Goal: Task Accomplishment & Management: Use online tool/utility

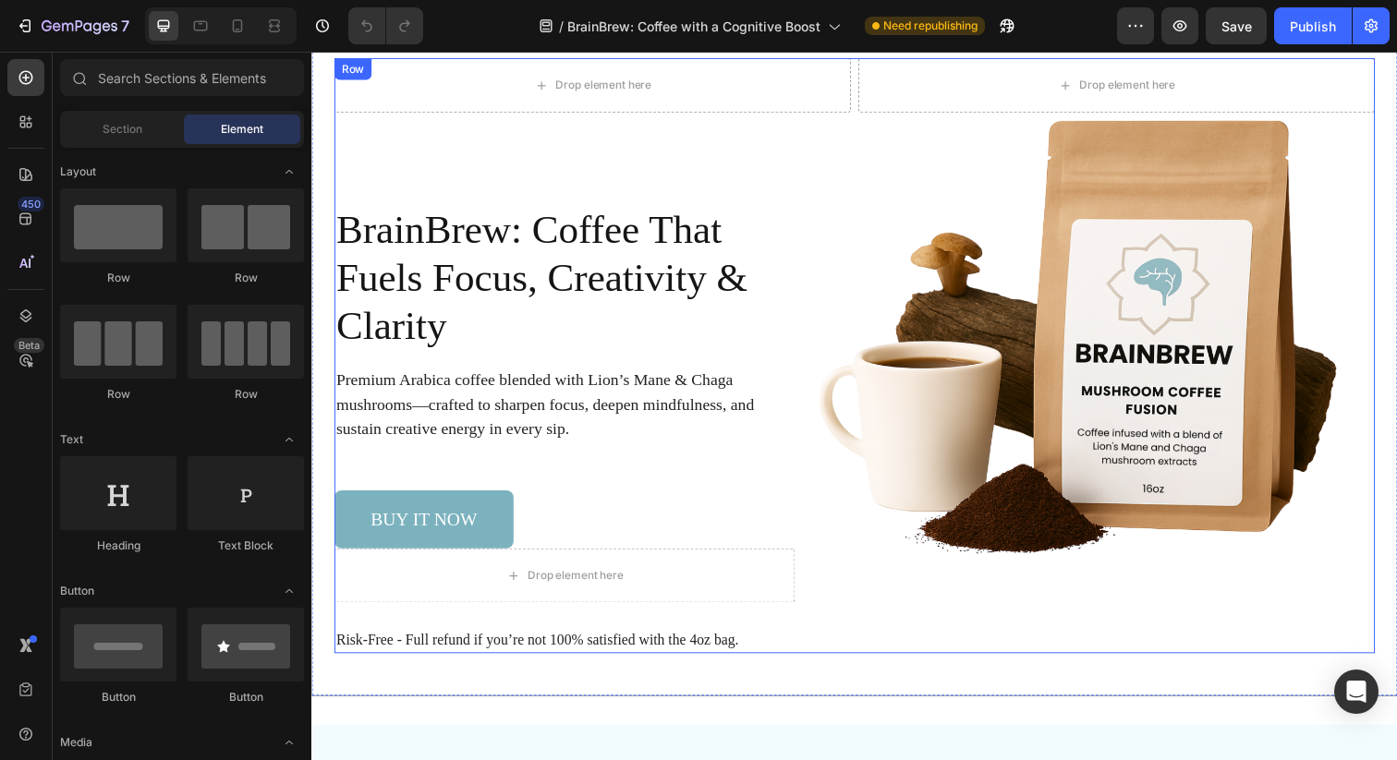
scroll to position [116, 0]
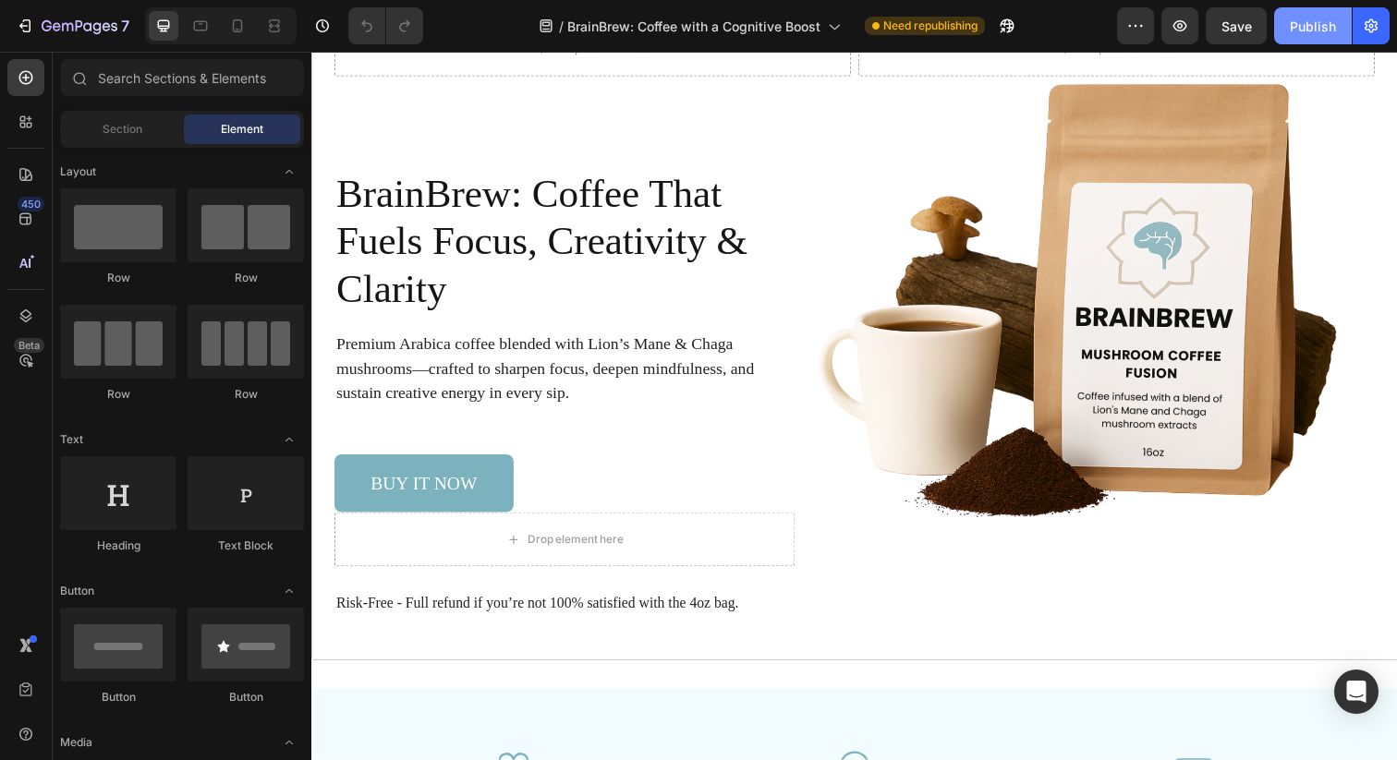
click at [1296, 24] on div "Publish" at bounding box center [1313, 26] width 46 height 19
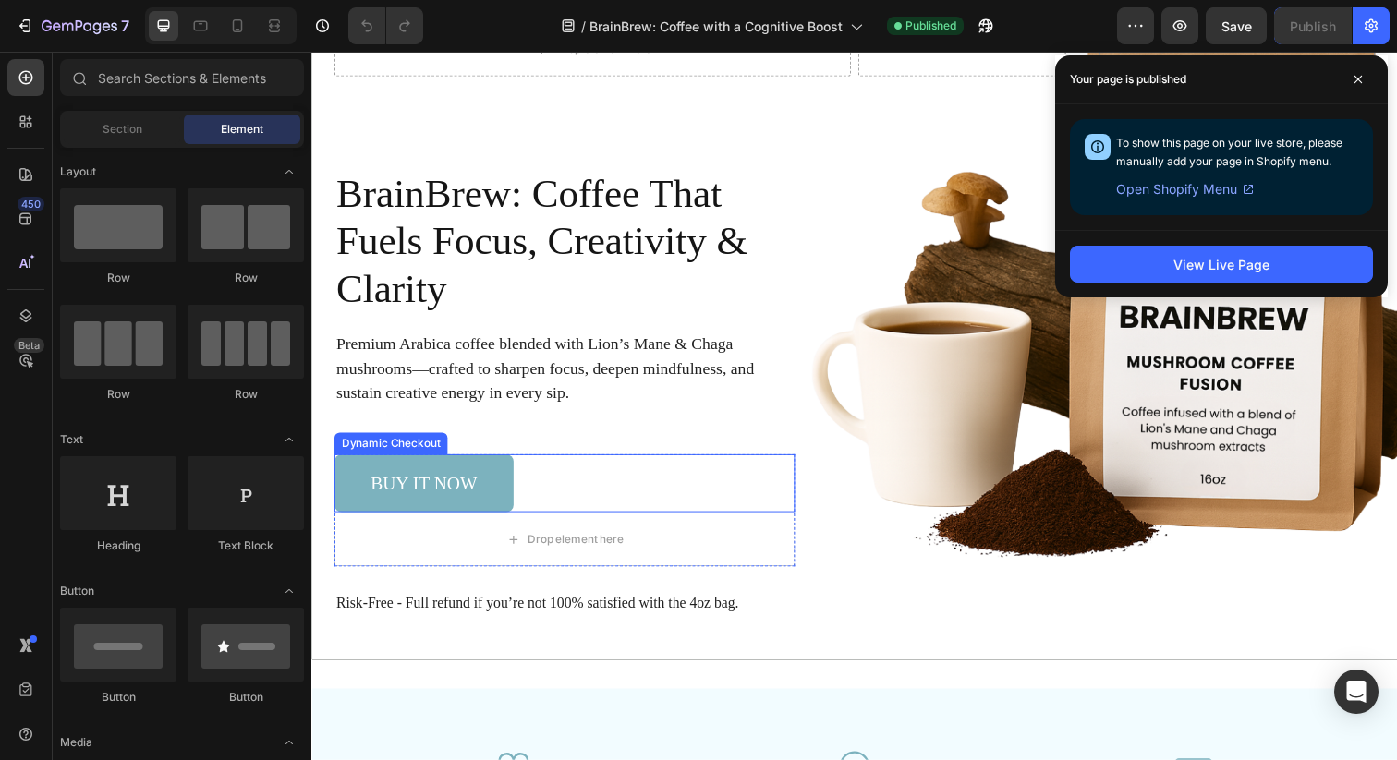
click at [544, 489] on div "Buy it now" at bounding box center [569, 492] width 470 height 59
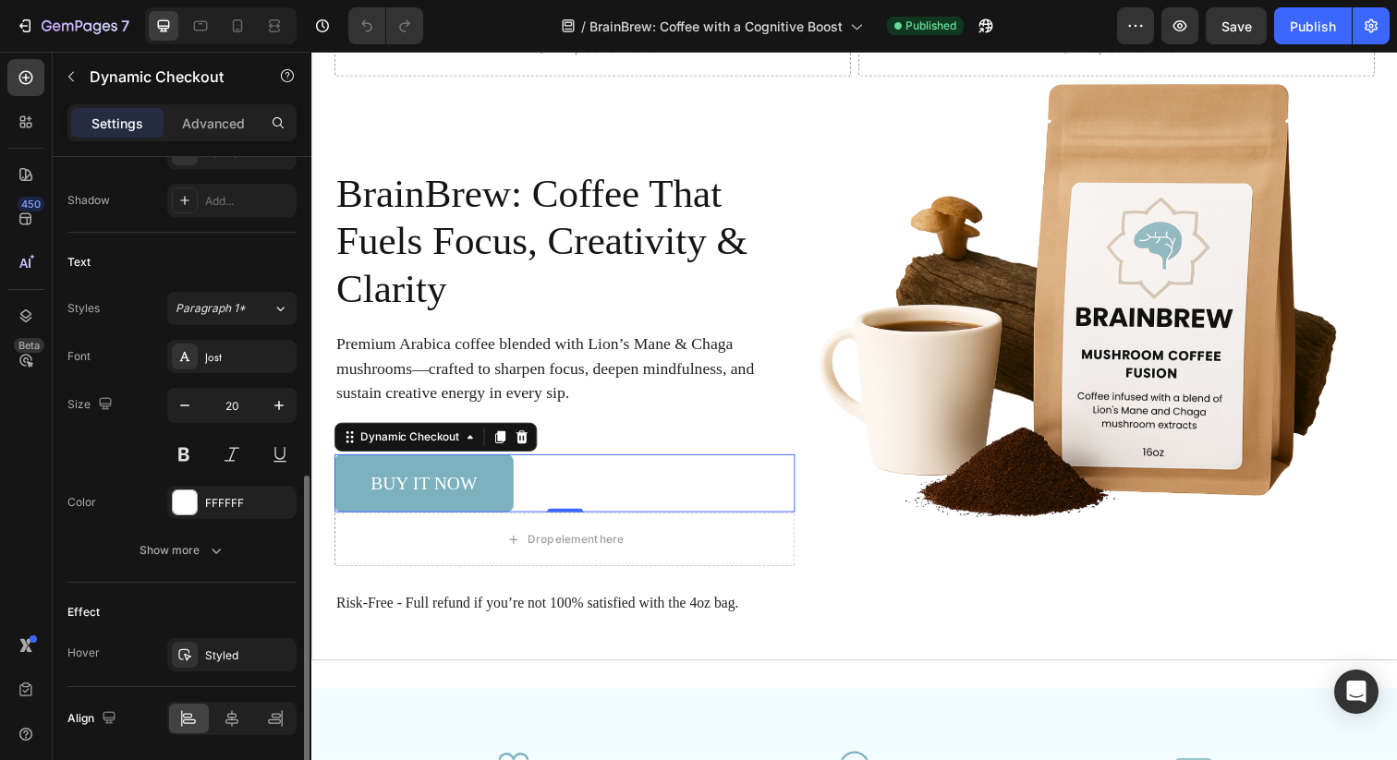
scroll to position [745, 0]
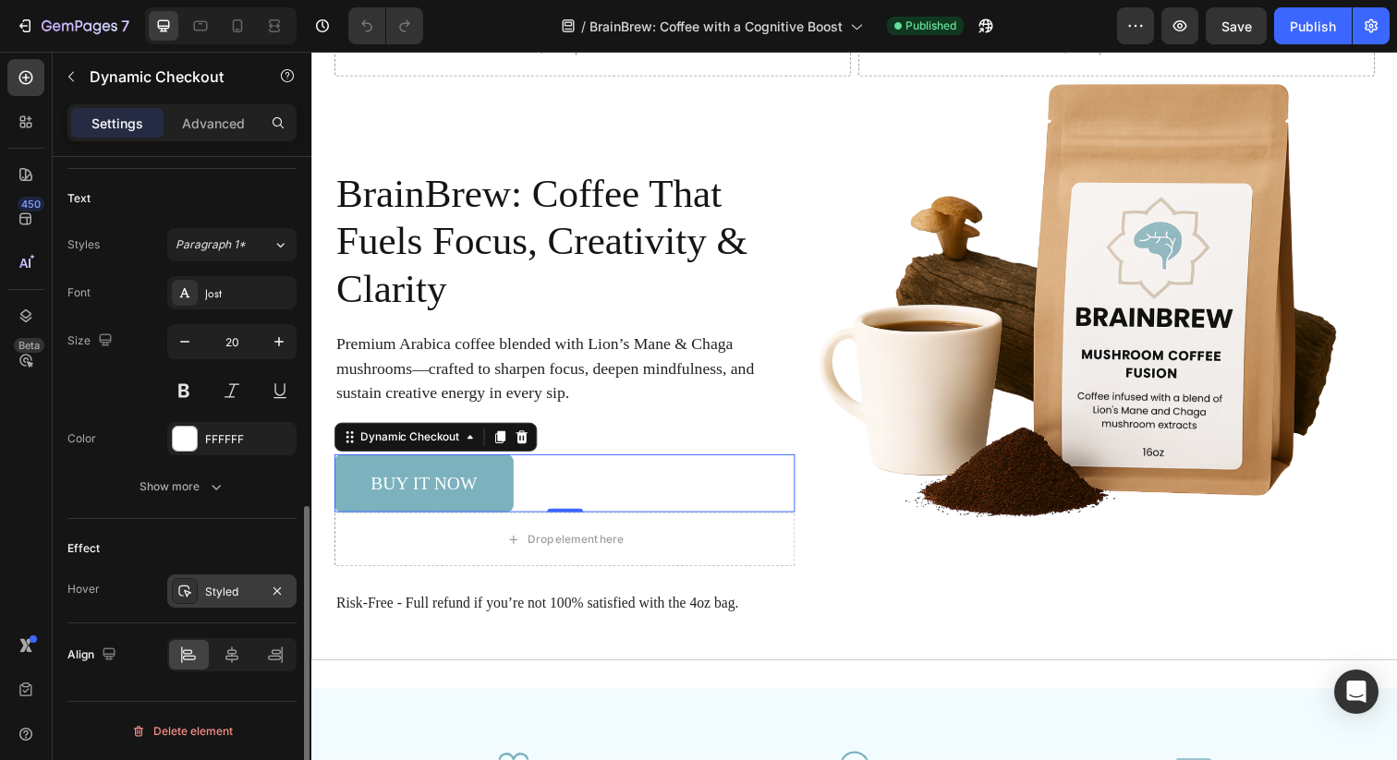
click at [207, 588] on div "Styled" at bounding box center [232, 592] width 54 height 17
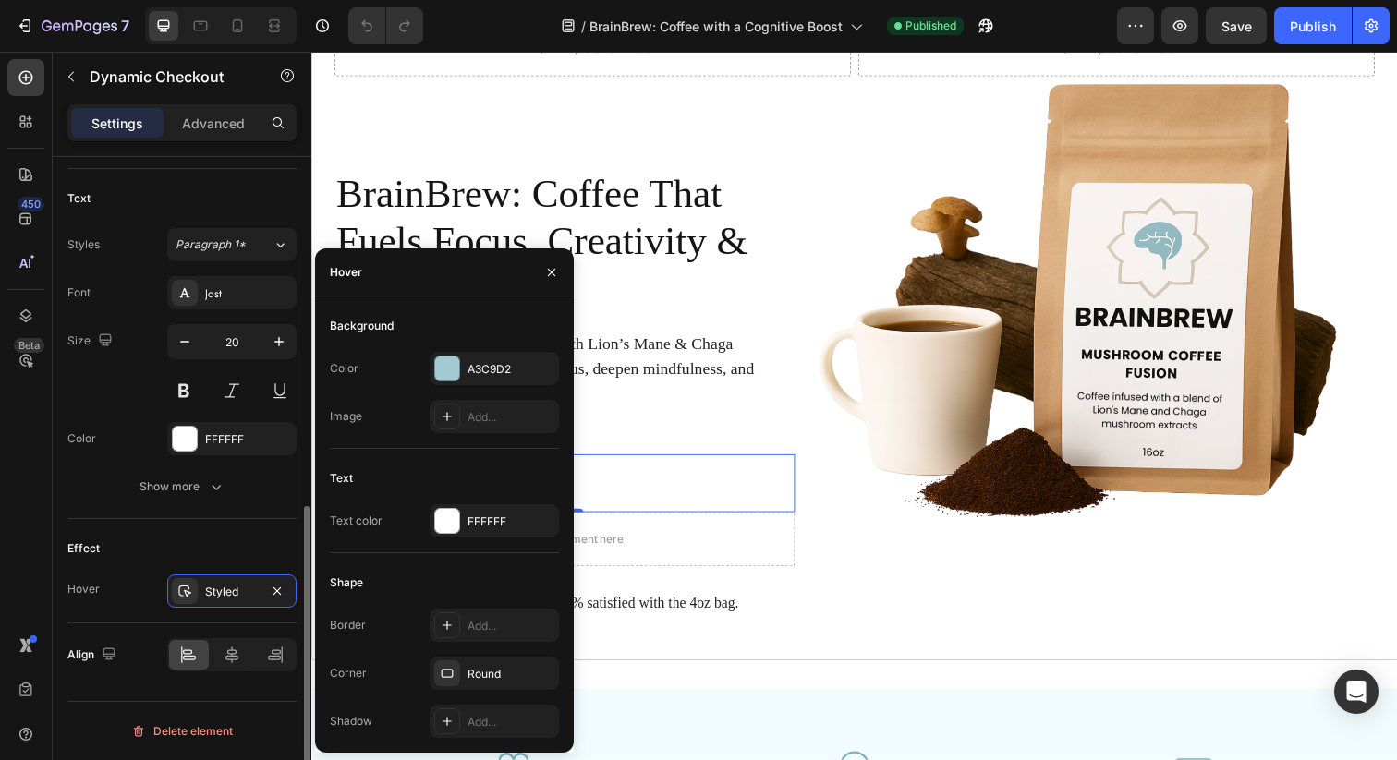
click at [119, 531] on div "Effect Hover Styled" at bounding box center [181, 571] width 229 height 104
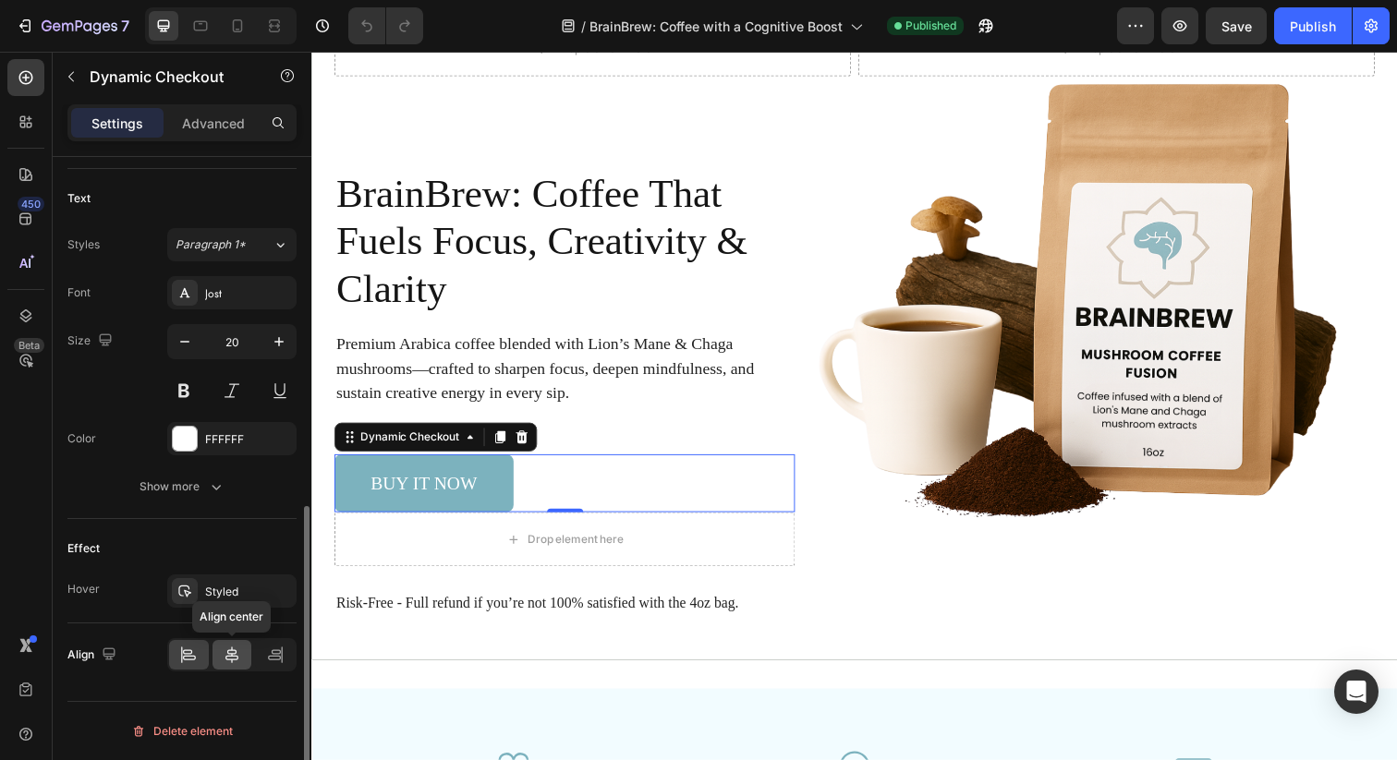
click at [233, 645] on div at bounding box center [232, 655] width 40 height 30
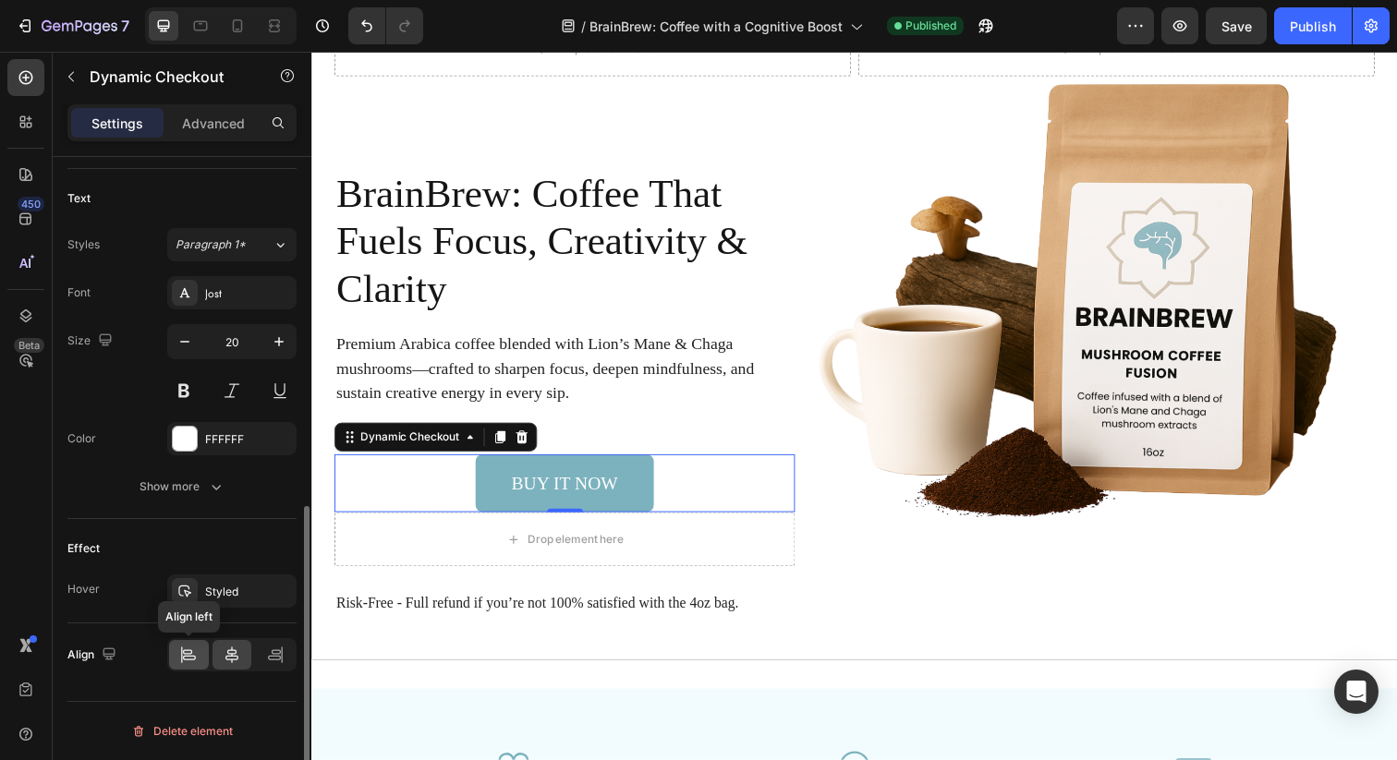
click at [193, 657] on icon at bounding box center [188, 655] width 18 height 18
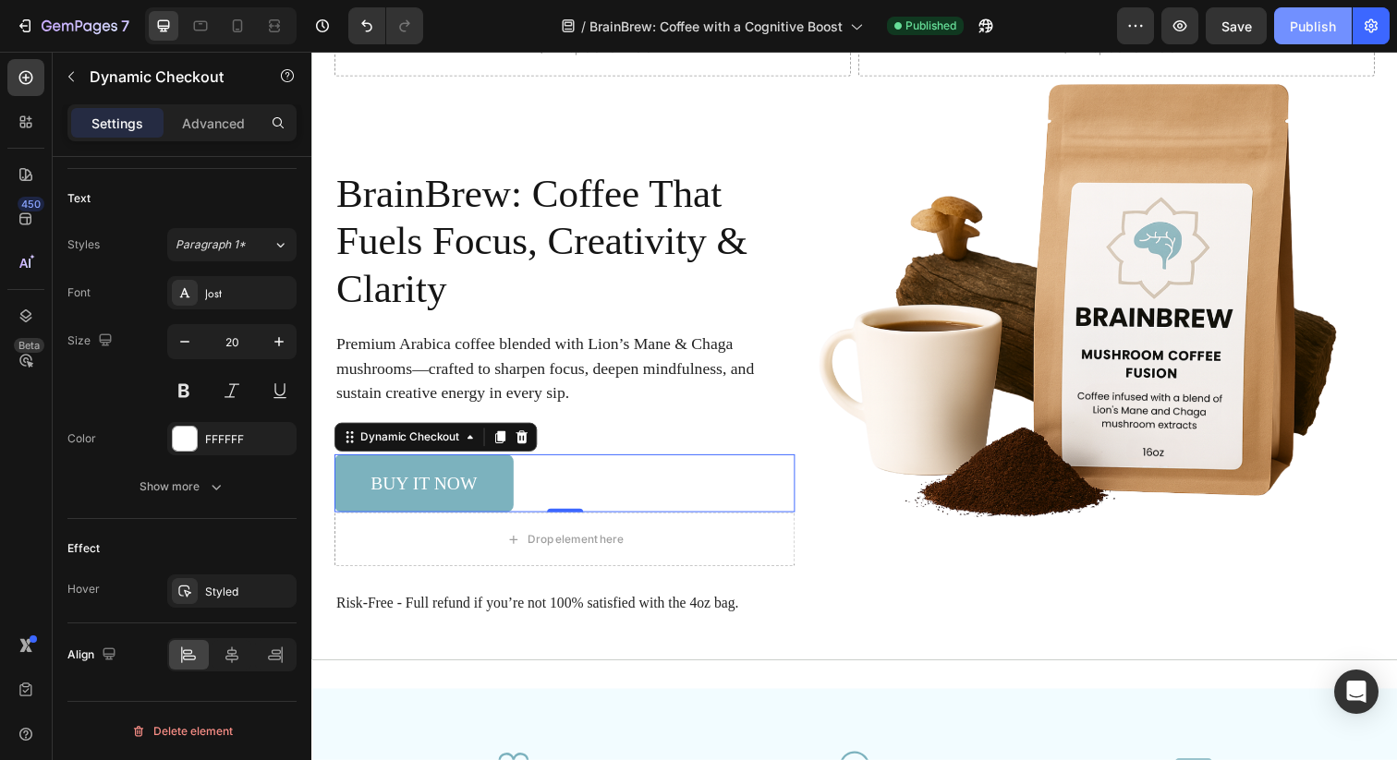
click at [1302, 18] on div "Publish" at bounding box center [1313, 26] width 46 height 19
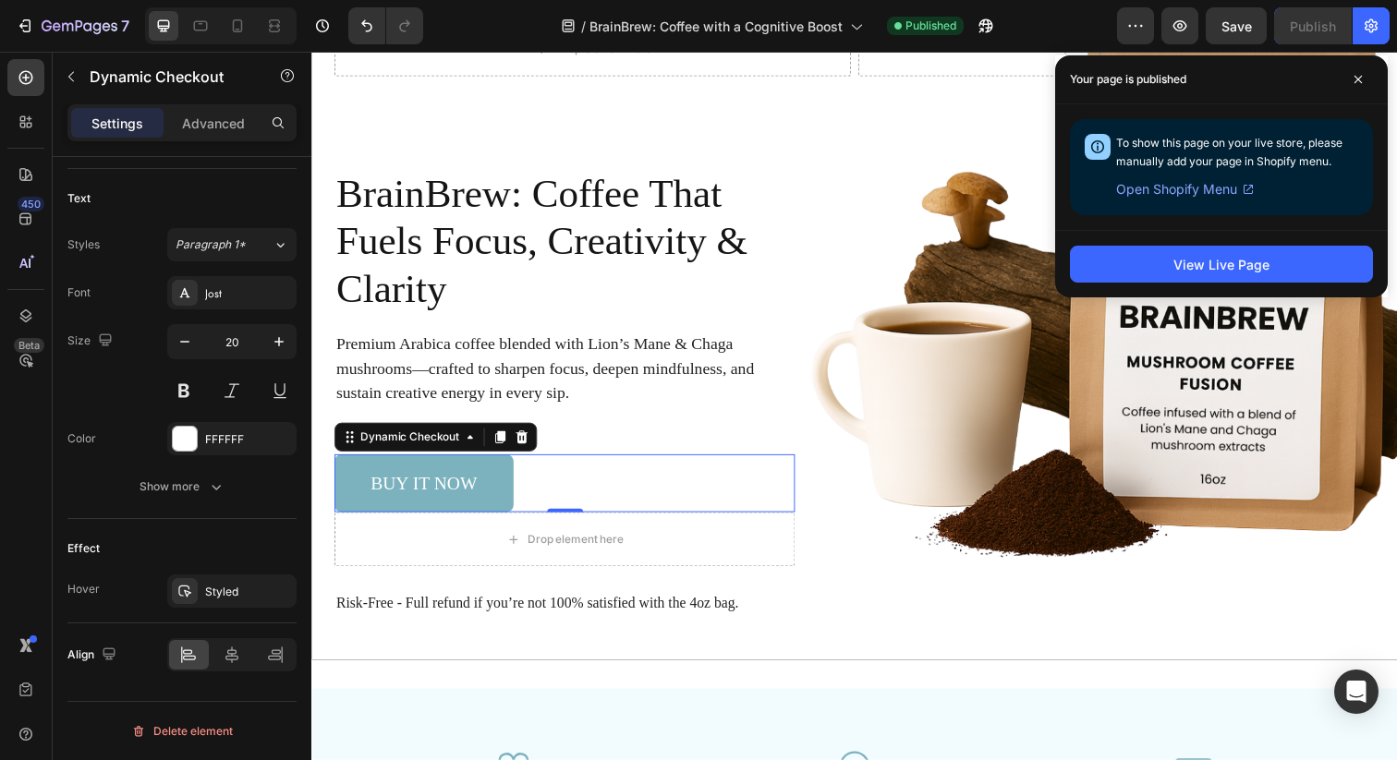
click at [535, 484] on div "Buy it now" at bounding box center [569, 492] width 470 height 59
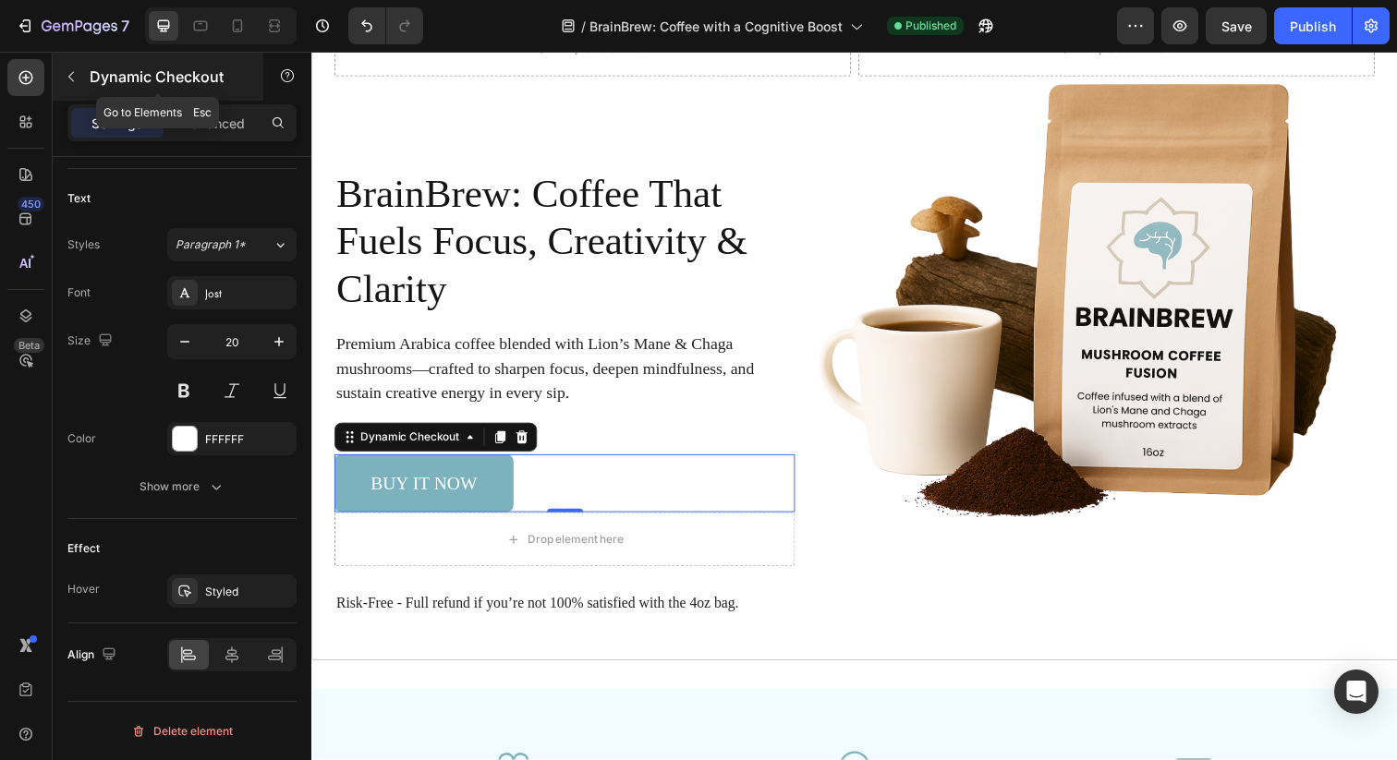
click at [69, 79] on icon "button" at bounding box center [71, 76] width 15 height 15
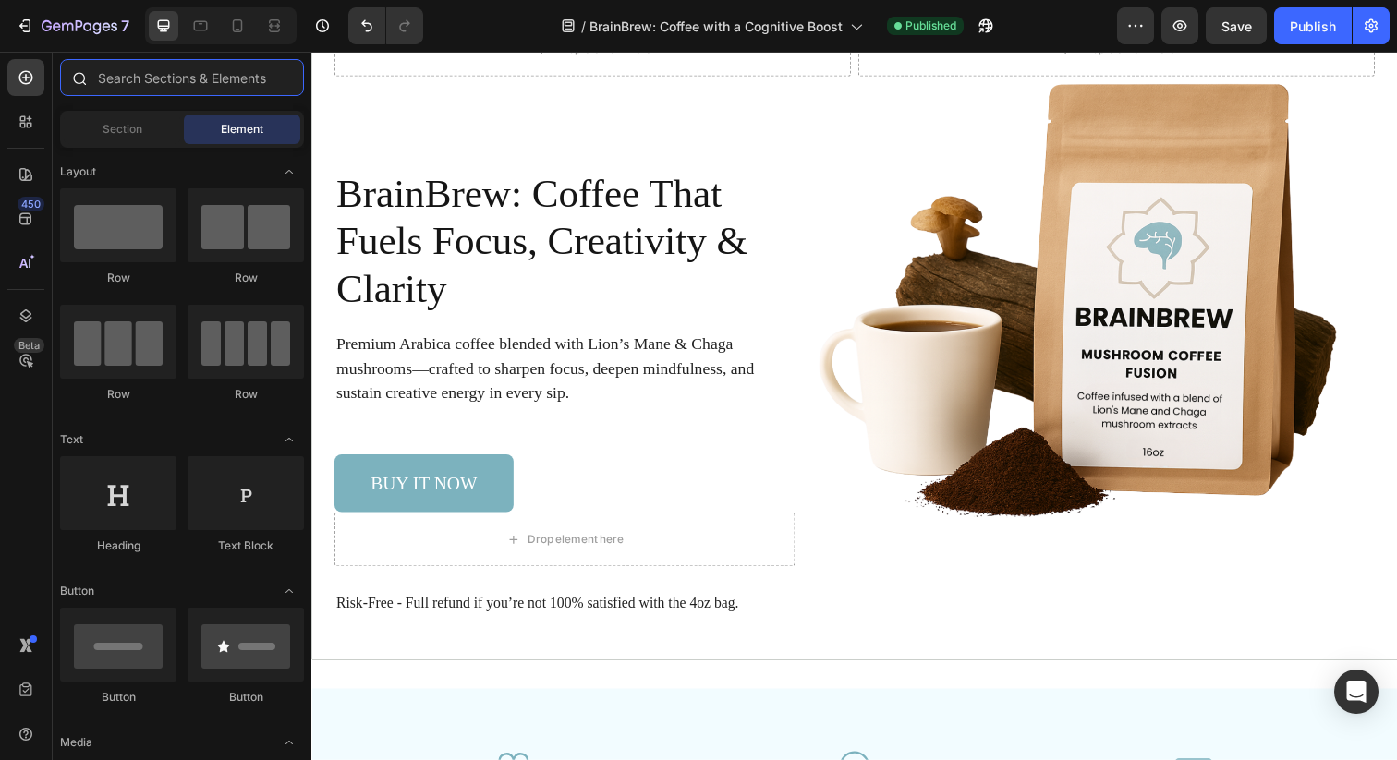
click at [255, 84] on input "text" at bounding box center [182, 77] width 244 height 37
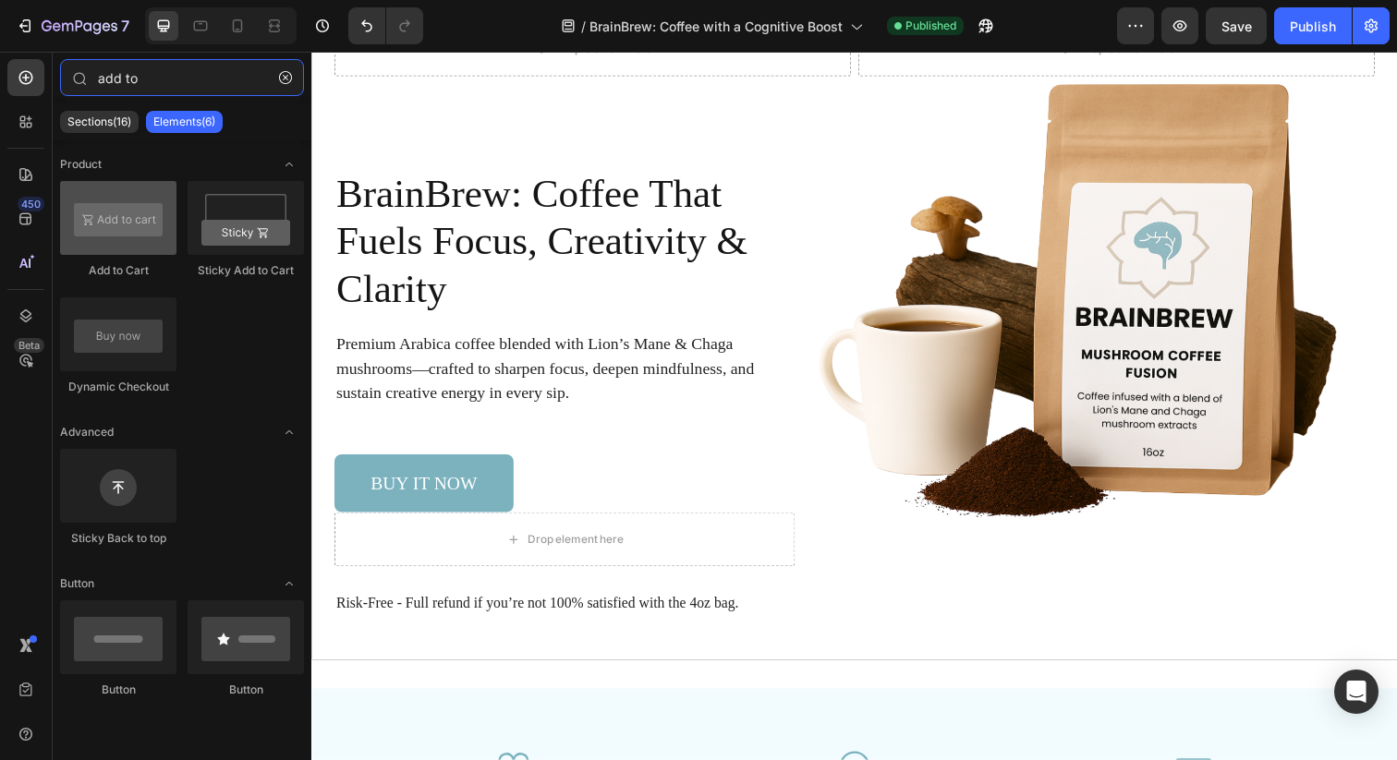
type input "add to"
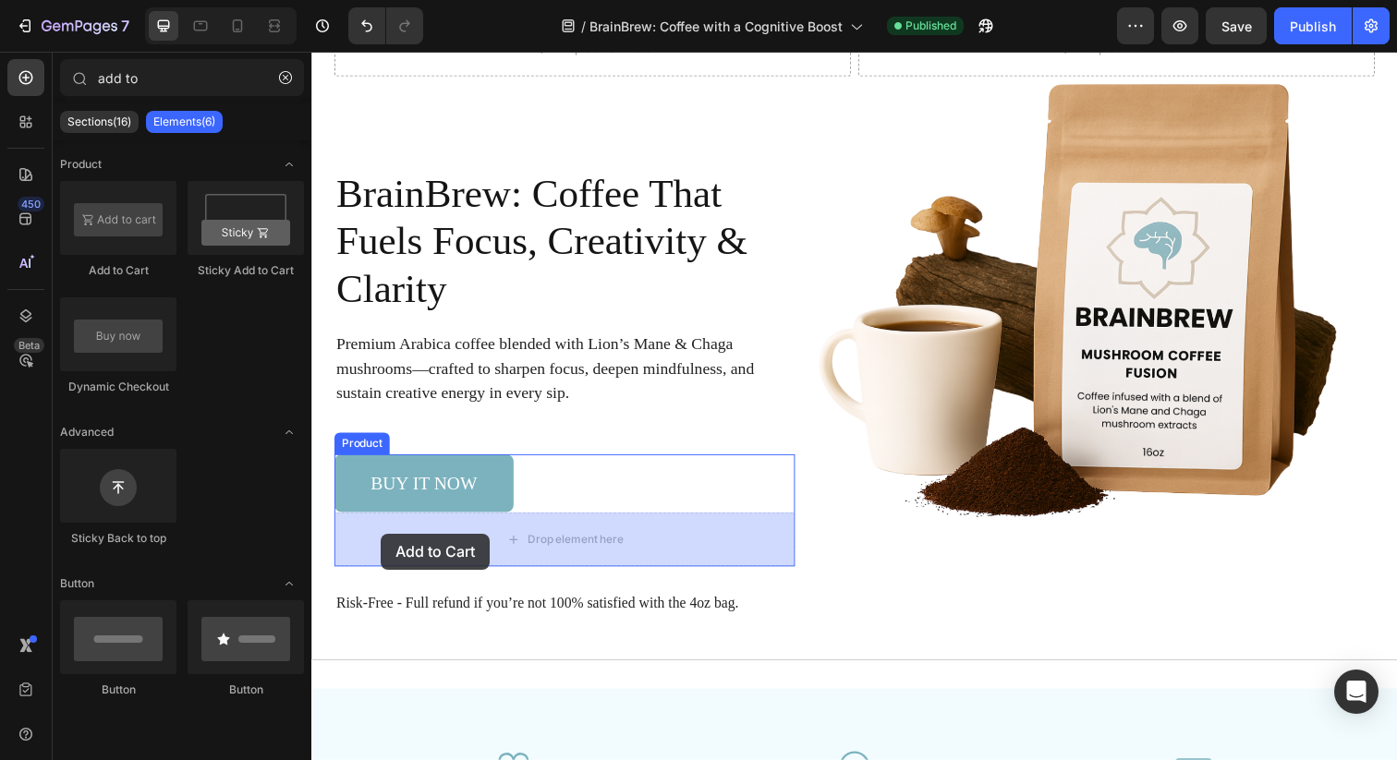
drag, startPoint x: 444, startPoint y: 281, endPoint x: 382, endPoint y: 542, distance: 268.6
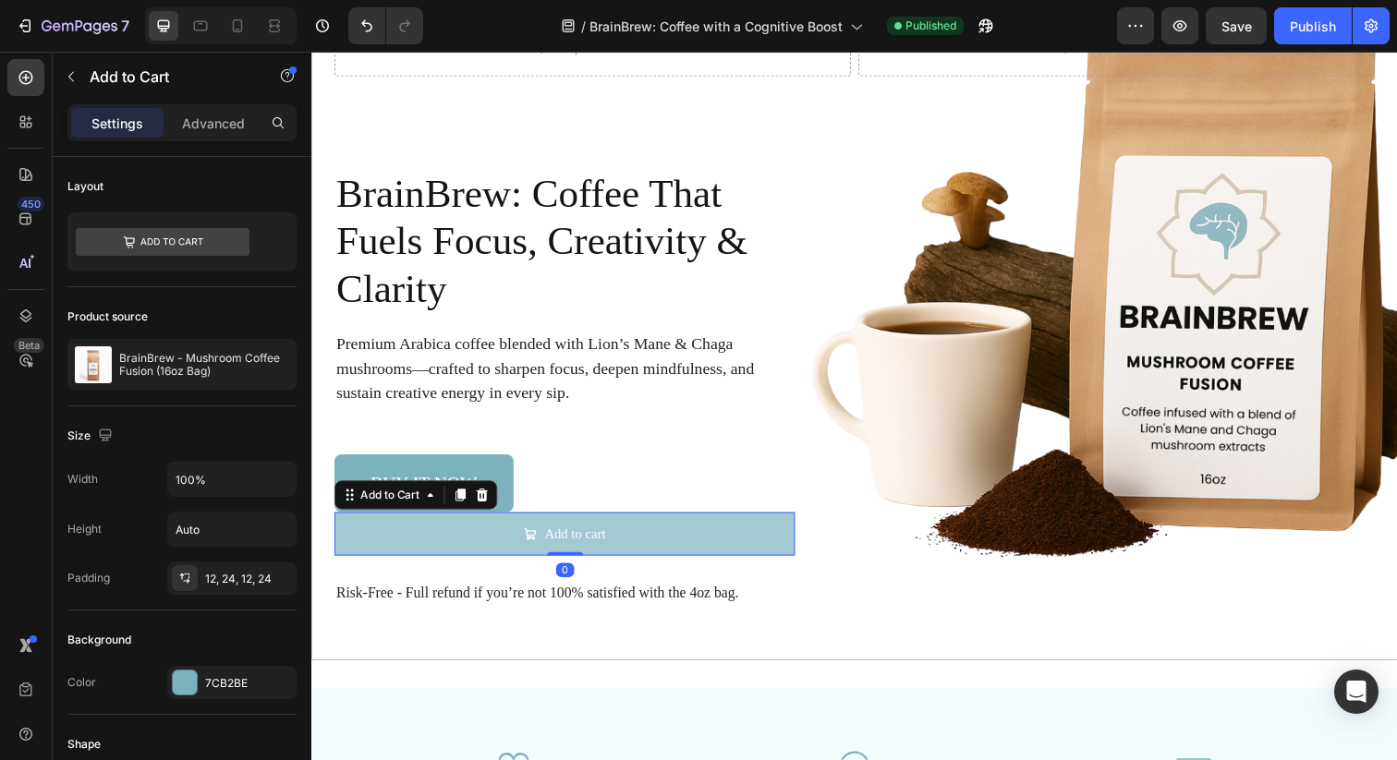
click at [409, 542] on button "Add to cart" at bounding box center [569, 544] width 470 height 44
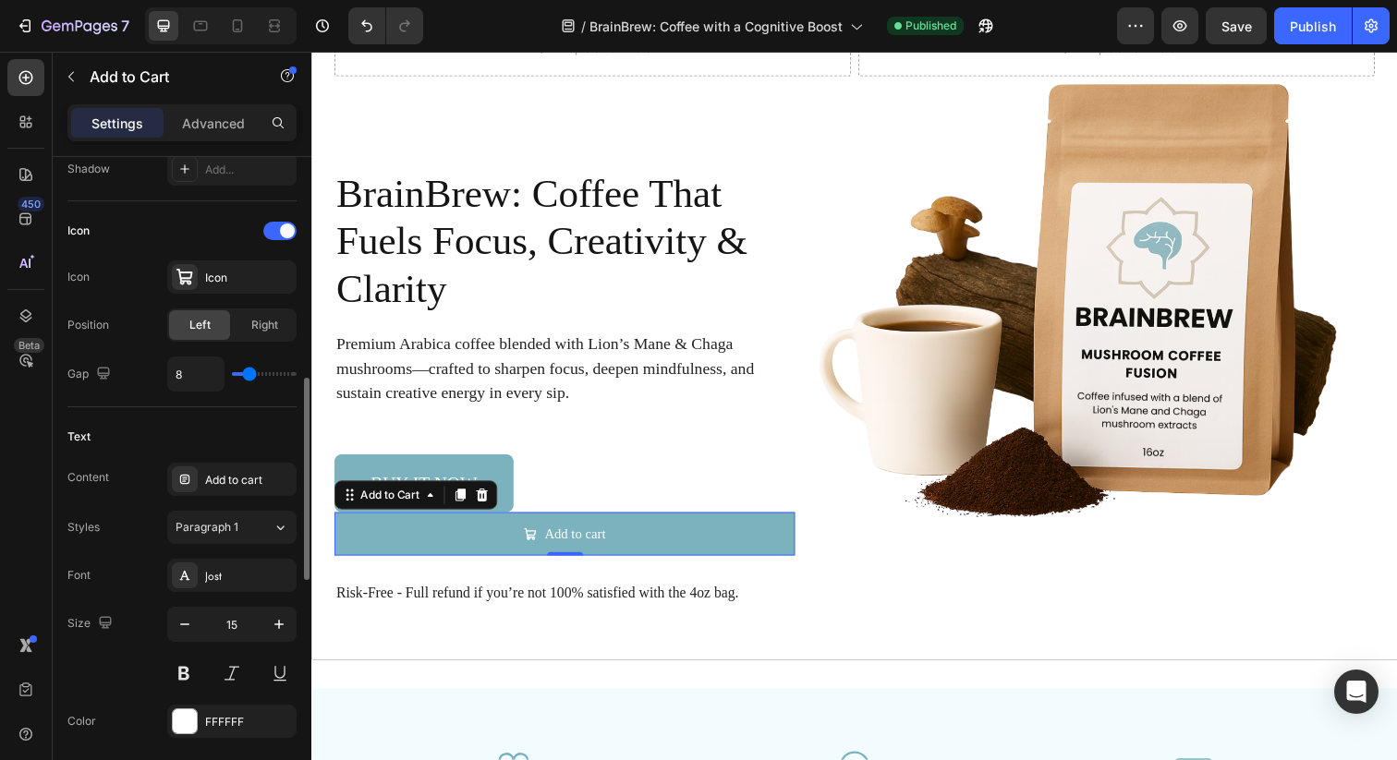
scroll to position [715, 0]
click at [216, 484] on div "Add to cart" at bounding box center [248, 479] width 87 height 17
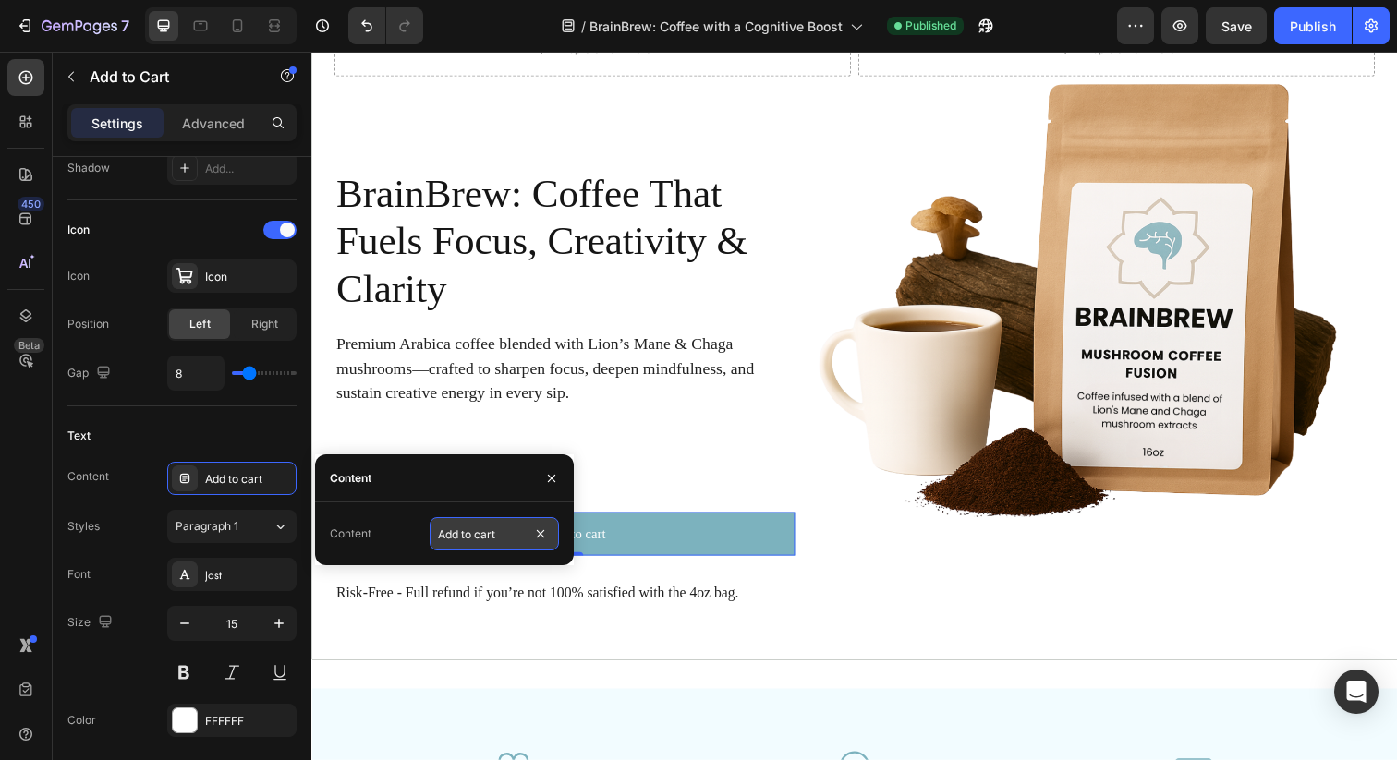
click at [449, 532] on input "Add to cart" at bounding box center [494, 533] width 129 height 33
click at [115, 513] on div "Styles Paragraph 1" at bounding box center [181, 526] width 229 height 33
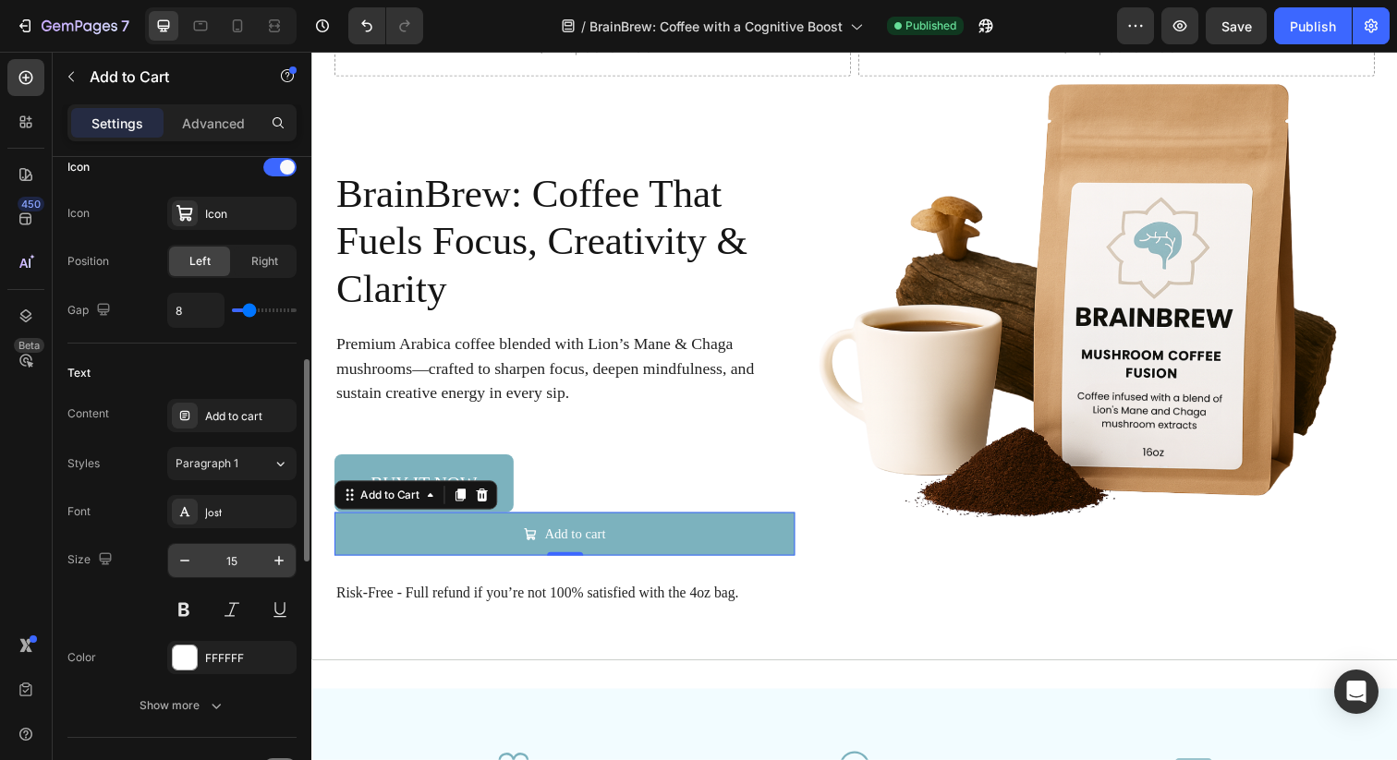
scroll to position [800, 0]
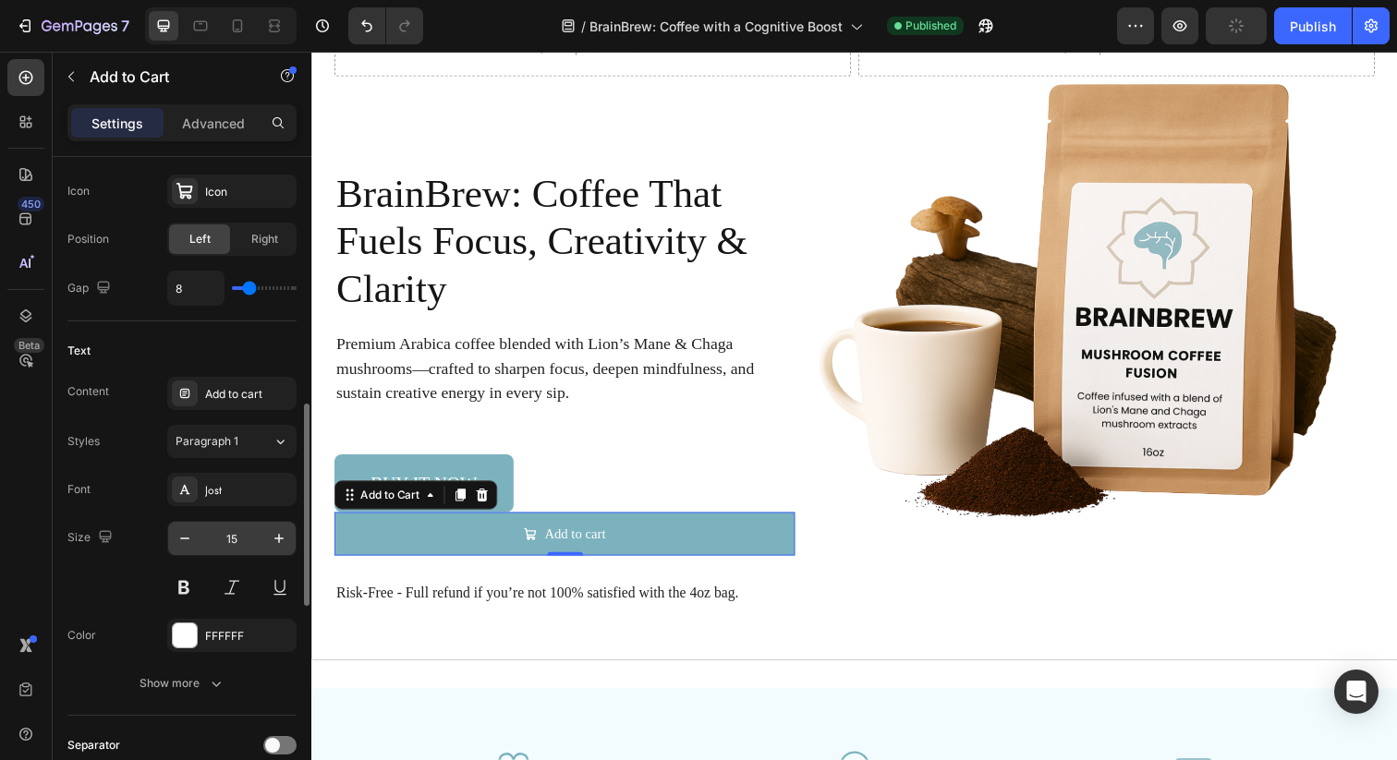
click at [234, 537] on input "15" at bounding box center [231, 538] width 61 height 33
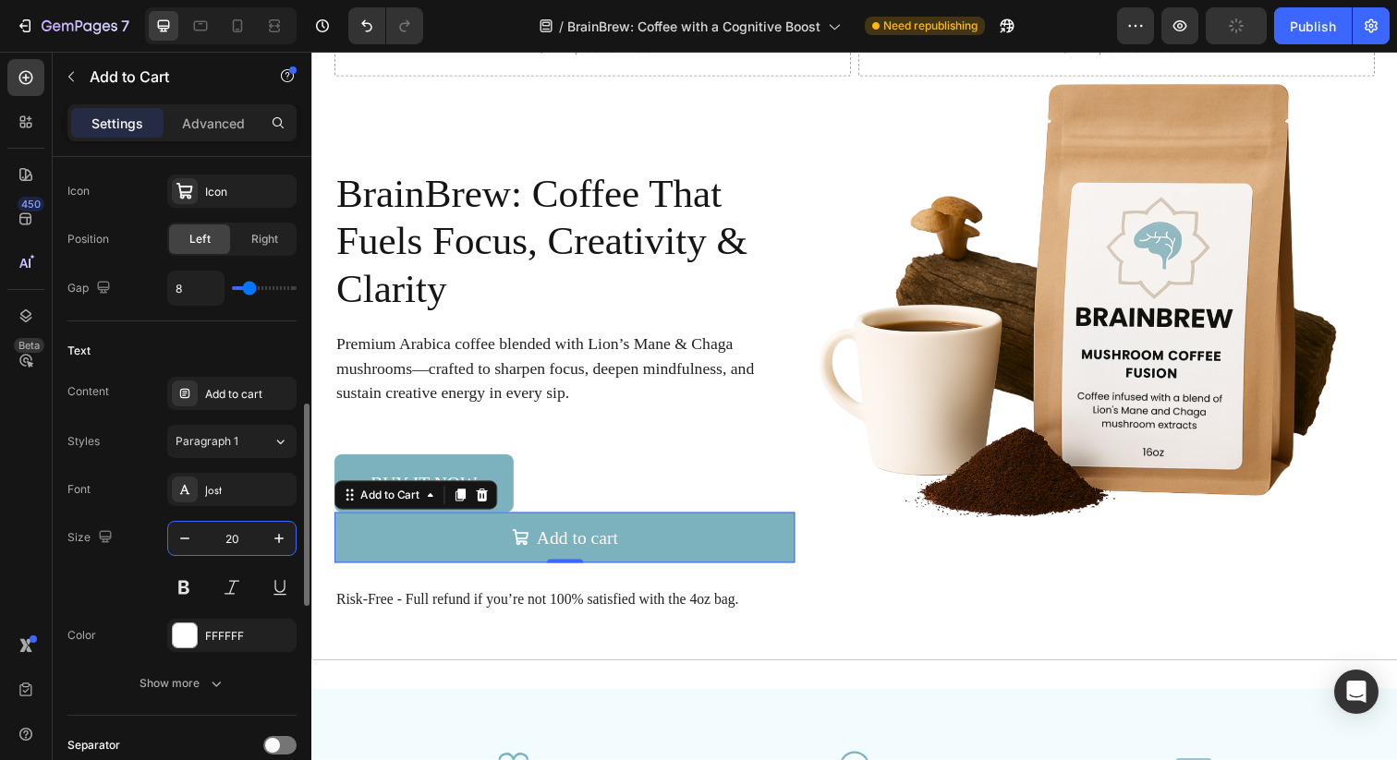
type input "20"
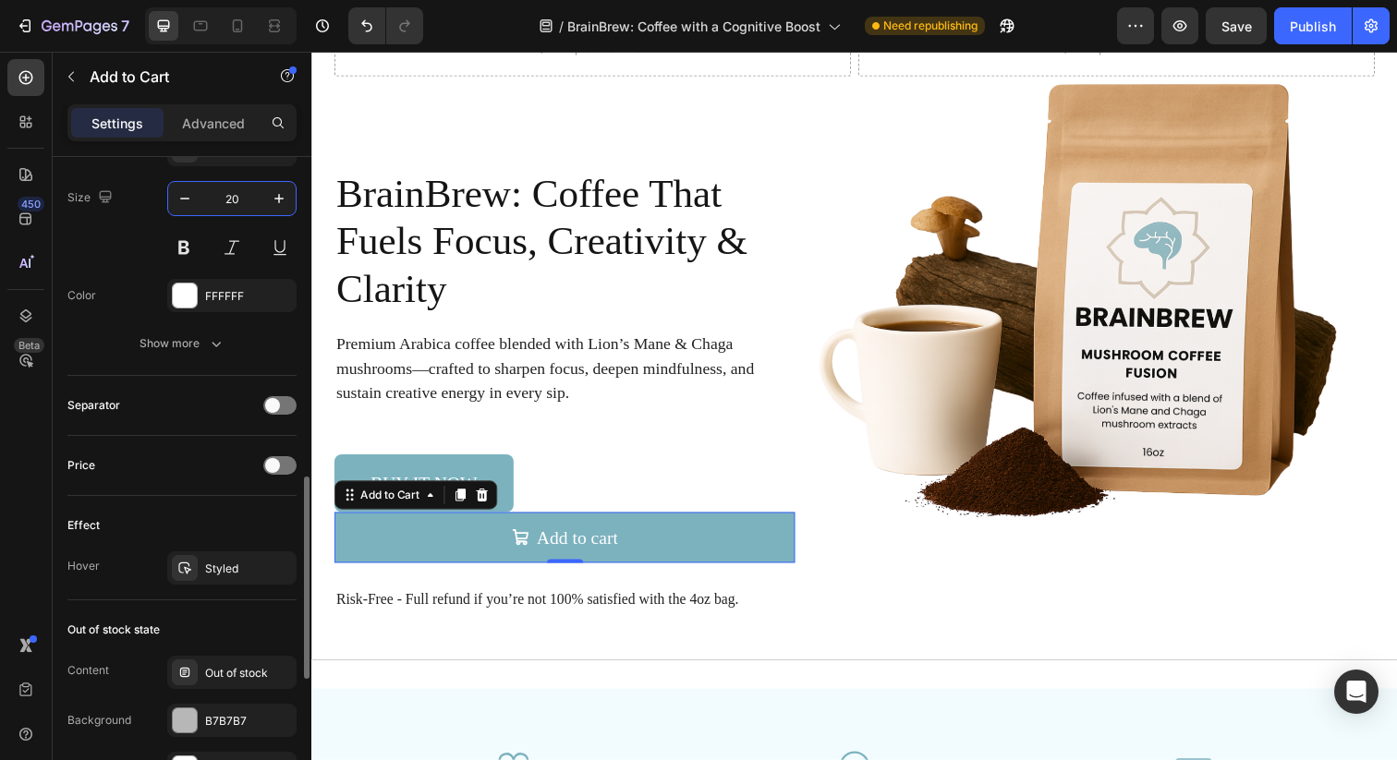
scroll to position [1158, 0]
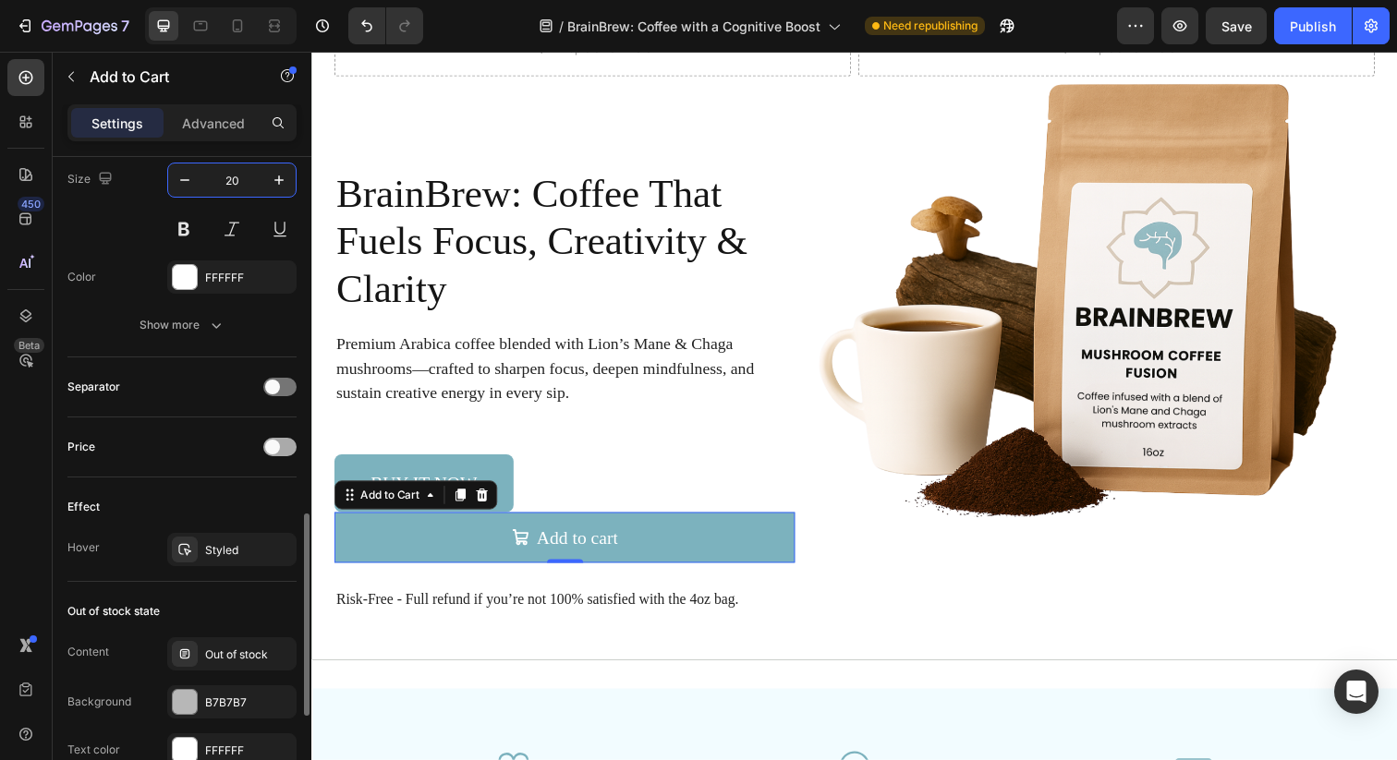
click at [285, 442] on div at bounding box center [279, 447] width 33 height 18
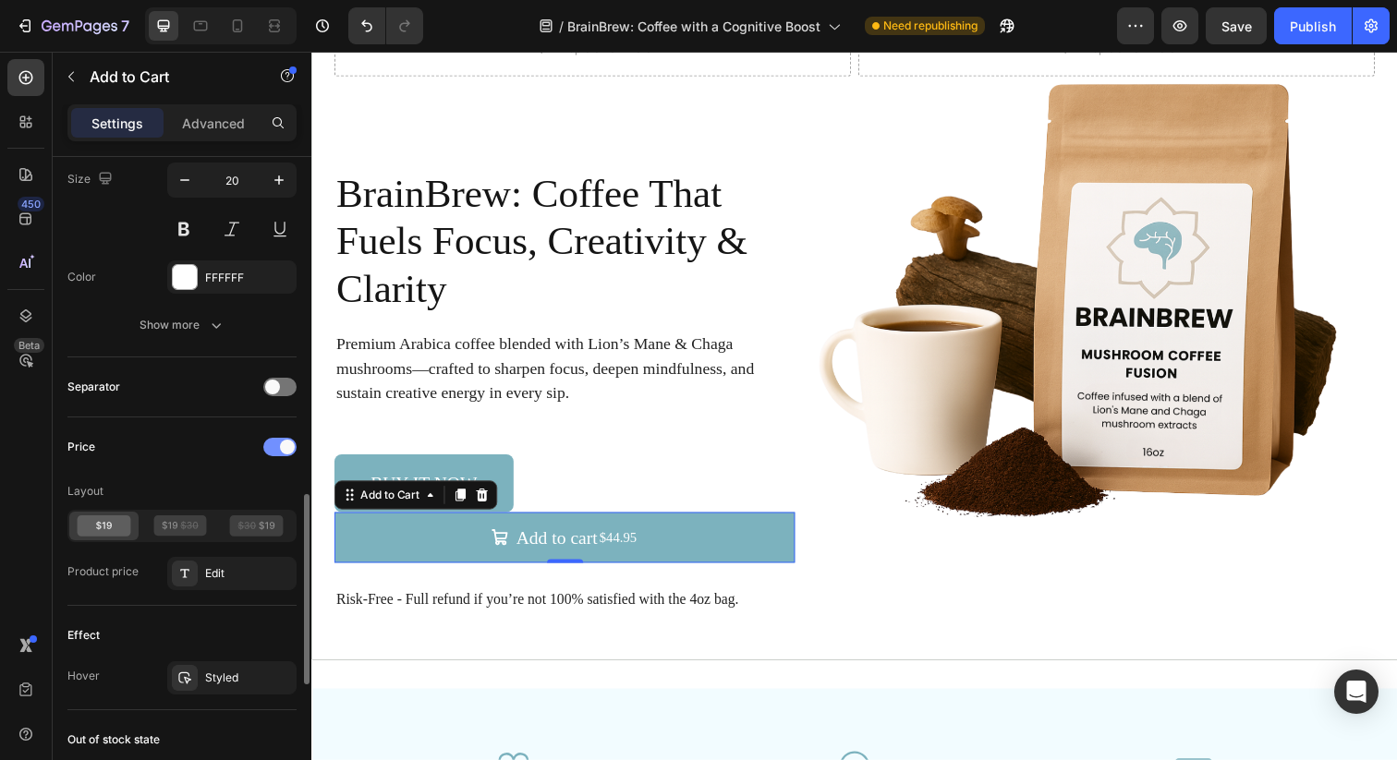
click at [285, 442] on span at bounding box center [287, 447] width 15 height 15
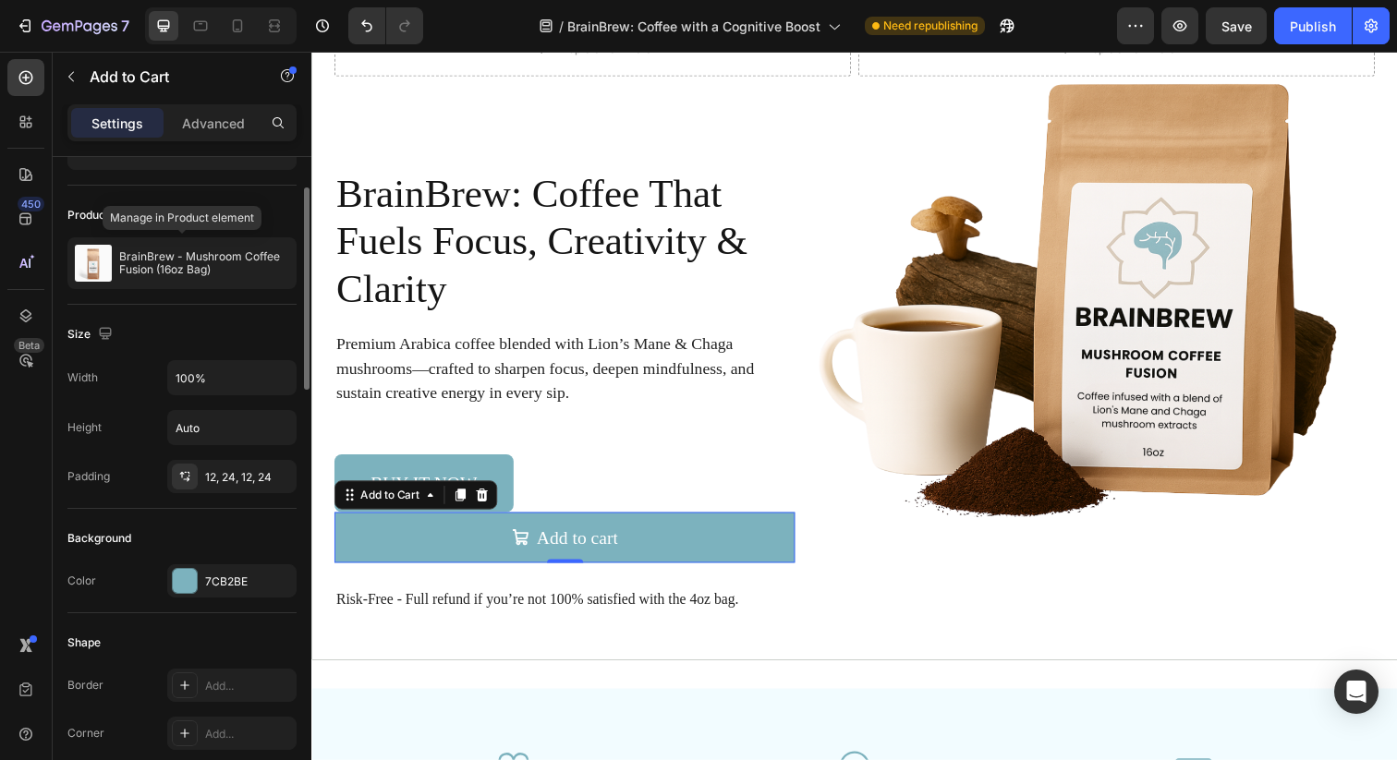
scroll to position [0, 0]
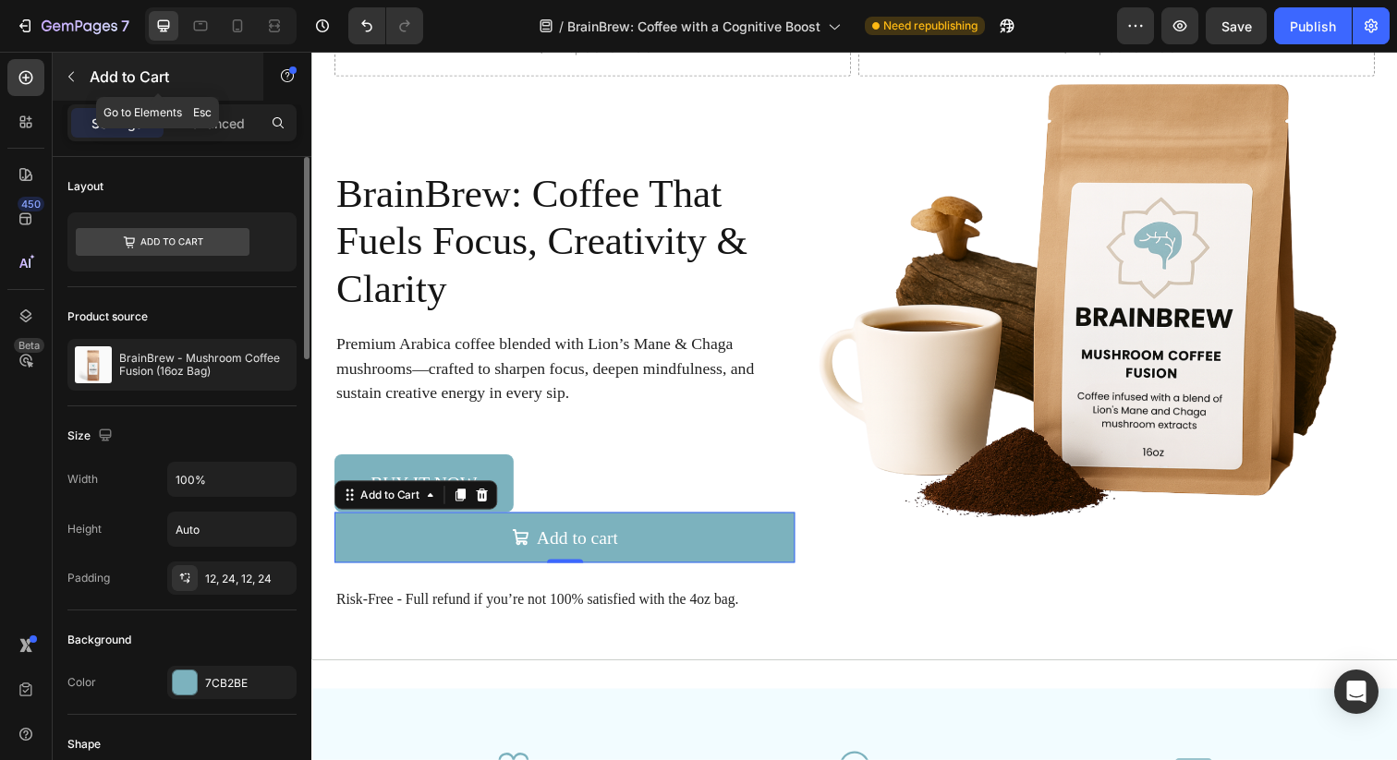
click at [69, 73] on icon "button" at bounding box center [71, 76] width 15 height 15
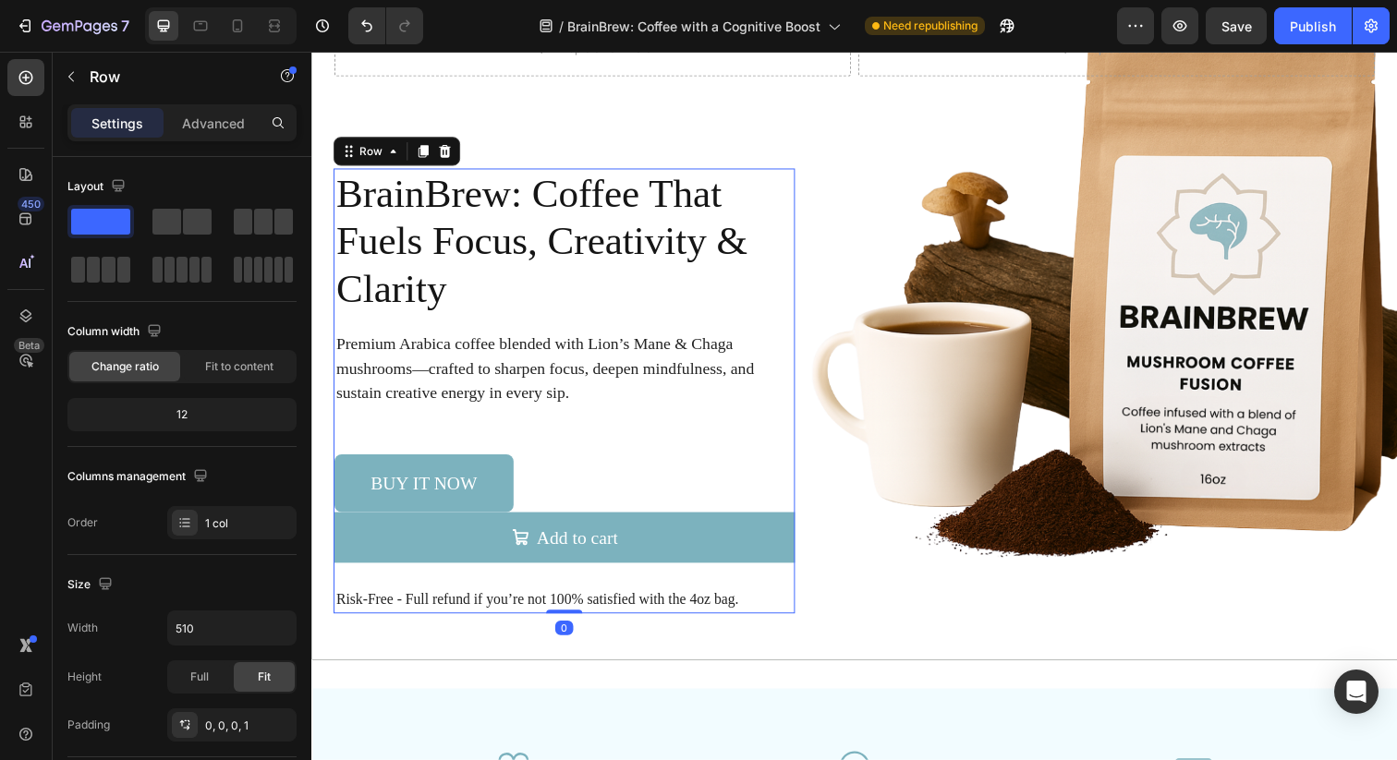
click at [557, 461] on div "BrainBrew: Coffee That Fuels Focus, Creativity & Clarity Heading Premium Arabic…" at bounding box center [569, 398] width 470 height 454
click at [610, 504] on div "Buy it now" at bounding box center [569, 492] width 470 height 59
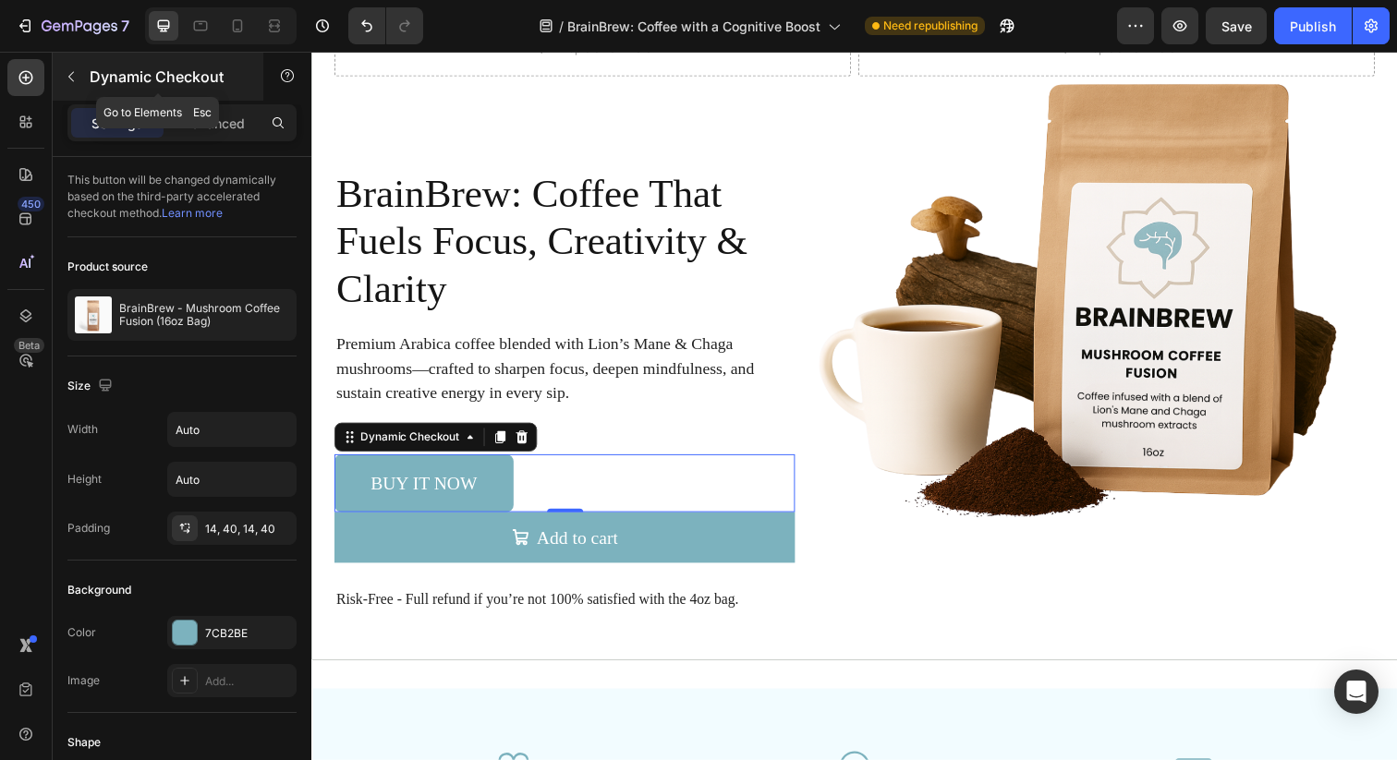
click at [78, 74] on icon "button" at bounding box center [71, 76] width 15 height 15
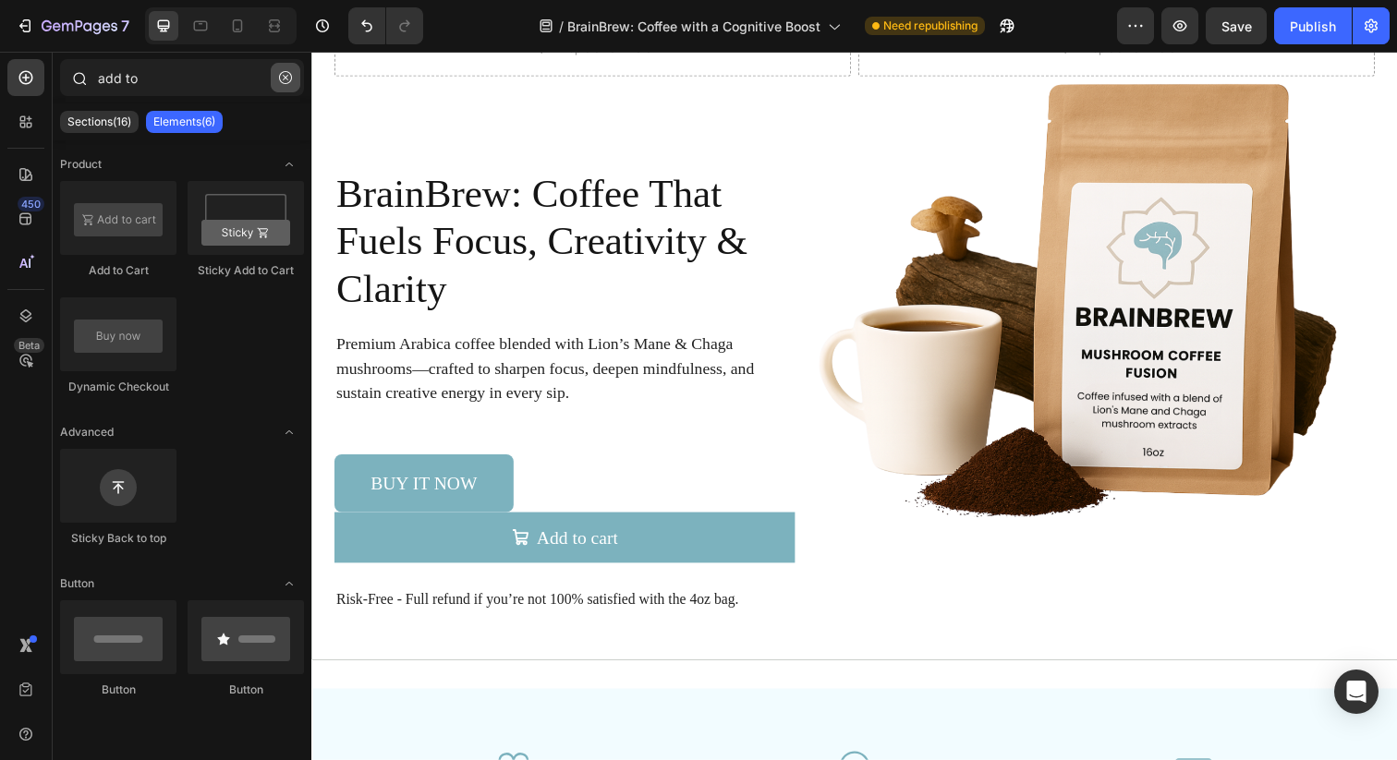
click at [286, 90] on button "button" at bounding box center [286, 78] width 30 height 30
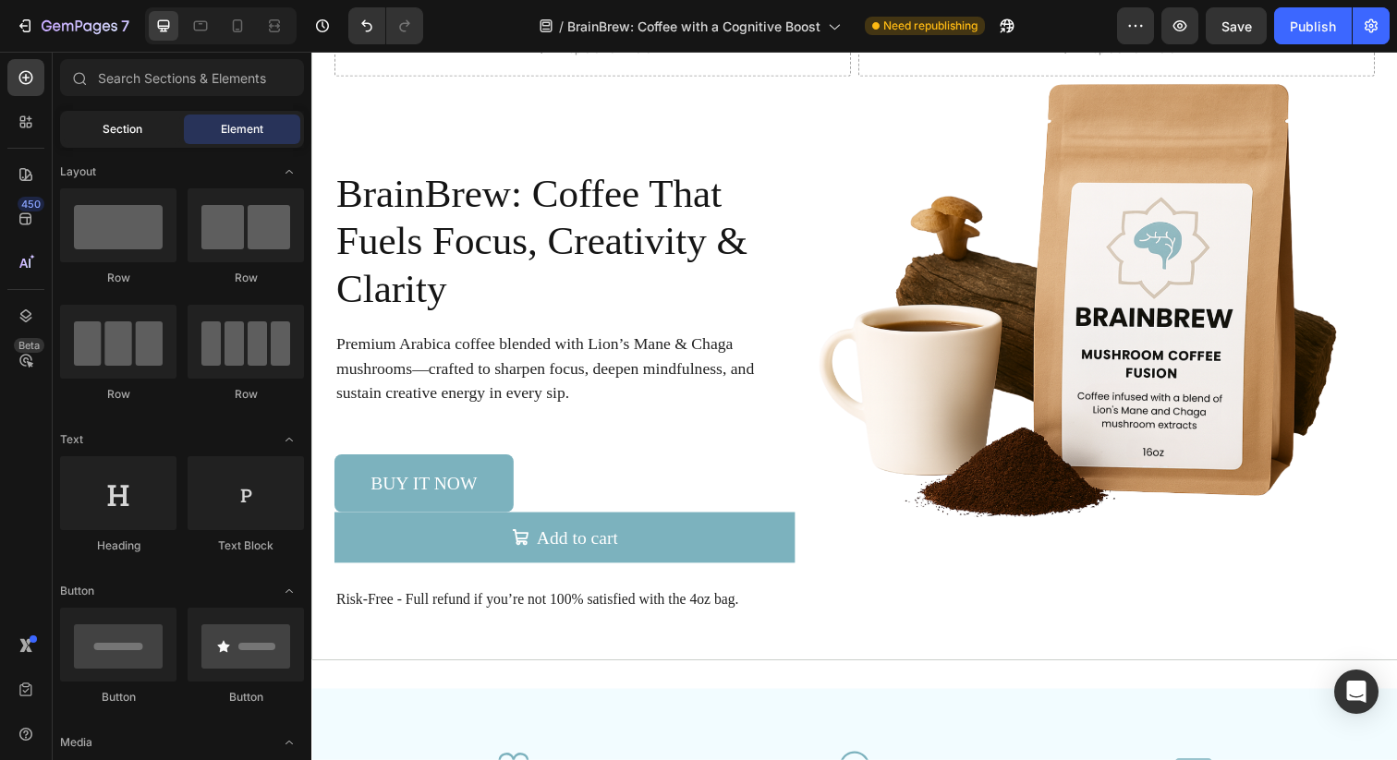
click at [131, 133] on span "Section" at bounding box center [123, 129] width 40 height 17
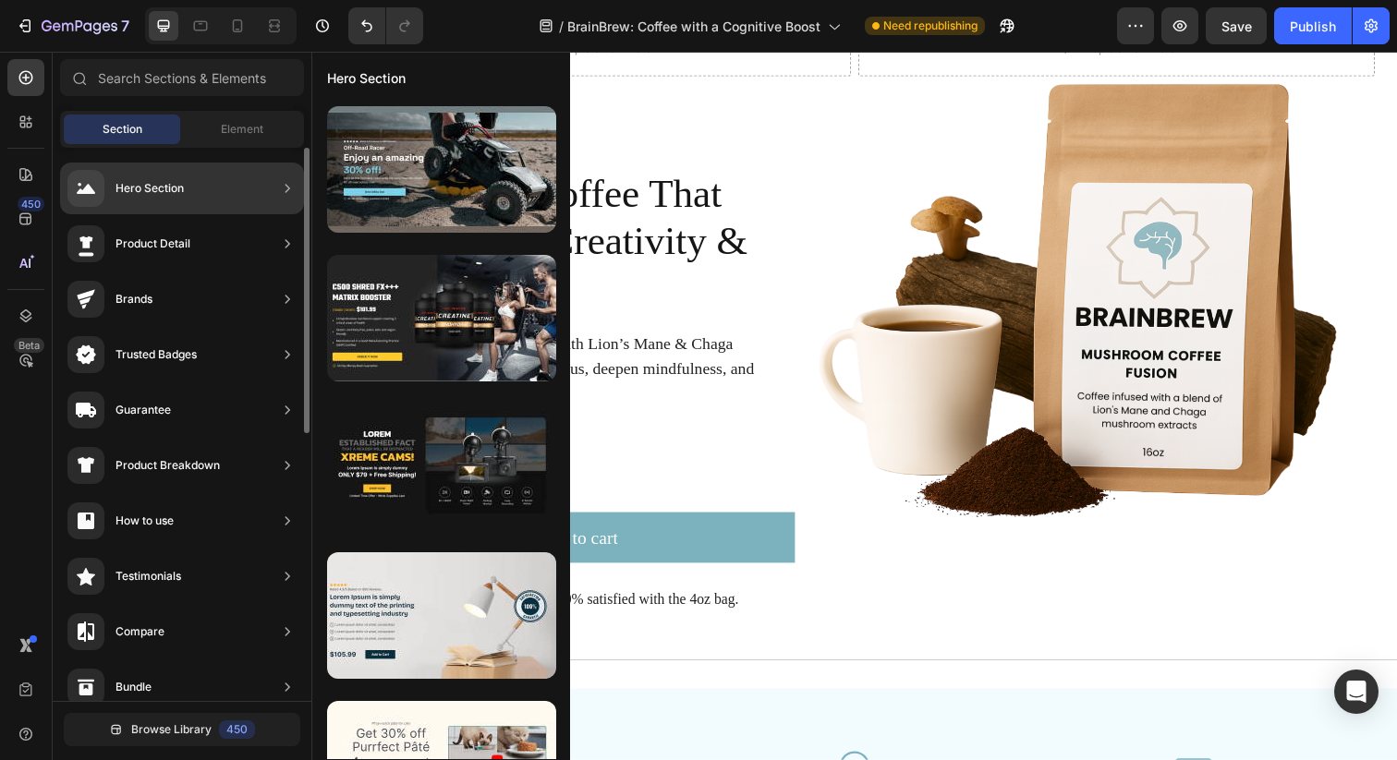
click at [283, 186] on icon at bounding box center [287, 188] width 18 height 18
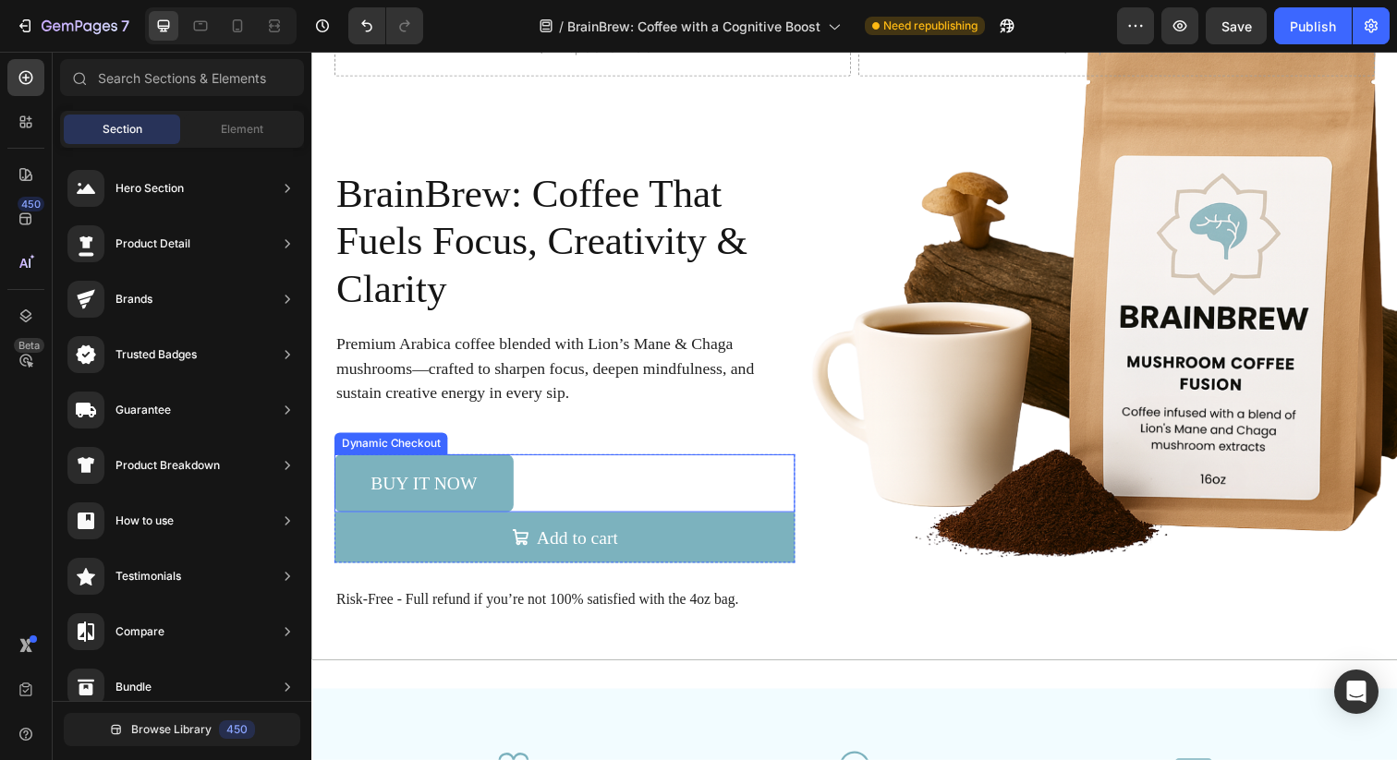
click at [734, 474] on div "Buy it now" at bounding box center [569, 492] width 470 height 59
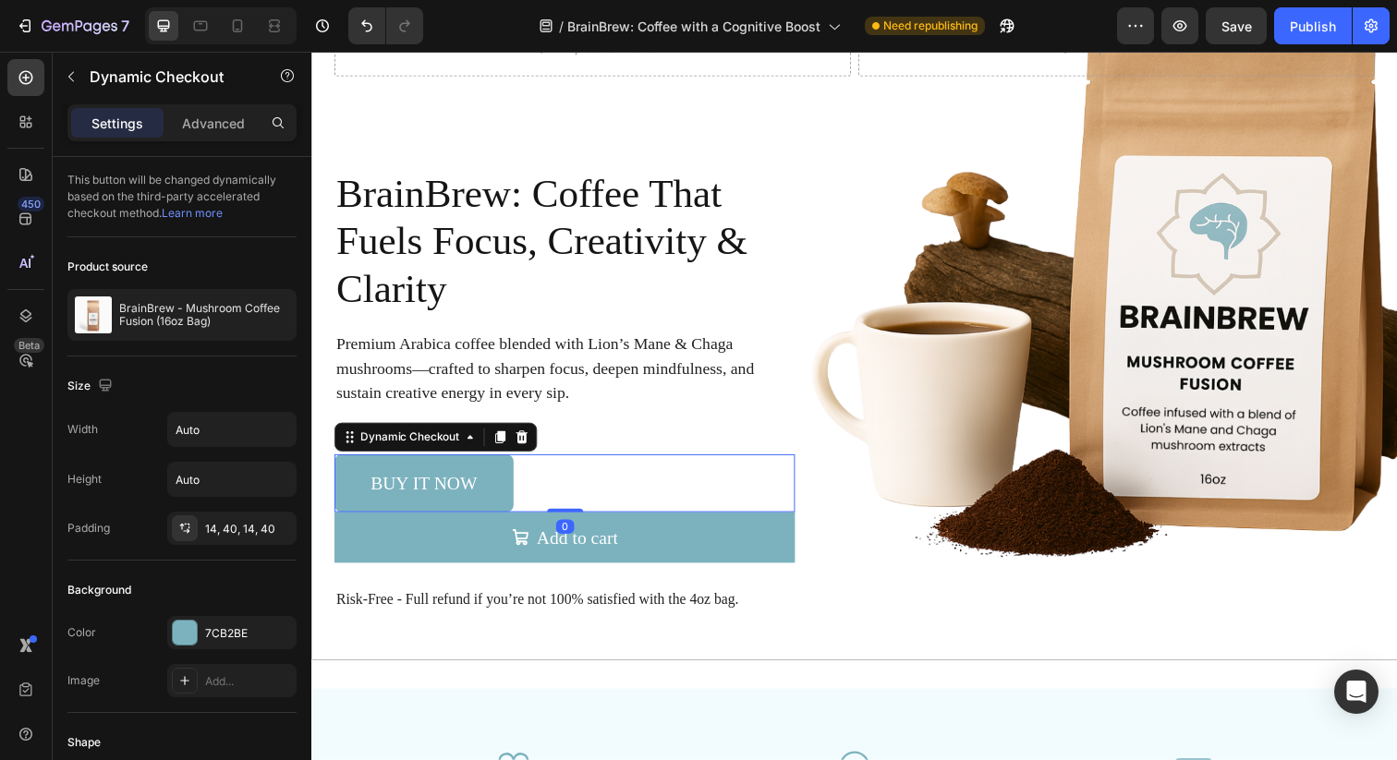
click at [773, 505] on div "Buy it now" at bounding box center [569, 492] width 470 height 59
click at [733, 509] on div "Buy it now" at bounding box center [569, 492] width 470 height 59
click at [527, 444] on icon at bounding box center [526, 445] width 12 height 13
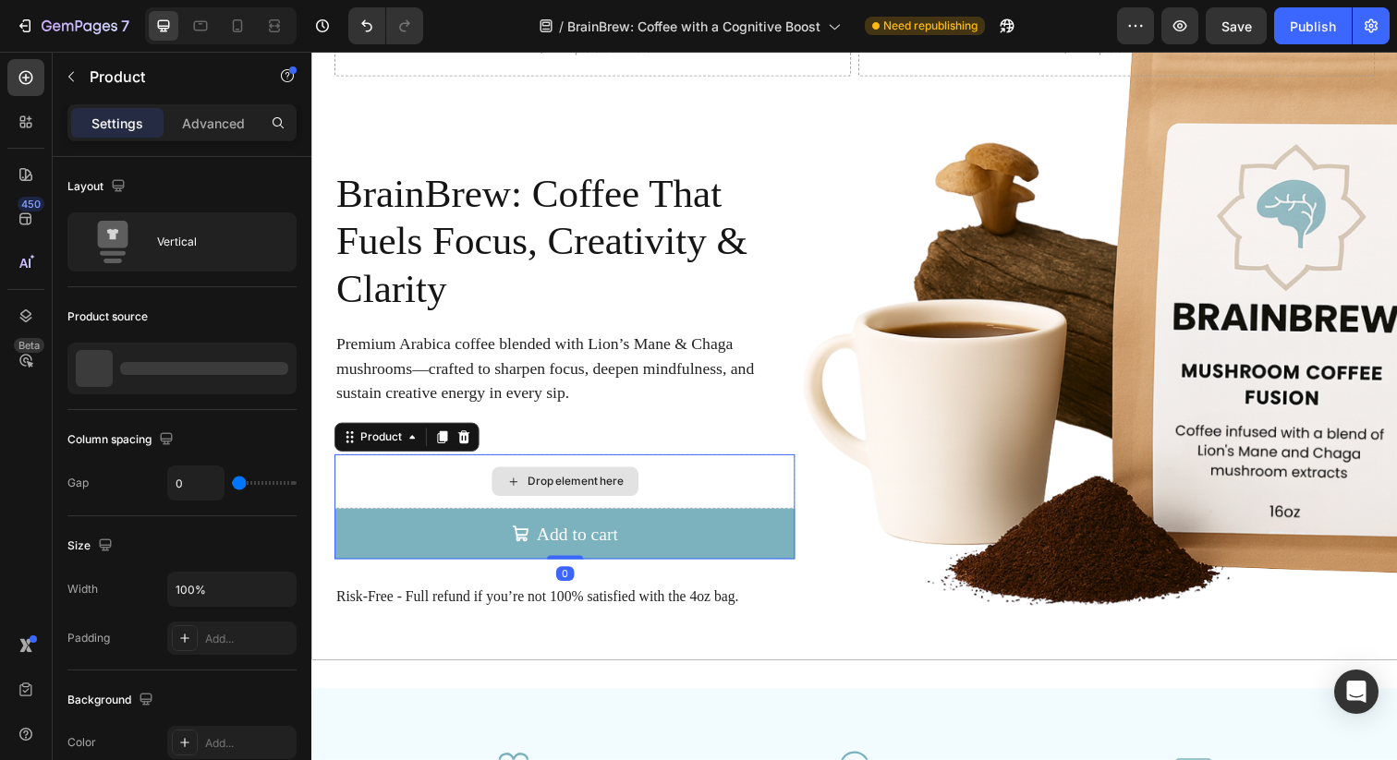
click at [684, 488] on div "Drop element here" at bounding box center [569, 490] width 470 height 55
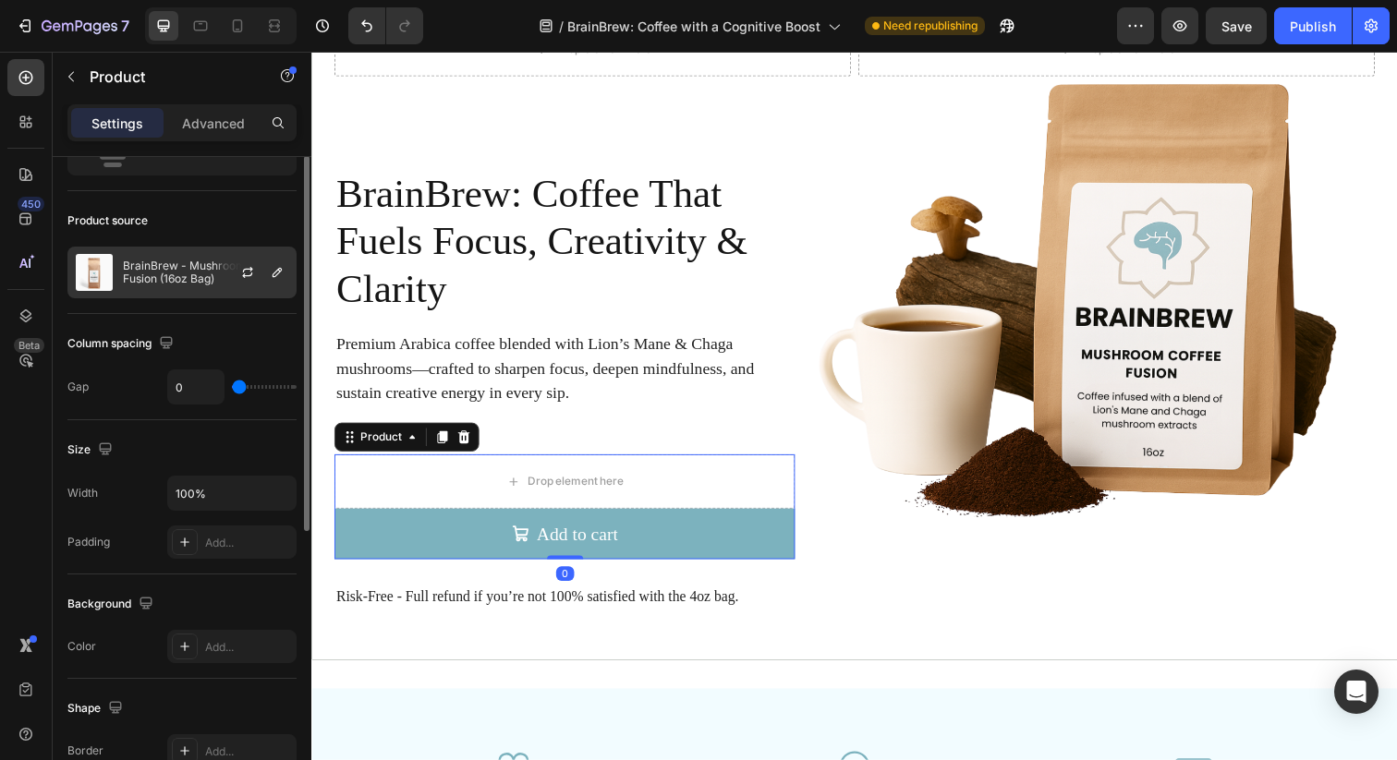
scroll to position [109, 0]
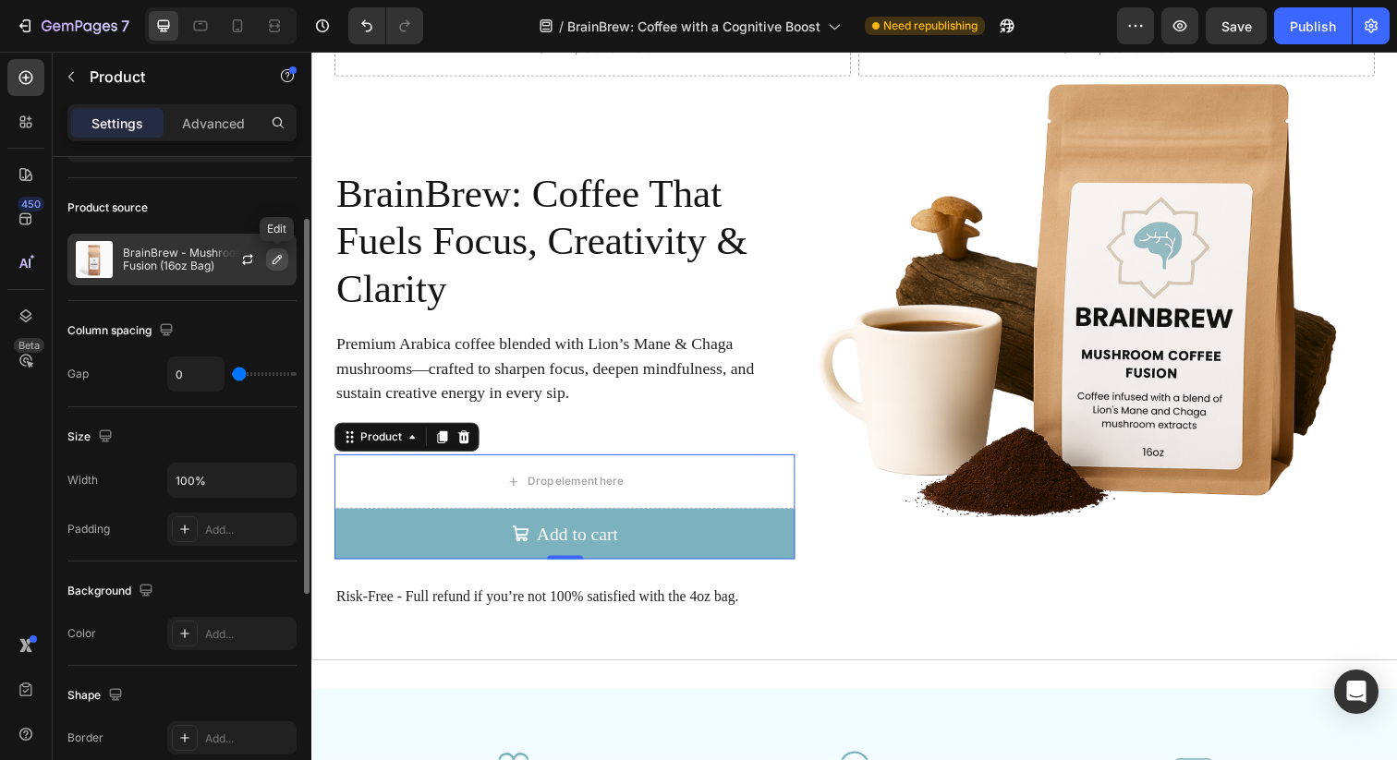
click at [267, 259] on button "button" at bounding box center [277, 259] width 22 height 22
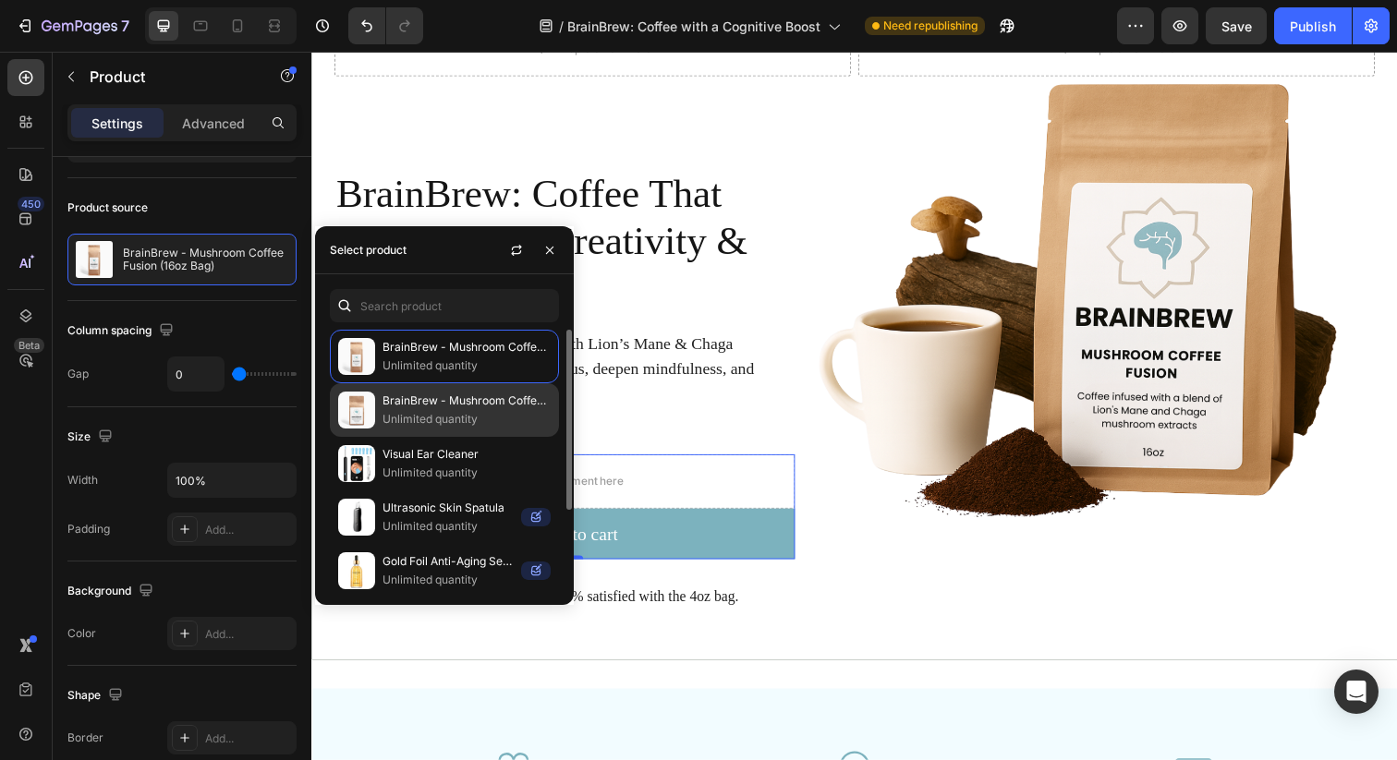
click at [455, 425] on p "Unlimited quantity" at bounding box center [466, 419] width 168 height 18
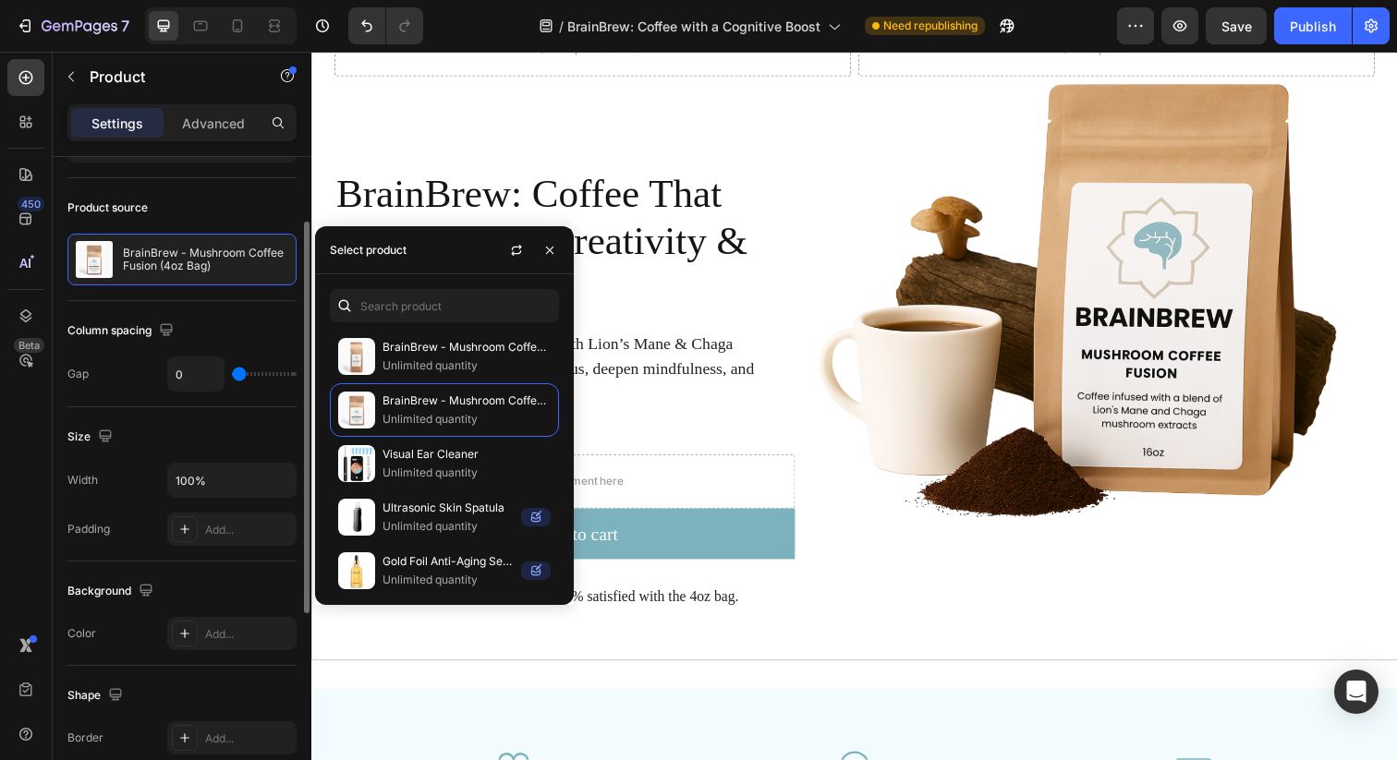
click at [140, 453] on div "Size Width 100% Padding Add..." at bounding box center [181, 484] width 229 height 154
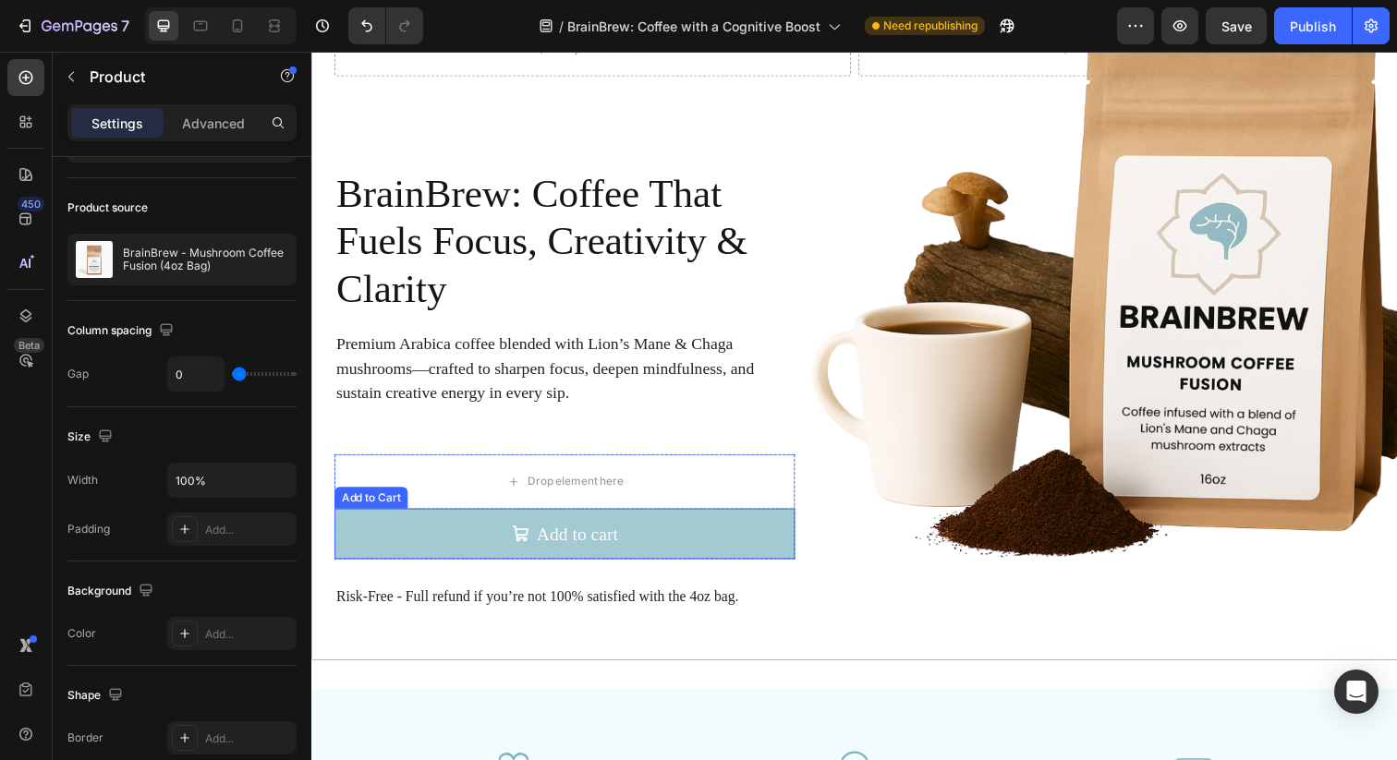
click at [474, 557] on button "Add to cart" at bounding box center [569, 544] width 470 height 52
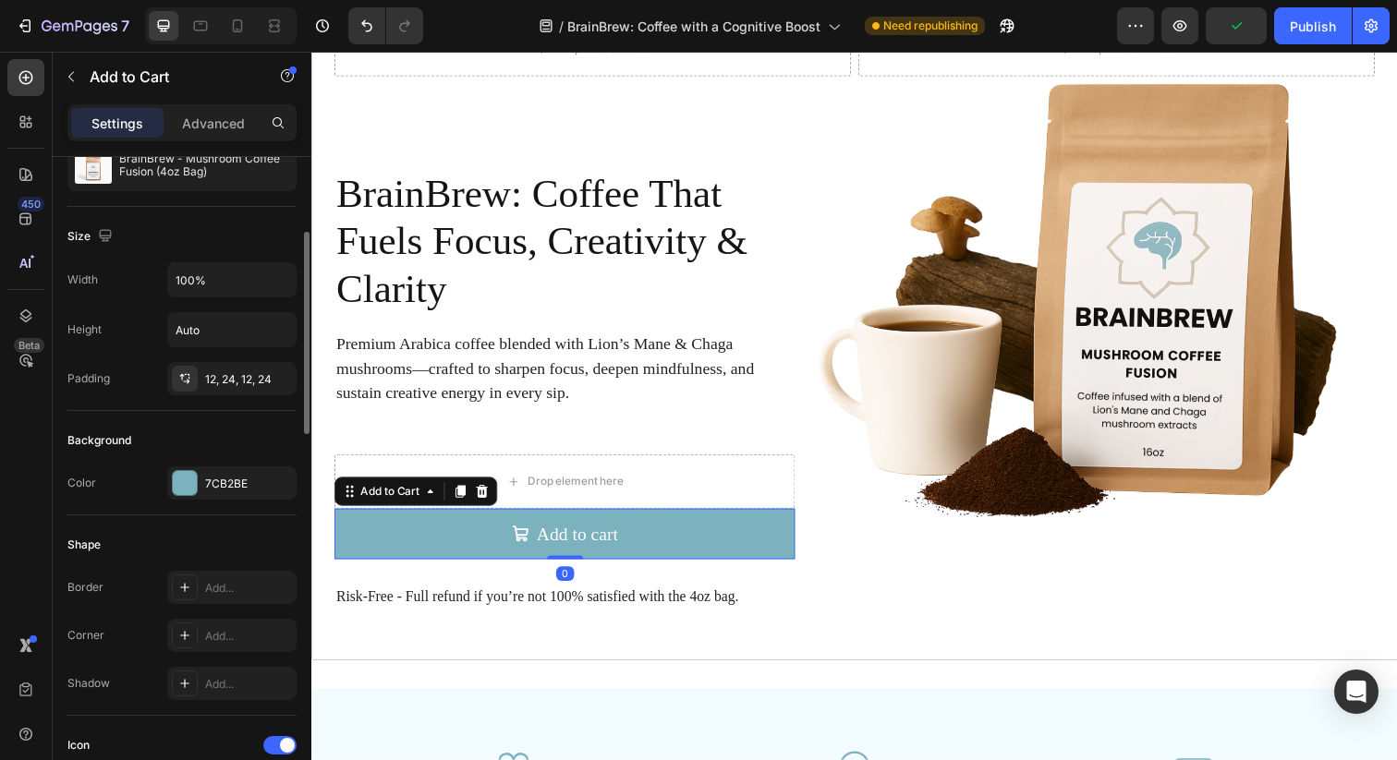
scroll to position [211, 0]
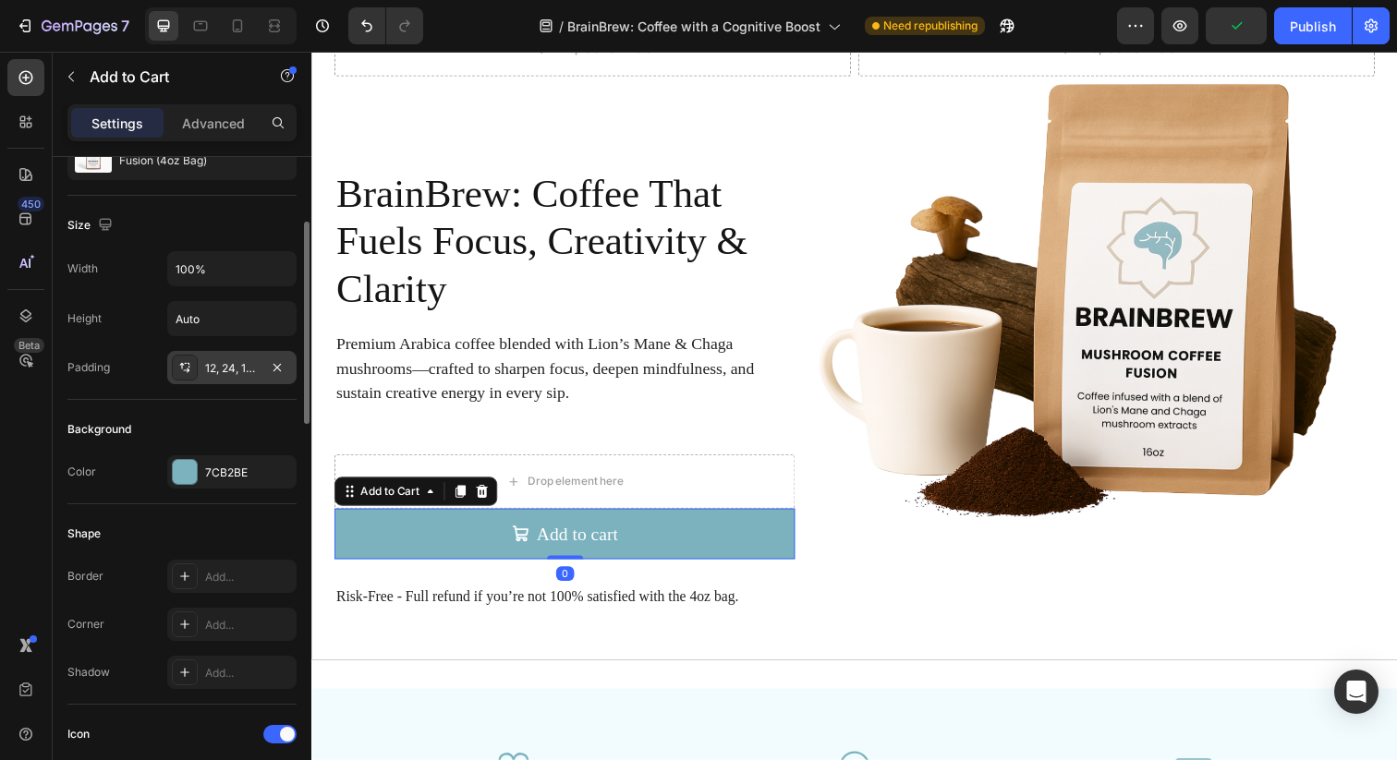
click at [231, 372] on div "12, 24, 12, 24" at bounding box center [232, 368] width 54 height 17
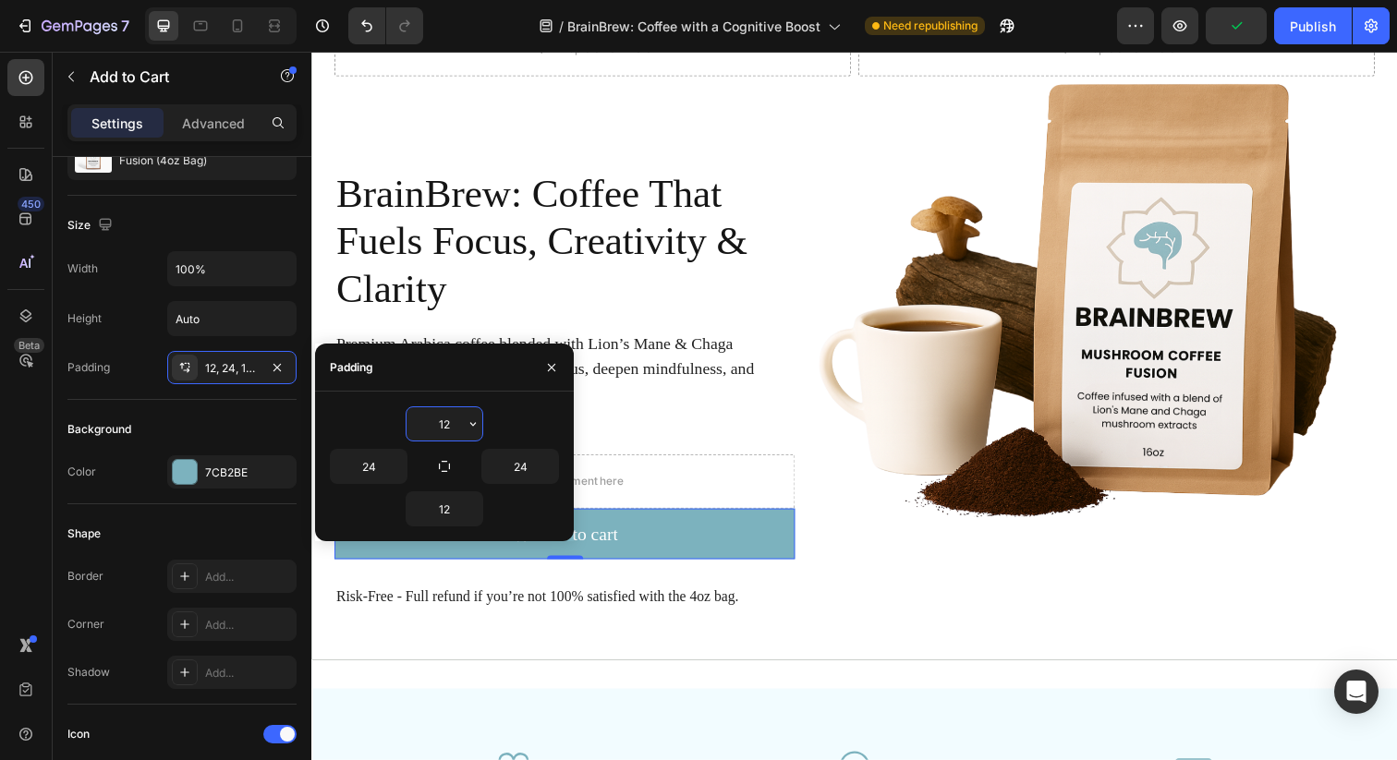
click at [441, 422] on input "12" at bounding box center [444, 423] width 76 height 33
type input "14"
click at [443, 507] on input "12" at bounding box center [444, 508] width 76 height 33
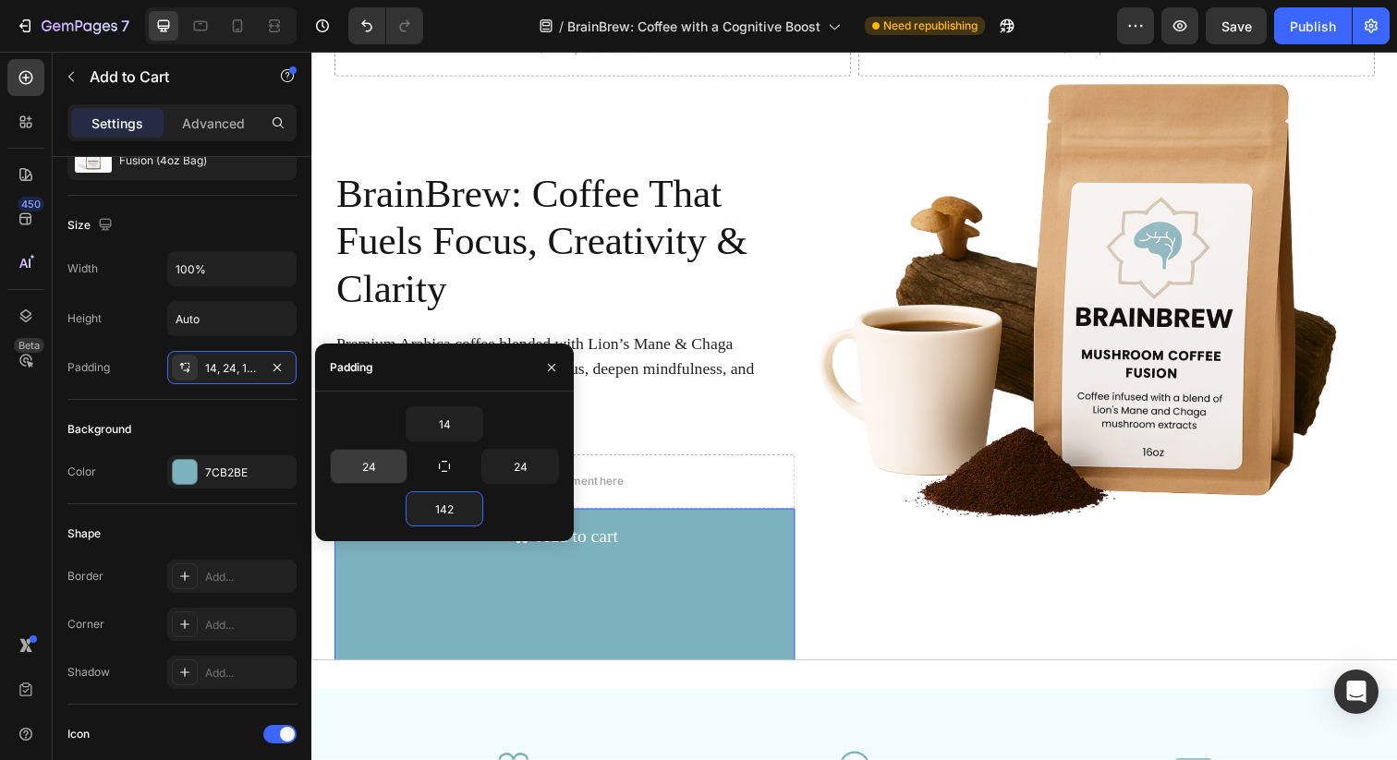
type input "142"
click at [368, 466] on input "24" at bounding box center [369, 466] width 76 height 33
type input "404"
click at [522, 463] on input "24" at bounding box center [520, 466] width 76 height 33
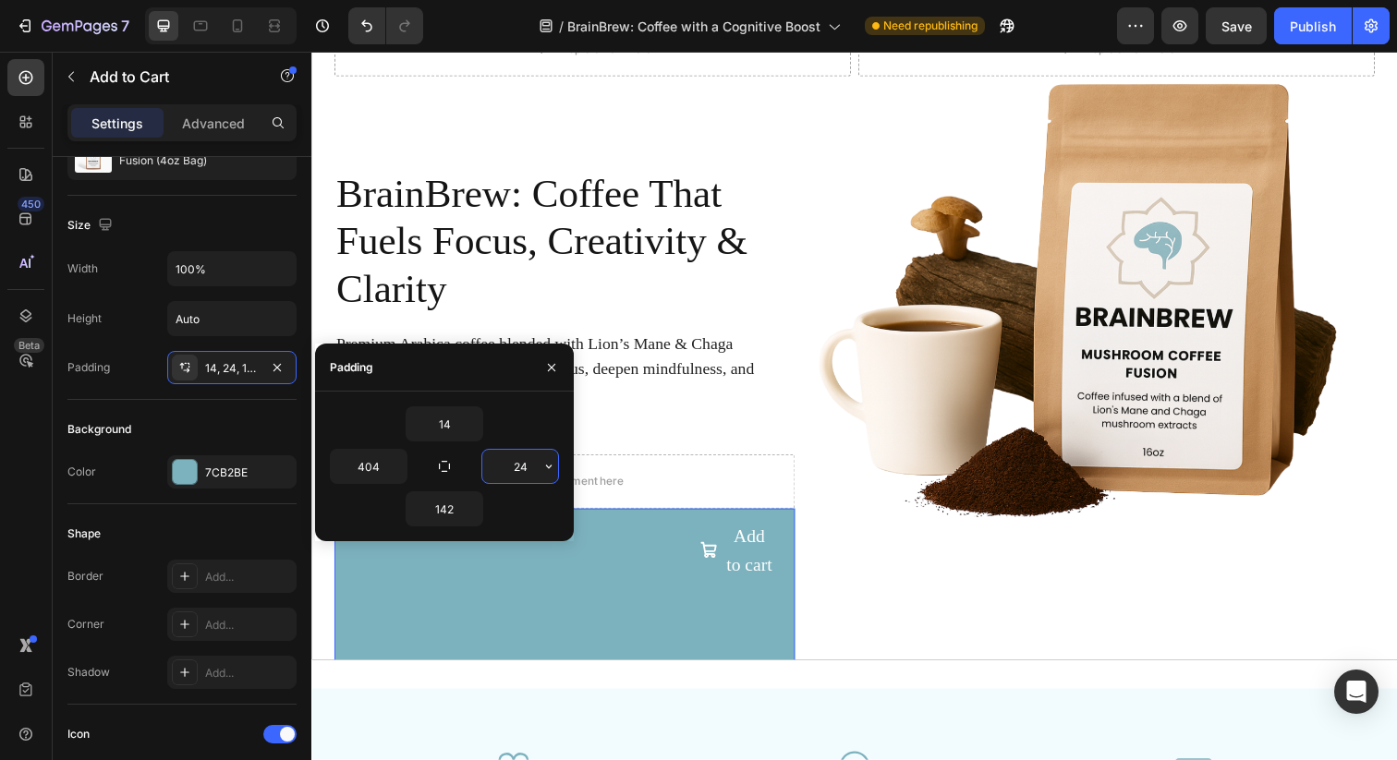
click at [522, 463] on input "24" at bounding box center [520, 466] width 76 height 33
type input "40"
click at [385, 462] on input "404" at bounding box center [369, 466] width 76 height 33
type input "40"
click at [454, 515] on input "142" at bounding box center [444, 508] width 76 height 33
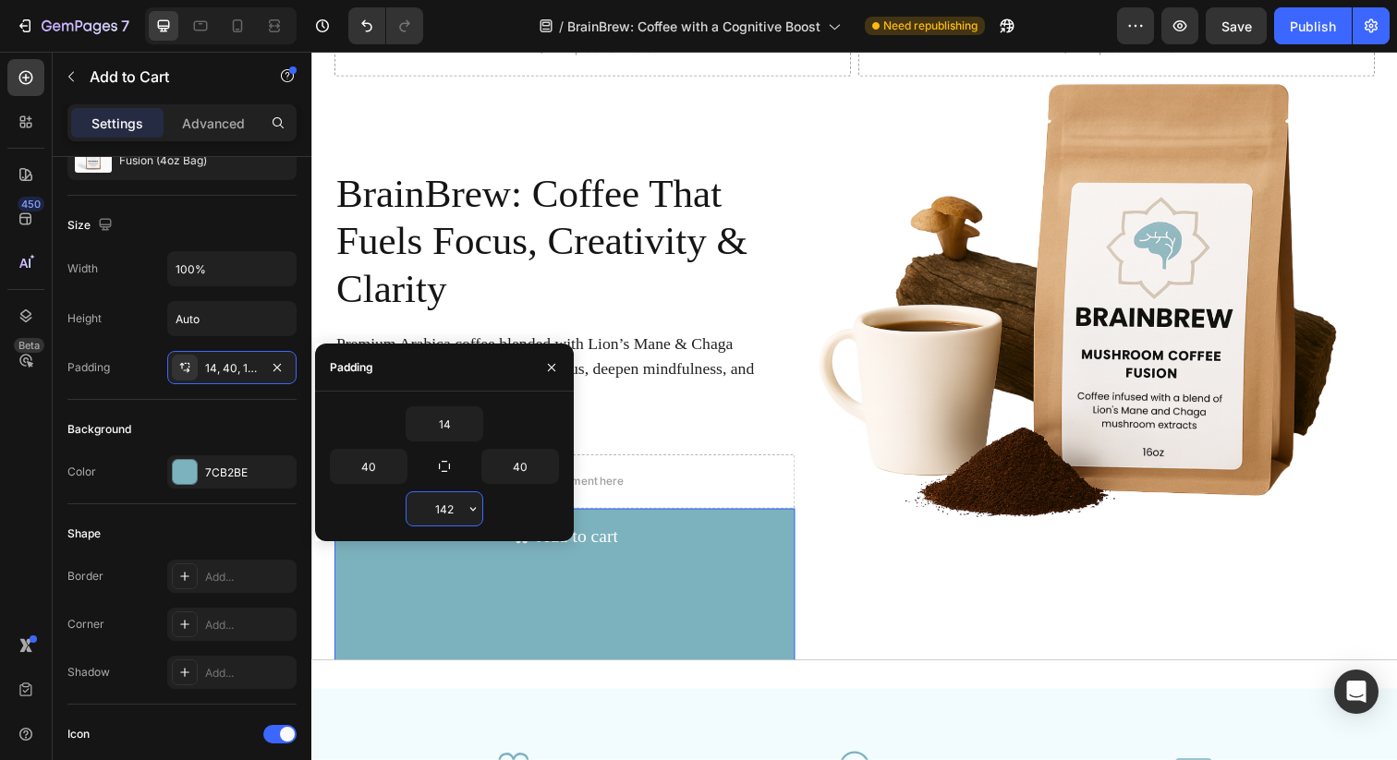
type input "14"
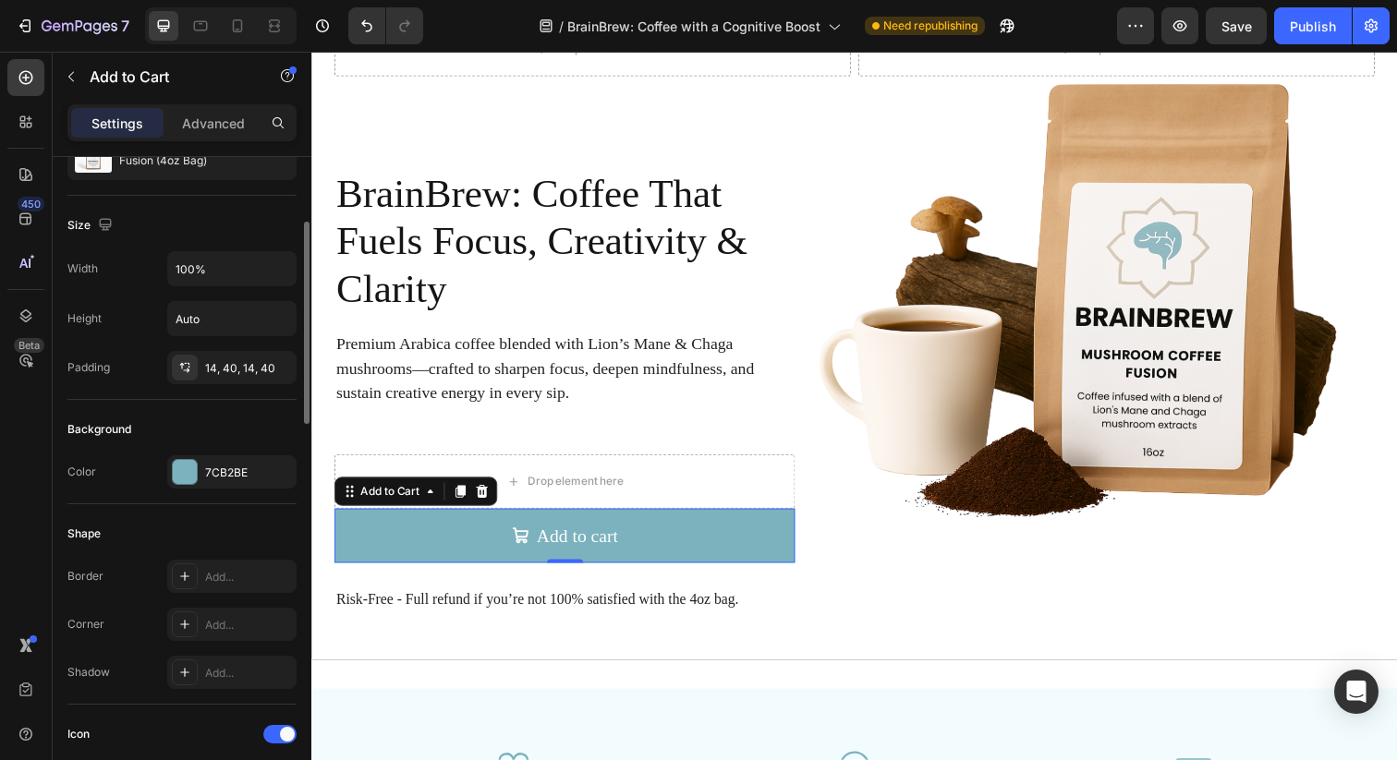
click at [169, 416] on div "Background" at bounding box center [181, 430] width 229 height 30
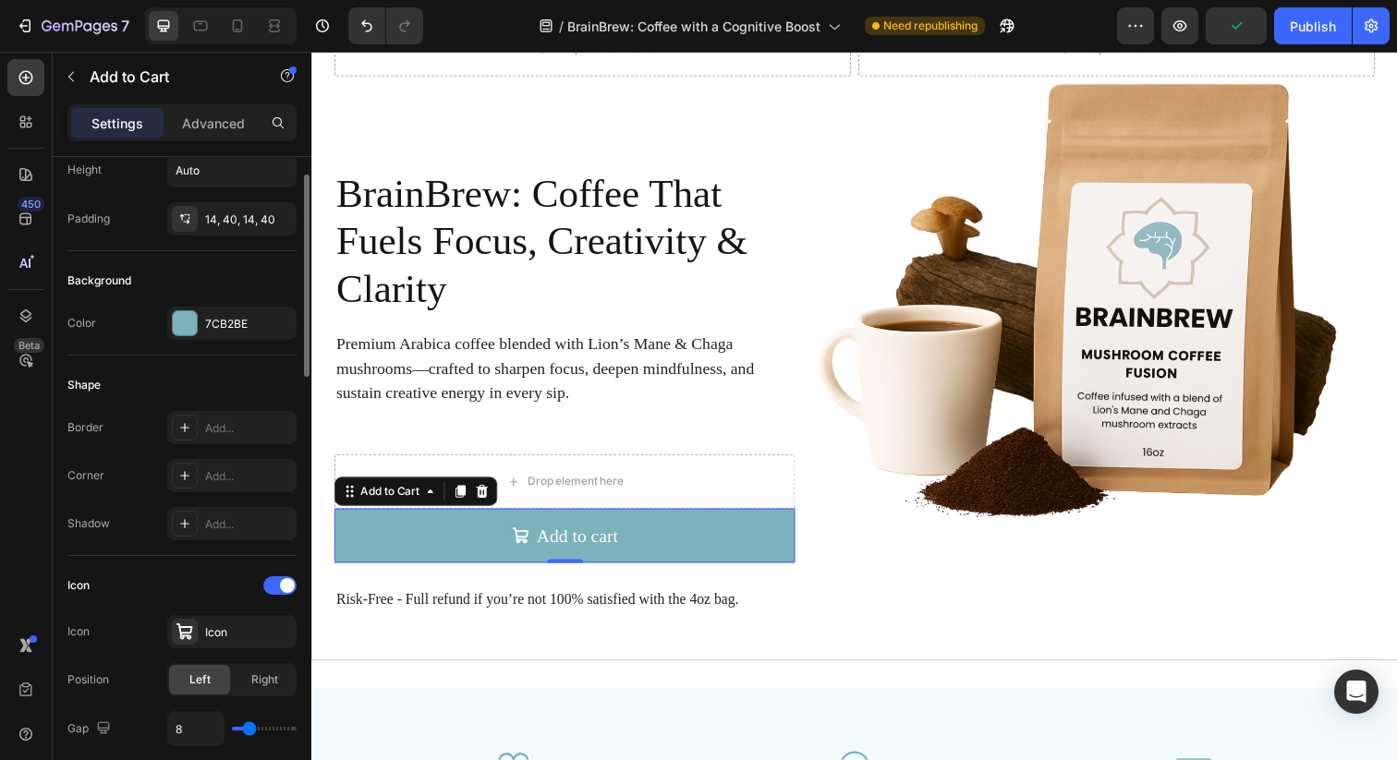
scroll to position [407, 0]
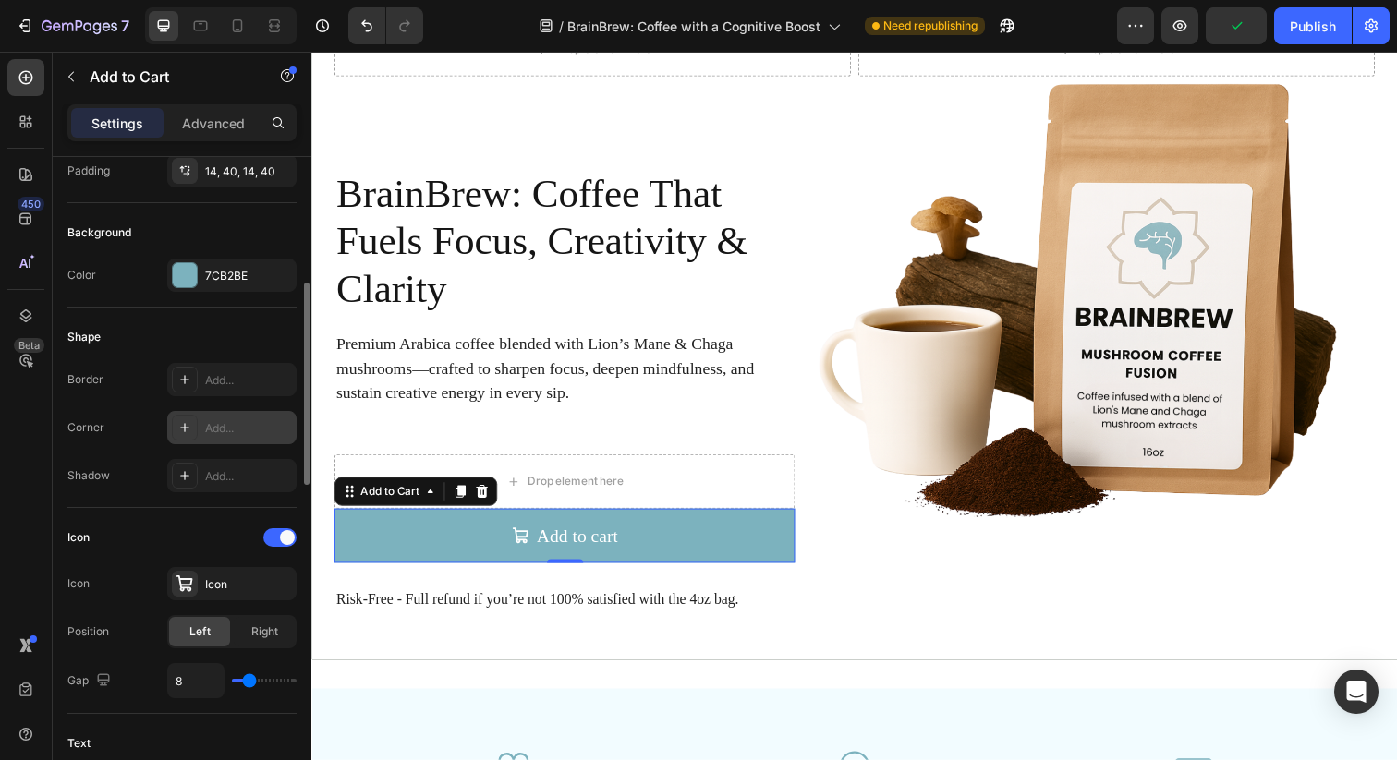
click at [181, 427] on icon at bounding box center [184, 427] width 15 height 15
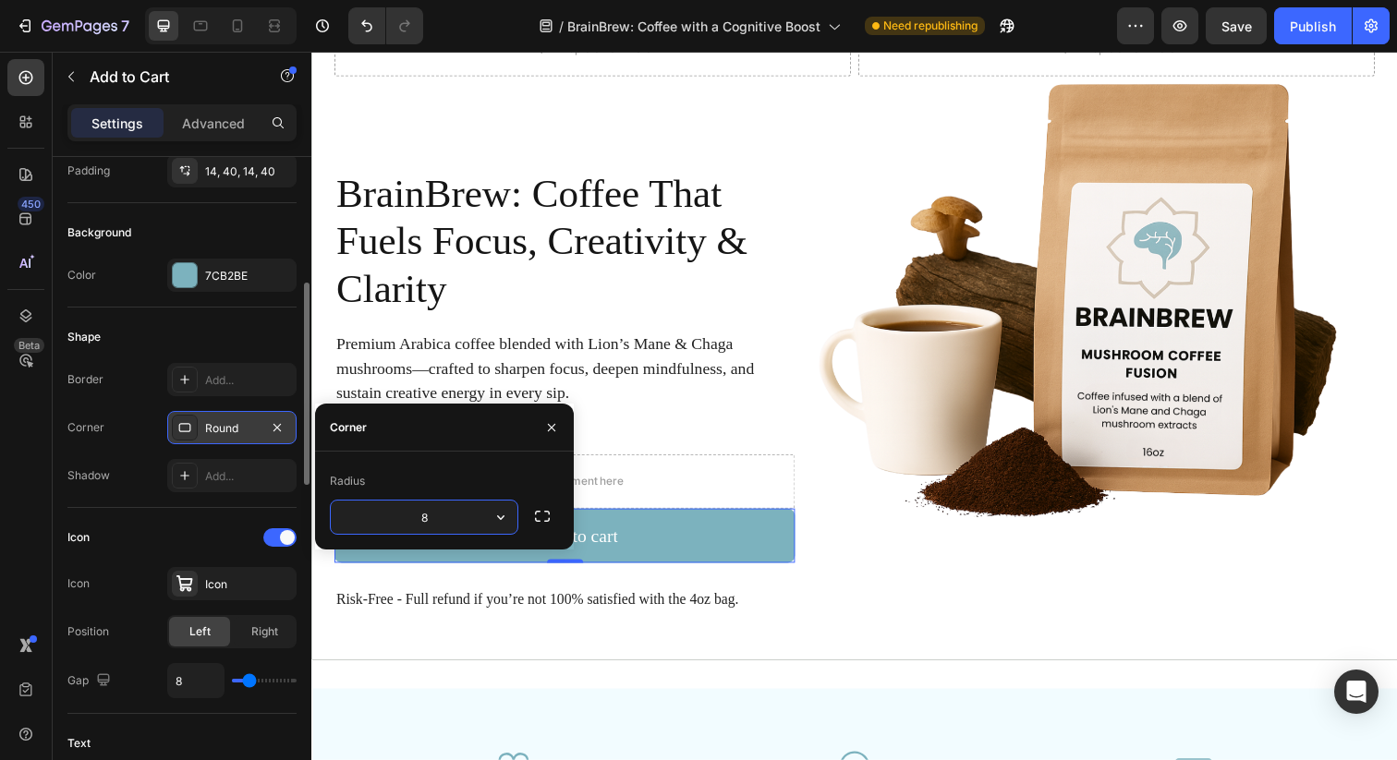
click at [148, 487] on div "Shadow Add..." at bounding box center [181, 475] width 229 height 33
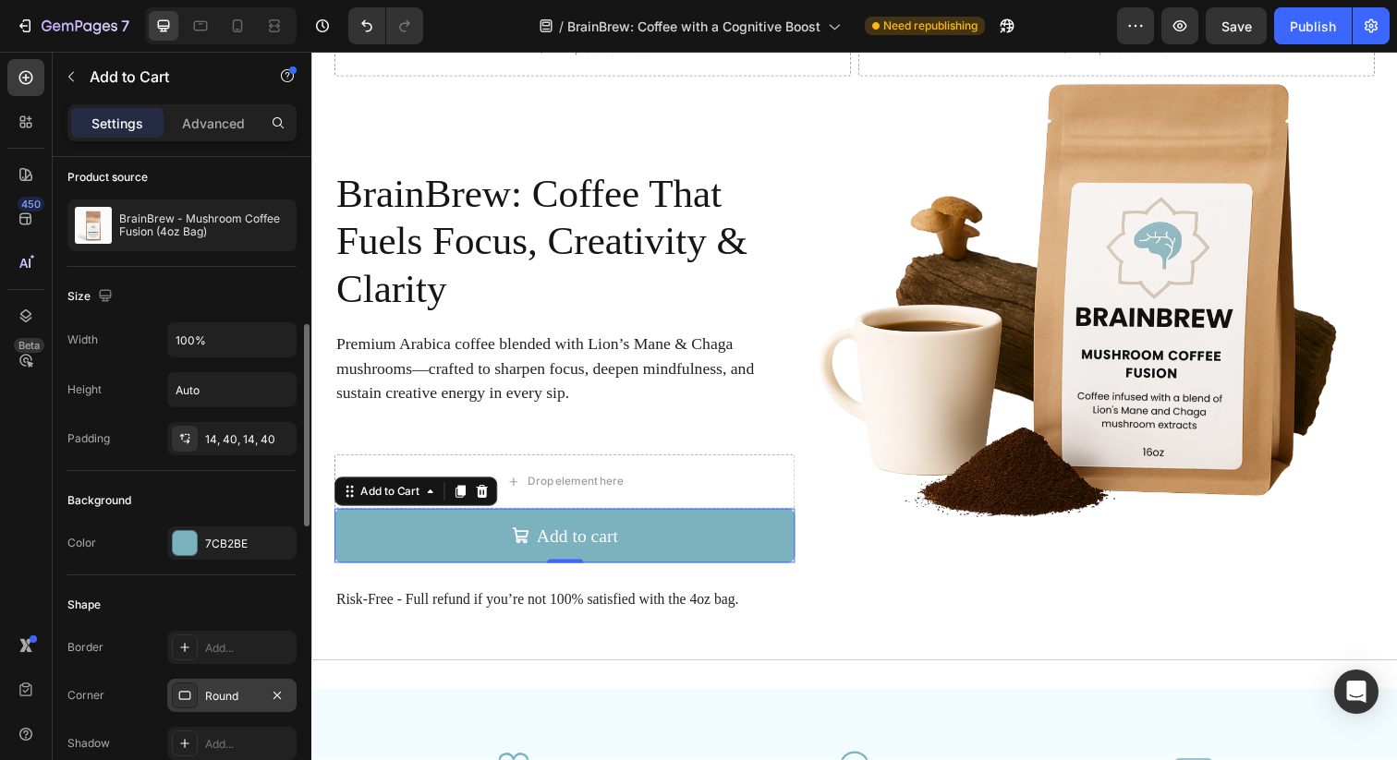
scroll to position [55, 0]
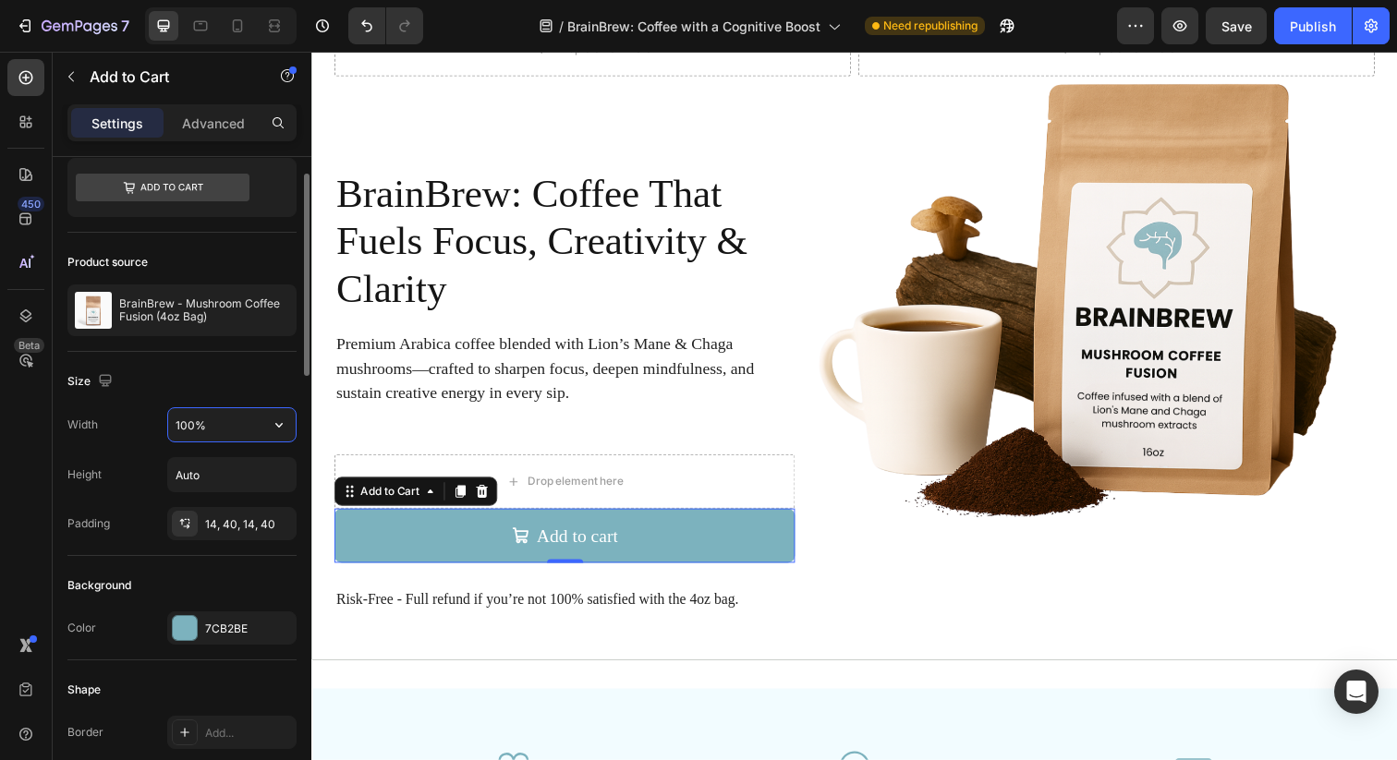
click at [251, 423] on input "100%" at bounding box center [231, 424] width 127 height 33
click at [275, 431] on icon "button" at bounding box center [279, 425] width 18 height 18
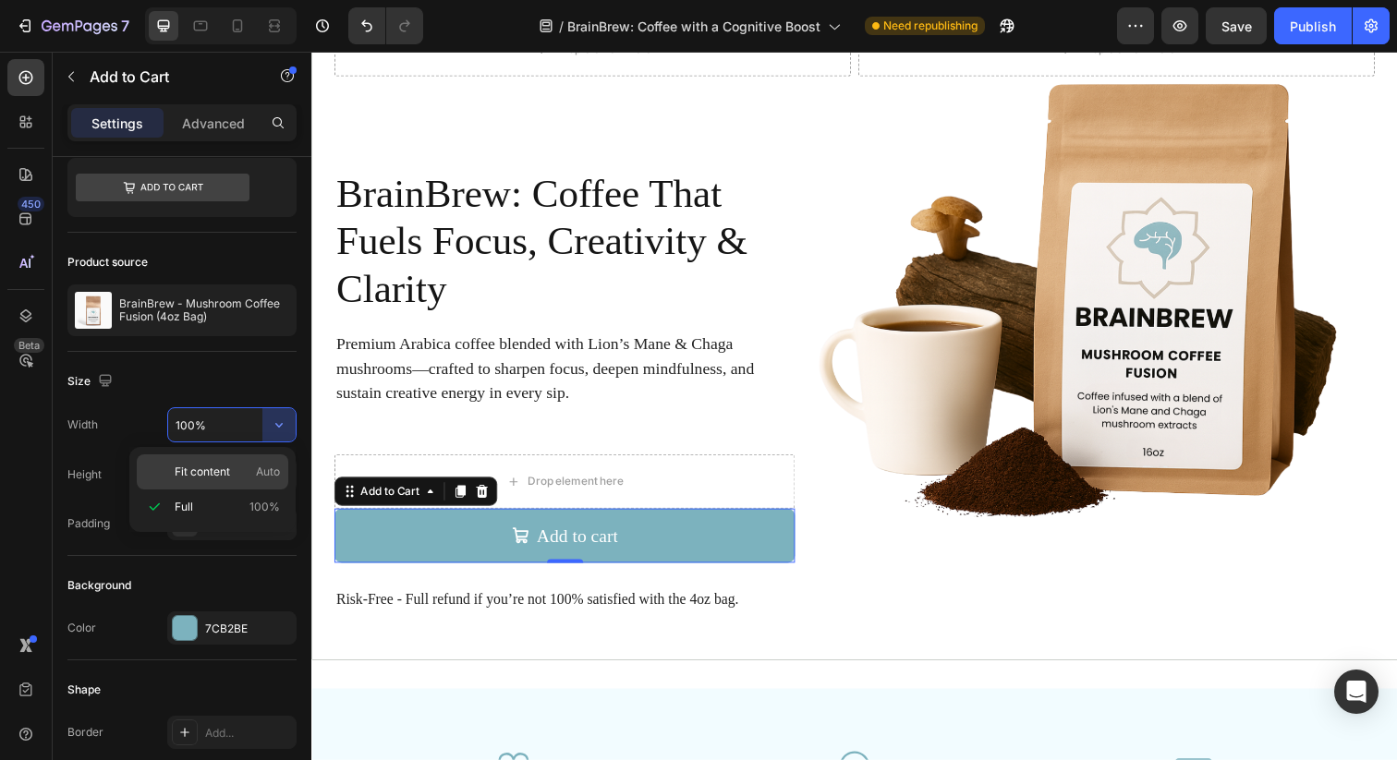
click at [230, 472] on span "Fit content" at bounding box center [202, 472] width 55 height 17
type input "Auto"
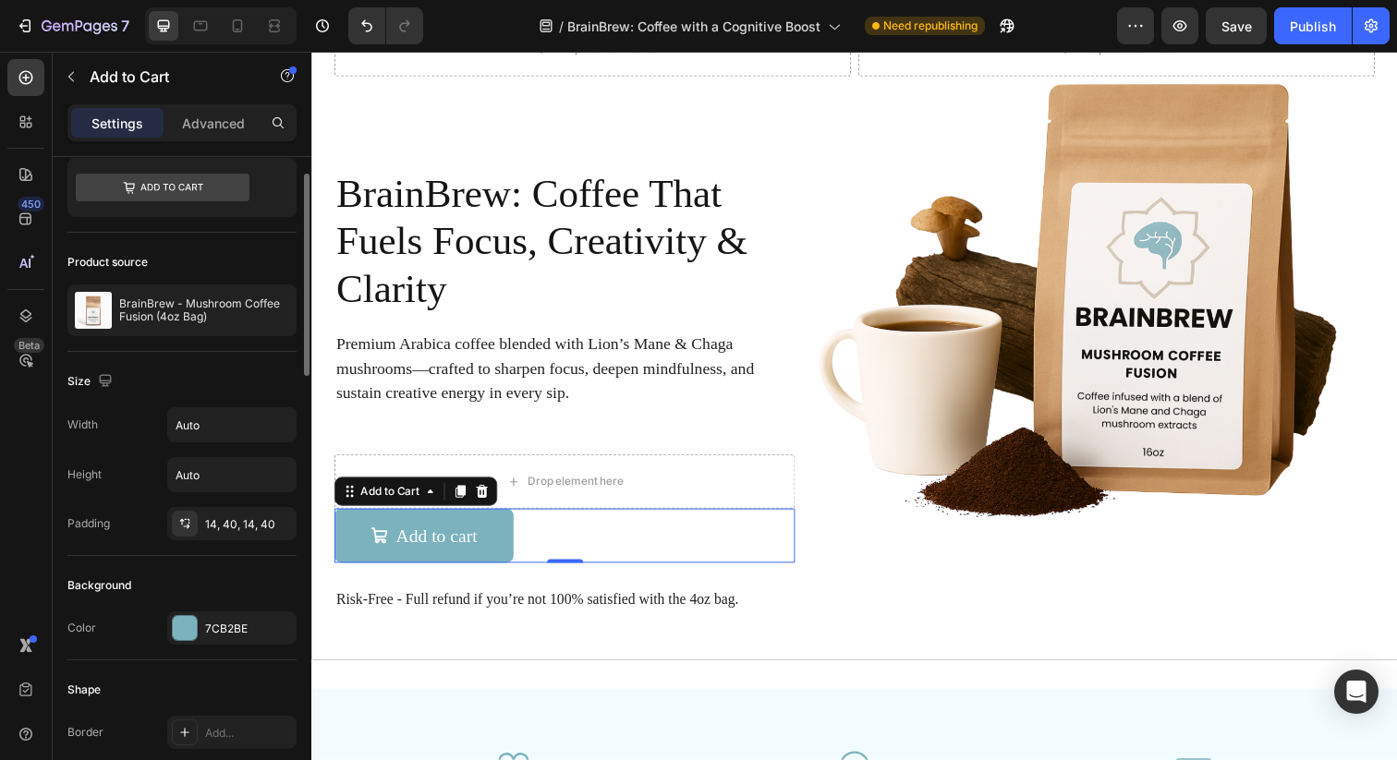
click at [146, 444] on div "Width Auto Height Auto Padding 14, 40, 14, 40" at bounding box center [181, 473] width 229 height 133
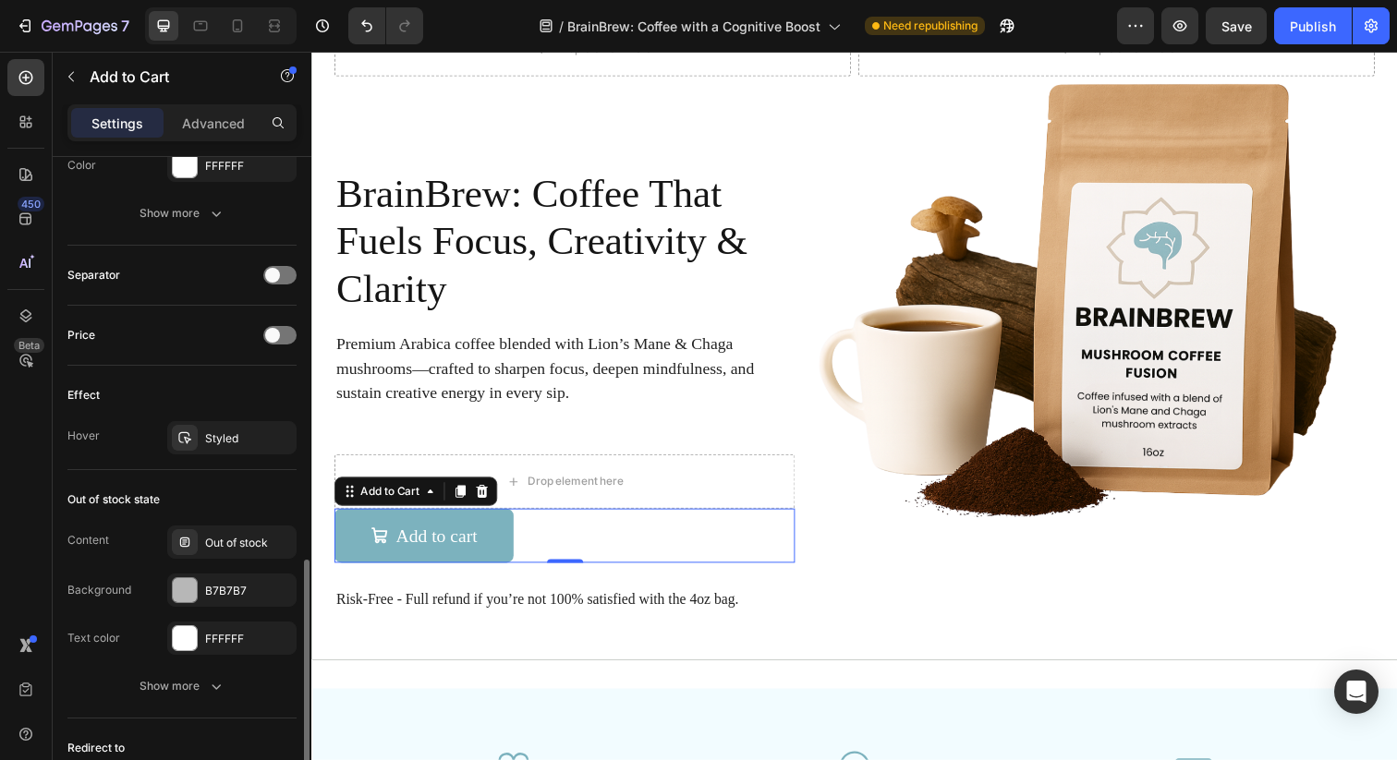
scroll to position [1262, 0]
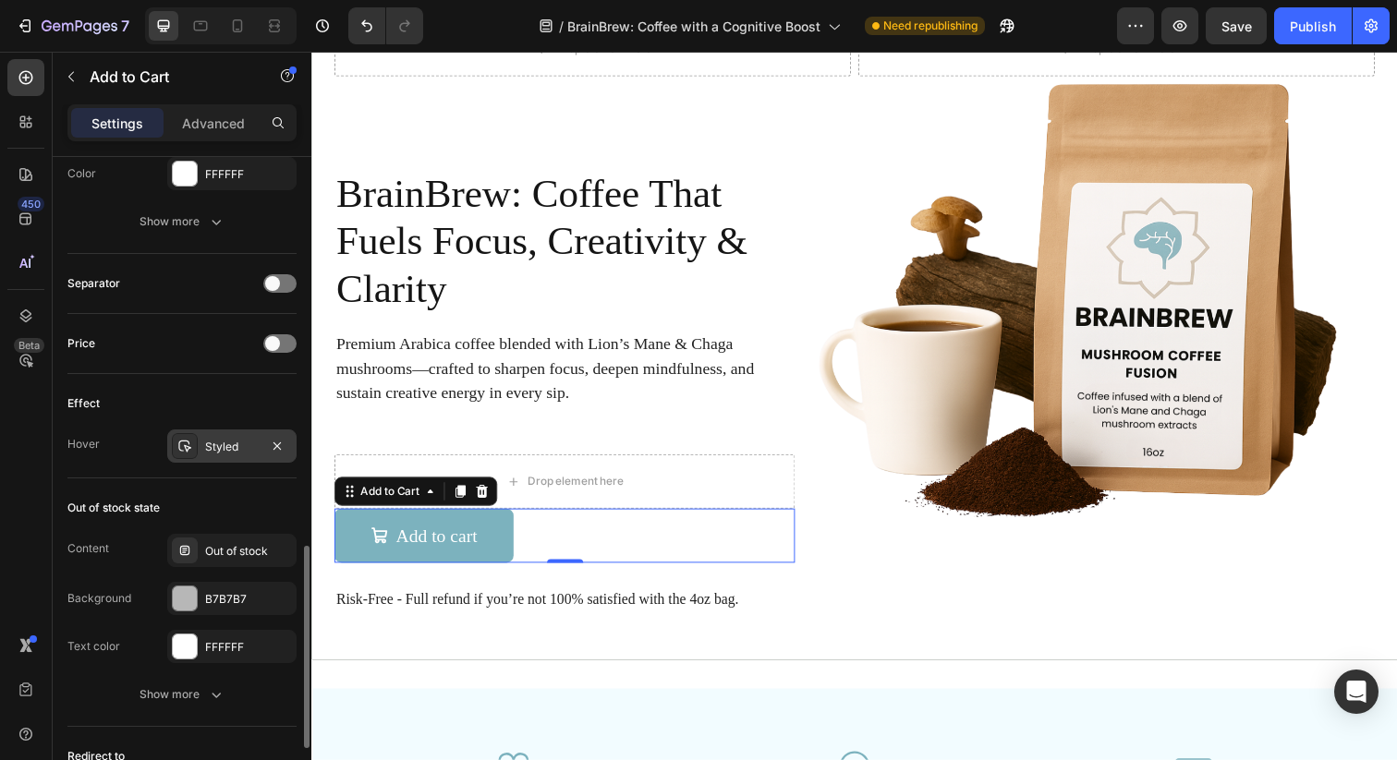
click at [233, 444] on div "Styled" at bounding box center [232, 447] width 54 height 17
drag, startPoint x: 210, startPoint y: 393, endPoint x: 40, endPoint y: 438, distance: 175.9
click at [210, 393] on div "Effect" at bounding box center [181, 404] width 229 height 30
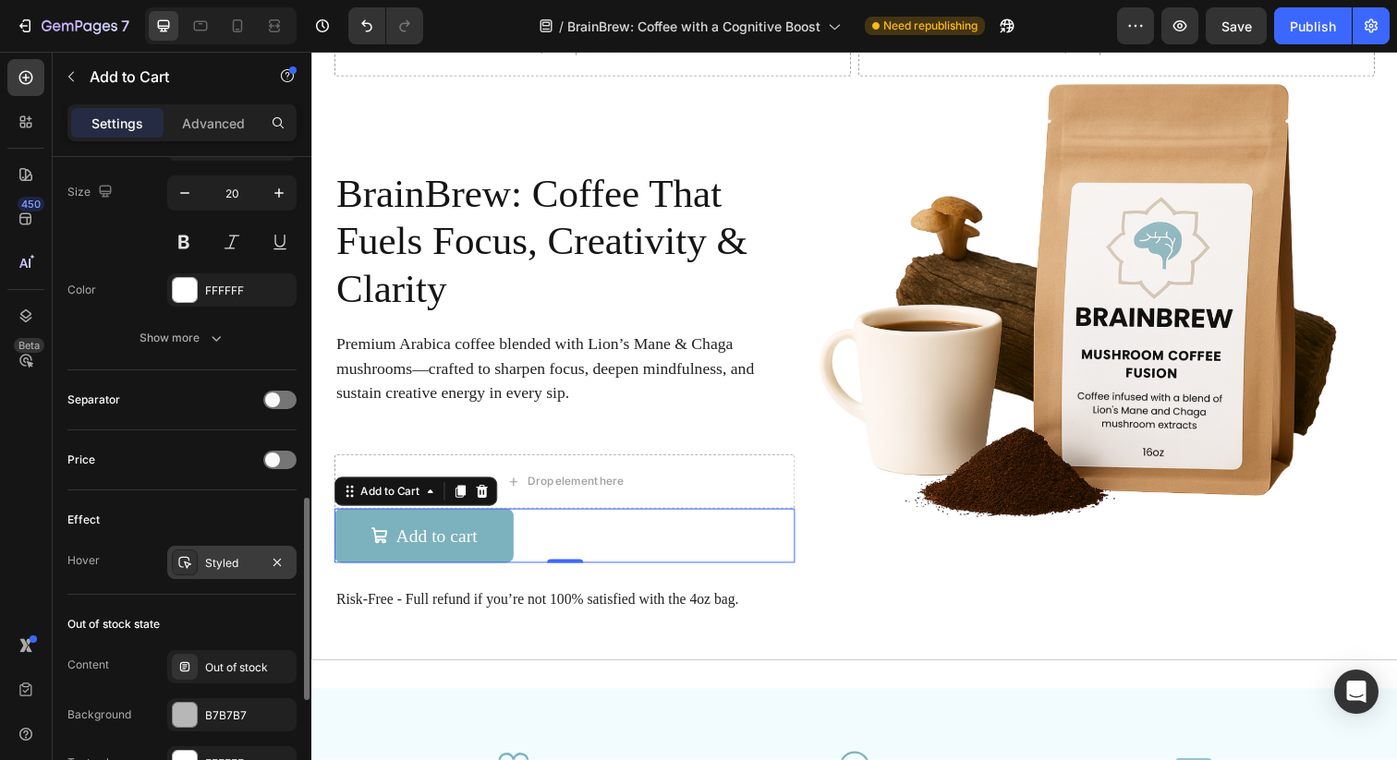
scroll to position [1125, 0]
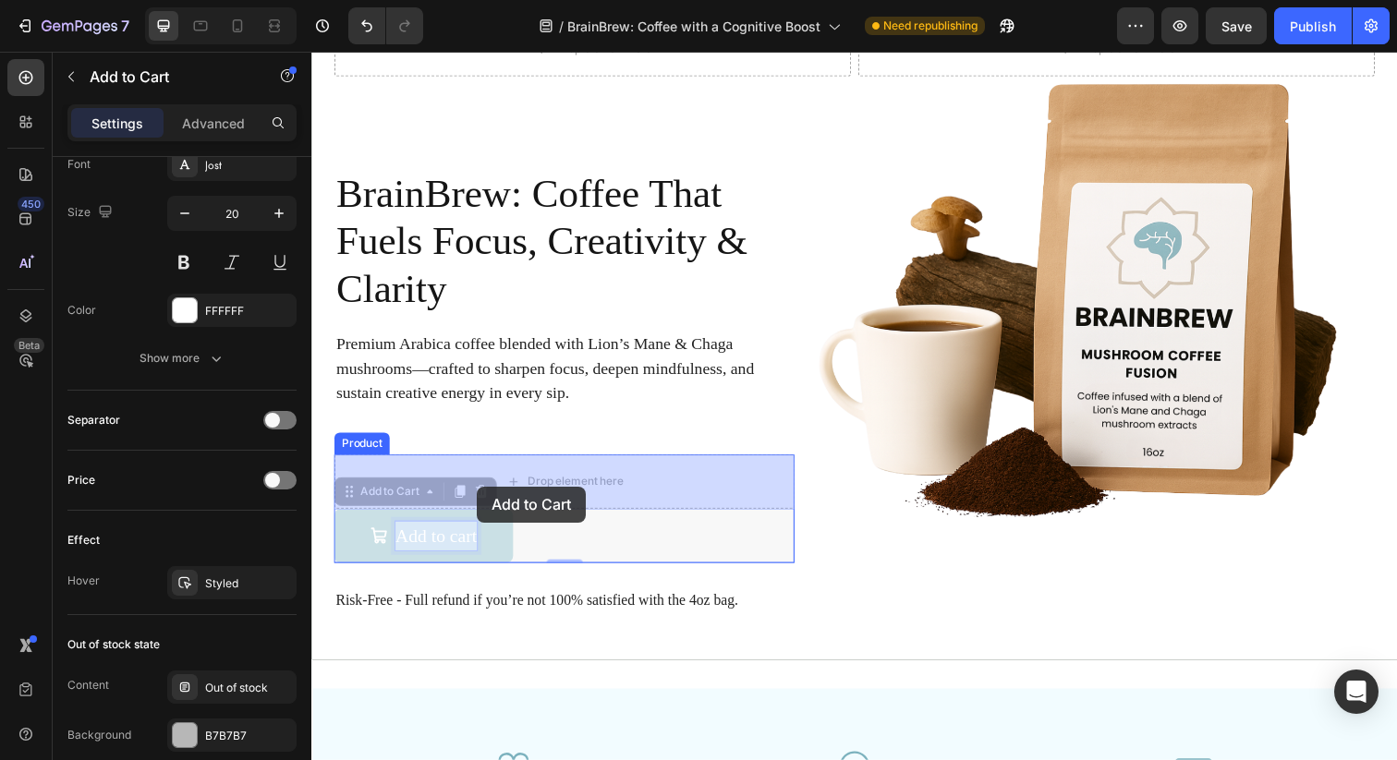
drag, startPoint x: 479, startPoint y: 544, endPoint x: 480, endPoint y: 496, distance: 48.0
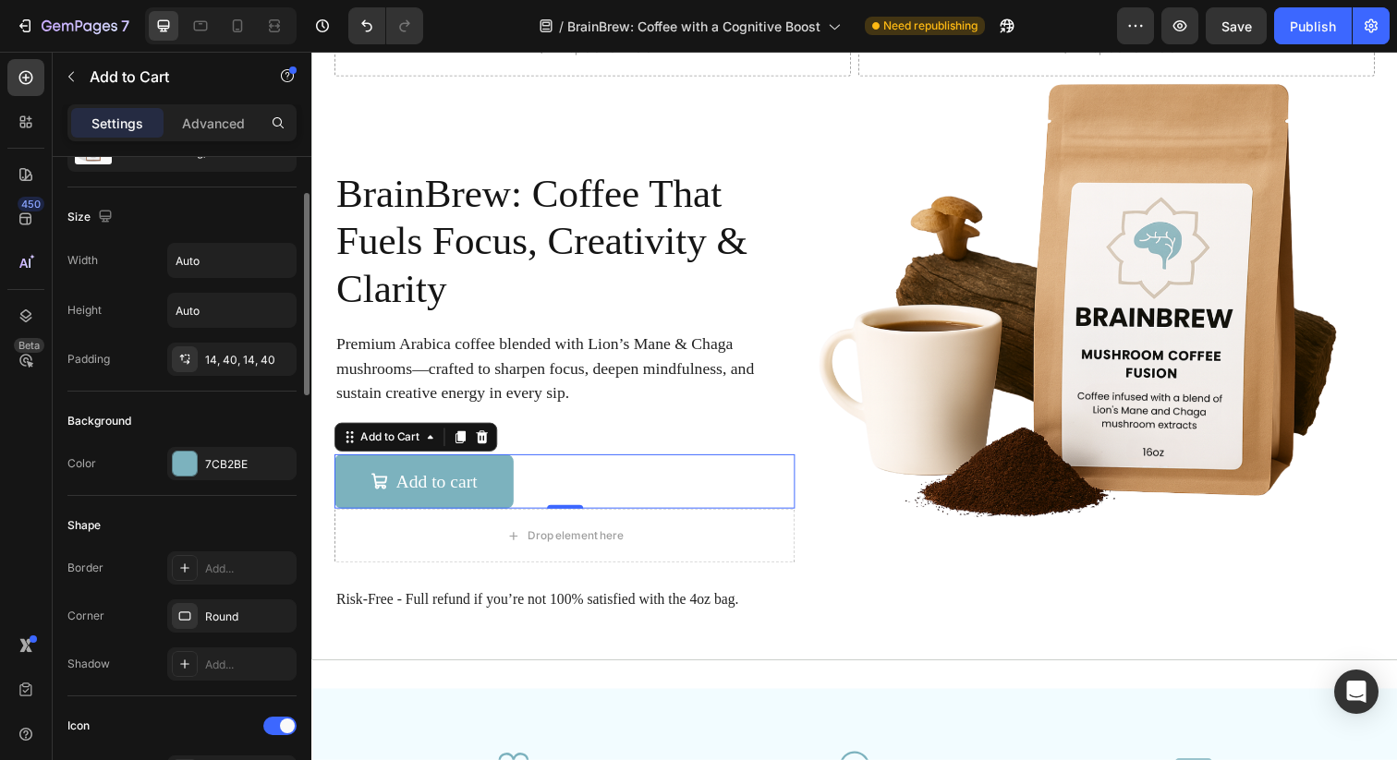
scroll to position [0, 0]
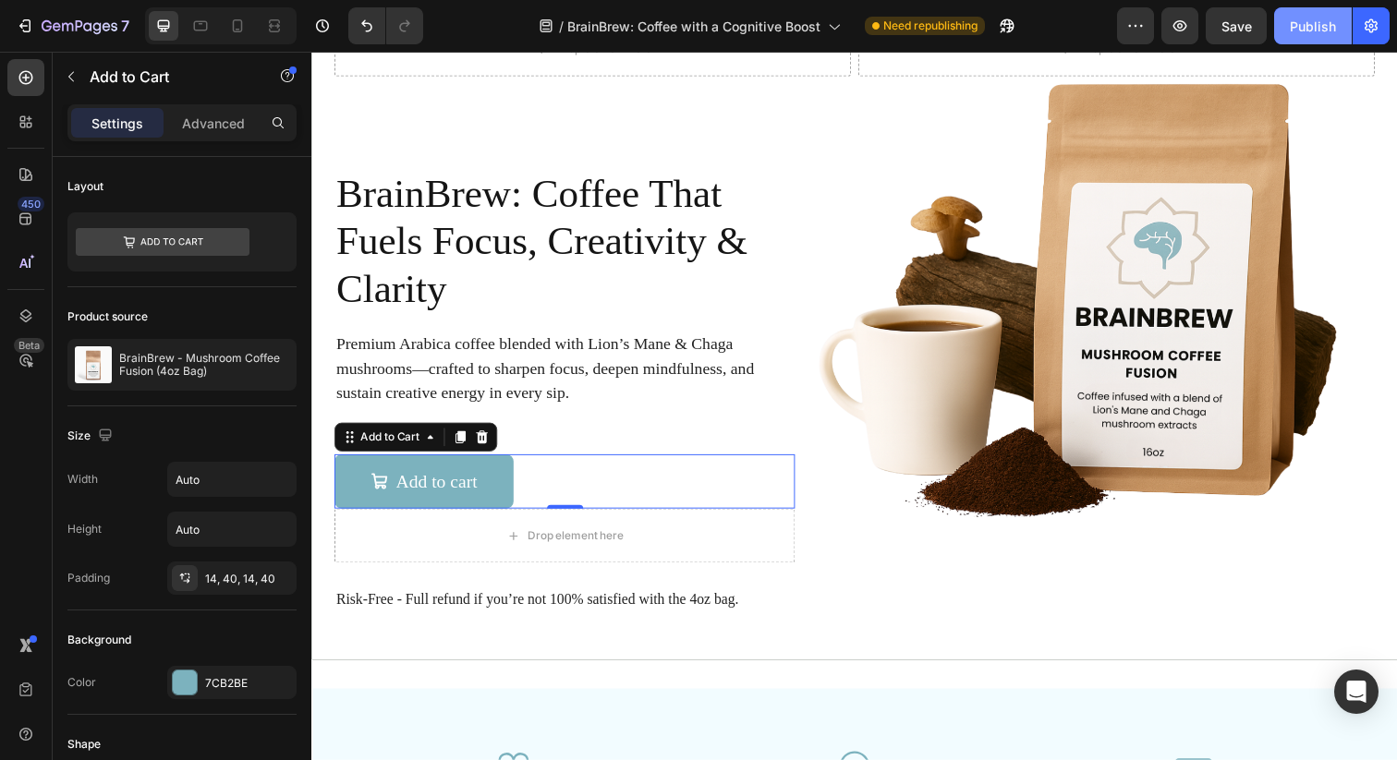
click at [1315, 10] on button "Publish" at bounding box center [1313, 25] width 78 height 37
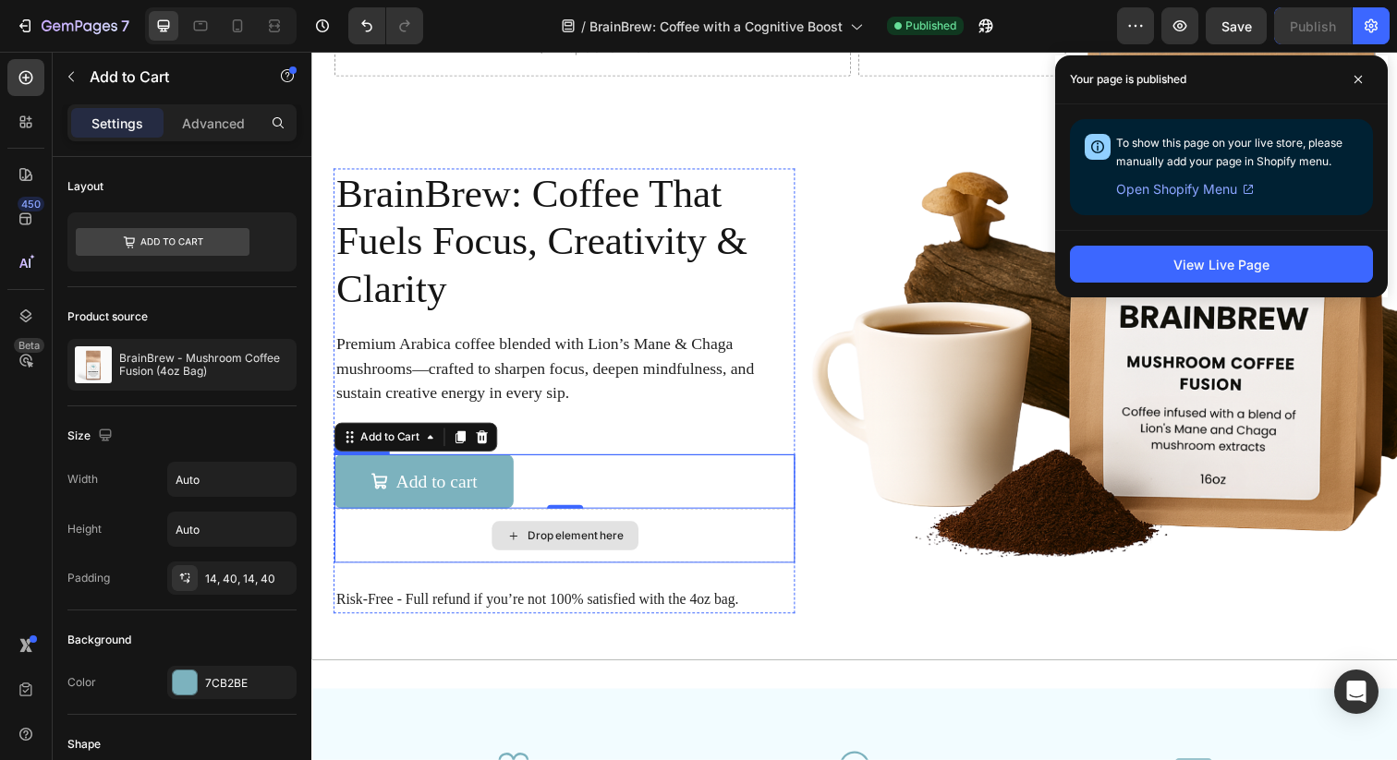
click at [642, 532] on div "Drop element here" at bounding box center [569, 545] width 470 height 55
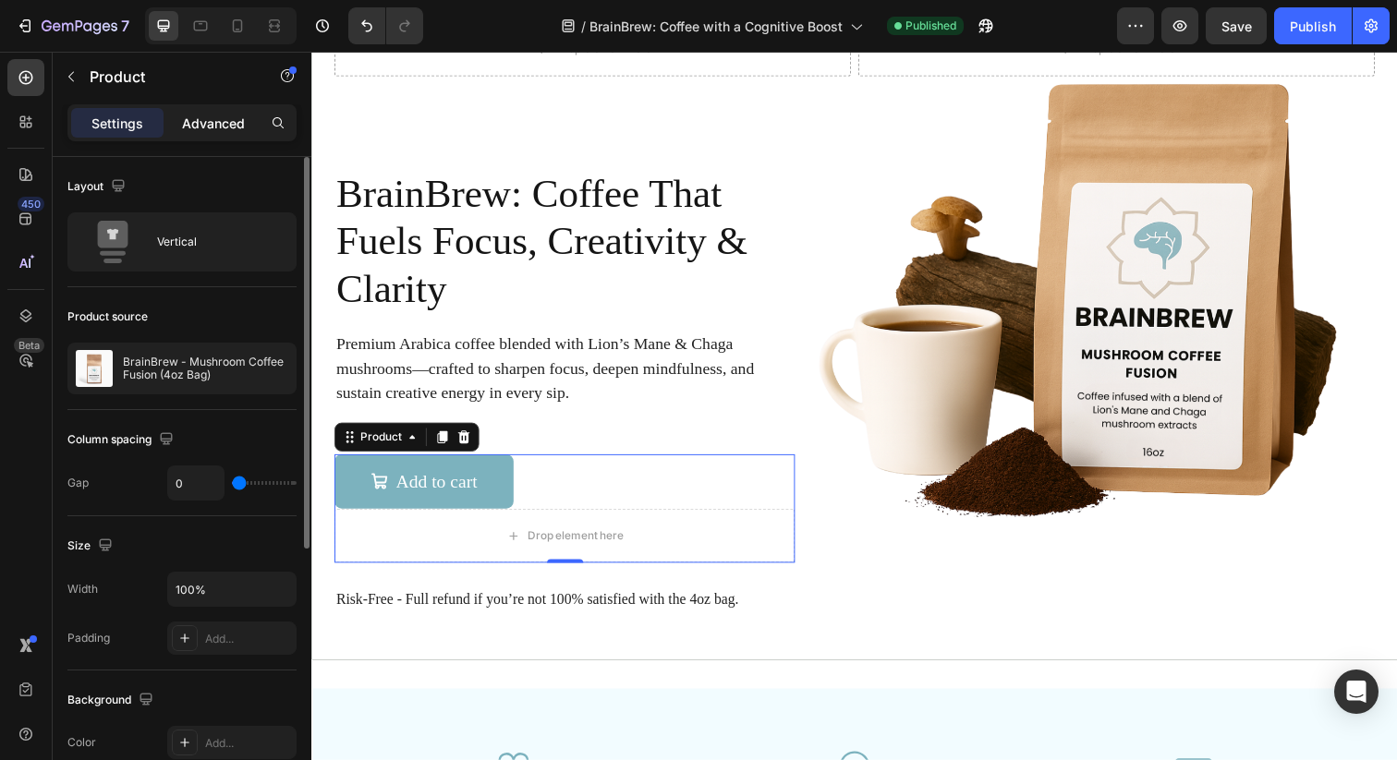
click at [198, 137] on div "Advanced" at bounding box center [213, 123] width 92 height 30
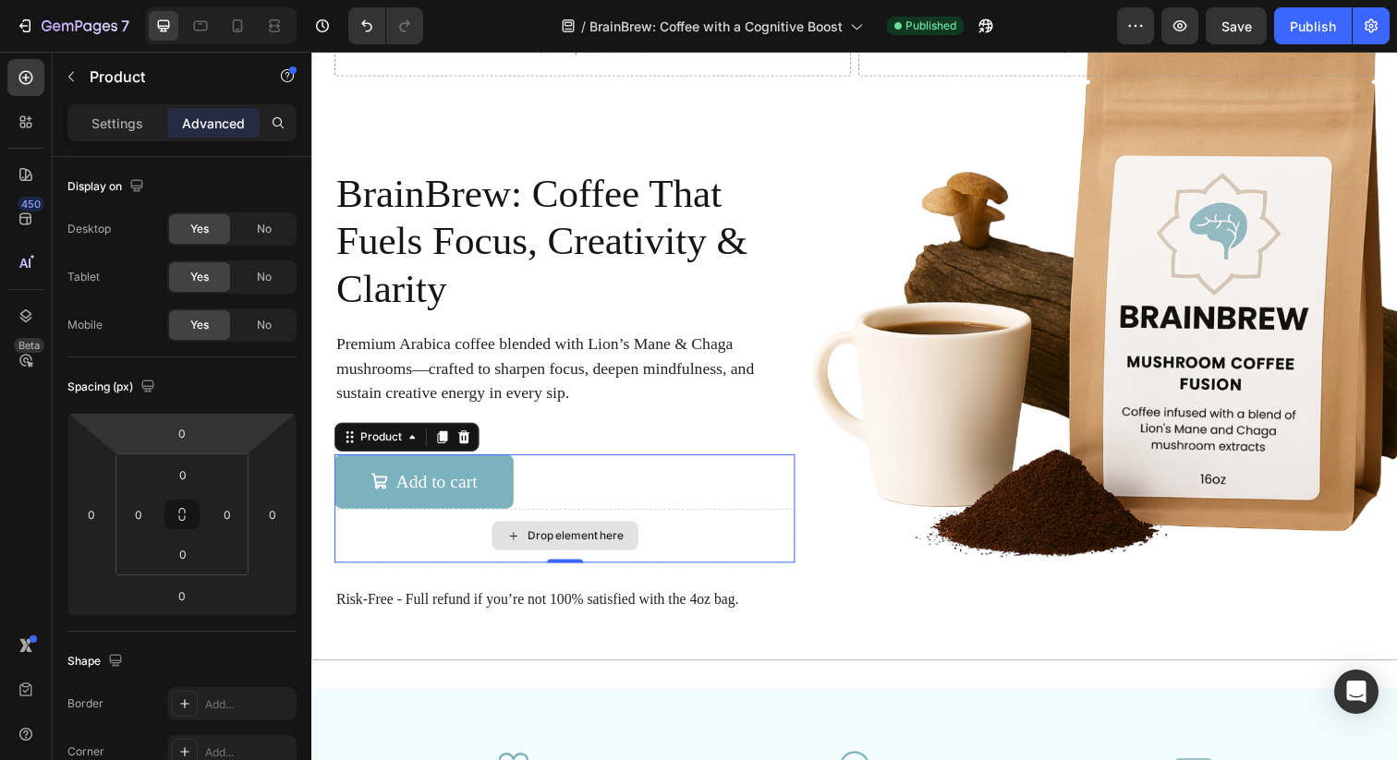
click at [697, 536] on div "Drop element here" at bounding box center [569, 545] width 470 height 55
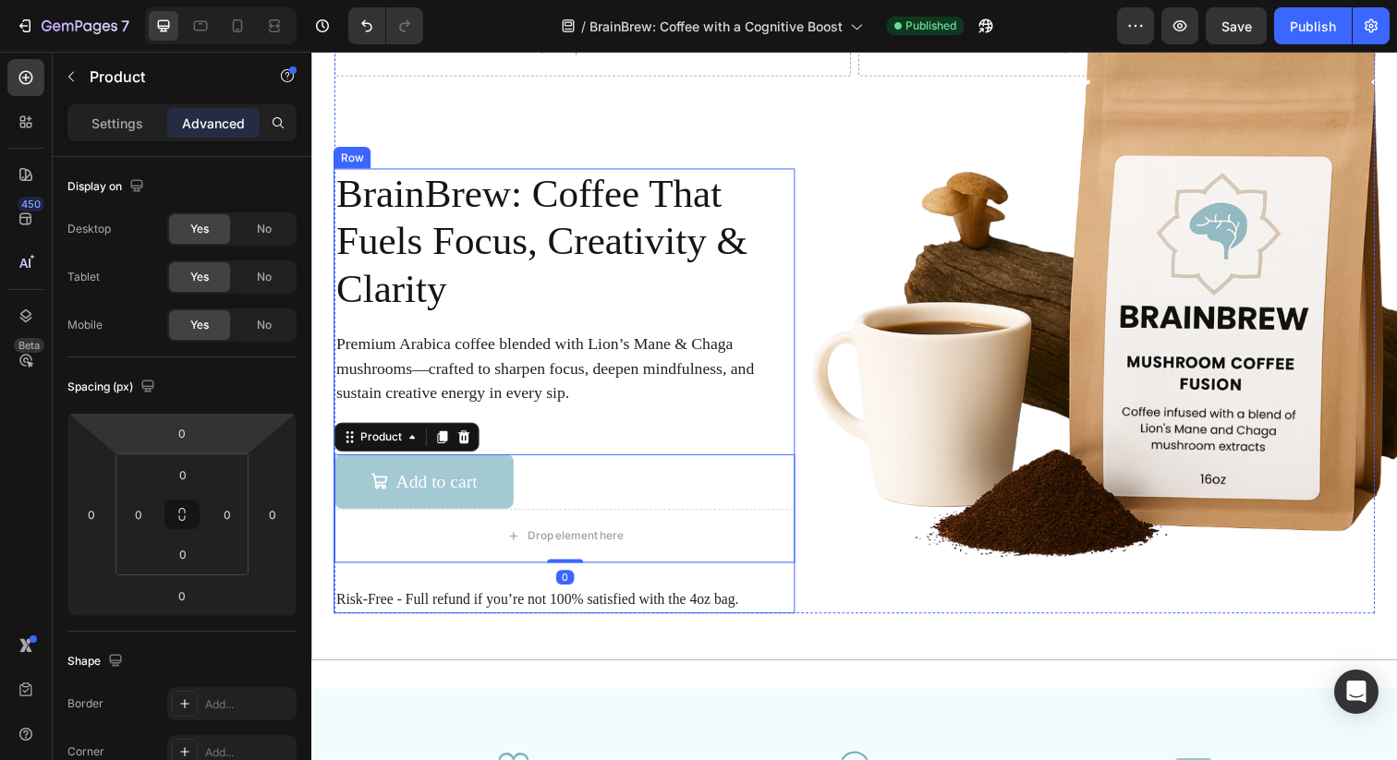
click at [493, 482] on button "Add to cart" at bounding box center [425, 490] width 183 height 55
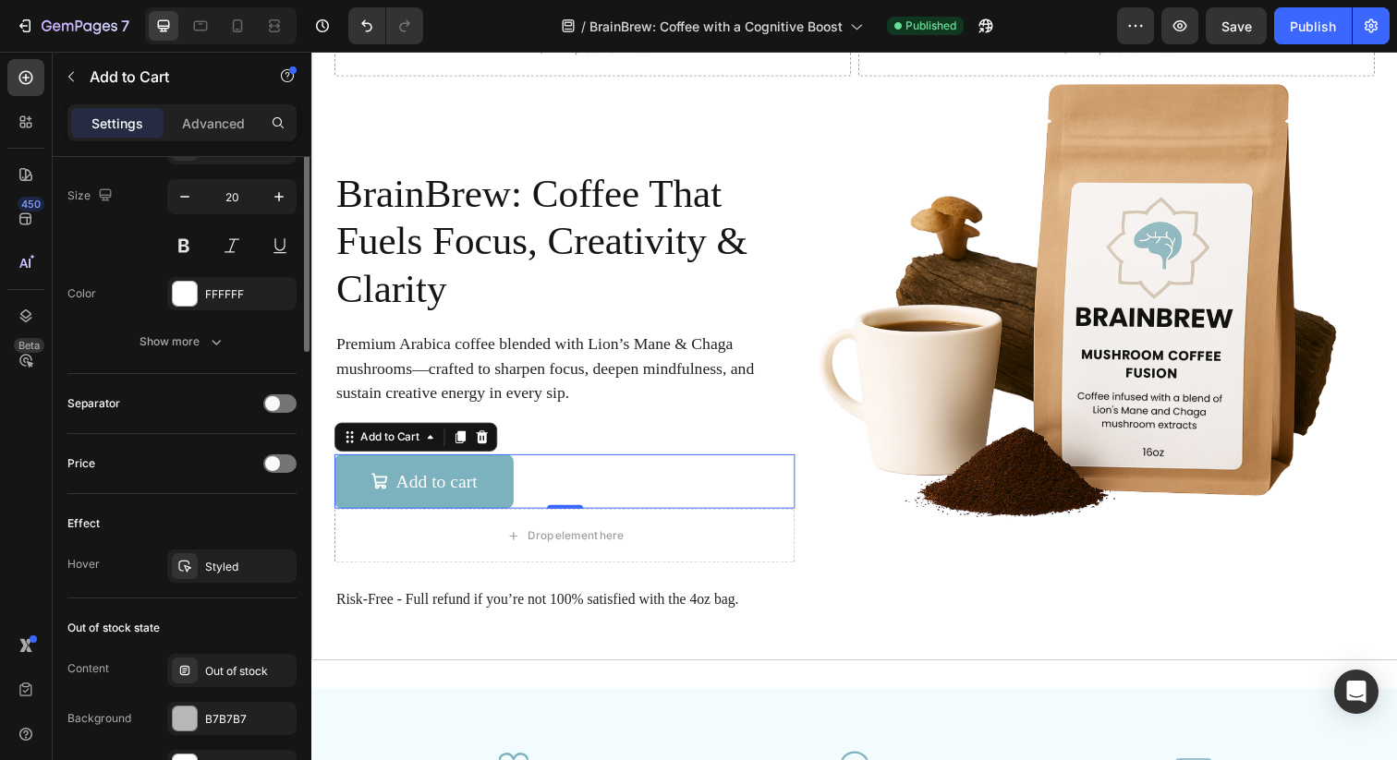
scroll to position [1470, 0]
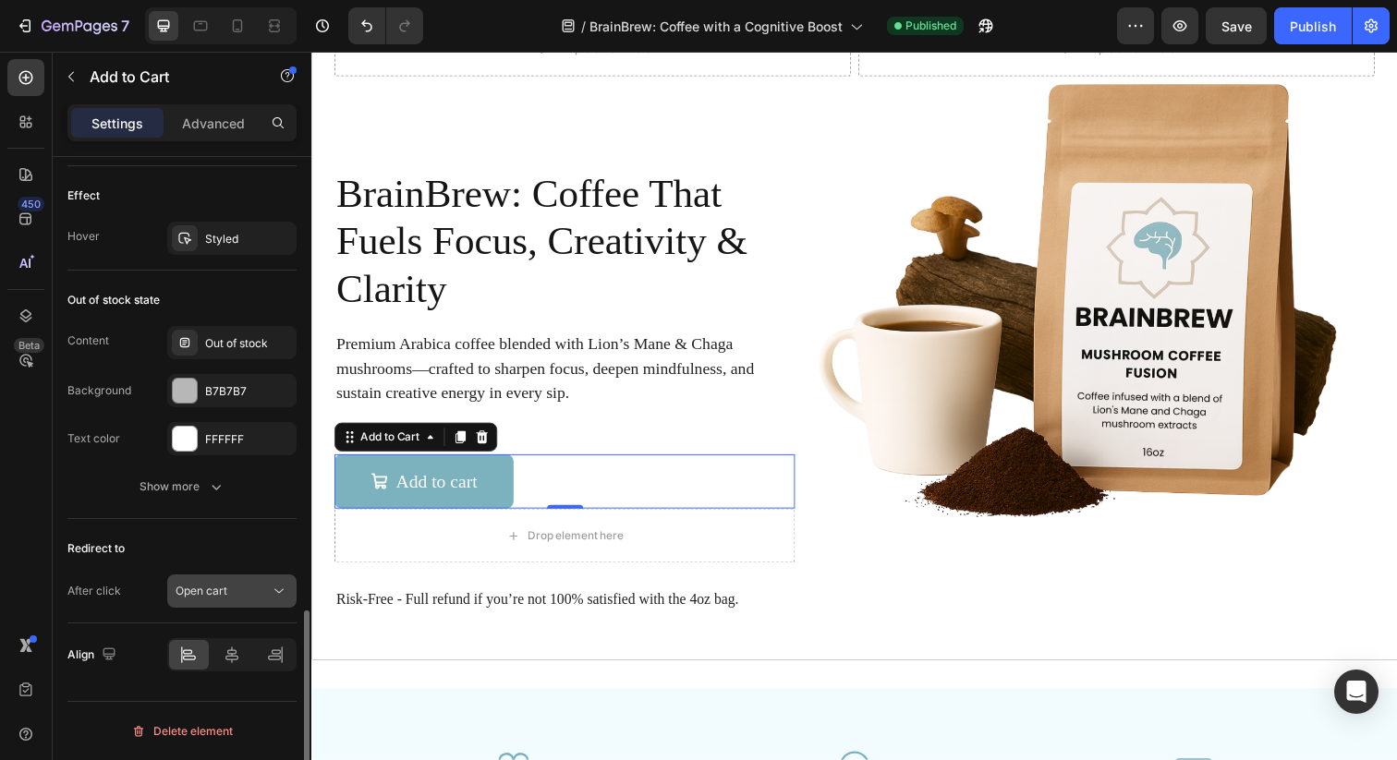
click at [259, 593] on div "Open cart" at bounding box center [223, 591] width 94 height 17
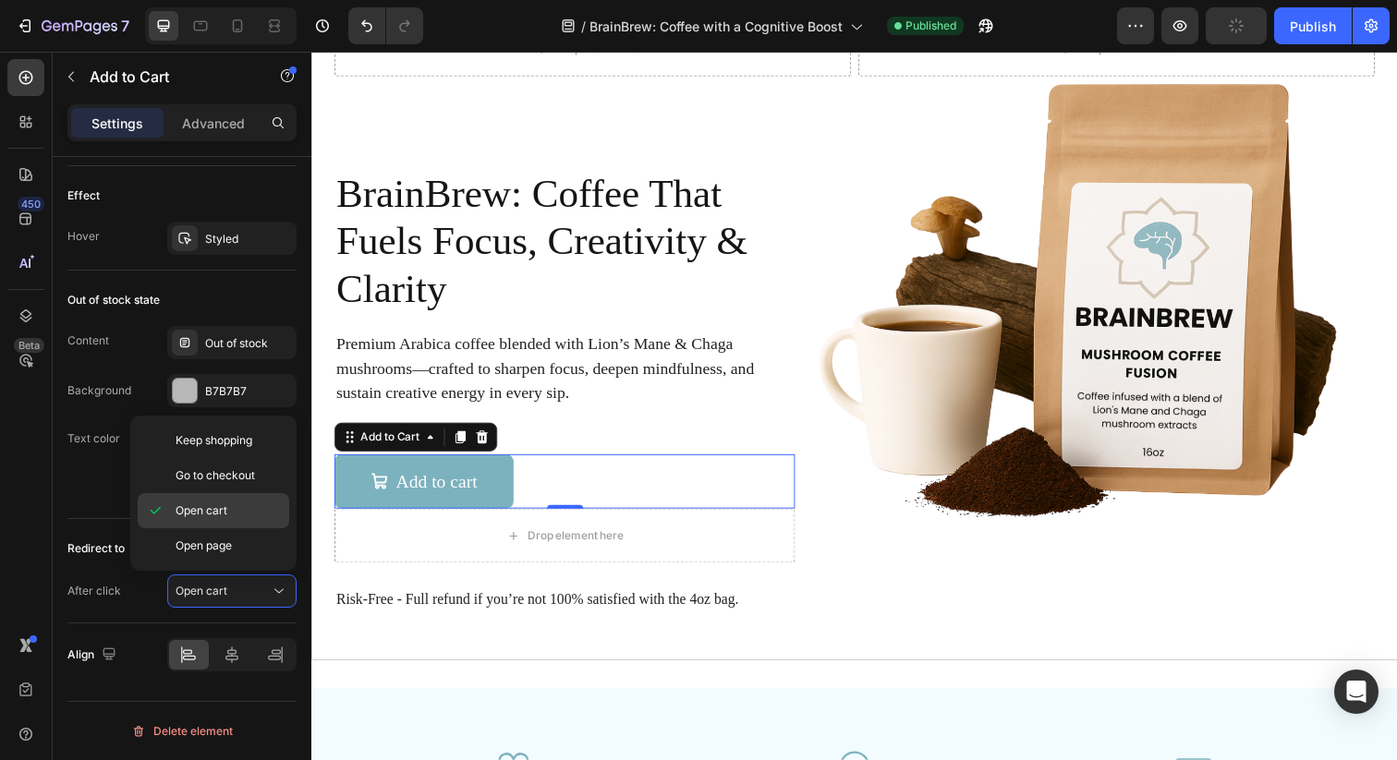
click at [245, 518] on p "Open cart" at bounding box center [228, 511] width 105 height 17
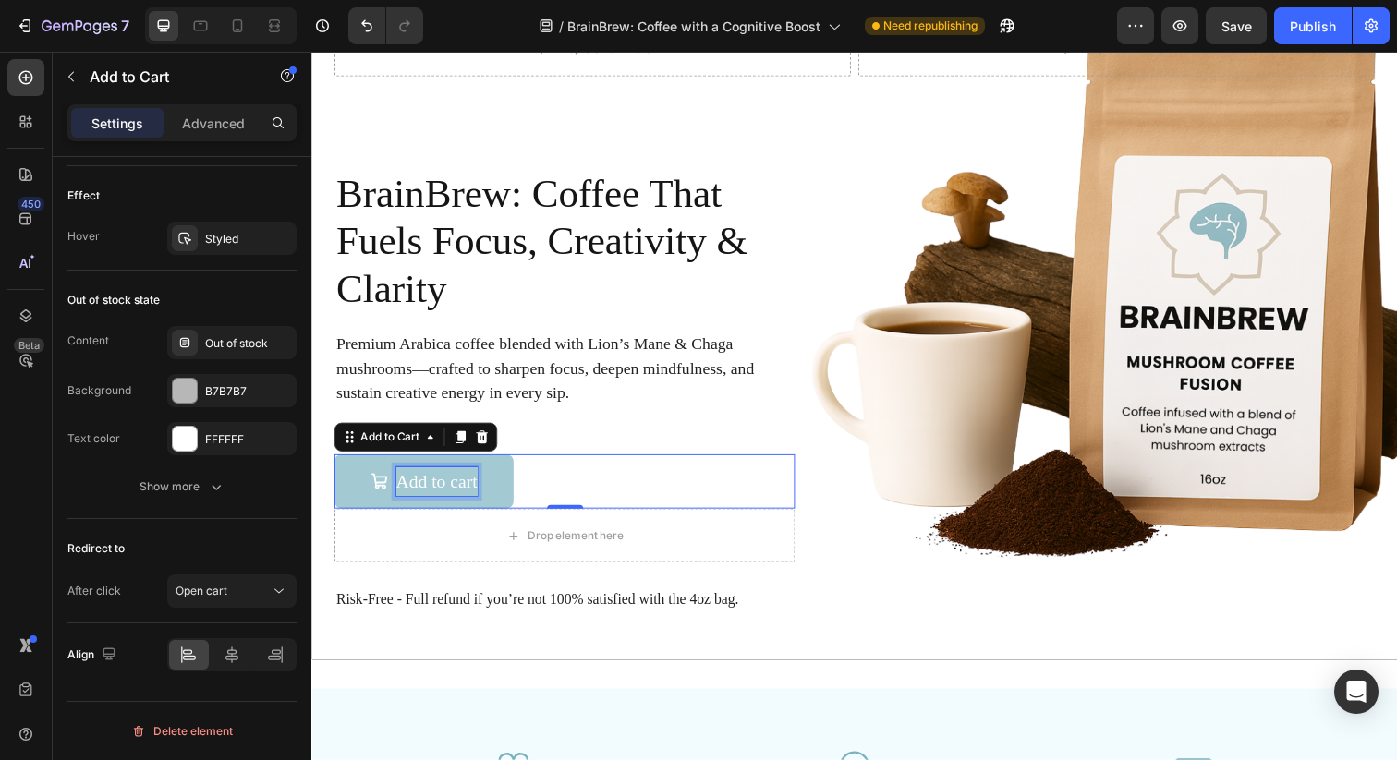
click at [412, 491] on div "Add to cart" at bounding box center [438, 491] width 83 height 30
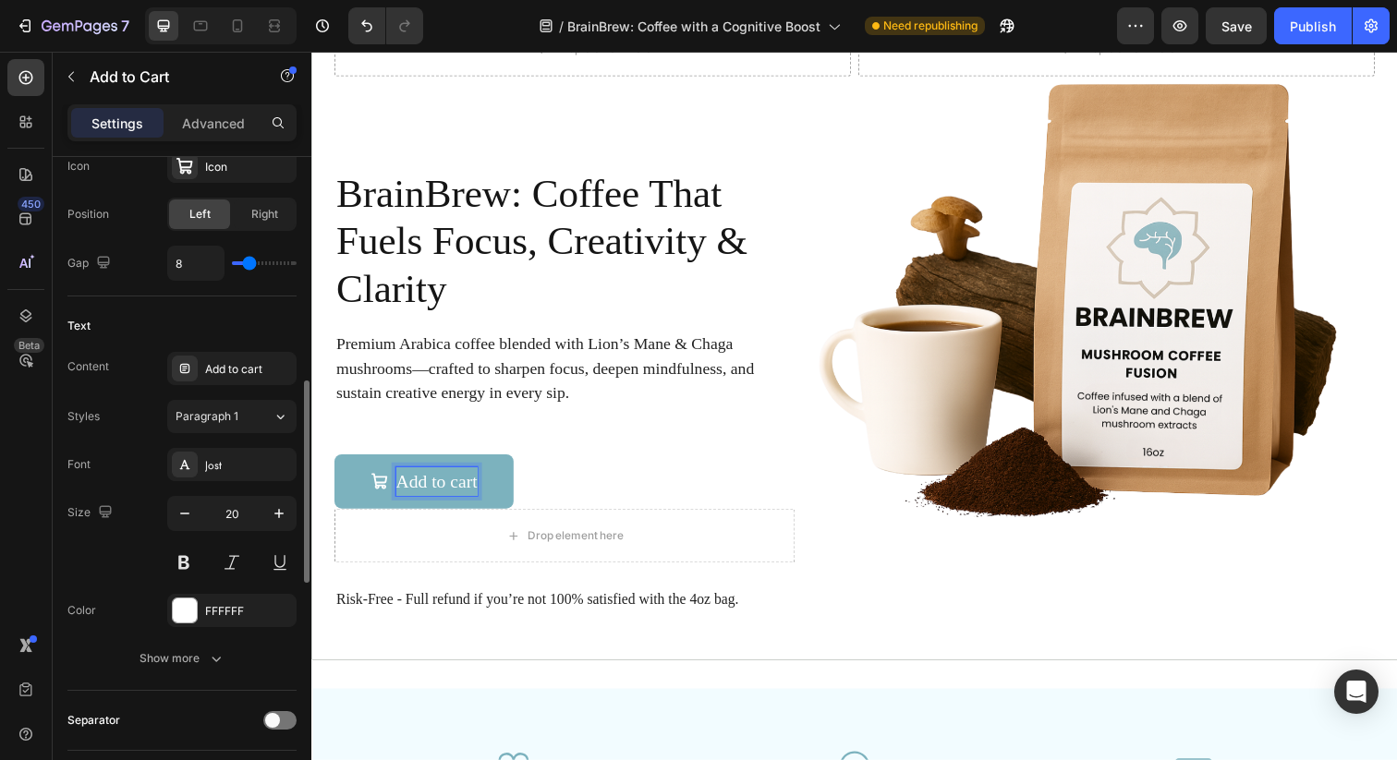
scroll to position [802, 0]
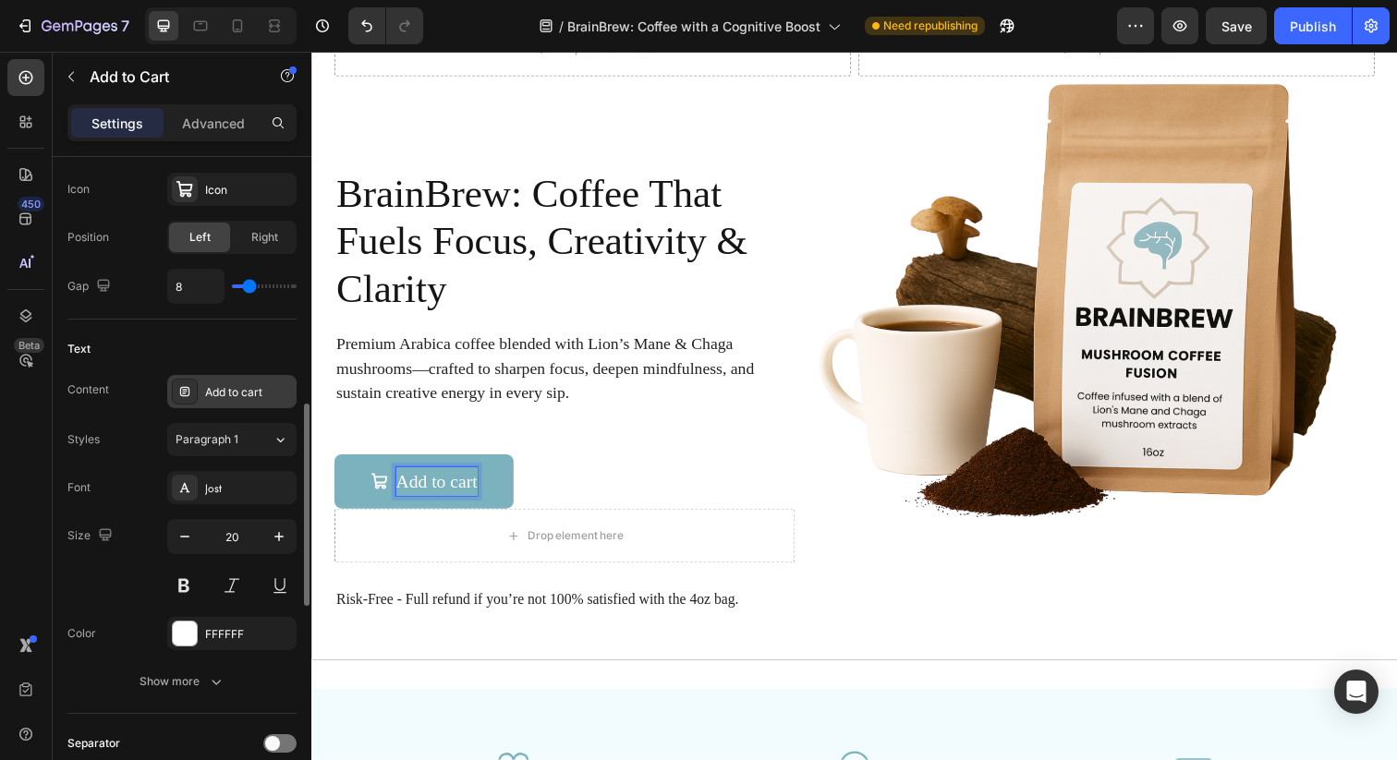
click at [234, 380] on div "Add to cart" at bounding box center [231, 391] width 129 height 33
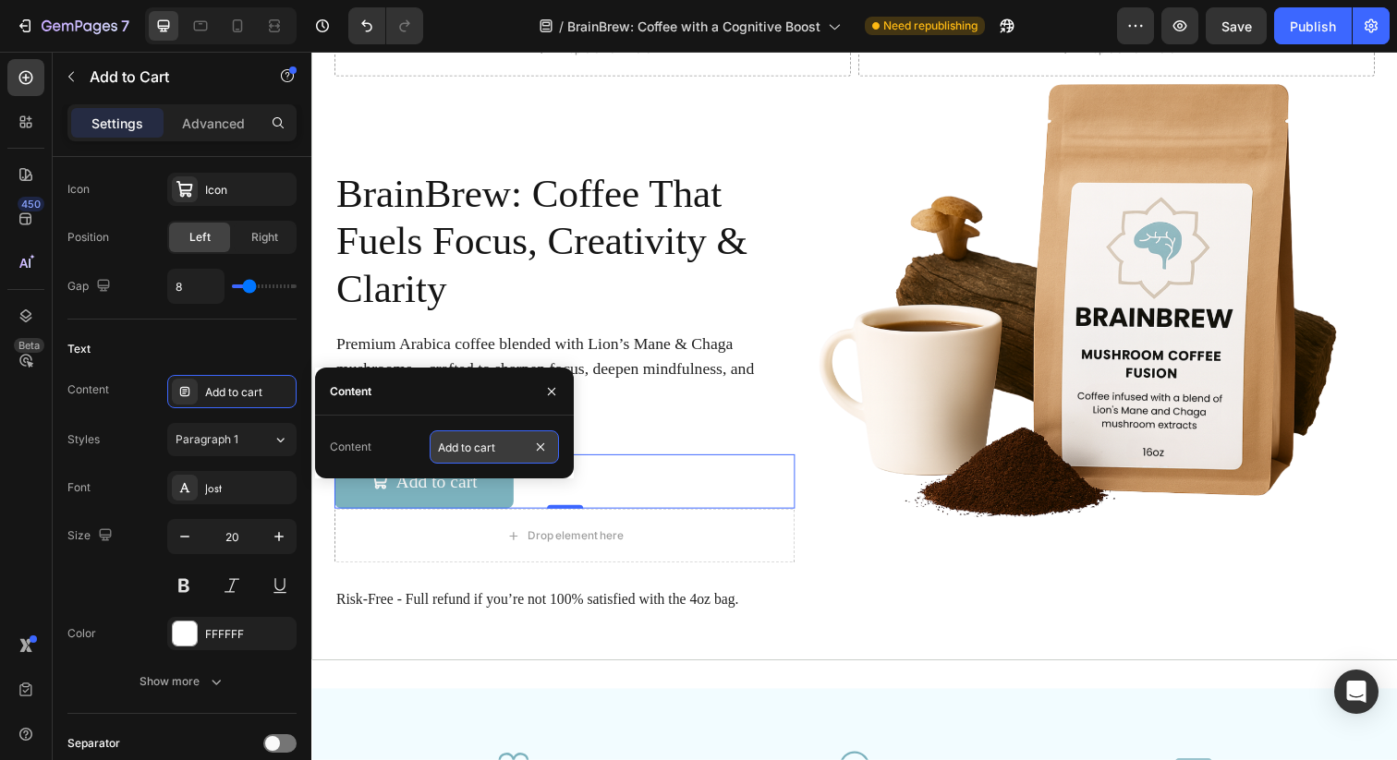
click at [454, 445] on input "Add to cart" at bounding box center [494, 446] width 129 height 33
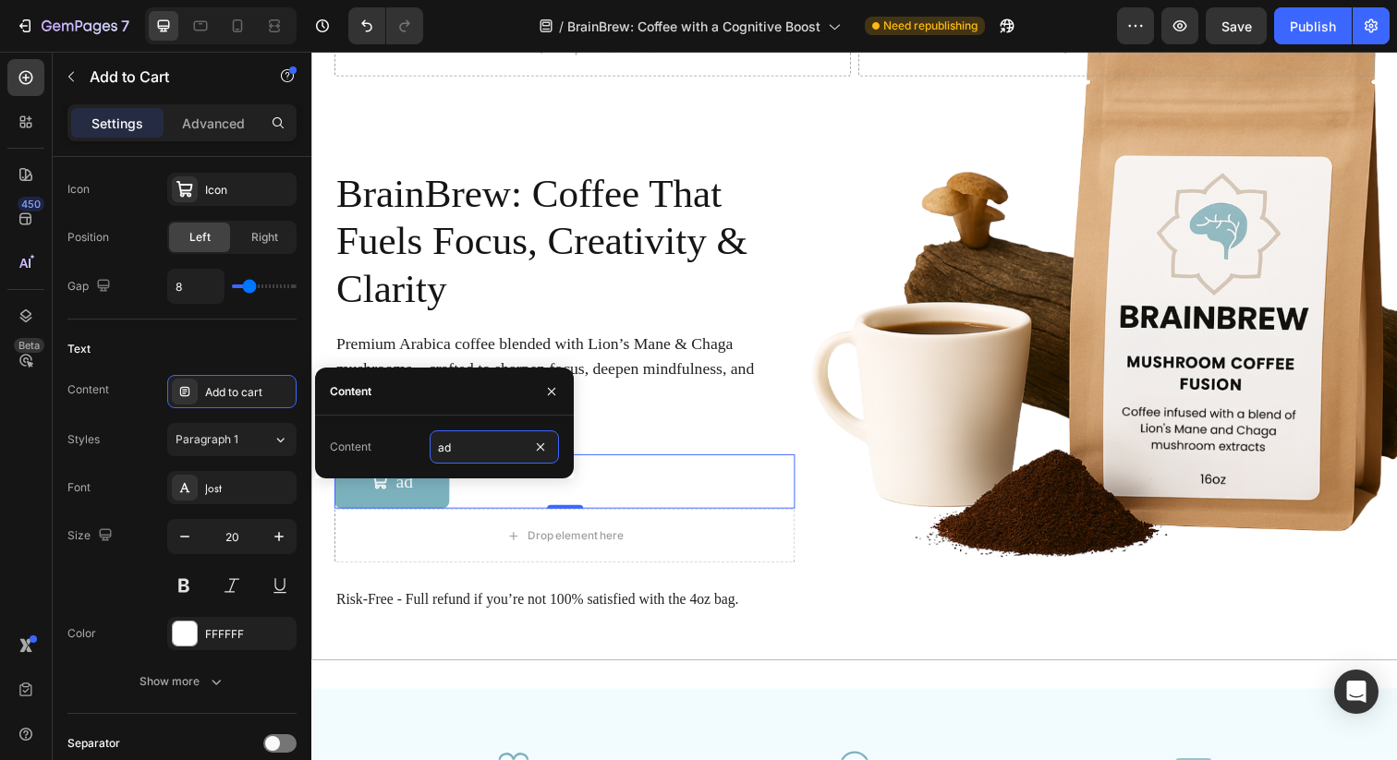
type input "a"
type input "Add to Cart"
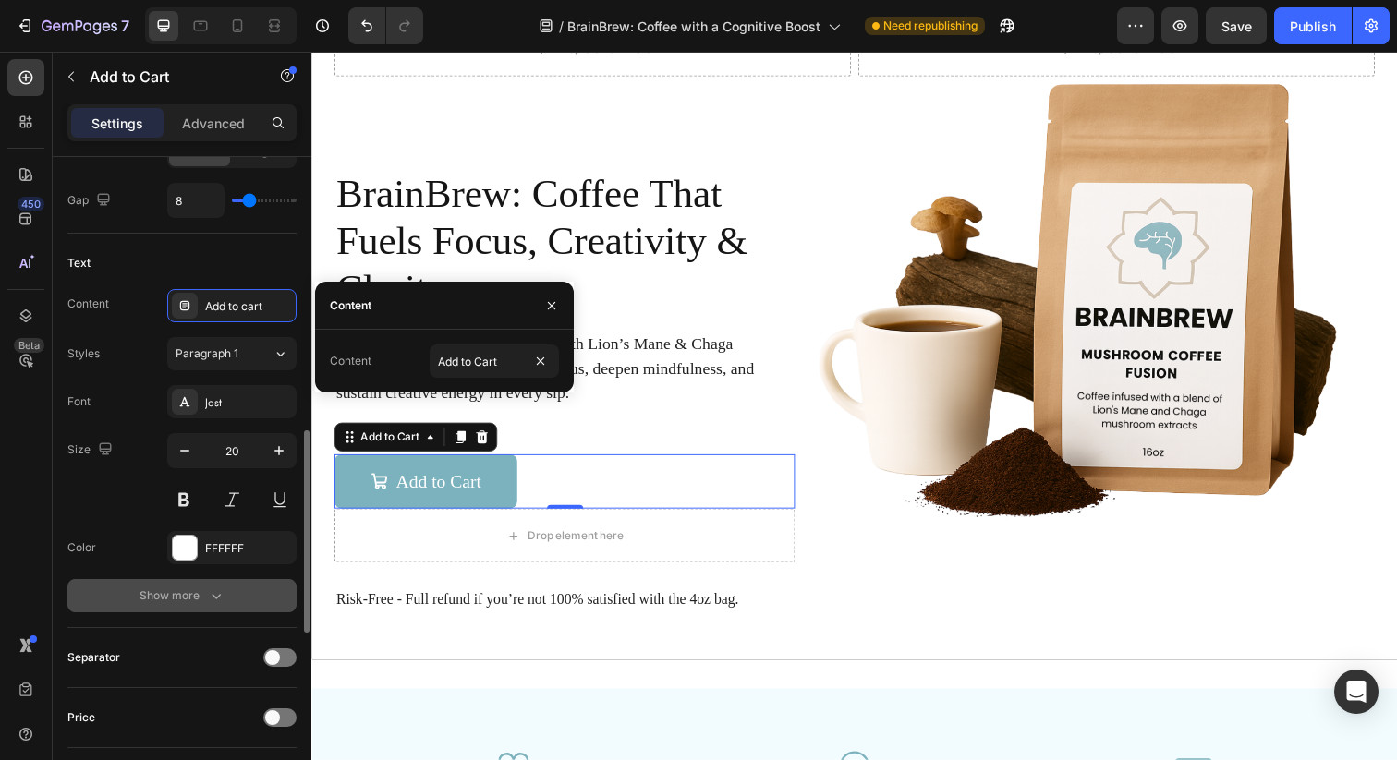
click at [212, 600] on icon "button" at bounding box center [216, 596] width 18 height 18
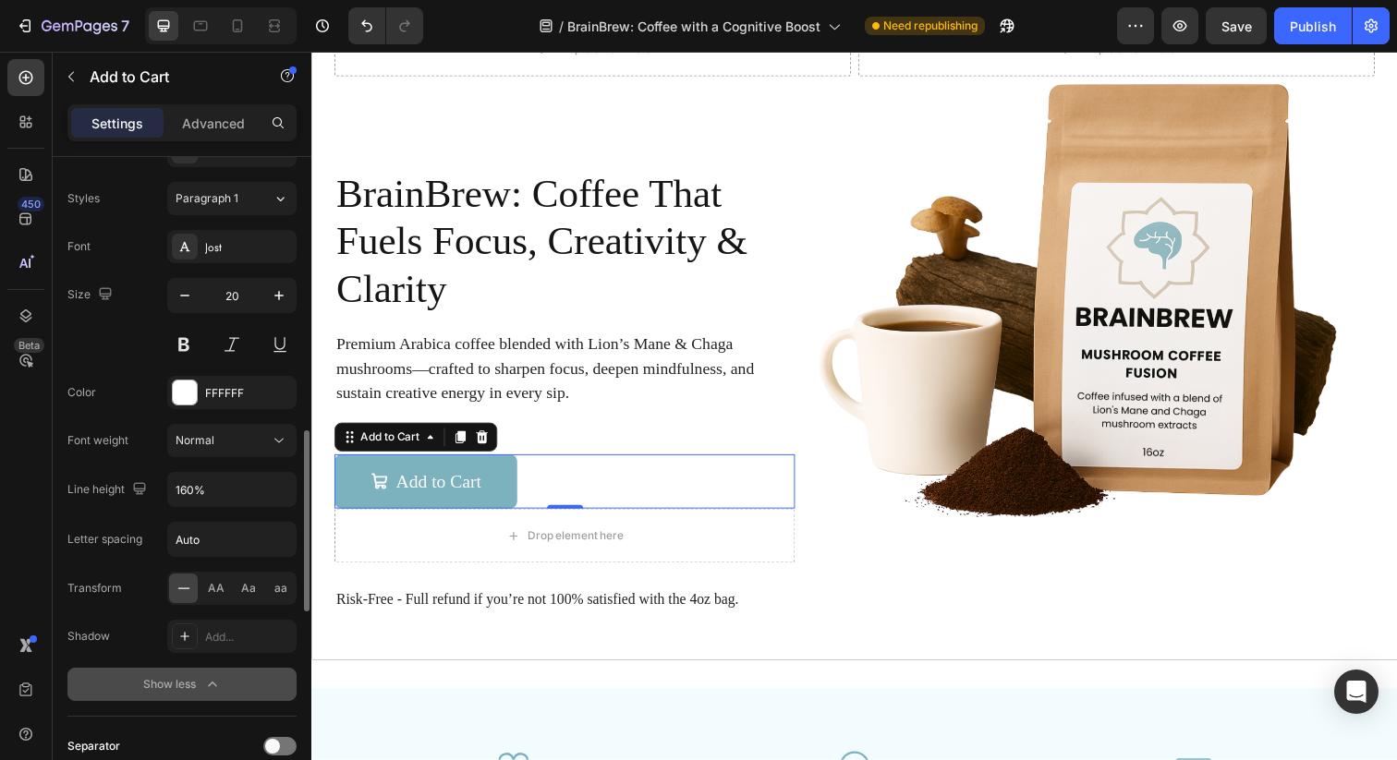
scroll to position [1094, 0]
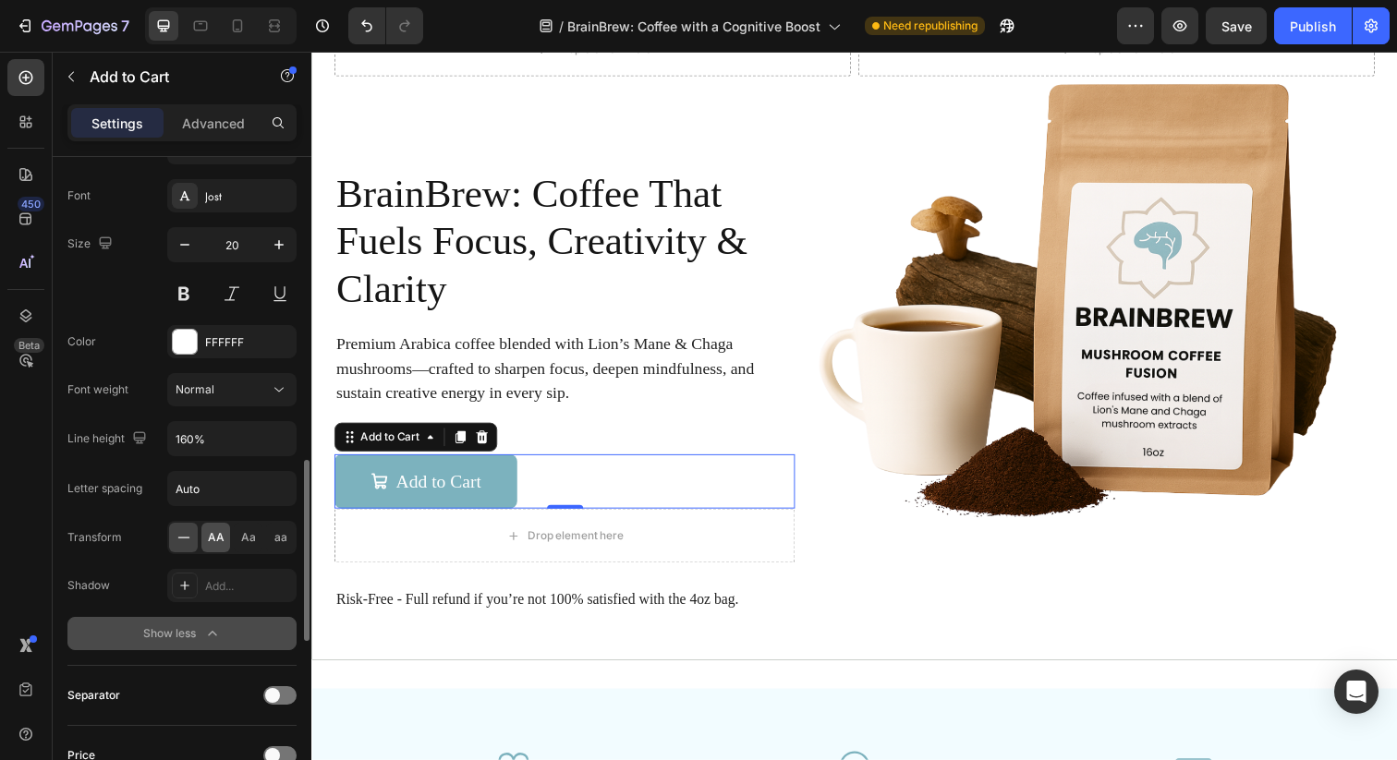
click at [218, 536] on span "AA" at bounding box center [216, 537] width 17 height 17
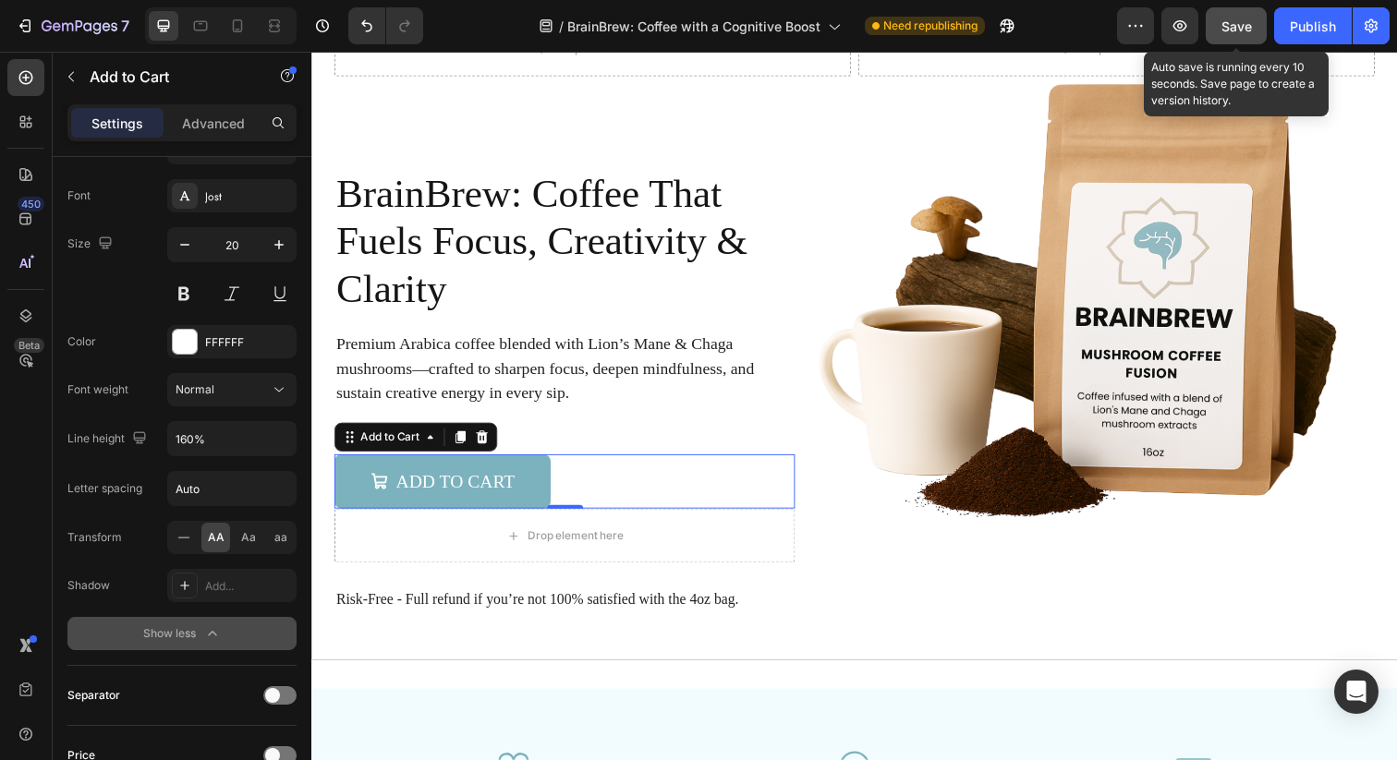
click at [1249, 29] on span "Save" at bounding box center [1236, 26] width 30 height 16
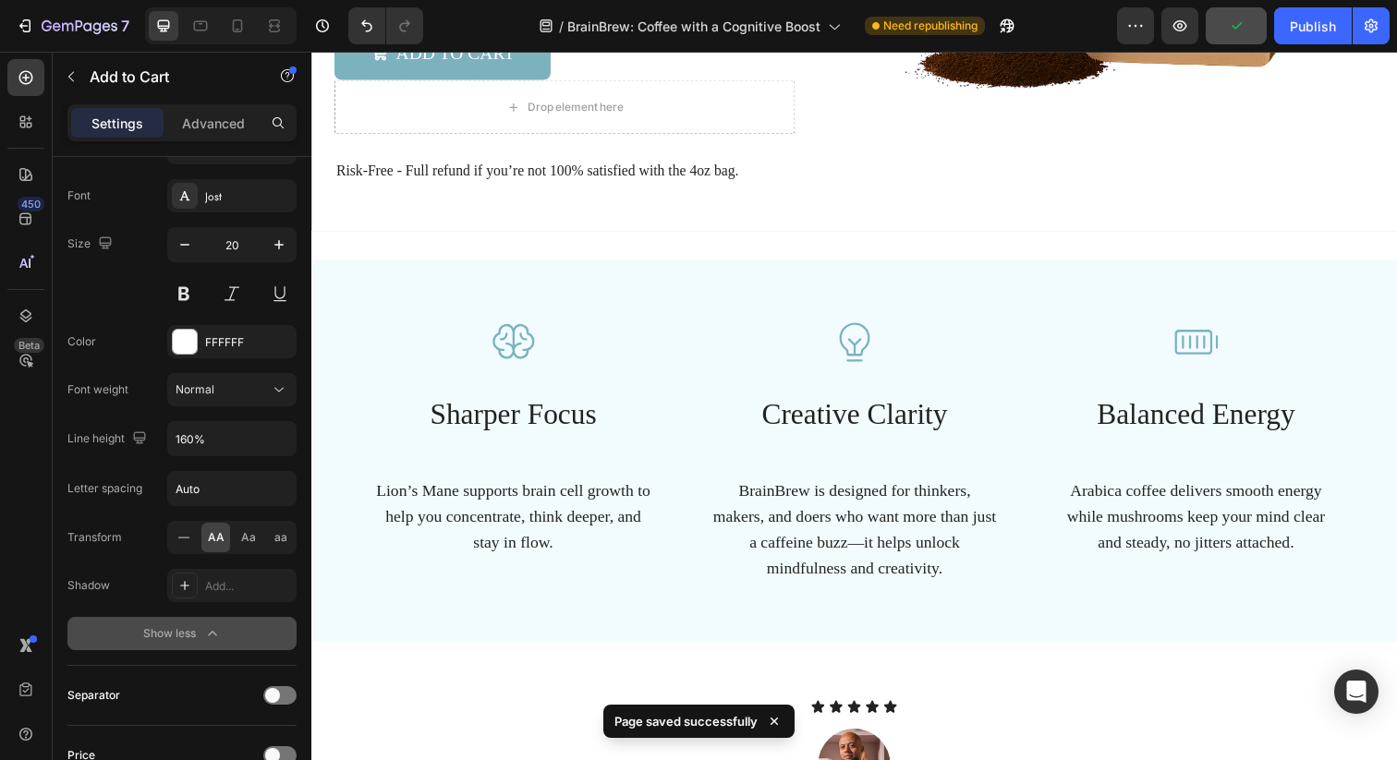
scroll to position [243, 0]
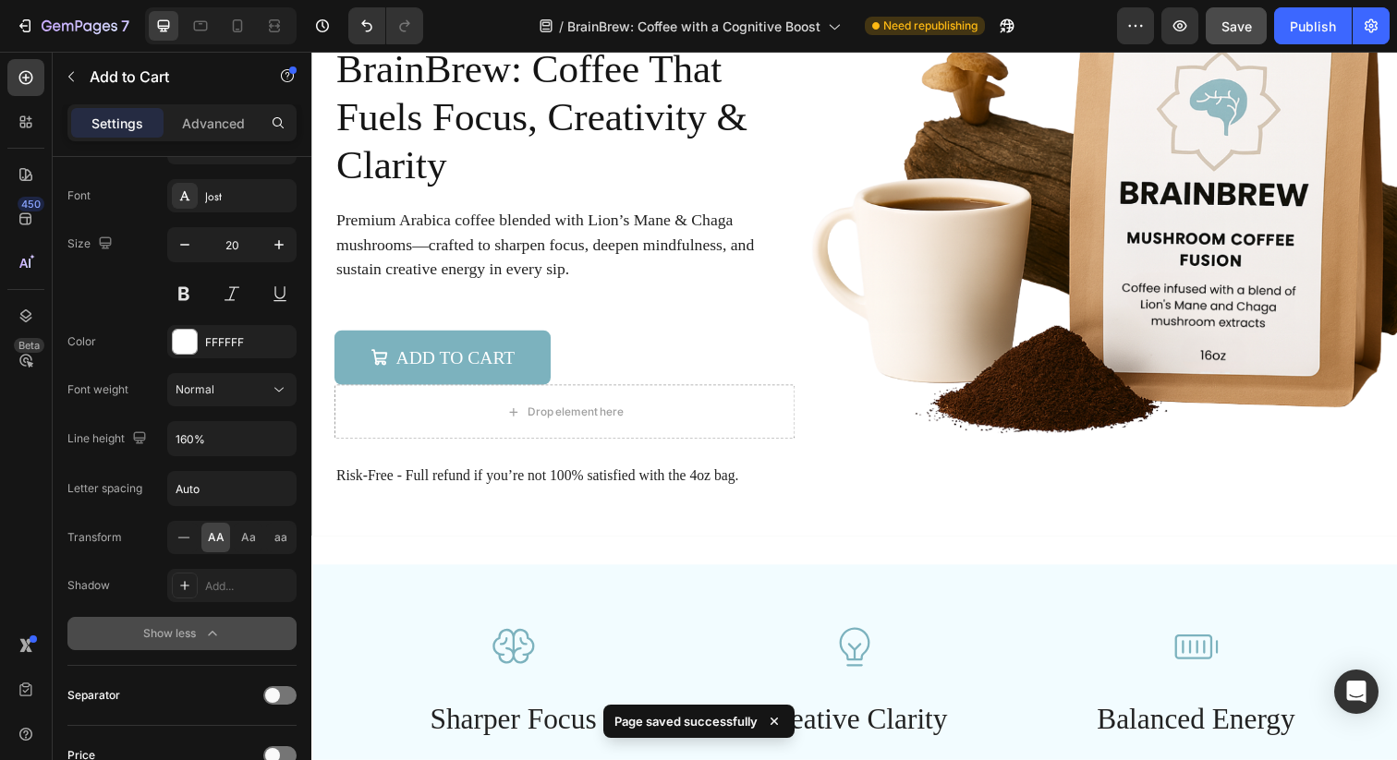
click at [782, 355] on div "Add to Cart Add to Cart" at bounding box center [569, 363] width 470 height 55
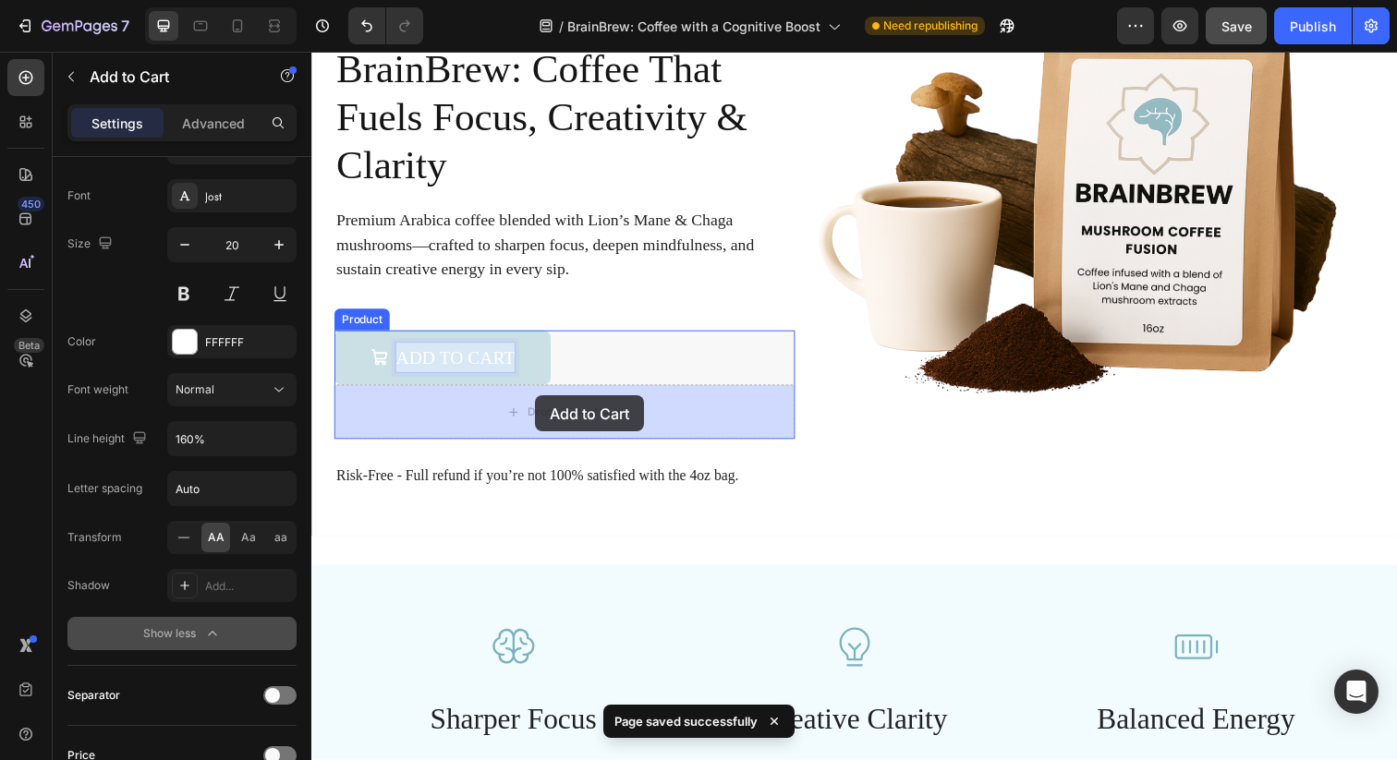
drag, startPoint x: 509, startPoint y: 358, endPoint x: 539, endPoint y: 402, distance: 53.0
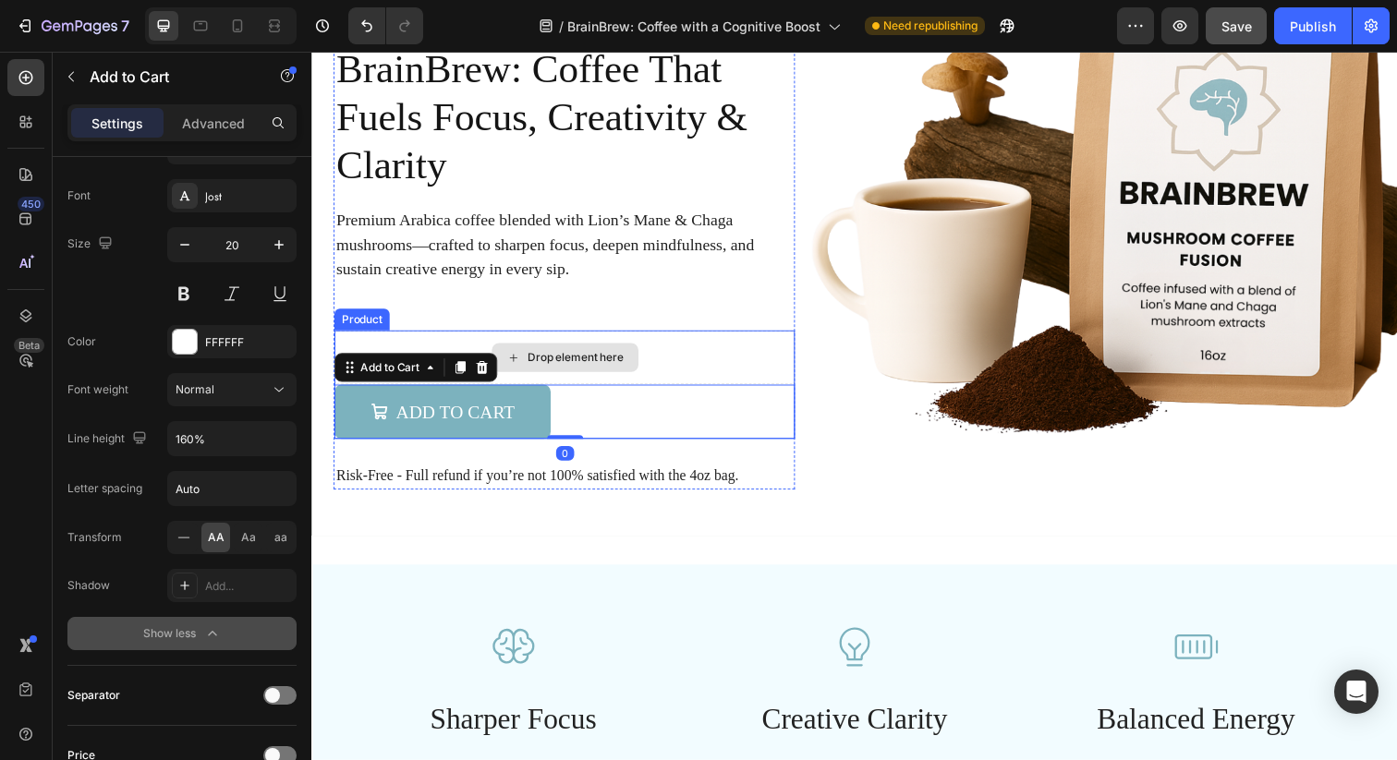
click at [724, 353] on div "Drop element here" at bounding box center [569, 363] width 470 height 55
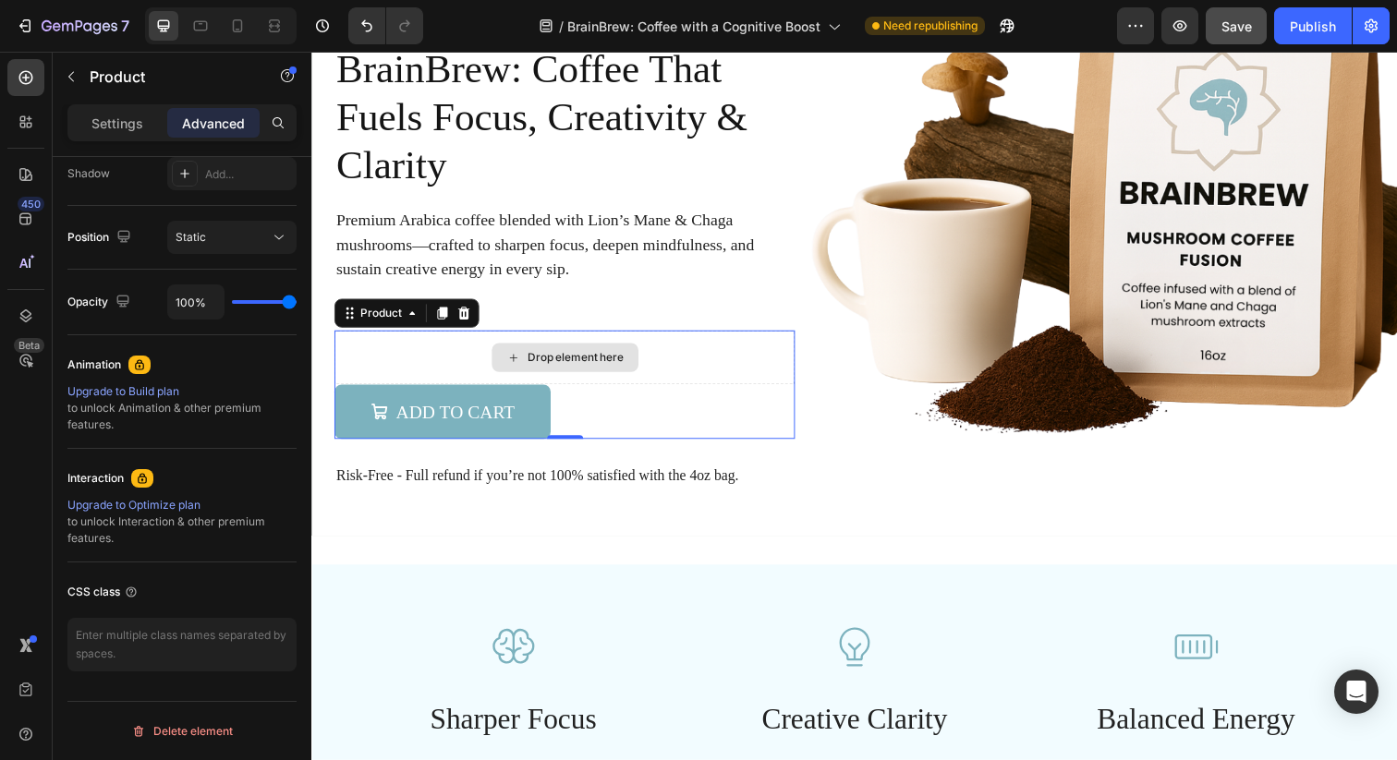
scroll to position [0, 0]
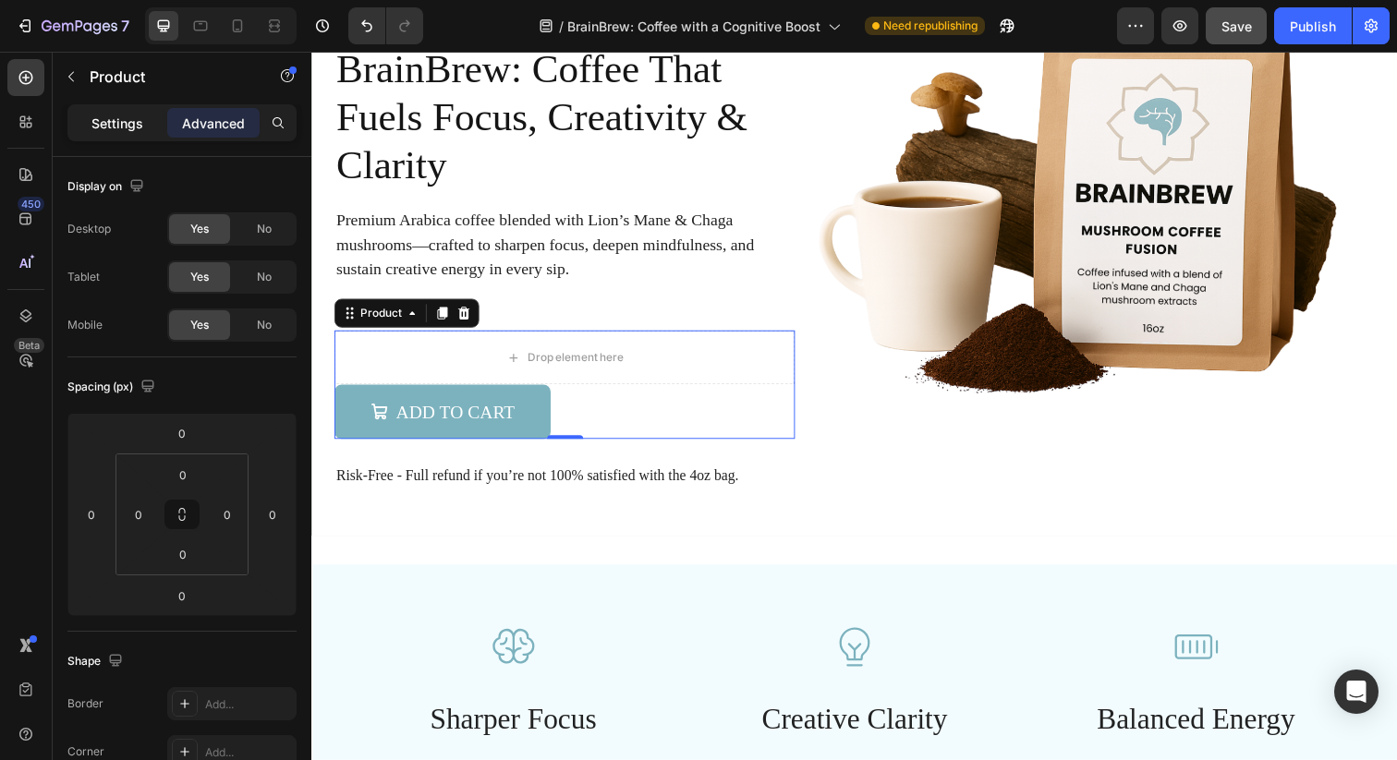
click at [133, 115] on p "Settings" at bounding box center [117, 123] width 52 height 19
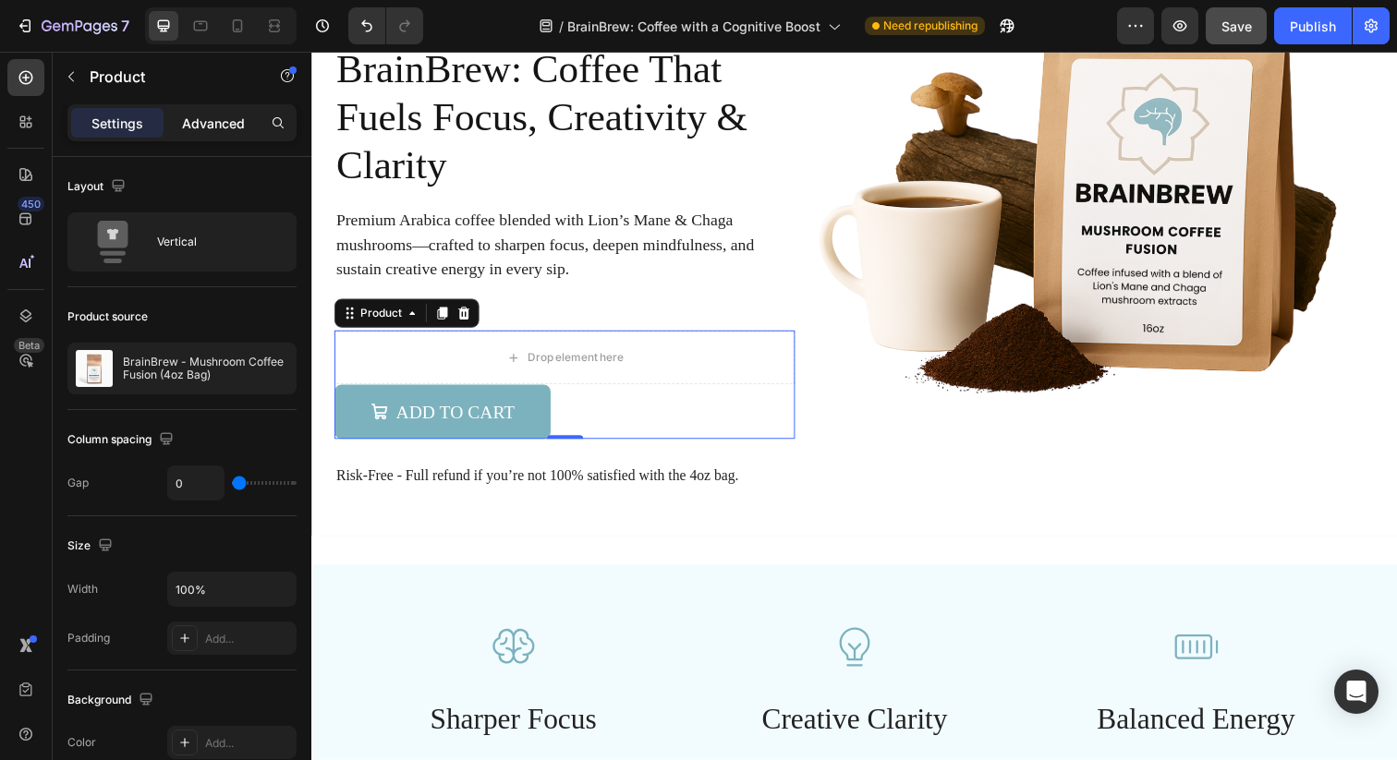
click at [207, 124] on p "Advanced" at bounding box center [213, 123] width 63 height 19
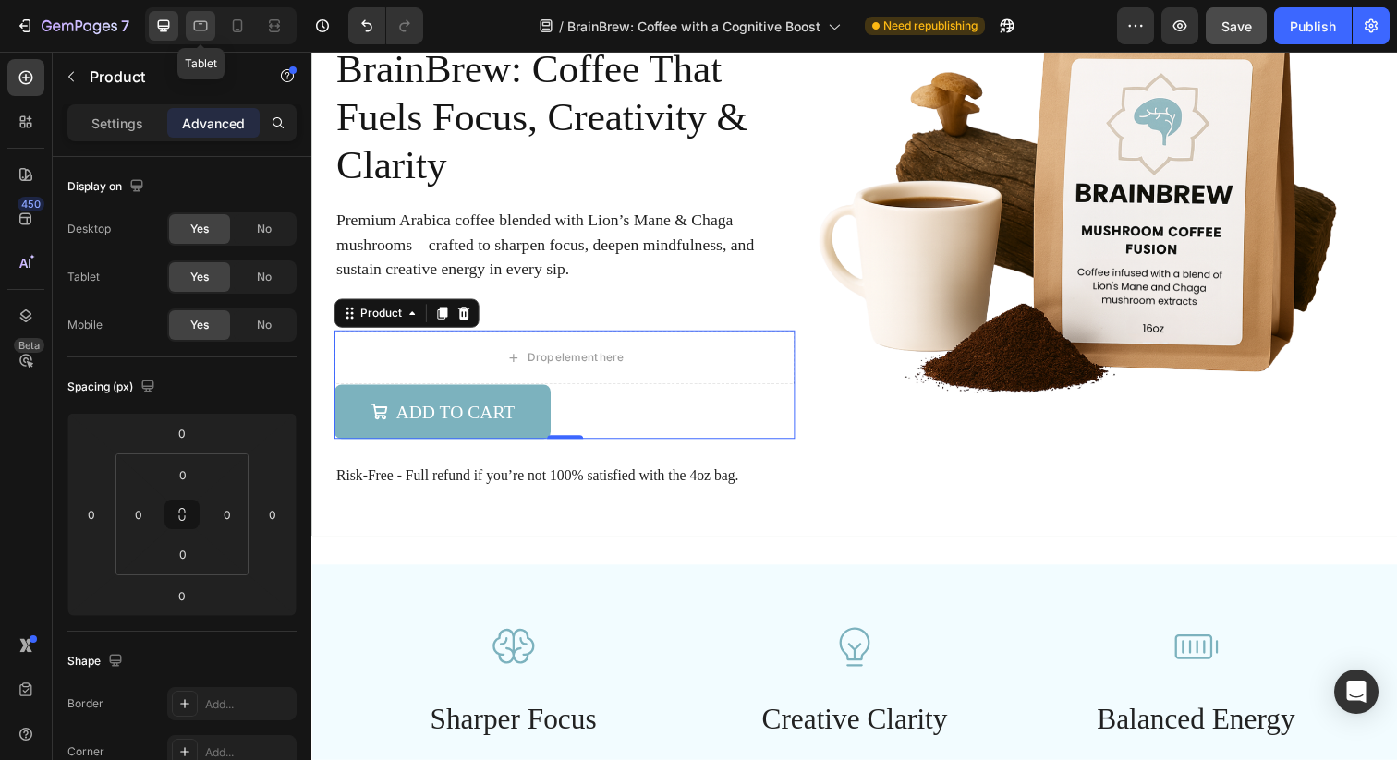
click at [210, 32] on div at bounding box center [201, 26] width 30 height 30
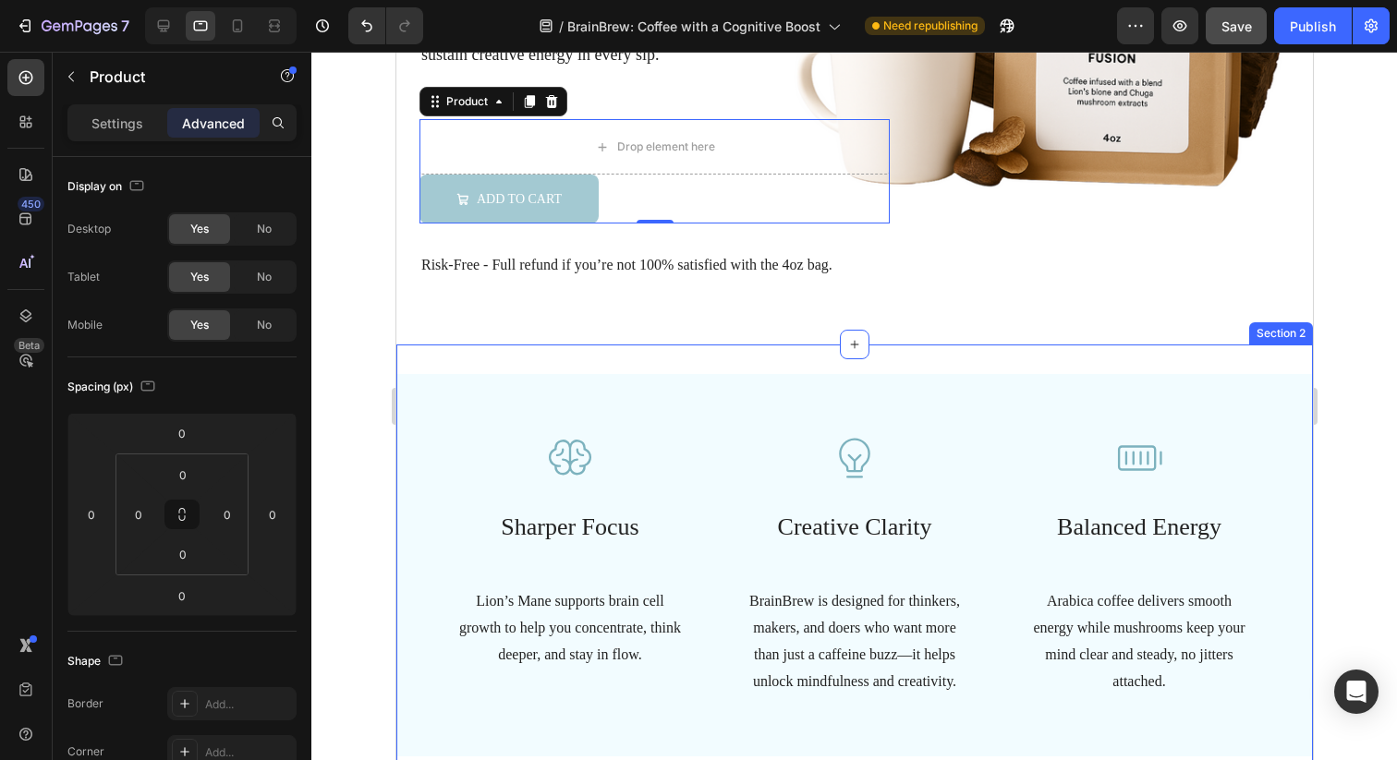
scroll to position [409, 0]
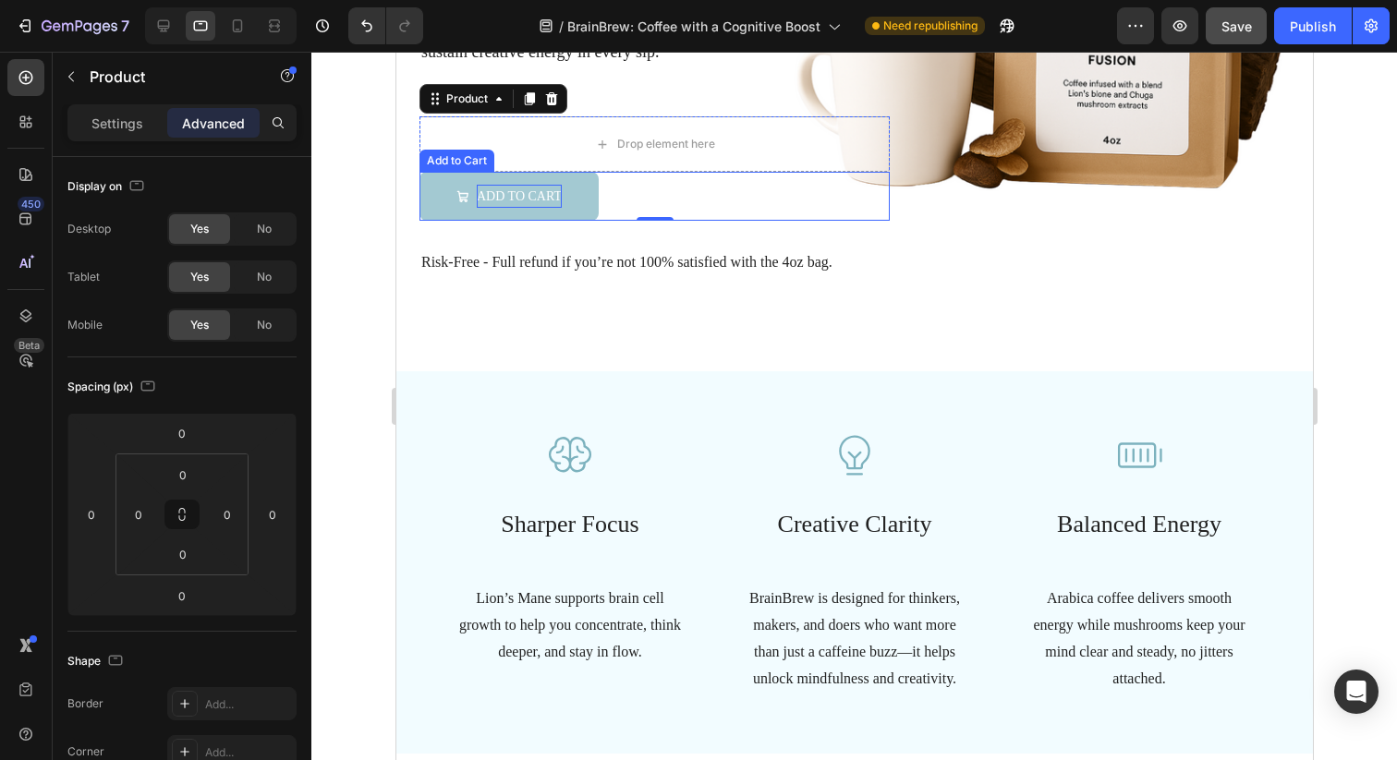
click at [556, 197] on div "Add to Cart" at bounding box center [518, 196] width 85 height 23
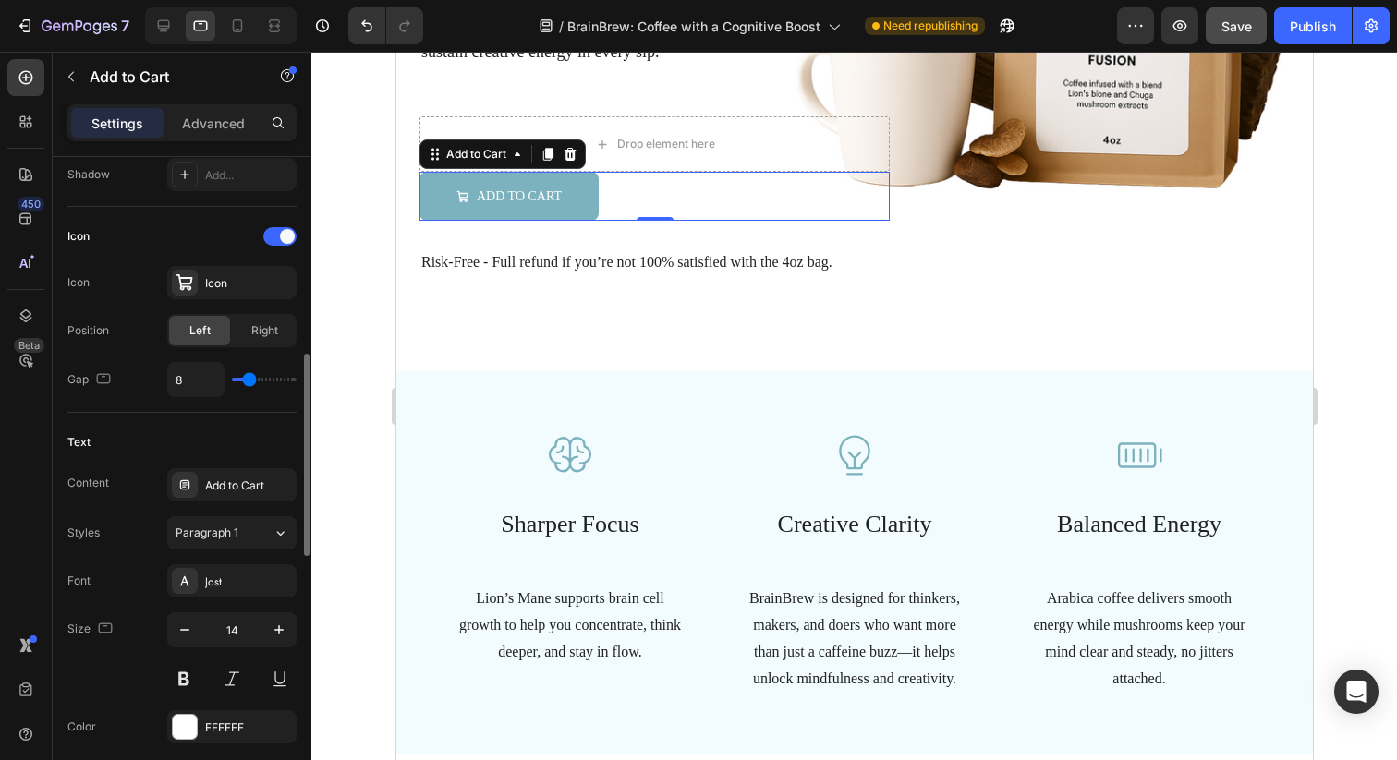
scroll to position [771, 0]
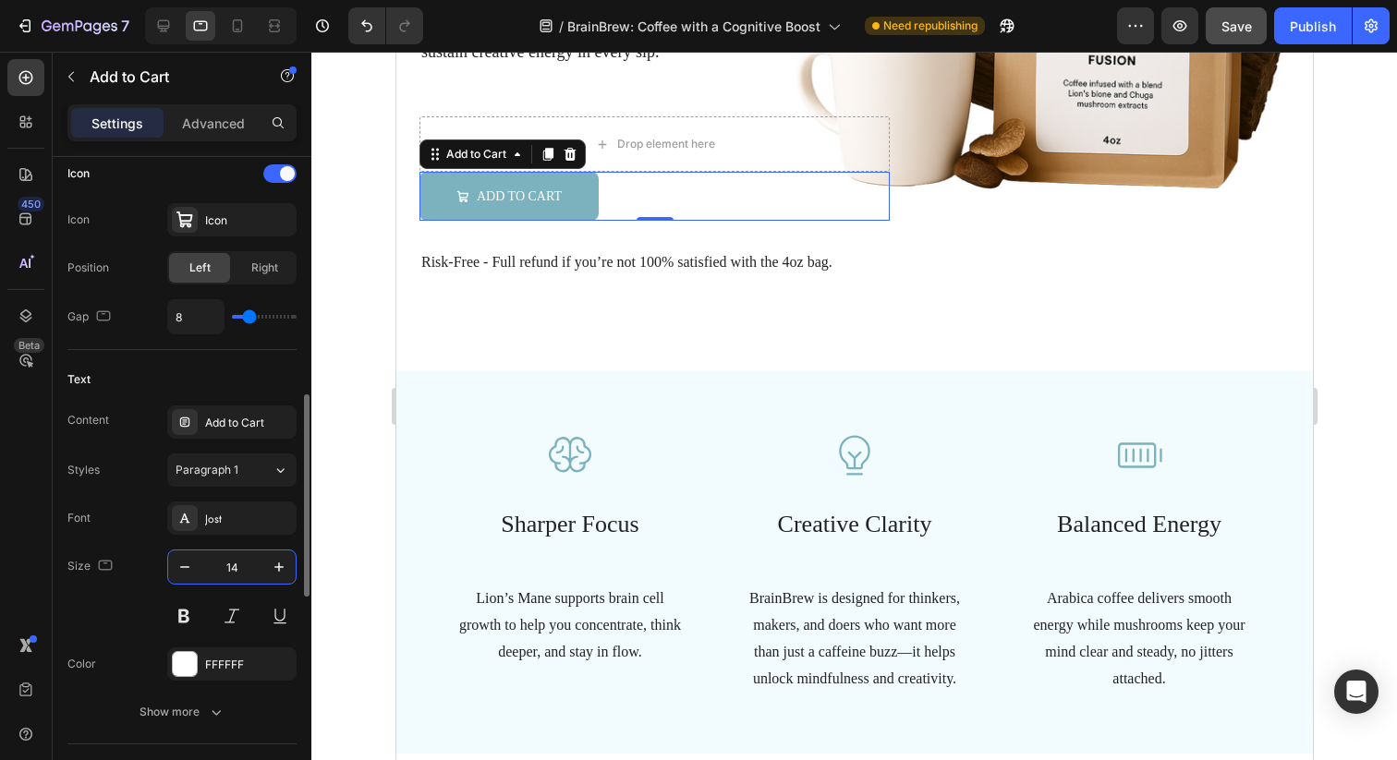
click at [231, 564] on input "14" at bounding box center [231, 567] width 61 height 33
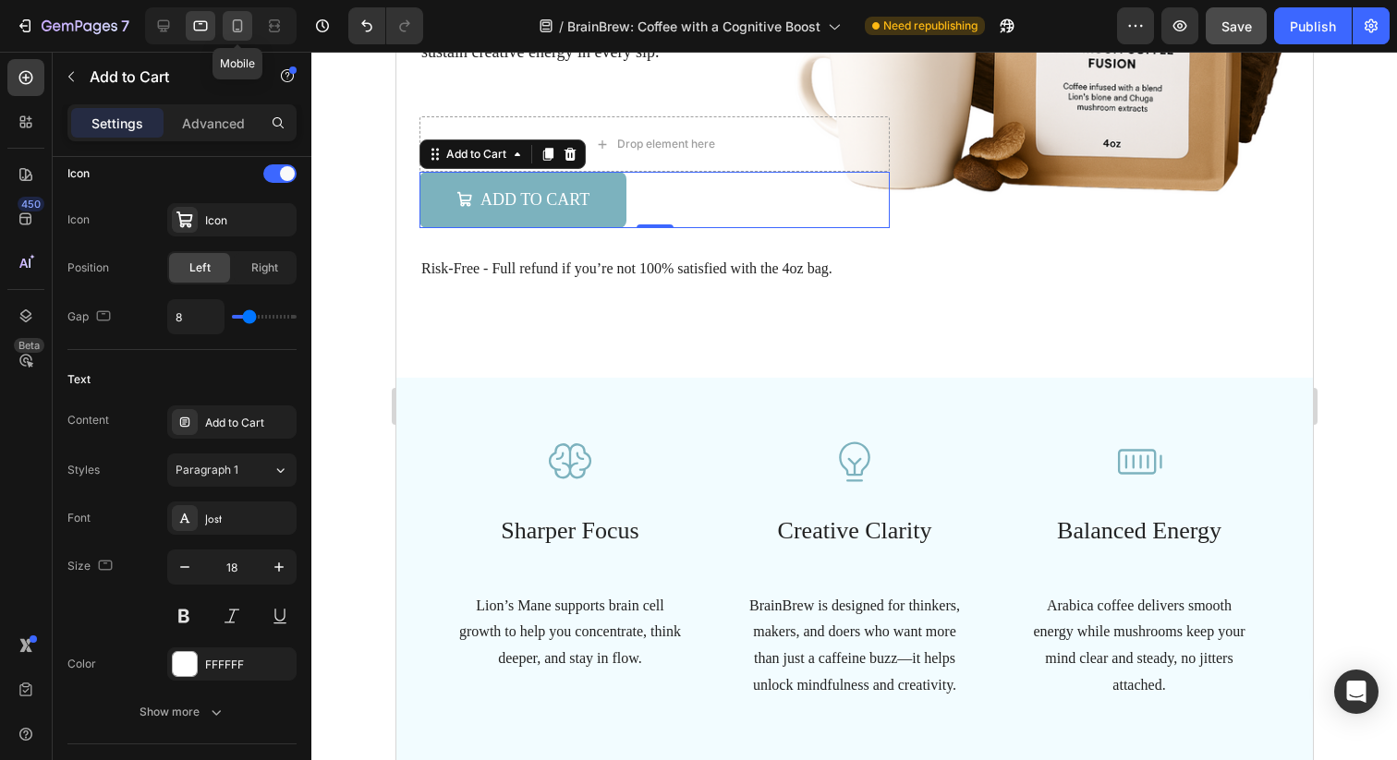
click at [236, 18] on icon at bounding box center [237, 26] width 18 height 18
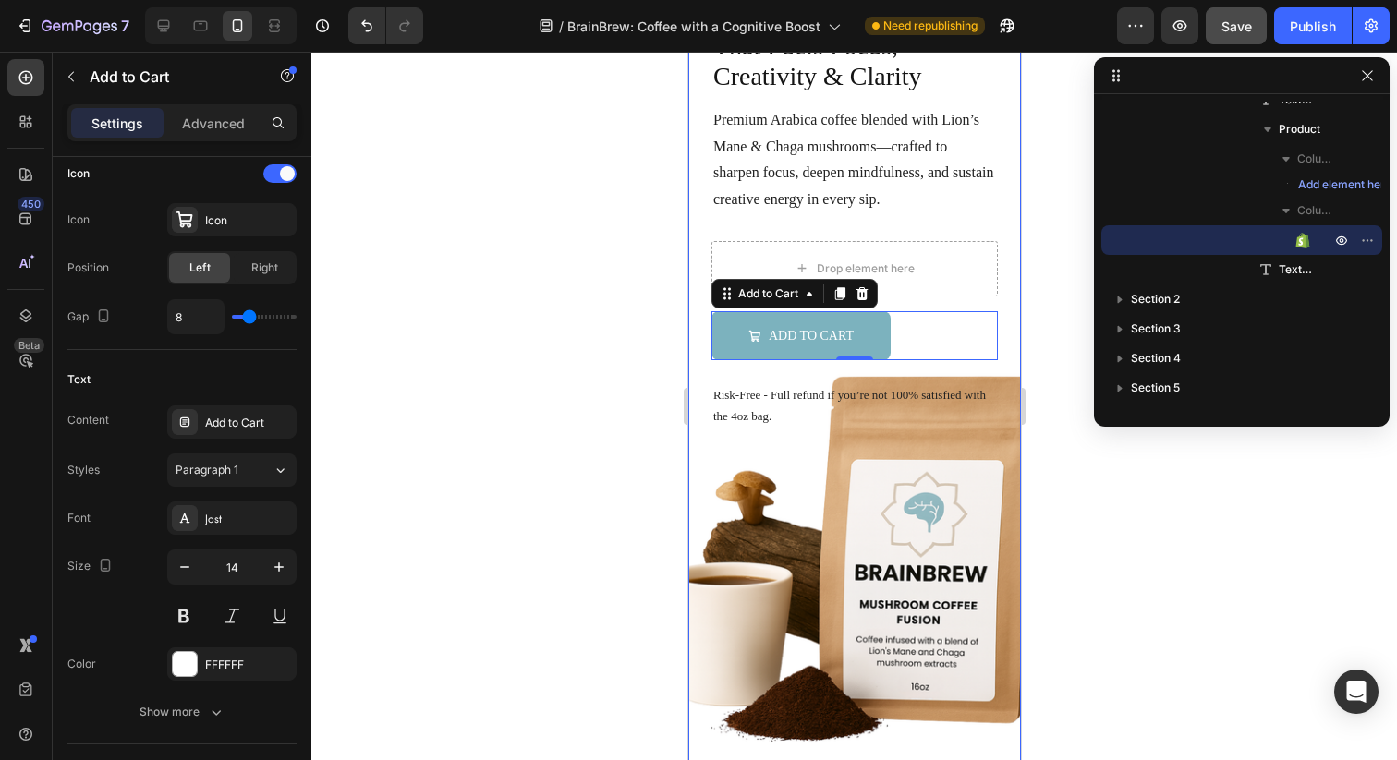
scroll to position [77, 0]
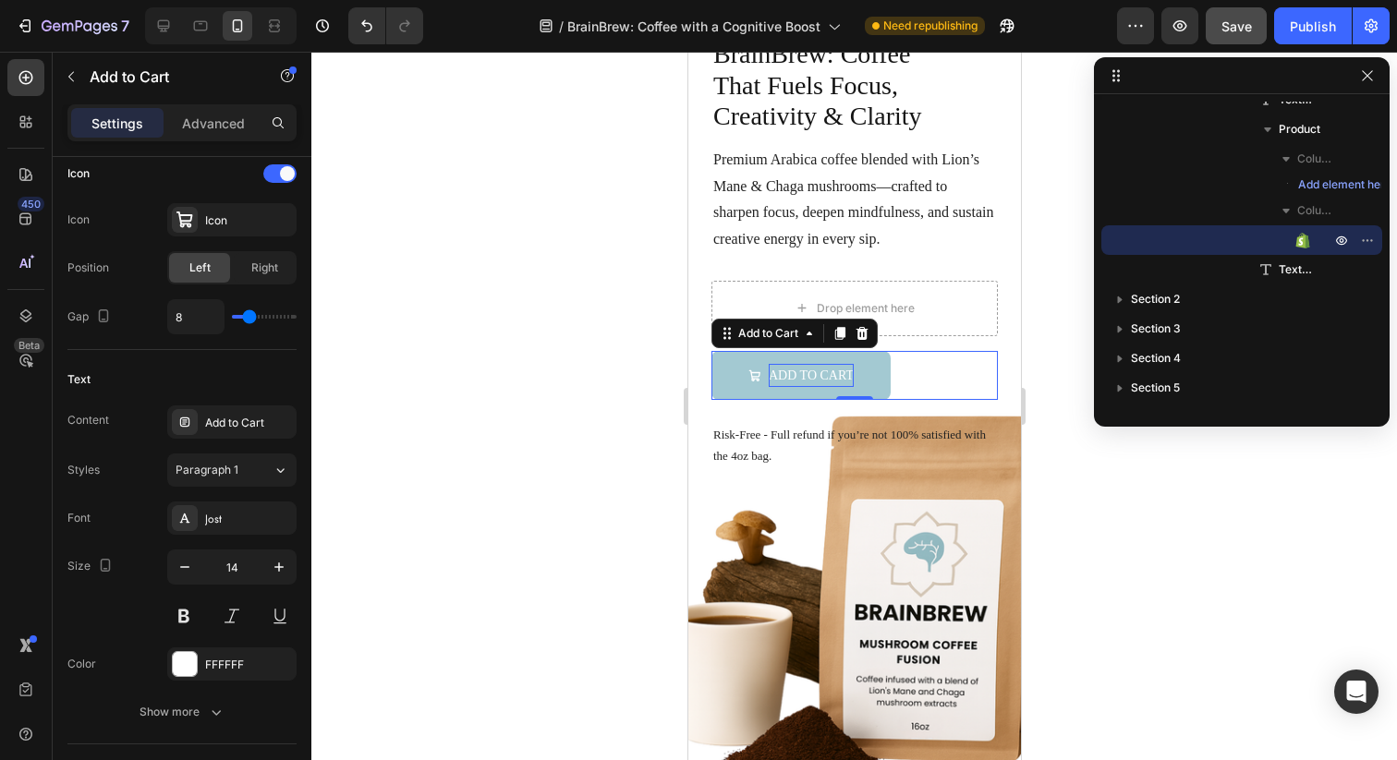
click at [779, 378] on div "Add to Cart" at bounding box center [810, 375] width 85 height 23
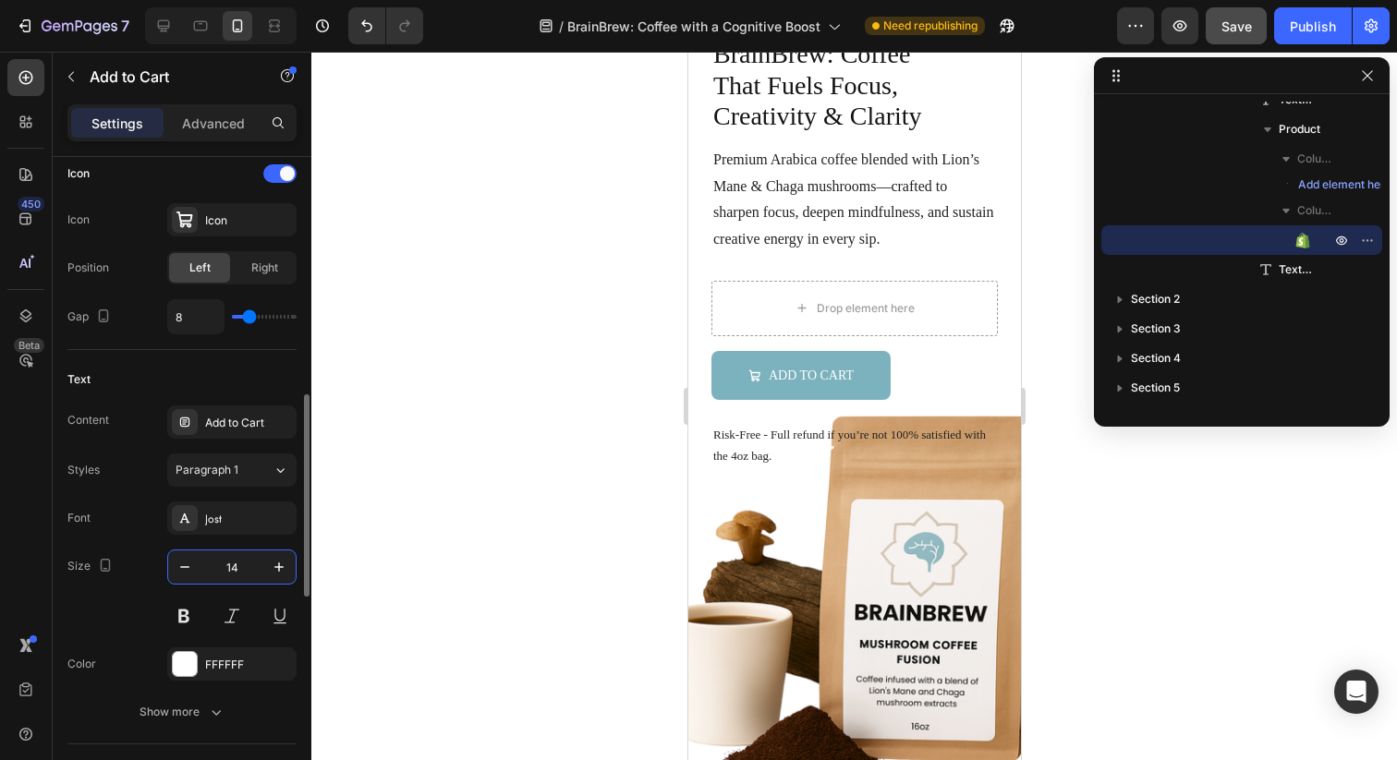
click at [231, 568] on input "14" at bounding box center [231, 567] width 61 height 33
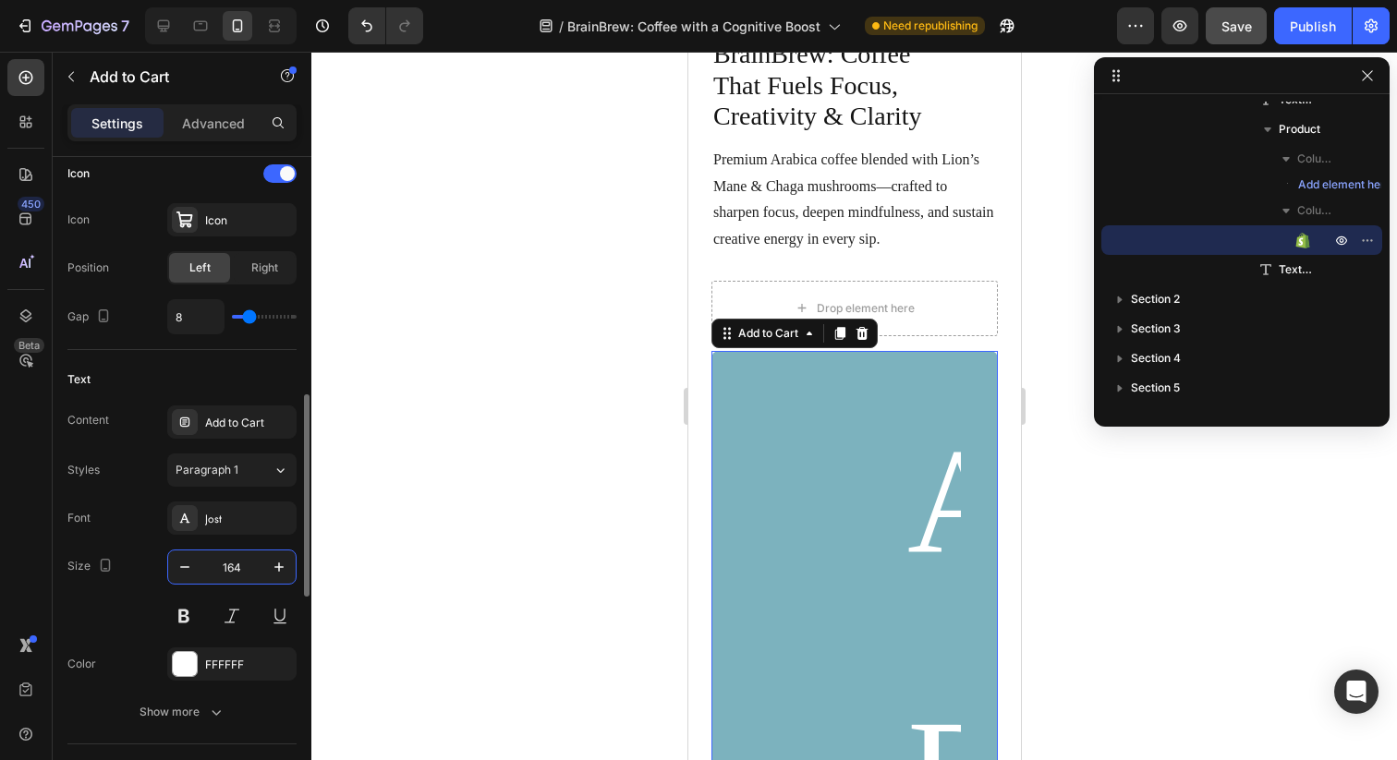
type input "16"
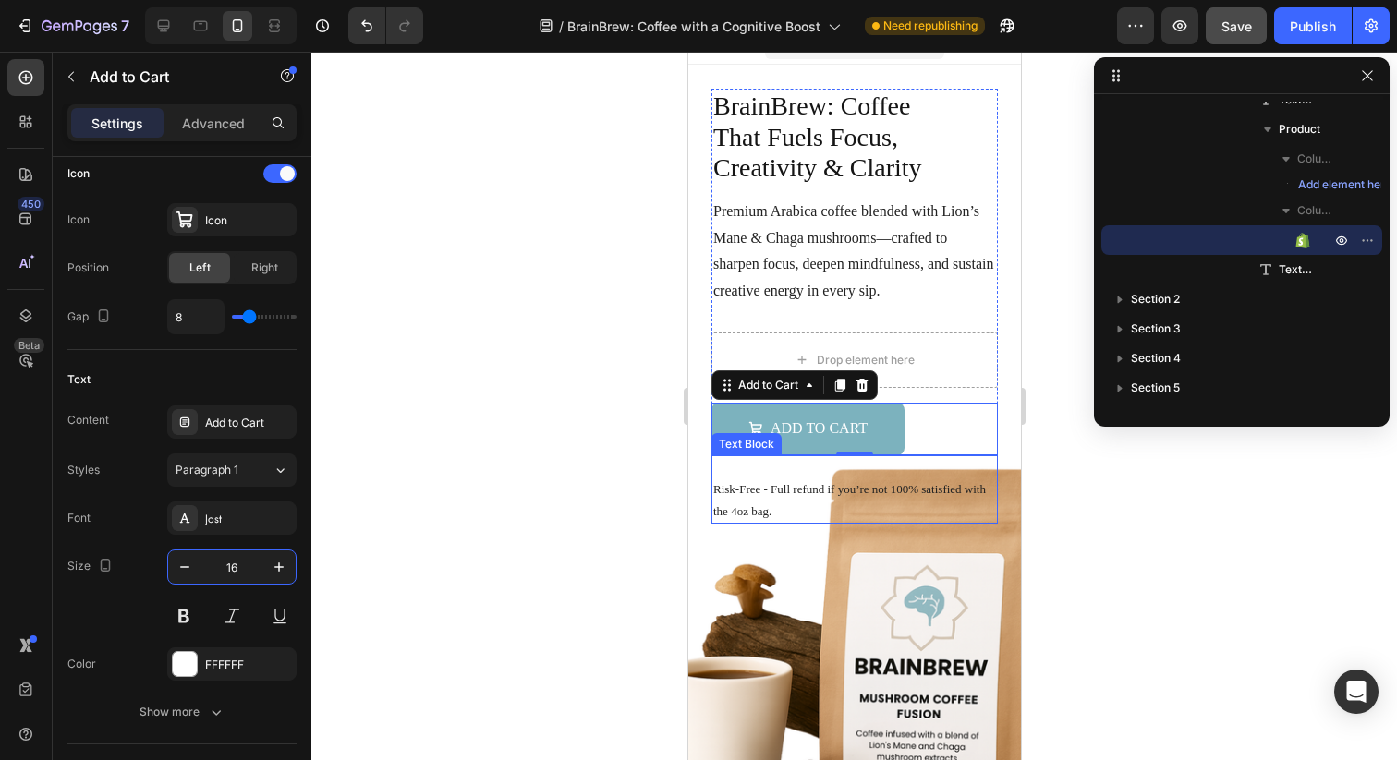
scroll to position [0, 0]
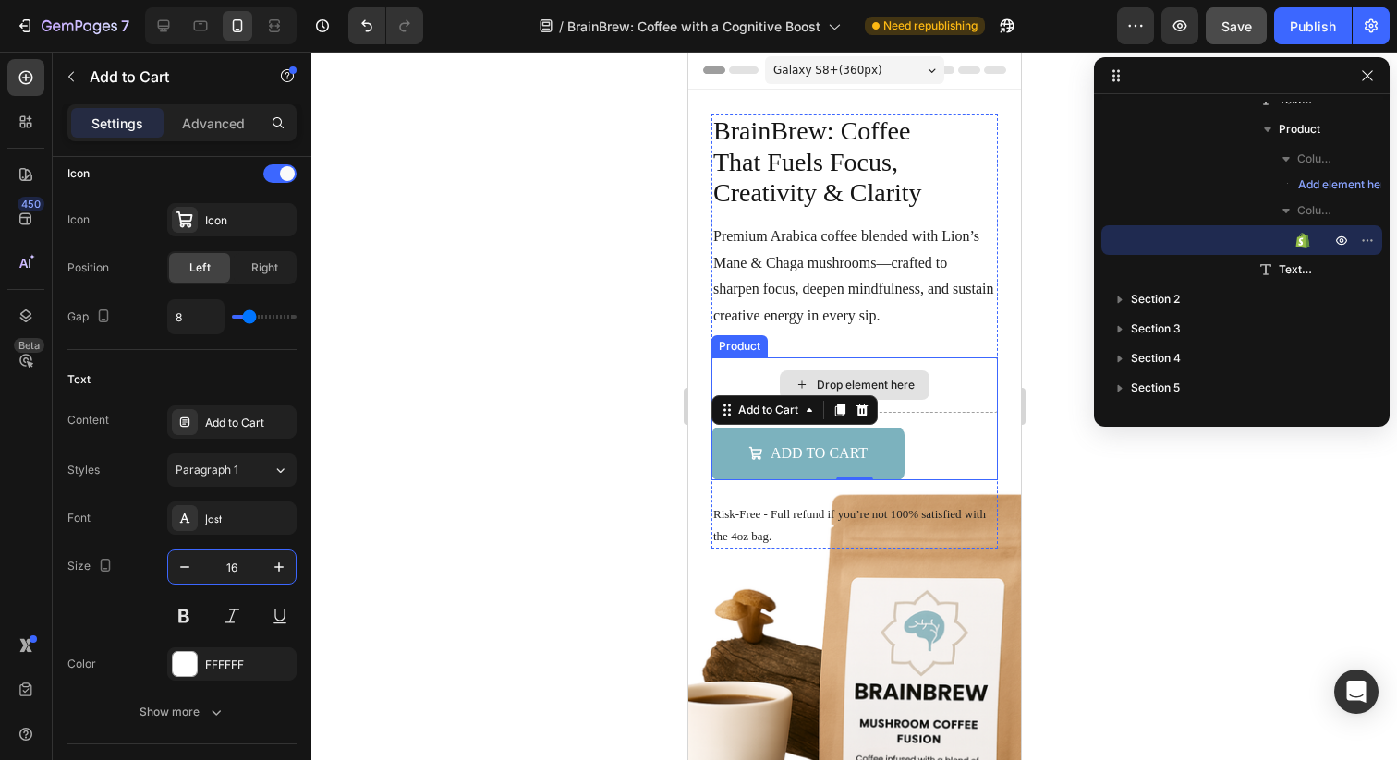
click at [933, 407] on div "Drop element here" at bounding box center [853, 384] width 286 height 55
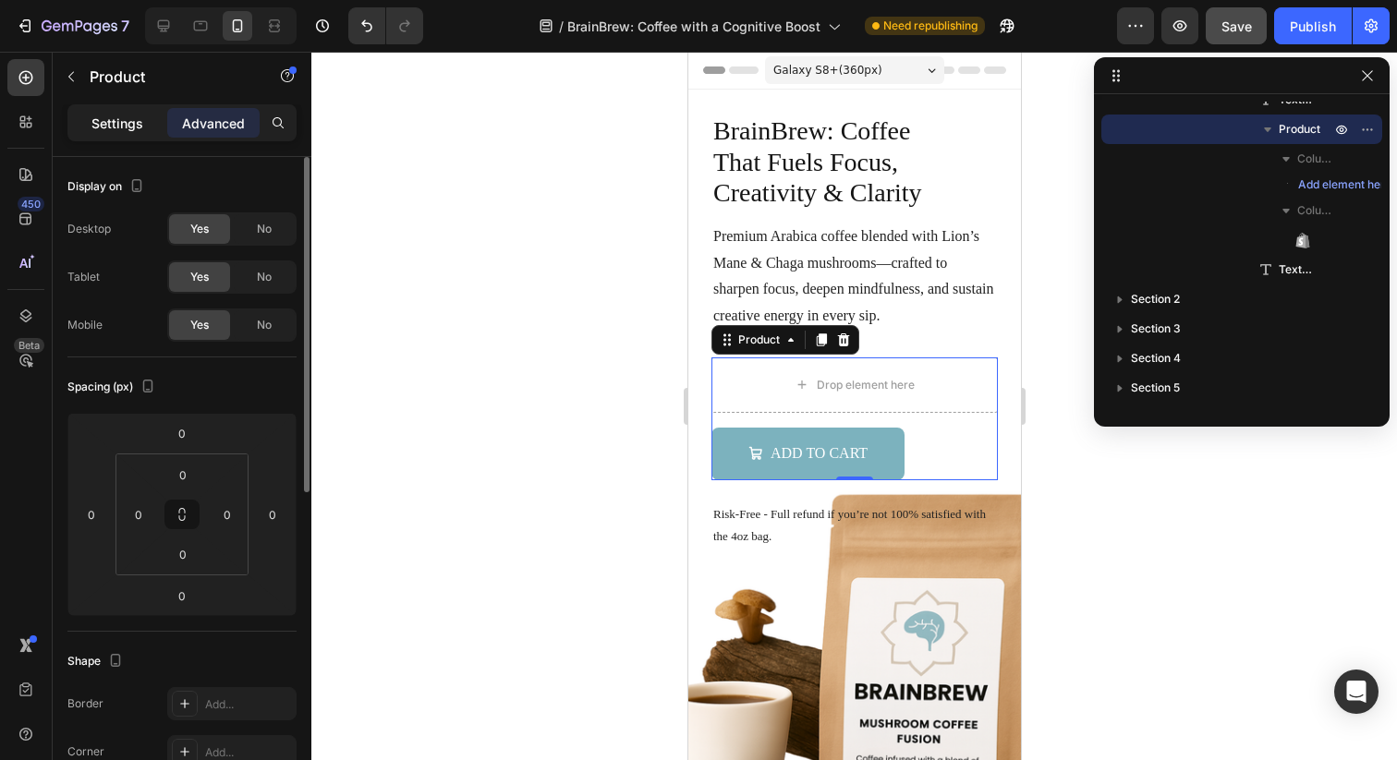
click at [123, 124] on p "Settings" at bounding box center [117, 123] width 52 height 19
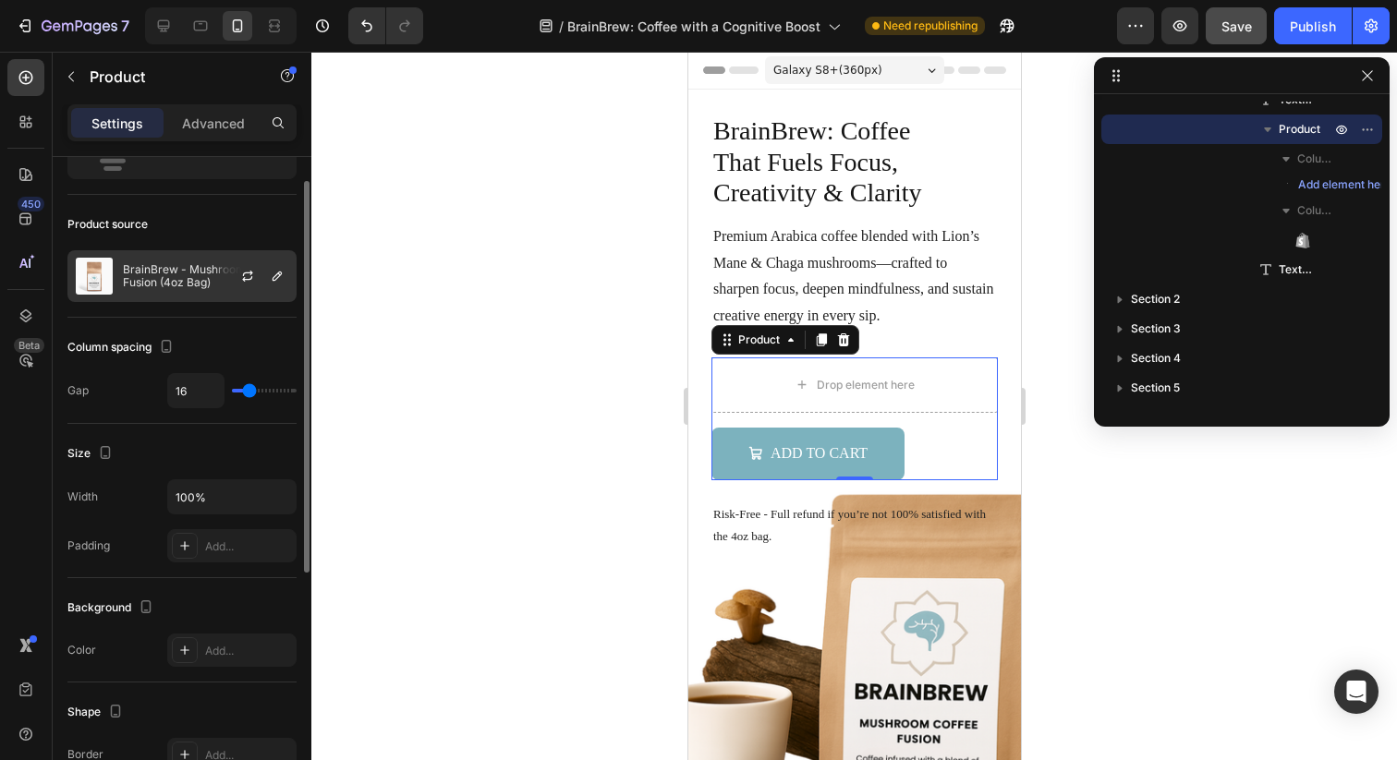
scroll to position [160, 0]
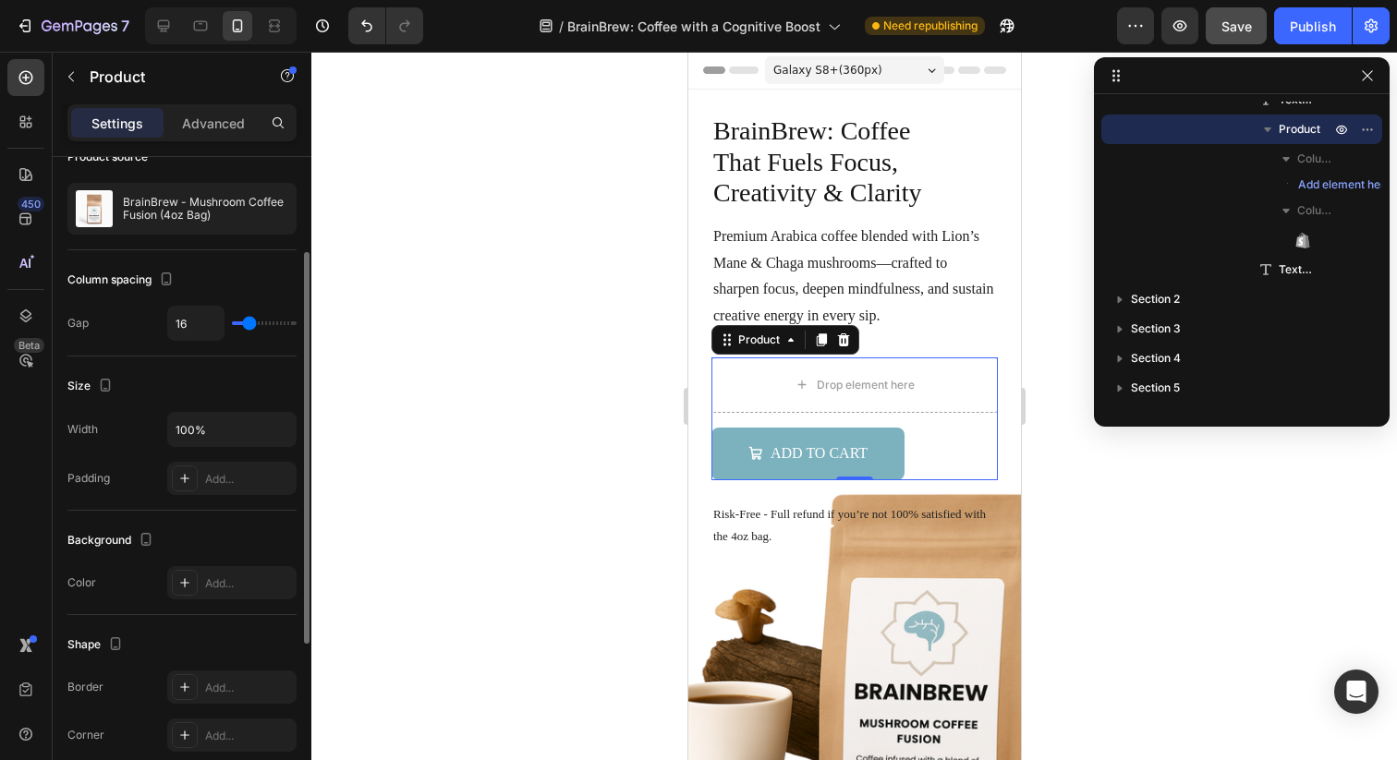
type input "11"
type input "6"
type input "0"
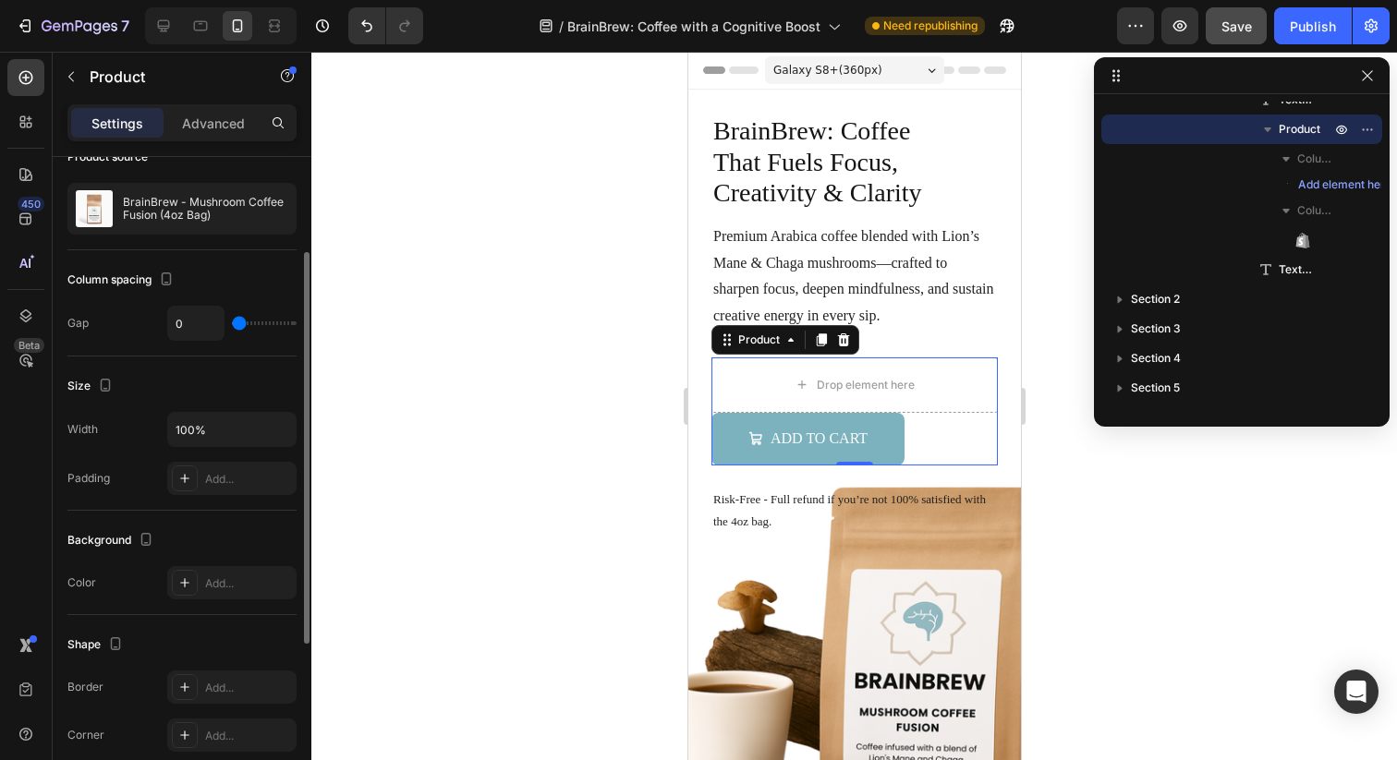
drag, startPoint x: 247, startPoint y: 320, endPoint x: 183, endPoint y: 320, distance: 63.7
type input "0"
click at [232, 321] on input "range" at bounding box center [264, 323] width 65 height 4
click at [205, 18] on icon at bounding box center [200, 26] width 18 height 18
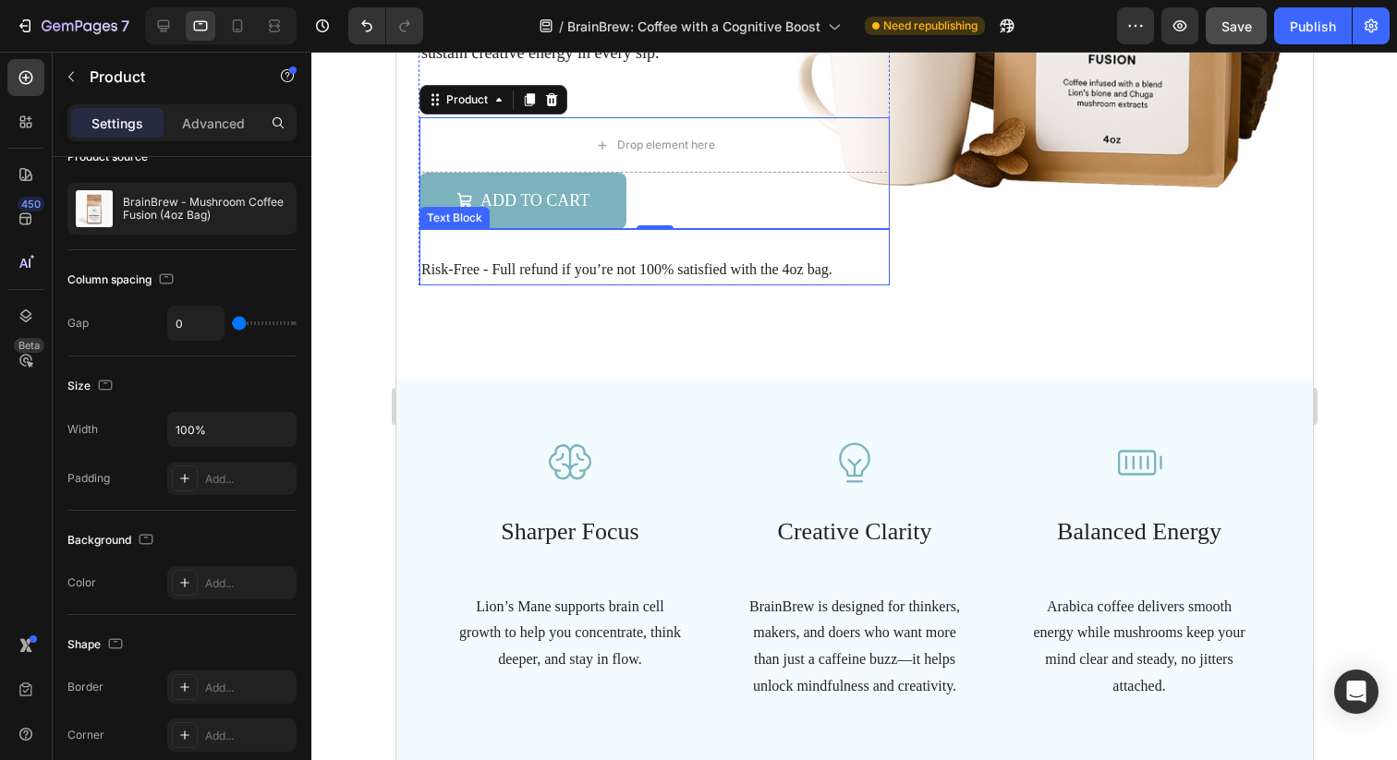
scroll to position [409, 0]
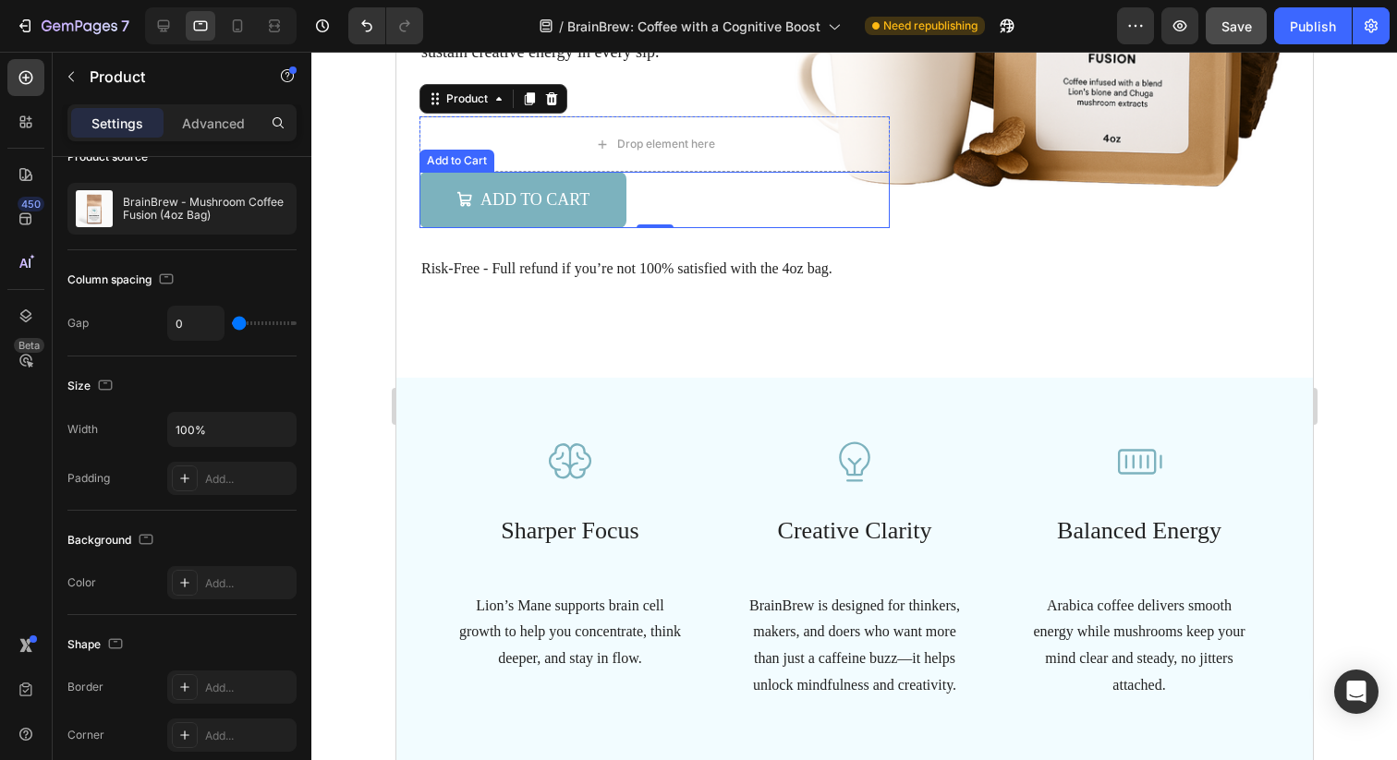
click at [758, 187] on div "Add to Cart Add to Cart" at bounding box center [653, 199] width 470 height 55
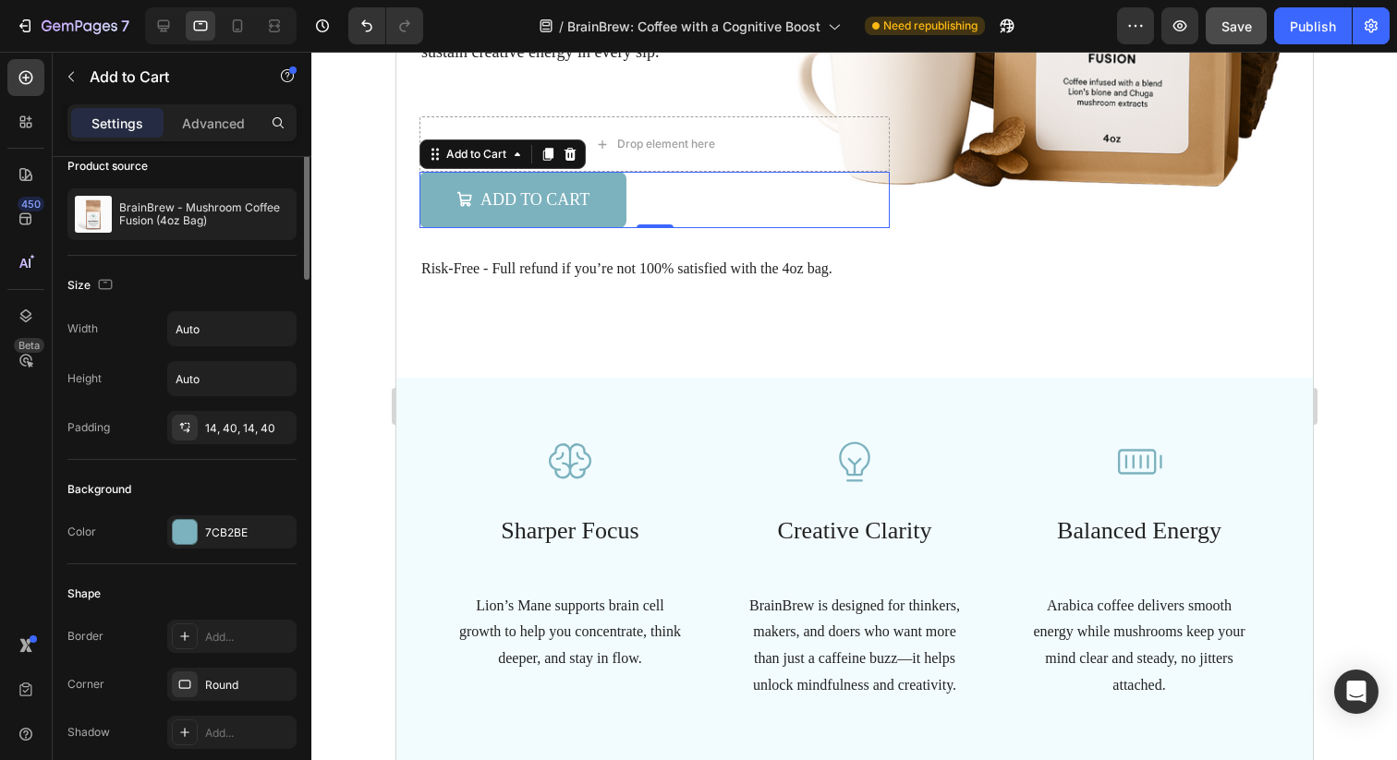
scroll to position [0, 0]
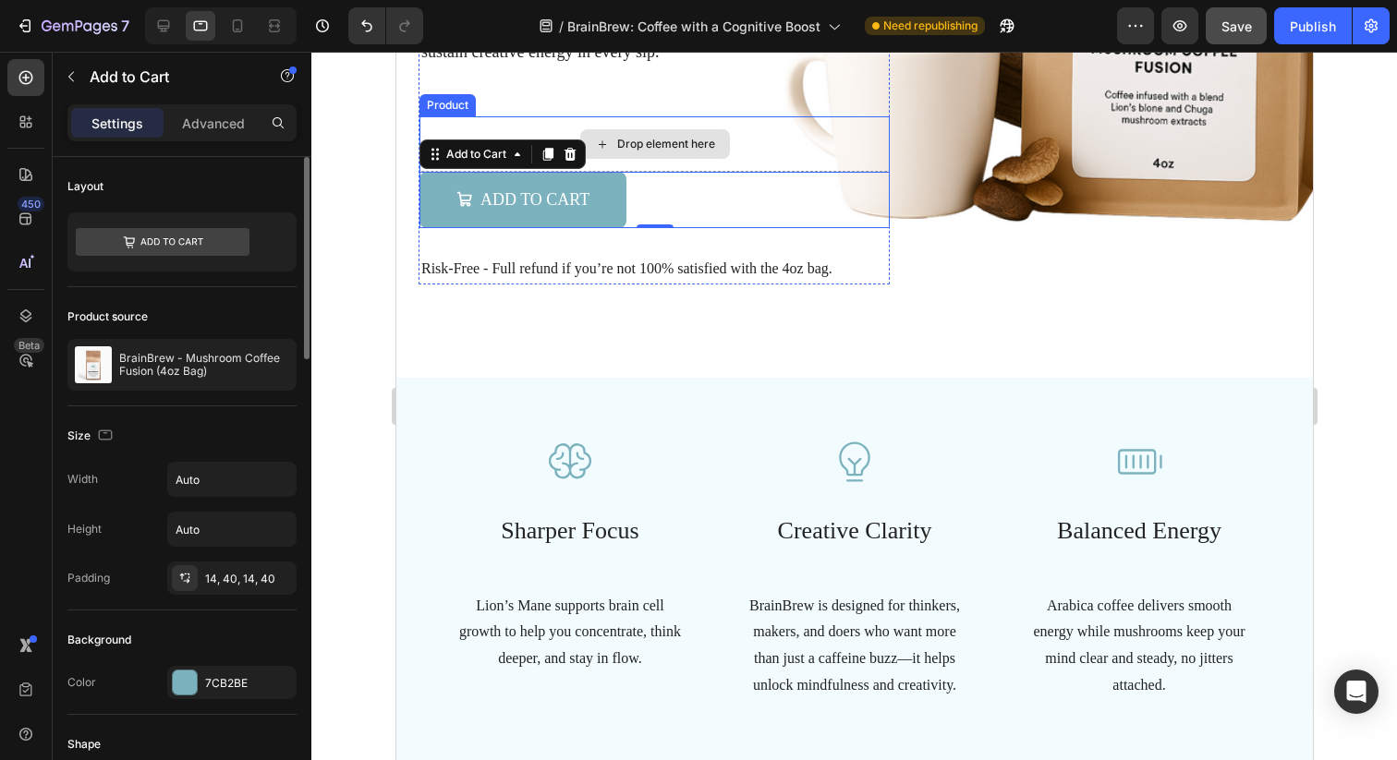
click at [769, 148] on div "Drop element here" at bounding box center [653, 143] width 470 height 55
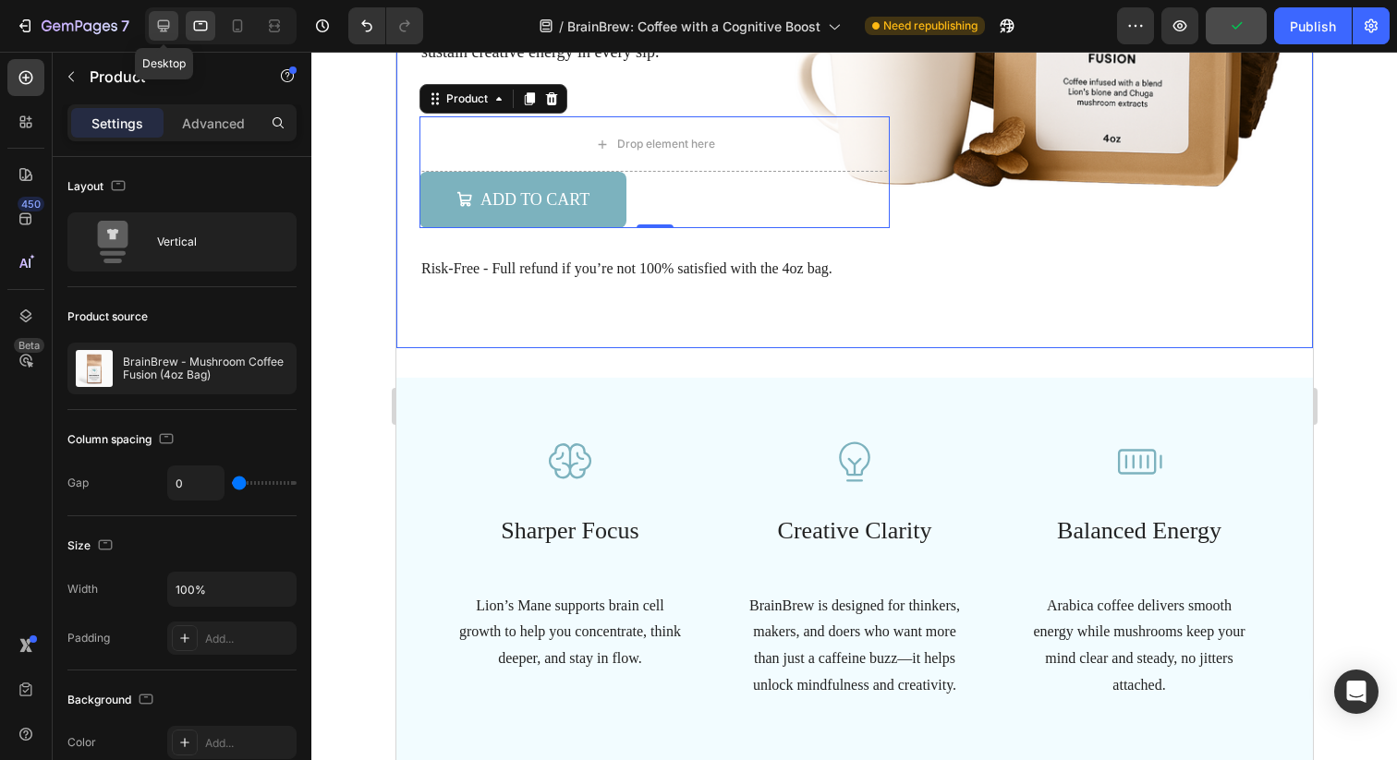
click at [167, 25] on icon at bounding box center [163, 26] width 18 height 18
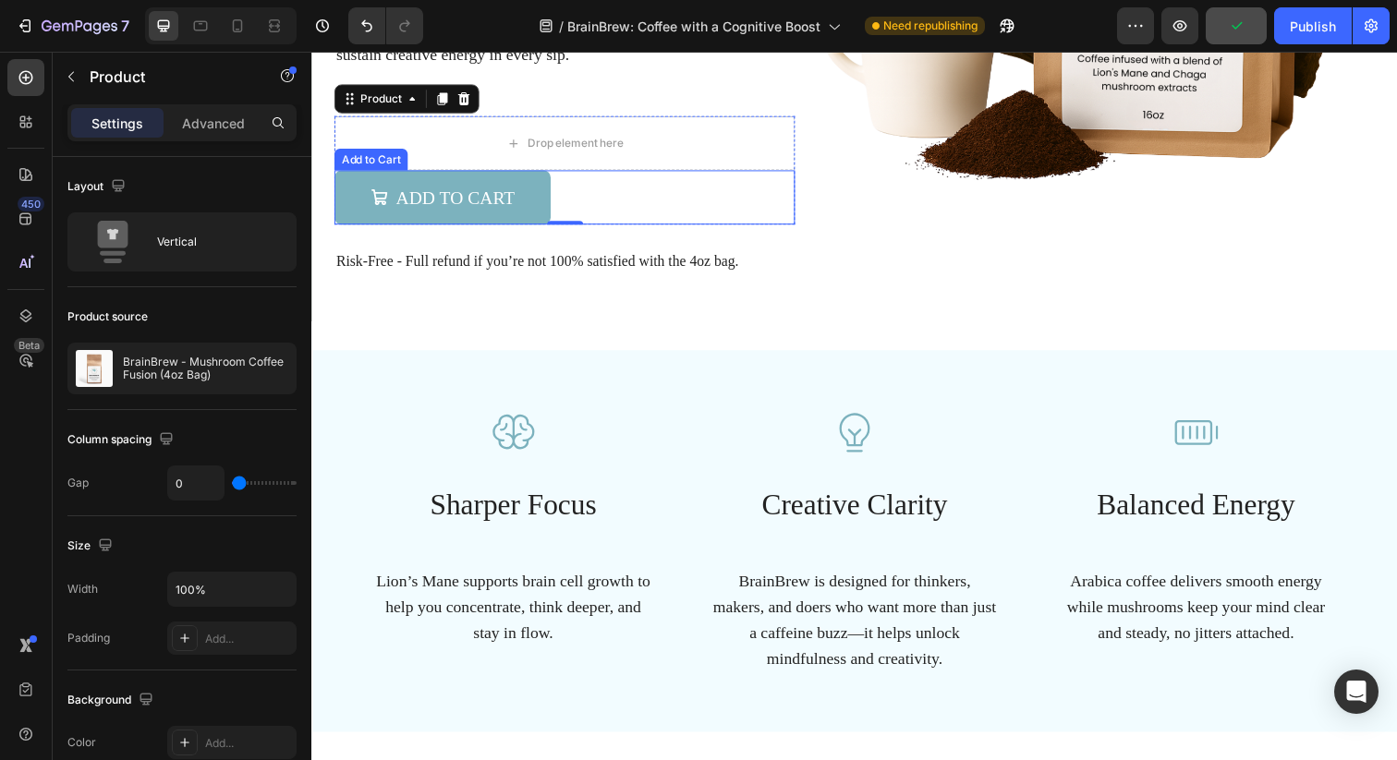
scroll to position [463, 0]
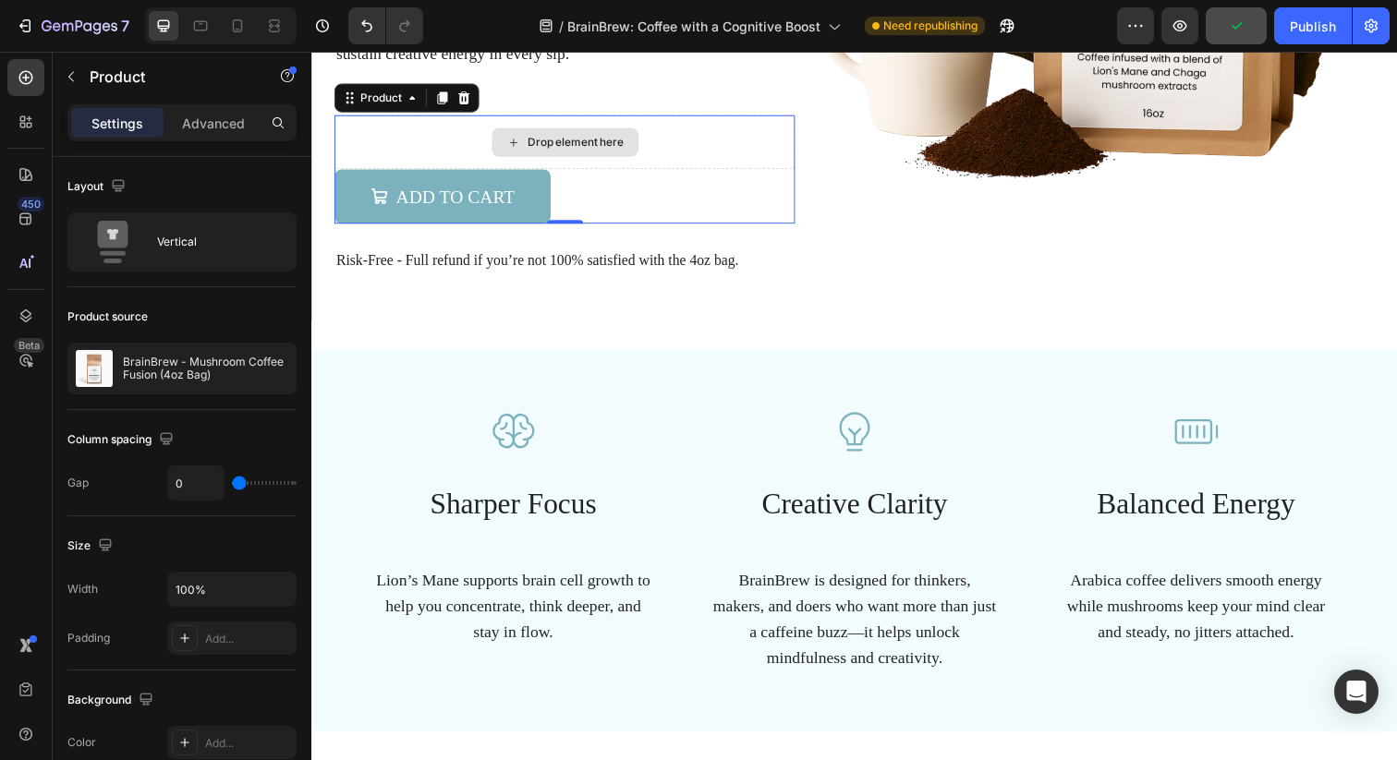
click at [720, 151] on div "Drop element here" at bounding box center [569, 143] width 470 height 55
click at [212, 23] on div at bounding box center [201, 26] width 30 height 30
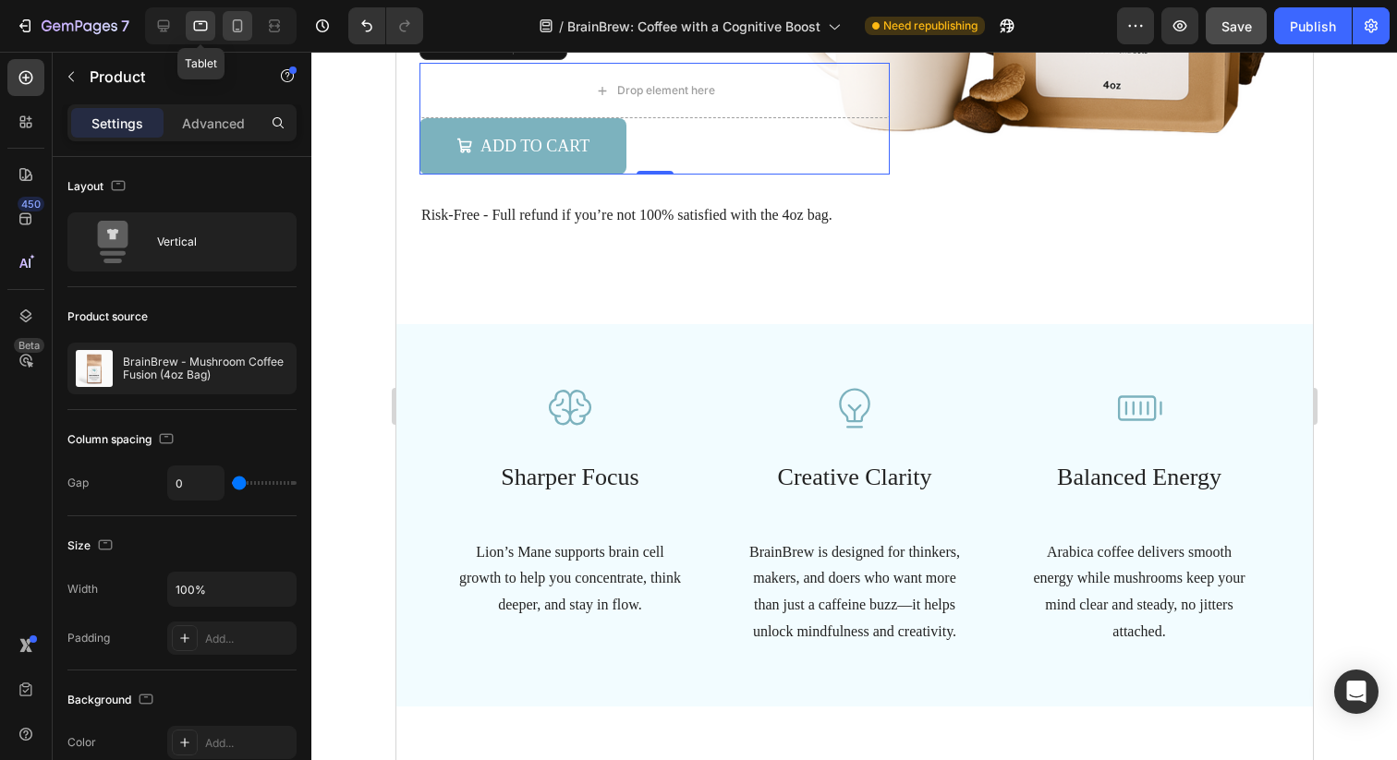
scroll to position [409, 0]
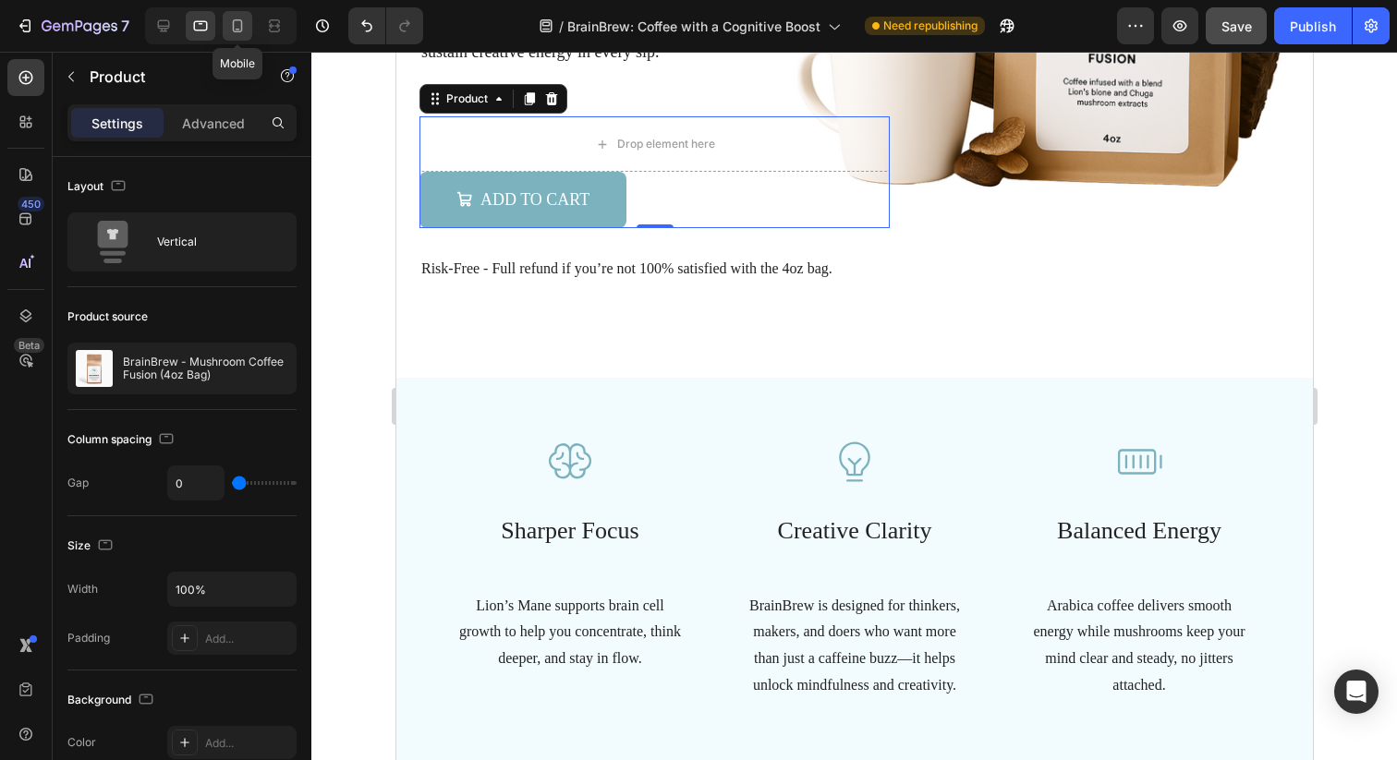
click at [239, 31] on icon at bounding box center [238, 25] width 10 height 13
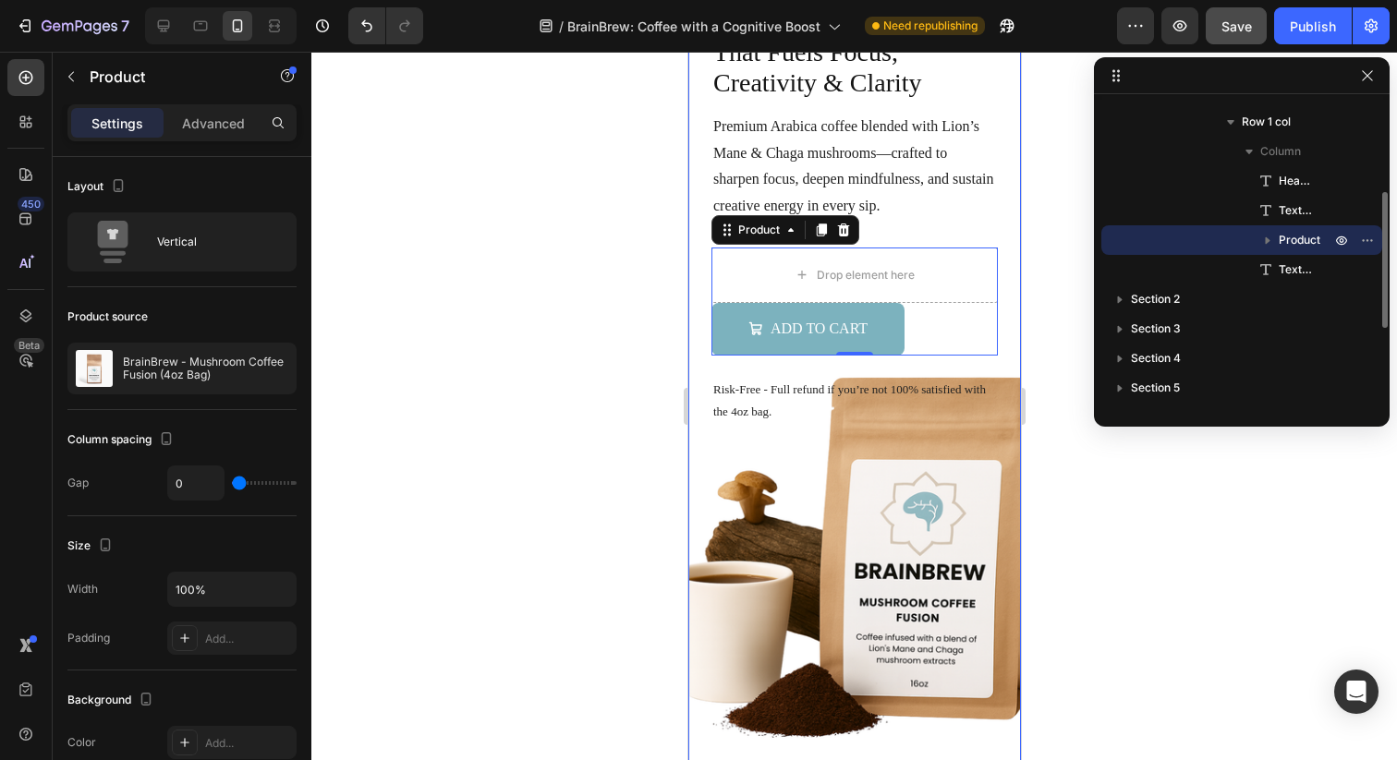
scroll to position [63, 0]
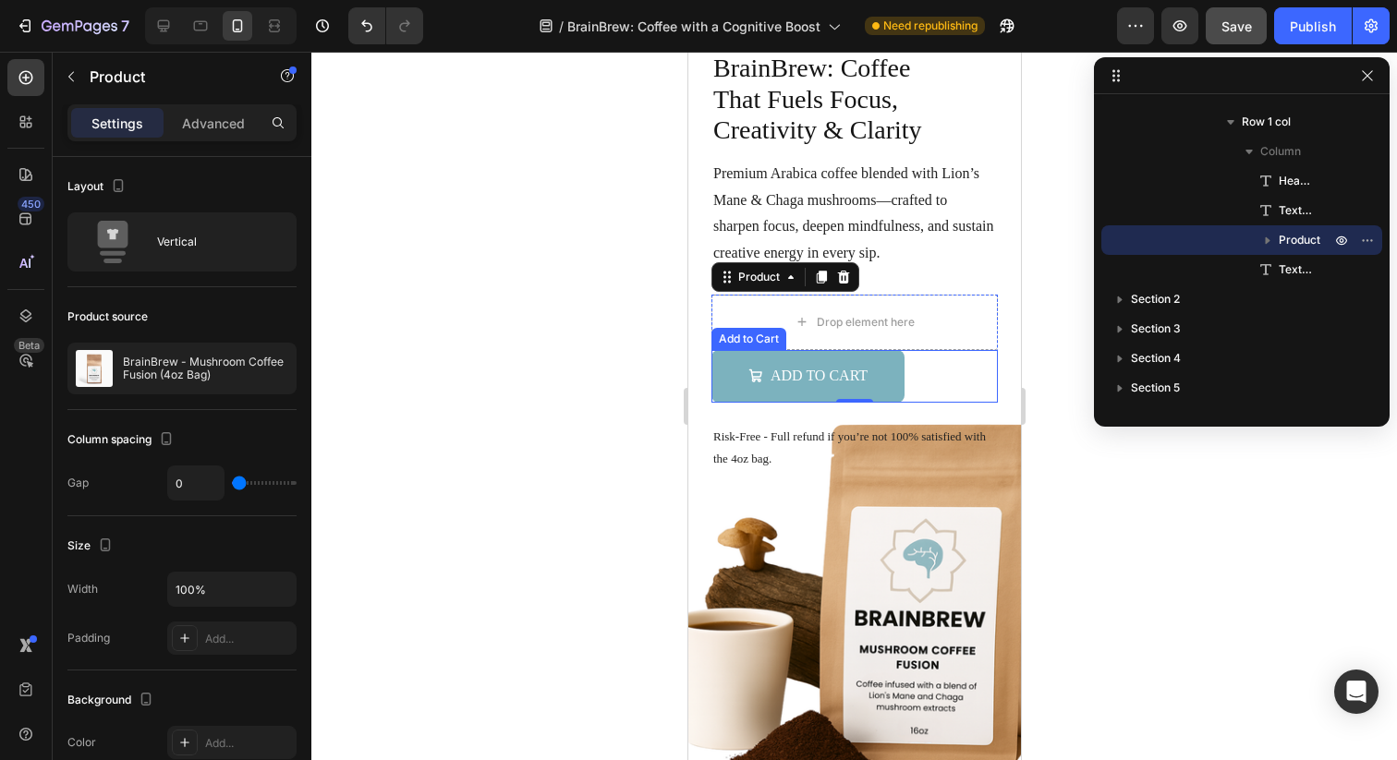
click at [945, 380] on div "Add to Cart Add to Cart" at bounding box center [853, 376] width 286 height 53
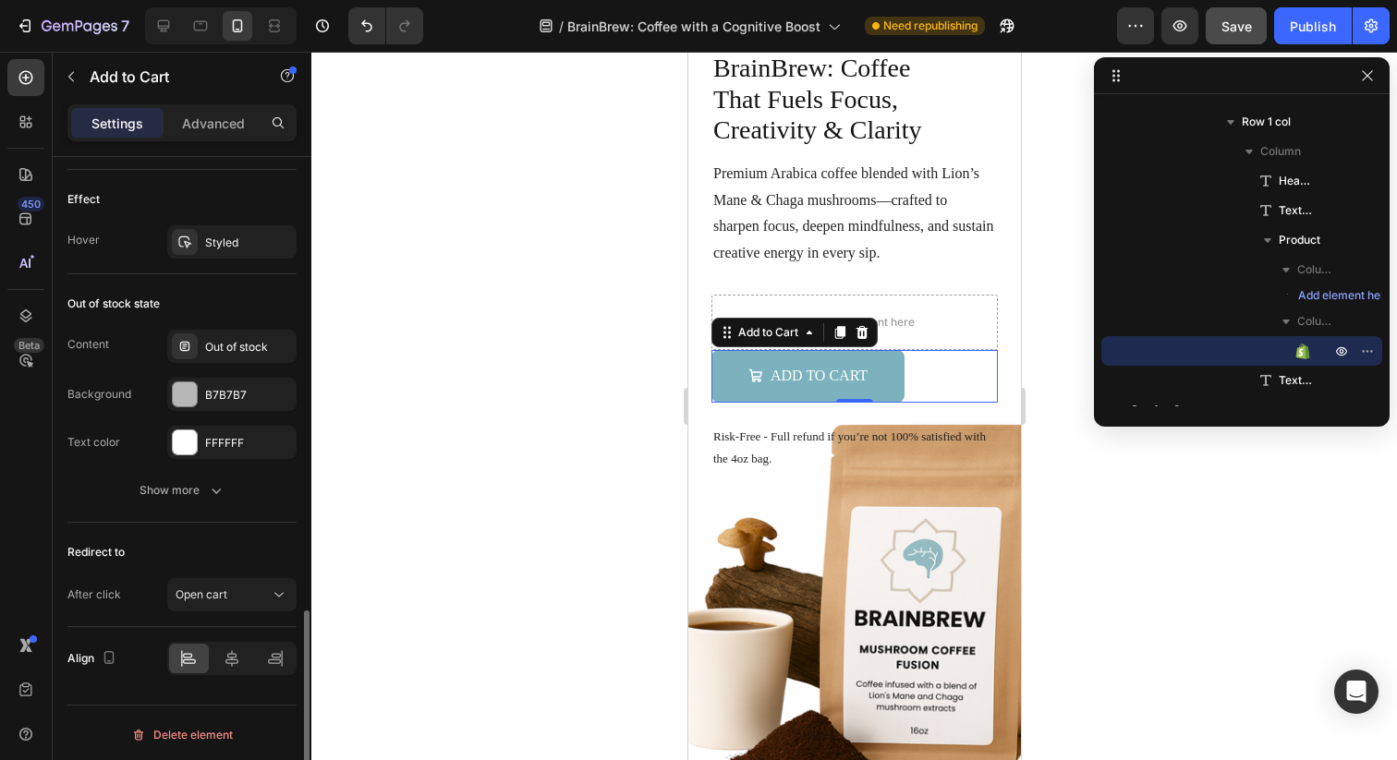
scroll to position [1470, 0]
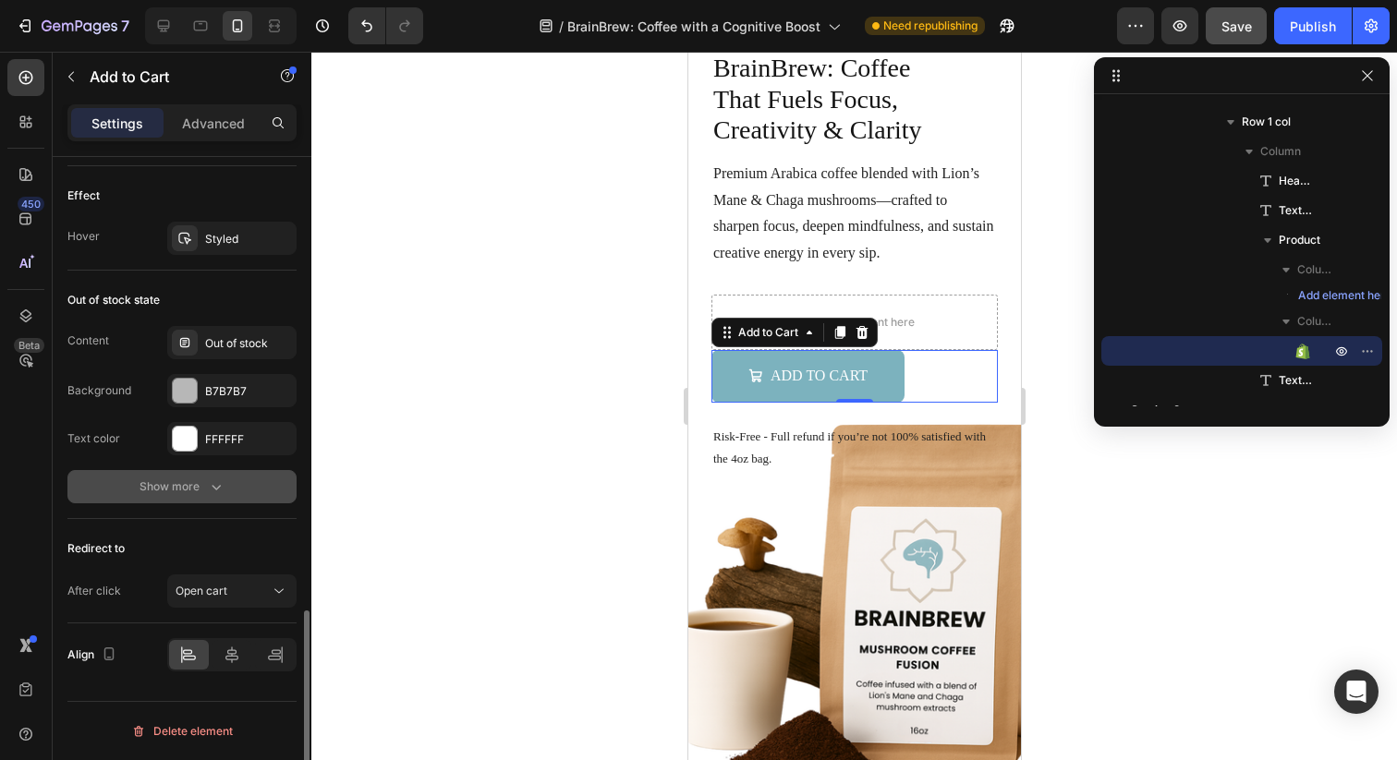
click at [193, 493] on div "Show more" at bounding box center [182, 487] width 86 height 18
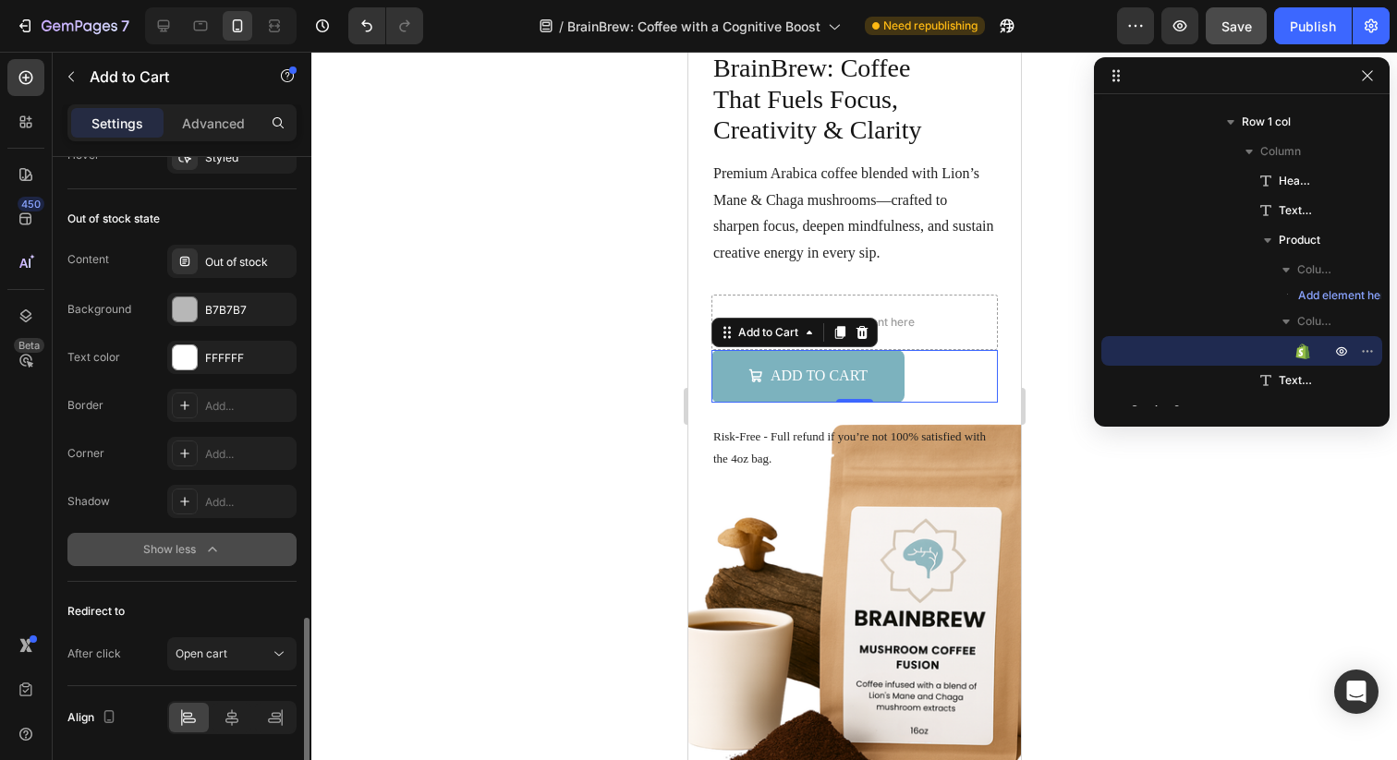
scroll to position [1534, 0]
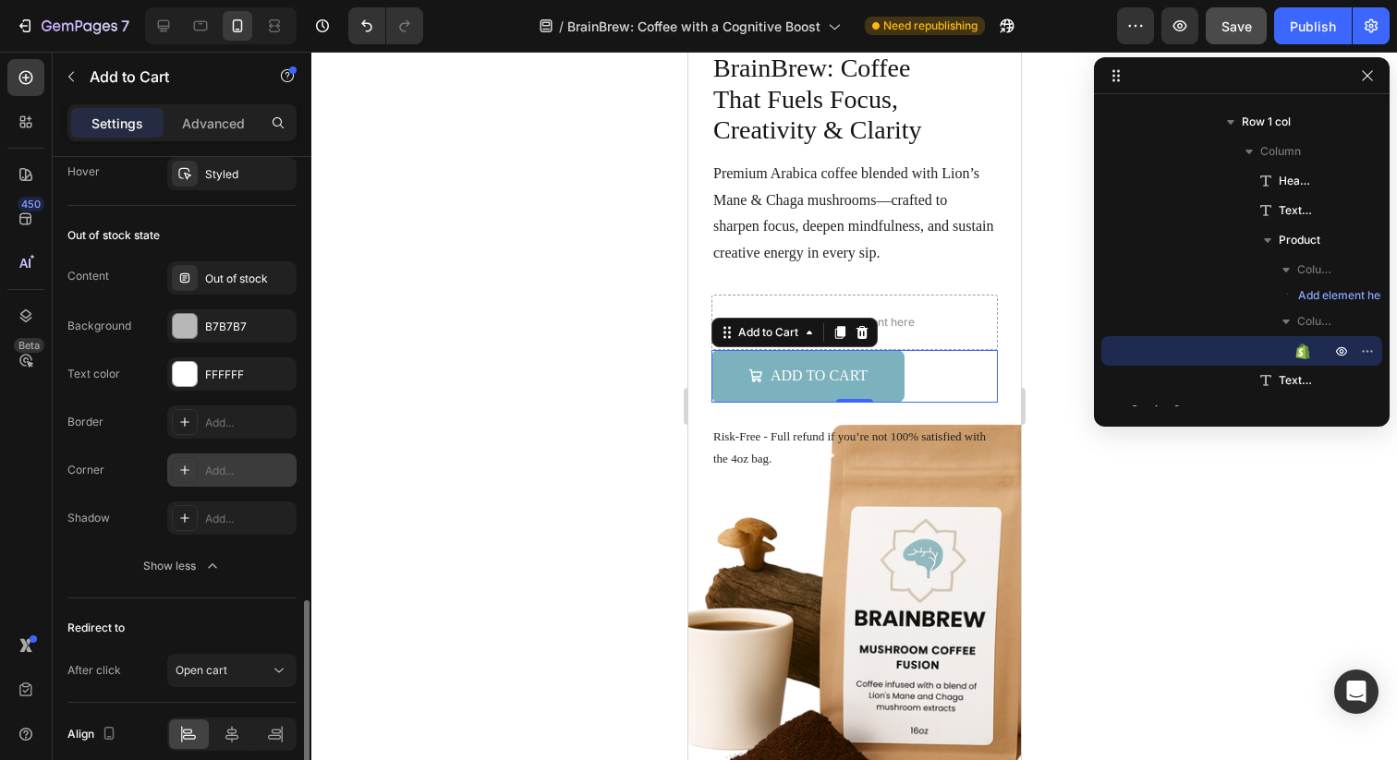
click at [218, 471] on div "Add..." at bounding box center [248, 471] width 87 height 17
click at [130, 480] on div "Corner Round" at bounding box center [181, 470] width 229 height 33
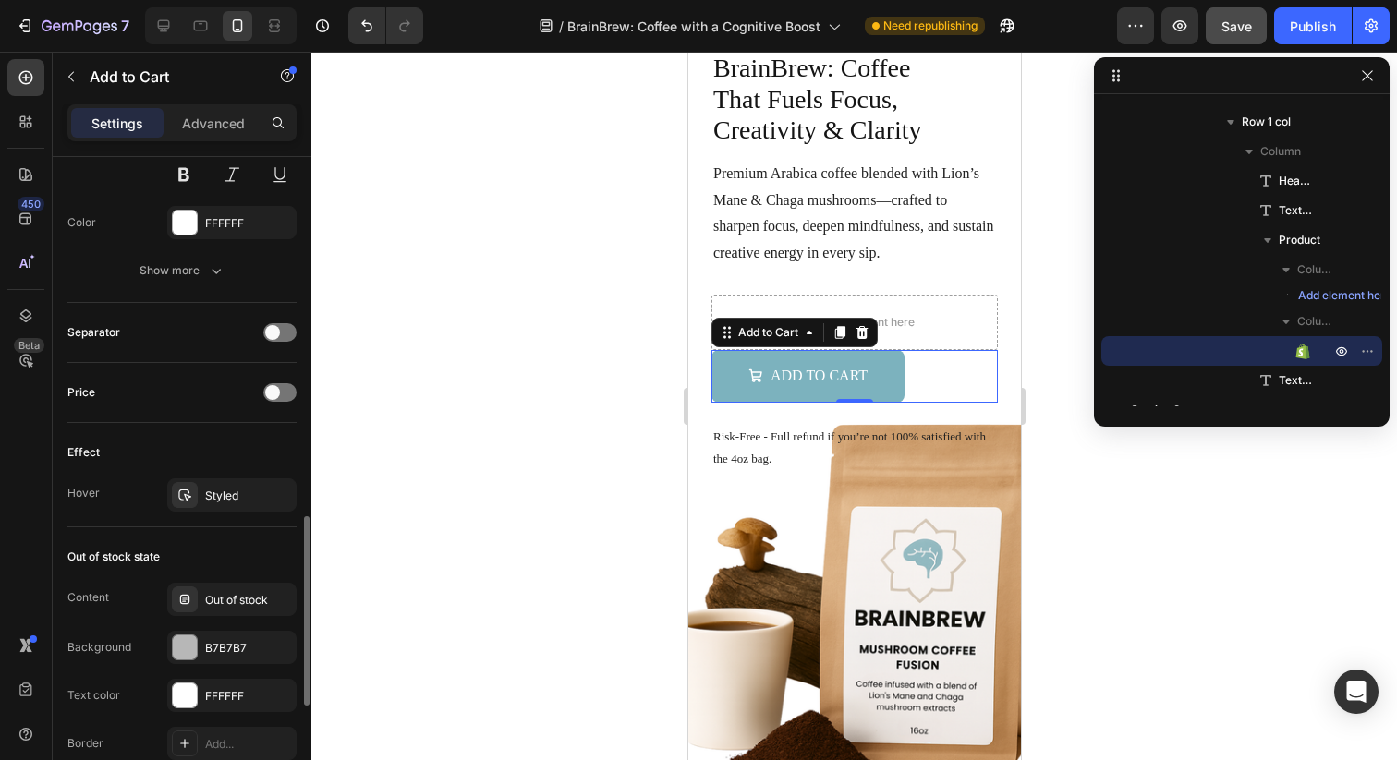
scroll to position [1194, 0]
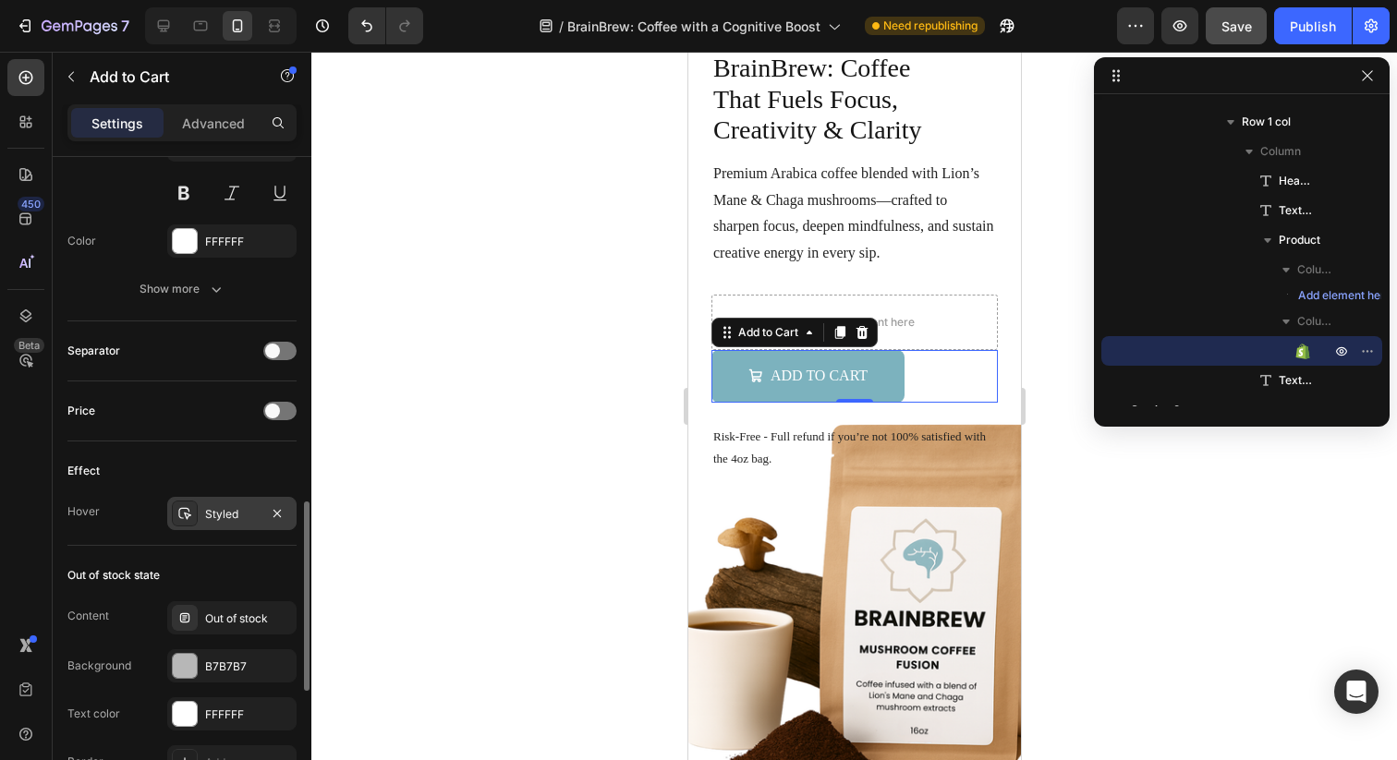
click at [223, 515] on div "Styled" at bounding box center [232, 514] width 54 height 17
click at [170, 448] on div "Effect Hover Styled" at bounding box center [181, 494] width 229 height 104
click at [207, 27] on icon at bounding box center [201, 26] width 14 height 10
type input "18"
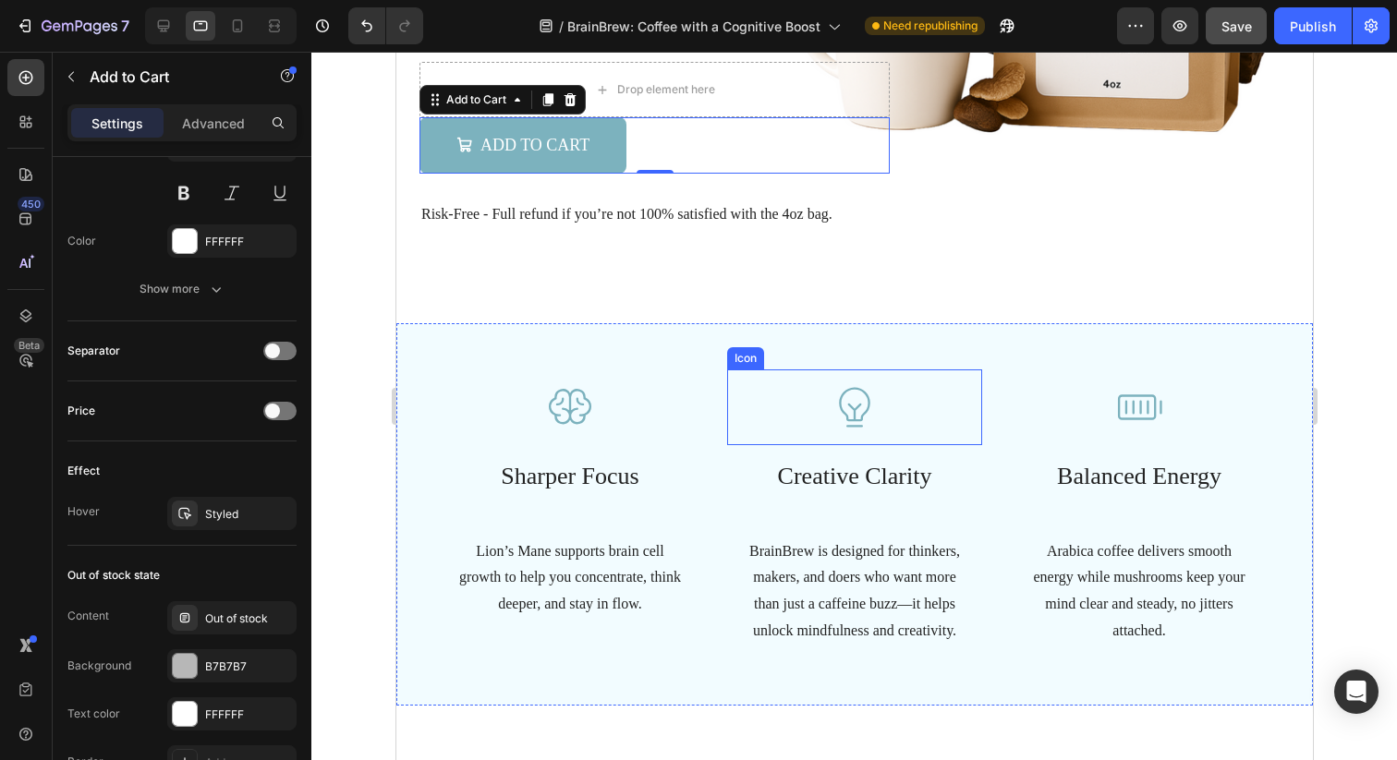
scroll to position [465, 0]
click at [789, 103] on div "Drop element here" at bounding box center [653, 88] width 470 height 55
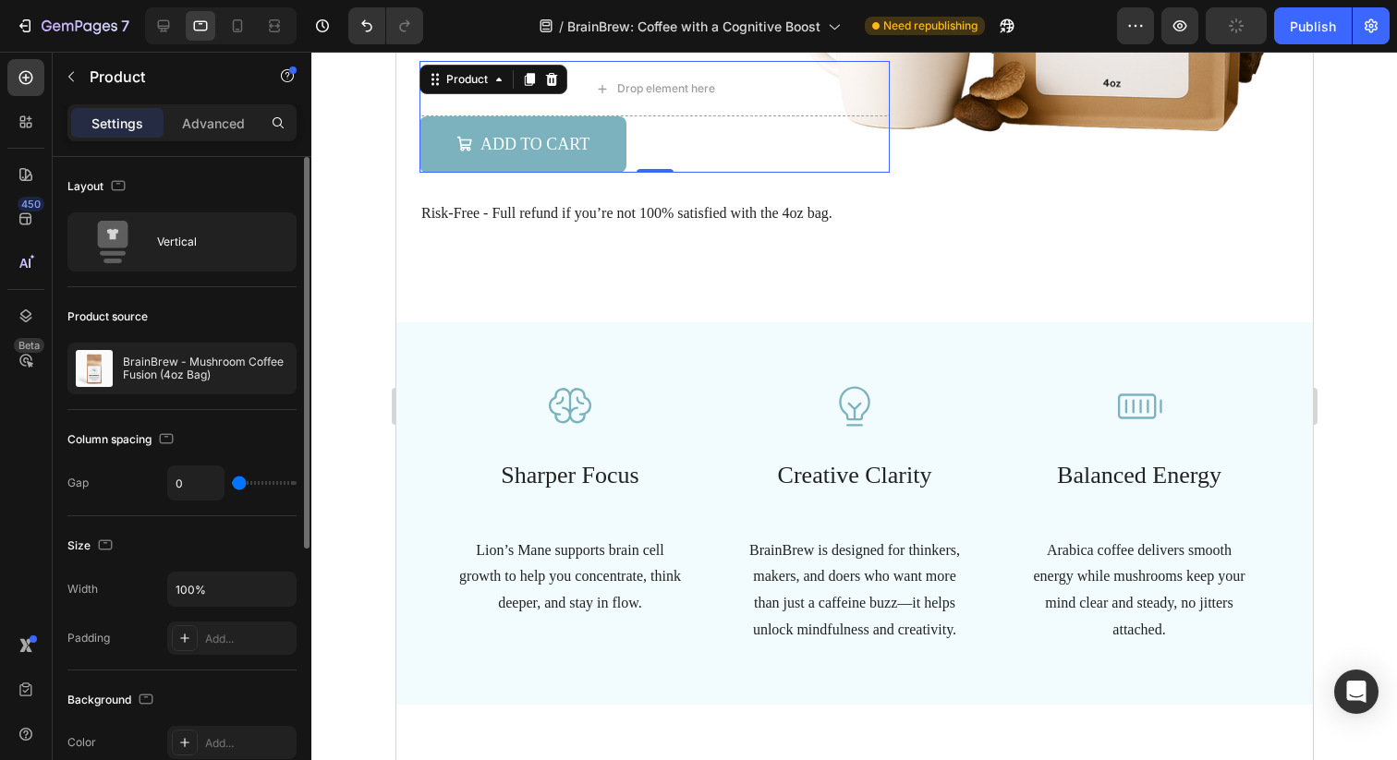
scroll to position [441, 0]
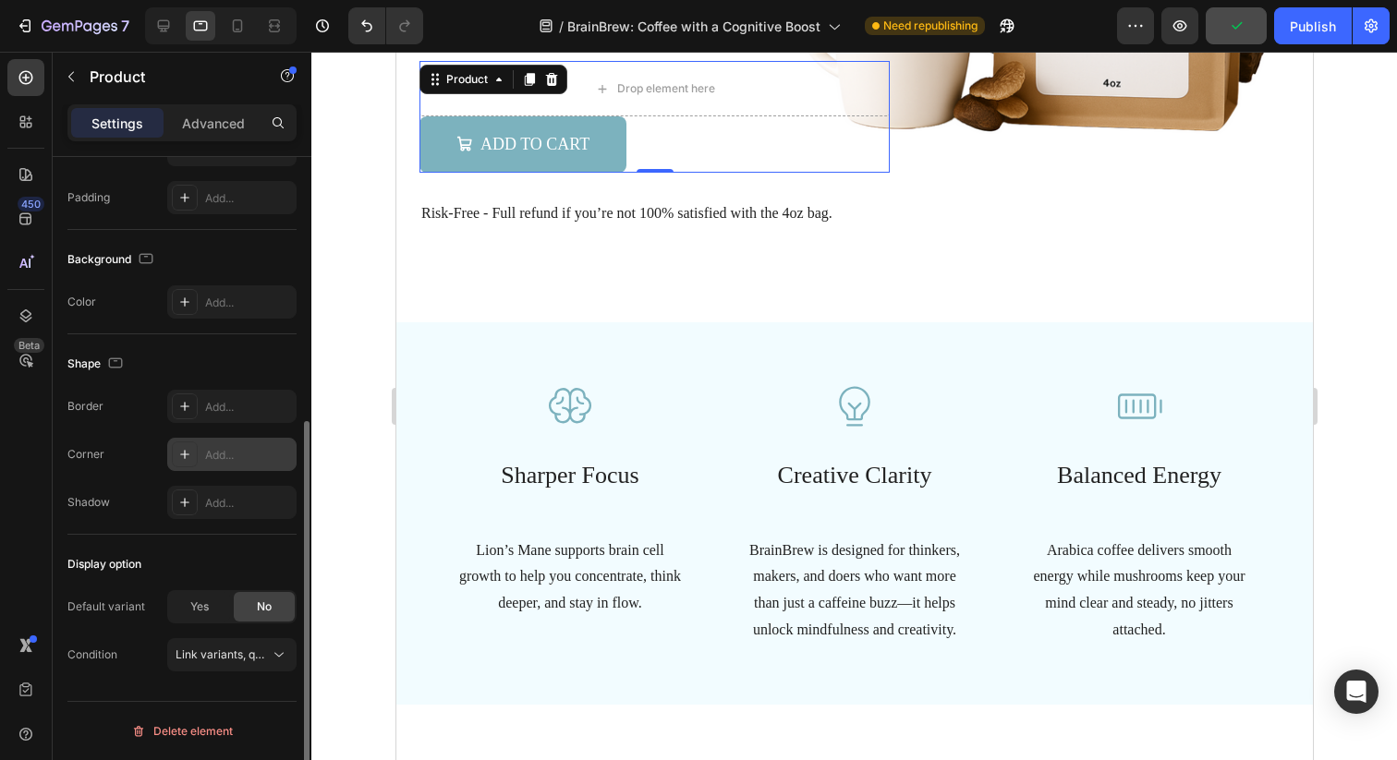
click at [194, 466] on div at bounding box center [185, 455] width 26 height 26
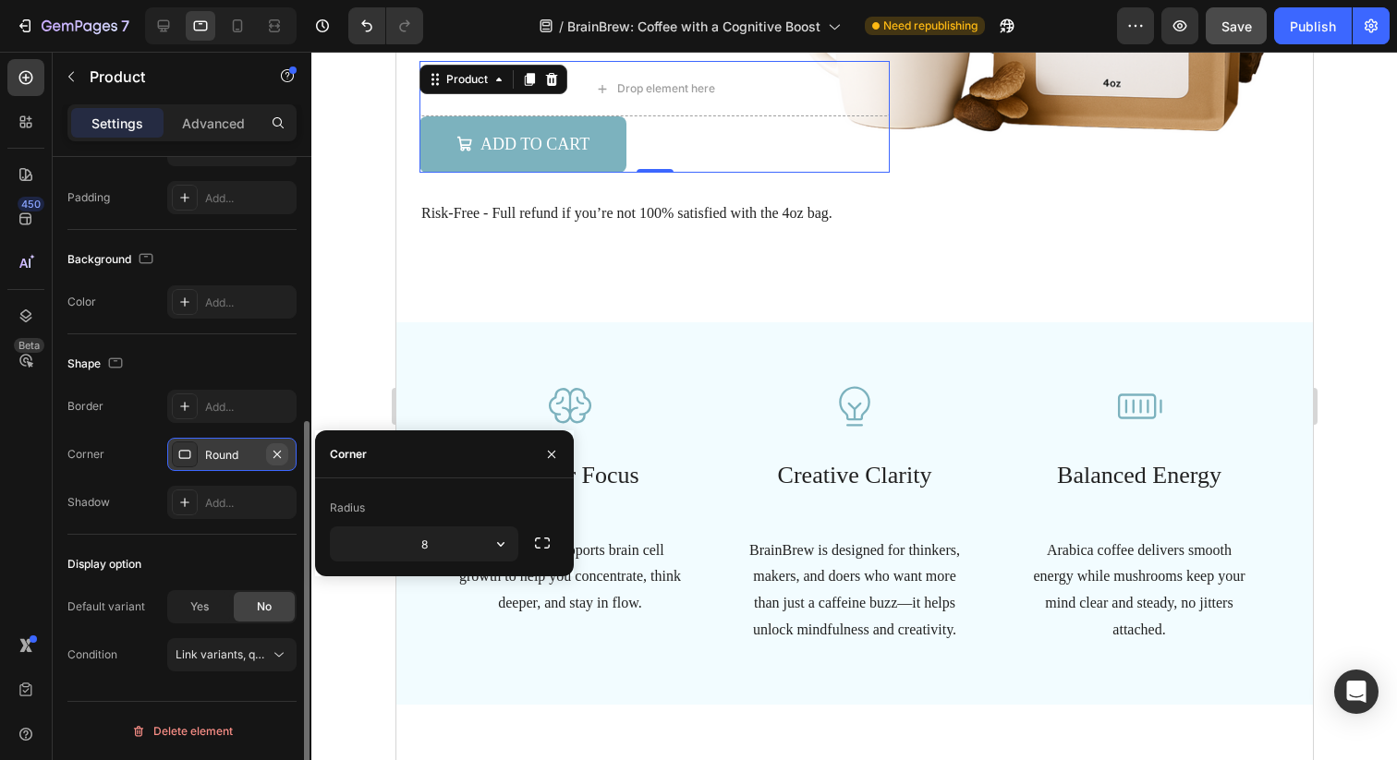
click at [276, 449] on icon "button" at bounding box center [277, 454] width 15 height 15
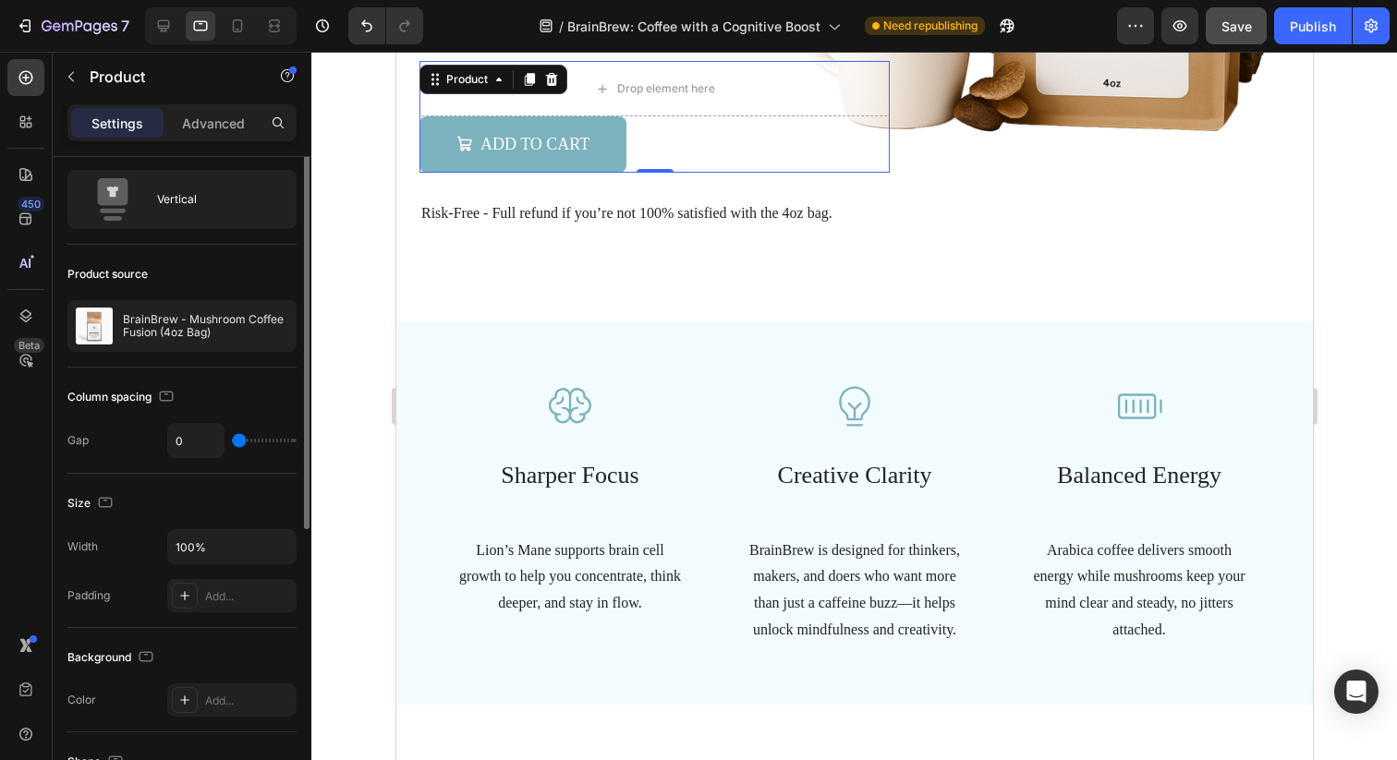
scroll to position [0, 0]
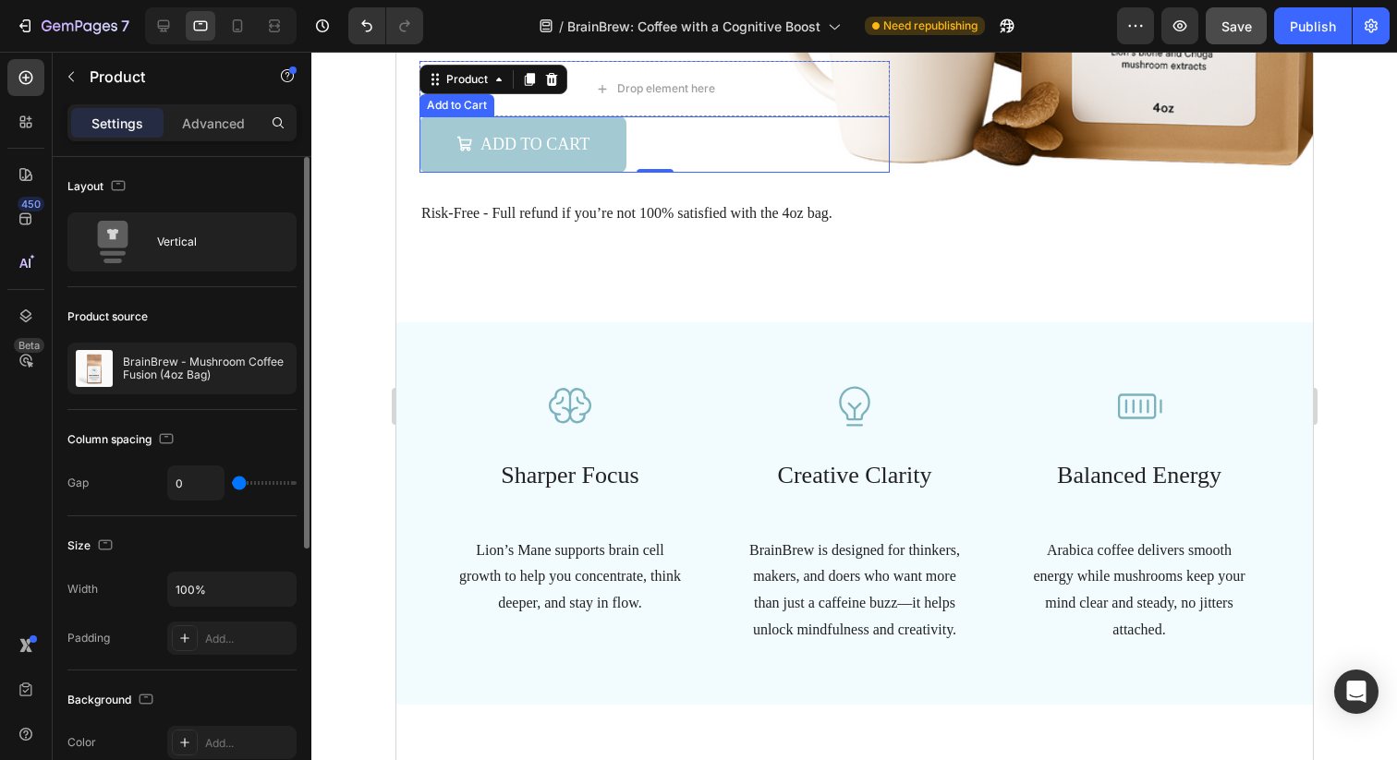
click at [590, 155] on button "Add to Cart" at bounding box center [521, 143] width 207 height 55
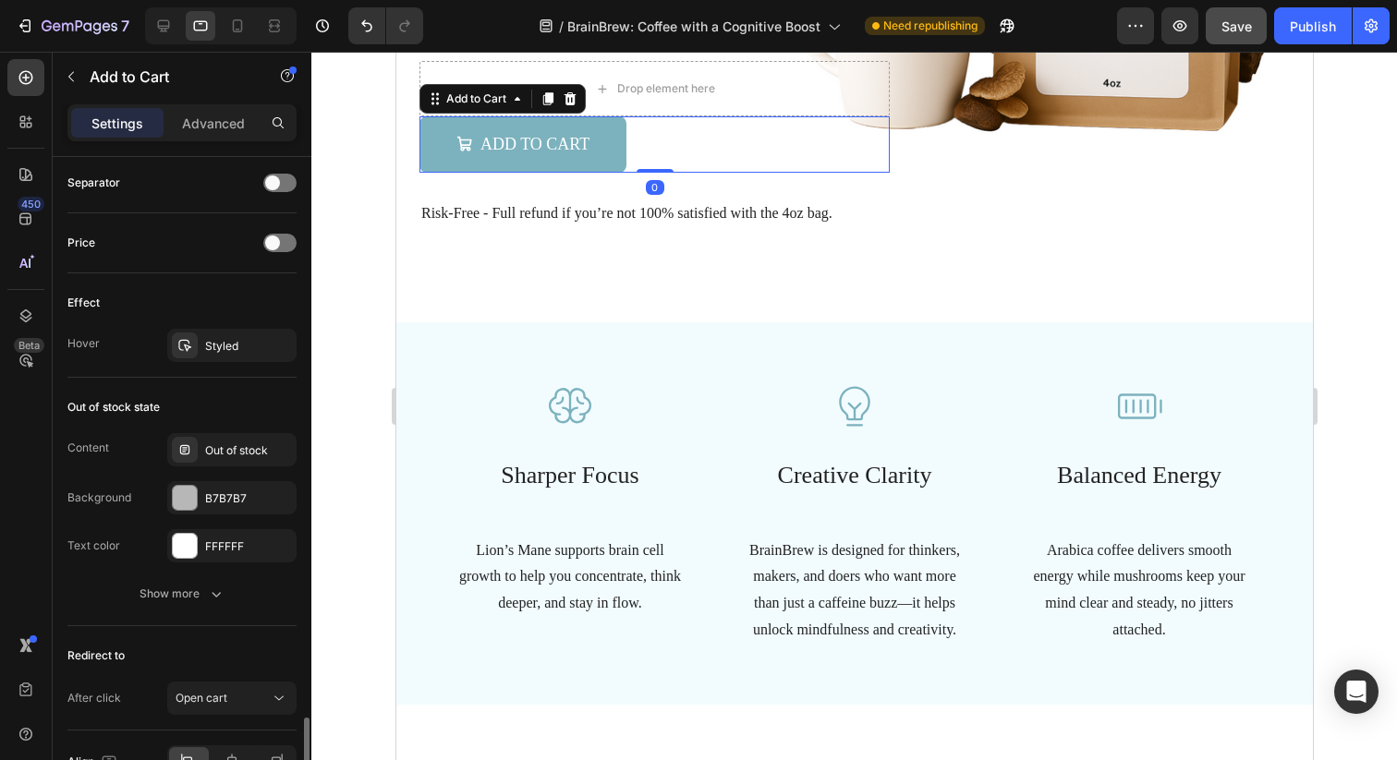
scroll to position [1470, 0]
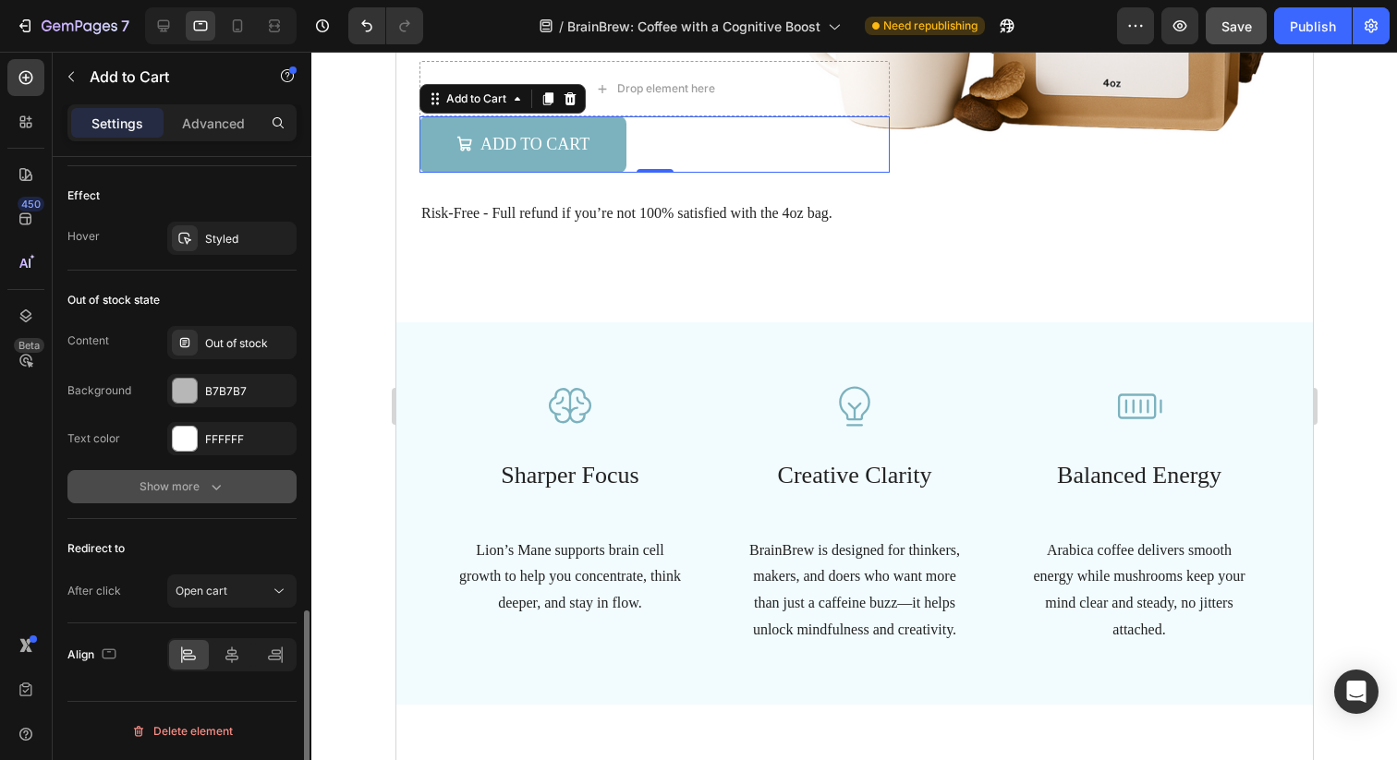
click at [202, 479] on div "Show more" at bounding box center [182, 487] width 86 height 18
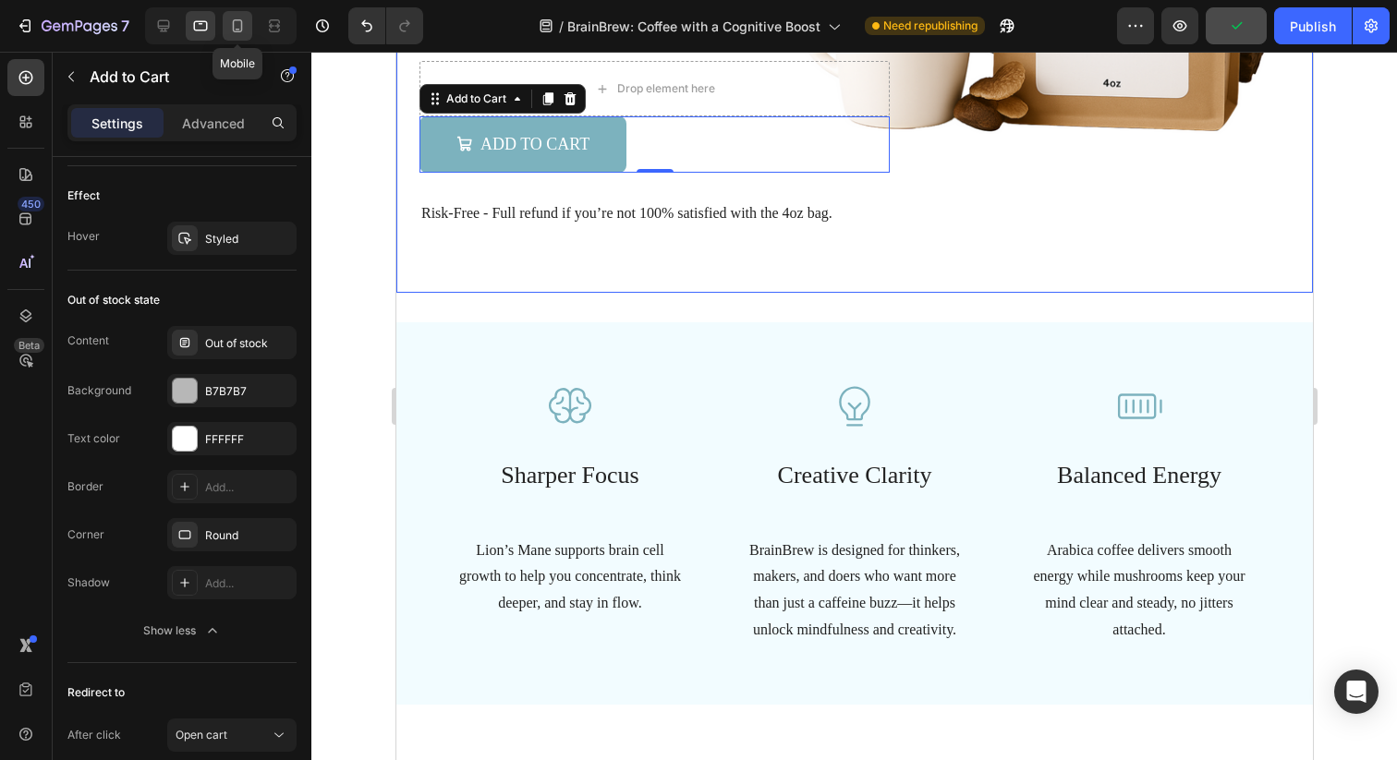
click at [239, 30] on icon at bounding box center [237, 26] width 18 height 18
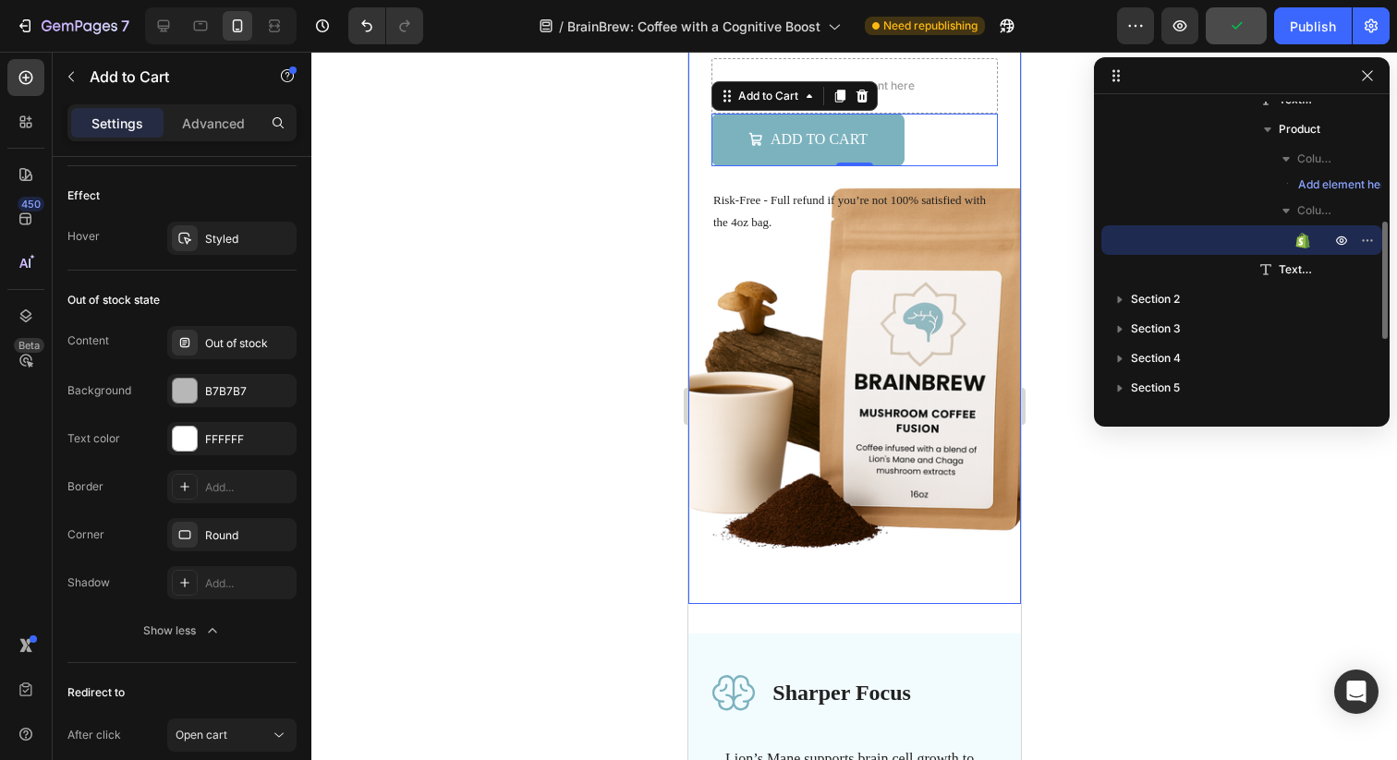
scroll to position [297, 0]
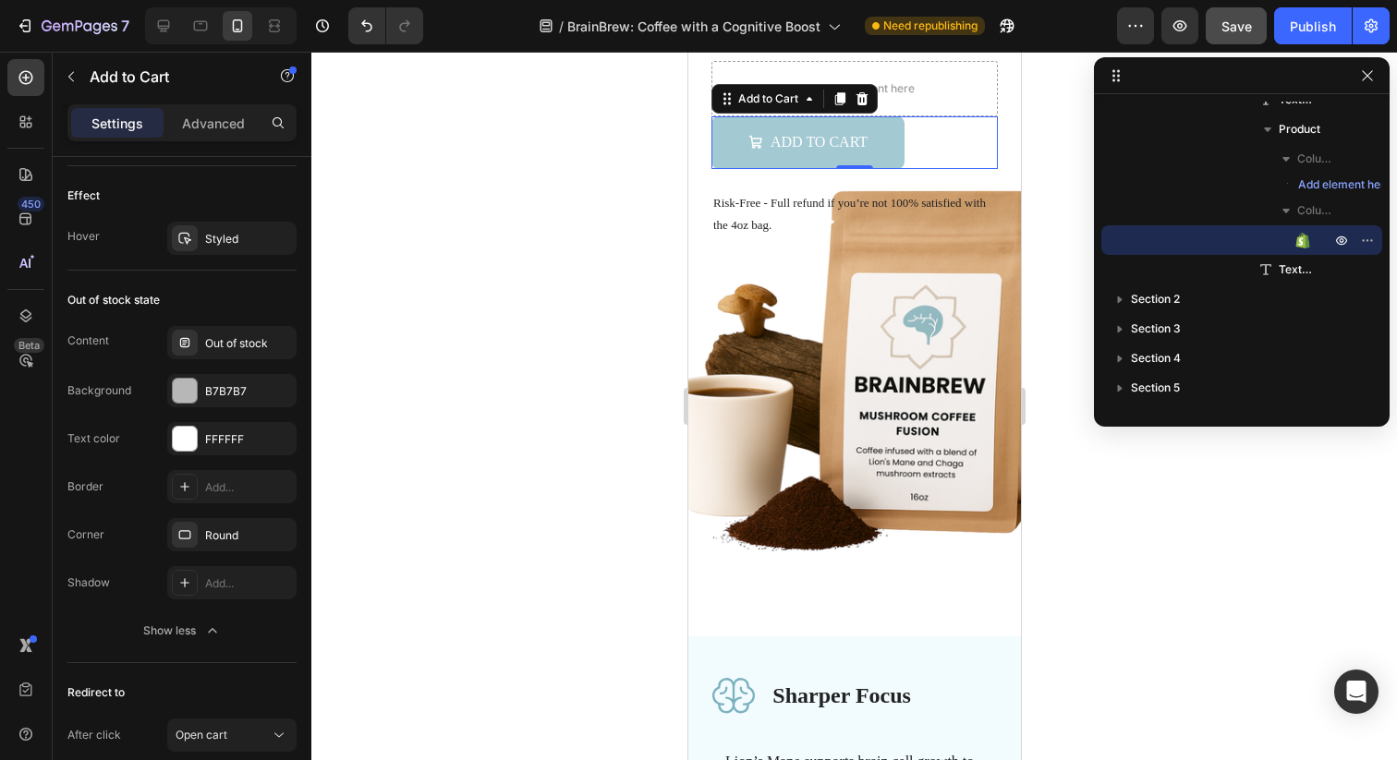
click at [882, 154] on button "Add to Cart" at bounding box center [806, 142] width 193 height 53
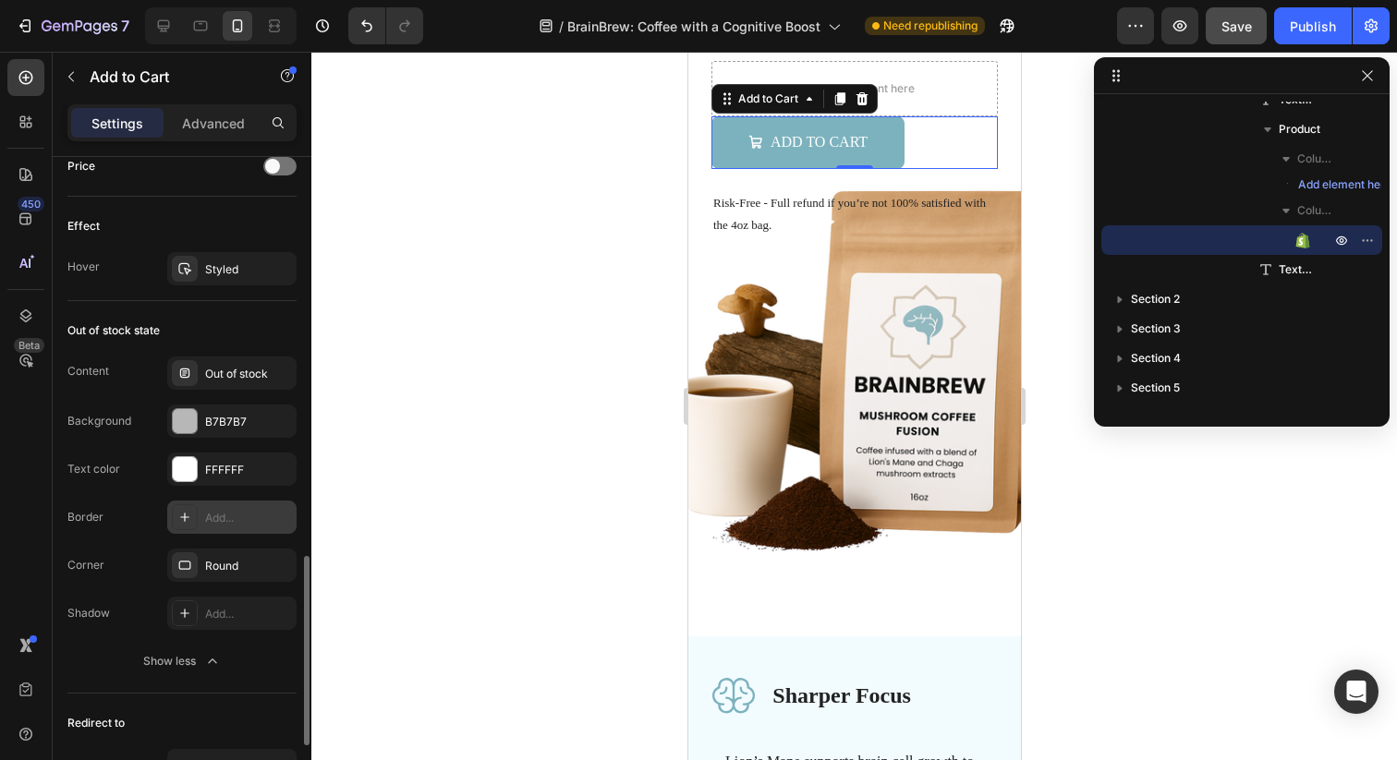
scroll to position [1387, 0]
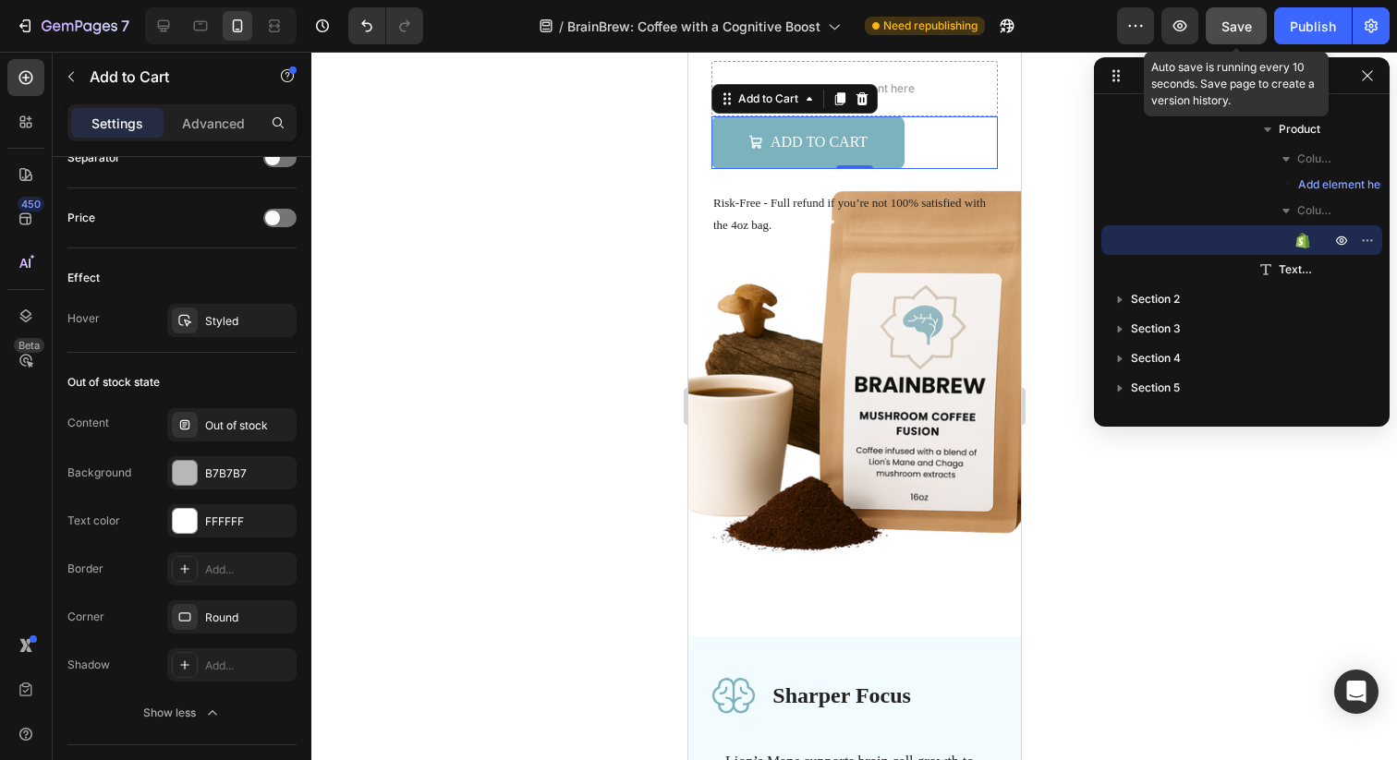
click at [1237, 17] on div "Save" at bounding box center [1236, 26] width 30 height 19
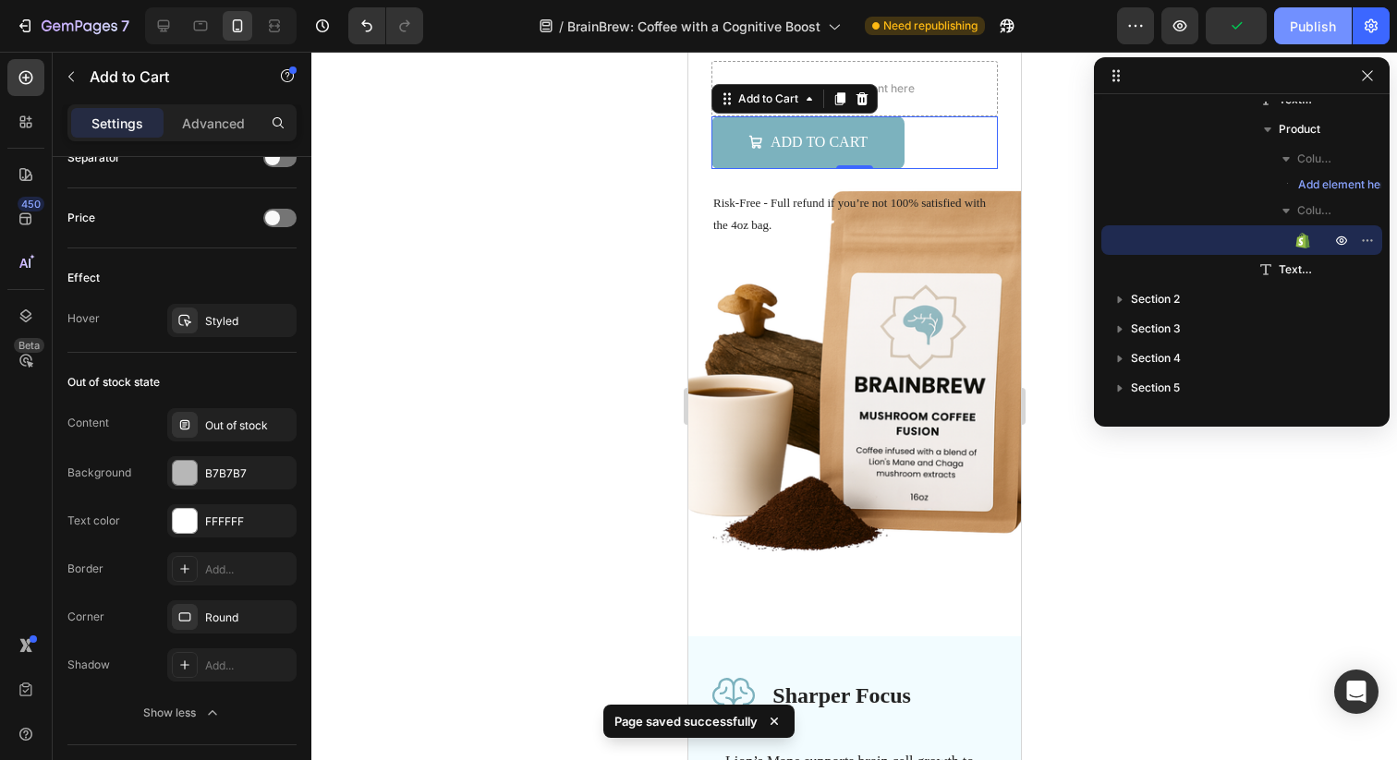
click at [1298, 33] on div "Publish" at bounding box center [1313, 26] width 46 height 19
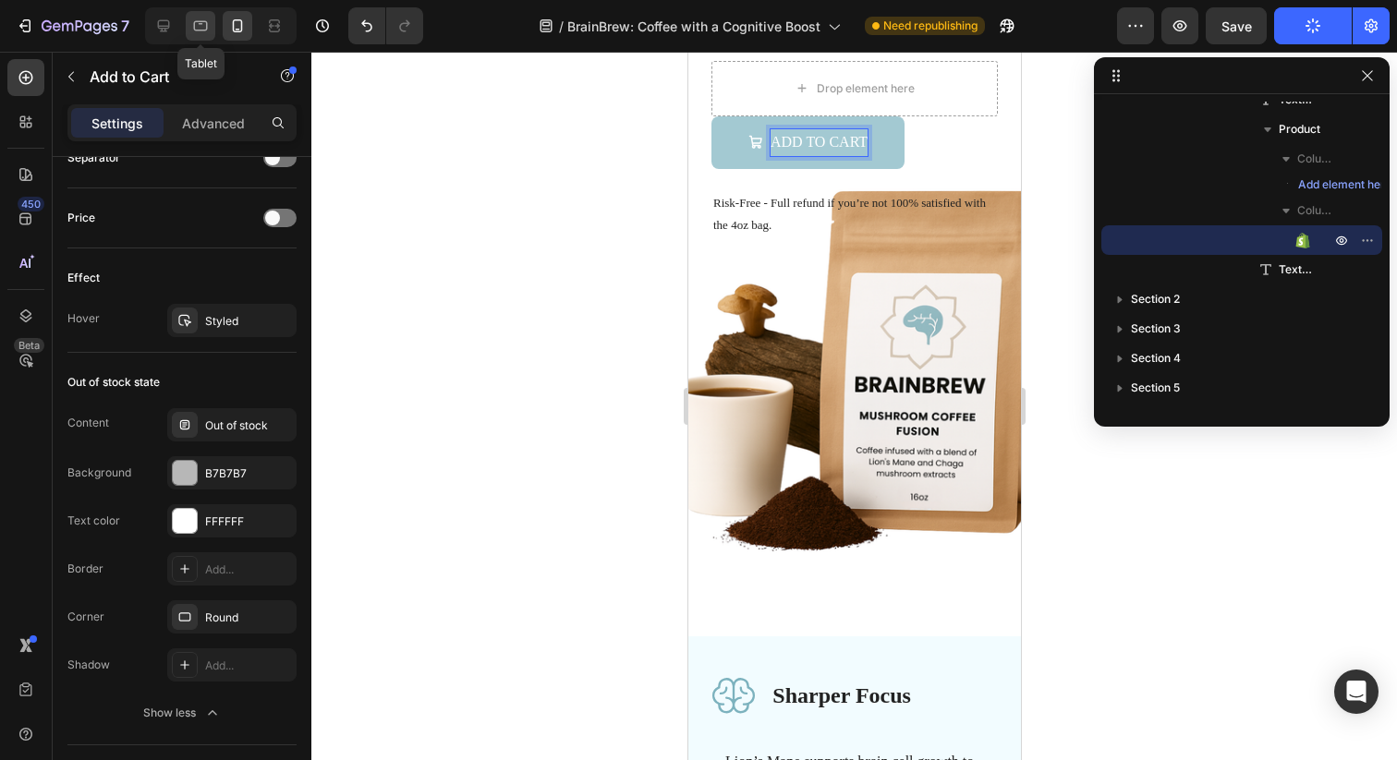
click at [208, 25] on icon at bounding box center [200, 26] width 18 height 18
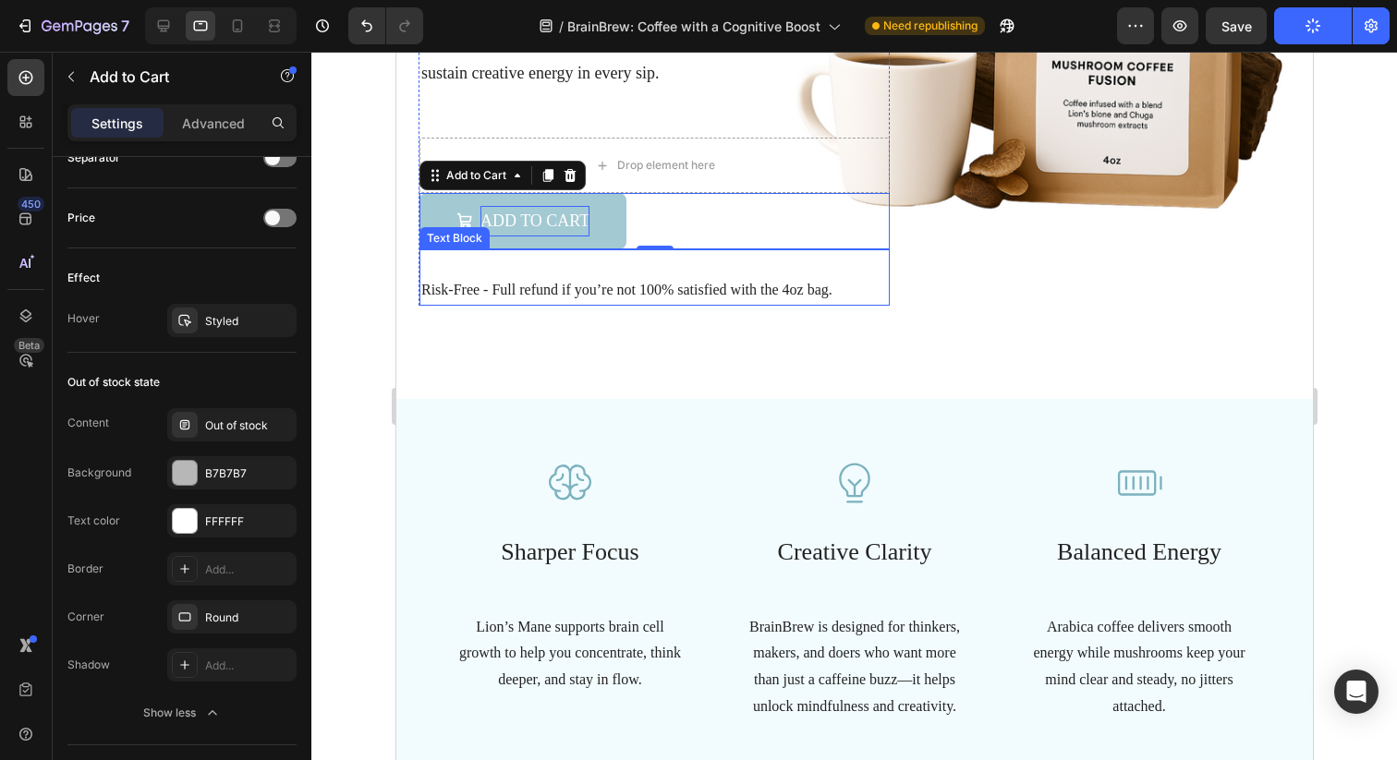
scroll to position [465, 0]
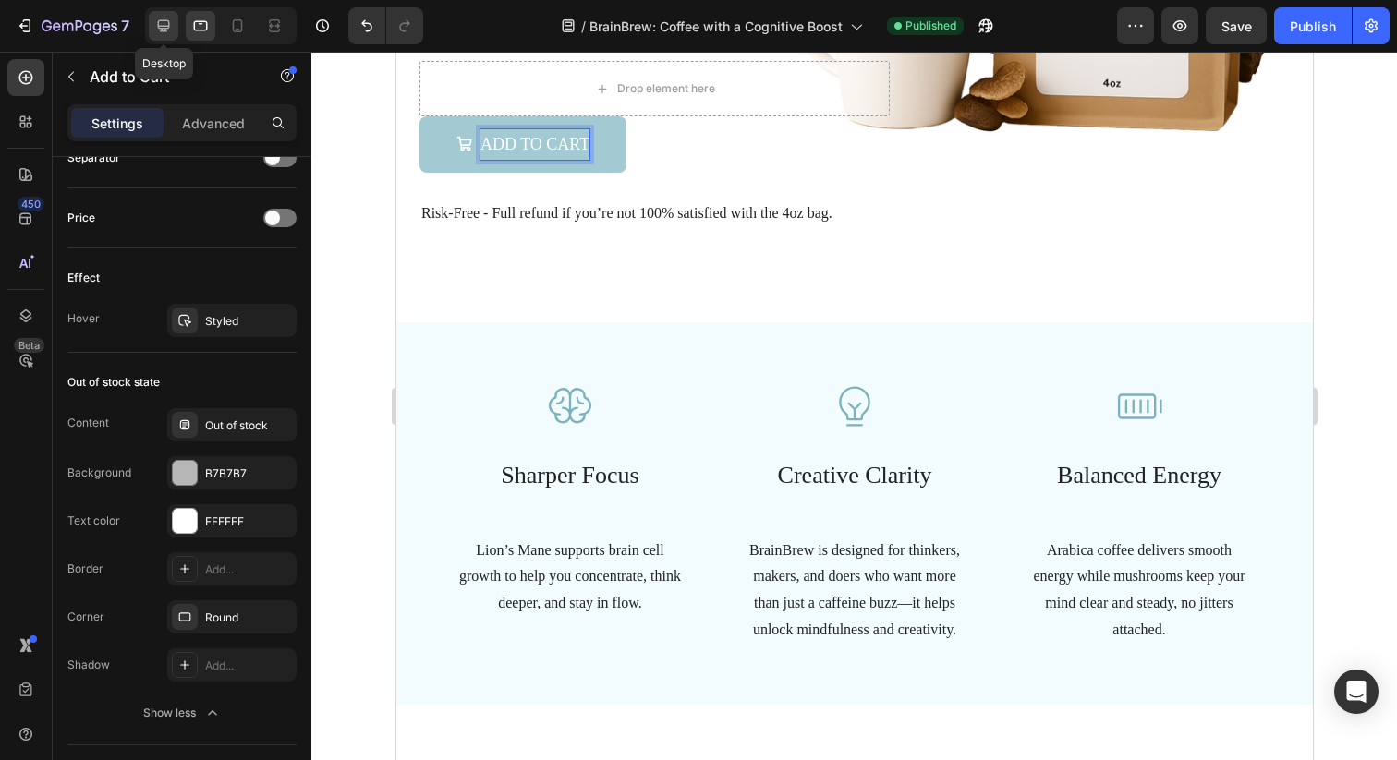
click at [164, 30] on icon at bounding box center [164, 26] width 12 height 12
type input "20"
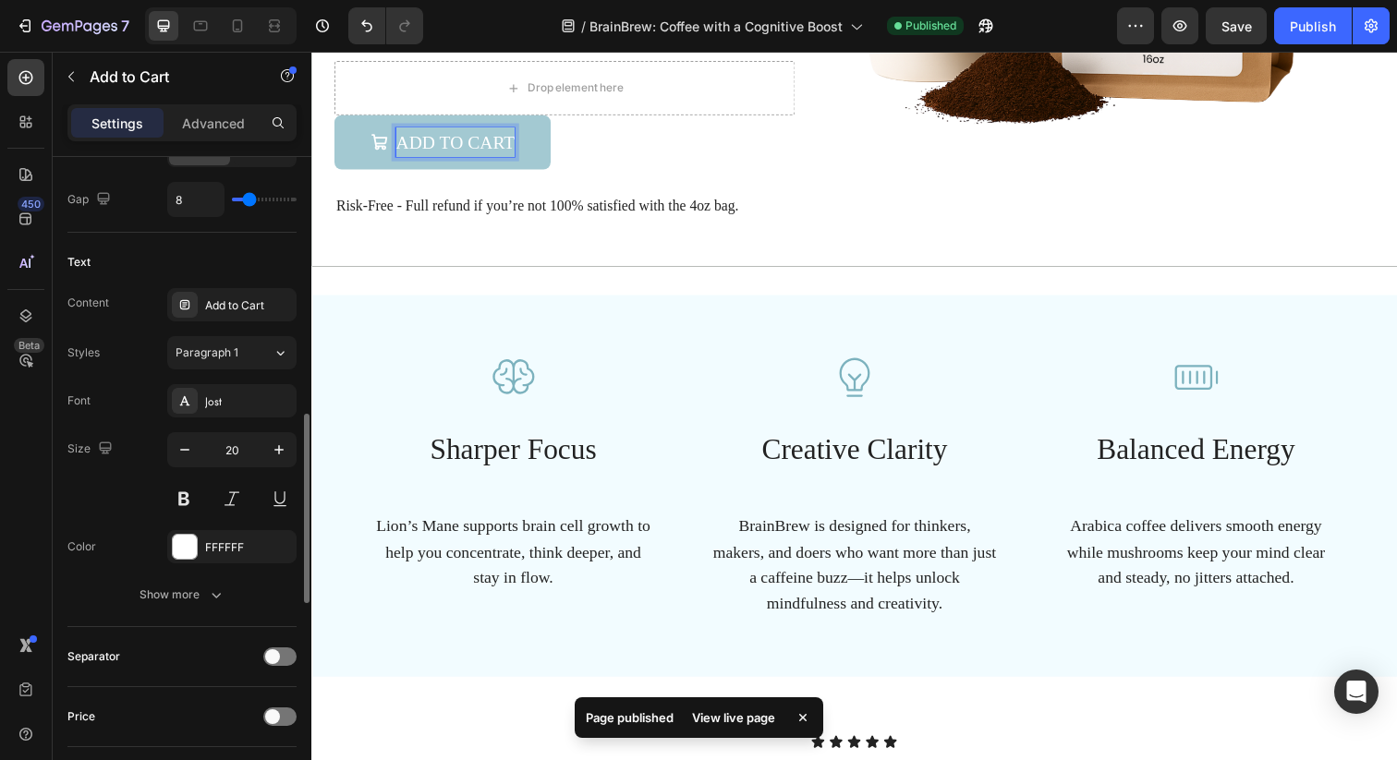
scroll to position [462, 0]
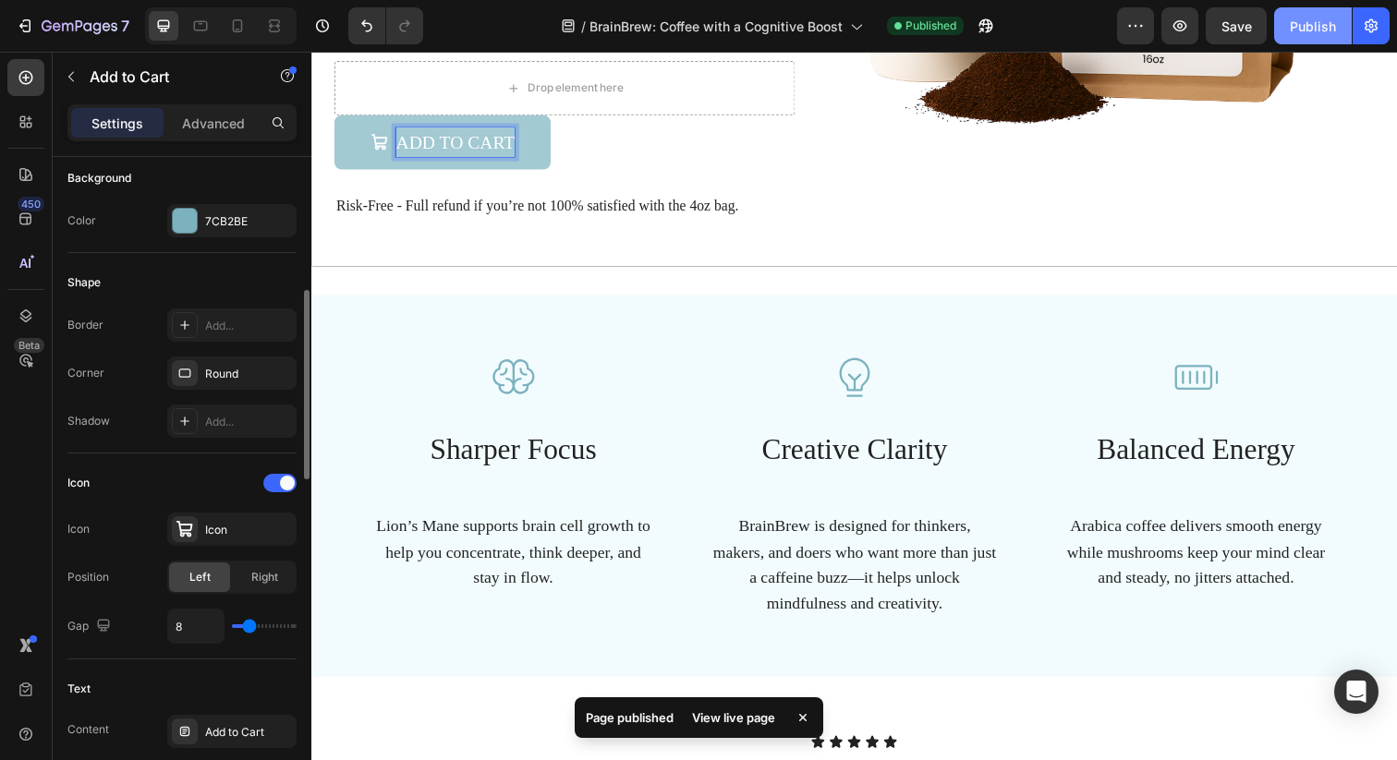
click at [1312, 42] on button "Publish" at bounding box center [1313, 25] width 78 height 37
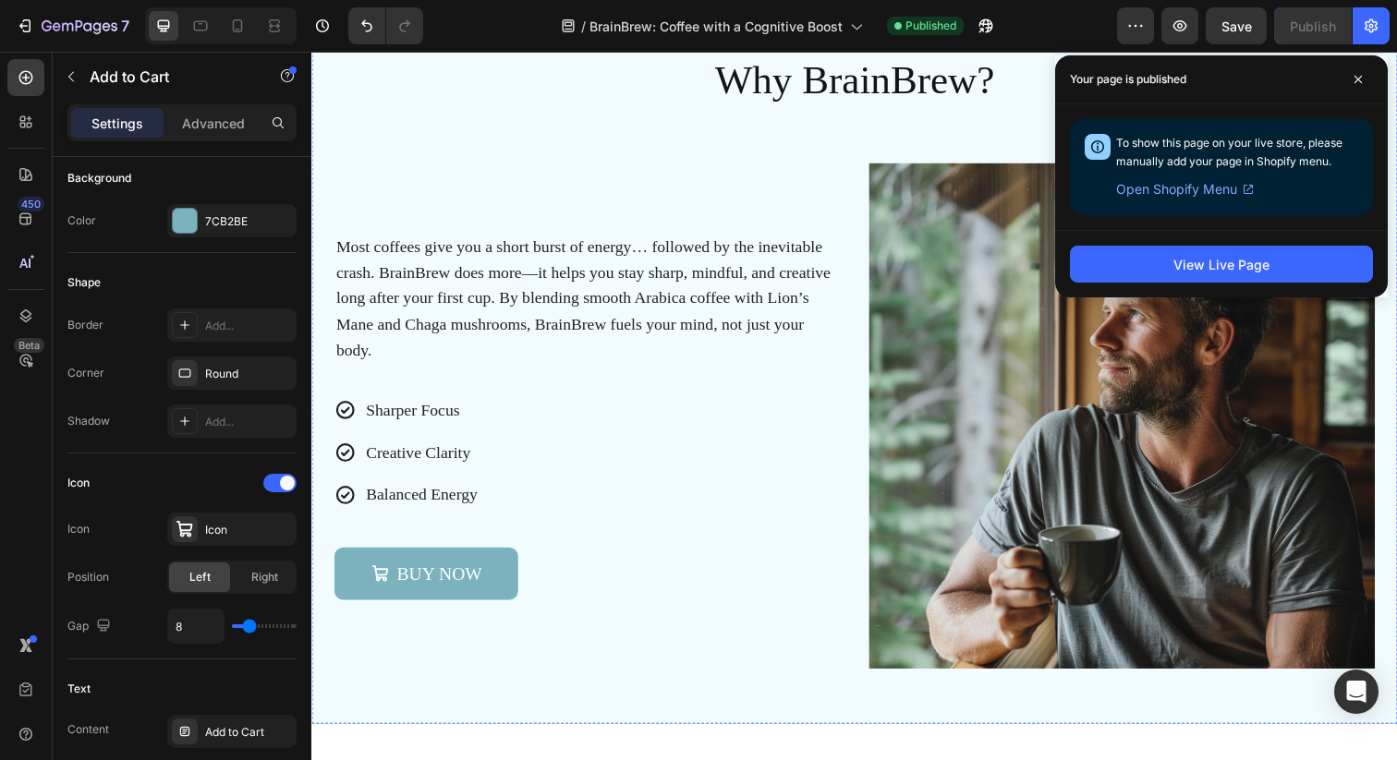
scroll to position [1684, 0]
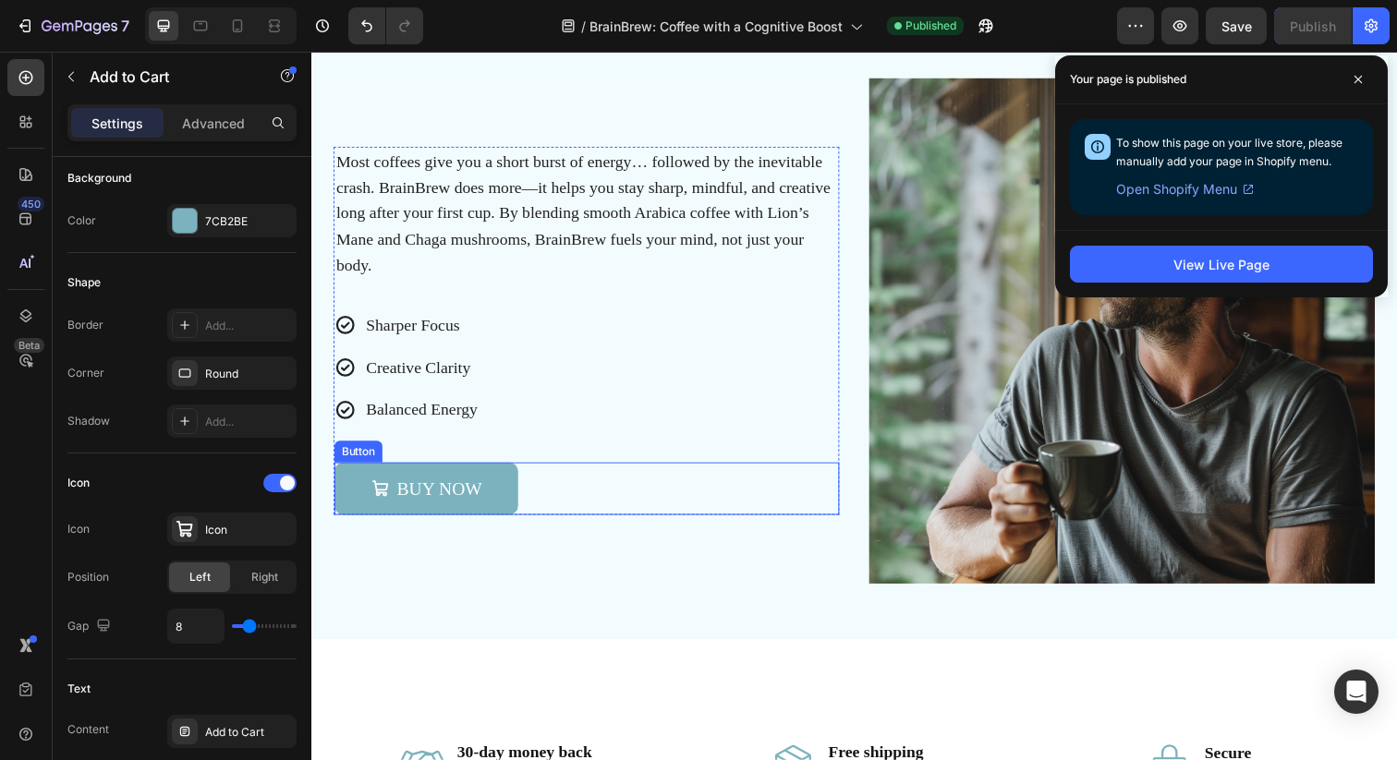
click at [565, 483] on div "BUY NOW Button" at bounding box center [591, 498] width 515 height 54
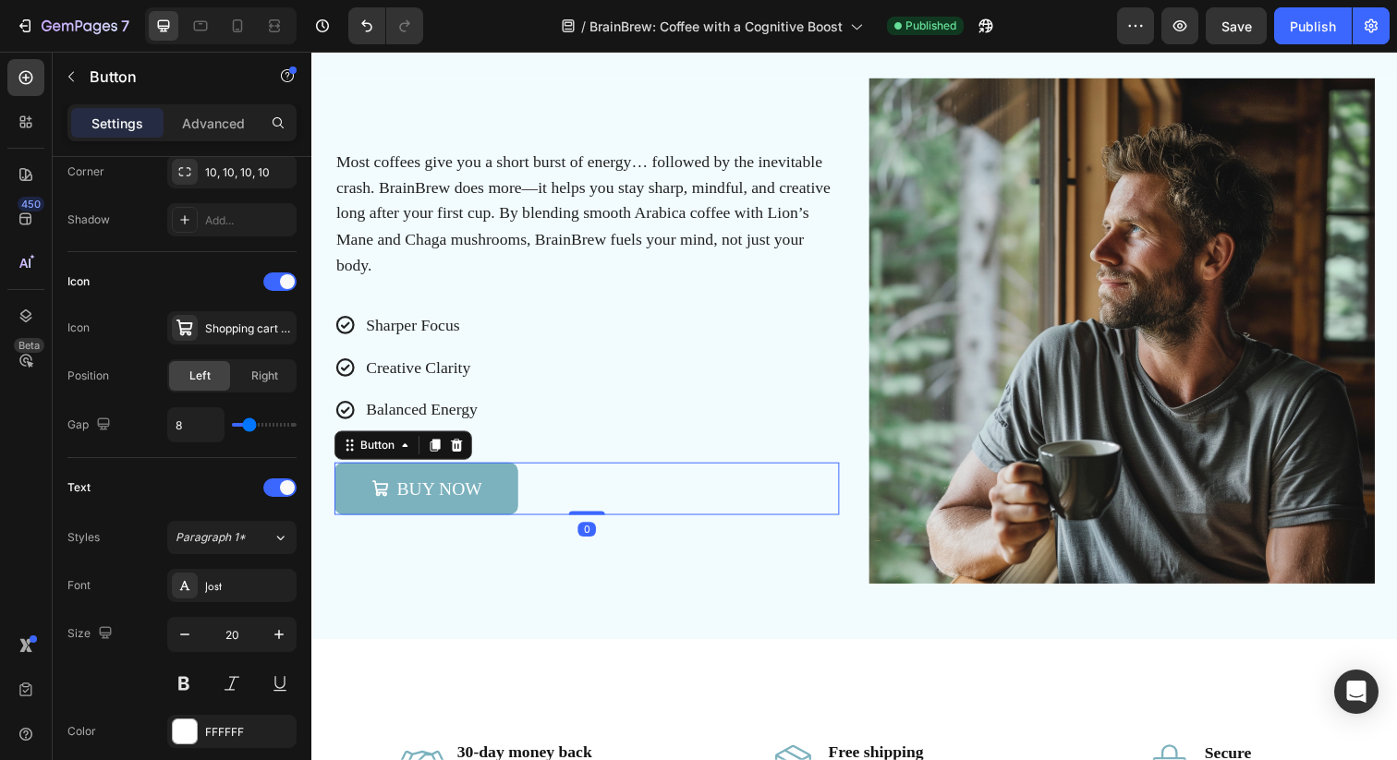
scroll to position [0, 0]
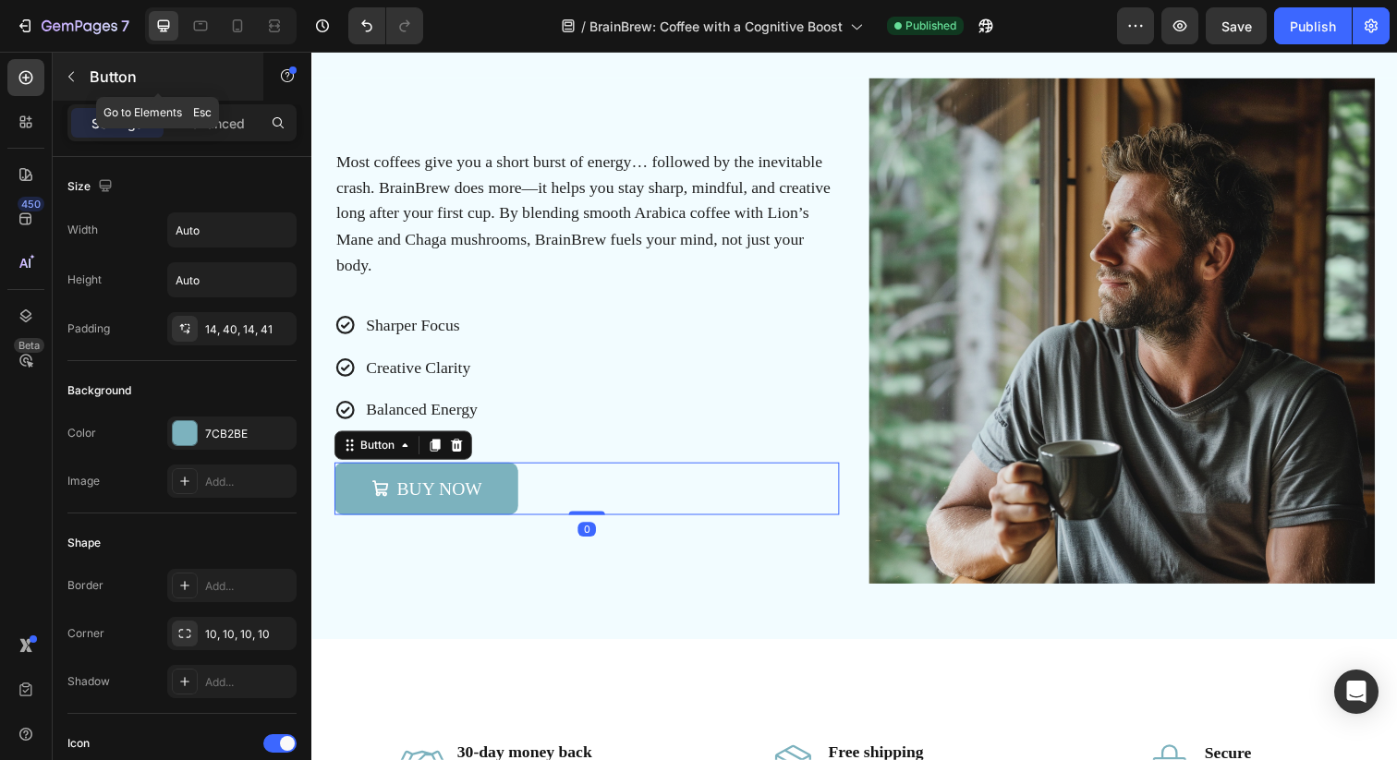
click at [70, 82] on icon "button" at bounding box center [71, 76] width 15 height 15
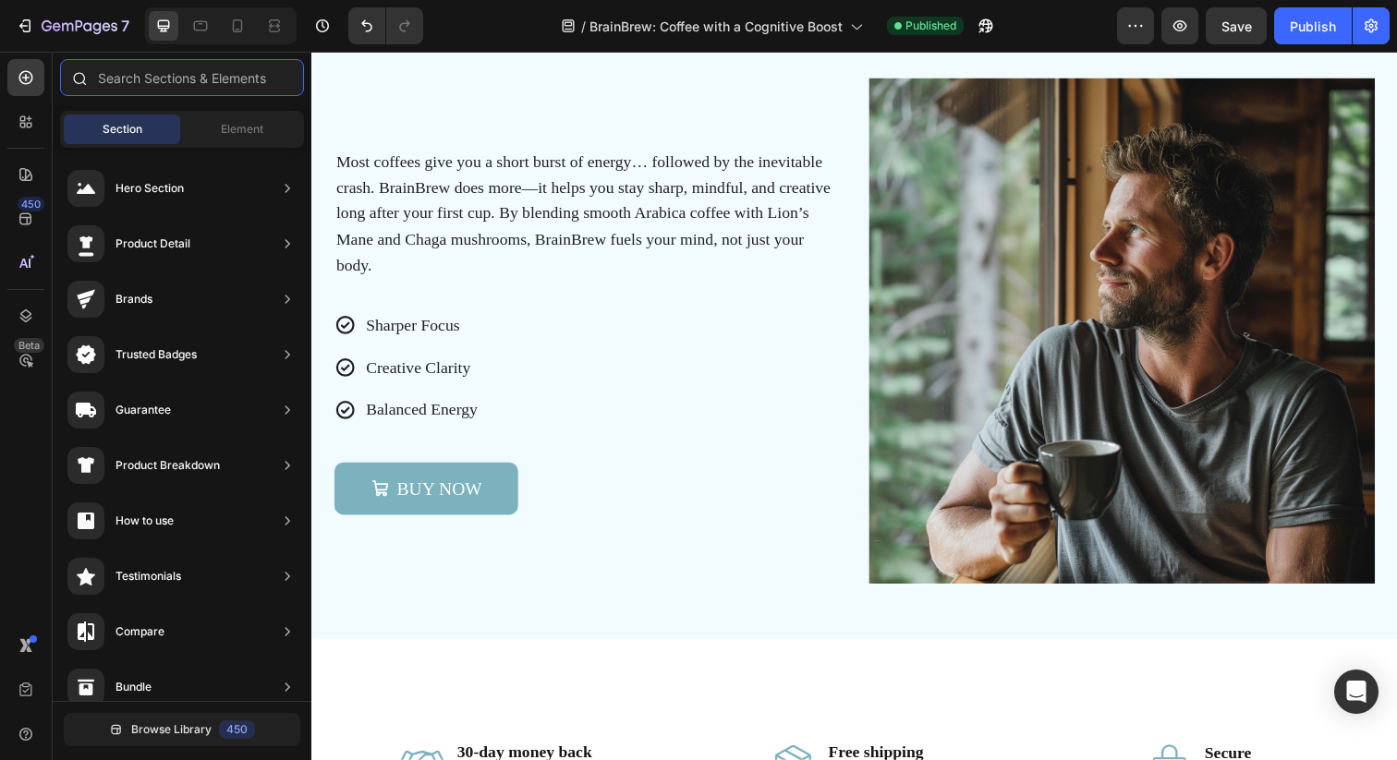
click at [192, 80] on input "text" at bounding box center [182, 77] width 244 height 37
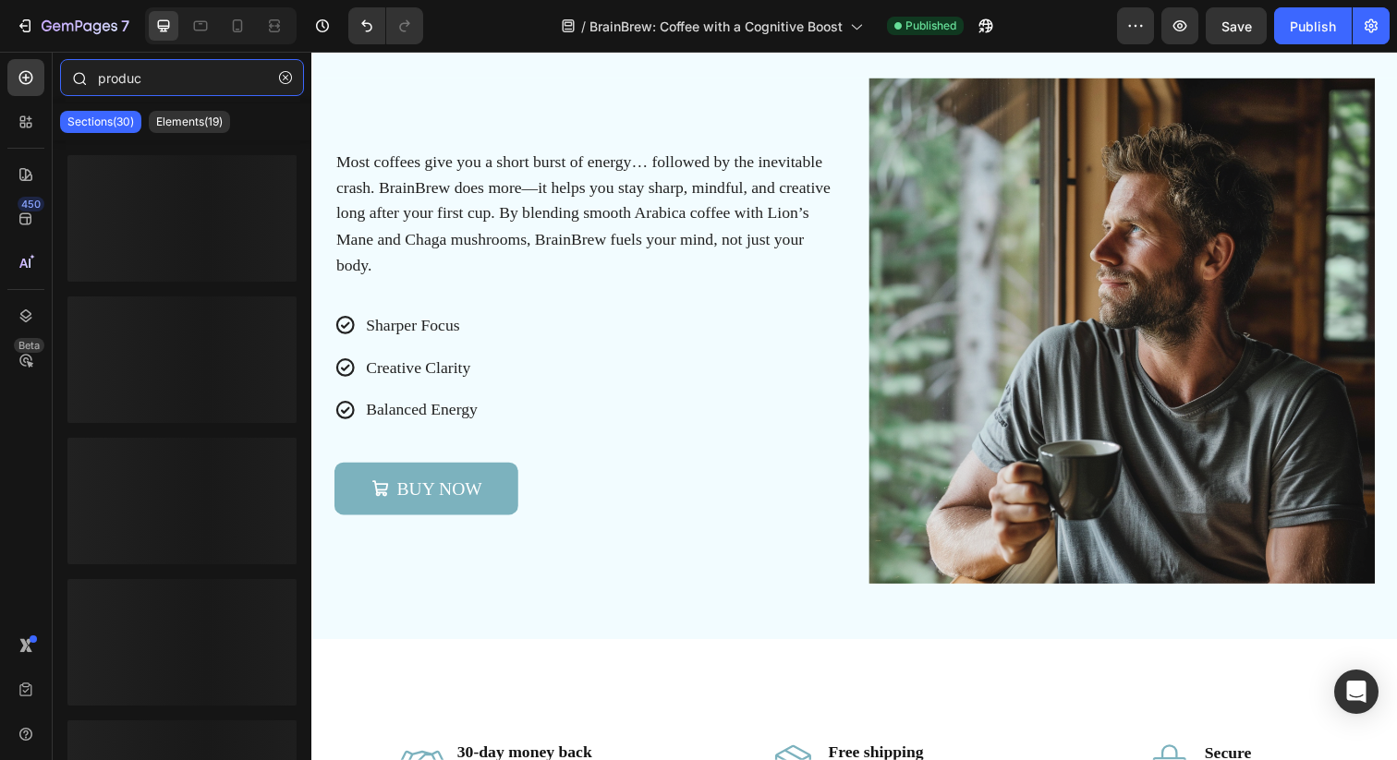
type input "product"
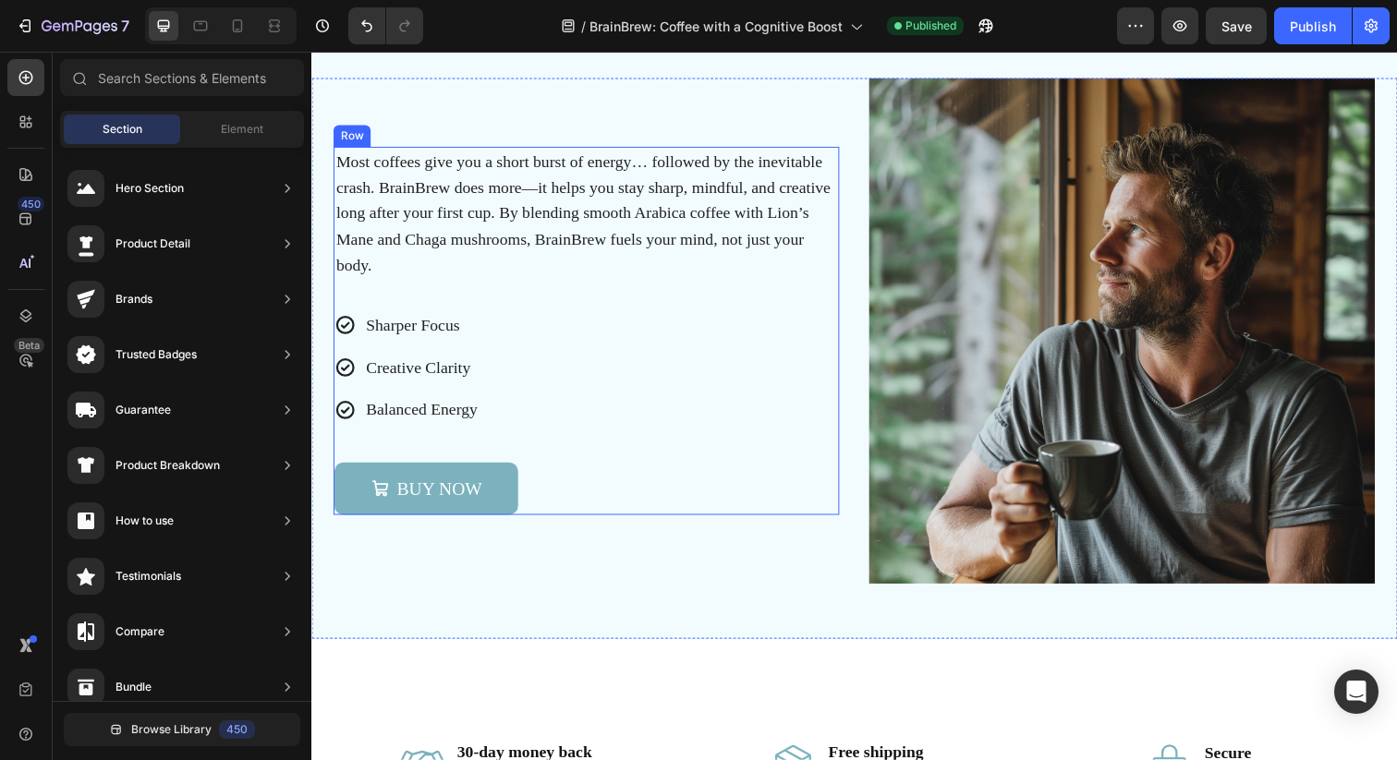
click at [600, 286] on div "Why BrainBrew? Heading Most coffees give you a short burst of energy… followed …" at bounding box center [591, 337] width 515 height 376
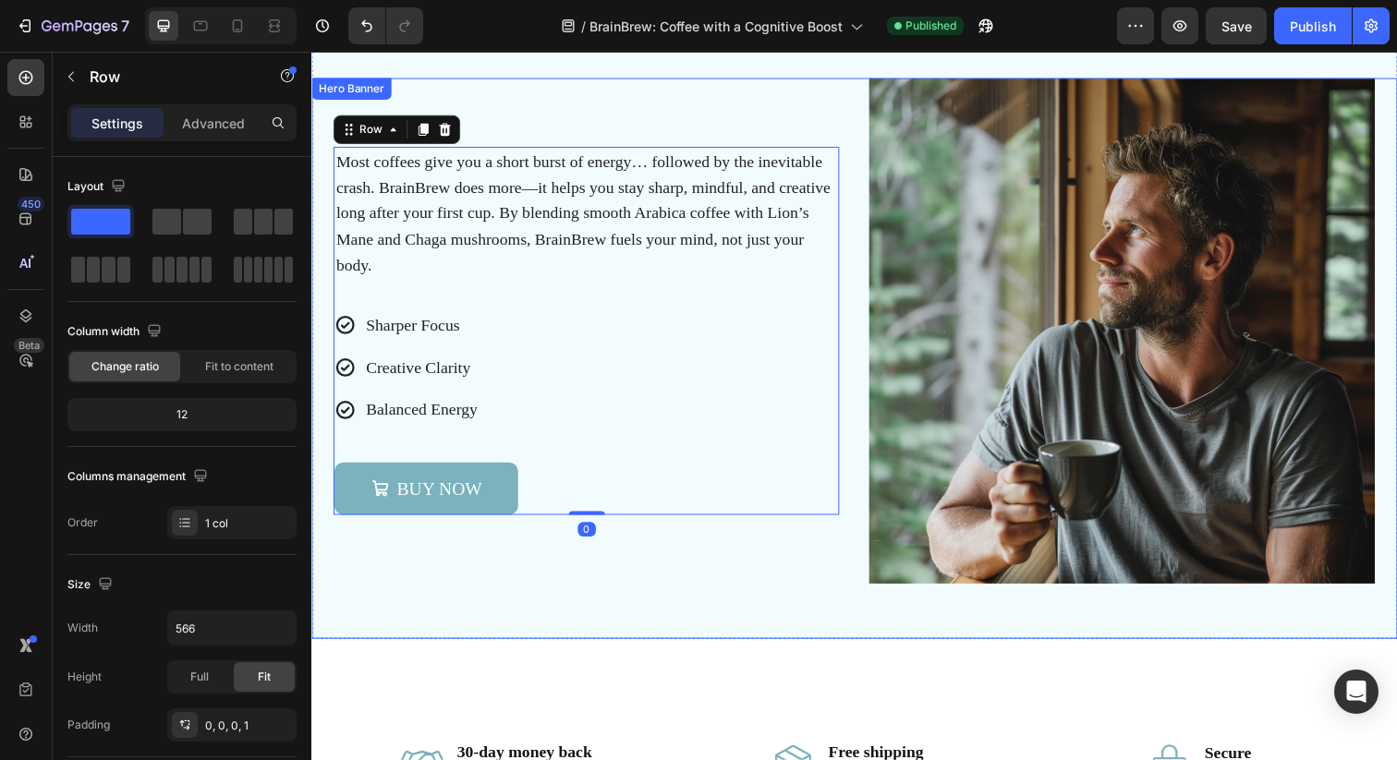
click at [588, 606] on div "Why BrainBrew? Heading Most coffees give you a short burst of energy… followed …" at bounding box center [865, 365] width 1108 height 573
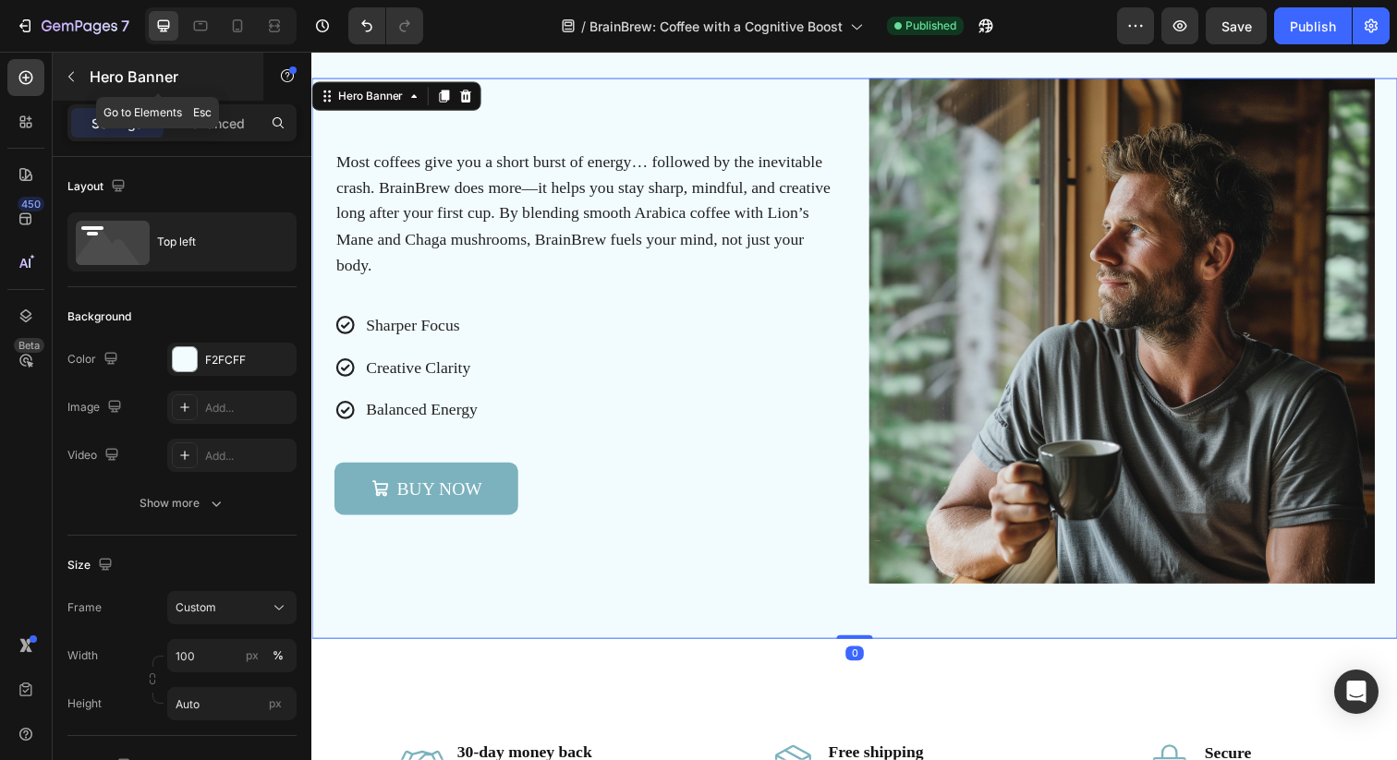
click at [65, 66] on button "button" at bounding box center [71, 77] width 30 height 30
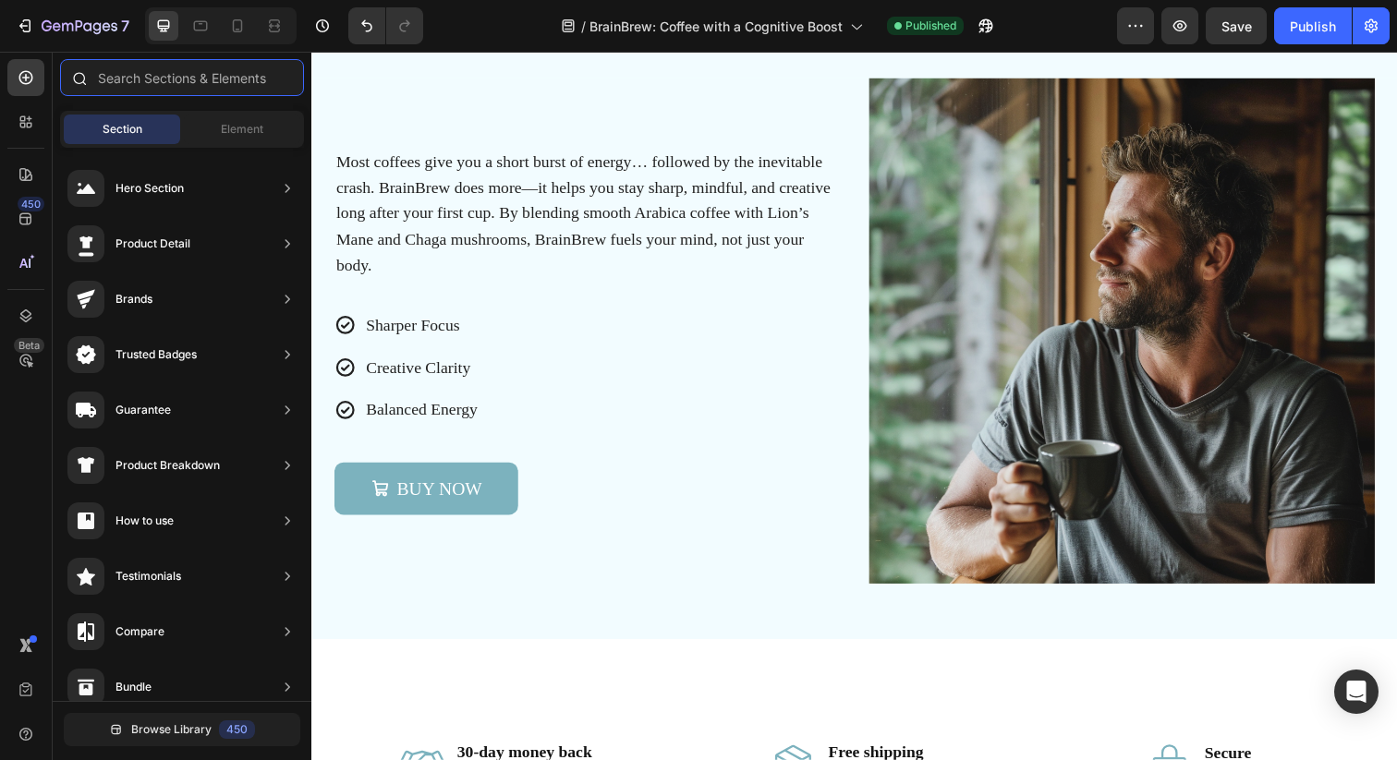
click at [218, 81] on input "text" at bounding box center [182, 77] width 244 height 37
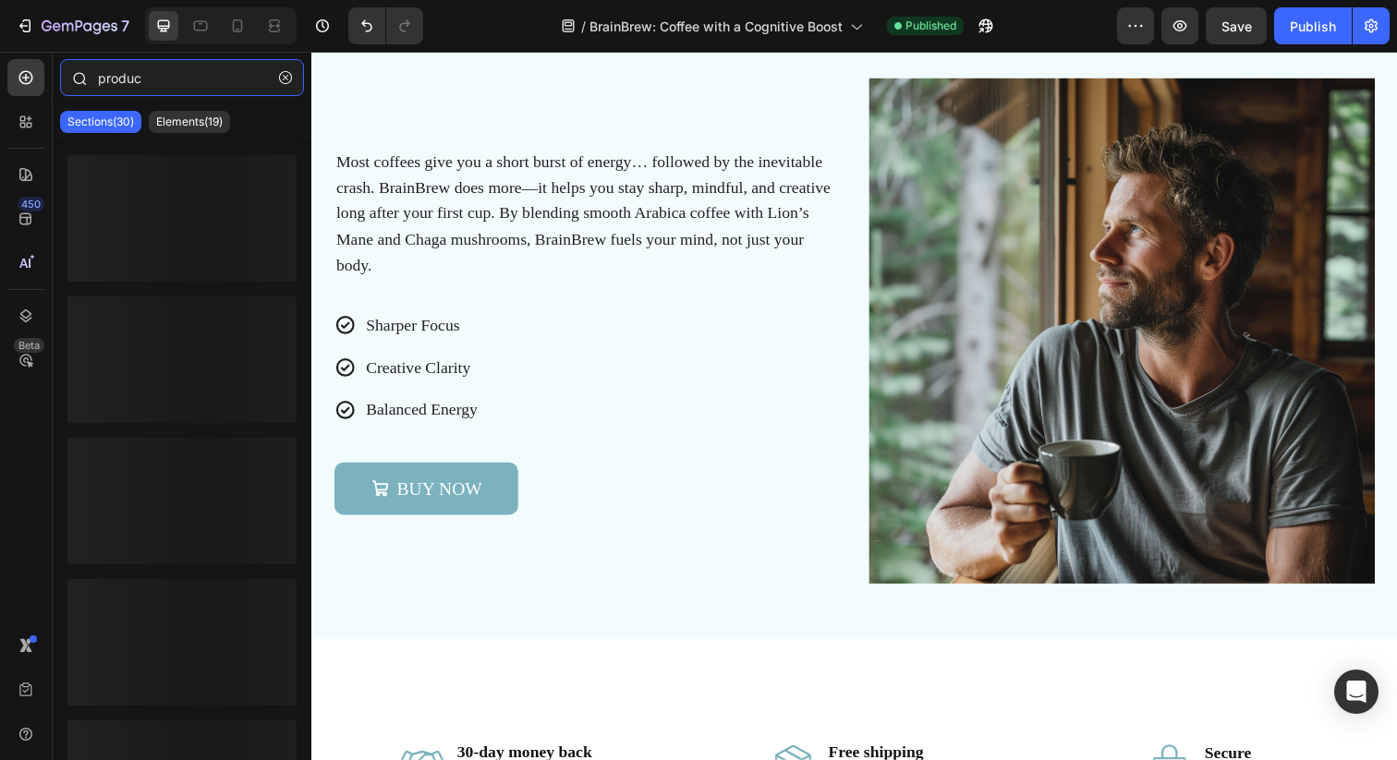
type input "product"
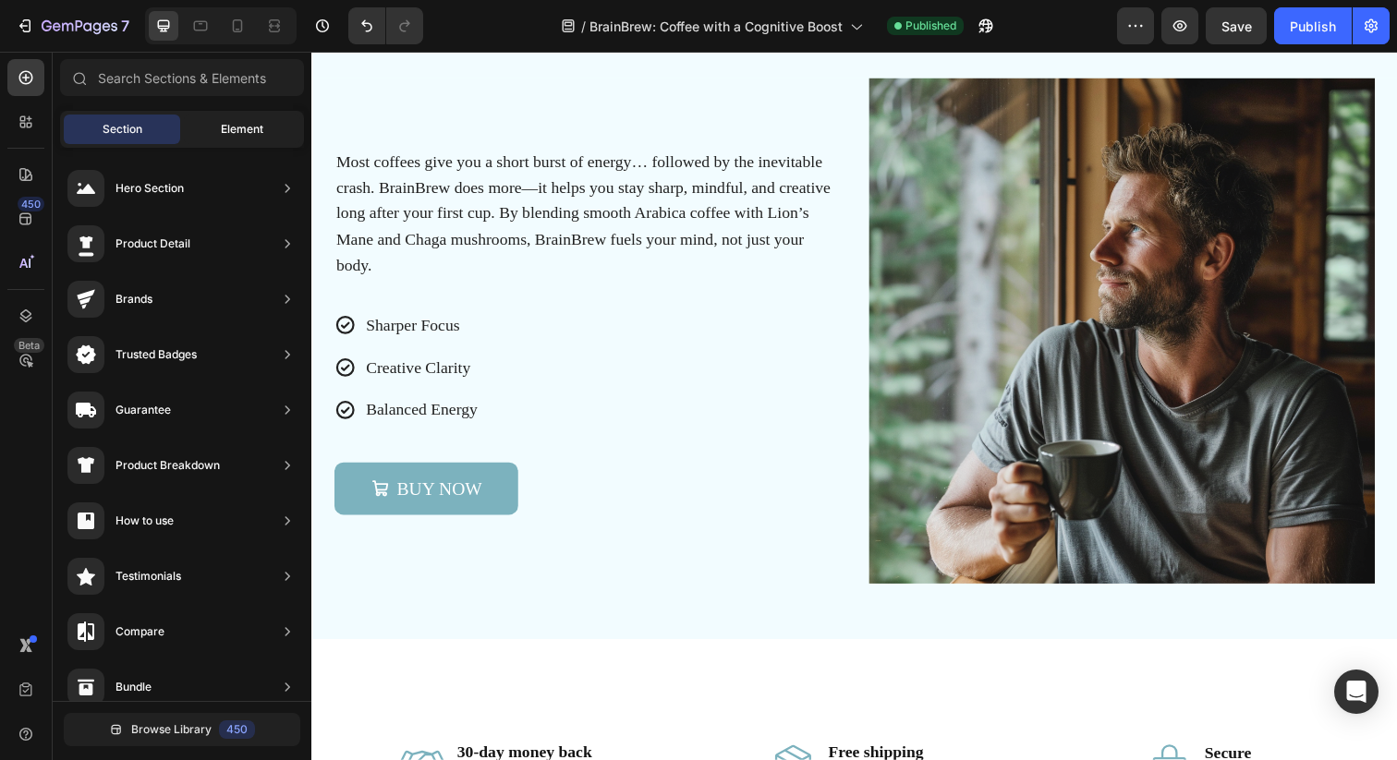
click at [238, 133] on span "Element" at bounding box center [242, 129] width 42 height 17
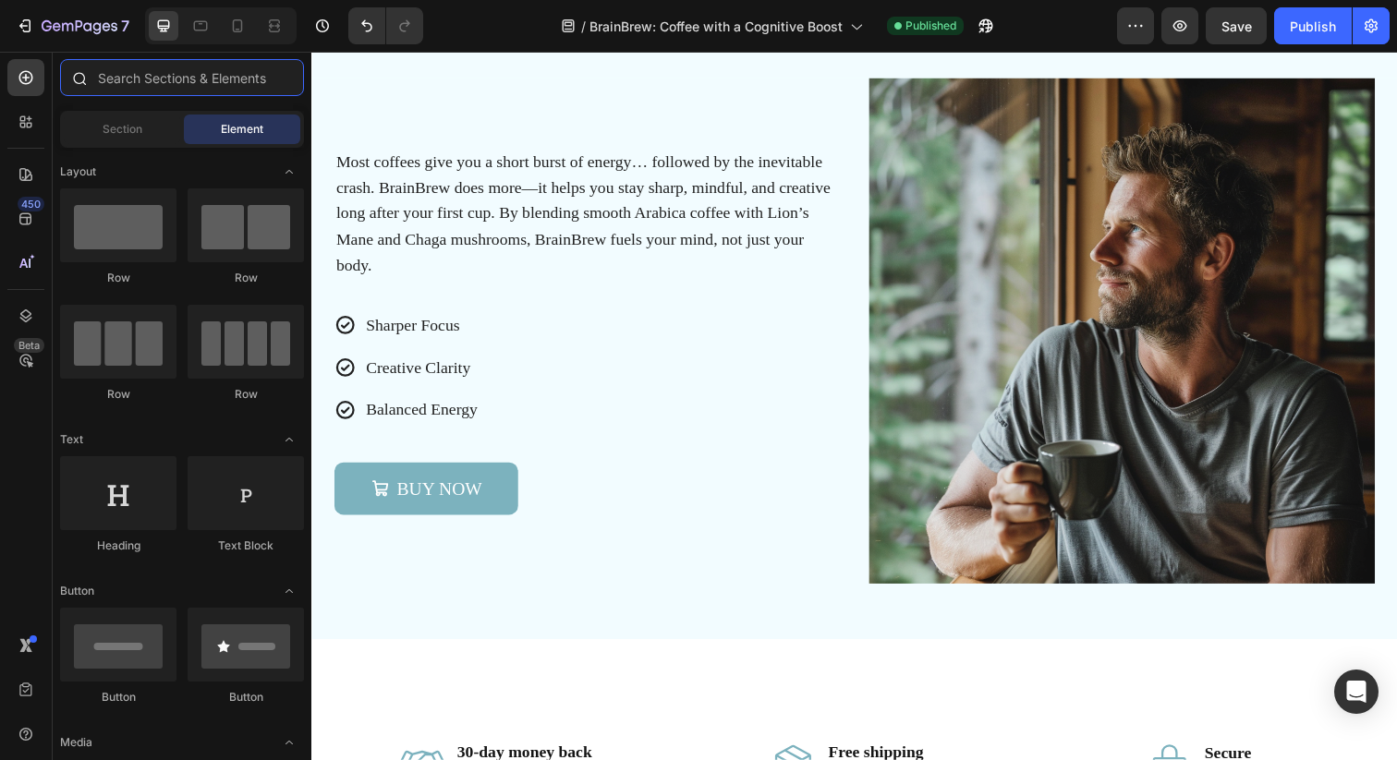
click at [229, 88] on input "text" at bounding box center [182, 77] width 244 height 37
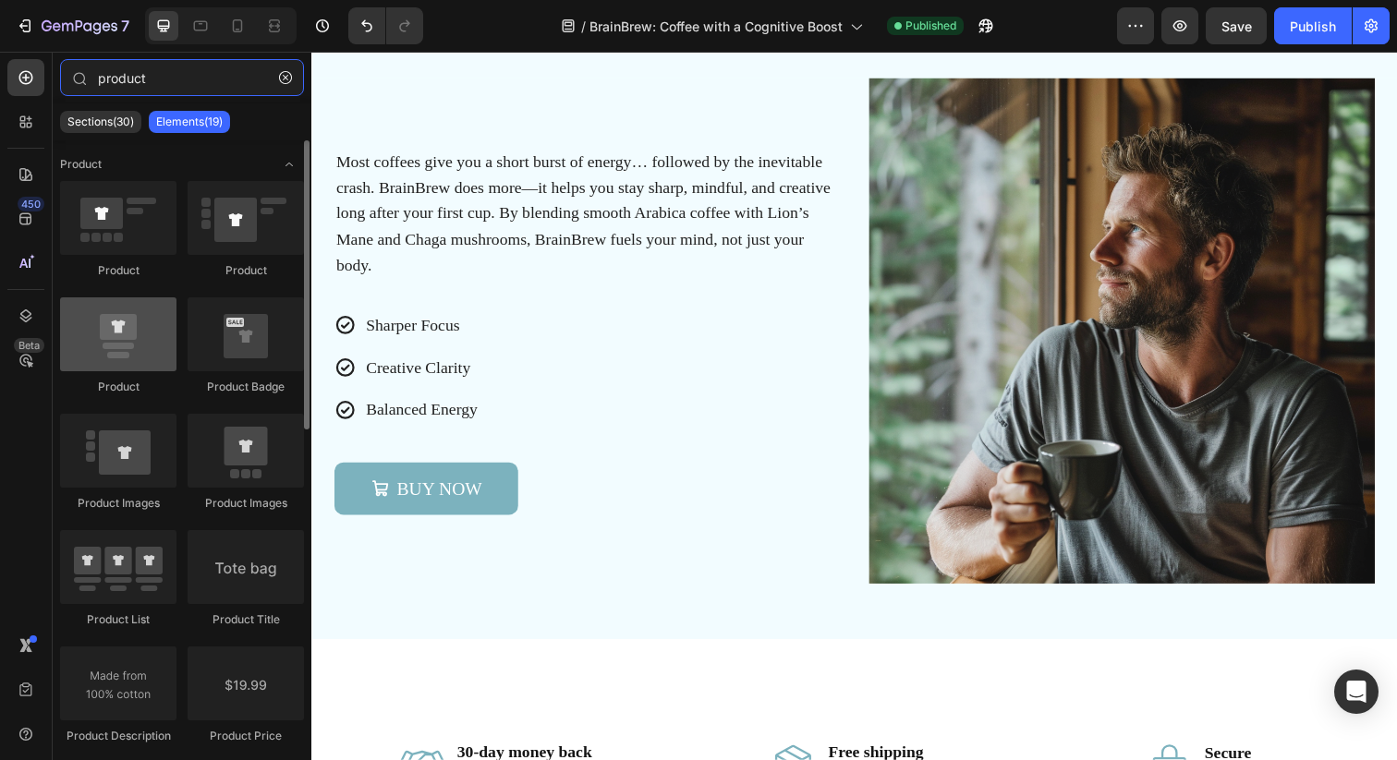
type input "product"
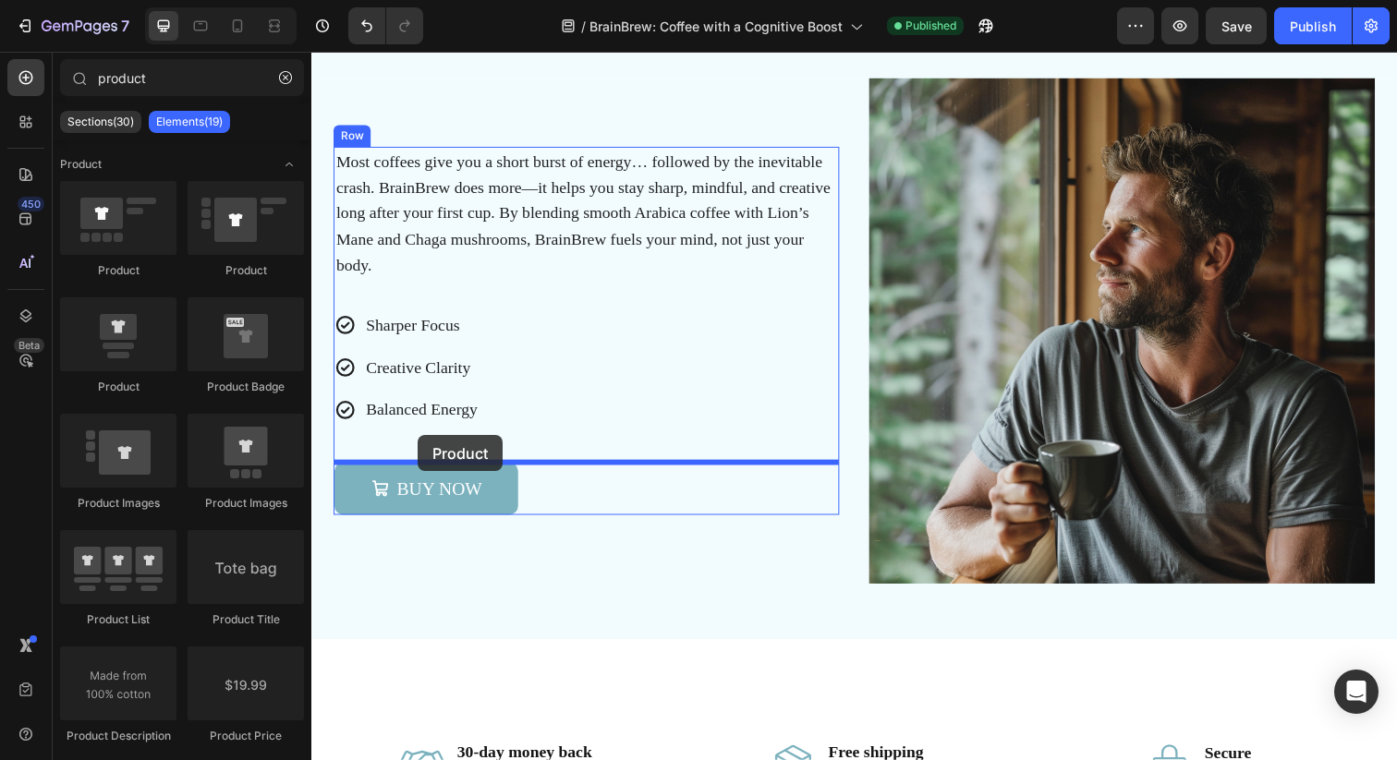
drag, startPoint x: 460, startPoint y: 390, endPoint x: 419, endPoint y: 443, distance: 67.2
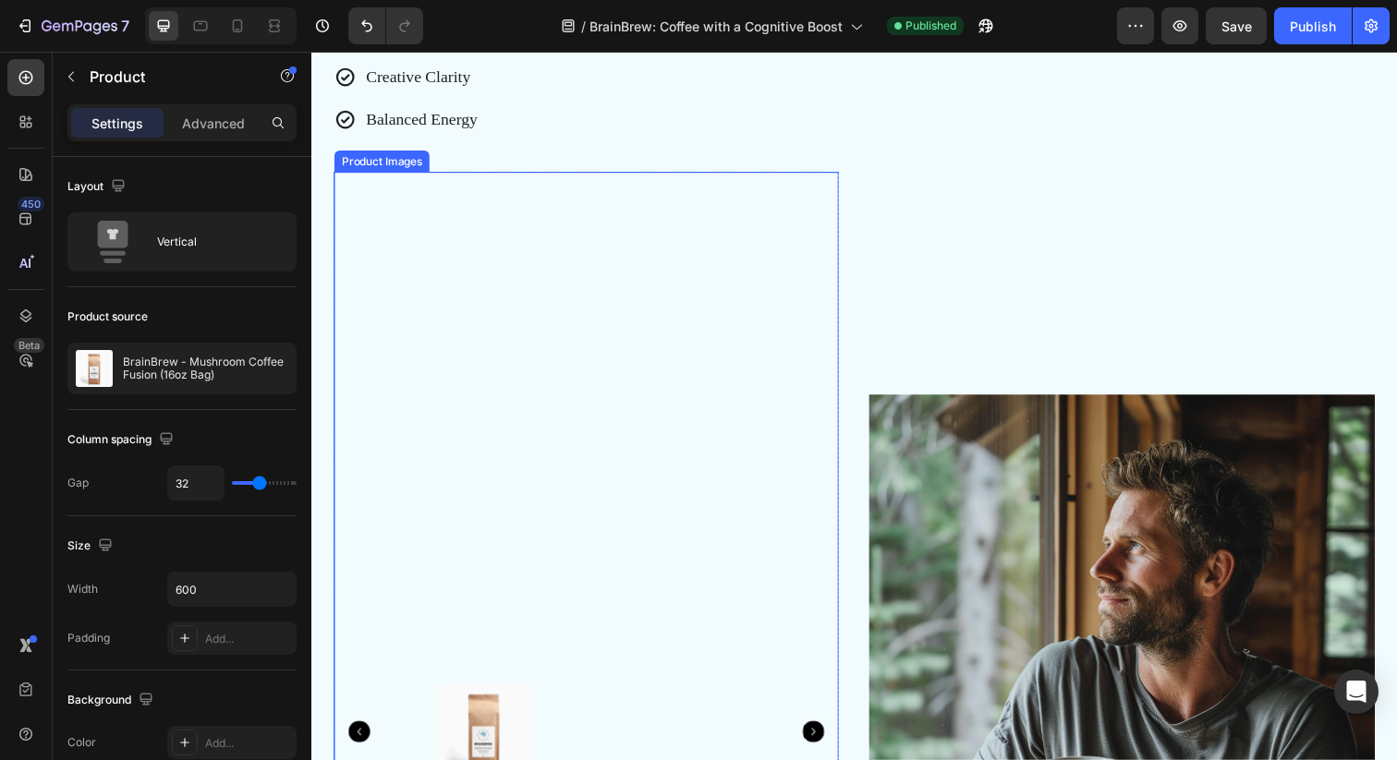
scroll to position [1923, 0]
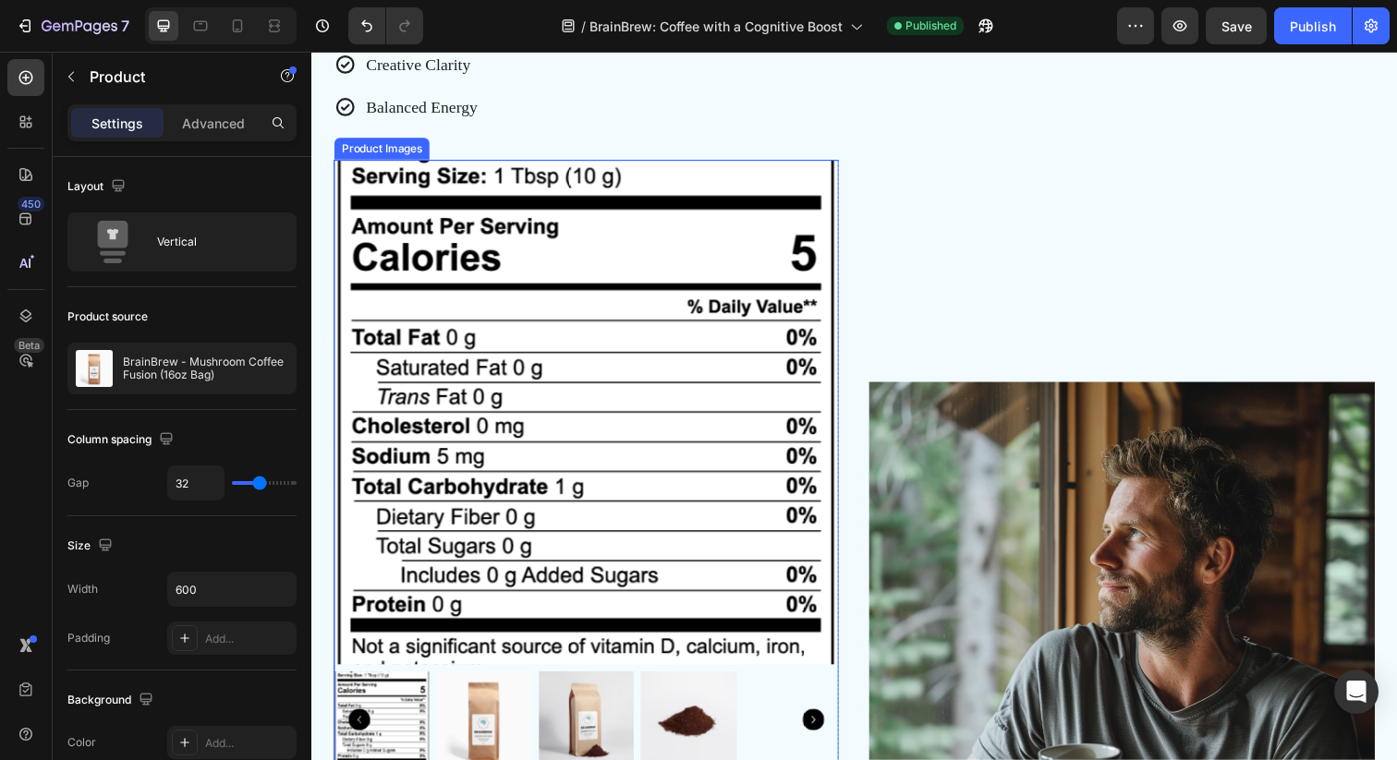
click at [521, 285] on img at bounding box center [591, 419] width 515 height 515
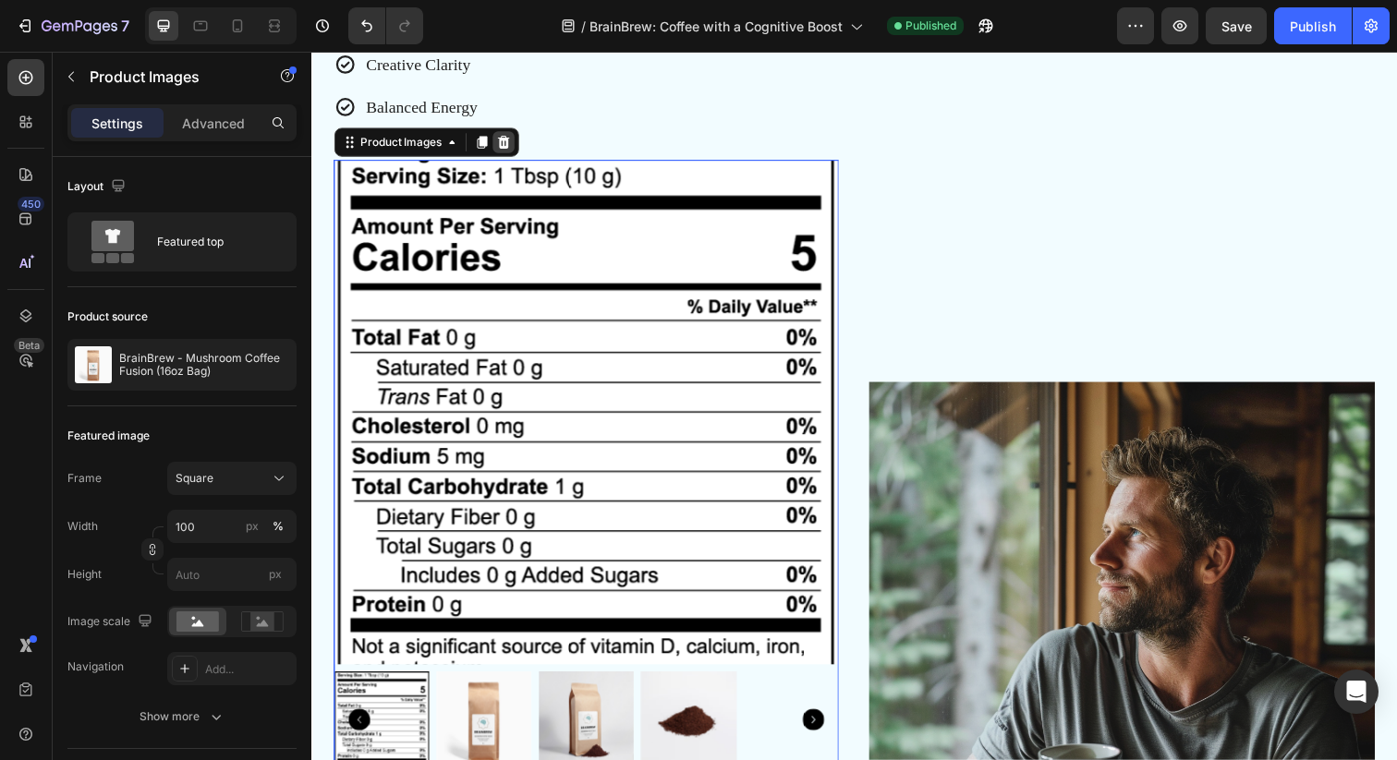
click at [502, 138] on icon at bounding box center [507, 144] width 15 height 15
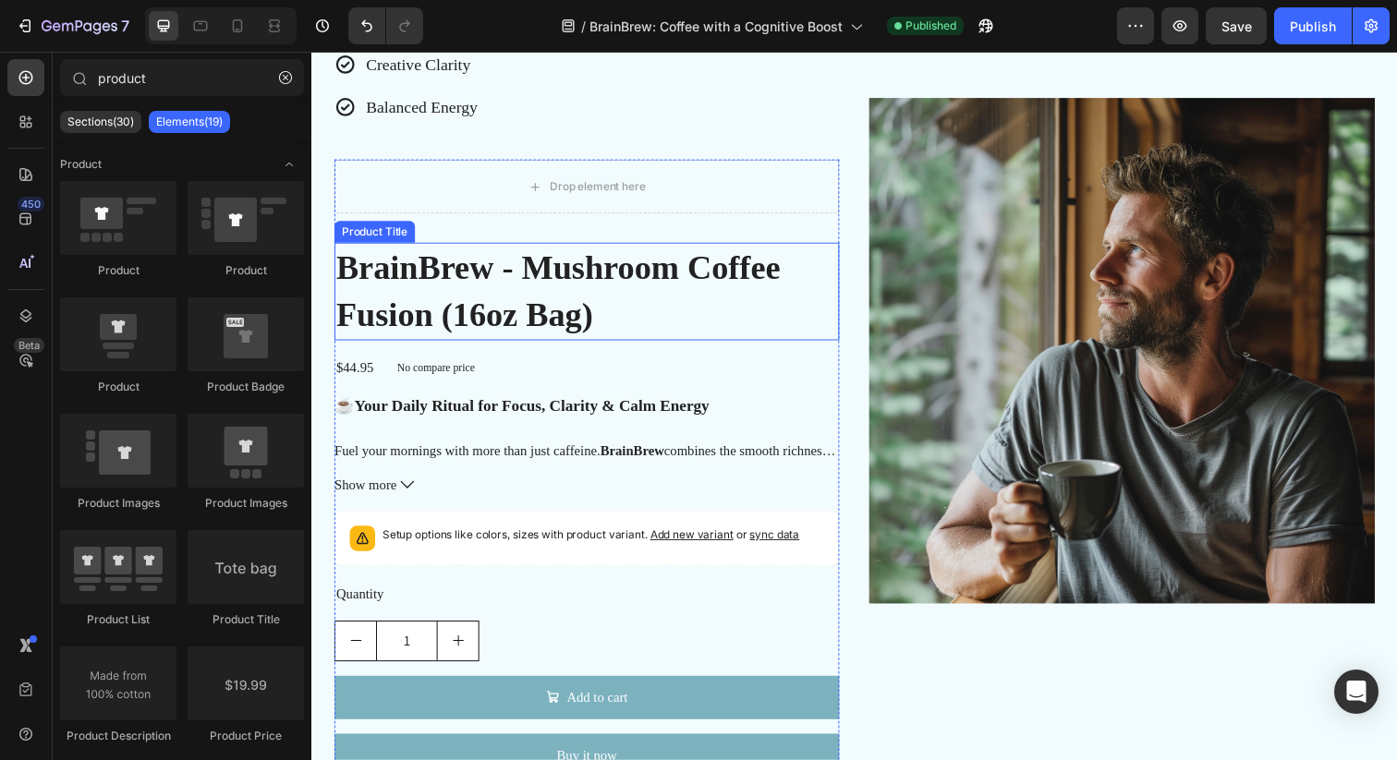
click at [490, 304] on h2 "BrainBrew - Mushroom Coffee Fusion (16oz Bag)" at bounding box center [591, 297] width 515 height 100
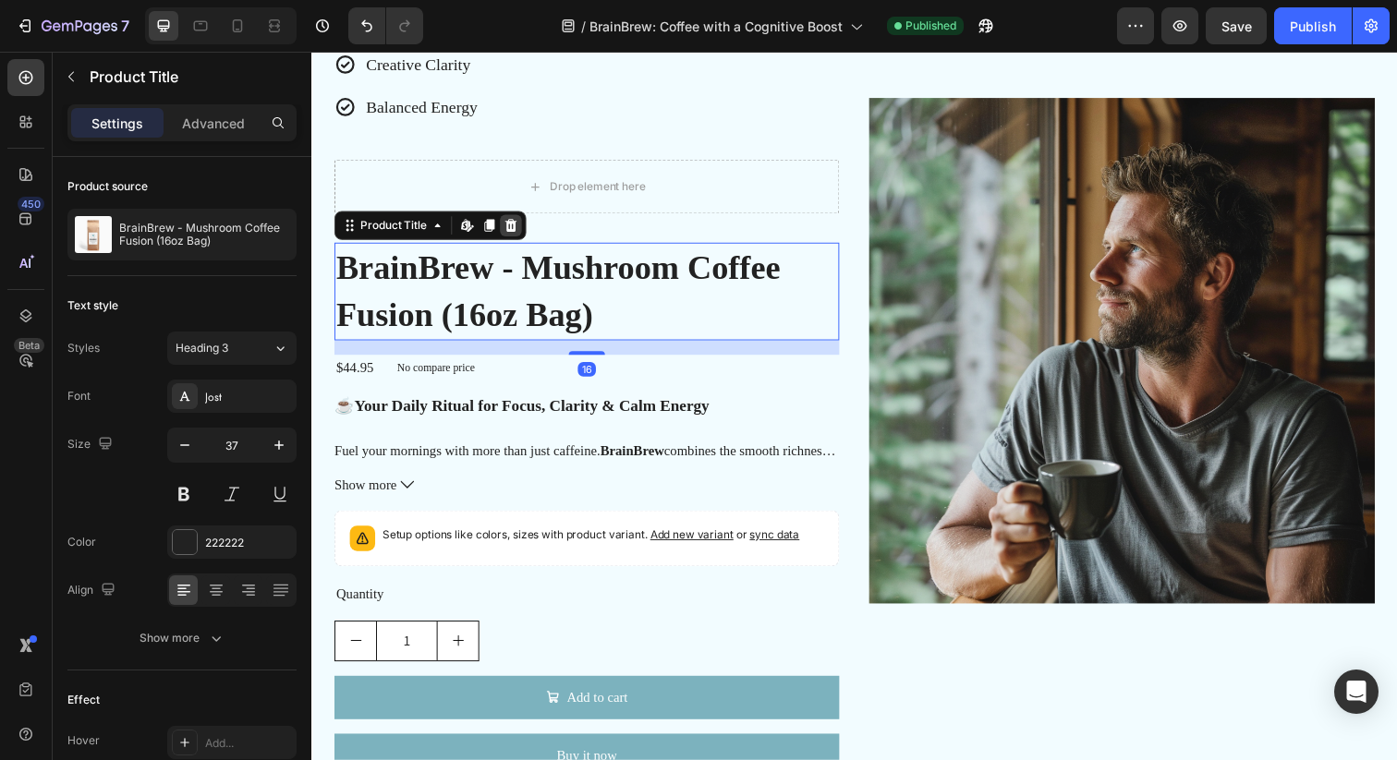
click at [508, 238] on div at bounding box center [514, 229] width 22 height 22
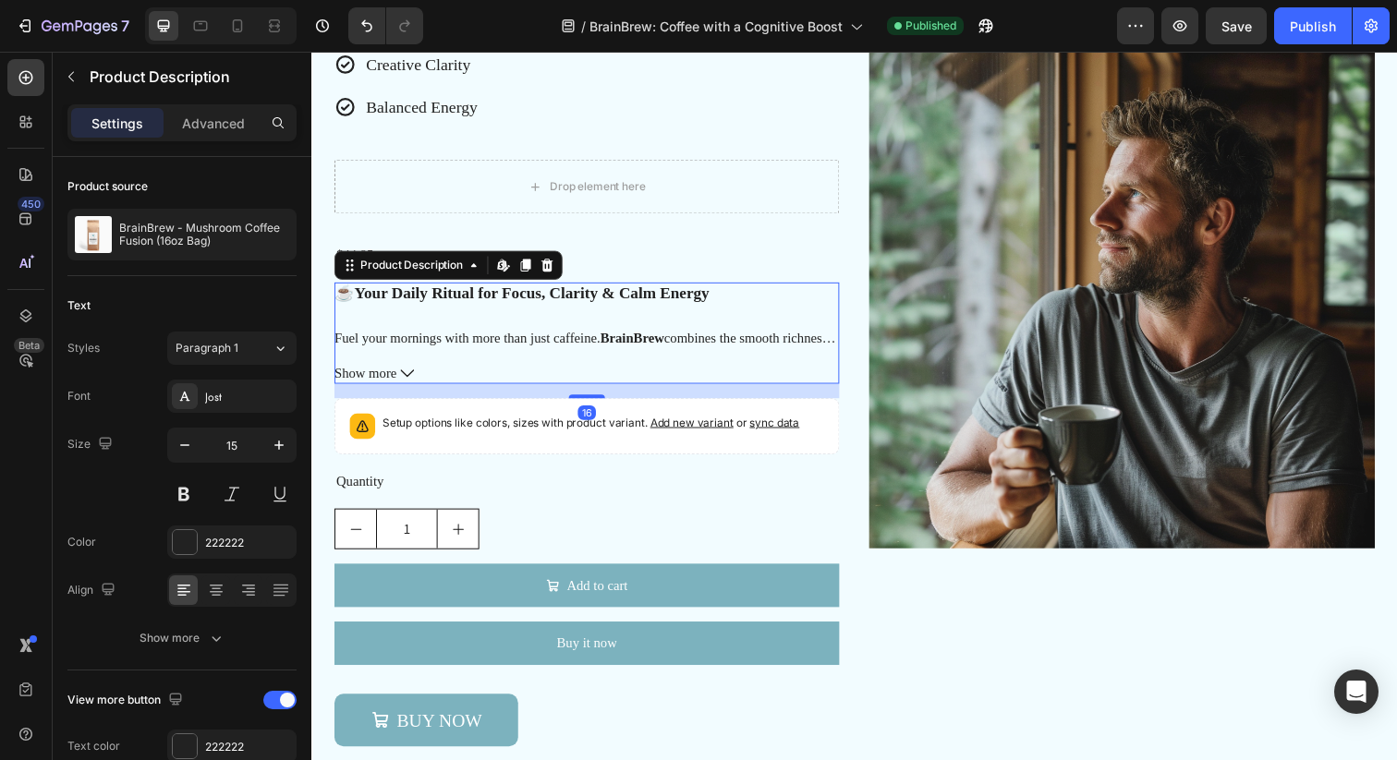
click at [507, 305] on b "Your Daily Ritual for Focus, Clarity & Calm Energy" at bounding box center [536, 298] width 362 height 18
click at [552, 265] on icon at bounding box center [552, 269] width 12 height 13
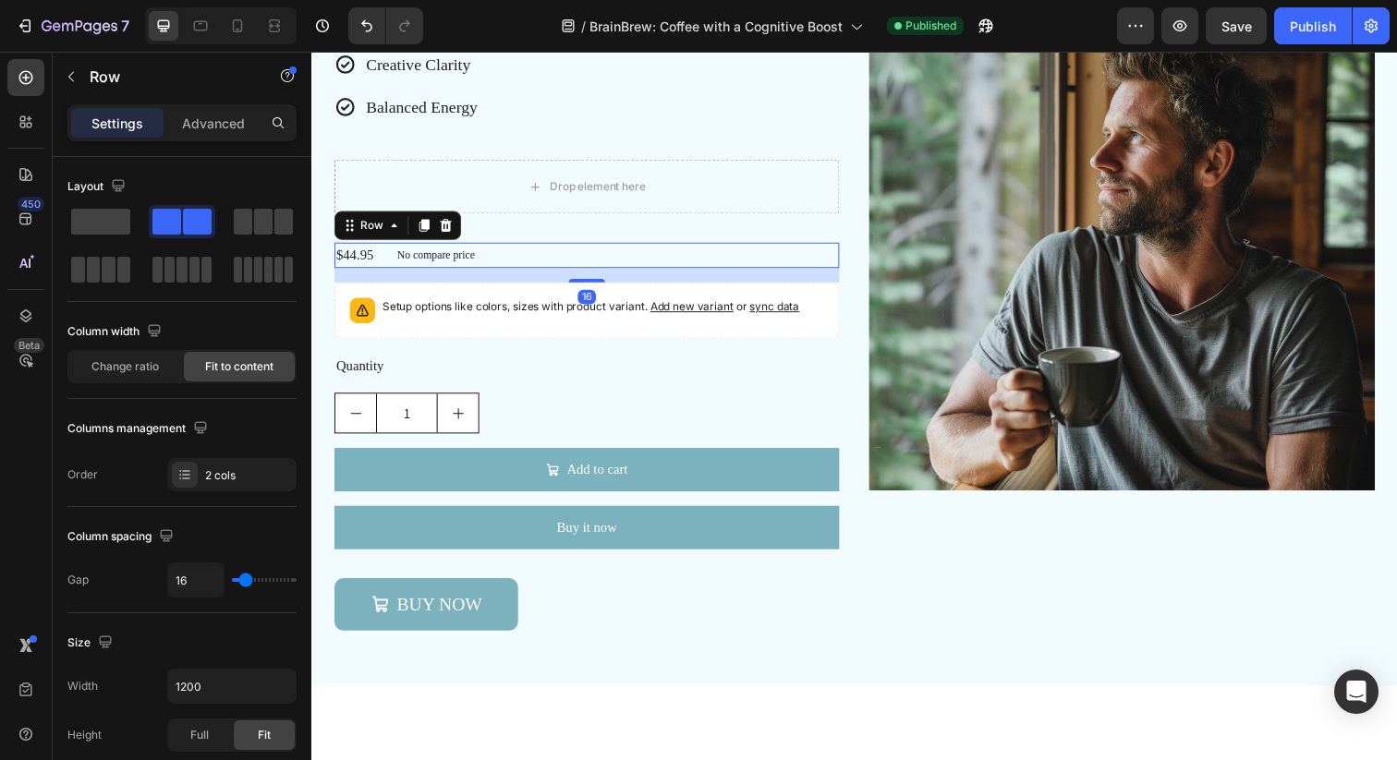
click at [504, 256] on div "$44.95 Product Price Product Price No compare price Product Price Row 16" at bounding box center [591, 260] width 515 height 26
click at [450, 235] on icon at bounding box center [448, 229] width 12 height 13
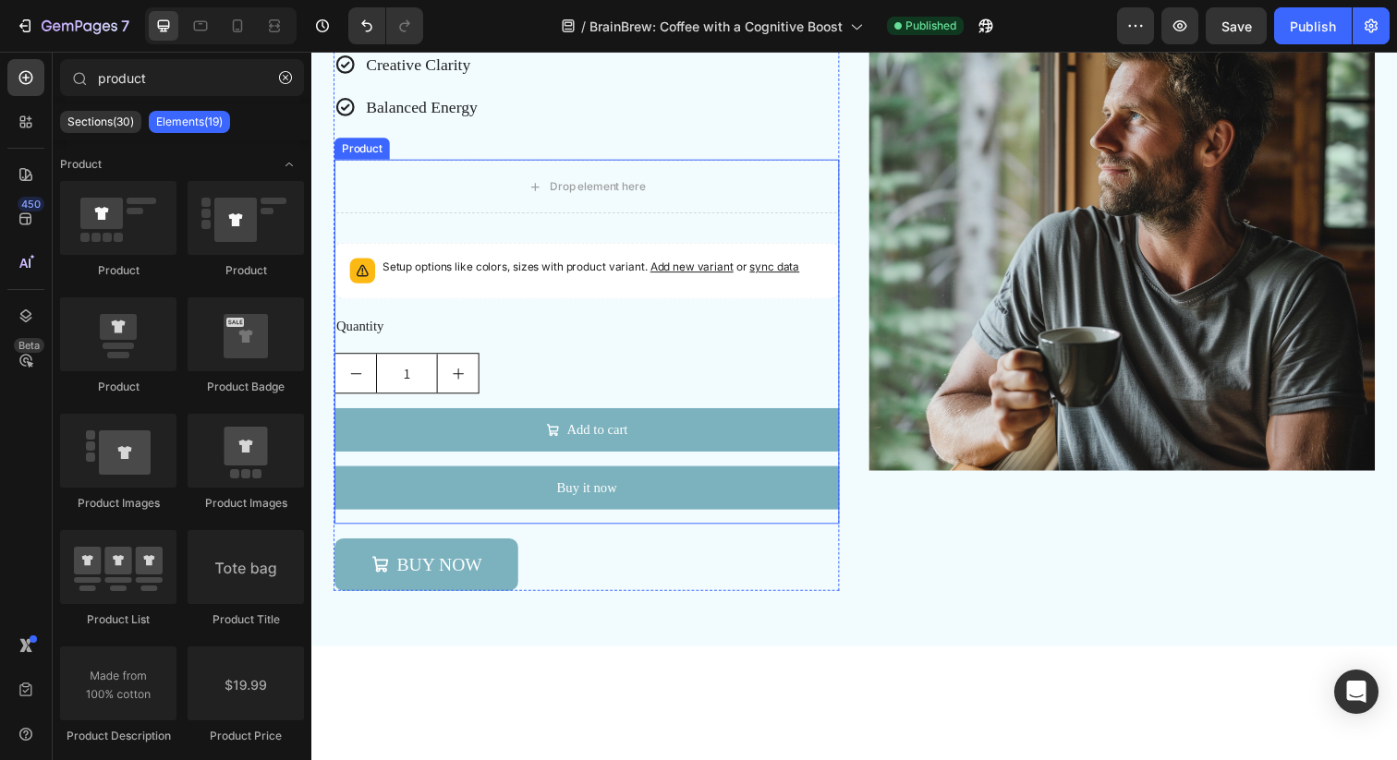
click at [503, 266] on p "Setup options like colors, sizes with product variant. Add new variant or sync …" at bounding box center [596, 271] width 426 height 18
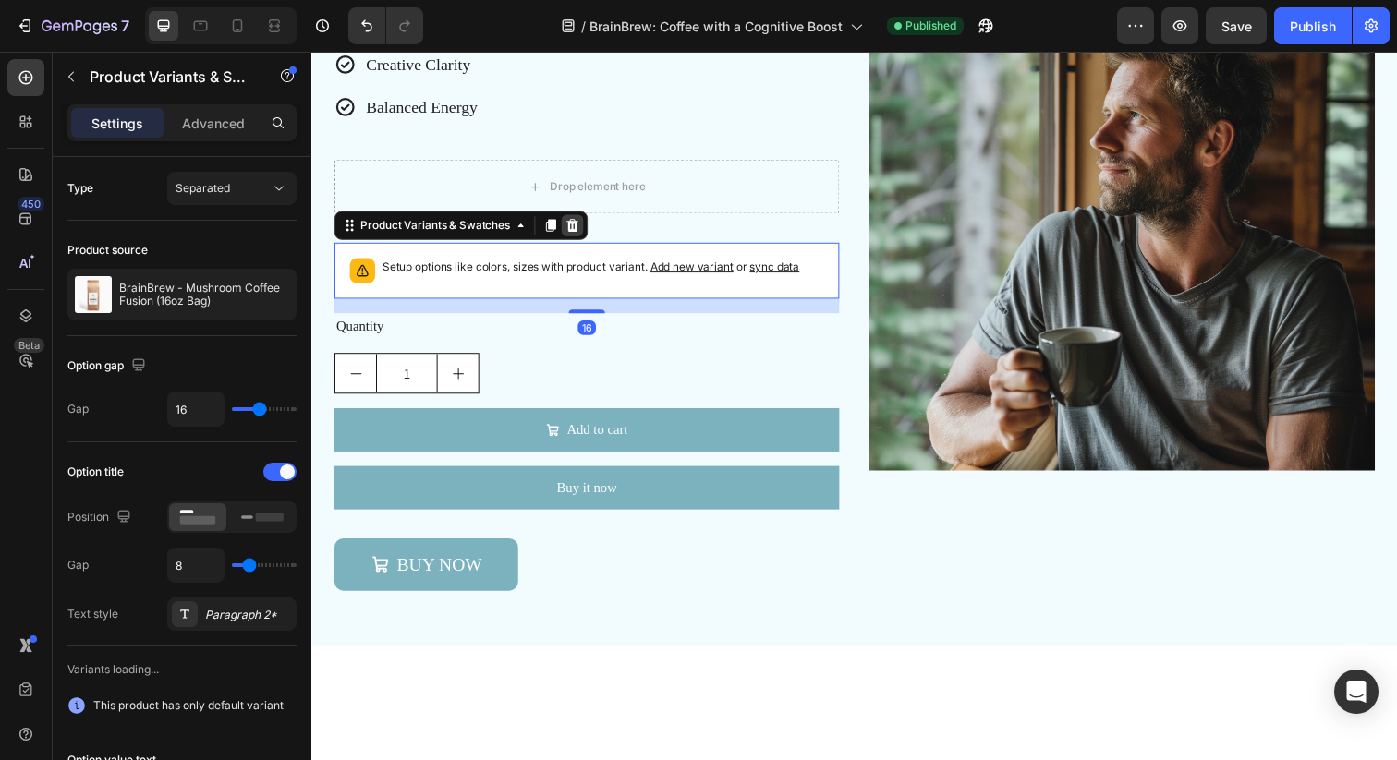
click at [581, 232] on icon at bounding box center [578, 229] width 12 height 13
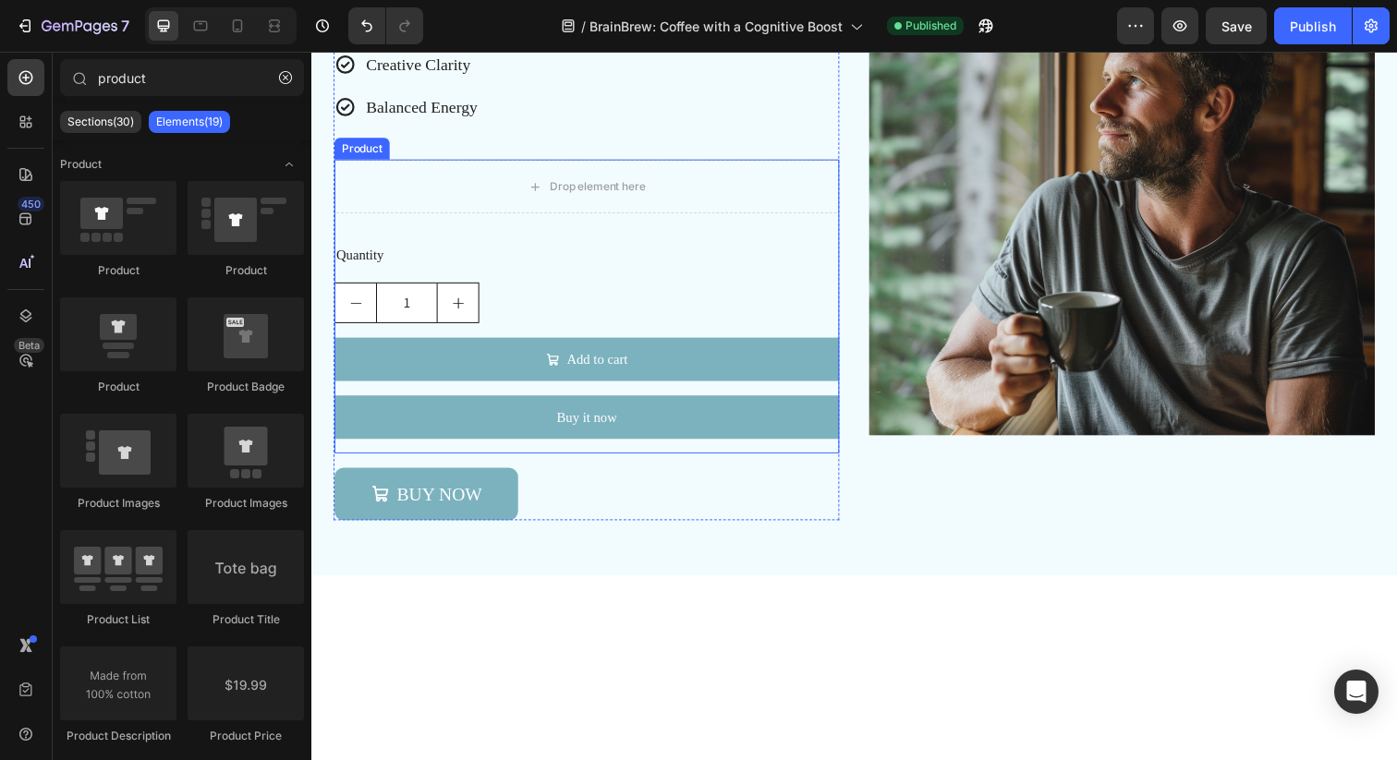
click at [522, 293] on div "1" at bounding box center [591, 308] width 515 height 42
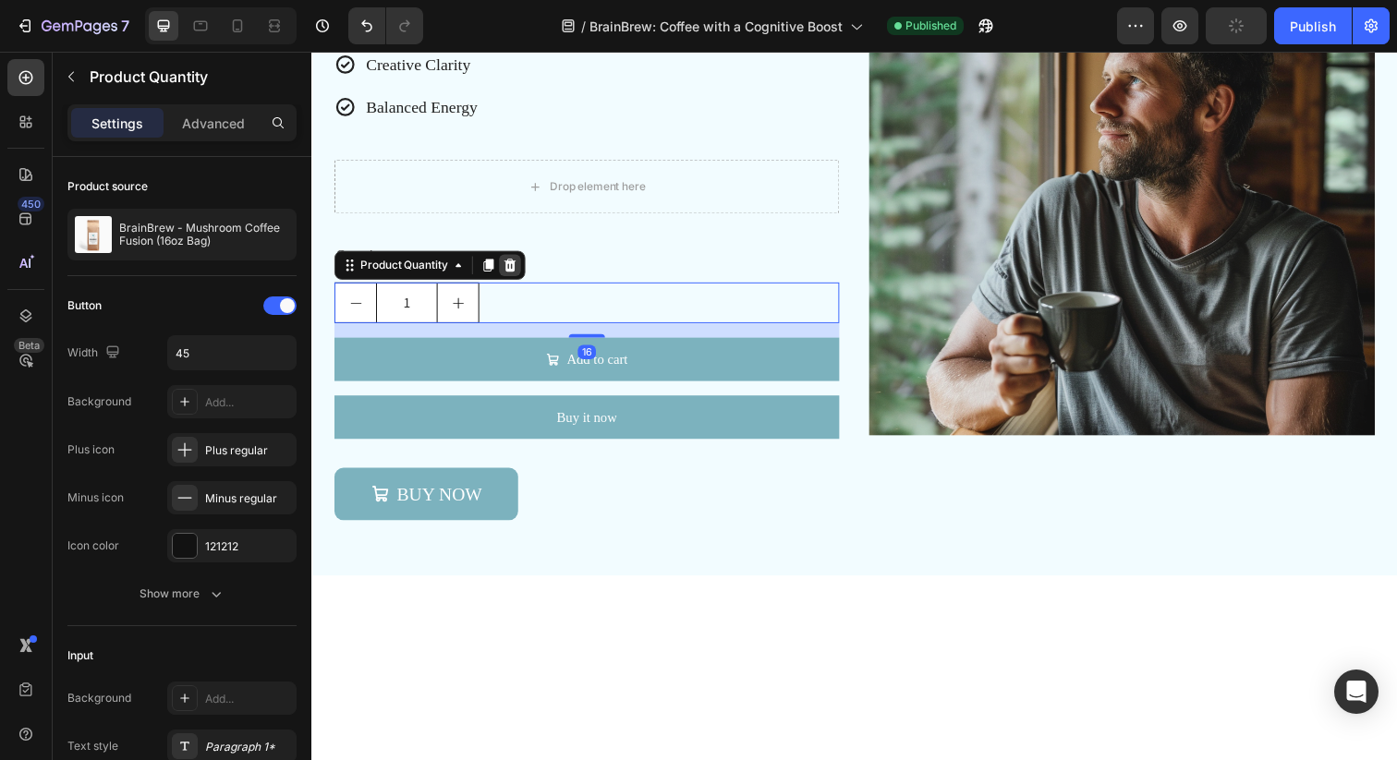
click at [519, 270] on icon at bounding box center [514, 269] width 12 height 13
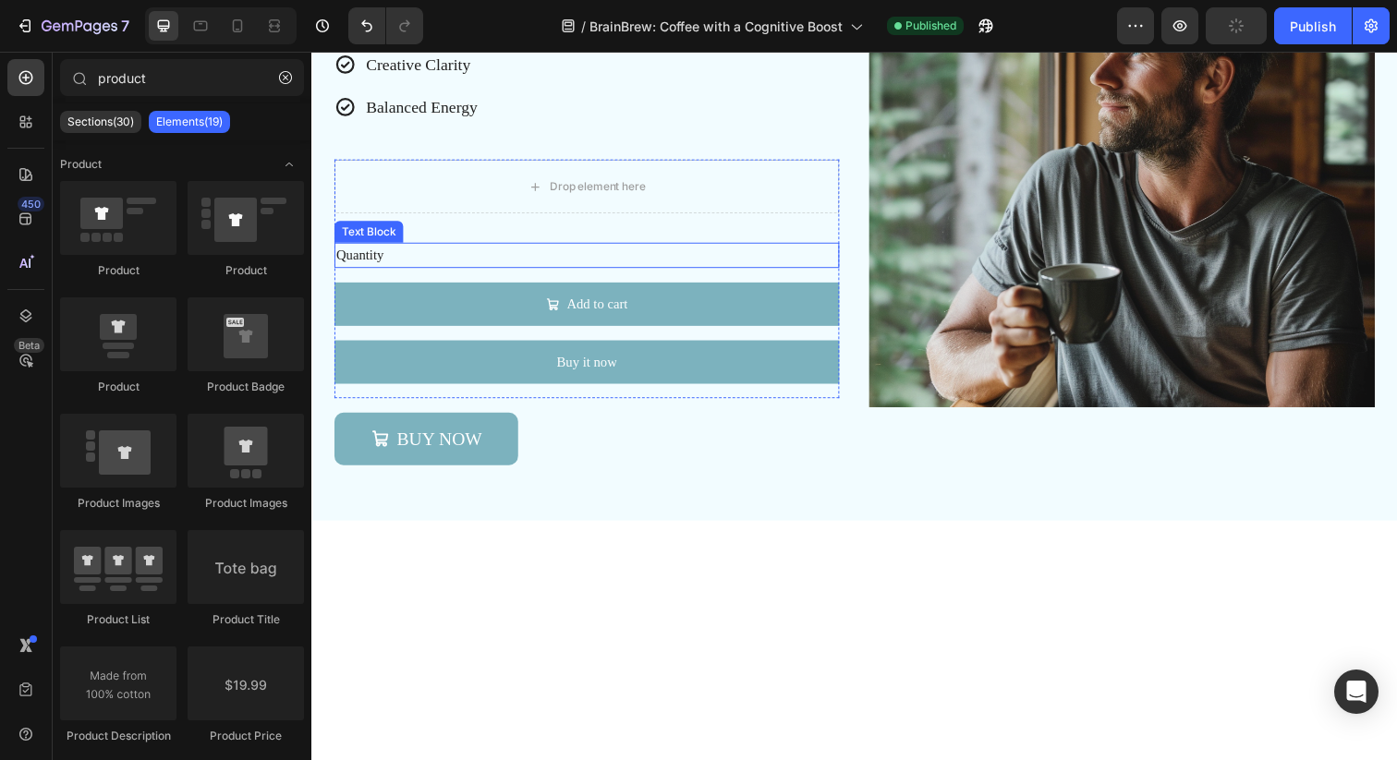
click at [394, 265] on div "Quantity" at bounding box center [591, 260] width 515 height 26
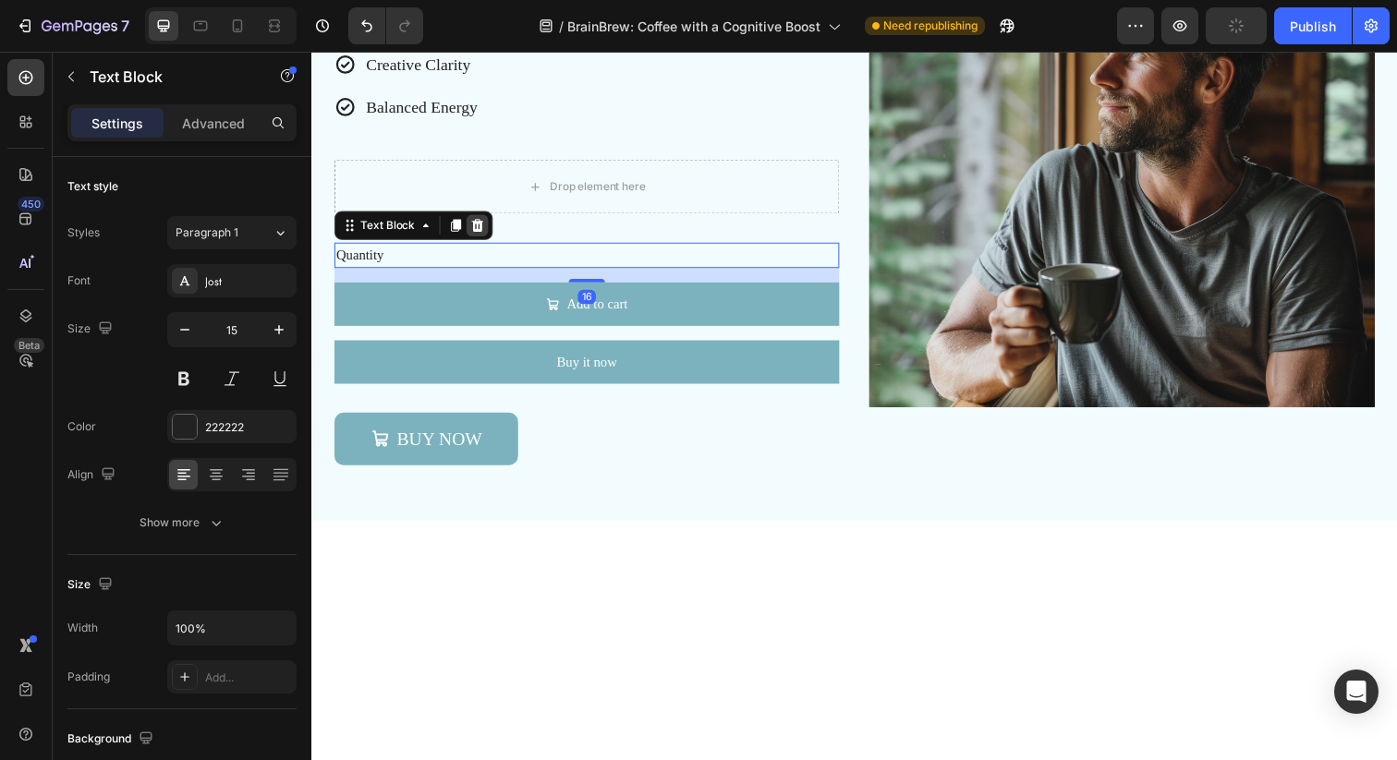
click at [476, 235] on icon at bounding box center [480, 229] width 15 height 15
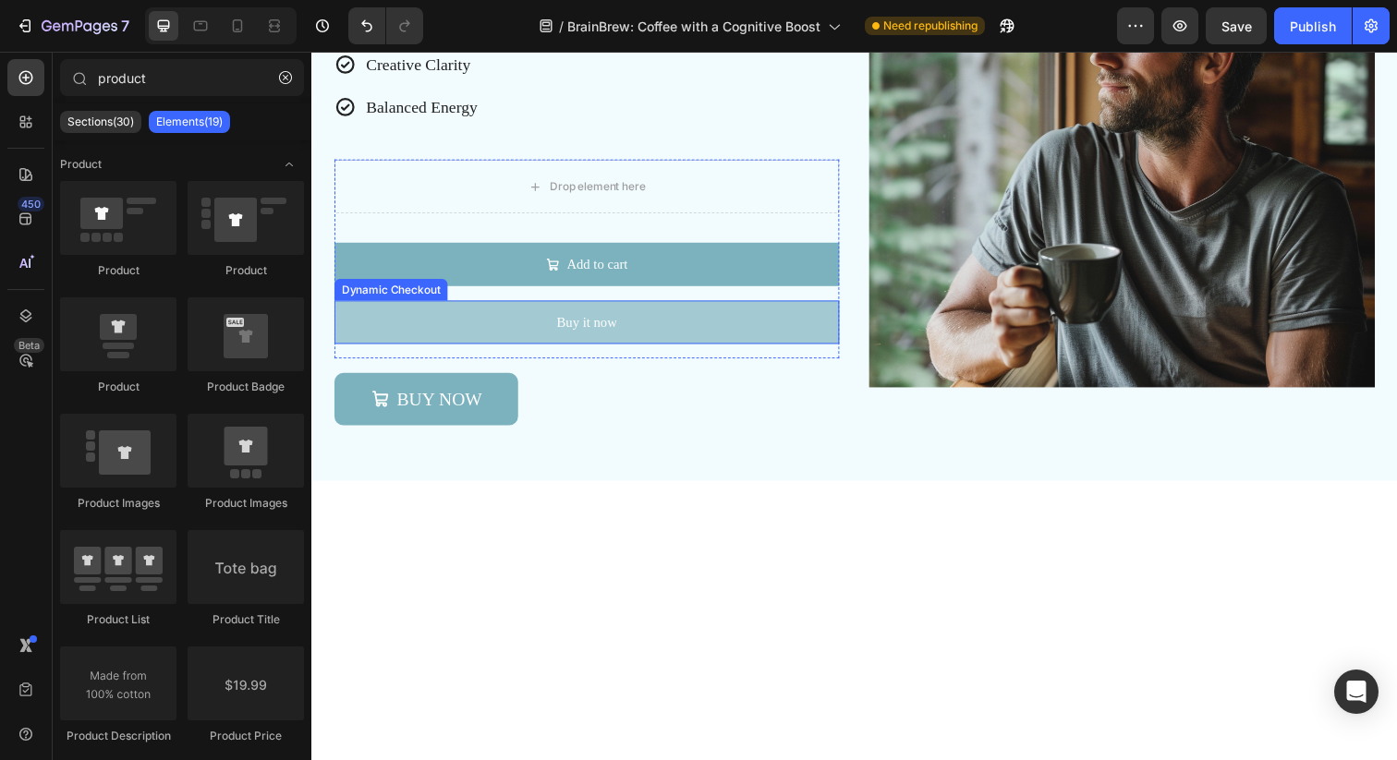
click at [530, 326] on button "Buy it now" at bounding box center [591, 328] width 515 height 44
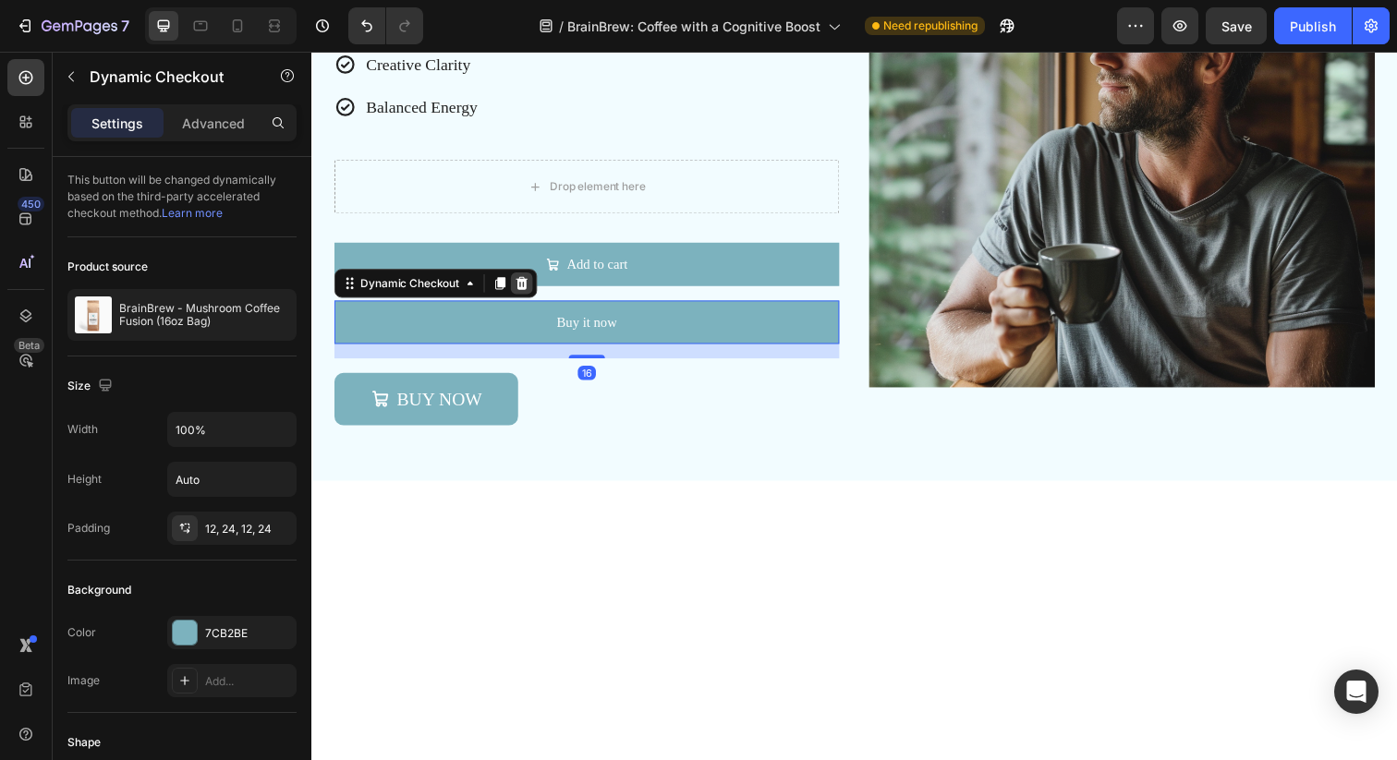
click at [523, 285] on icon at bounding box center [526, 288] width 12 height 13
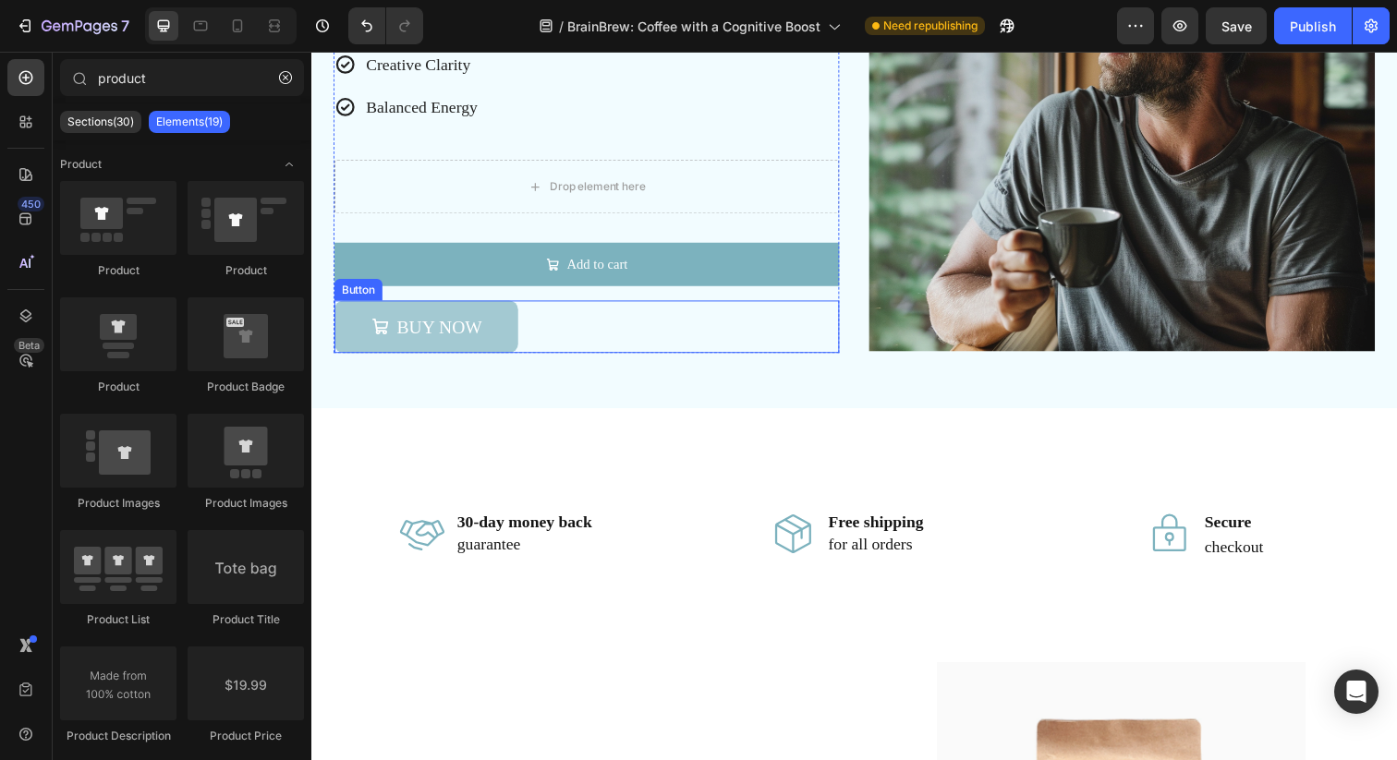
scroll to position [1749, 0]
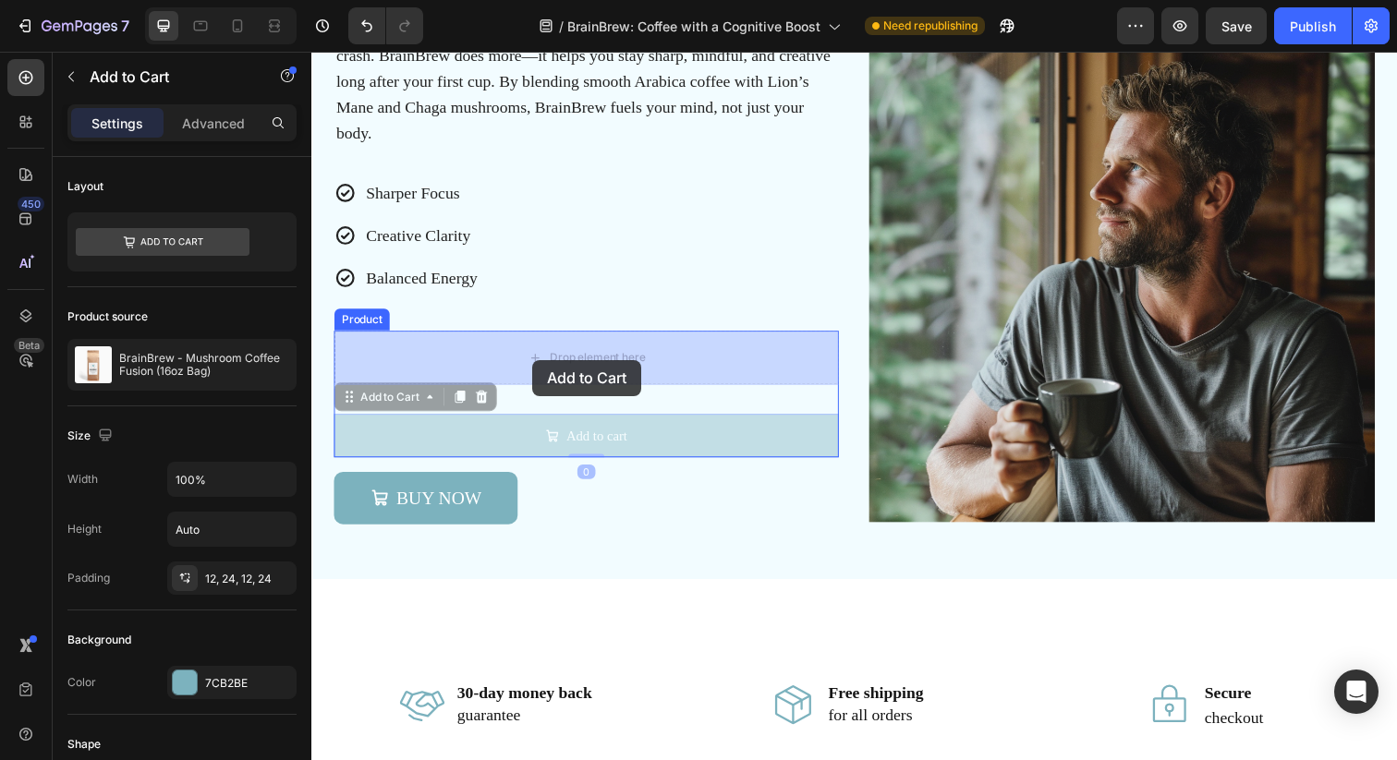
drag, startPoint x: 537, startPoint y: 412, endPoint x: 537, endPoint y: 368, distance: 44.3
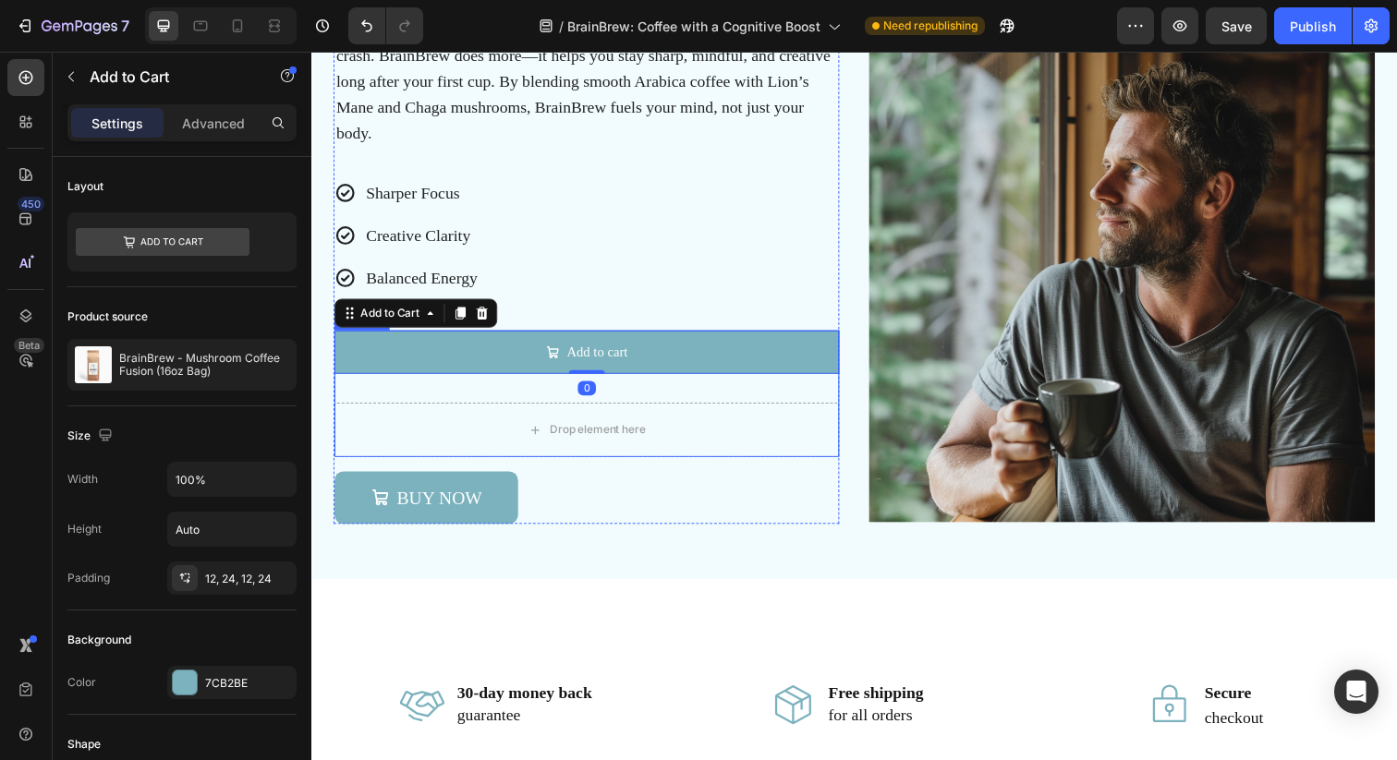
click at [519, 399] on div "Add to cart Add to Cart 0 Drop element here Product" at bounding box center [591, 400] width 515 height 129
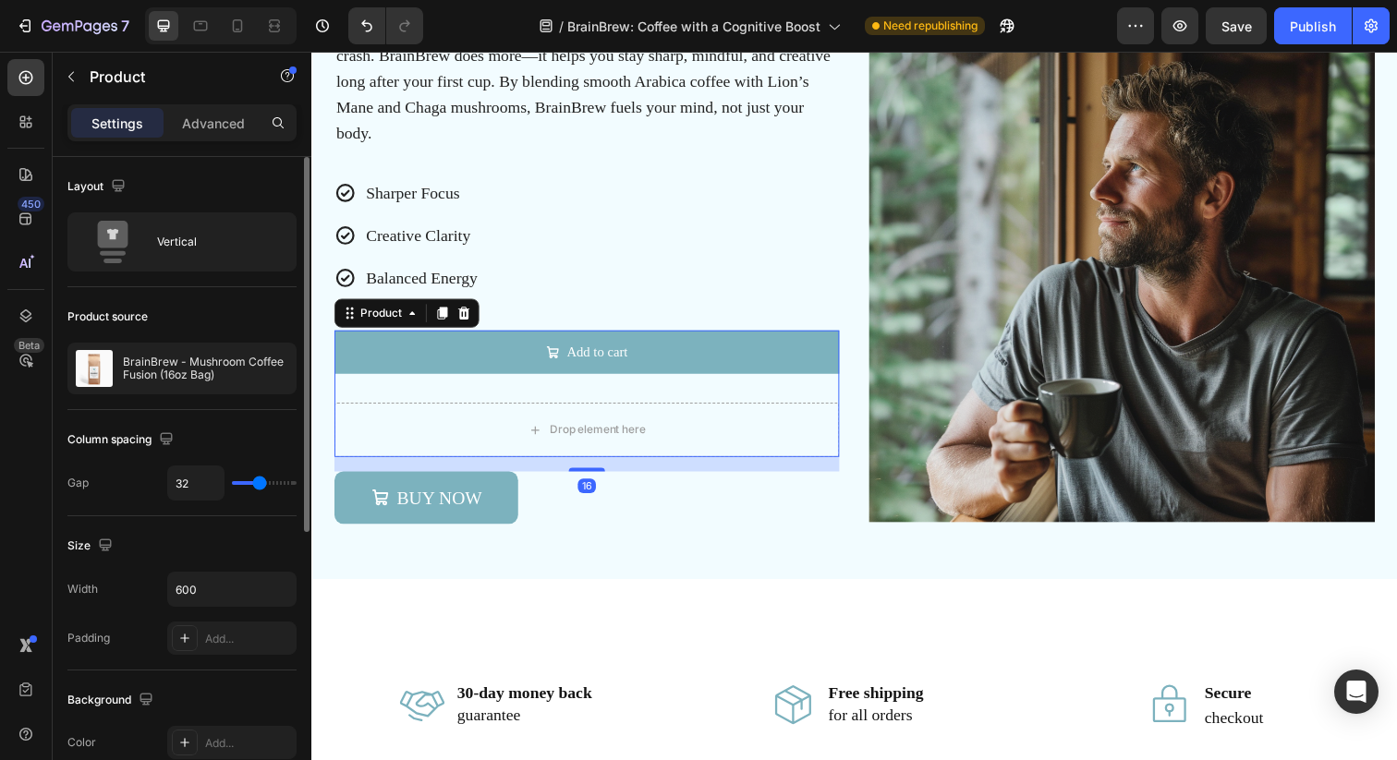
type input "23"
type input "4"
type input "0"
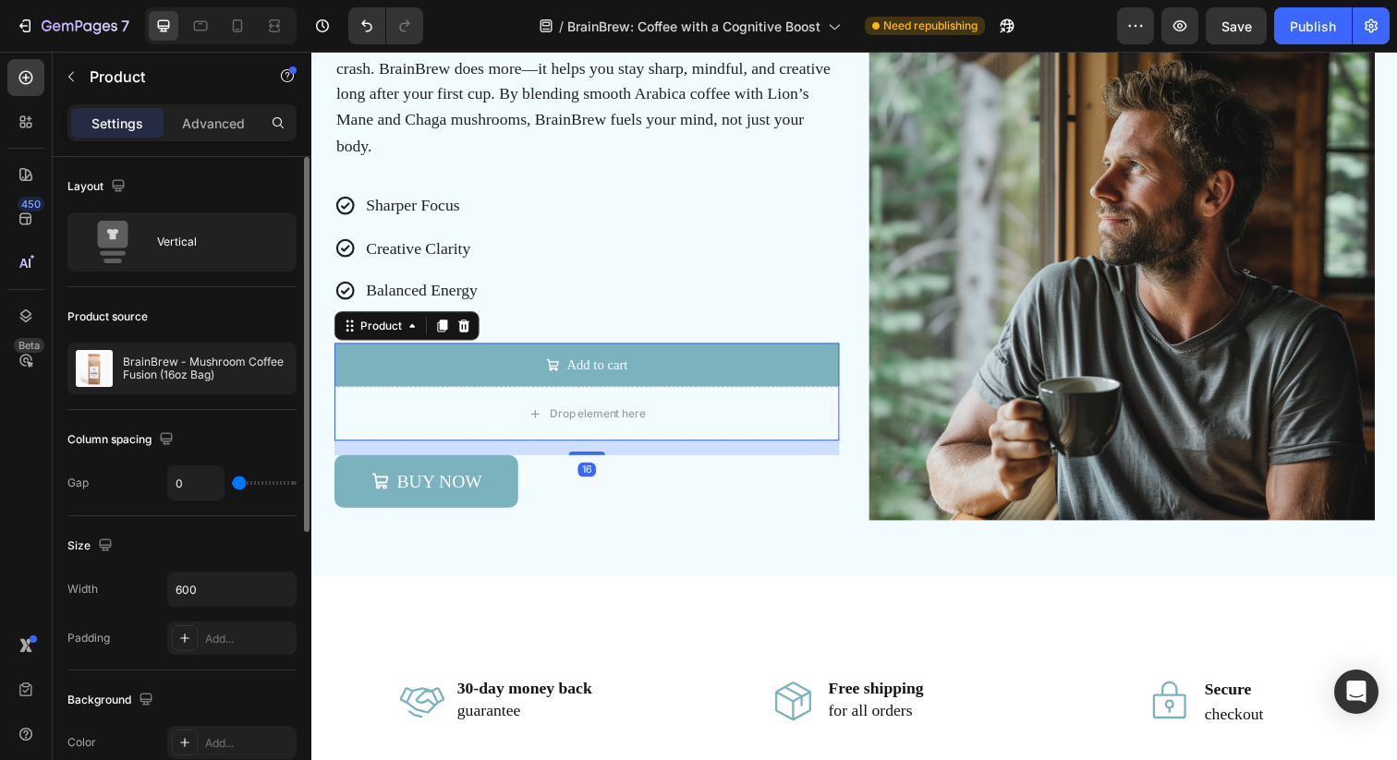
drag, startPoint x: 259, startPoint y: 482, endPoint x: 204, endPoint y: 482, distance: 54.5
type input "0"
click at [232, 482] on input "range" at bounding box center [264, 483] width 65 height 4
click at [200, 22] on icon at bounding box center [200, 26] width 18 height 18
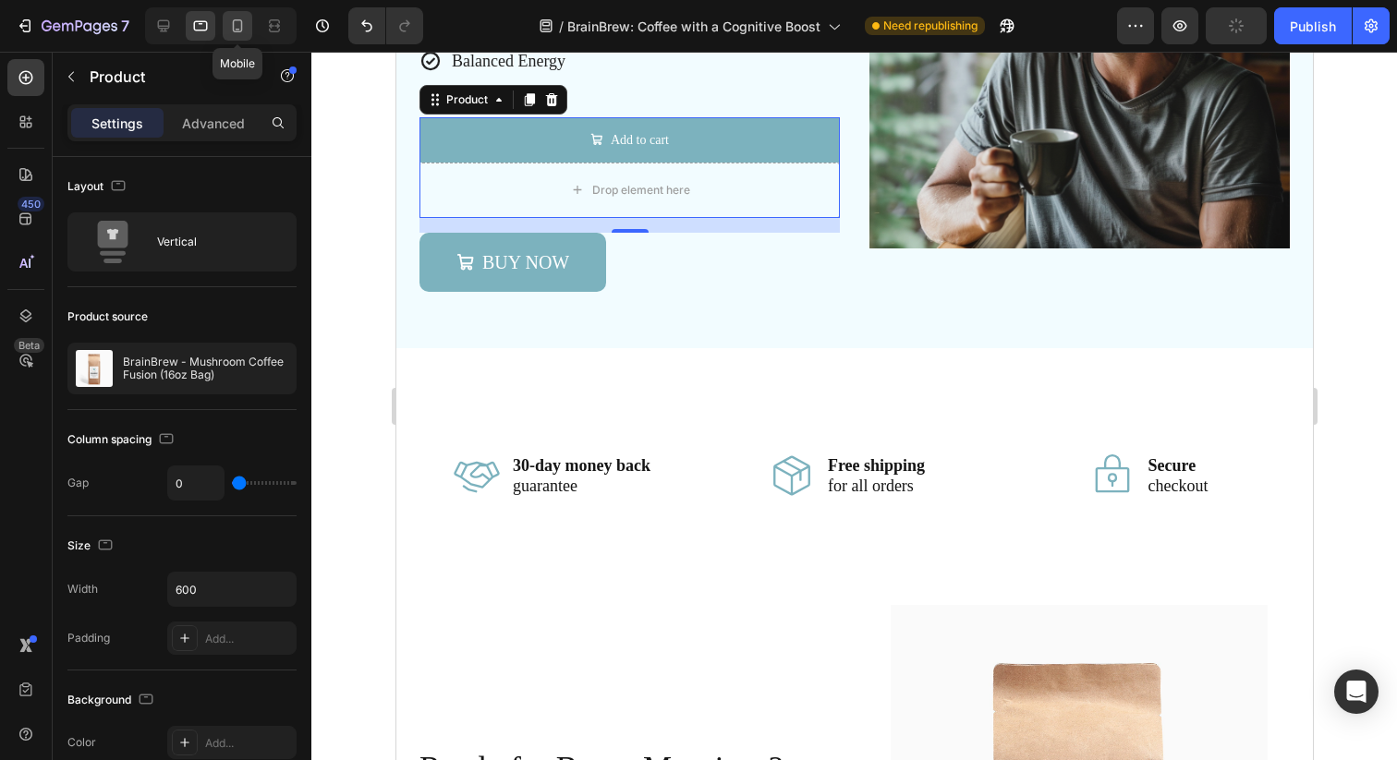
click at [236, 17] on icon at bounding box center [237, 26] width 18 height 18
type input "16"
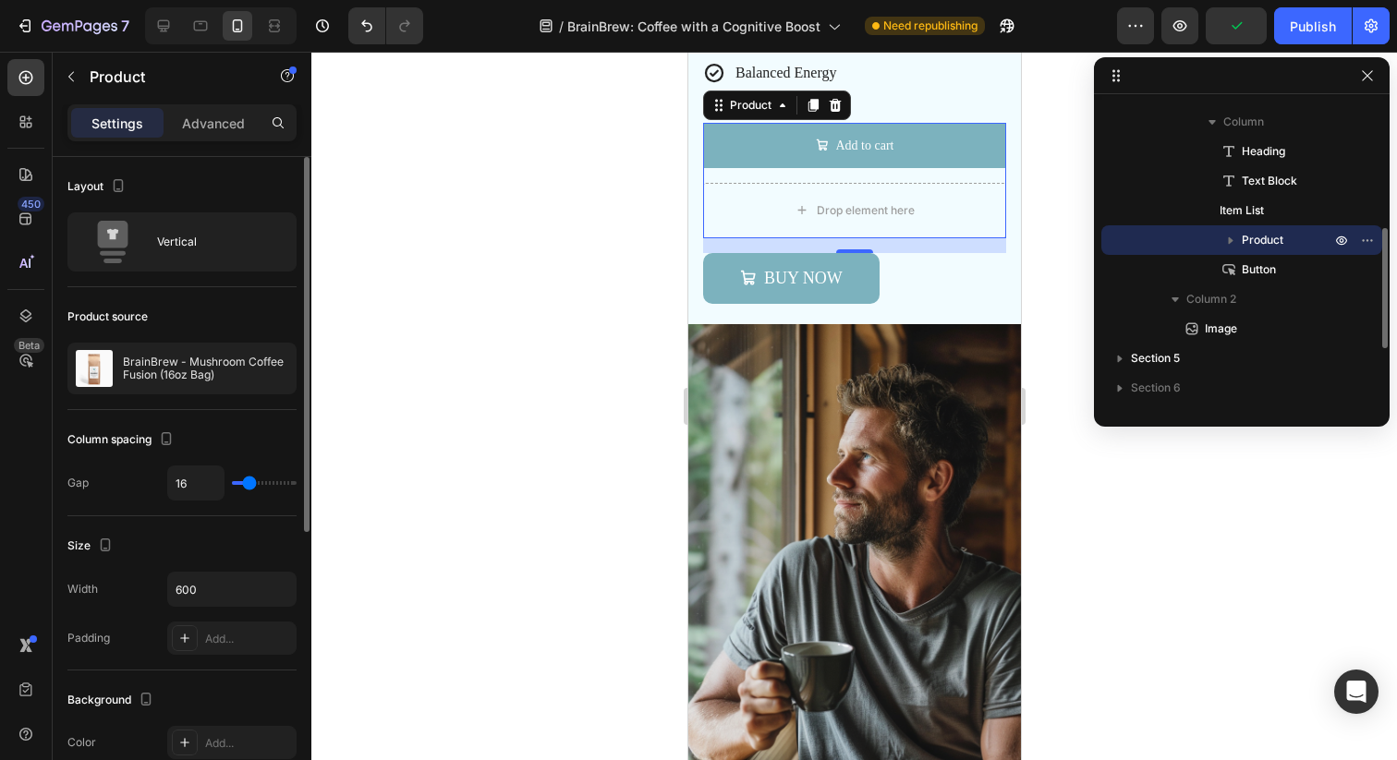
scroll to position [1996, 0]
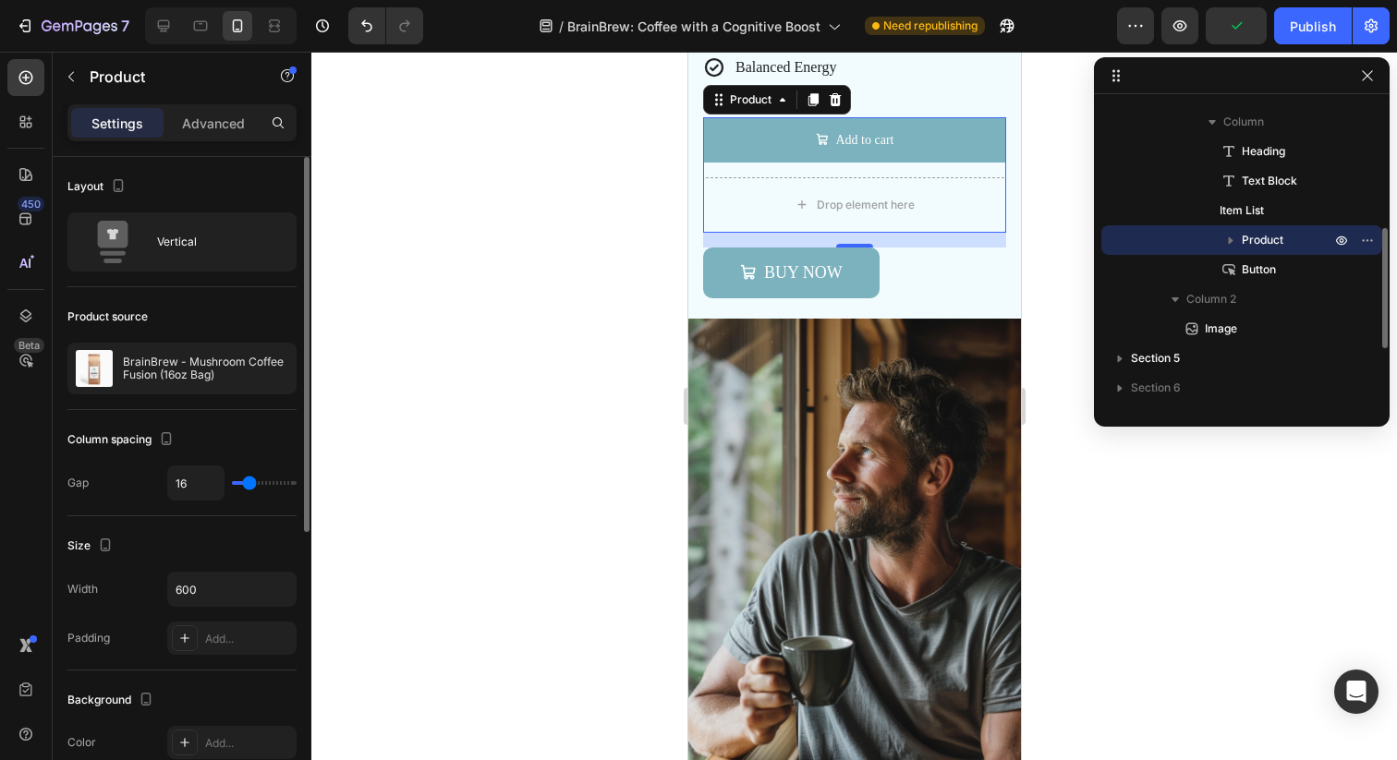
type input "12"
type input "8"
type input "2"
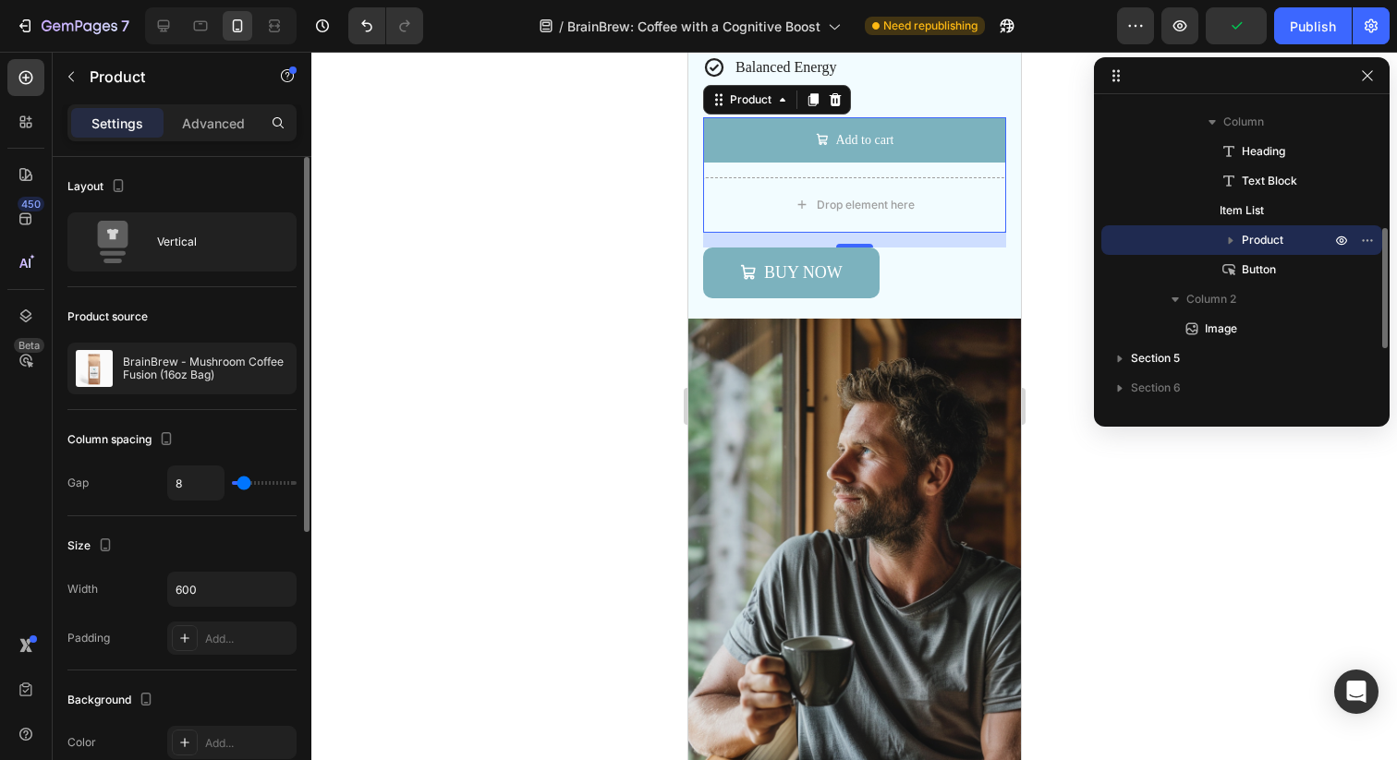
type input "2"
type input "0"
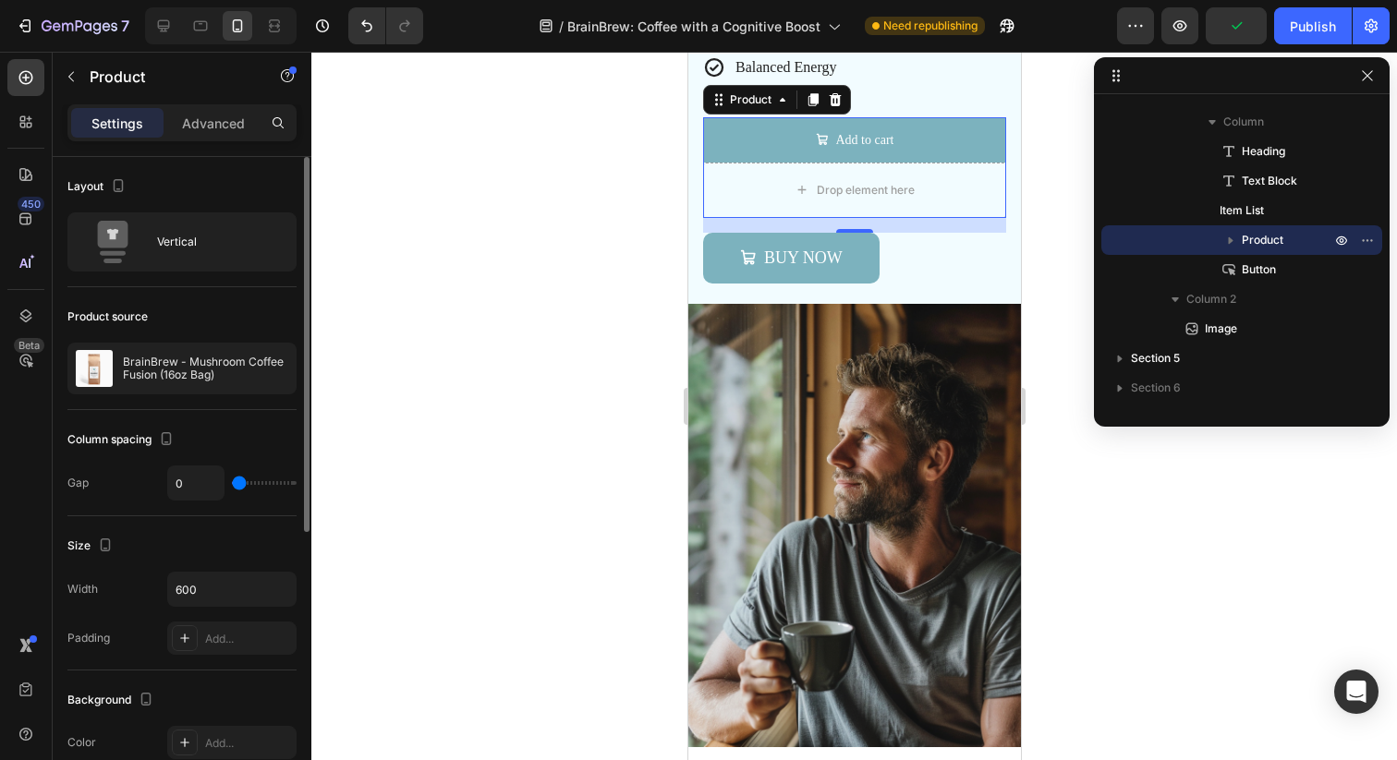
drag, startPoint x: 227, startPoint y: 485, endPoint x: 199, endPoint y: 485, distance: 28.6
type input "0"
click at [232, 485] on input "range" at bounding box center [264, 483] width 65 height 4
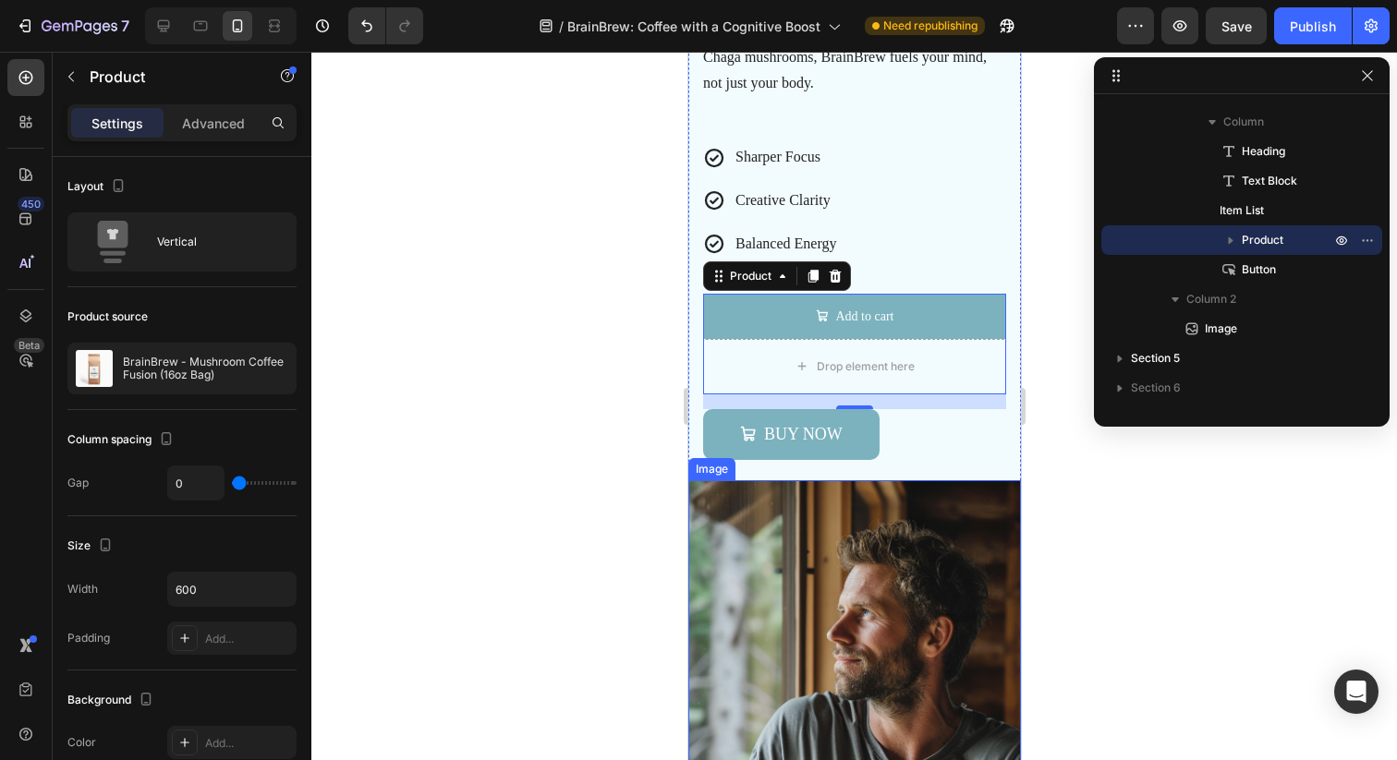
scroll to position [1813, 0]
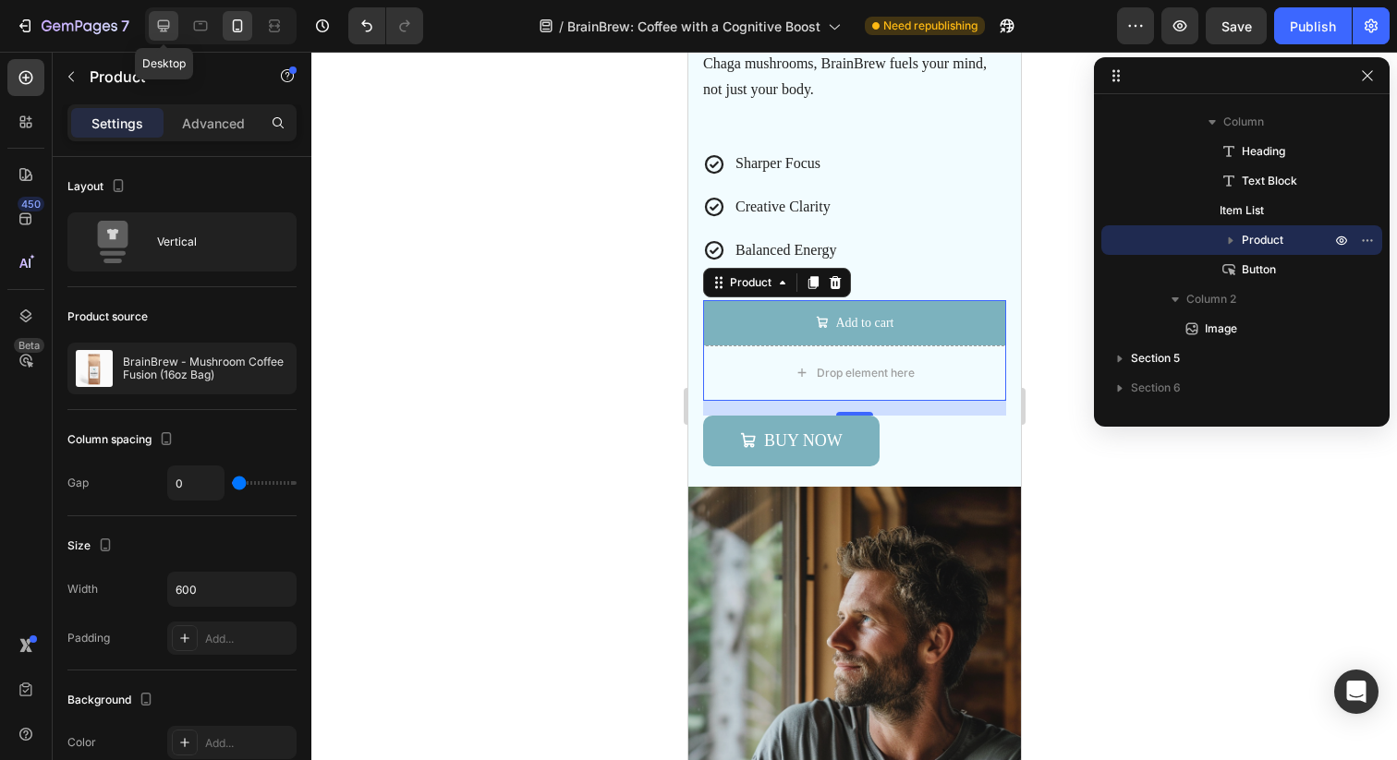
click at [164, 28] on icon at bounding box center [164, 26] width 12 height 12
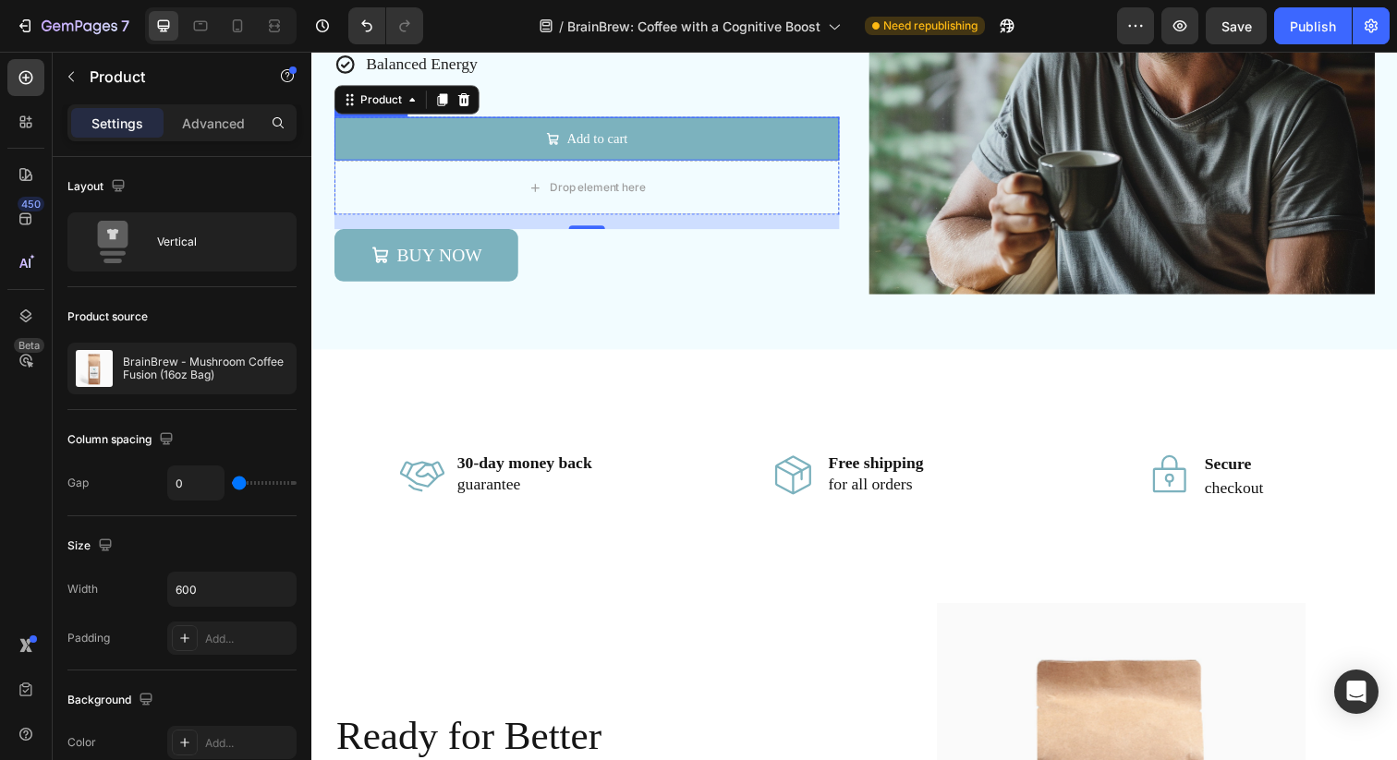
scroll to position [1981, 0]
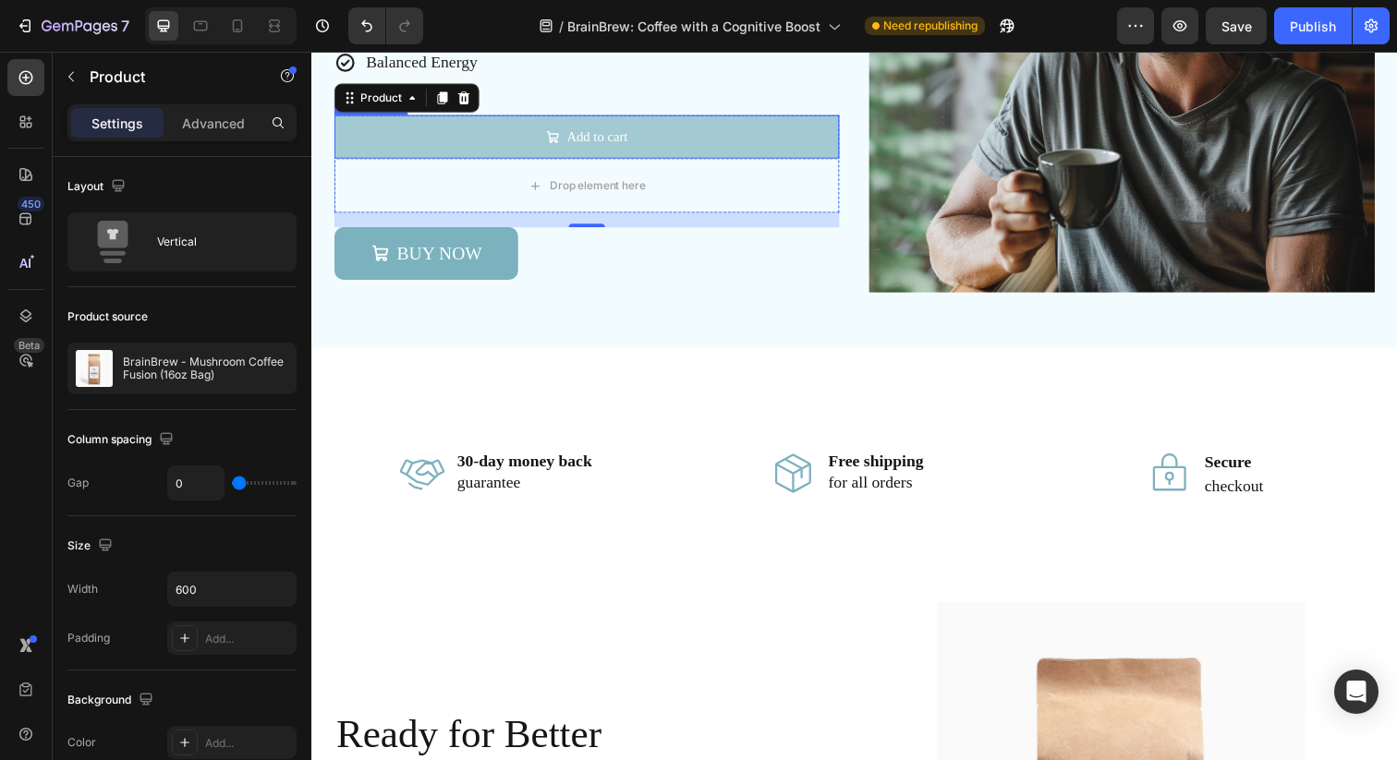
click at [466, 145] on button "Add to cart" at bounding box center [591, 138] width 515 height 44
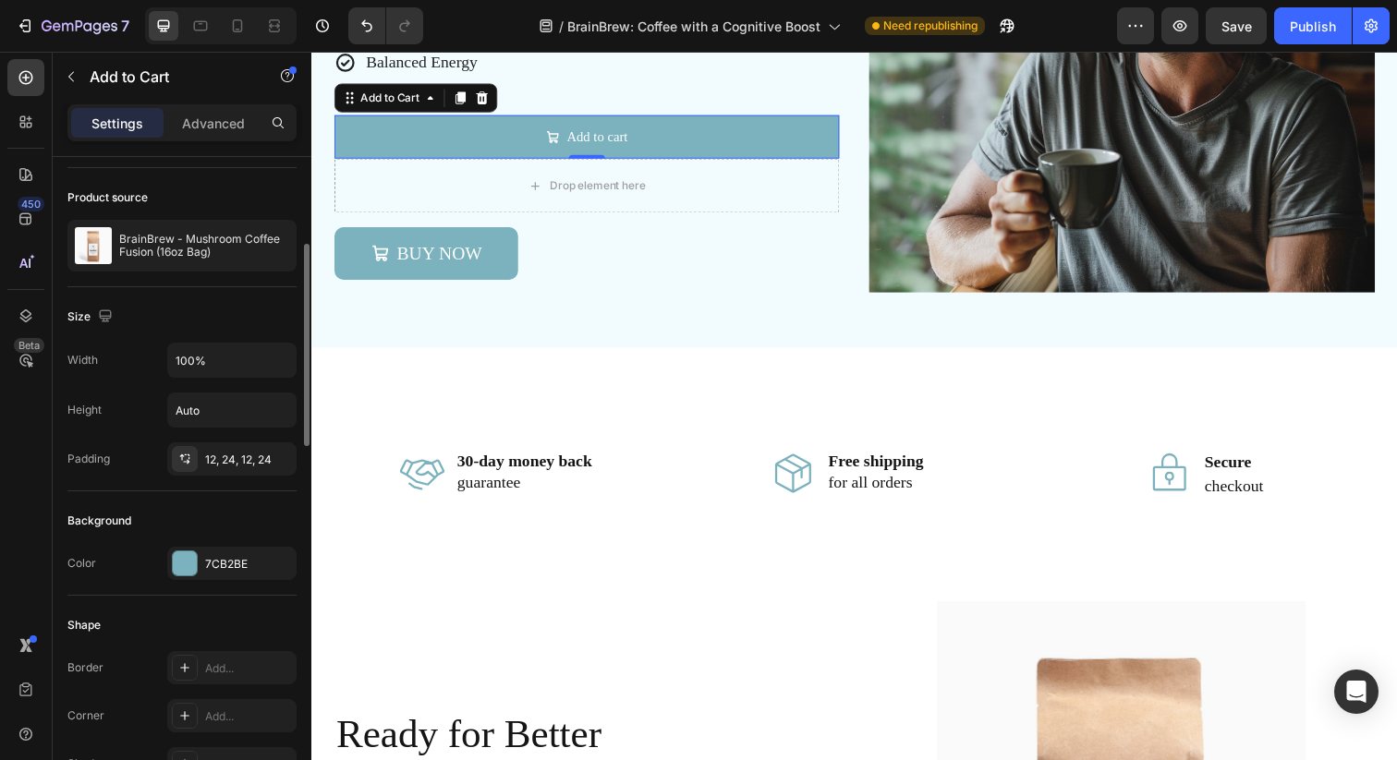
scroll to position [174, 0]
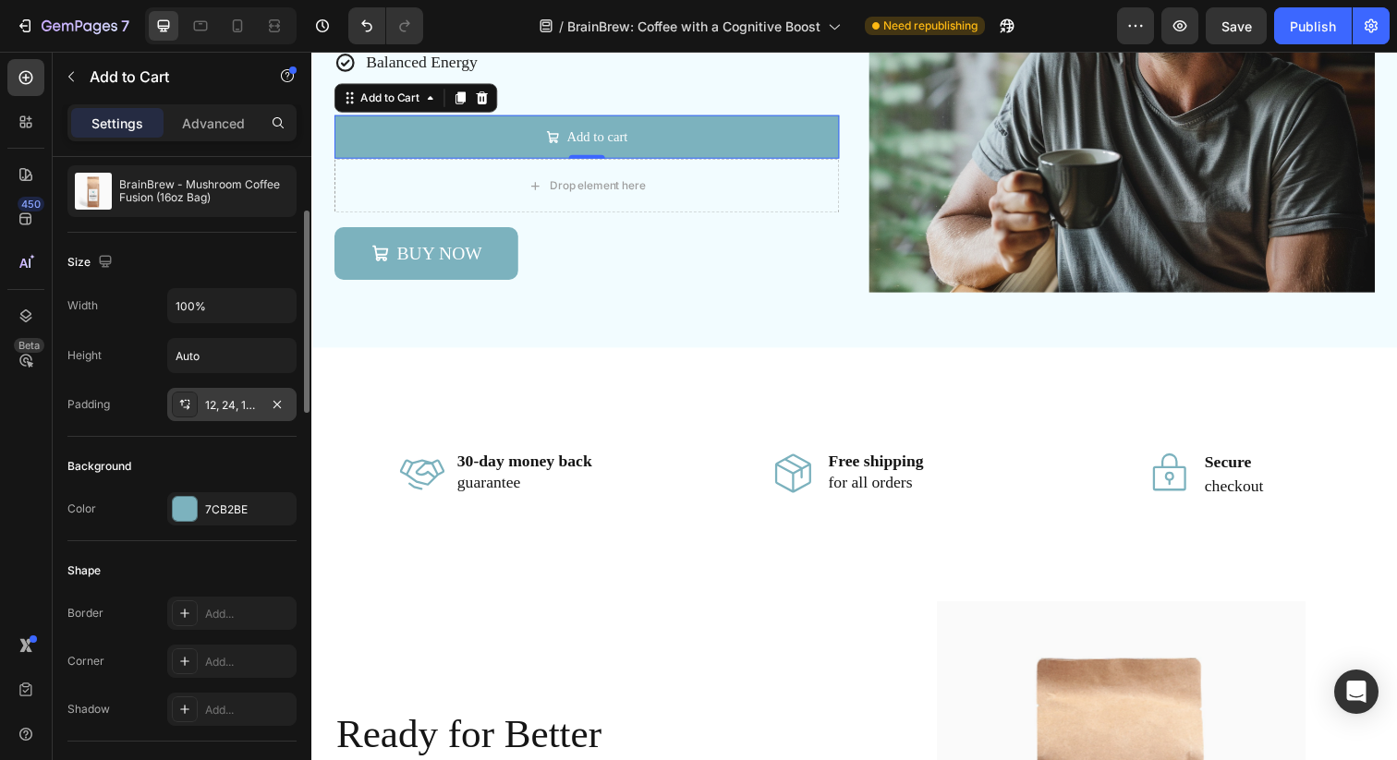
click at [195, 413] on div at bounding box center [185, 405] width 26 height 26
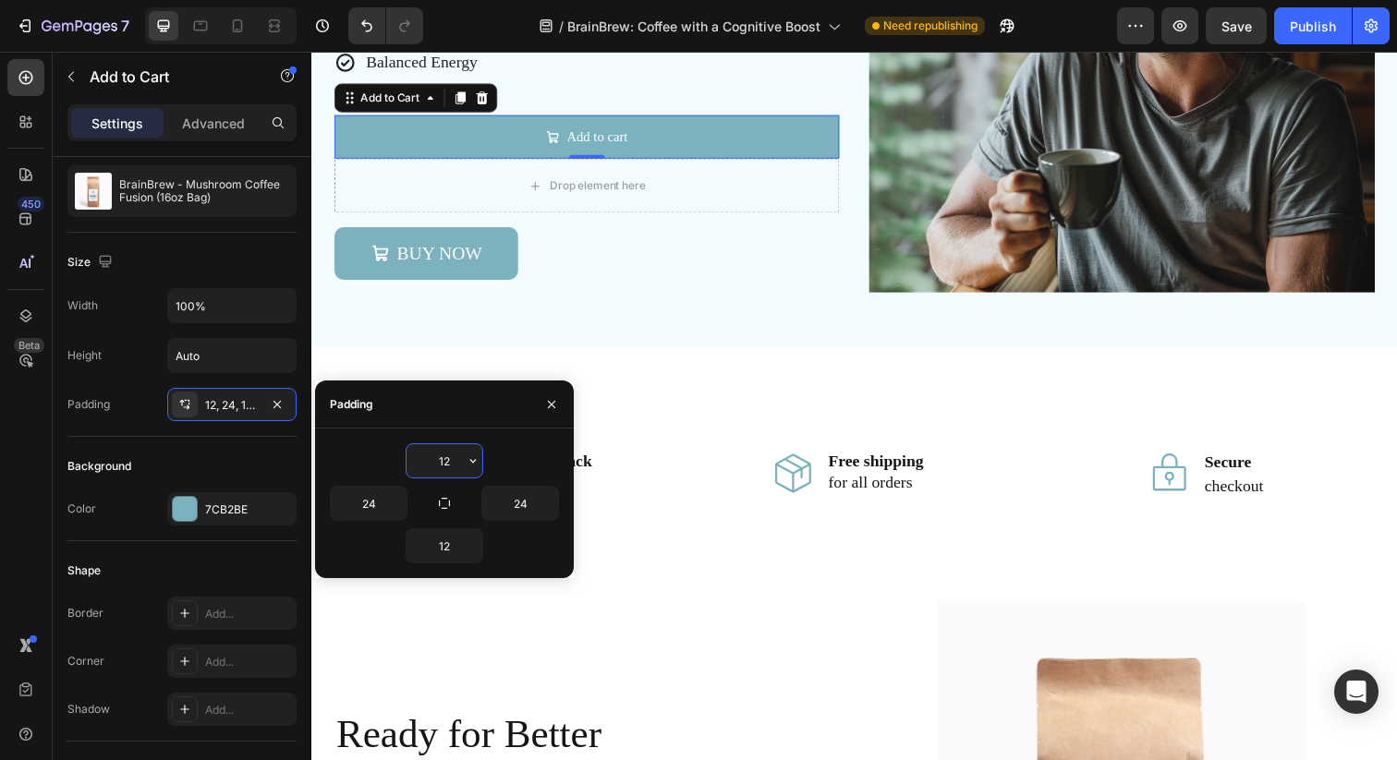
click at [452, 468] on input "12" at bounding box center [444, 460] width 76 height 33
type input "14"
click at [449, 555] on input "12" at bounding box center [444, 545] width 76 height 33
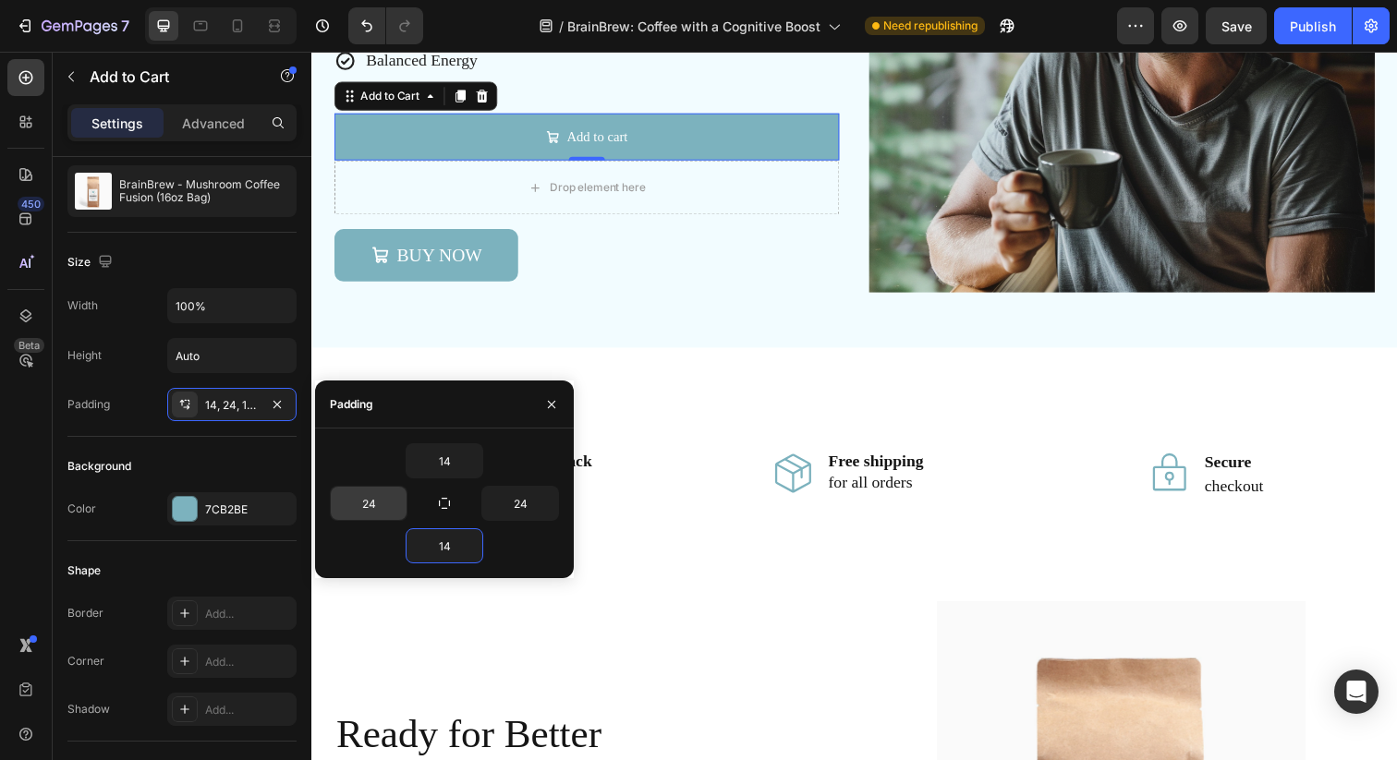
type input "14"
click at [364, 499] on input "24" at bounding box center [369, 503] width 76 height 33
type input "2"
type input "40"
click at [510, 513] on input "24" at bounding box center [520, 503] width 76 height 33
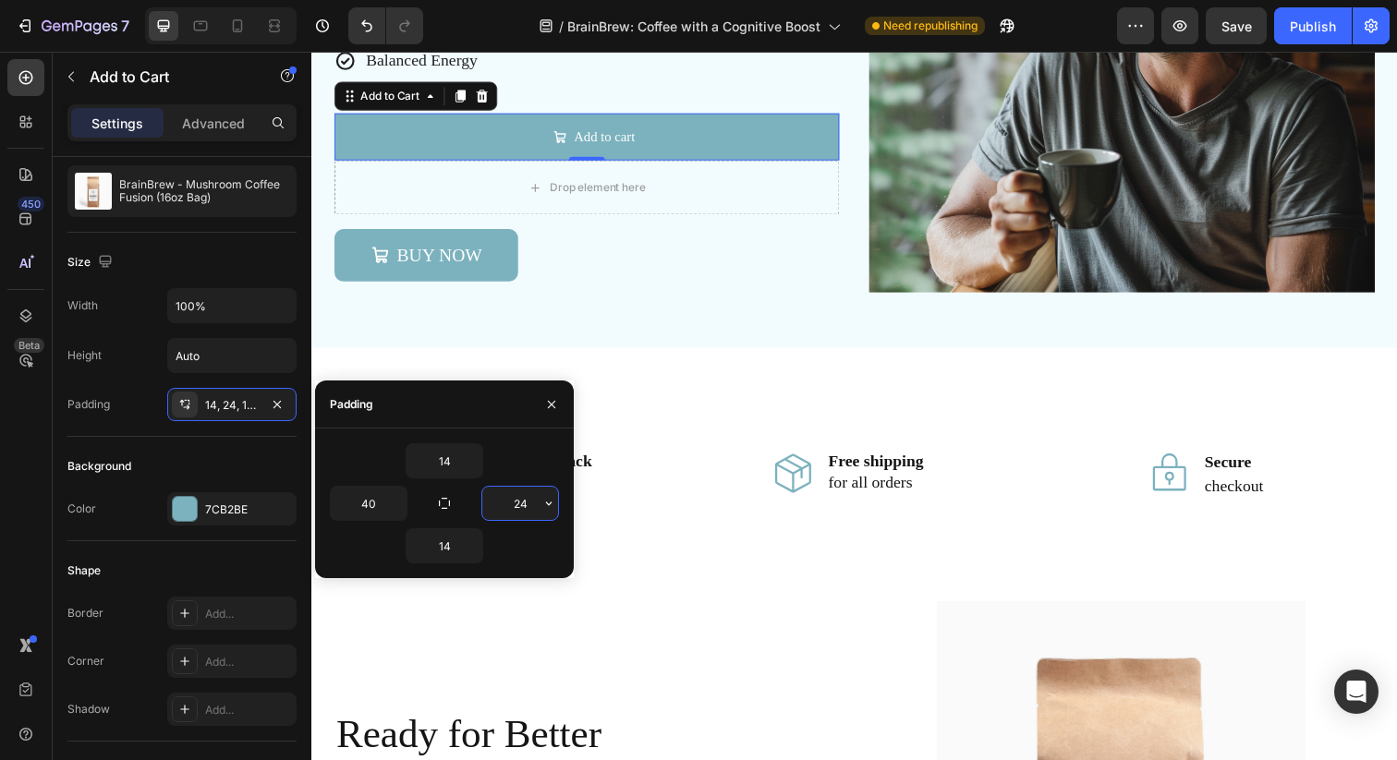
type input "2"
type input "40"
click at [111, 380] on div "Width 100% Height Auto Padding 14, 24, 14, 40" at bounding box center [181, 354] width 229 height 133
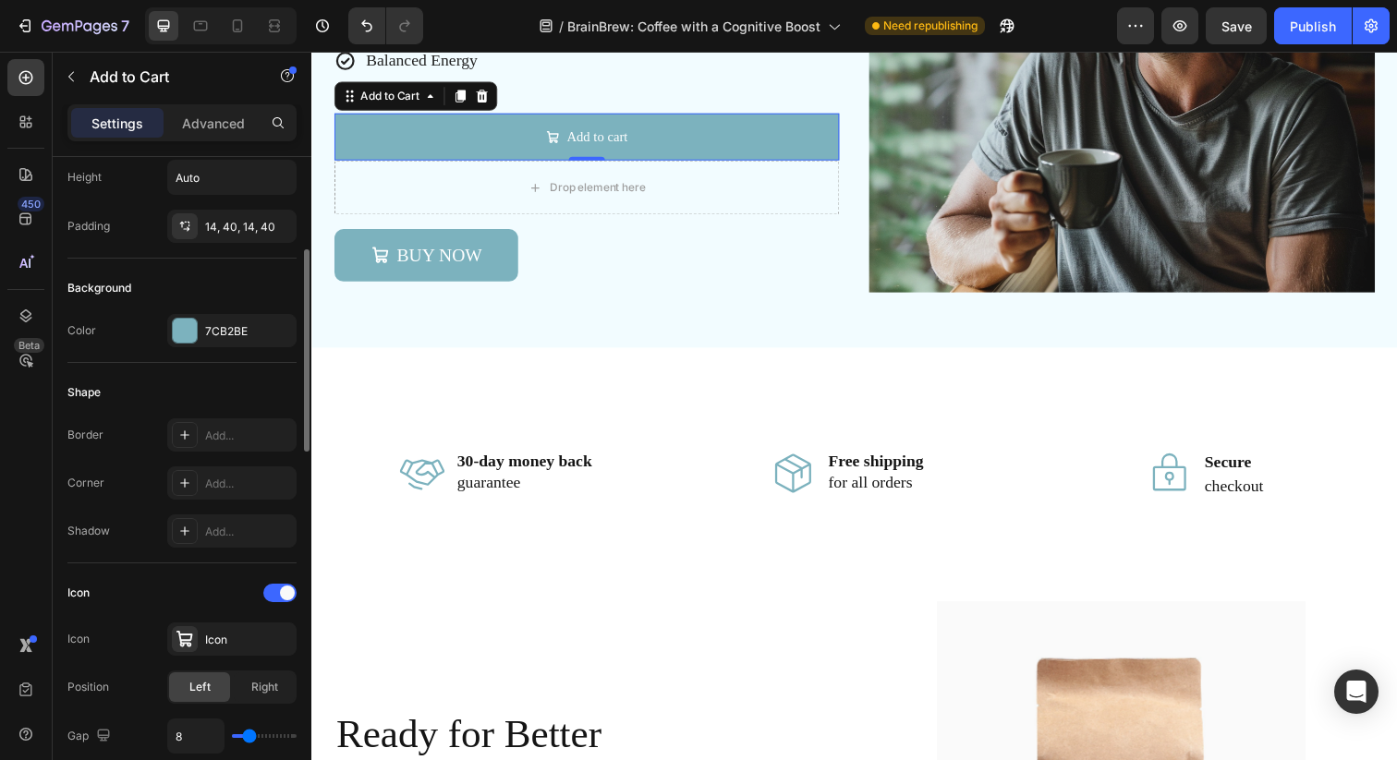
scroll to position [398, 0]
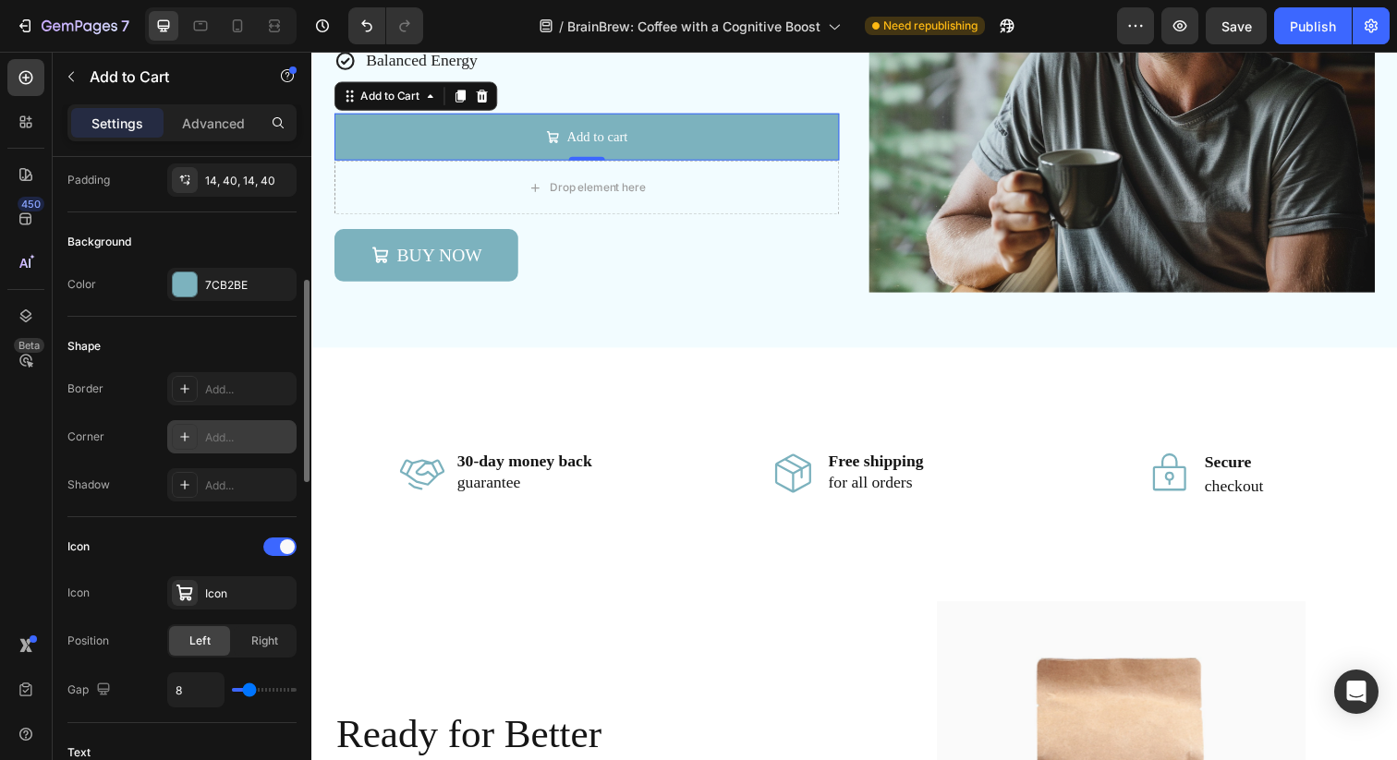
click at [180, 430] on icon at bounding box center [184, 437] width 15 height 15
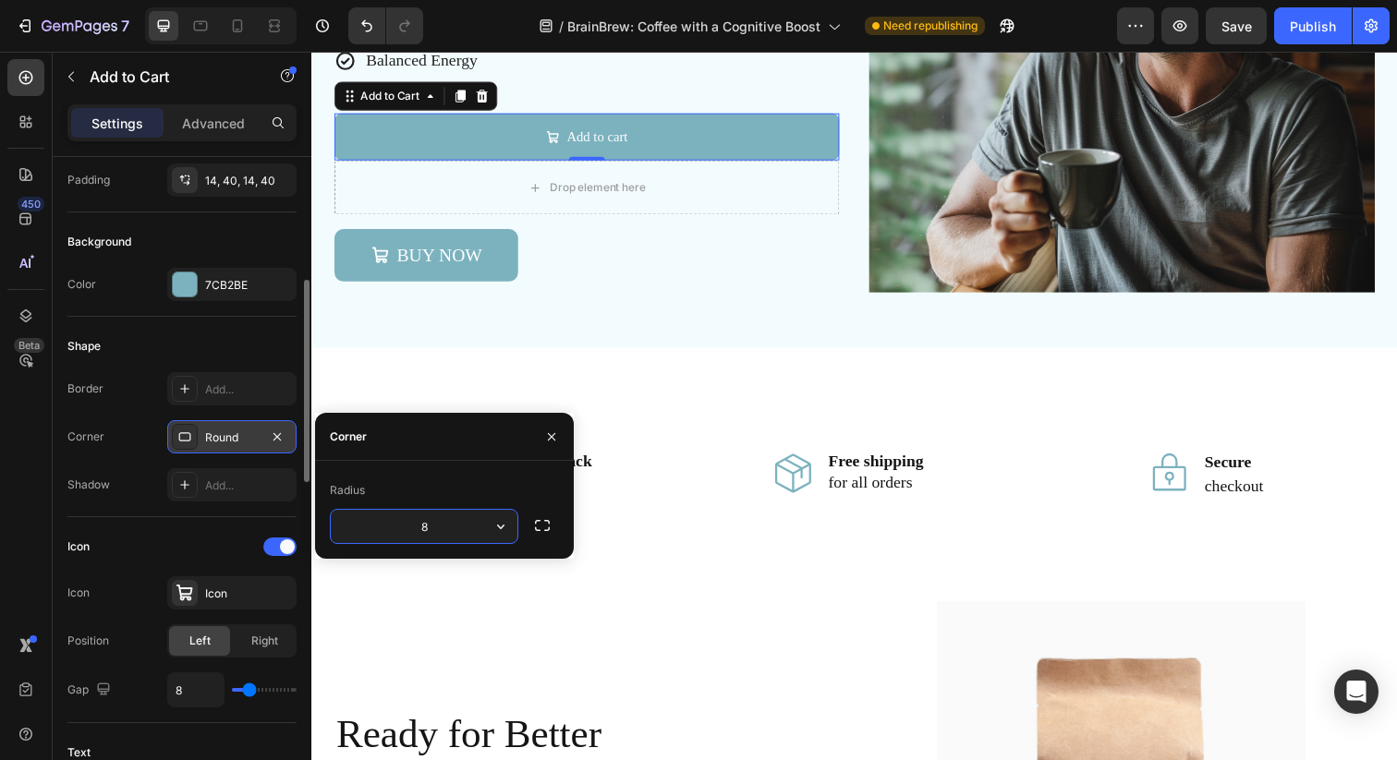
click at [133, 427] on div "Corner Round" at bounding box center [181, 436] width 229 height 33
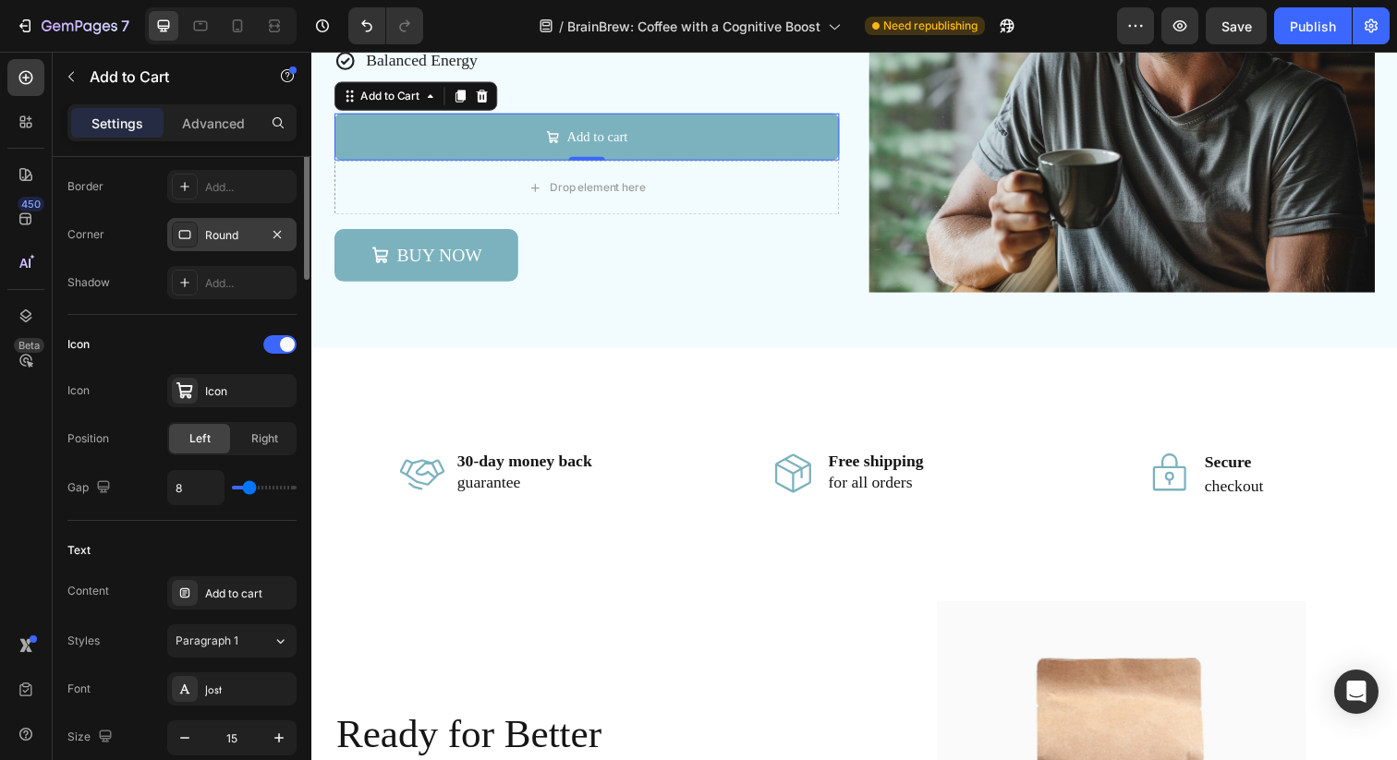
scroll to position [713, 0]
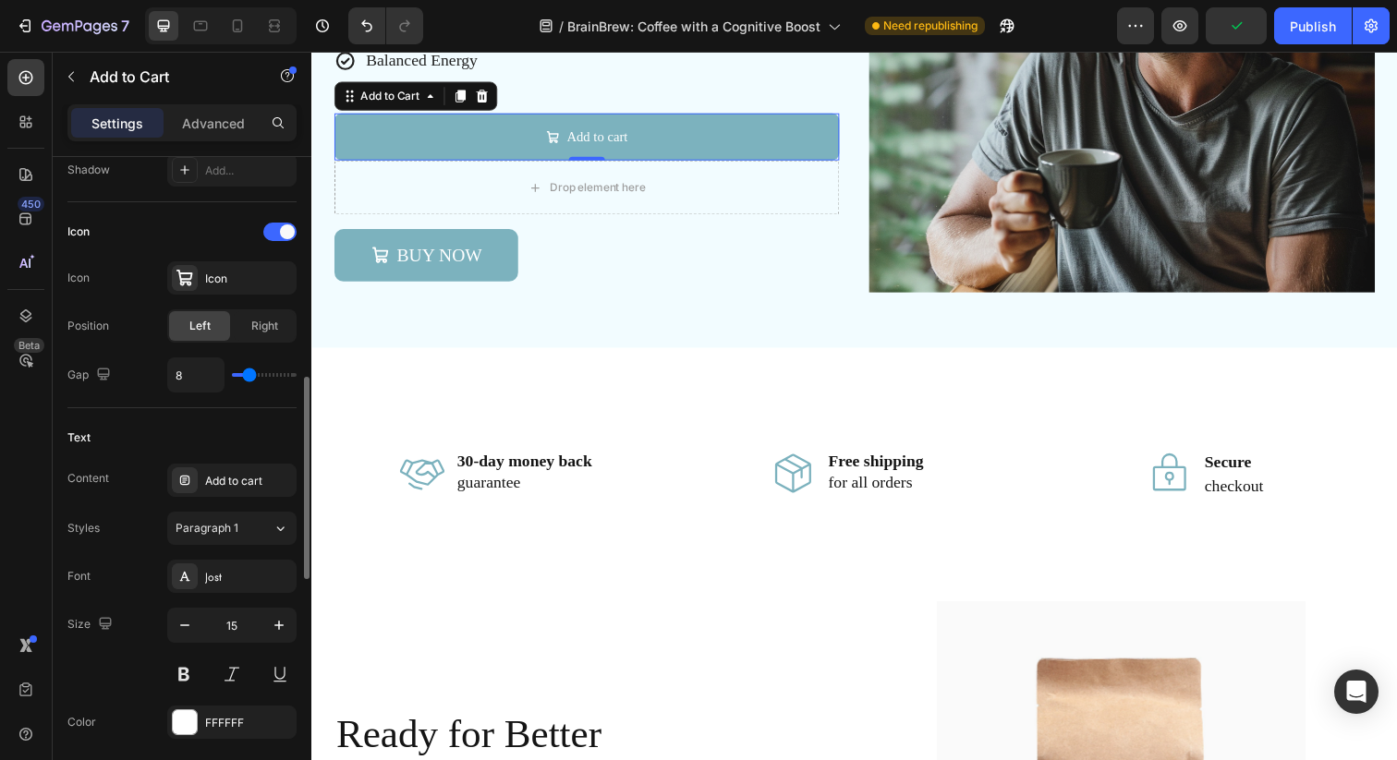
click at [236, 502] on div "Content Add to cart Styles Paragraph 1 Font Jost Size 15 Color FFFFFF Show more" at bounding box center [181, 625] width 229 height 323
click at [244, 476] on div "Add to cart" at bounding box center [248, 481] width 87 height 17
click at [125, 440] on div "Text" at bounding box center [181, 438] width 229 height 30
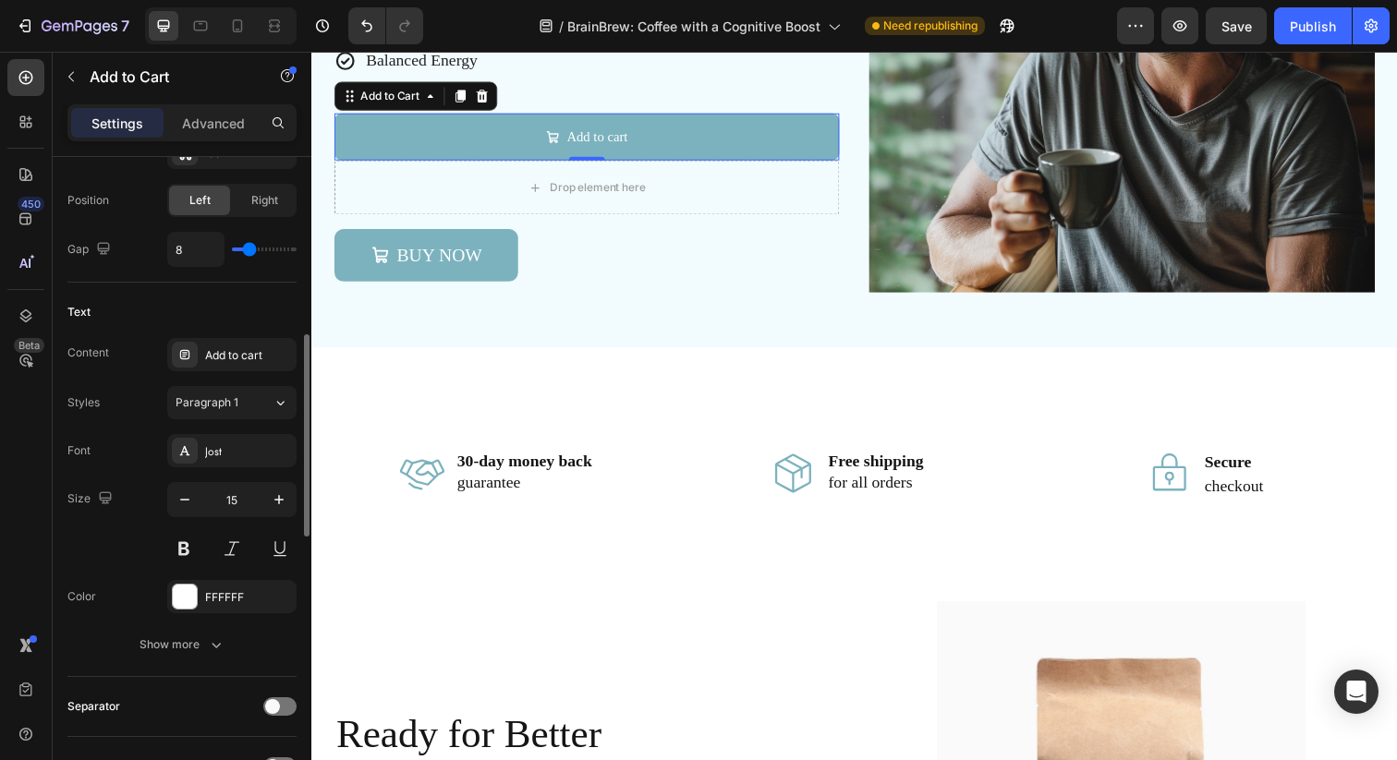
scroll to position [876, 0]
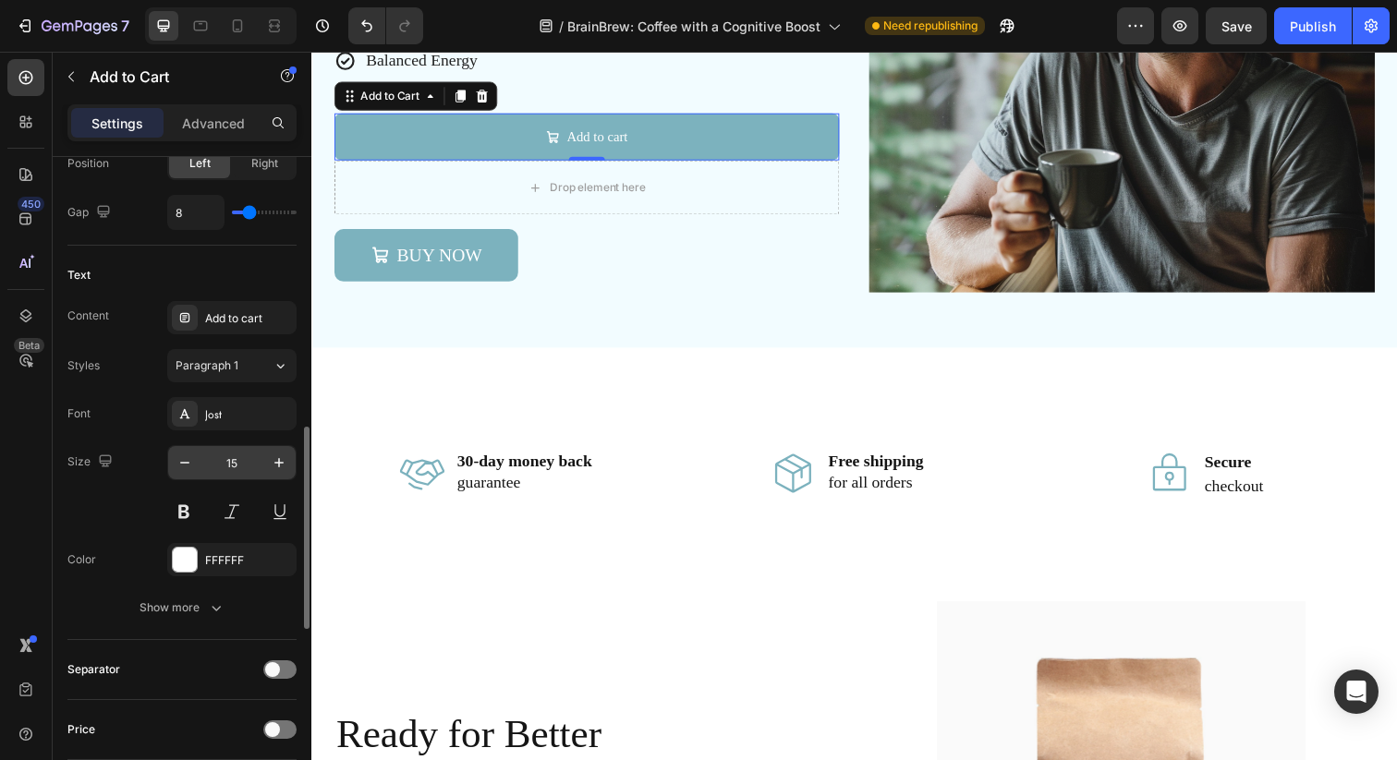
click at [235, 462] on input "15" at bounding box center [231, 462] width 61 height 33
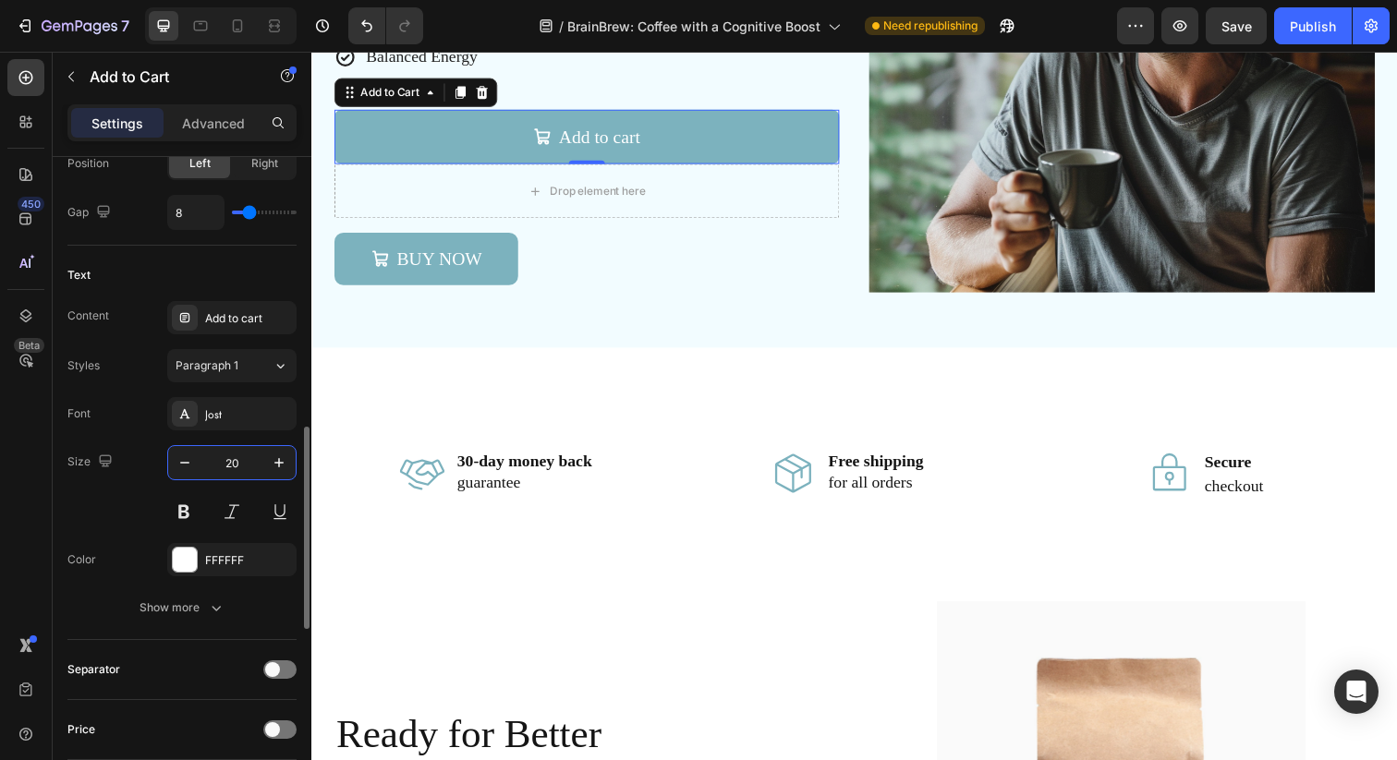
type input "20"
click at [220, 599] on icon "button" at bounding box center [216, 608] width 18 height 18
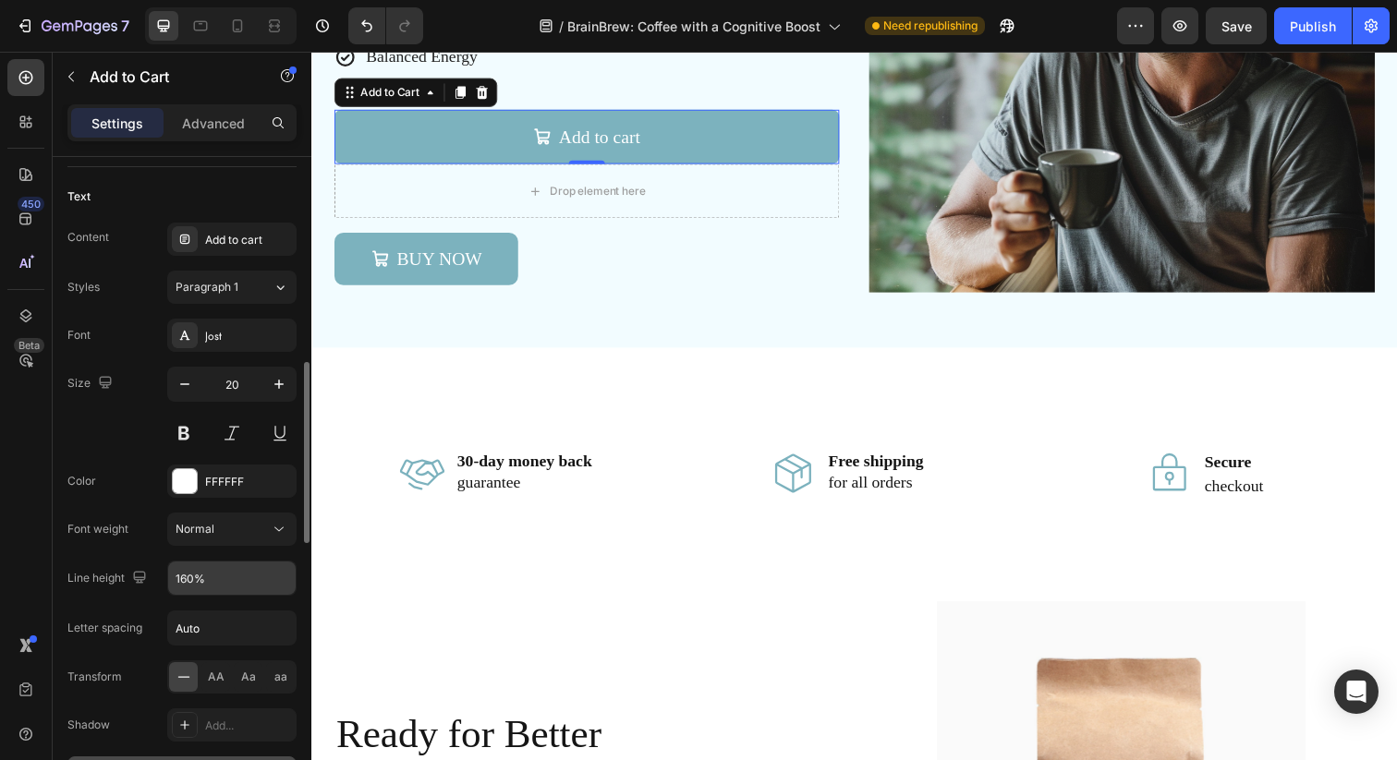
scroll to position [975, 0]
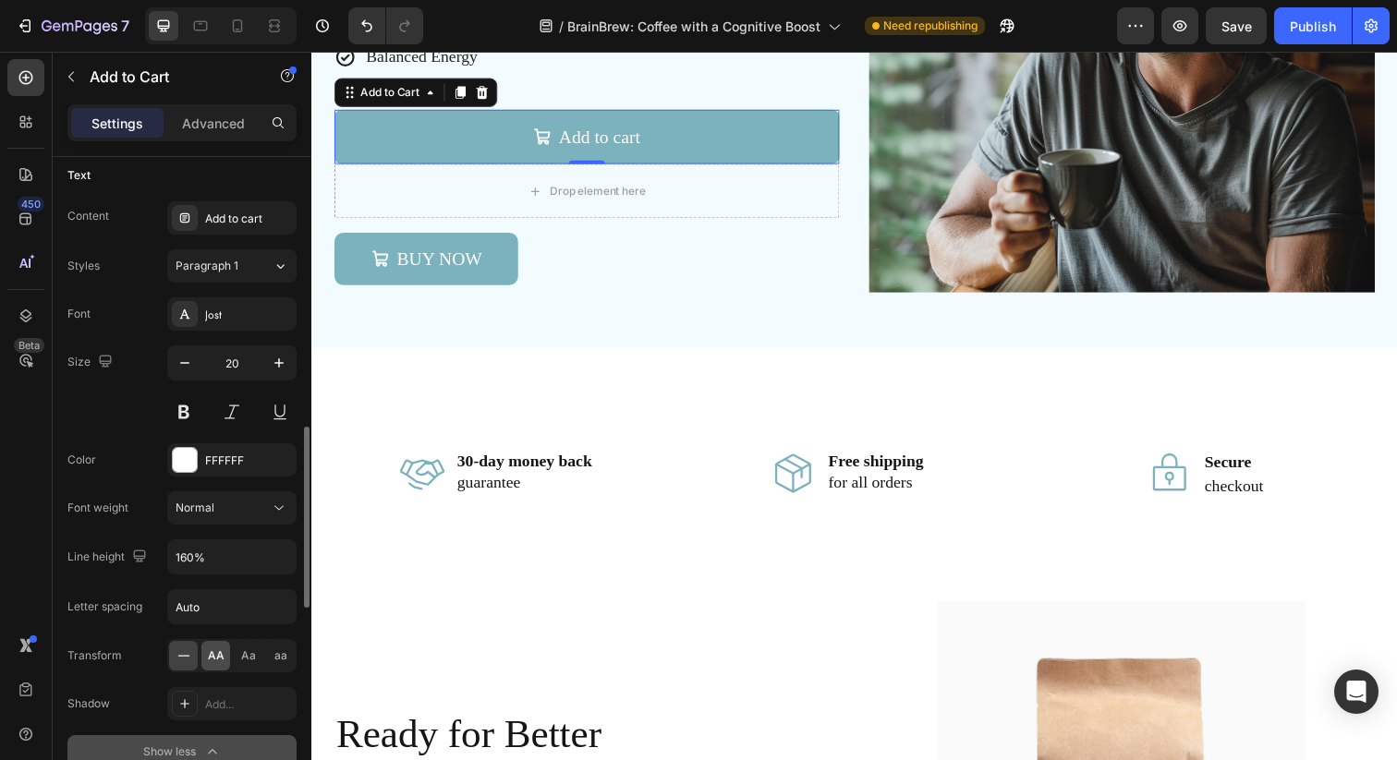
click at [212, 656] on span "AA" at bounding box center [216, 656] width 17 height 17
click at [99, 530] on div "Font Jost Size 20 Color FFFFFF Font weight Normal Line height 160% Letter spaci…" at bounding box center [181, 532] width 229 height 471
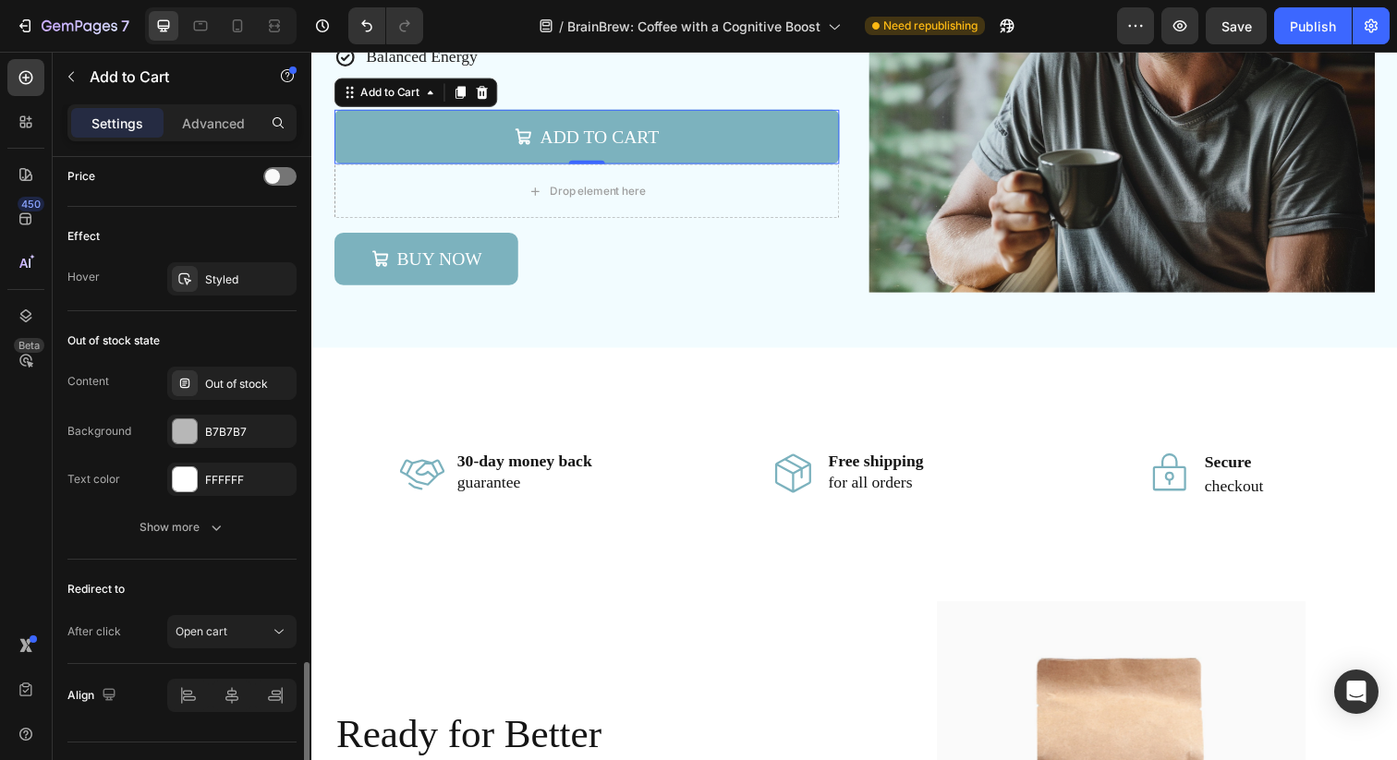
scroll to position [1714, 0]
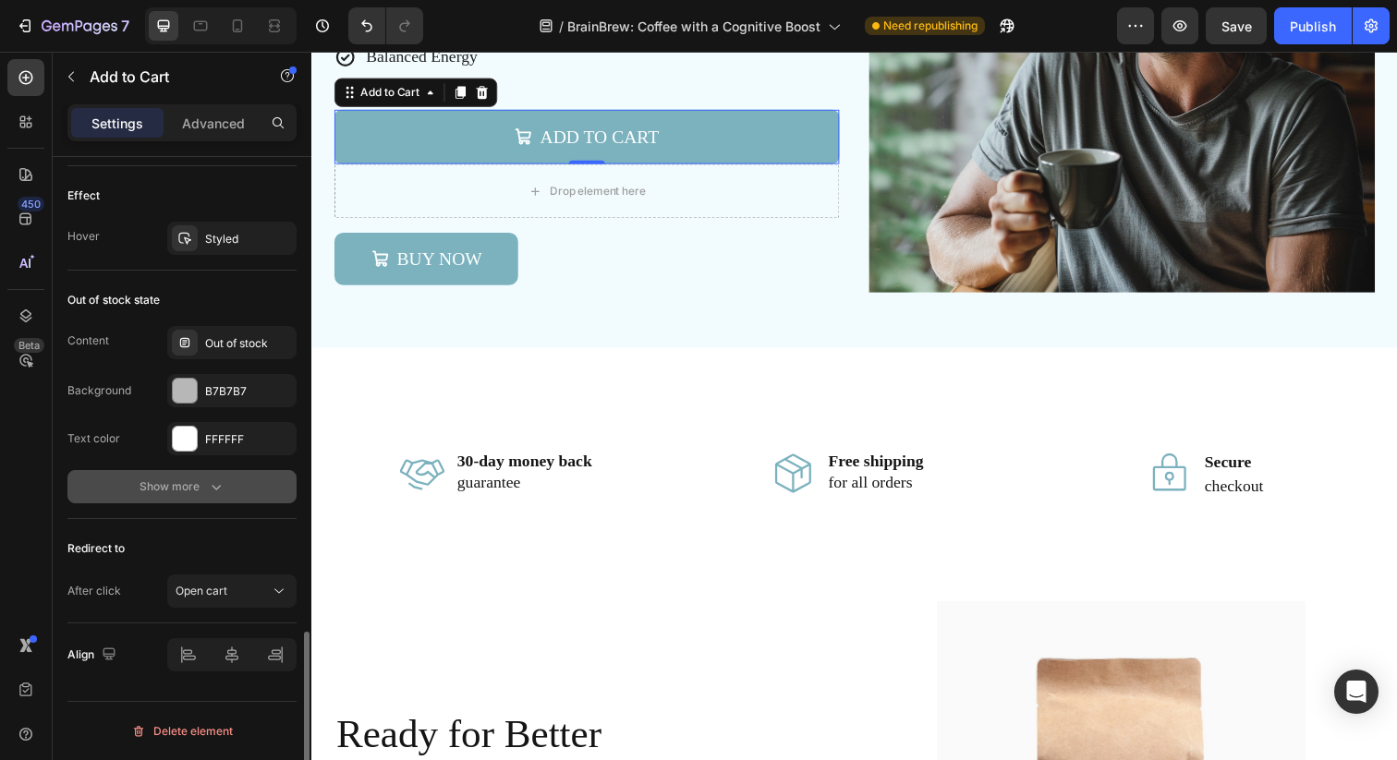
click at [212, 486] on icon "button" at bounding box center [216, 488] width 9 height 6
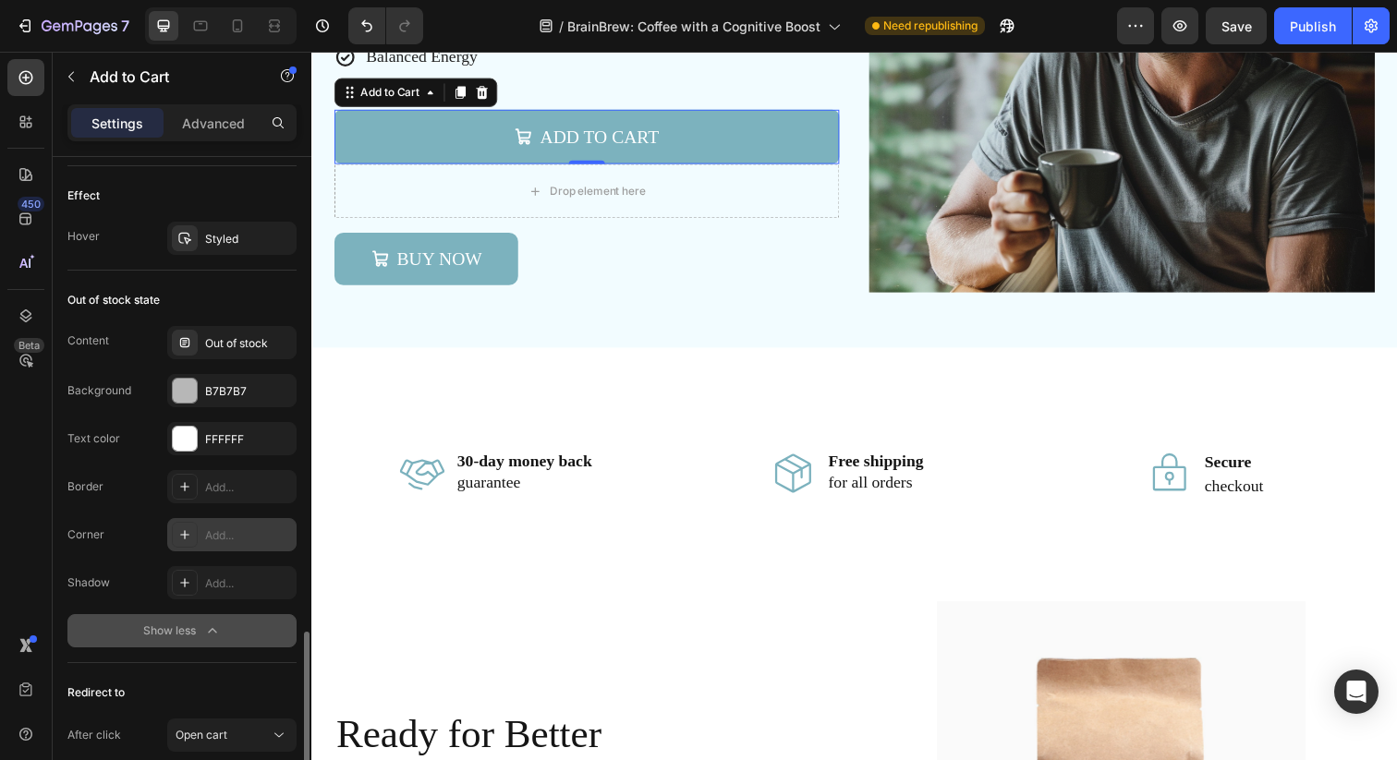
click at [192, 534] on div at bounding box center [185, 535] width 26 height 26
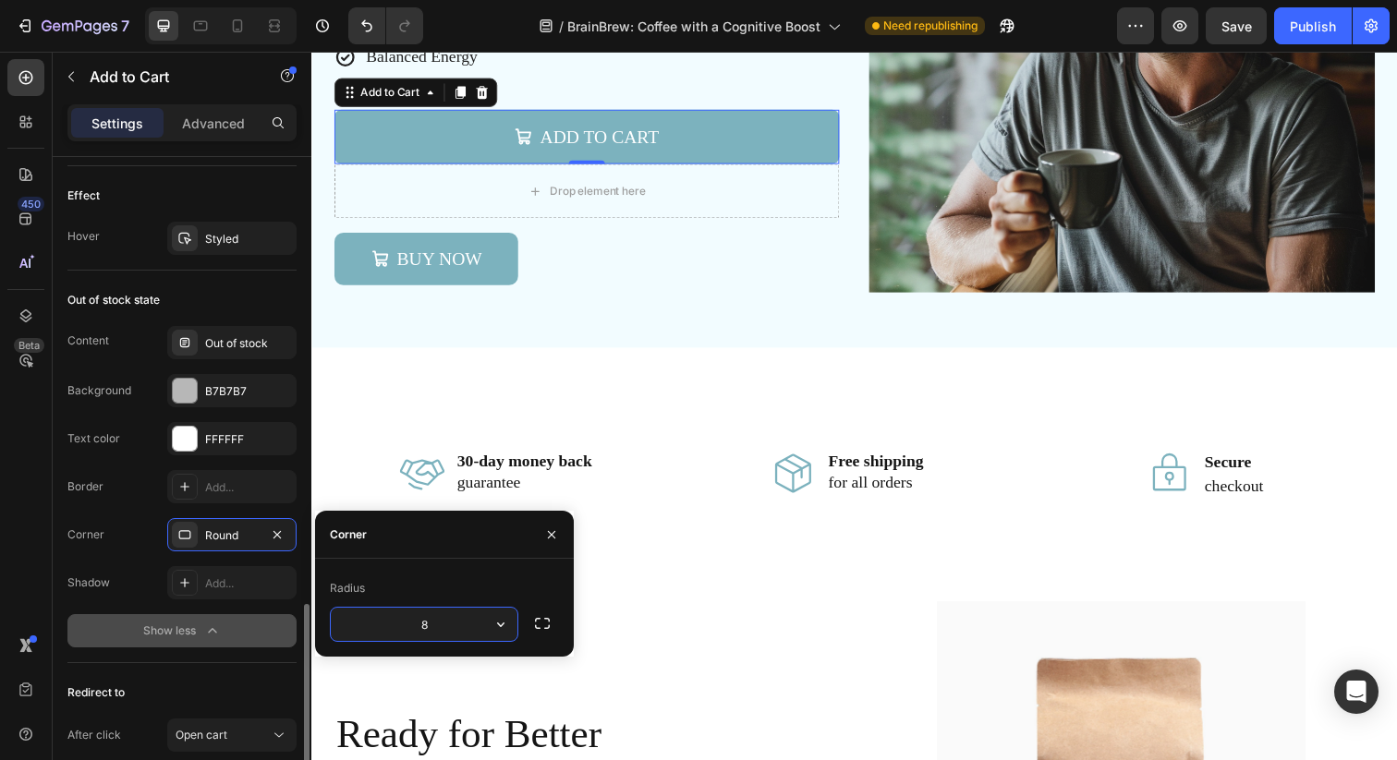
click at [125, 495] on div "Border Add..." at bounding box center [181, 486] width 229 height 33
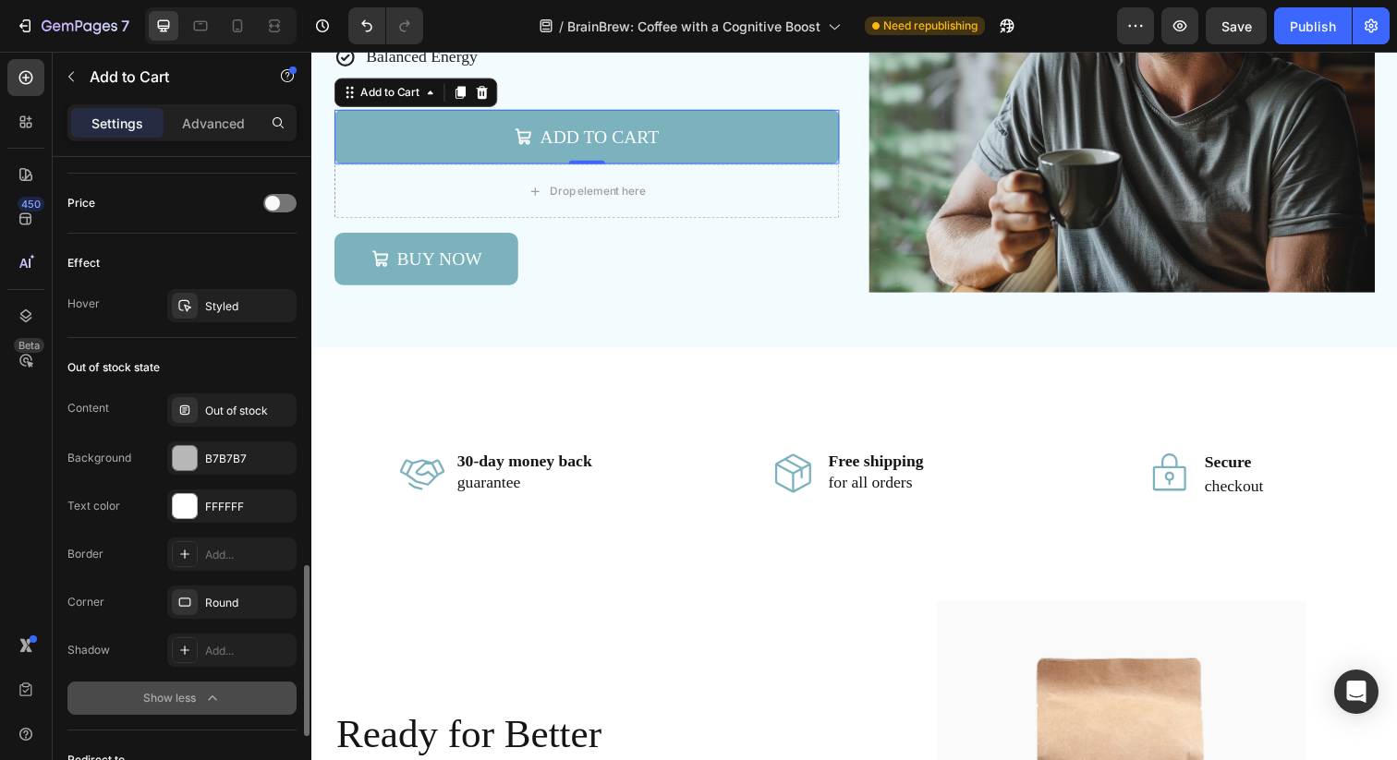
scroll to position [1629, 0]
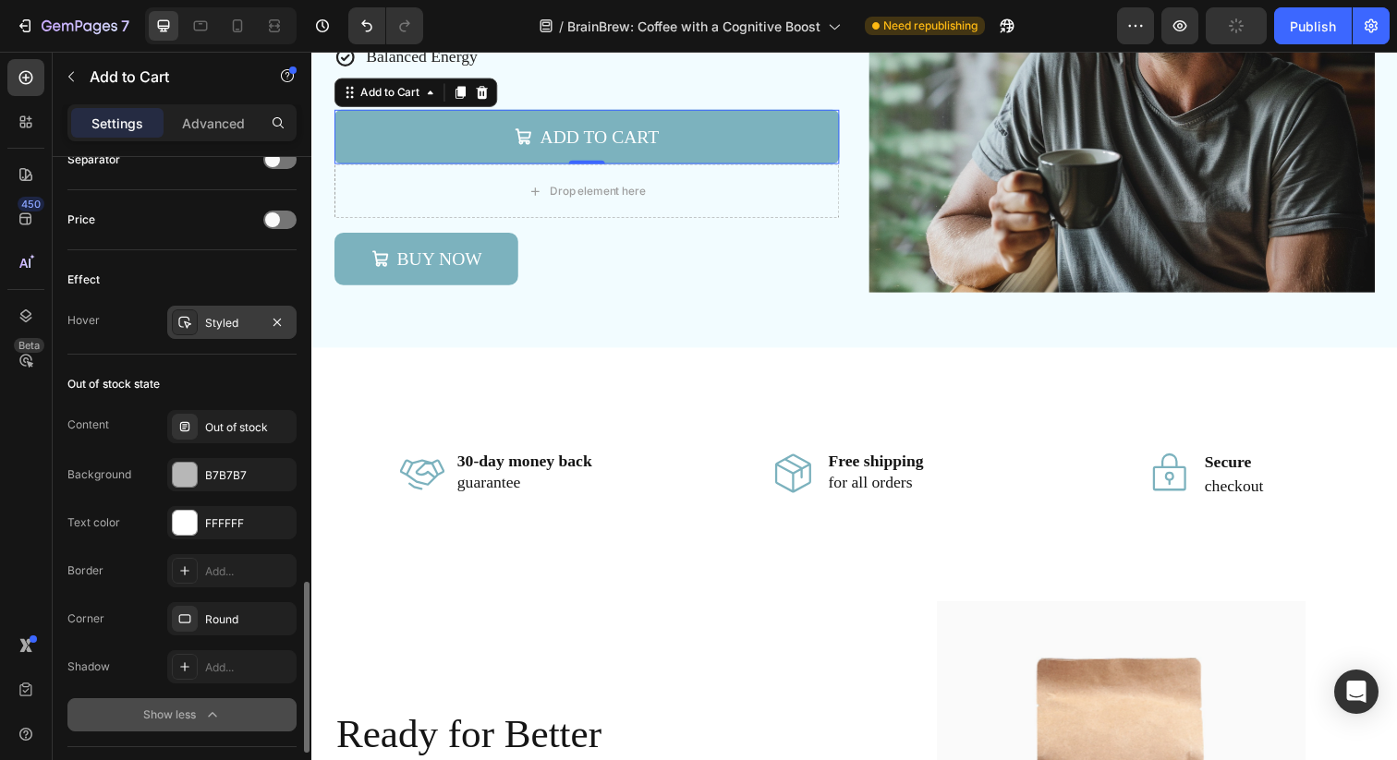
click at [202, 332] on div "Styled" at bounding box center [231, 322] width 129 height 33
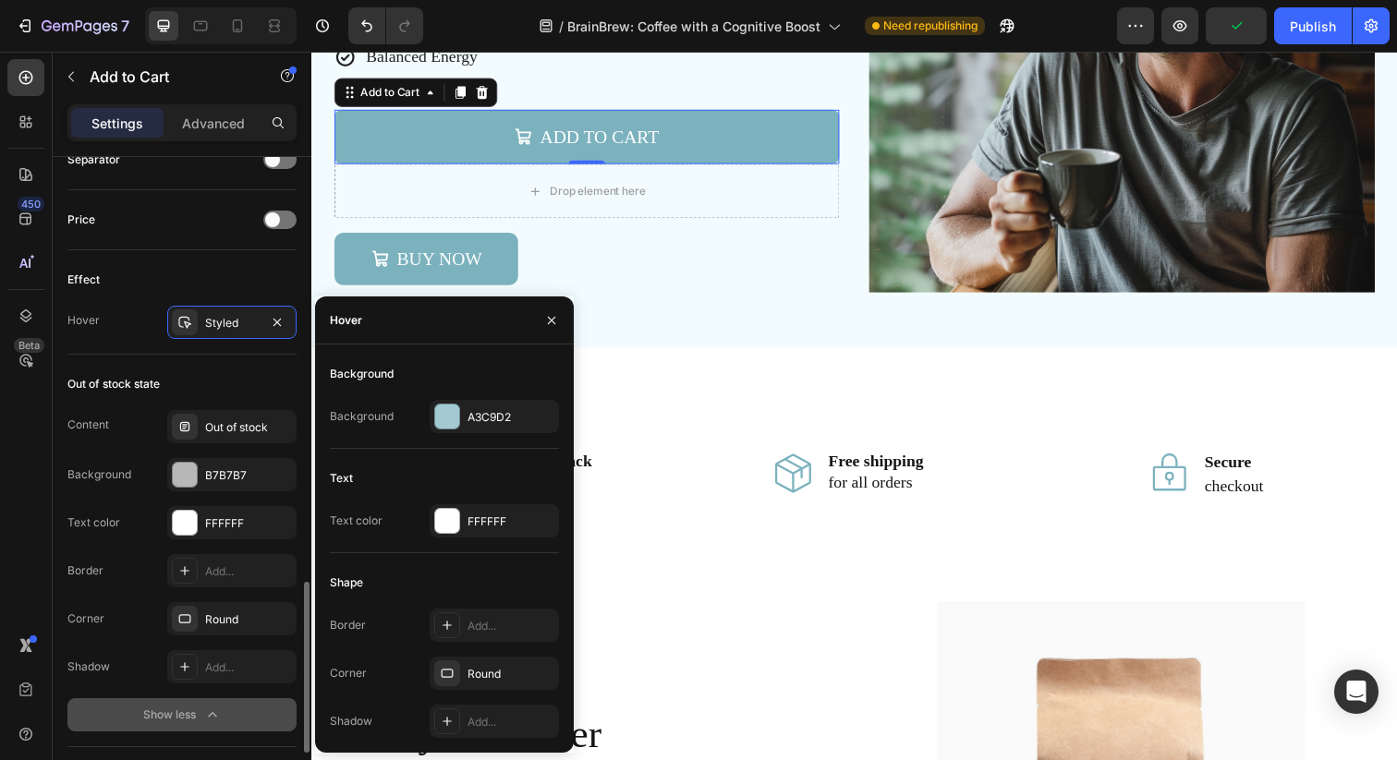
click at [127, 327] on div "Hover Styled" at bounding box center [181, 322] width 229 height 33
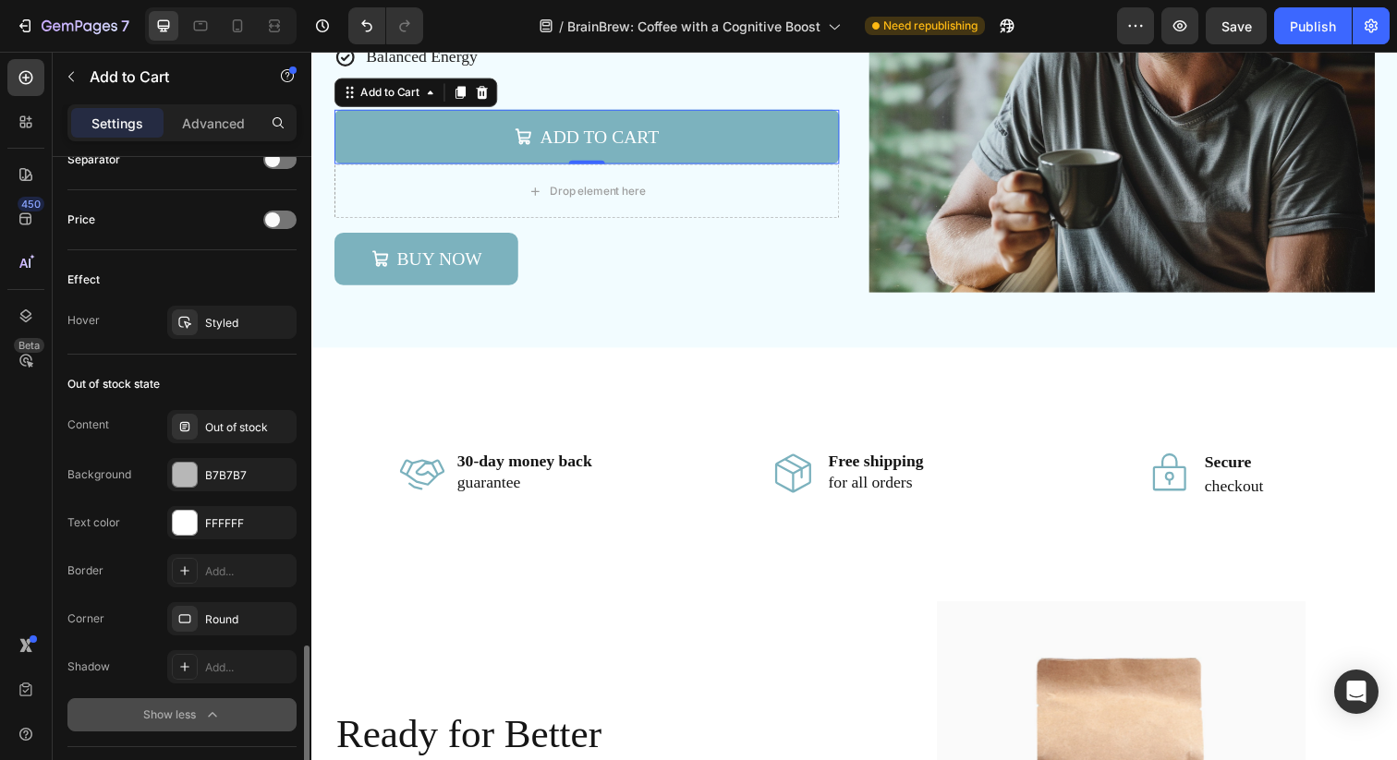
scroll to position [1858, 0]
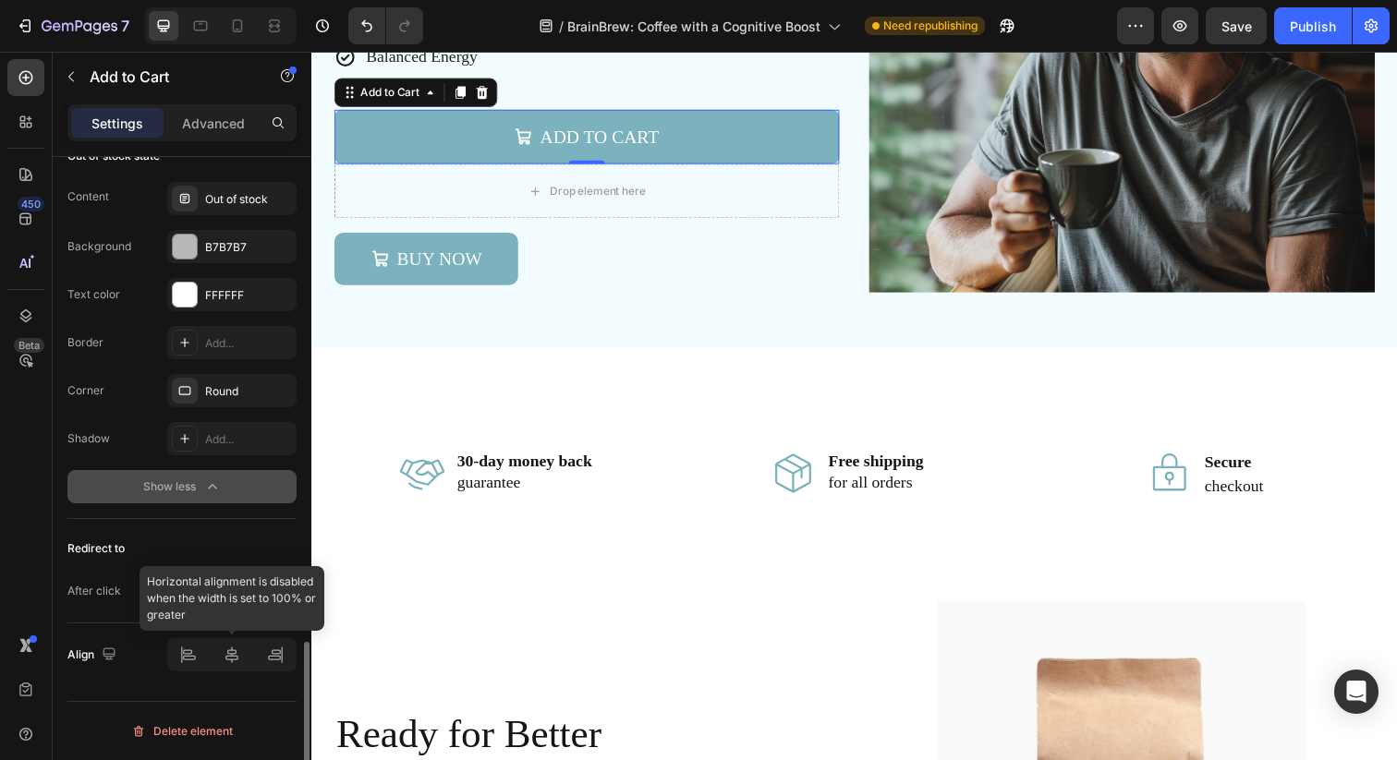
click at [194, 645] on div at bounding box center [231, 654] width 129 height 33
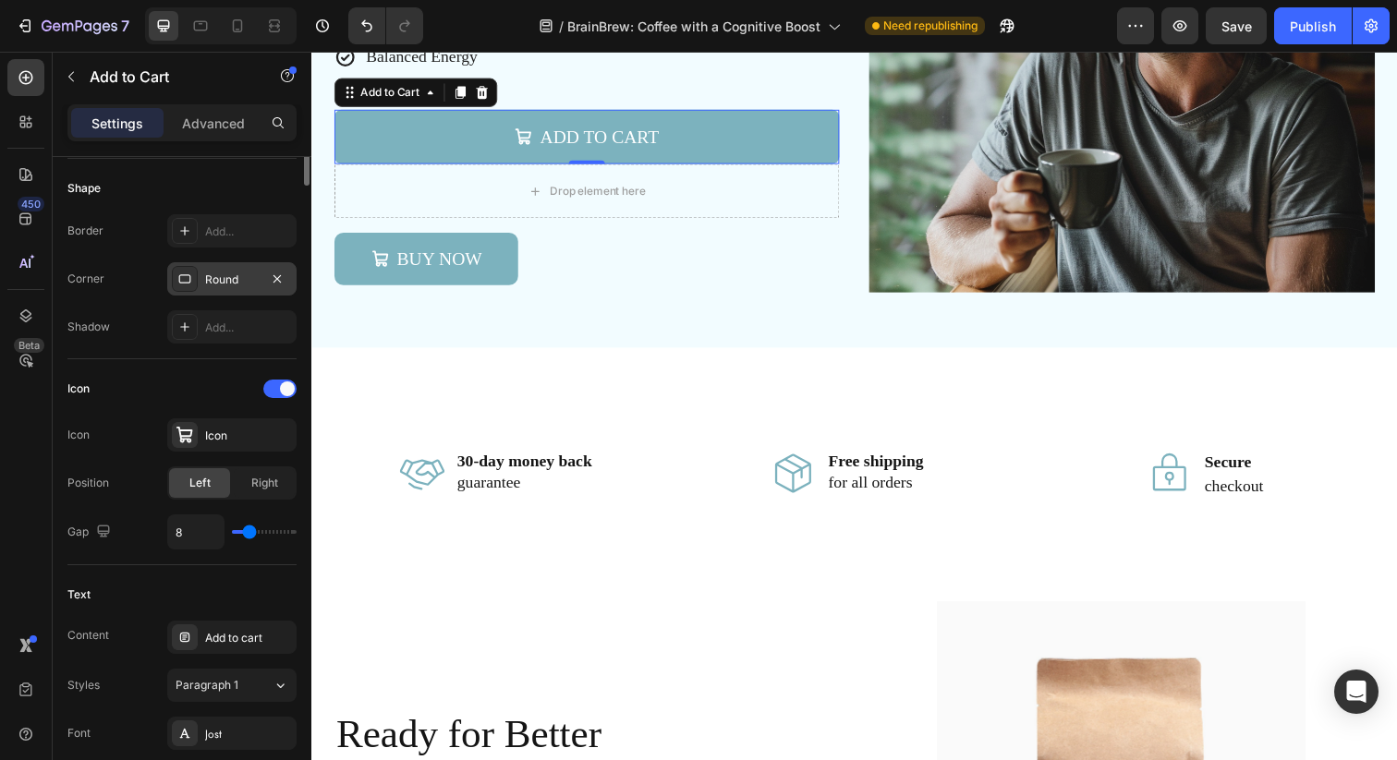
scroll to position [0, 0]
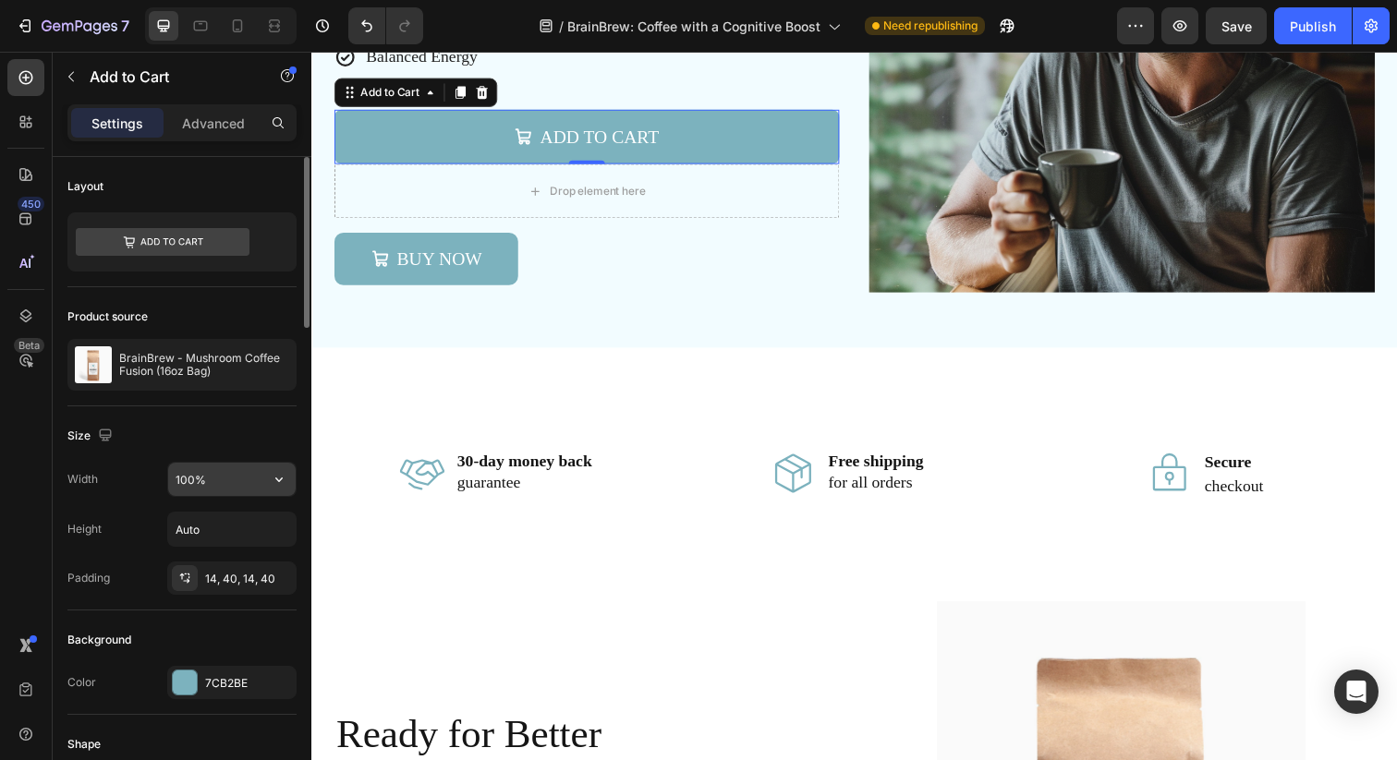
click at [275, 478] on icon "button" at bounding box center [278, 480] width 7 height 5
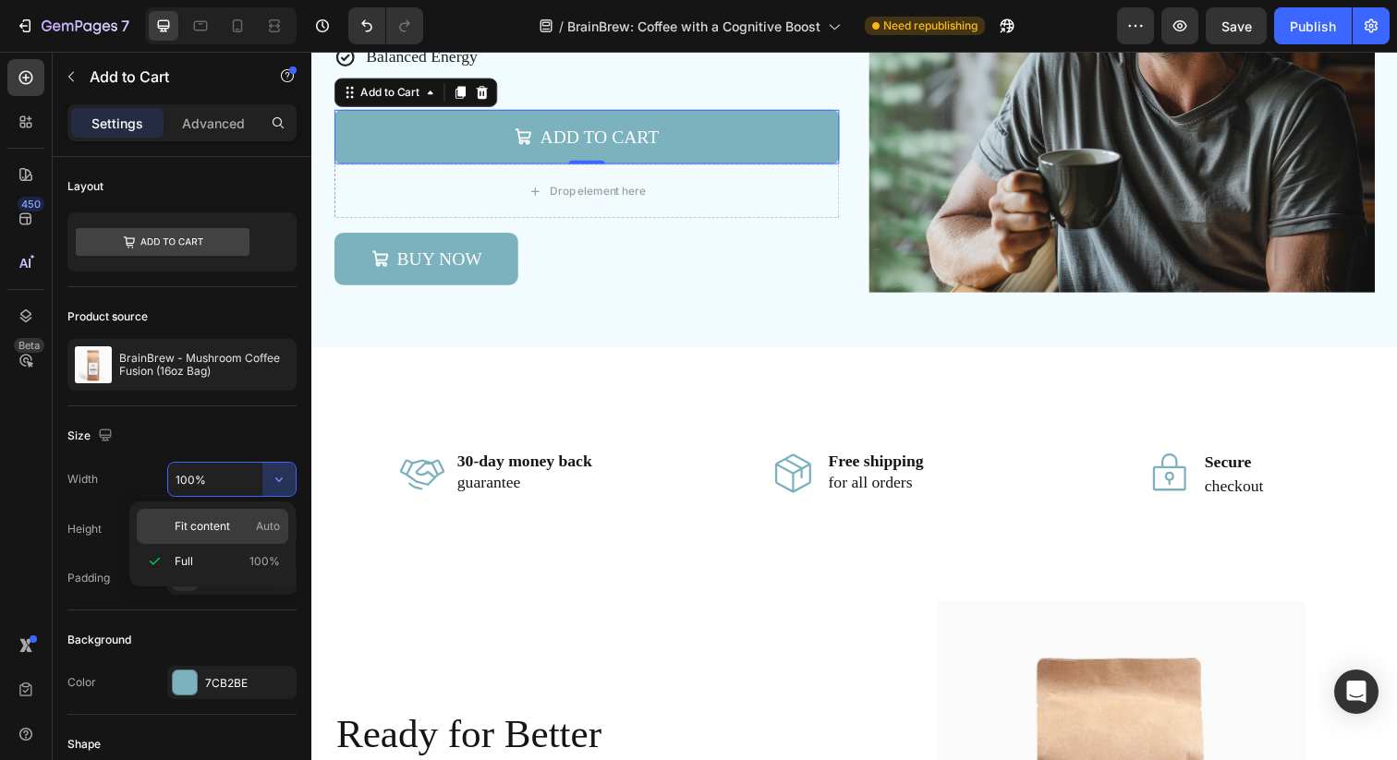
click at [225, 518] on span "Fit content" at bounding box center [202, 526] width 55 height 17
type input "Auto"
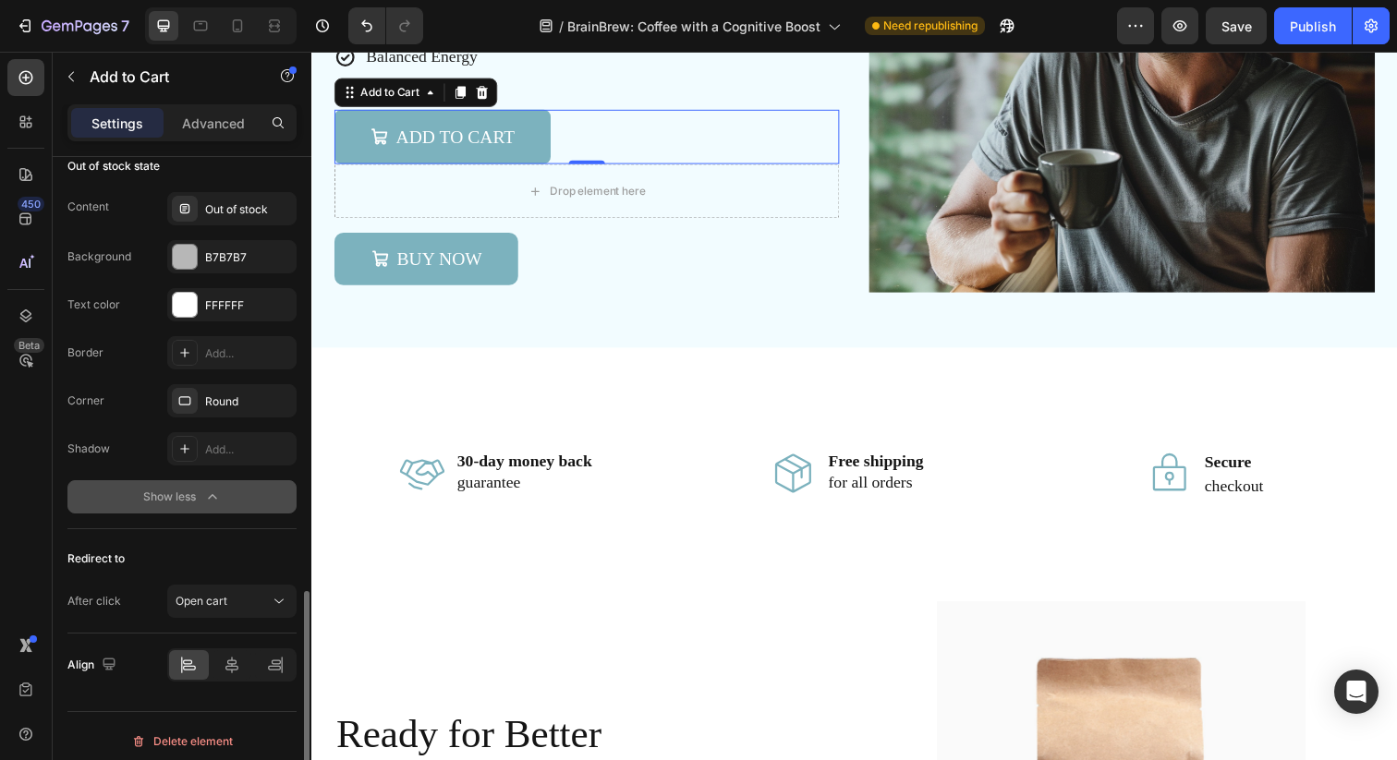
scroll to position [1858, 0]
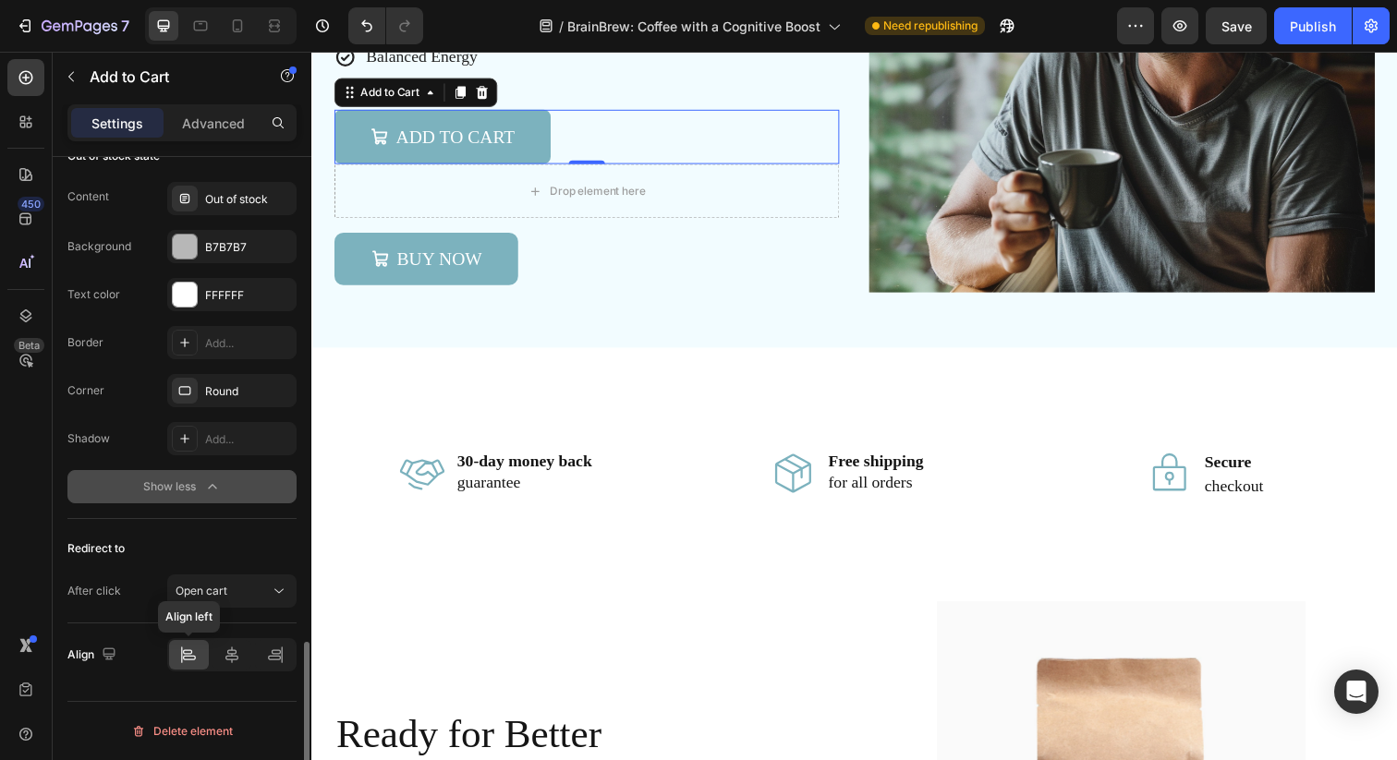
click at [186, 656] on icon at bounding box center [189, 658] width 13 height 5
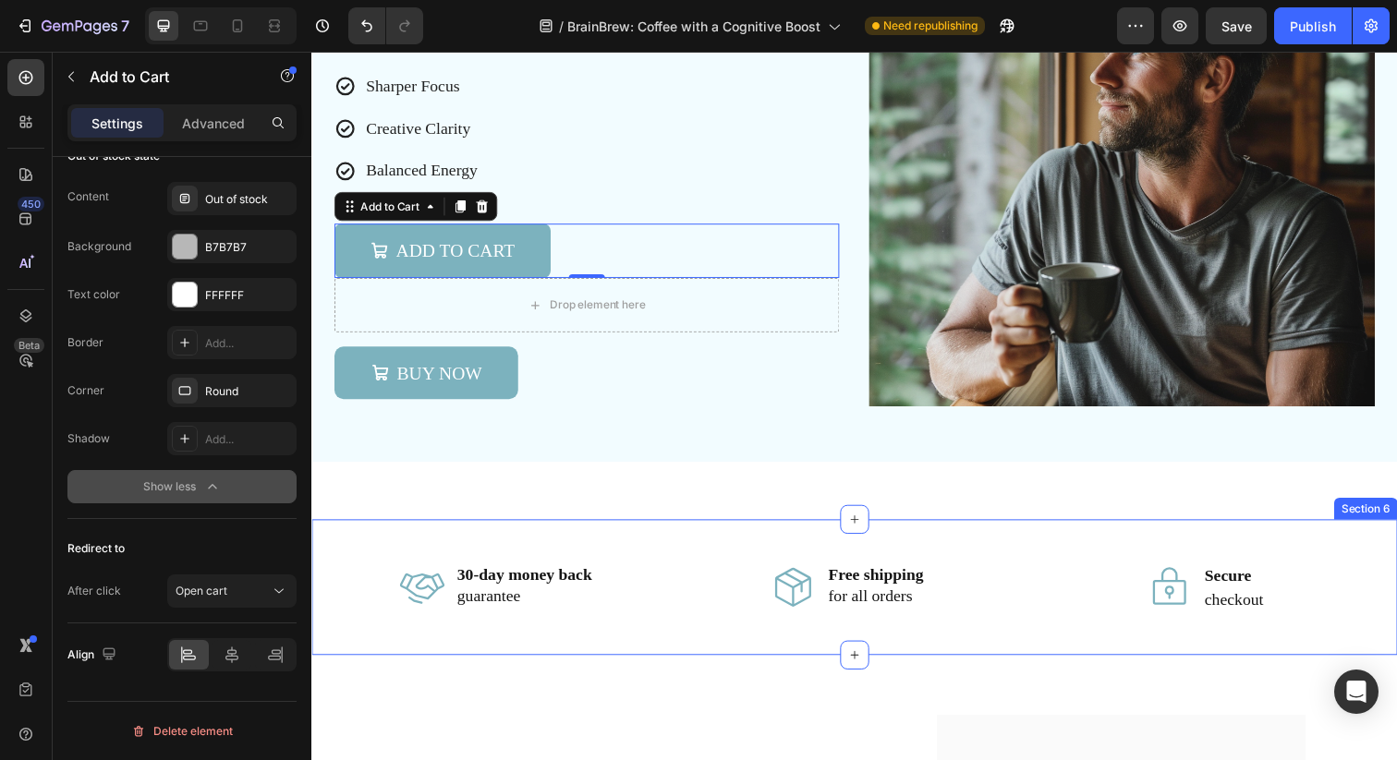
scroll to position [1821, 0]
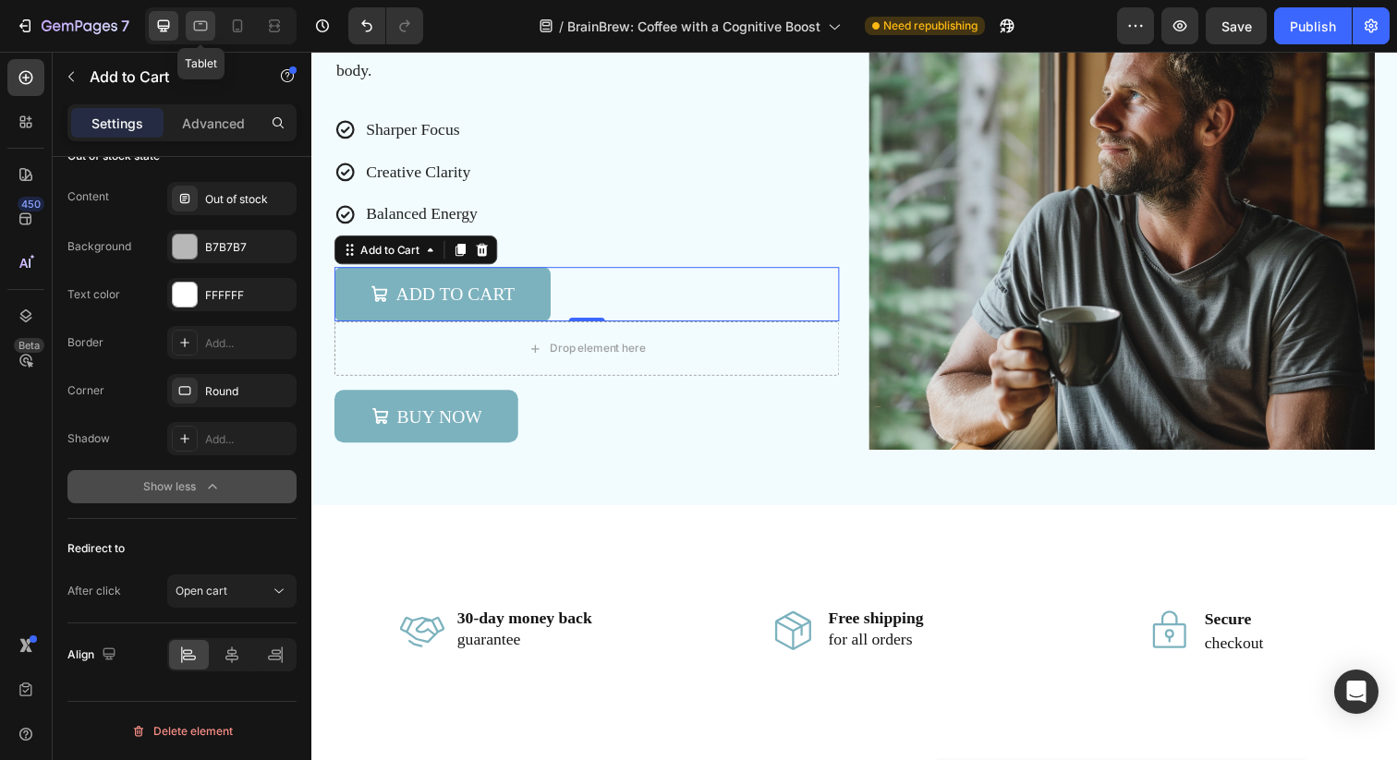
click at [195, 24] on icon at bounding box center [200, 26] width 18 height 18
type input "14"
type input "180%"
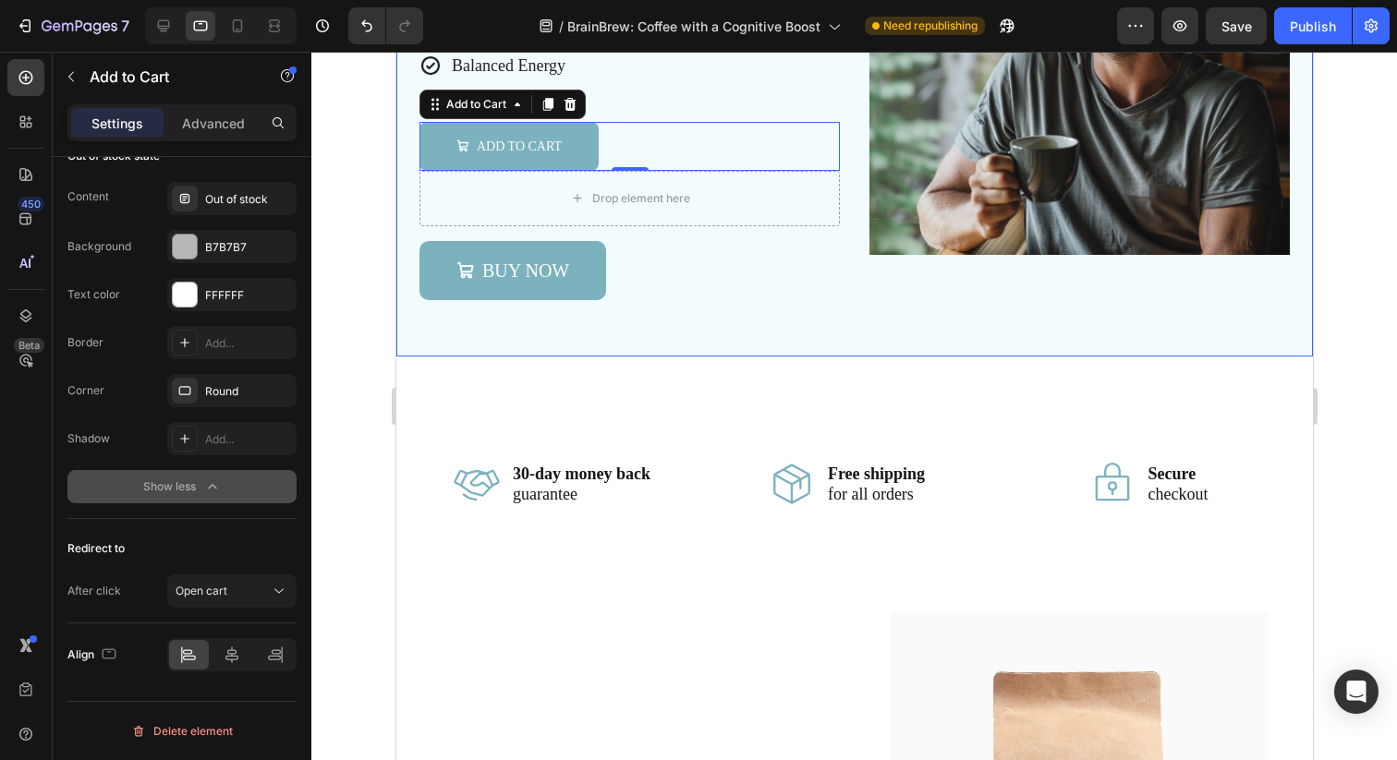
scroll to position [1993, 0]
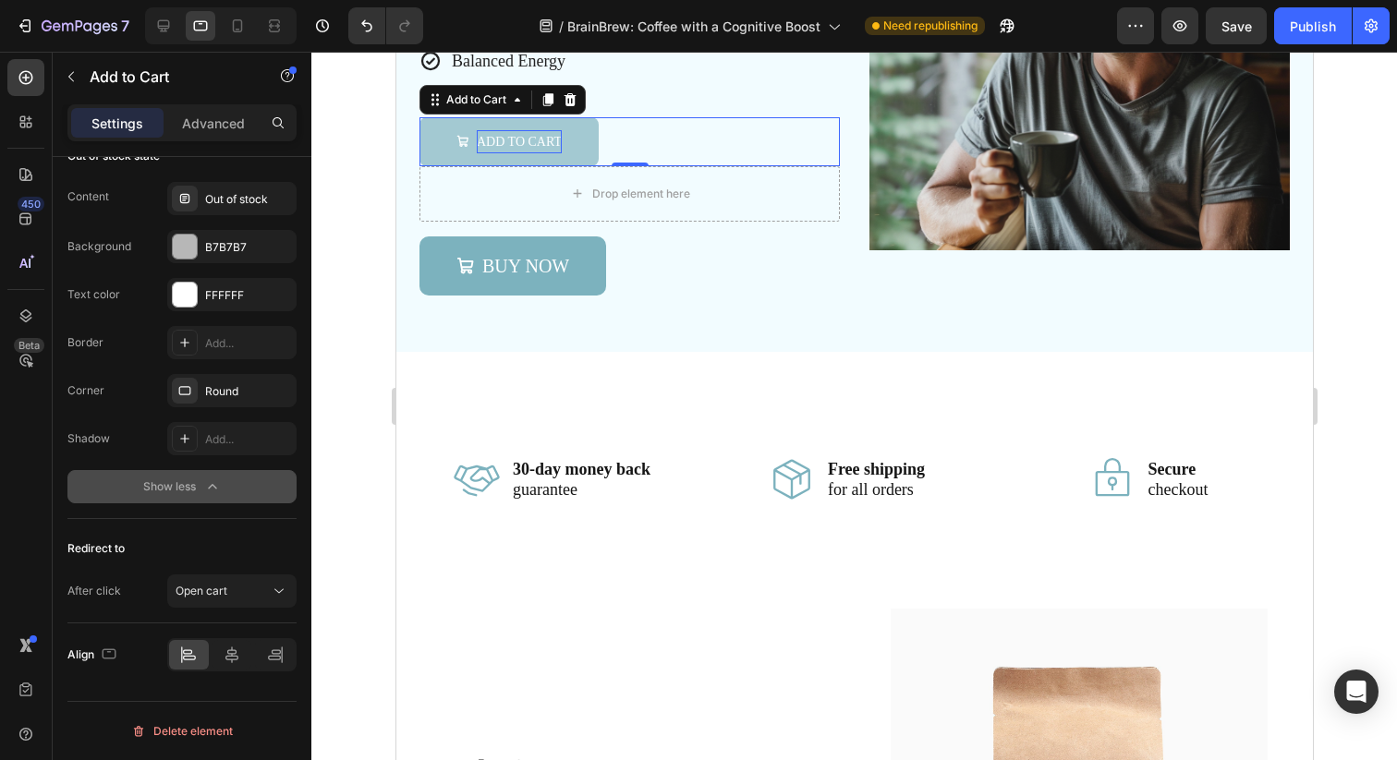
click at [525, 138] on div "Add to cart" at bounding box center [518, 141] width 85 height 23
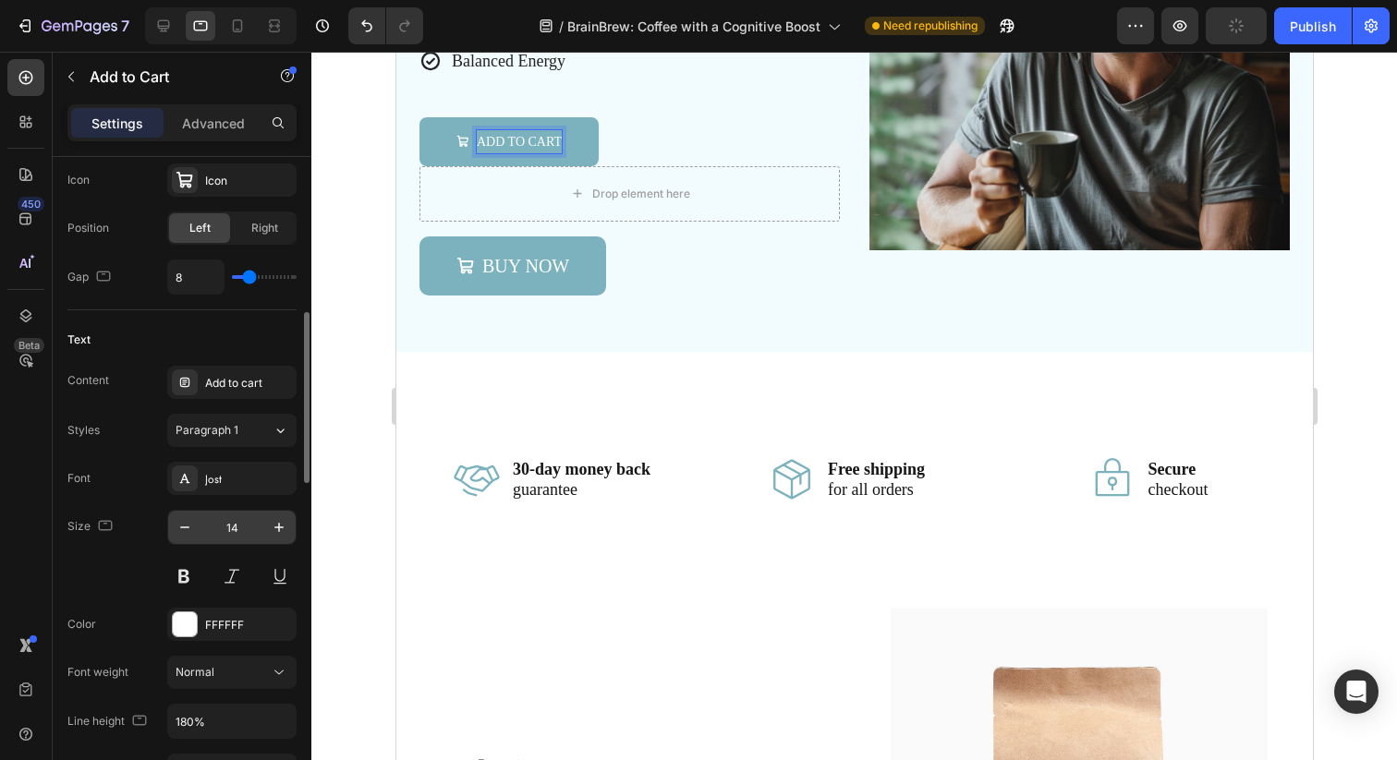
scroll to position [822, 0]
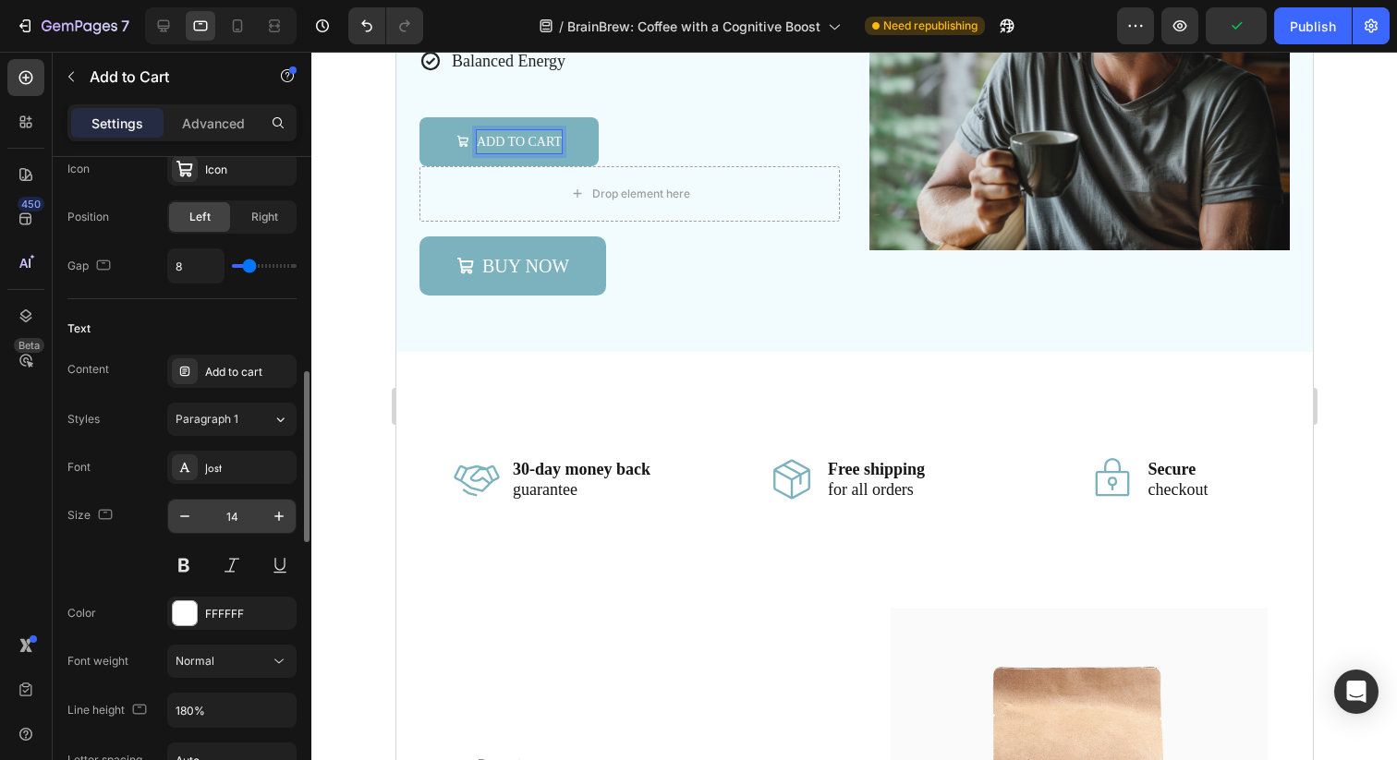
click at [234, 520] on input "14" at bounding box center [231, 516] width 61 height 33
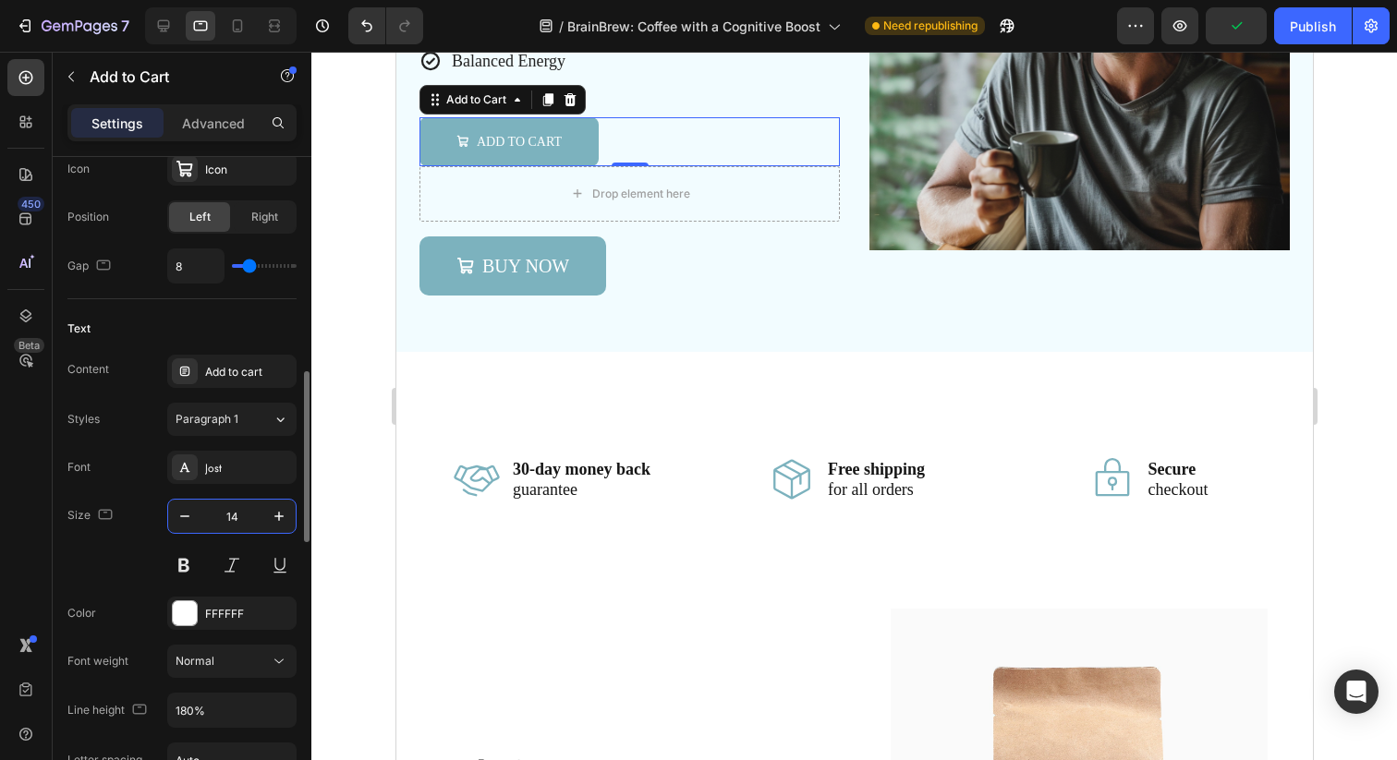
click at [234, 520] on input "14" at bounding box center [231, 516] width 61 height 33
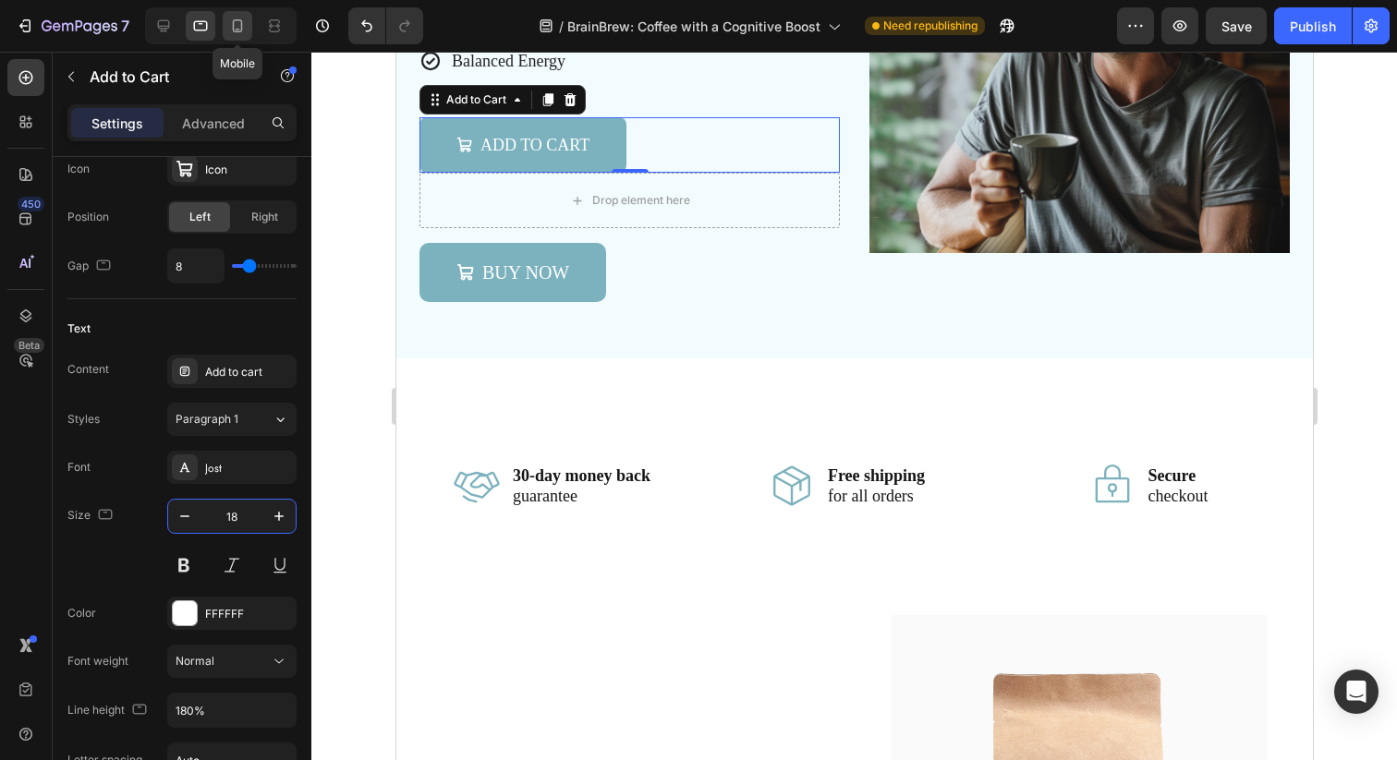
click at [241, 20] on icon at bounding box center [238, 25] width 10 height 13
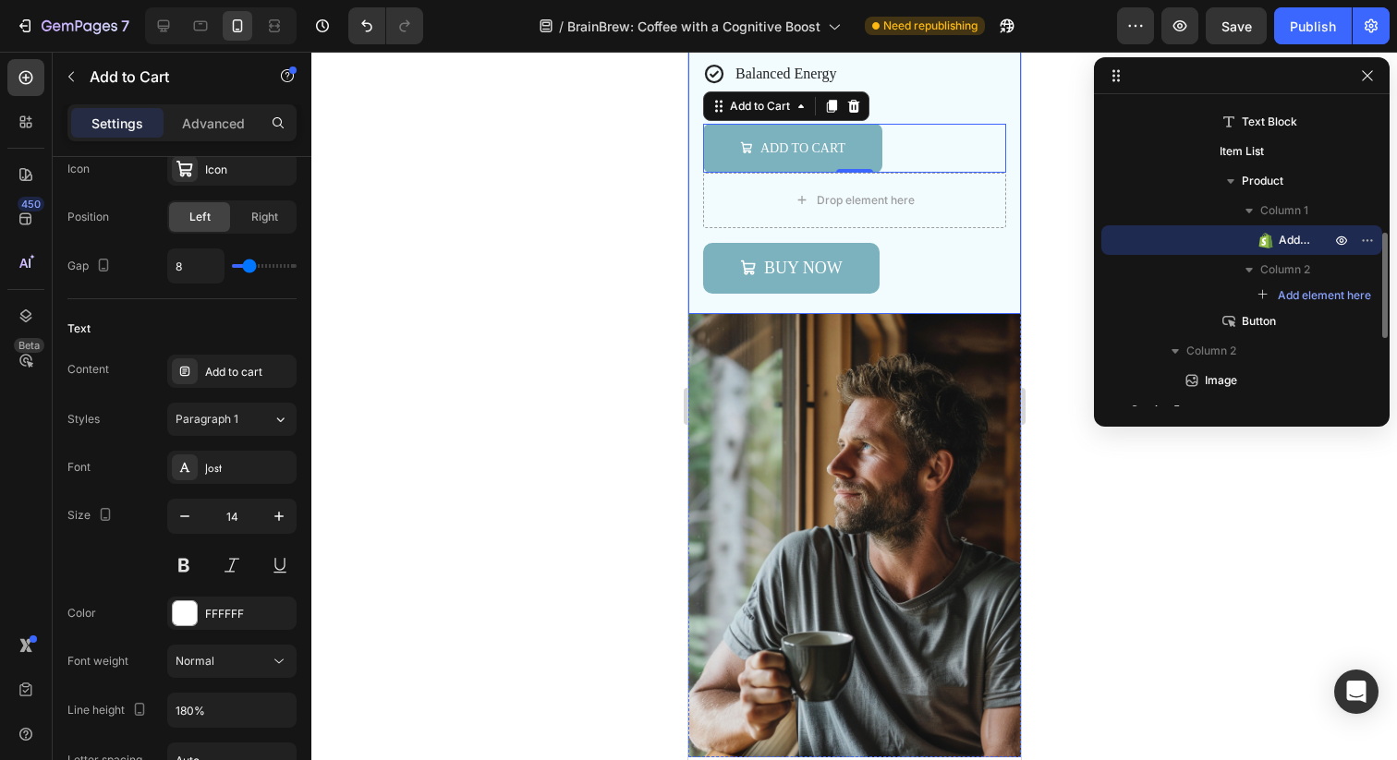
scroll to position [1996, 0]
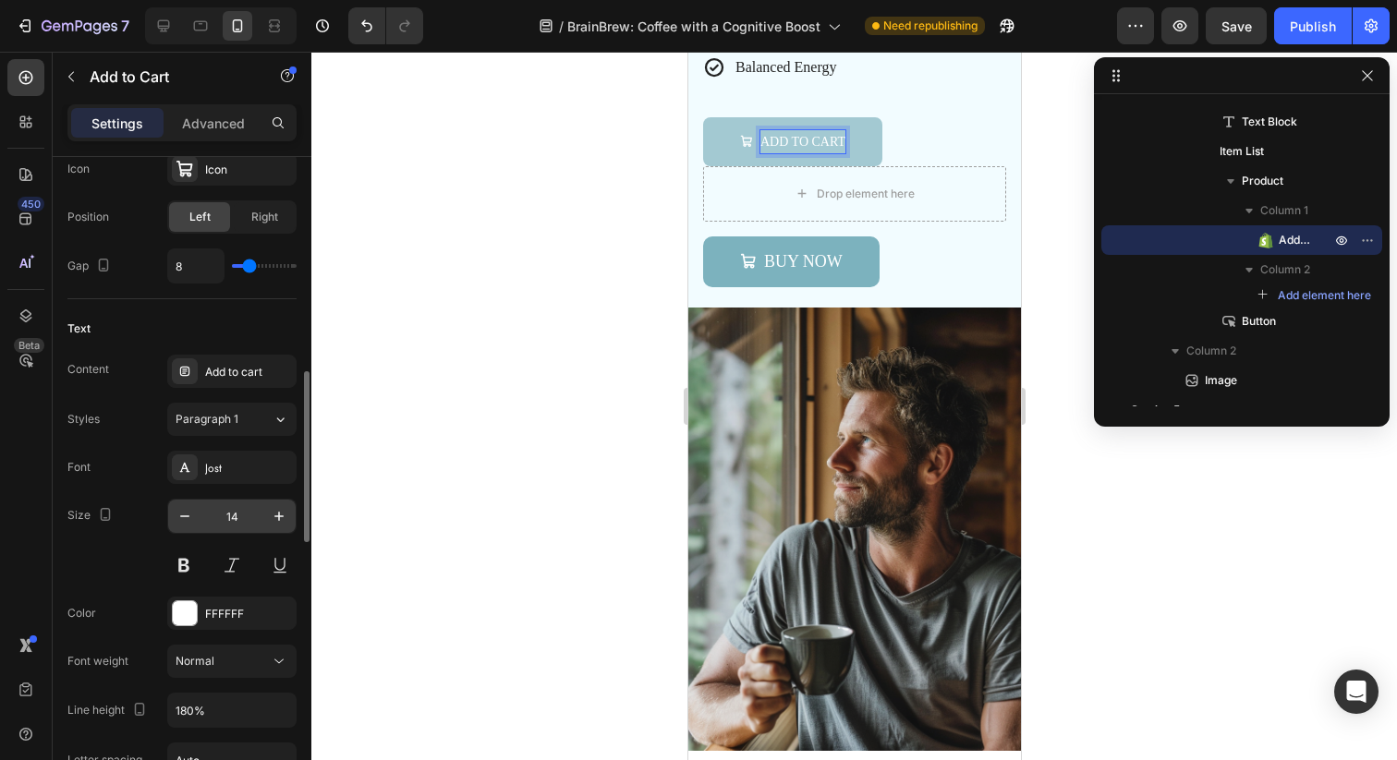
click at [233, 520] on input "14" at bounding box center [231, 516] width 61 height 33
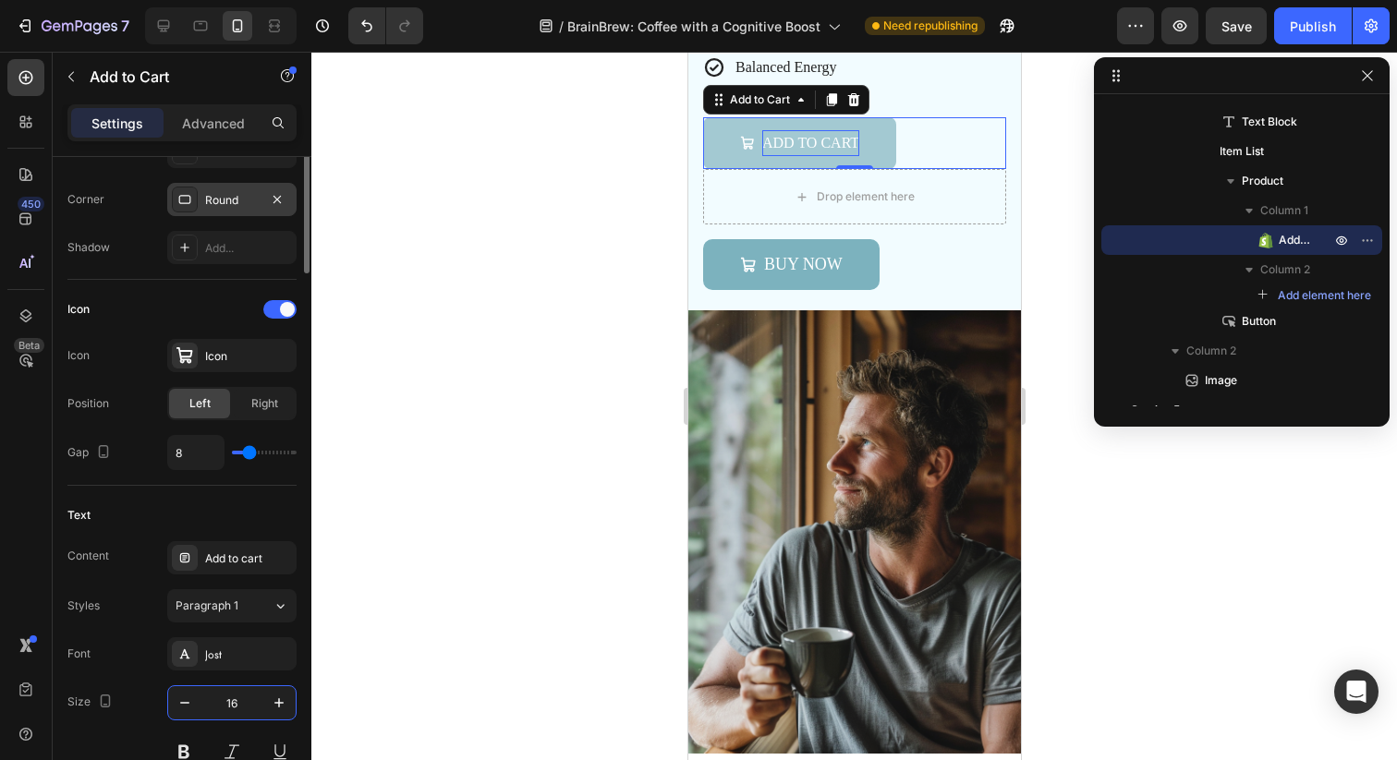
scroll to position [0, 0]
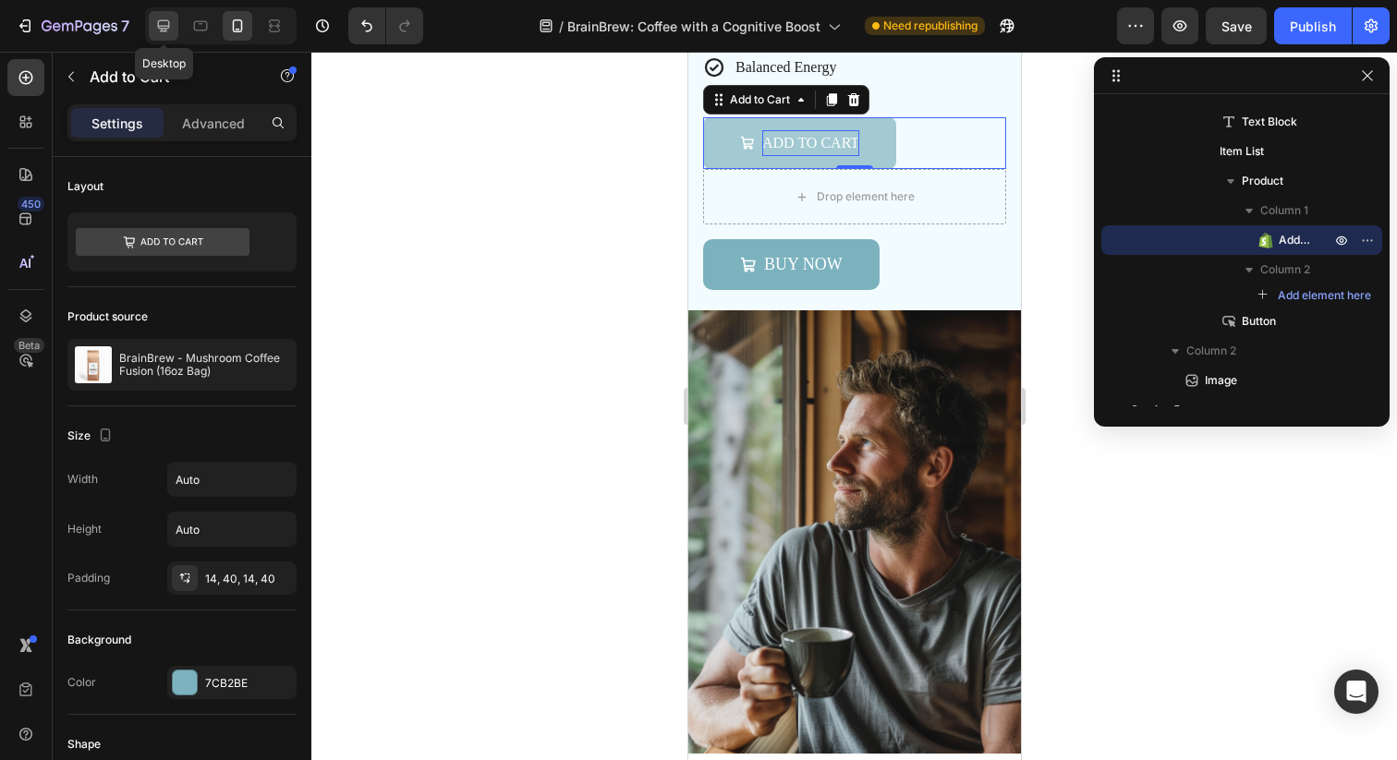
click at [172, 20] on icon at bounding box center [163, 26] width 18 height 18
type input "20"
type input "160%"
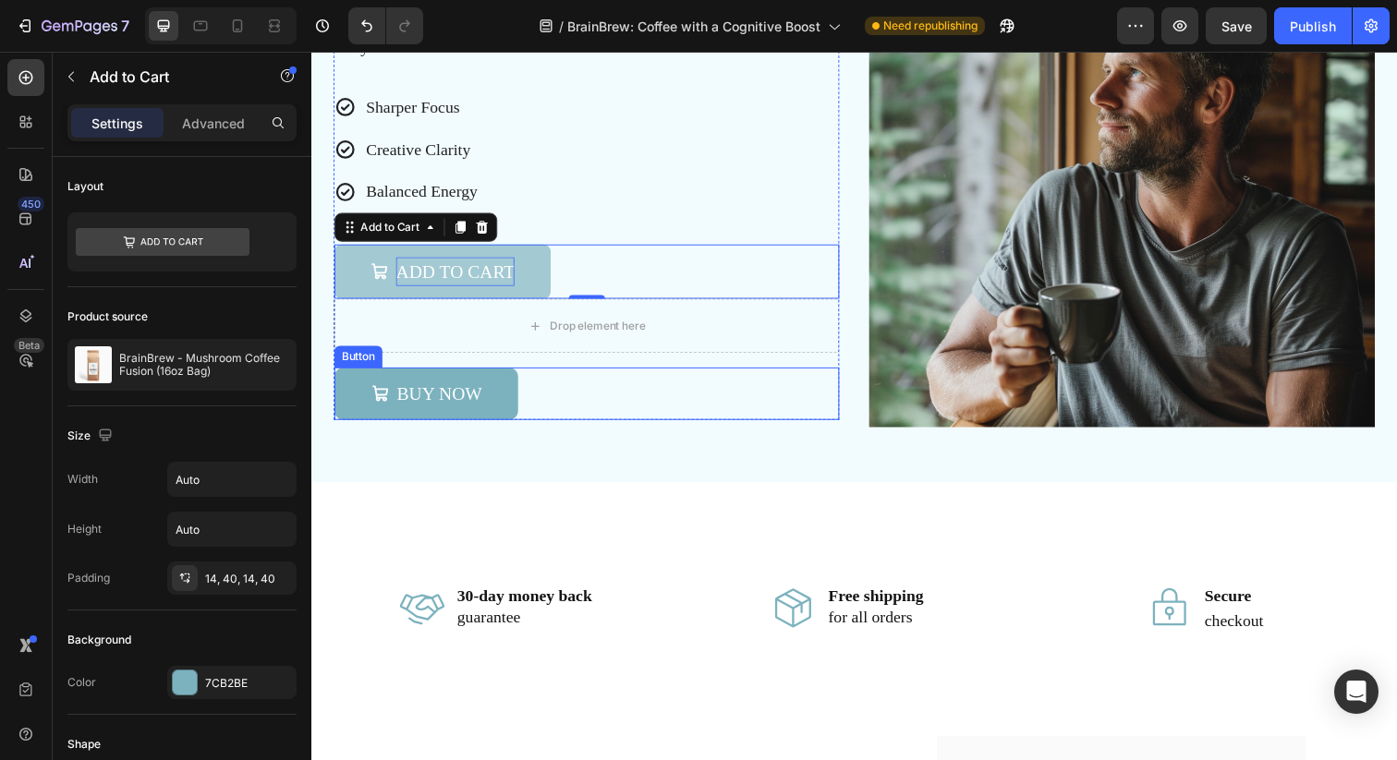
scroll to position [1831, 0]
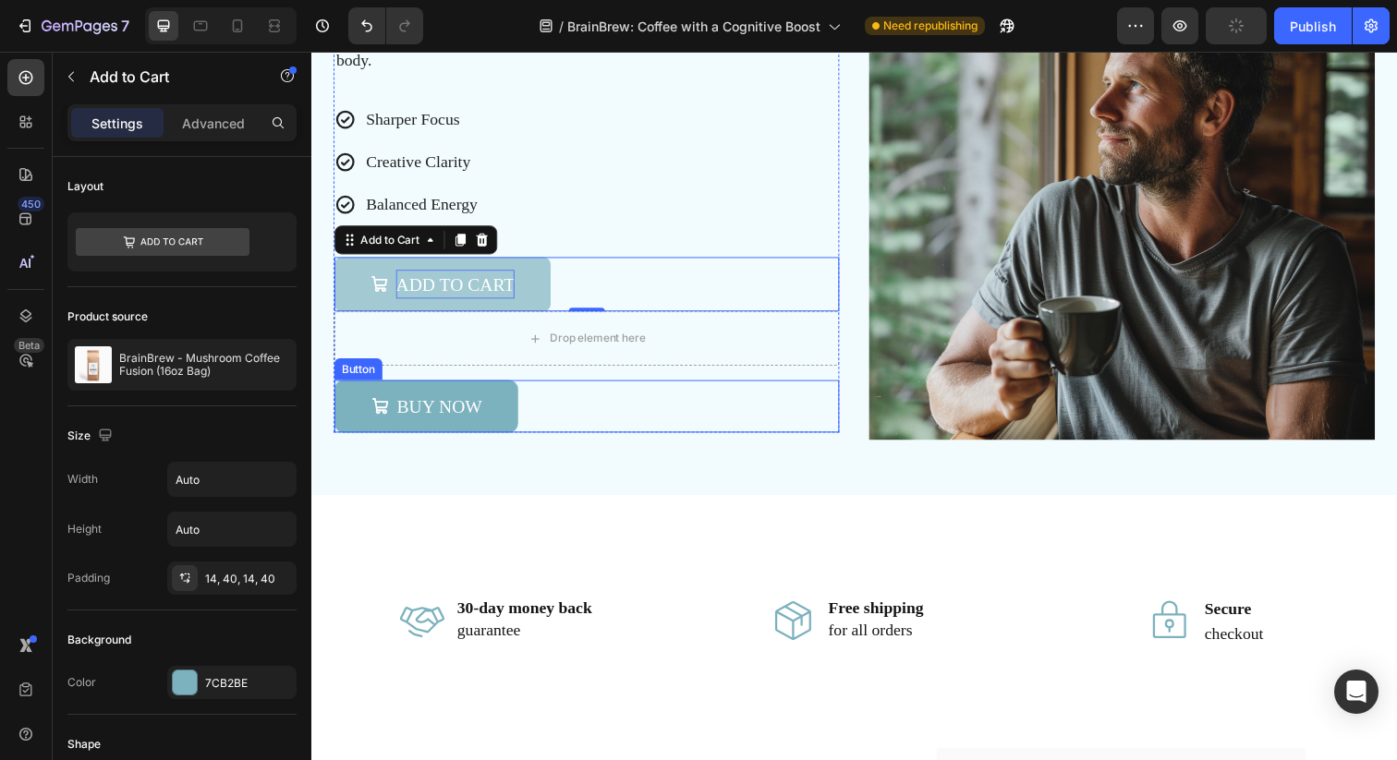
click at [636, 394] on div "BUY NOW Button" at bounding box center [591, 414] width 515 height 54
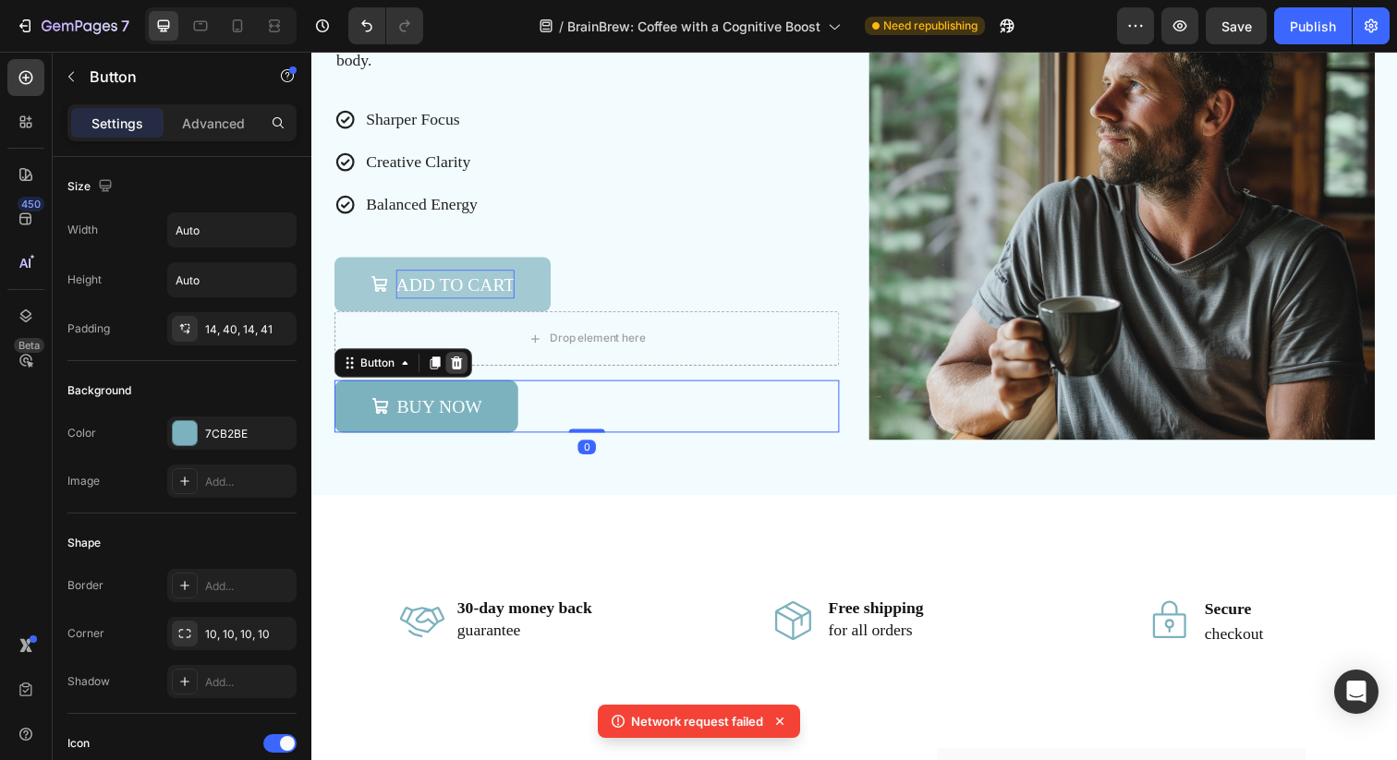
click at [460, 370] on icon at bounding box center [460, 369] width 12 height 13
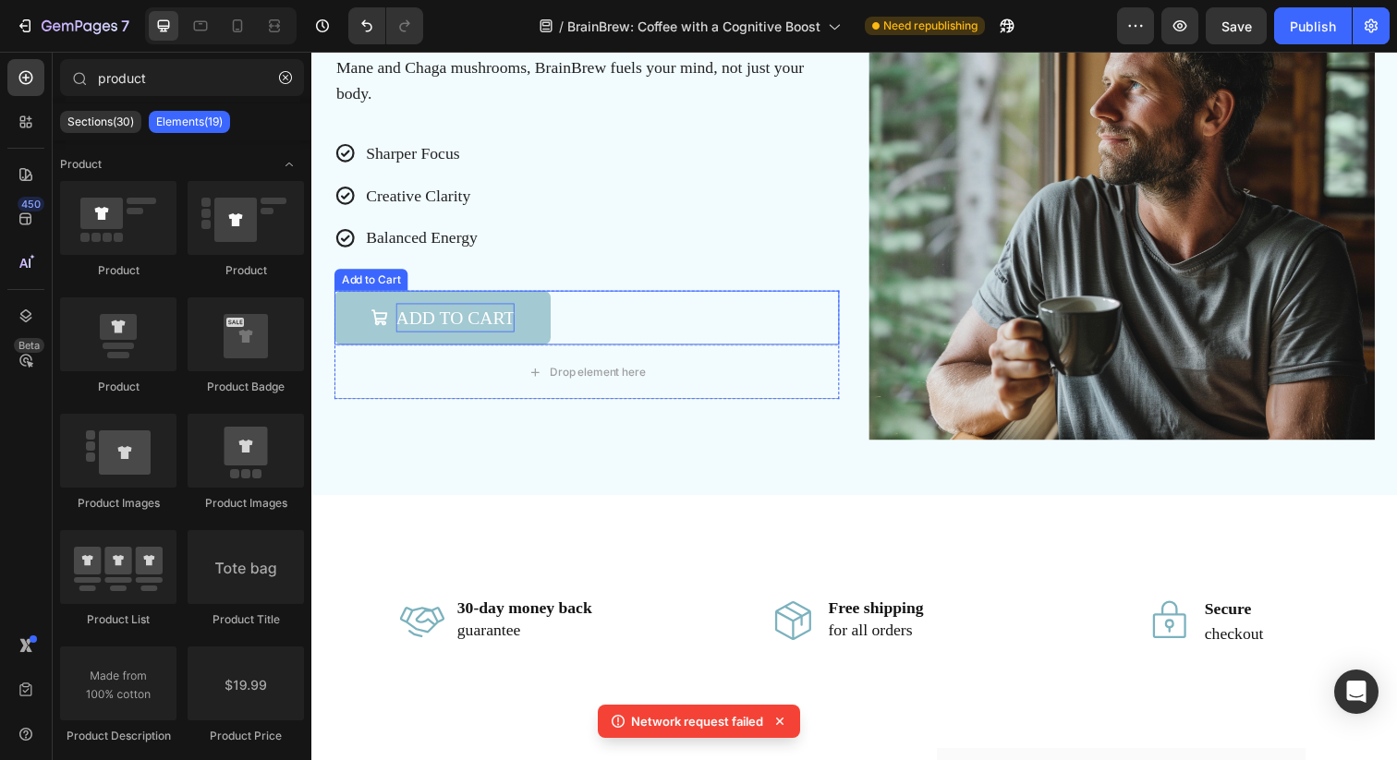
click at [697, 339] on div "Add to cart Add to Cart" at bounding box center [591, 323] width 515 height 55
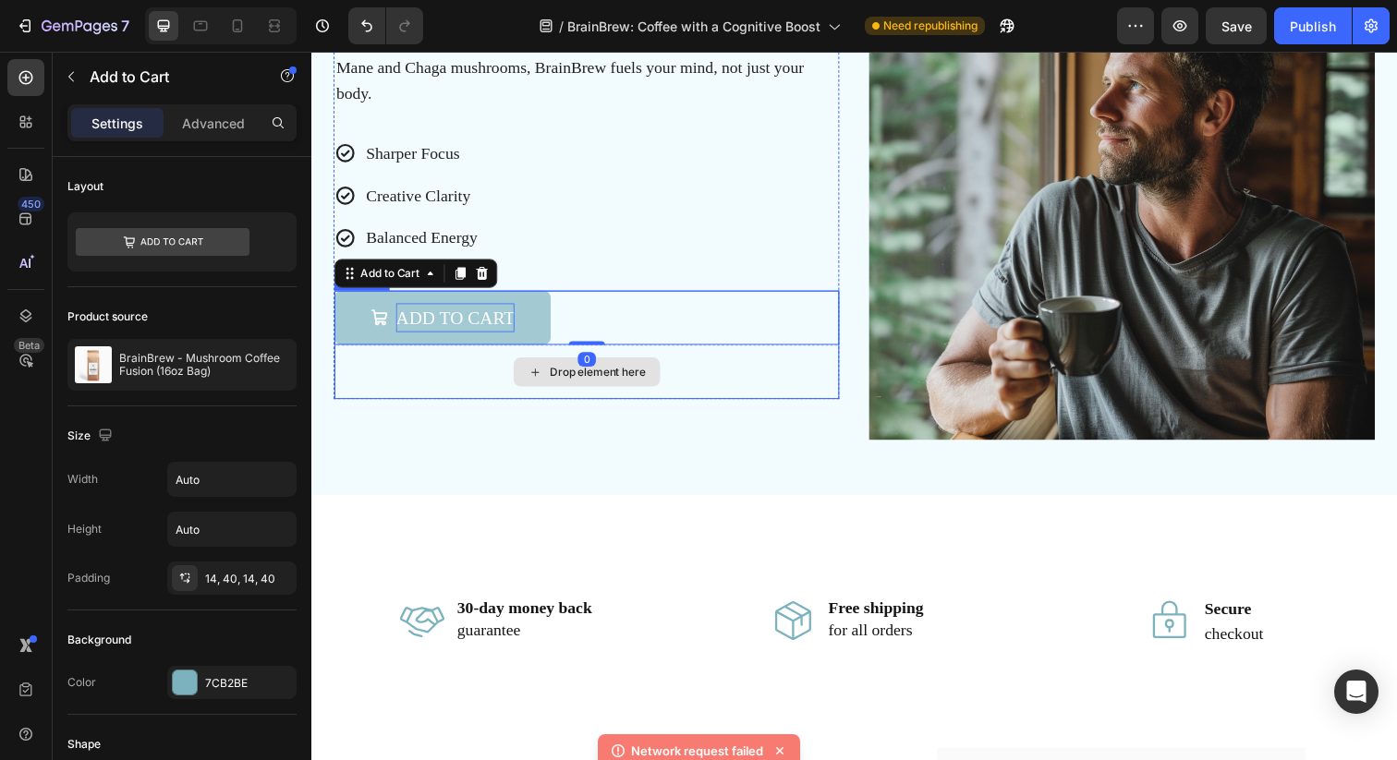
click at [743, 384] on div "Drop element here" at bounding box center [591, 378] width 515 height 55
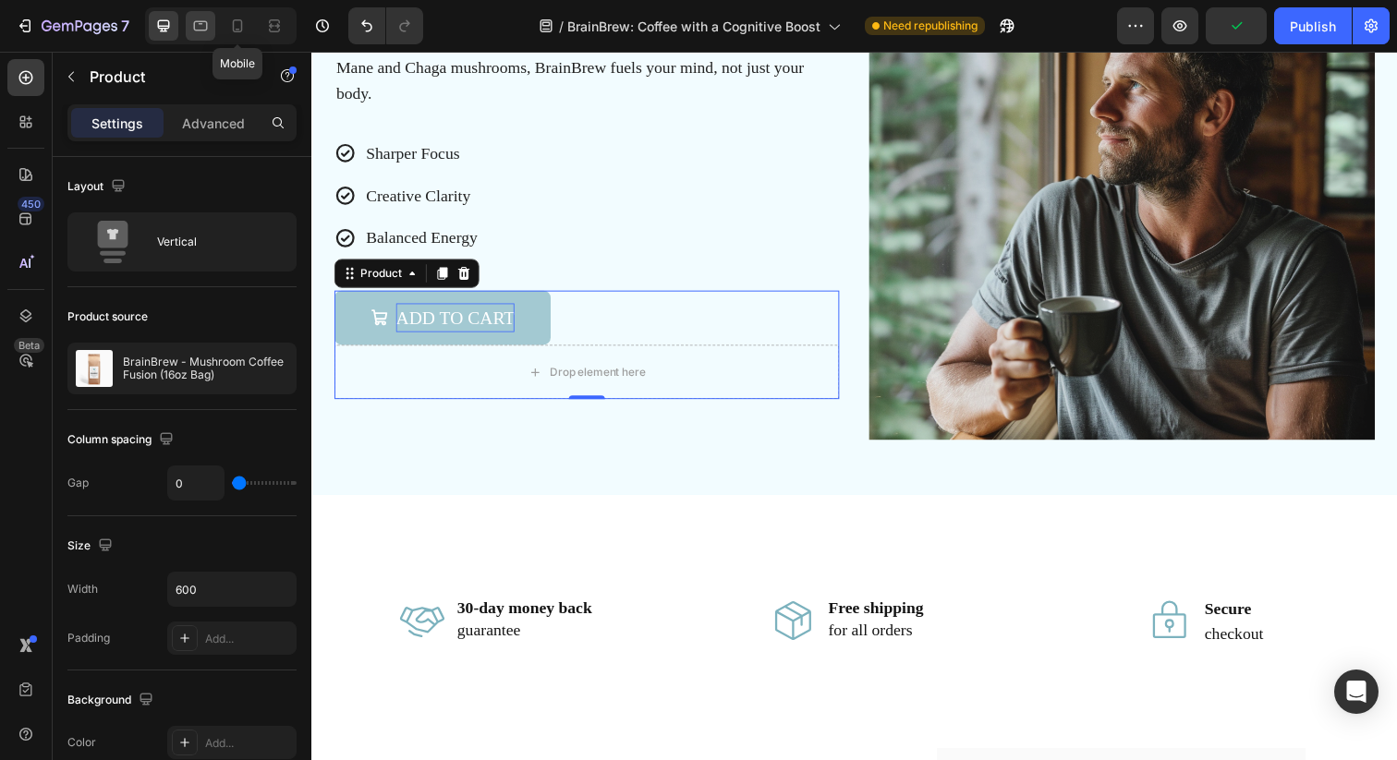
click at [210, 27] on div at bounding box center [201, 26] width 30 height 30
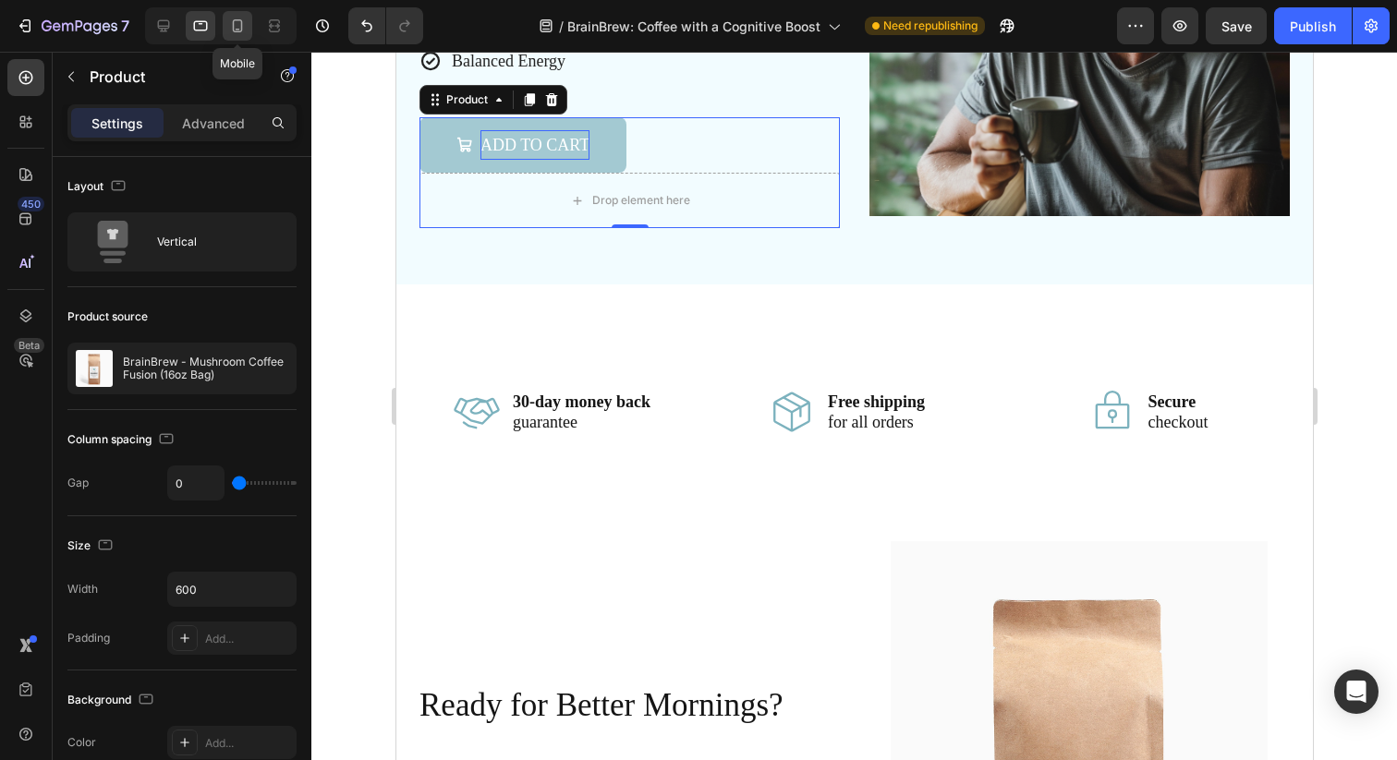
click at [233, 26] on icon at bounding box center [238, 25] width 10 height 13
type input "16"
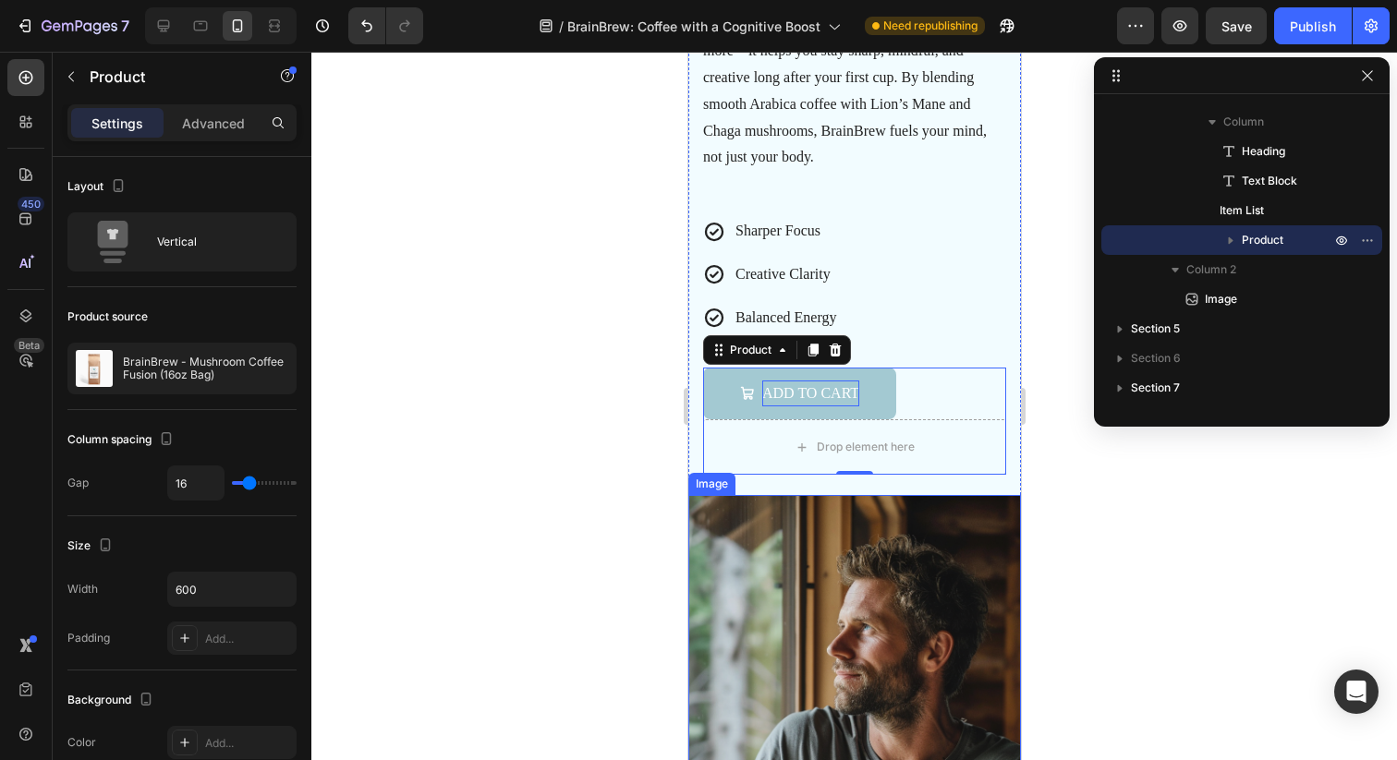
scroll to position [1678, 0]
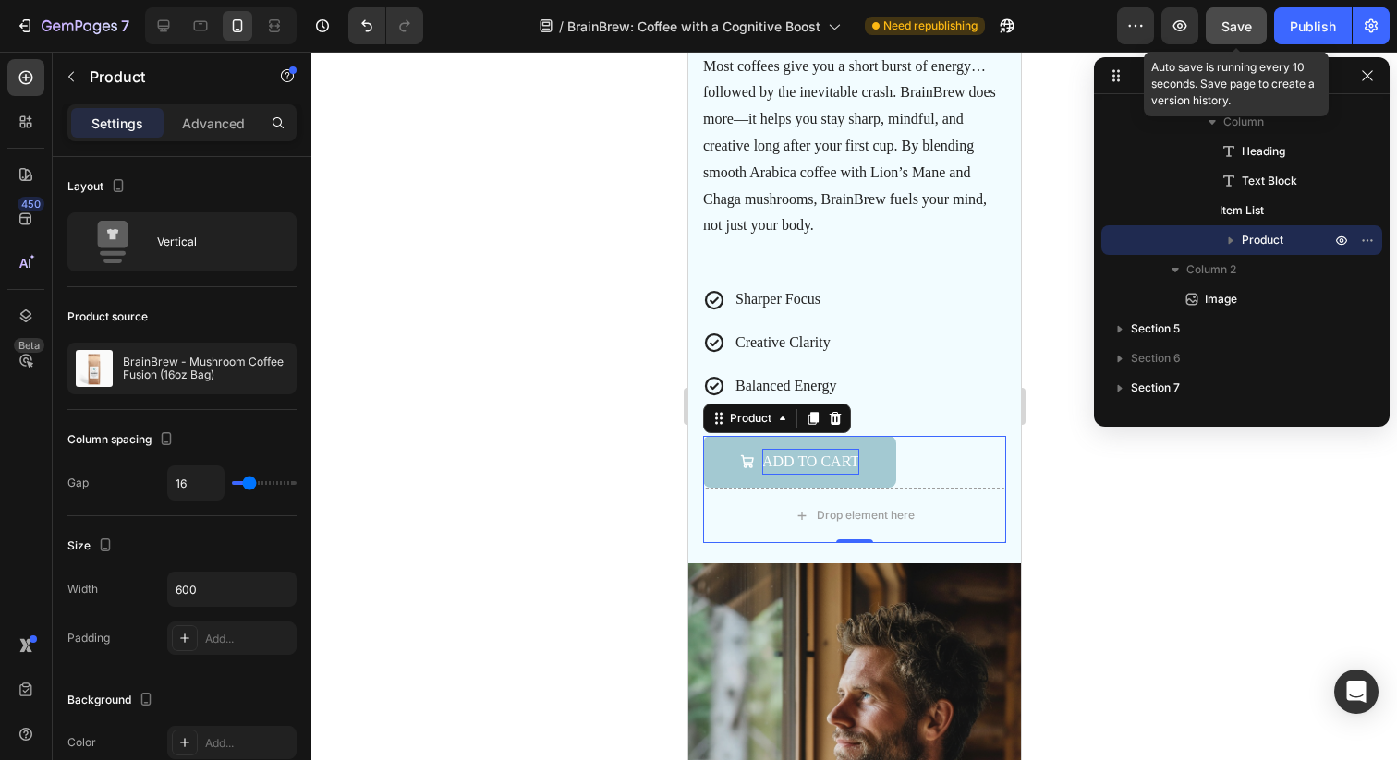
click at [1226, 27] on span "Save" at bounding box center [1236, 26] width 30 height 16
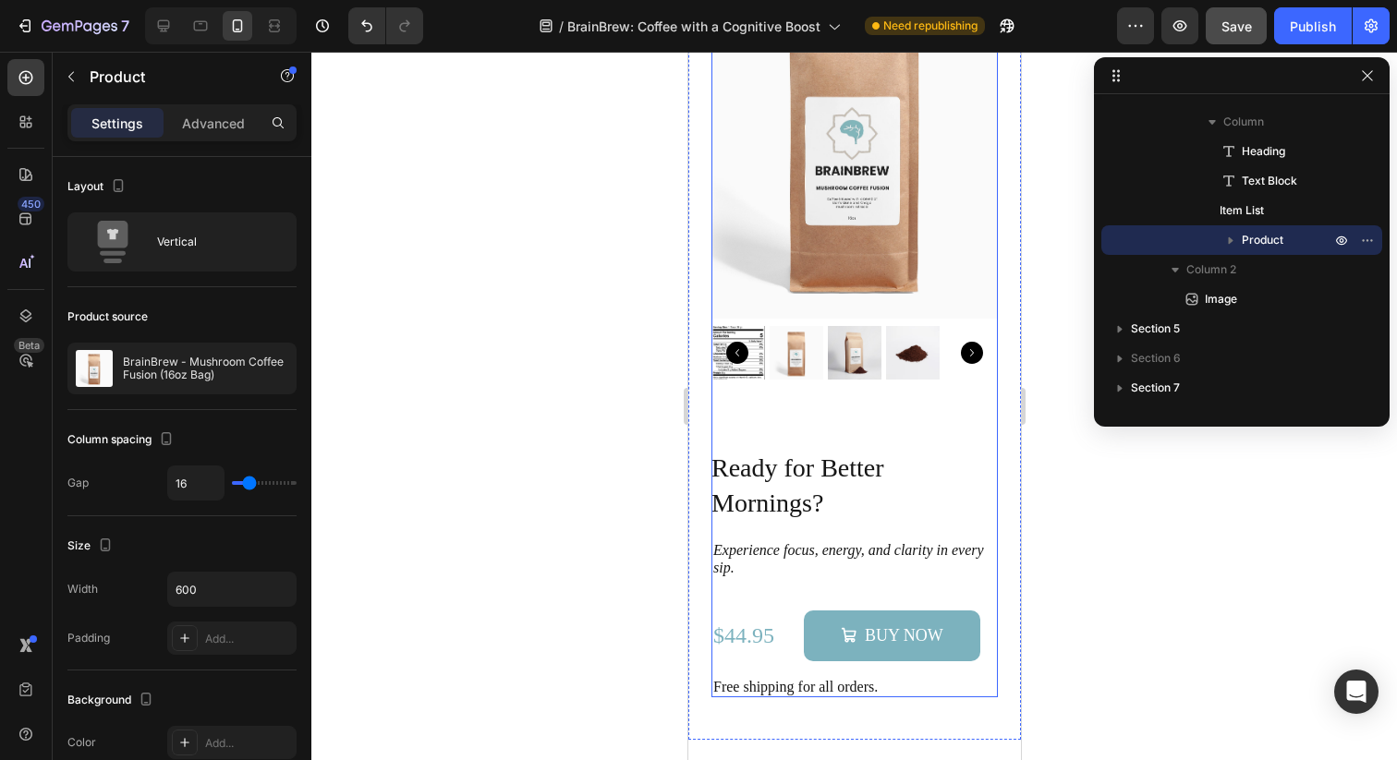
scroll to position [2877, 0]
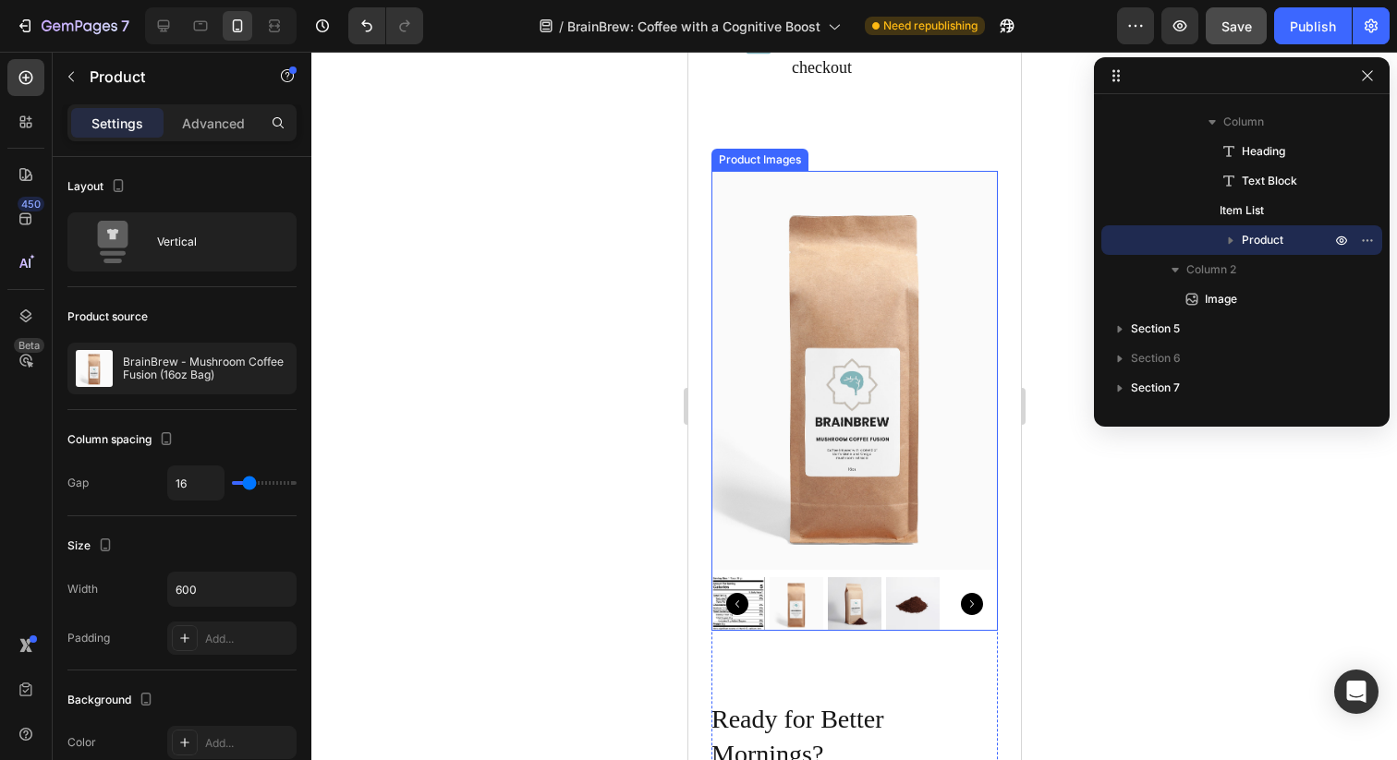
click at [977, 357] on img at bounding box center [853, 370] width 286 height 398
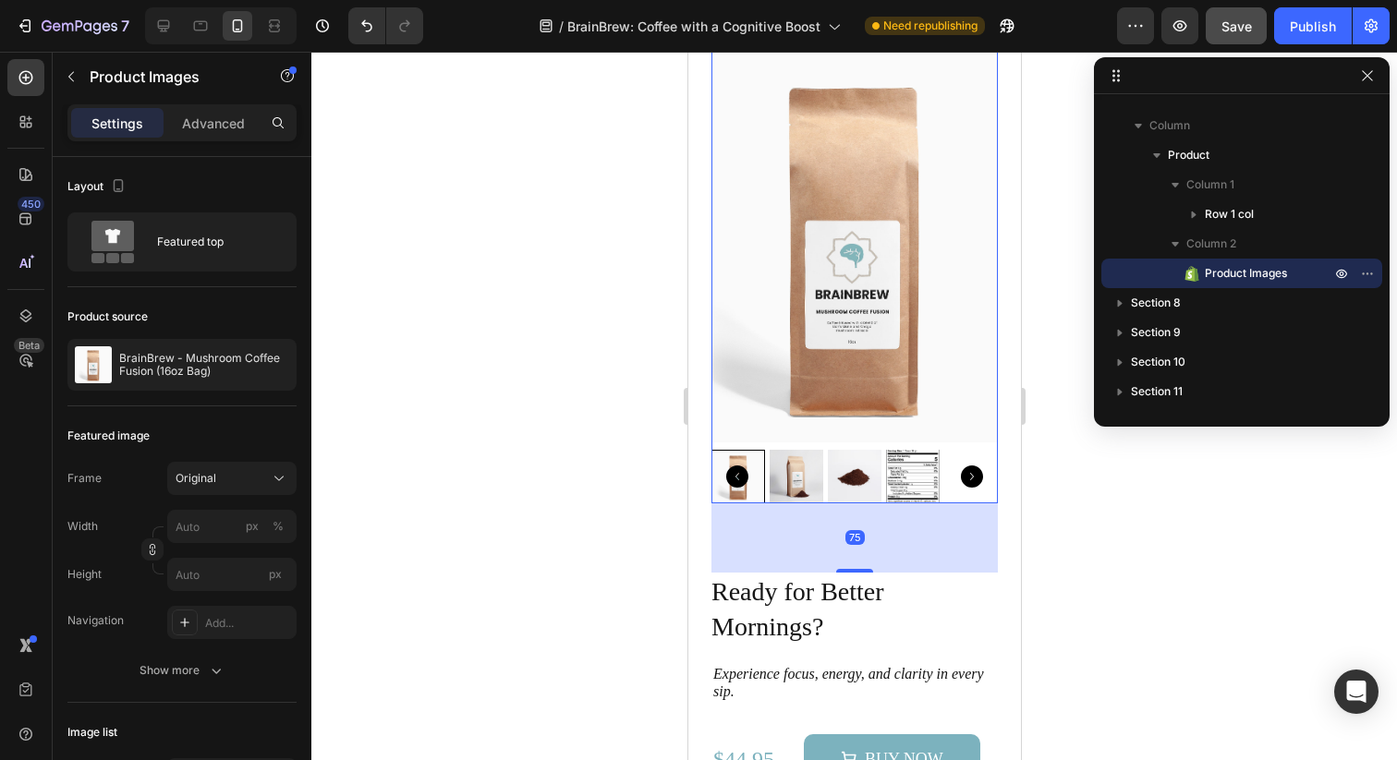
scroll to position [3279, 0]
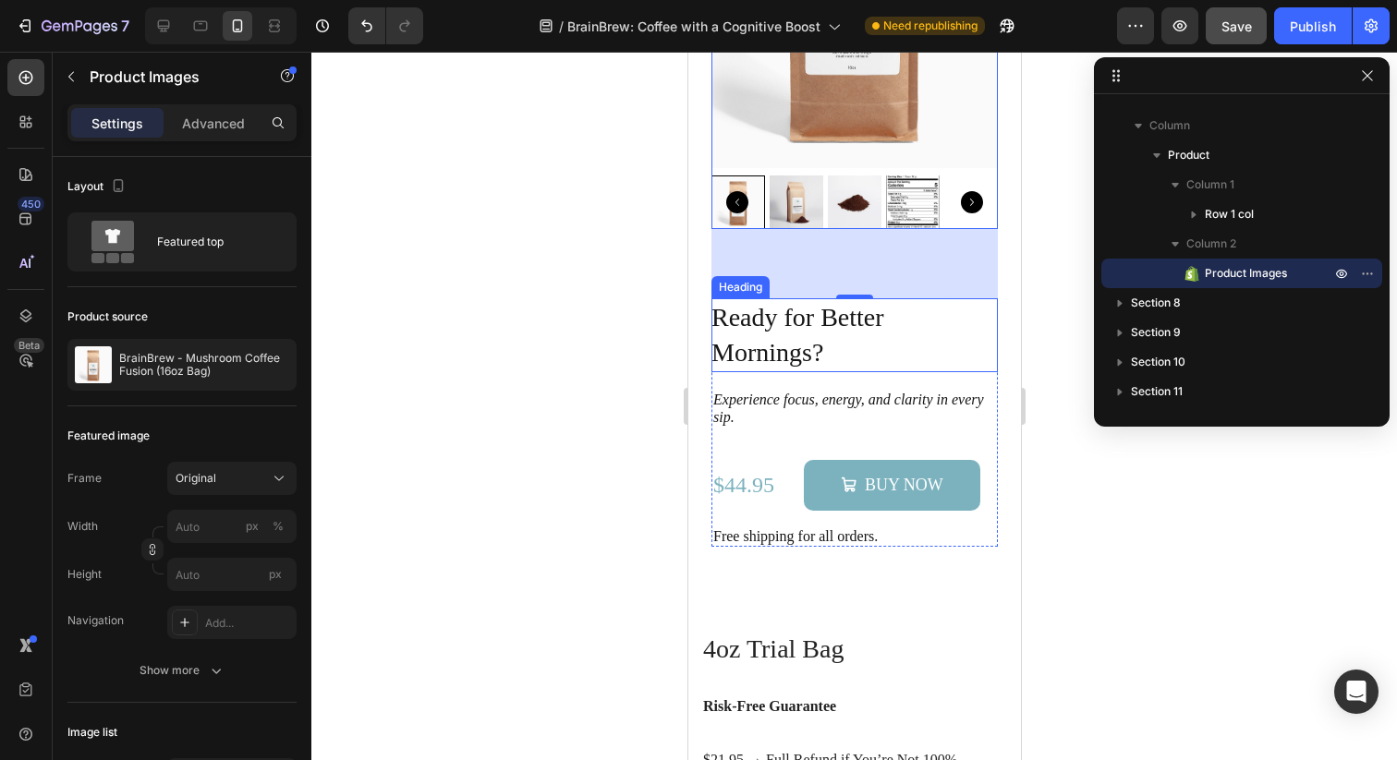
click at [958, 349] on h2 "Ready for Better Mornings?" at bounding box center [853, 335] width 286 height 74
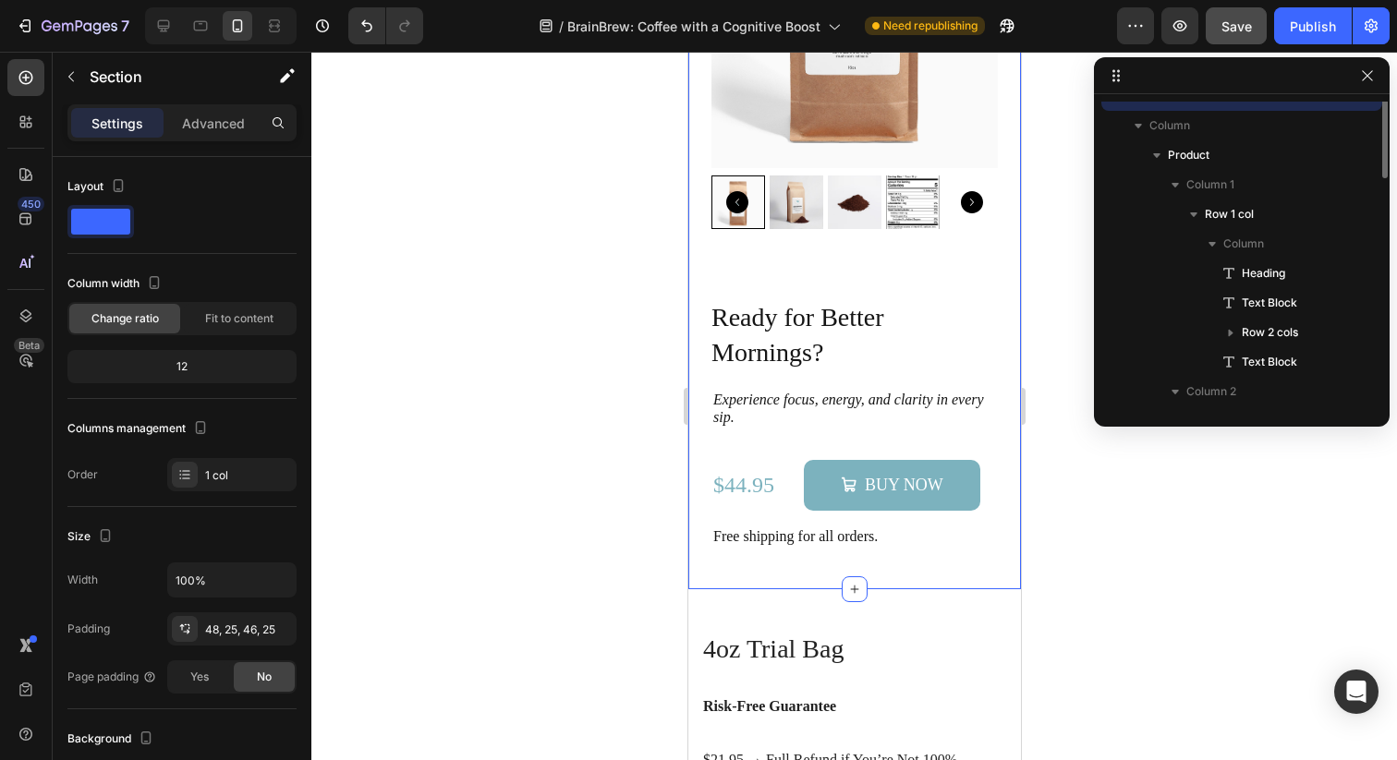
click at [1009, 285] on div "Ready for Better Mornings? Heading Experience focus, energy, and clarity in eve…" at bounding box center [853, 157] width 333 height 864
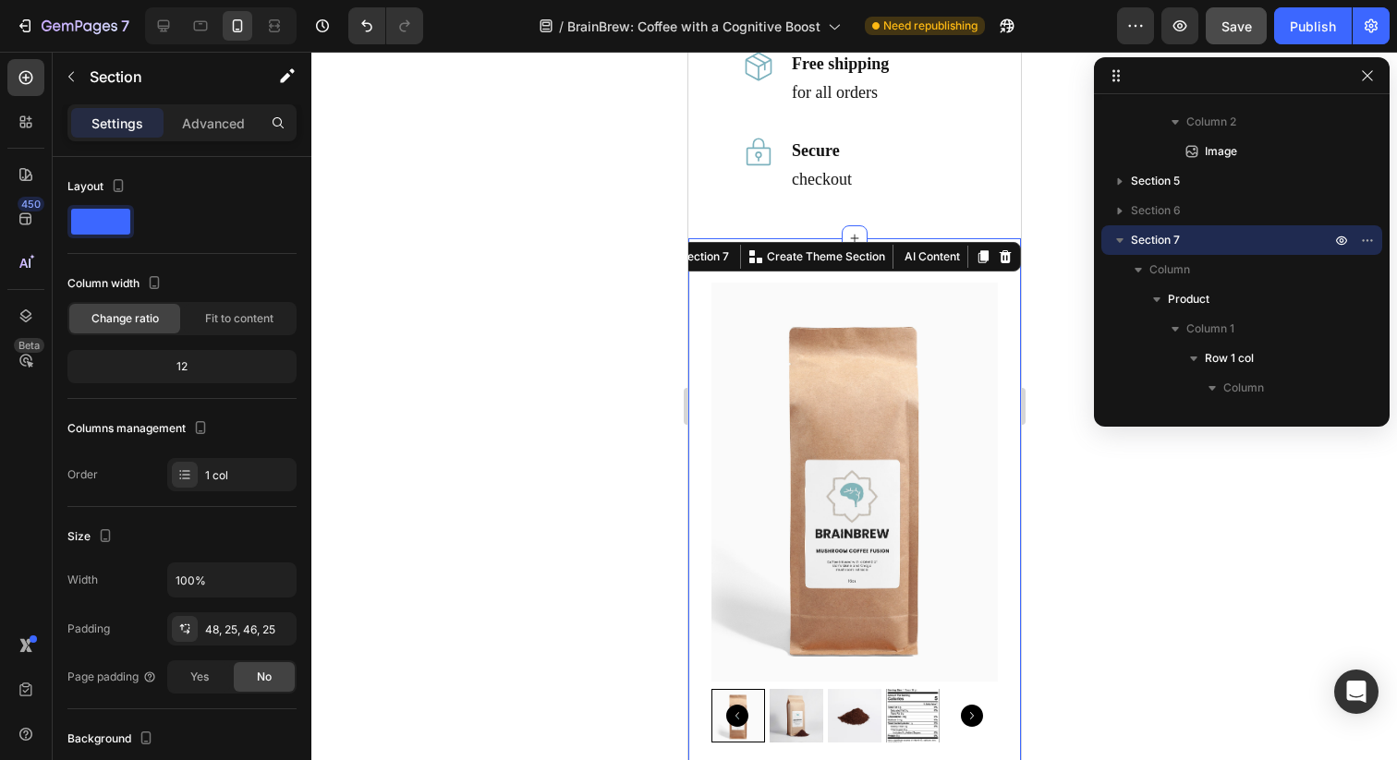
scroll to position [2764, 0]
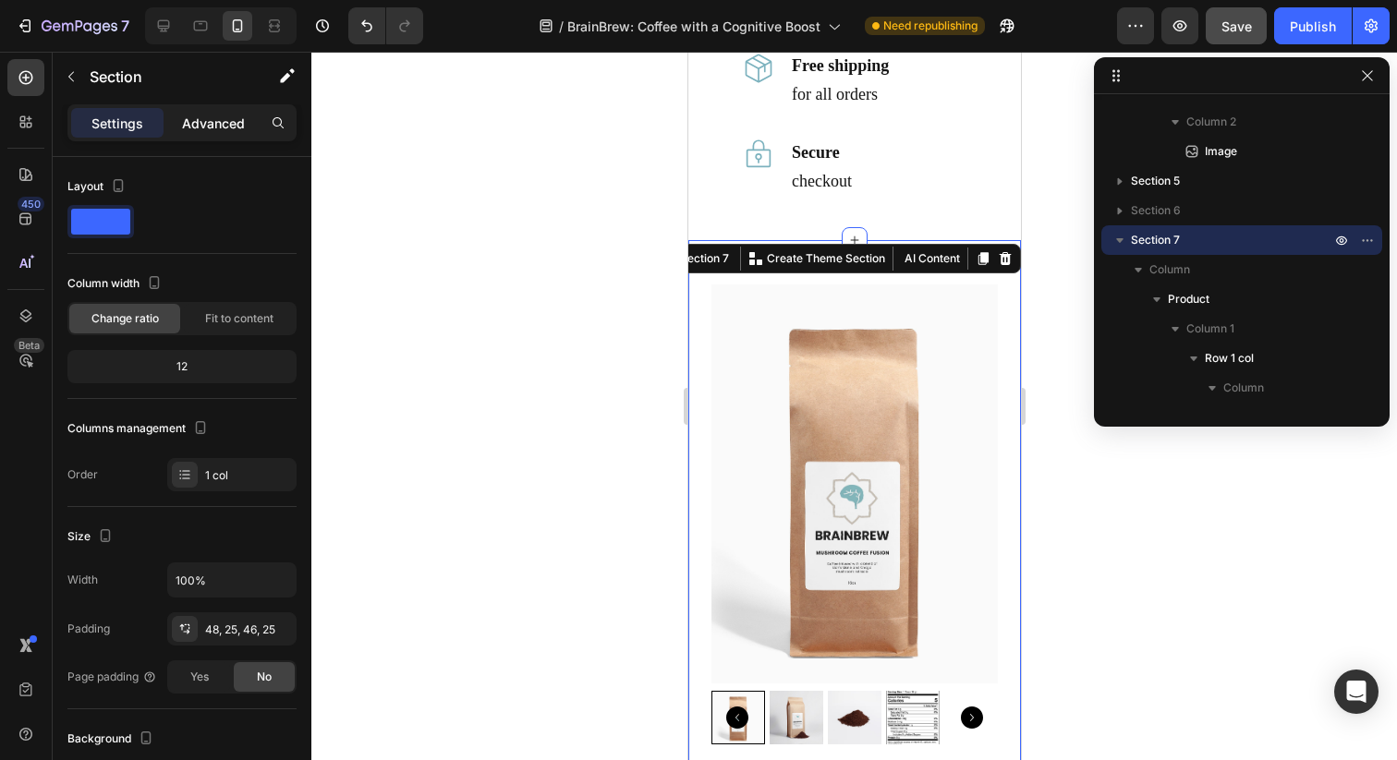
click at [195, 122] on p "Advanced" at bounding box center [213, 123] width 63 height 19
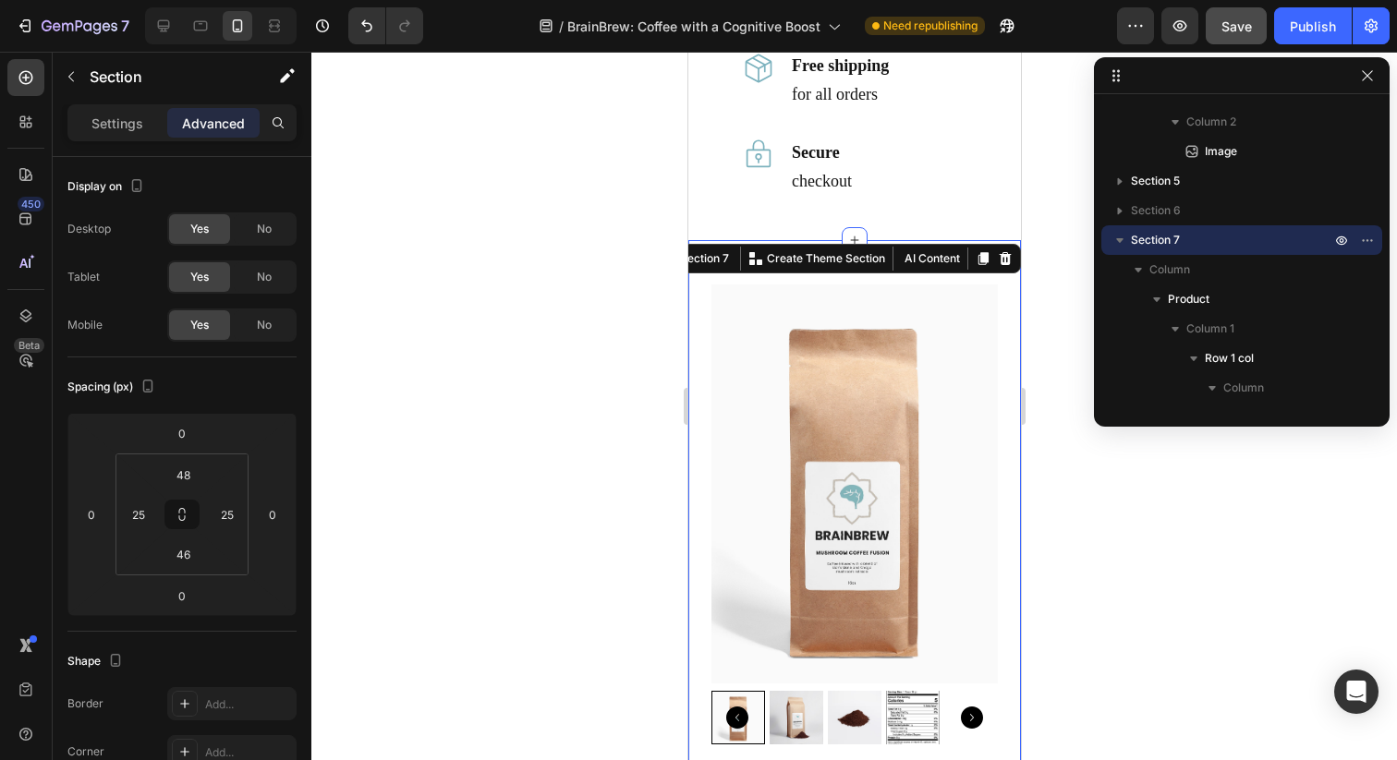
click at [702, 326] on div "Ready for Better Mornings? Heading Experience focus, energy, and clarity in eve…" at bounding box center [853, 672] width 333 height 864
click at [745, 301] on img at bounding box center [853, 484] width 286 height 398
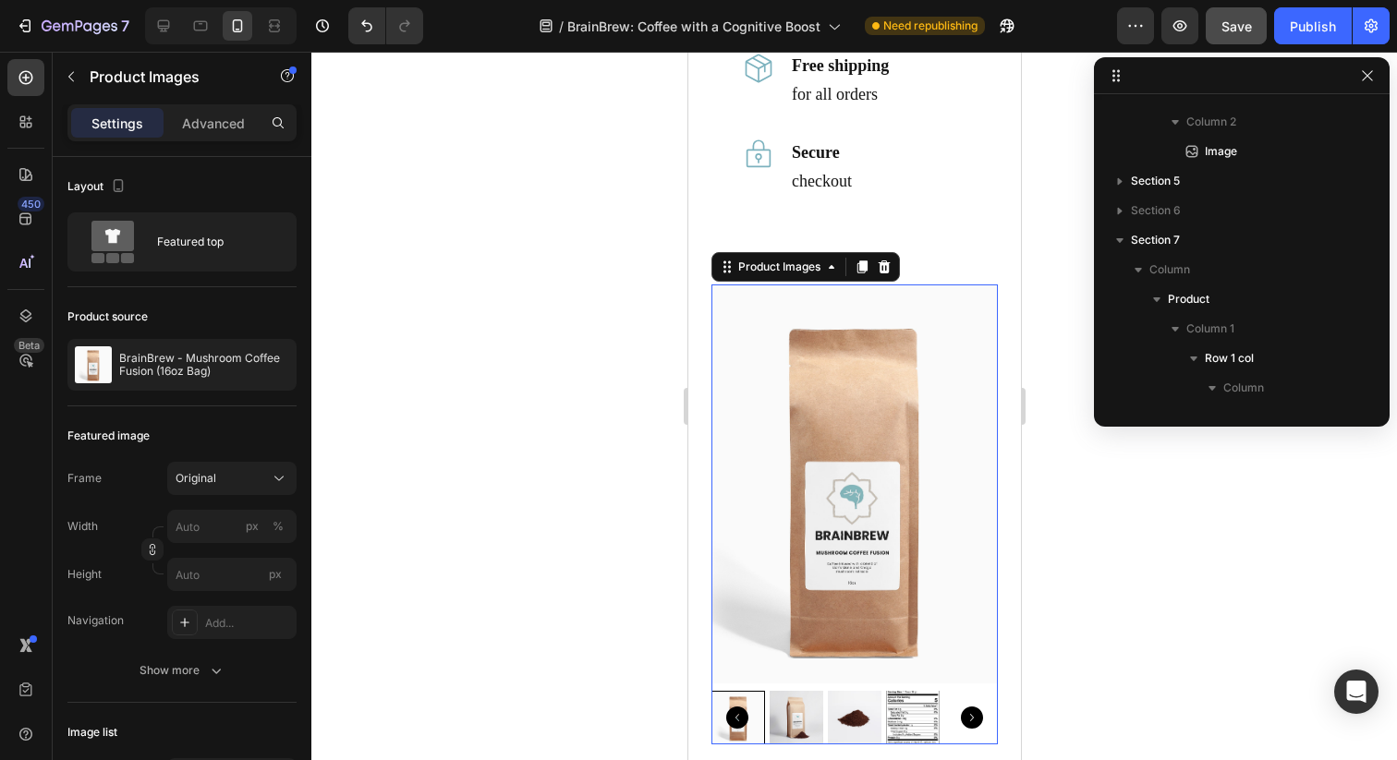
scroll to position [759, 0]
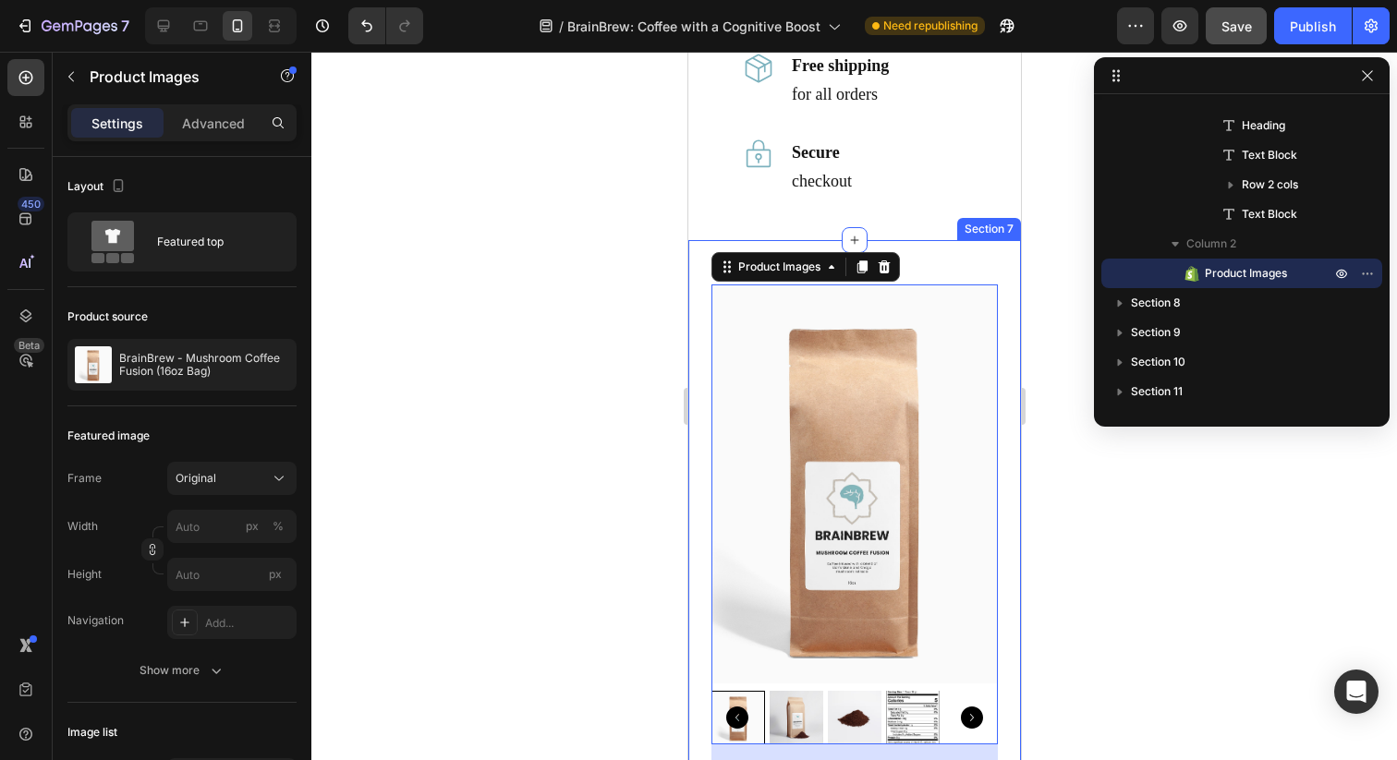
click at [697, 288] on div "Ready for Better Mornings? Heading Experience focus, energy, and clarity in eve…" at bounding box center [853, 672] width 333 height 864
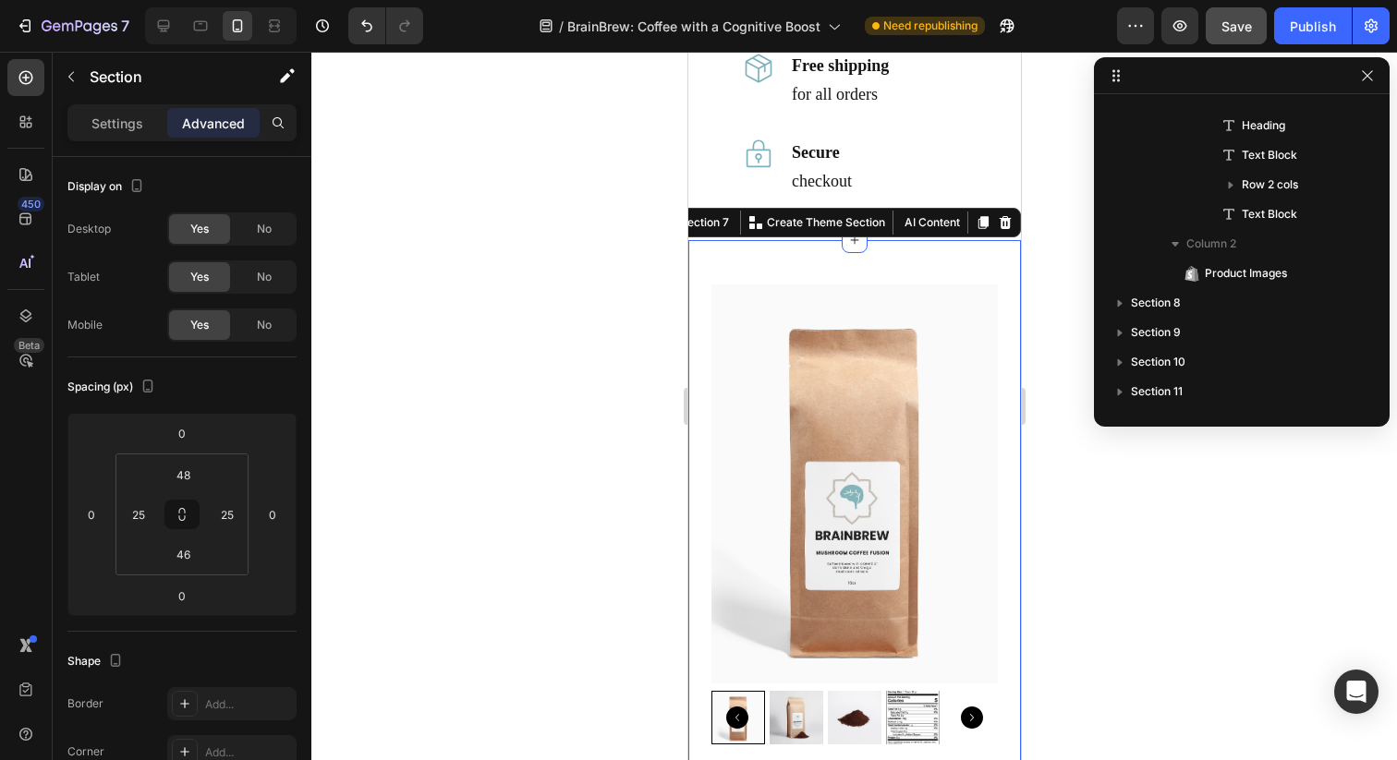
scroll to position [467, 0]
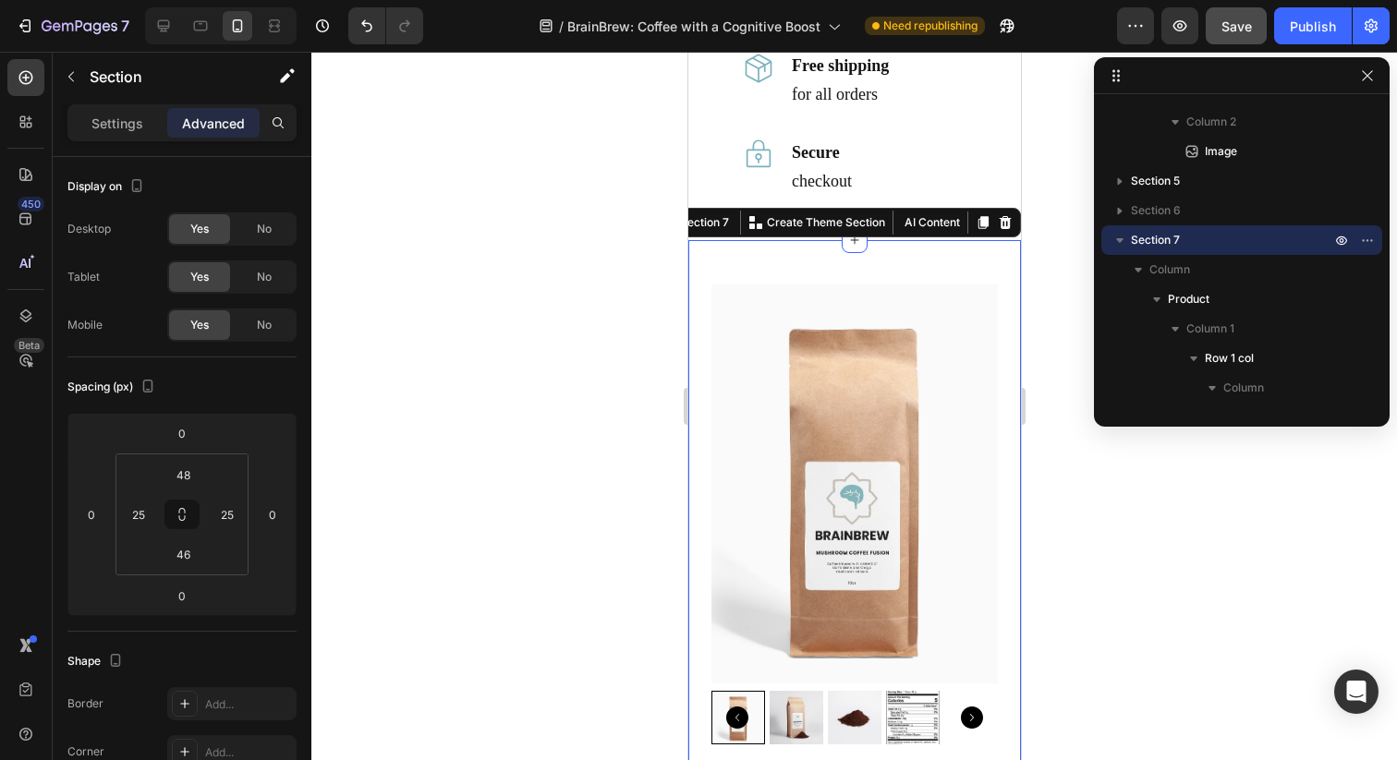
click at [817, 264] on div "Ready for Better Mornings? Heading Experience focus, energy, and clarity in eve…" at bounding box center [853, 672] width 333 height 864
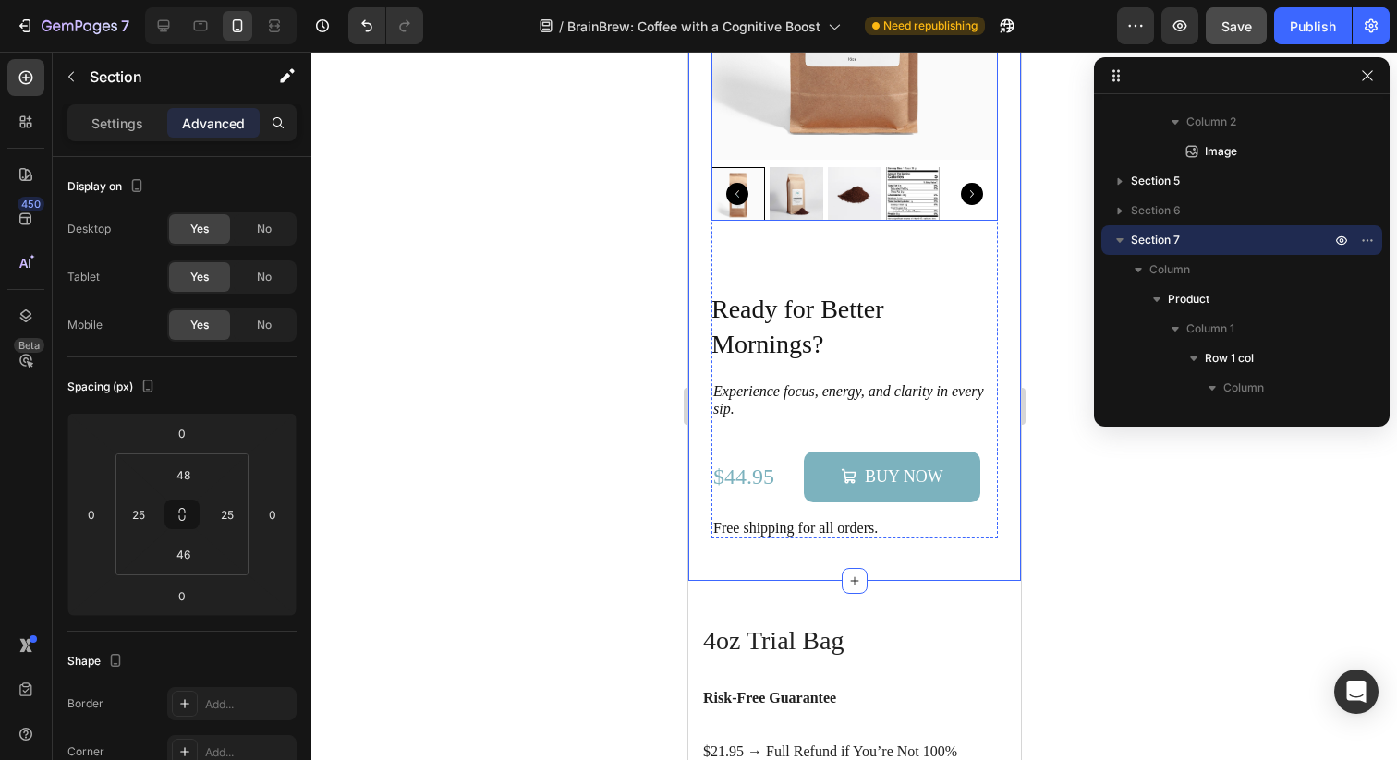
scroll to position [3310, 0]
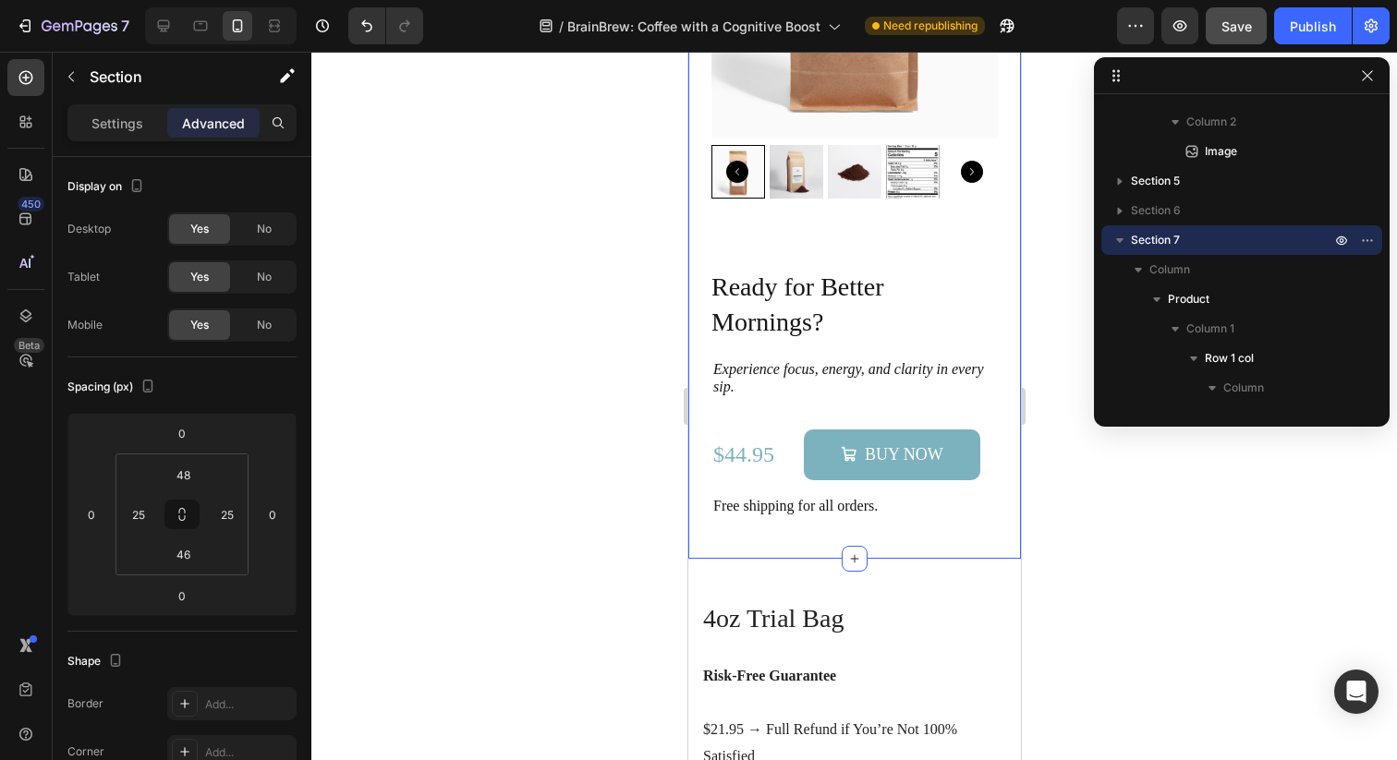
click at [911, 523] on div "Ready for Better Mornings? Heading Experience focus, energy, and clarity in eve…" at bounding box center [853, 126] width 333 height 864
click at [900, 403] on div "Ready for Better Mornings? Heading Experience focus, energy, and clarity in eve…" at bounding box center [853, 392] width 286 height 248
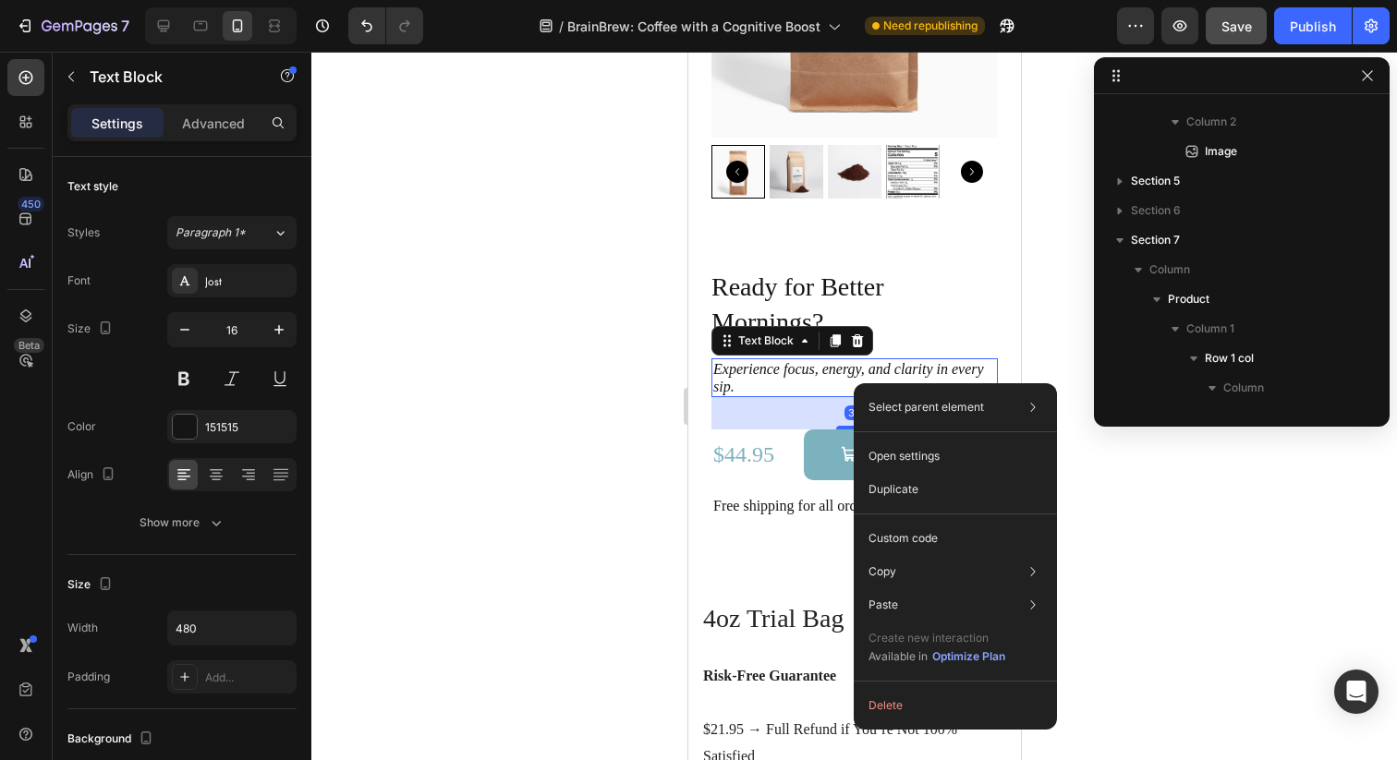
click at [854, 383] on p "Experience focus, energy, and clarity in every sip." at bounding box center [853, 377] width 283 height 35
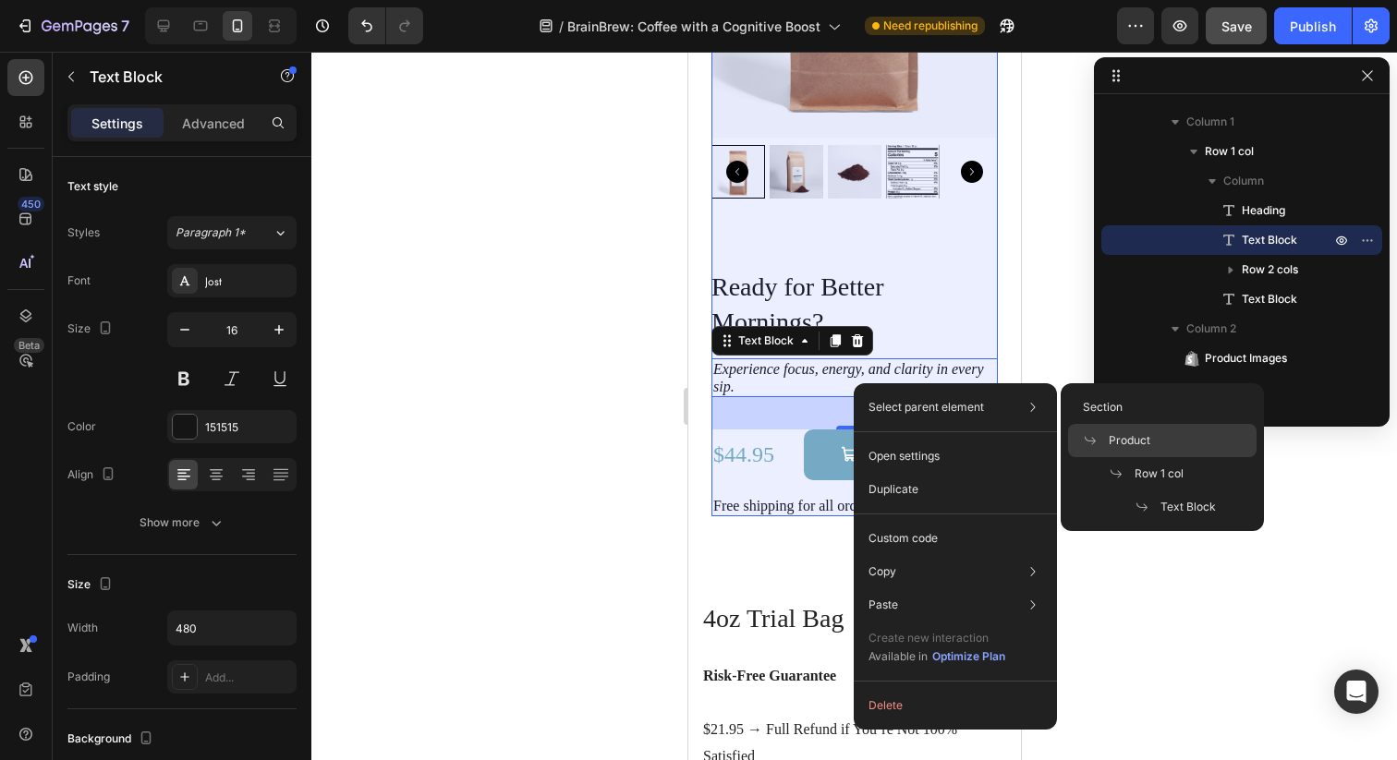
click at [1124, 442] on span "Product" at bounding box center [1129, 440] width 42 height 17
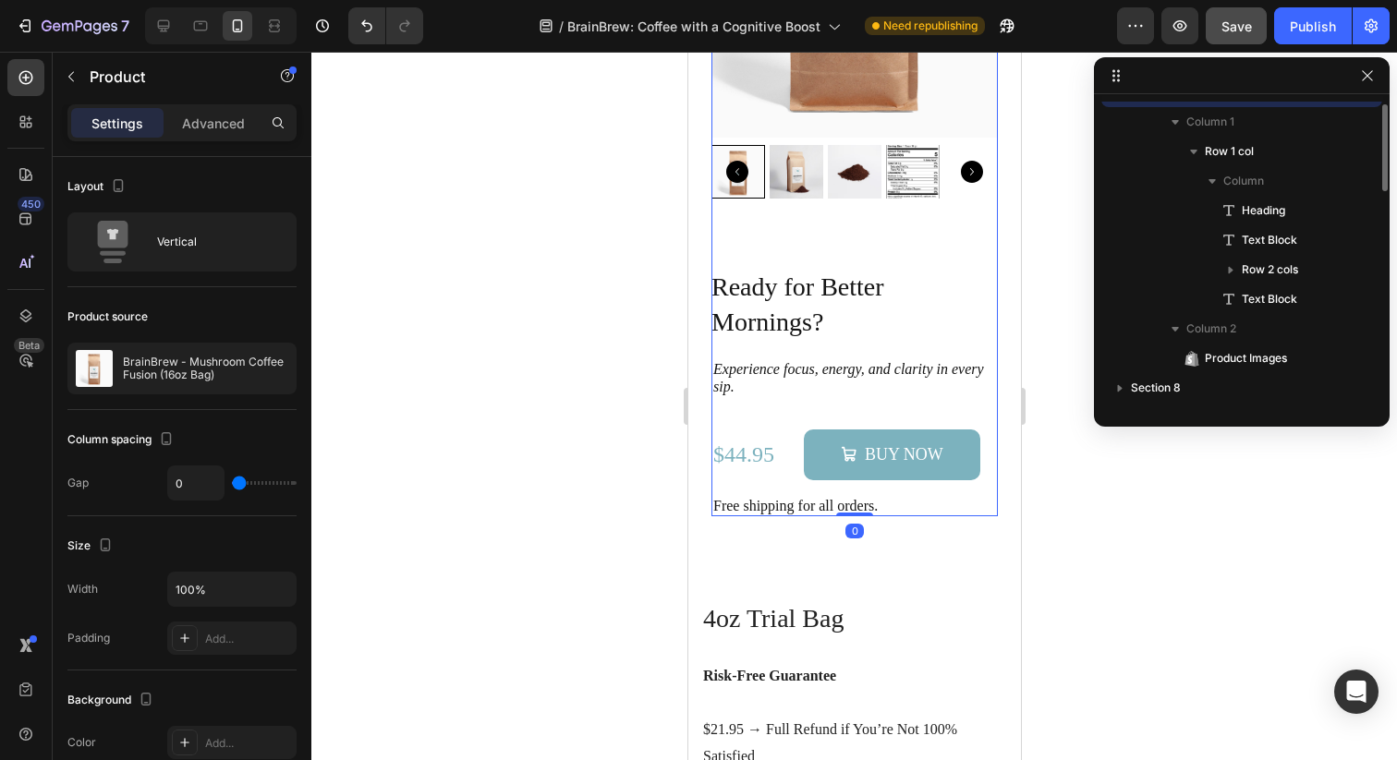
scroll to position [527, 0]
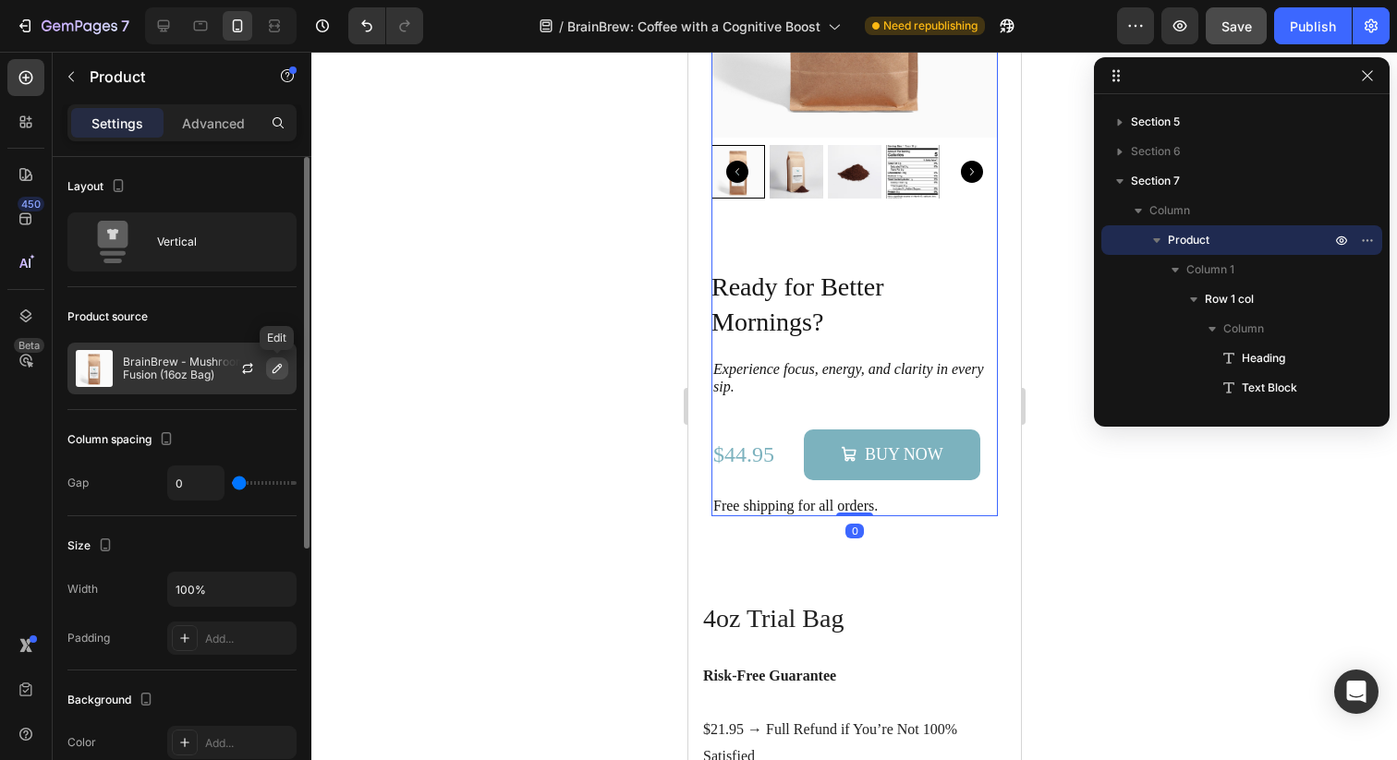
click at [278, 369] on icon "button" at bounding box center [277, 368] width 15 height 15
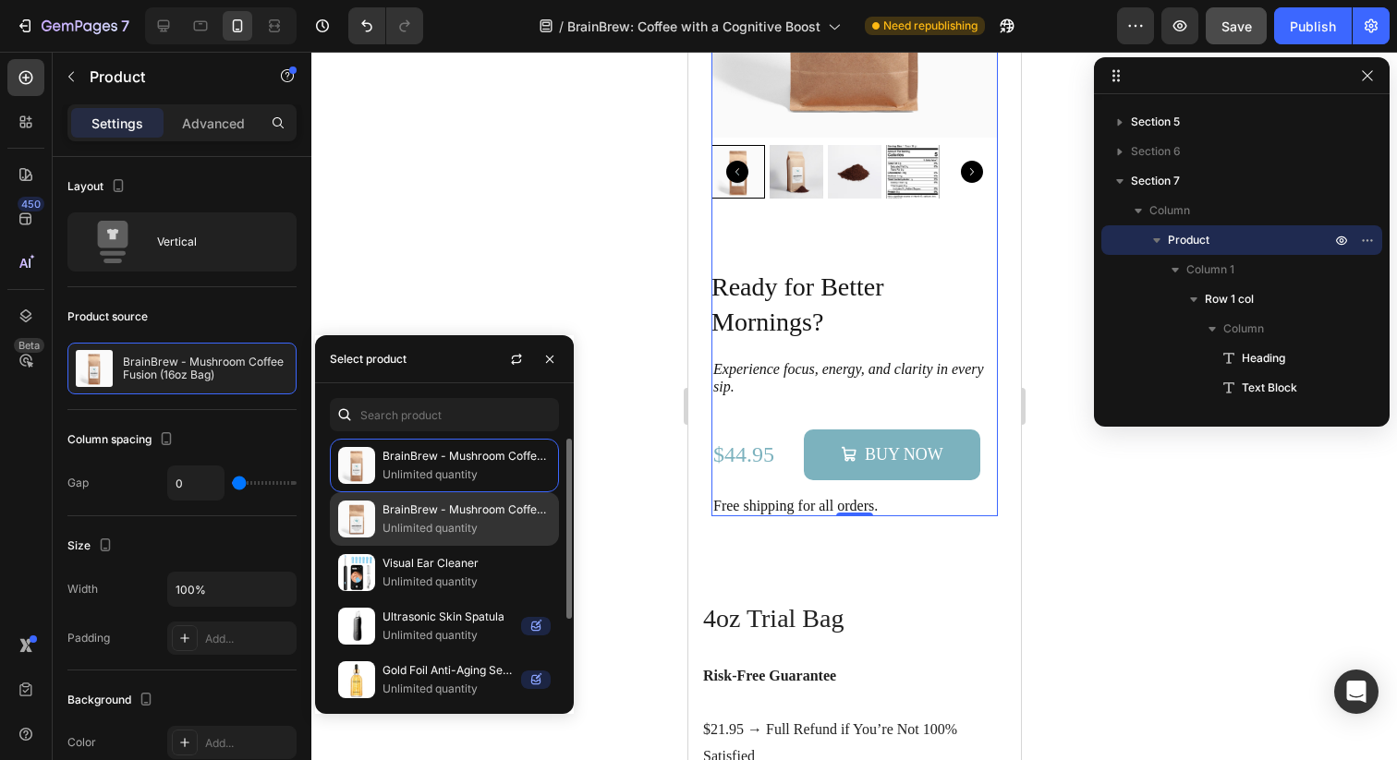
click at [476, 513] on p "BrainBrew - Mushroom Coffee Fusion (4oz Bag)" at bounding box center [466, 510] width 168 height 18
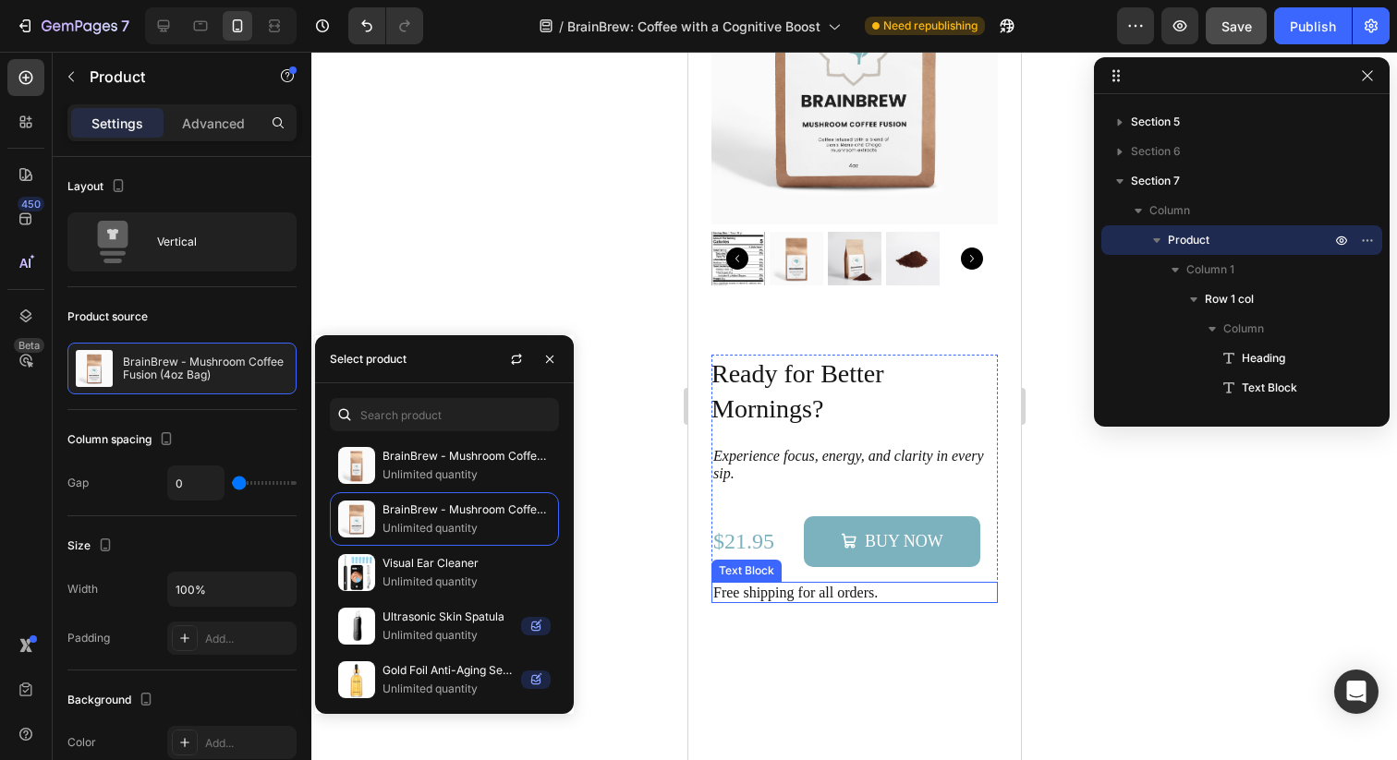
scroll to position [3229, 0]
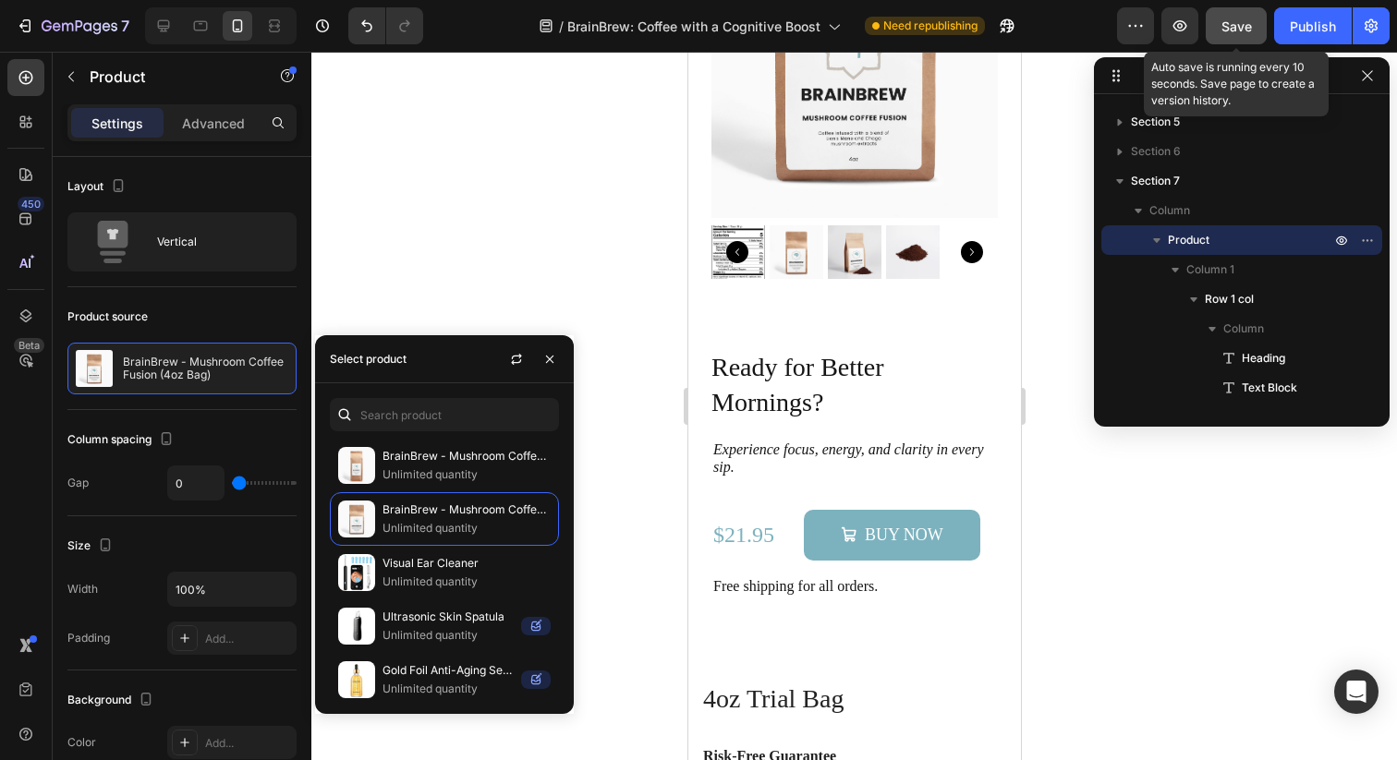
click at [1236, 32] on span "Save" at bounding box center [1236, 26] width 30 height 16
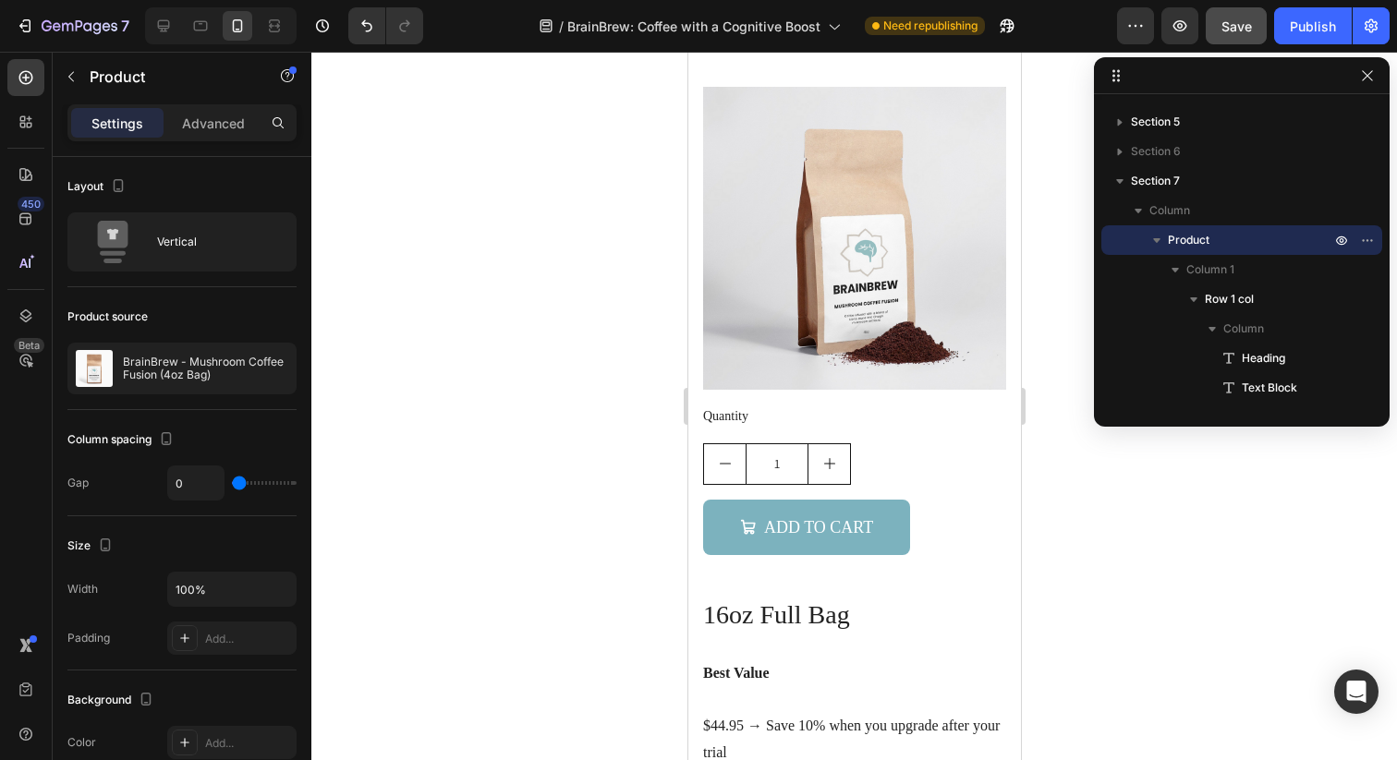
scroll to position [4220, 0]
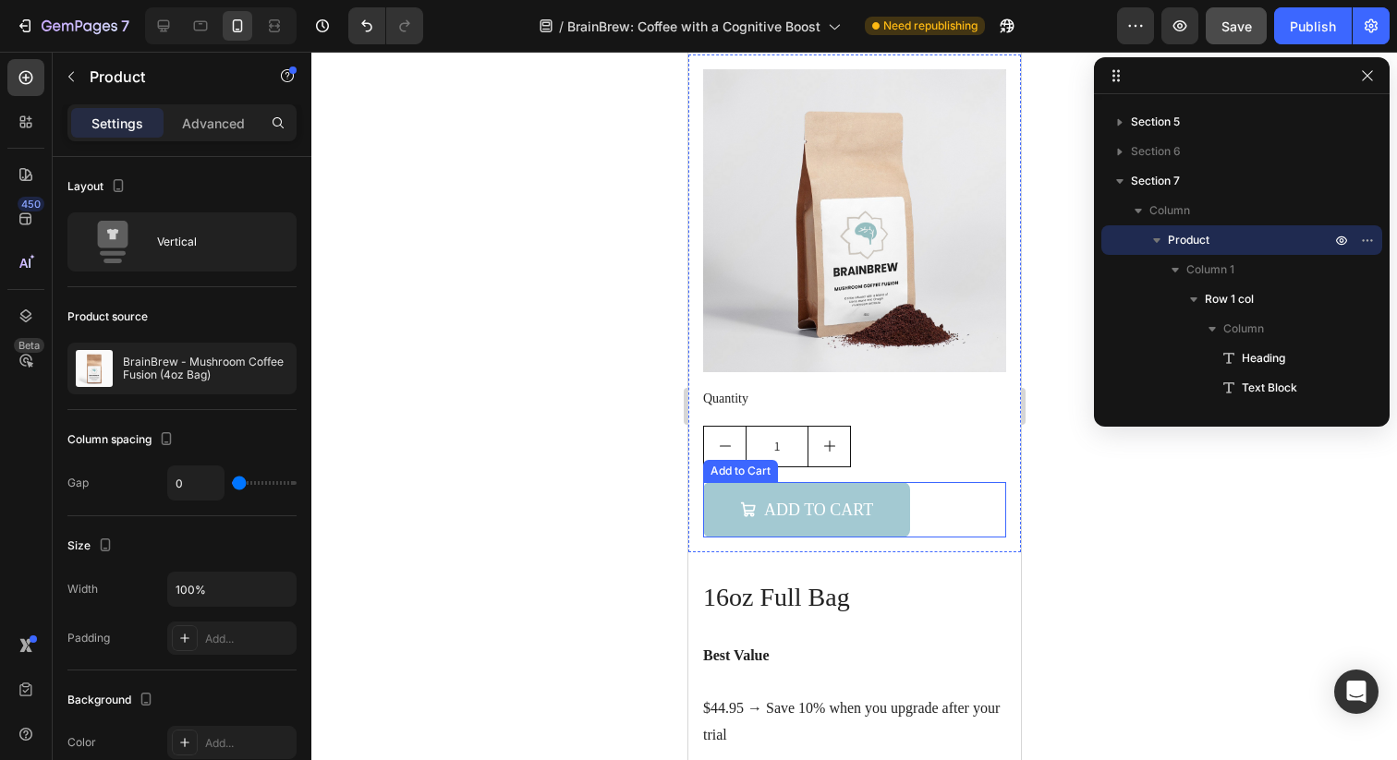
click at [885, 502] on button "ADD TO CART" at bounding box center [805, 509] width 207 height 55
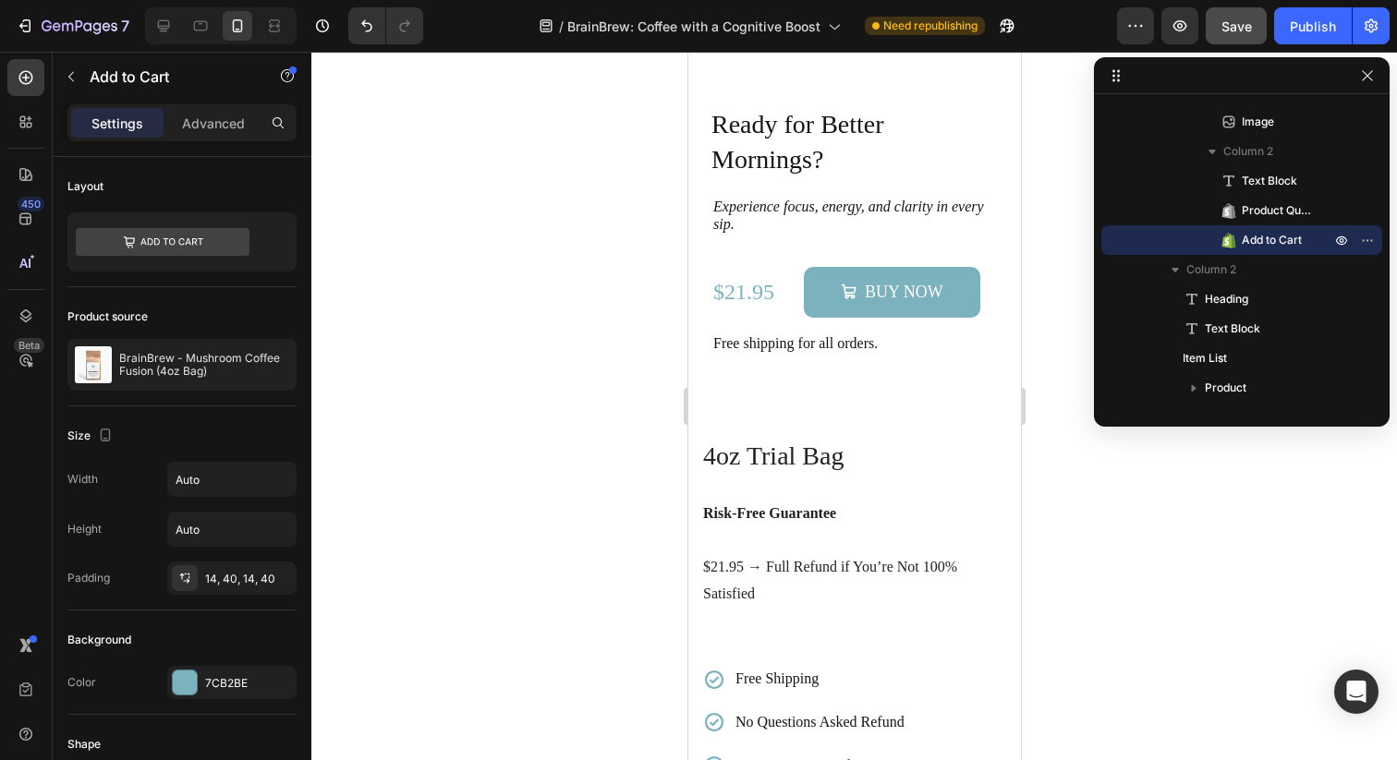
scroll to position [3310, 0]
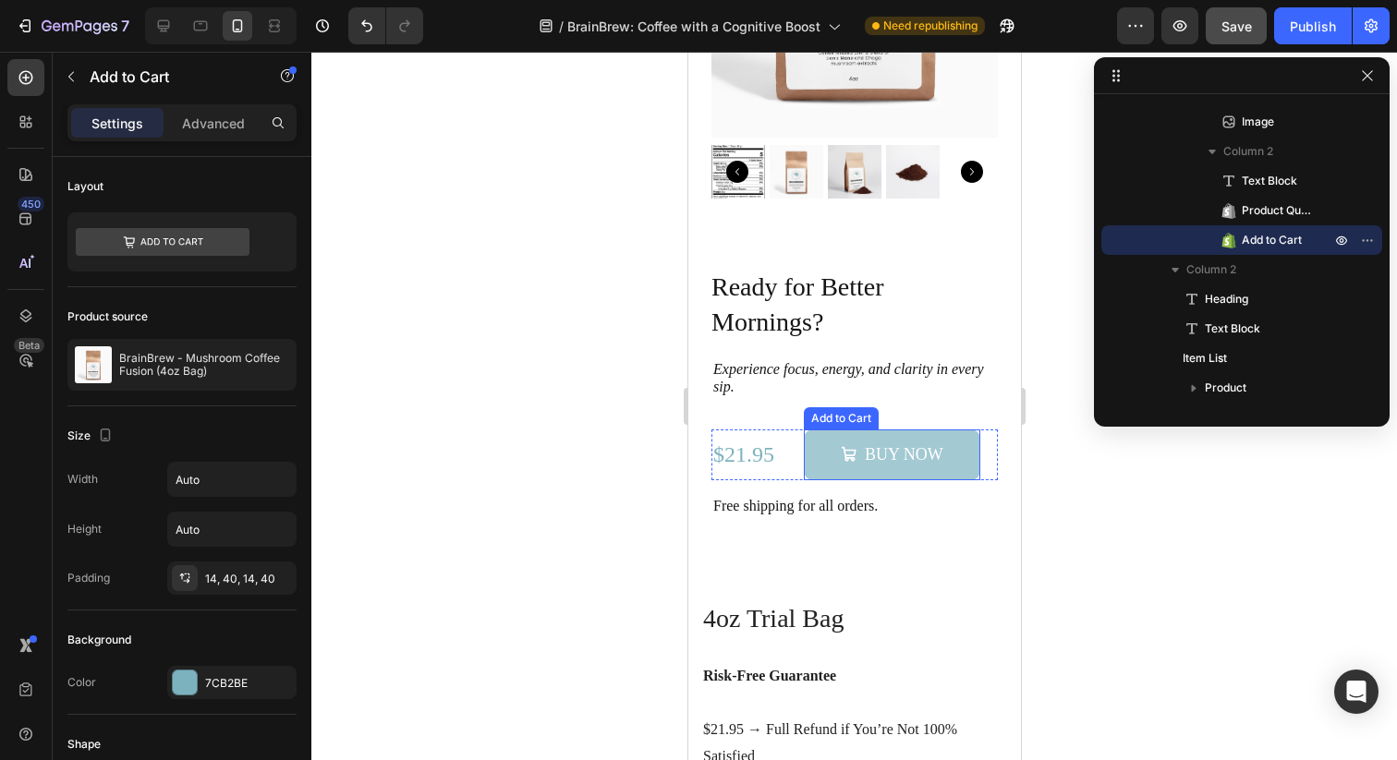
click at [856, 457] on div "BUY NOW" at bounding box center [891, 454] width 103 height 25
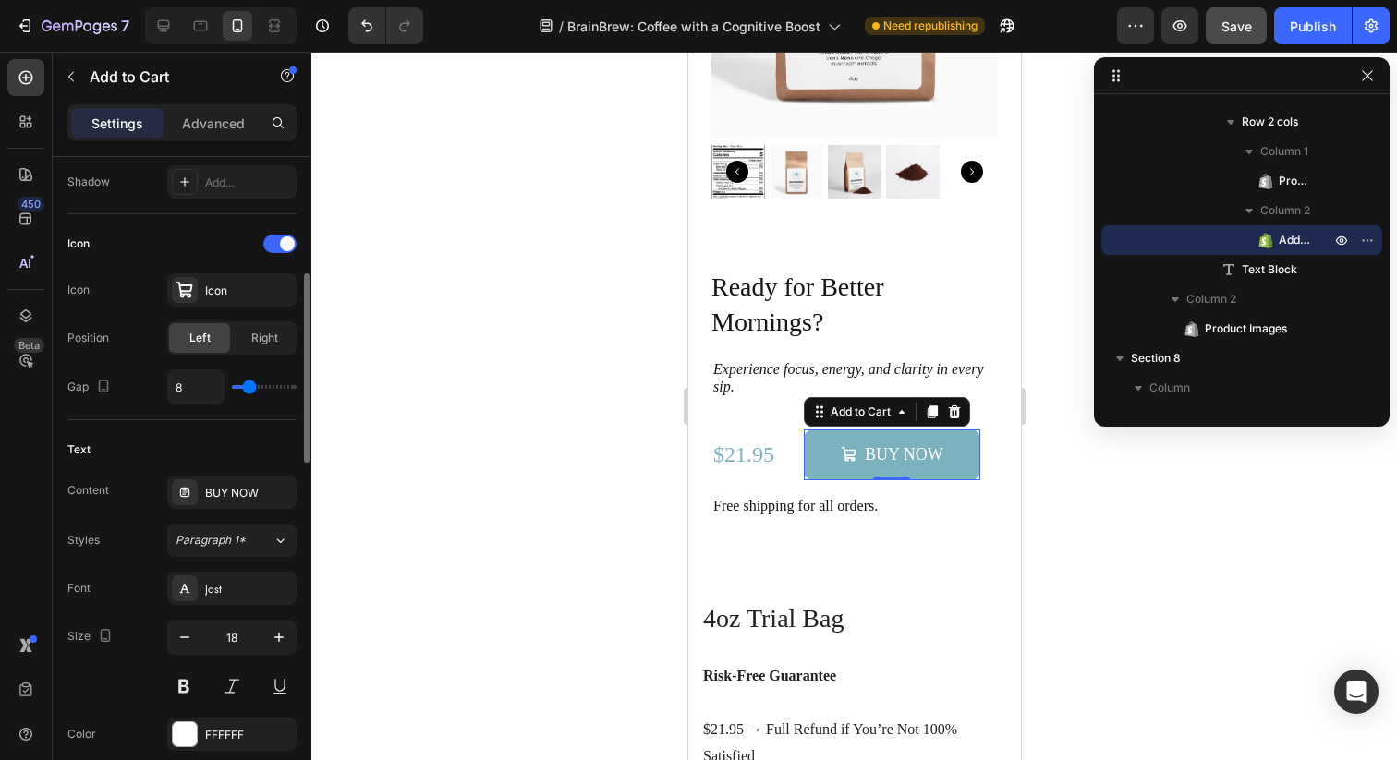
scroll to position [737, 0]
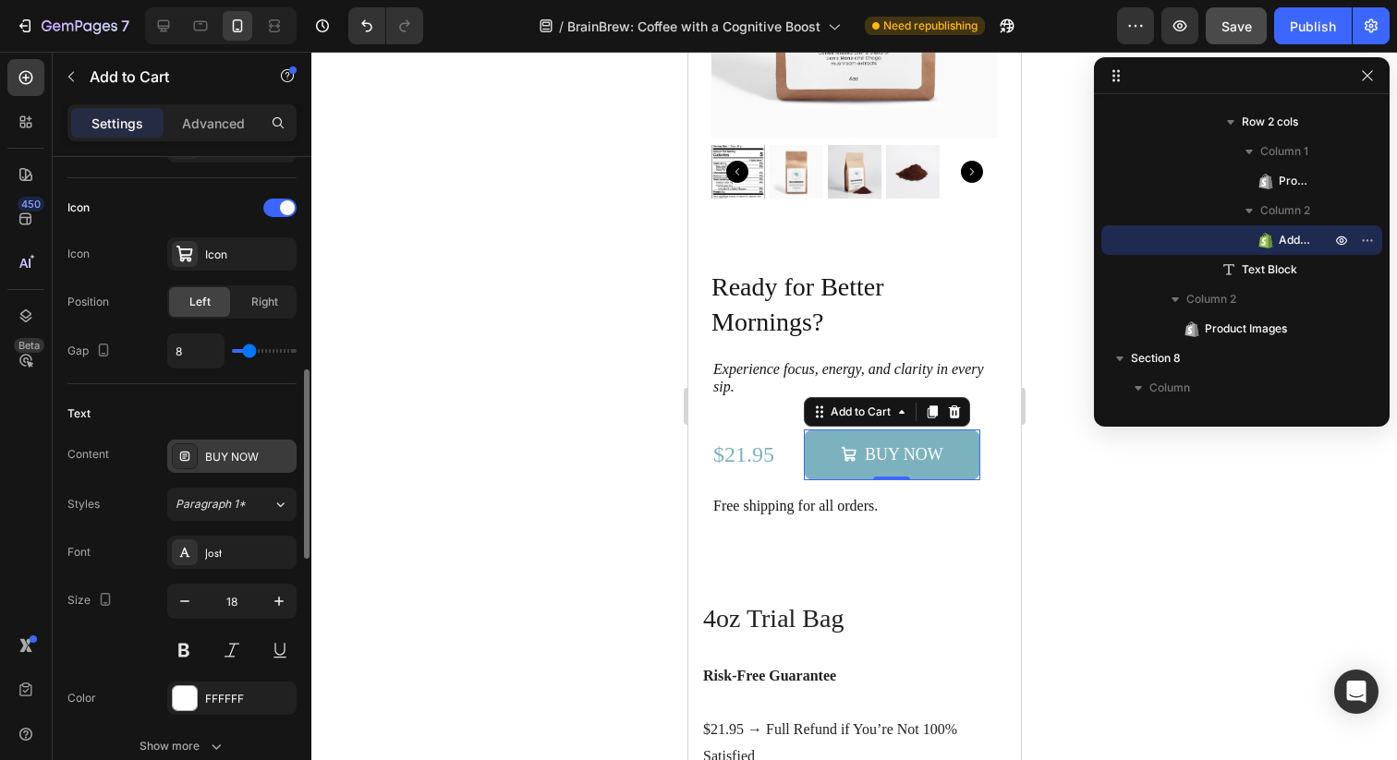
click at [234, 454] on div "BUY NOW" at bounding box center [248, 457] width 87 height 17
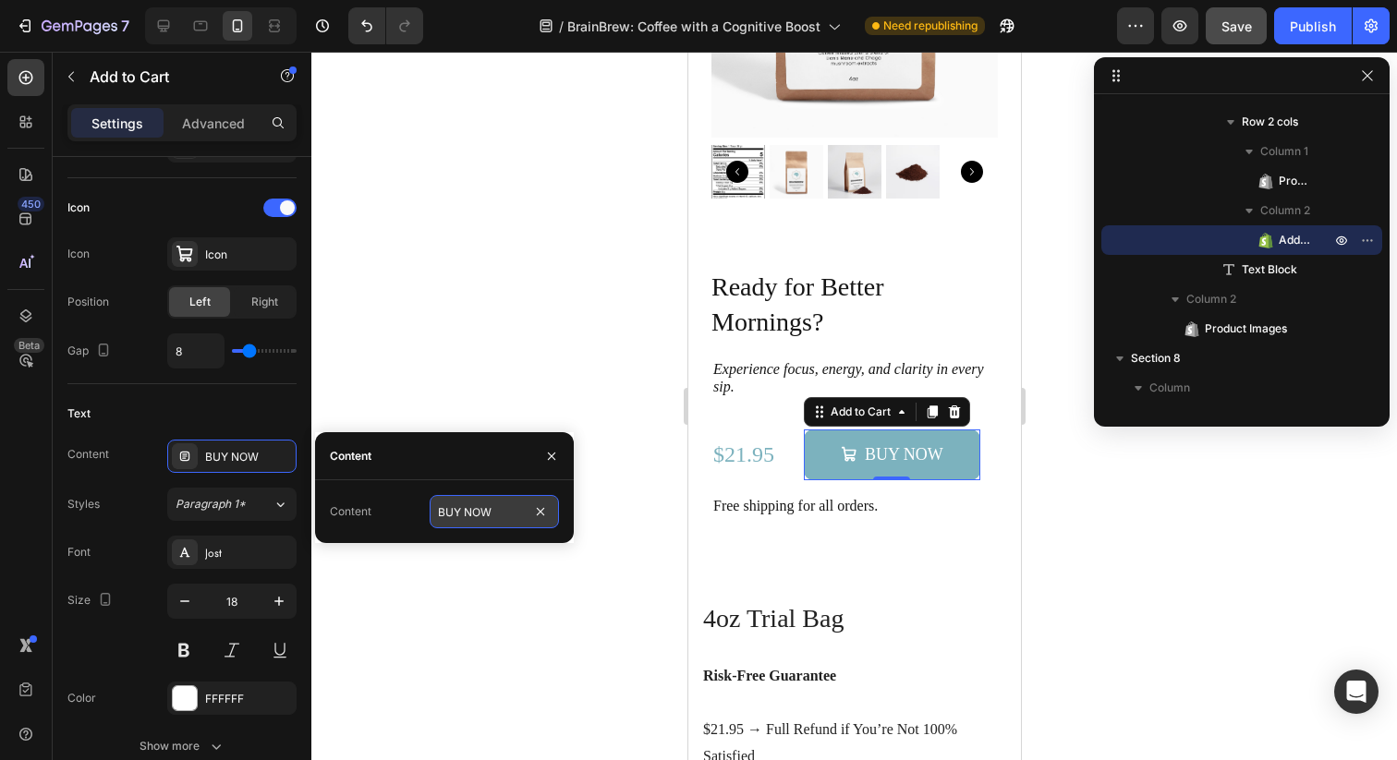
click at [461, 514] on input "BUY NOW" at bounding box center [494, 511] width 129 height 33
type input "Add to Cart"
click at [107, 501] on div "Styles Paragraph 1*" at bounding box center [181, 504] width 229 height 33
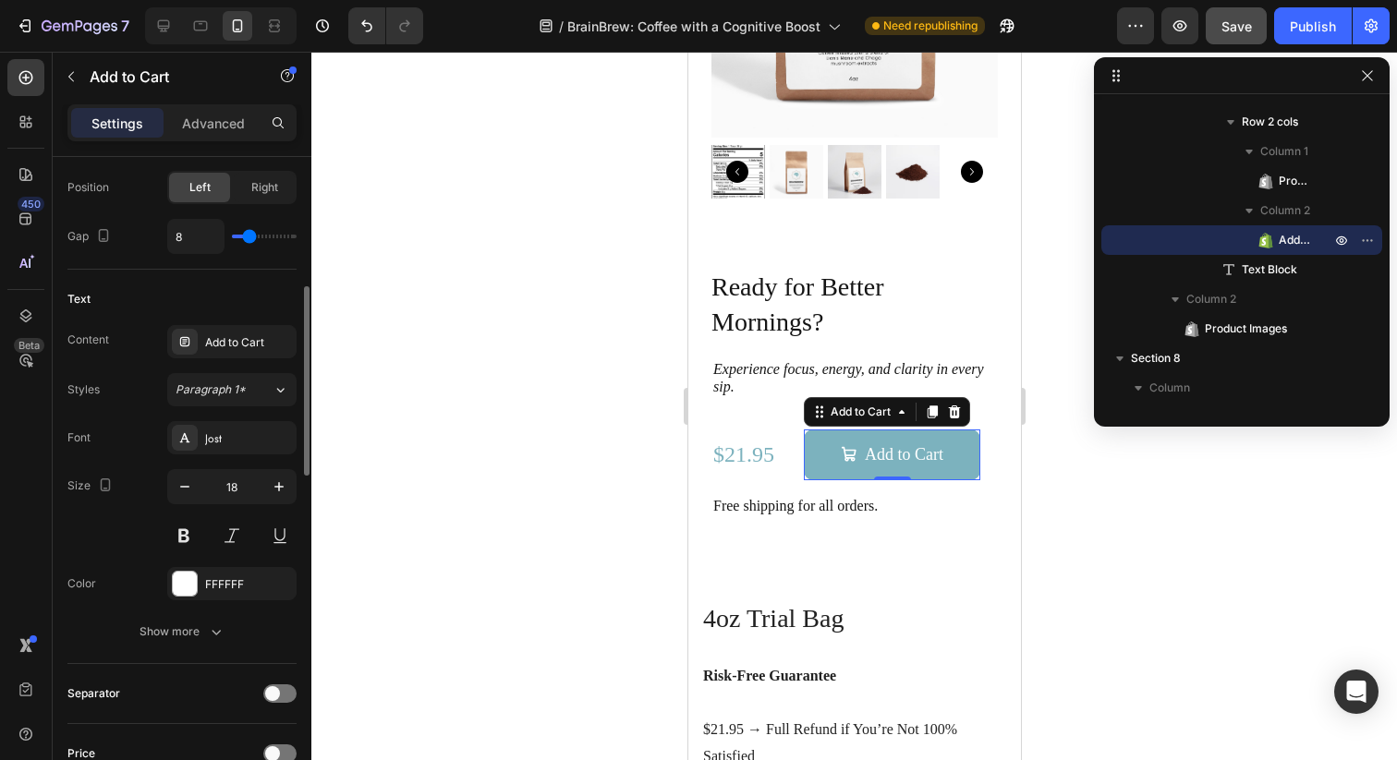
scroll to position [866, 0]
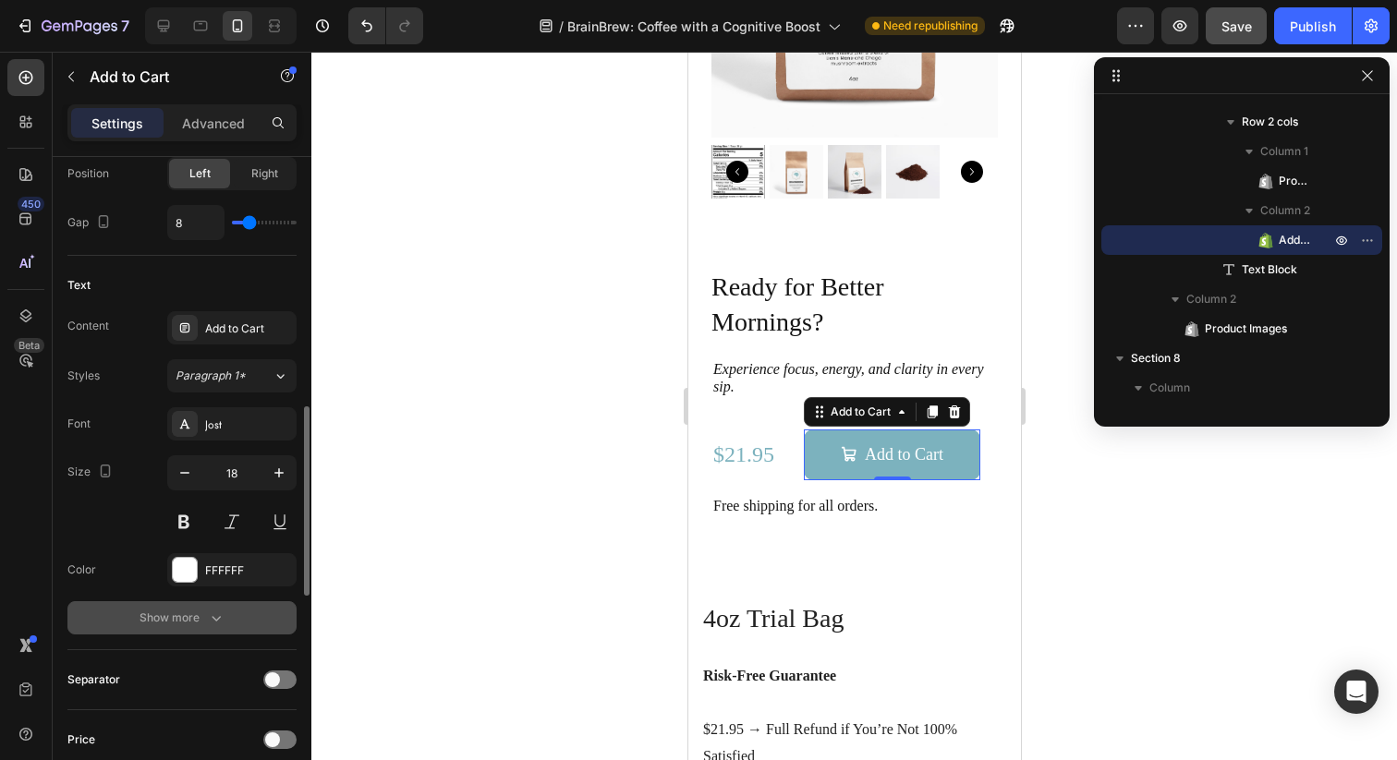
click at [203, 614] on div "Show more" at bounding box center [182, 618] width 86 height 18
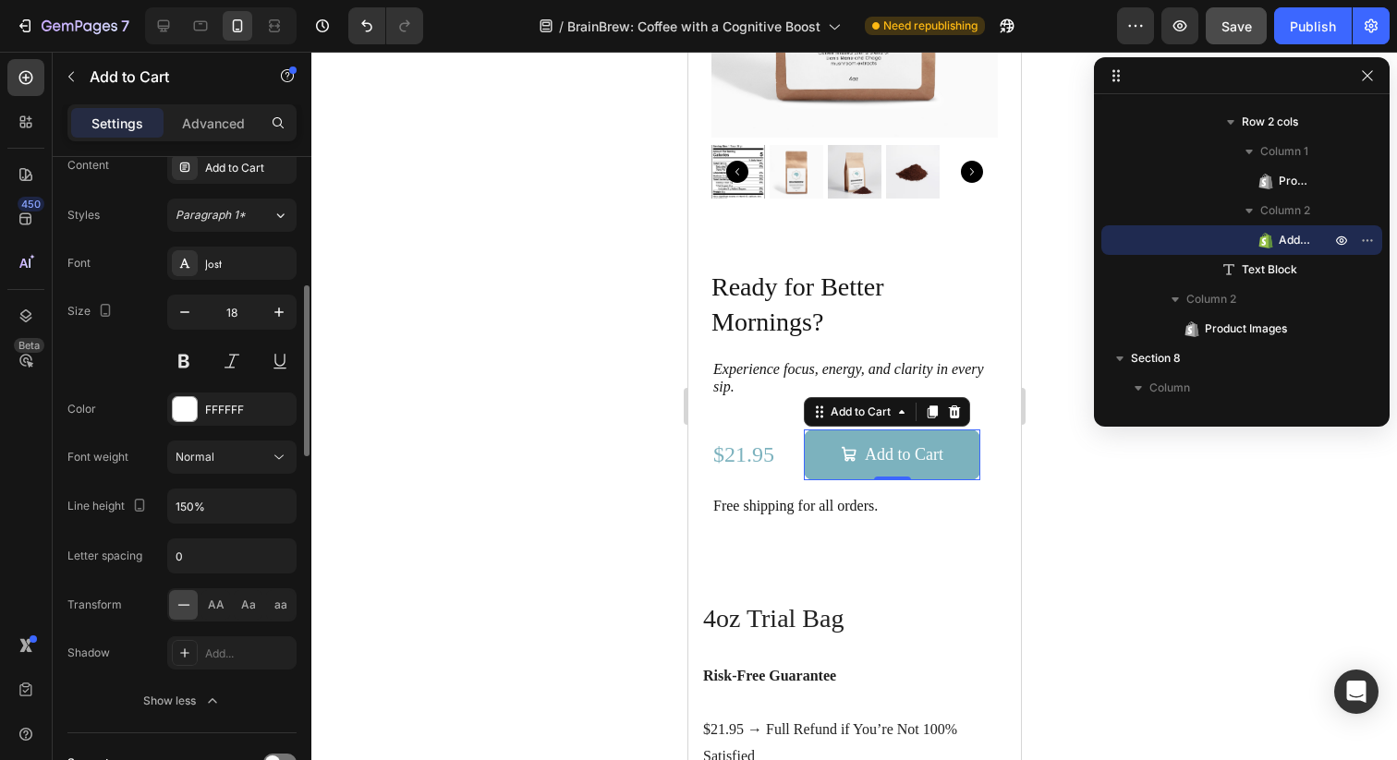
scroll to position [1102, 0]
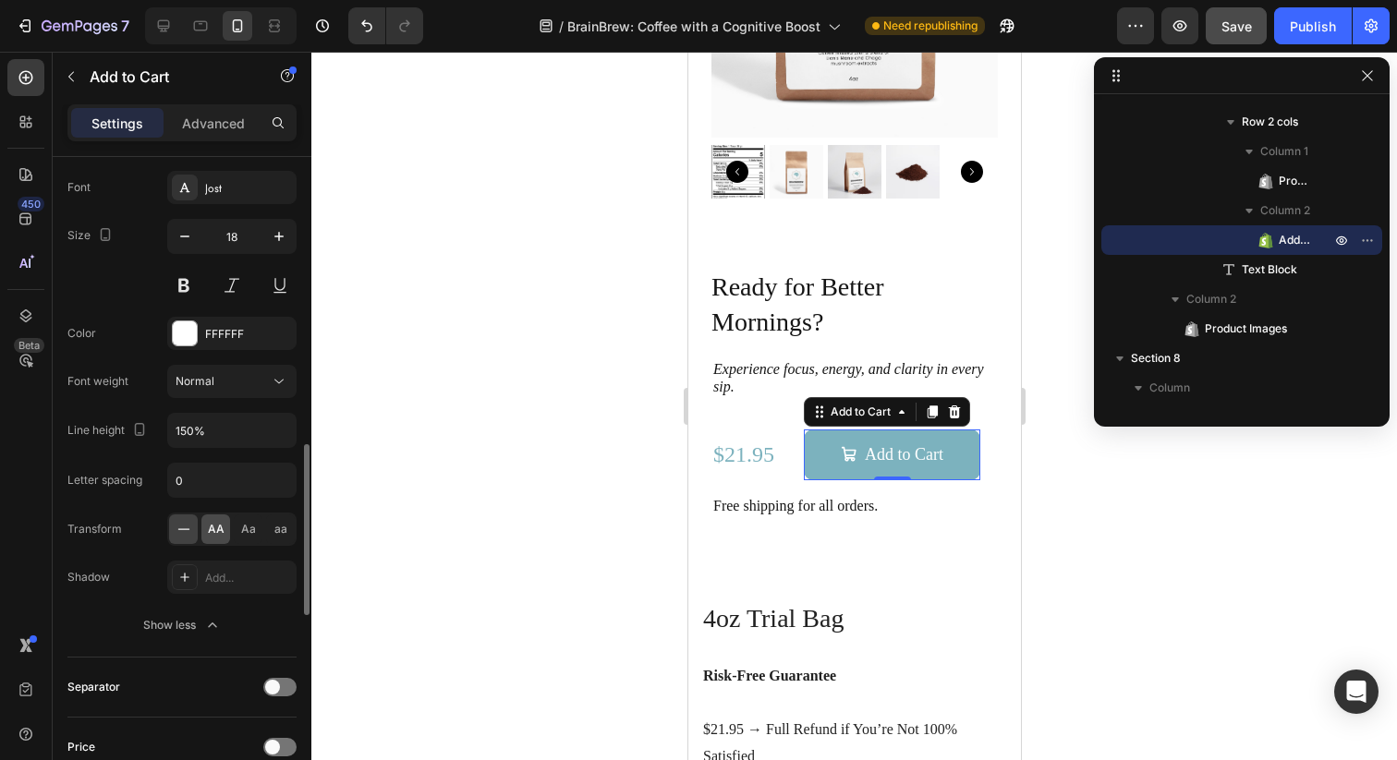
click at [220, 535] on span "AA" at bounding box center [216, 529] width 17 height 17
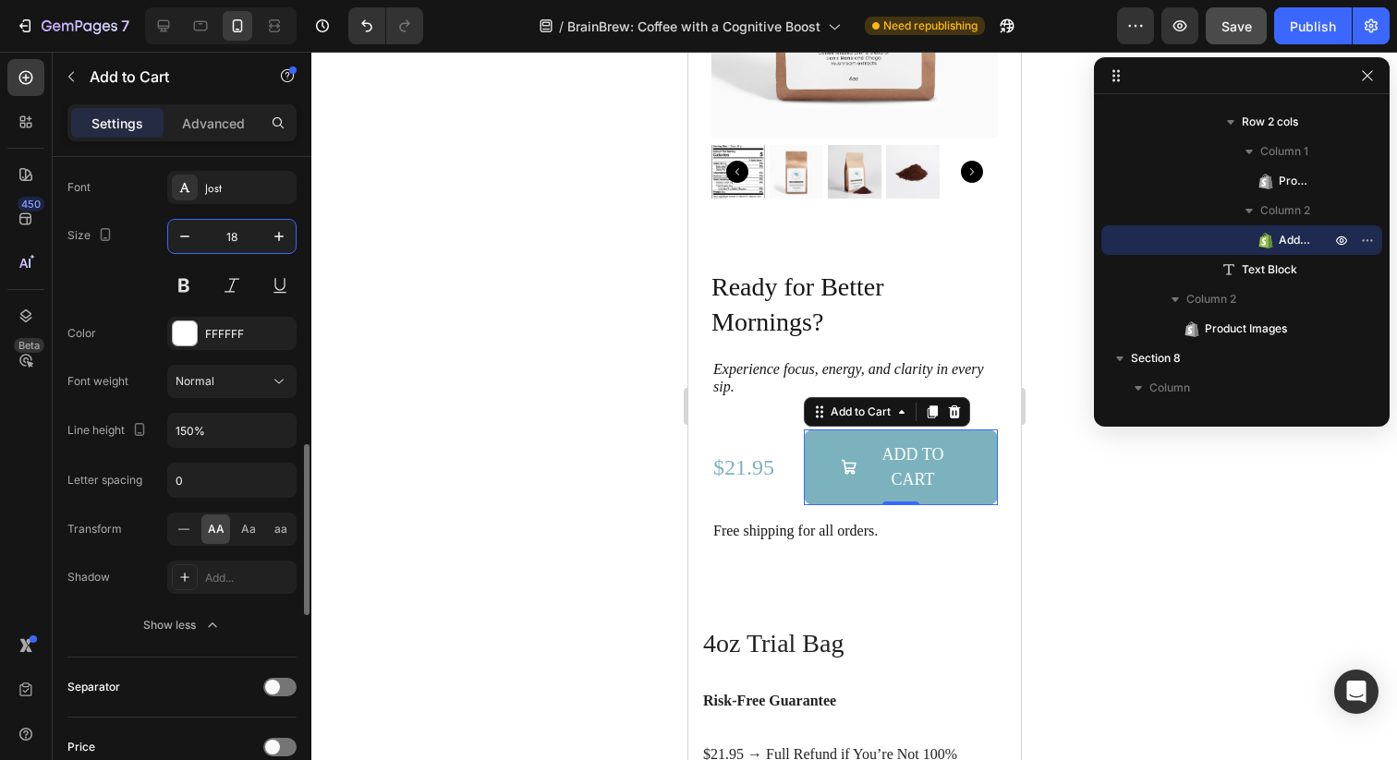
click at [234, 234] on input "18" at bounding box center [231, 236] width 61 height 33
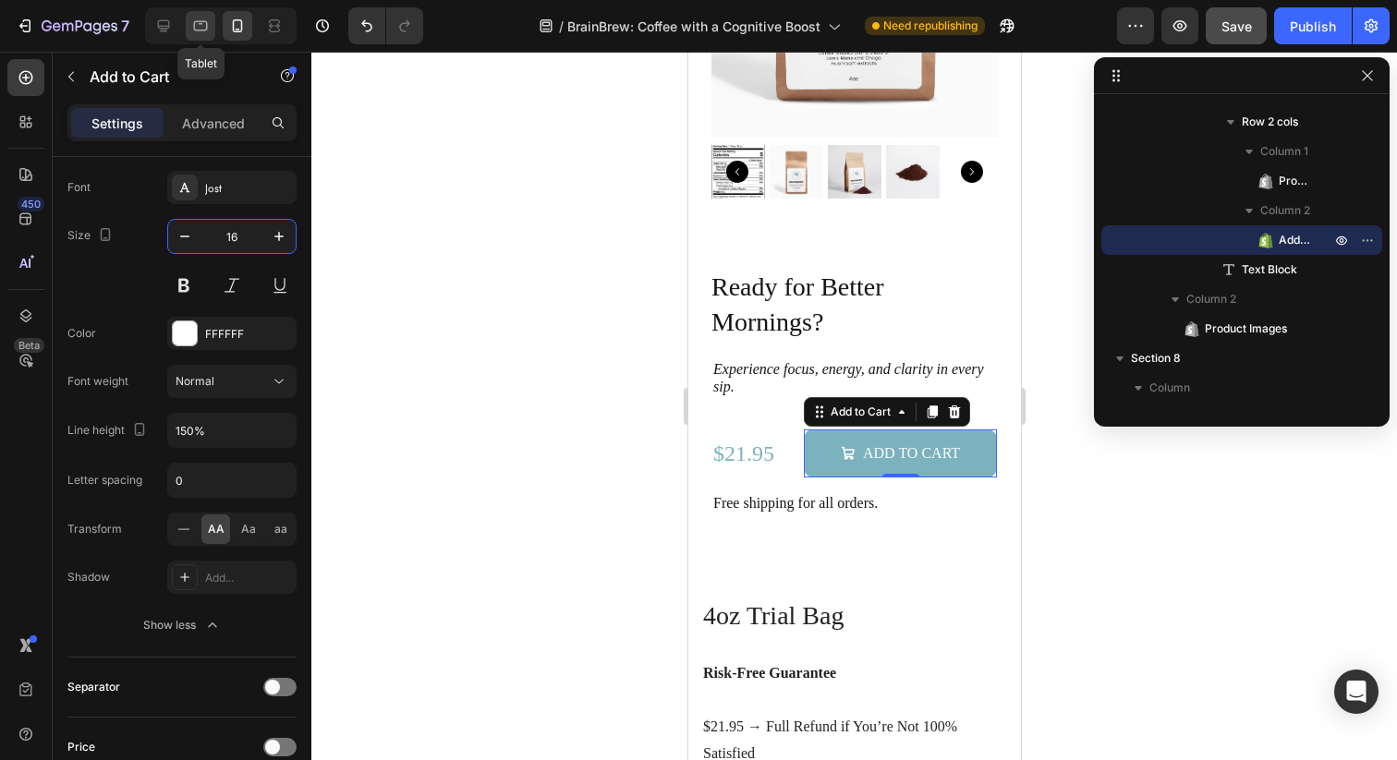
click at [200, 25] on icon at bounding box center [200, 26] width 18 height 18
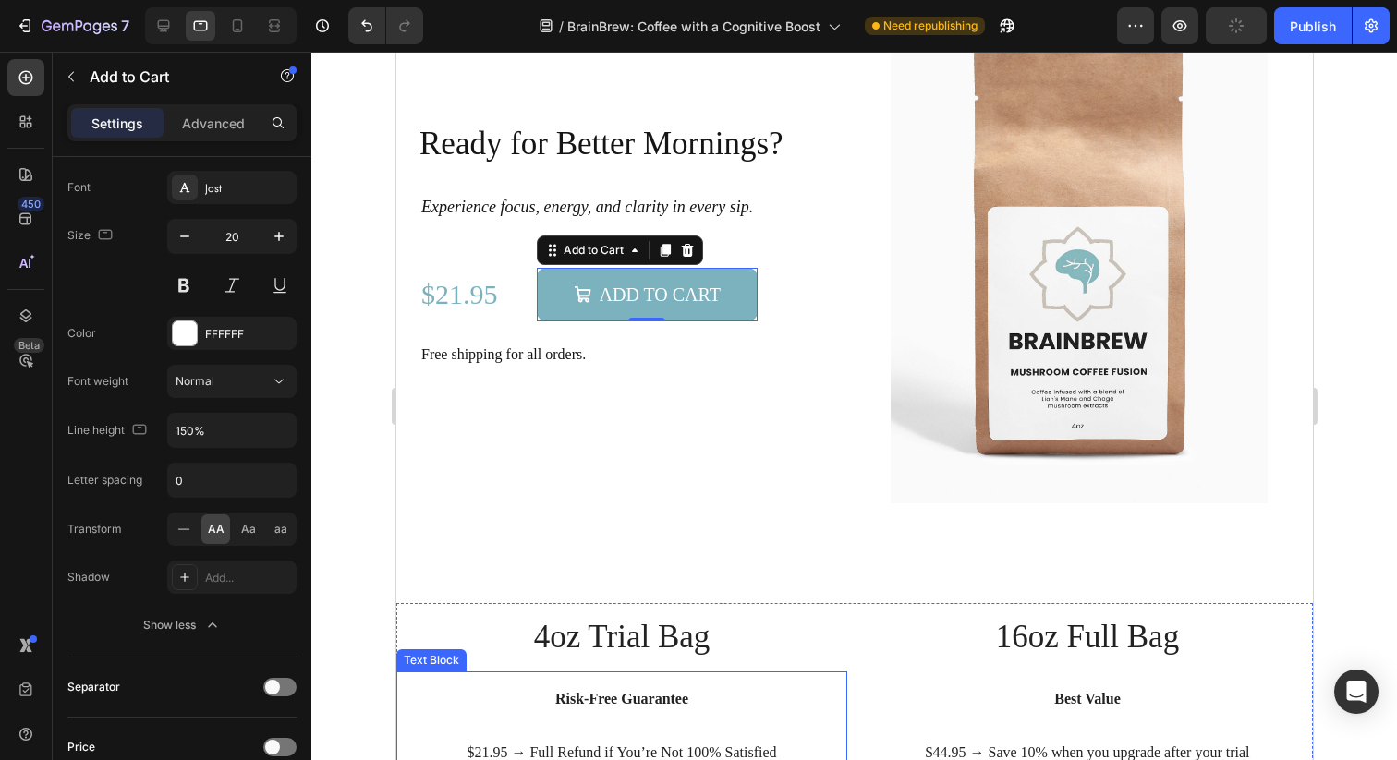
scroll to position [3206, 0]
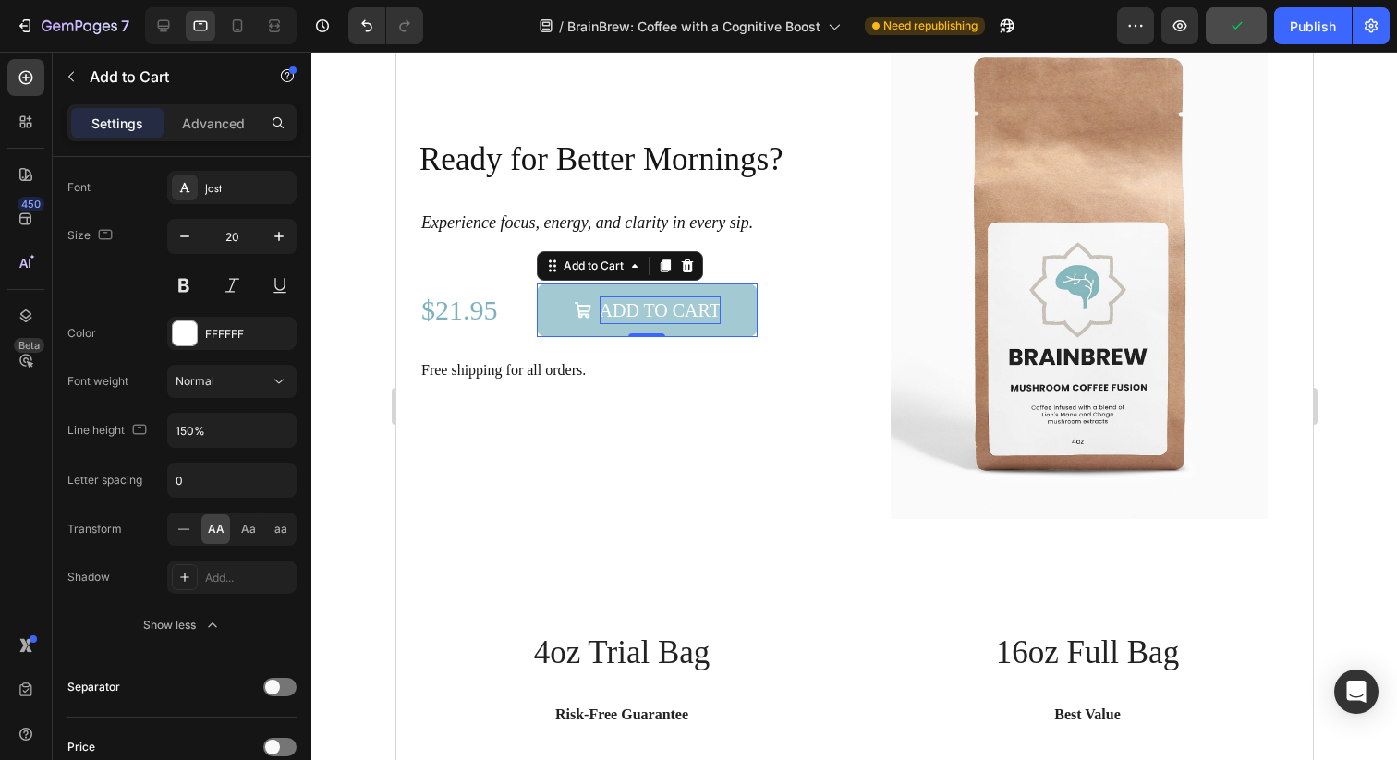
click at [679, 307] on div "Add to Cart" at bounding box center [659, 311] width 121 height 28
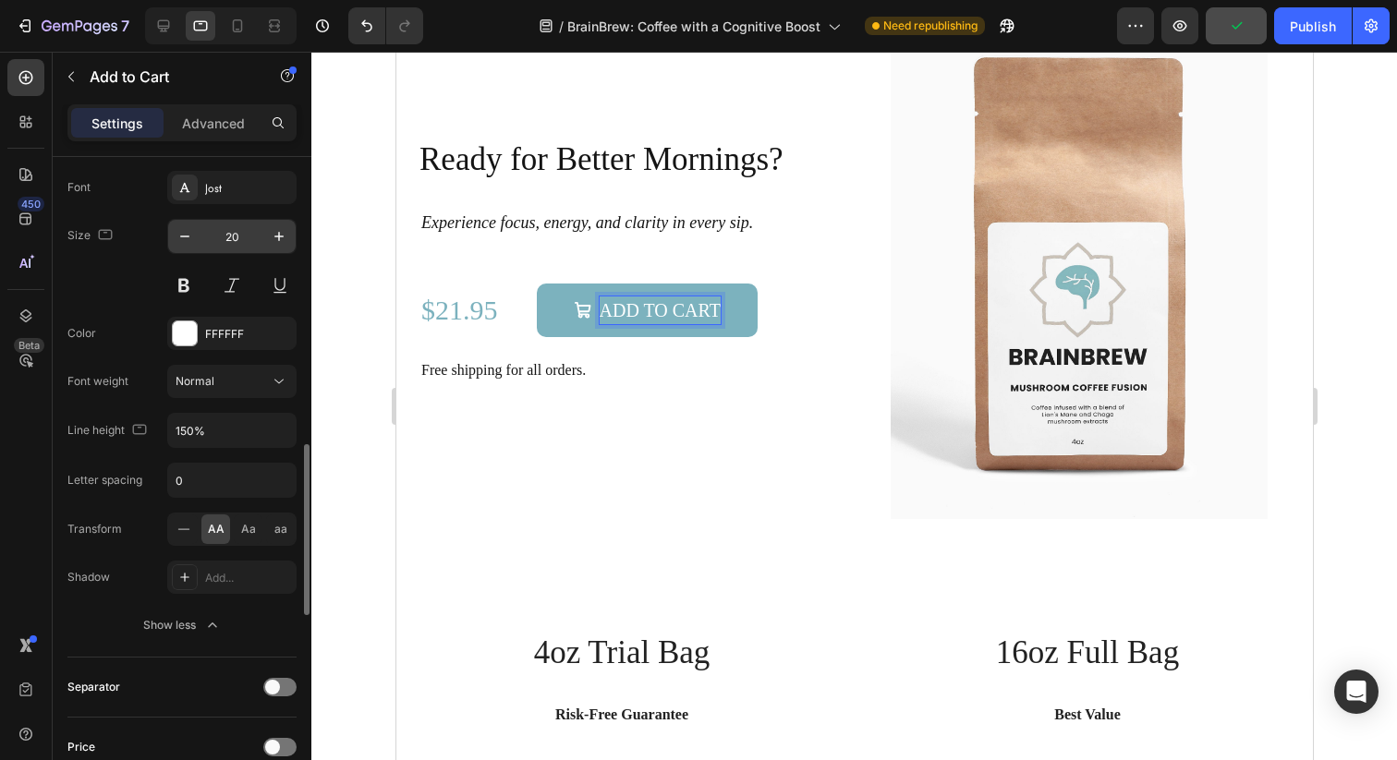
click at [231, 234] on input "20" at bounding box center [231, 236] width 61 height 33
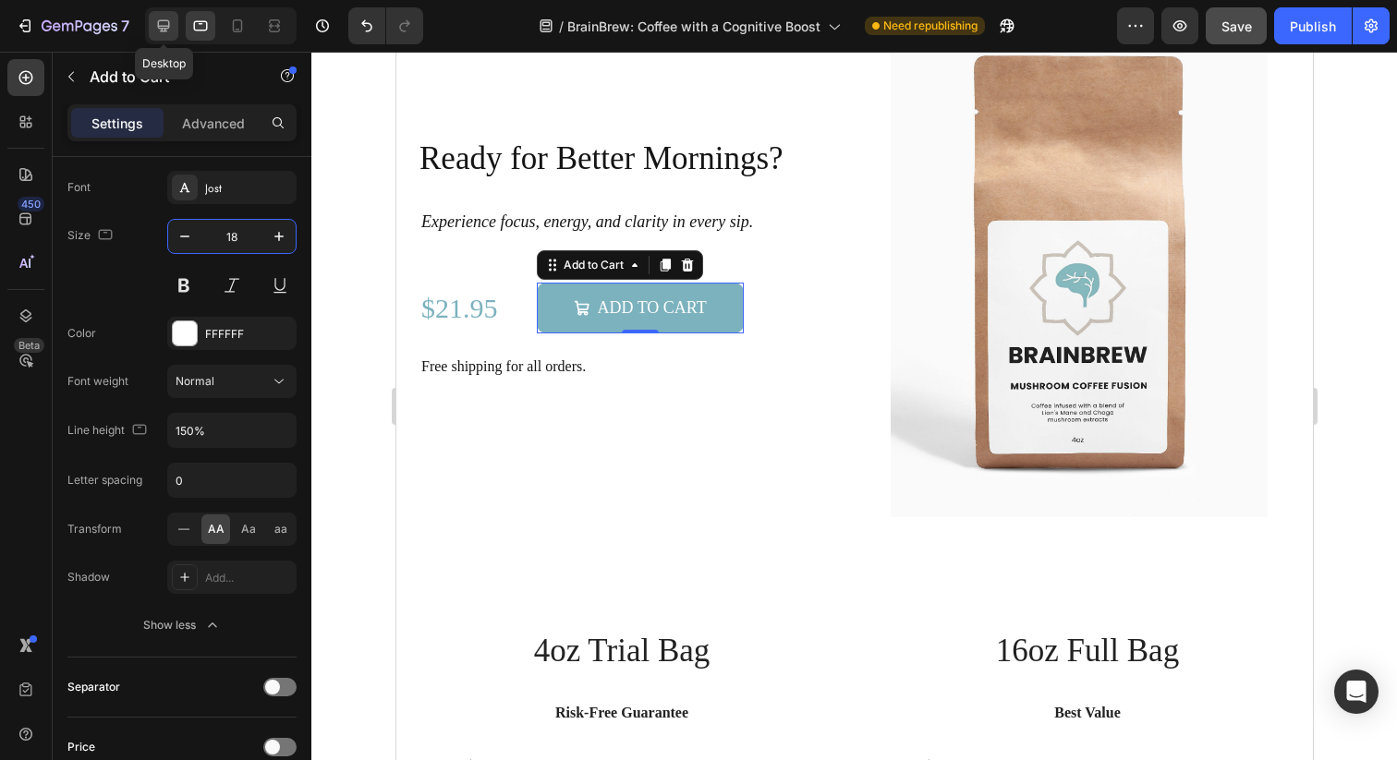
click at [164, 17] on icon at bounding box center [163, 26] width 18 height 18
type input "20"
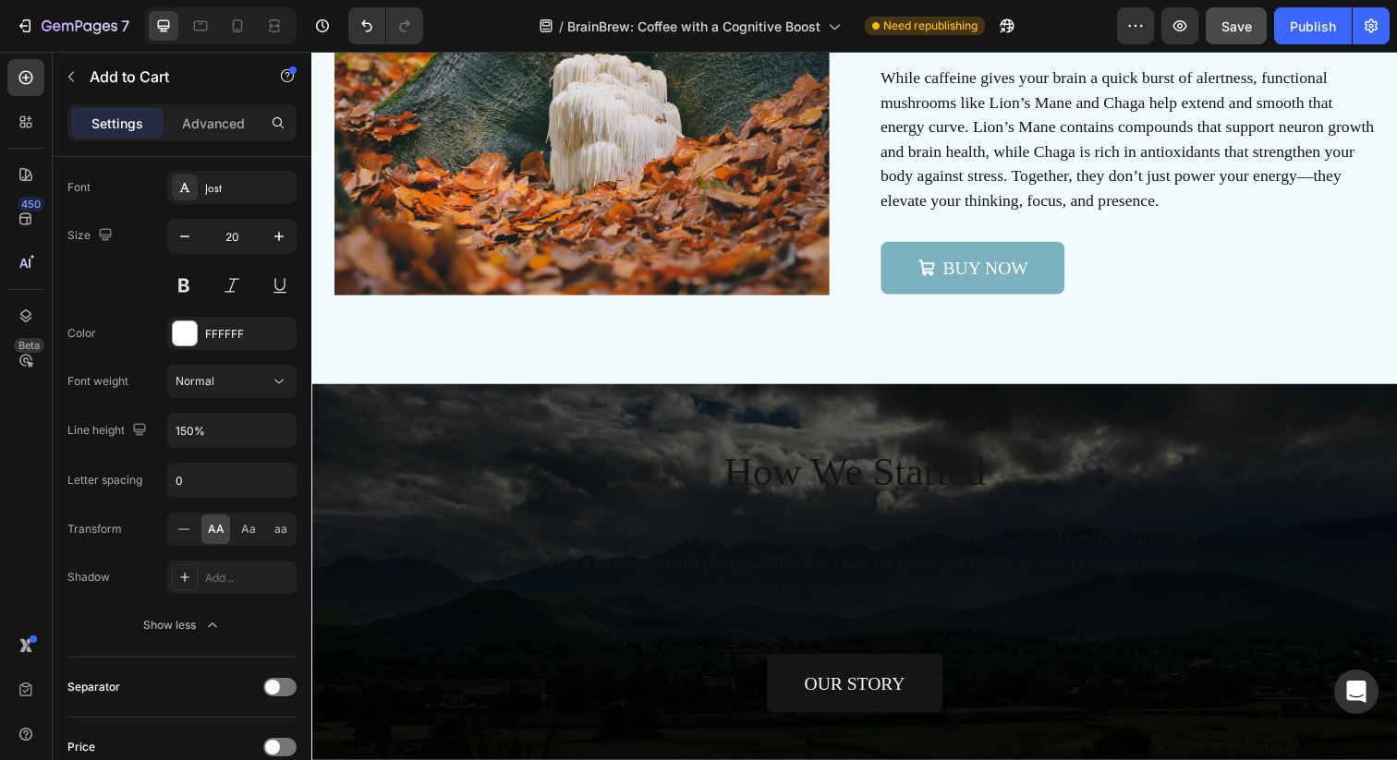
scroll to position [5127, 0]
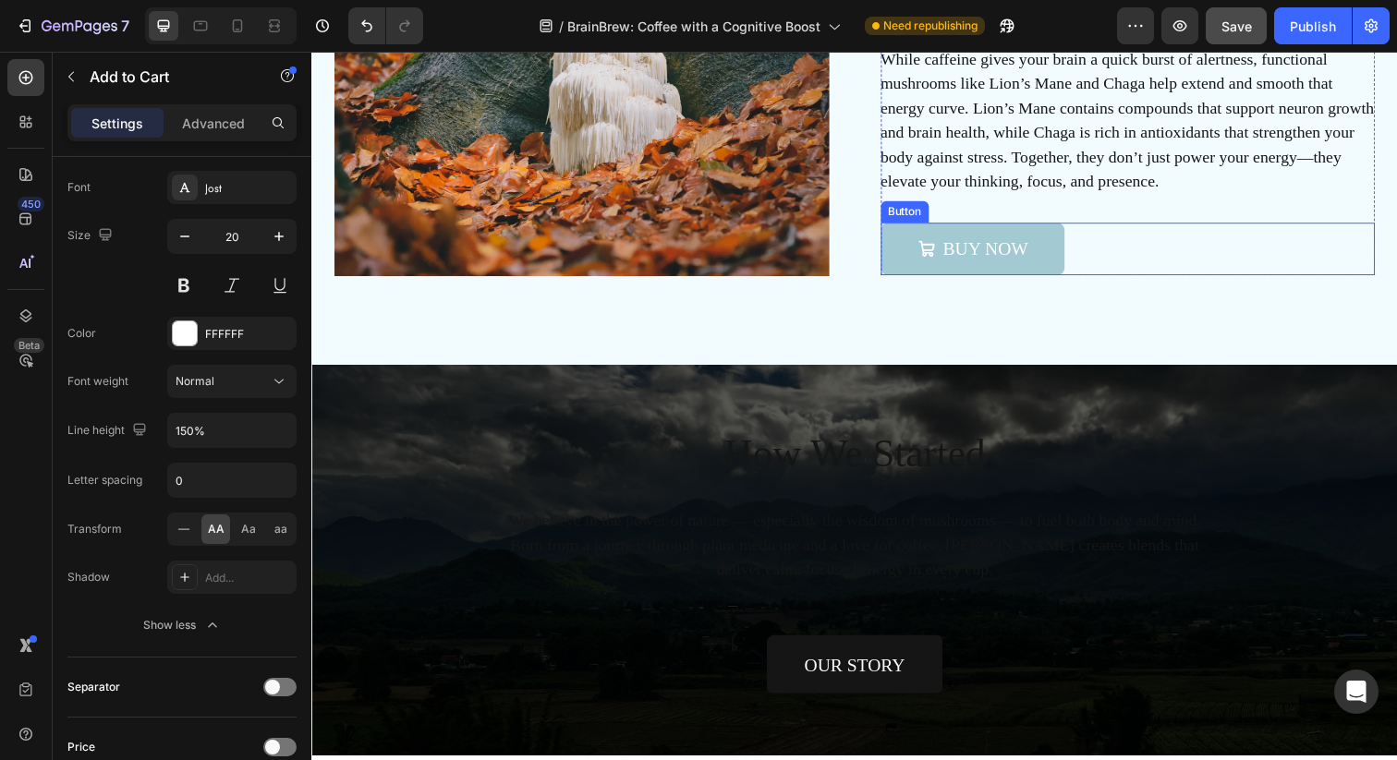
click at [948, 266] on div "BUY NOW" at bounding box center [986, 253] width 113 height 28
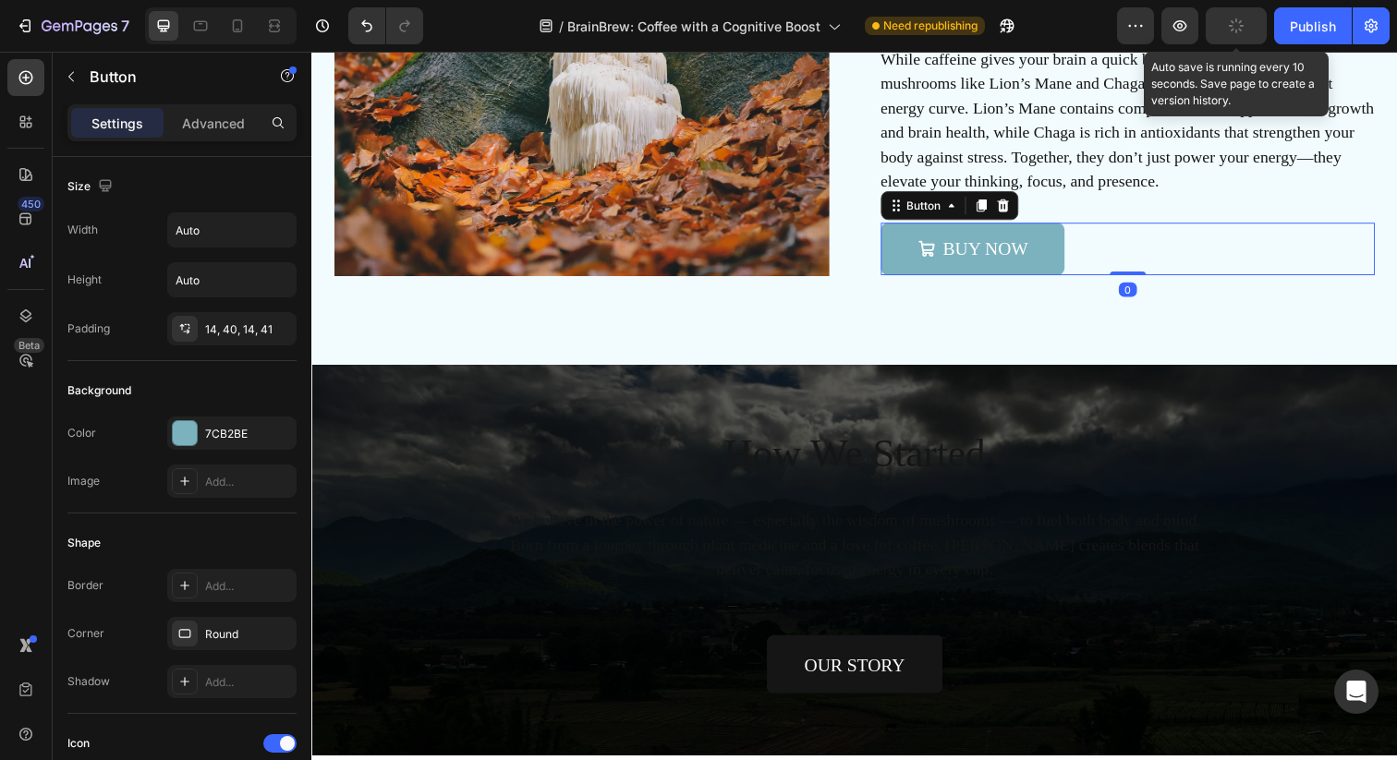
click at [1232, 19] on icon "button" at bounding box center [1237, 27] width 18 height 18
click at [1238, 25] on icon "button" at bounding box center [1236, 25] width 10 height 7
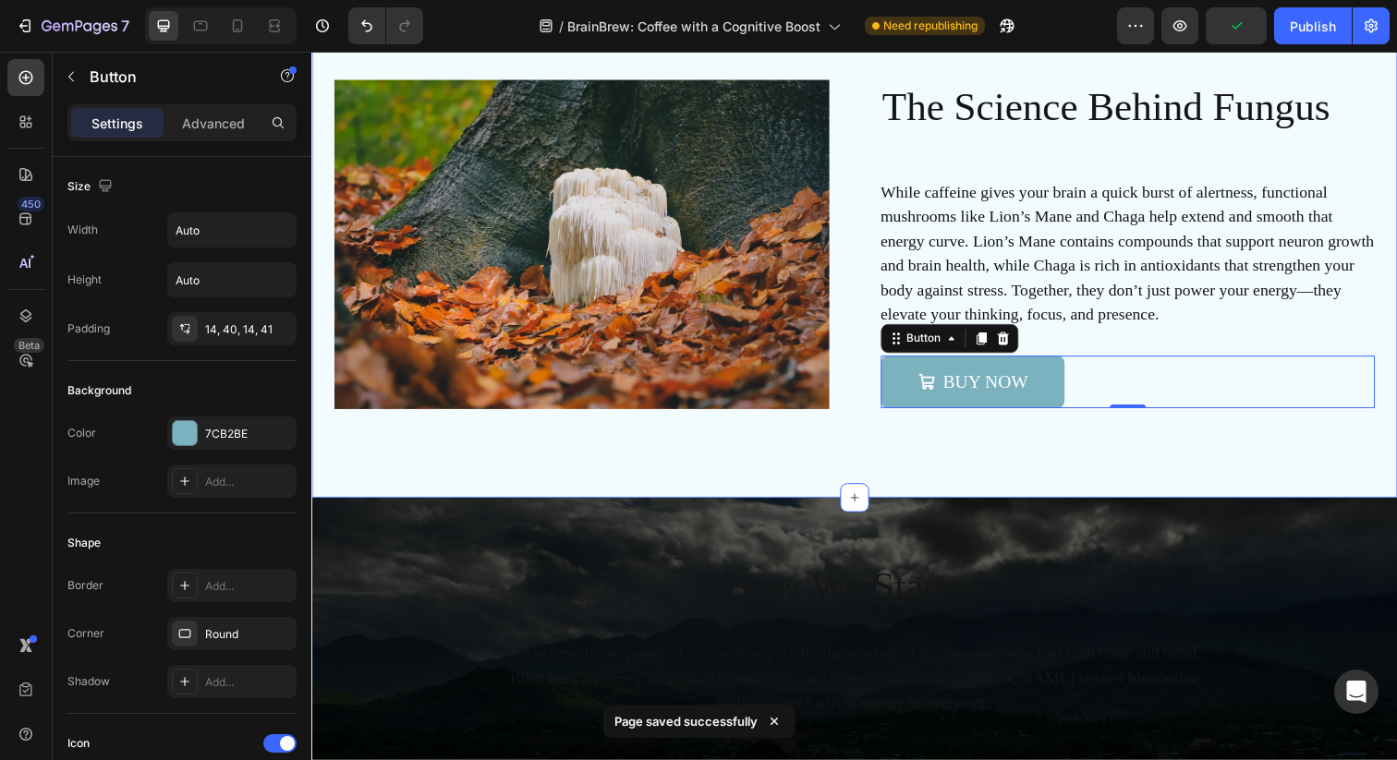
scroll to position [4915, 0]
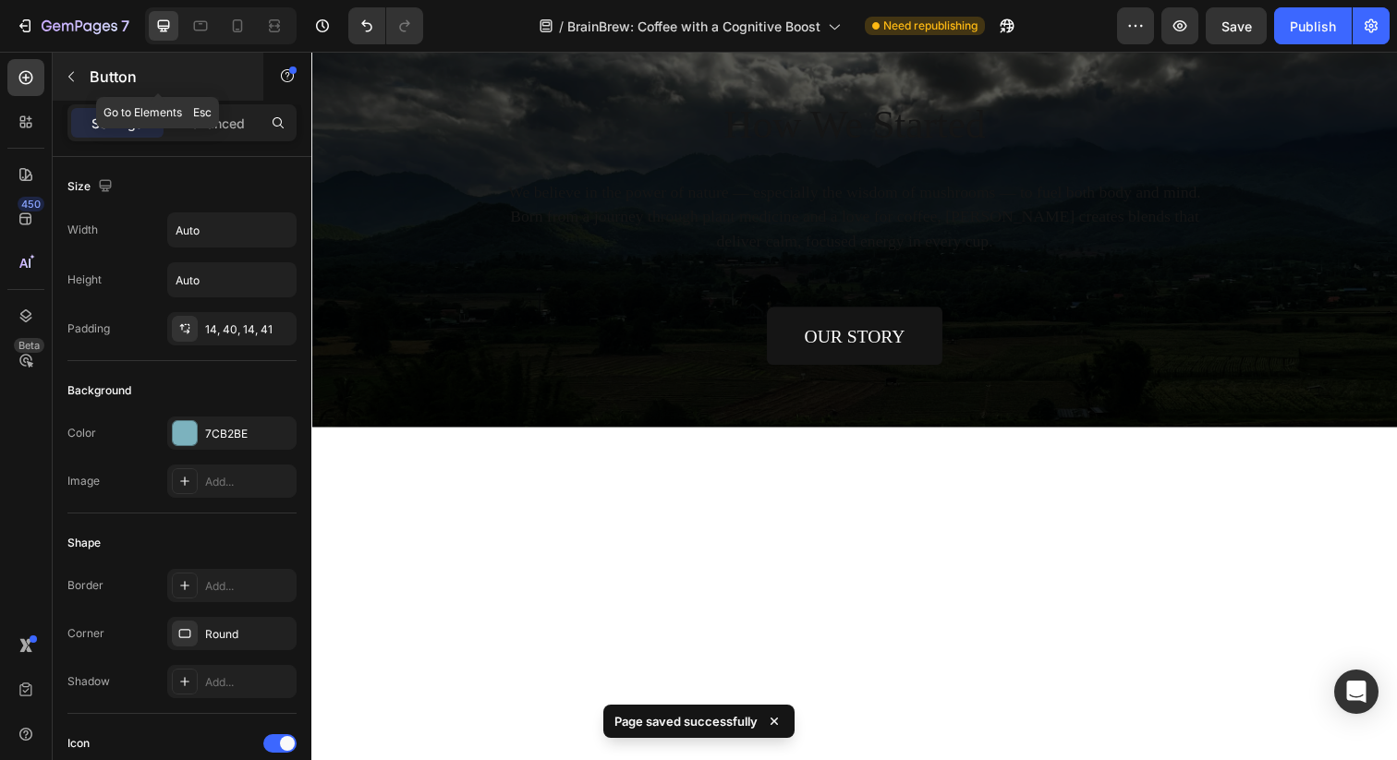
click at [70, 81] on icon "button" at bounding box center [71, 76] width 15 height 15
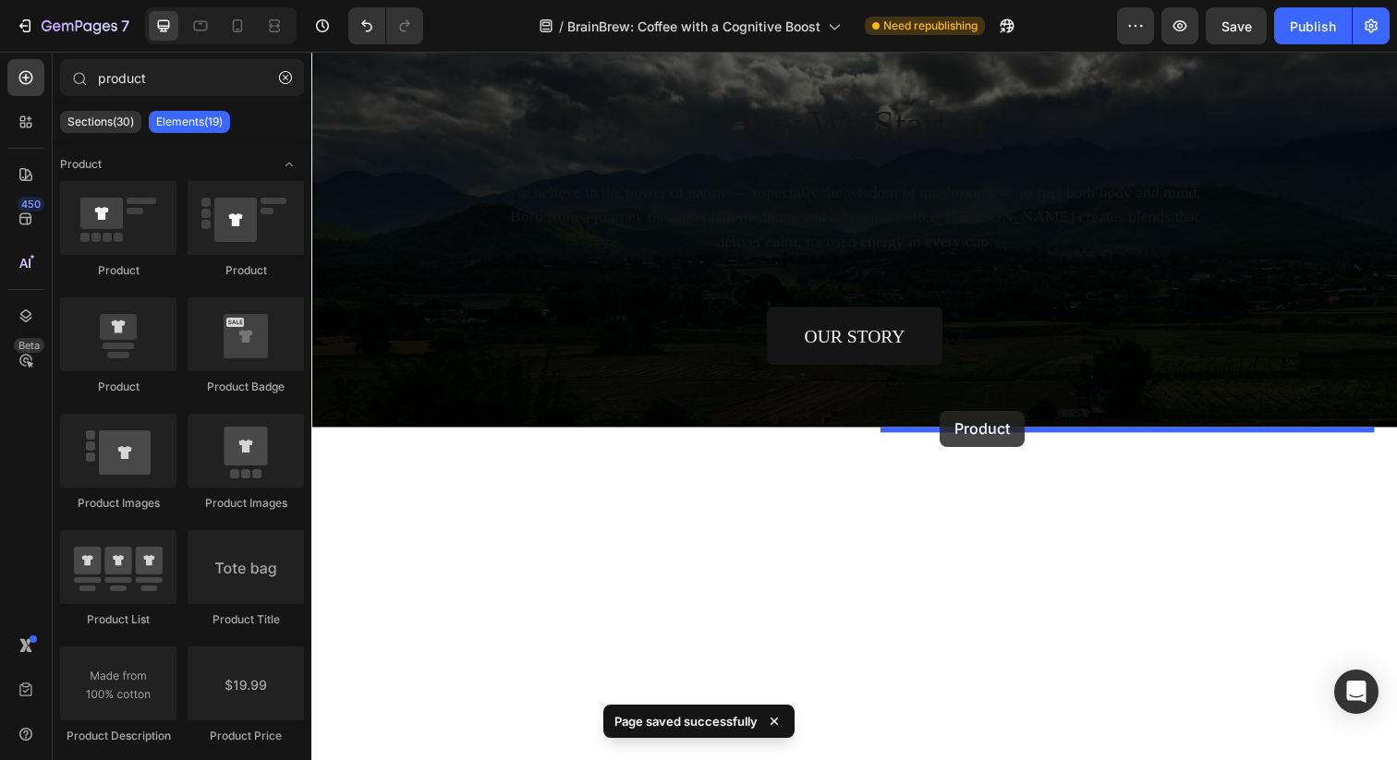
drag, startPoint x: 434, startPoint y: 377, endPoint x: 952, endPoint y: 418, distance: 519.9
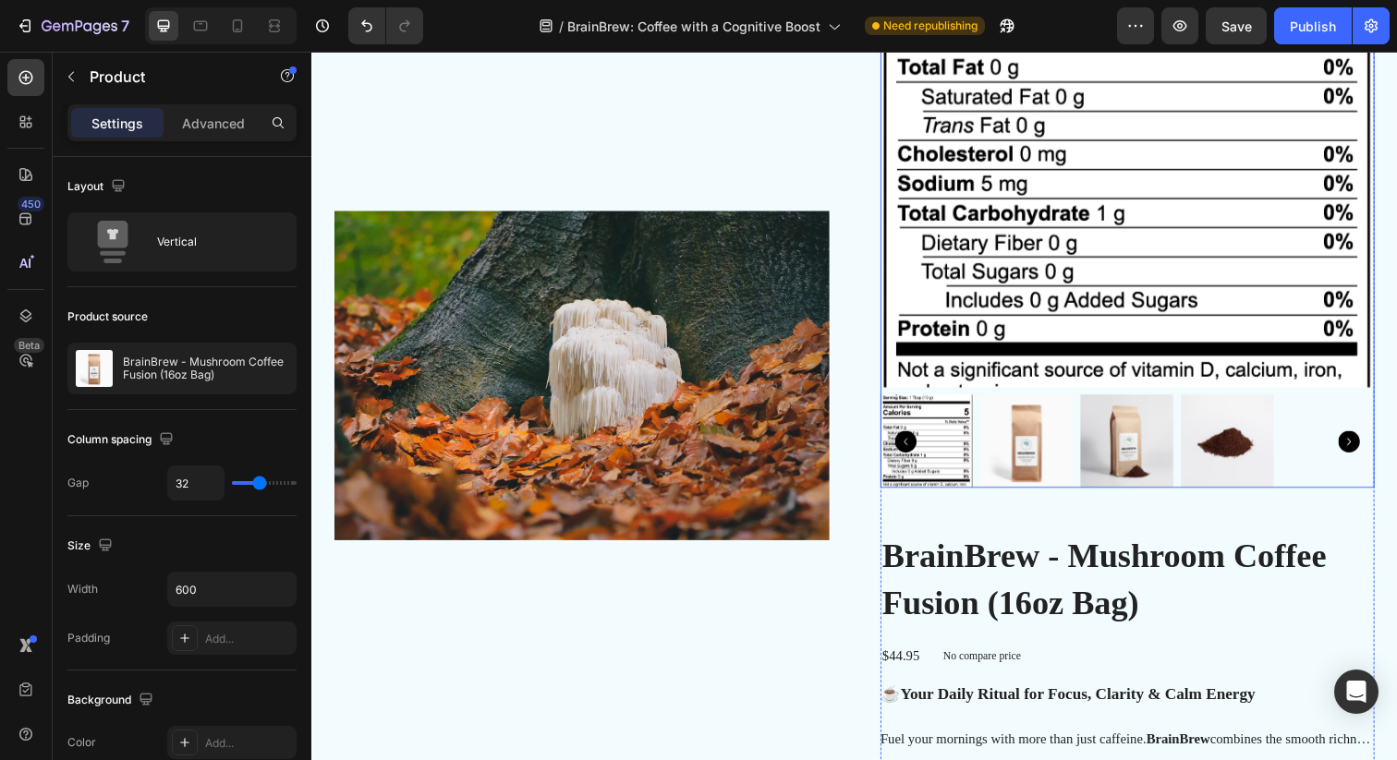
click at [987, 395] on img at bounding box center [1144, 142] width 505 height 505
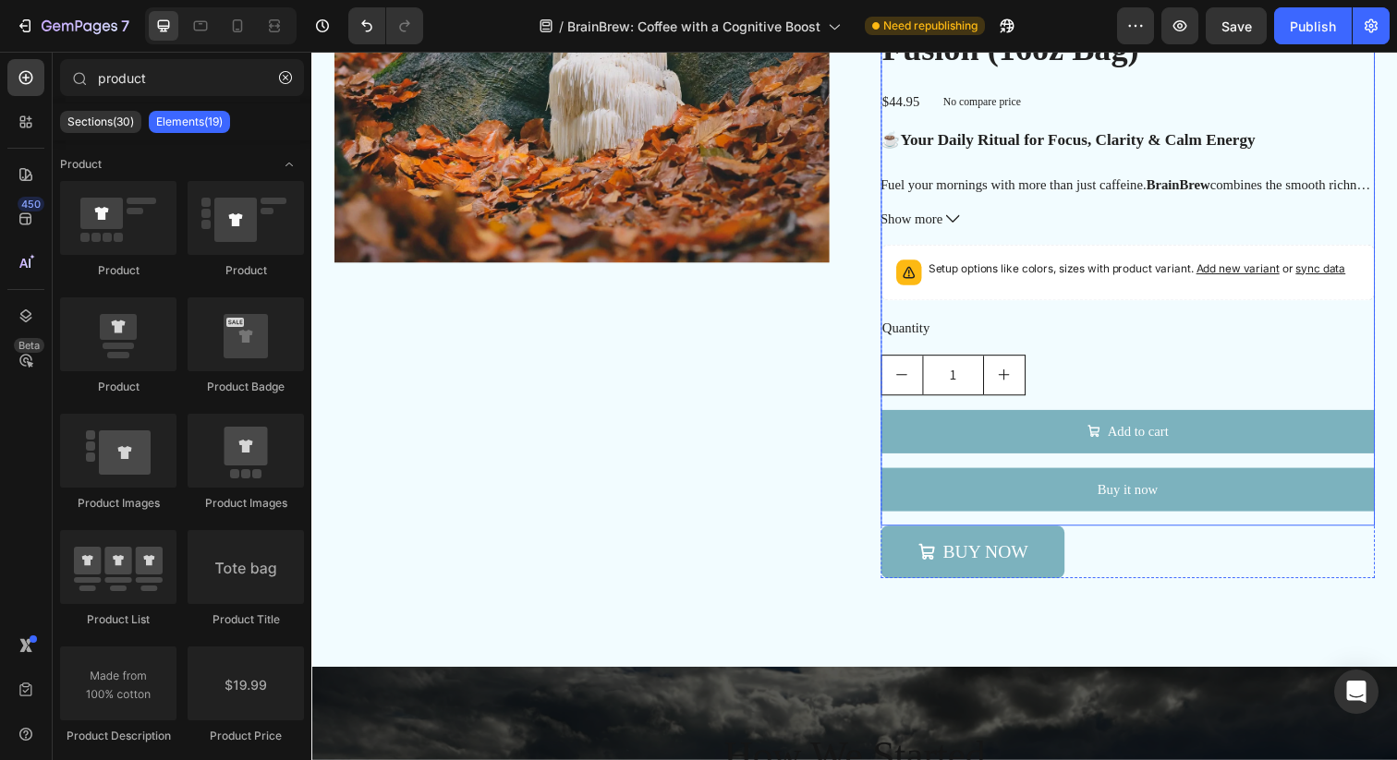
click at [1032, 516] on div "Drop element here BrainBrew - Mushroom Coffee Fusion (16oz Bag) Product Title $…" at bounding box center [1144, 213] width 505 height 646
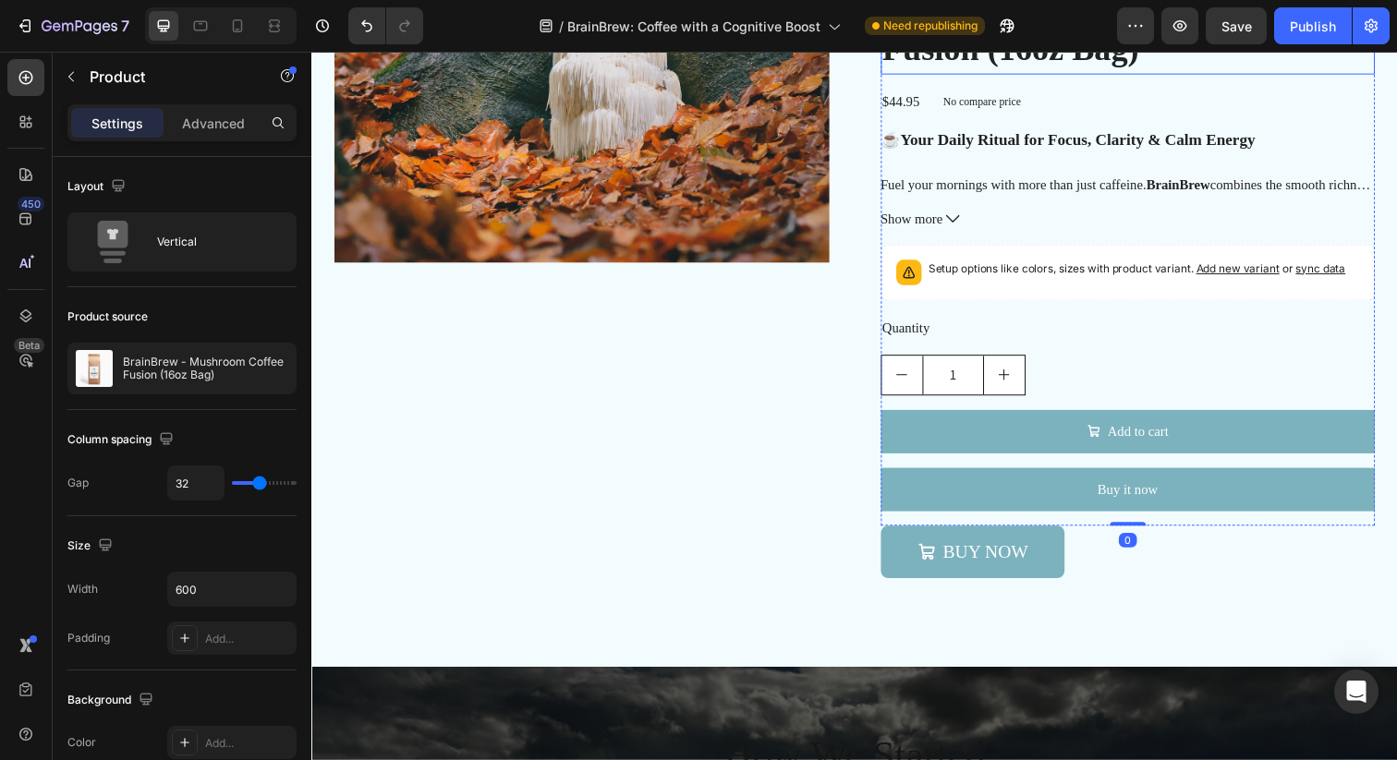
click at [1030, 75] on h2 "BrainBrew - Mushroom Coffee Fusion (16oz Bag)" at bounding box center [1144, 25] width 505 height 100
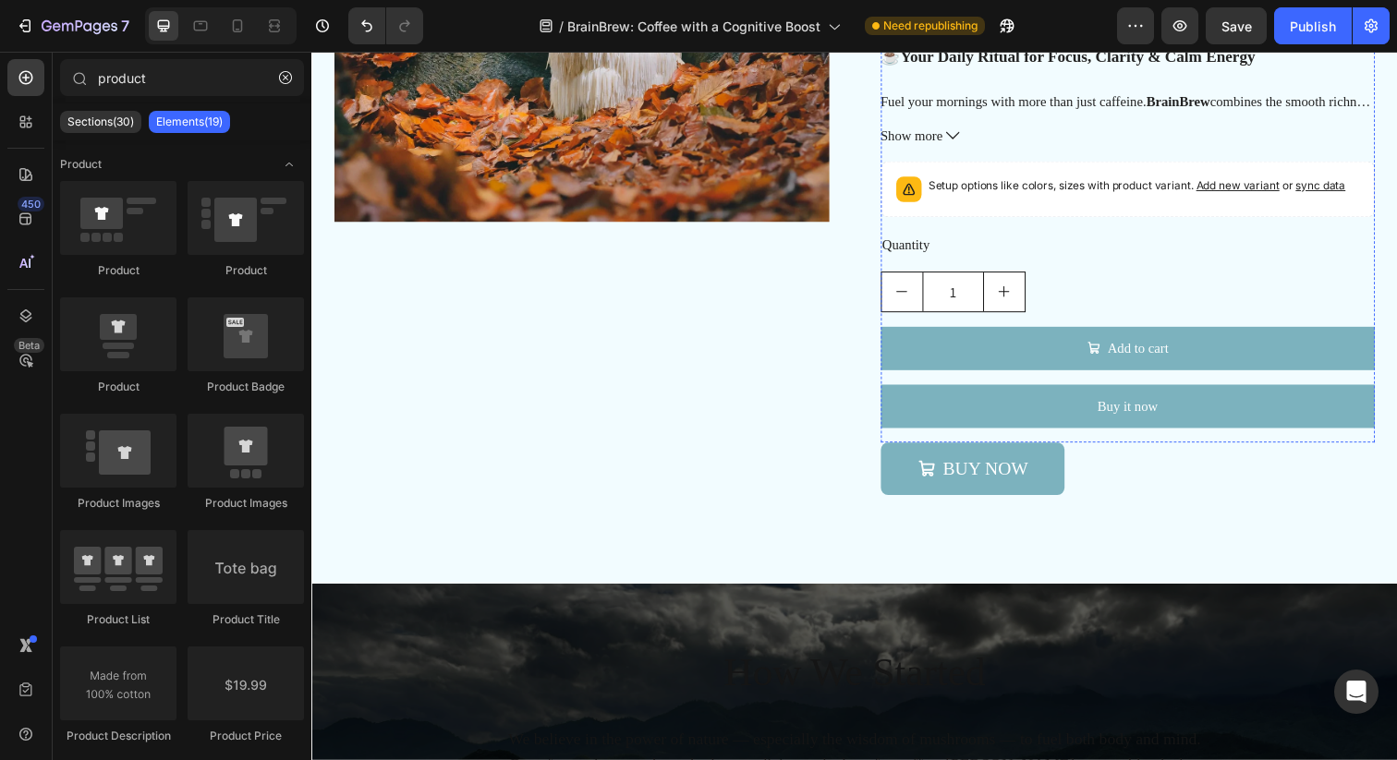
click at [937, 30] on div "$44.95 Product Price Product Price Drop element here Row" at bounding box center [1144, 2] width 505 height 55
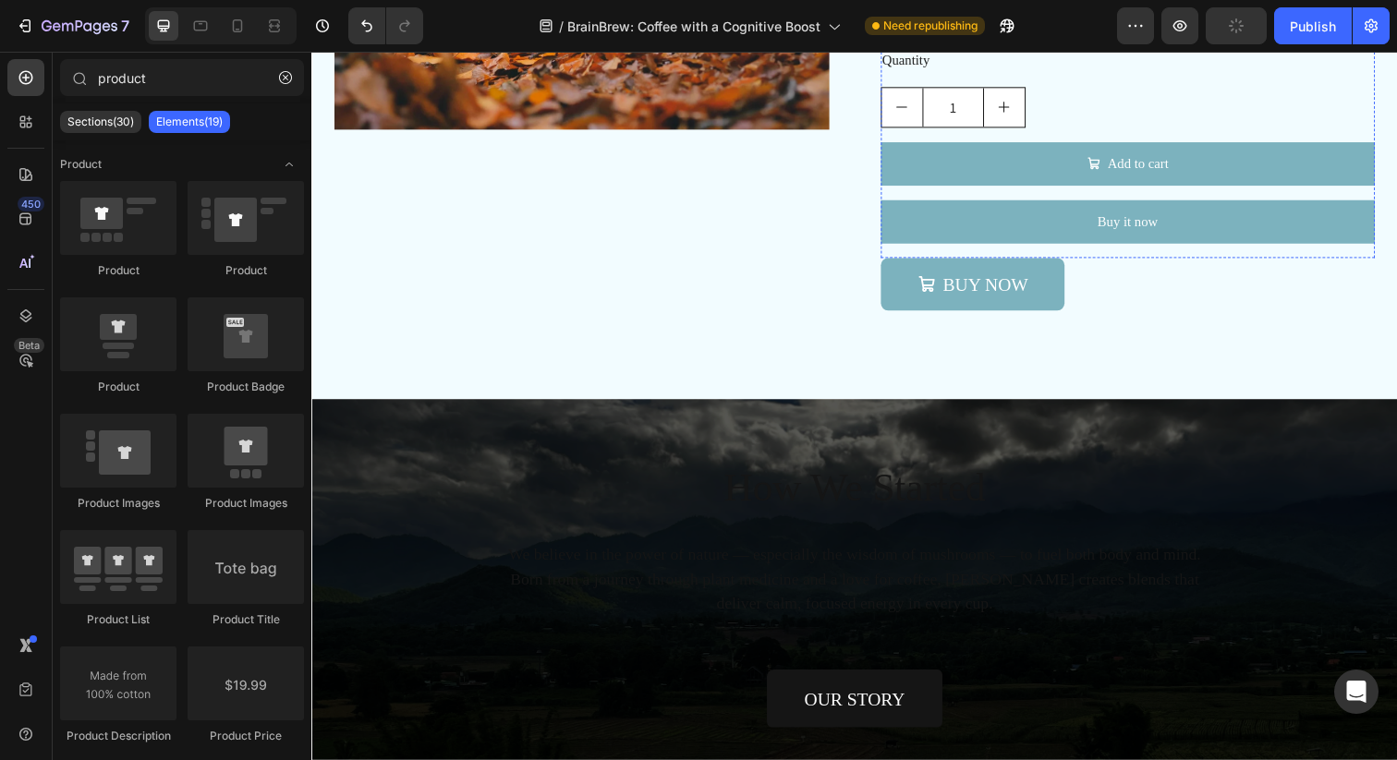
click at [1031, 24] on div "Setup options like colors, sizes with product variant. Add new variant or sync …" at bounding box center [1145, 3] width 489 height 41
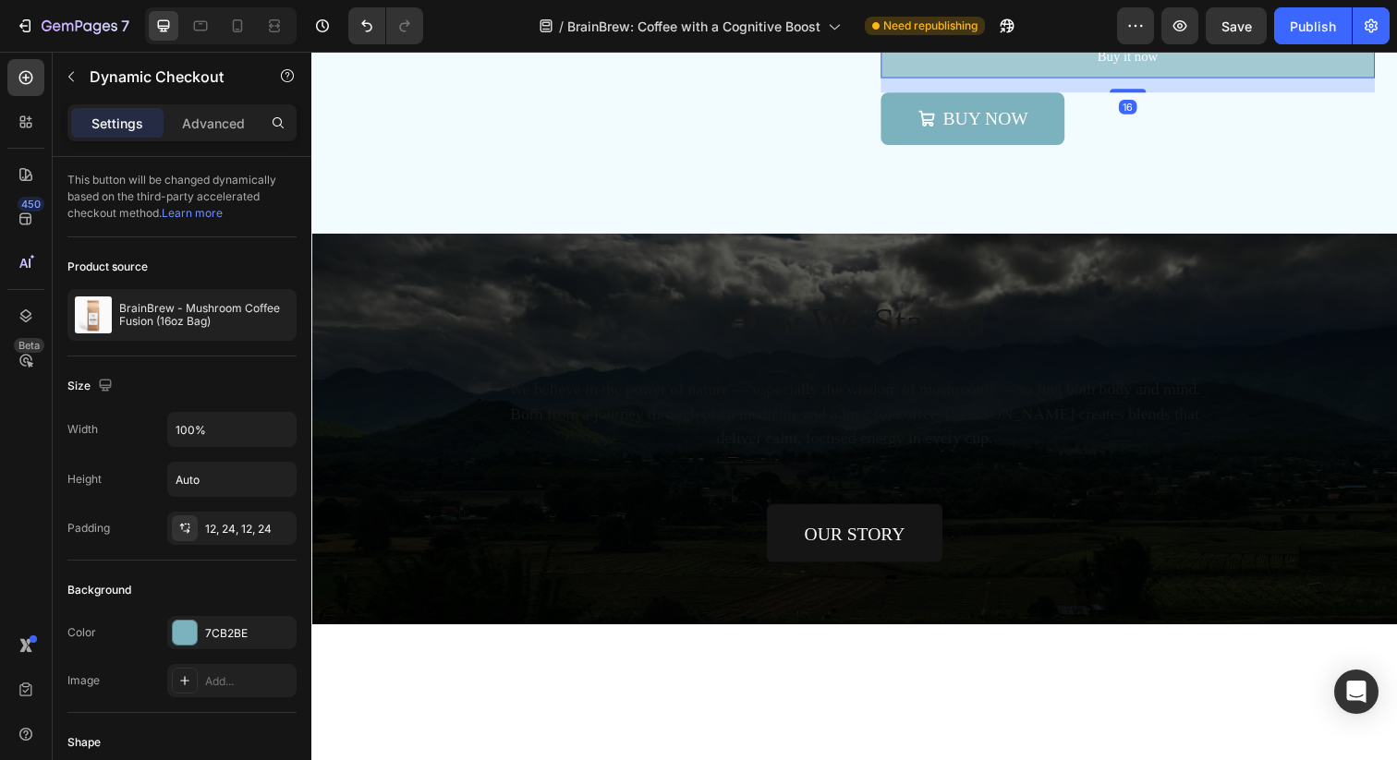
click at [1072, 79] on button "Buy it now" at bounding box center [1144, 56] width 505 height 44
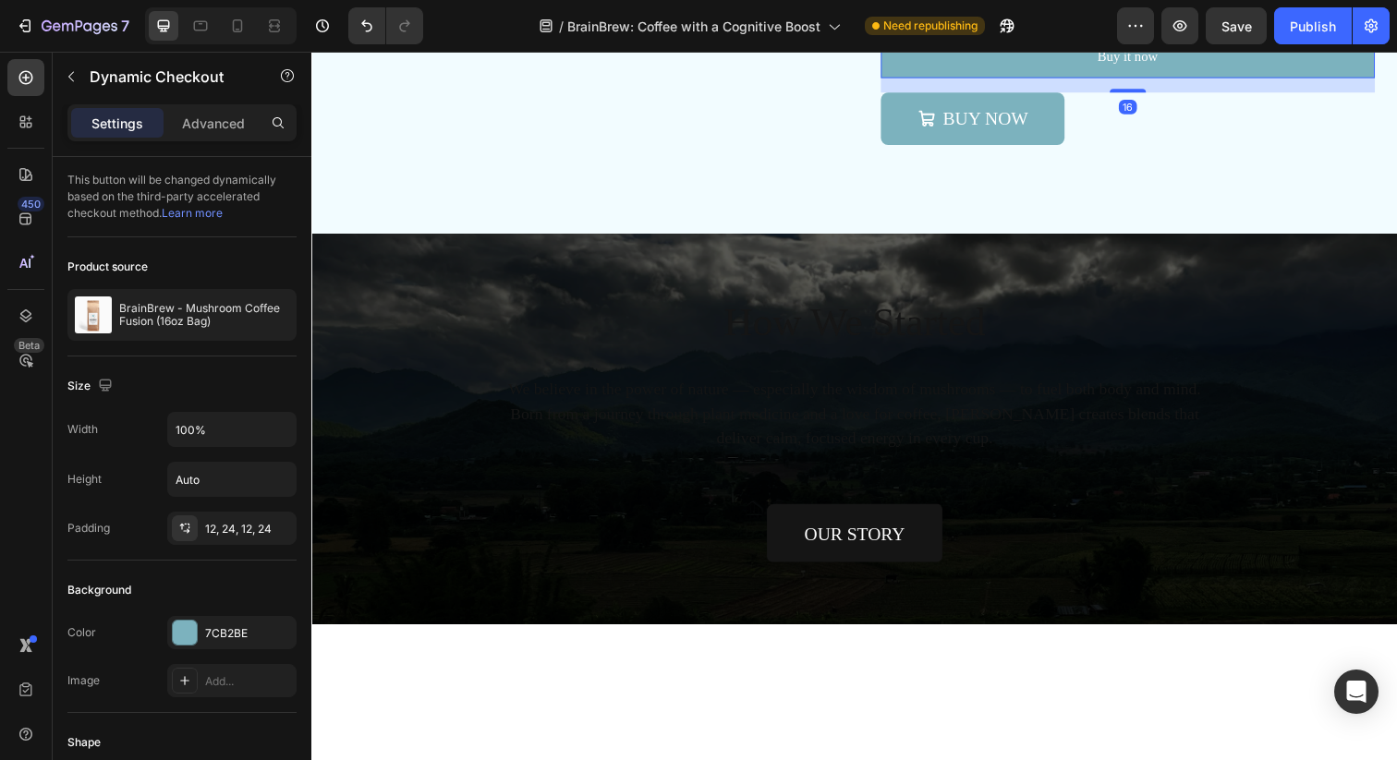
click at [1086, 24] on icon at bounding box center [1083, 16] width 15 height 15
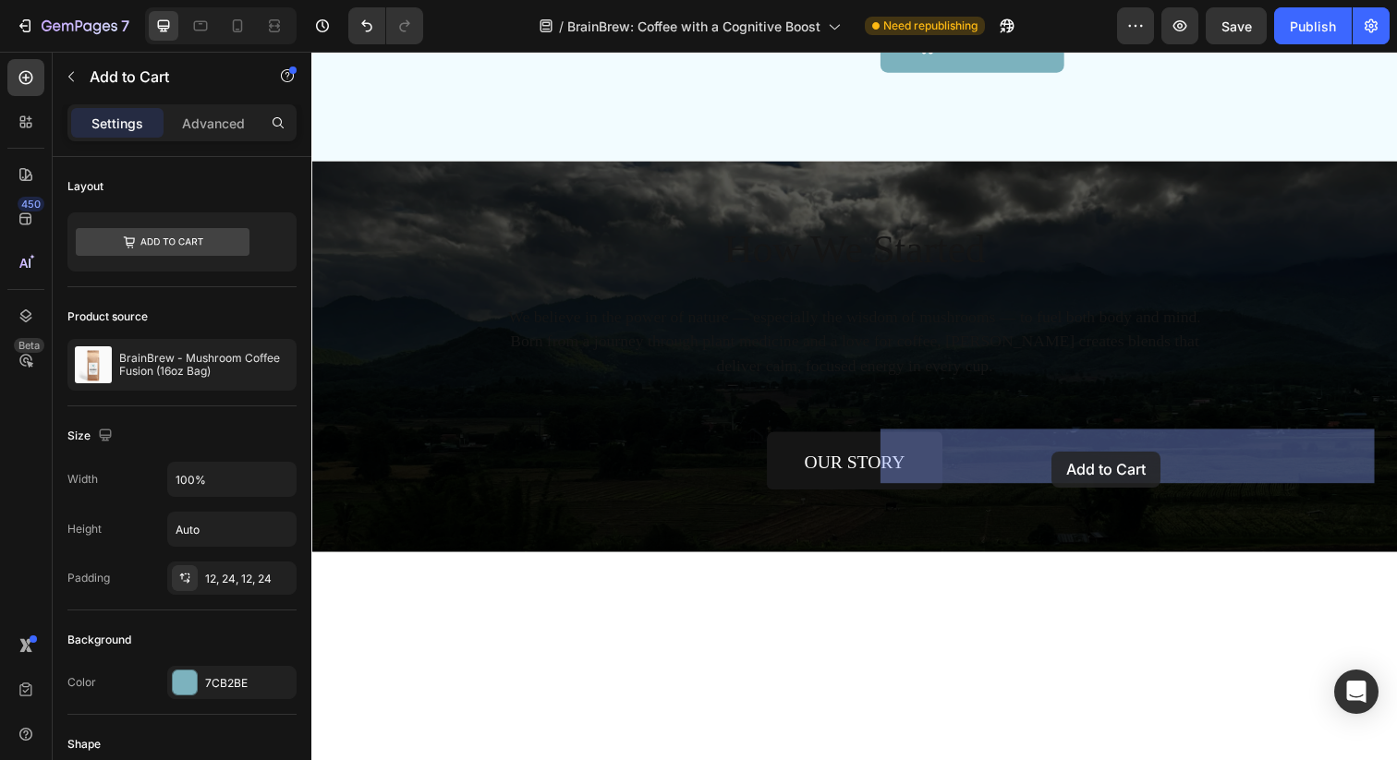
drag, startPoint x: 1067, startPoint y: 537, endPoint x: 1067, endPoint y: 460, distance: 76.7
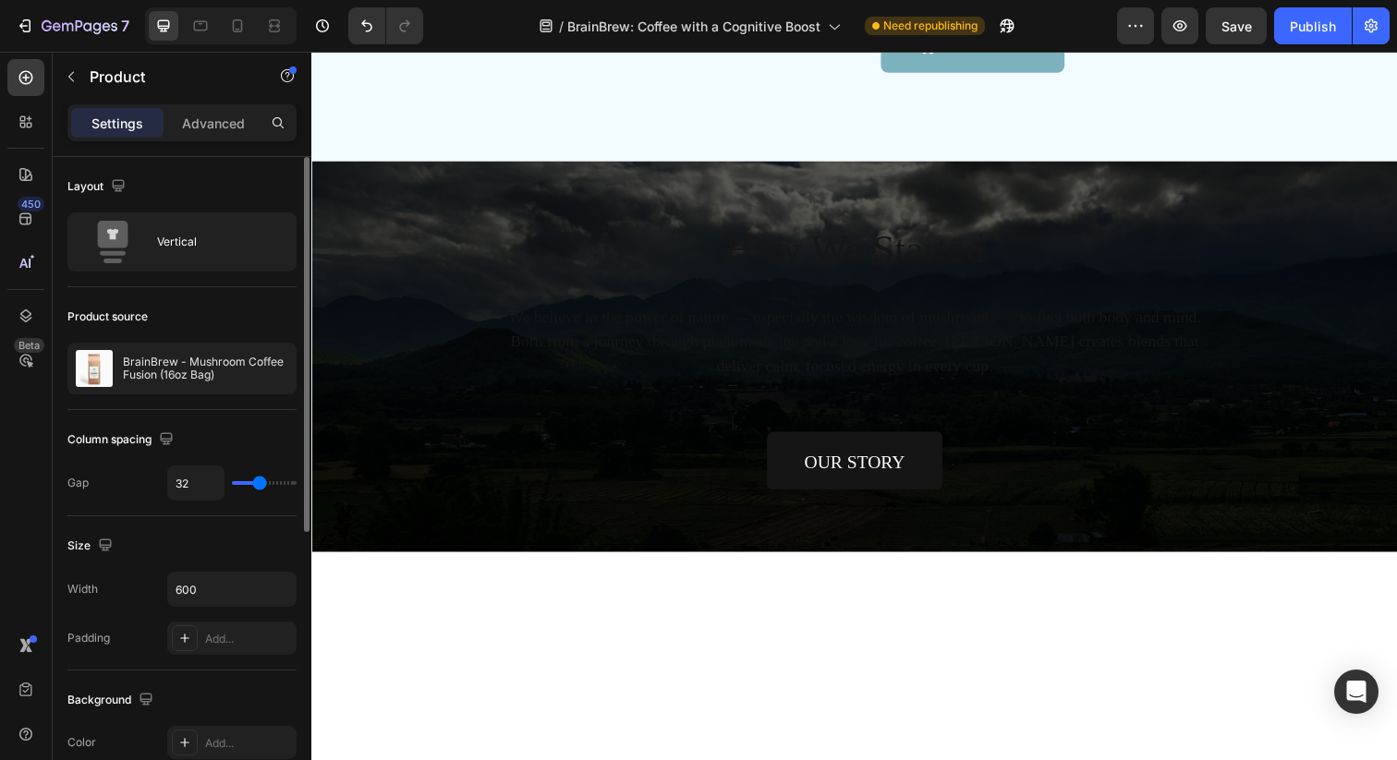
type input "38"
type input "37"
type input "35"
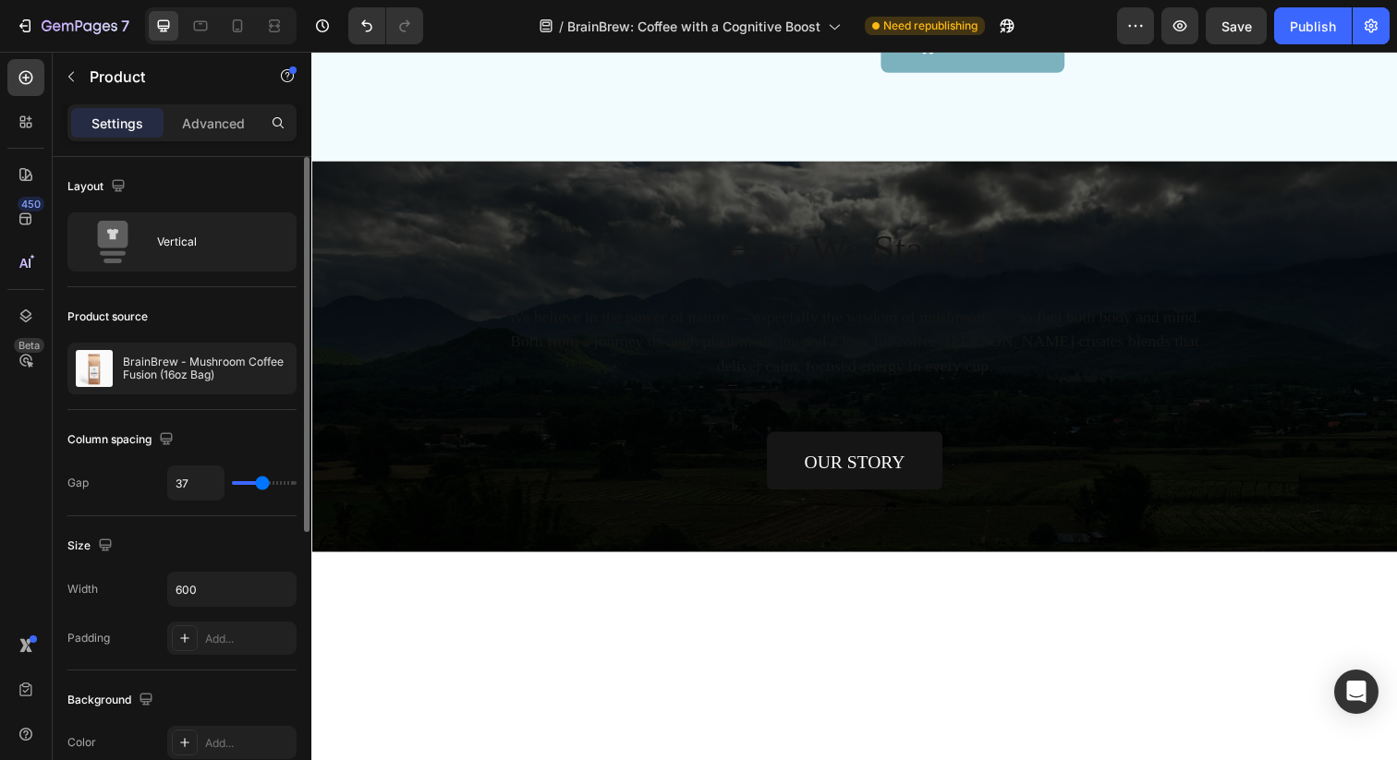
type input "35"
type input "32"
type input "26"
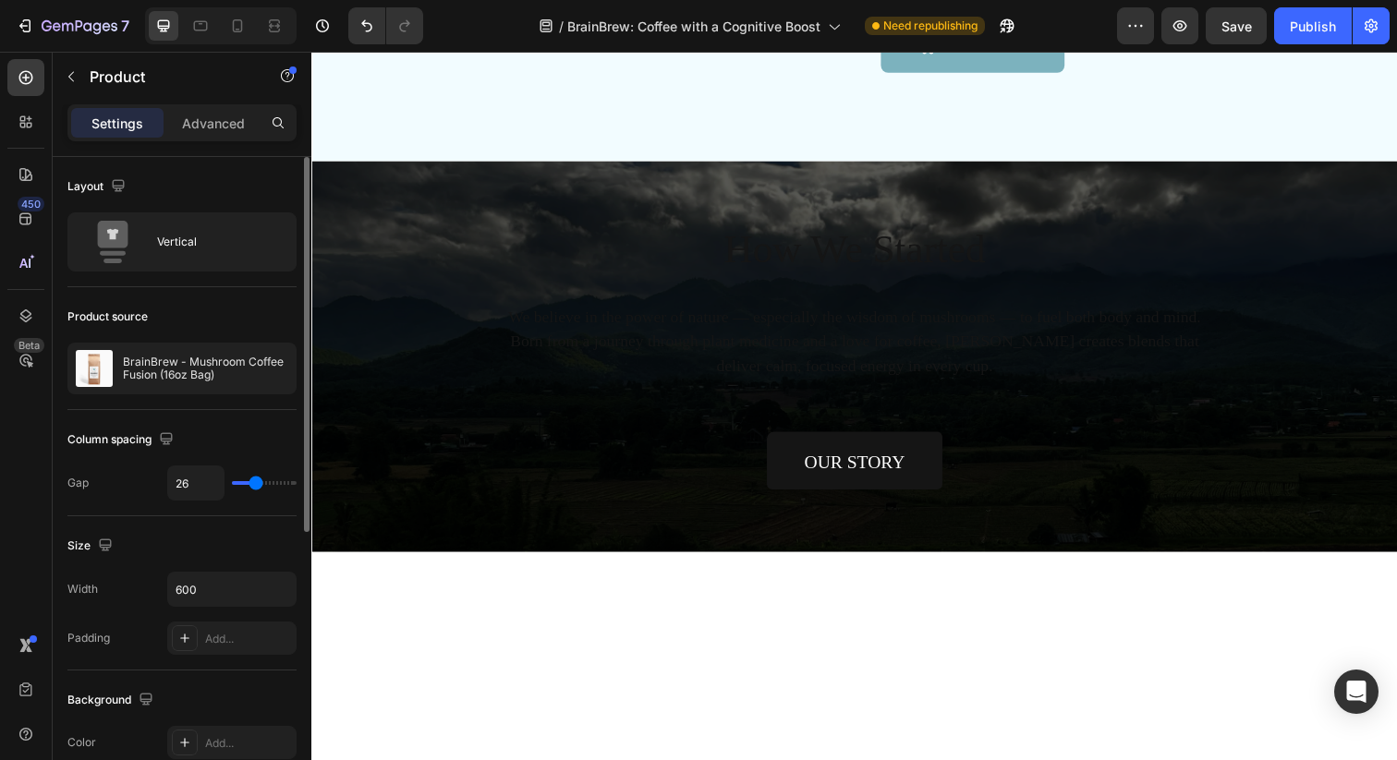
type input "18"
type input "4"
type input "0"
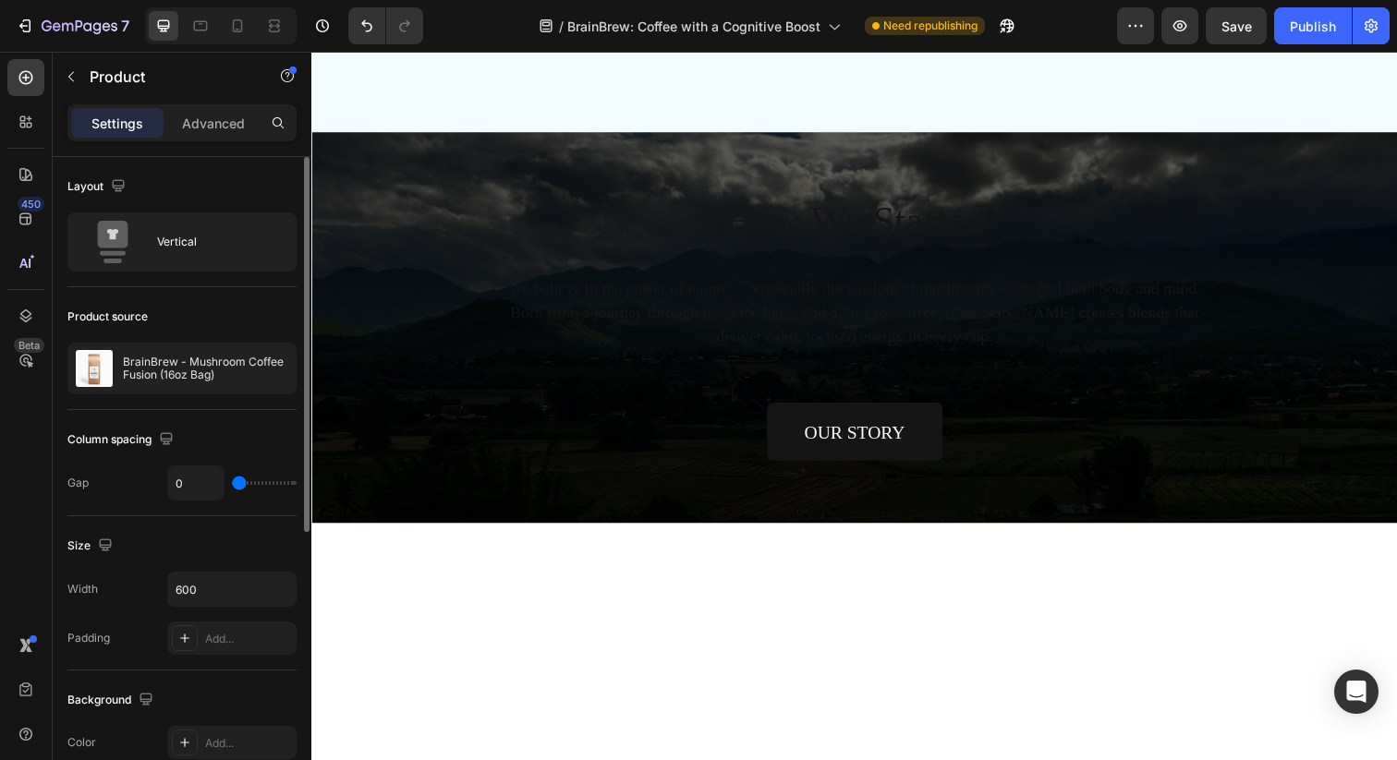
drag, startPoint x: 262, startPoint y: 481, endPoint x: 199, endPoint y: 480, distance: 63.7
type input "0"
click at [232, 481] on input "range" at bounding box center [264, 483] width 65 height 4
click at [198, 21] on icon at bounding box center [201, 26] width 14 height 10
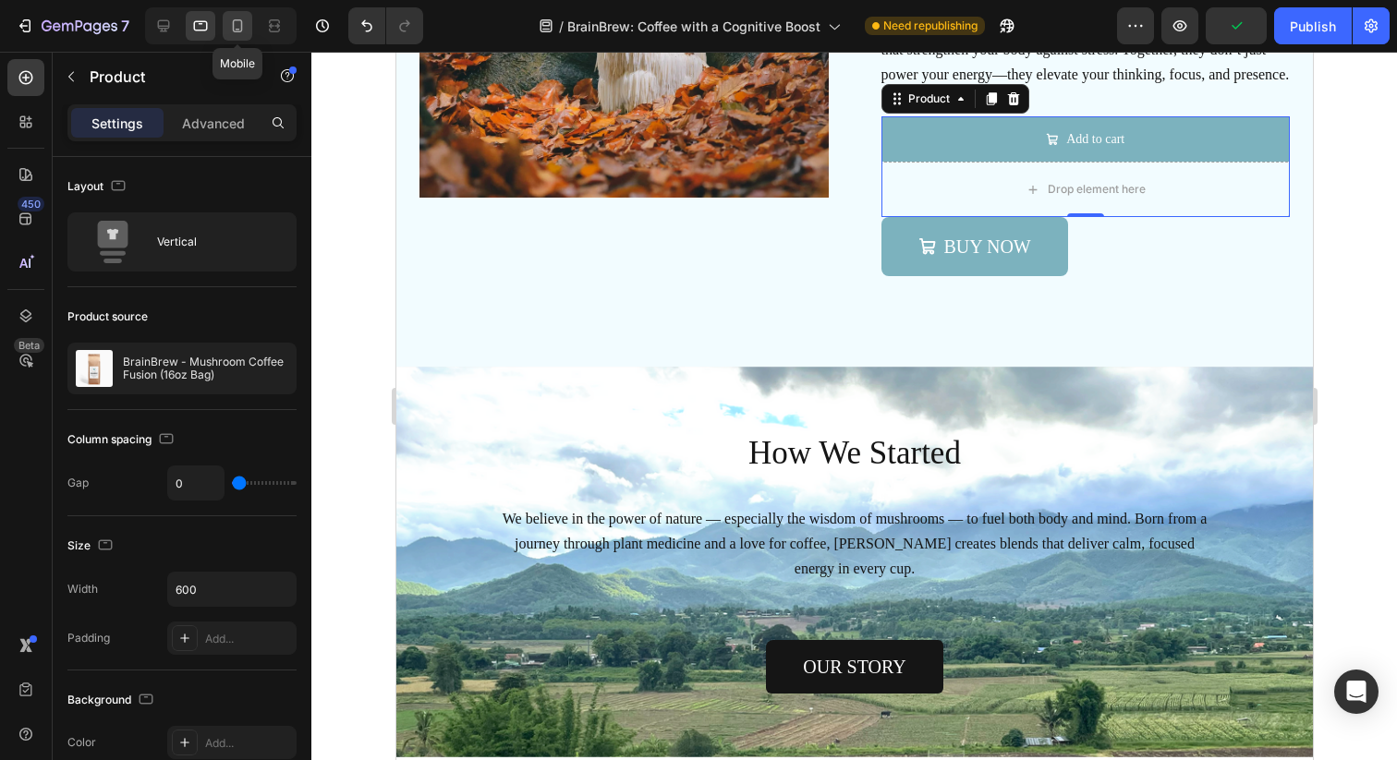
click at [240, 28] on icon at bounding box center [237, 26] width 18 height 18
type input "16"
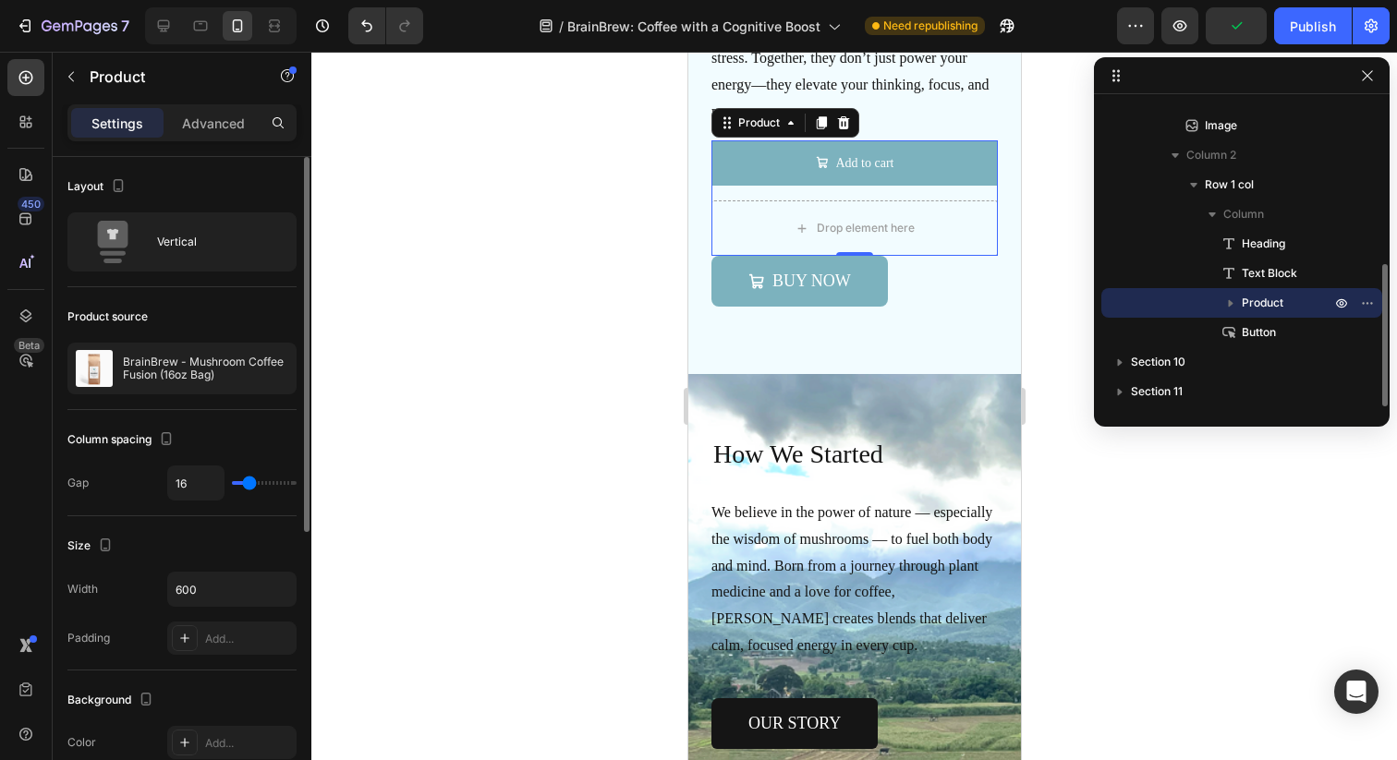
scroll to position [5327, 0]
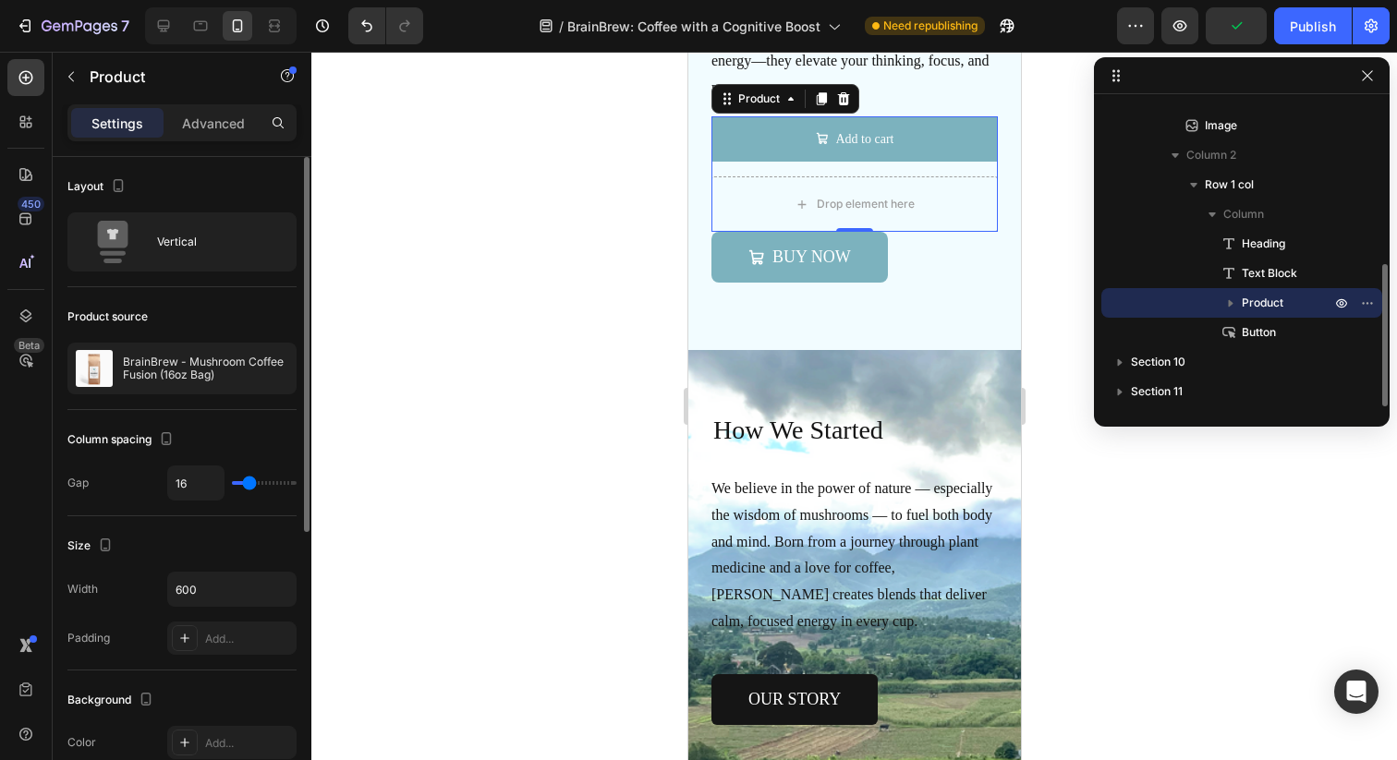
type input "12"
type input "9"
type input "2"
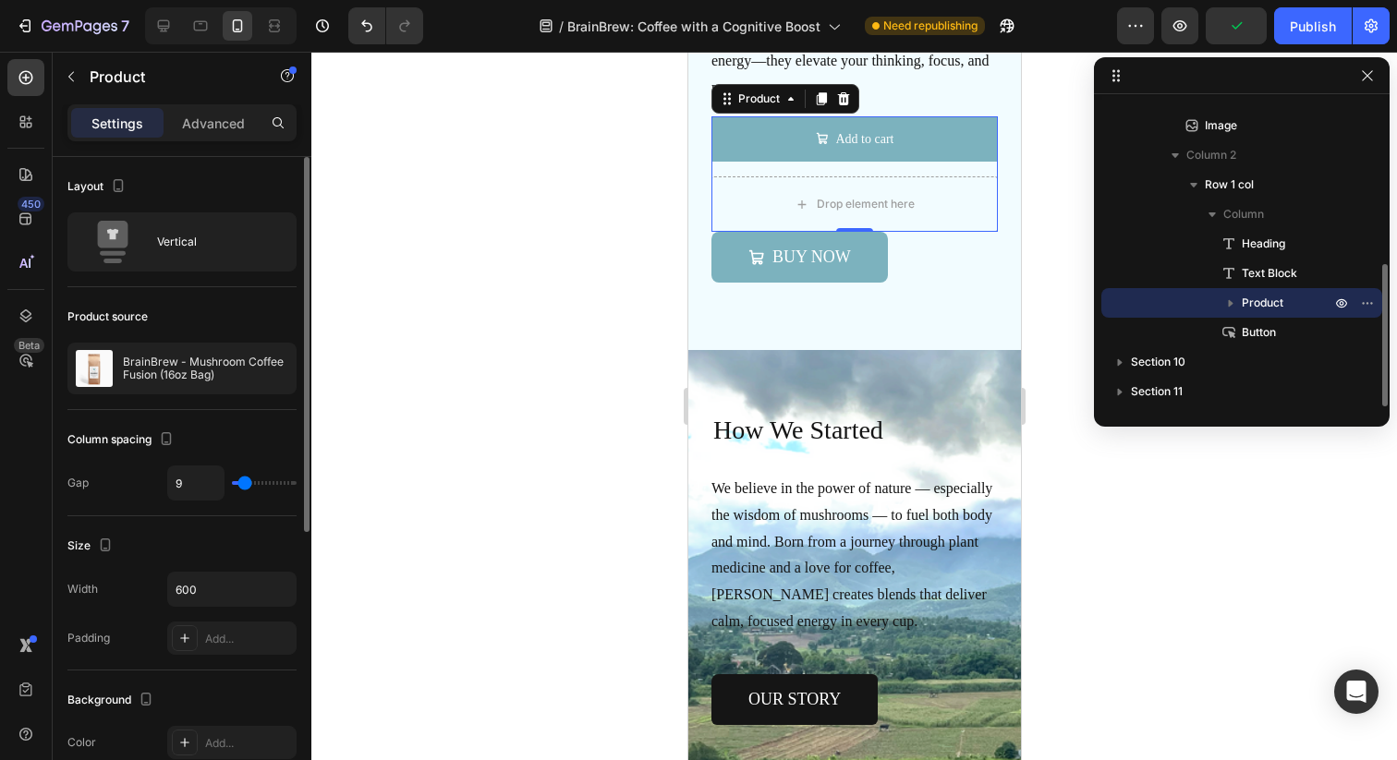
type input "2"
type input "0"
drag, startPoint x: 247, startPoint y: 480, endPoint x: 191, endPoint y: 479, distance: 55.4
type input "0"
click at [232, 481] on input "range" at bounding box center [264, 483] width 65 height 4
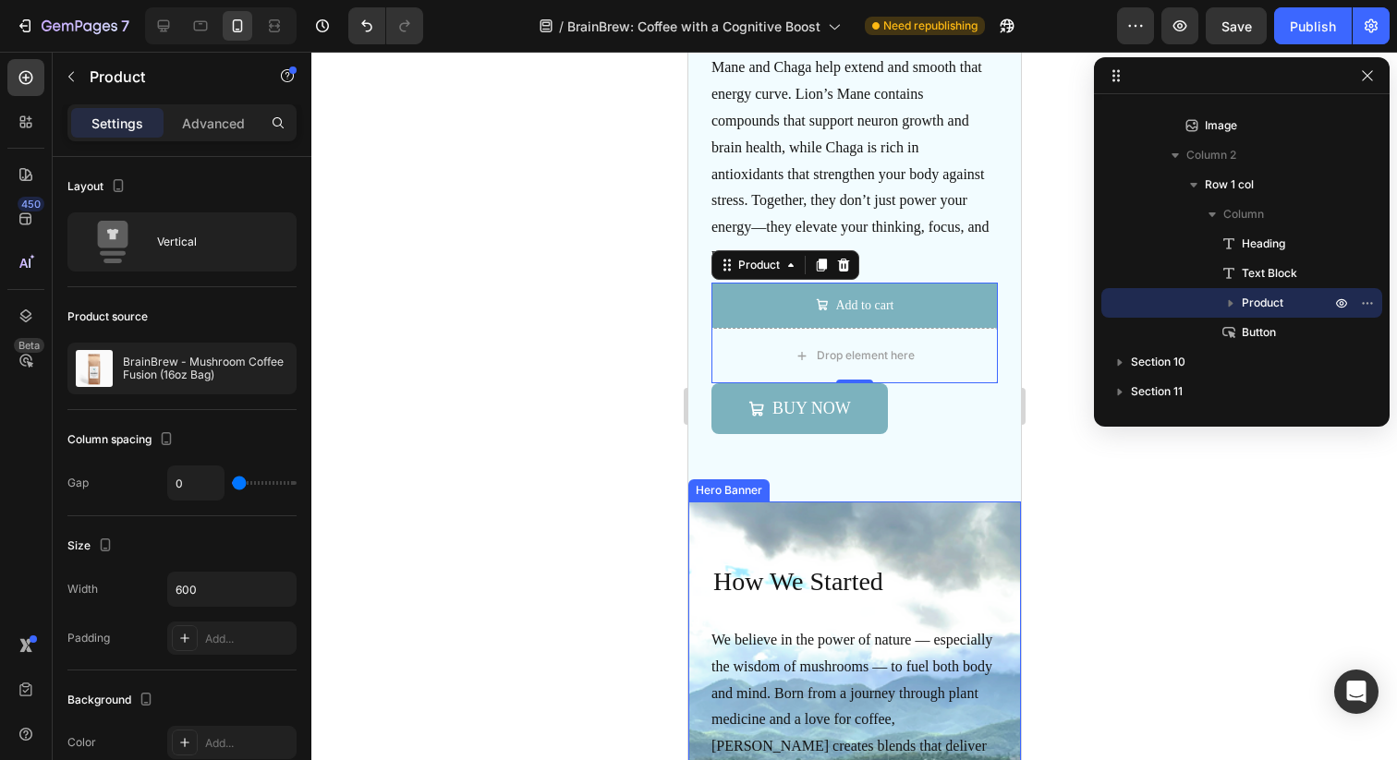
scroll to position [5122, 0]
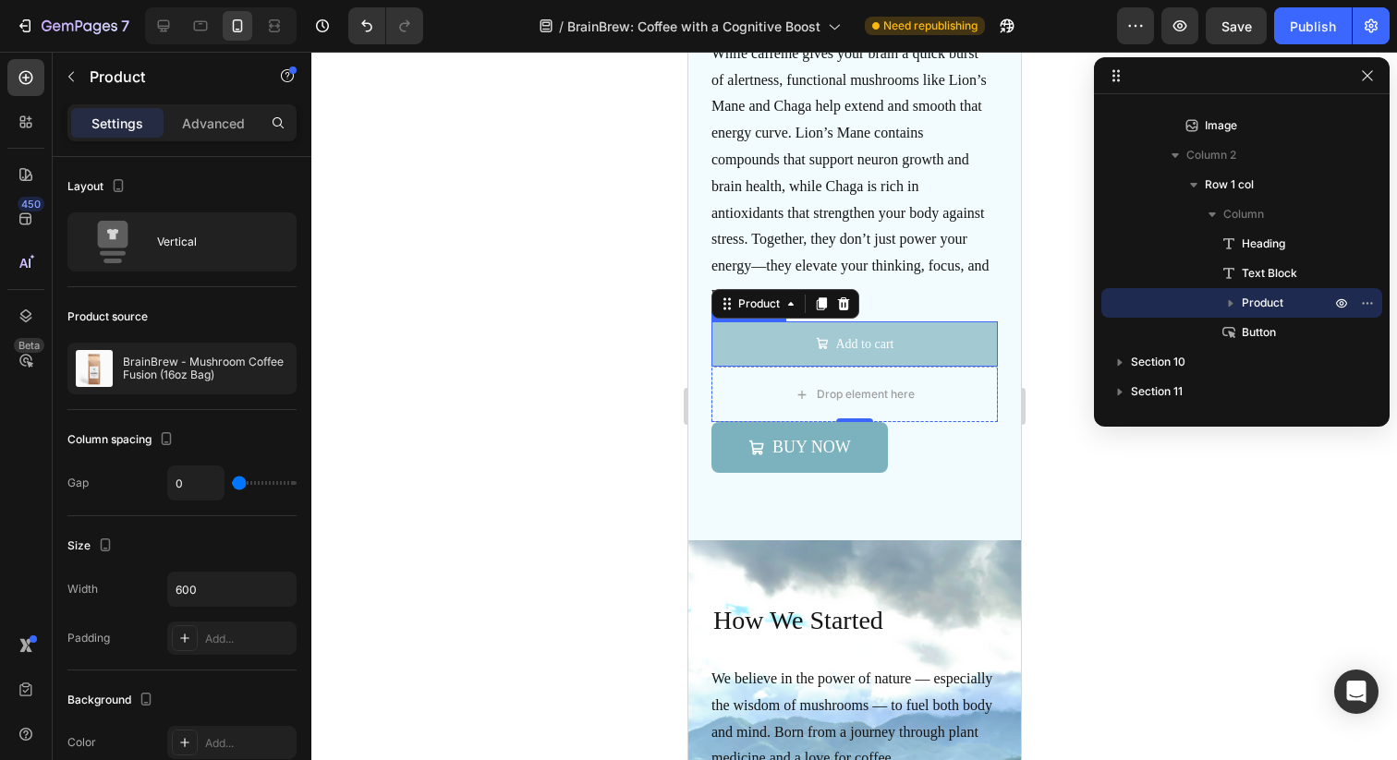
click at [778, 342] on button "Add to cart" at bounding box center [853, 343] width 286 height 45
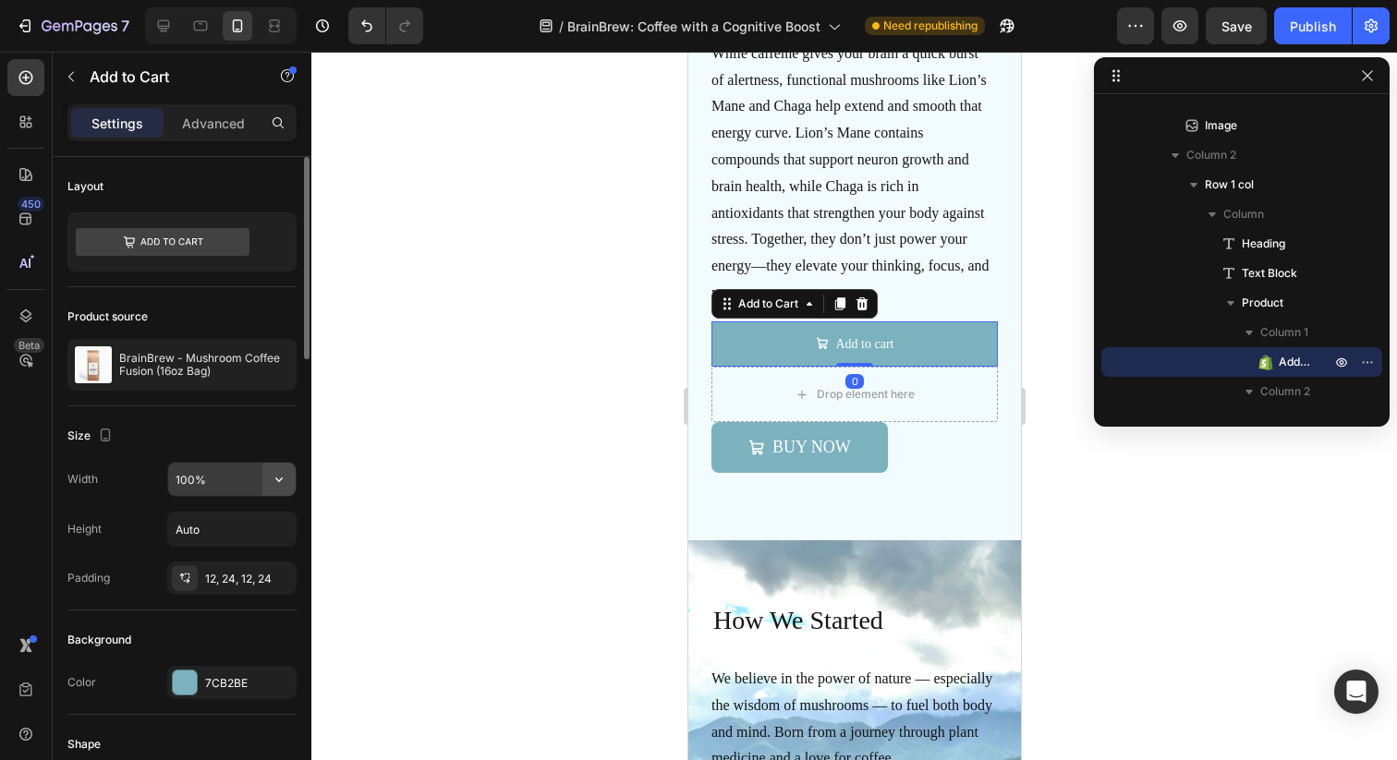
click at [274, 472] on icon "button" at bounding box center [279, 479] width 18 height 18
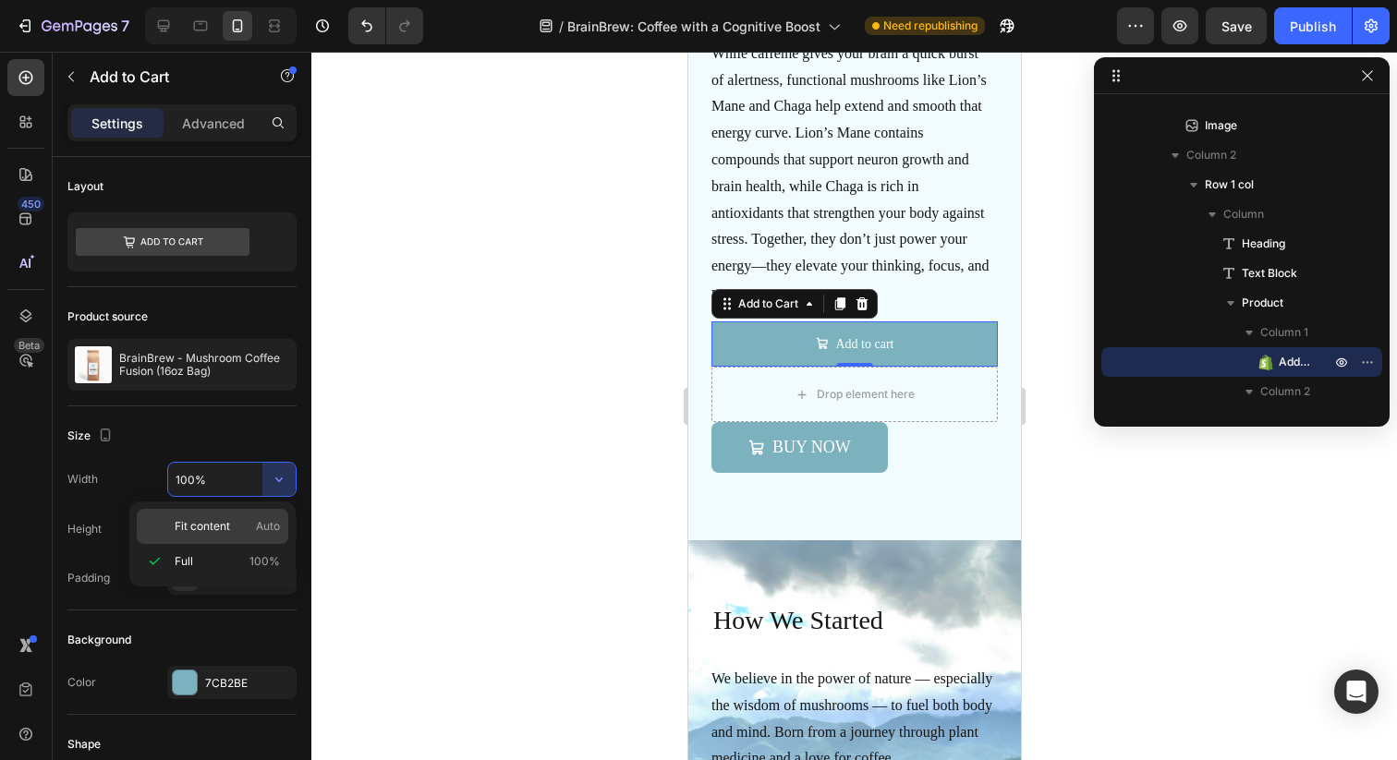
click at [218, 520] on span "Fit content" at bounding box center [202, 526] width 55 height 17
type input "Auto"
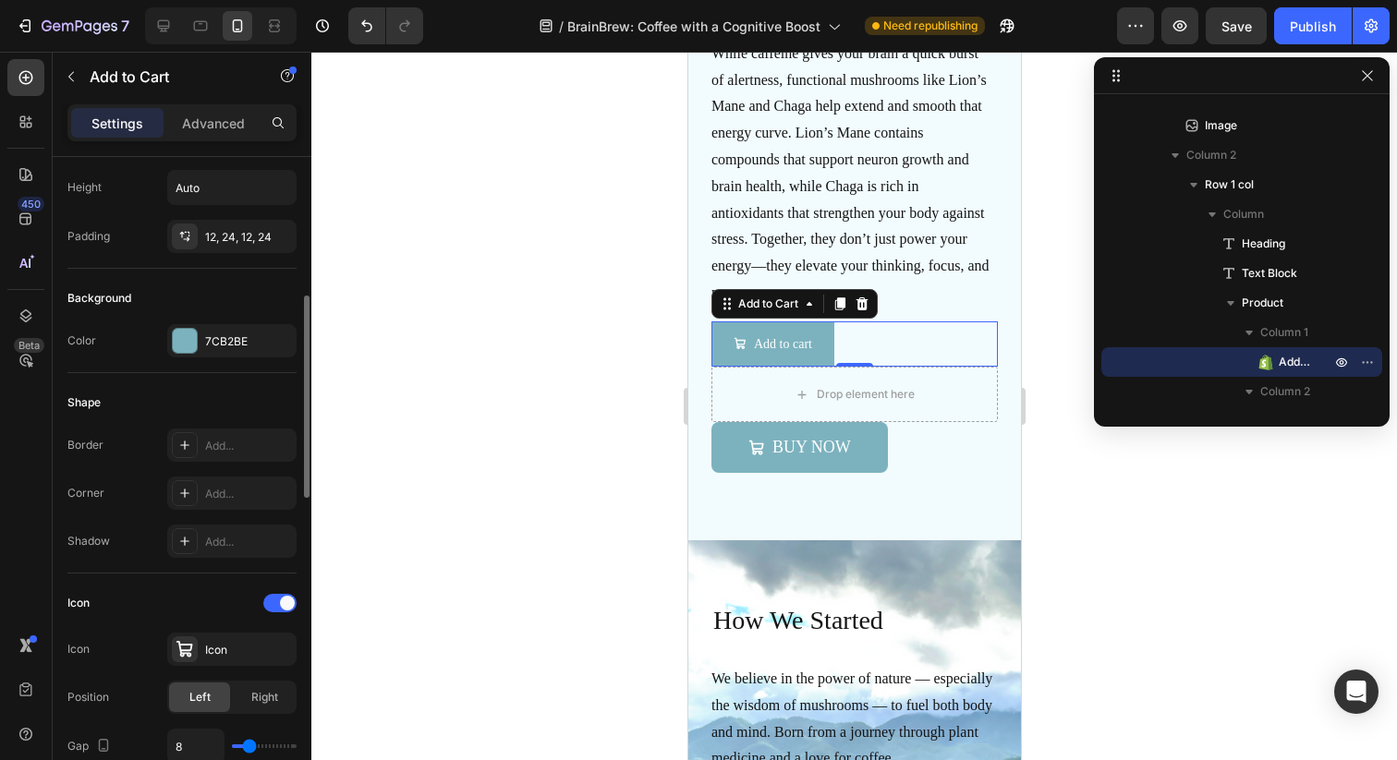
scroll to position [368, 0]
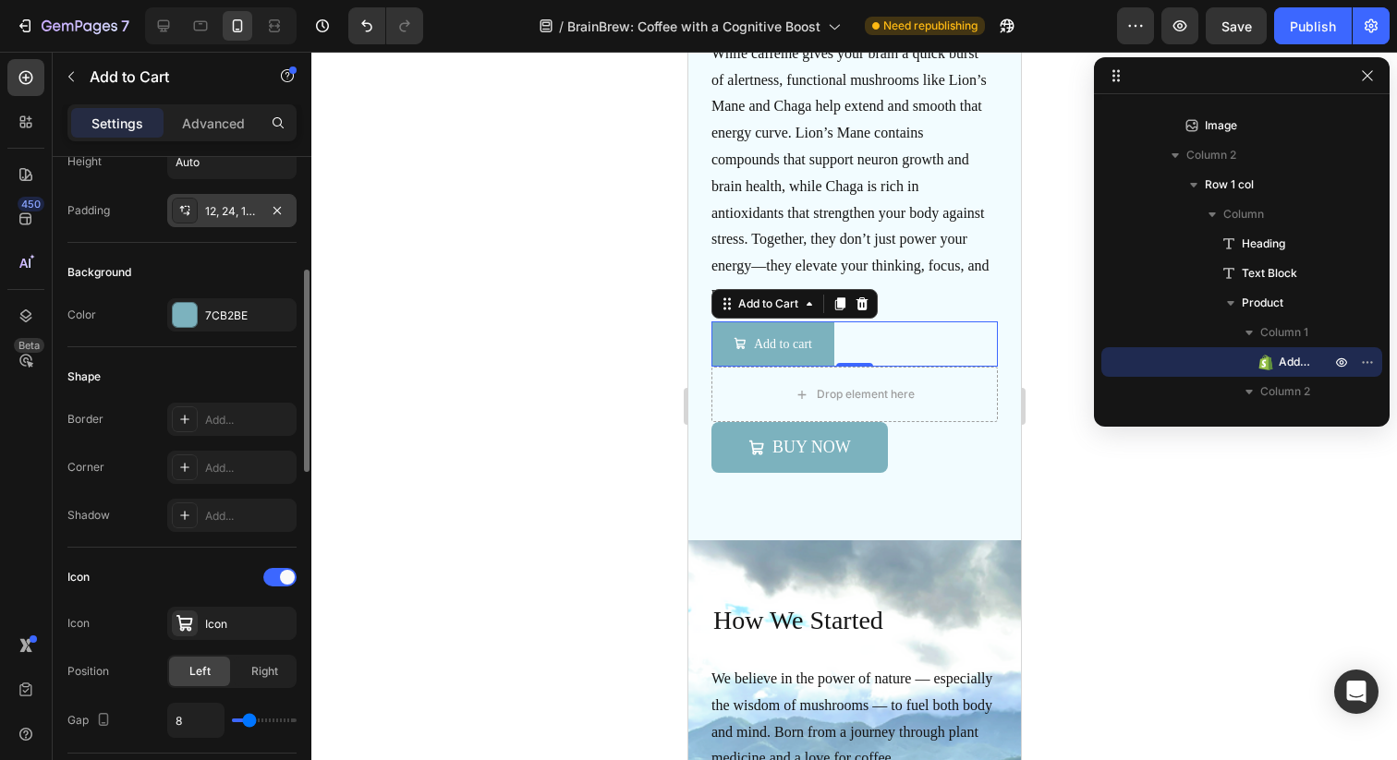
click at [231, 219] on div "12, 24, 12, 24" at bounding box center [231, 210] width 129 height 33
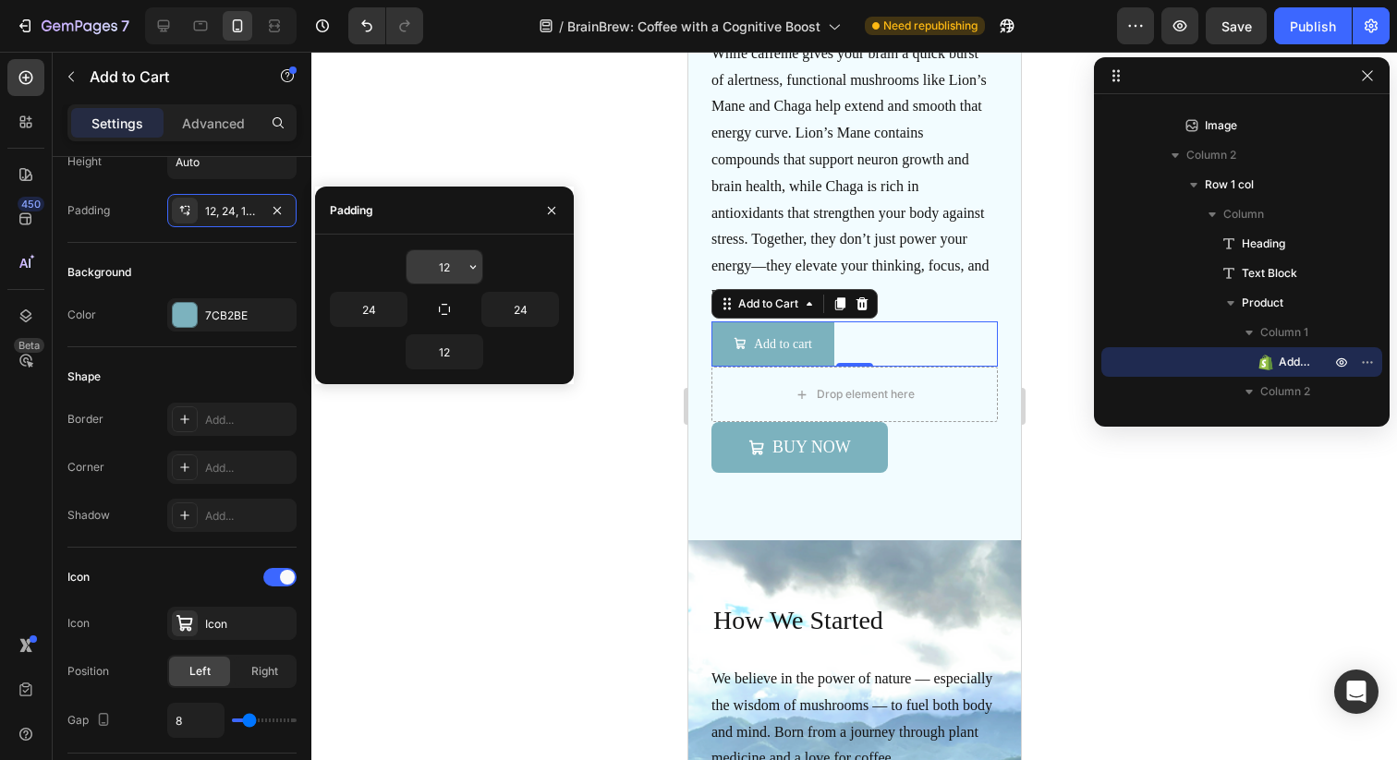
click at [456, 273] on input "12" at bounding box center [444, 266] width 76 height 33
type input "14"
click at [442, 351] on input "12" at bounding box center [444, 351] width 76 height 33
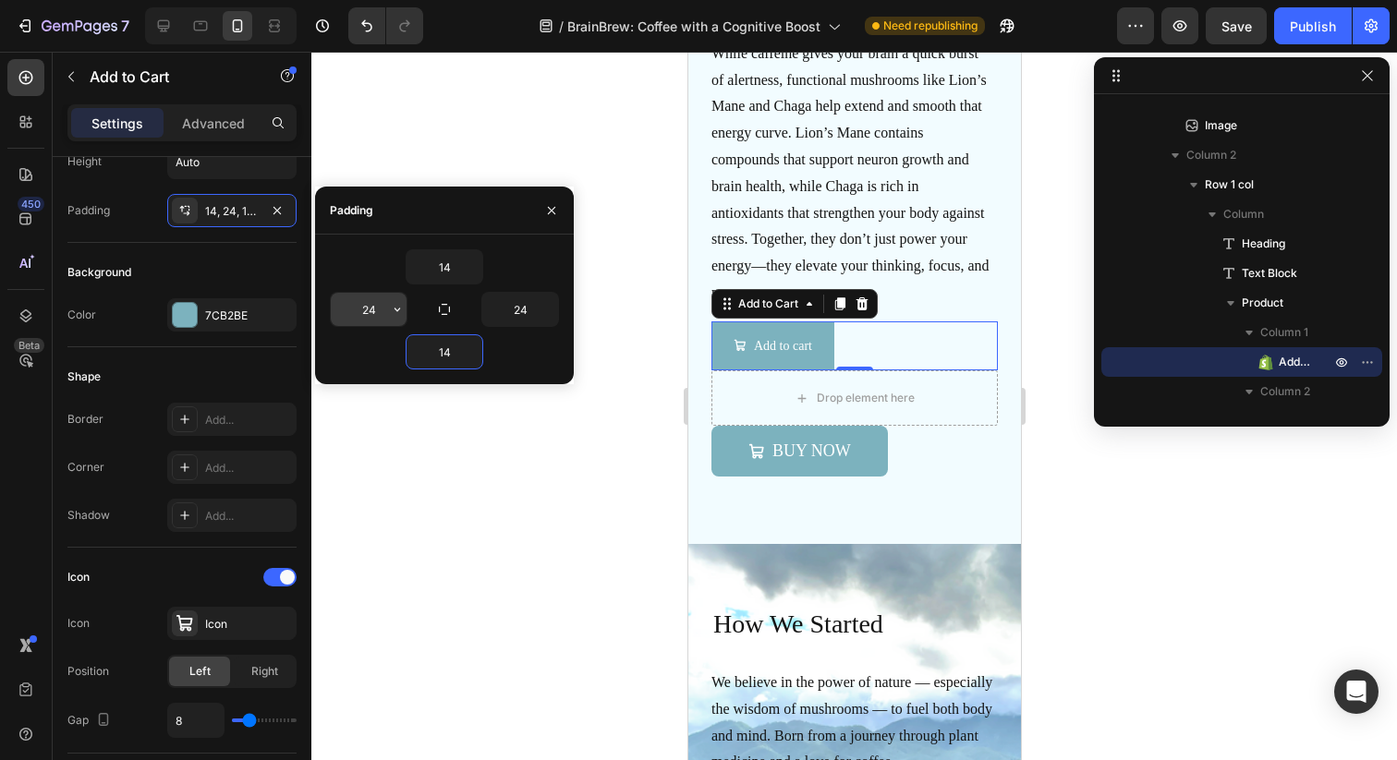
type input "14"
click at [372, 302] on input "24" at bounding box center [369, 309] width 76 height 33
type input "2"
type input "40"
click at [517, 306] on input "24" at bounding box center [520, 309] width 76 height 33
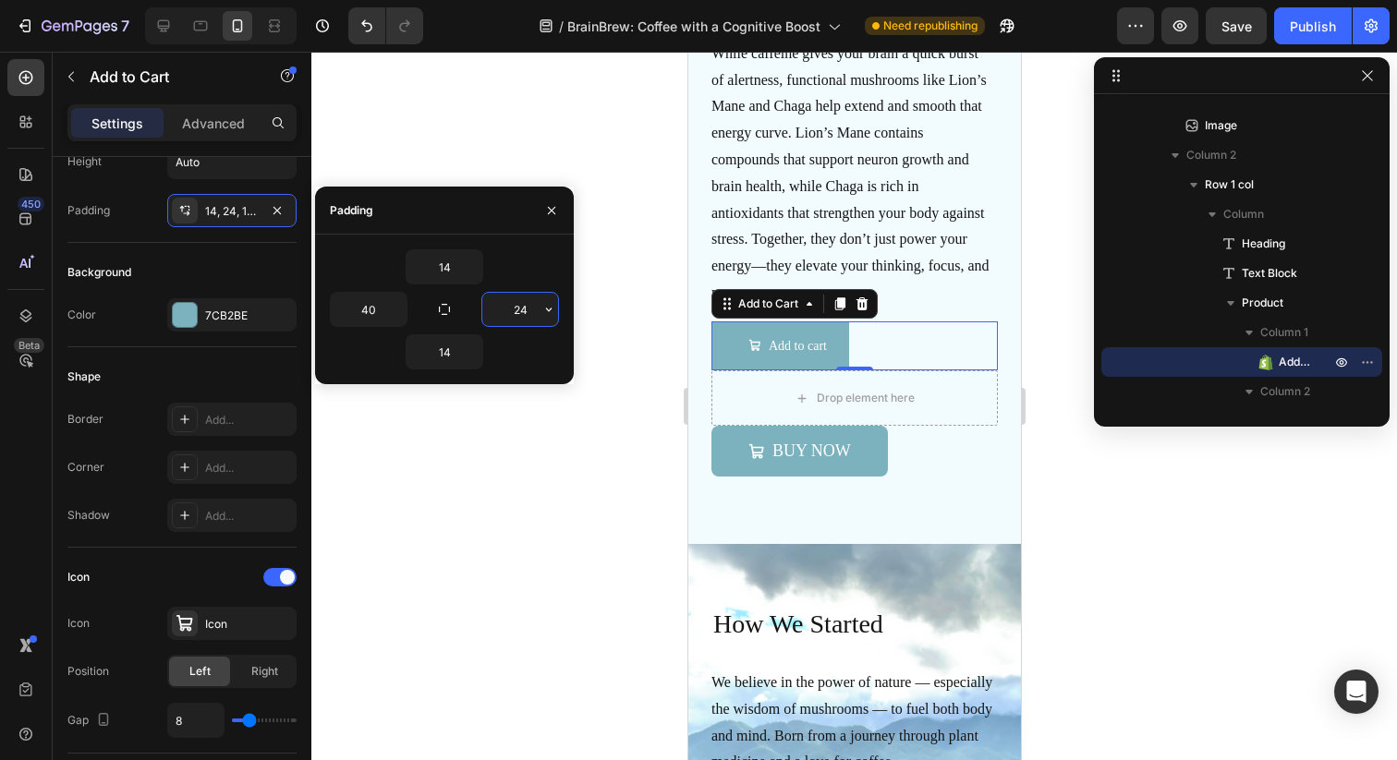
type input "2"
type input "40"
click at [147, 376] on div "Shape" at bounding box center [181, 377] width 229 height 30
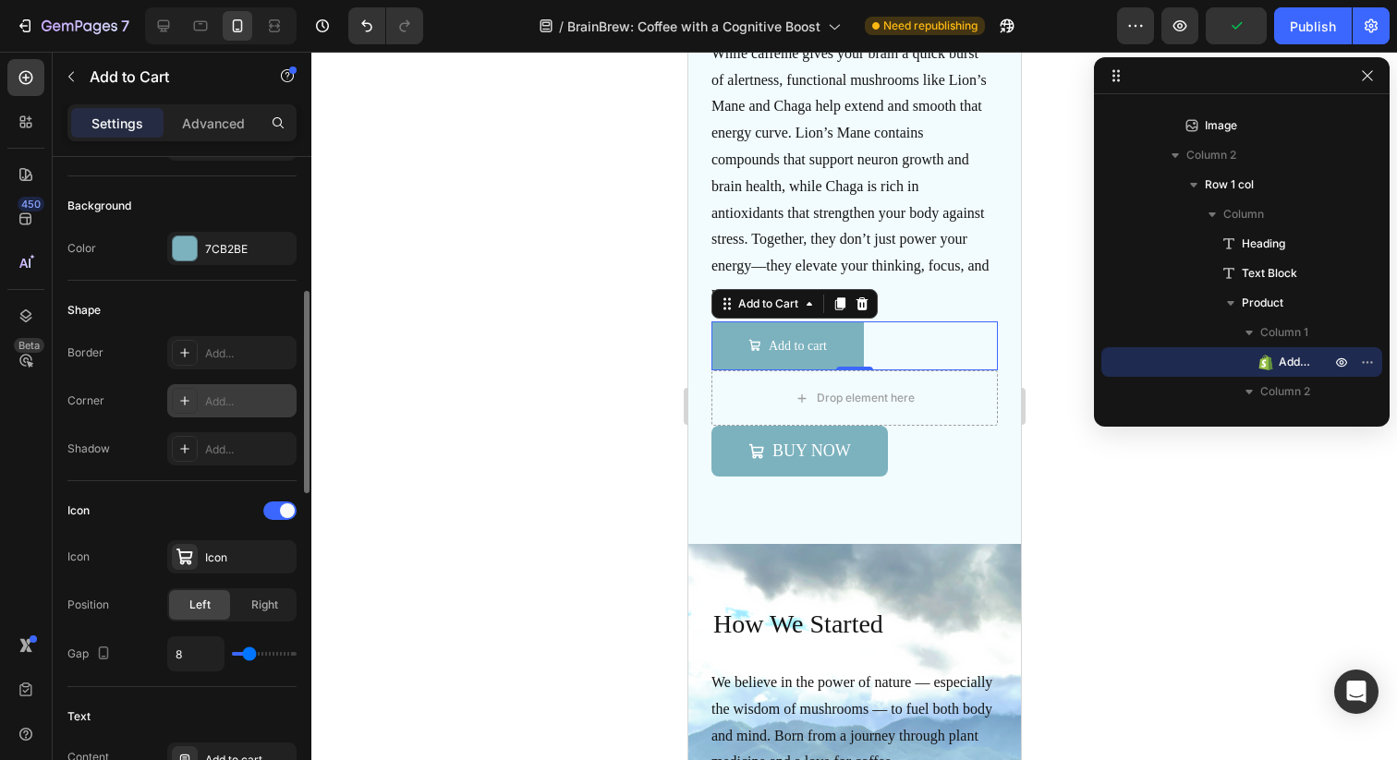
click at [187, 397] on icon at bounding box center [184, 401] width 15 height 15
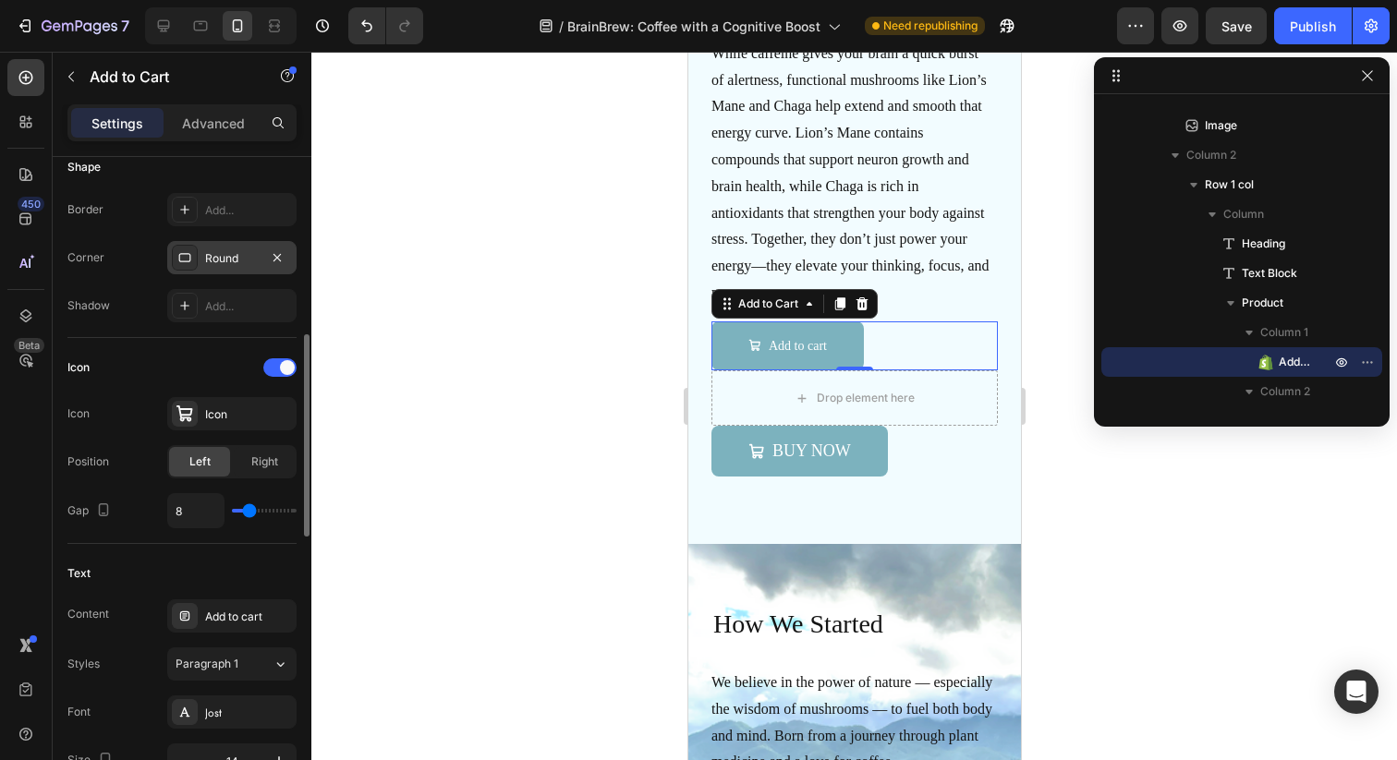
click at [138, 384] on div "Icon Icon Icon Position Left Right Gap 8" at bounding box center [181, 441] width 229 height 176
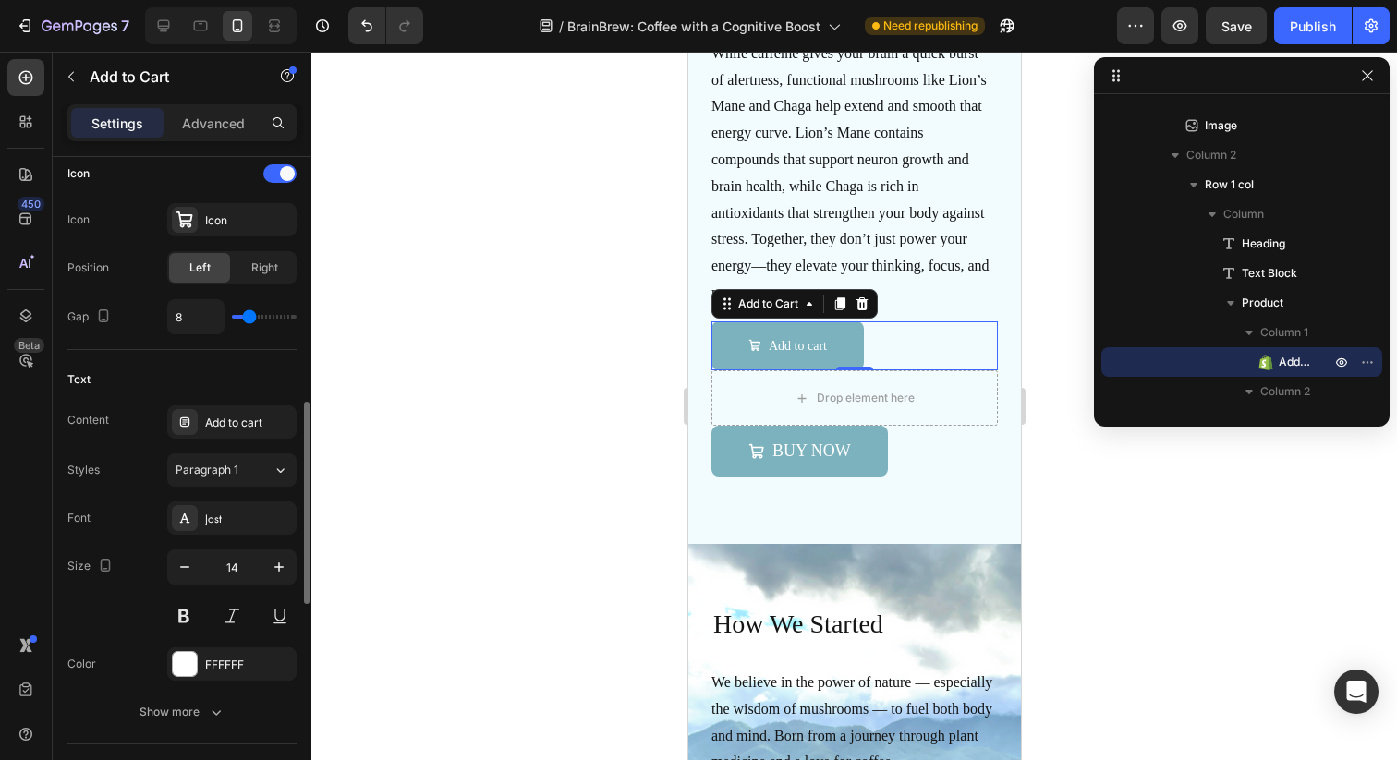
scroll to position [799, 0]
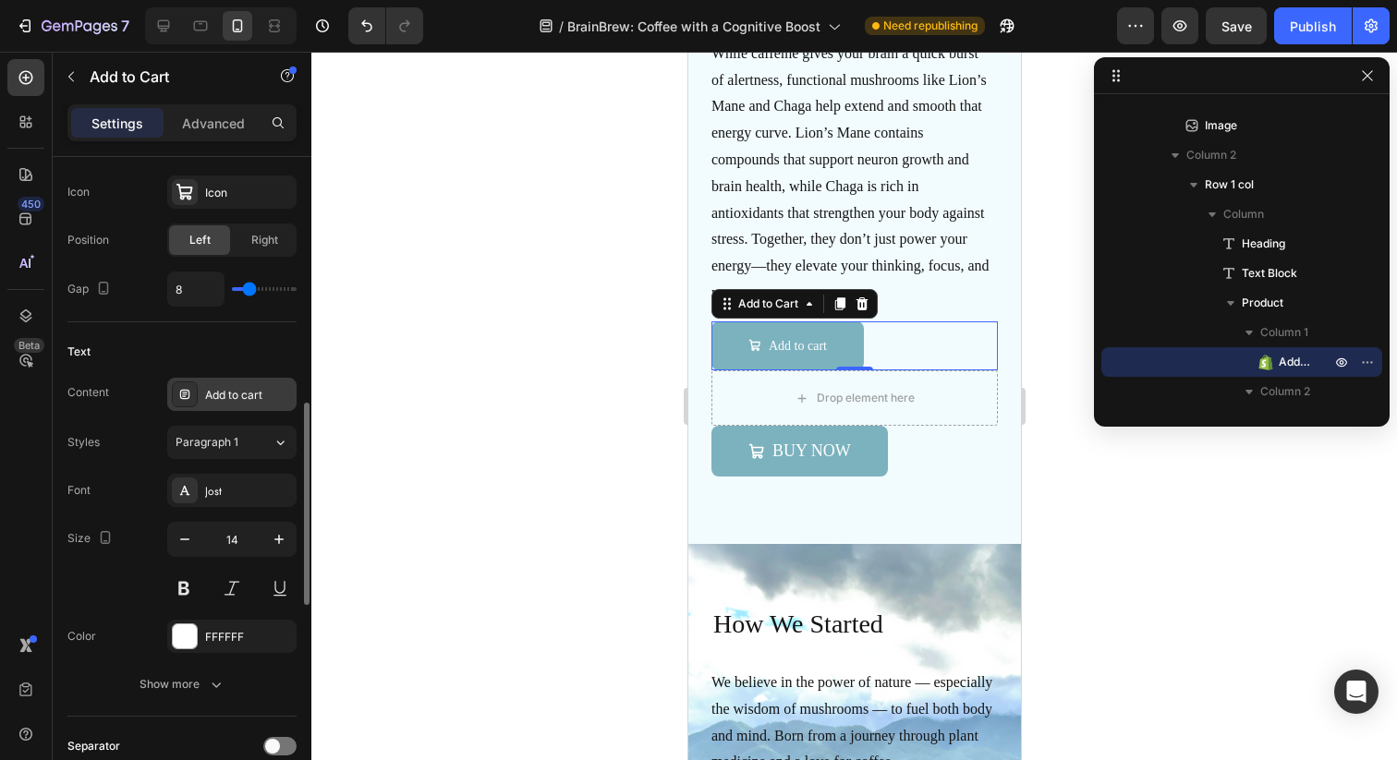
click at [226, 403] on div "Add to cart" at bounding box center [248, 395] width 87 height 17
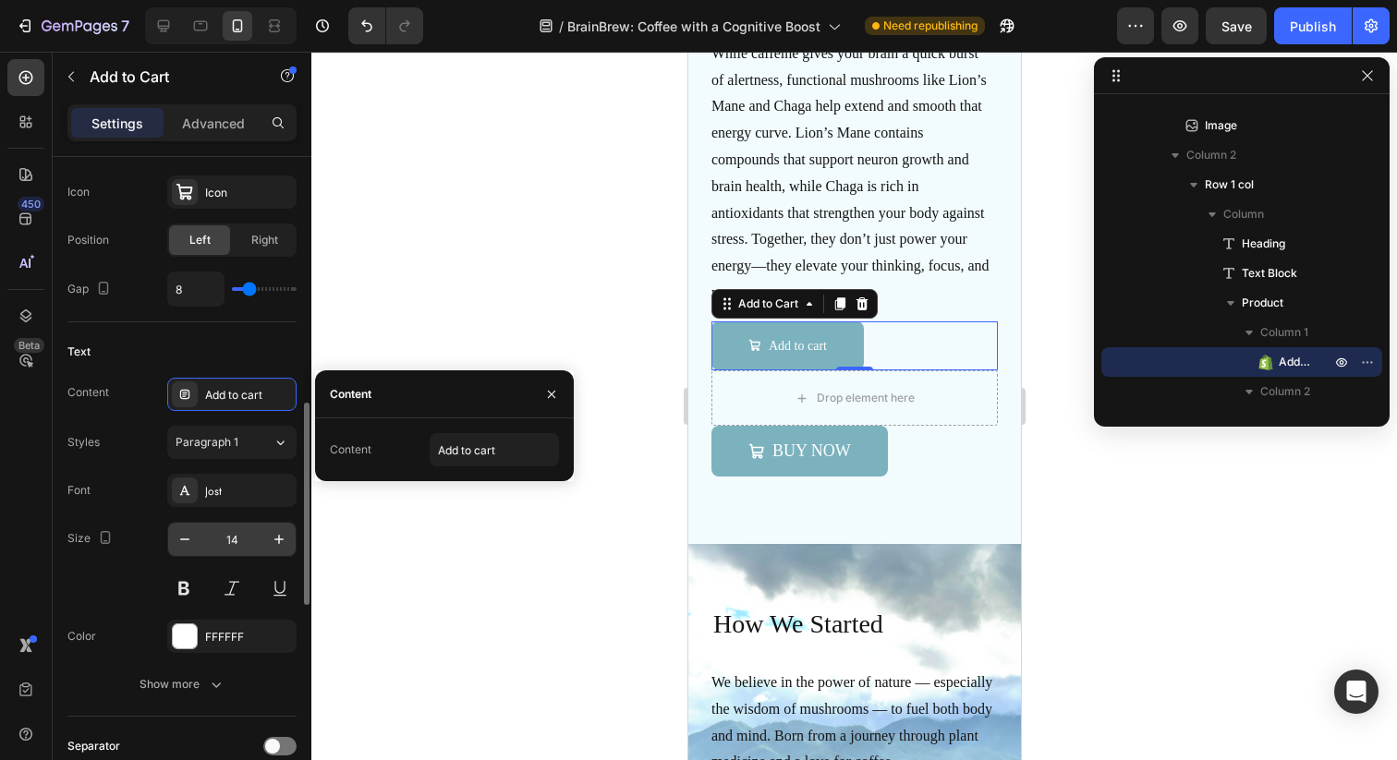
click at [235, 542] on input "14" at bounding box center [231, 539] width 61 height 33
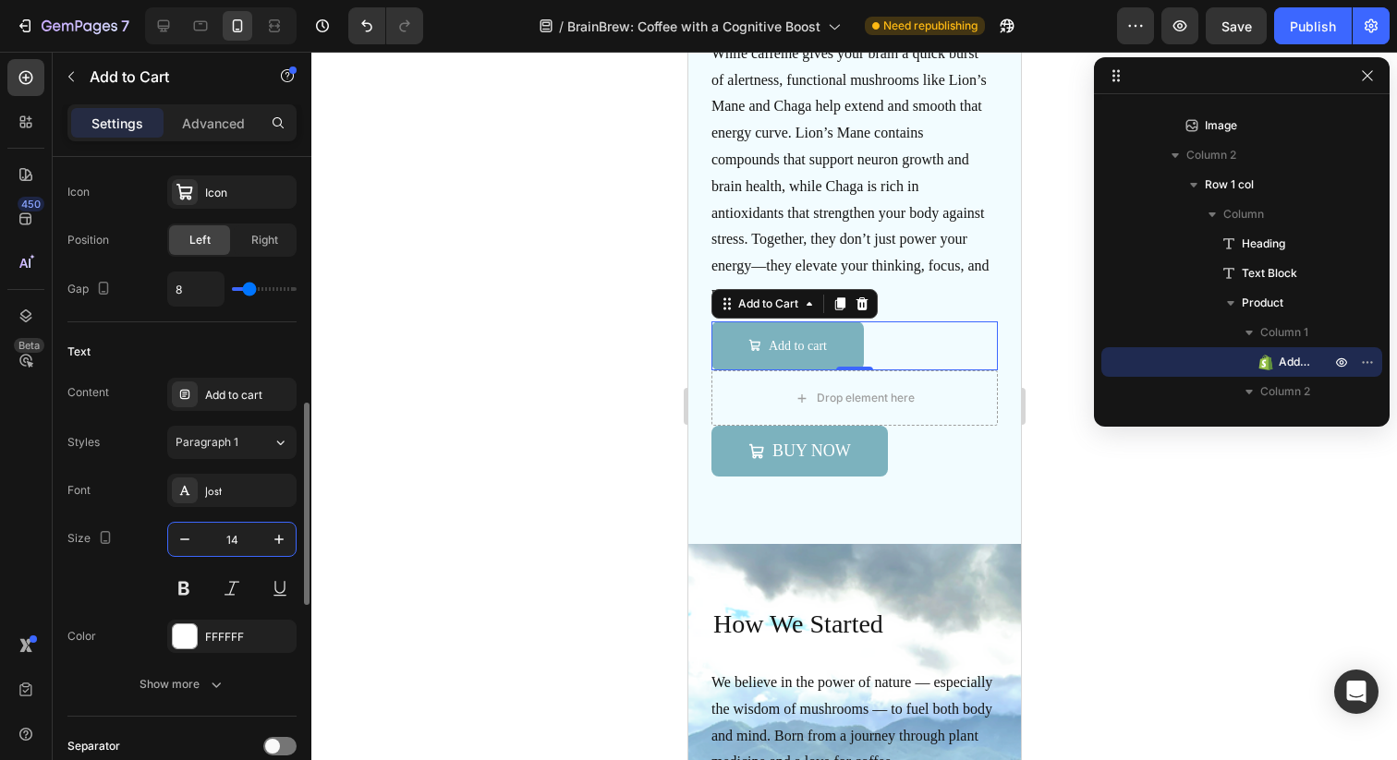
click at [235, 542] on input "14" at bounding box center [231, 539] width 61 height 33
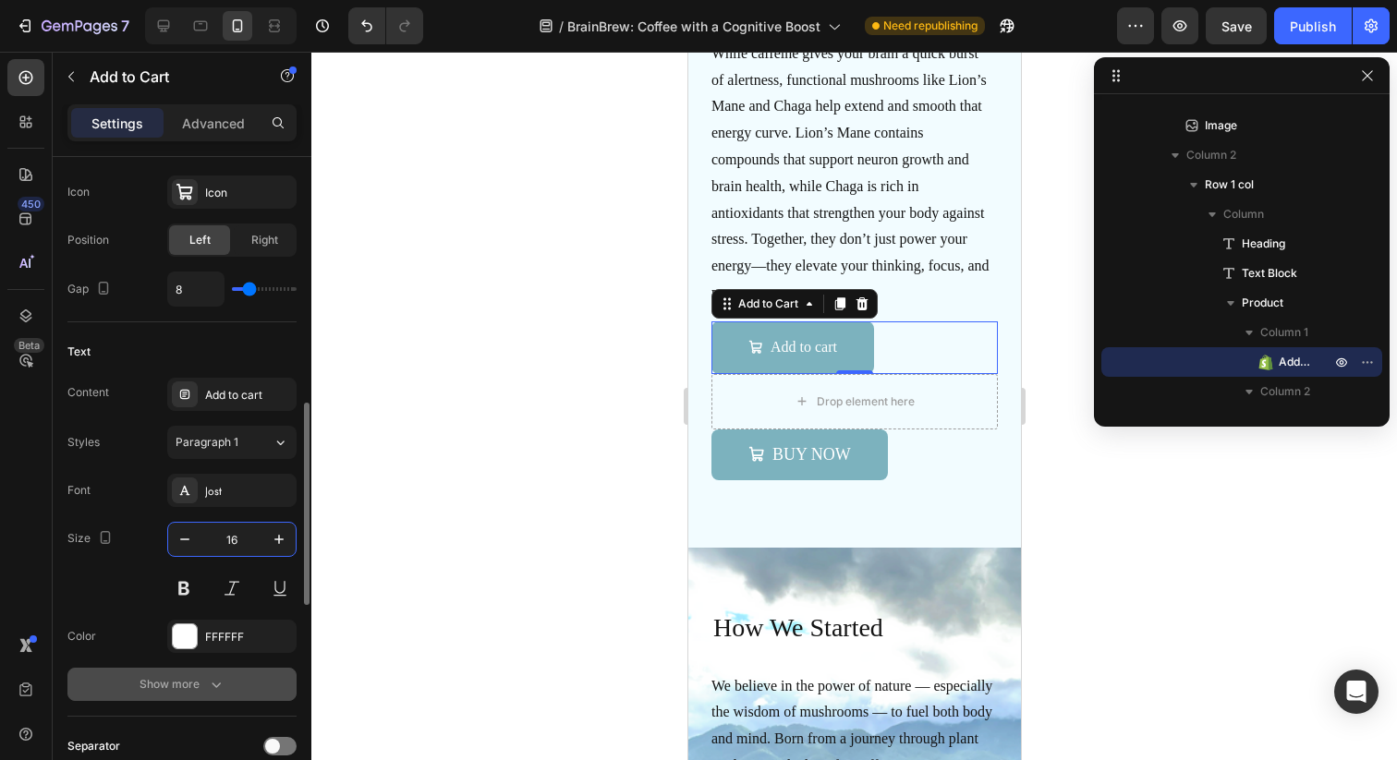
type input "16"
click at [217, 679] on icon "button" at bounding box center [216, 684] width 18 height 18
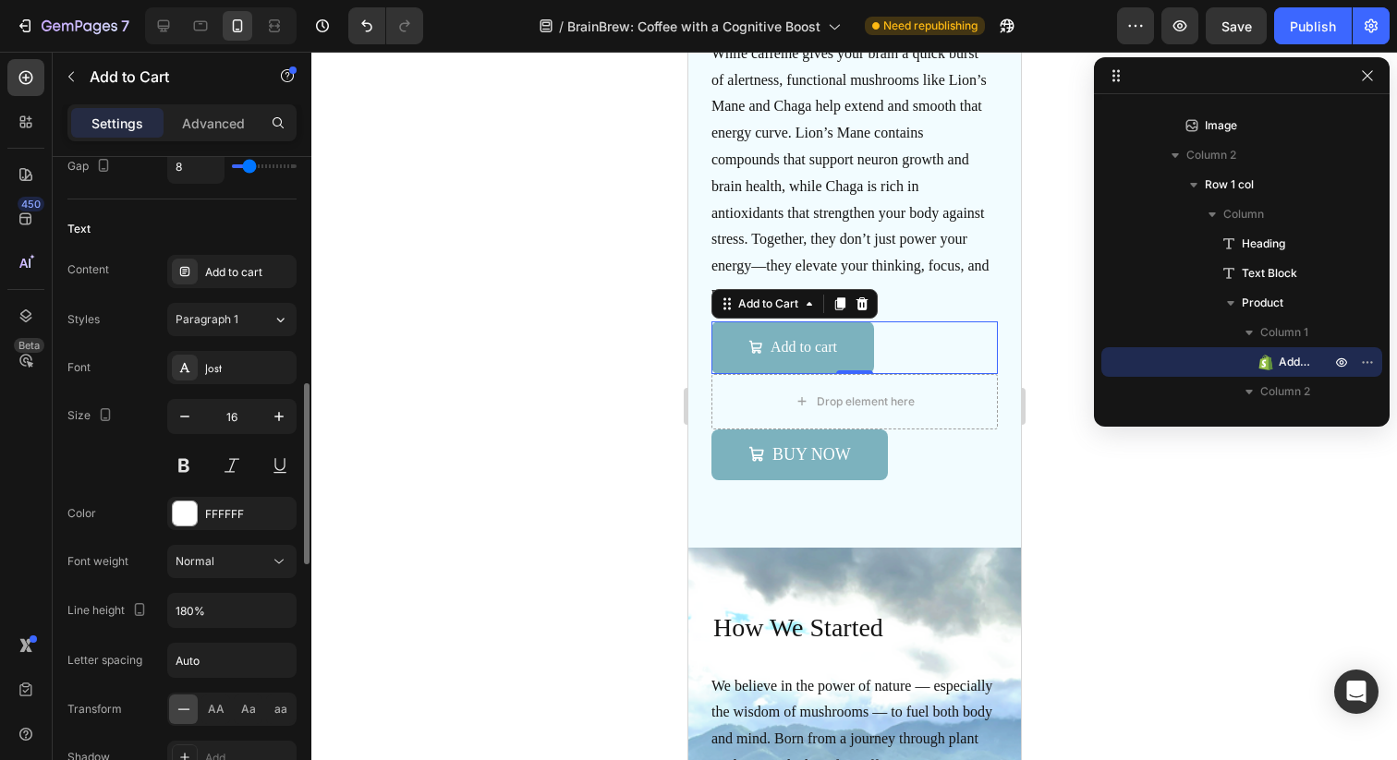
scroll to position [959, 0]
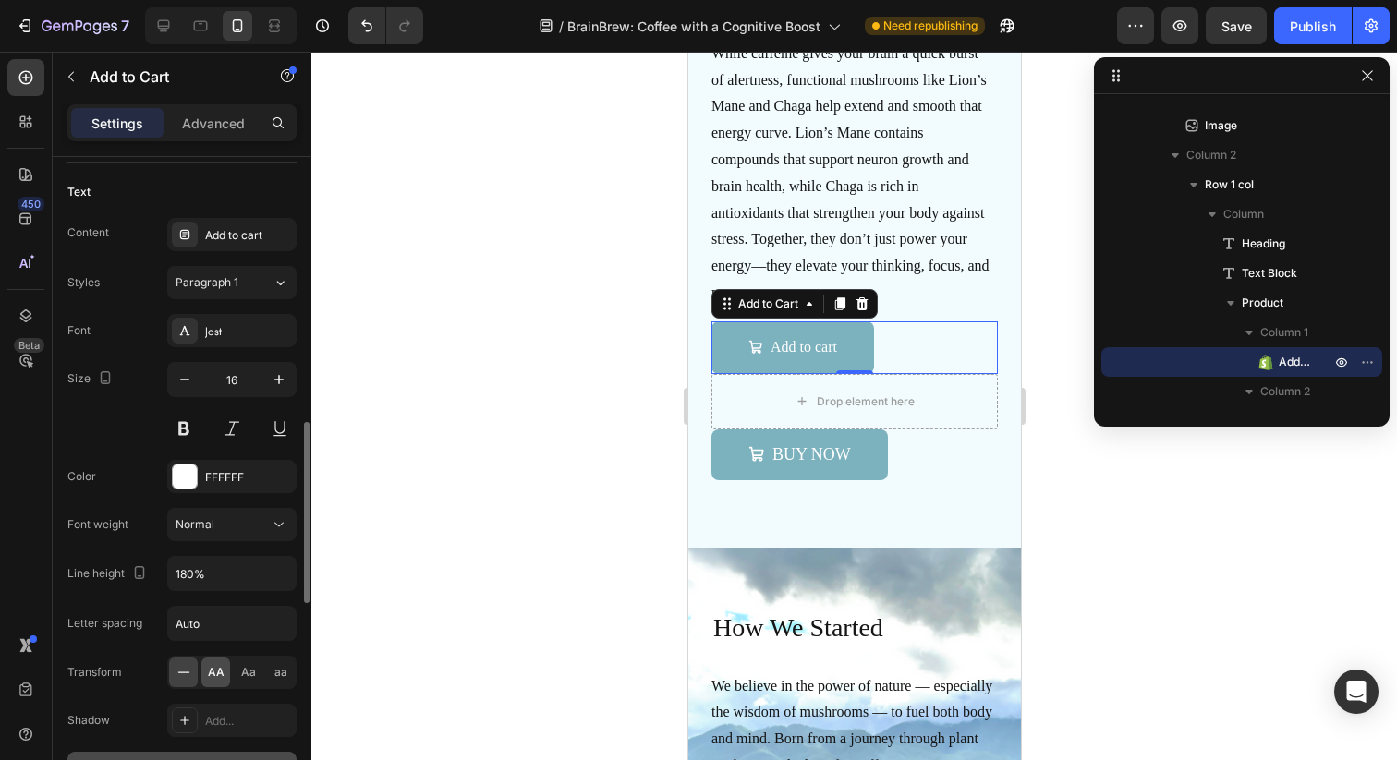
click at [211, 667] on span "AA" at bounding box center [216, 672] width 17 height 17
click at [109, 509] on div "Font weight Normal" at bounding box center [181, 524] width 229 height 33
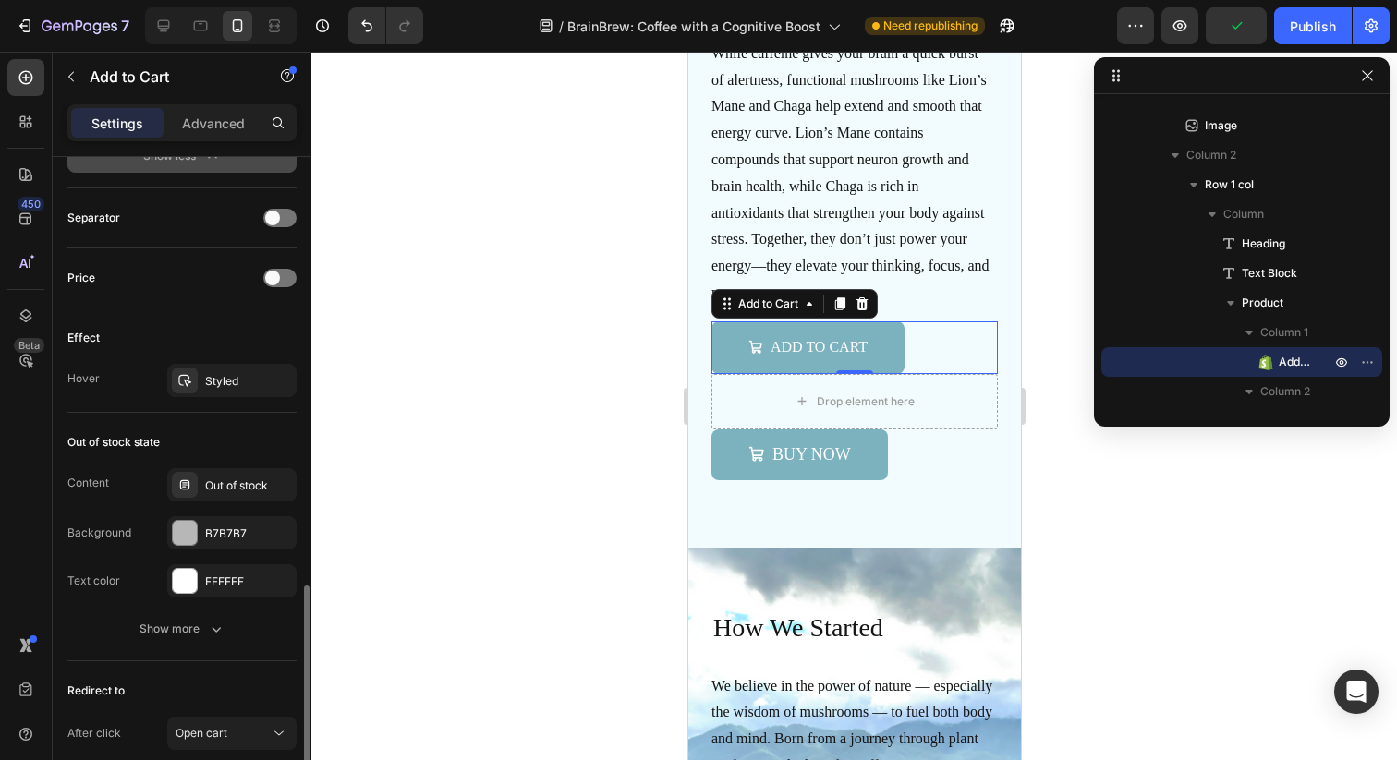
scroll to position [1605, 0]
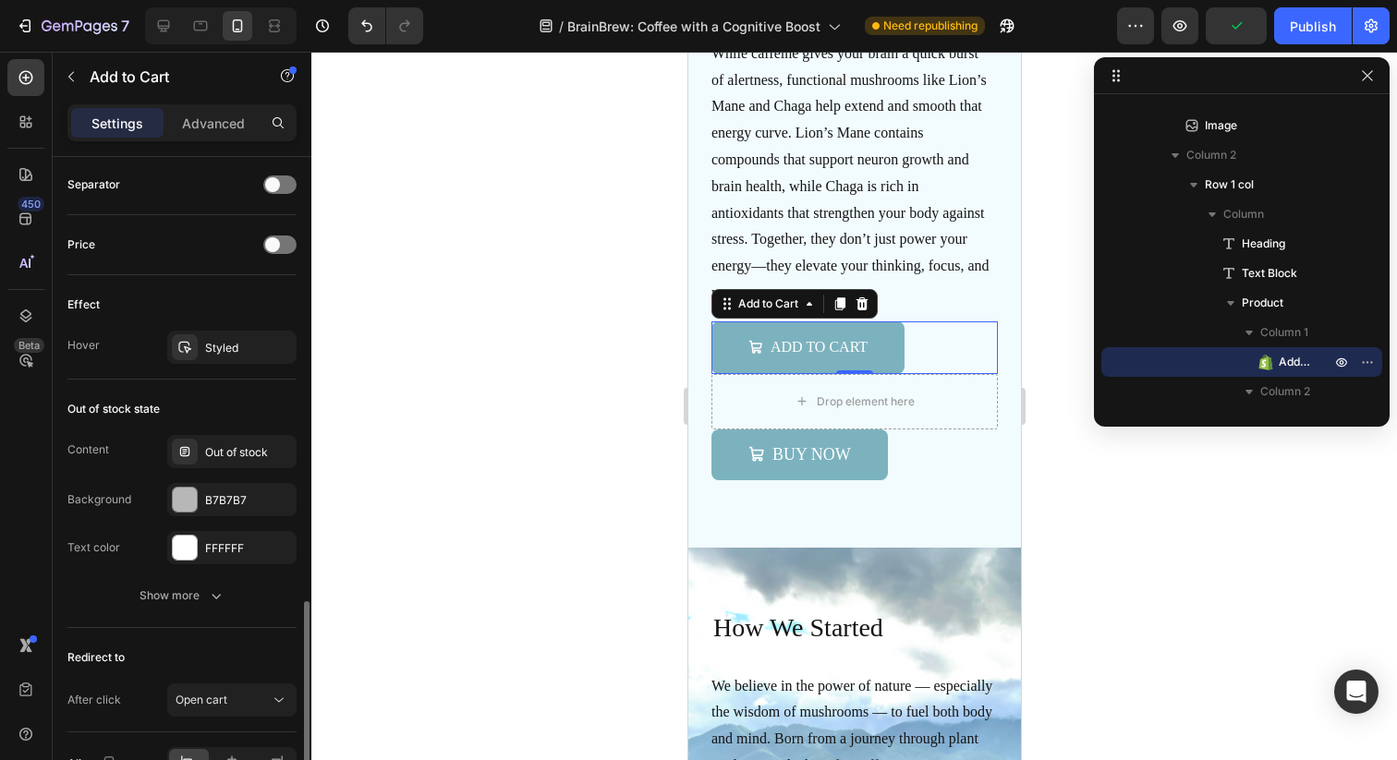
click at [193, 614] on div "Out of stock state Content Out of stock Background B7B7B7 Text color FFFFFF Sho…" at bounding box center [181, 504] width 229 height 248
click at [205, 598] on div "Show more" at bounding box center [182, 596] width 86 height 18
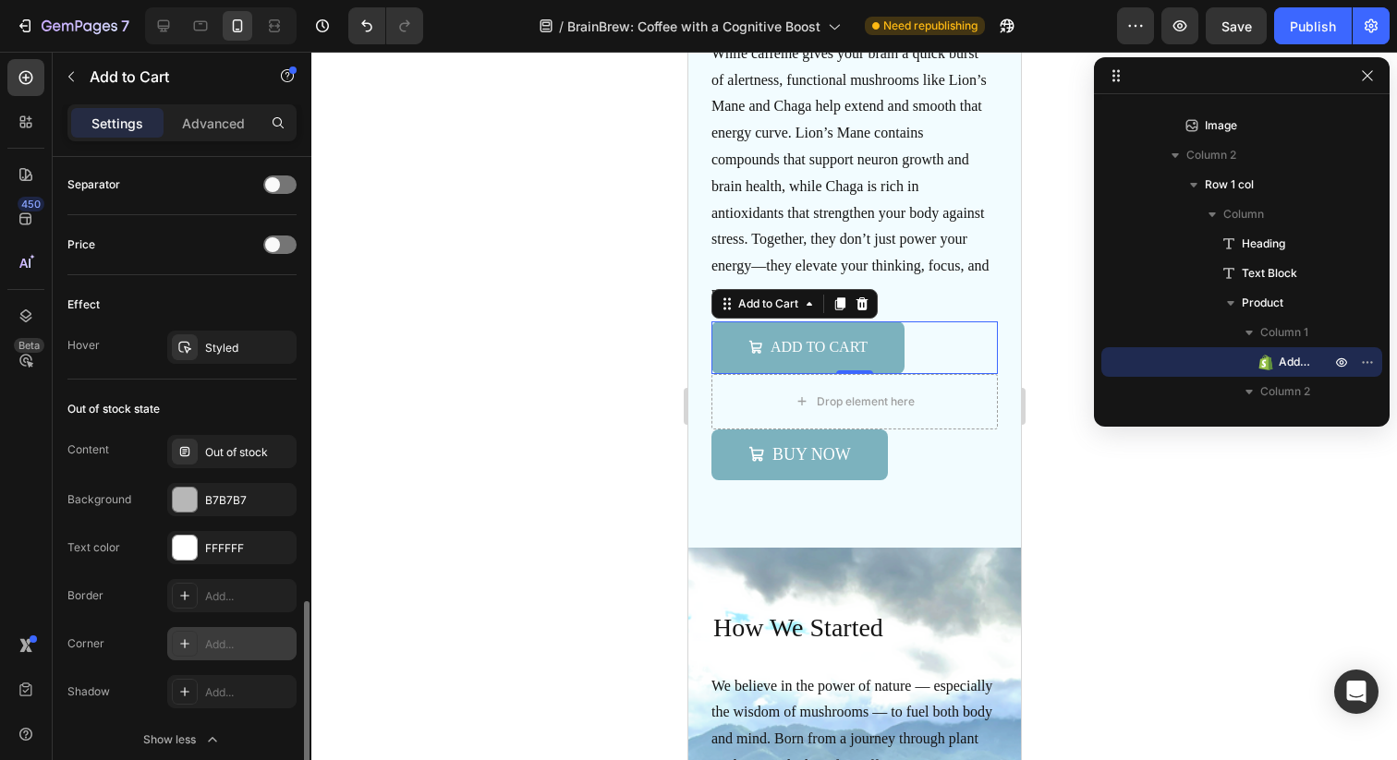
click at [186, 648] on icon at bounding box center [184, 643] width 15 height 15
click at [149, 588] on div "Border Add..." at bounding box center [181, 595] width 229 height 33
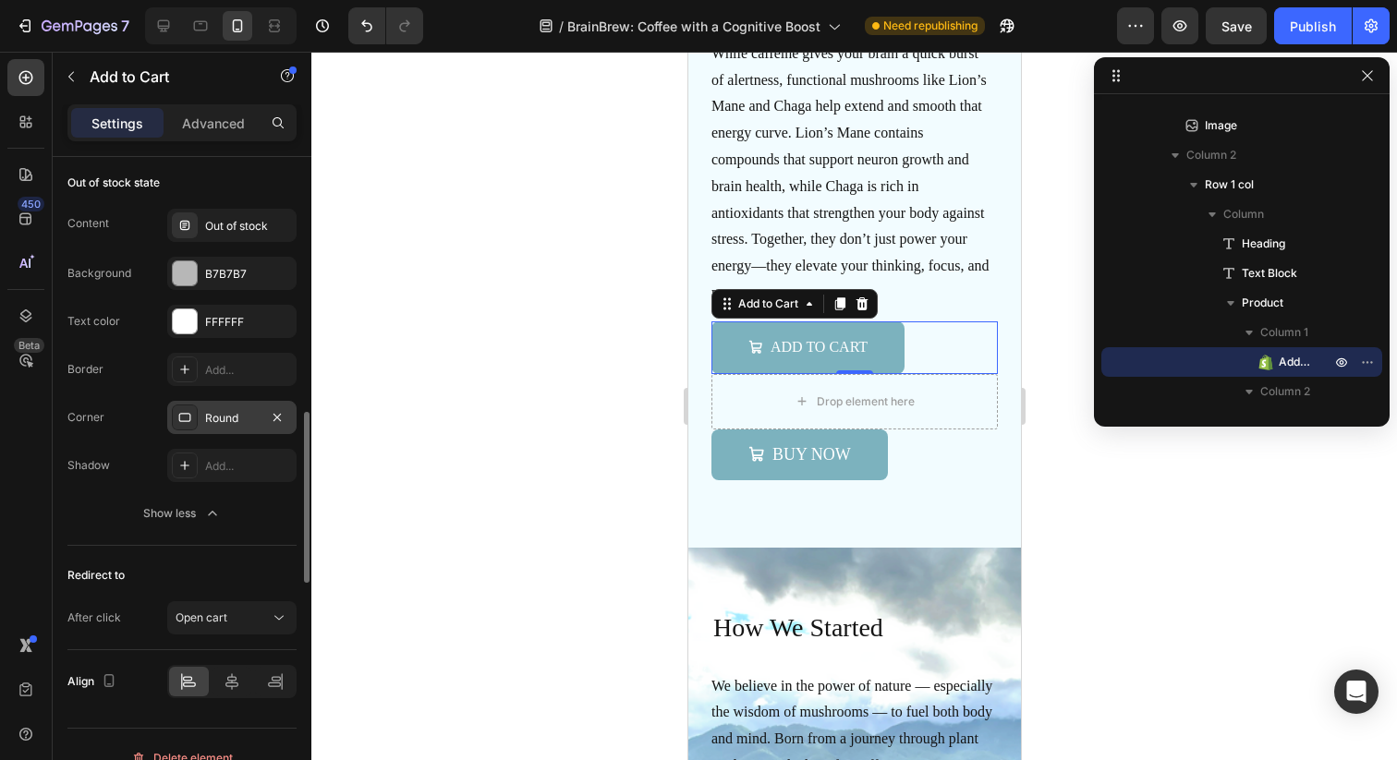
scroll to position [1858, 0]
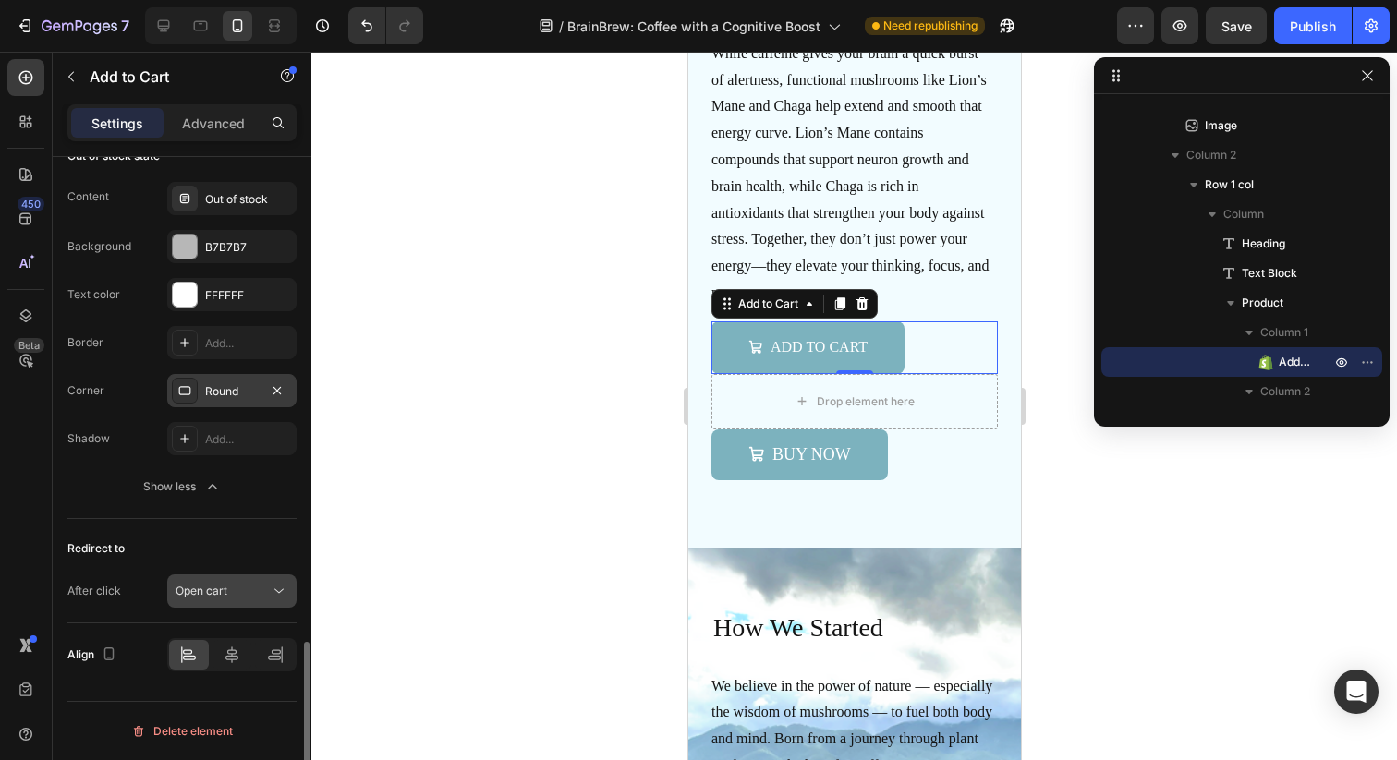
click at [266, 592] on div "Open cart" at bounding box center [223, 591] width 94 height 17
click at [127, 610] on div "Redirect to After click Open cart" at bounding box center [181, 571] width 229 height 104
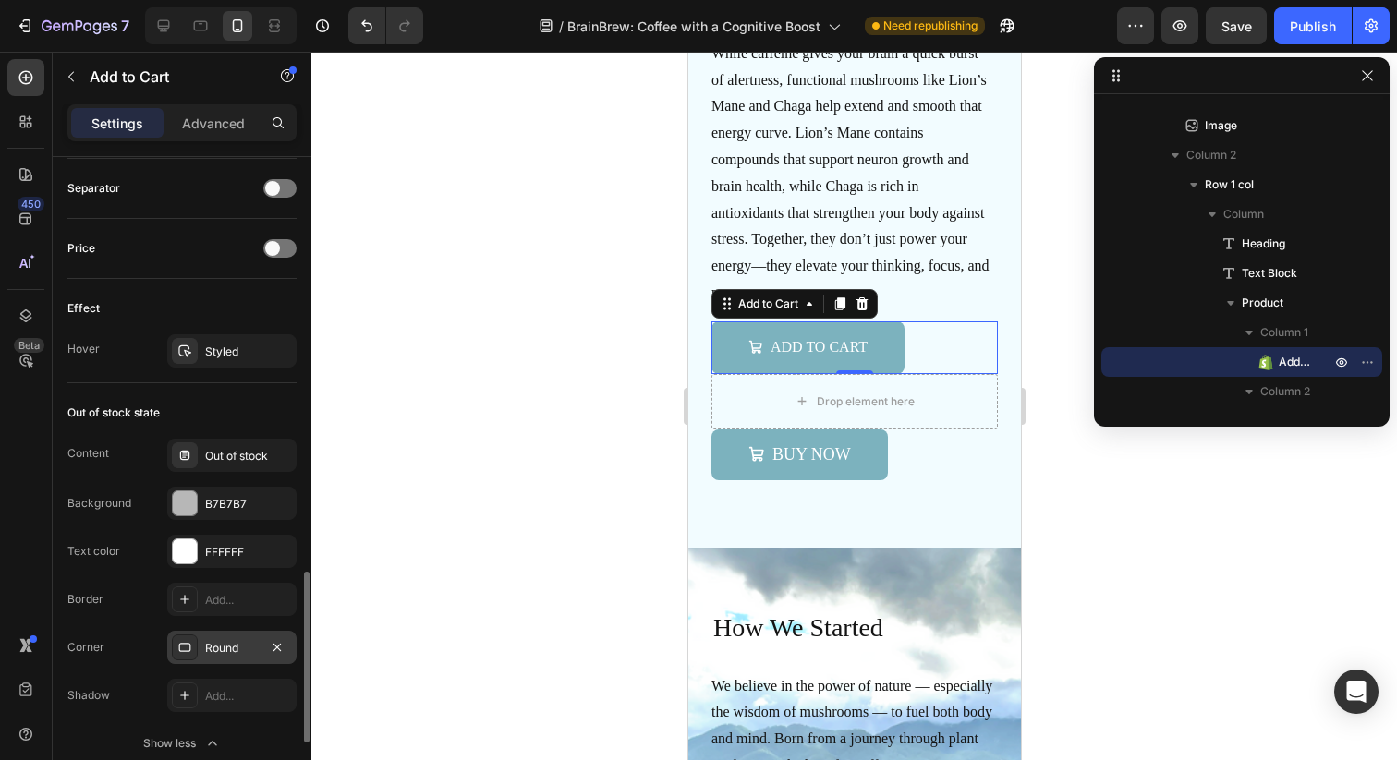
scroll to position [1596, 0]
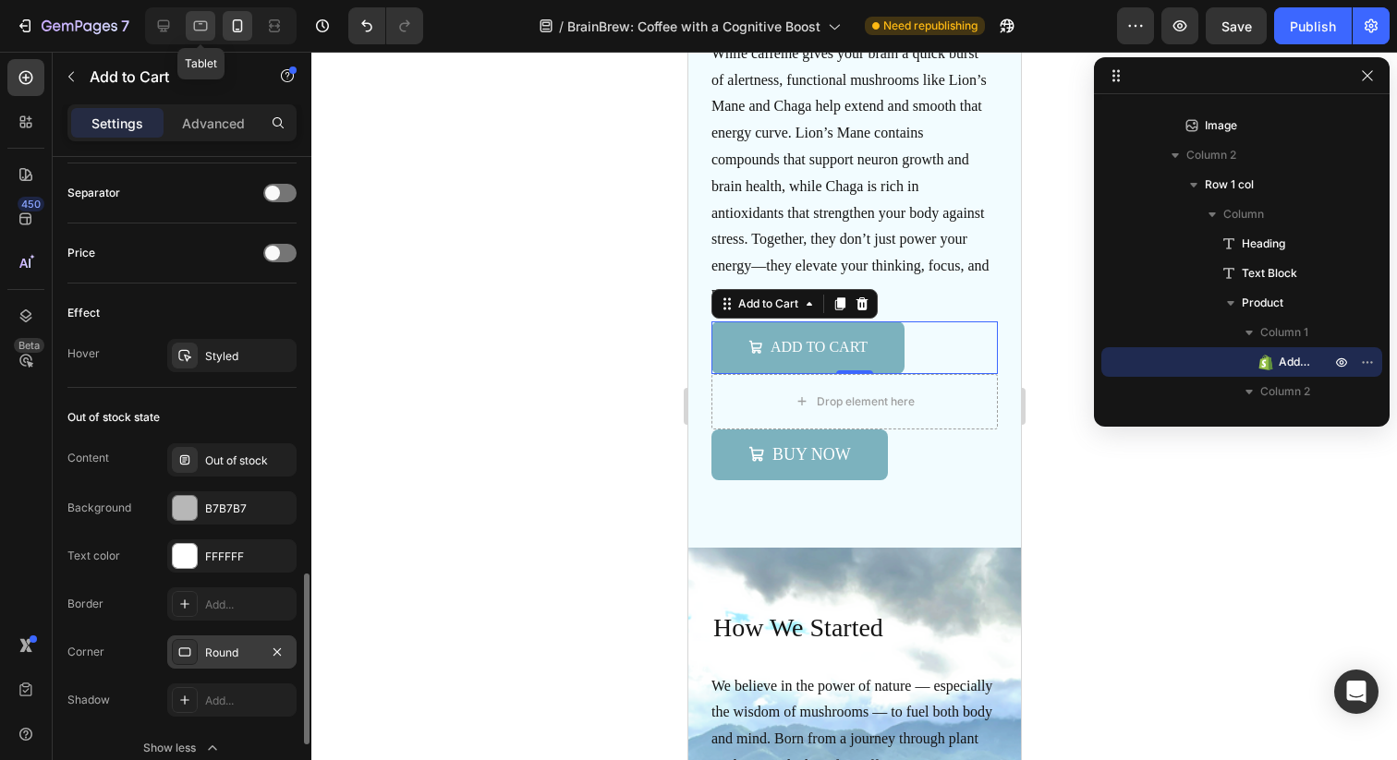
click at [200, 19] on icon at bounding box center [200, 26] width 18 height 18
type input "100%"
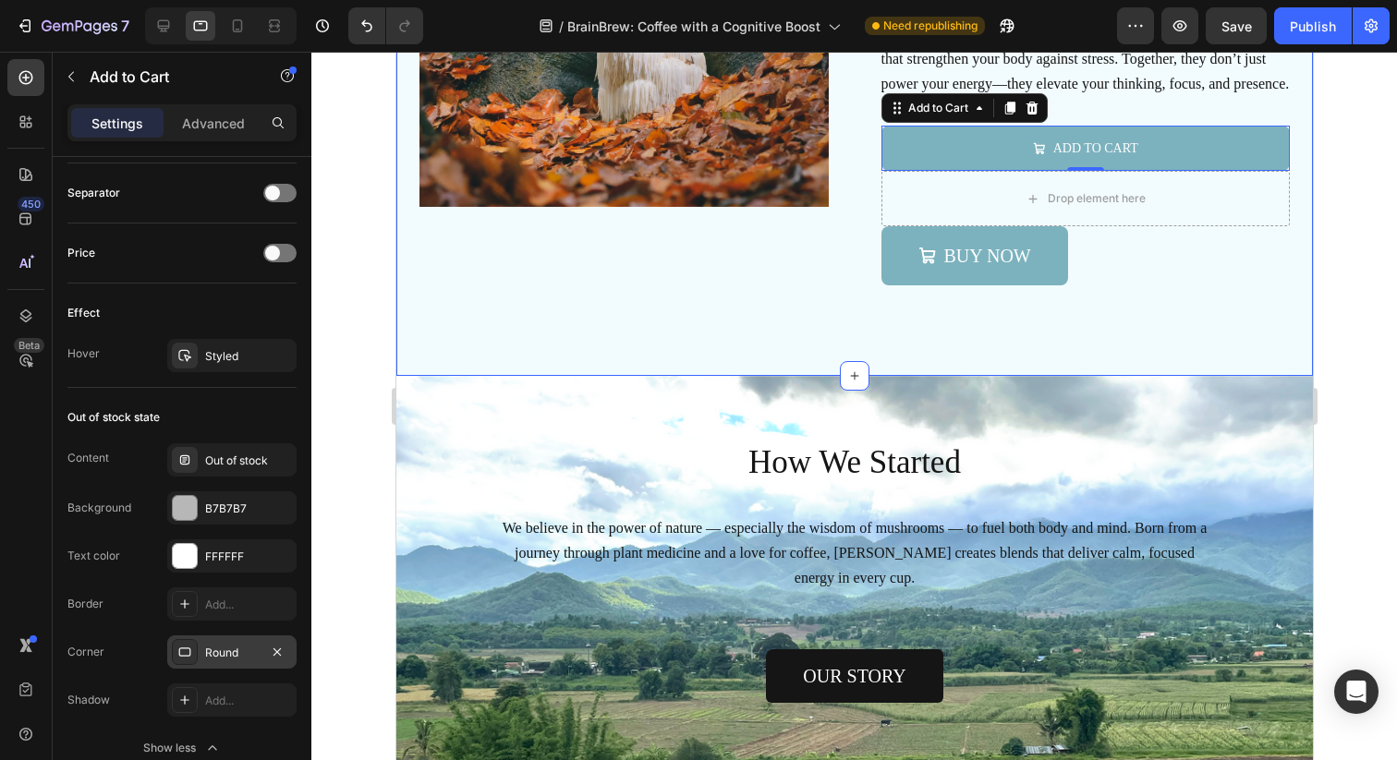
scroll to position [5209, 0]
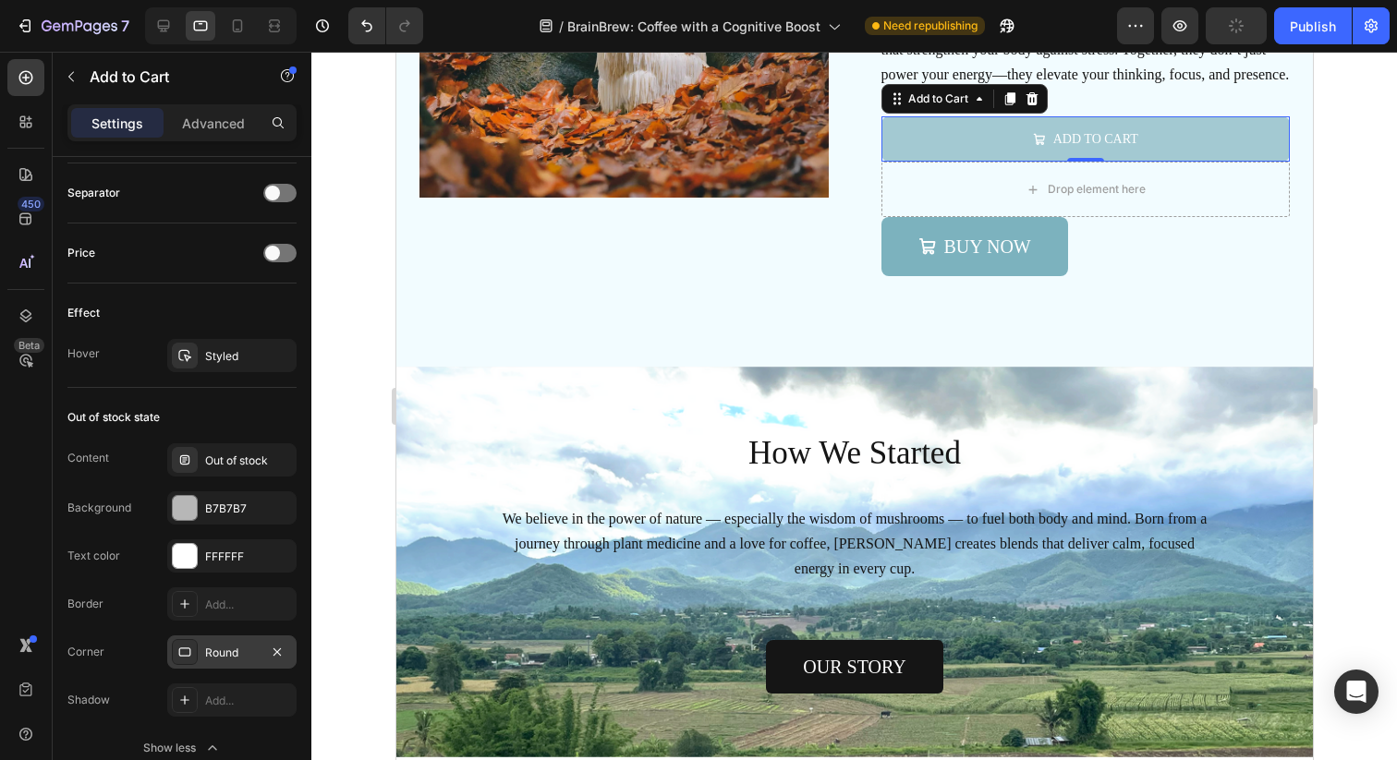
click at [1073, 119] on button "Add to cart" at bounding box center [1084, 138] width 409 height 45
click at [1068, 140] on div "Add to cart" at bounding box center [1094, 138] width 85 height 23
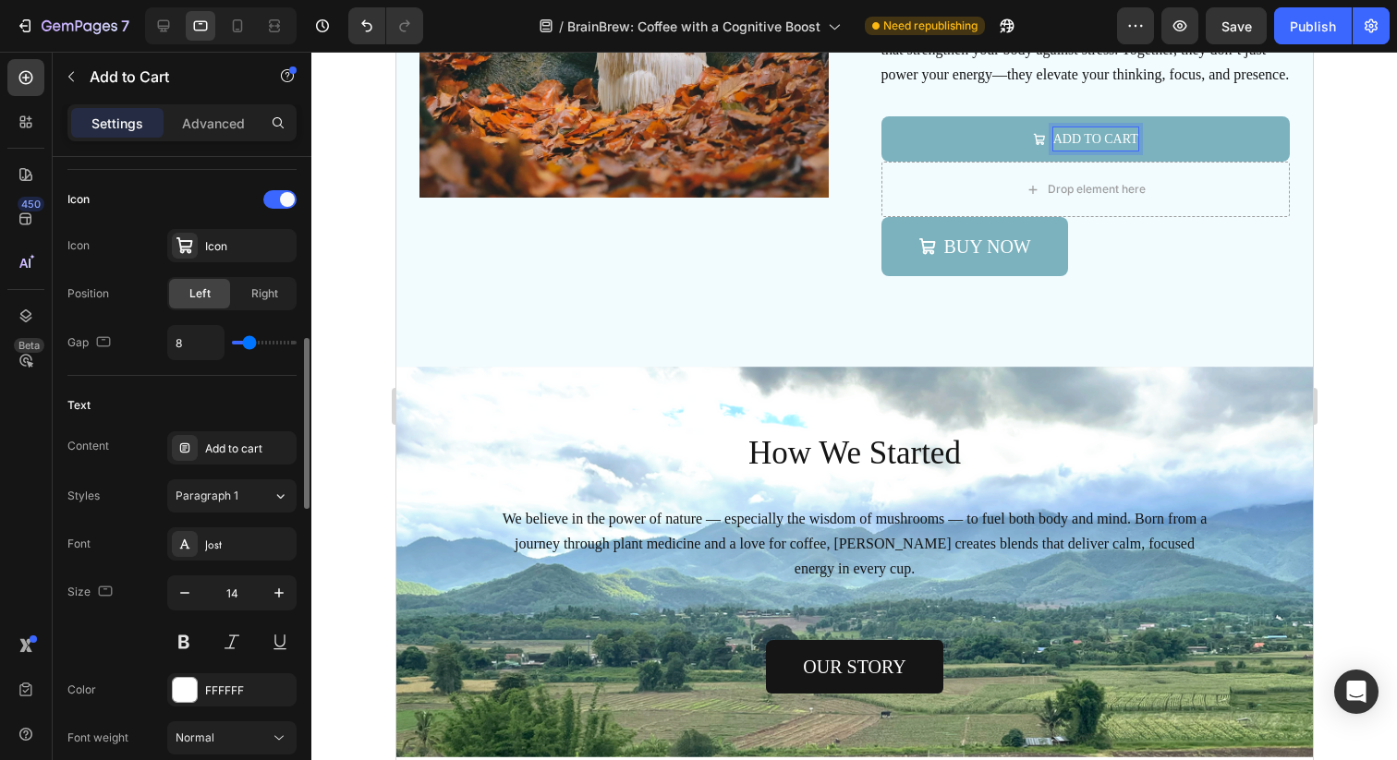
scroll to position [735, 0]
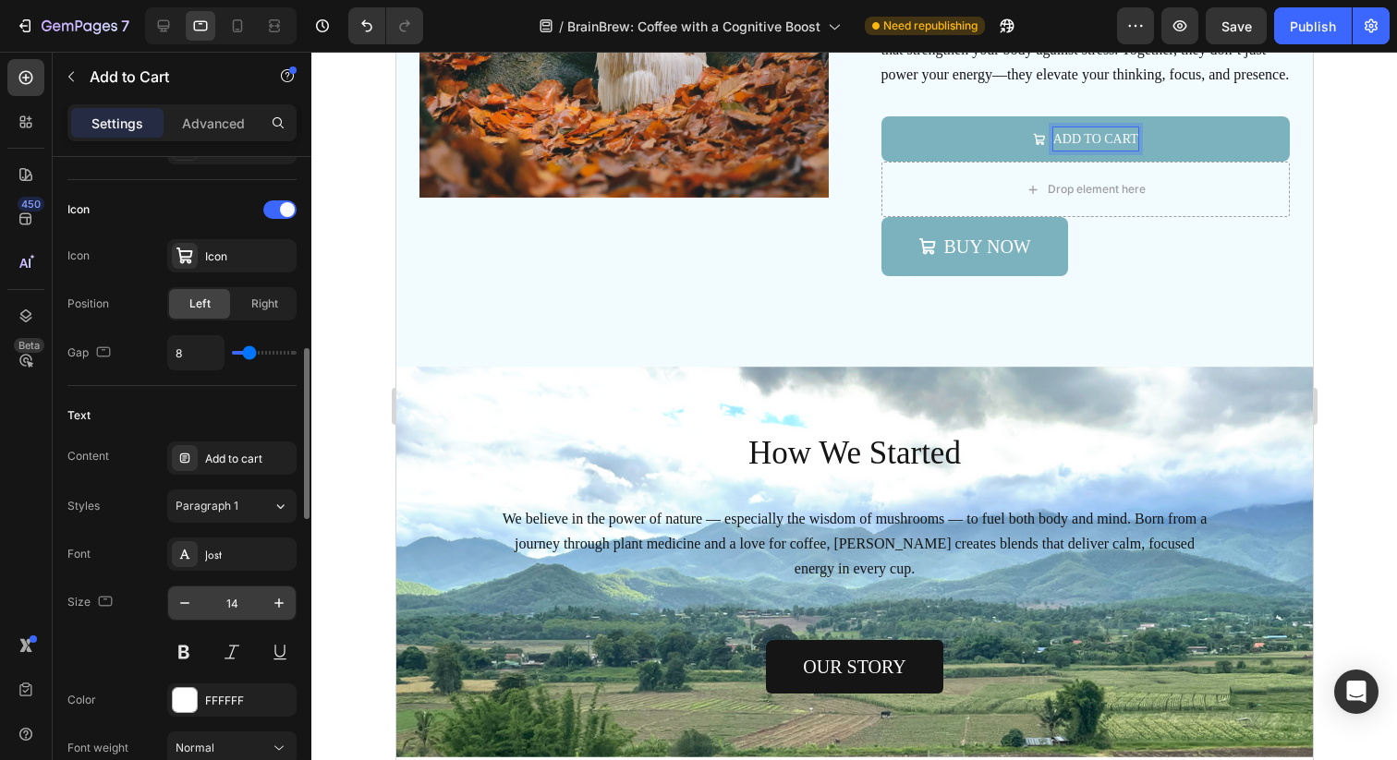
click at [234, 606] on input "14" at bounding box center [231, 603] width 61 height 33
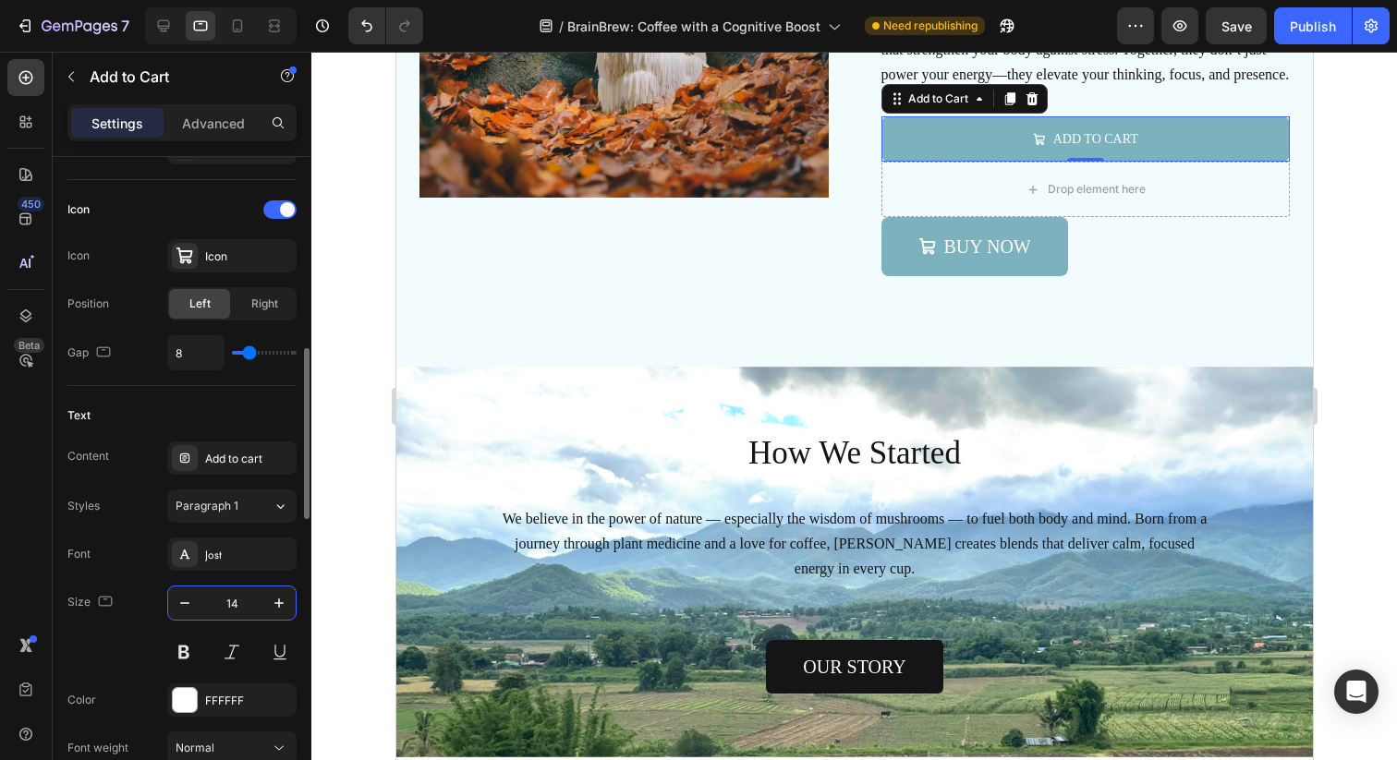
click at [234, 606] on input "14" at bounding box center [231, 603] width 61 height 33
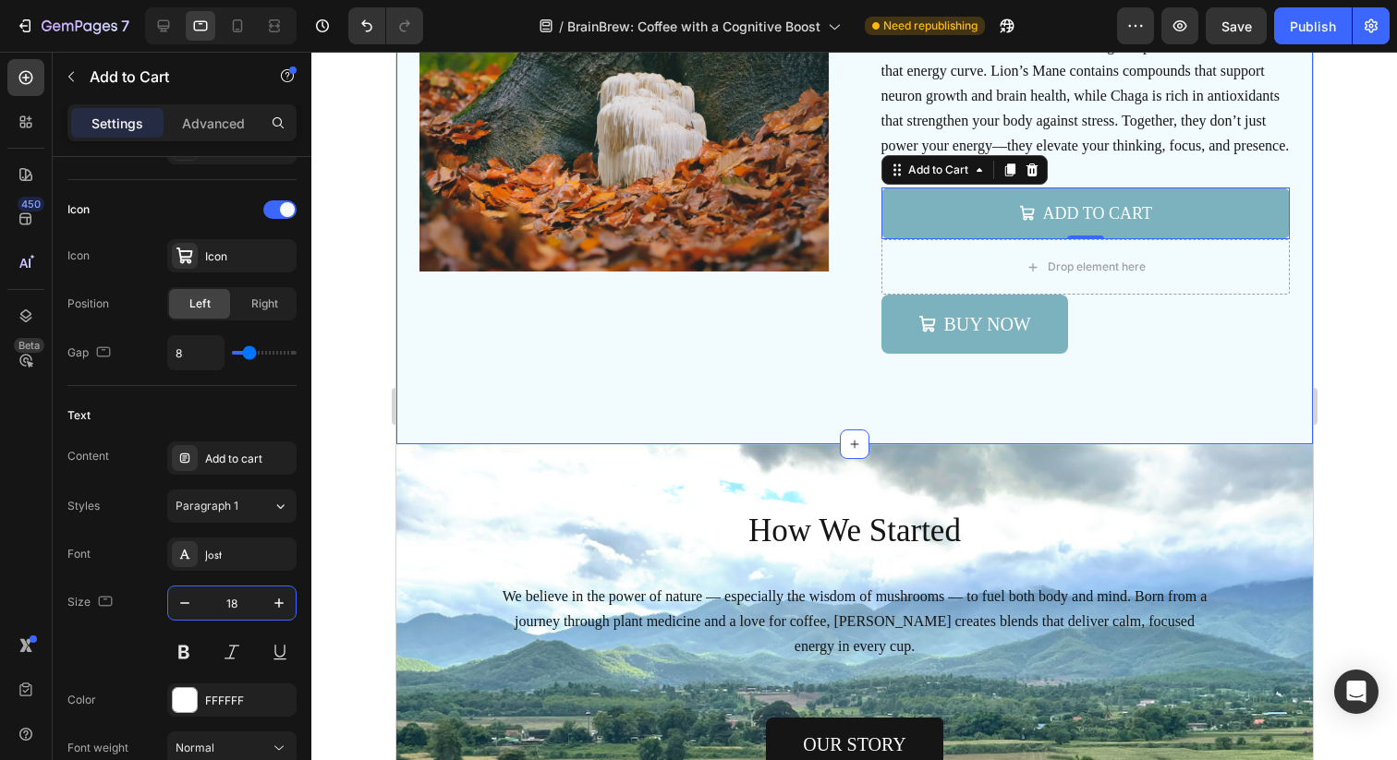
scroll to position [5099, 0]
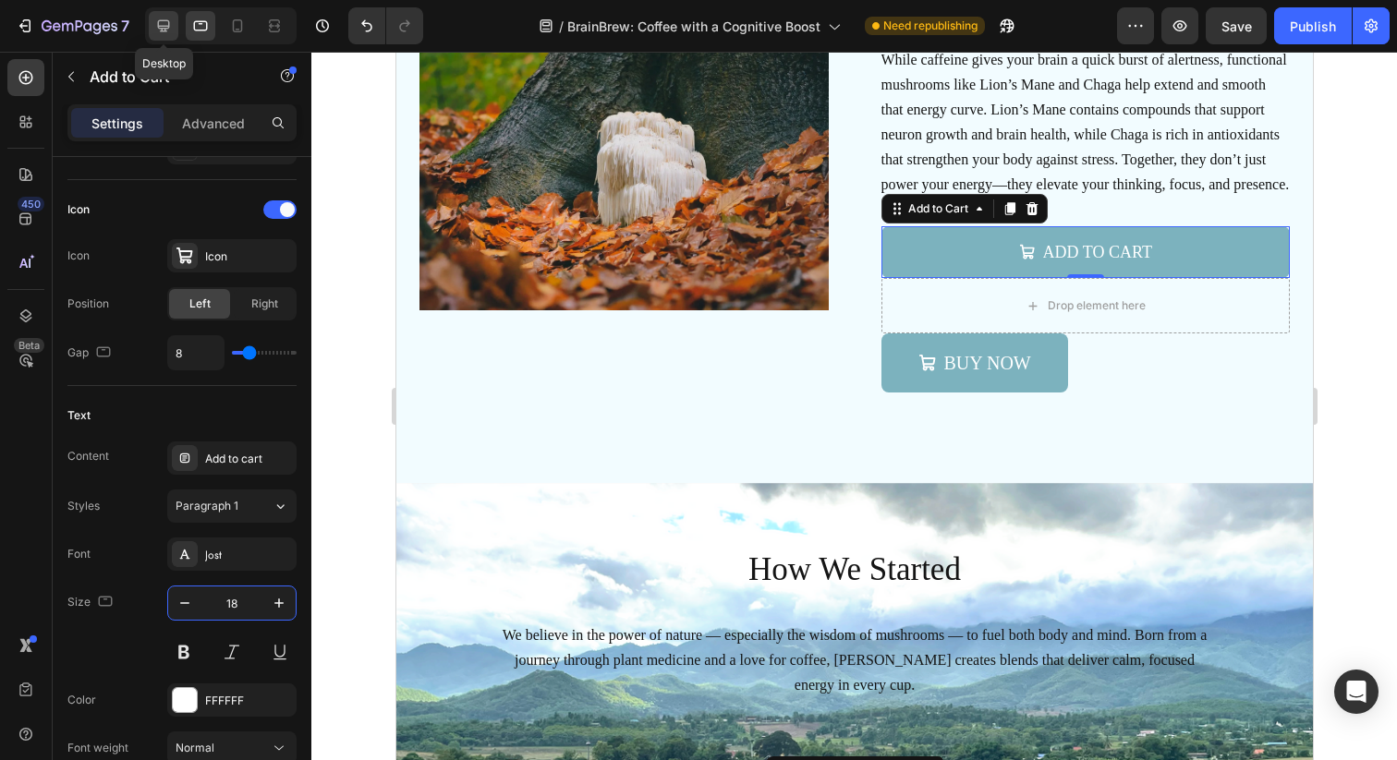
click at [170, 24] on icon at bounding box center [163, 26] width 18 height 18
type input "15"
type input "160%"
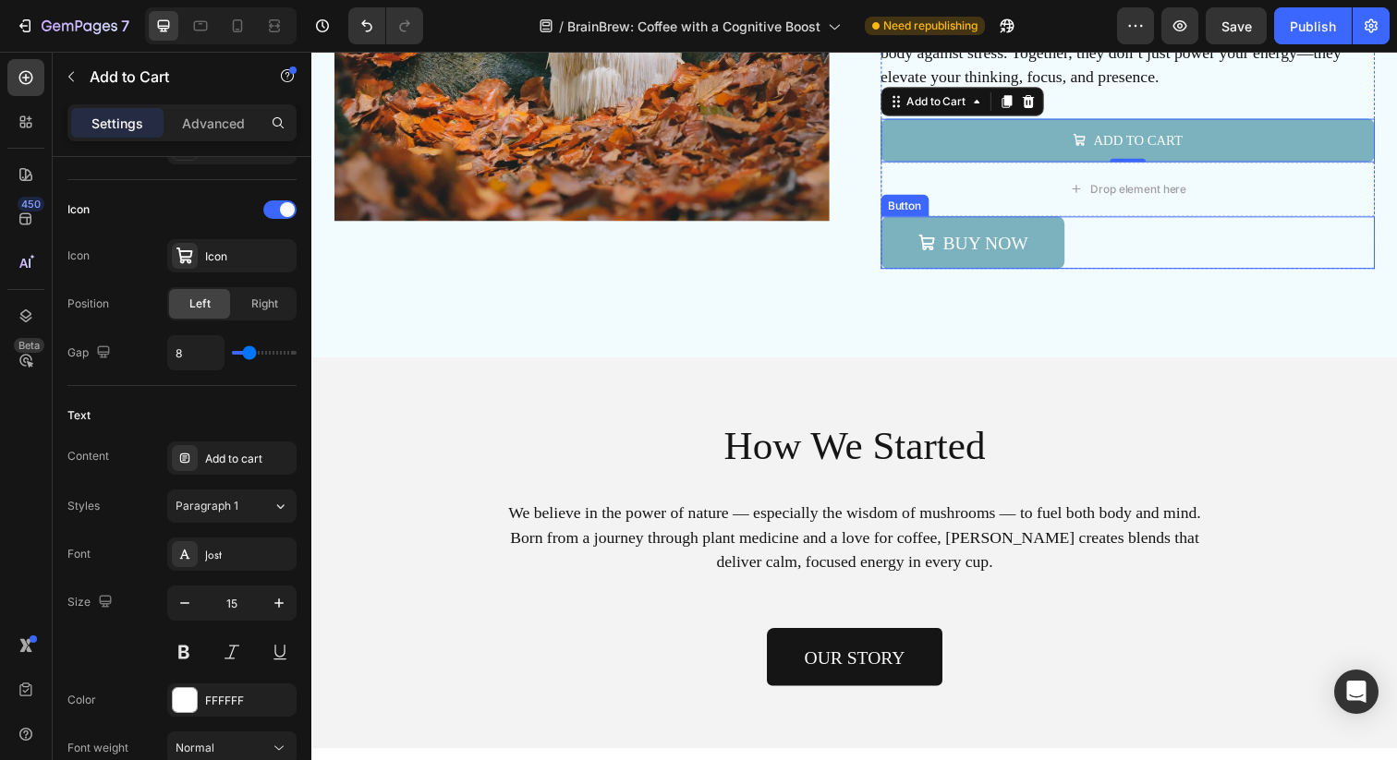
scroll to position [5220, 0]
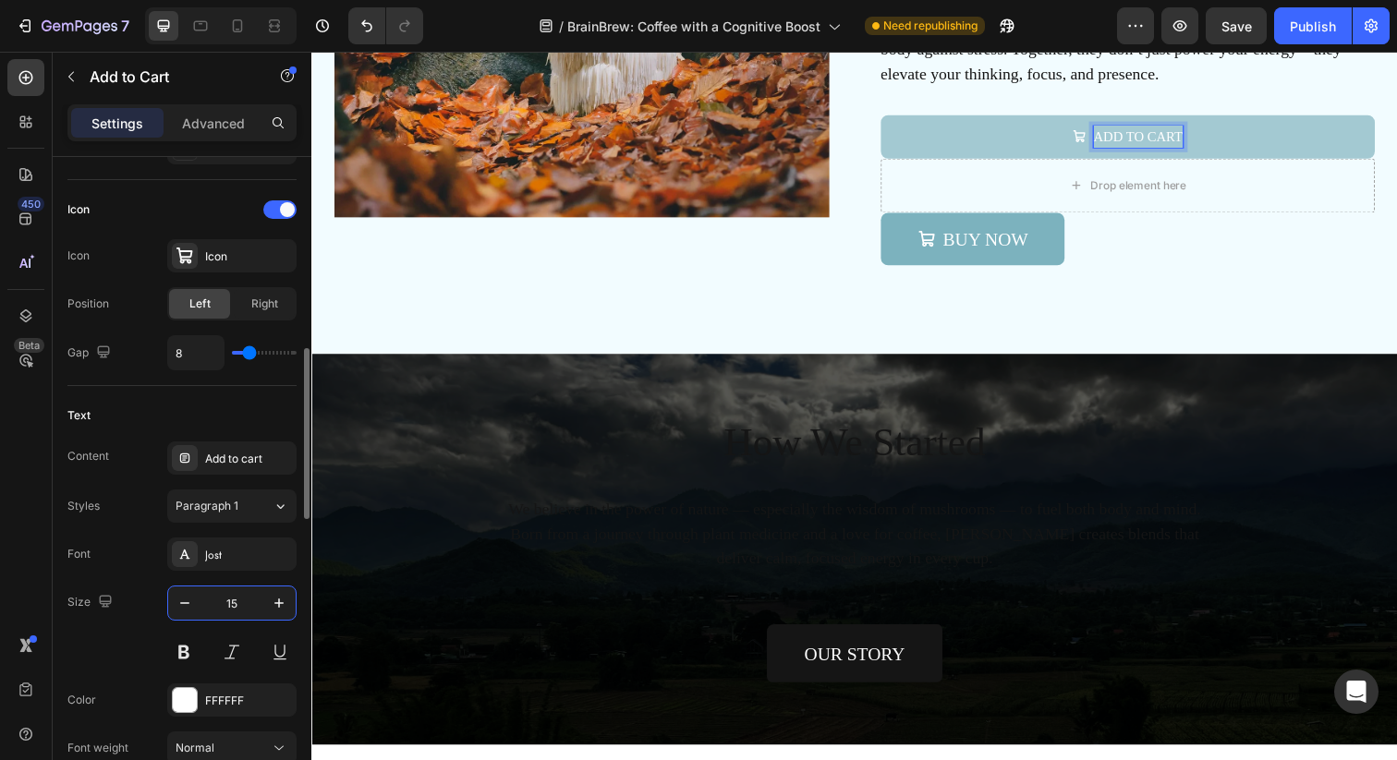
click at [237, 598] on input "15" at bounding box center [231, 603] width 61 height 33
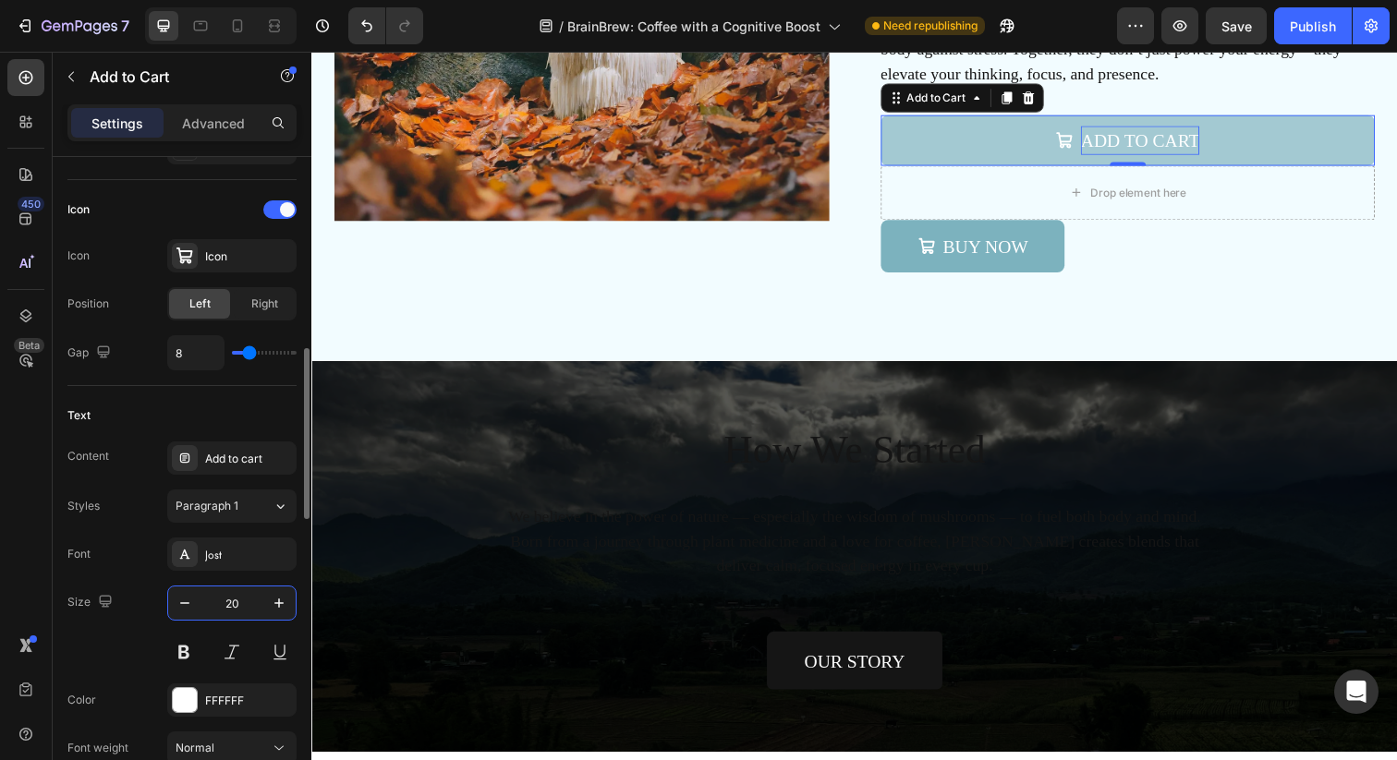
scroll to position [5224, 0]
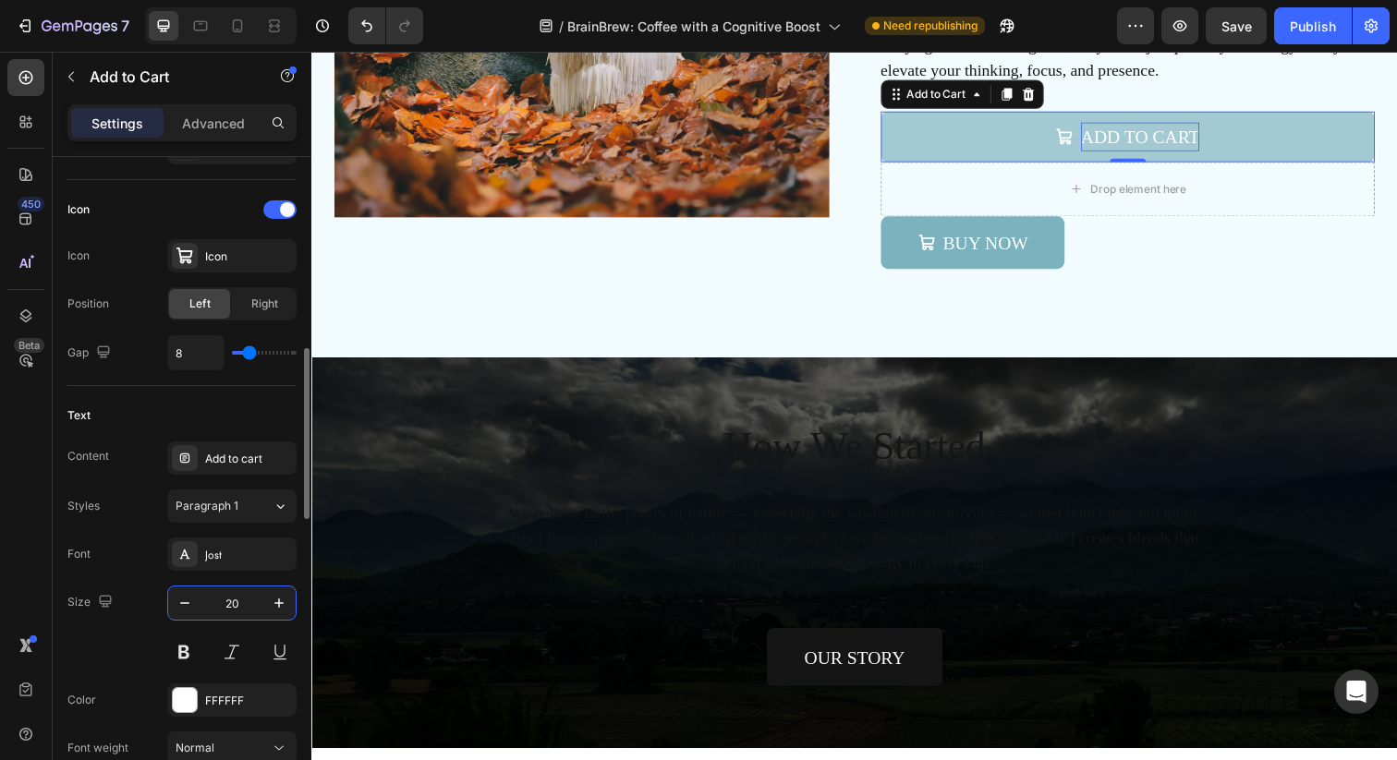
type input "20"
click at [149, 596] on div "Size 20" at bounding box center [181, 627] width 229 height 83
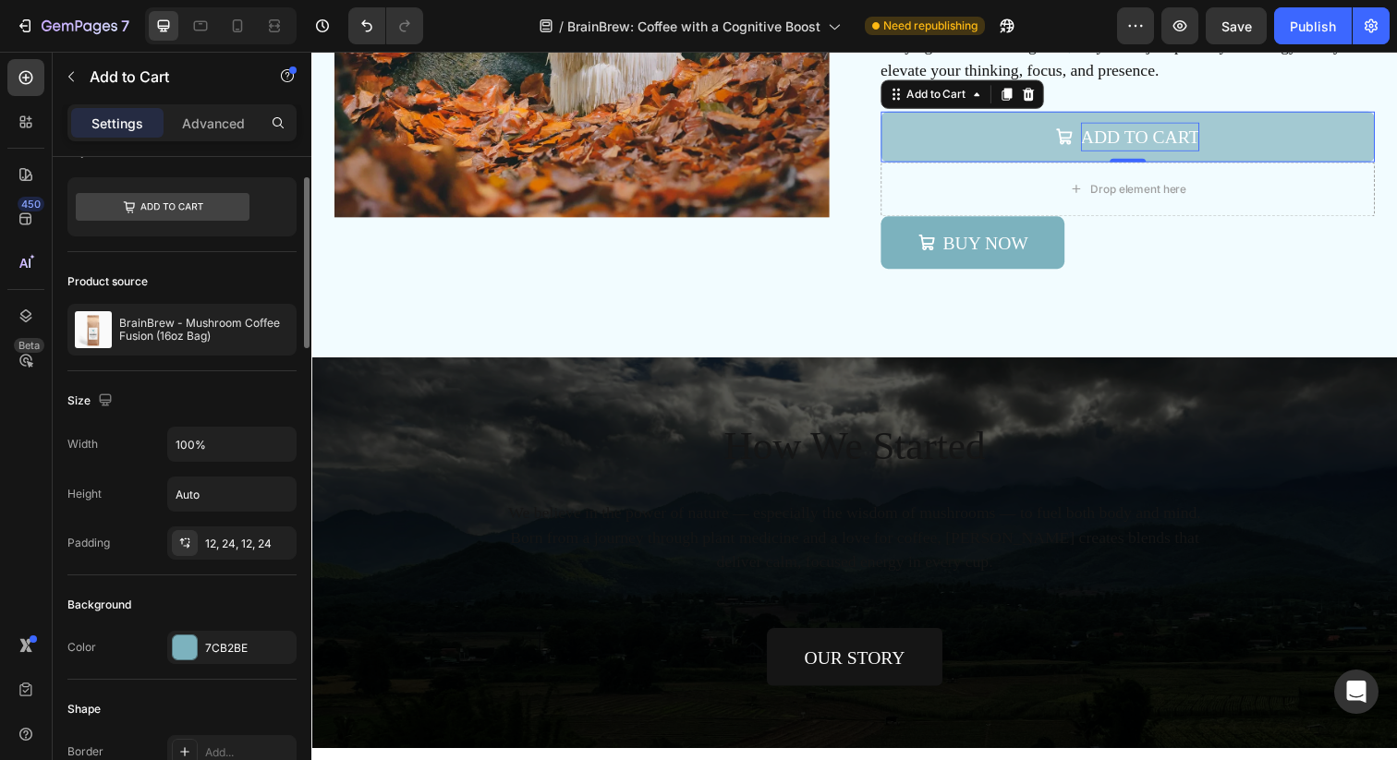
scroll to position [68, 0]
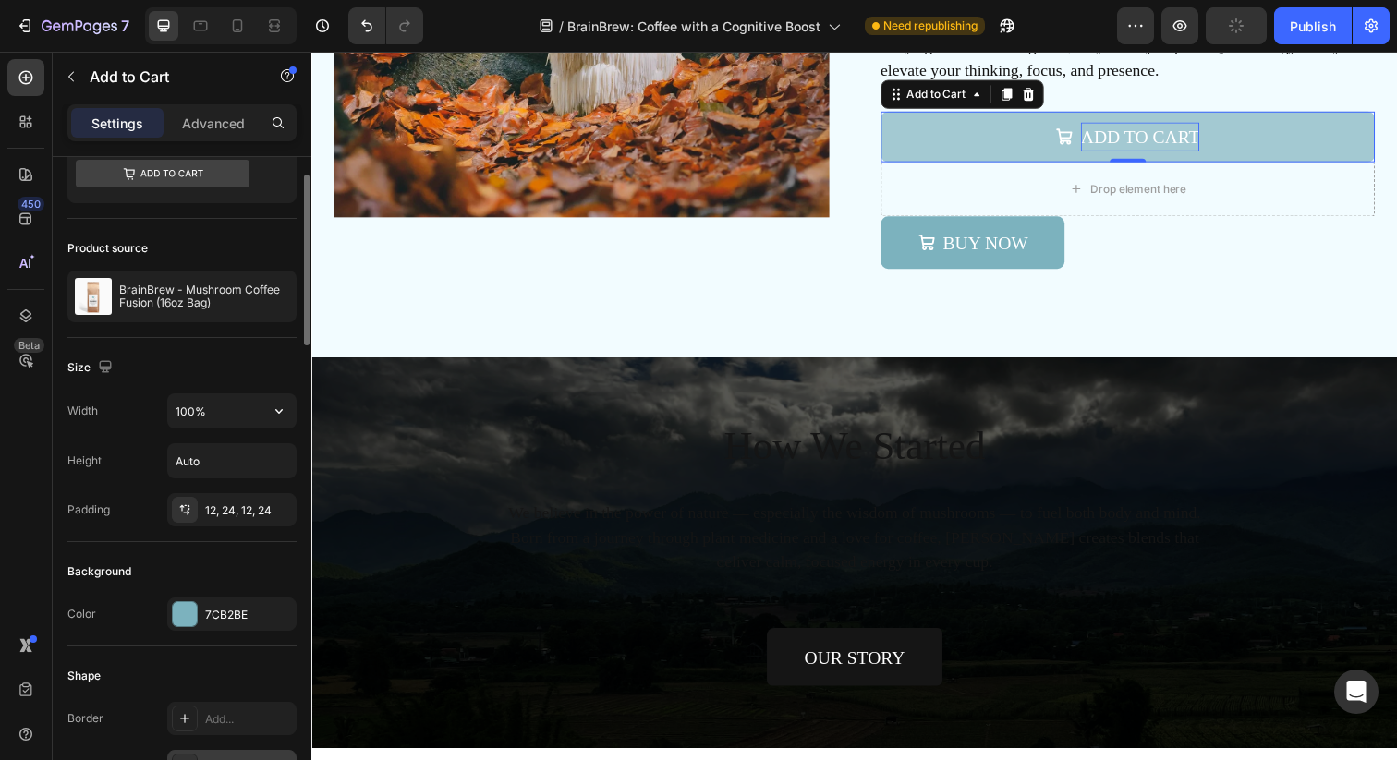
click at [278, 409] on icon "button" at bounding box center [279, 411] width 18 height 18
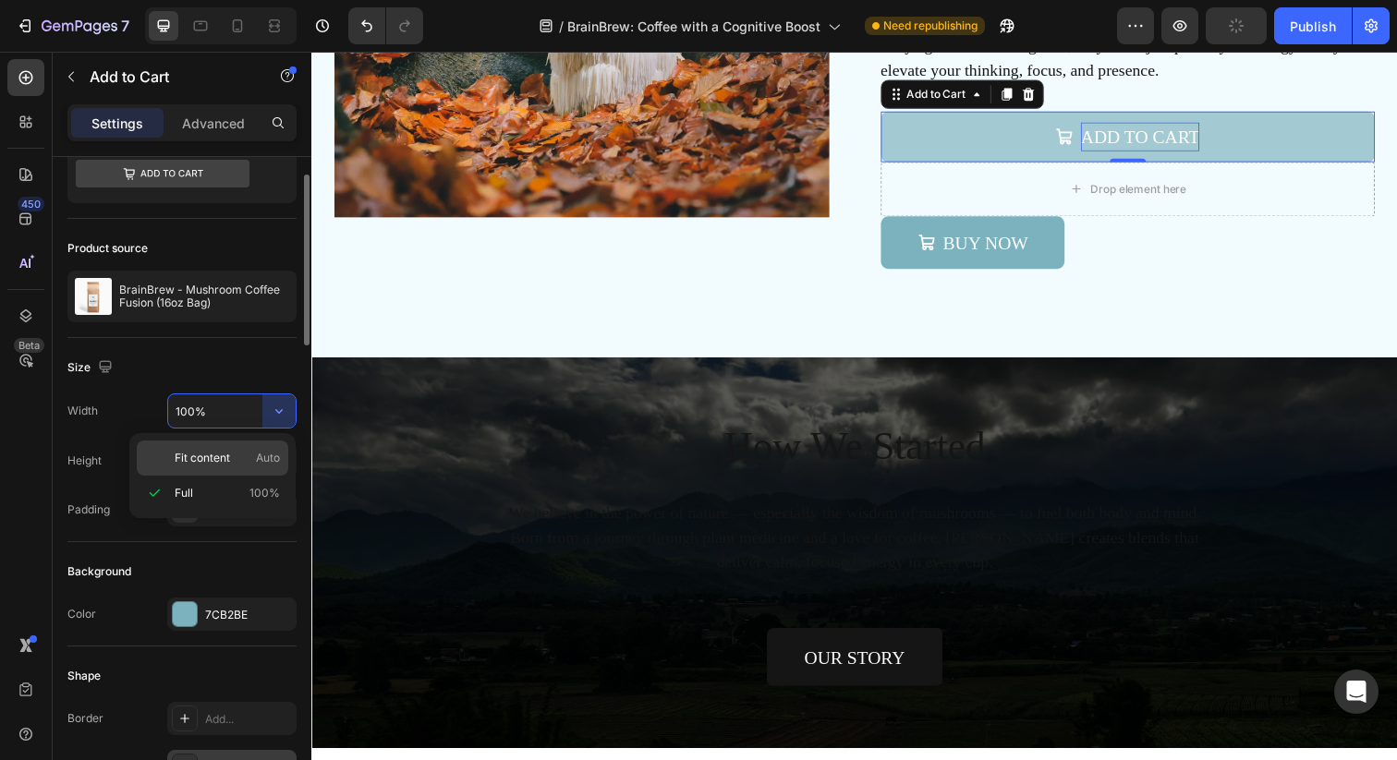
click at [230, 455] on p "Fit content Auto" at bounding box center [227, 458] width 105 height 17
type input "Auto"
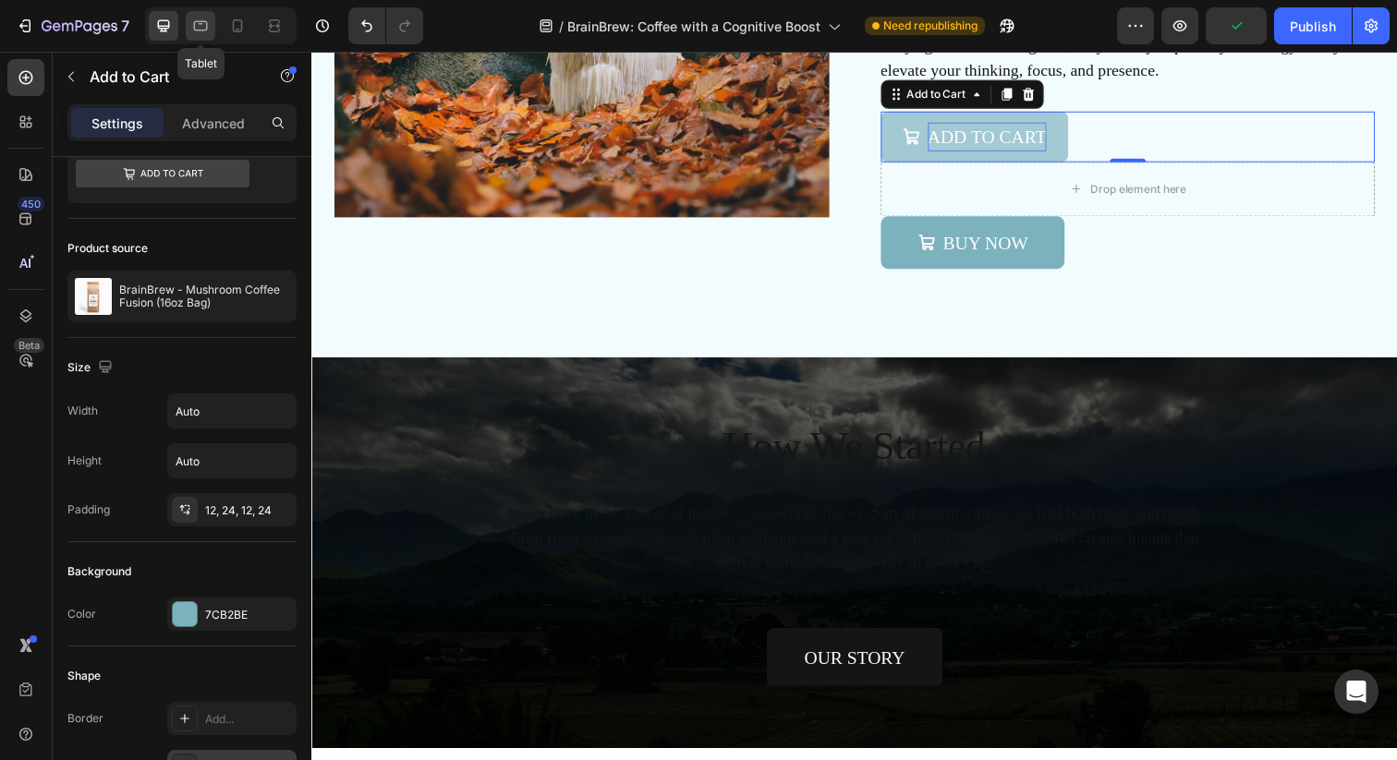
click at [199, 23] on icon at bounding box center [201, 26] width 14 height 10
type input "18"
type input "180%"
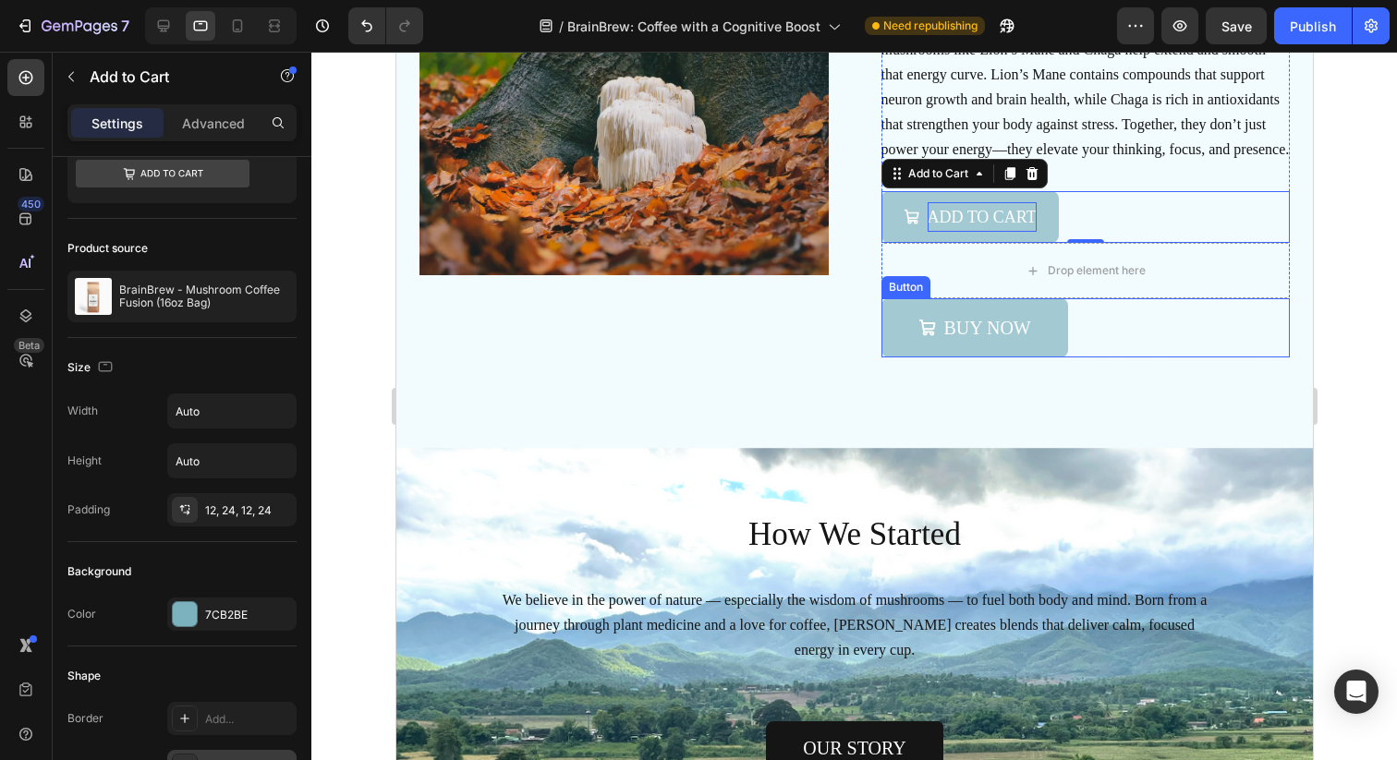
scroll to position [5102, 0]
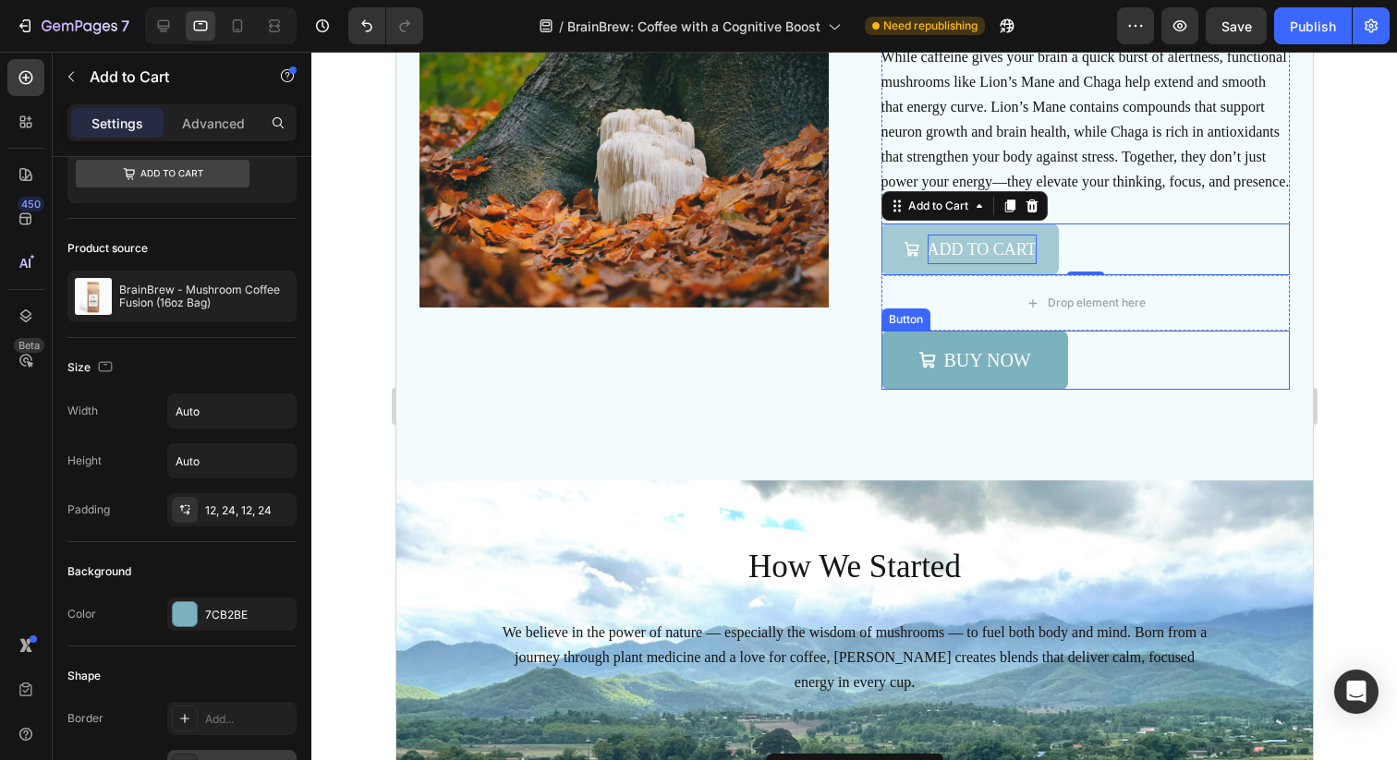
click at [1110, 357] on div "BUY NOW Button" at bounding box center [1084, 360] width 409 height 59
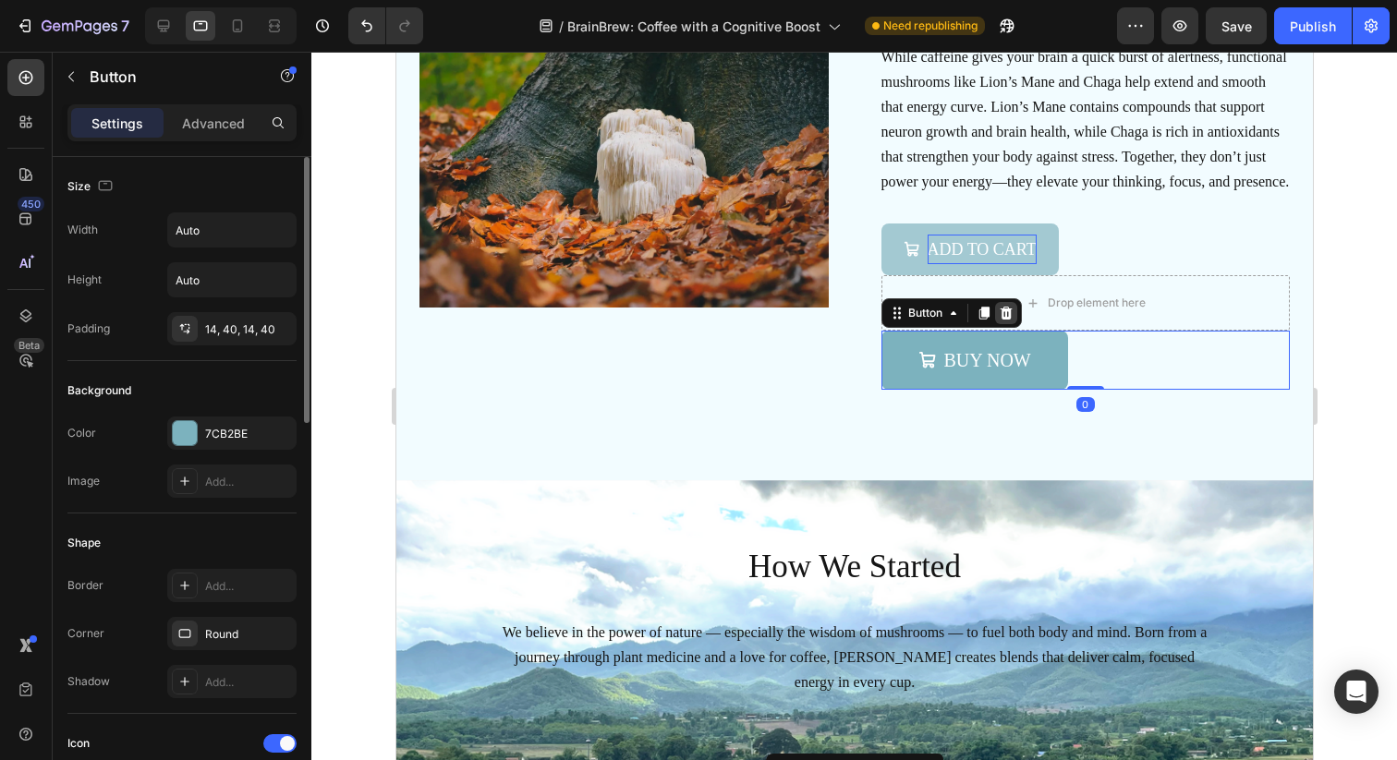
click at [1009, 312] on icon at bounding box center [1005, 313] width 12 height 13
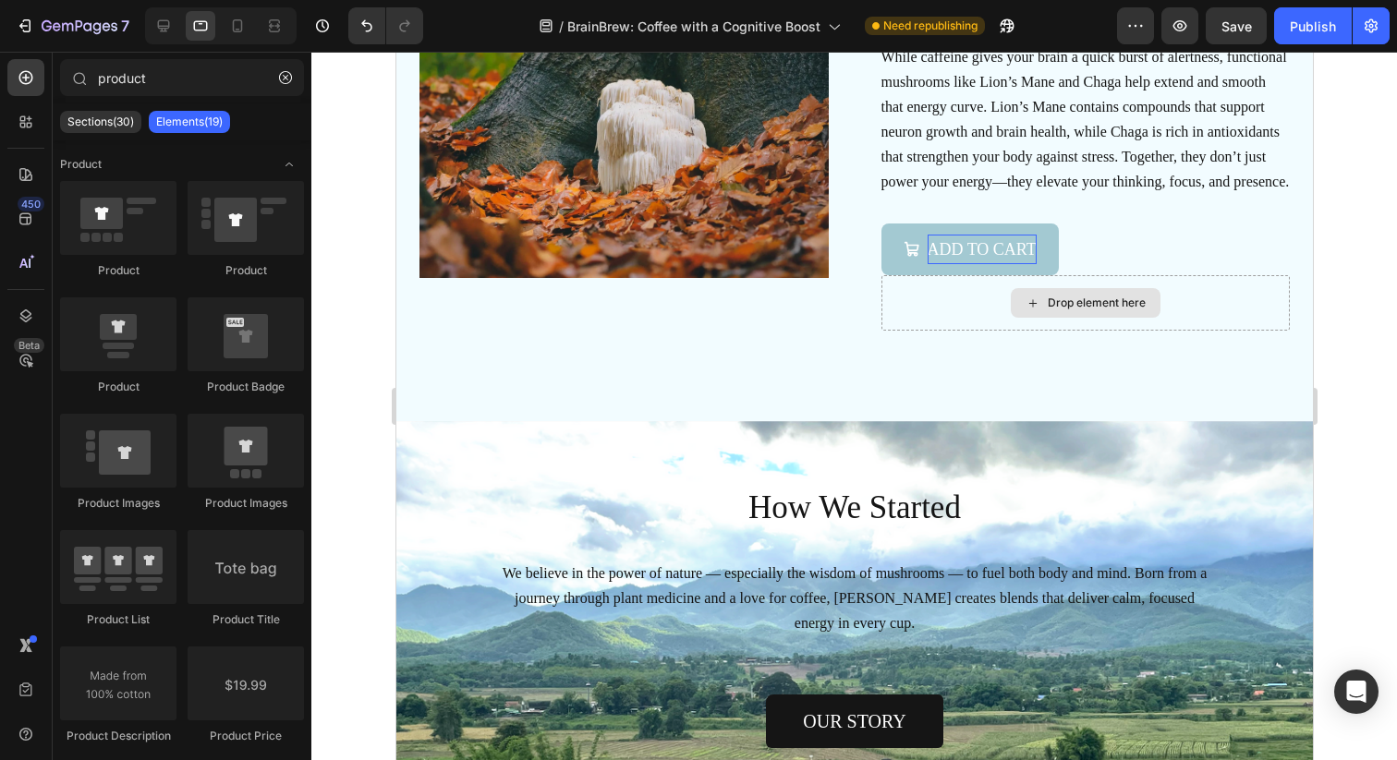
scroll to position [5072, 0]
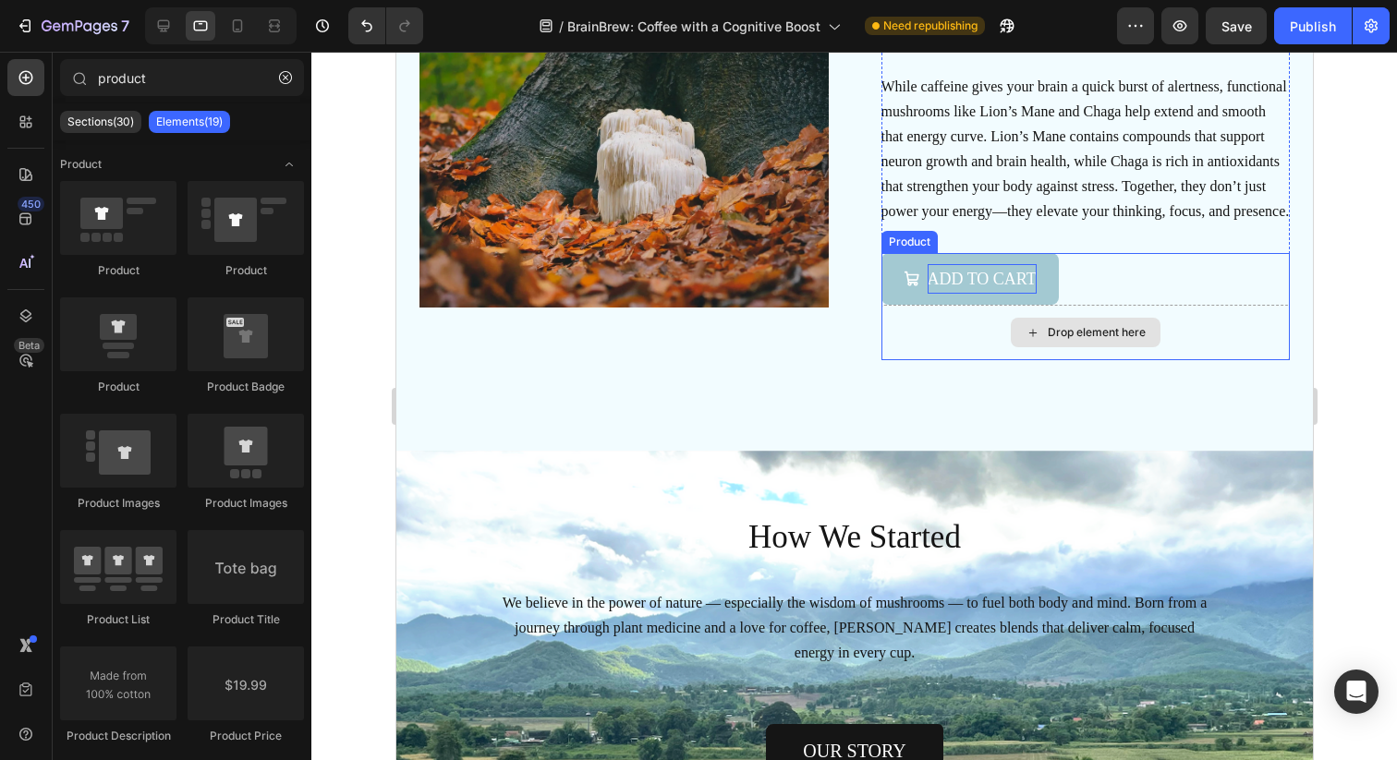
click at [1201, 342] on div "Drop element here" at bounding box center [1084, 332] width 409 height 55
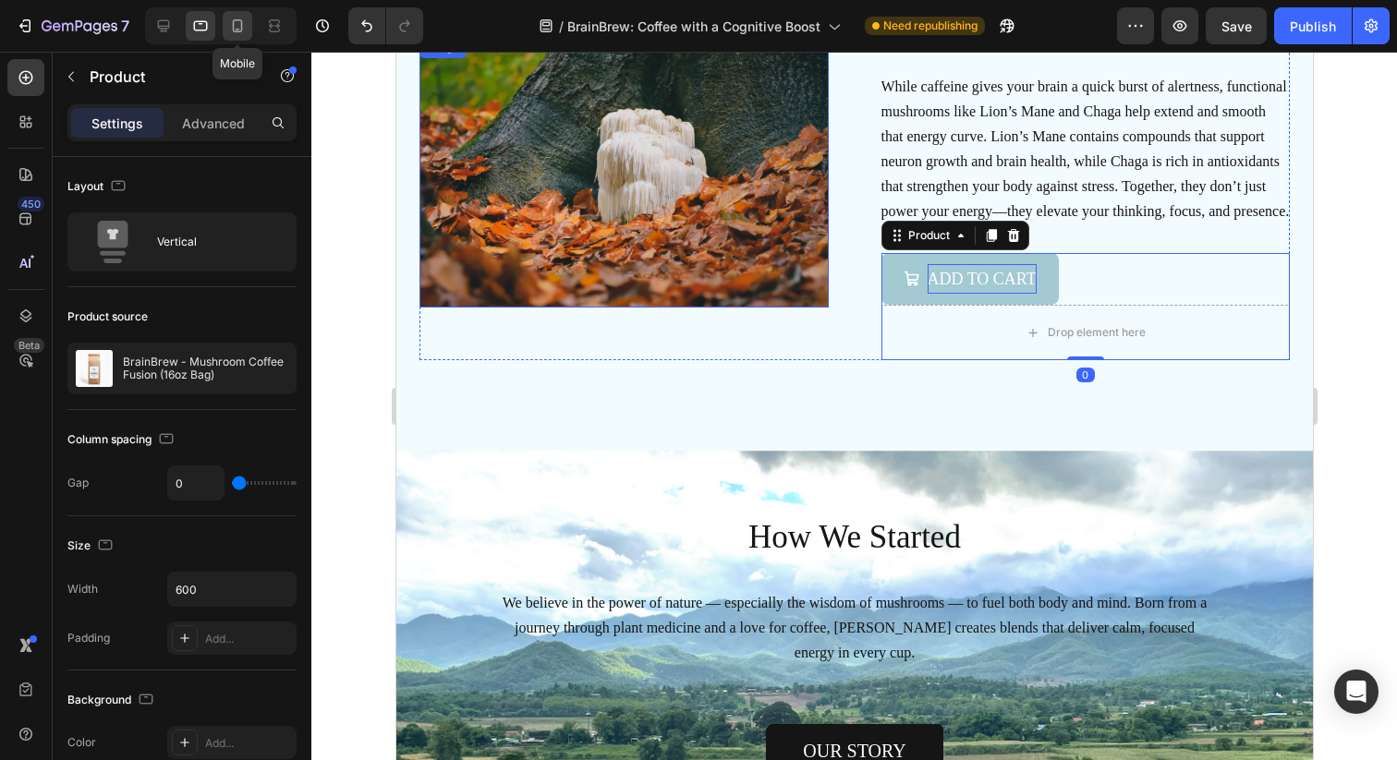
click at [230, 29] on icon at bounding box center [237, 26] width 18 height 18
type input "16"
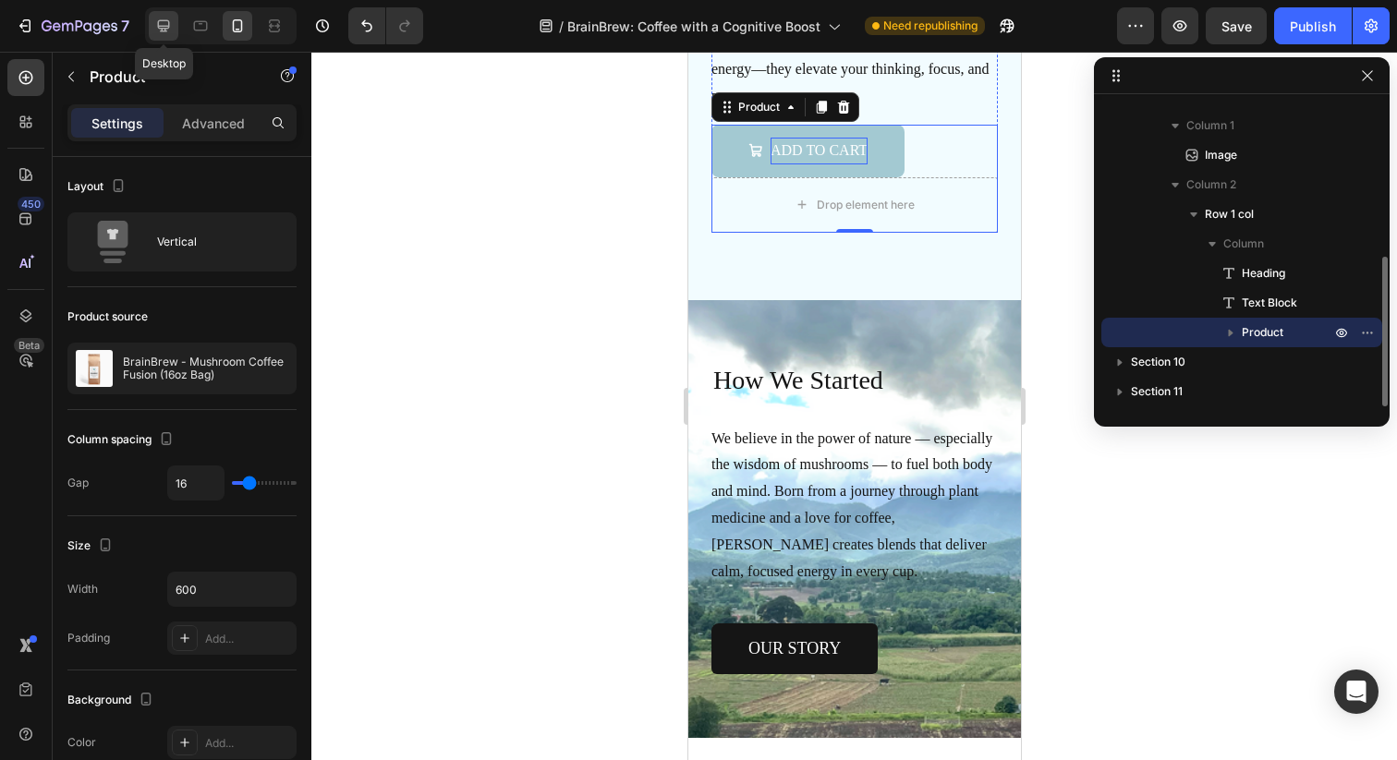
scroll to position [5327, 0]
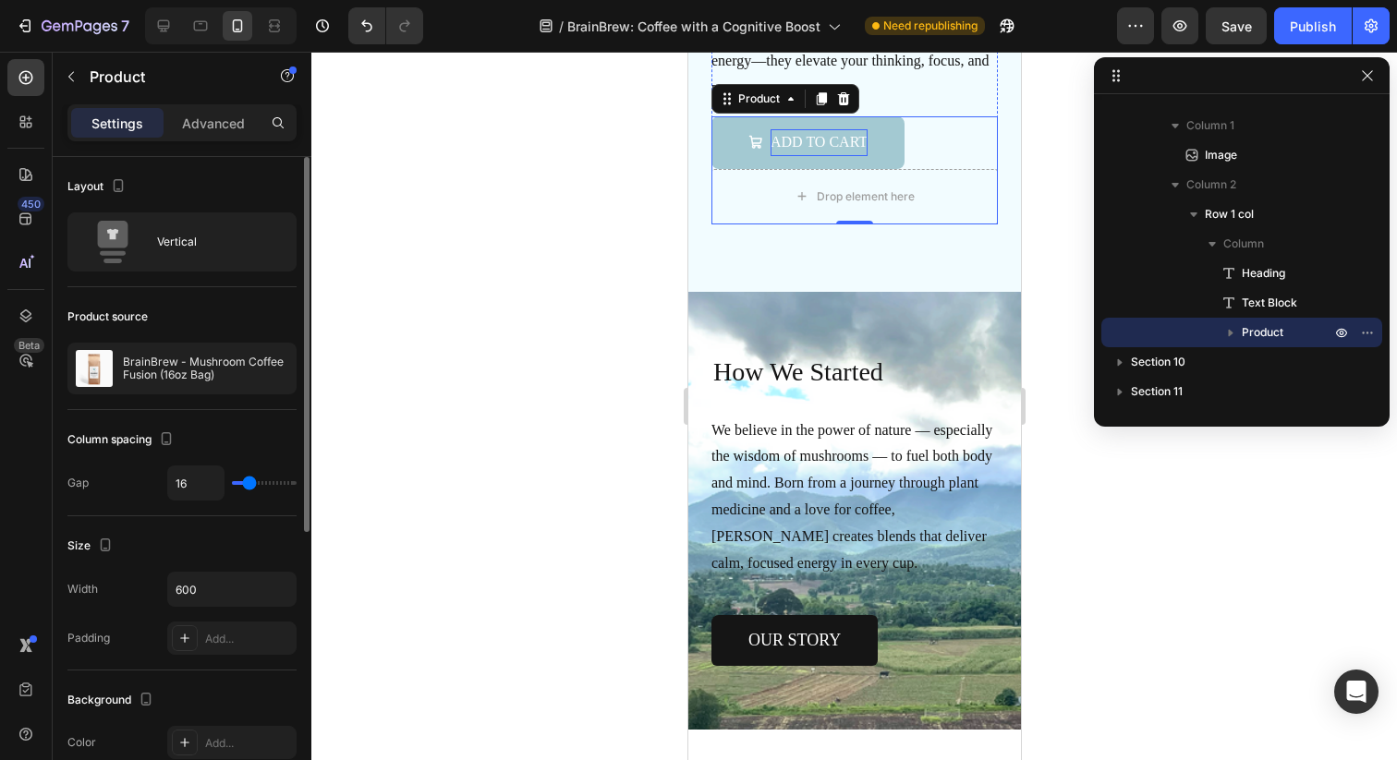
type input "13"
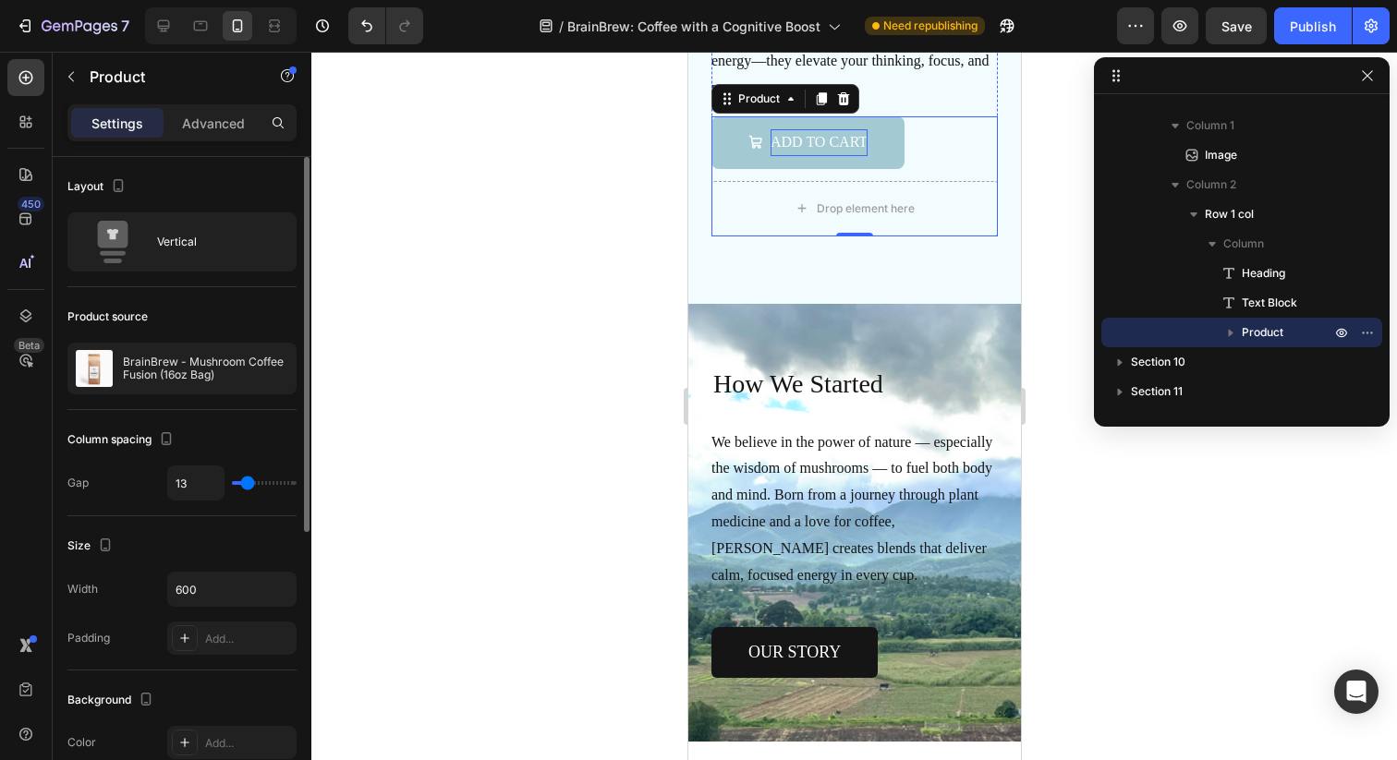
type input "11"
type input "7"
type input "0"
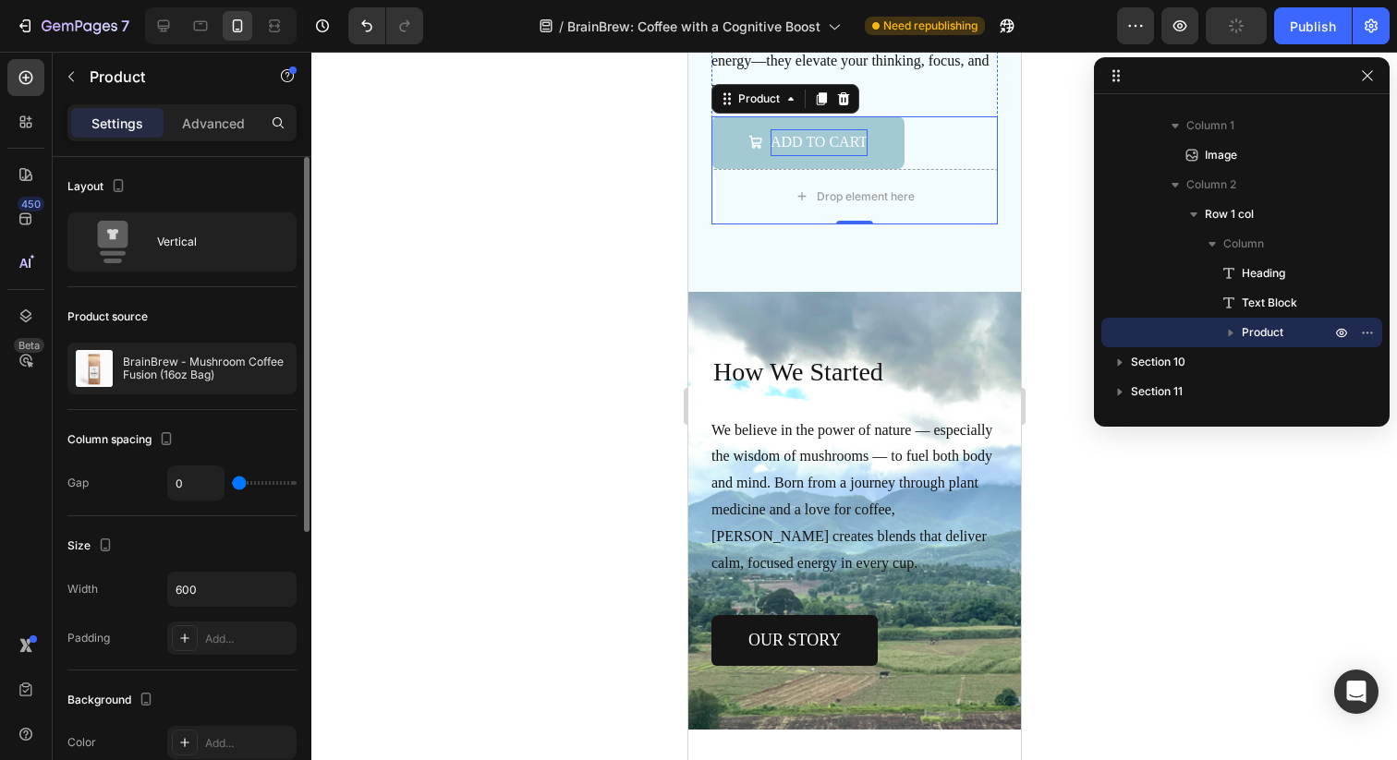
drag, startPoint x: 247, startPoint y: 479, endPoint x: 207, endPoint y: 479, distance: 39.7
type input "0"
click at [232, 481] on input "range" at bounding box center [264, 483] width 65 height 4
click at [163, 32] on icon at bounding box center [163, 26] width 18 height 18
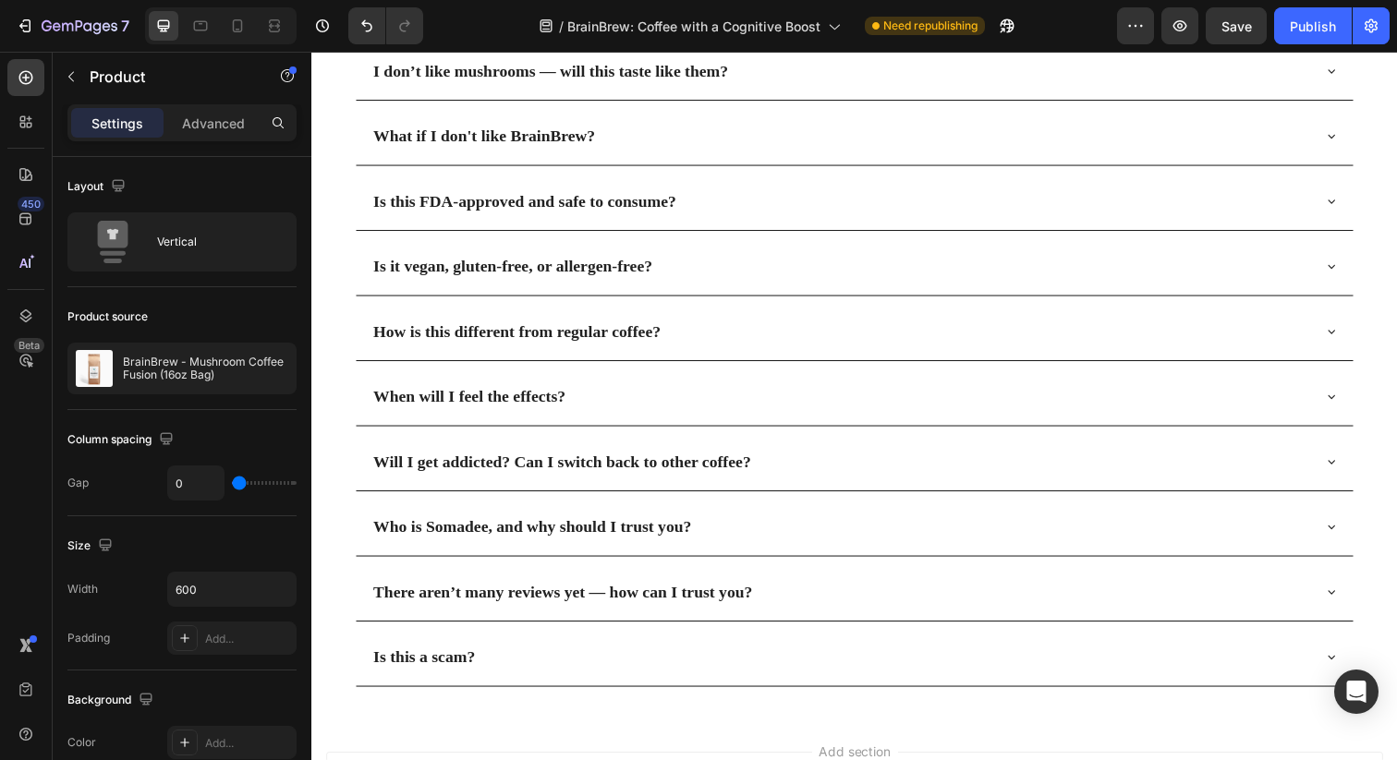
scroll to position [6213, 0]
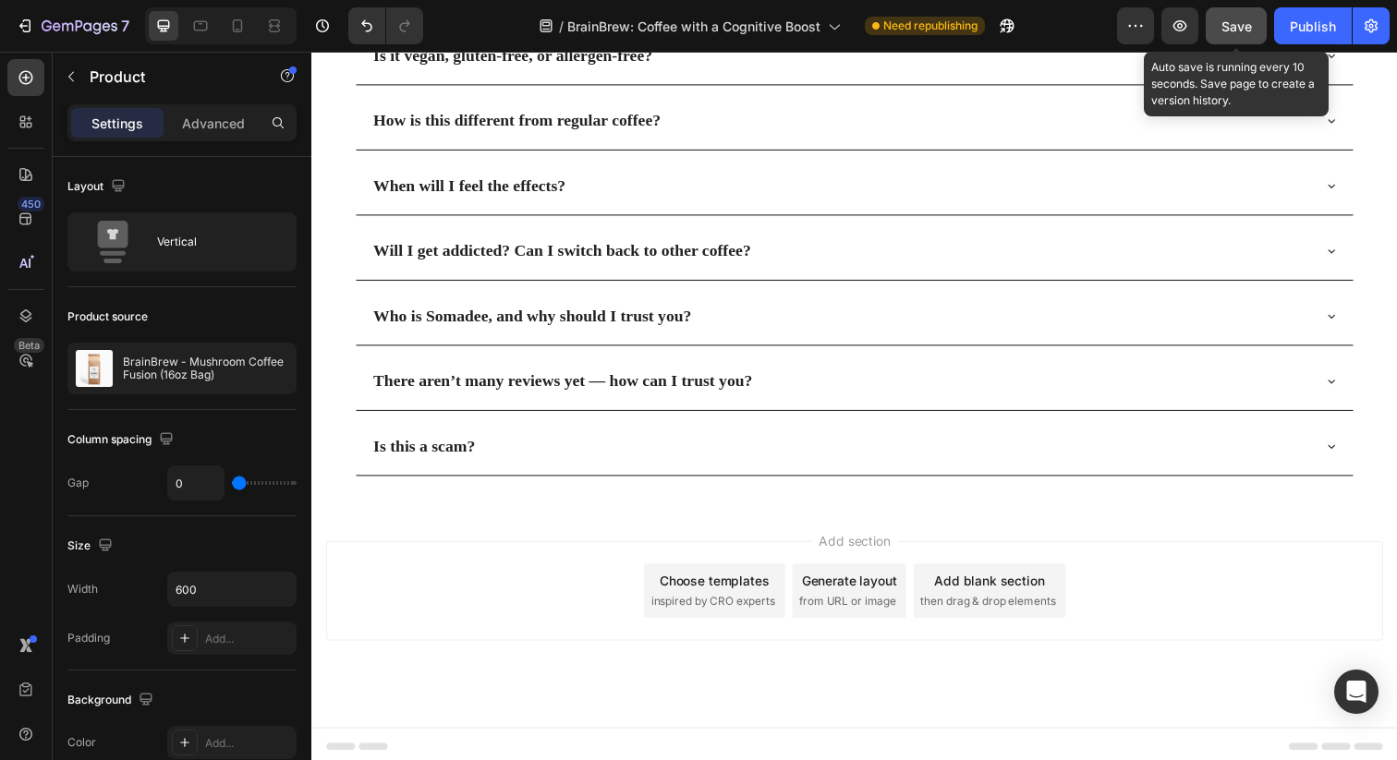
click at [1230, 32] on span "Save" at bounding box center [1236, 26] width 30 height 16
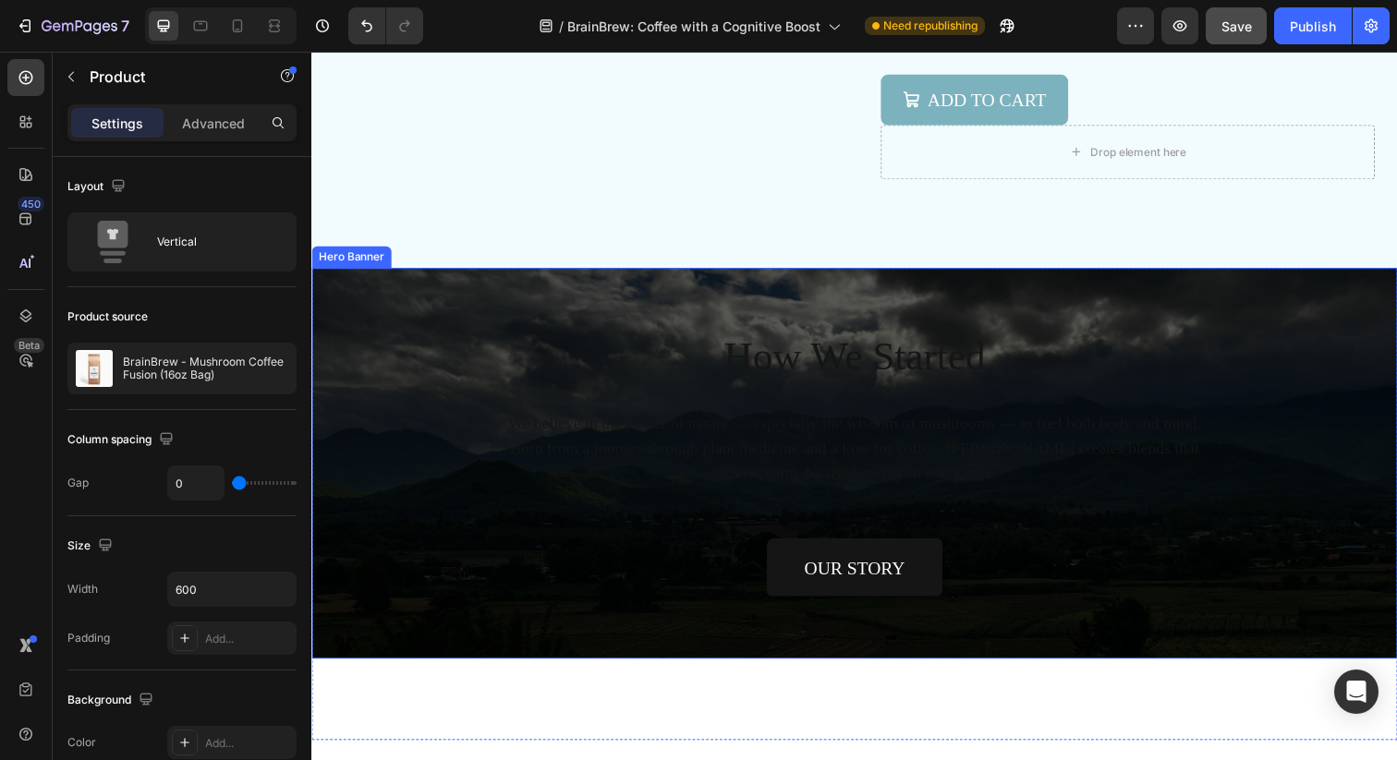
scroll to position [5239, 0]
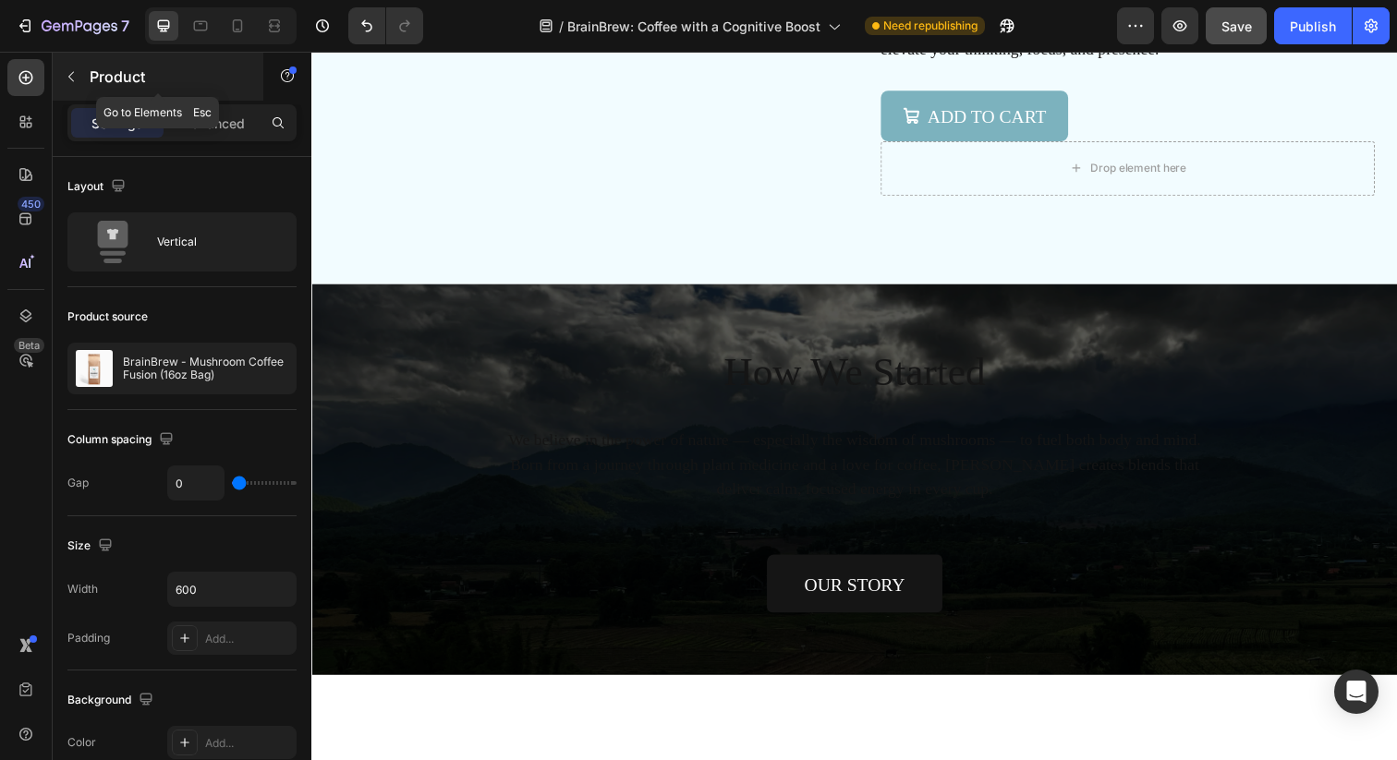
click at [67, 79] on icon "button" at bounding box center [71, 76] width 15 height 15
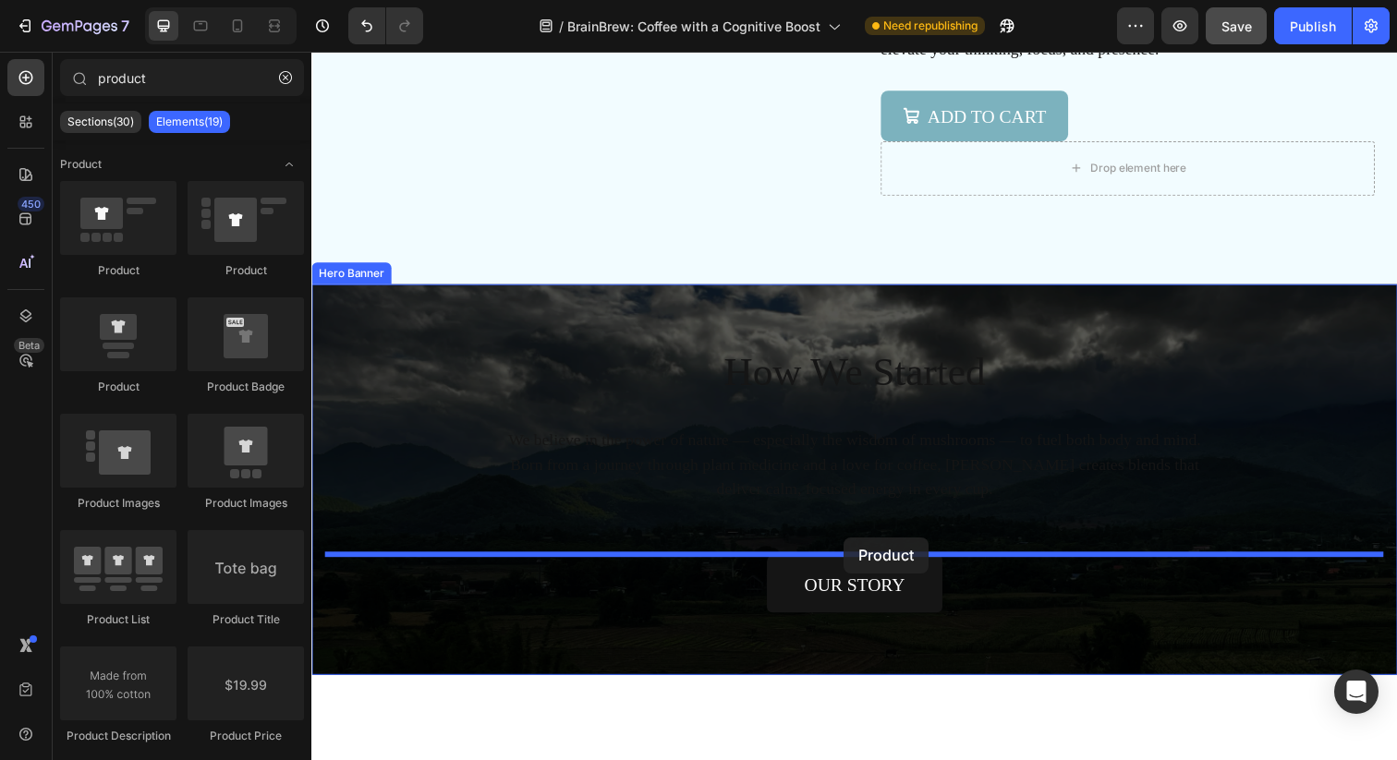
drag, startPoint x: 423, startPoint y: 398, endPoint x: 854, endPoint y: 548, distance: 456.6
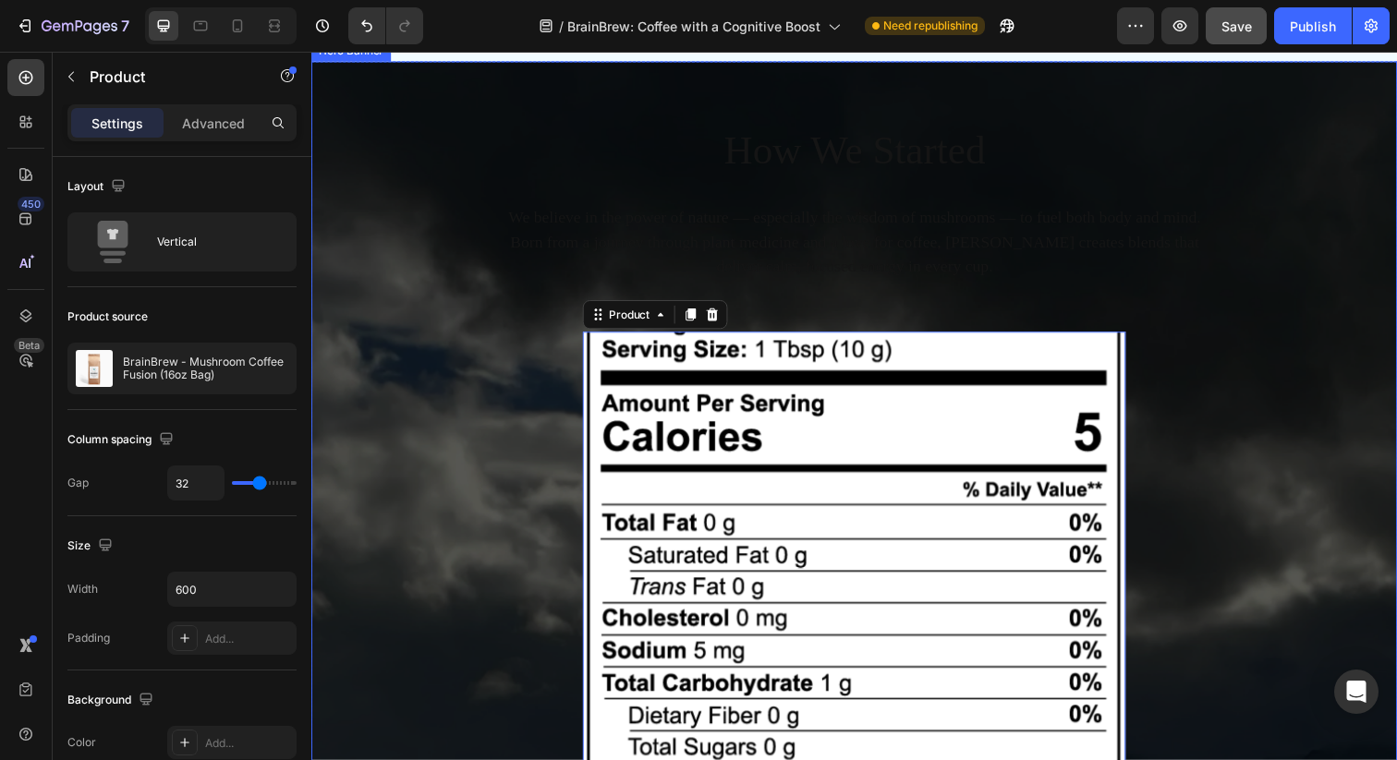
scroll to position [5493, 0]
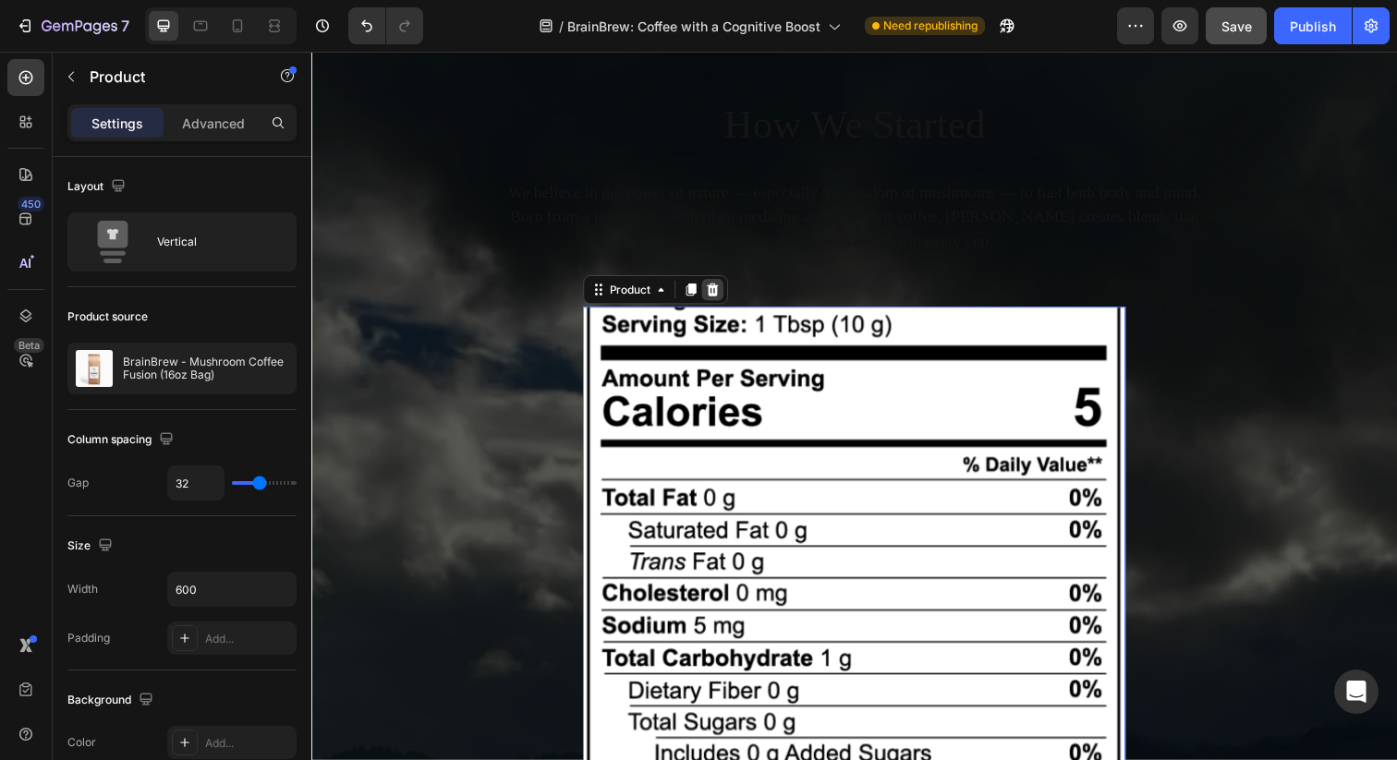
click at [723, 288] on icon at bounding box center [720, 294] width 15 height 15
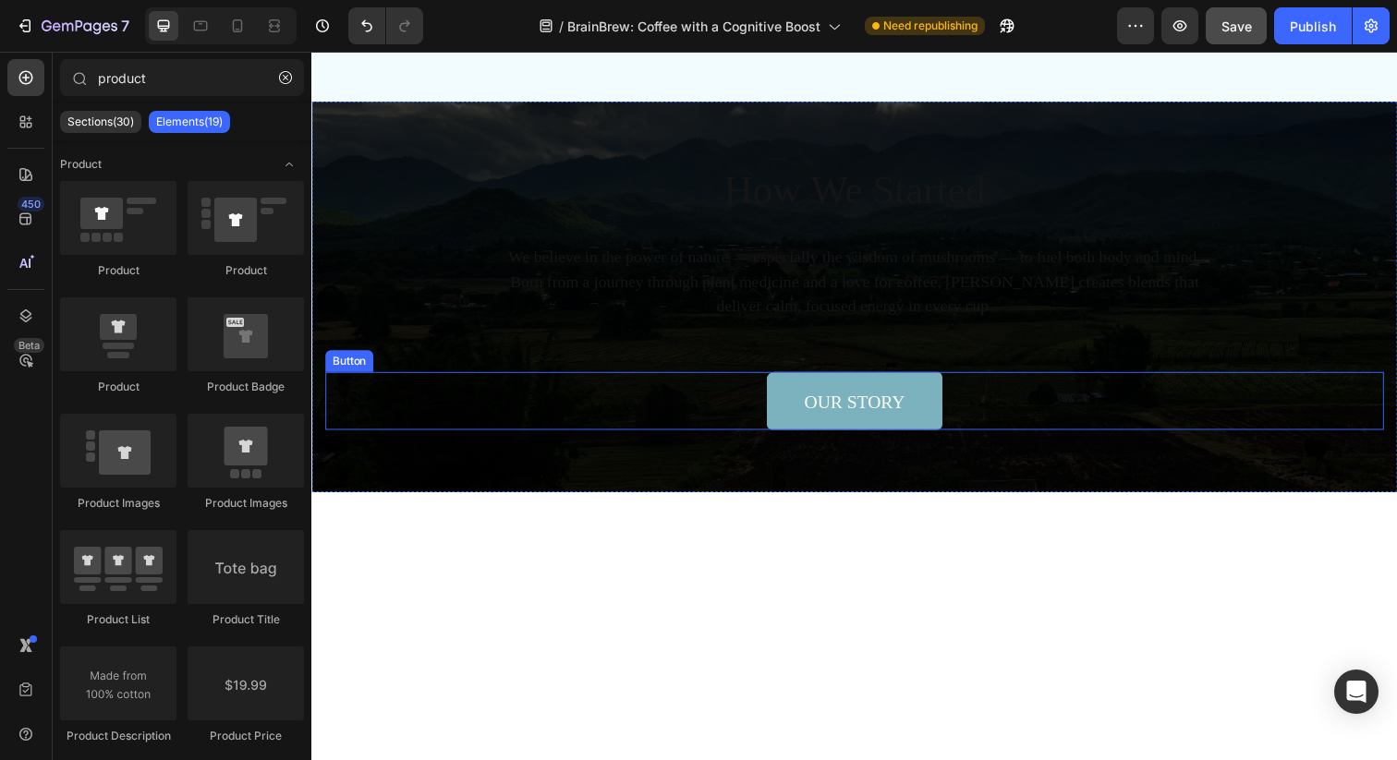
scroll to position [5377, 0]
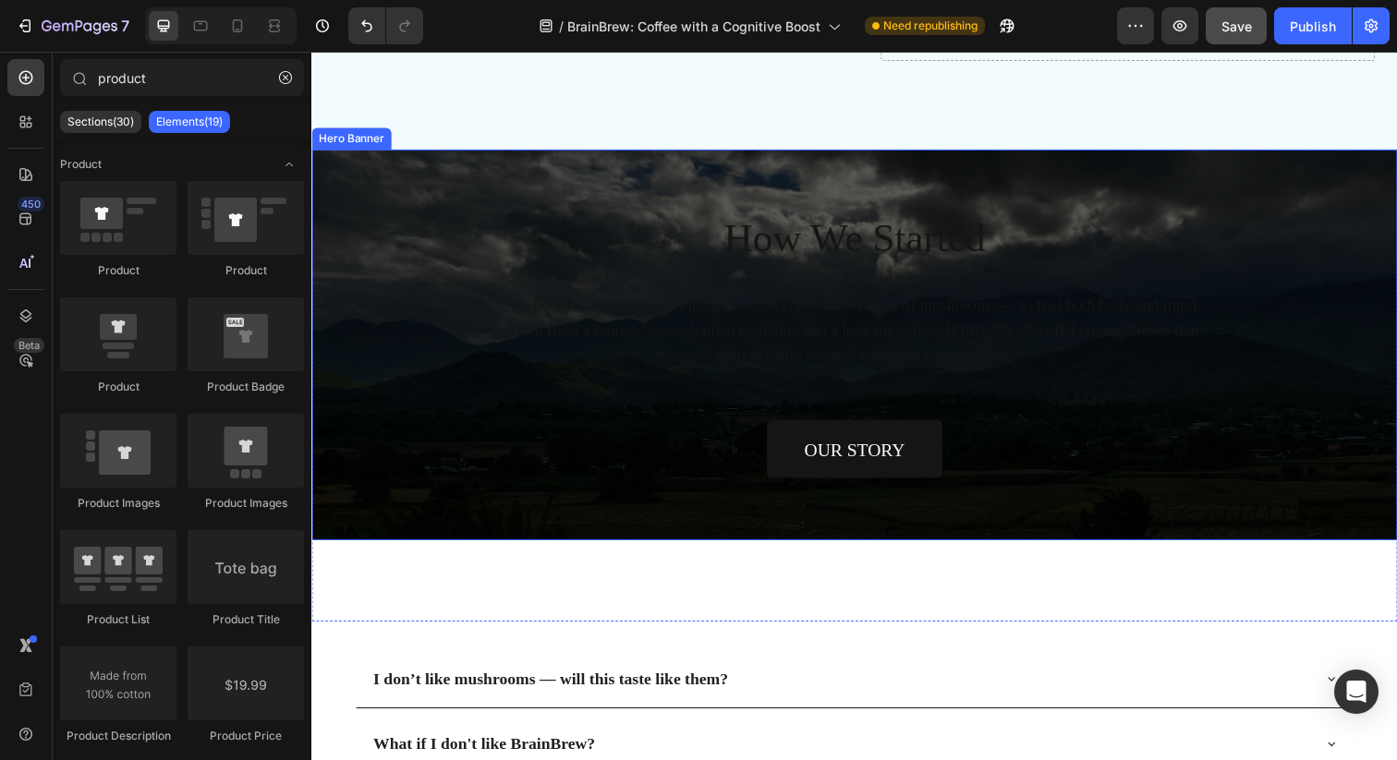
click at [836, 412] on div "How We Started Heading We believe in the power of nature — especially the wisdo…" at bounding box center [865, 351] width 1081 height 272
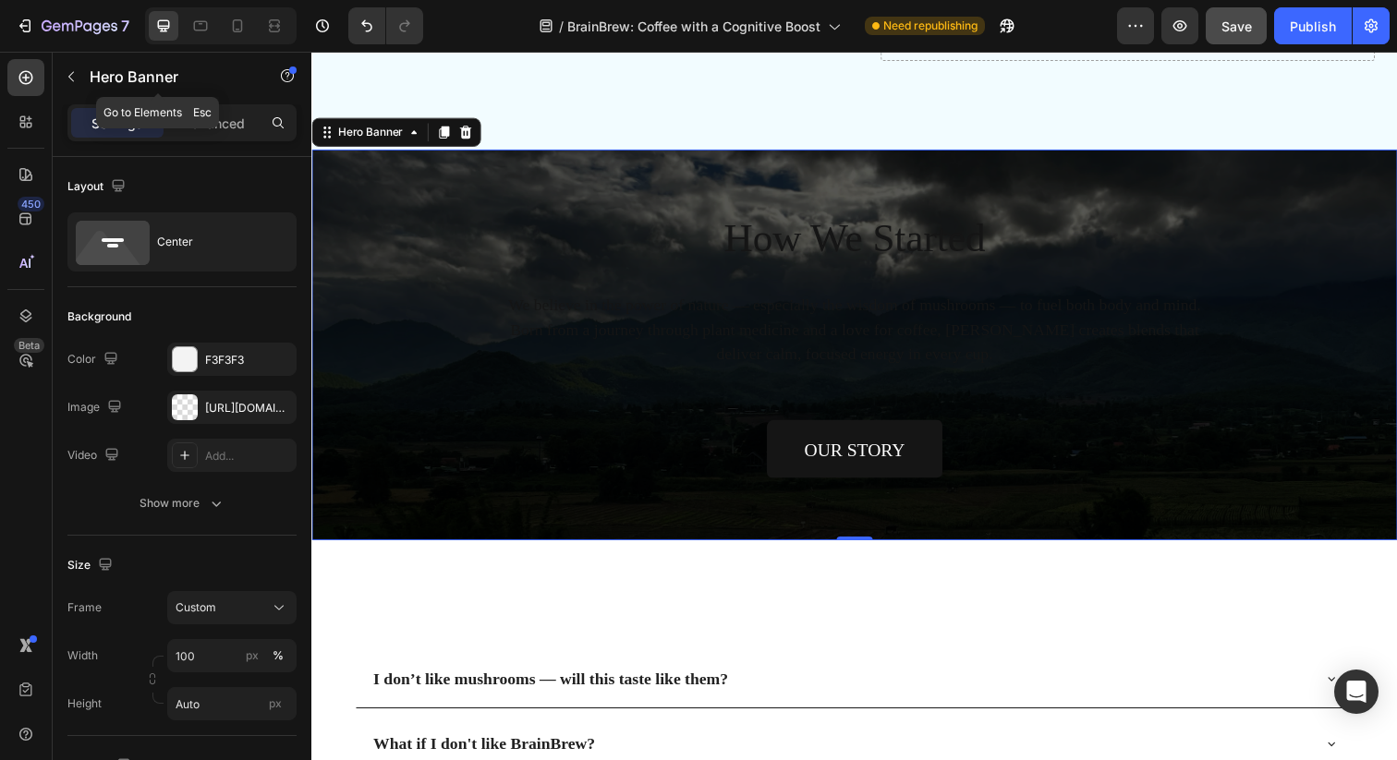
click at [81, 101] on div "Hero Banner" at bounding box center [158, 78] width 211 height 53
click at [72, 82] on icon "button" at bounding box center [71, 76] width 15 height 15
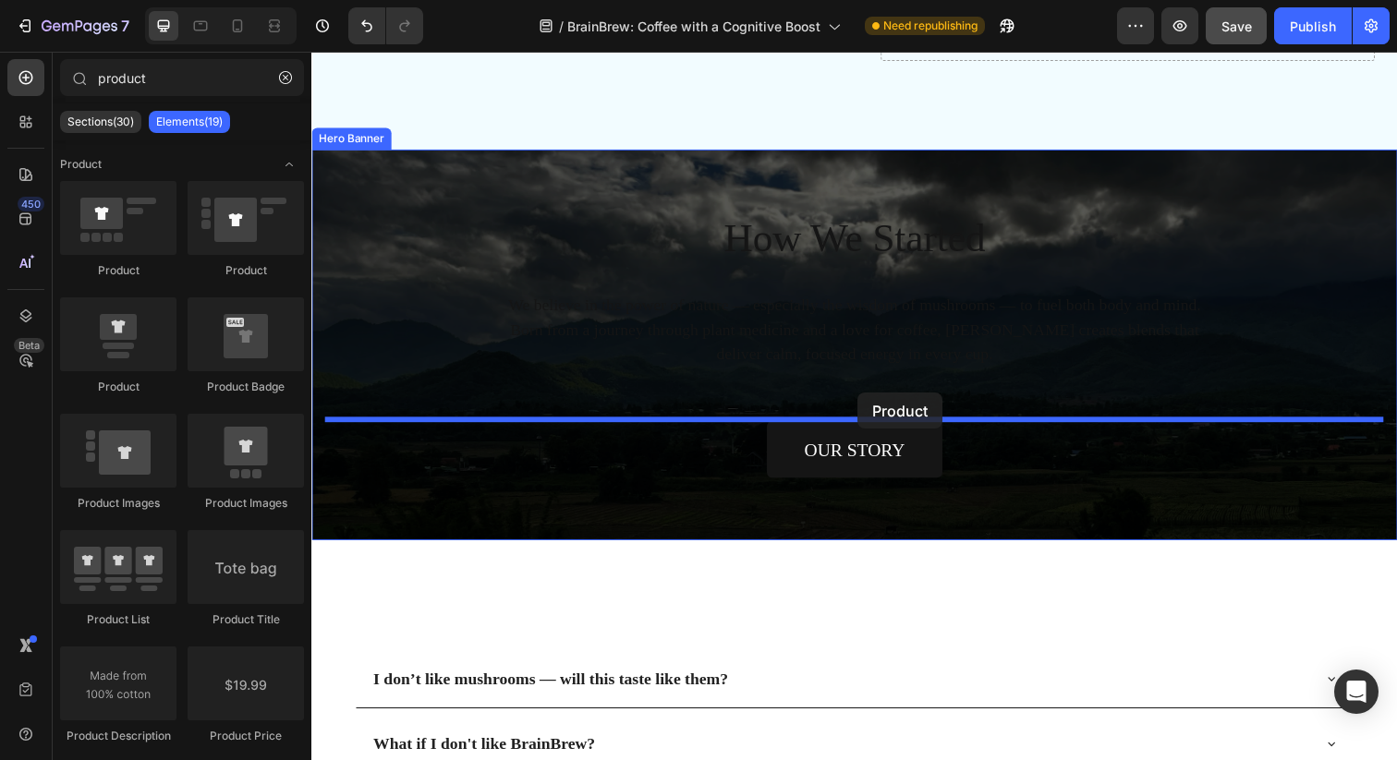
drag, startPoint x: 430, startPoint y: 384, endPoint x: 869, endPoint y: 400, distance: 439.1
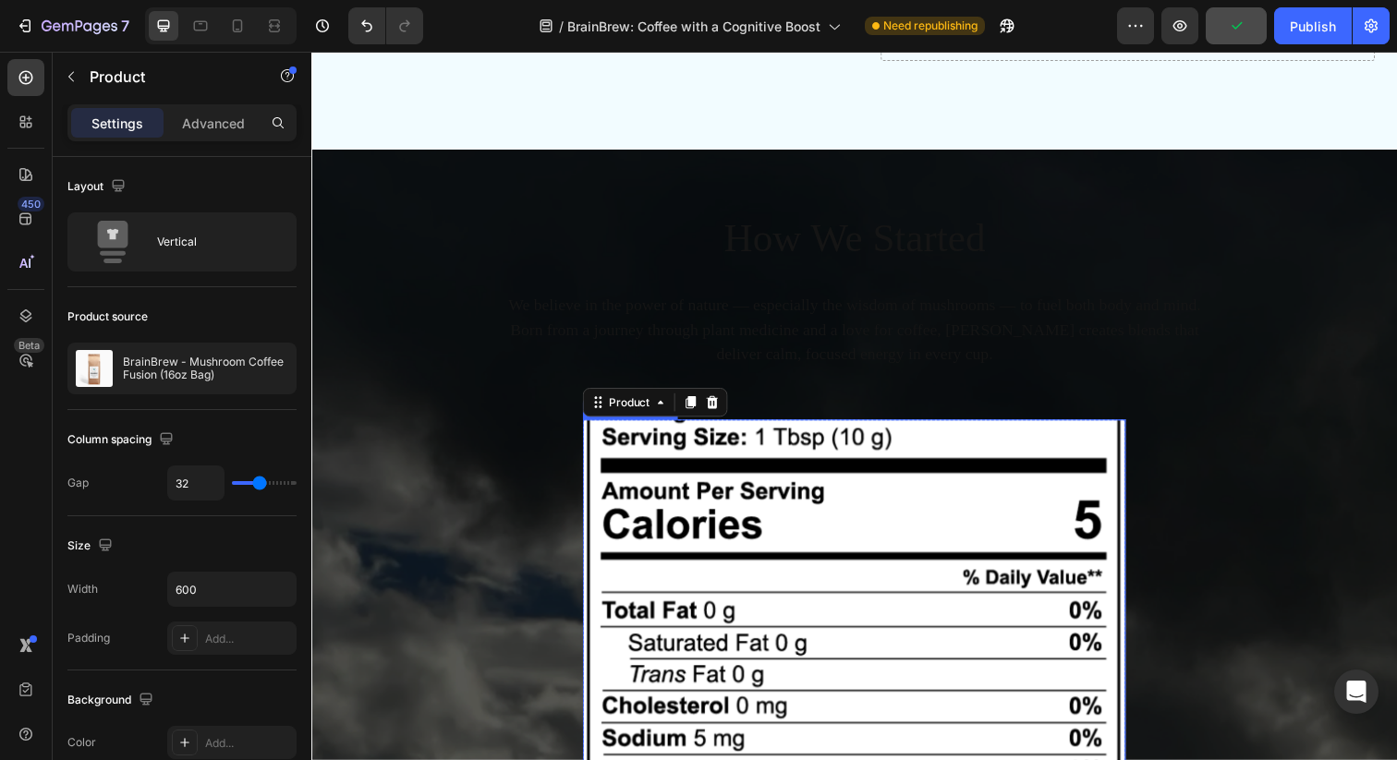
click at [840, 514] on img at bounding box center [865, 705] width 554 height 554
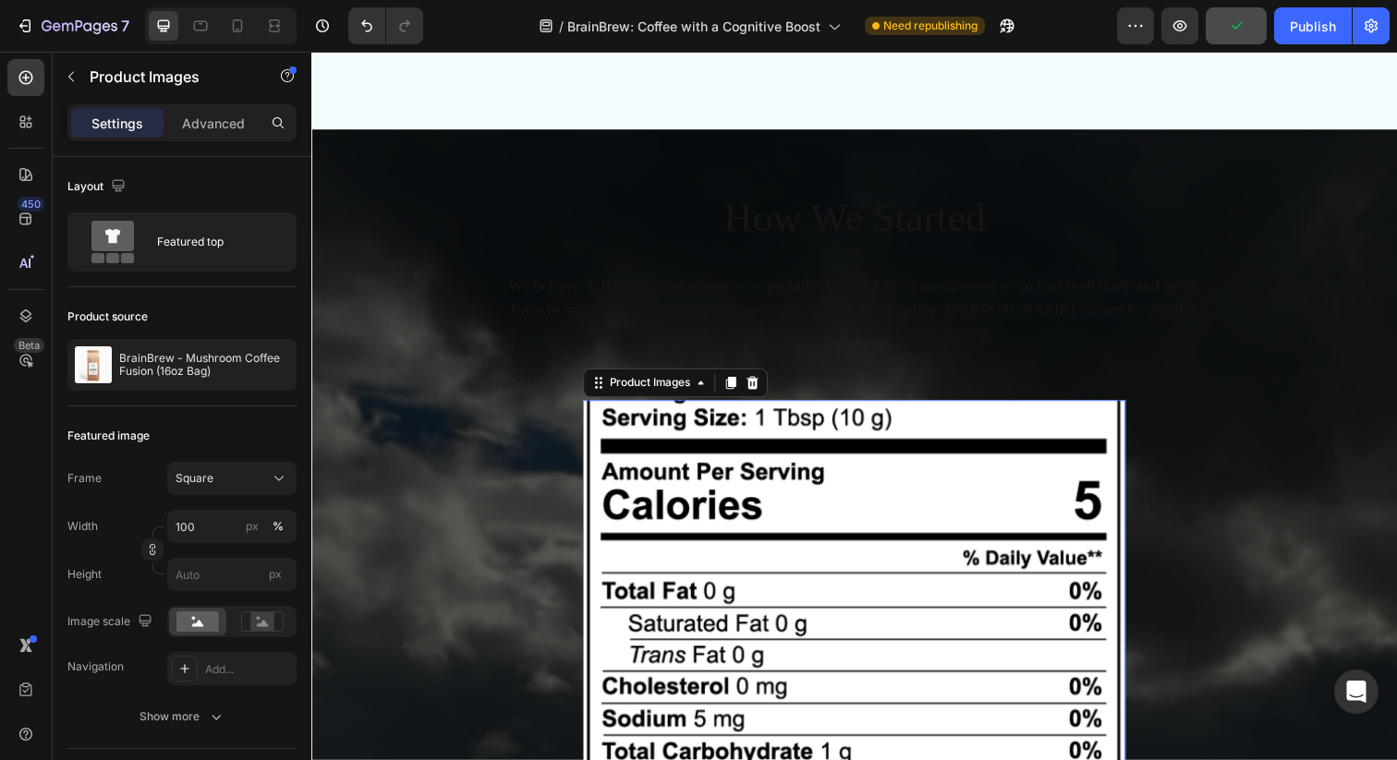
scroll to position [5417, 0]
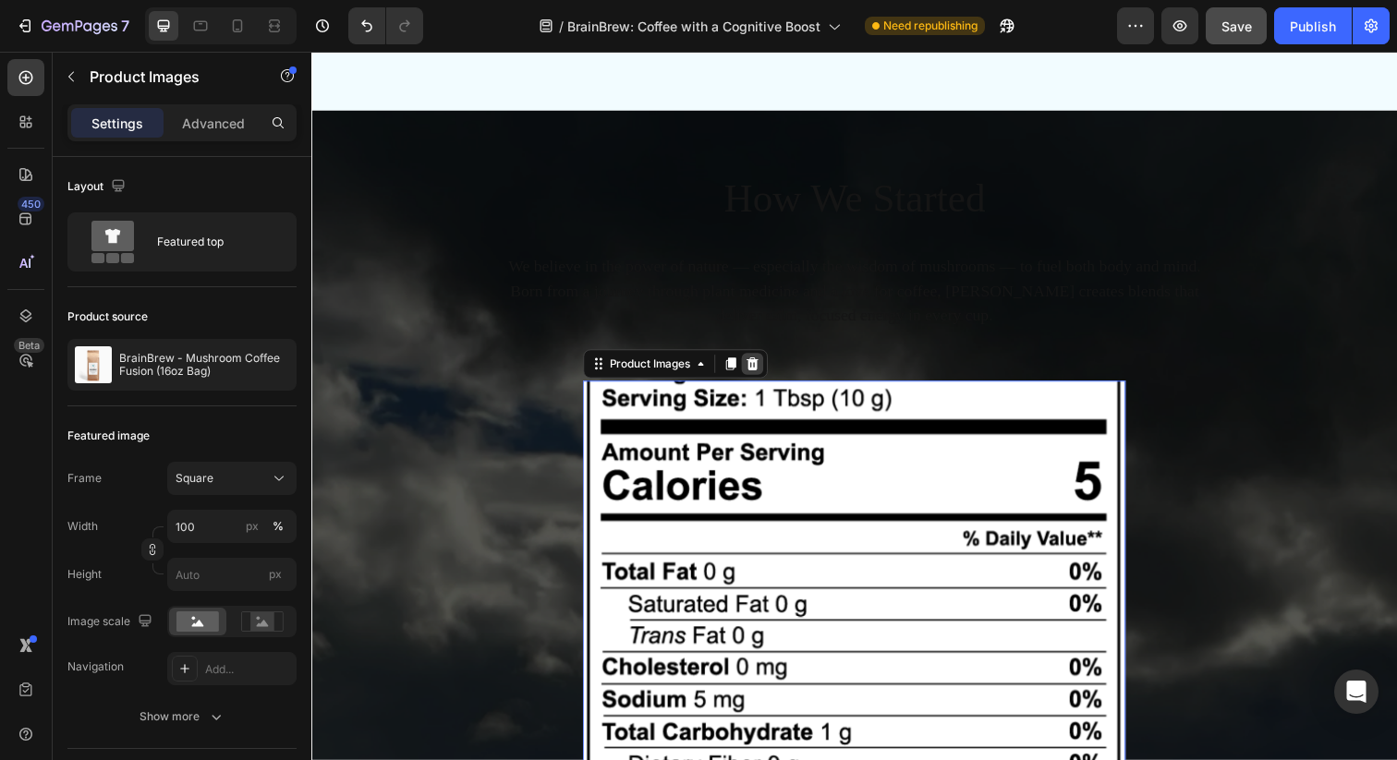
click at [766, 369] on icon at bounding box center [762, 370] width 12 height 13
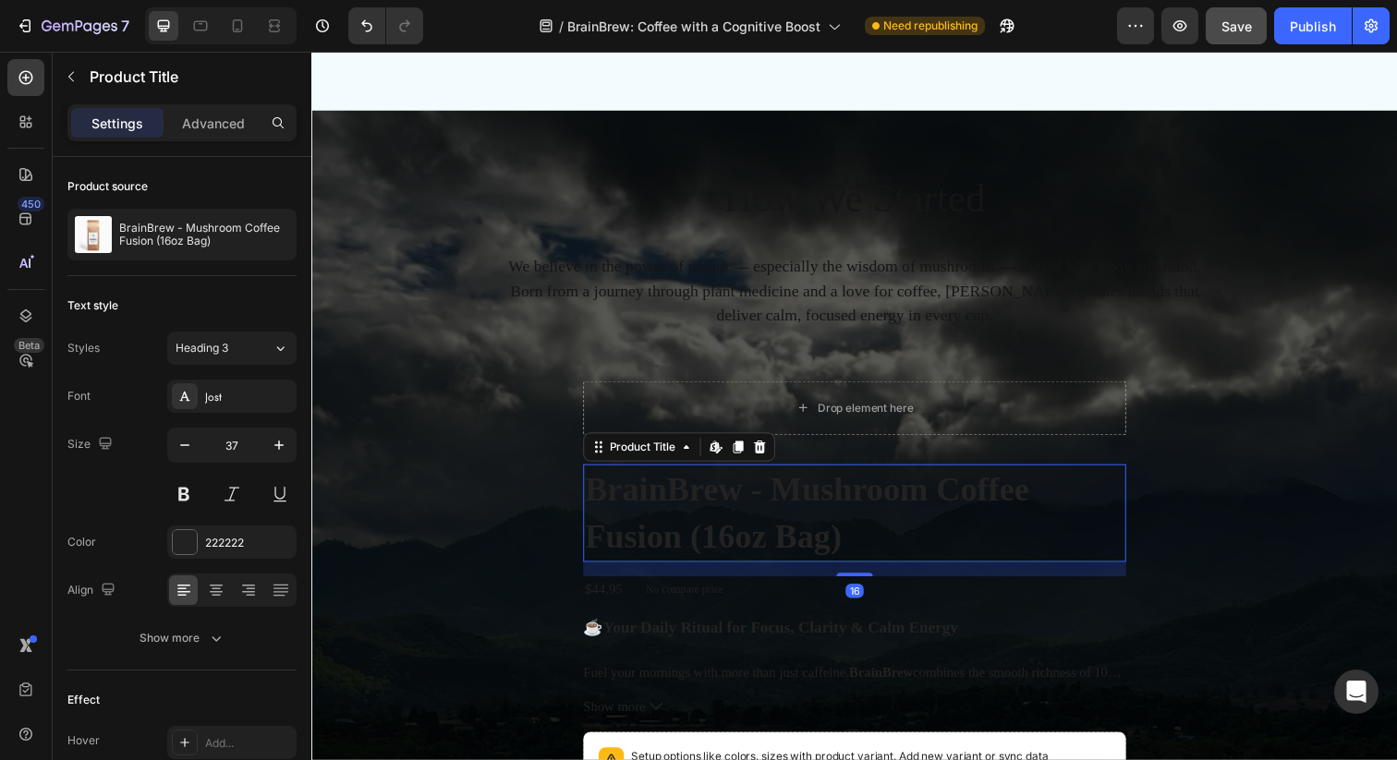
click at [721, 478] on h2 "BrainBrew - Mushroom Coffee Fusion (16oz Bag)" at bounding box center [865, 523] width 554 height 100
click at [769, 449] on icon at bounding box center [768, 455] width 15 height 15
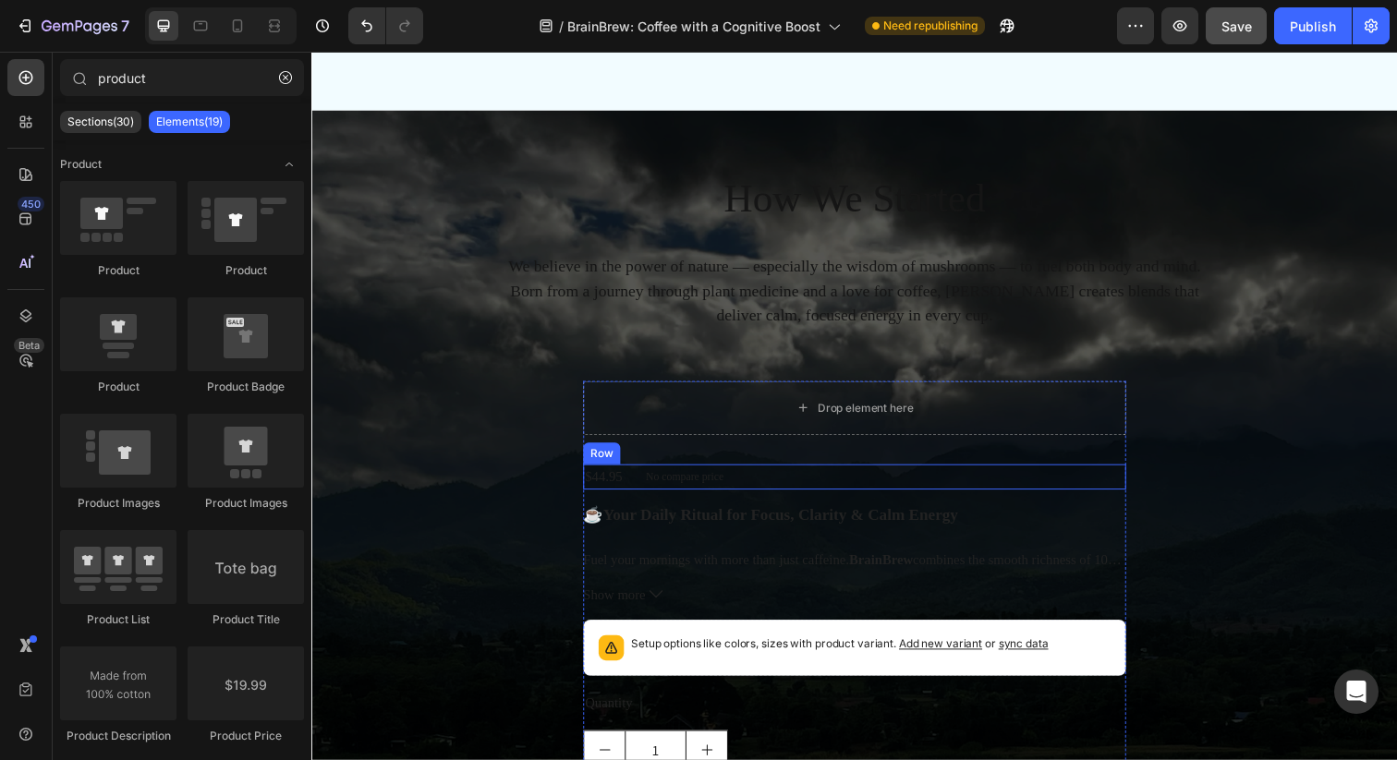
click at [807, 482] on div "$44.95 Product Price Product Price No compare price Product Price Row" at bounding box center [865, 486] width 554 height 26
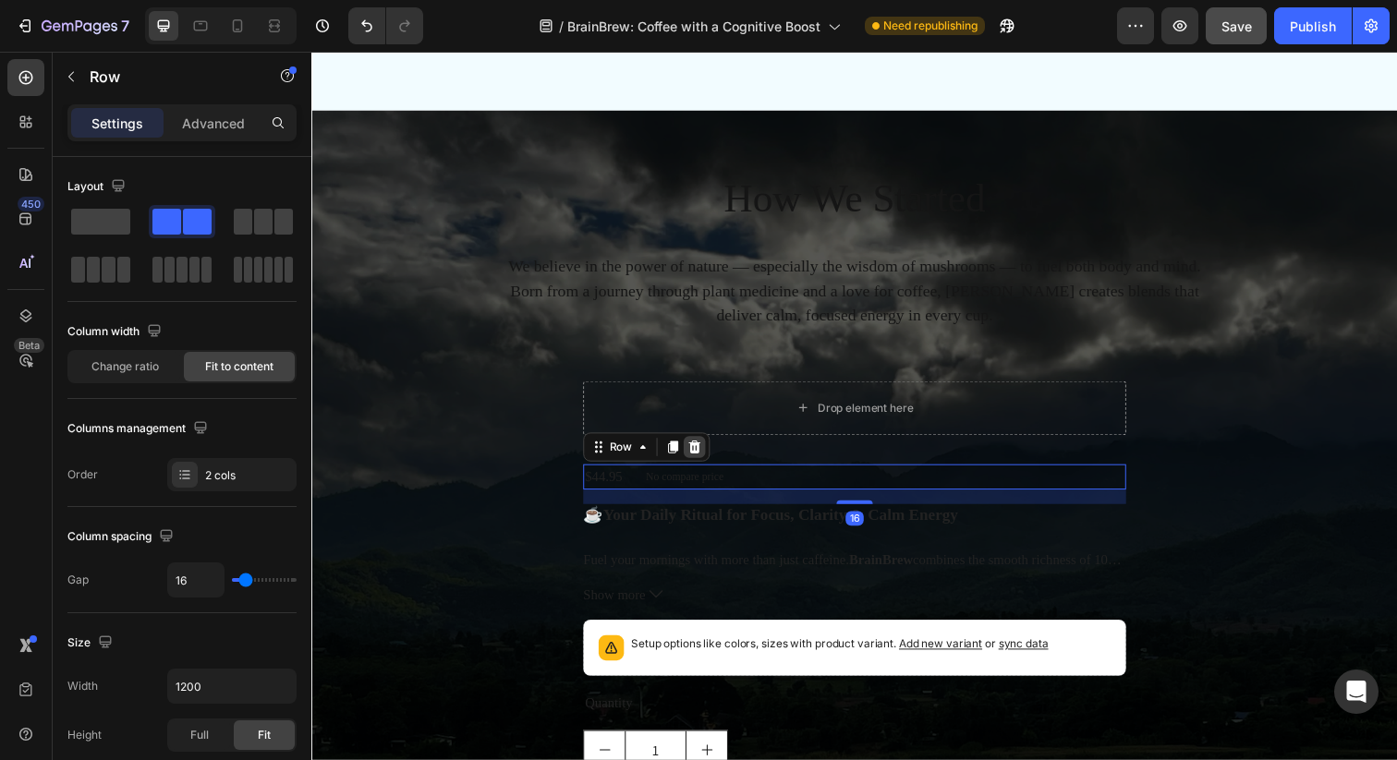
click at [708, 451] on icon at bounding box center [702, 455] width 15 height 15
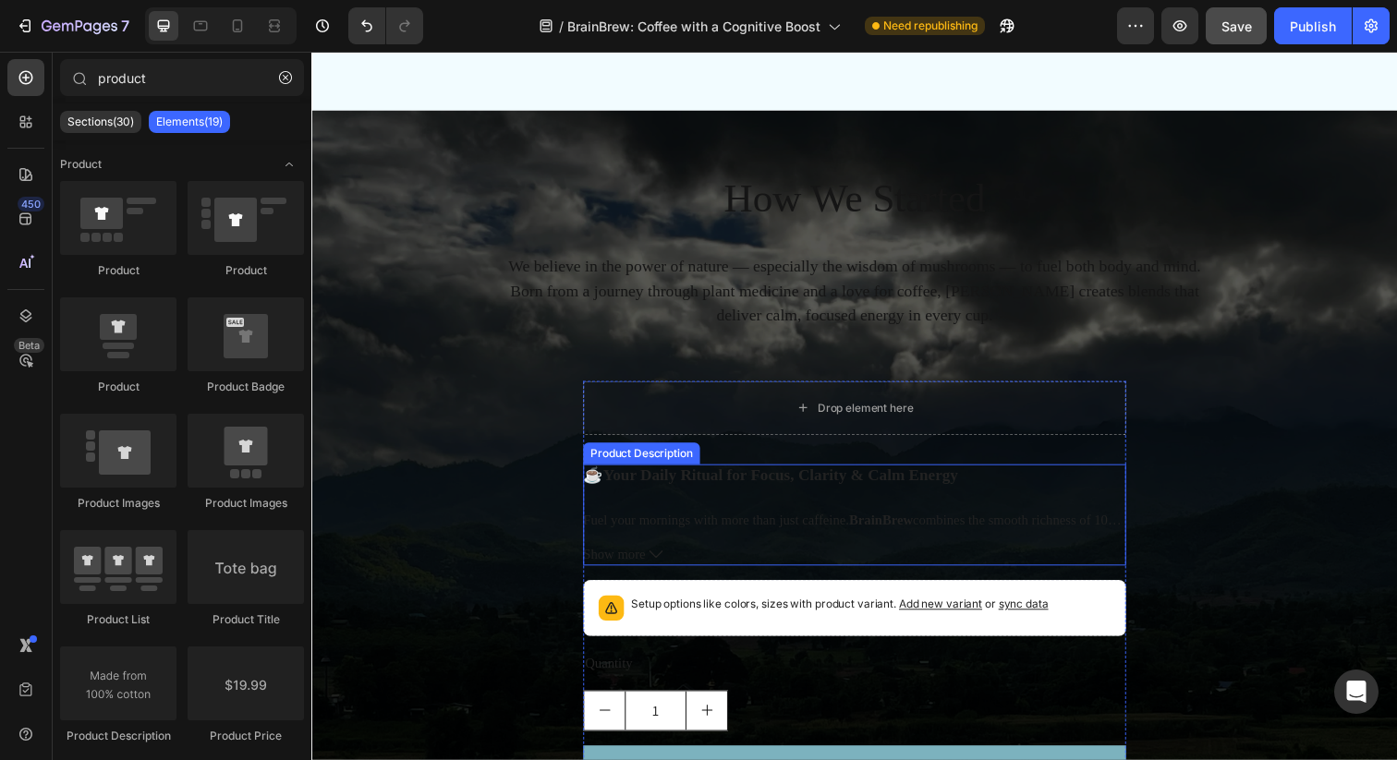
click at [777, 478] on b "Your Daily Ritual for Focus, Clarity & Calm Energy" at bounding box center [790, 484] width 362 height 18
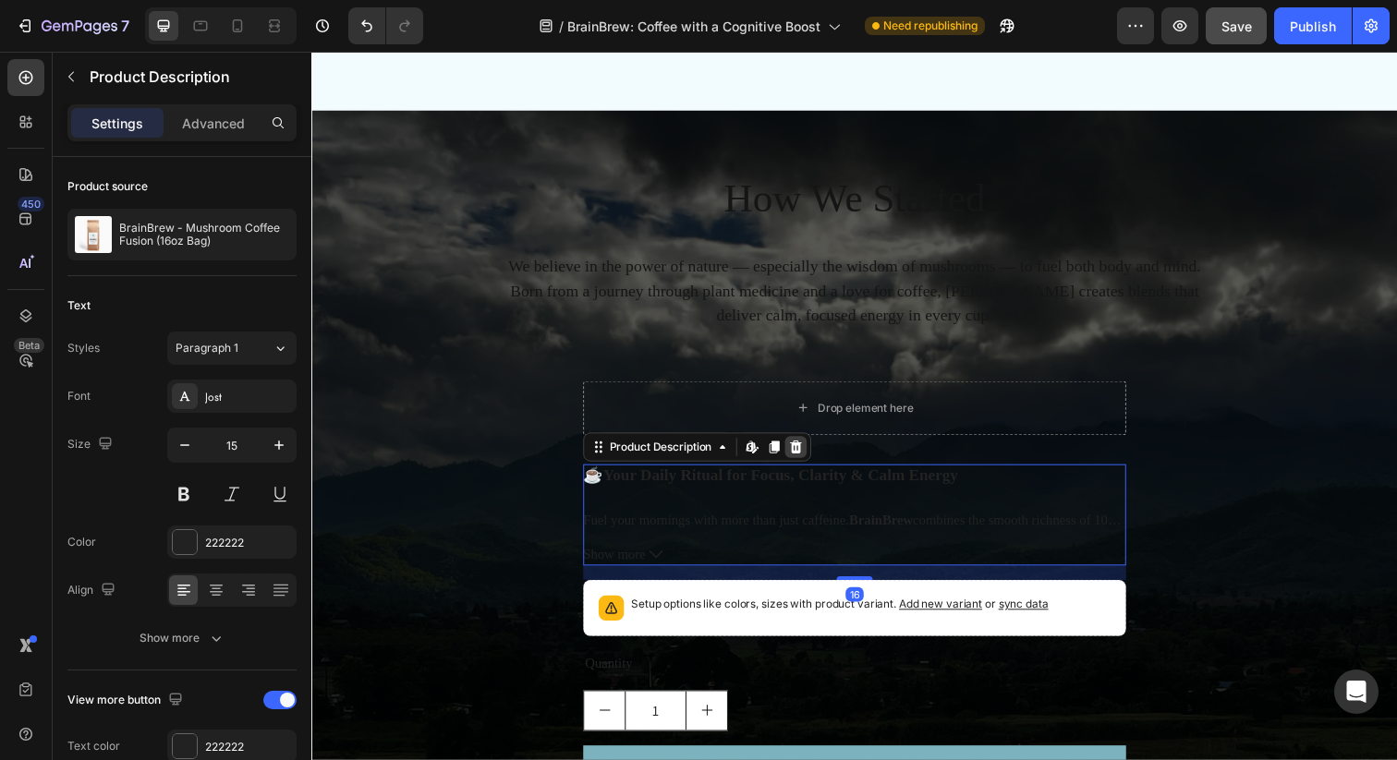
click at [800, 454] on icon at bounding box center [805, 455] width 15 height 15
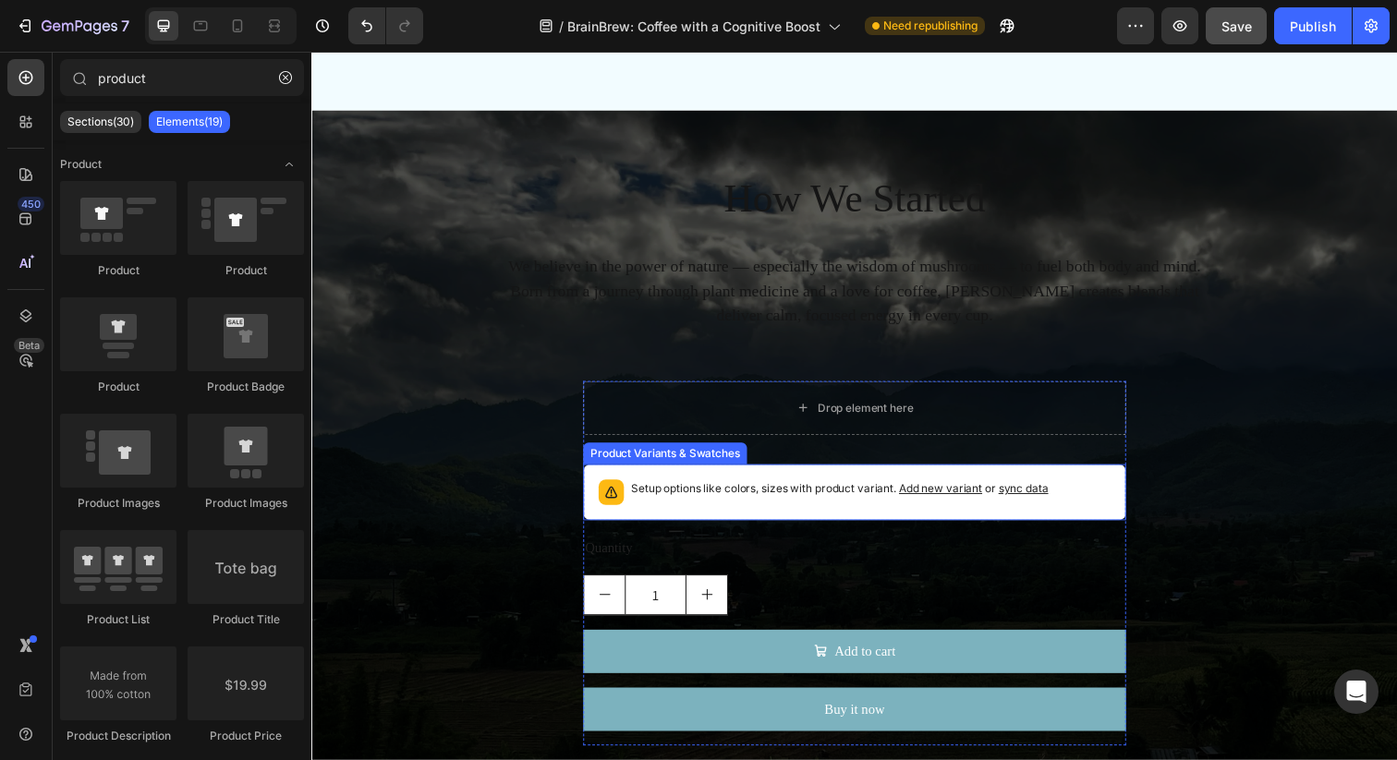
click at [763, 479] on div "Setup options like colors, sizes with product variant. Add new variant or sync …" at bounding box center [865, 501] width 554 height 57
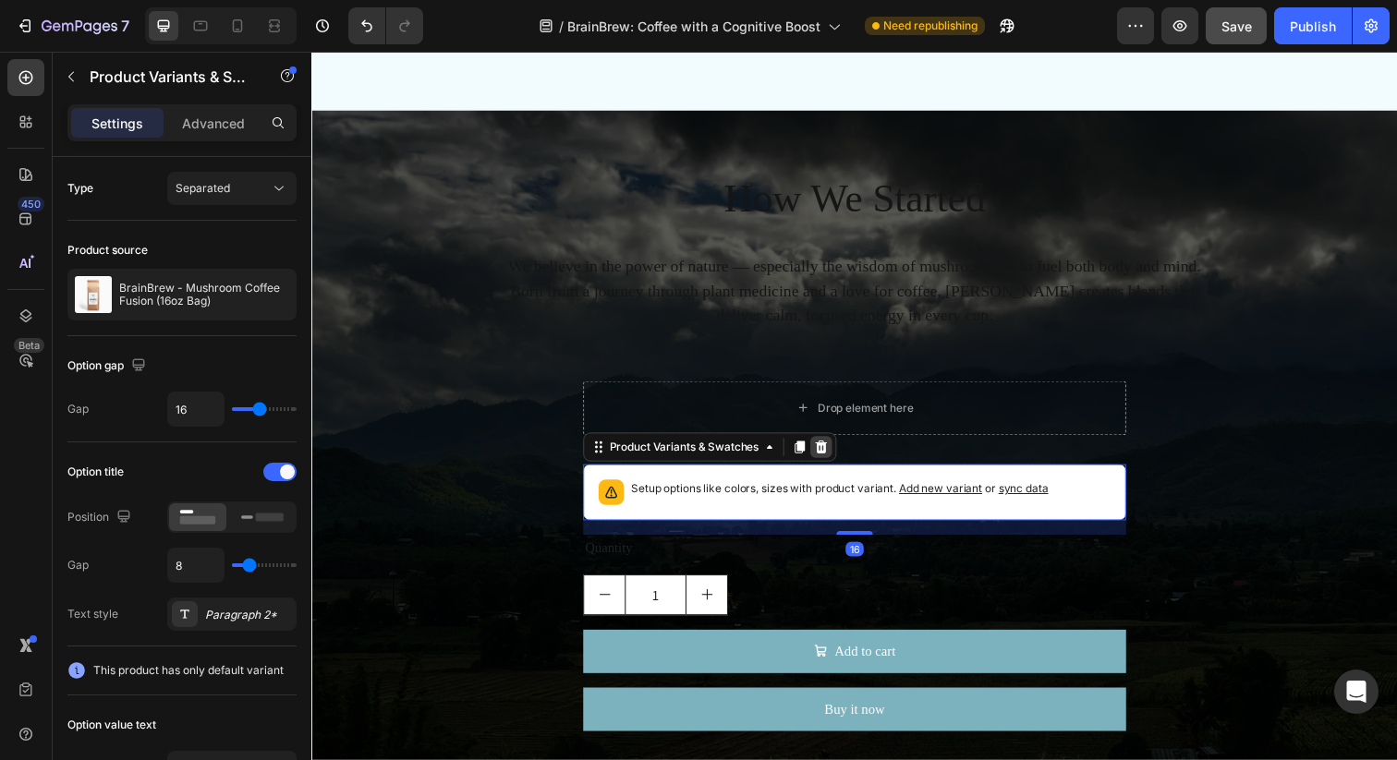
click at [835, 454] on icon at bounding box center [832, 455] width 12 height 13
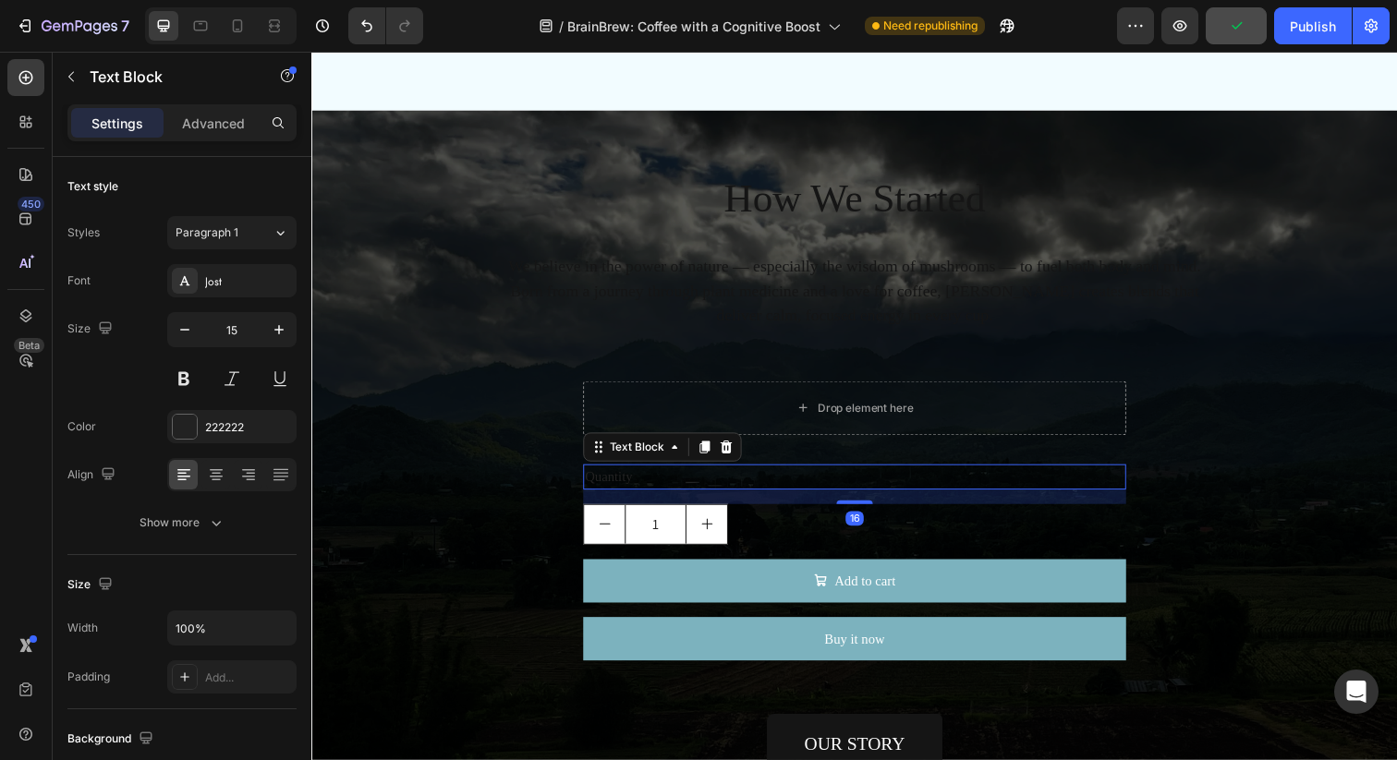
click at [754, 479] on div "Quantity" at bounding box center [865, 486] width 554 height 26
click at [740, 454] on icon at bounding box center [734, 455] width 15 height 15
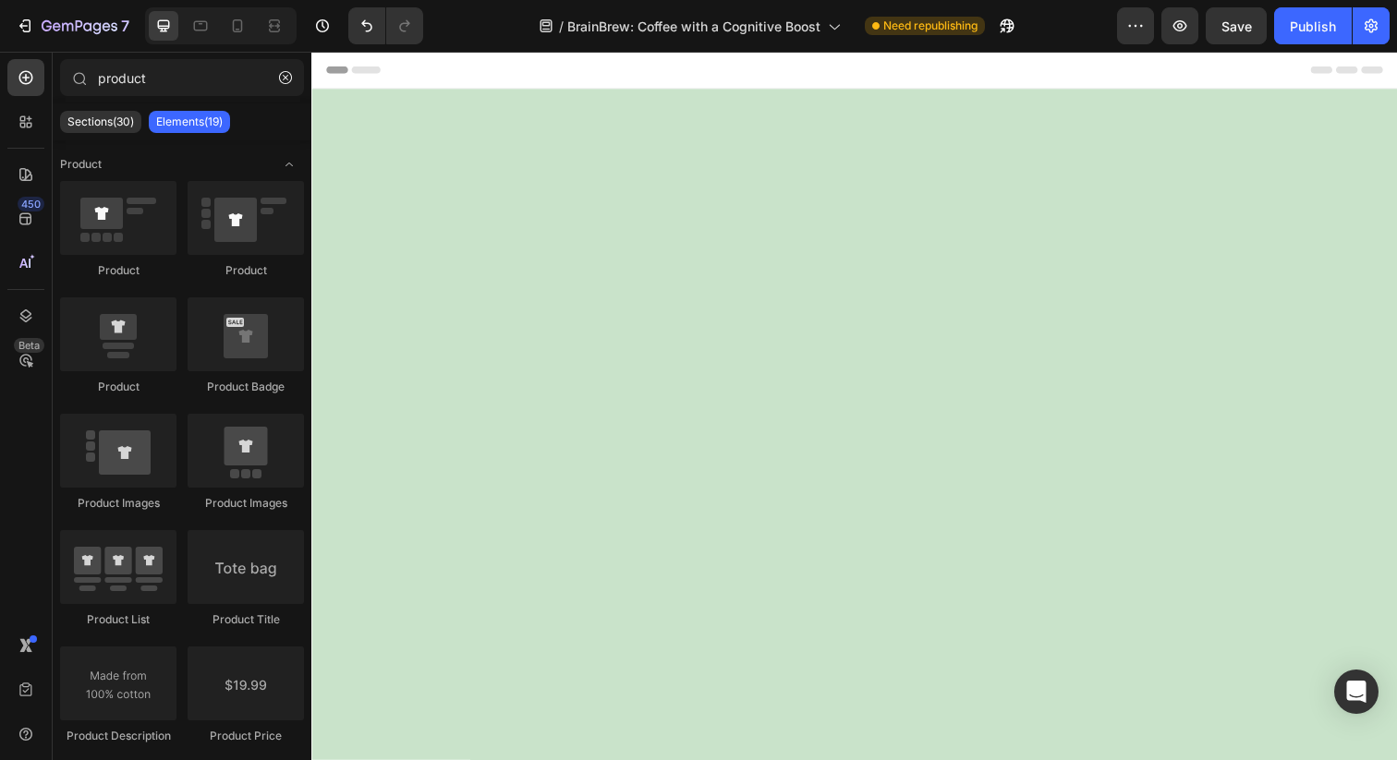
scroll to position [5417, 0]
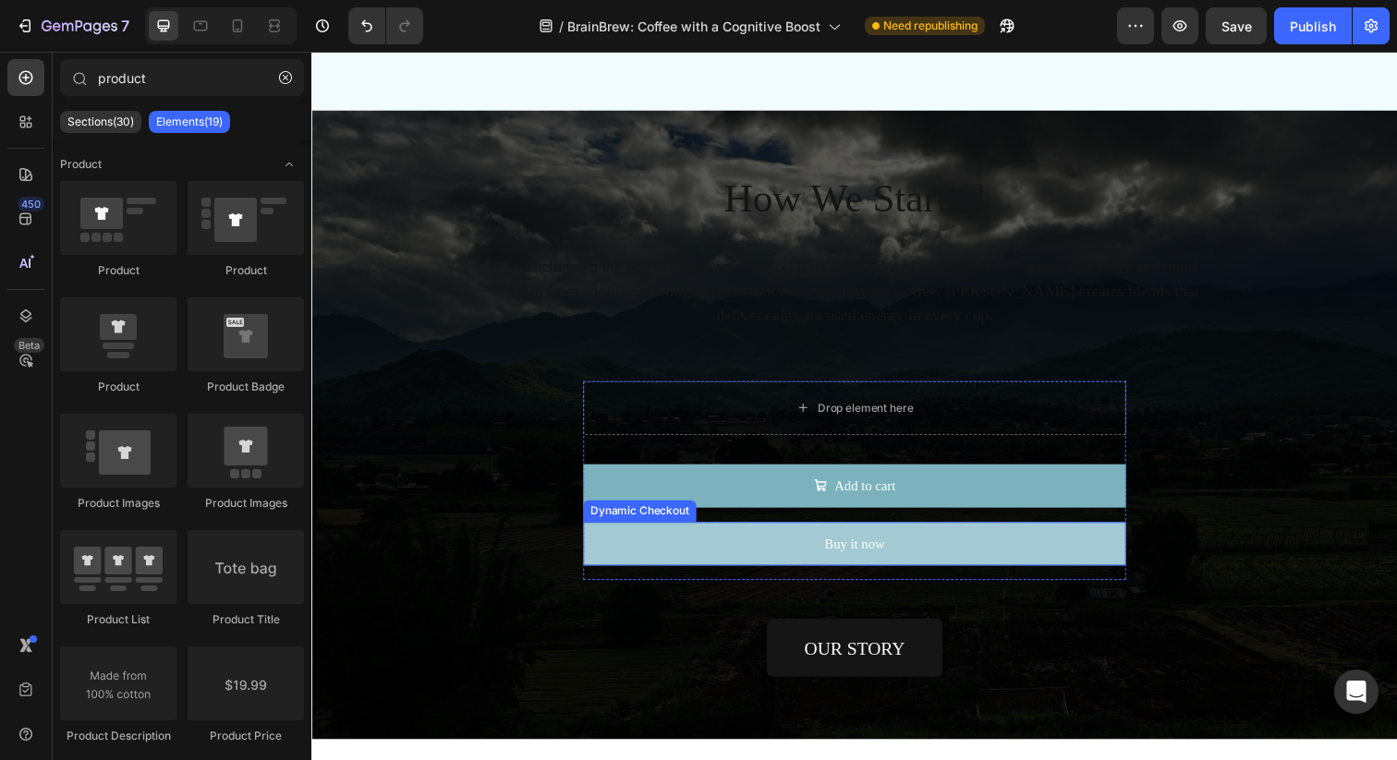
click at [793, 547] on button "Buy it now" at bounding box center [865, 554] width 554 height 44
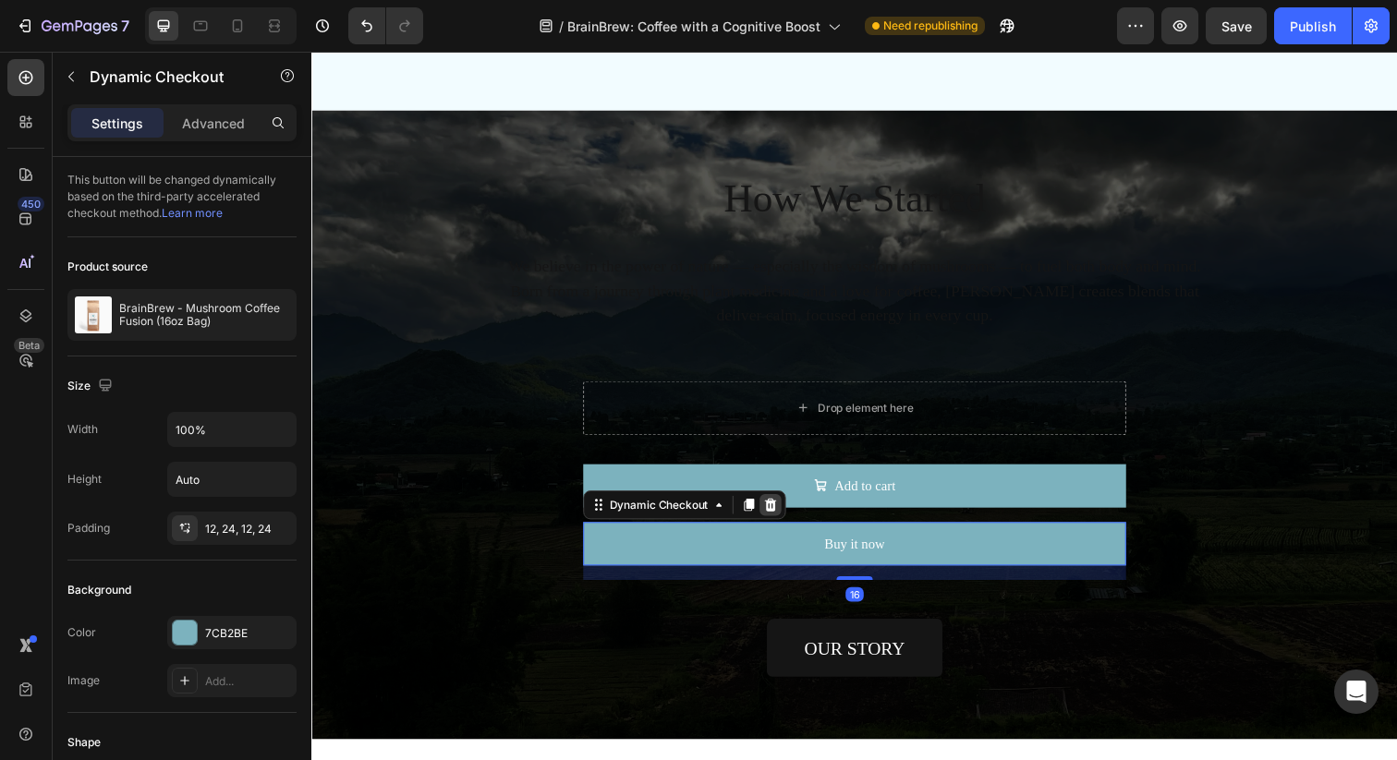
click at [781, 515] on icon at bounding box center [780, 514] width 12 height 13
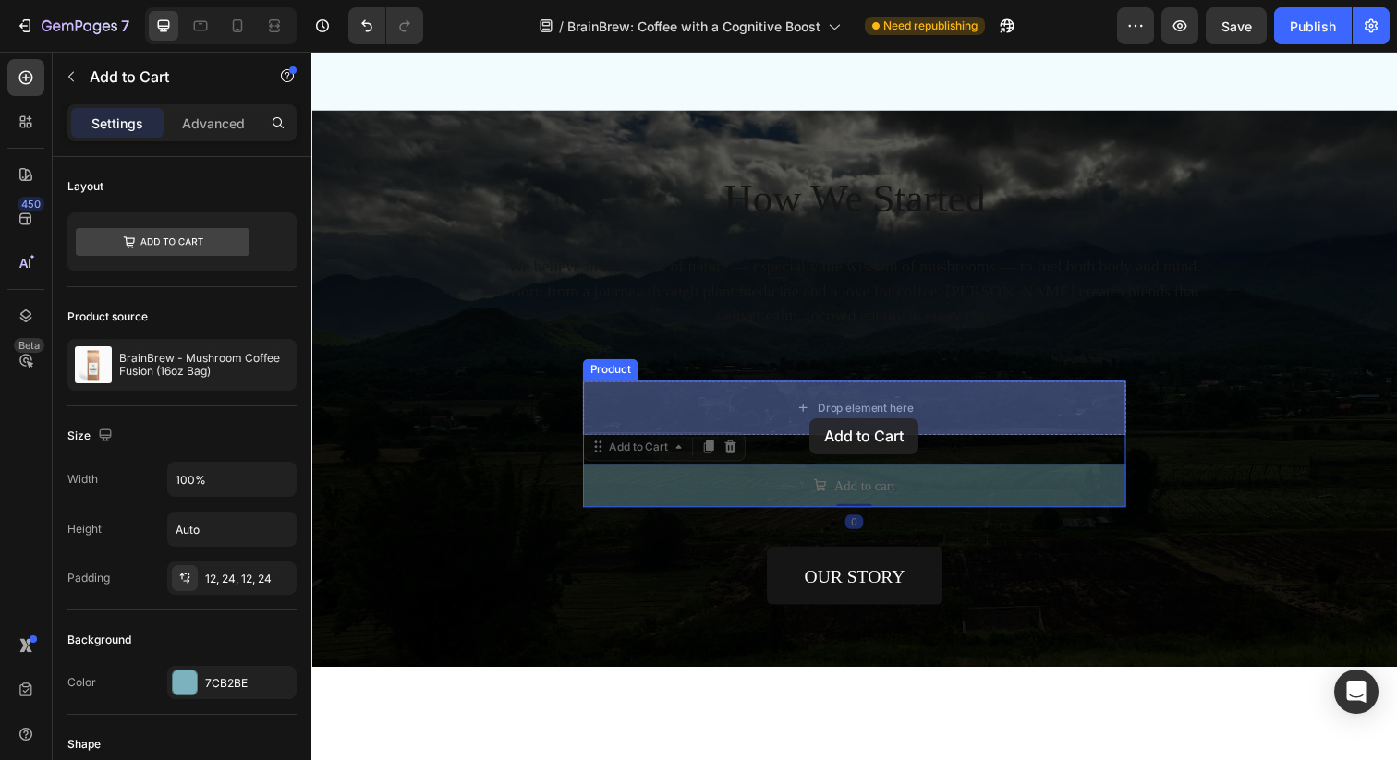
drag, startPoint x: 810, startPoint y: 478, endPoint x: 819, endPoint y: 427, distance: 51.6
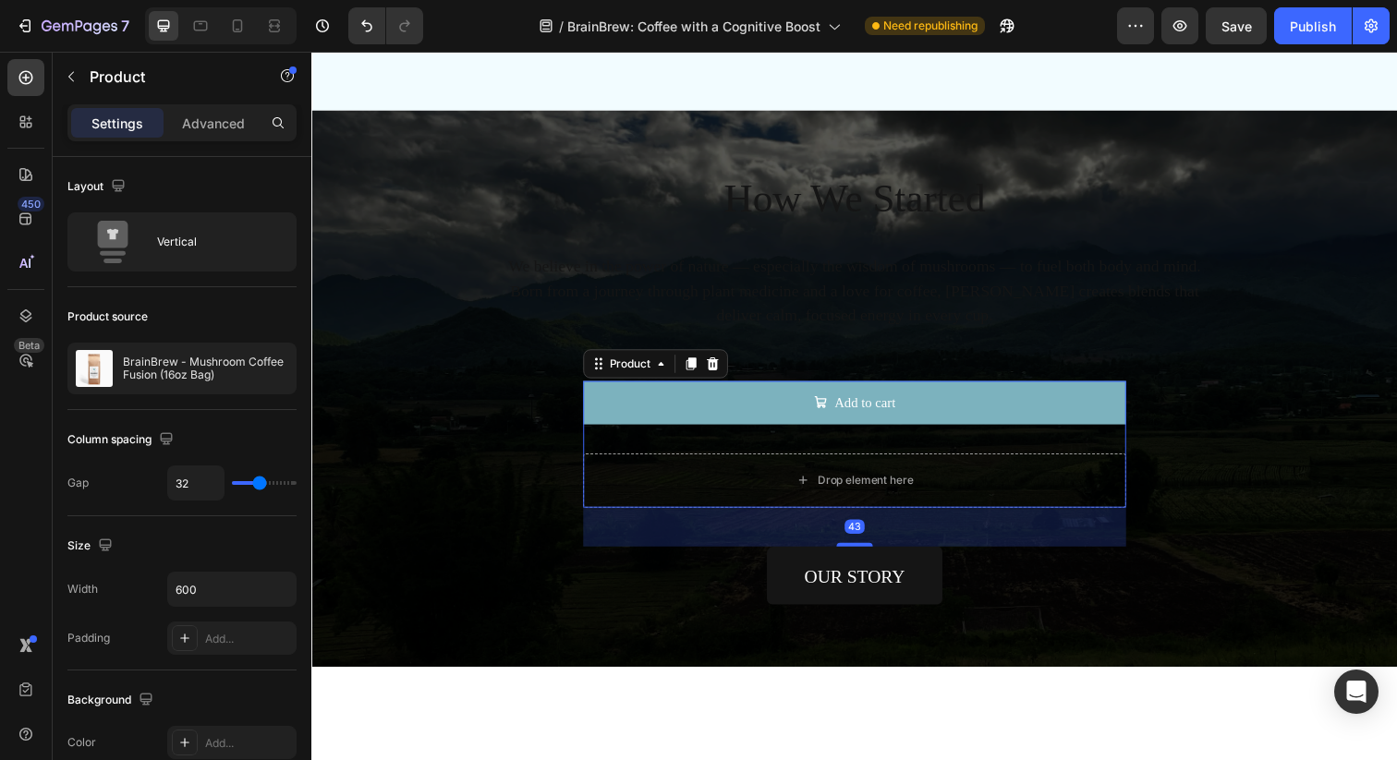
click at [745, 453] on div "Add to cart Add to Cart Drop element here Product 43" at bounding box center [865, 452] width 554 height 129
drag, startPoint x: 254, startPoint y: 491, endPoint x: 223, endPoint y: 491, distance: 31.4
click at [223, 491] on div "32" at bounding box center [231, 483] width 129 height 35
type input "27"
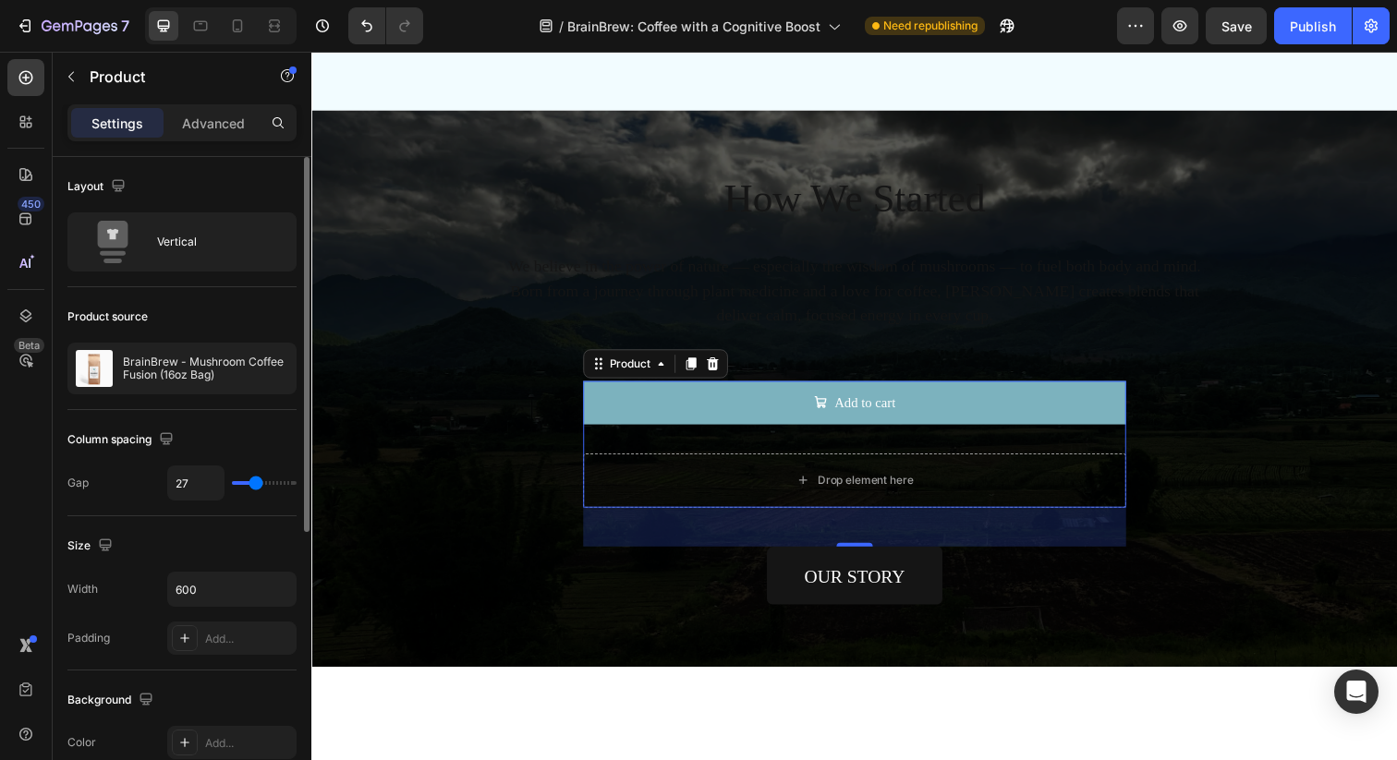
type input "19"
type input "0"
drag, startPoint x: 259, startPoint y: 482, endPoint x: 188, endPoint y: 482, distance: 71.1
type input "0"
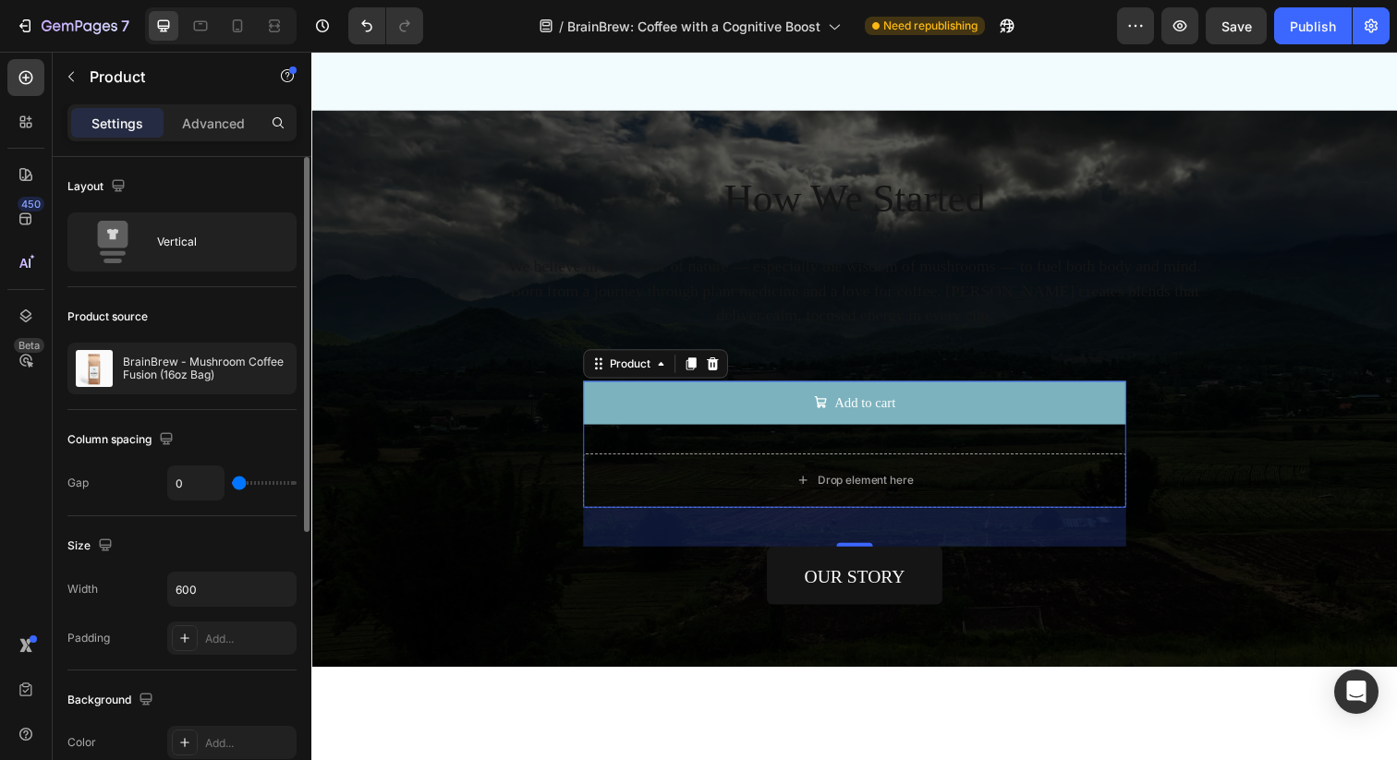
click at [232, 482] on input "range" at bounding box center [264, 483] width 65 height 4
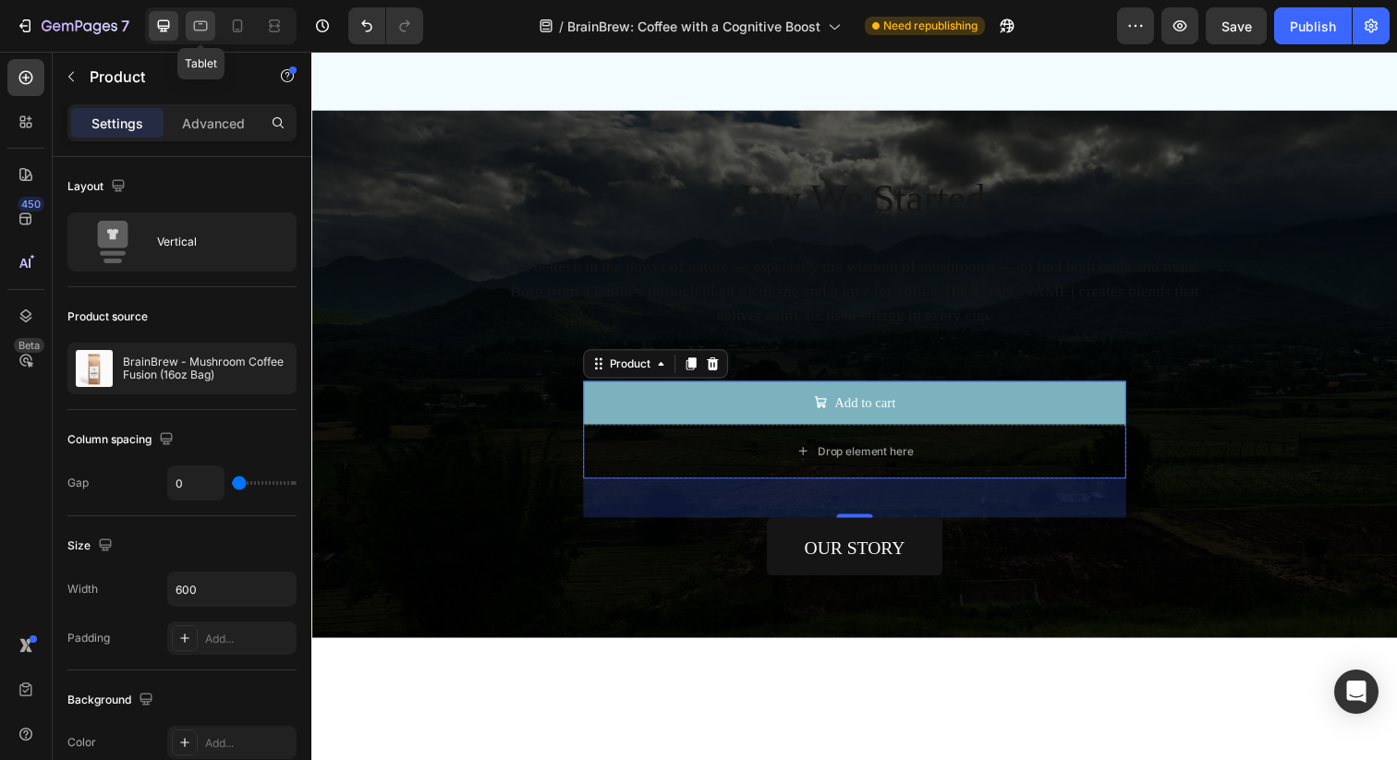
click at [193, 28] on icon at bounding box center [200, 26] width 18 height 18
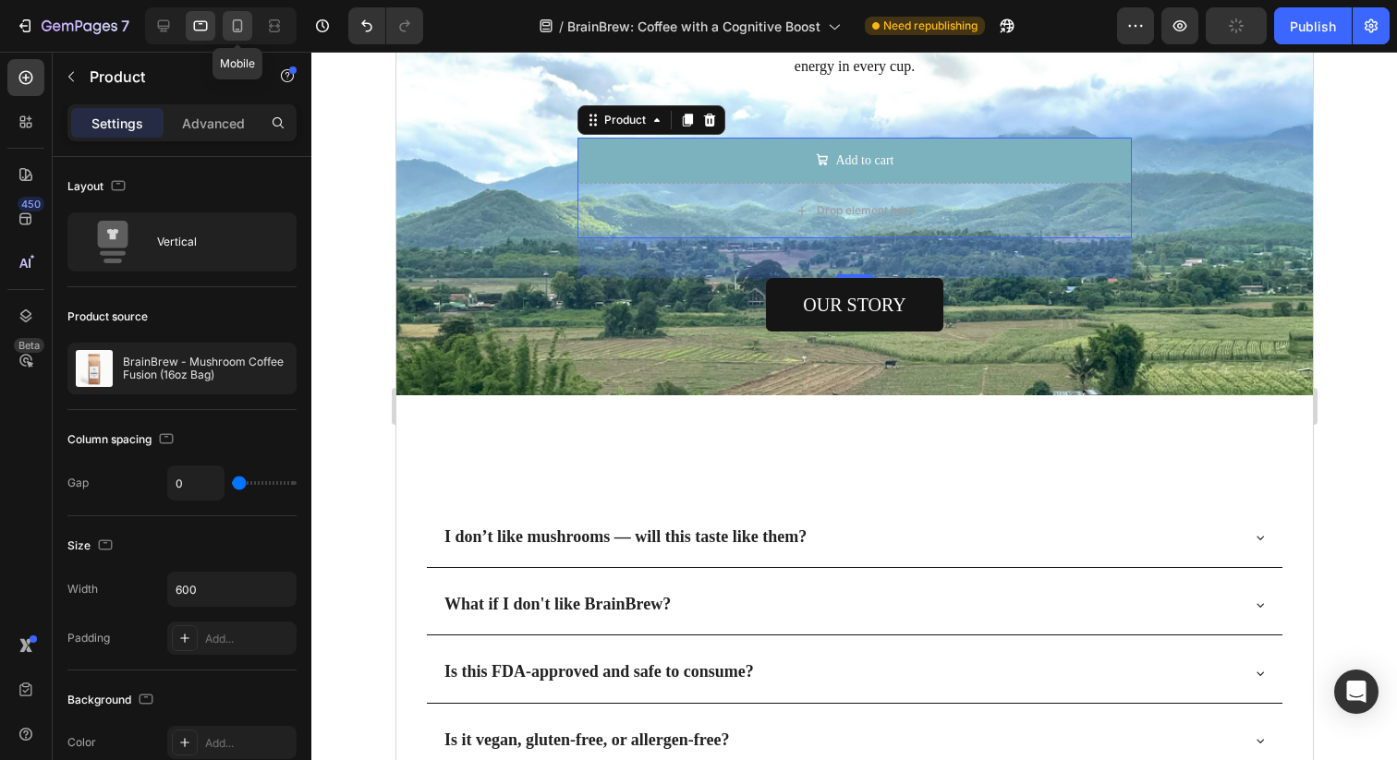
click at [226, 22] on div at bounding box center [238, 26] width 30 height 30
type input "16"
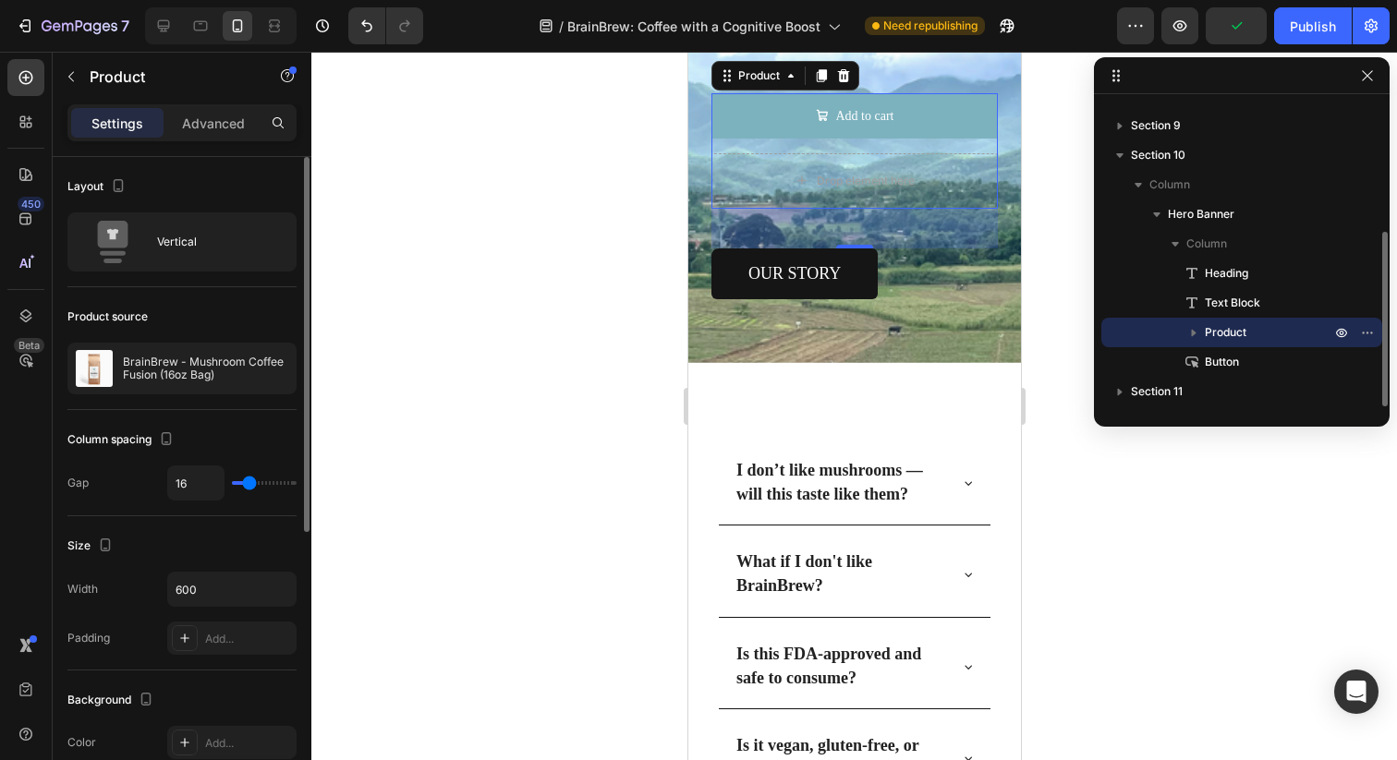
scroll to position [5485, 0]
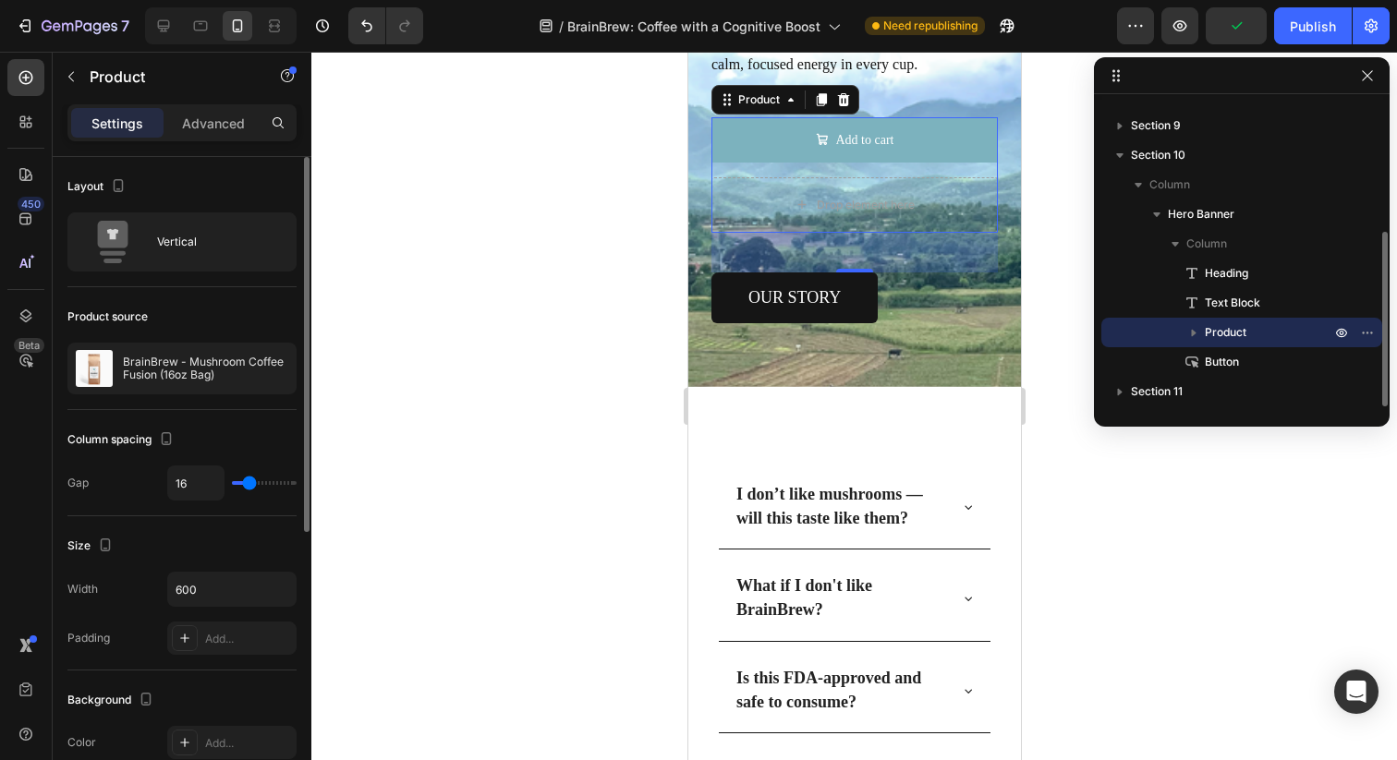
type input "17"
type input "0"
drag, startPoint x: 249, startPoint y: 480, endPoint x: 194, endPoint y: 480, distance: 55.4
type input "0"
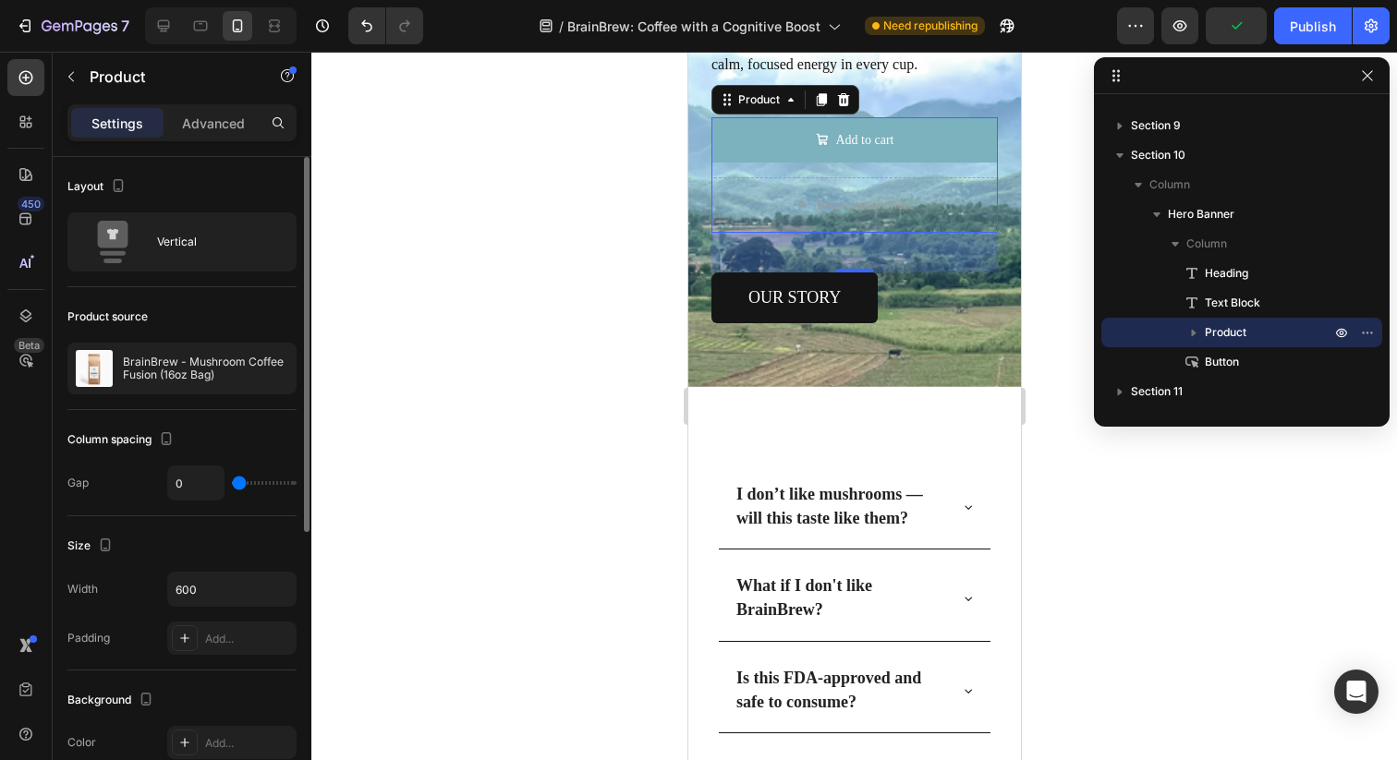
click at [232, 481] on input "range" at bounding box center [264, 483] width 65 height 4
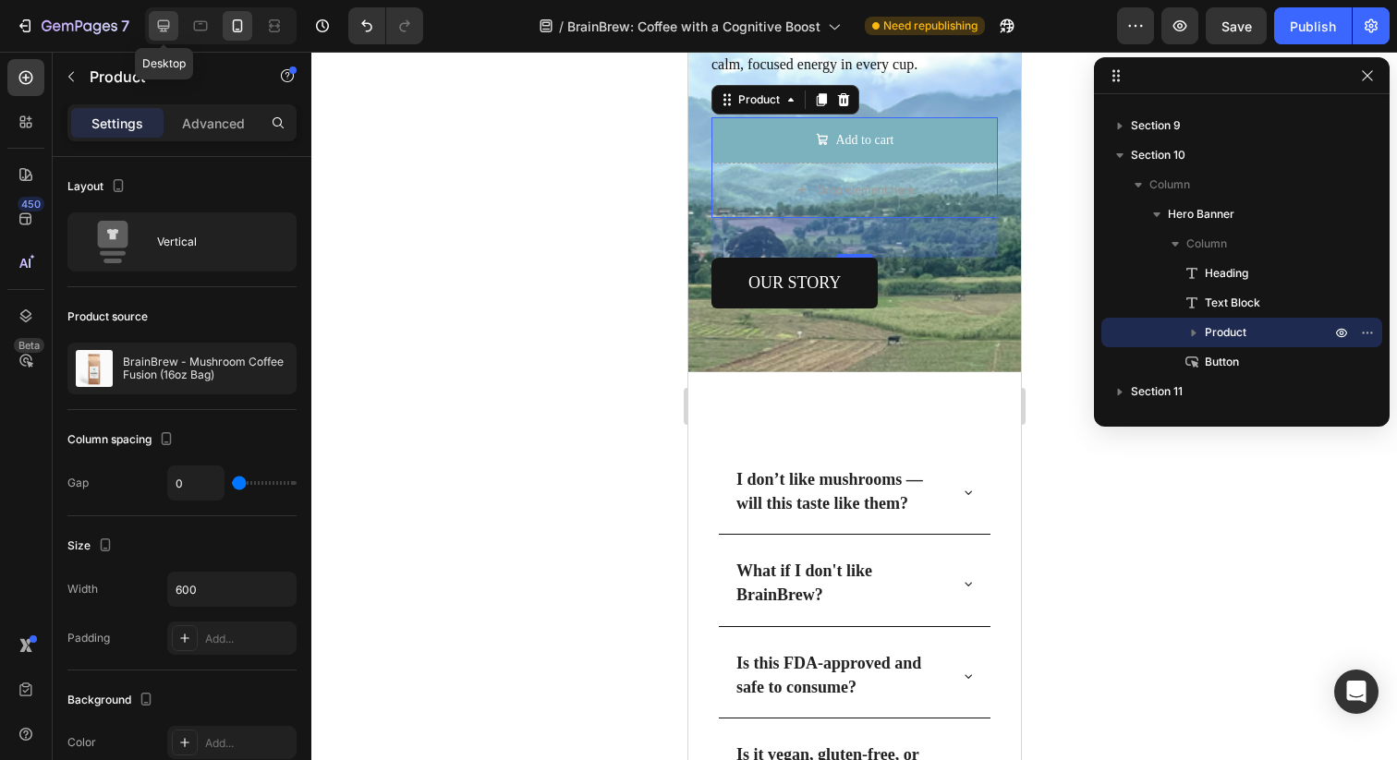
click at [161, 20] on icon at bounding box center [164, 26] width 12 height 12
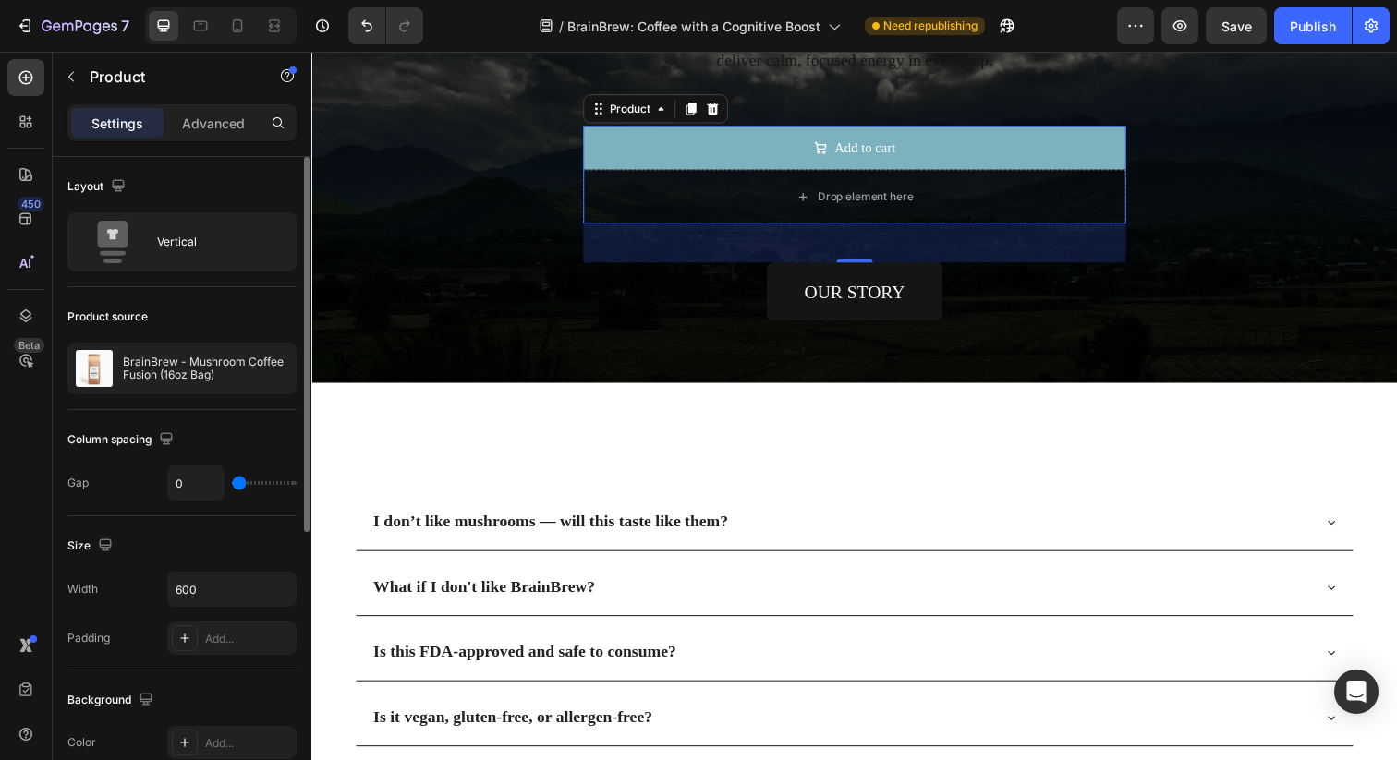
scroll to position [5677, 0]
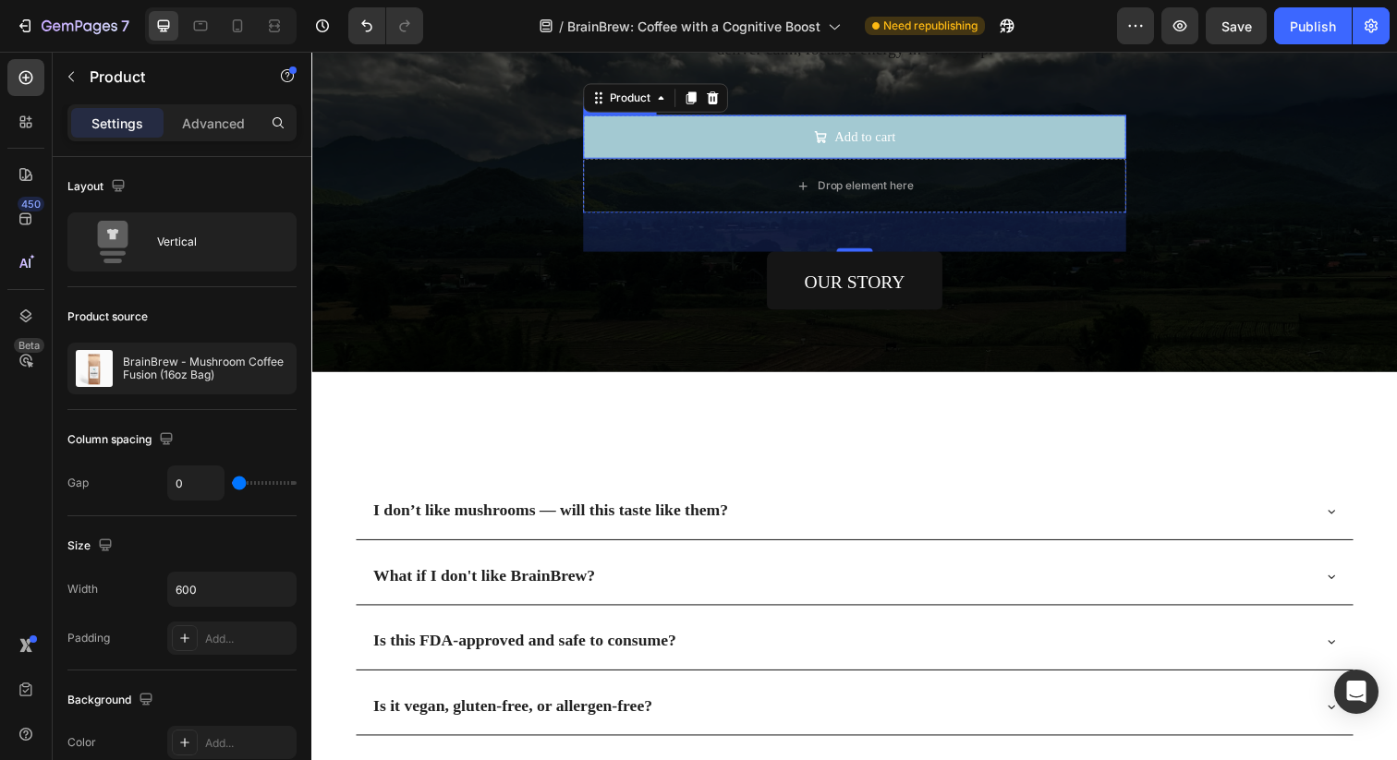
click at [689, 143] on button "Add to cart" at bounding box center [865, 138] width 554 height 44
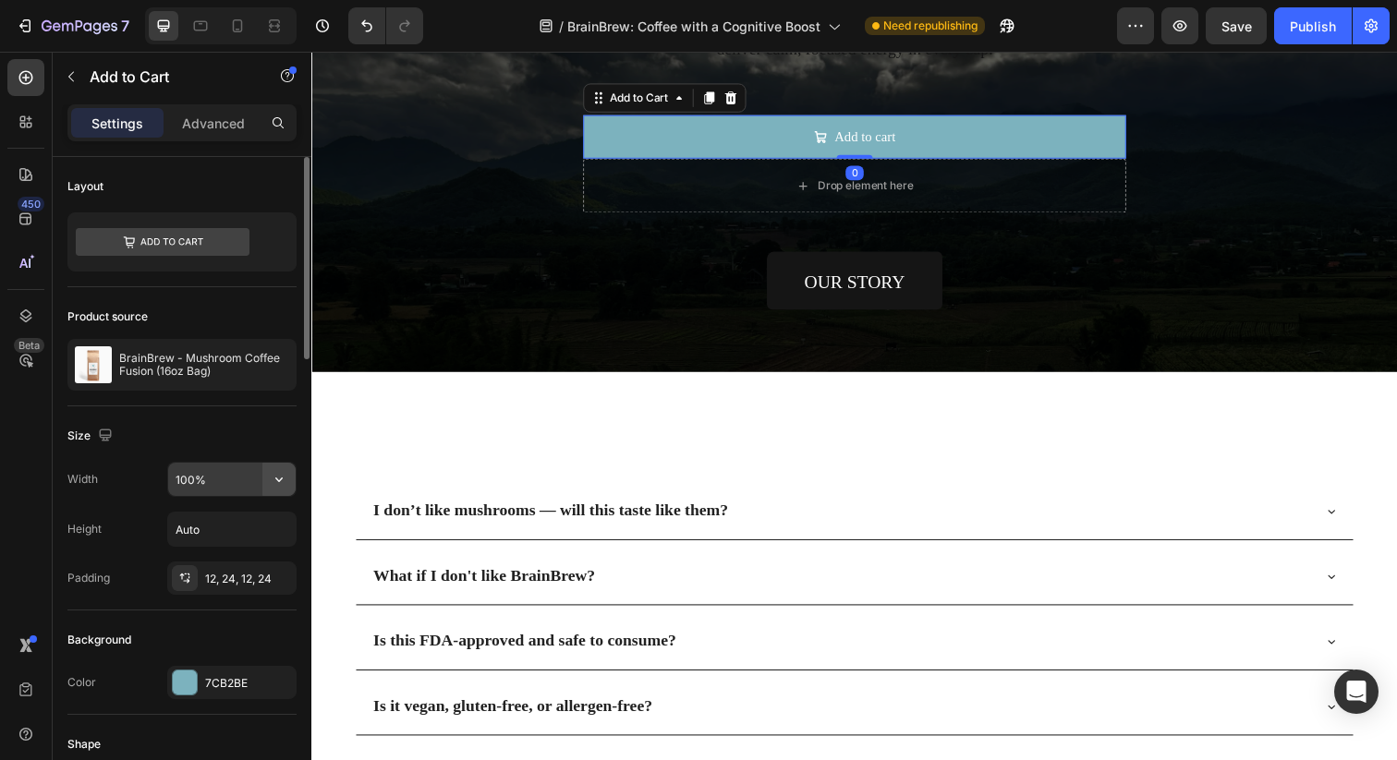
click at [271, 480] on icon "button" at bounding box center [279, 479] width 18 height 18
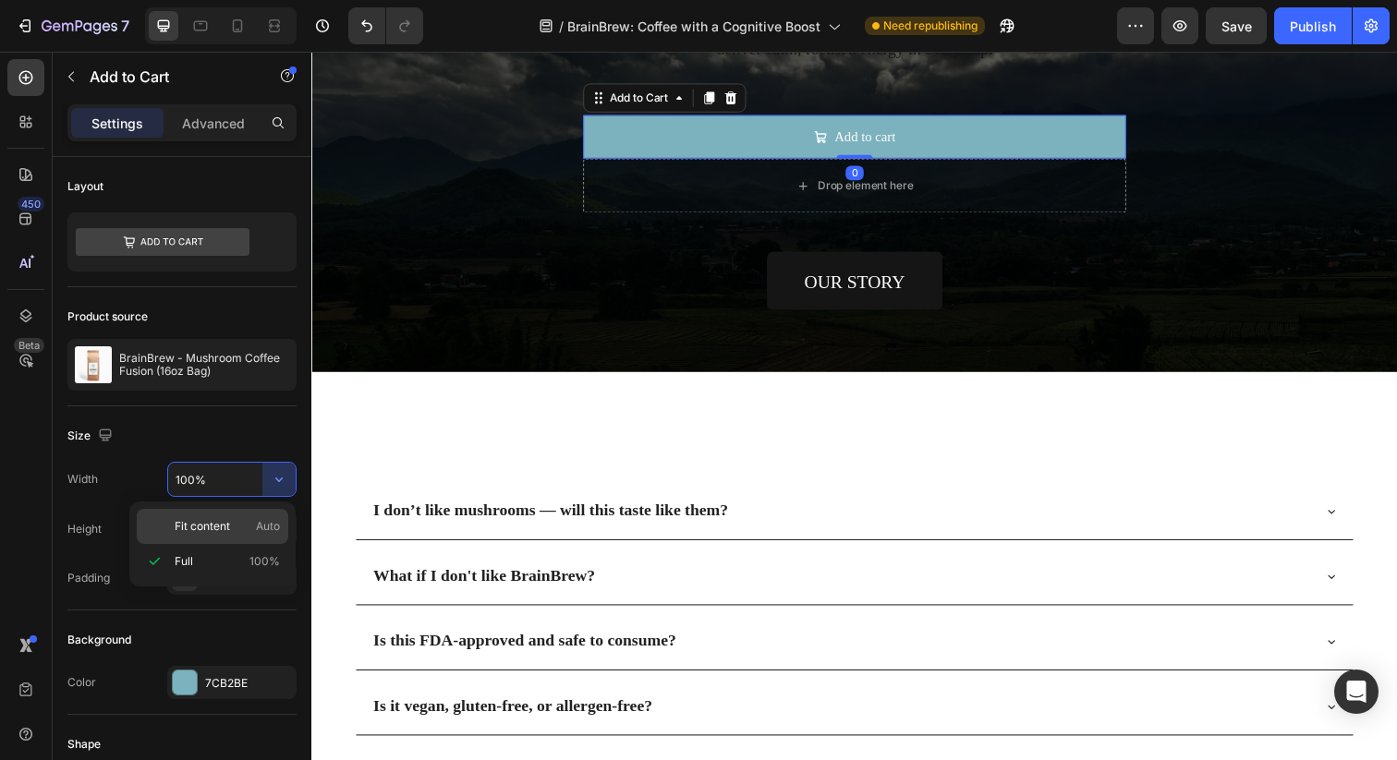
click at [221, 526] on span "Fit content" at bounding box center [202, 526] width 55 height 17
type input "Auto"
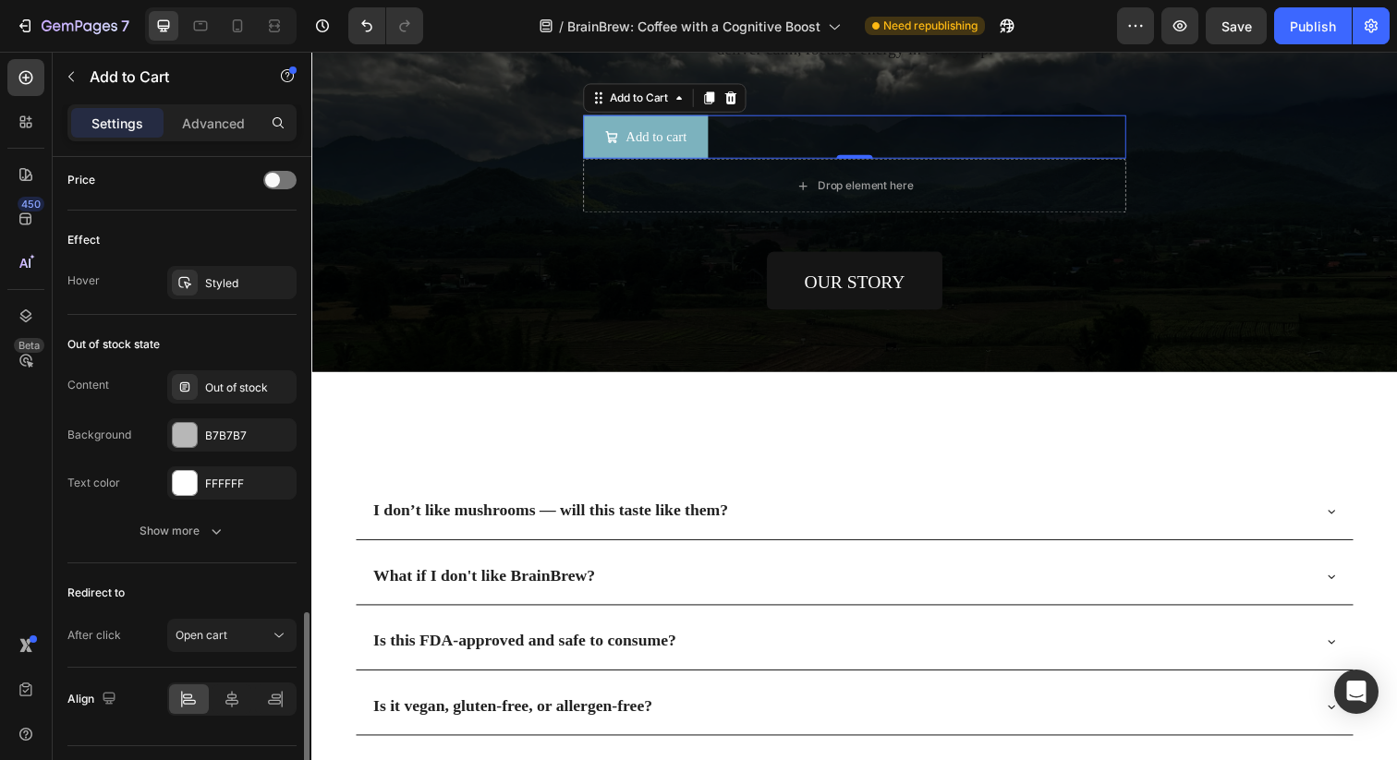
scroll to position [1470, 0]
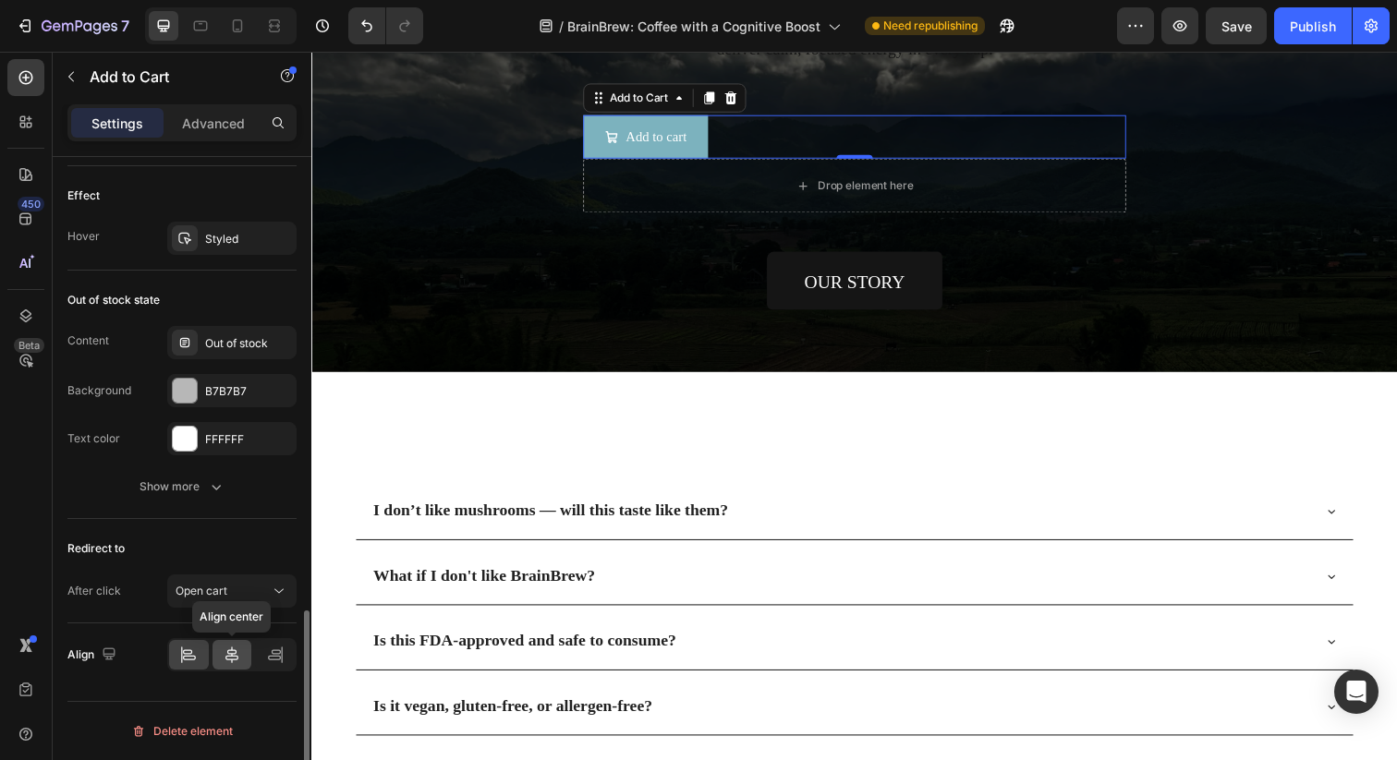
click at [228, 651] on icon at bounding box center [232, 655] width 18 height 18
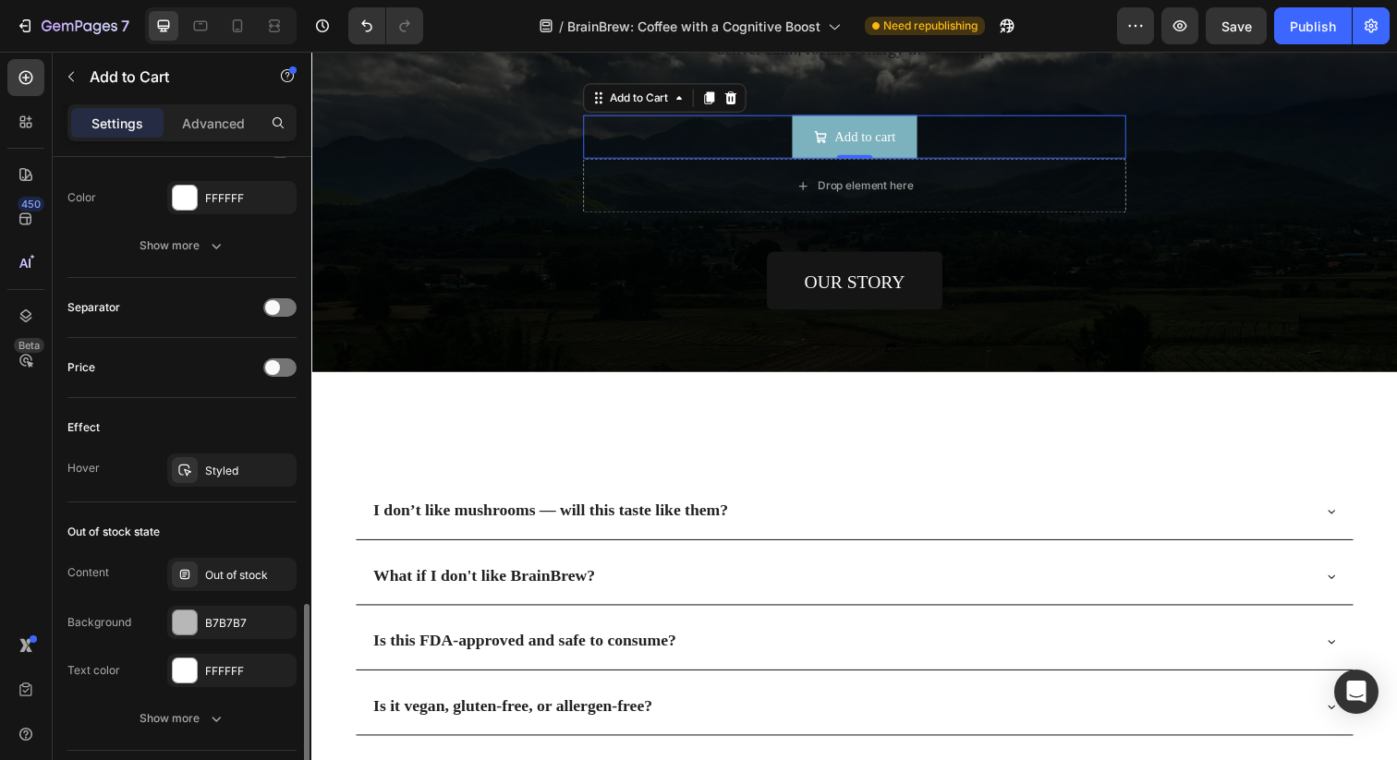
scroll to position [1316, 0]
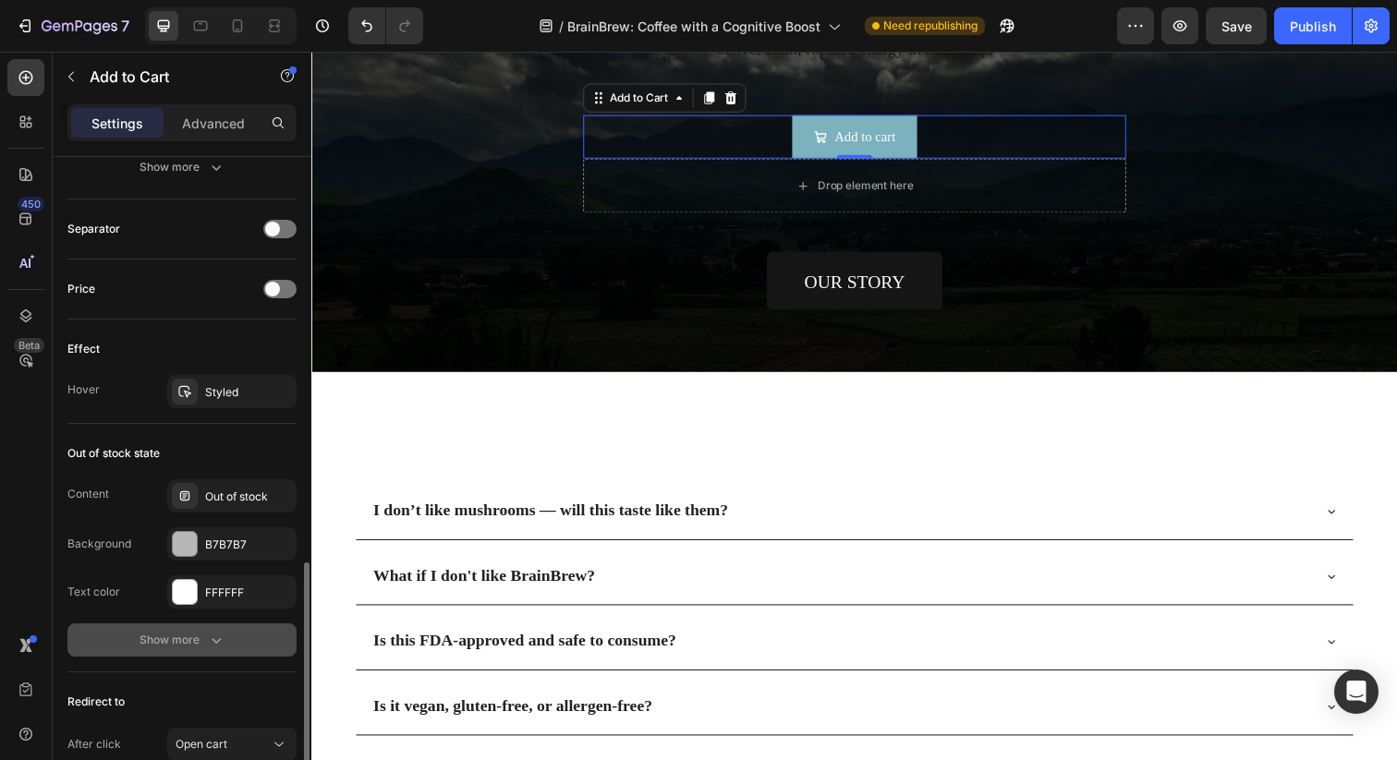
click at [184, 633] on div "Show more" at bounding box center [182, 640] width 86 height 18
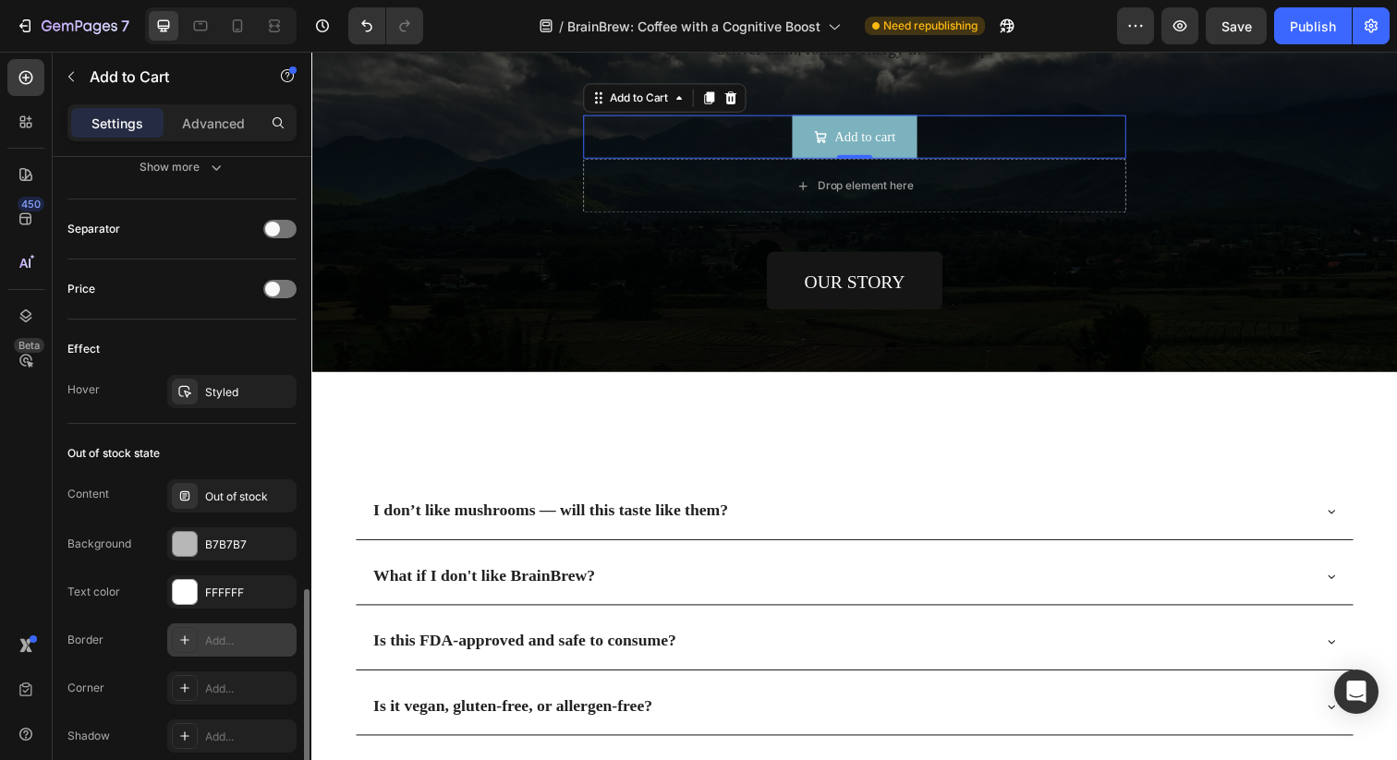
scroll to position [1402, 0]
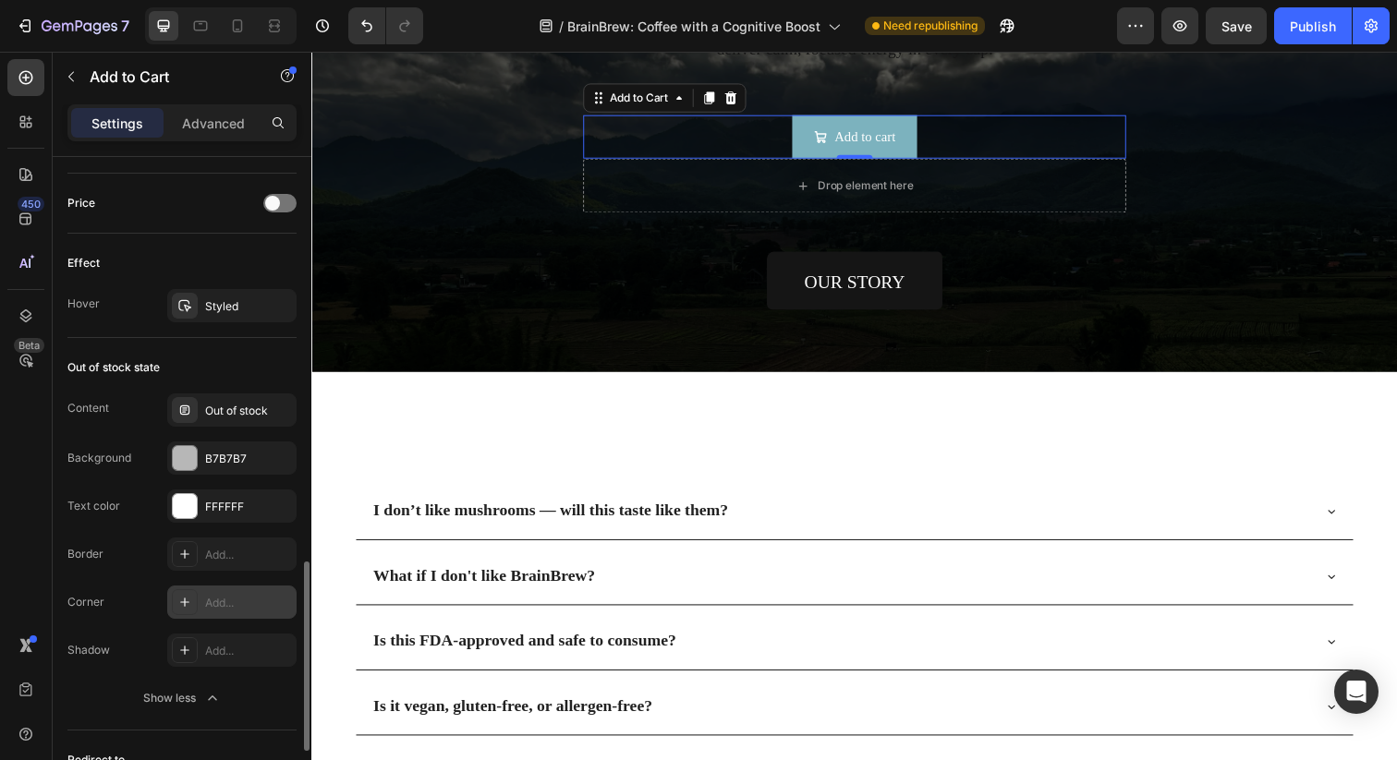
click at [185, 597] on icon at bounding box center [184, 602] width 15 height 15
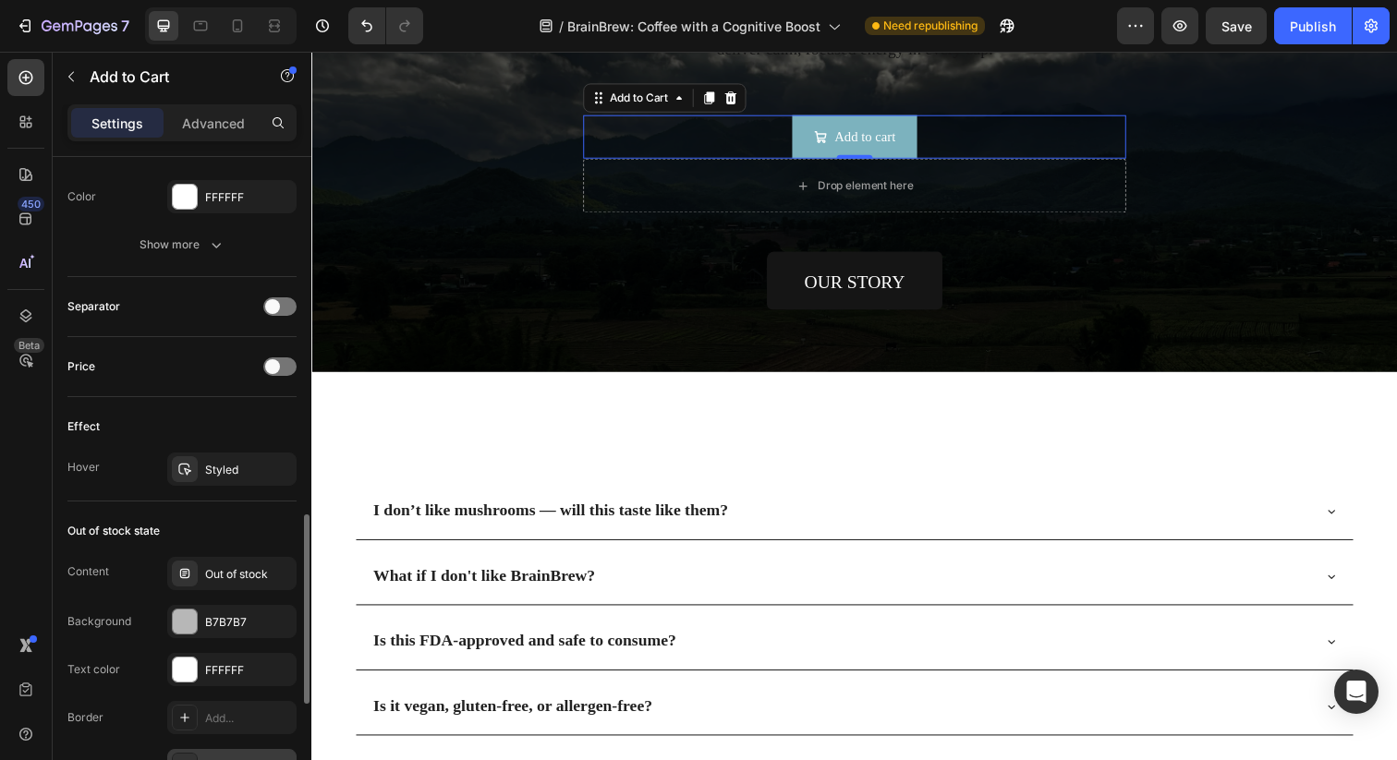
click at [168, 538] on div "Out of stock state" at bounding box center [181, 531] width 229 height 30
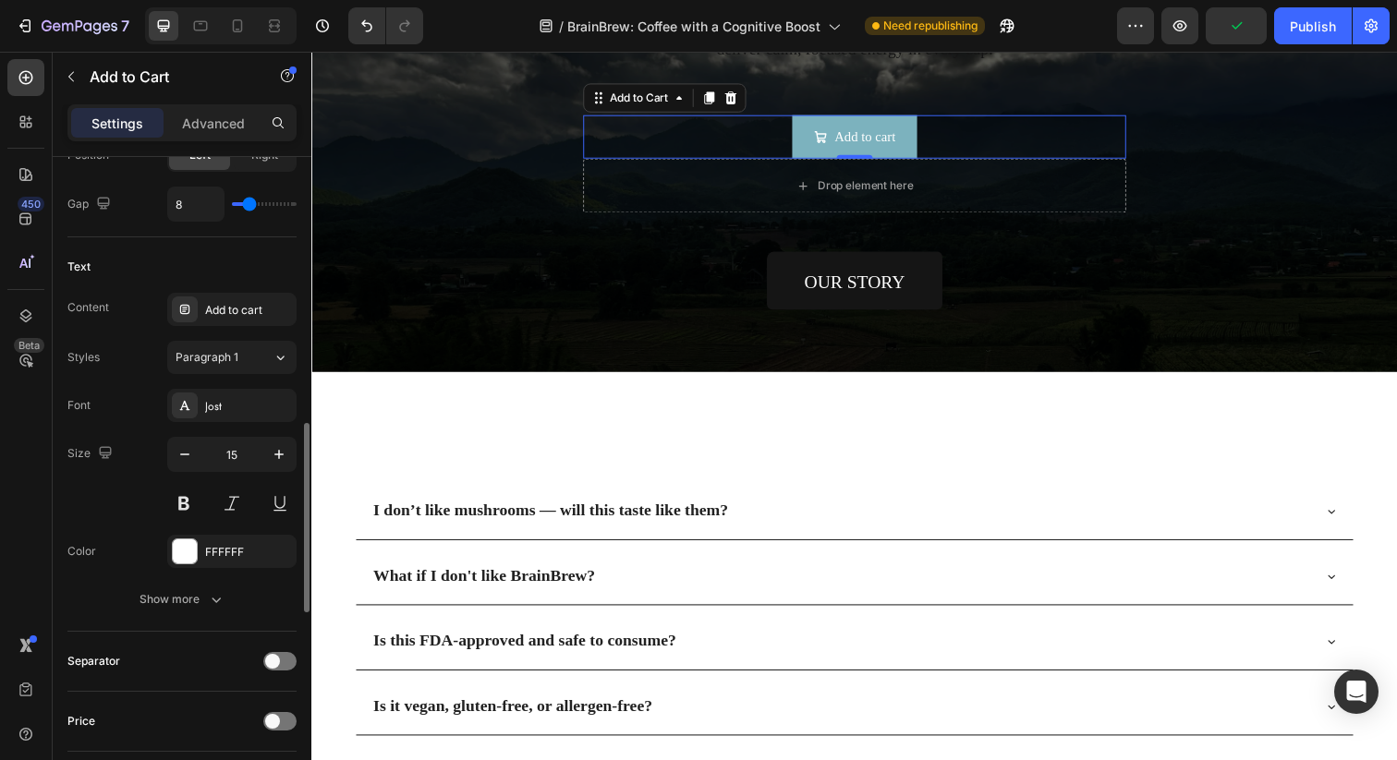
scroll to position [850, 0]
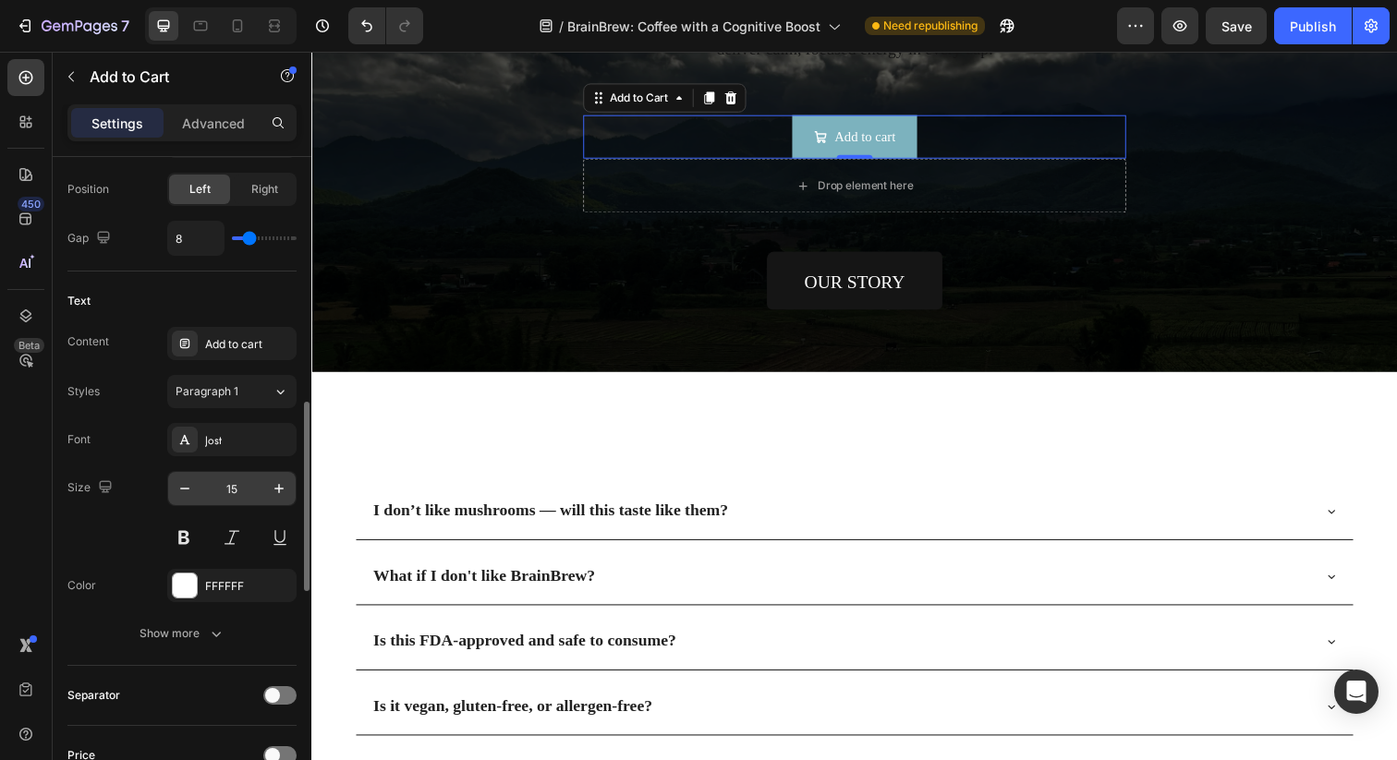
click at [233, 489] on input "15" at bounding box center [231, 488] width 61 height 33
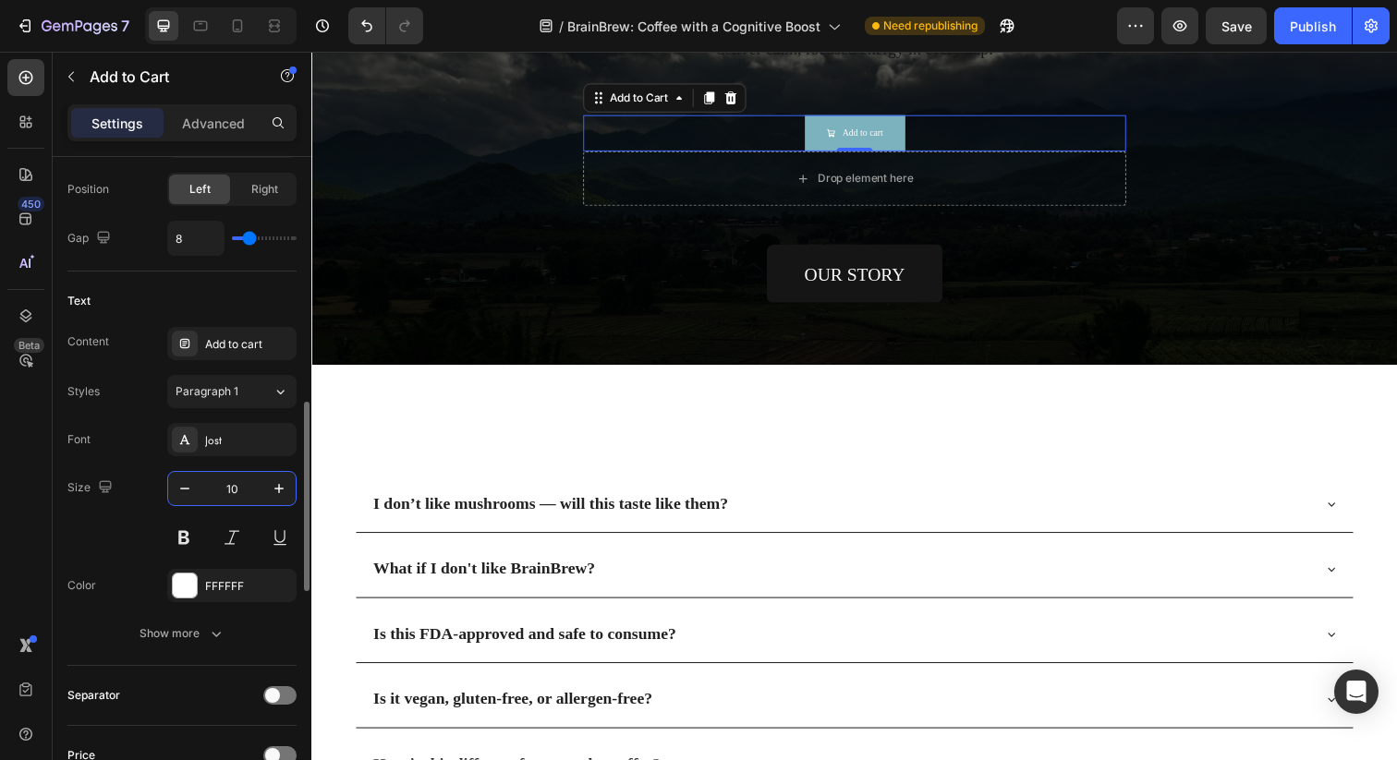
type input "1"
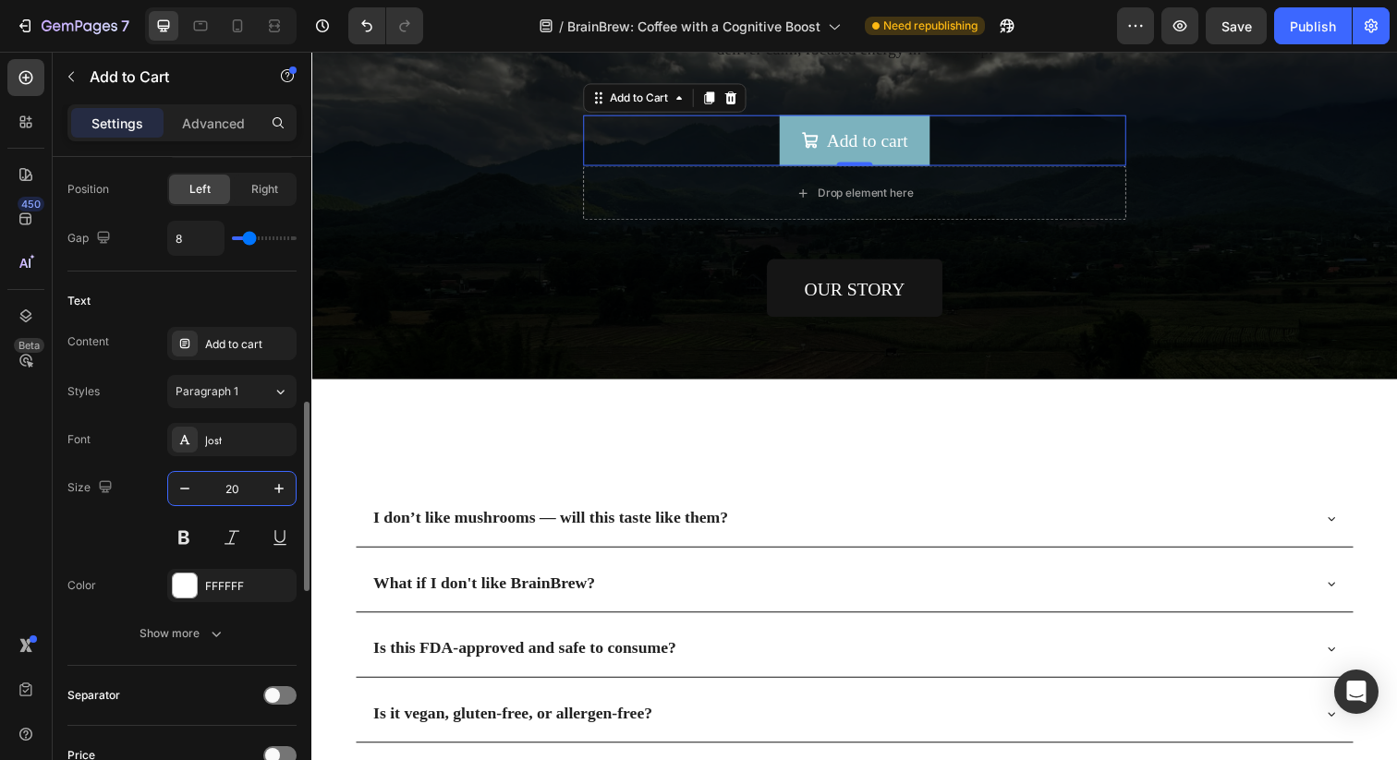
type input "20"
click at [117, 545] on div "Size 20" at bounding box center [181, 512] width 229 height 83
click at [203, 620] on button "Show more" at bounding box center [181, 633] width 229 height 33
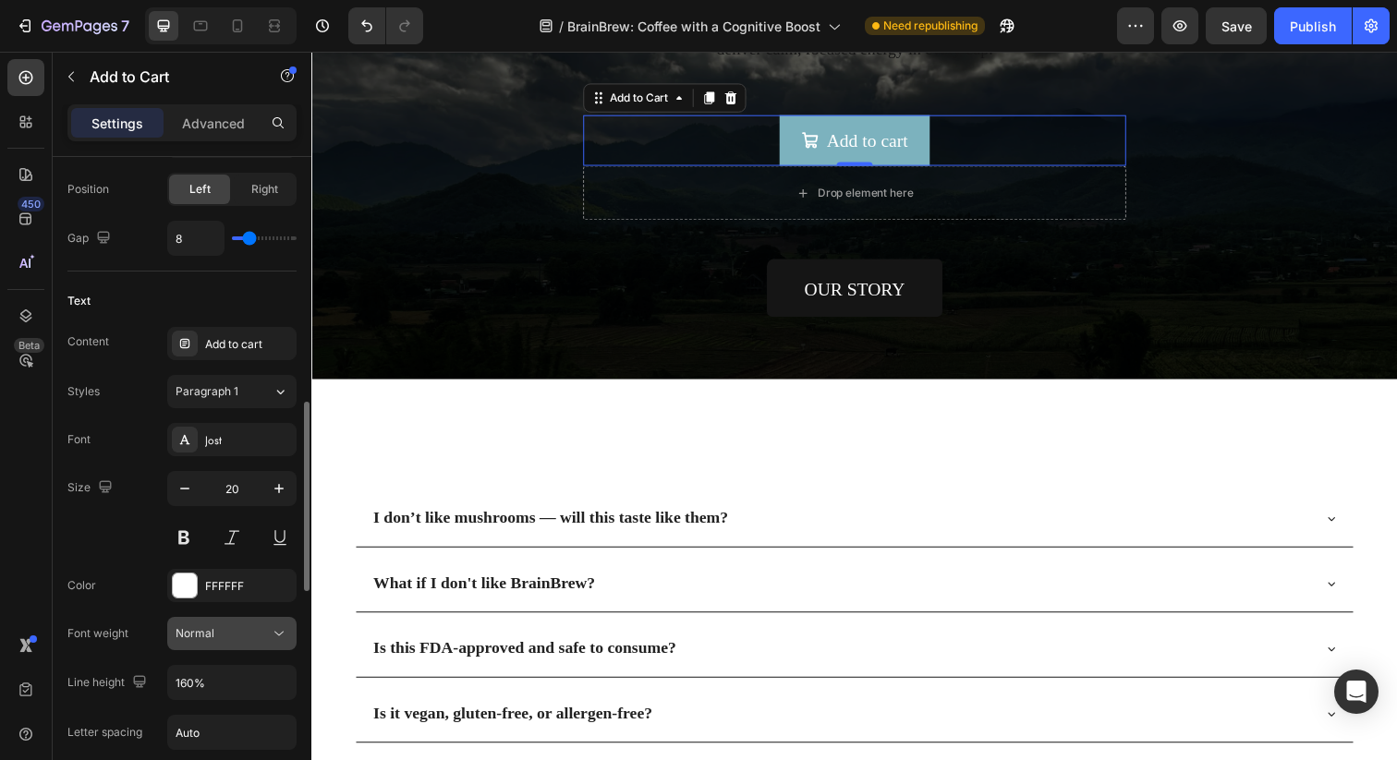
scroll to position [995, 0]
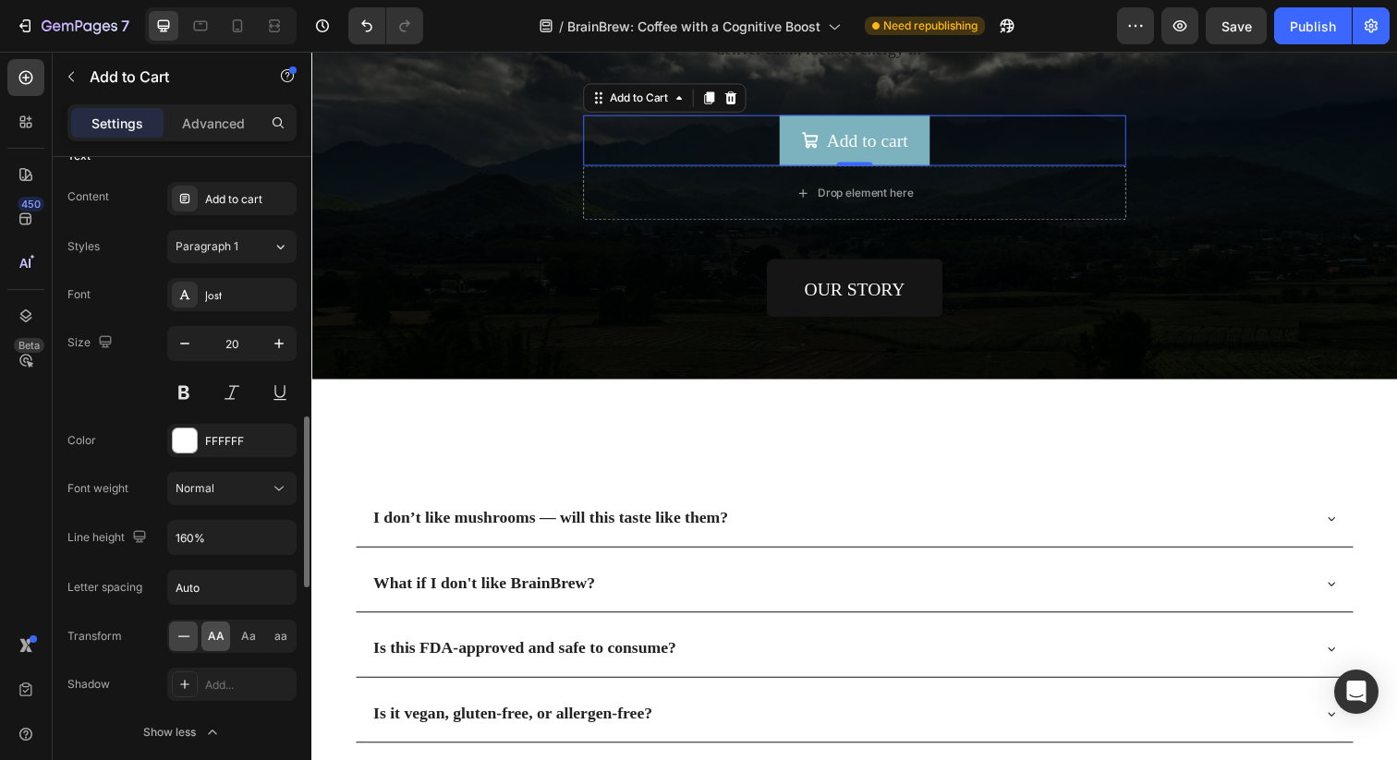
click at [214, 644] on span "AA" at bounding box center [216, 636] width 17 height 17
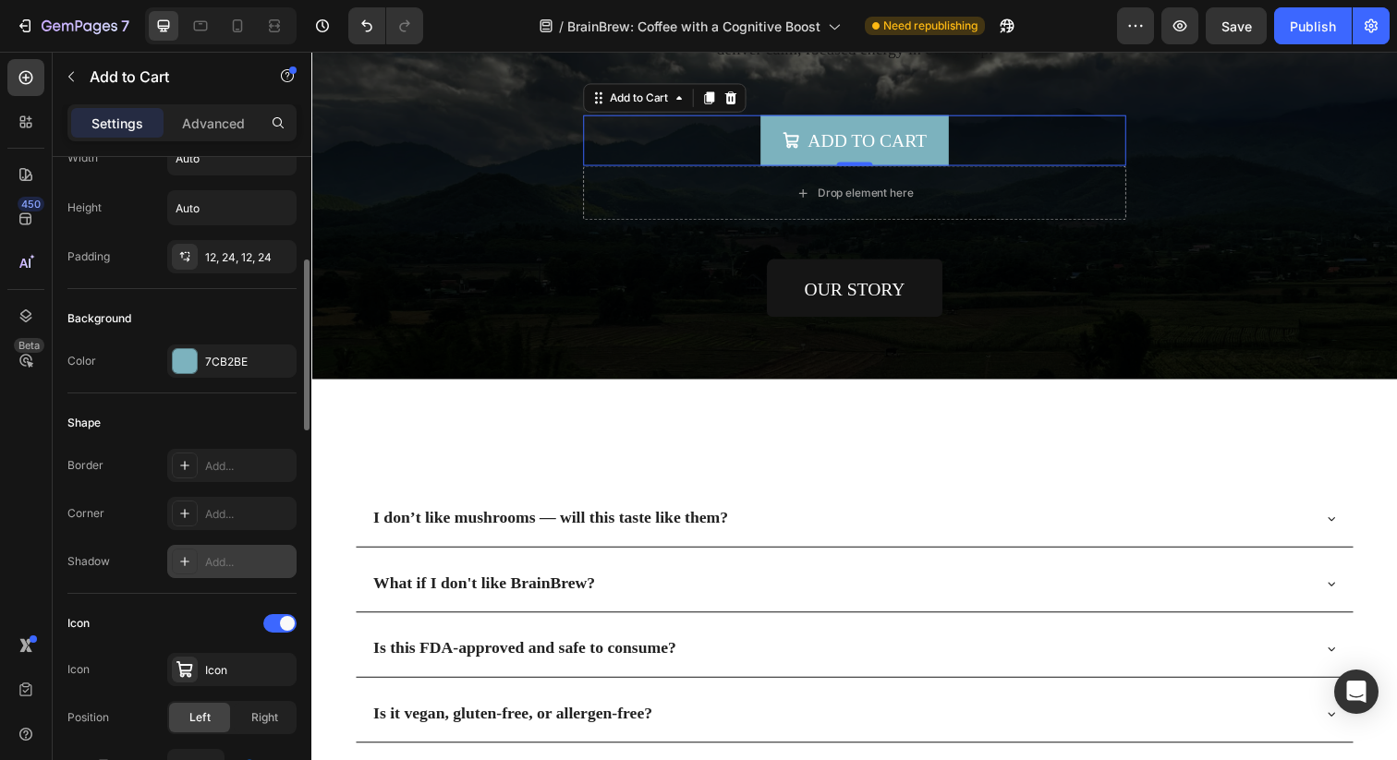
scroll to position [300, 0]
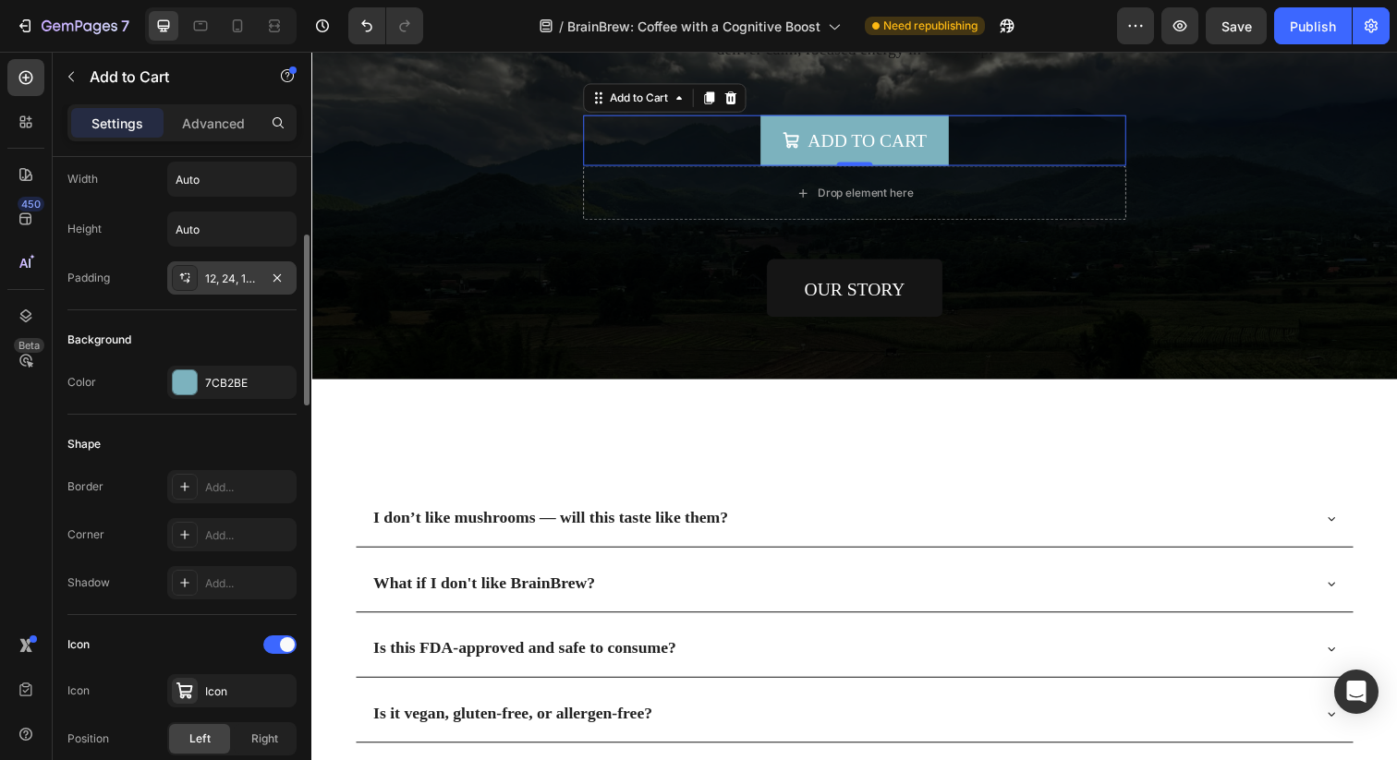
click at [237, 277] on div "12, 24, 12, 24" at bounding box center [232, 279] width 54 height 17
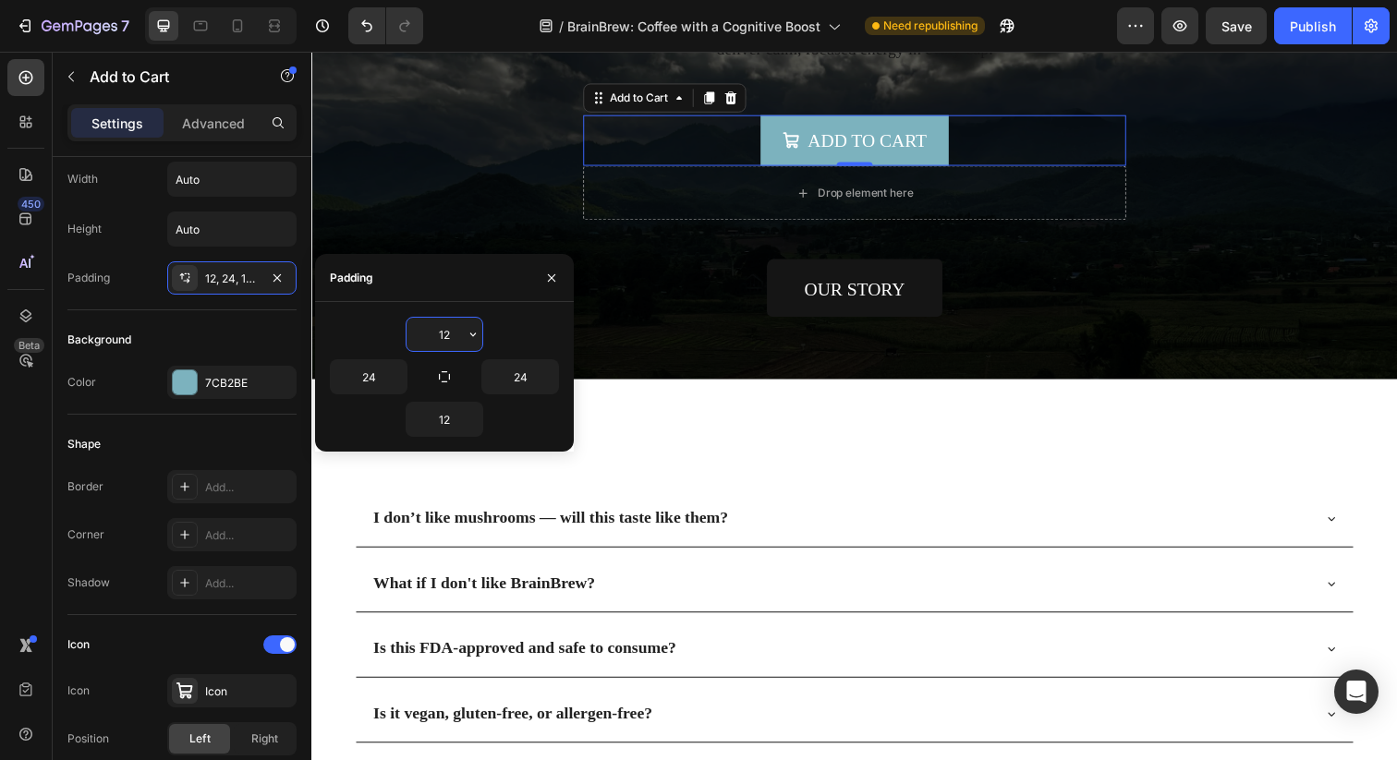
click at [453, 337] on input "12" at bounding box center [444, 334] width 76 height 33
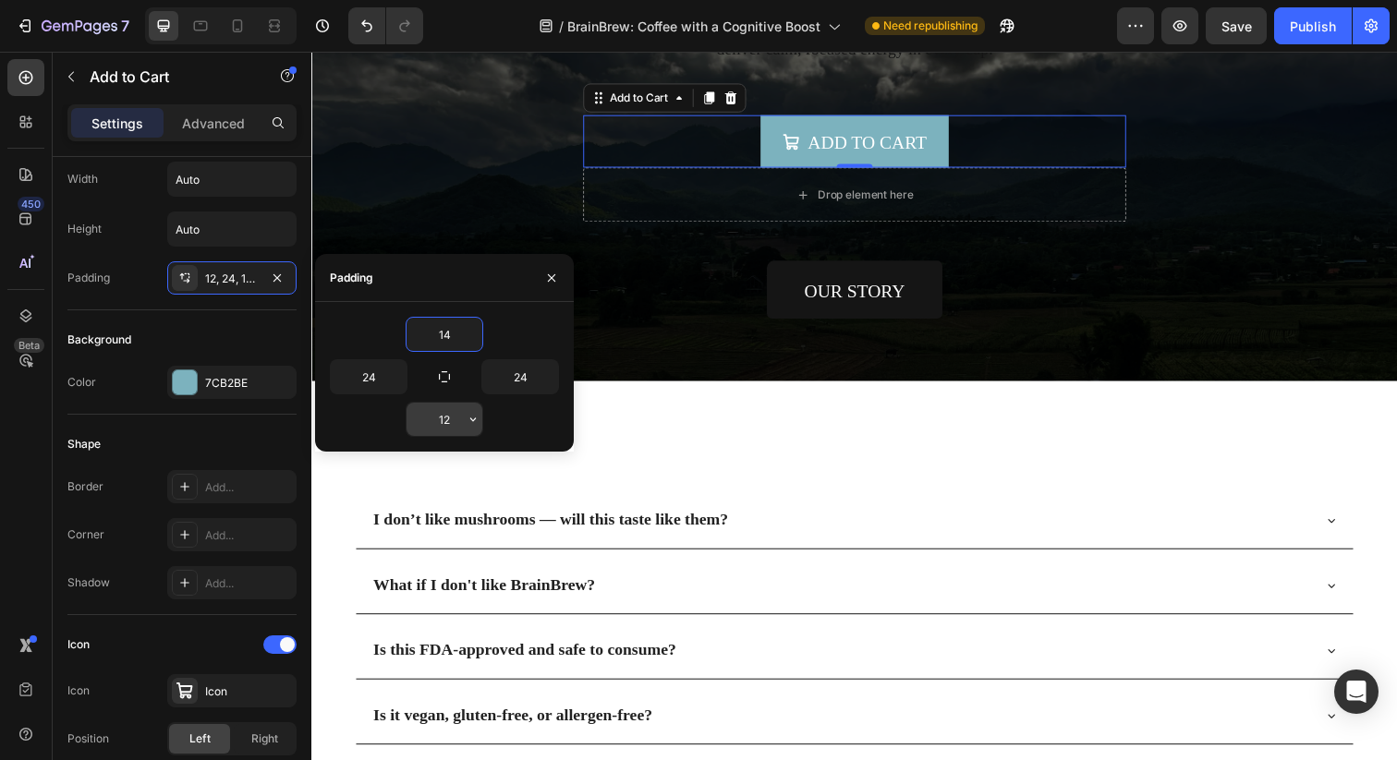
type input "14"
click at [440, 421] on input "12" at bounding box center [444, 419] width 76 height 33
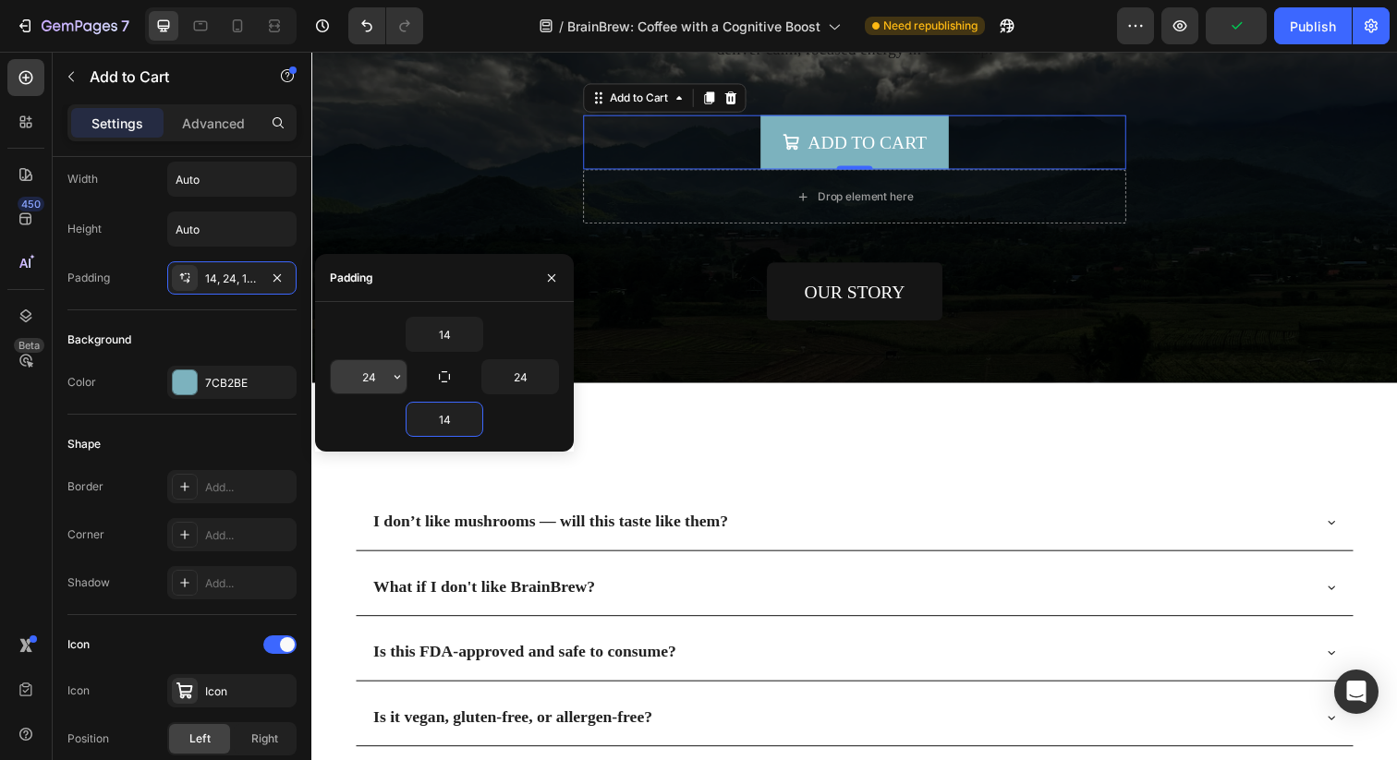
type input "14"
click at [372, 379] on input "24" at bounding box center [369, 376] width 76 height 33
type input "2"
type input "40"
click at [515, 370] on input "24" at bounding box center [520, 376] width 76 height 33
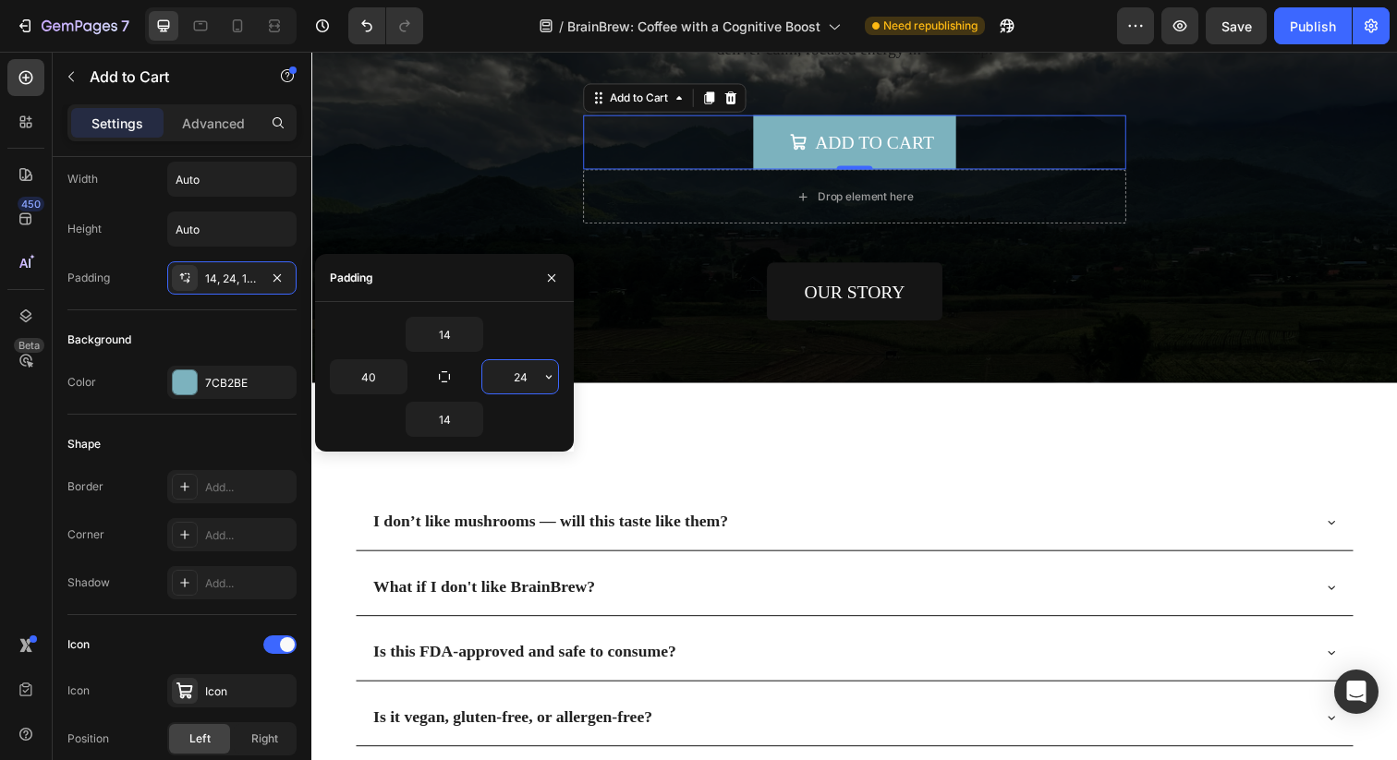
type input "2"
type input "40"
click at [113, 330] on div "Background" at bounding box center [181, 340] width 229 height 30
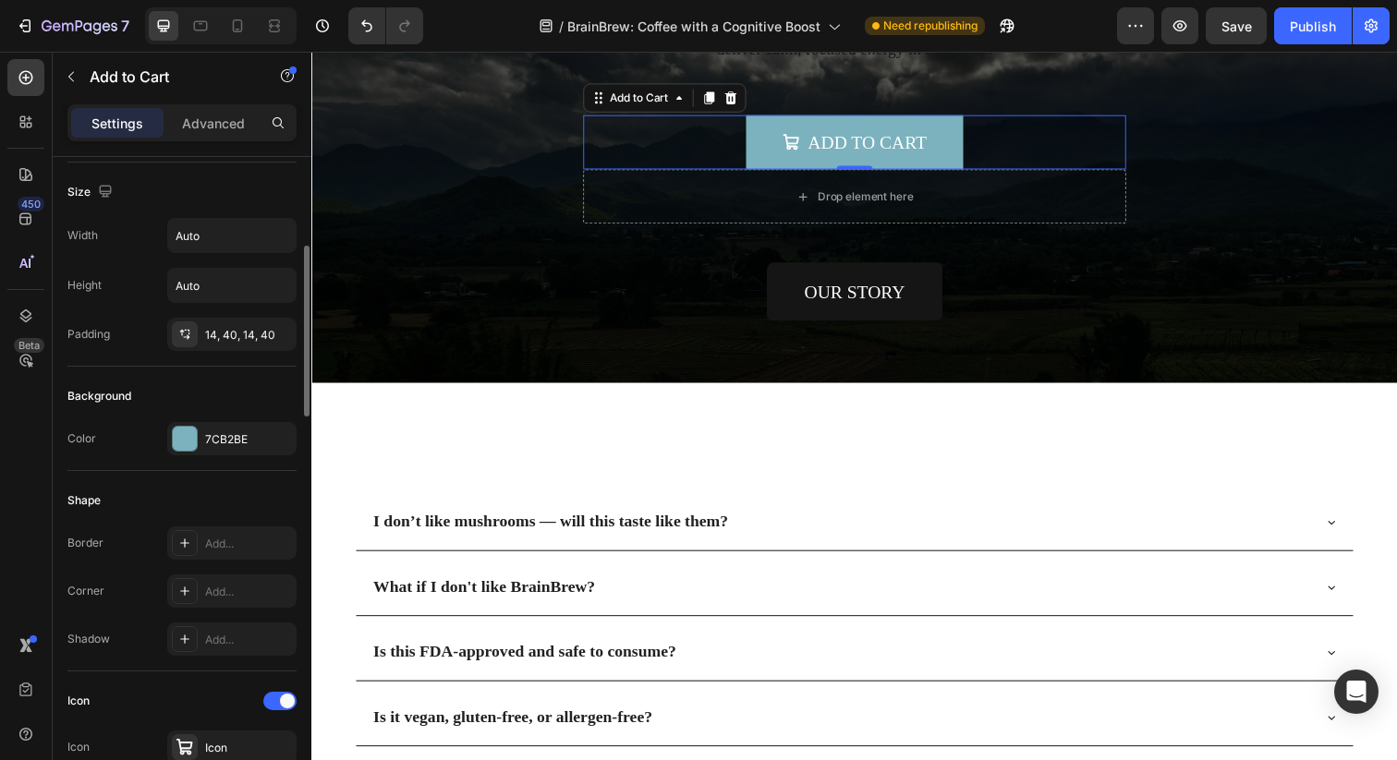
scroll to position [280, 0]
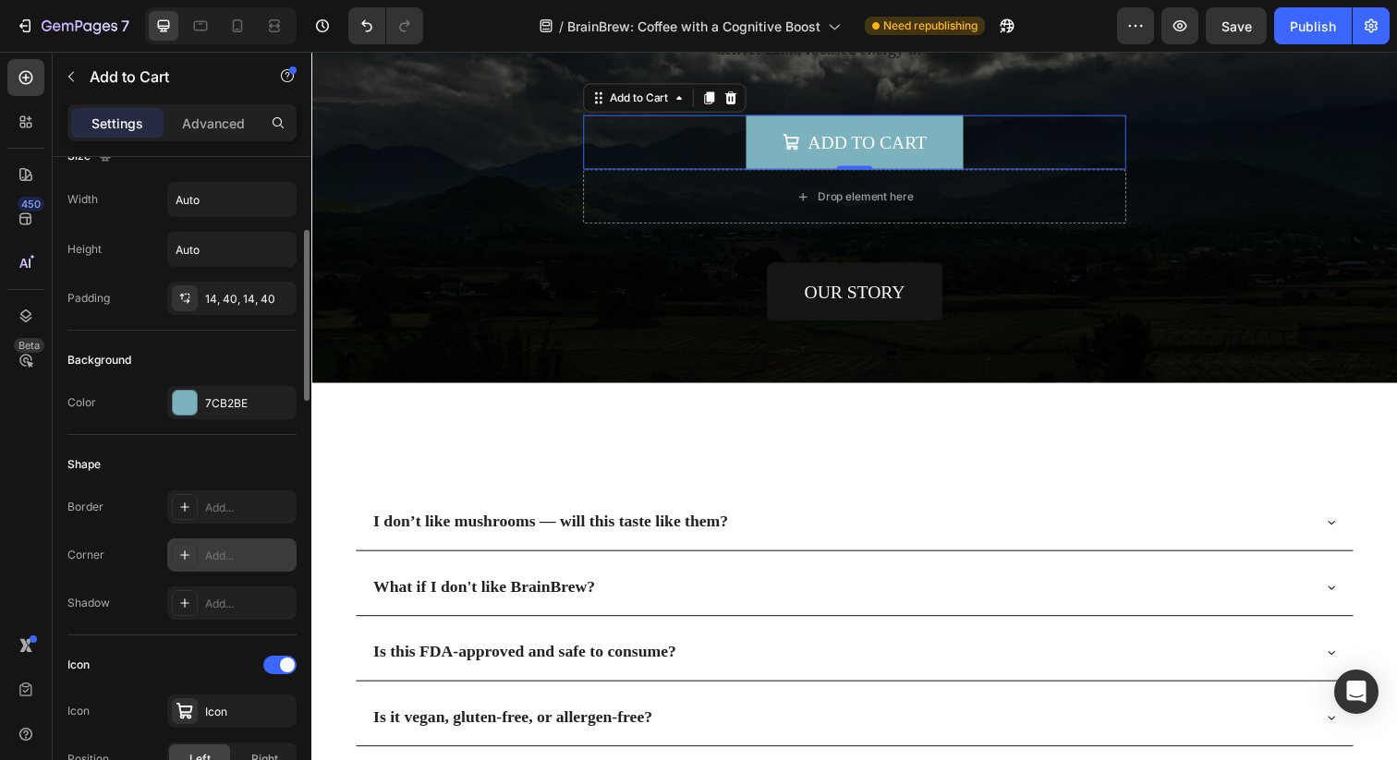
click at [184, 566] on div at bounding box center [185, 555] width 26 height 26
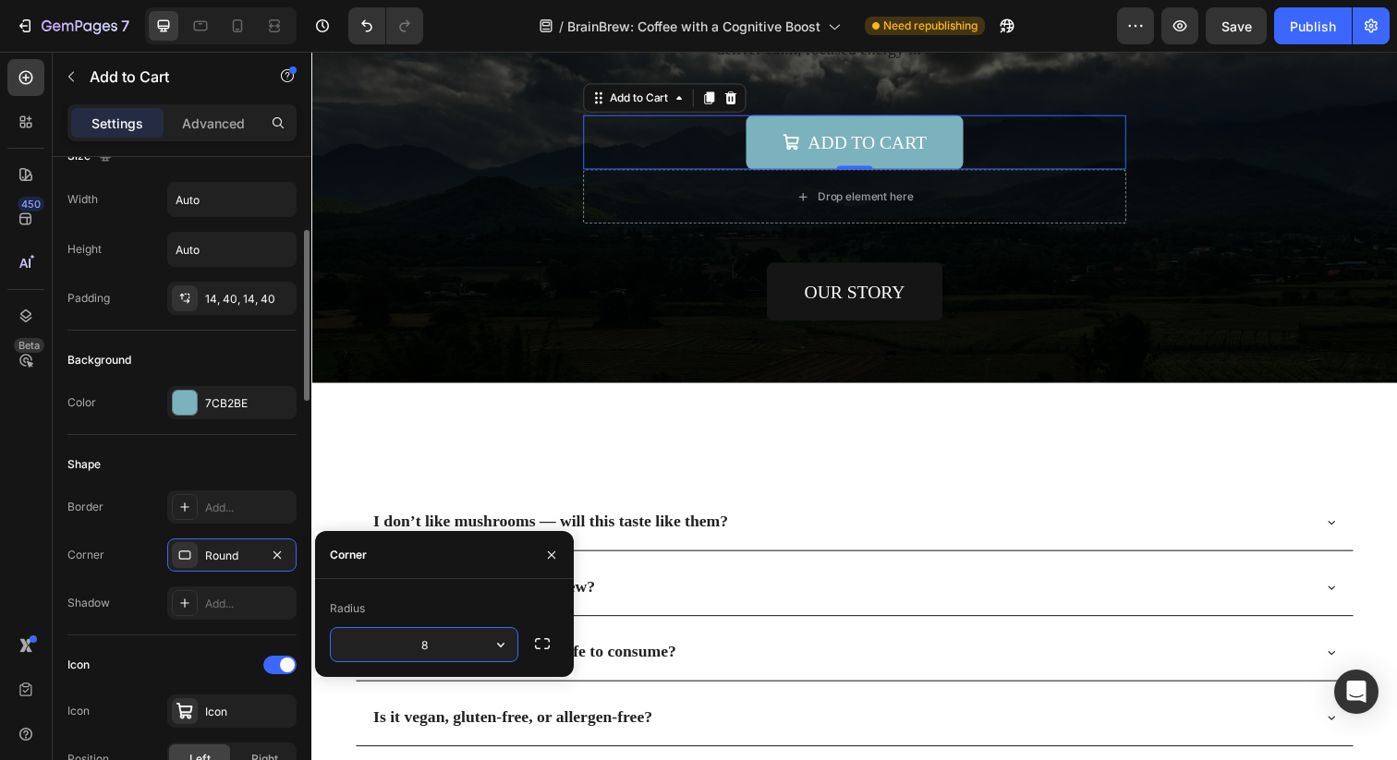
click at [158, 534] on div "Border Add... Corner Round Shadow Add..." at bounding box center [181, 555] width 229 height 129
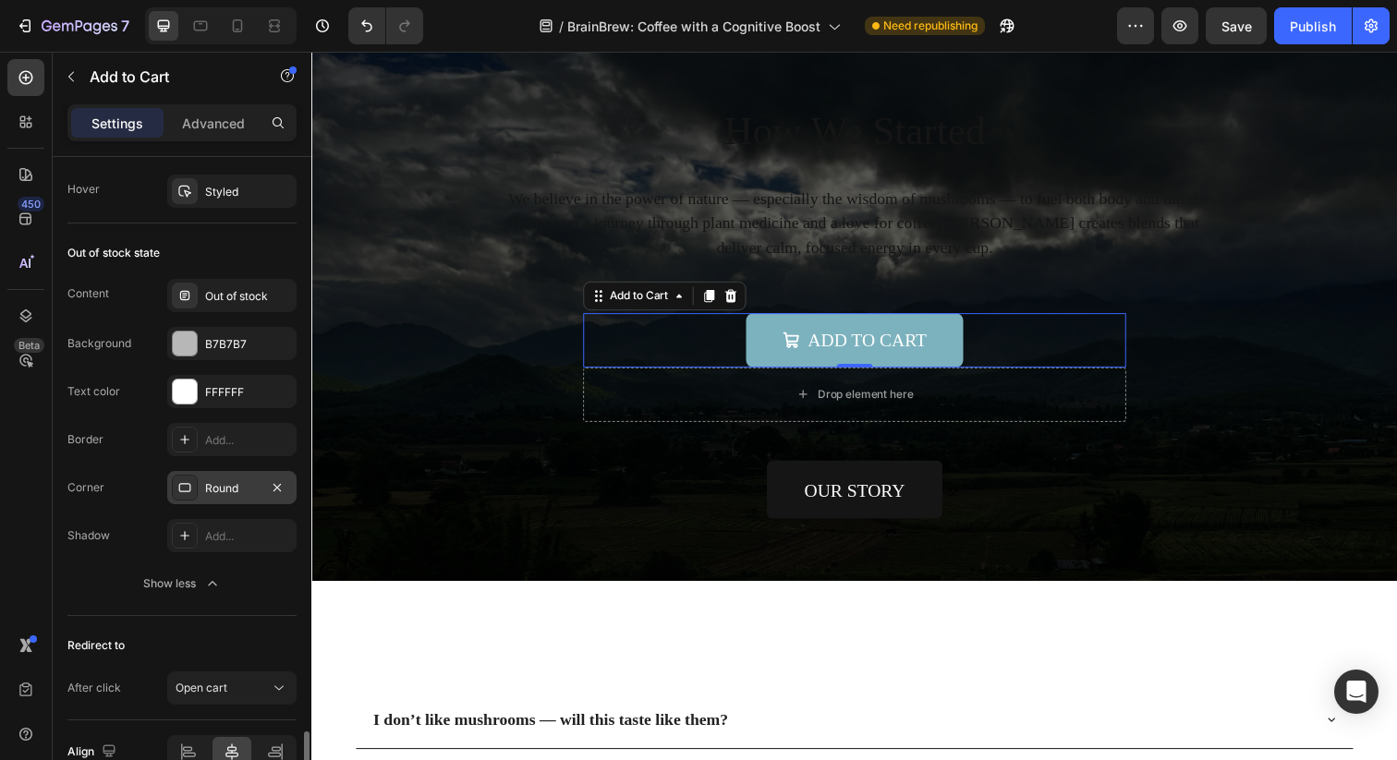
scroll to position [1716, 0]
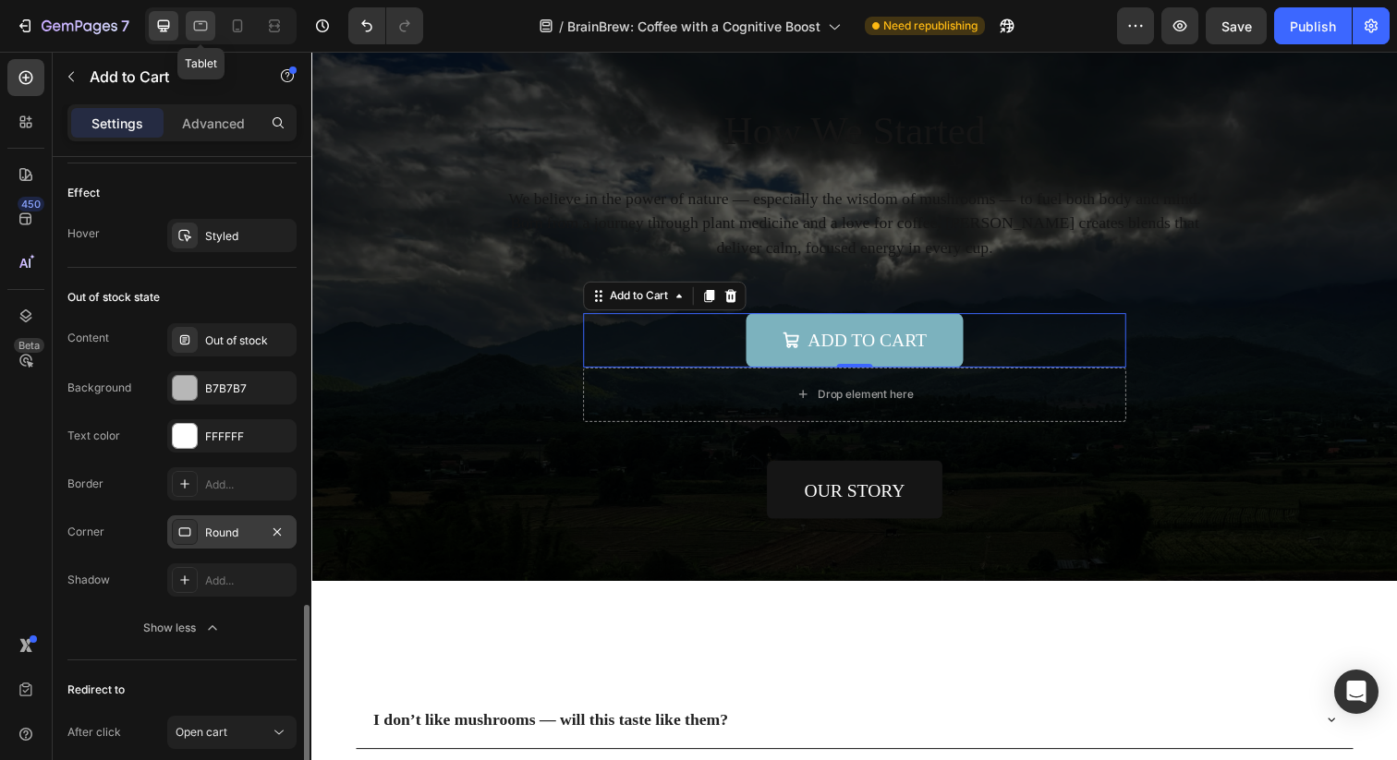
click at [203, 28] on icon at bounding box center [200, 26] width 18 height 18
type input "14"
type input "180%"
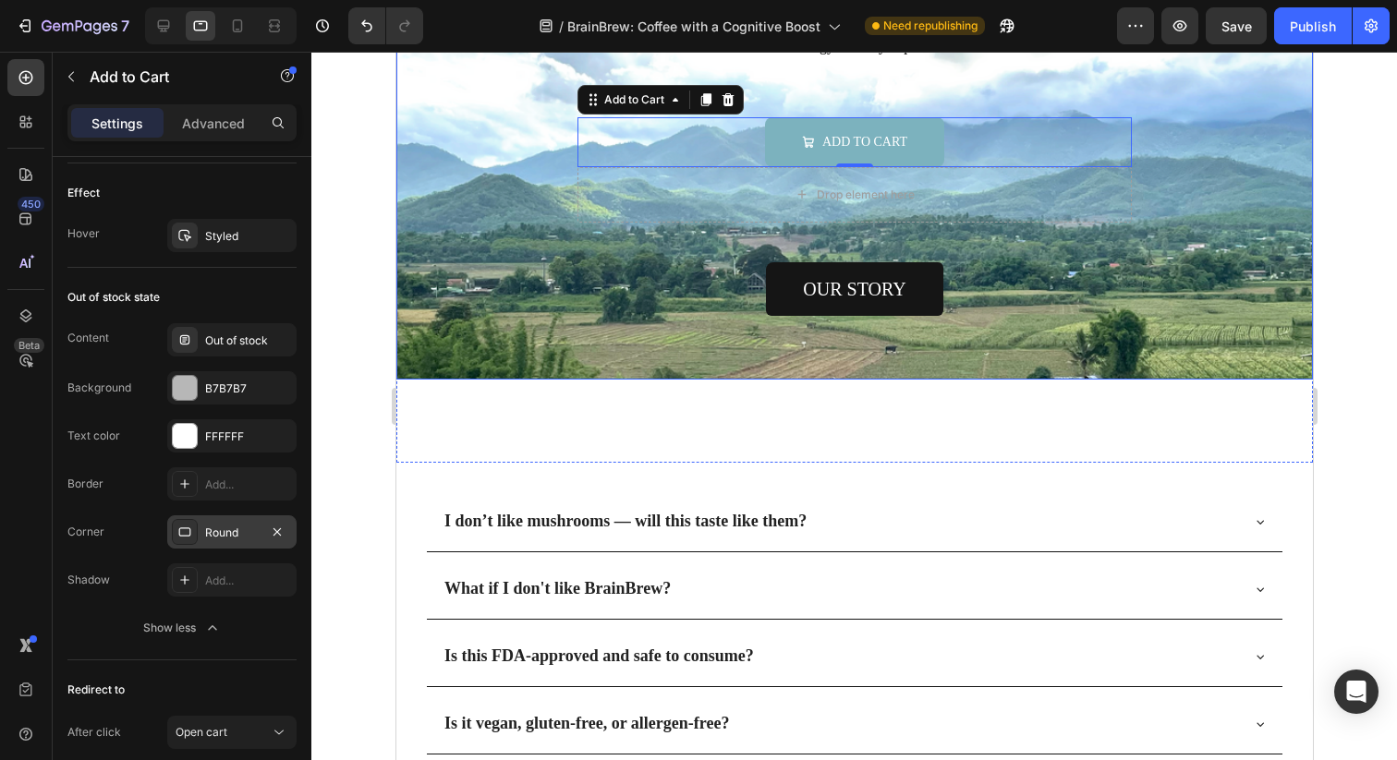
scroll to position [5685, 0]
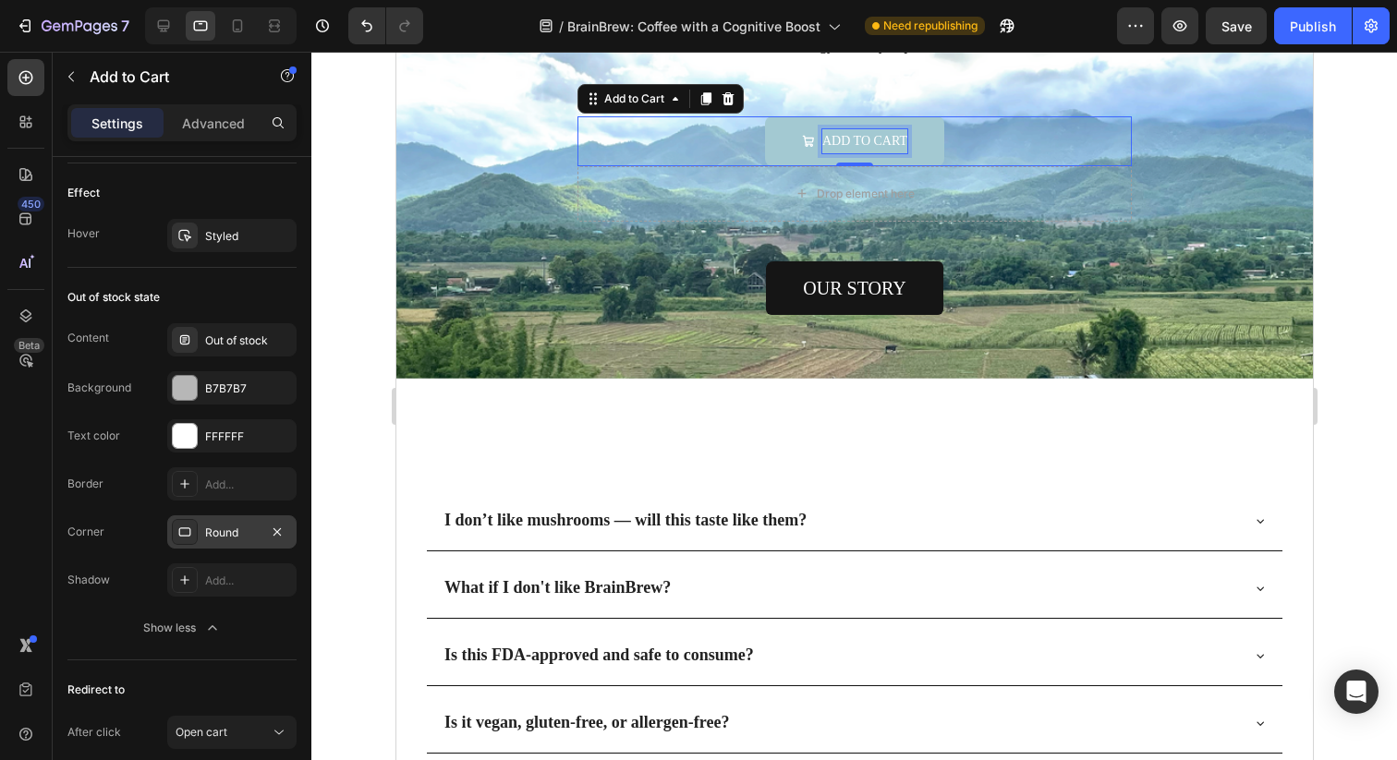
click at [875, 132] on div "Add to cart" at bounding box center [863, 140] width 85 height 23
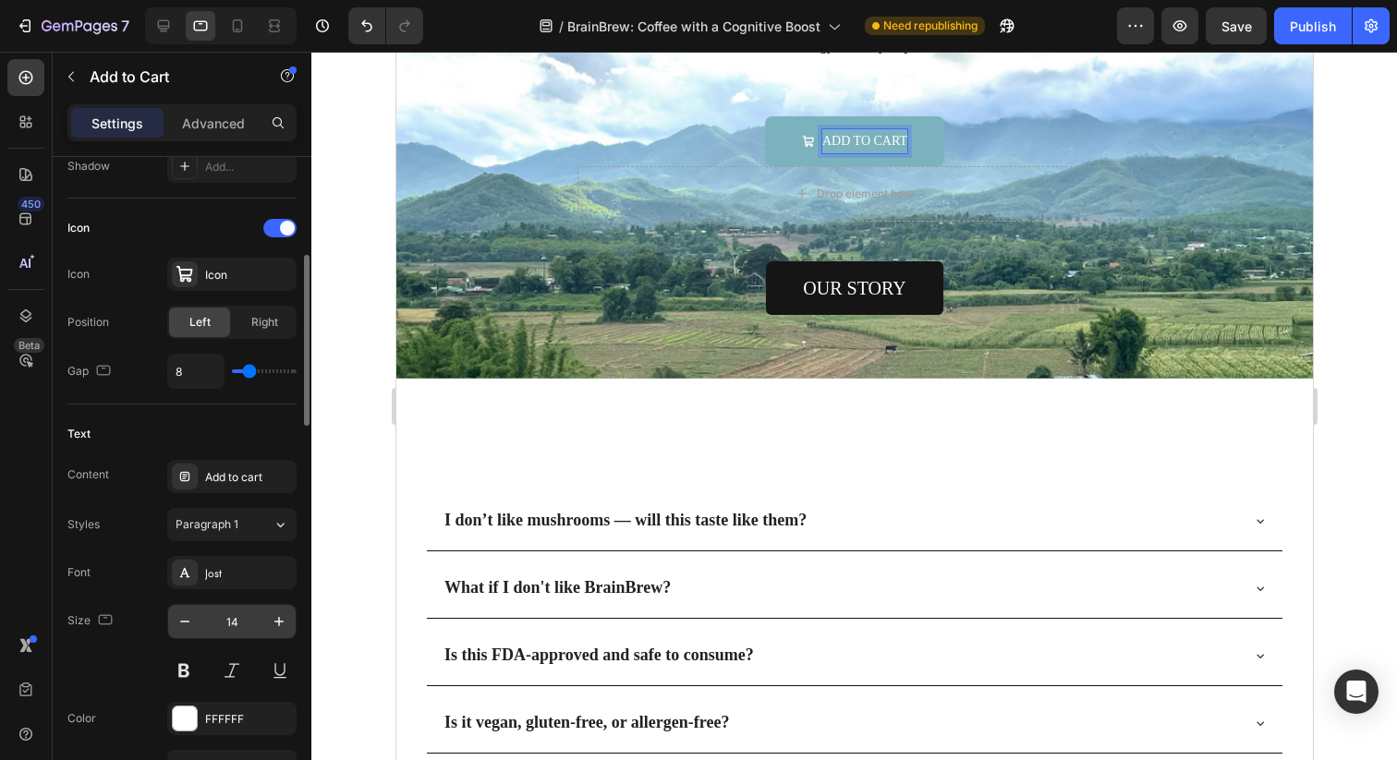
scroll to position [734, 0]
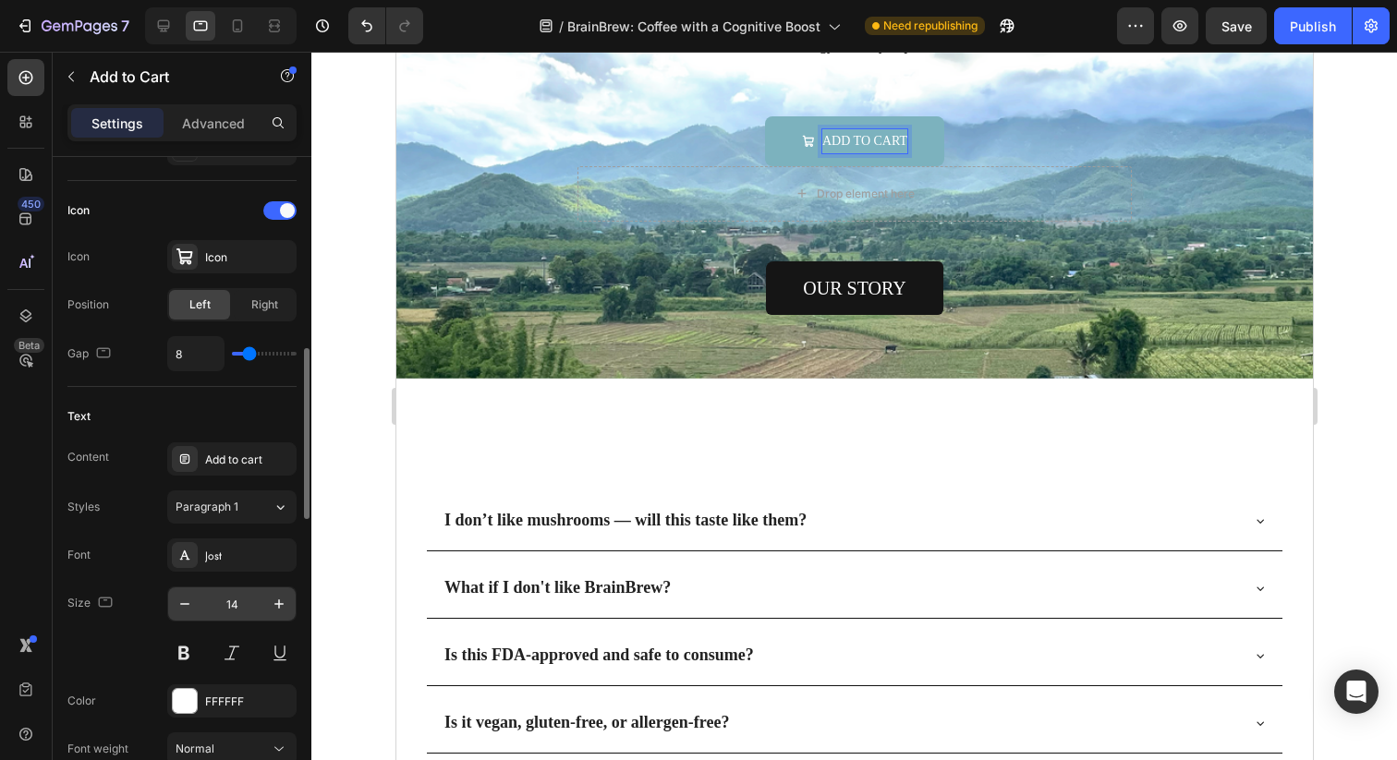
click at [228, 599] on input "14" at bounding box center [231, 604] width 61 height 33
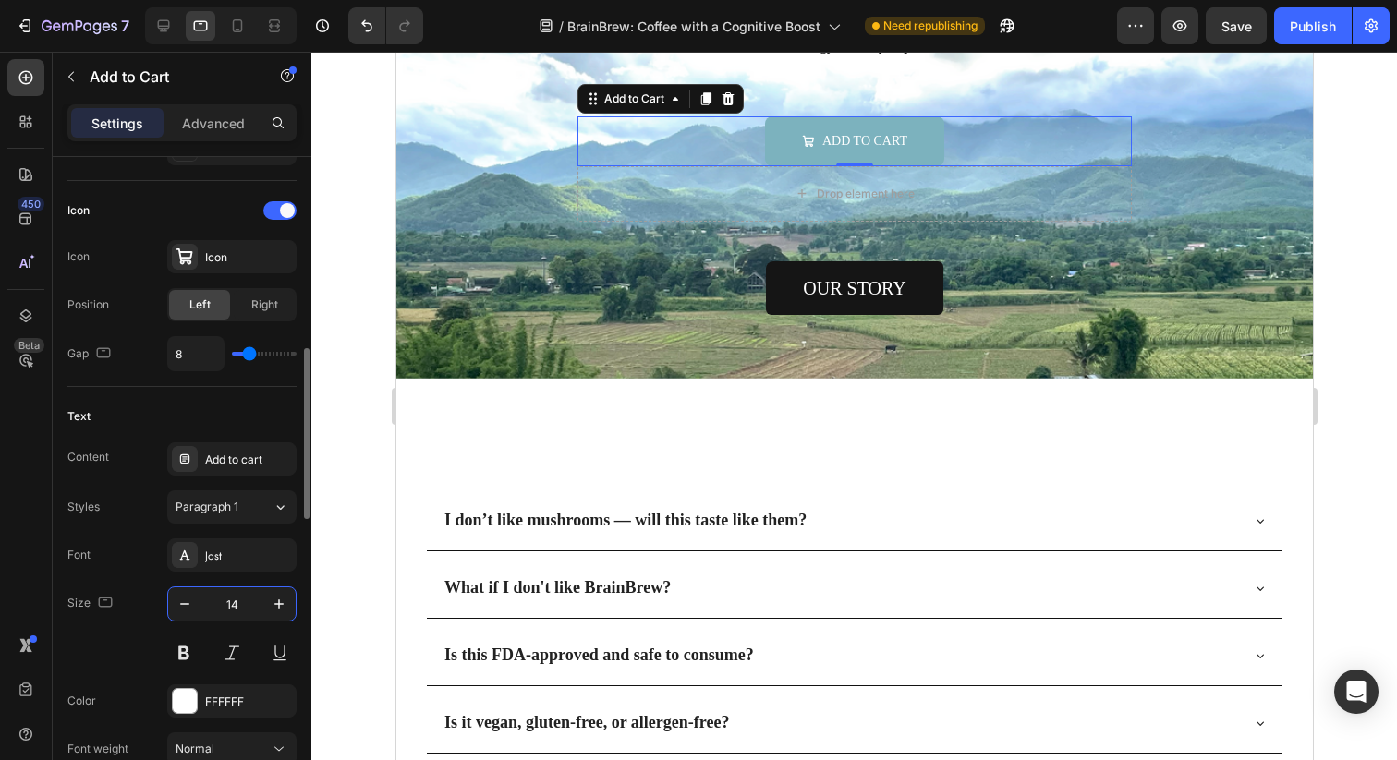
click at [228, 599] on input "14" at bounding box center [231, 604] width 61 height 33
click at [291, 606] on button "button" at bounding box center [278, 604] width 33 height 33
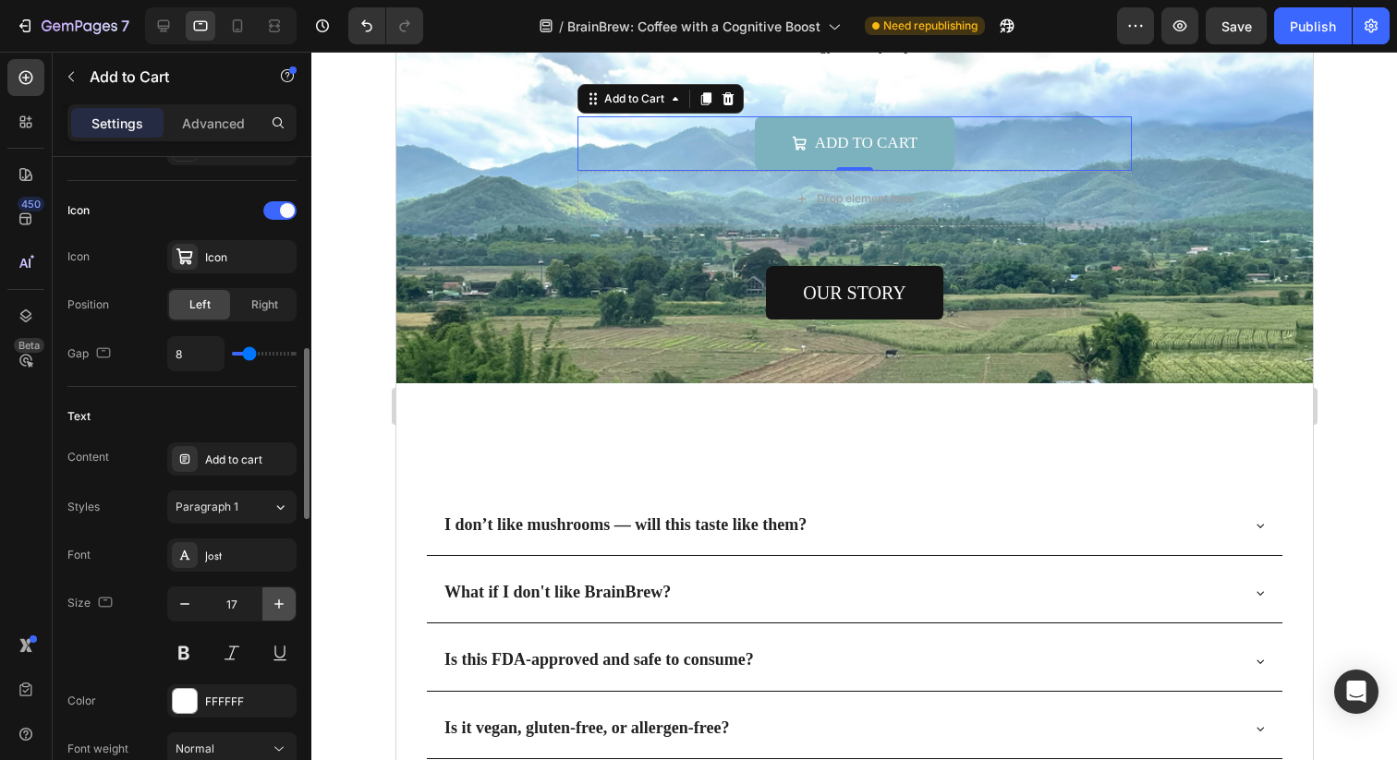
click at [291, 606] on button "button" at bounding box center [278, 604] width 33 height 33
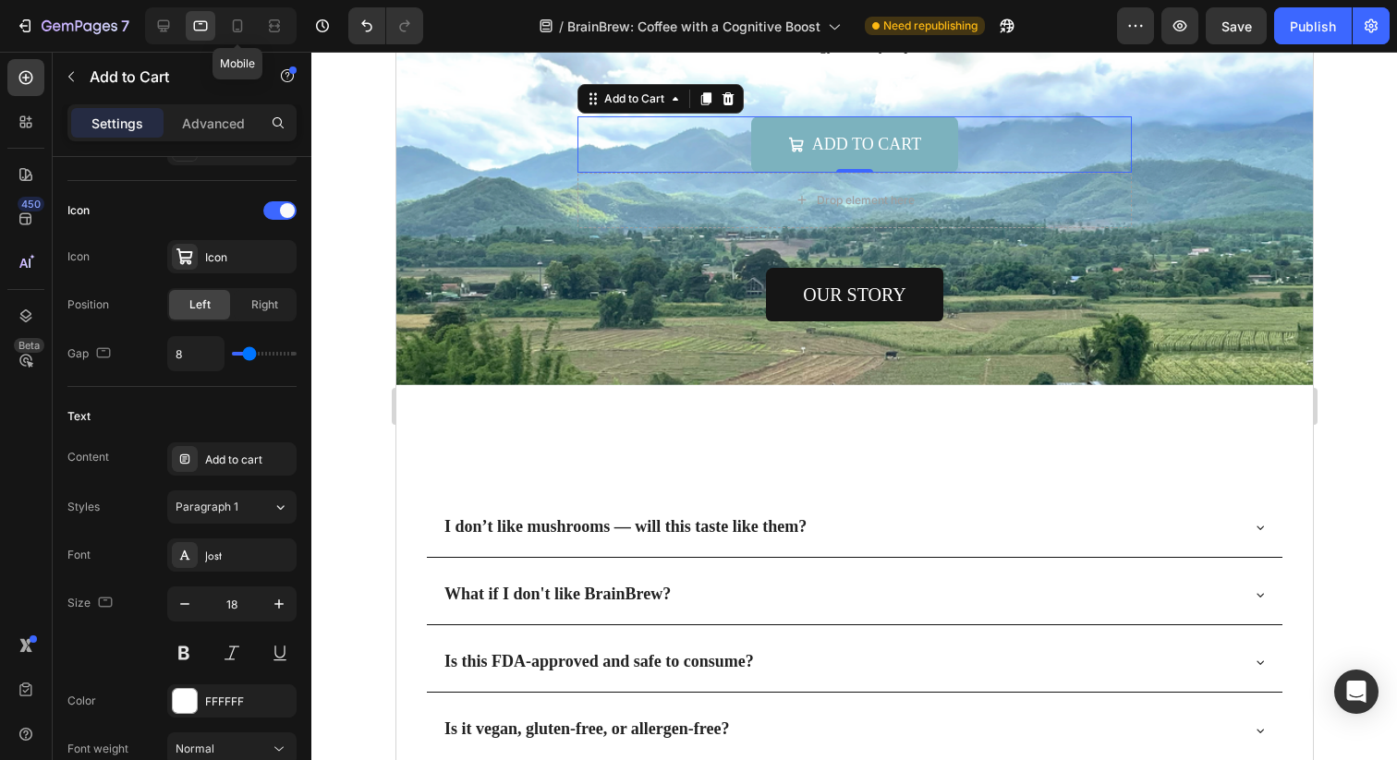
click at [232, 7] on div "Mobile" at bounding box center [220, 25] width 151 height 37
click at [232, 20] on icon at bounding box center [237, 26] width 18 height 18
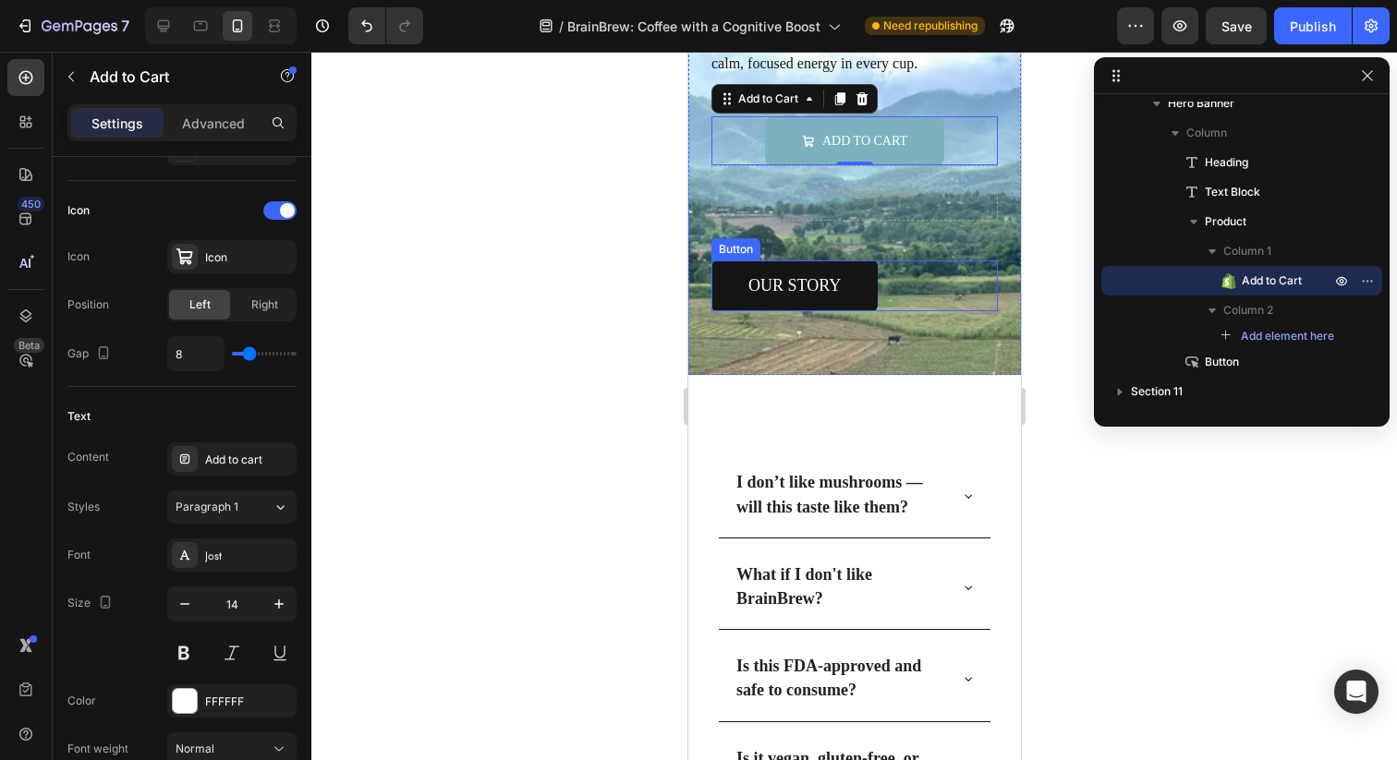
scroll to position [5423, 0]
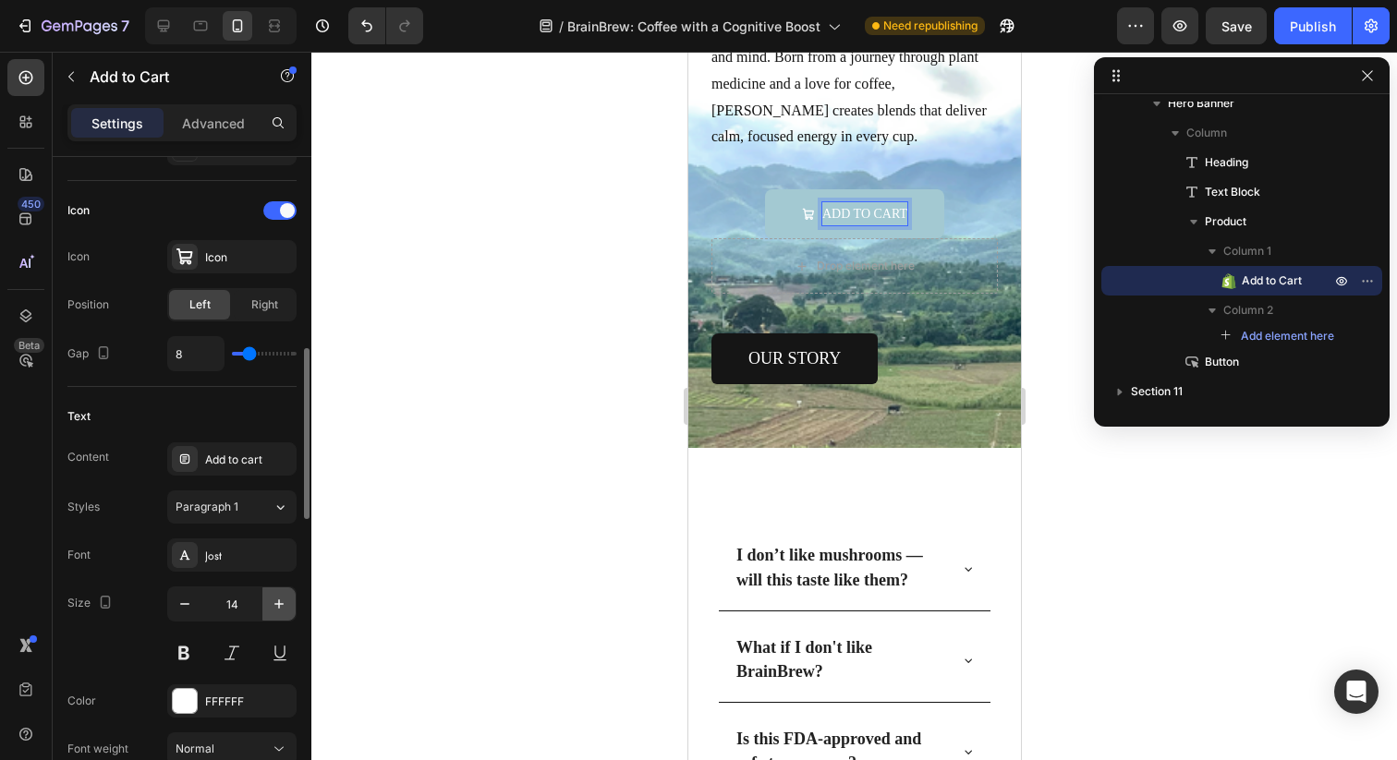
click at [284, 600] on icon "button" at bounding box center [279, 604] width 18 height 18
type input "16"
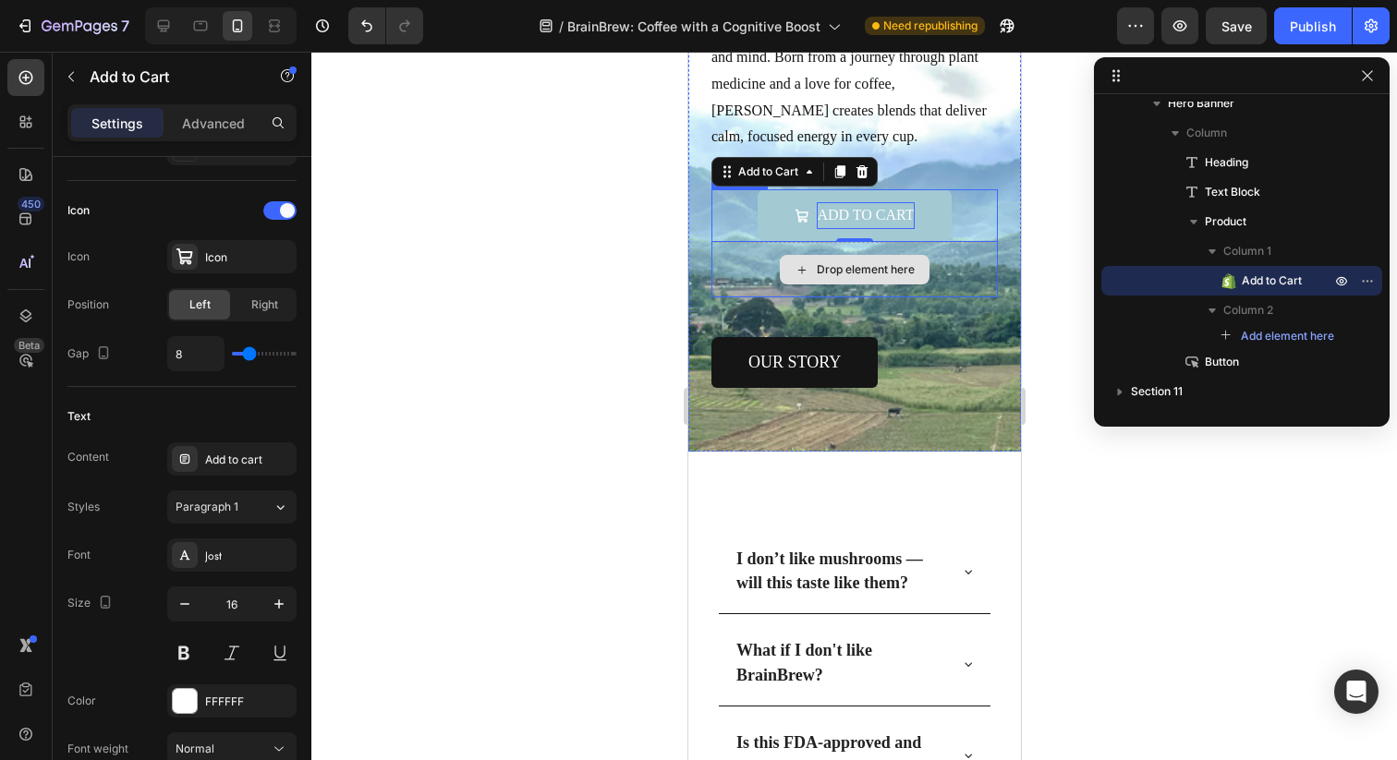
click at [757, 281] on div "Drop element here" at bounding box center [853, 269] width 286 height 55
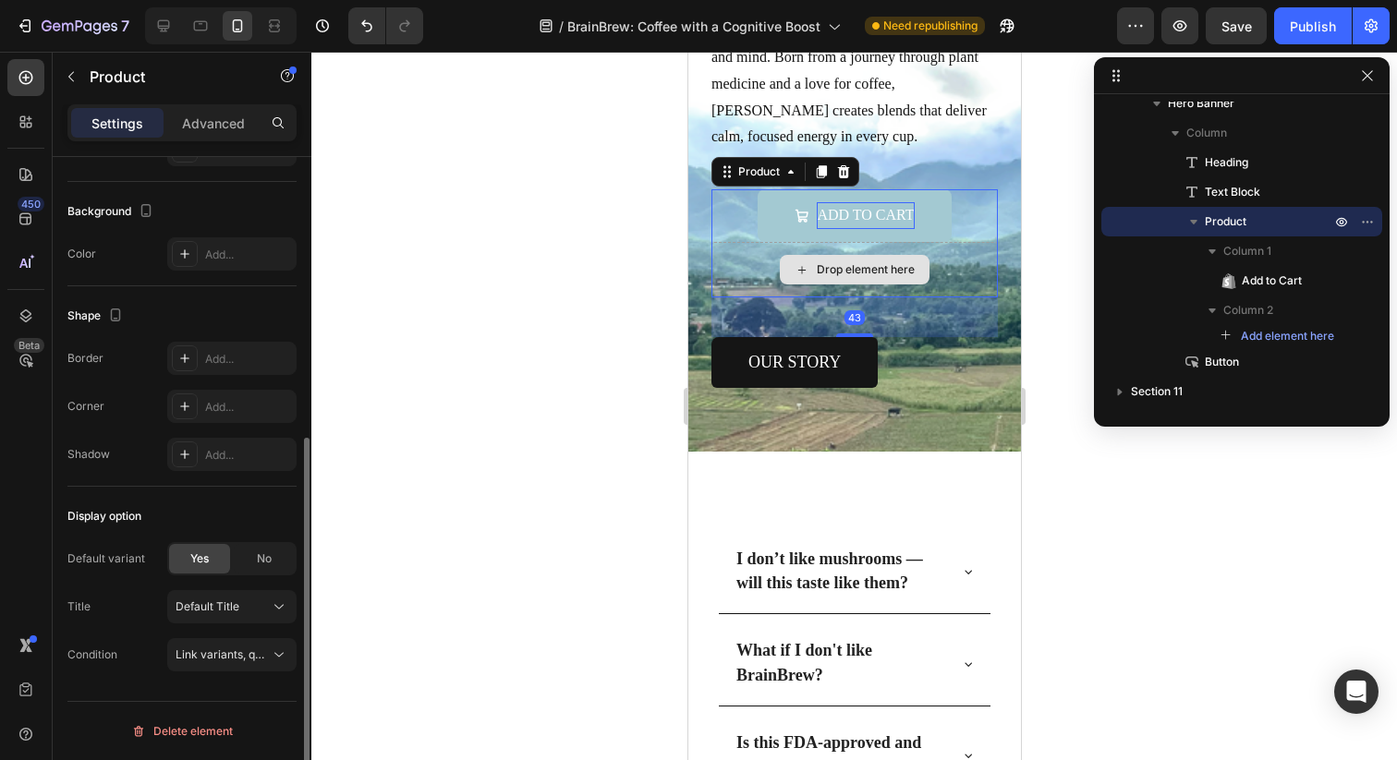
scroll to position [0, 0]
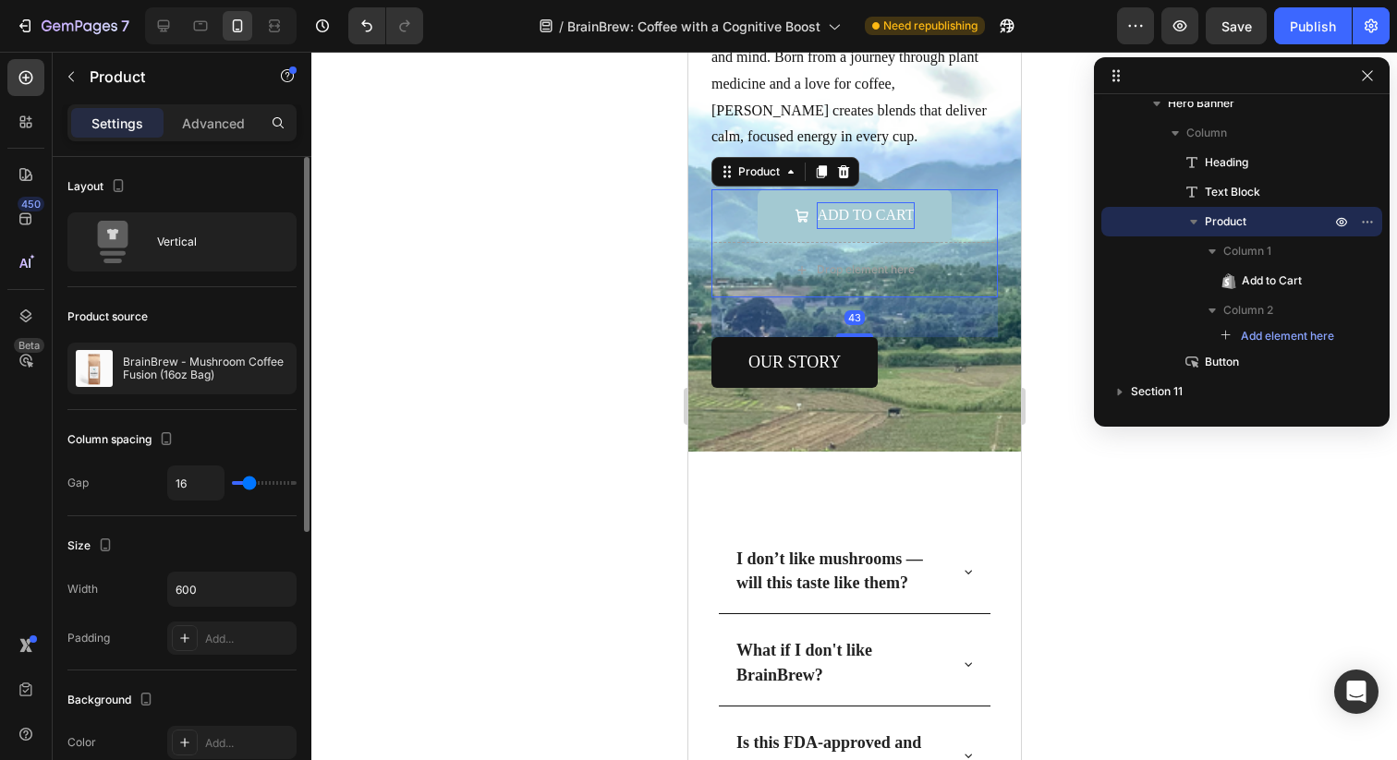
type input "4"
type input "0"
drag, startPoint x: 247, startPoint y: 485, endPoint x: 188, endPoint y: 485, distance: 58.2
type input "0"
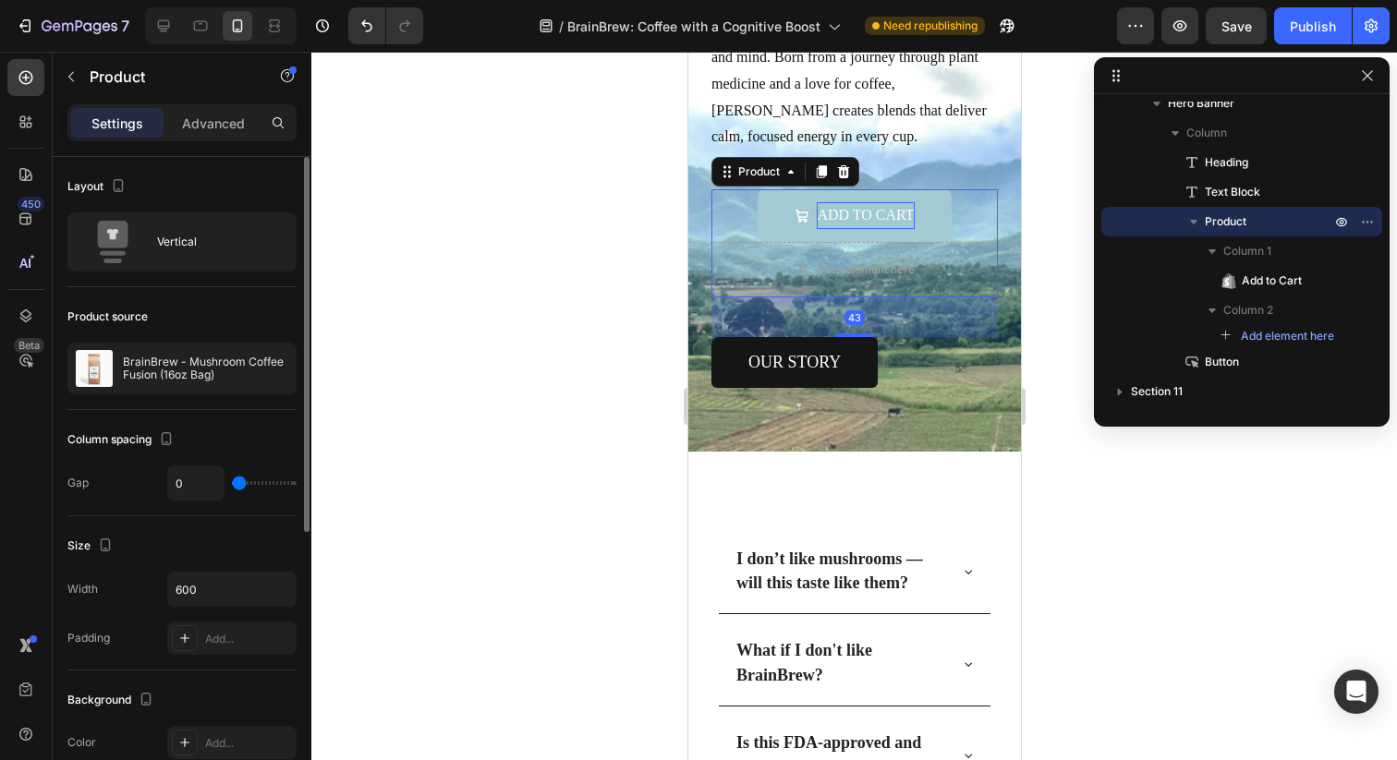
click at [232, 485] on input "range" at bounding box center [264, 483] width 65 height 4
click at [734, 225] on div "Add to cart Add to Cart" at bounding box center [853, 215] width 286 height 53
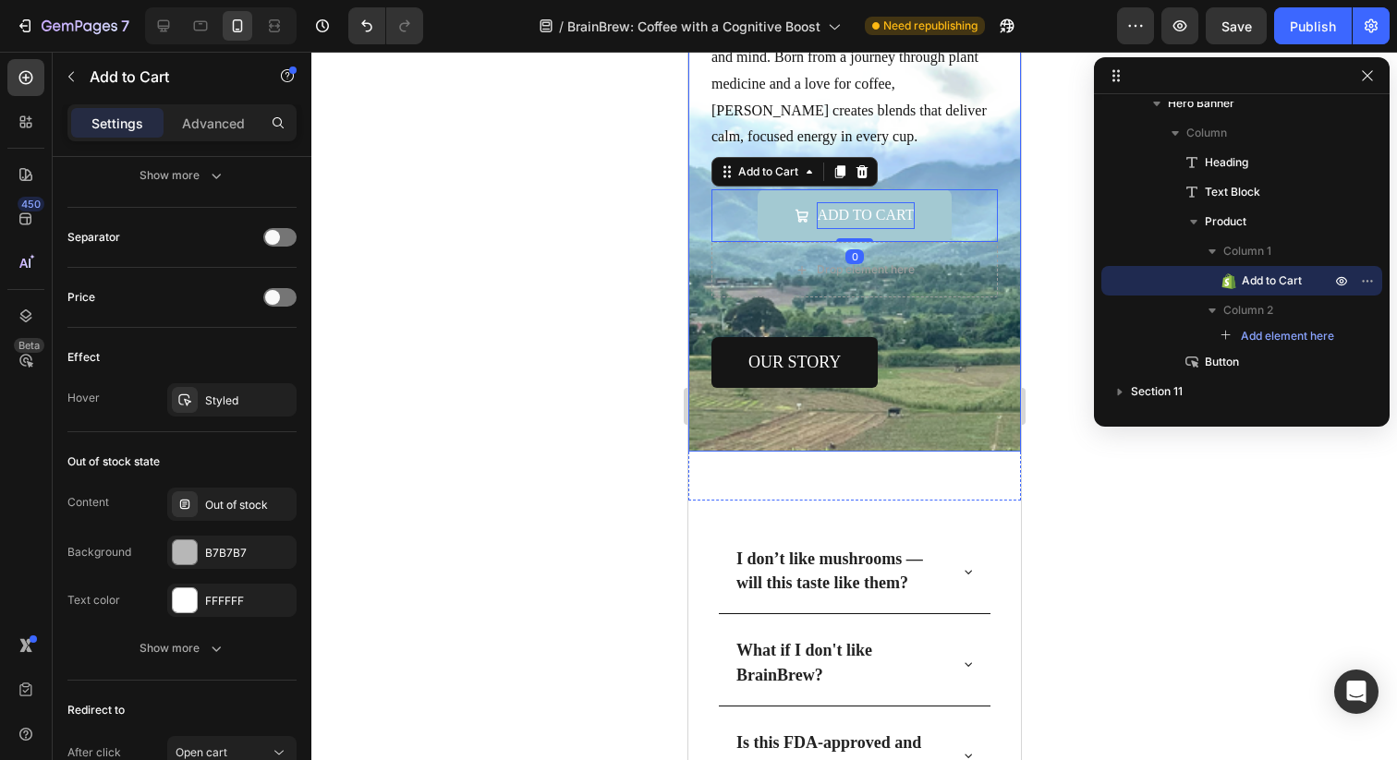
scroll to position [1470, 0]
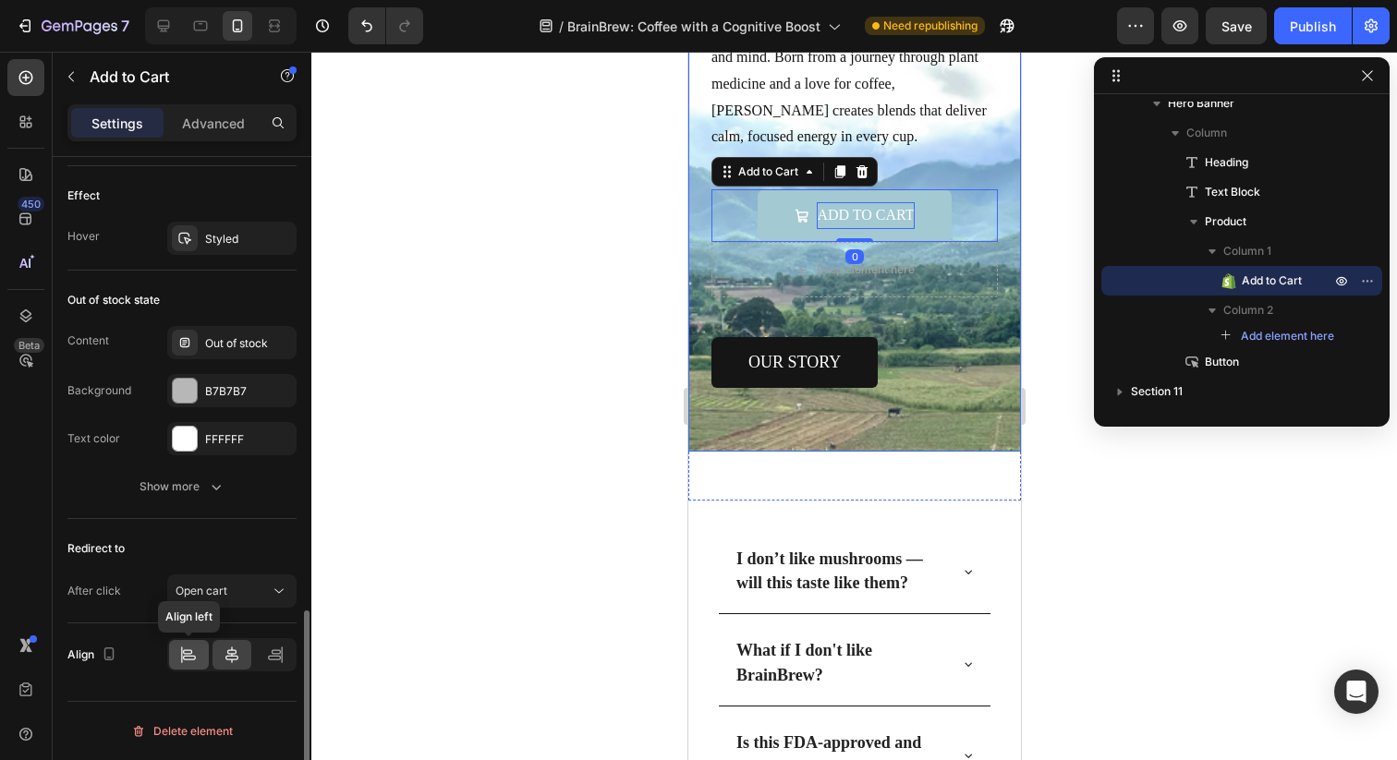
click at [186, 660] on icon at bounding box center [188, 655] width 18 height 18
click at [200, 22] on icon at bounding box center [200, 26] width 18 height 18
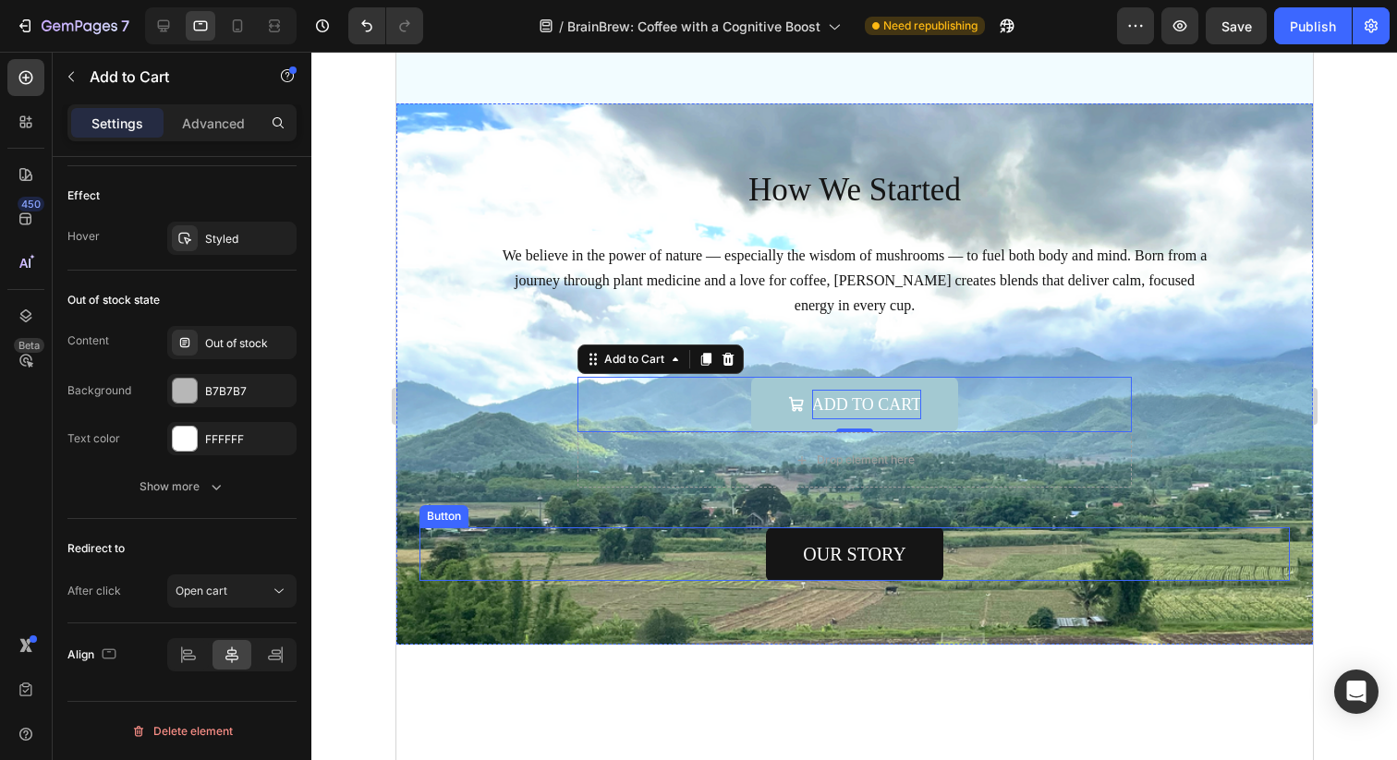
scroll to position [5399, 0]
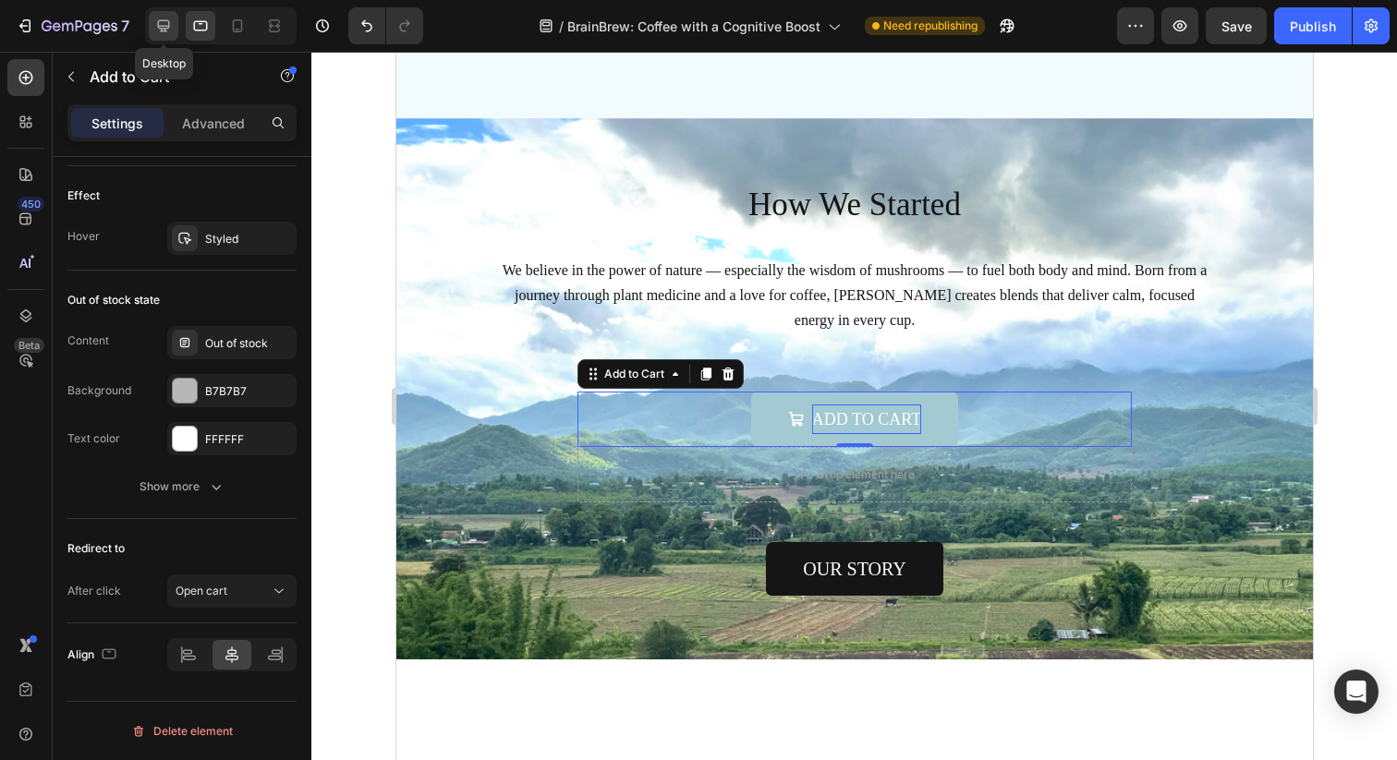
click at [164, 26] on icon at bounding box center [164, 26] width 12 height 12
type input "20"
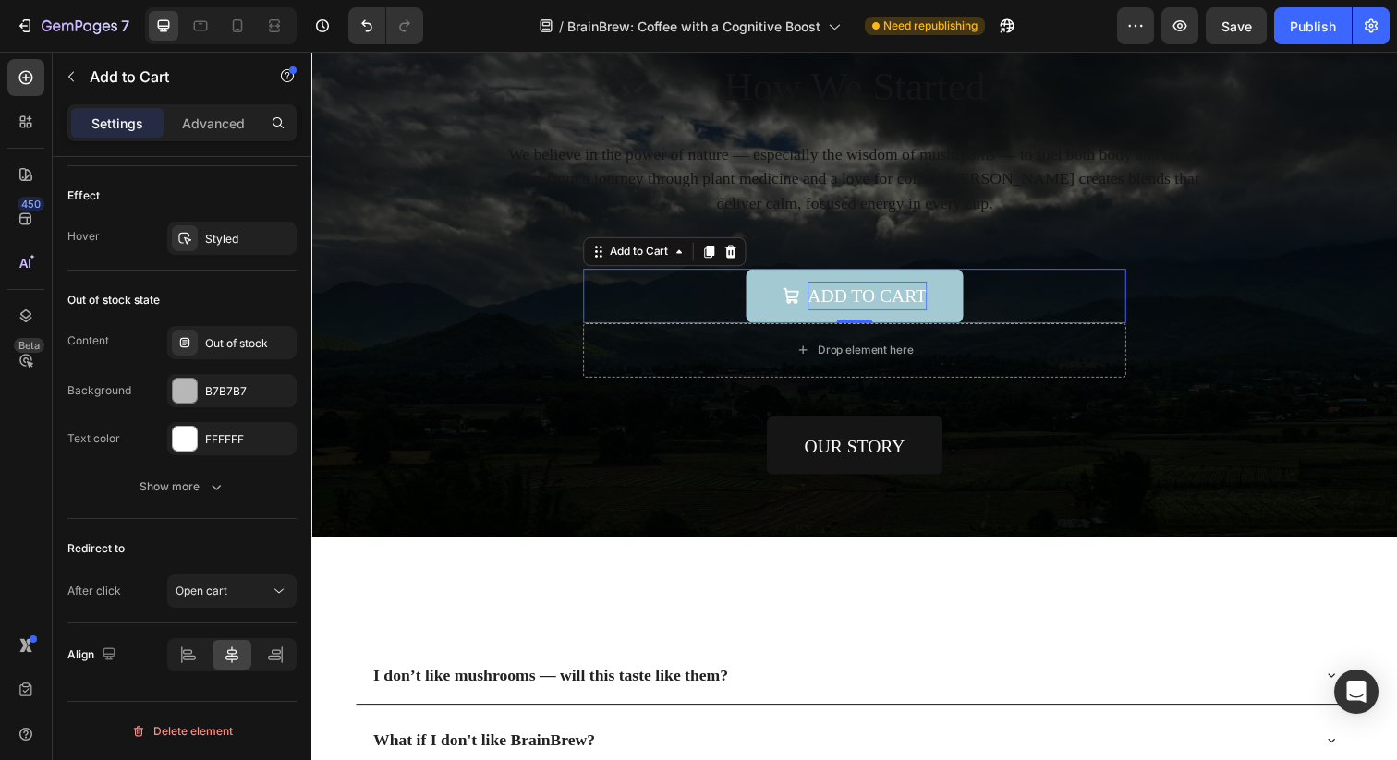
scroll to position [5637, 0]
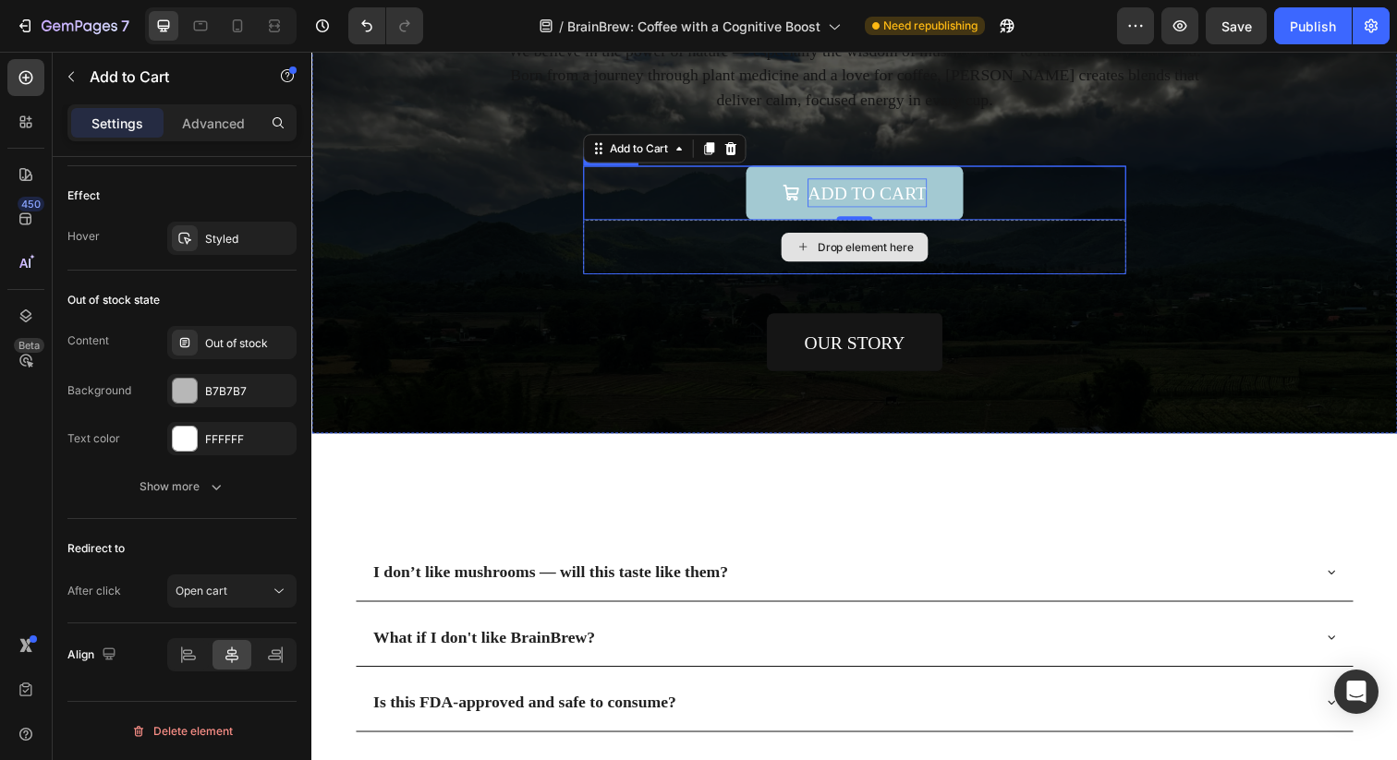
click at [1081, 239] on div "Drop element here" at bounding box center [865, 251] width 554 height 55
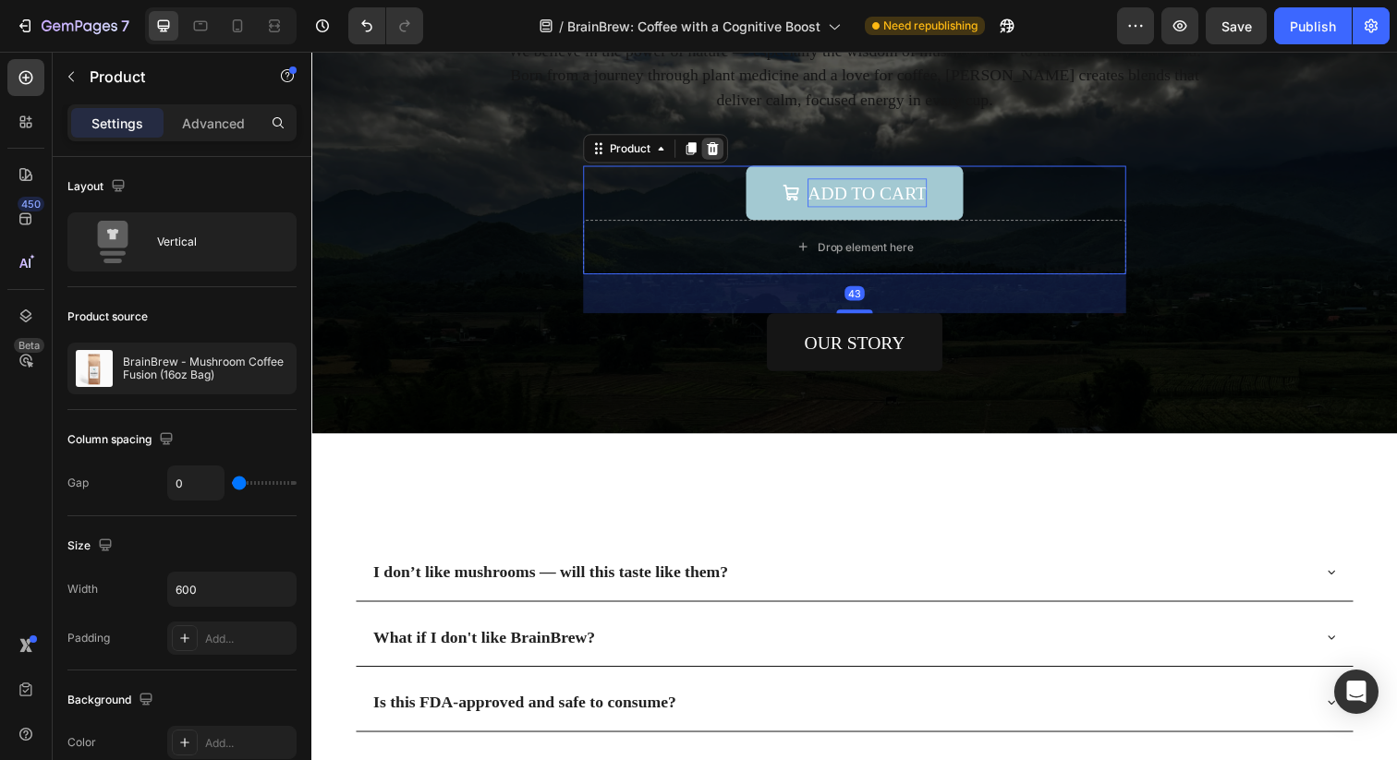
click at [730, 150] on div at bounding box center [720, 150] width 22 height 22
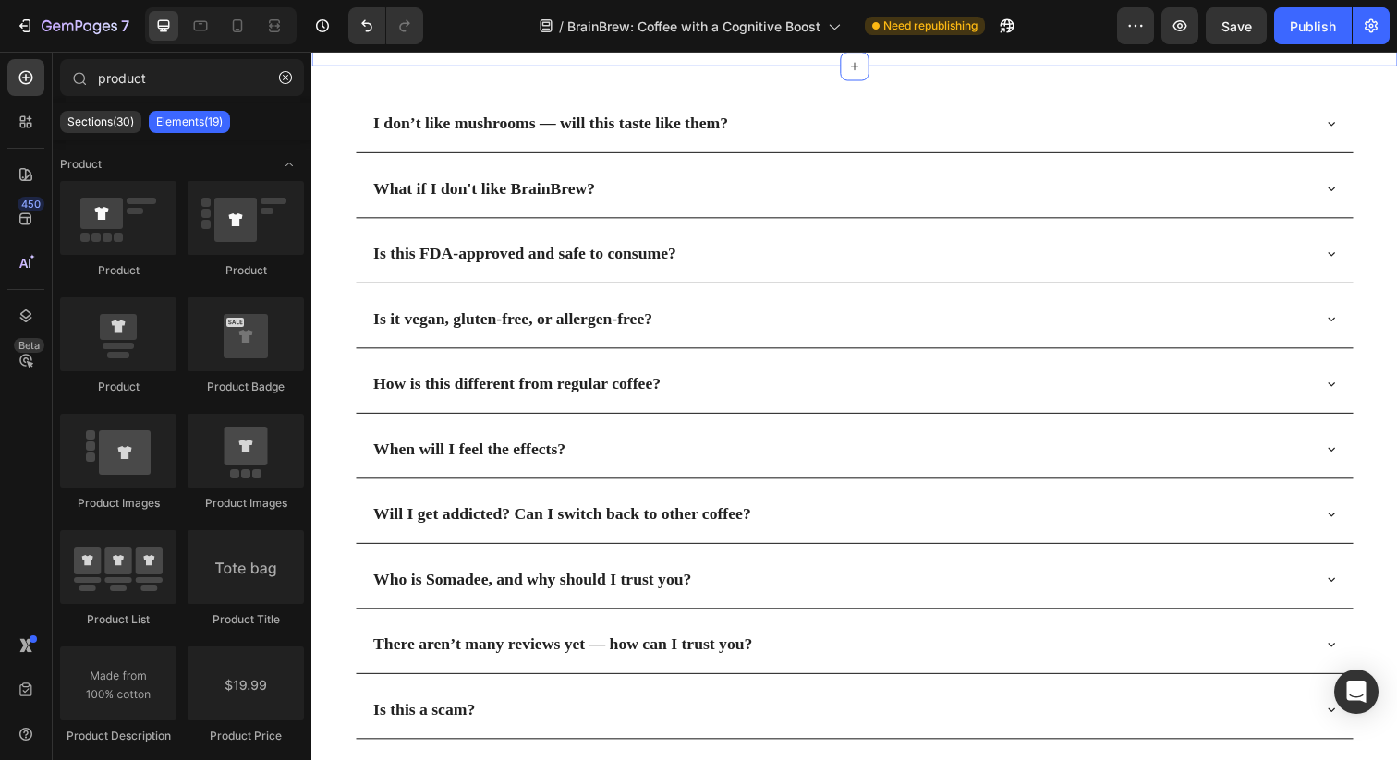
scroll to position [6213, 0]
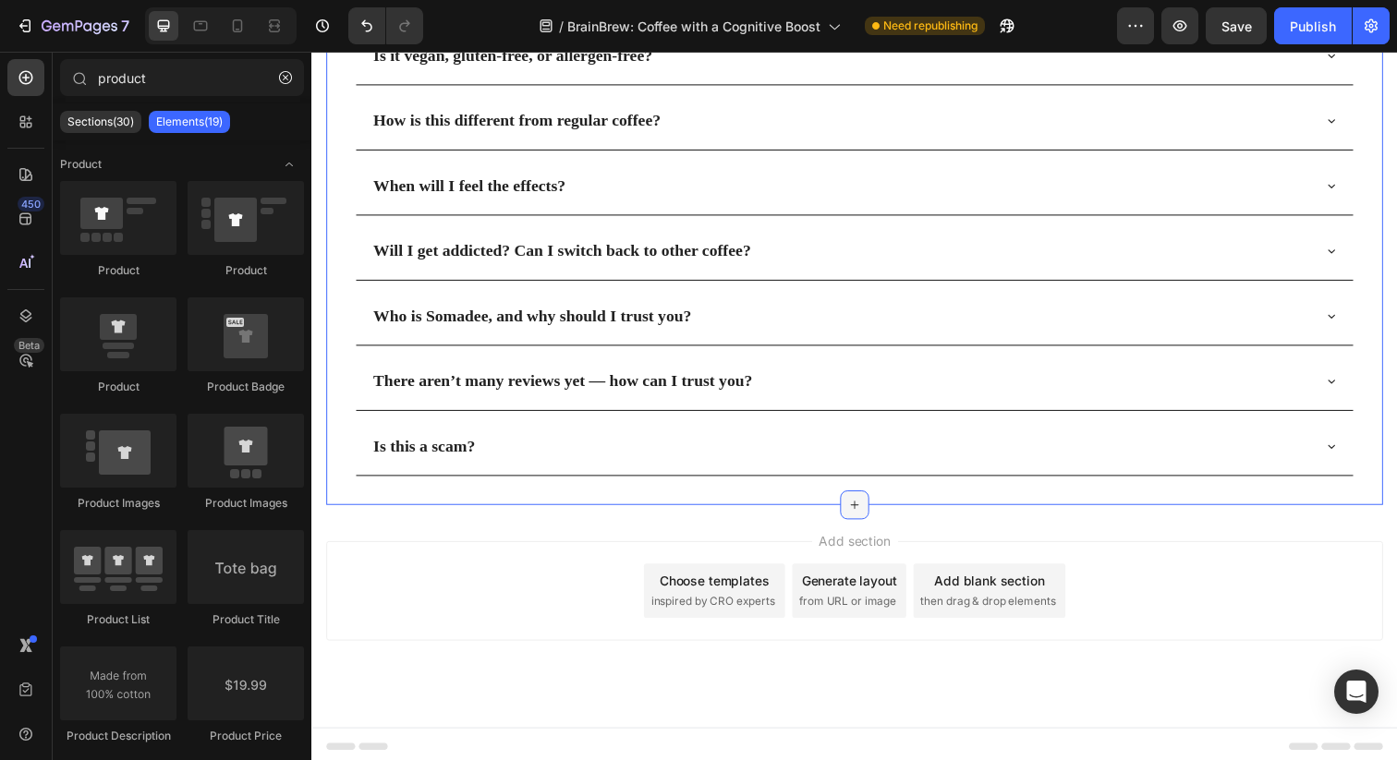
click at [866, 500] on div at bounding box center [866, 515] width 30 height 30
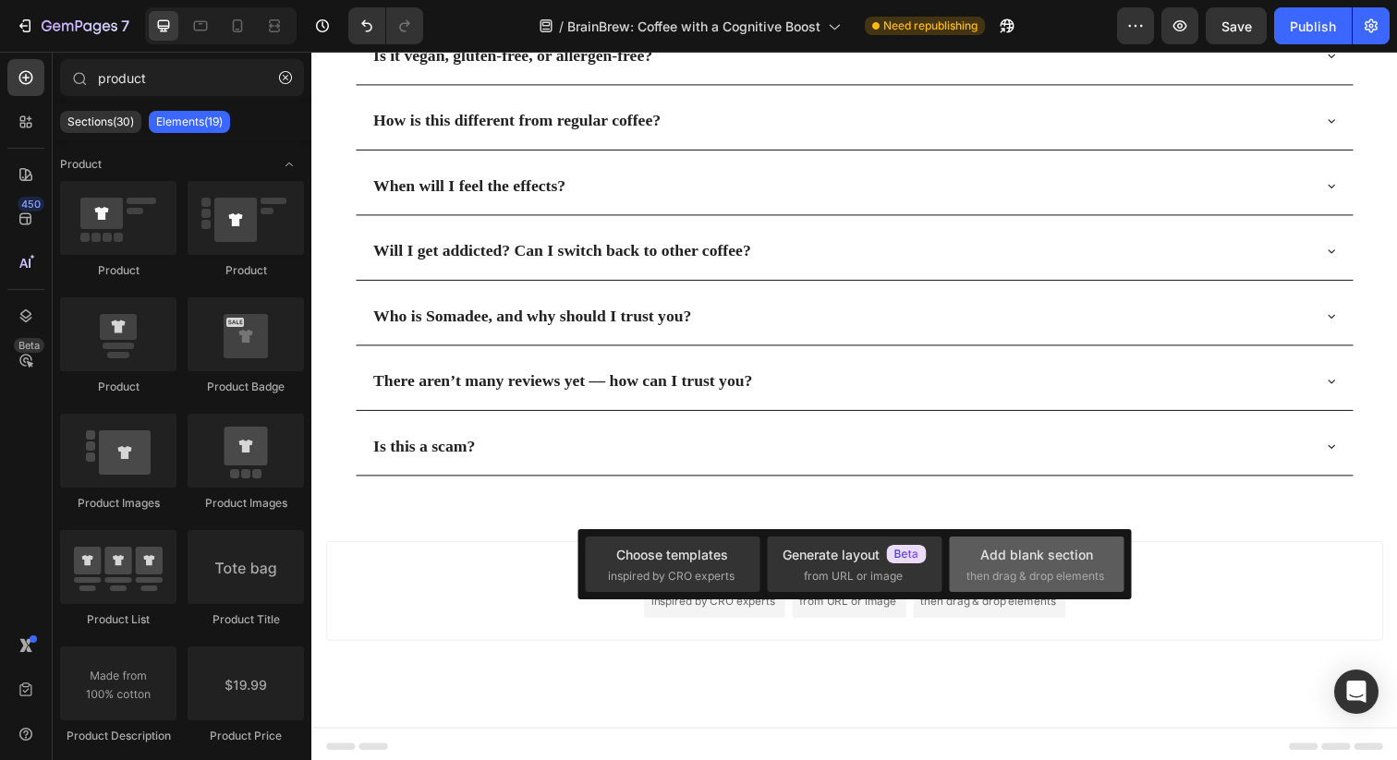
click at [1013, 569] on span "then drag & drop elements" at bounding box center [1035, 576] width 138 height 17
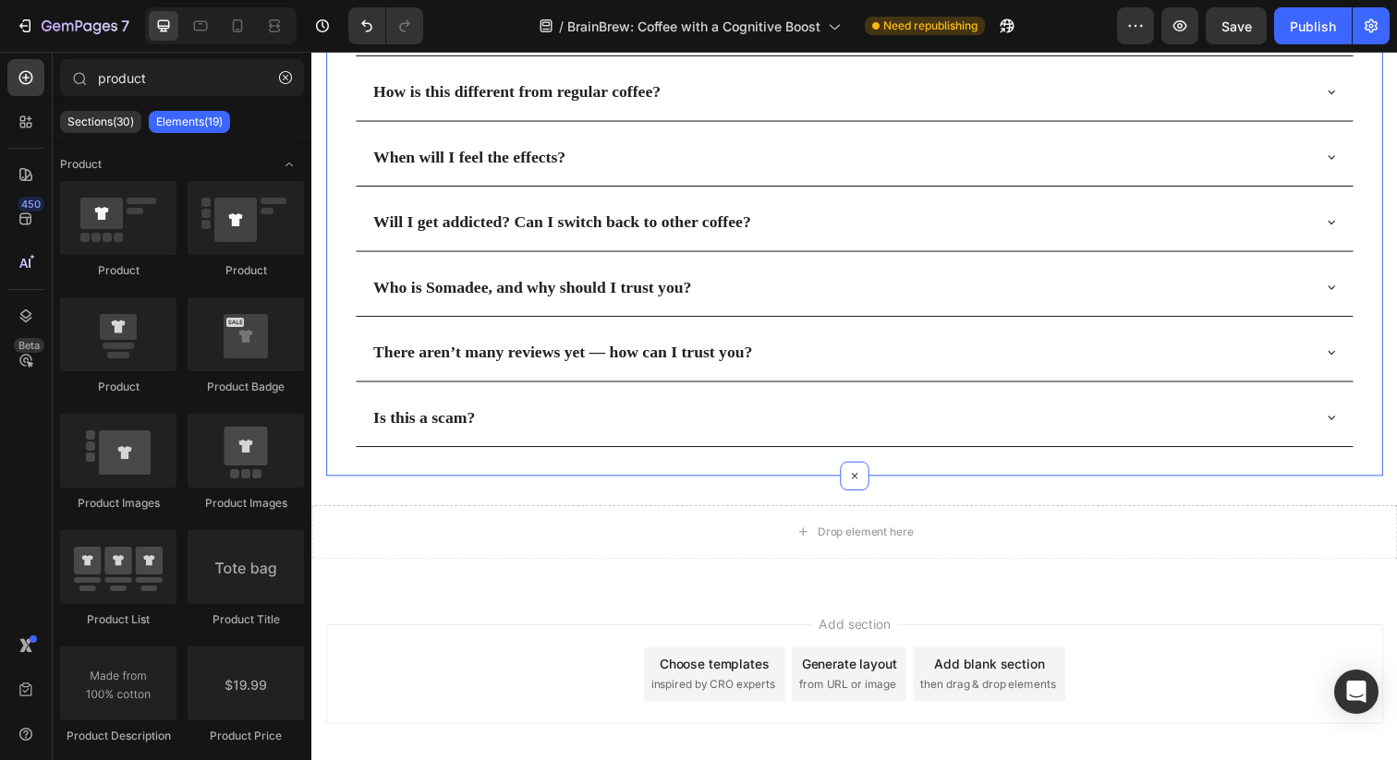
scroll to position [6283, 0]
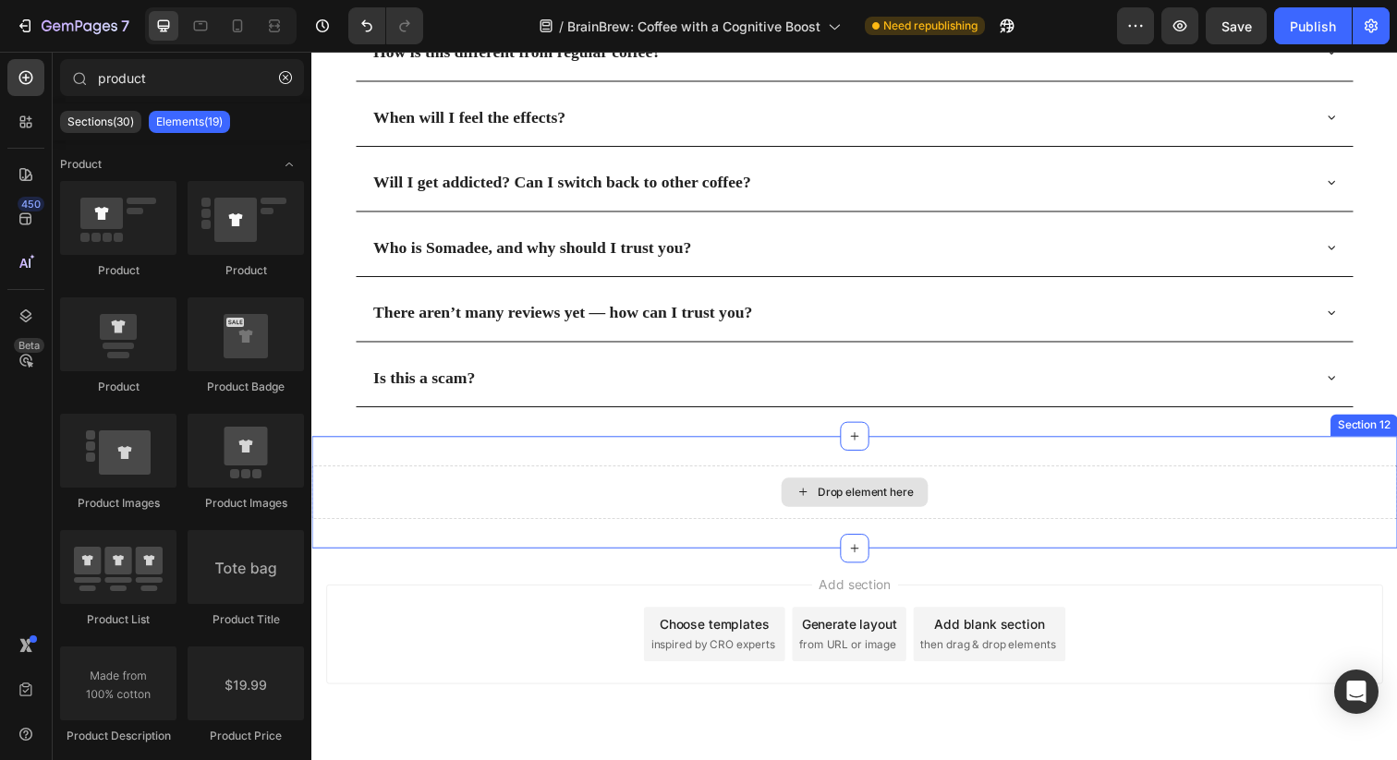
click at [721, 504] on div "Drop element here" at bounding box center [865, 501] width 1108 height 55
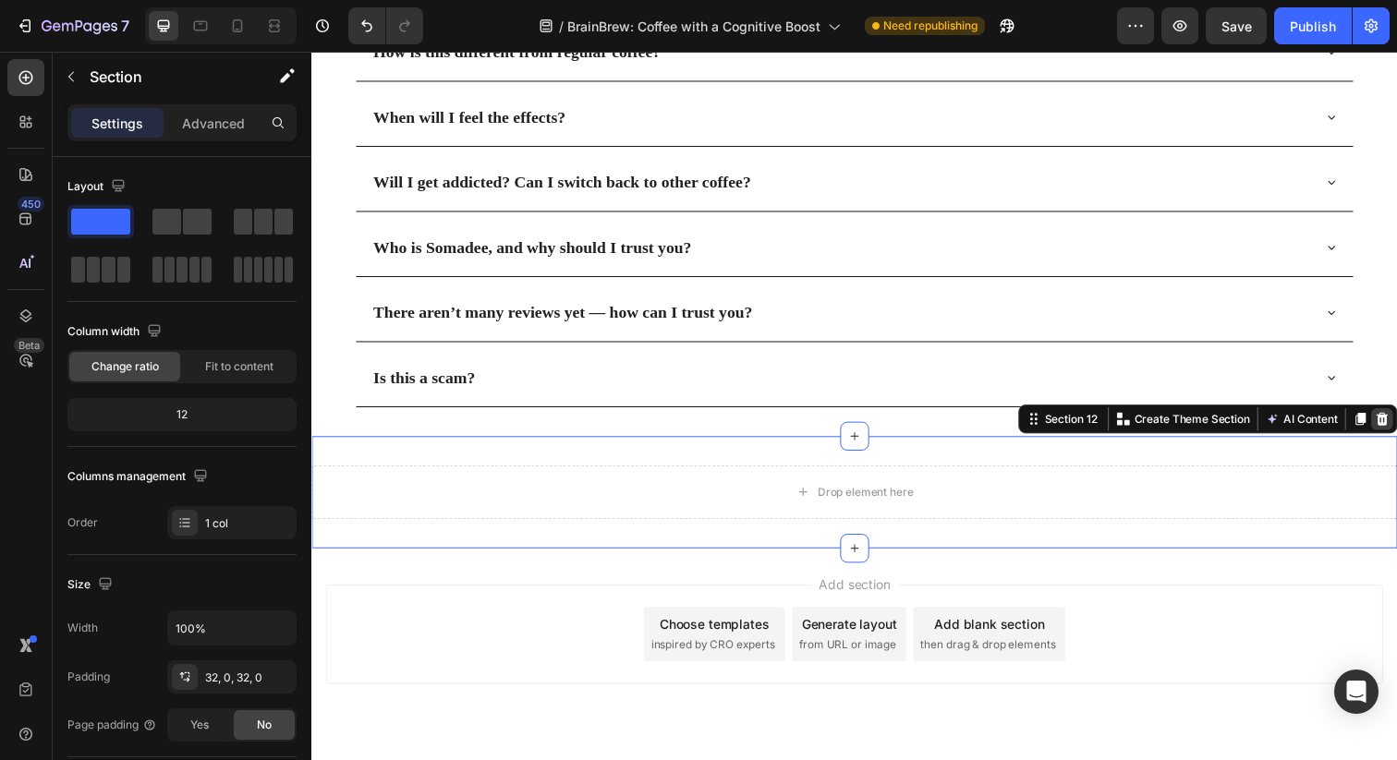
click at [1396, 420] on icon at bounding box center [1405, 426] width 12 height 13
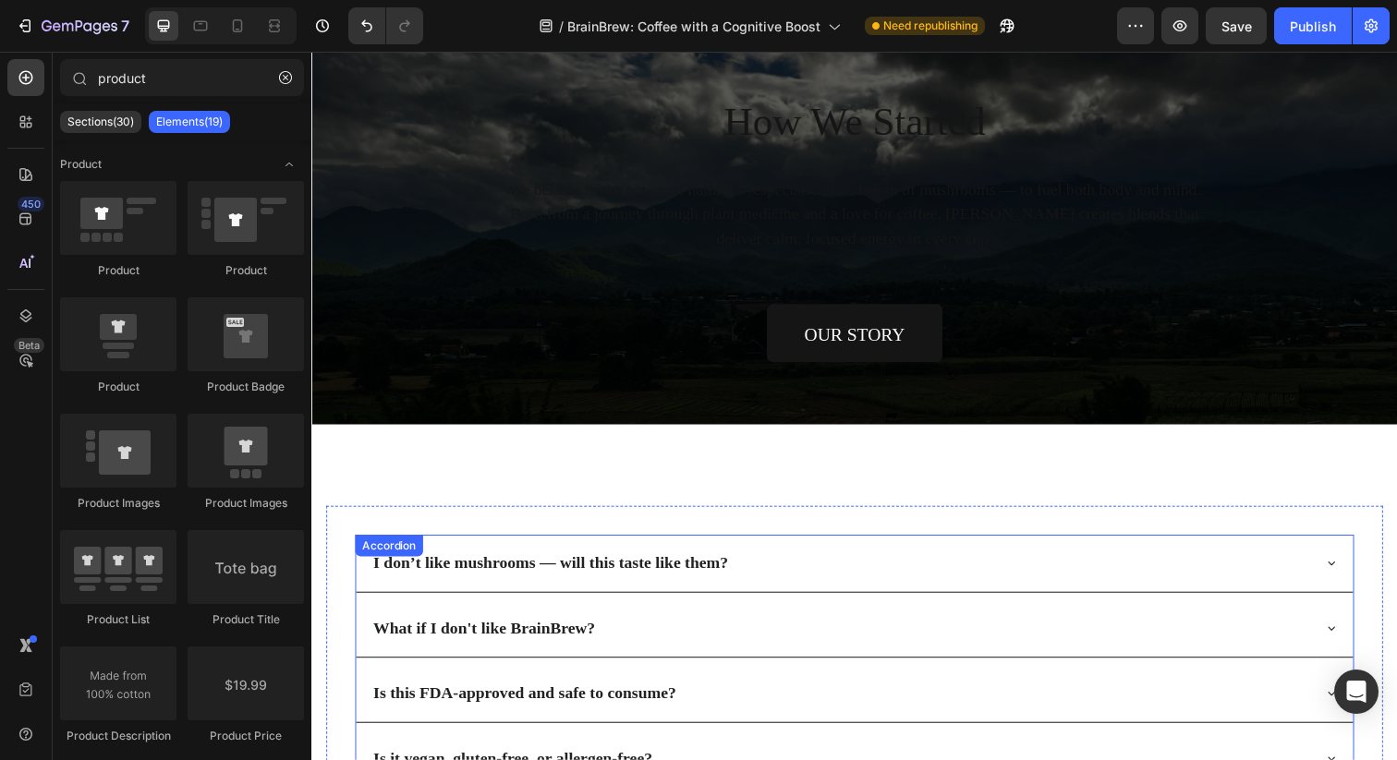
scroll to position [5036, 0]
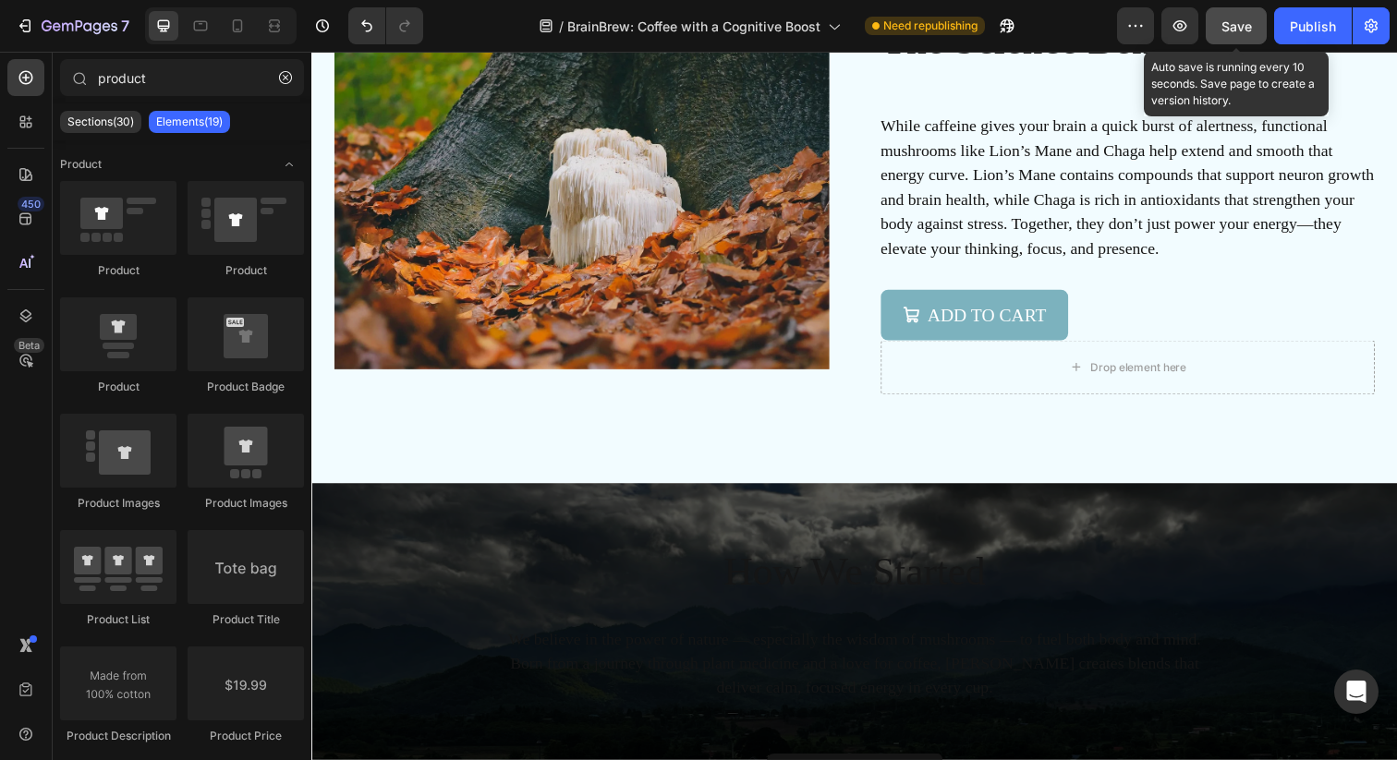
click at [1236, 20] on span "Save" at bounding box center [1236, 26] width 30 height 16
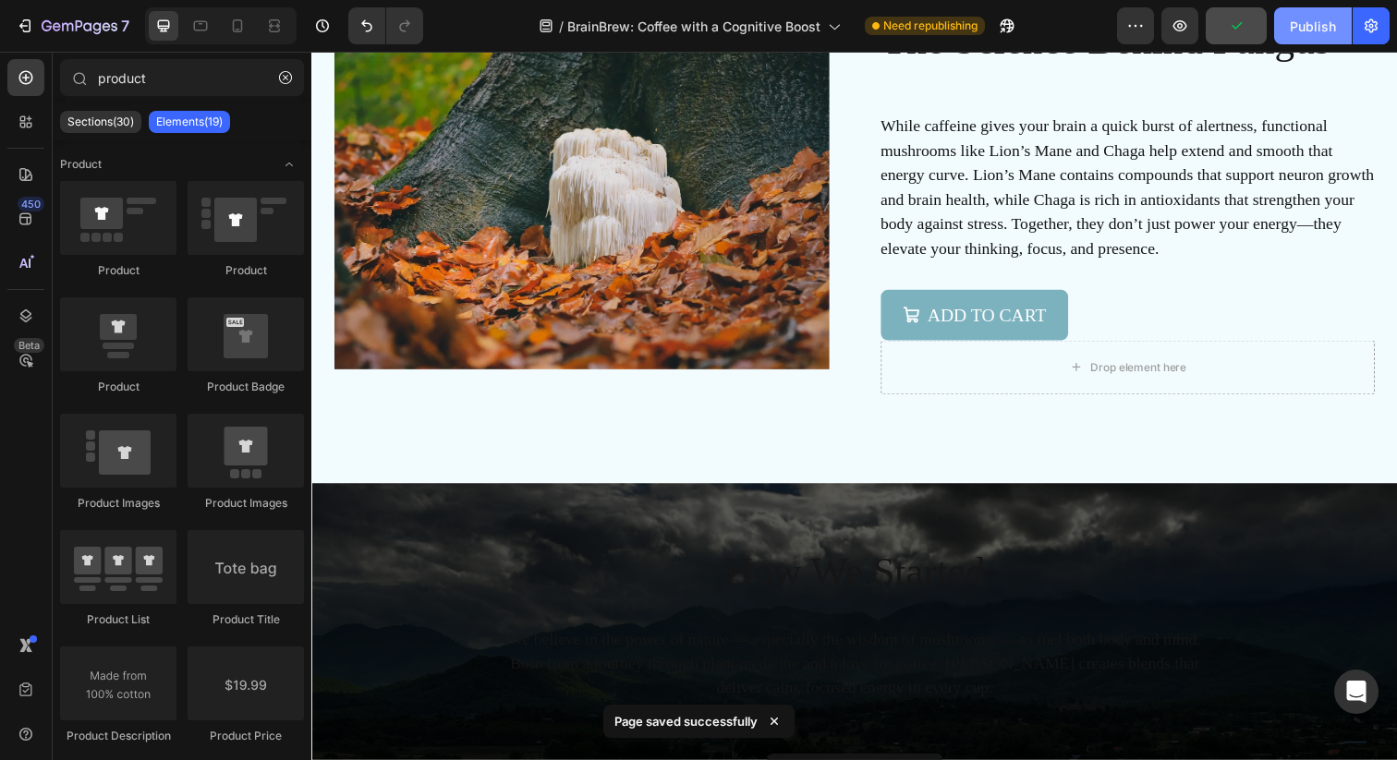
click at [1319, 34] on div "Publish" at bounding box center [1313, 26] width 46 height 19
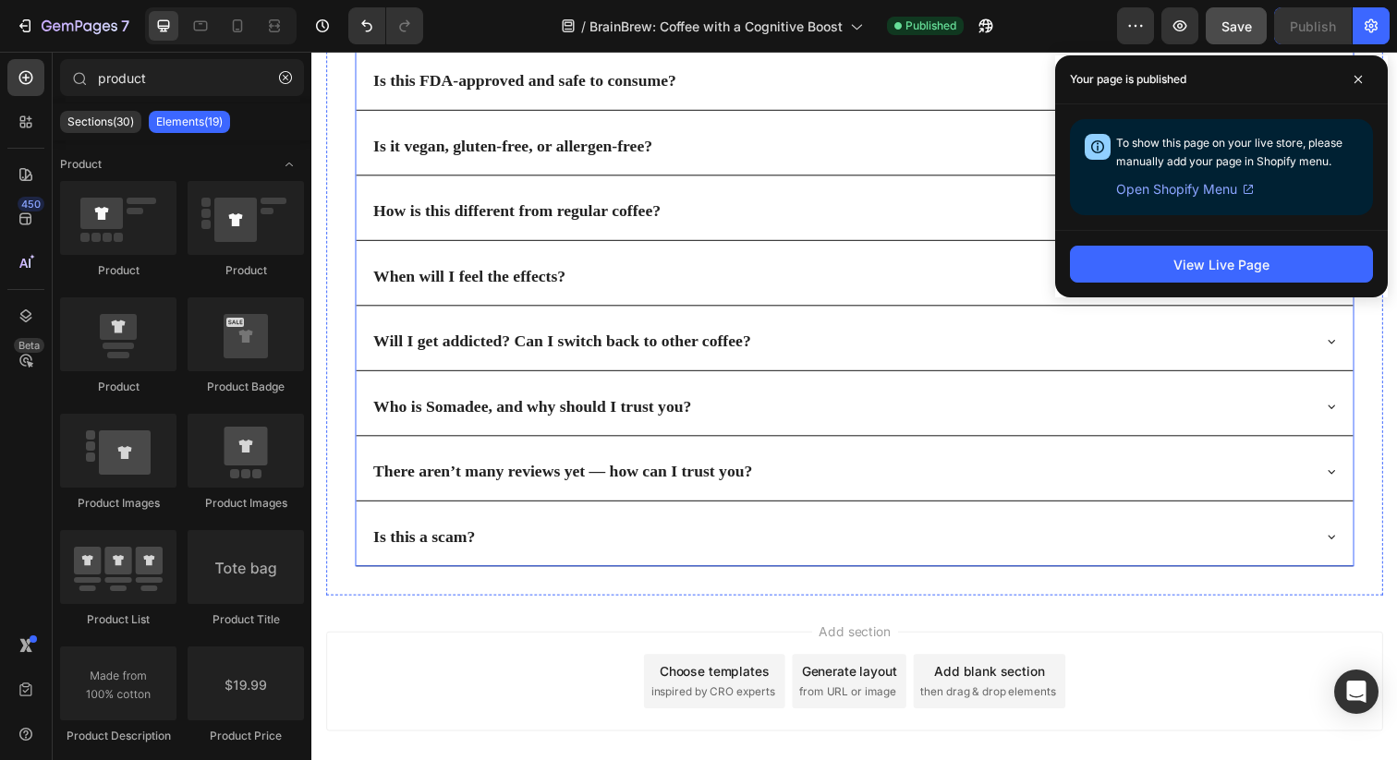
scroll to position [6213, 0]
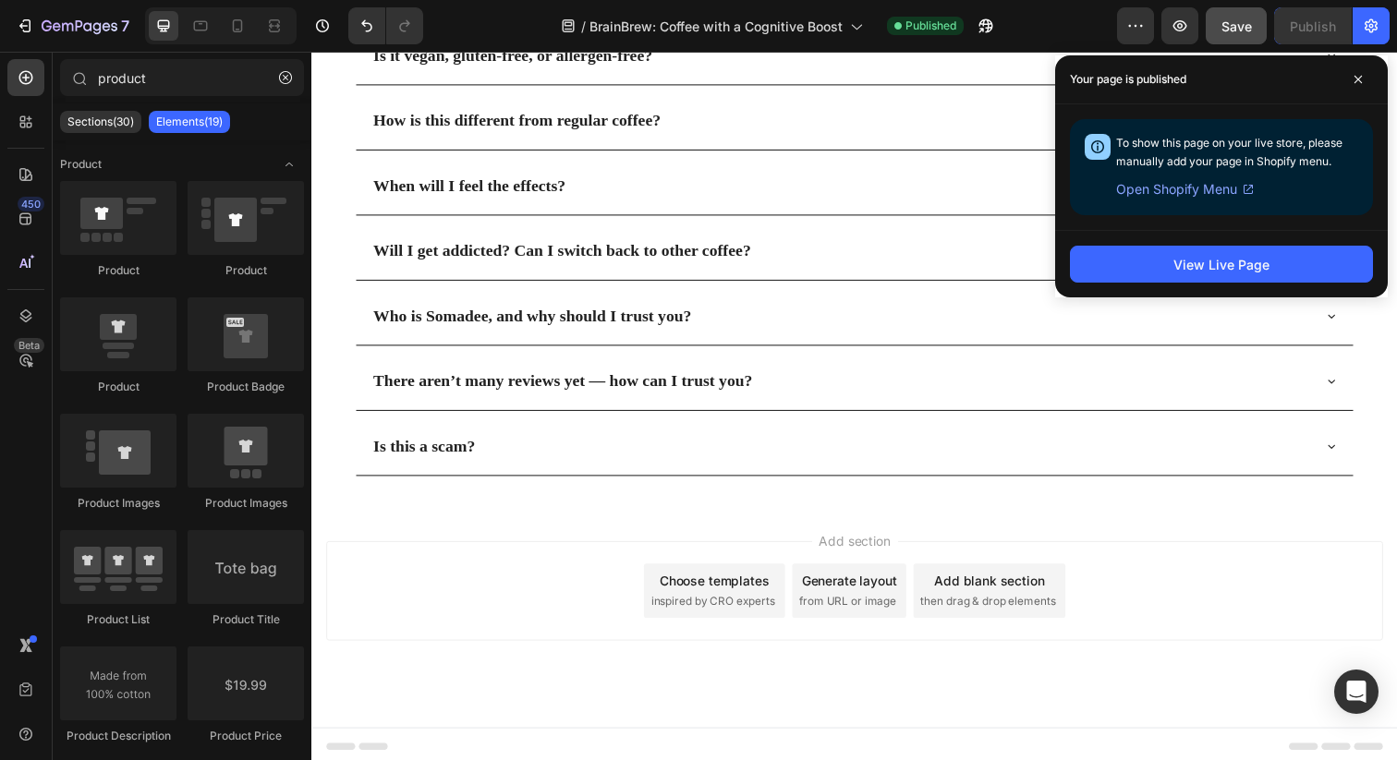
click at [847, 543] on span "Add section" at bounding box center [866, 550] width 88 height 19
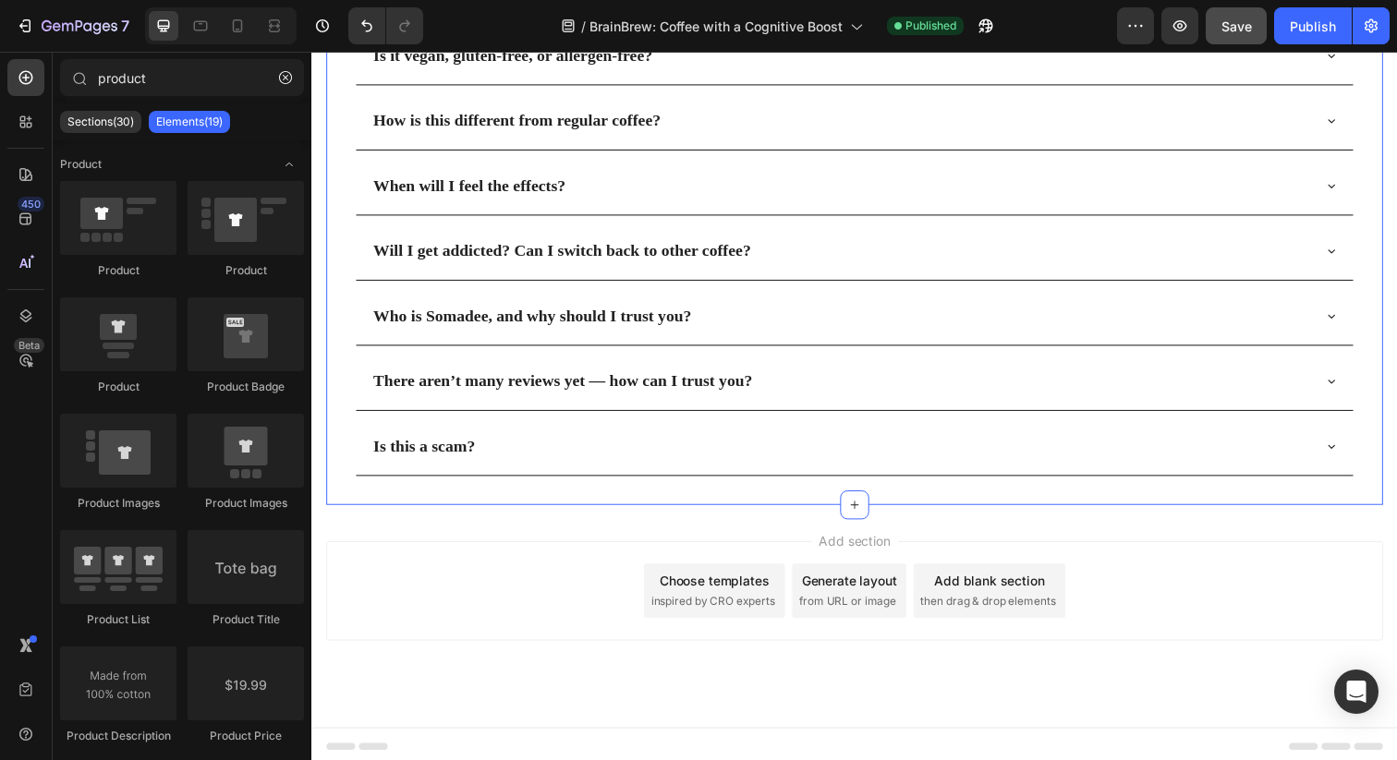
click at [892, 505] on div "I don’t like mushrooms — will this taste like them? What if I don't like BrainB…" at bounding box center [865, 156] width 1079 height 717
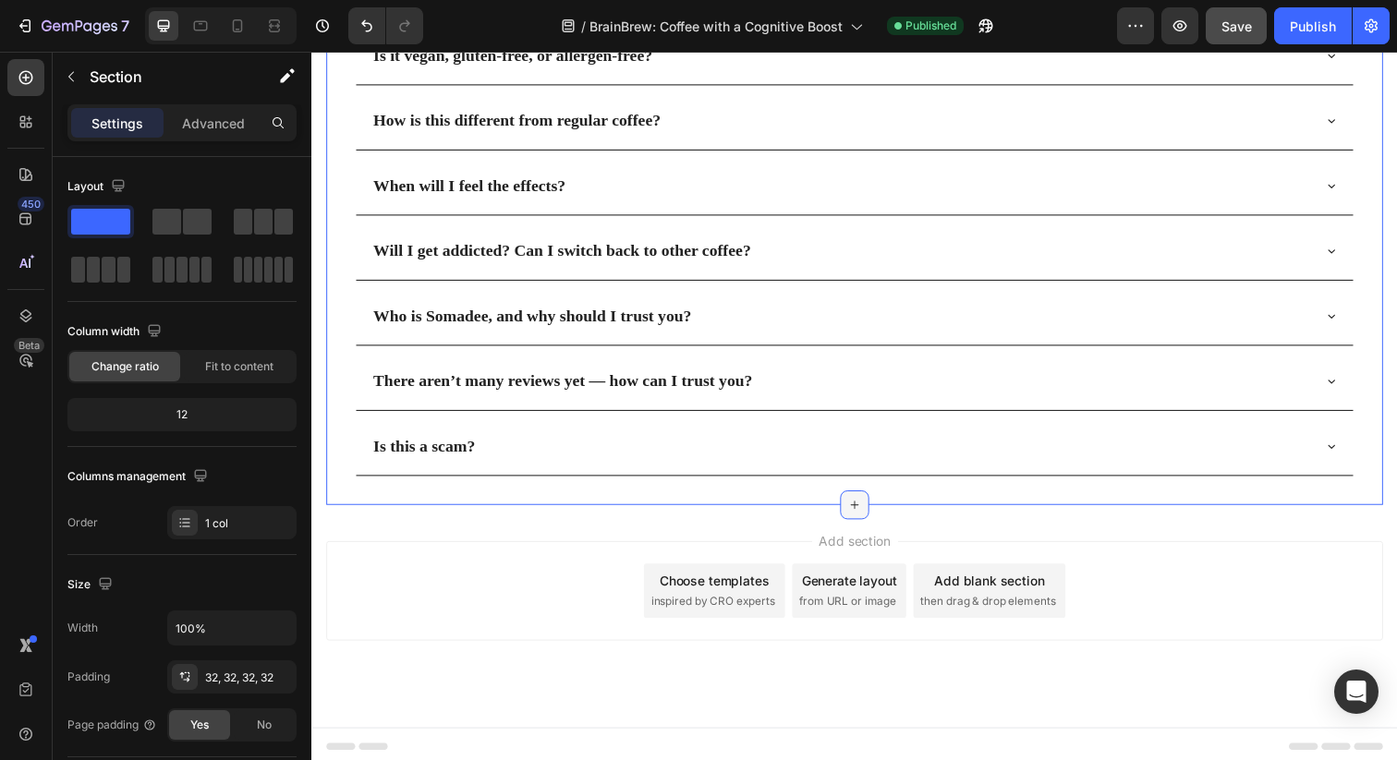
click at [872, 507] on icon at bounding box center [865, 514] width 15 height 15
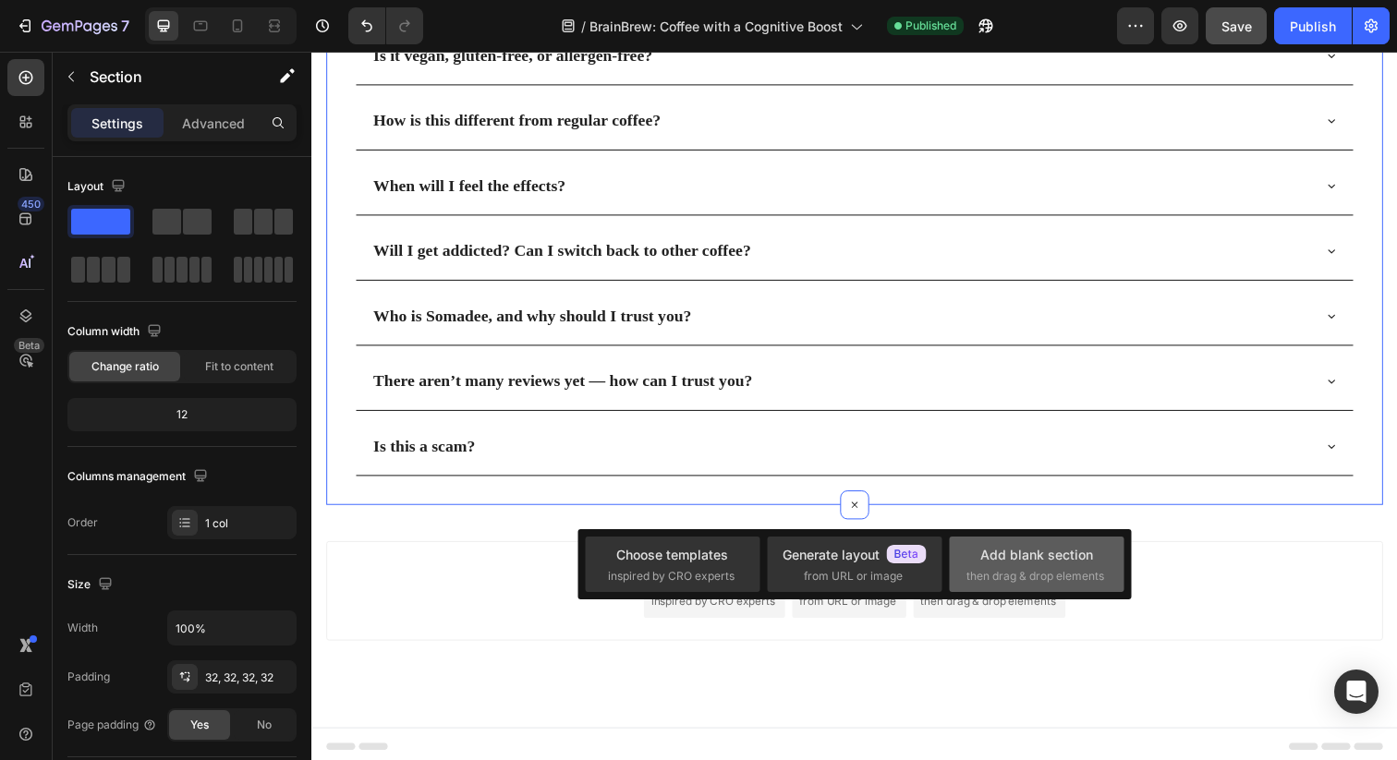
click at [994, 557] on div "Add blank section" at bounding box center [1036, 554] width 113 height 19
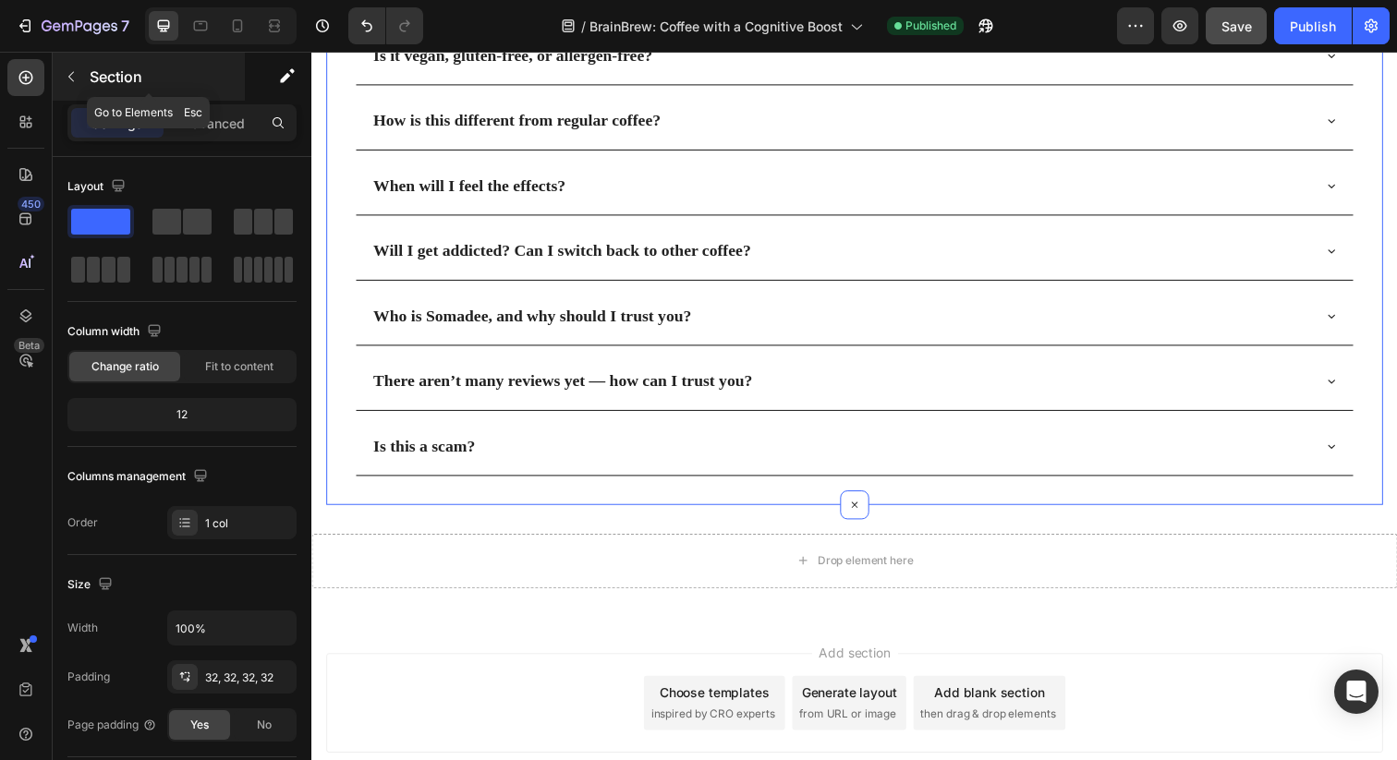
click at [77, 78] on icon "button" at bounding box center [71, 76] width 15 height 15
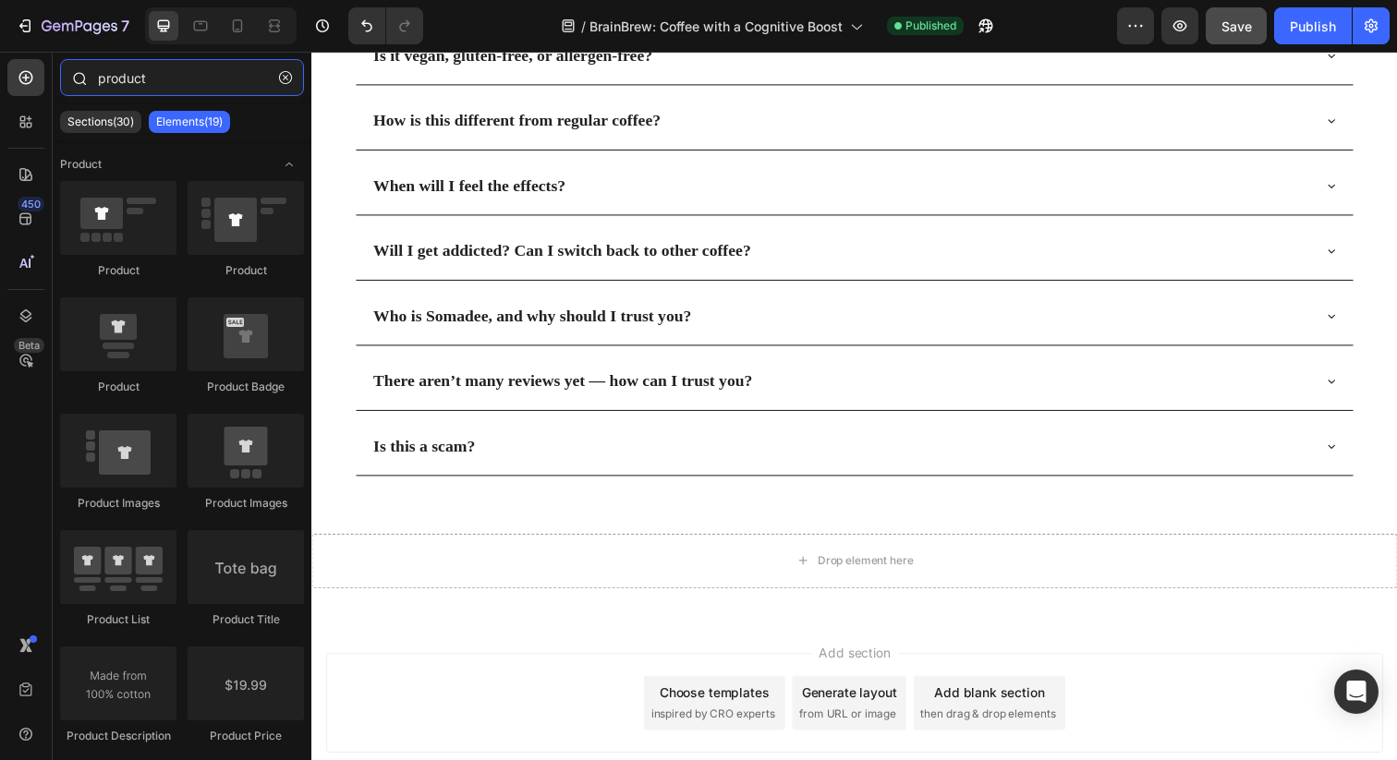
click at [196, 85] on input "product" at bounding box center [182, 77] width 244 height 37
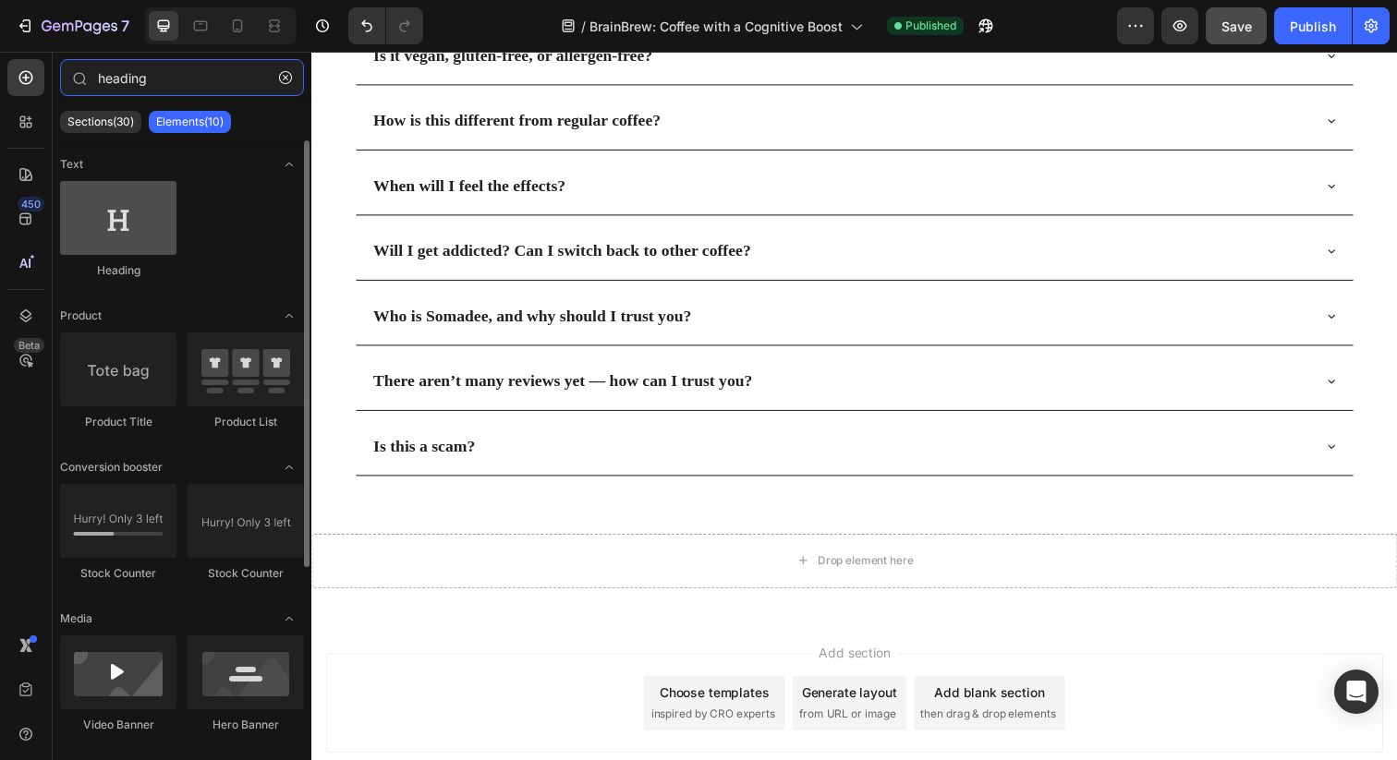
type input "heading"
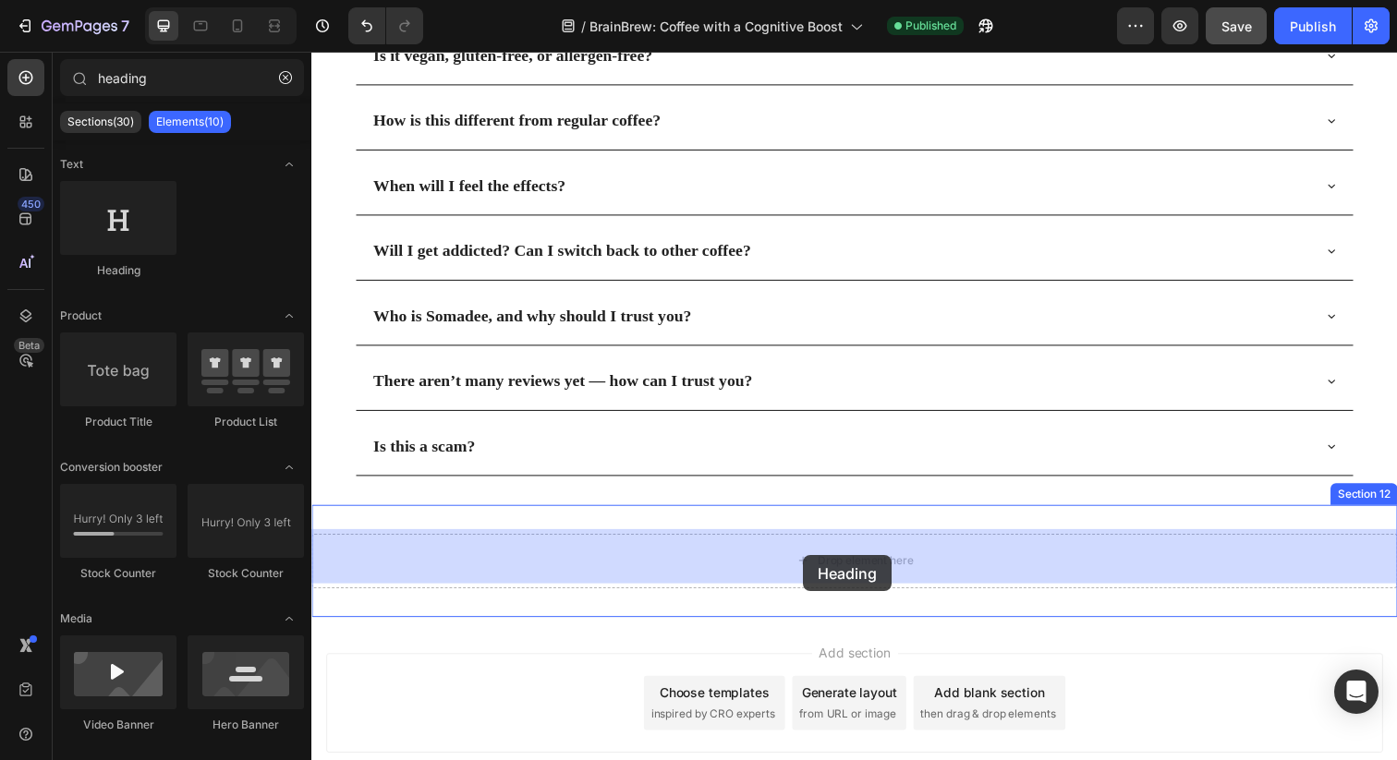
drag, startPoint x: 446, startPoint y: 284, endPoint x: 813, endPoint y: 538, distance: 446.1
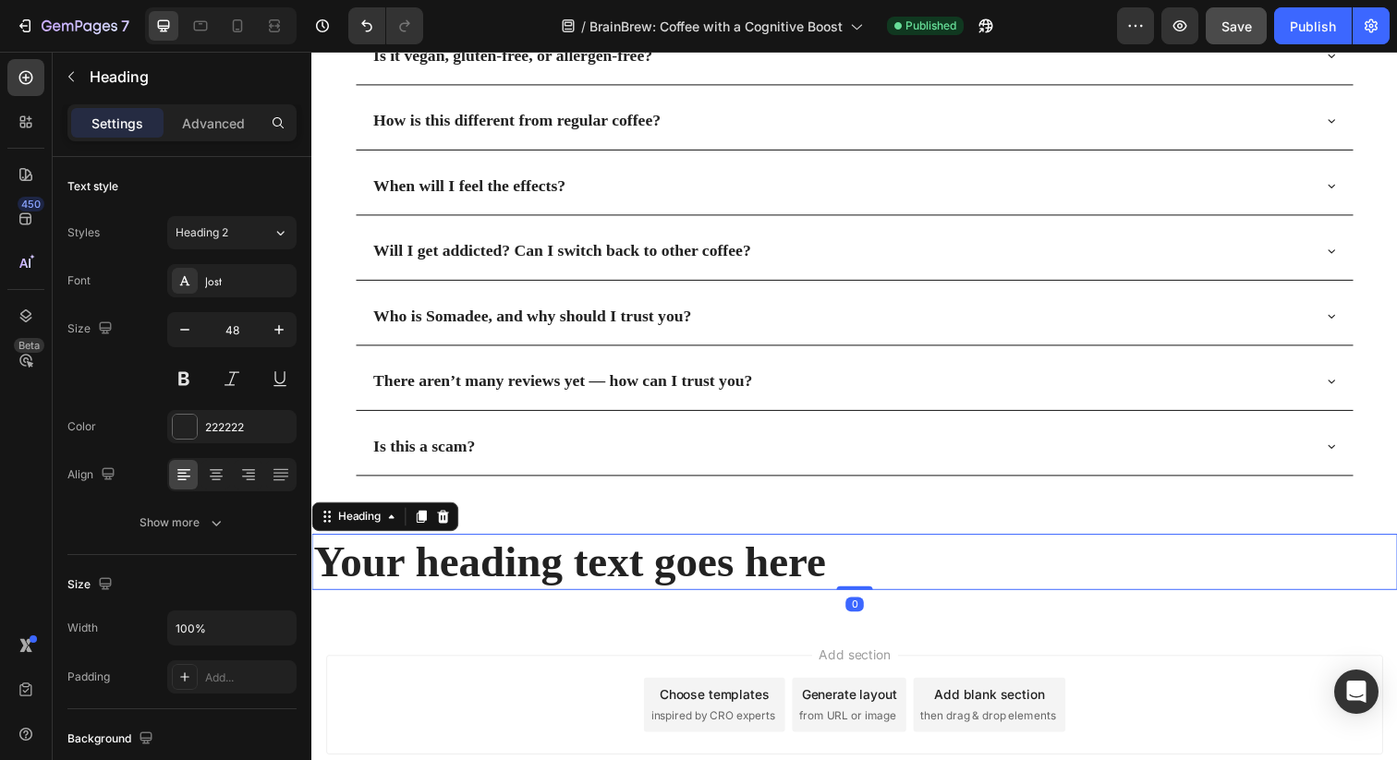
click at [758, 567] on h2 "Your heading text goes here" at bounding box center [865, 572] width 1108 height 57
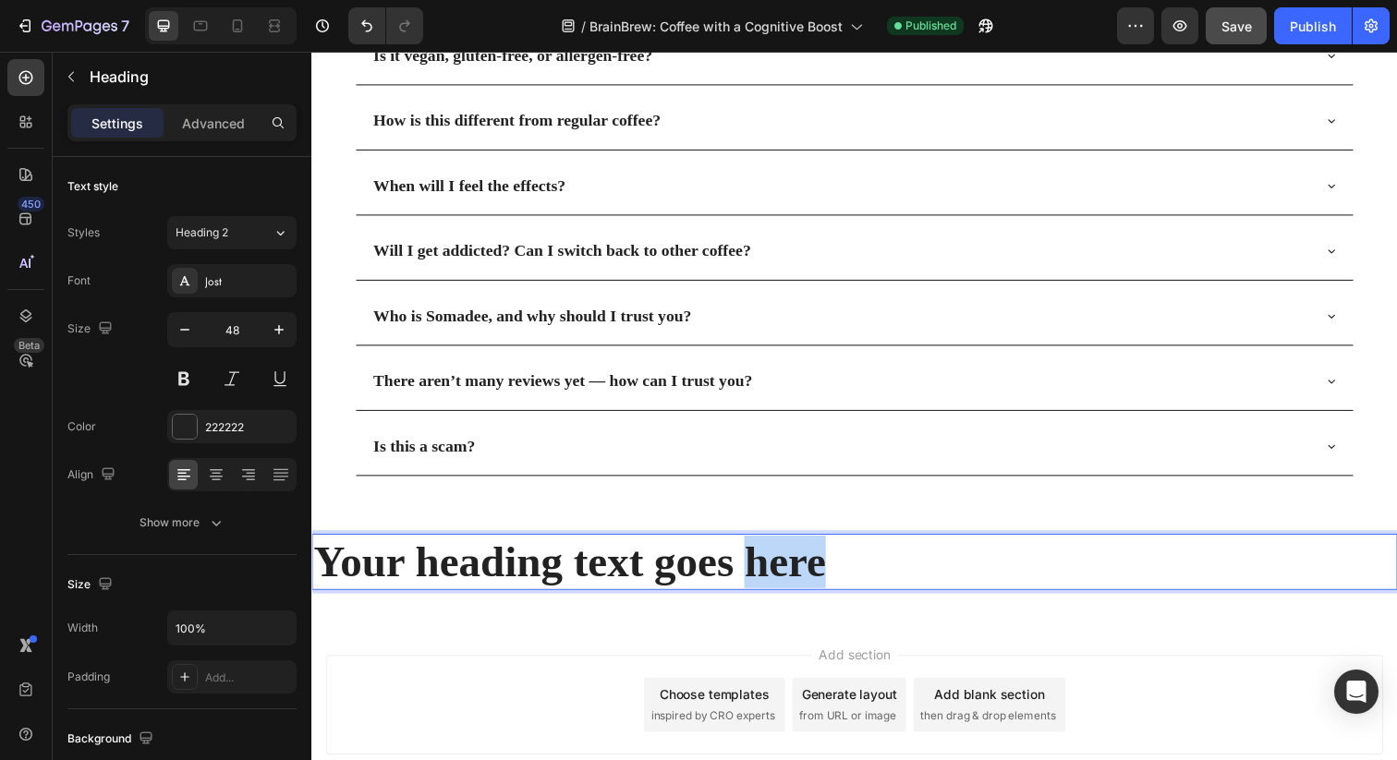
click at [758, 567] on p "Your heading text goes here" at bounding box center [865, 573] width 1105 height 54
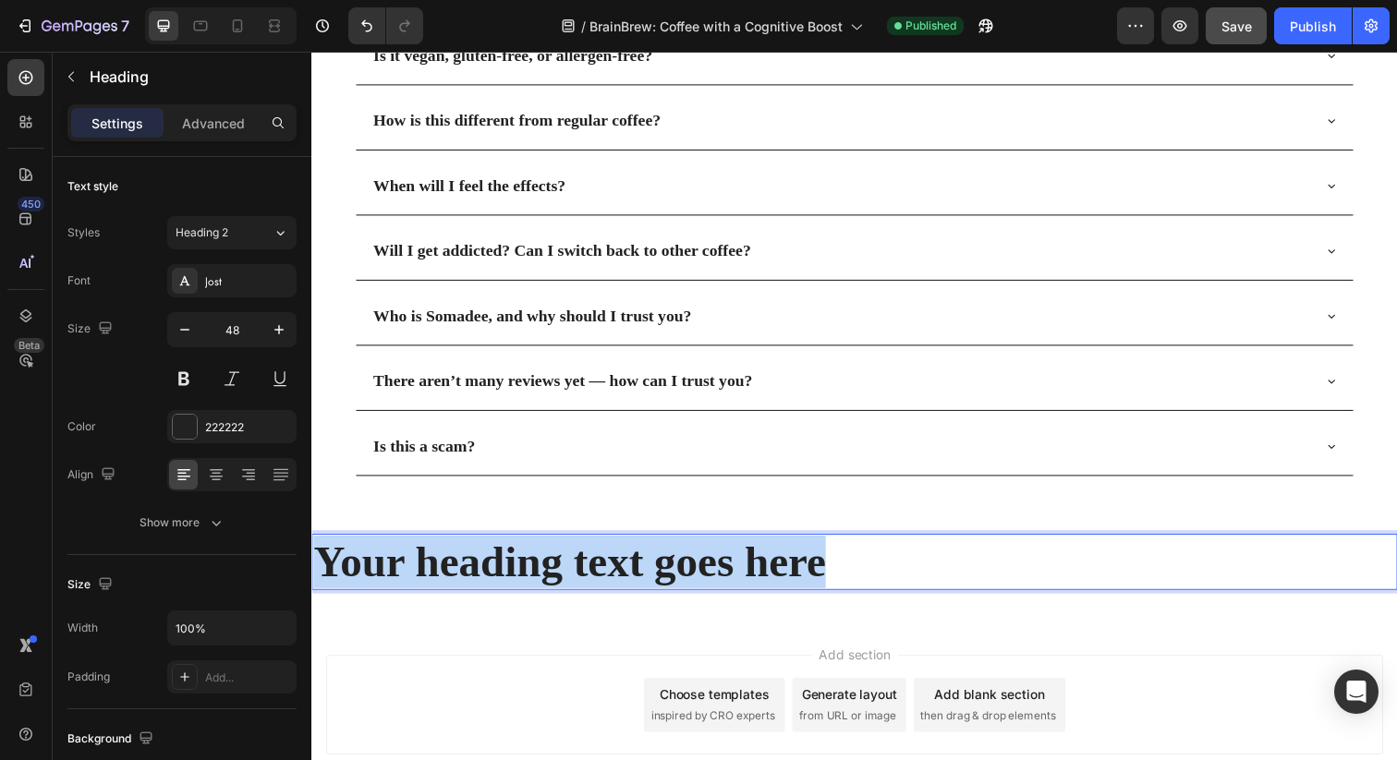
click at [758, 567] on p "Your heading text goes here" at bounding box center [865, 573] width 1105 height 54
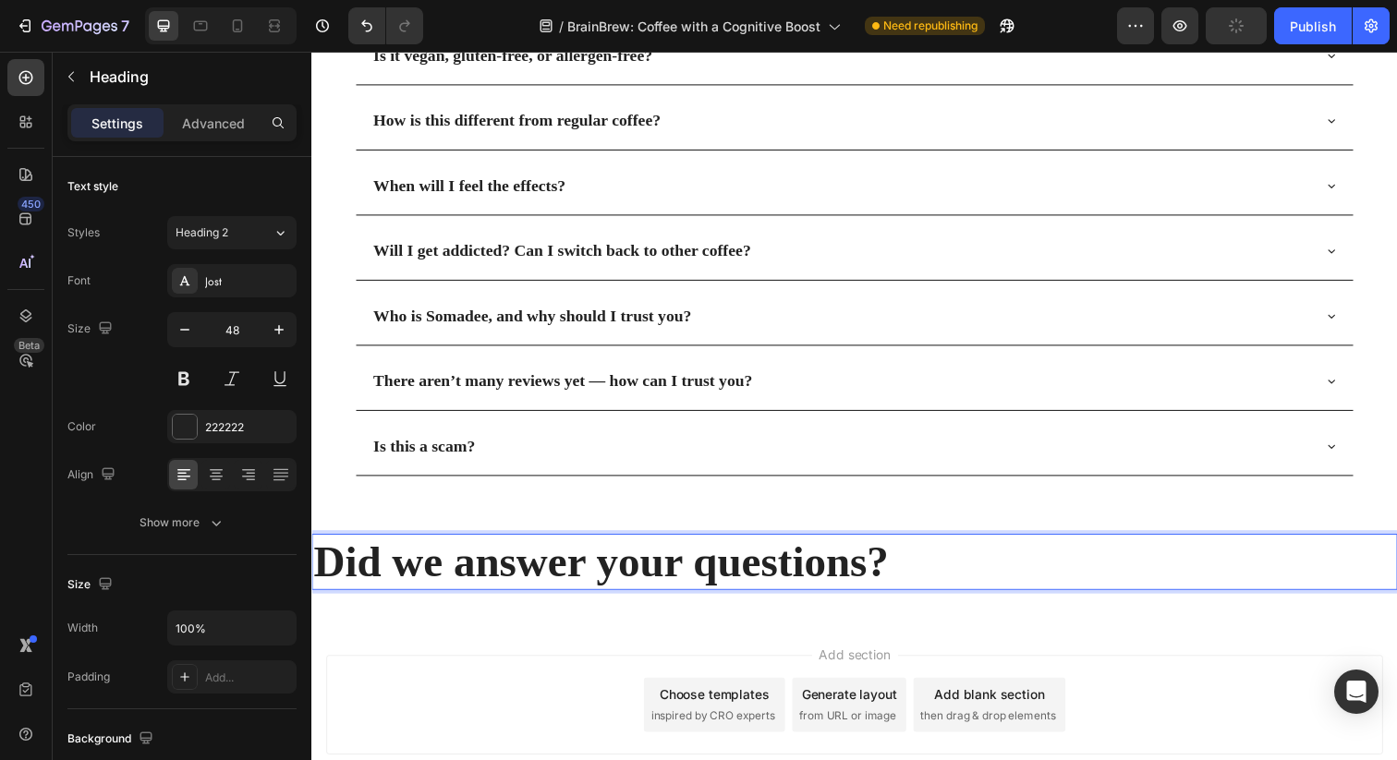
click at [745, 571] on p "Did we answer your questions?" at bounding box center [865, 573] width 1105 height 54
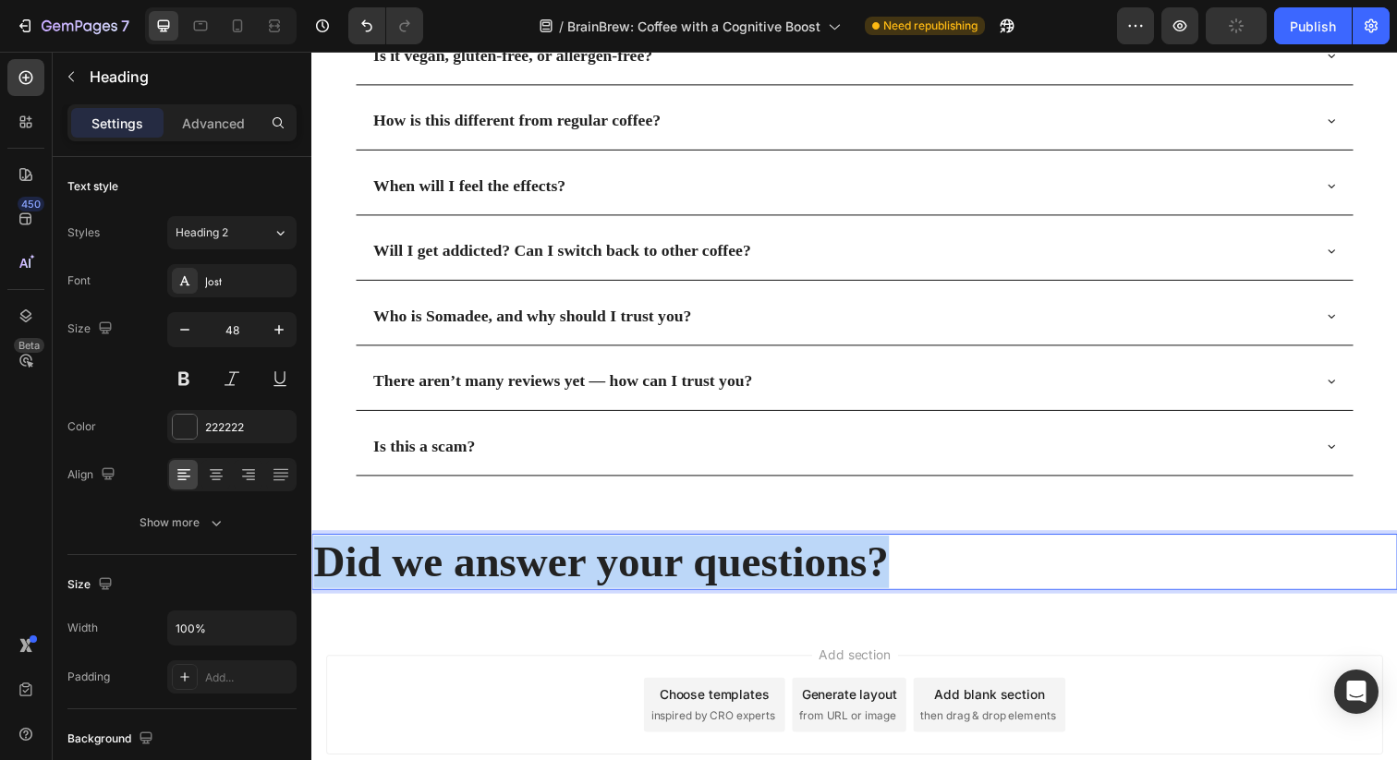
click at [745, 571] on p "Did we answer your questions?" at bounding box center [865, 573] width 1105 height 54
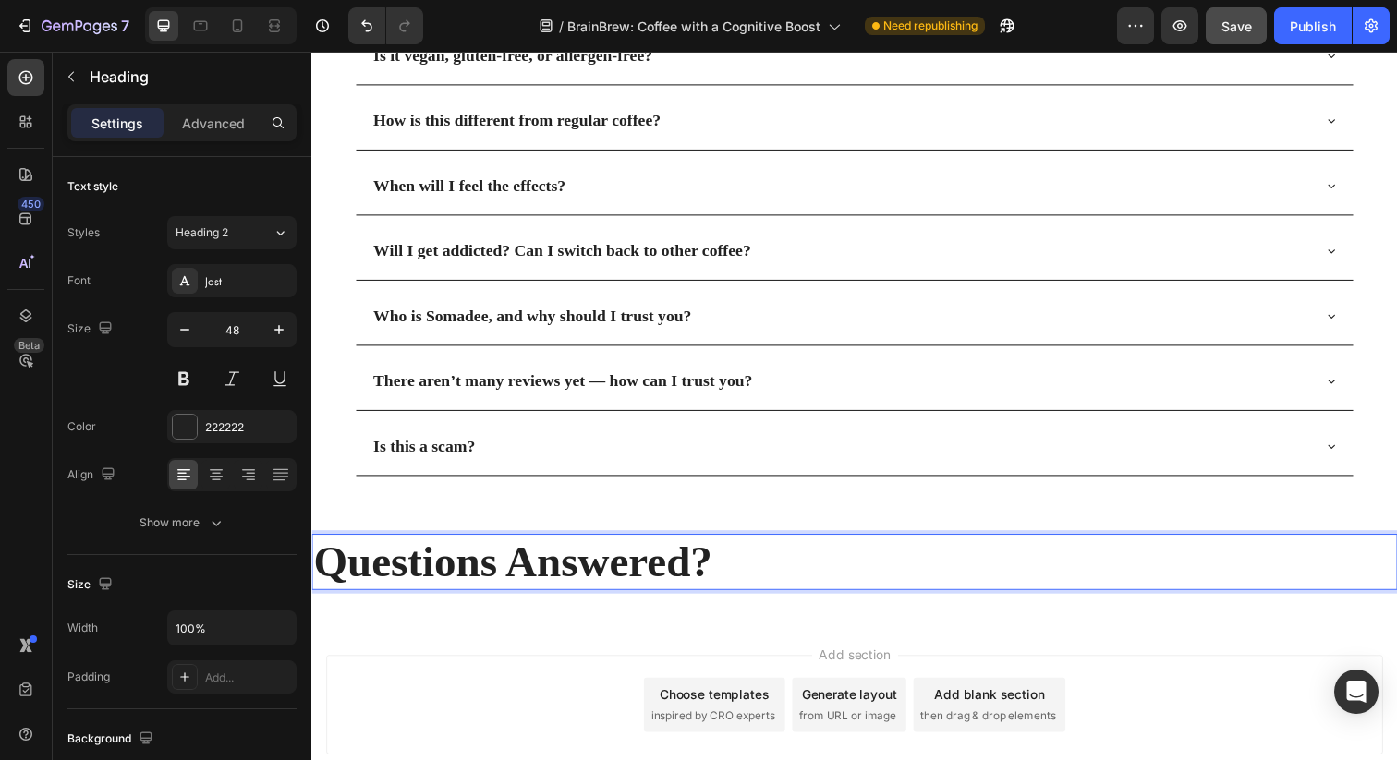
click at [684, 567] on p "Questions Answered?" at bounding box center [865, 573] width 1105 height 54
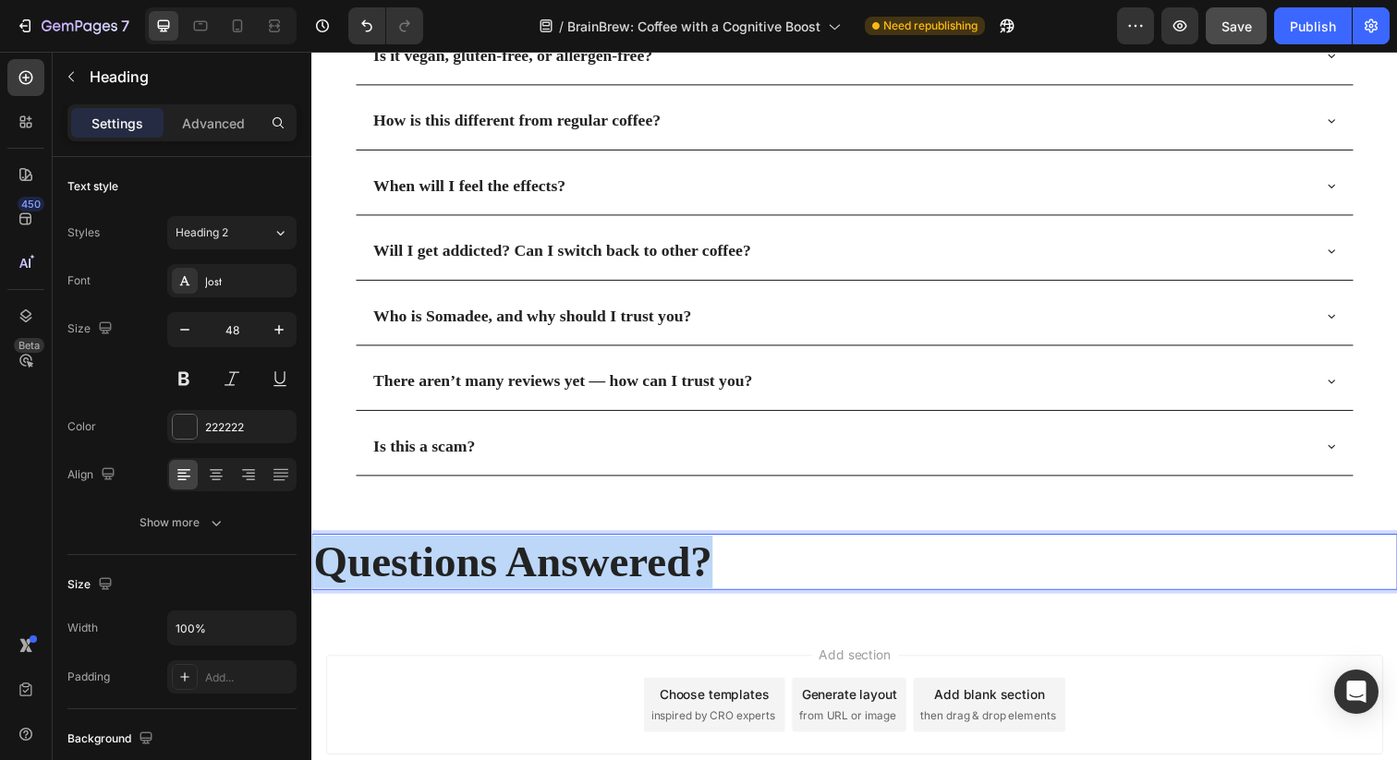
click at [684, 567] on p "Questions Answered?" at bounding box center [865, 573] width 1105 height 54
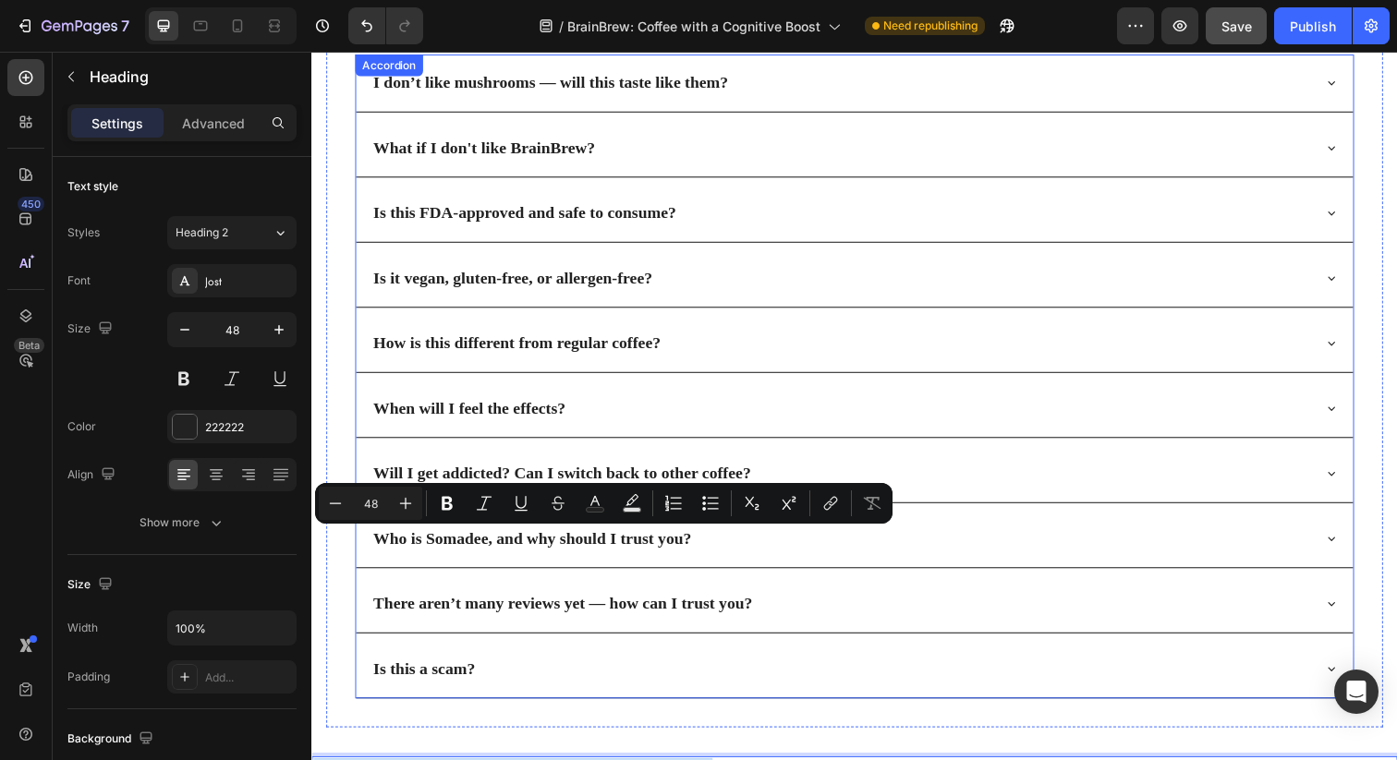
type input "16"
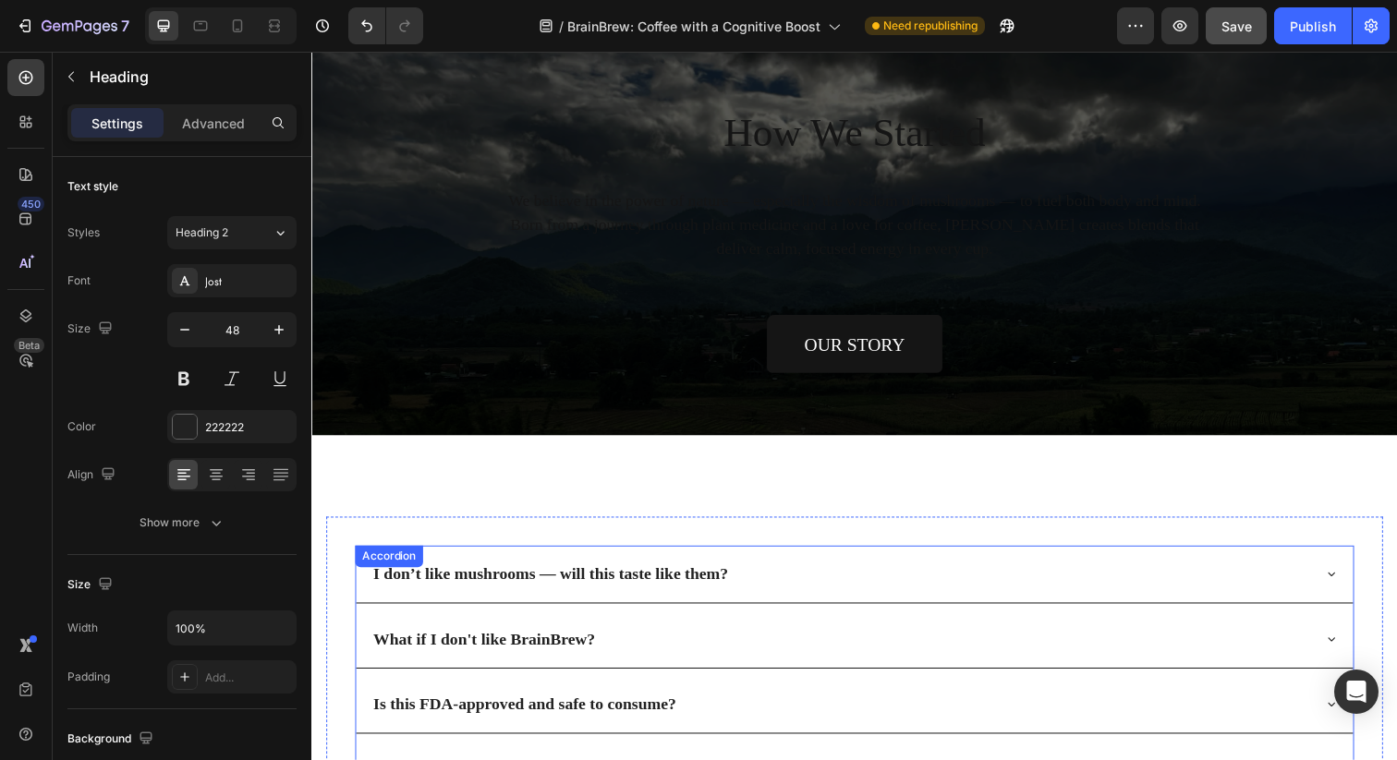
scroll to position [5469, 0]
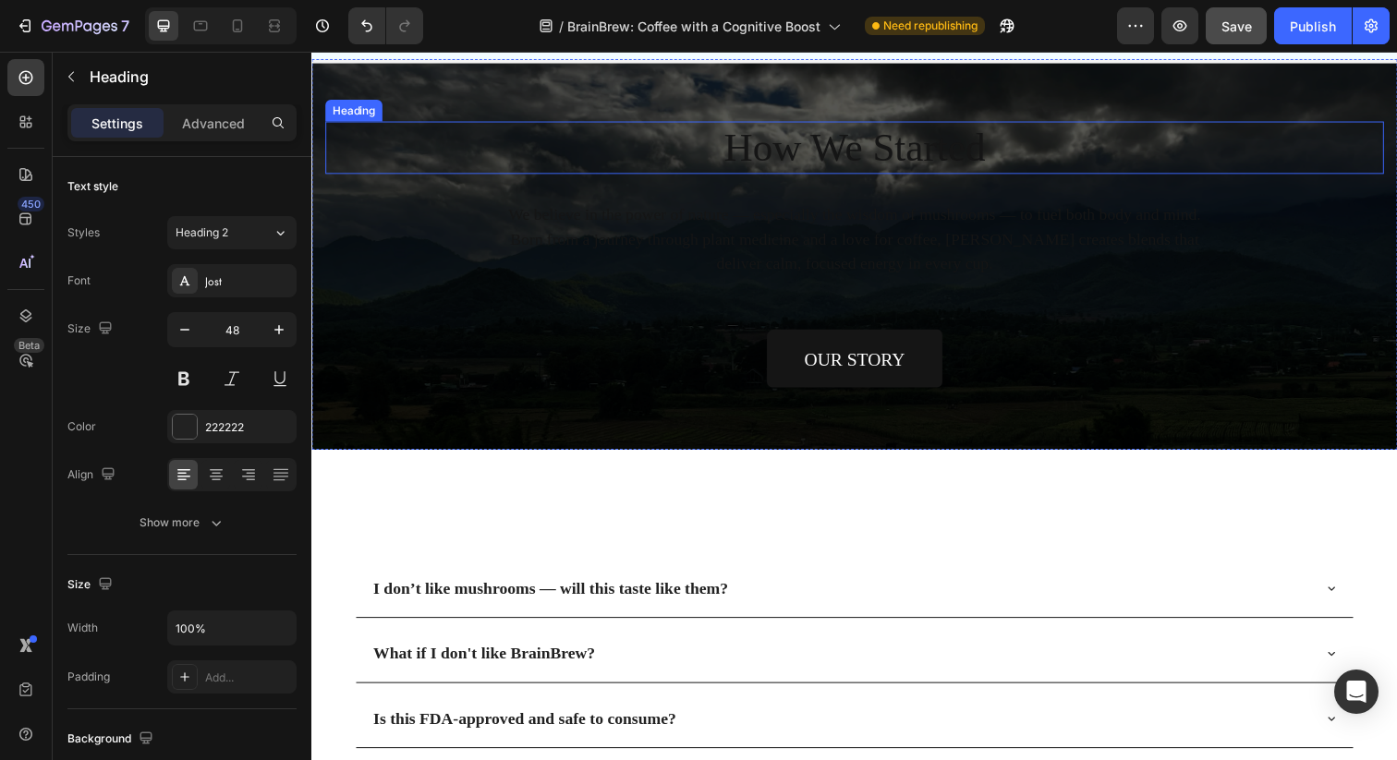
click at [861, 137] on h2 "How We Started" at bounding box center [865, 150] width 1081 height 54
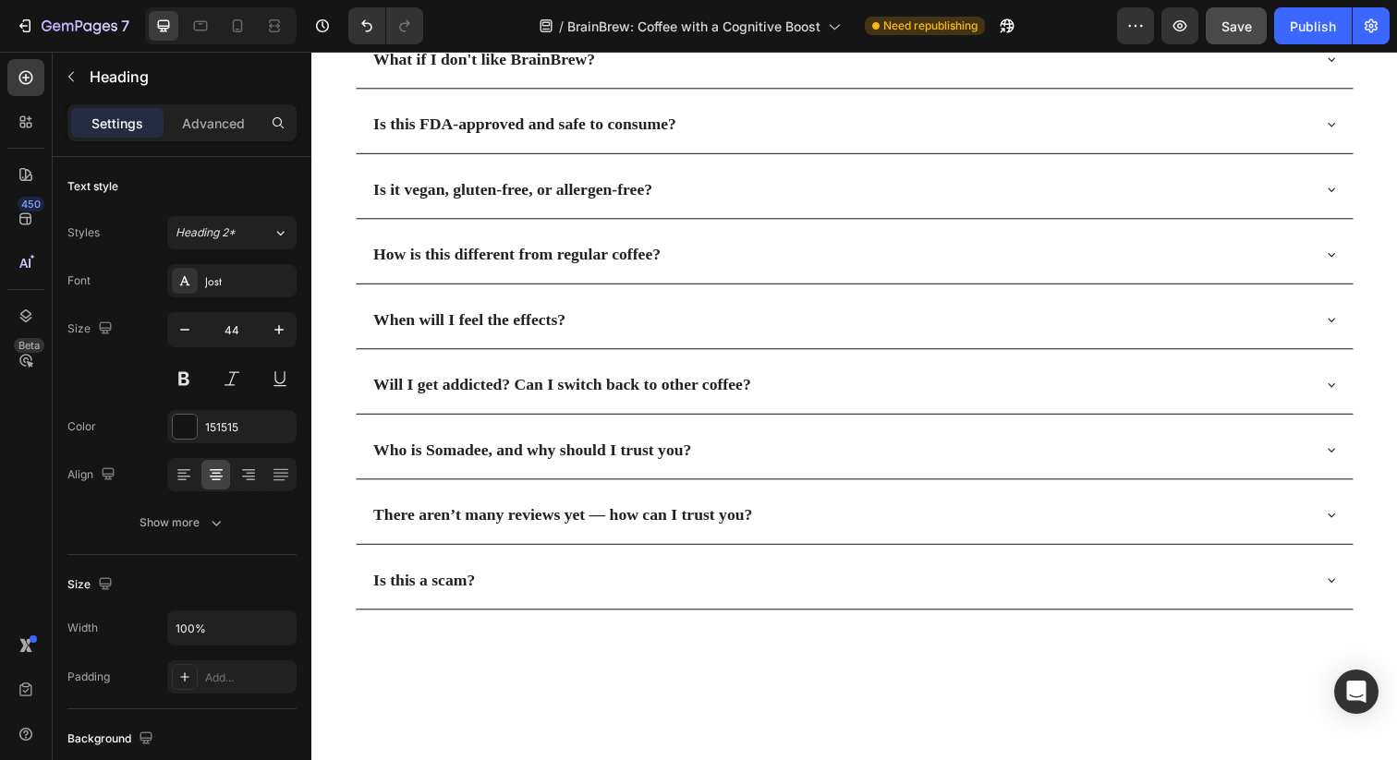
scroll to position [6277, 0]
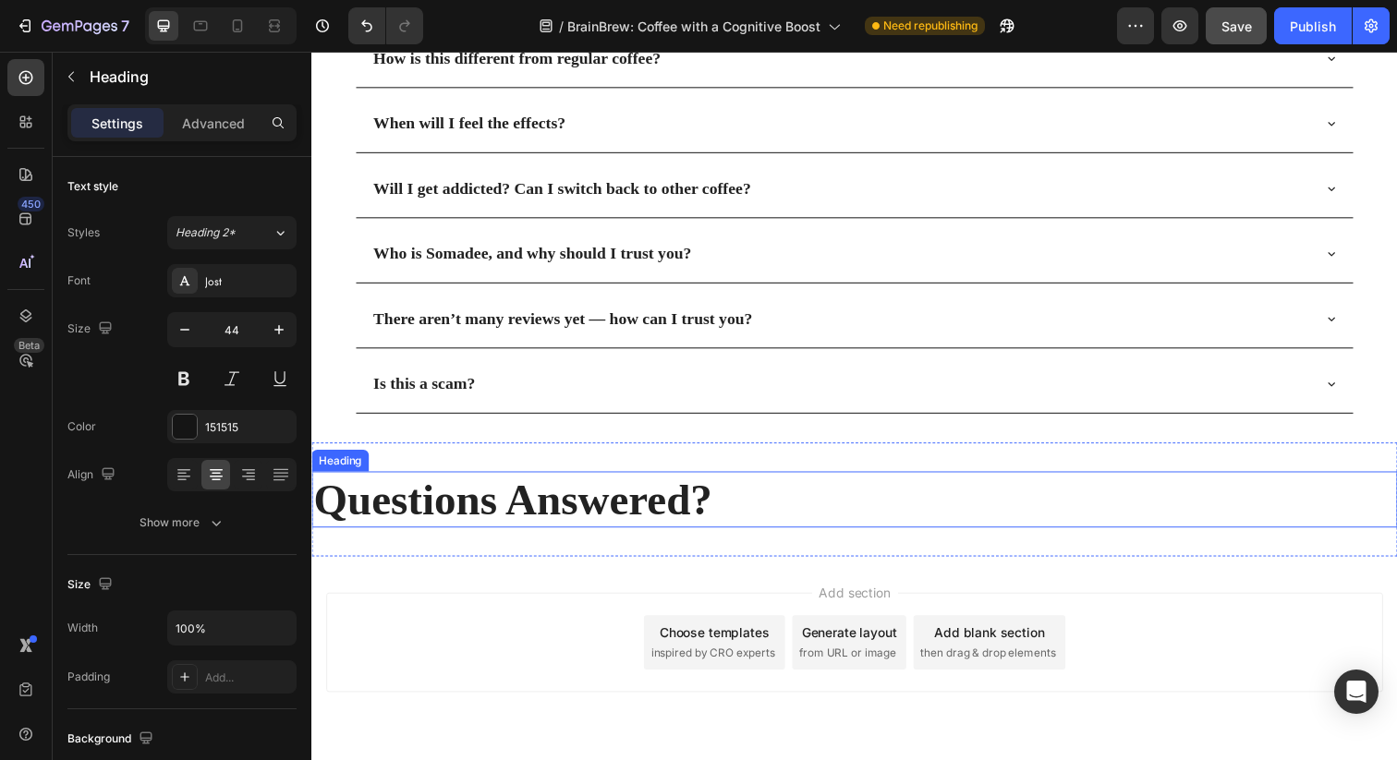
click at [633, 515] on h2 "Questions Answered?" at bounding box center [865, 508] width 1108 height 57
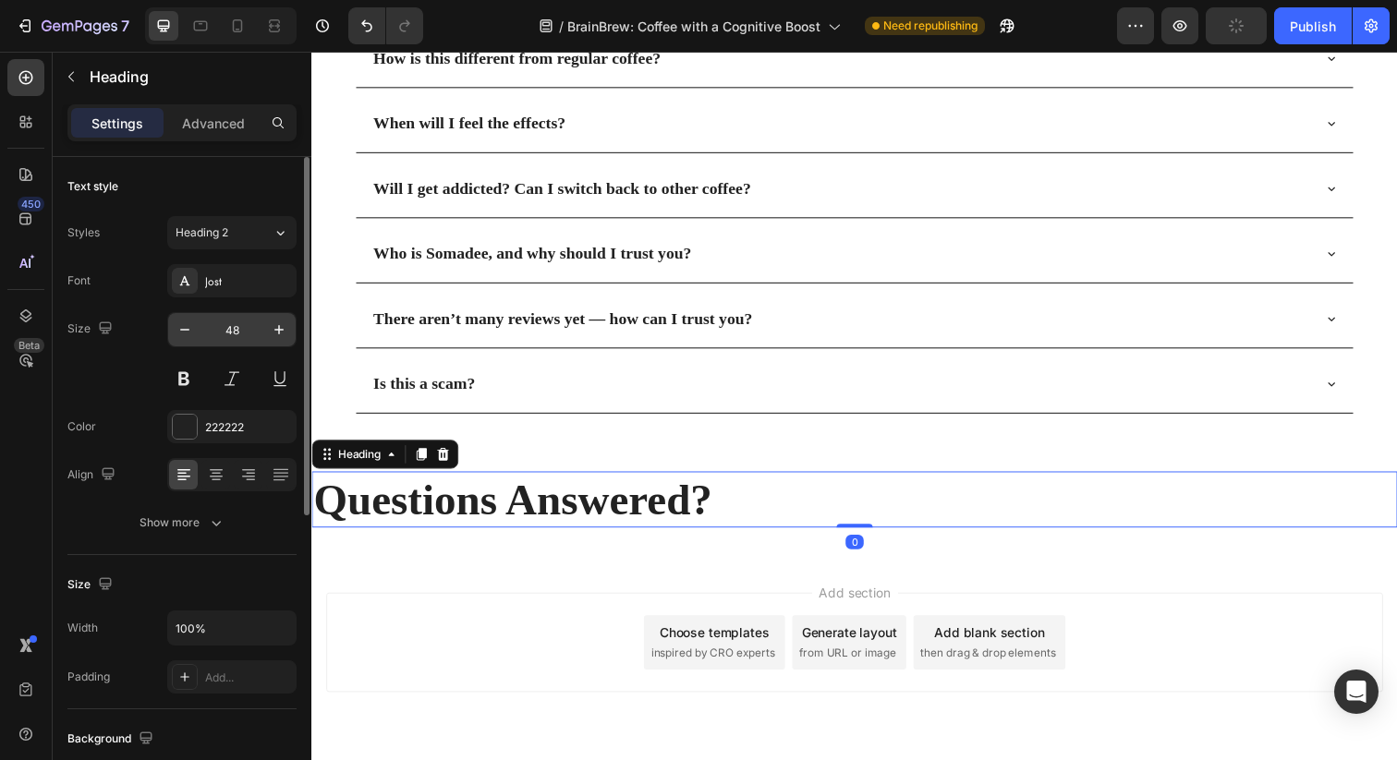
click at [231, 330] on input "48" at bounding box center [231, 329] width 61 height 33
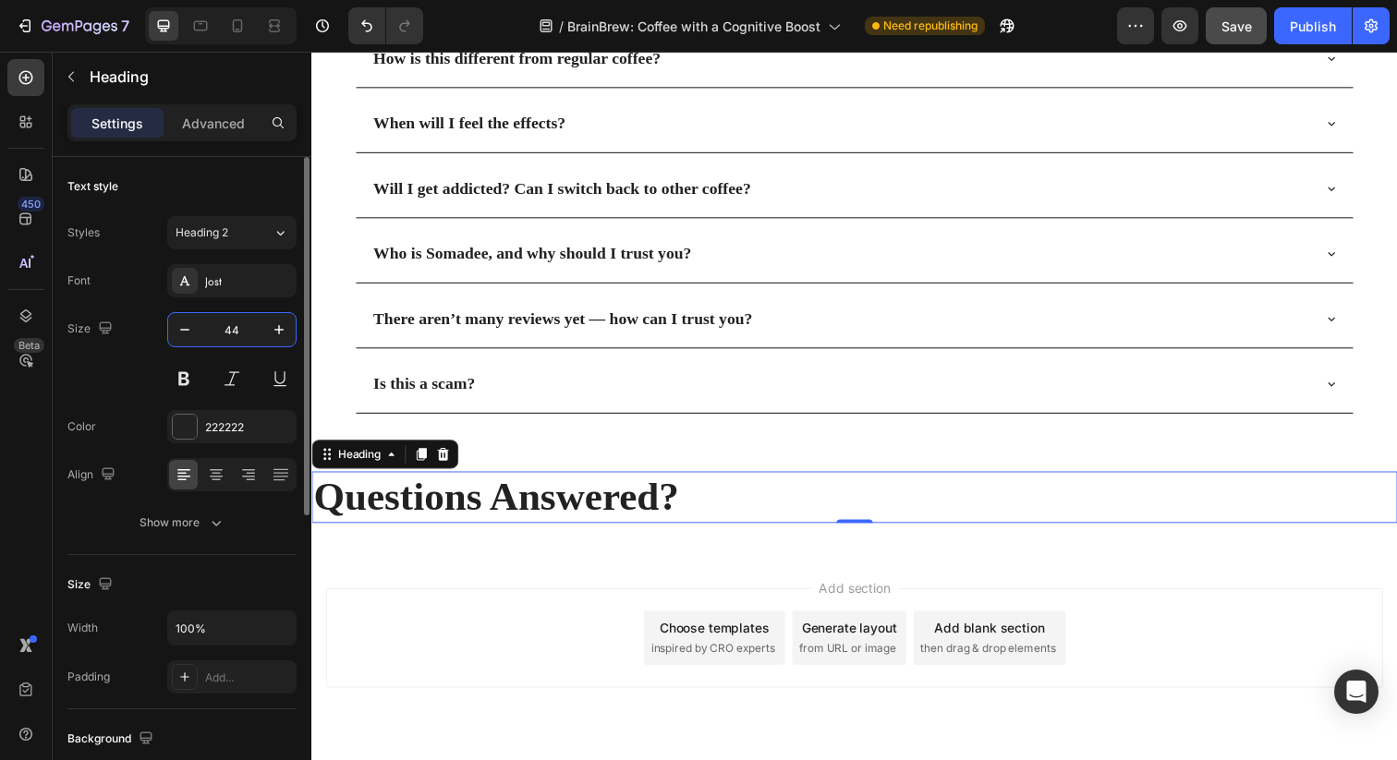
type input "44"
click at [156, 399] on div "Font [PERSON_NAME] Size 44 Color 222222 Align Show more" at bounding box center [181, 401] width 229 height 275
click at [216, 475] on icon at bounding box center [216, 475] width 18 height 18
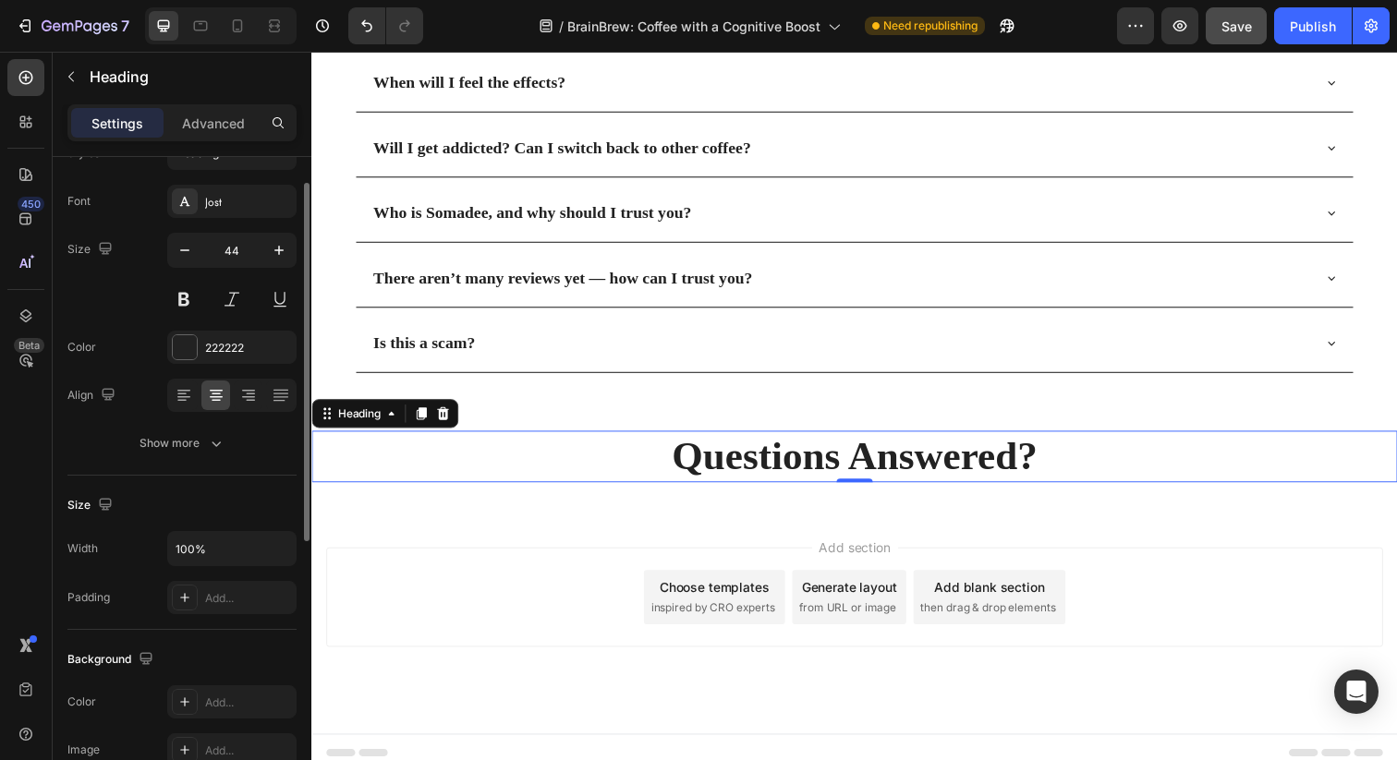
scroll to position [68, 0]
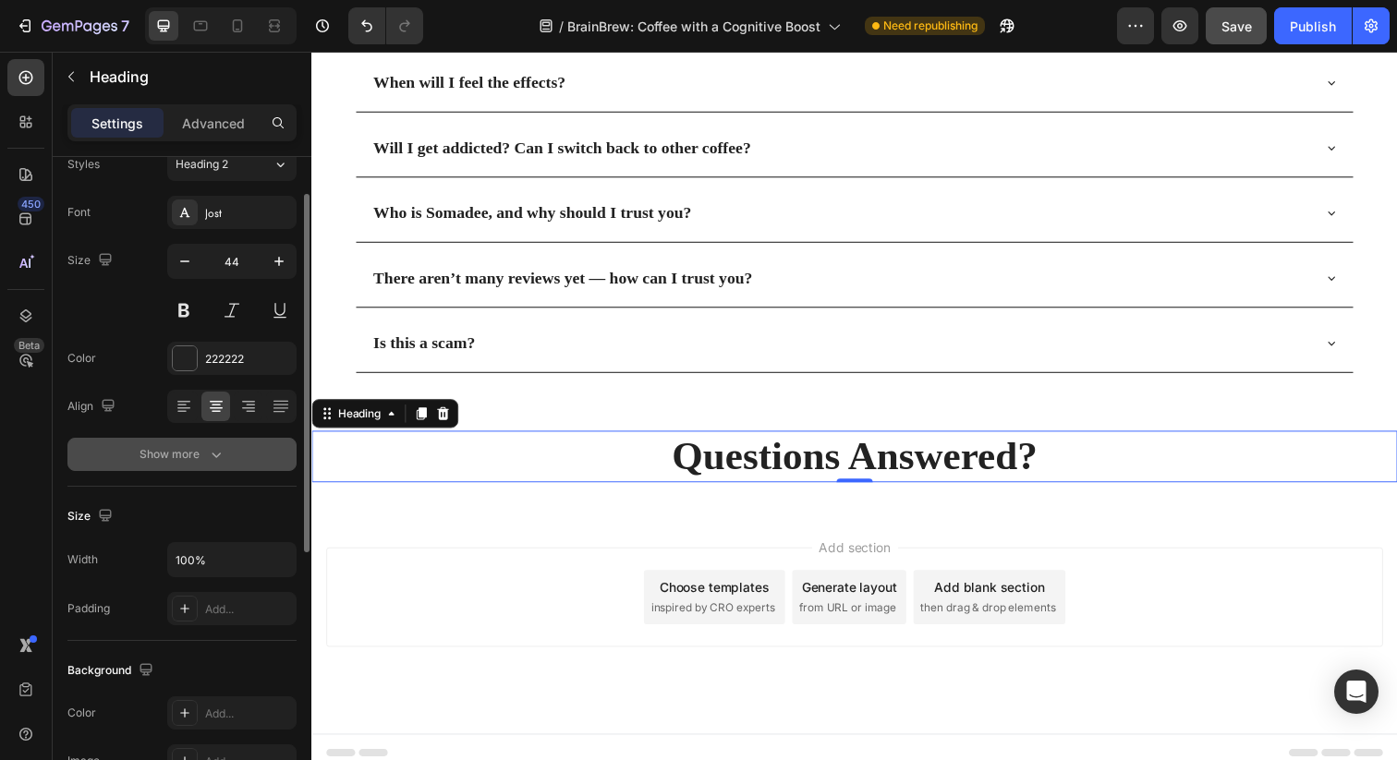
click at [202, 452] on div "Show more" at bounding box center [182, 454] width 86 height 18
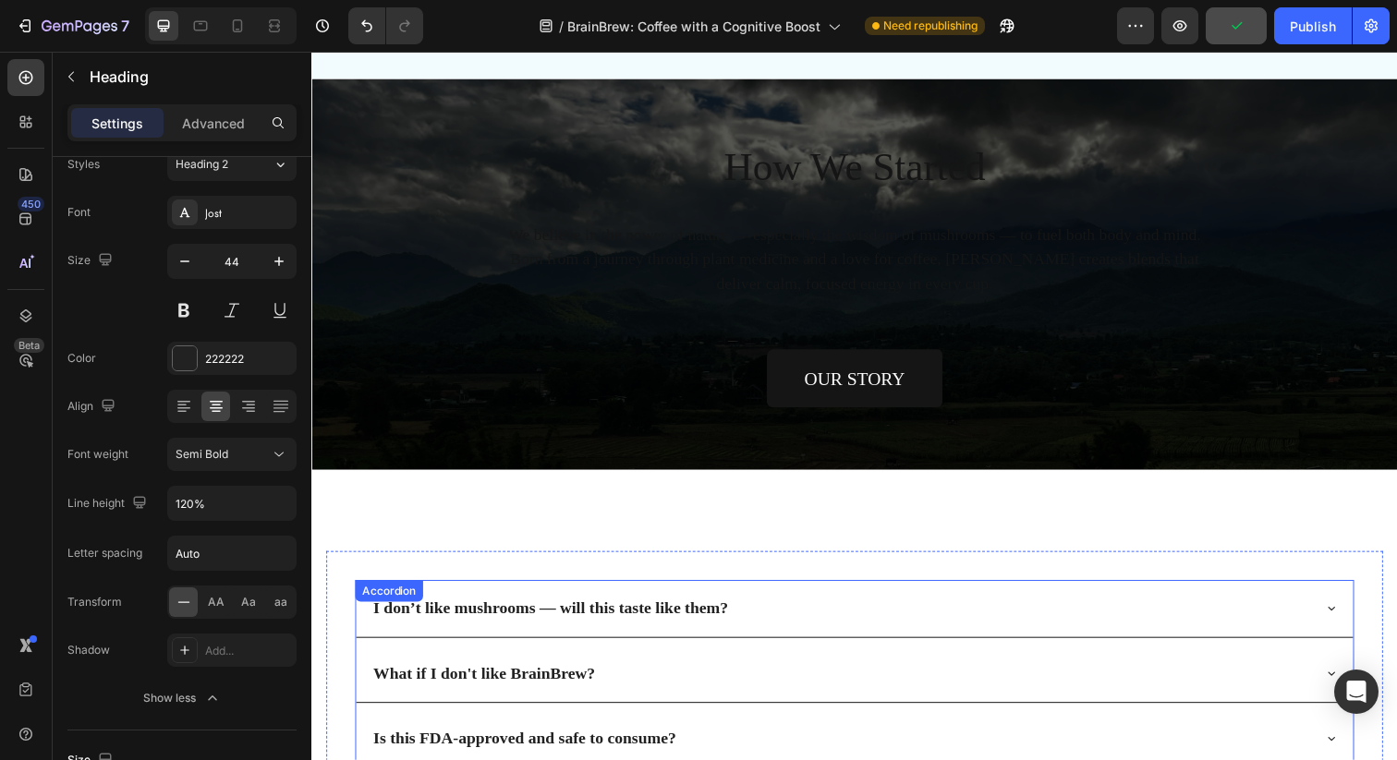
scroll to position [5371, 0]
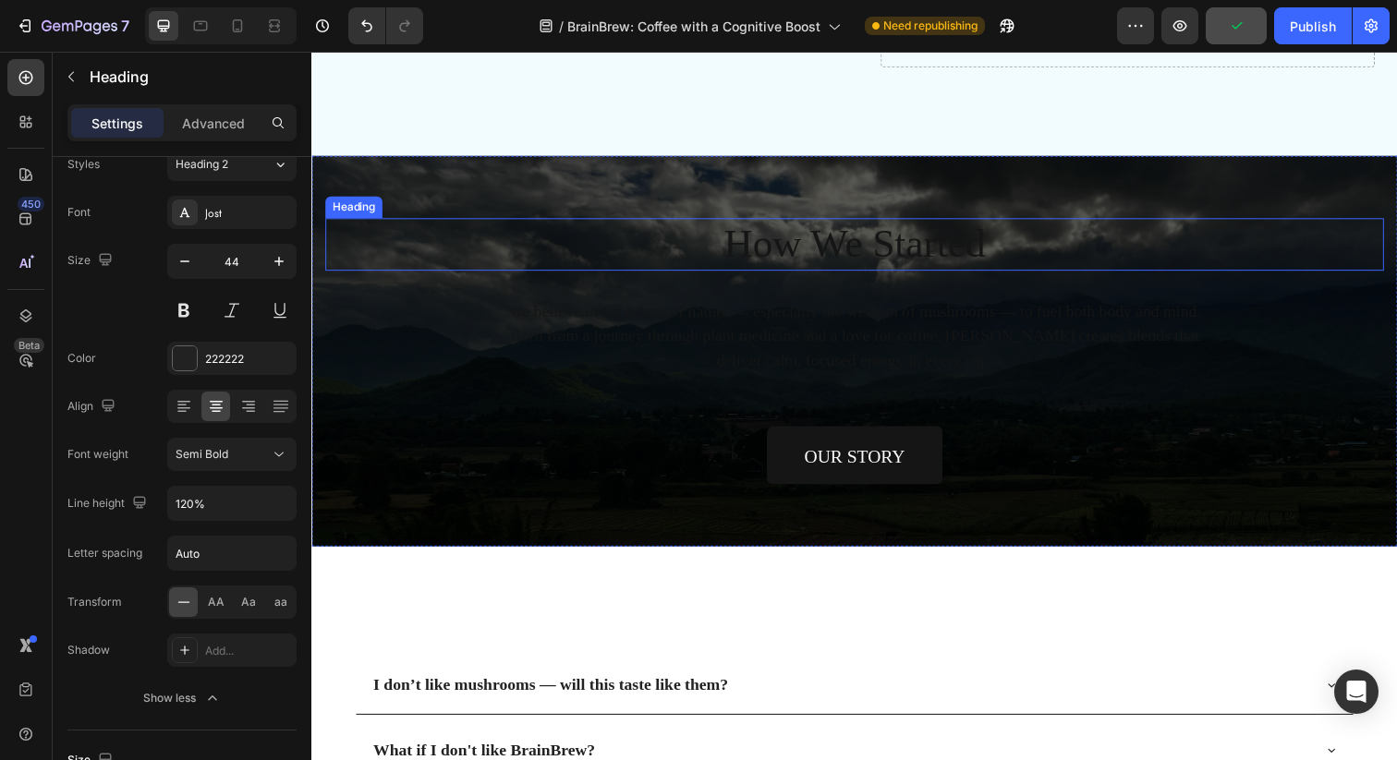
click at [782, 260] on h2 "How We Started" at bounding box center [865, 249] width 1081 height 54
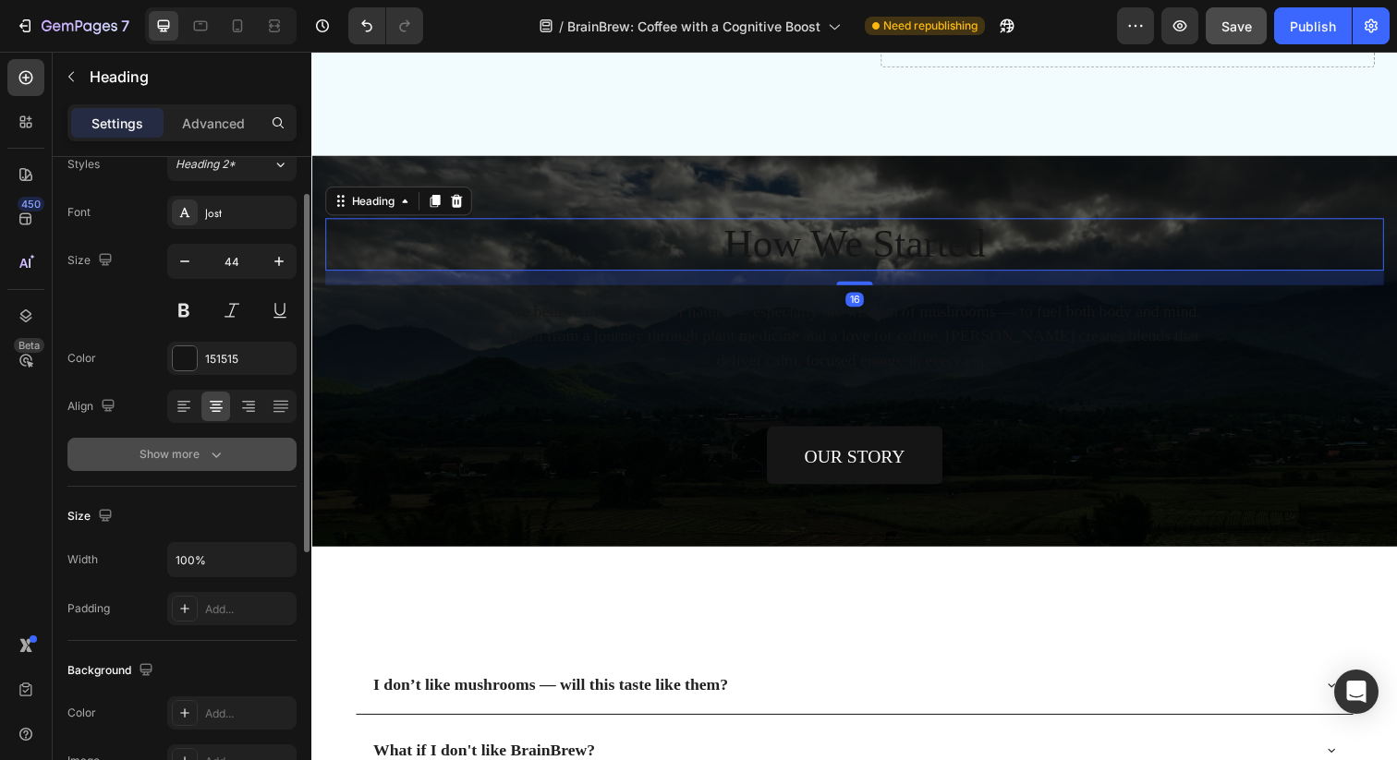
click at [186, 463] on div "Show more" at bounding box center [182, 454] width 86 height 18
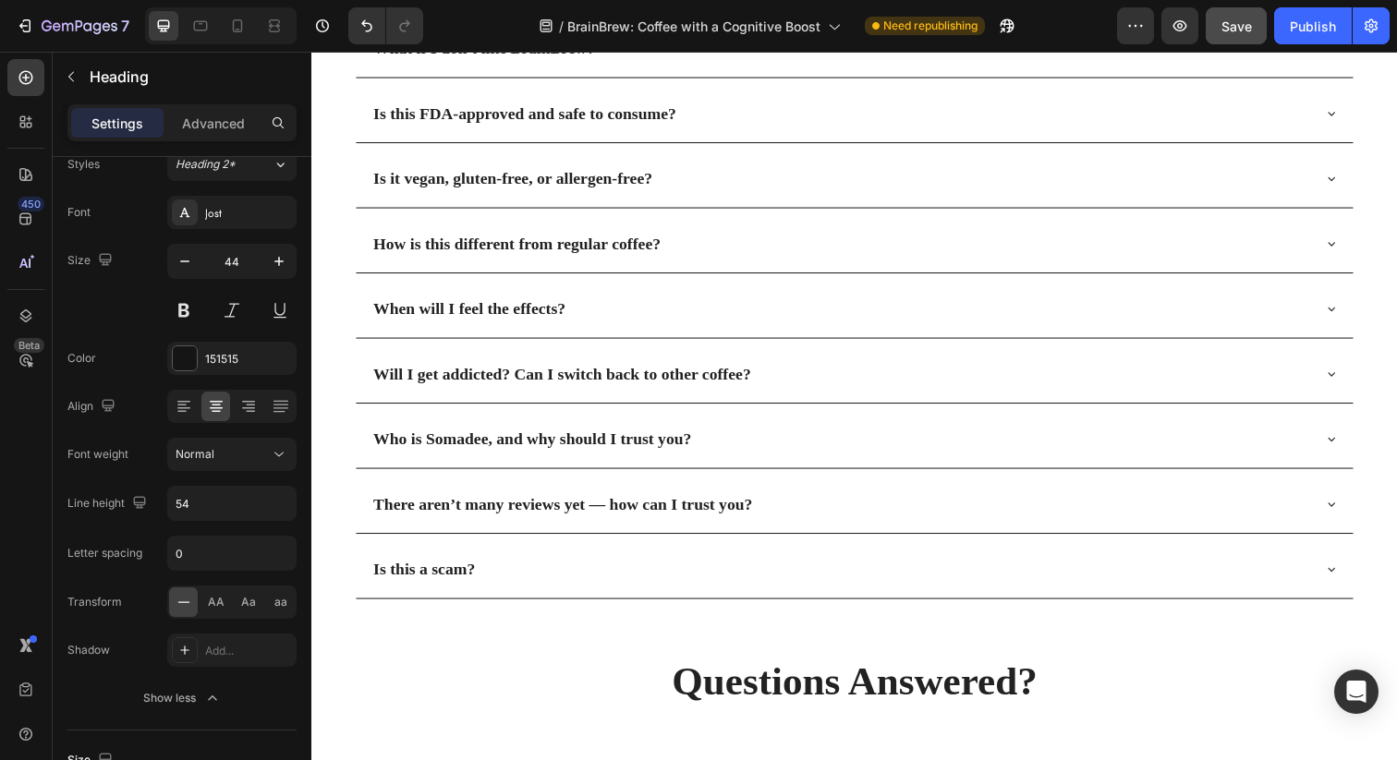
scroll to position [6325, 0]
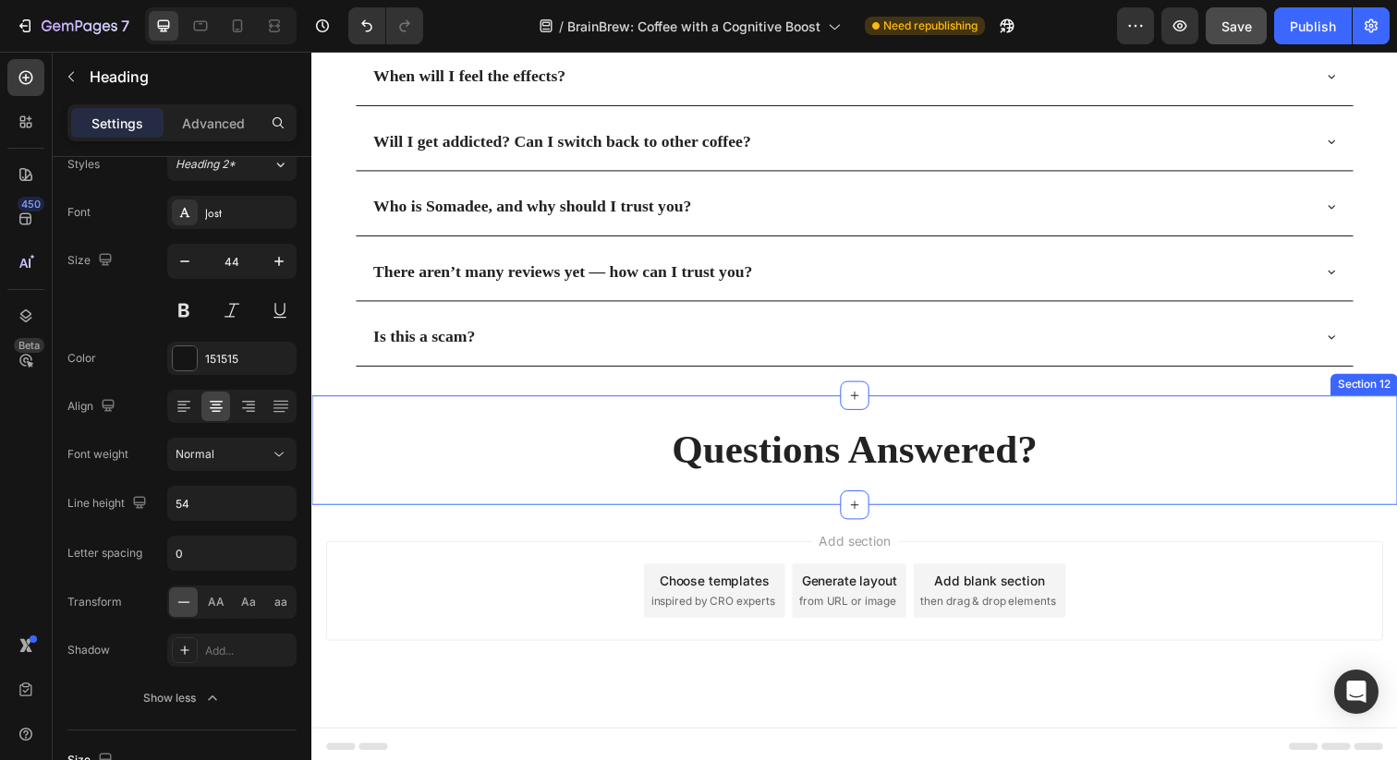
click at [824, 461] on h2 "Questions Answered?" at bounding box center [865, 458] width 1108 height 53
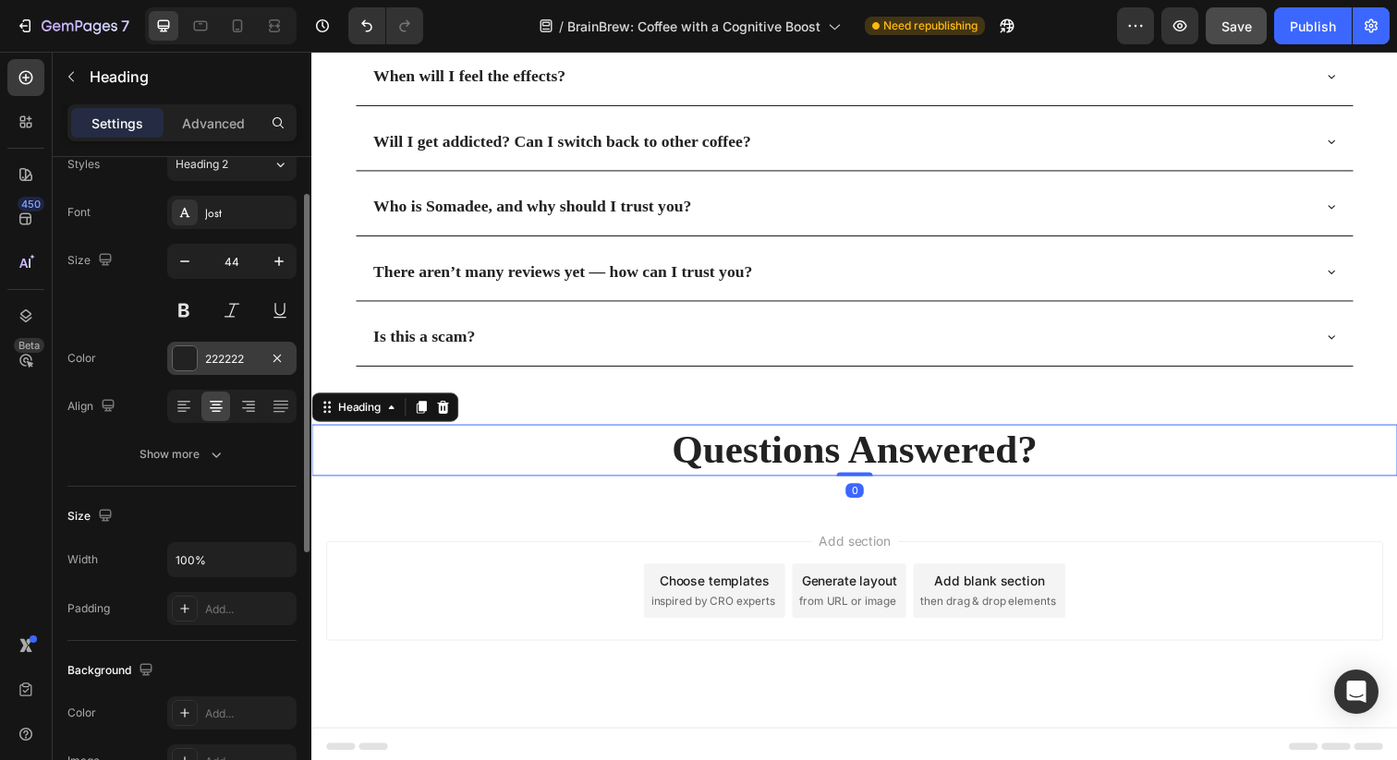
click at [246, 351] on div "222222" at bounding box center [232, 359] width 54 height 17
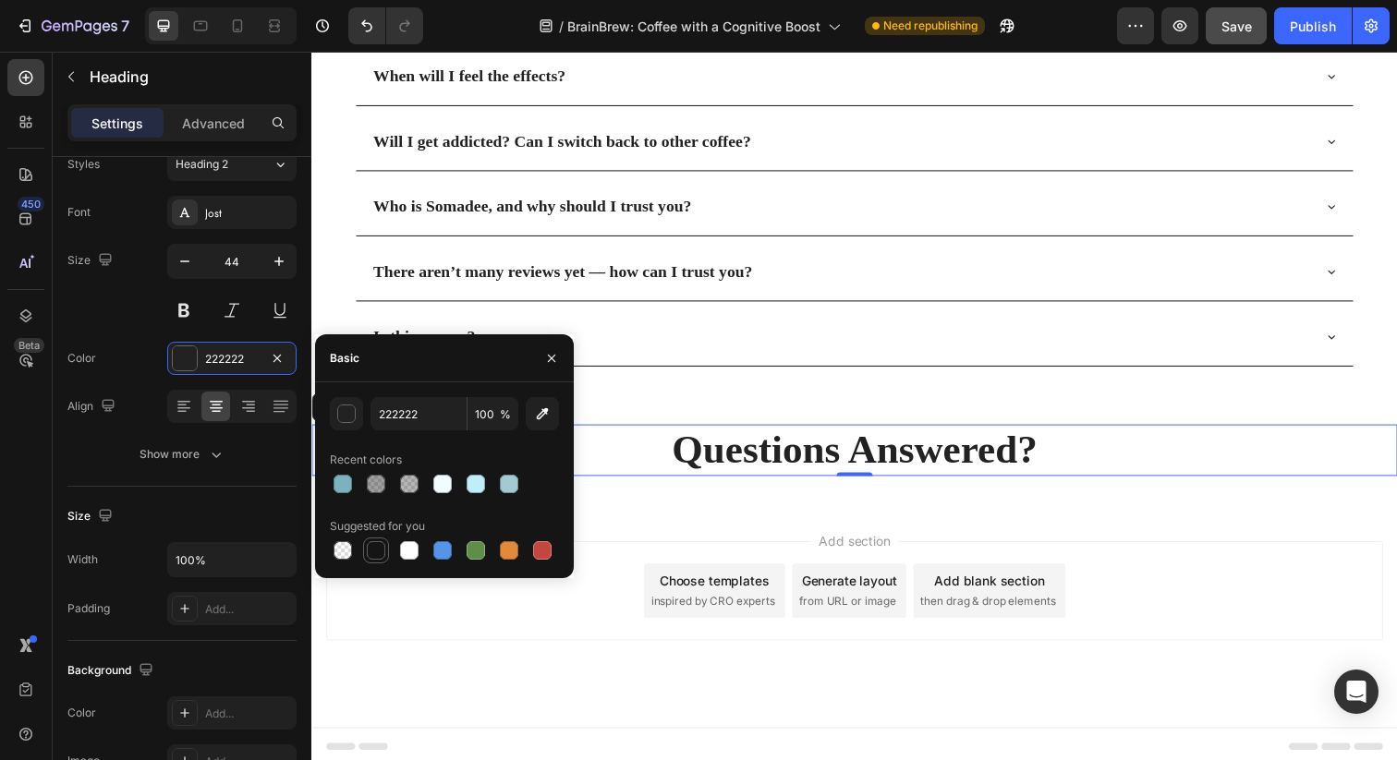
click at [379, 551] on div at bounding box center [376, 550] width 18 height 18
type input "151515"
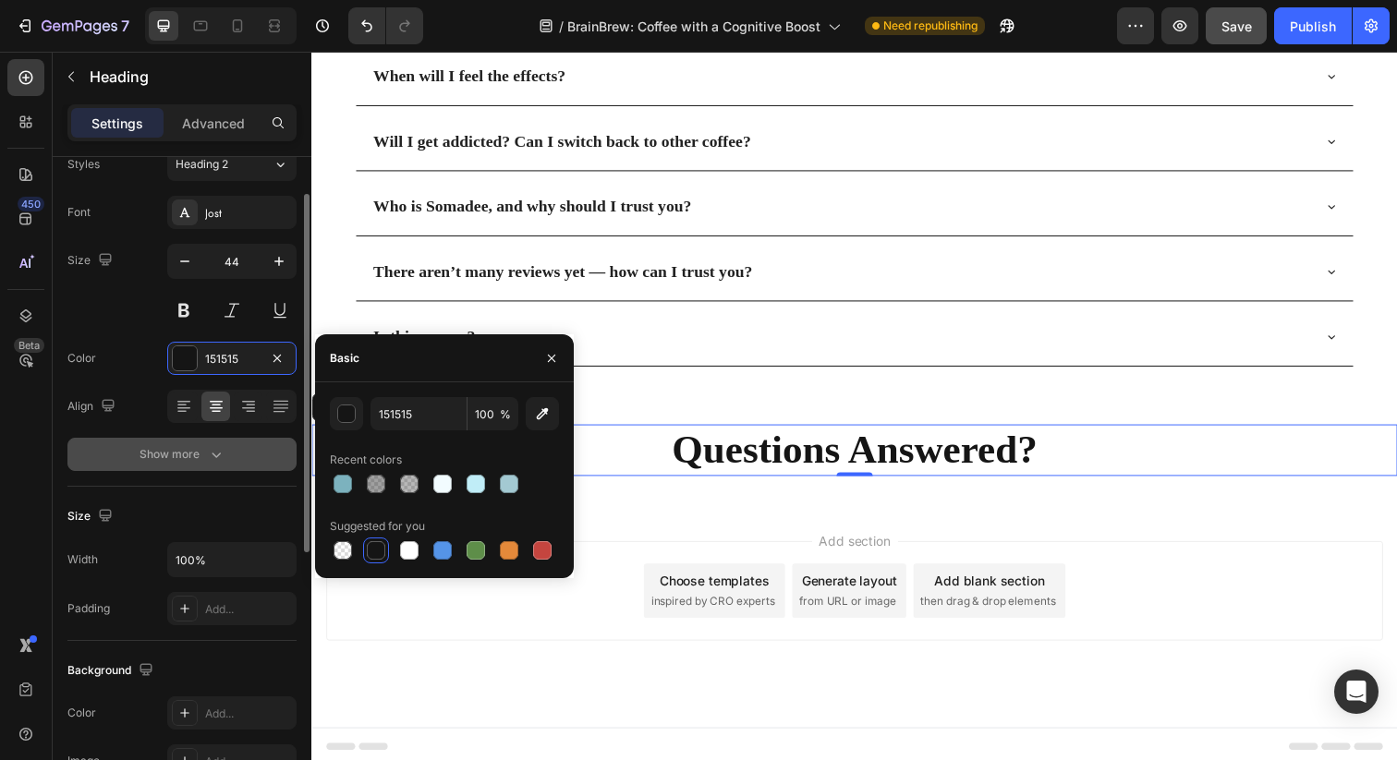
click at [217, 456] on icon "button" at bounding box center [216, 454] width 18 height 18
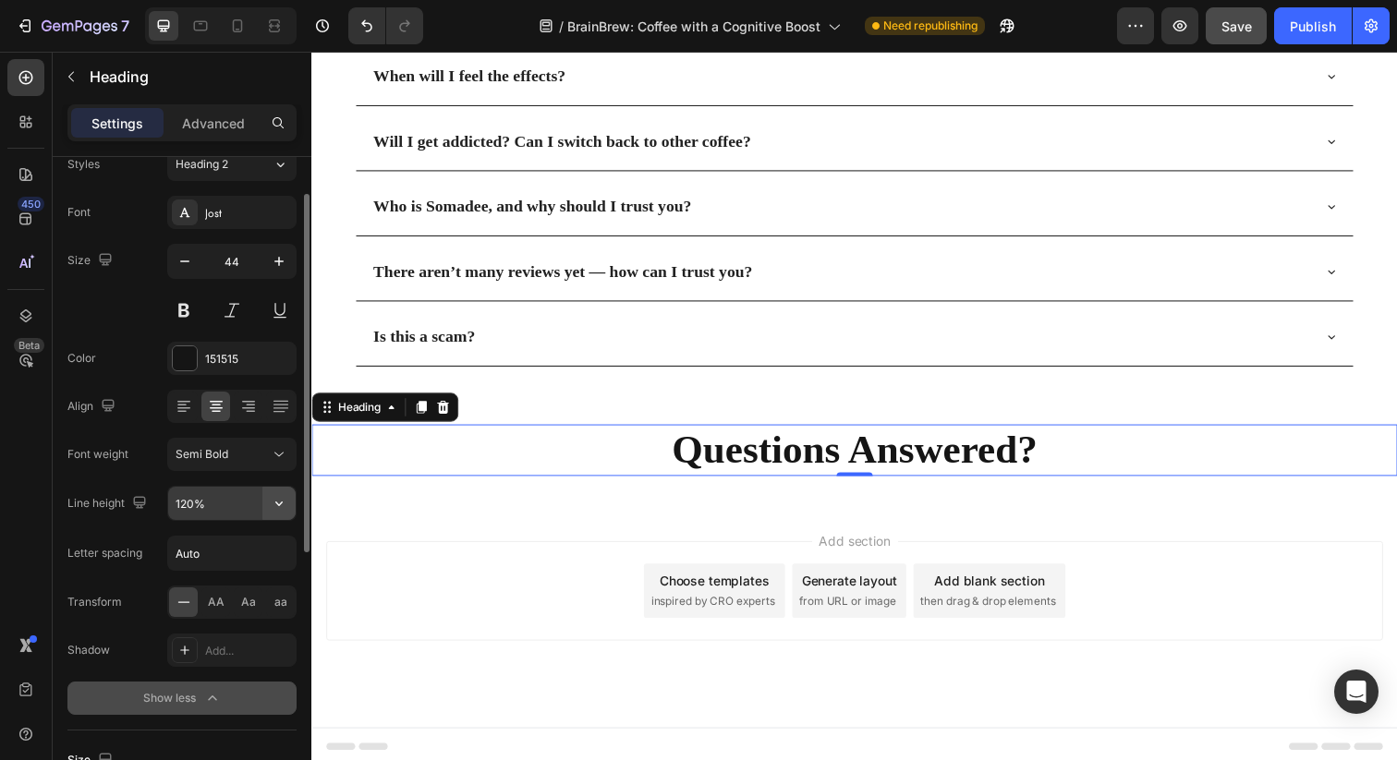
click at [274, 496] on icon "button" at bounding box center [279, 503] width 18 height 18
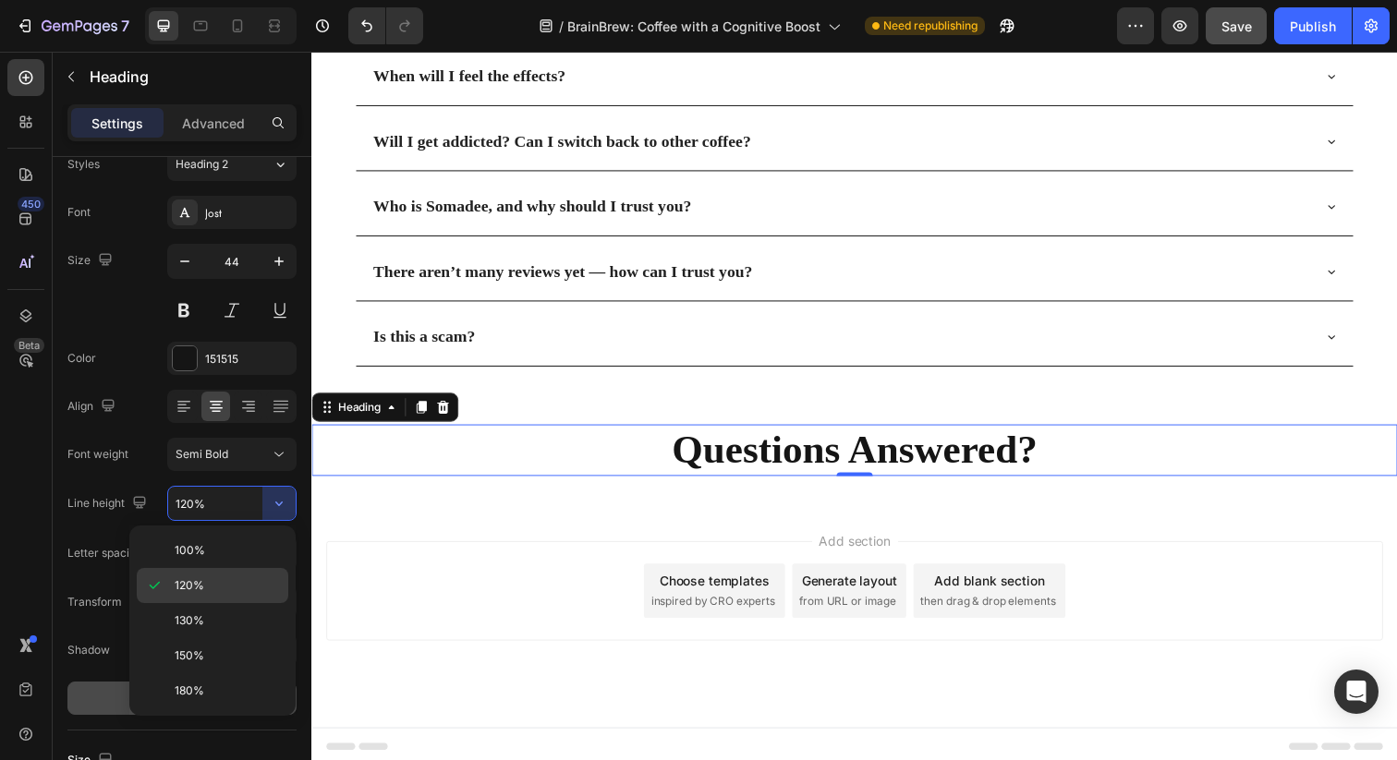
click at [214, 592] on p "120%" at bounding box center [227, 585] width 105 height 17
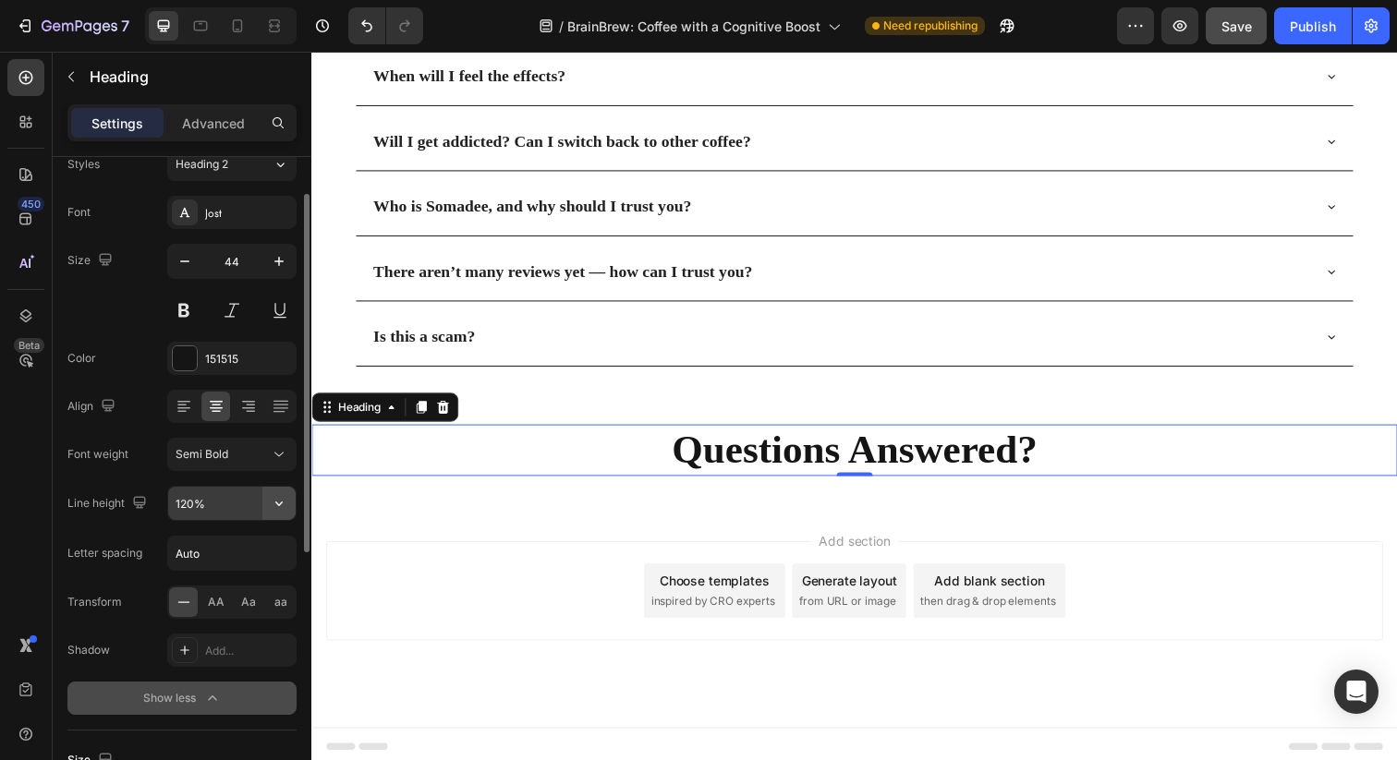
click at [280, 491] on button "button" at bounding box center [278, 503] width 33 height 33
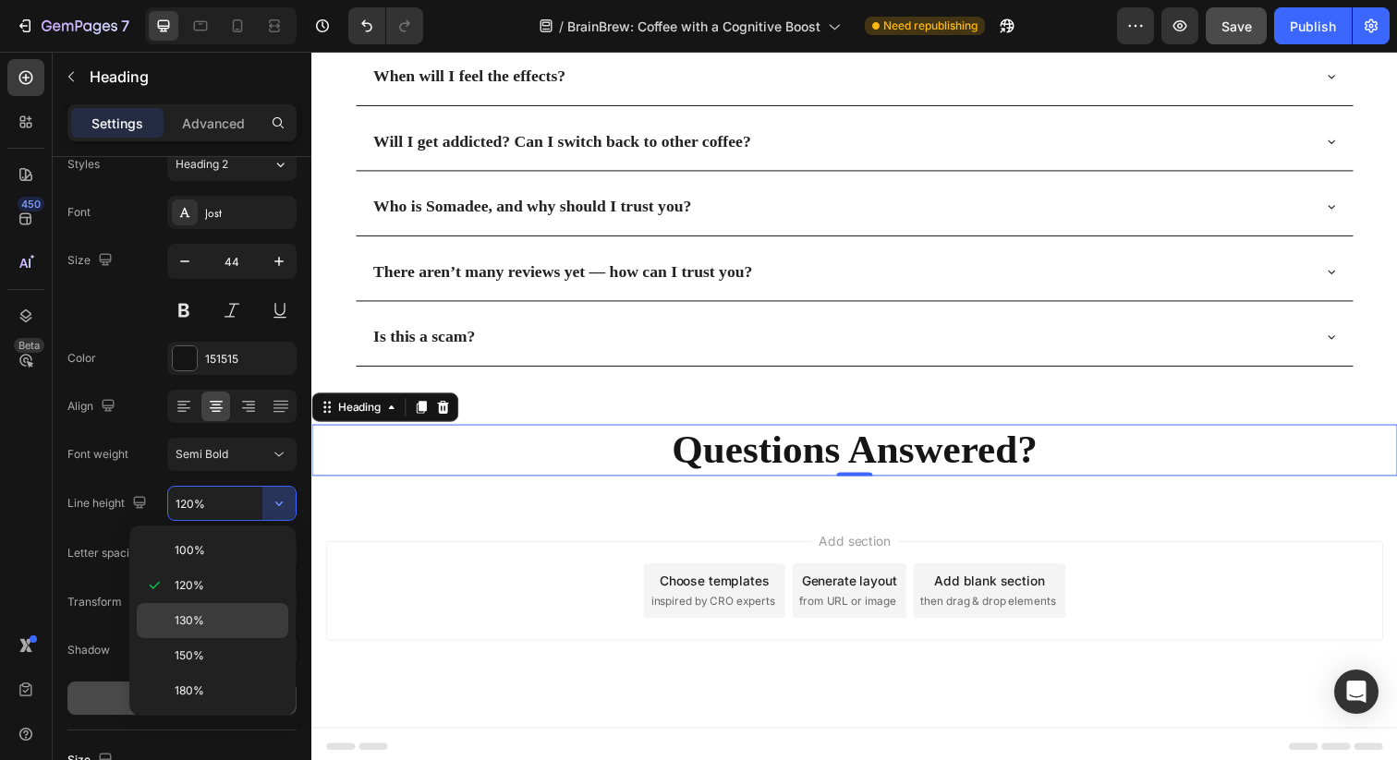
click at [214, 638] on div "130%" at bounding box center [212, 655] width 151 height 35
type input "130%"
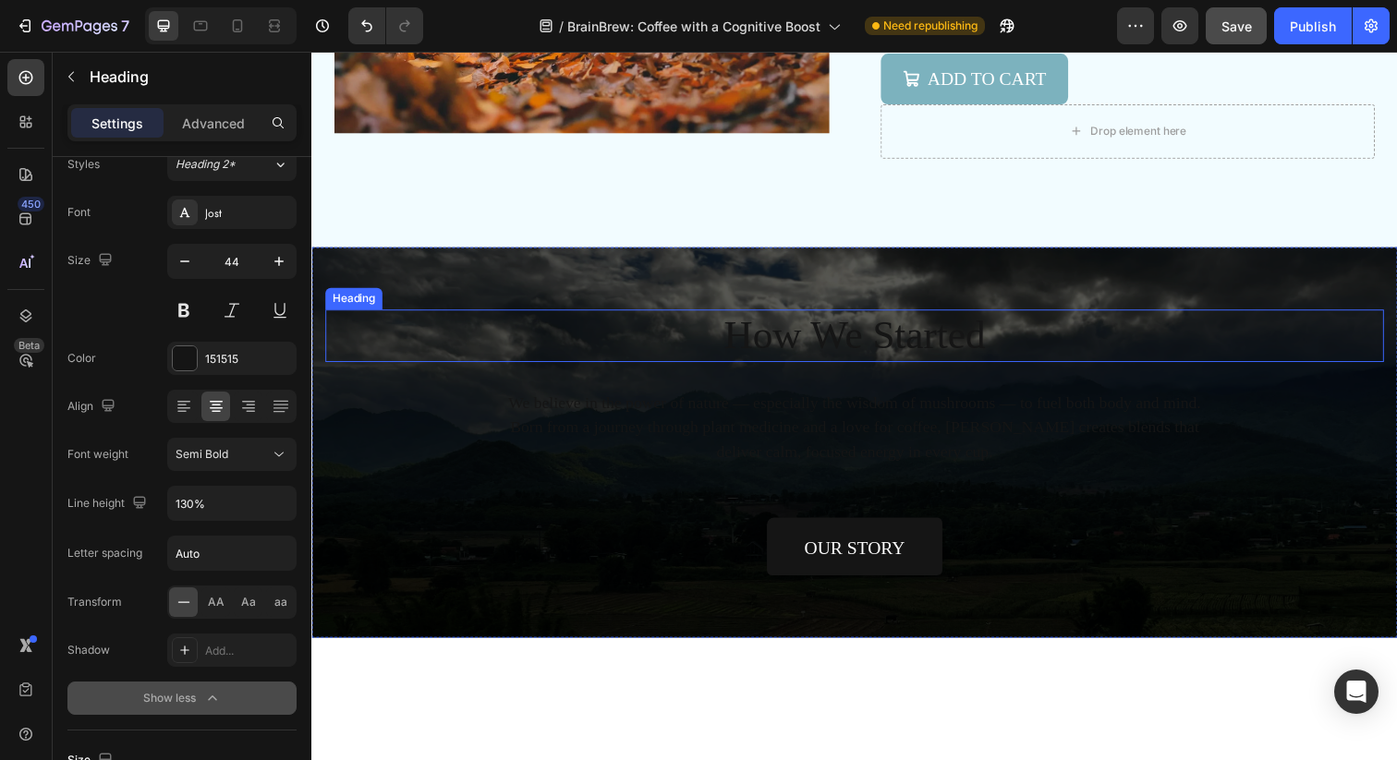
click at [779, 330] on h2 "How We Started" at bounding box center [865, 342] width 1081 height 54
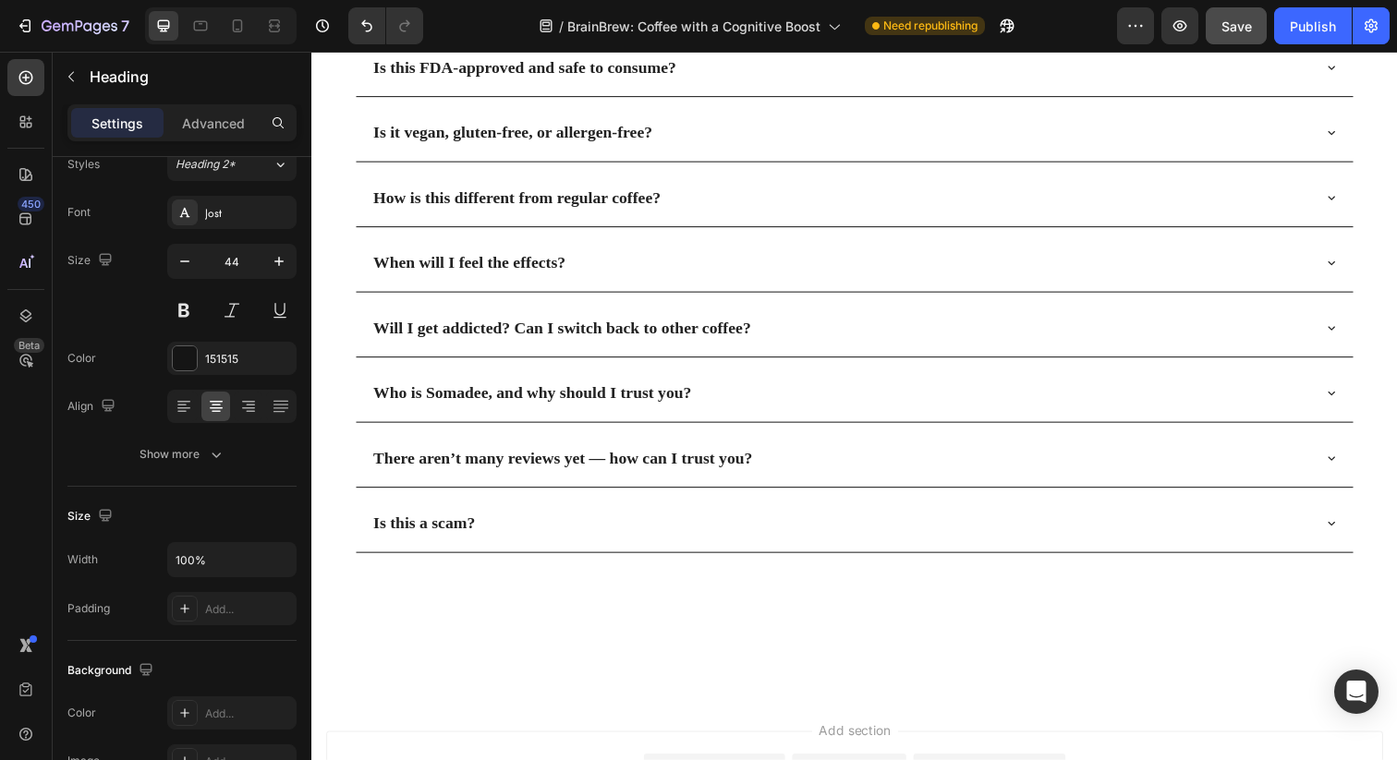
scroll to position [6329, 0]
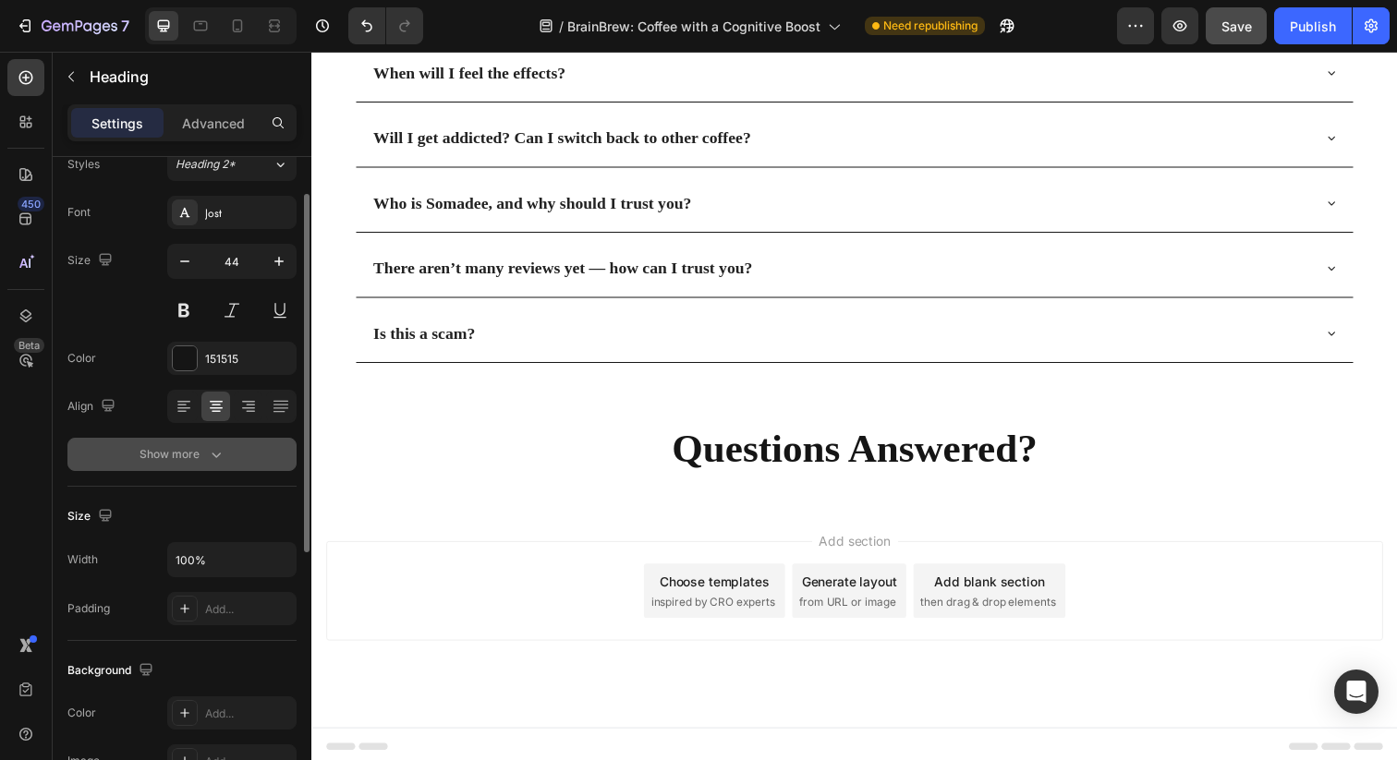
click at [233, 447] on button "Show more" at bounding box center [181, 454] width 229 height 33
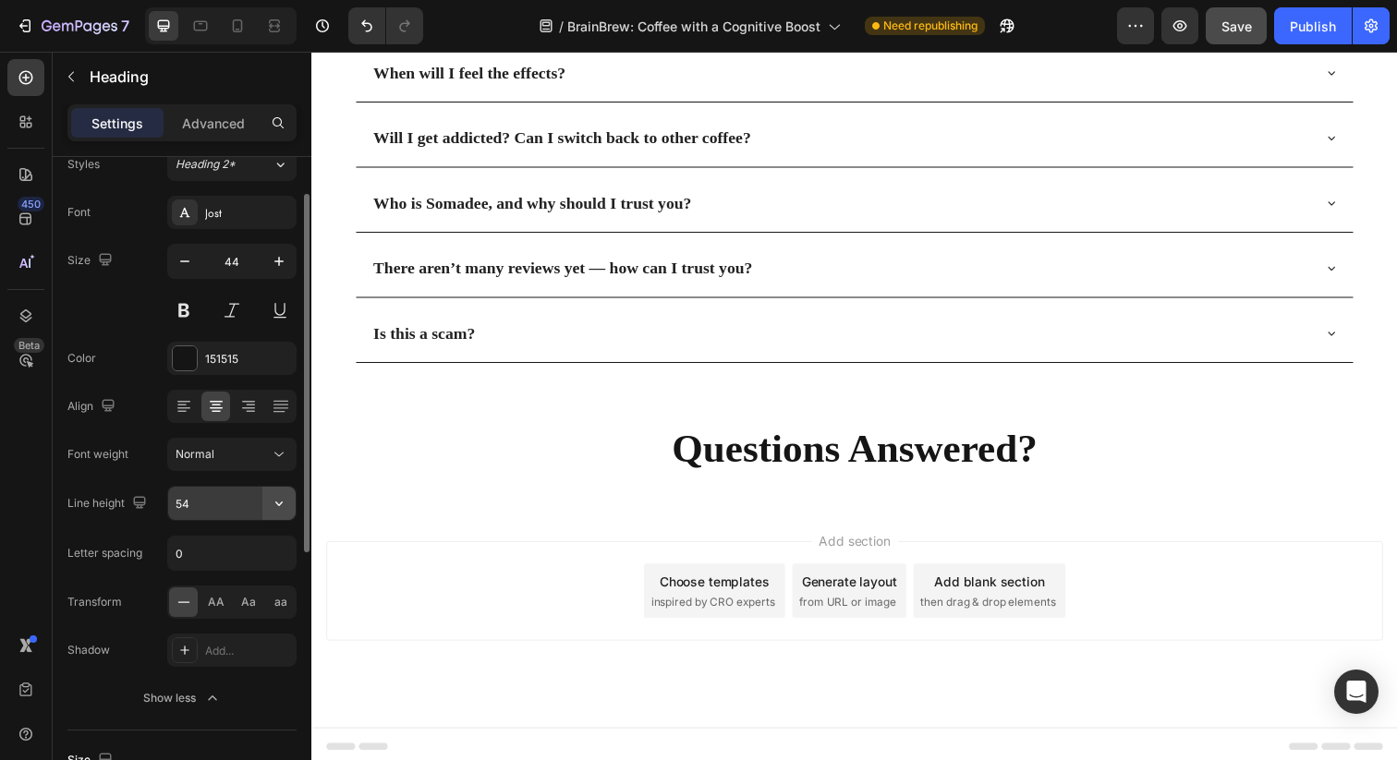
click at [268, 508] on button "button" at bounding box center [278, 503] width 33 height 33
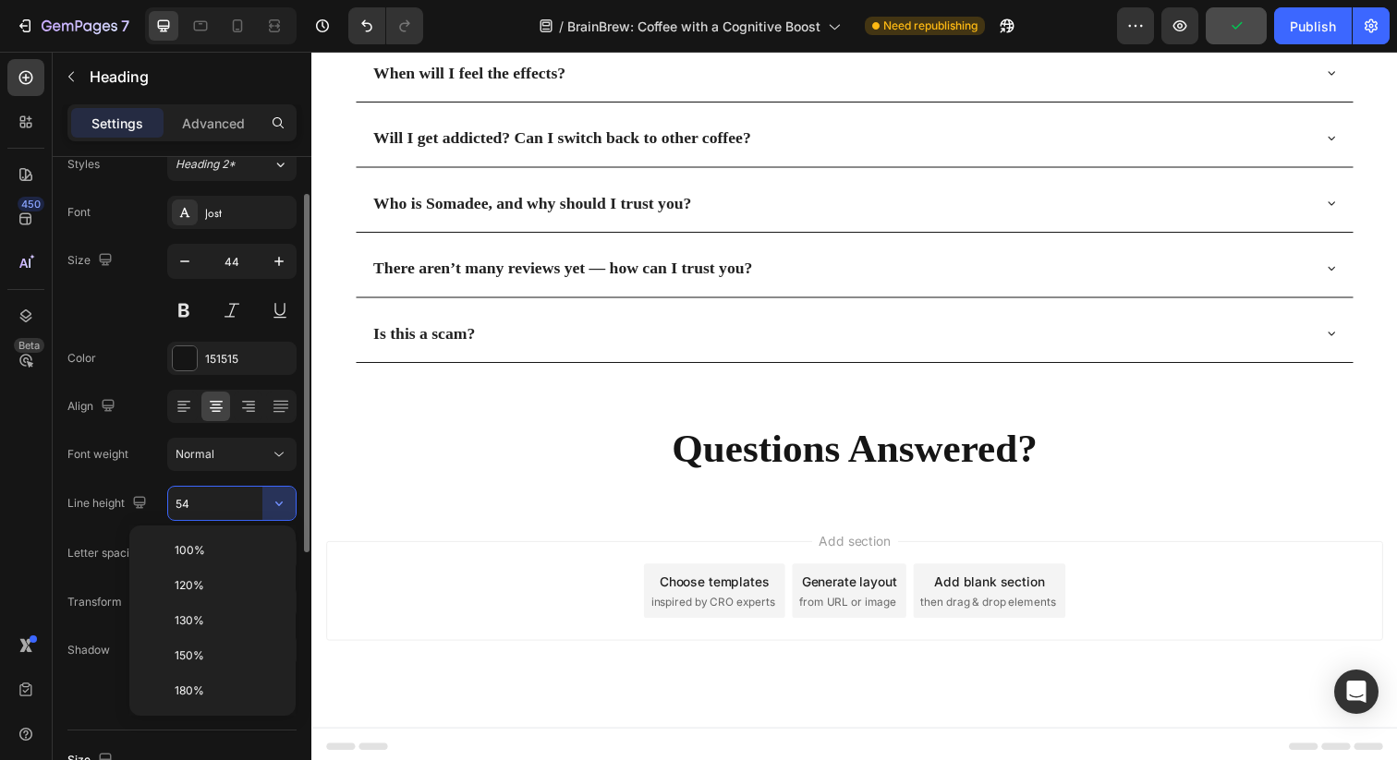
click at [86, 473] on div "Font [PERSON_NAME] Size 44 Color 151515 Align Font weight Normal Line height 54…" at bounding box center [181, 455] width 229 height 519
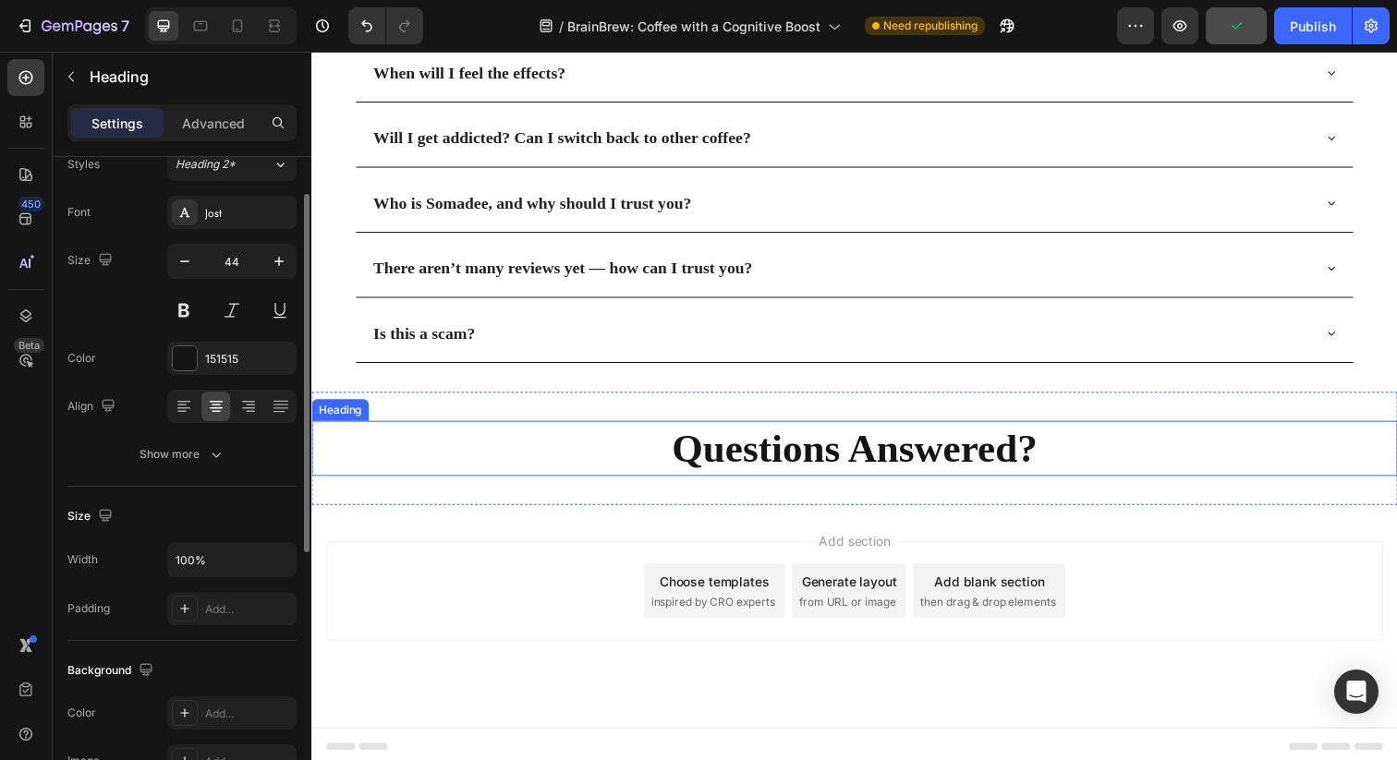
click at [782, 435] on h2 "Questions Answered?" at bounding box center [865, 457] width 1108 height 56
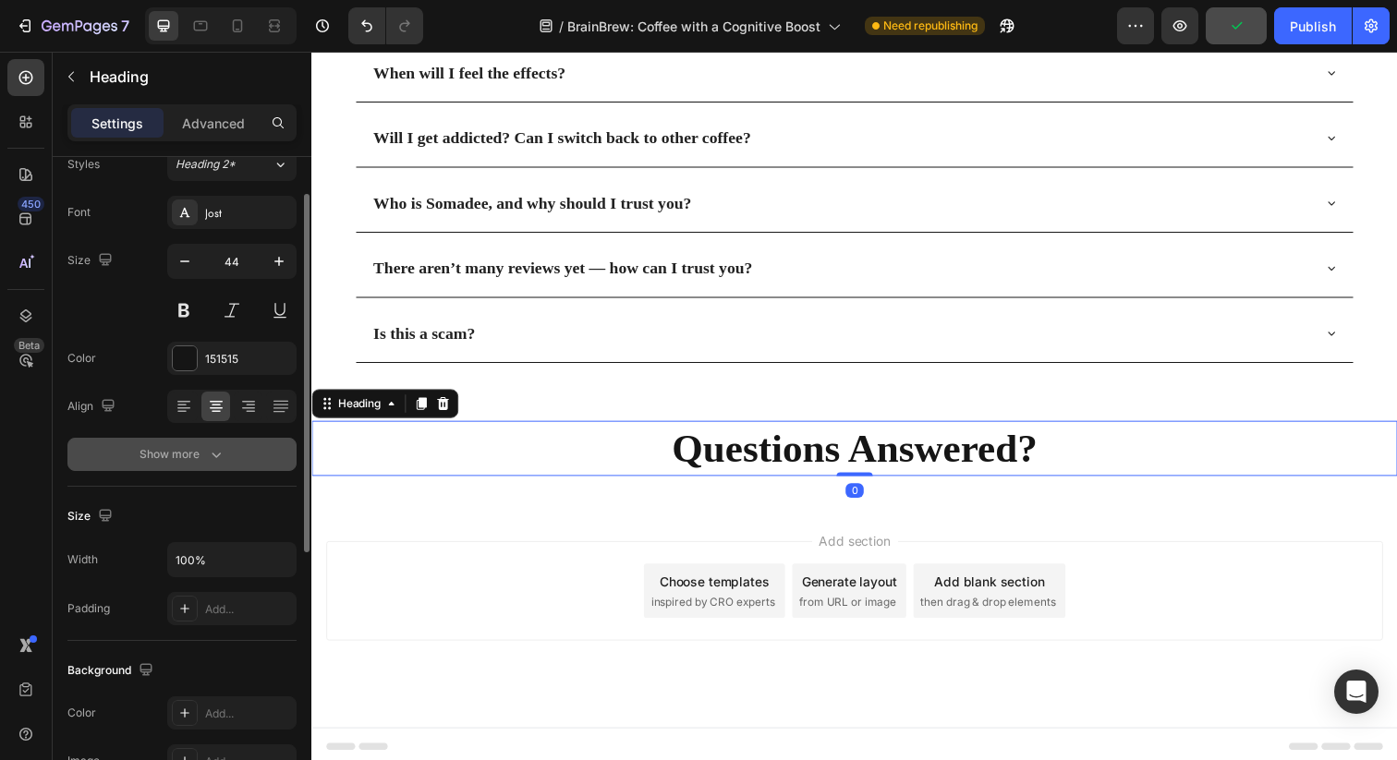
click at [224, 442] on button "Show more" at bounding box center [181, 454] width 229 height 33
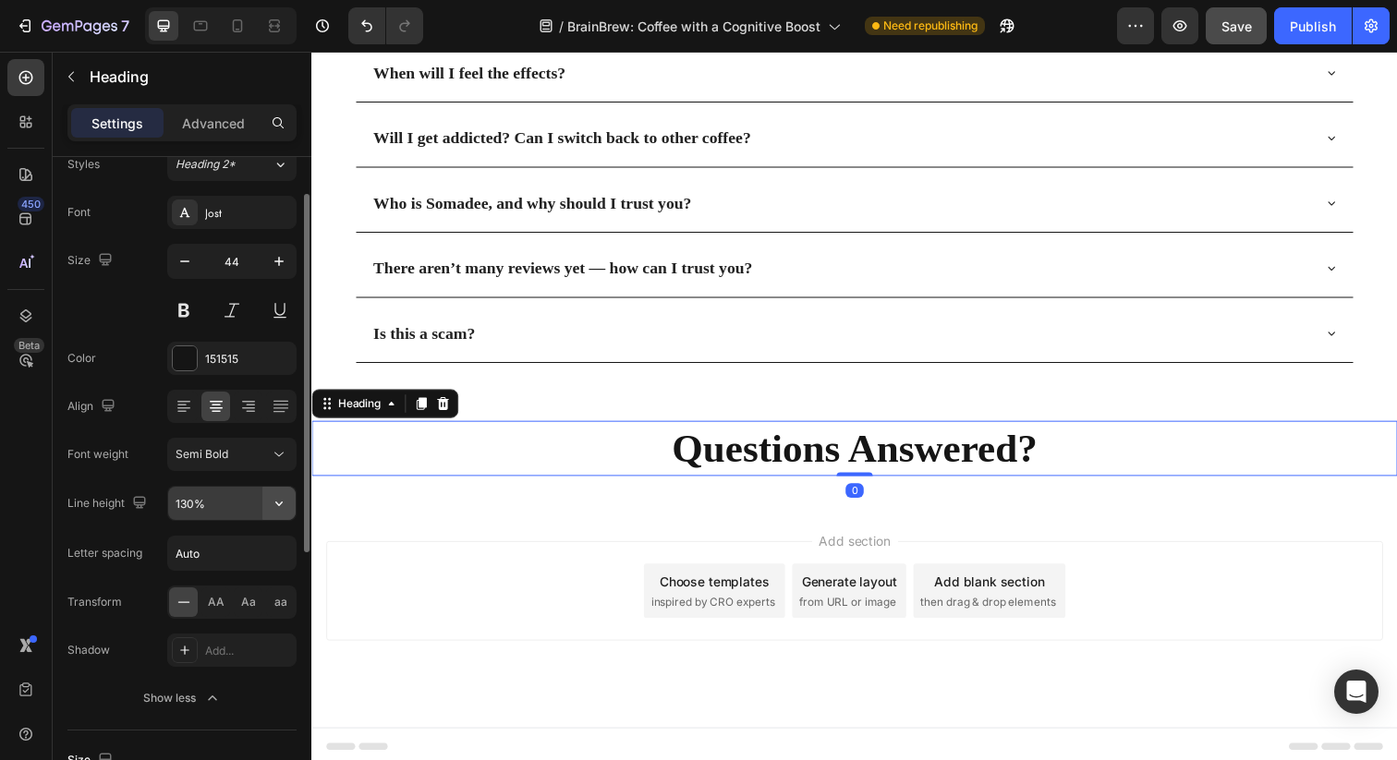
click at [288, 512] on button "button" at bounding box center [278, 503] width 33 height 33
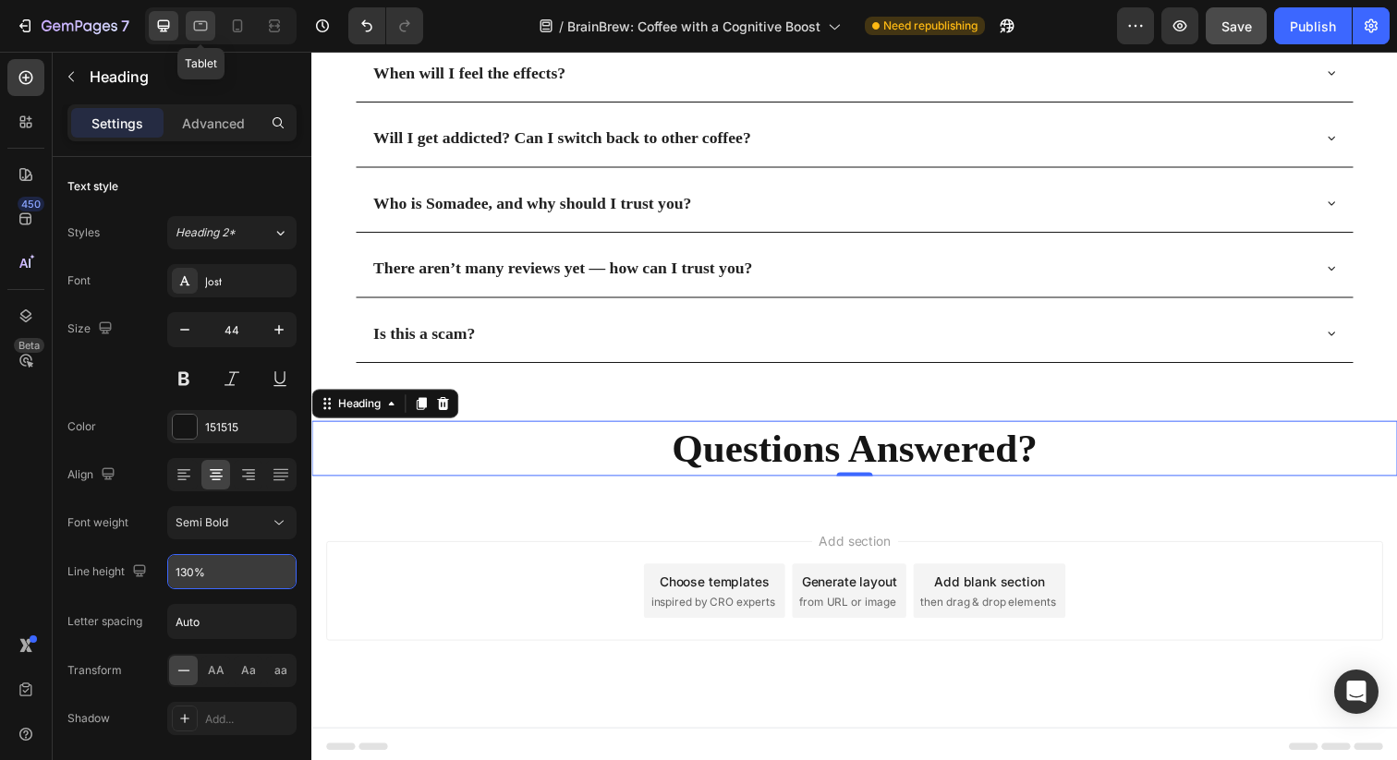
click at [195, 28] on icon at bounding box center [200, 26] width 18 height 18
type input "38"
type input "120%"
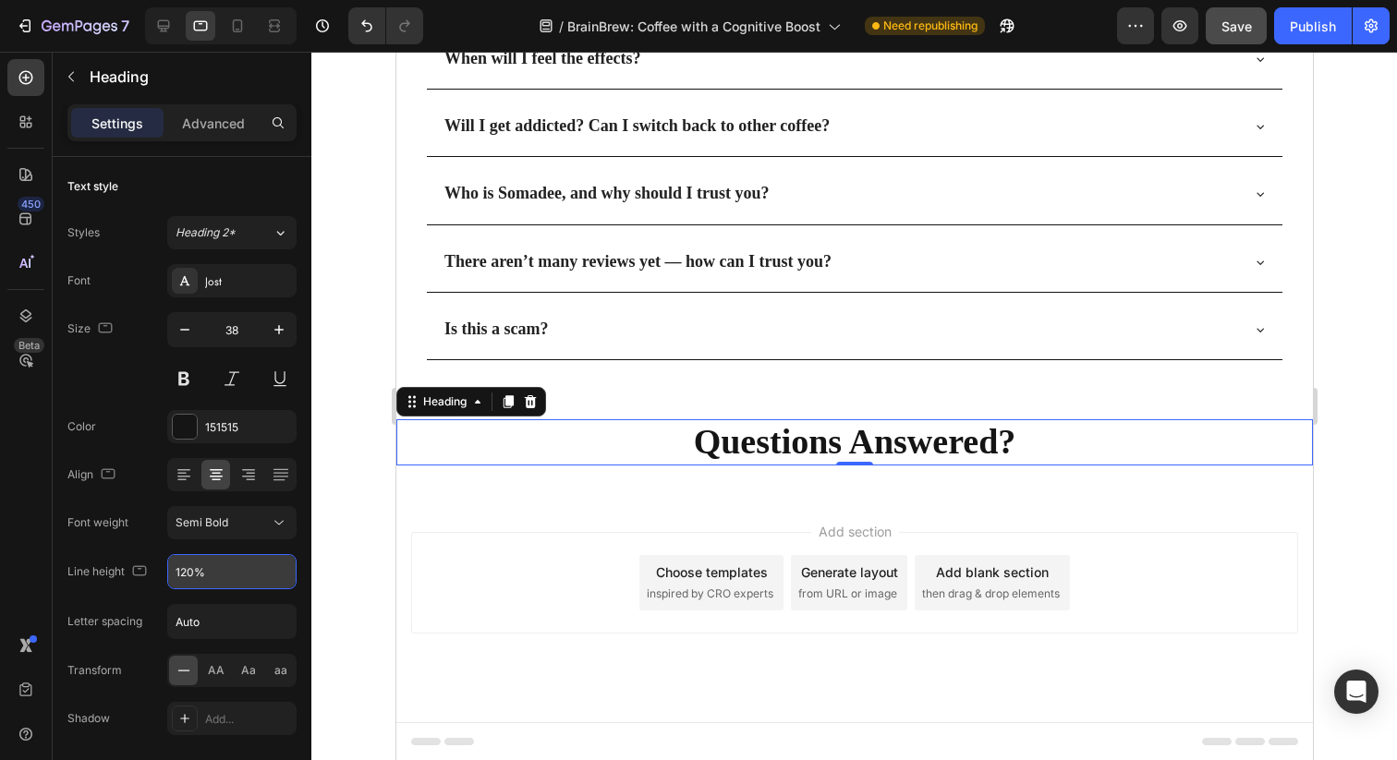
click at [905, 428] on h2 "Questions Answered?" at bounding box center [853, 442] width 916 height 46
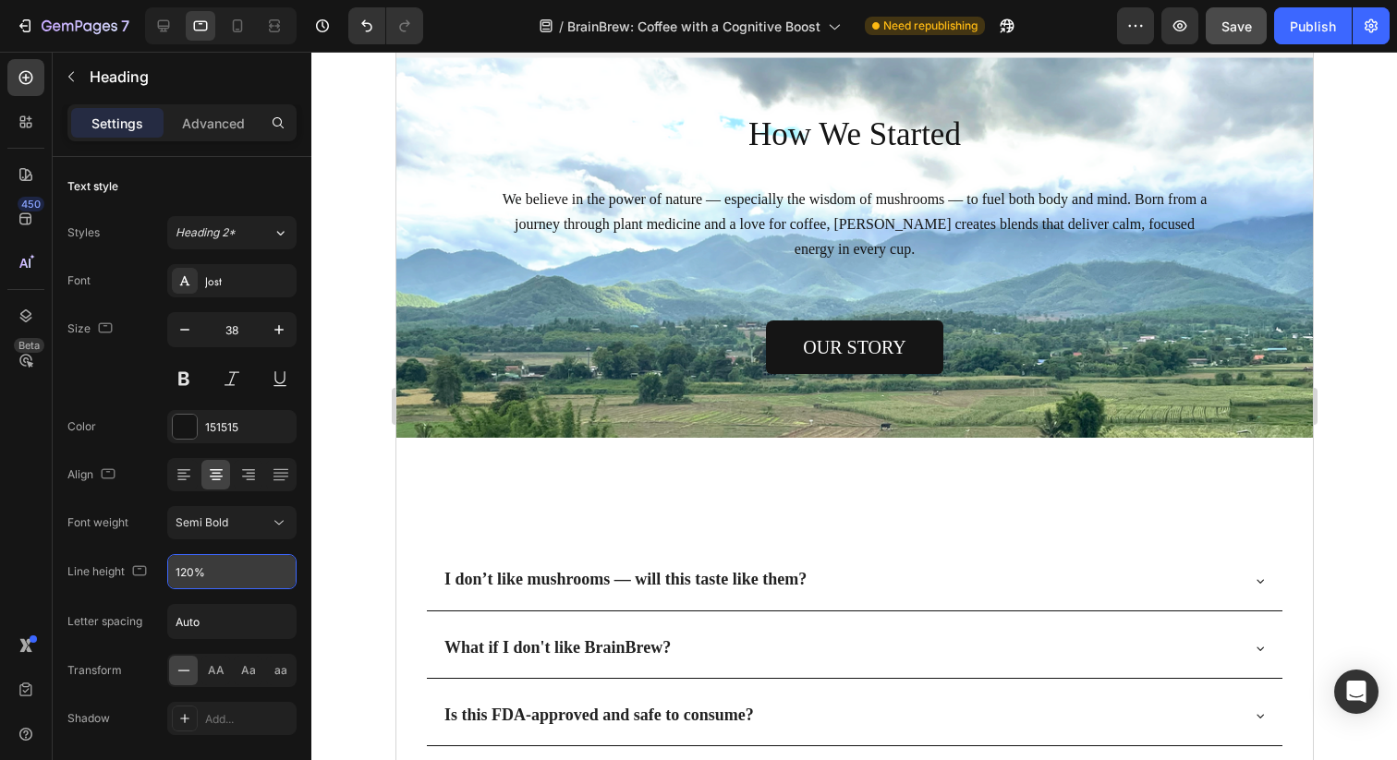
scroll to position [5312, 0]
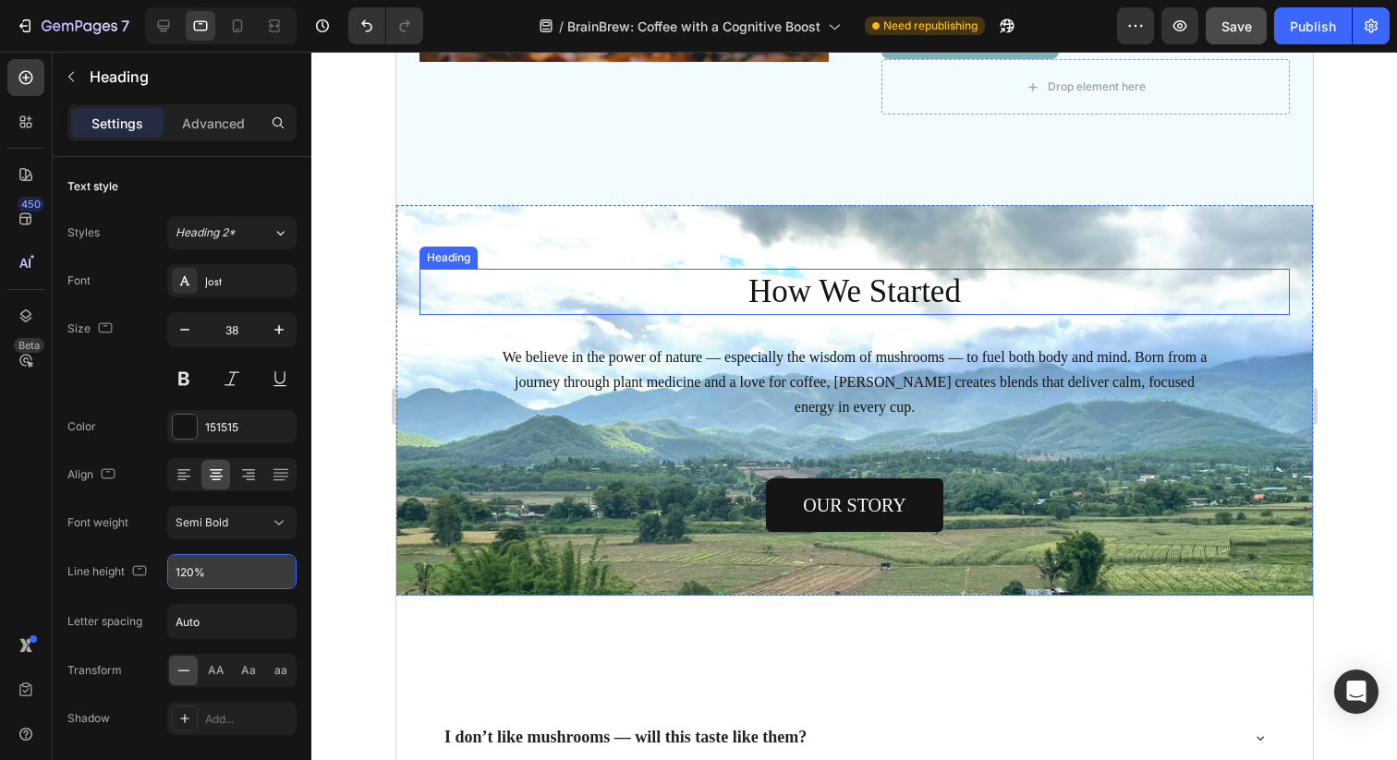
click at [888, 290] on h2 "How We Started" at bounding box center [853, 292] width 870 height 46
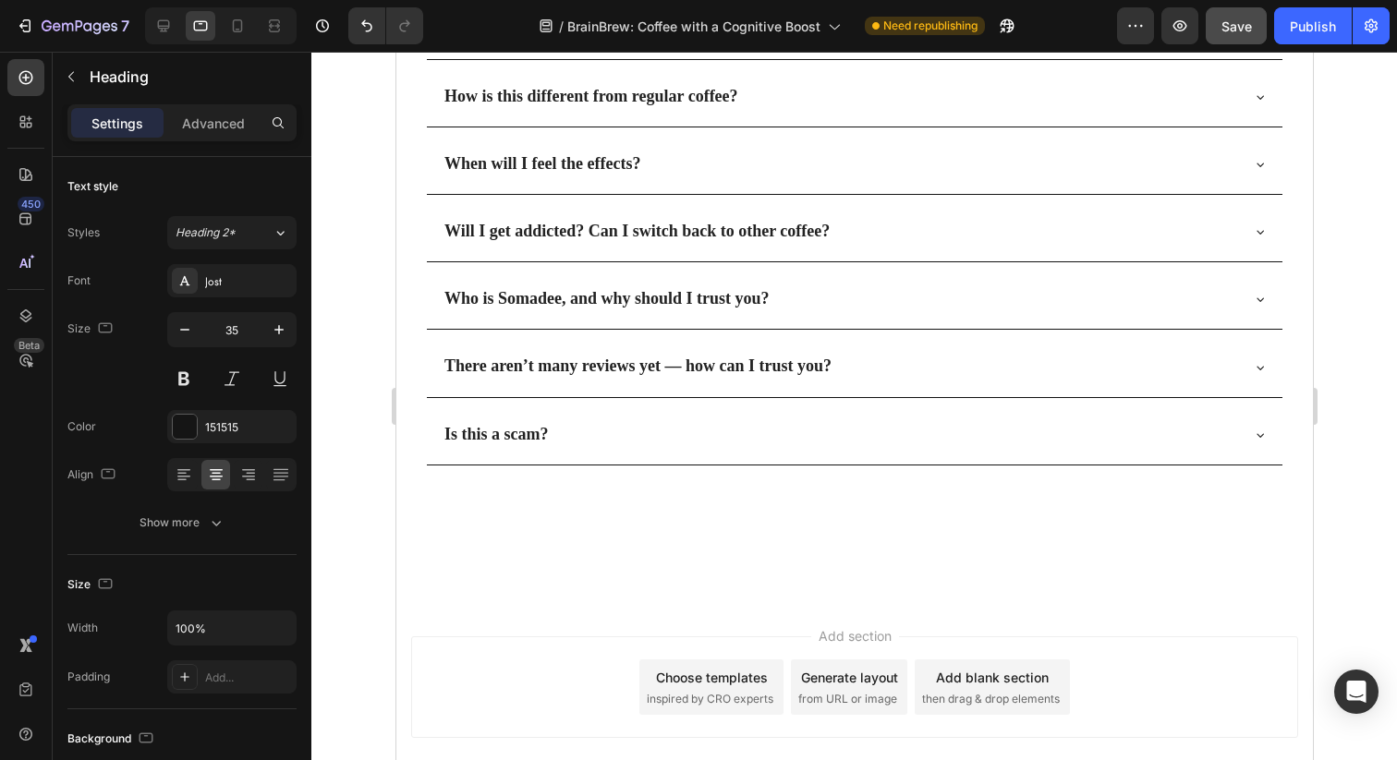
scroll to position [6329, 0]
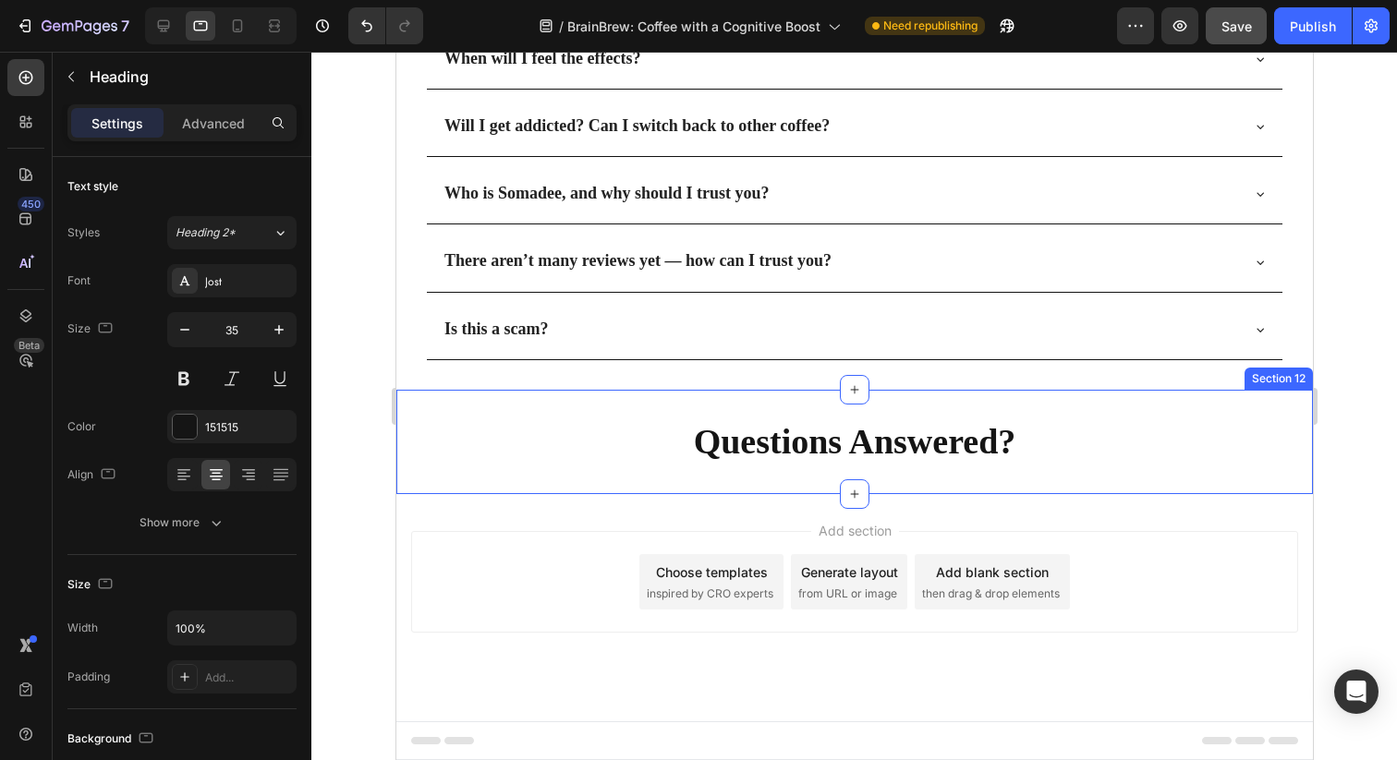
click at [851, 442] on h2 "Questions Answered?" at bounding box center [853, 442] width 916 height 46
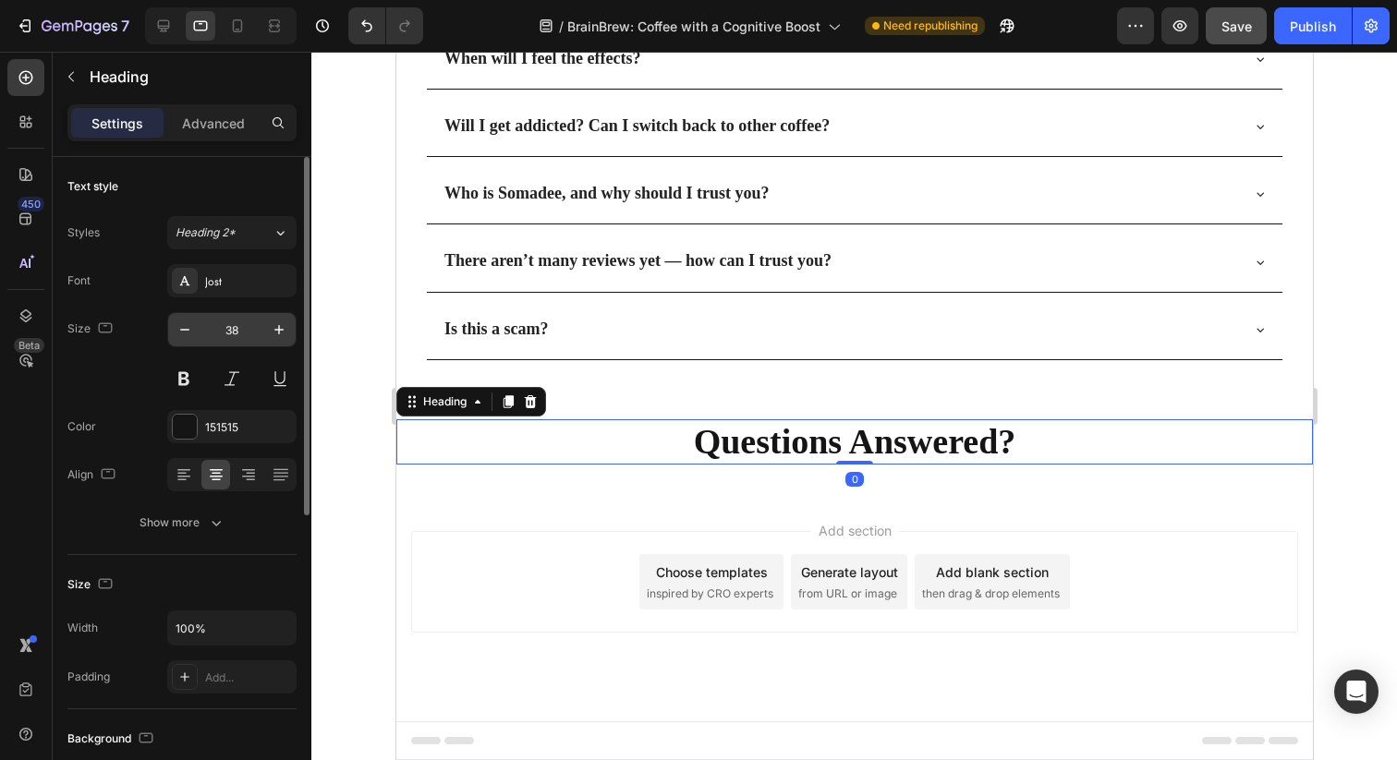
click at [232, 328] on input "38" at bounding box center [231, 329] width 61 height 33
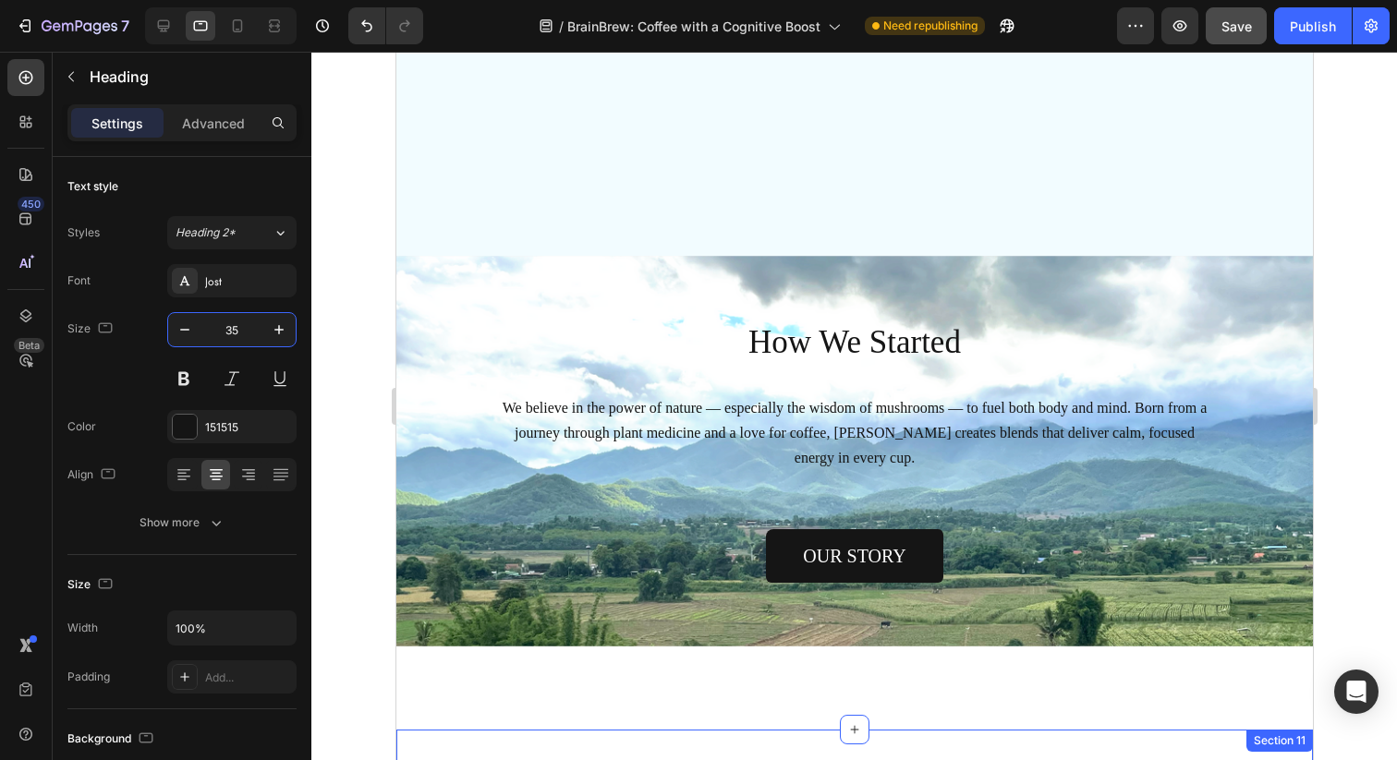
scroll to position [5188, 0]
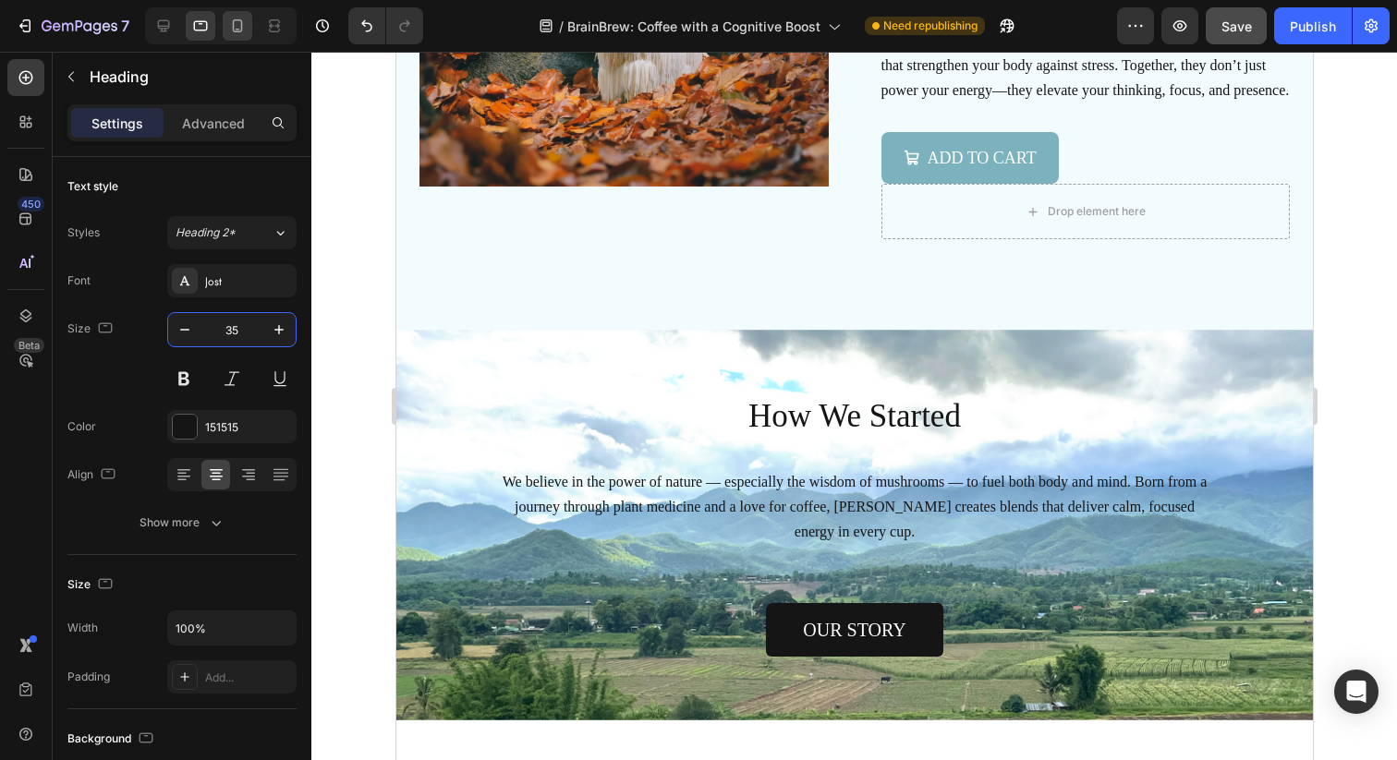
click at [247, 23] on icon at bounding box center [237, 26] width 18 height 18
type input "36"
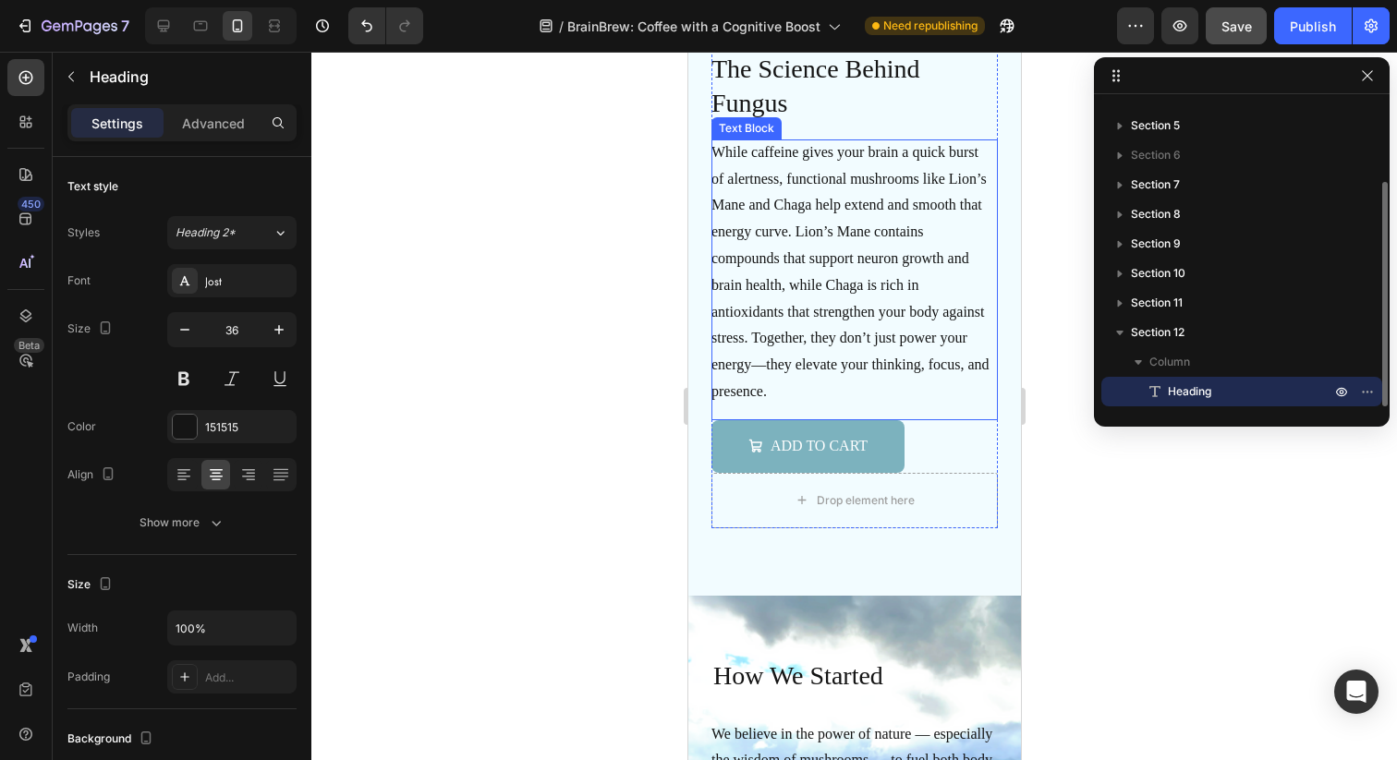
scroll to position [5269, 0]
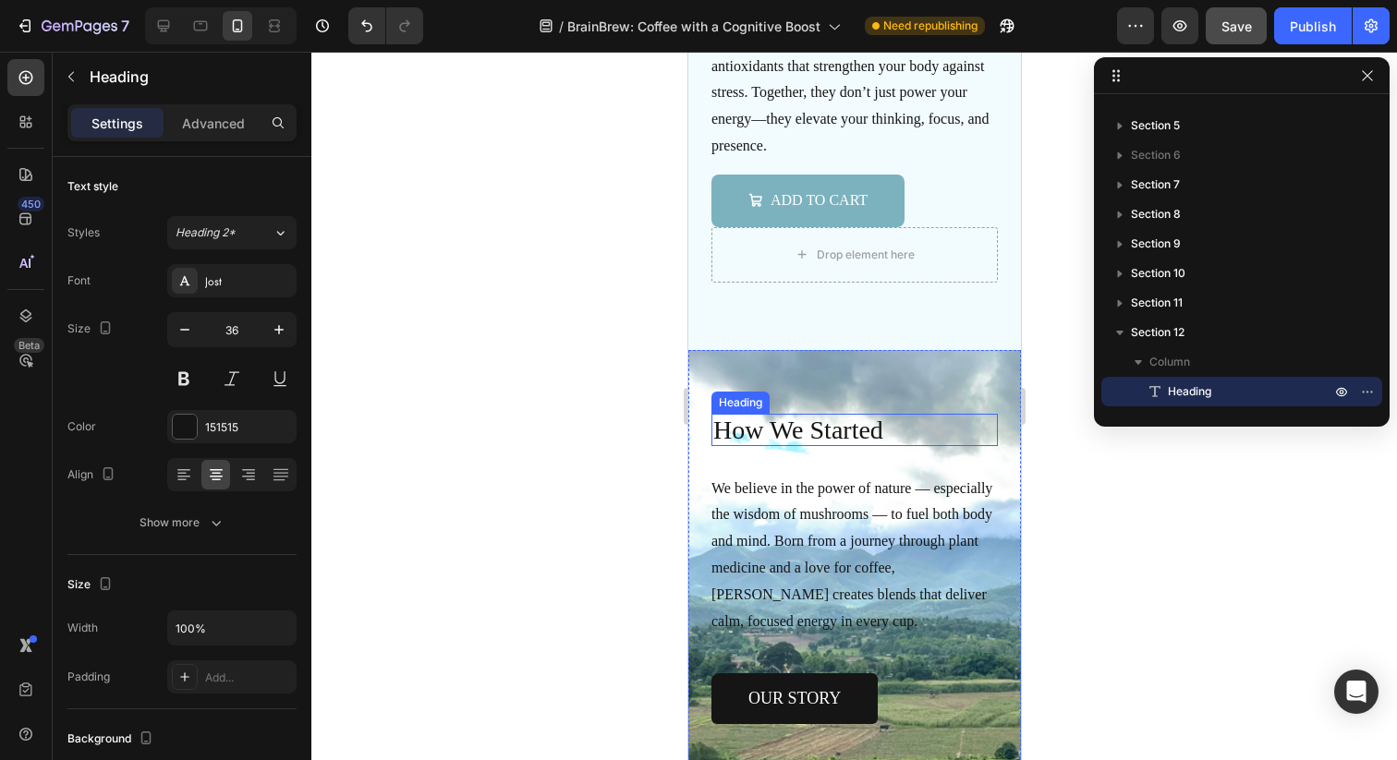
click at [831, 420] on h2 "How We Started" at bounding box center [853, 430] width 286 height 32
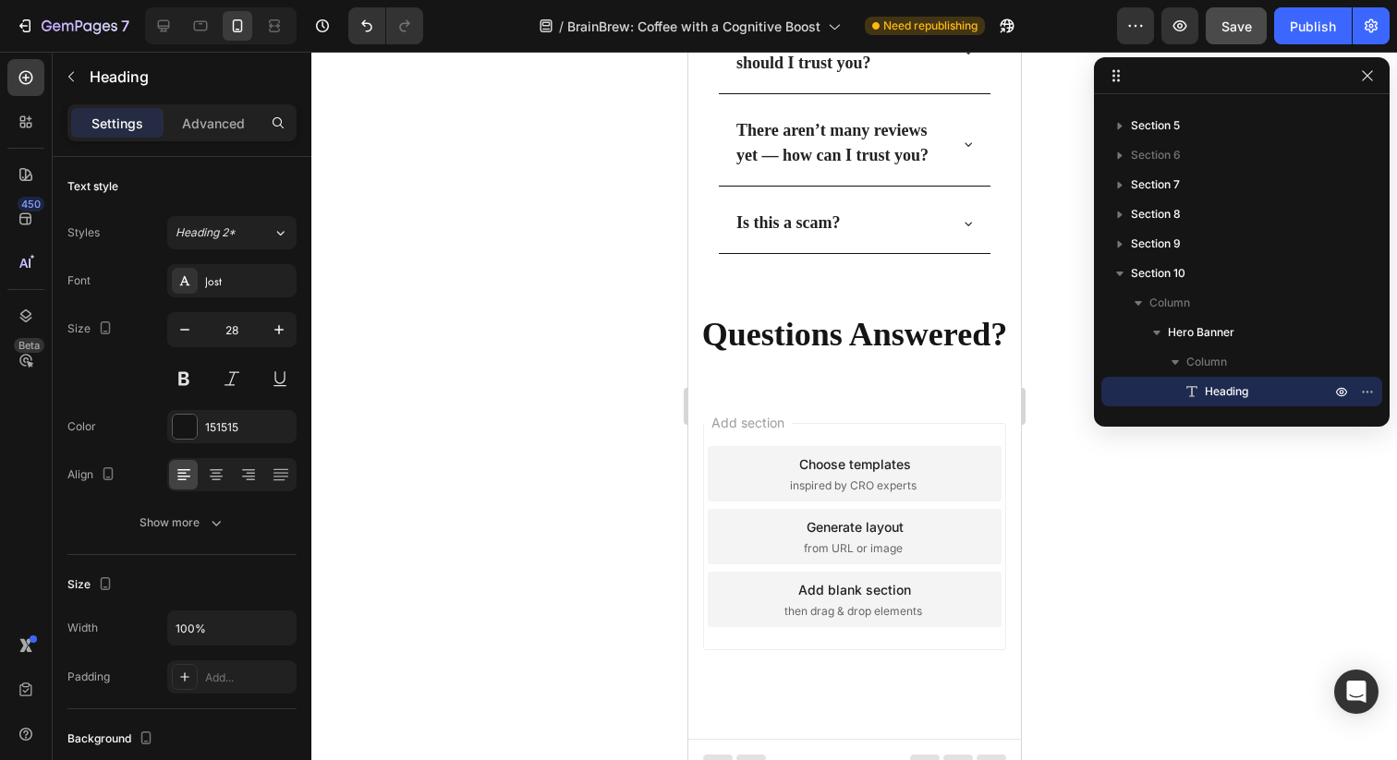
scroll to position [6762, 0]
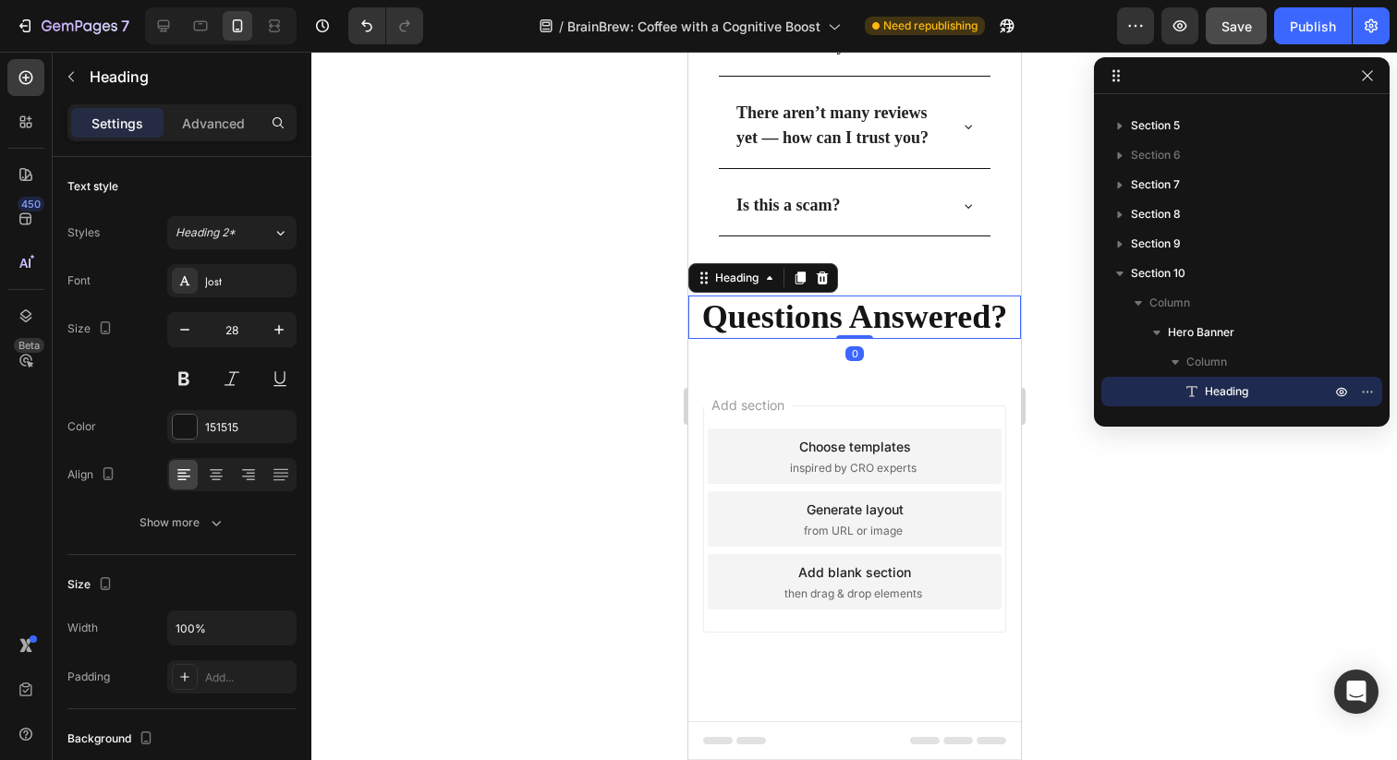
click at [886, 325] on h2 "Questions Answered?" at bounding box center [853, 317] width 333 height 43
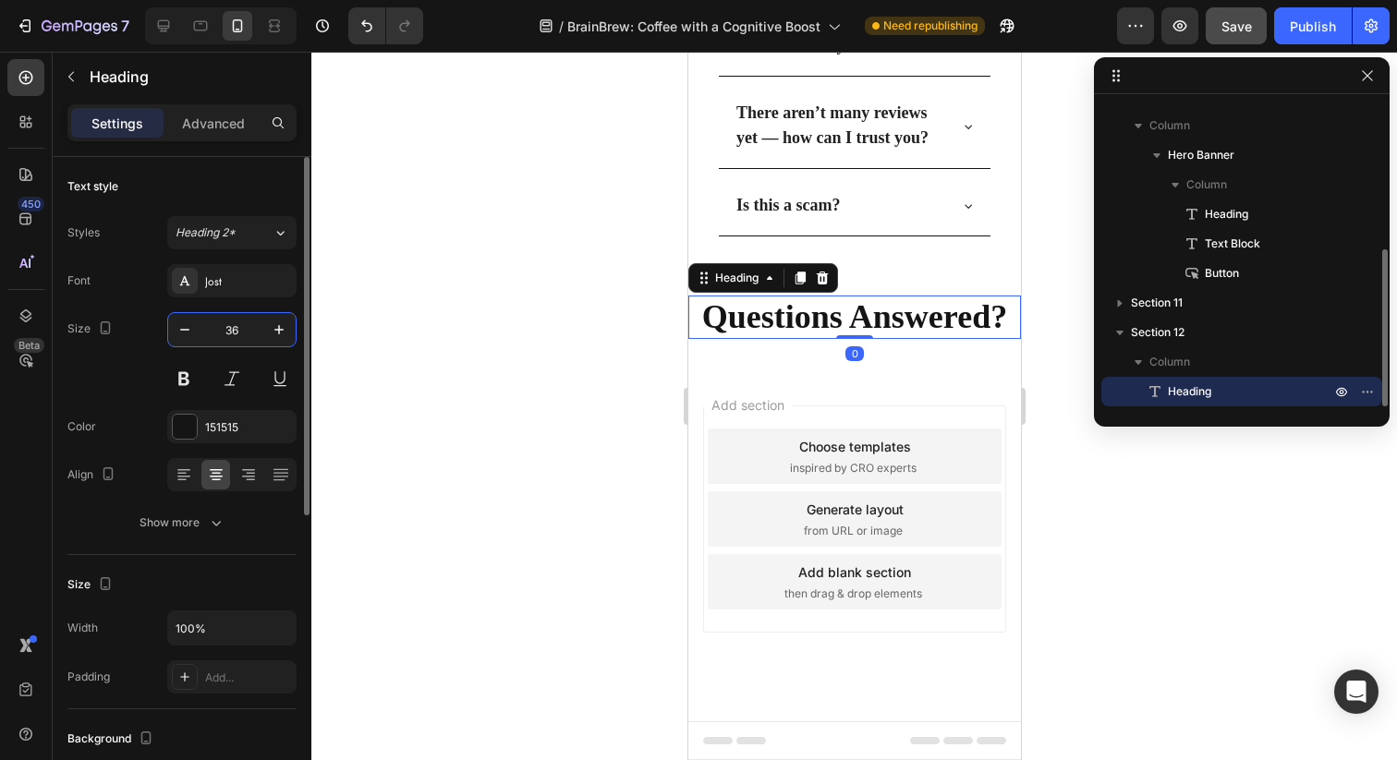
click at [237, 331] on input "36" at bounding box center [231, 329] width 61 height 33
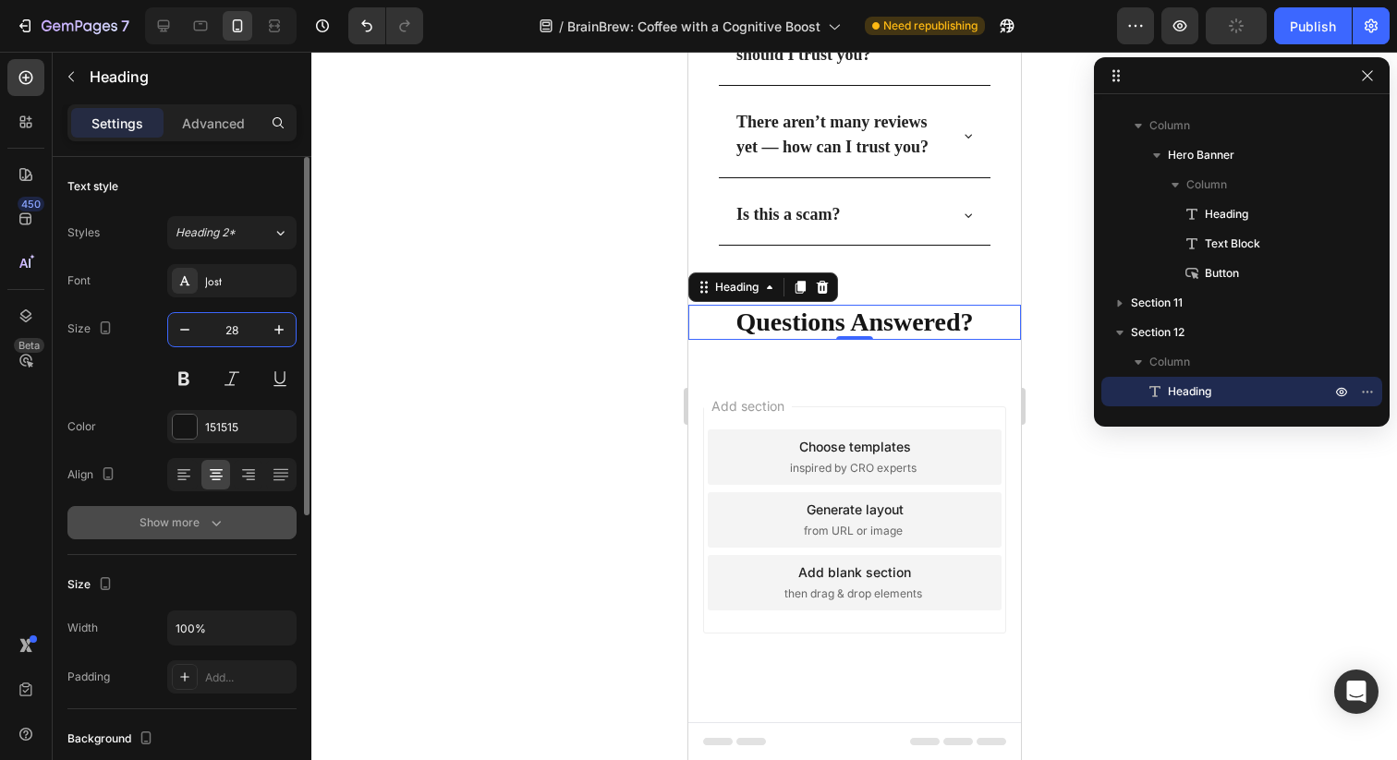
type input "28"
click at [213, 512] on button "Show more" at bounding box center [181, 522] width 229 height 33
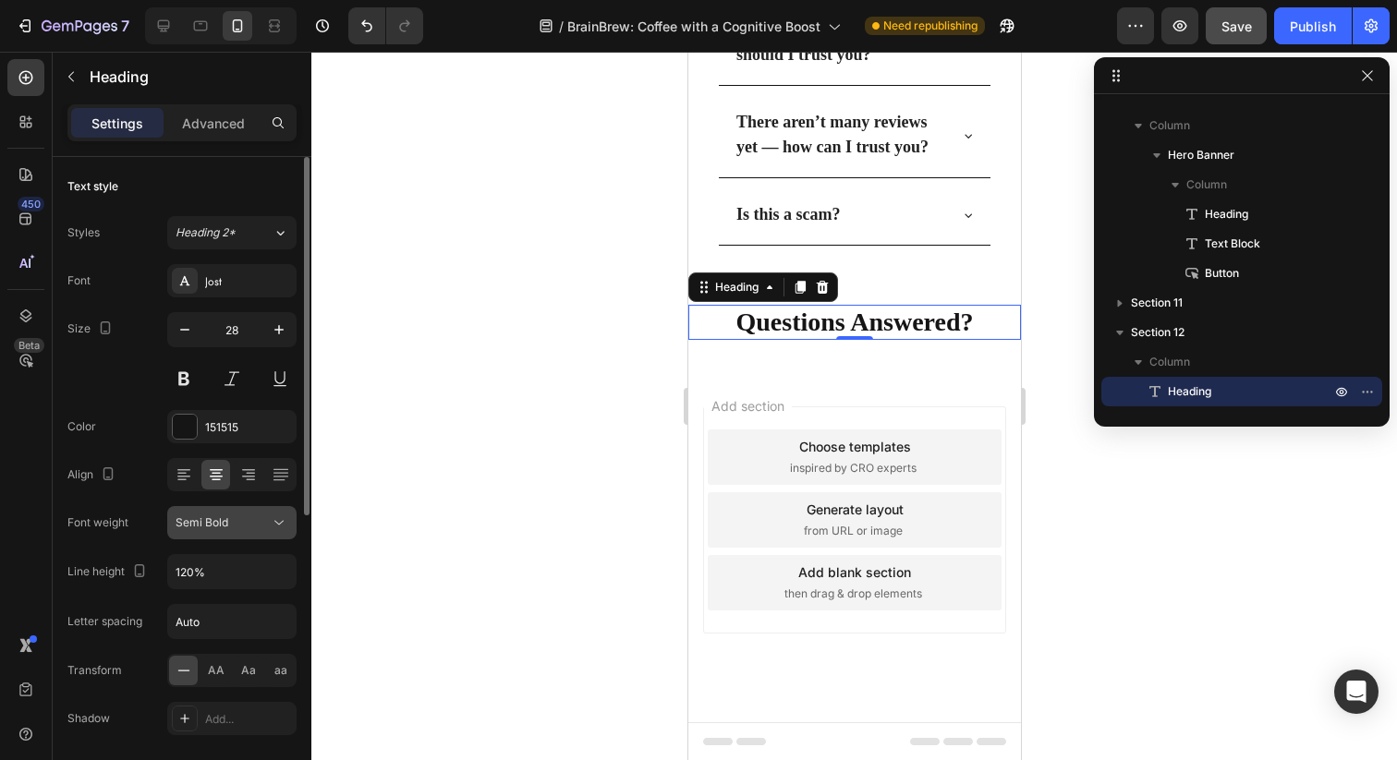
click at [272, 518] on icon at bounding box center [279, 523] width 18 height 18
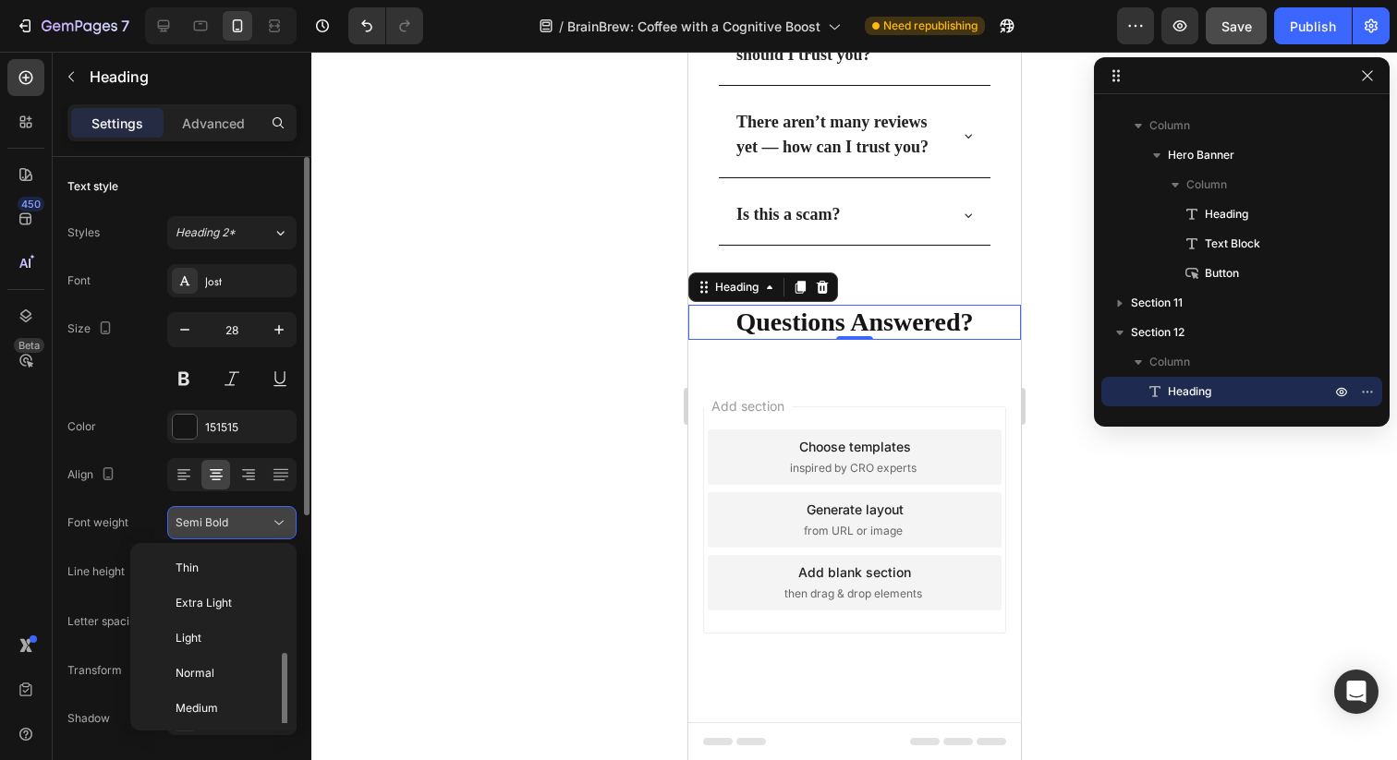
scroll to position [67, 0]
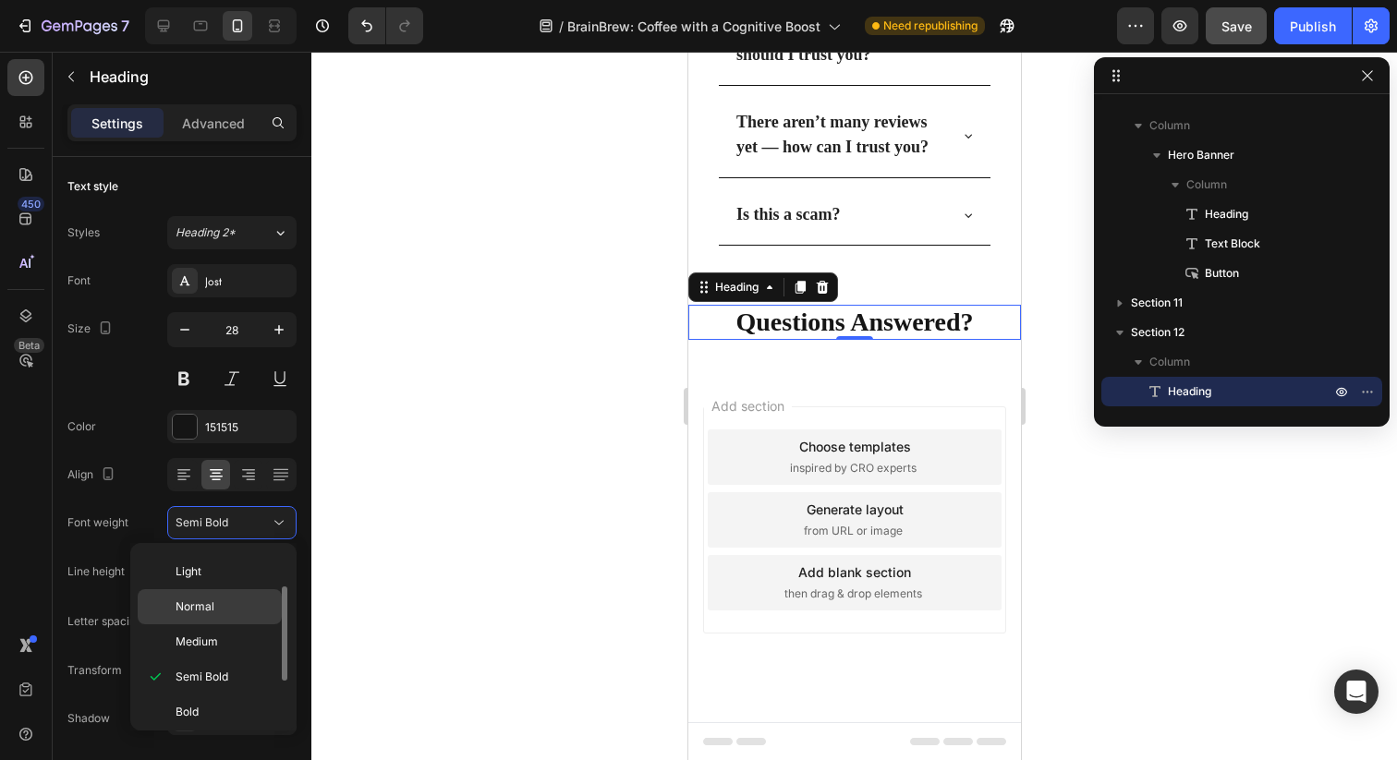
click at [230, 602] on p "Normal" at bounding box center [225, 607] width 98 height 17
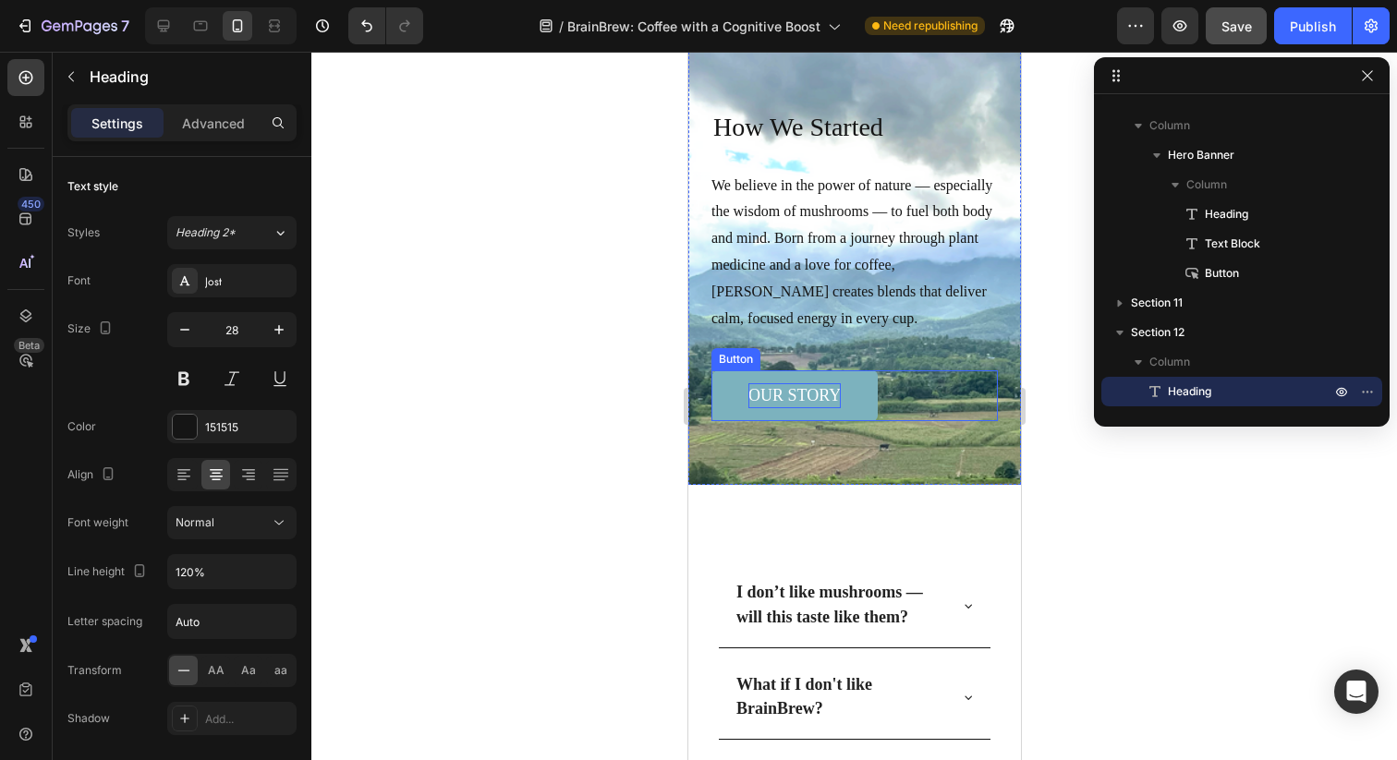
scroll to position [5509, 0]
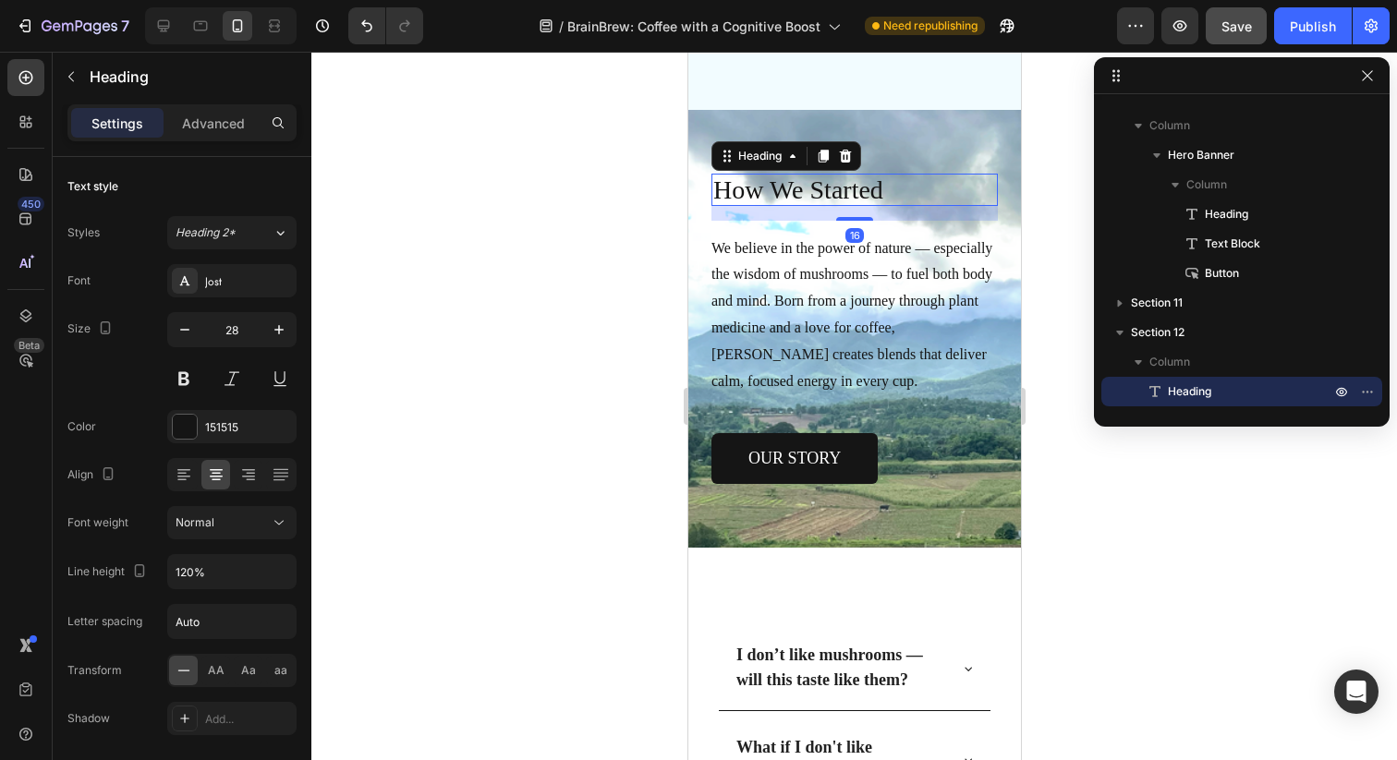
click at [824, 188] on h2 "How We Started" at bounding box center [853, 190] width 286 height 32
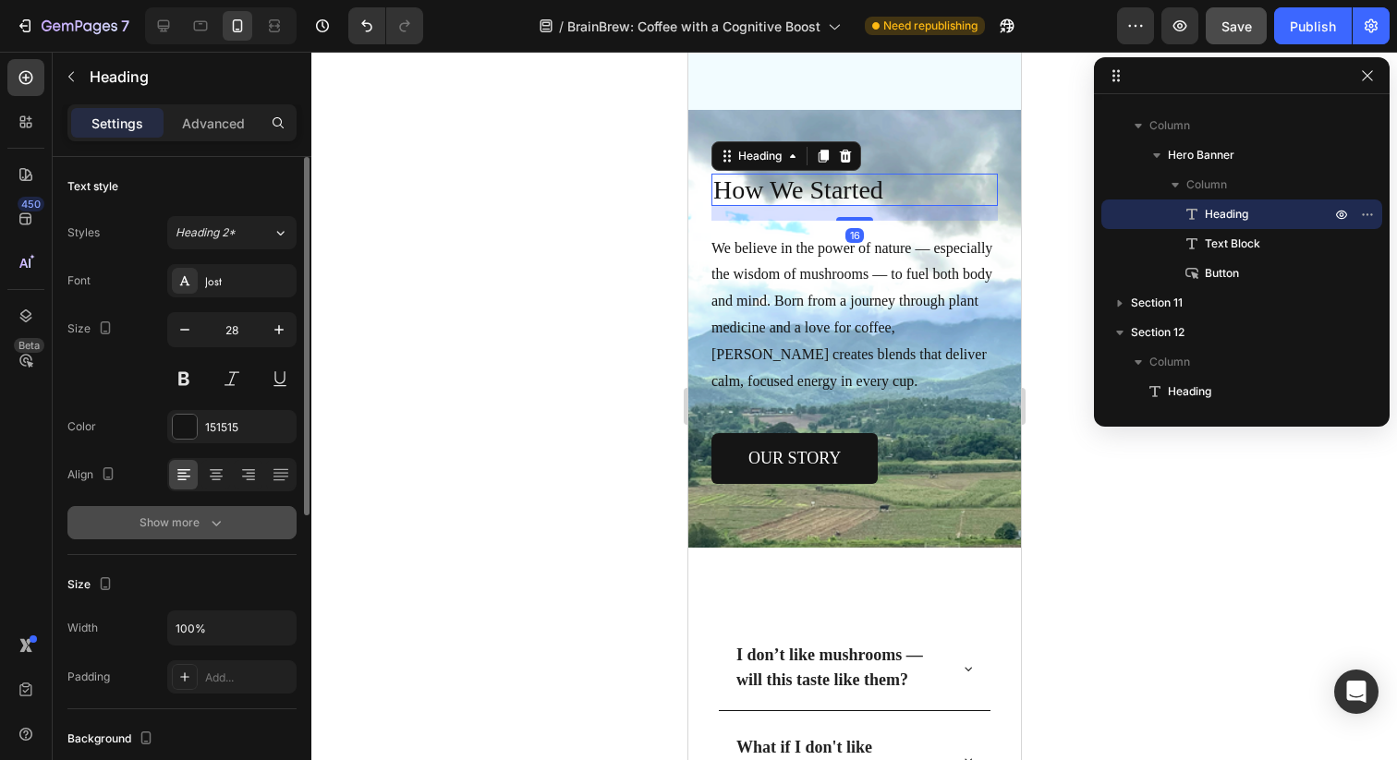
click at [204, 525] on div "Show more" at bounding box center [182, 523] width 86 height 18
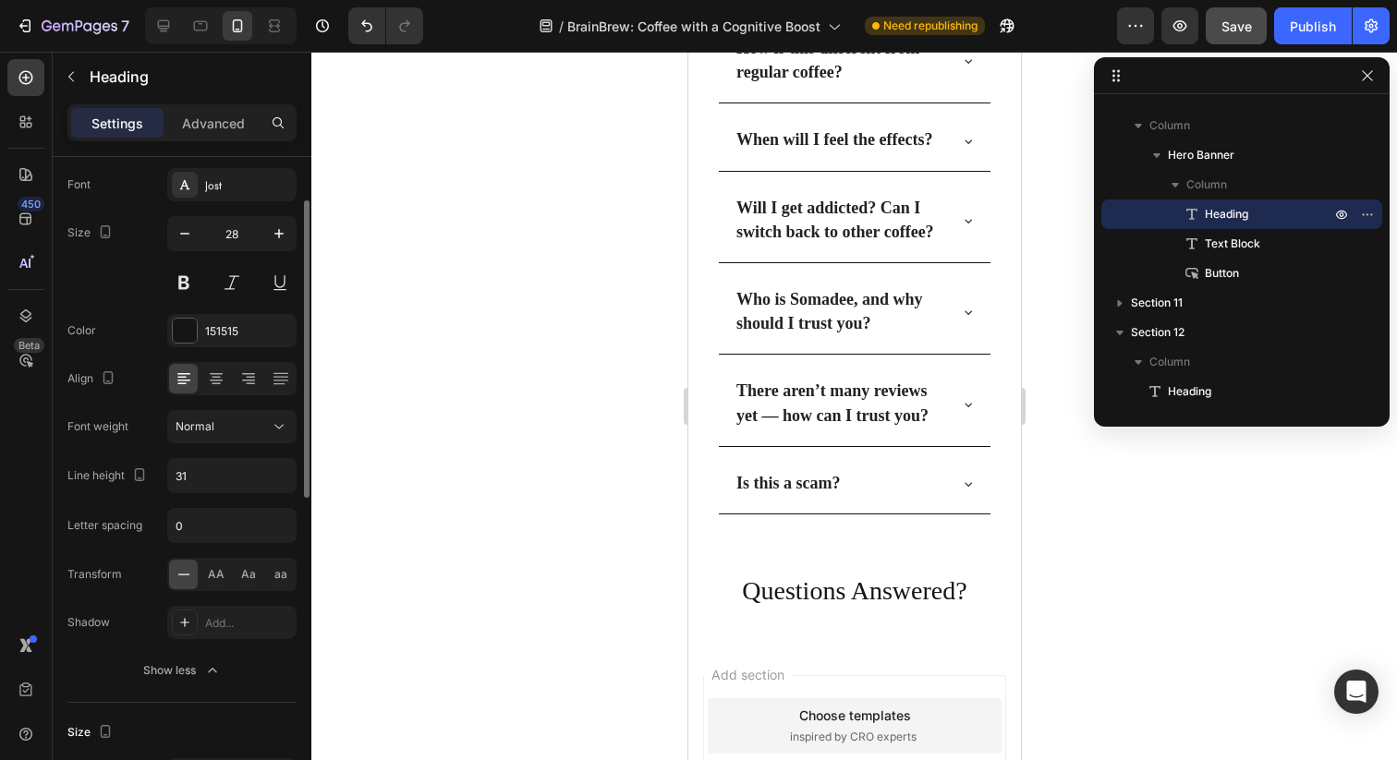
scroll to position [6634, 0]
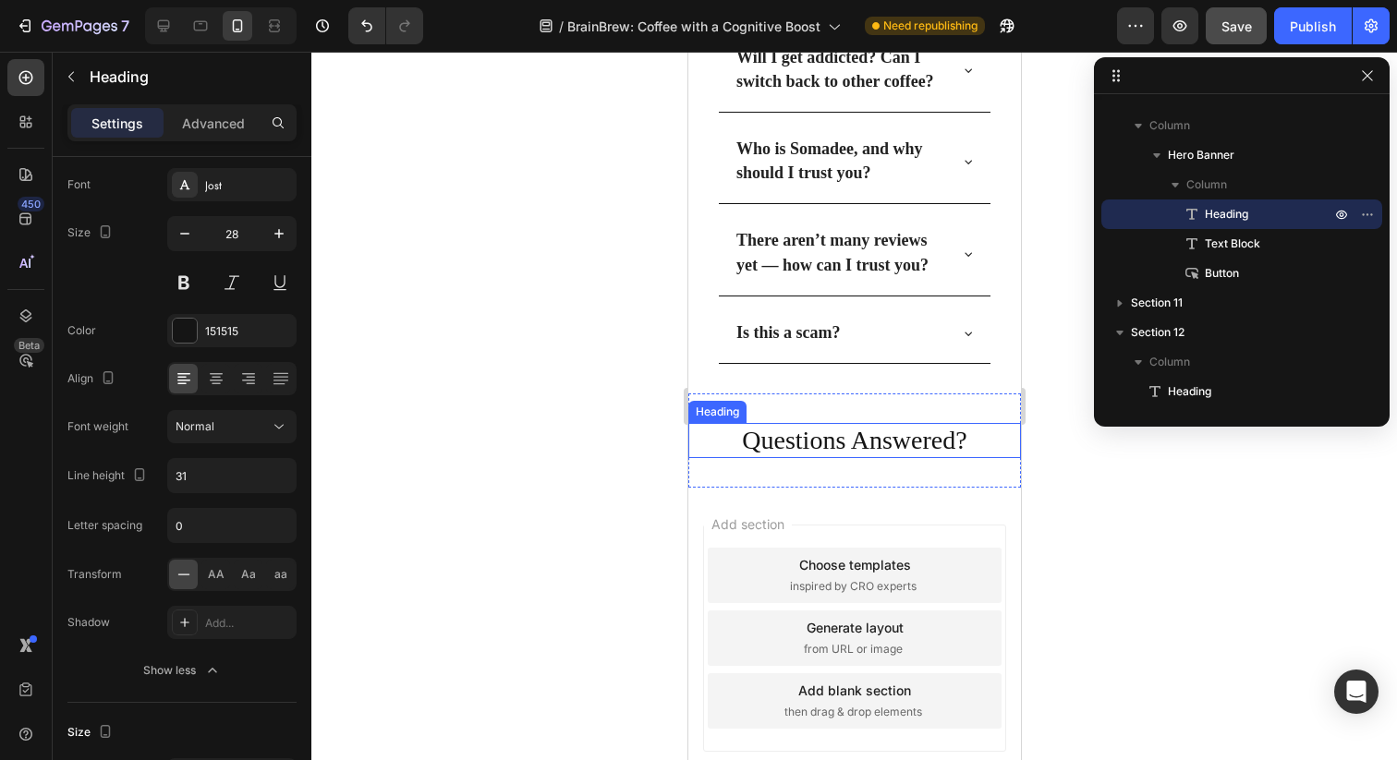
click at [901, 435] on h2 "Questions Answered?" at bounding box center [853, 440] width 333 height 35
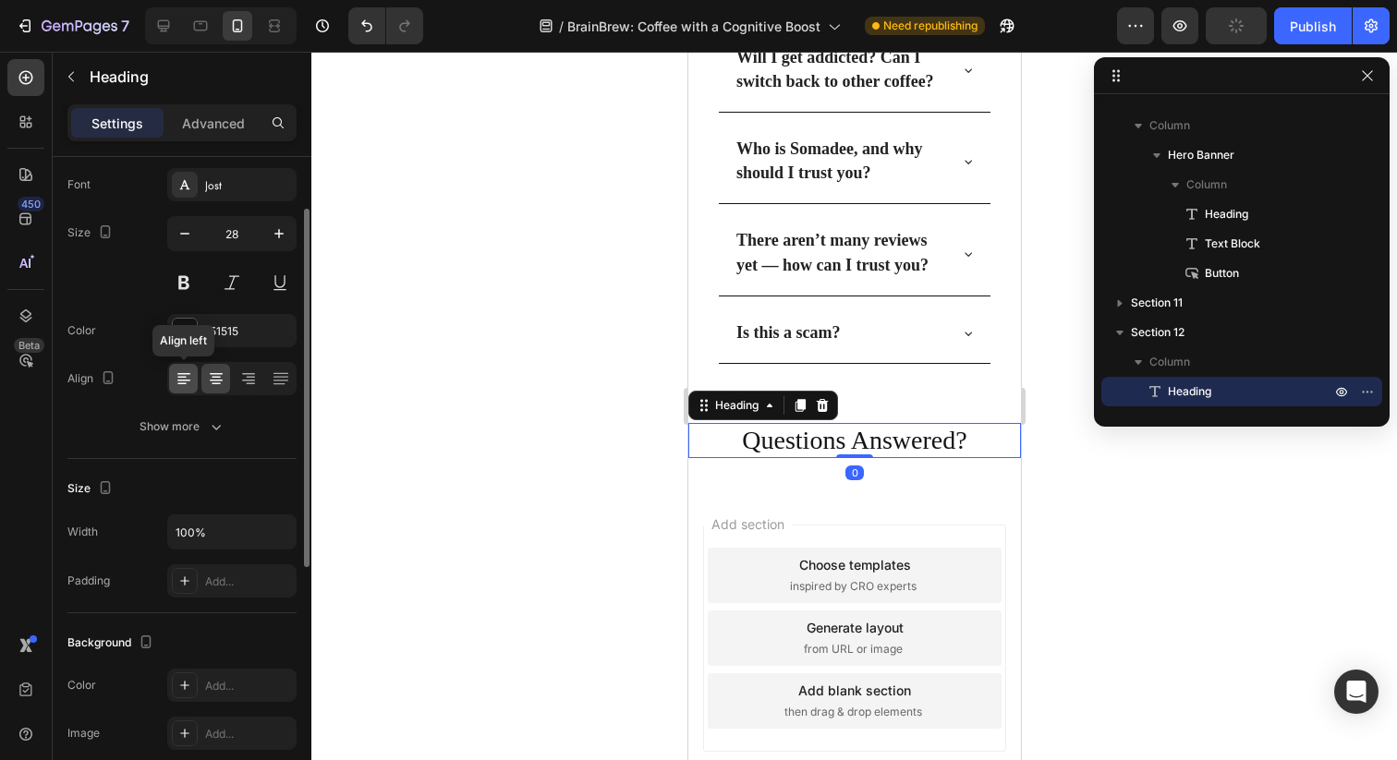
click at [186, 374] on icon at bounding box center [183, 374] width 13 height 2
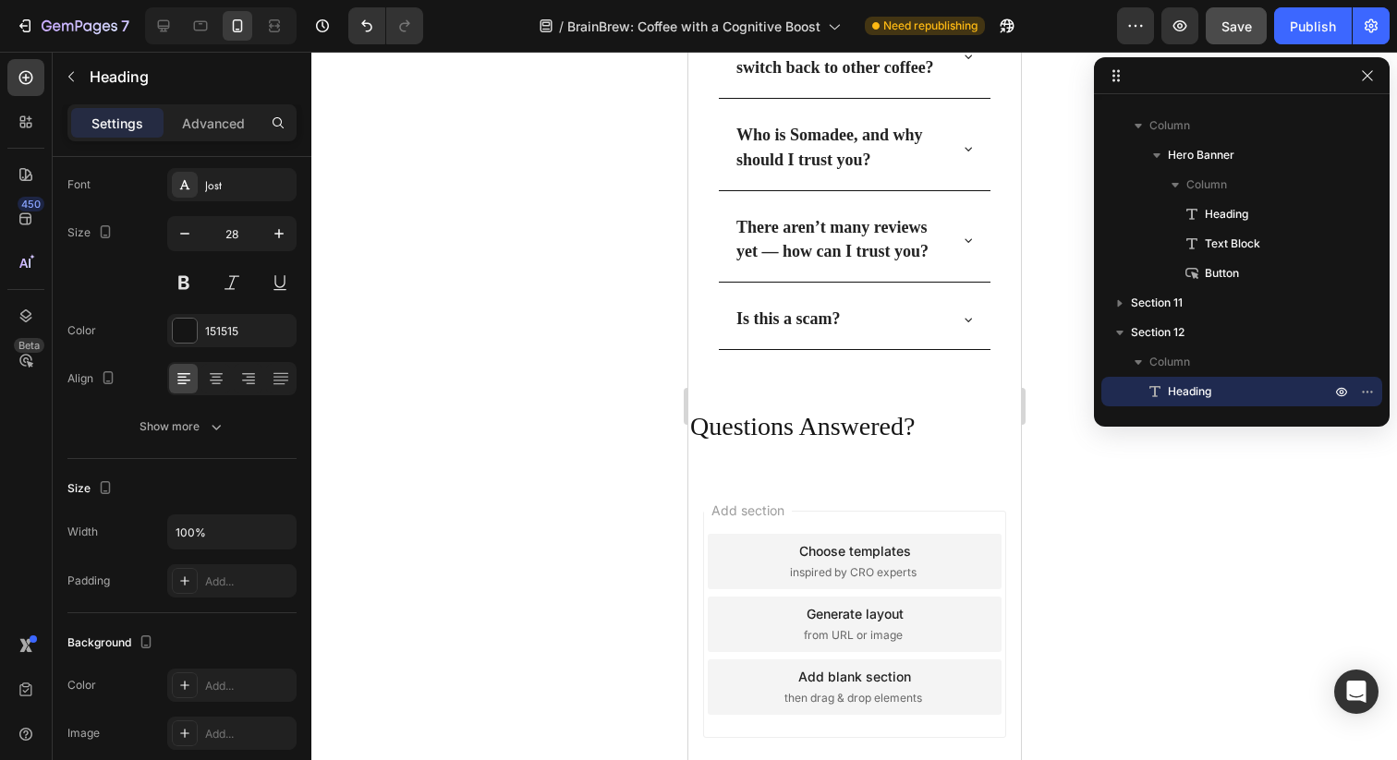
scroll to position [7569, 0]
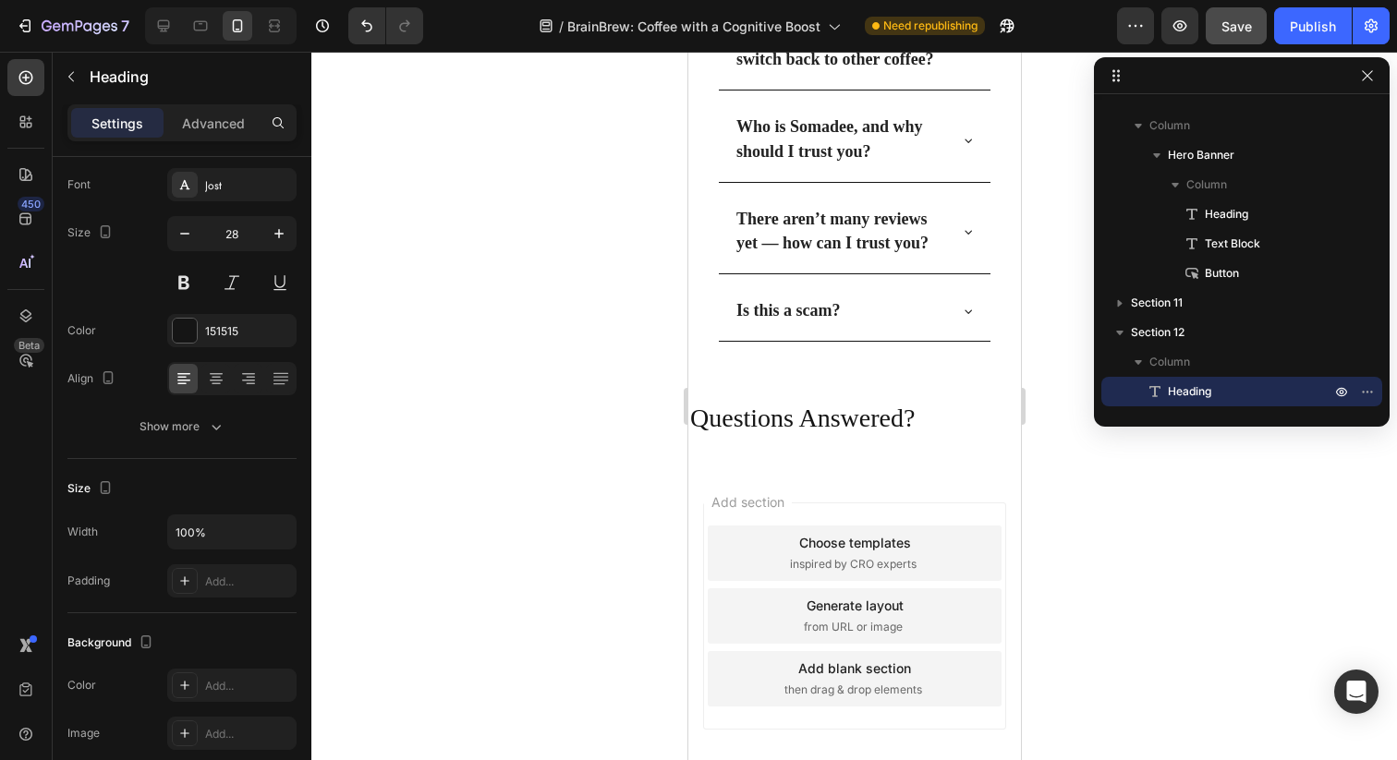
click at [954, 416] on h2 "Questions Answered?" at bounding box center [853, 418] width 333 height 35
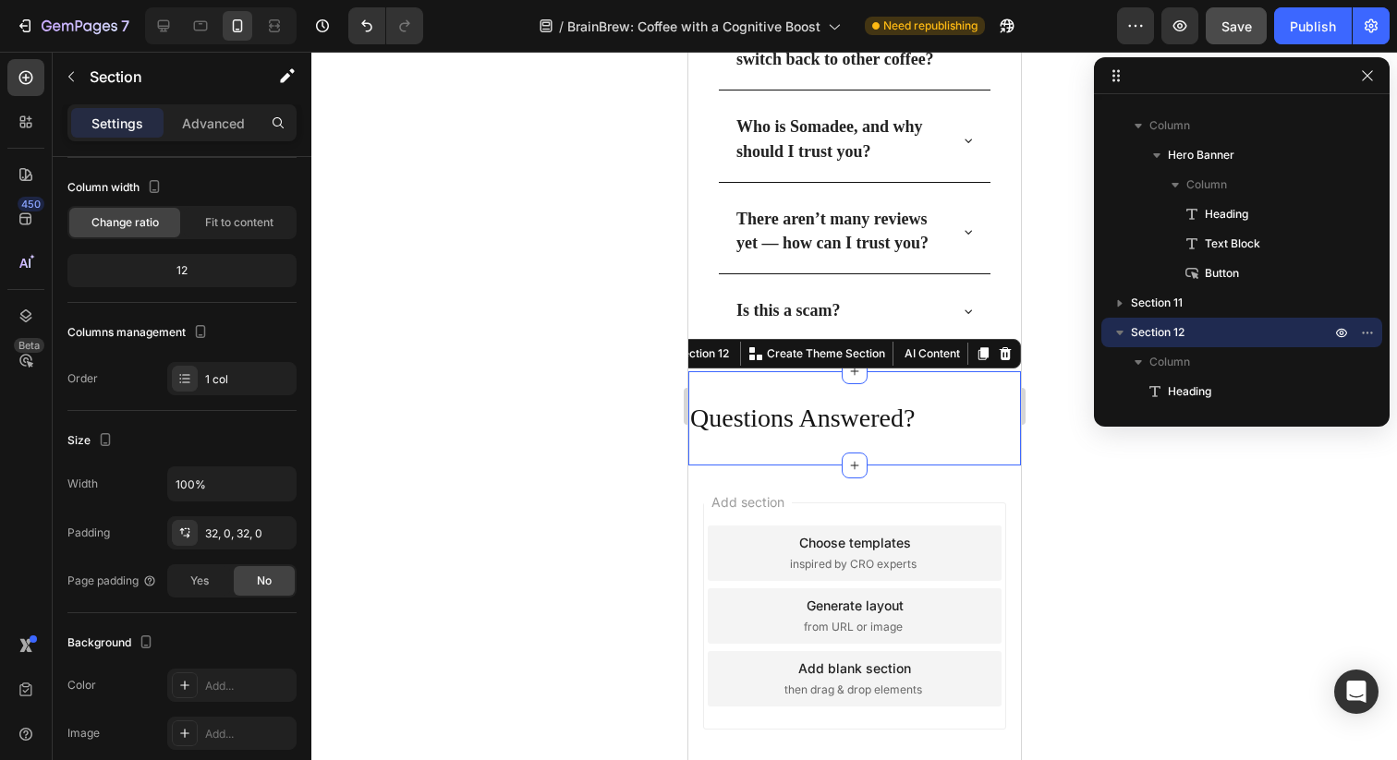
click at [945, 461] on div "Questions Answered? Heading Section 12 You can create reusable sections Create …" at bounding box center [853, 418] width 333 height 94
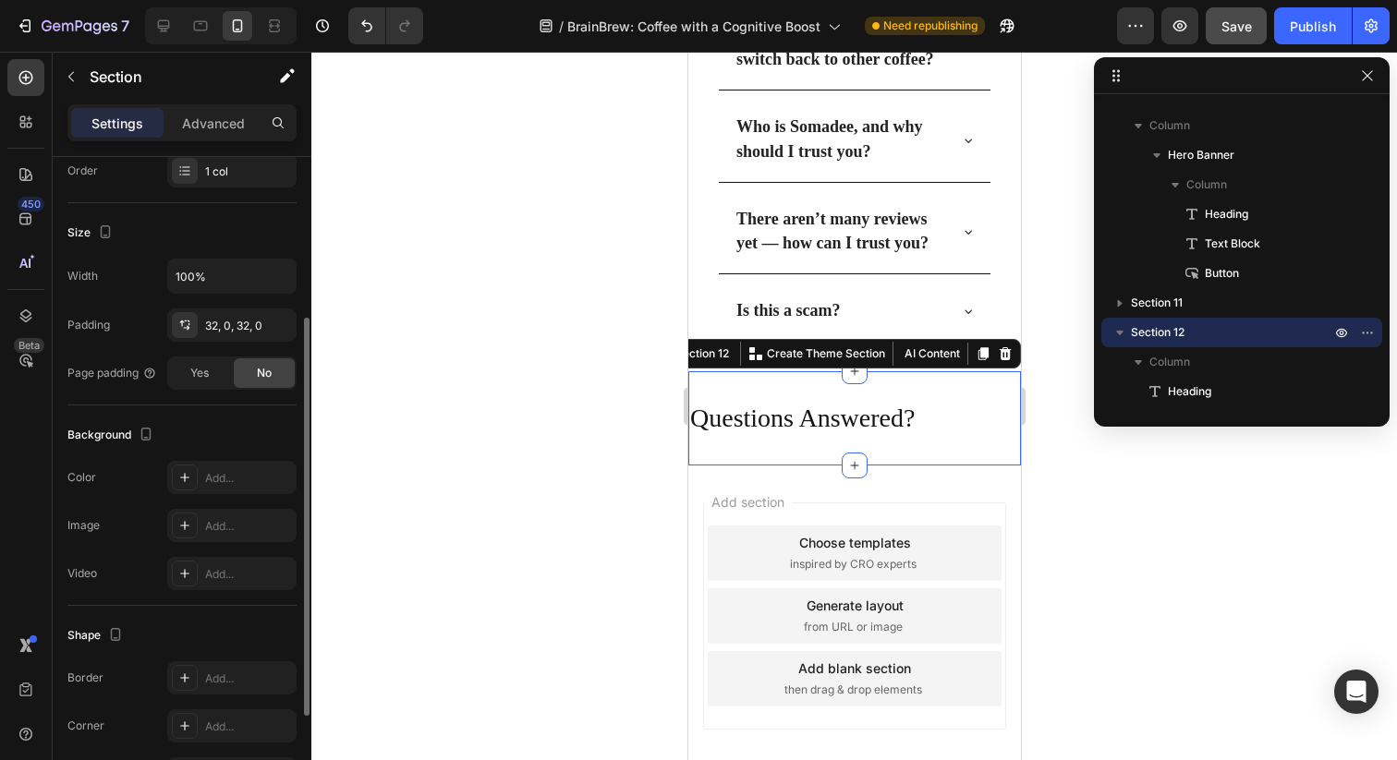
scroll to position [247, 0]
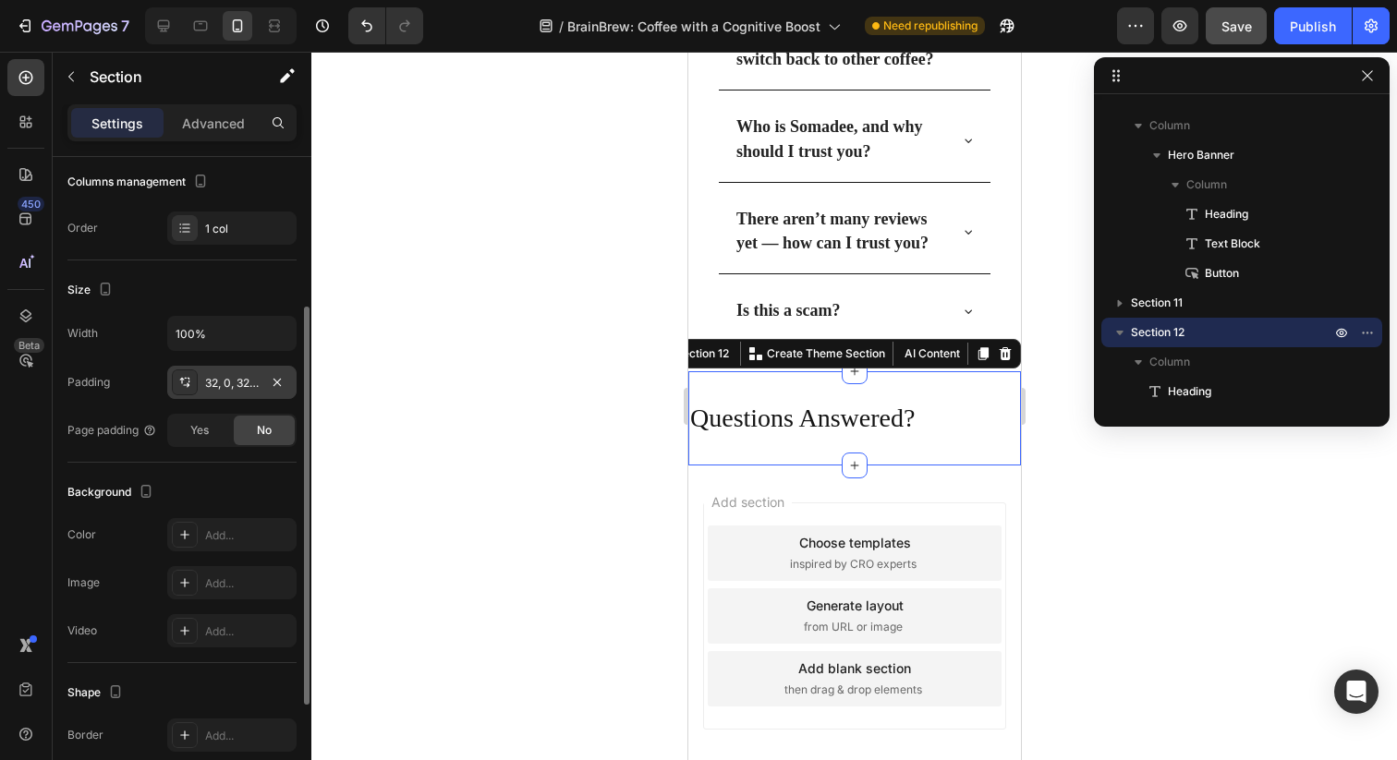
click at [188, 392] on div at bounding box center [185, 382] width 26 height 26
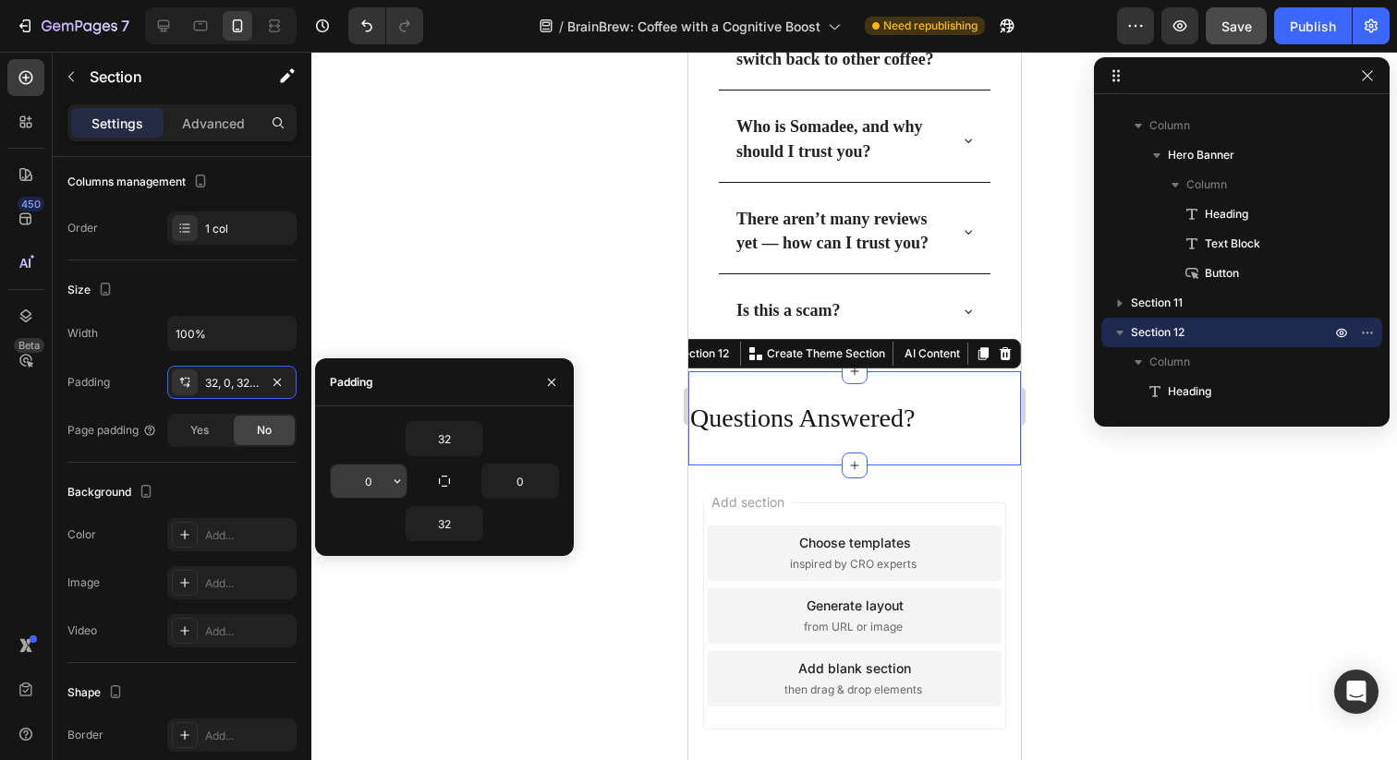
click at [369, 476] on input "0" at bounding box center [369, 481] width 76 height 33
click at [444, 439] on input "32" at bounding box center [444, 438] width 76 height 33
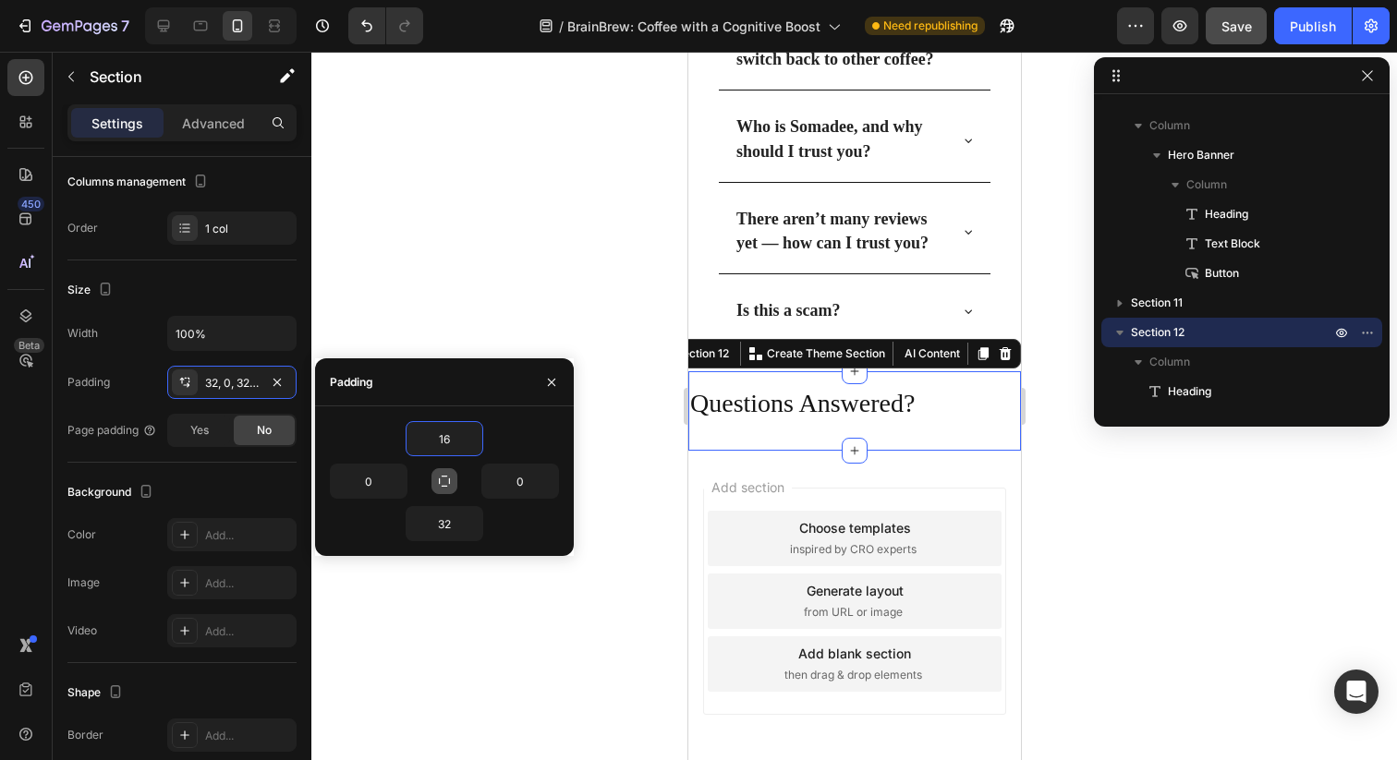
type input "16"
click at [445, 479] on icon "button" at bounding box center [444, 481] width 15 height 15
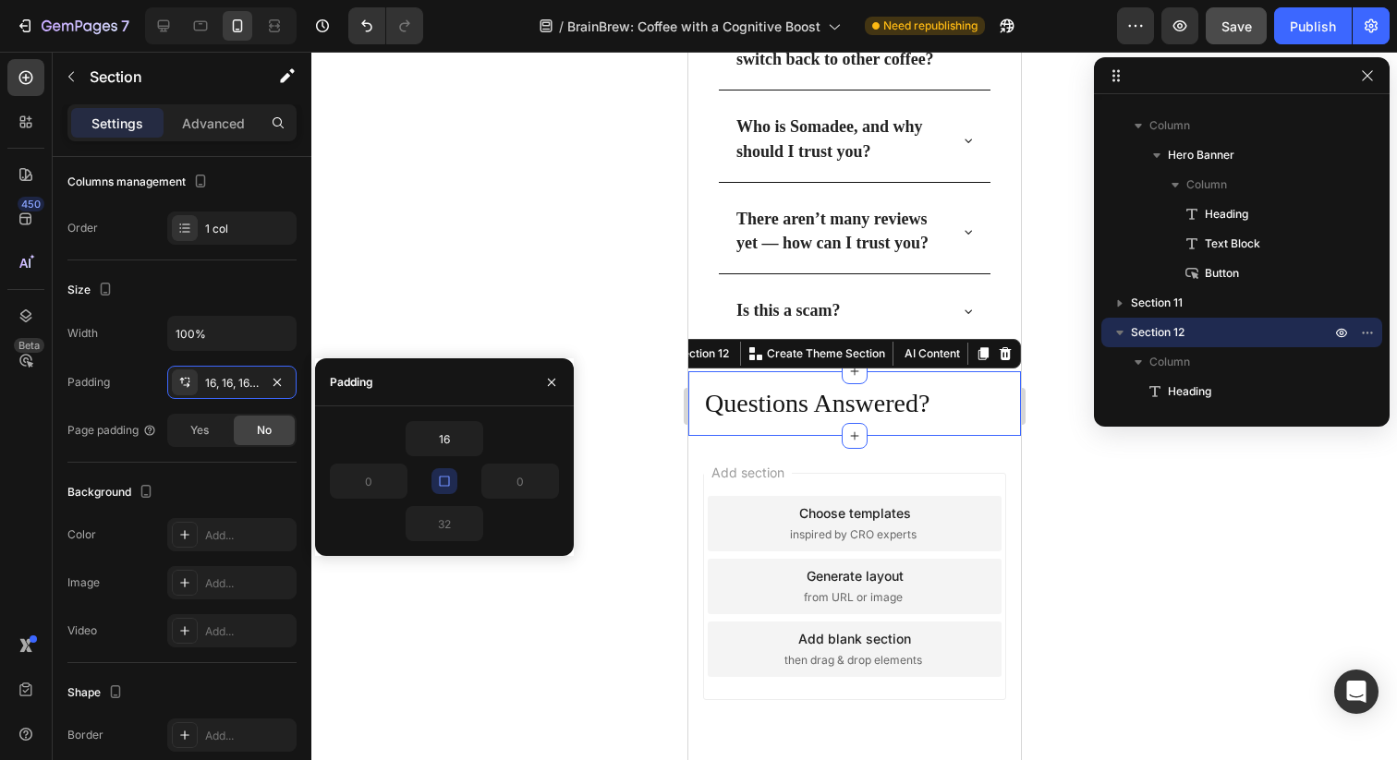
type input "16"
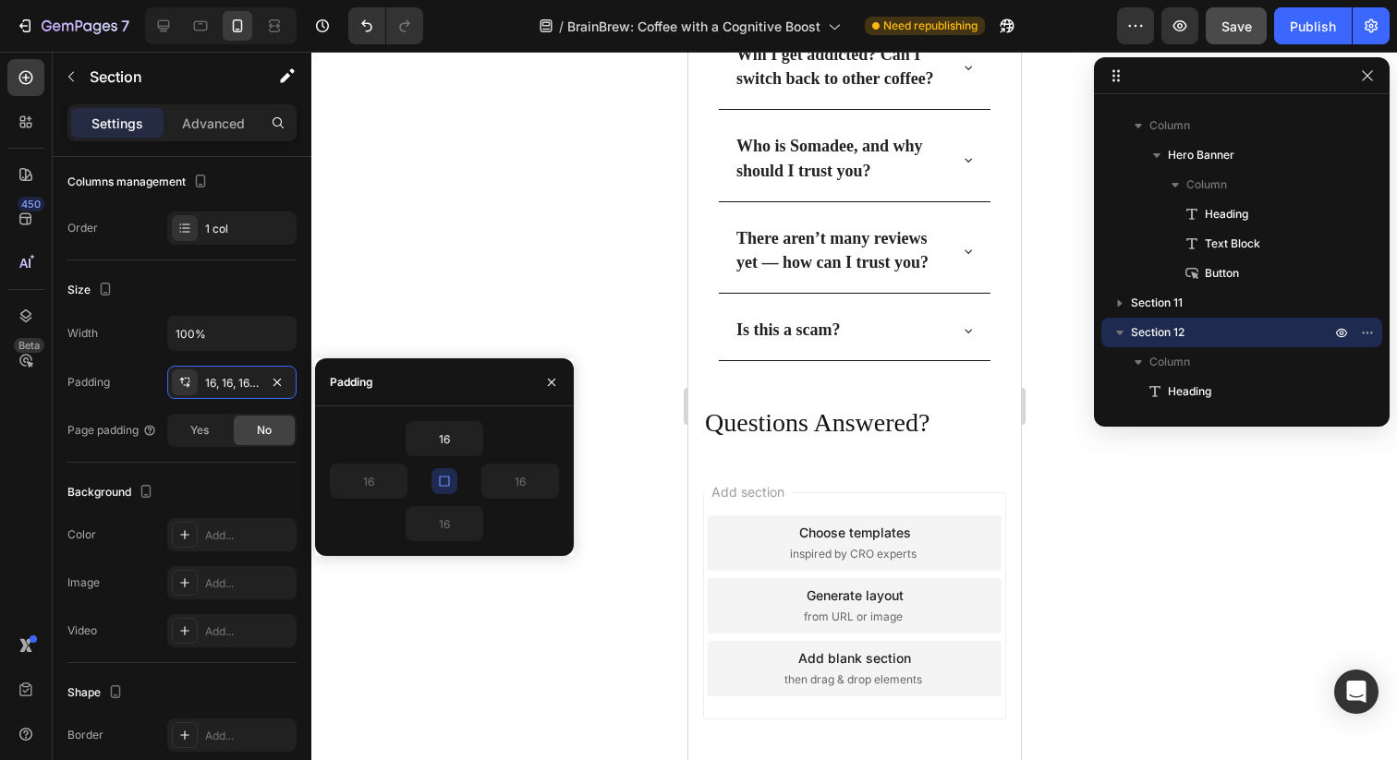
scroll to position [7555, 0]
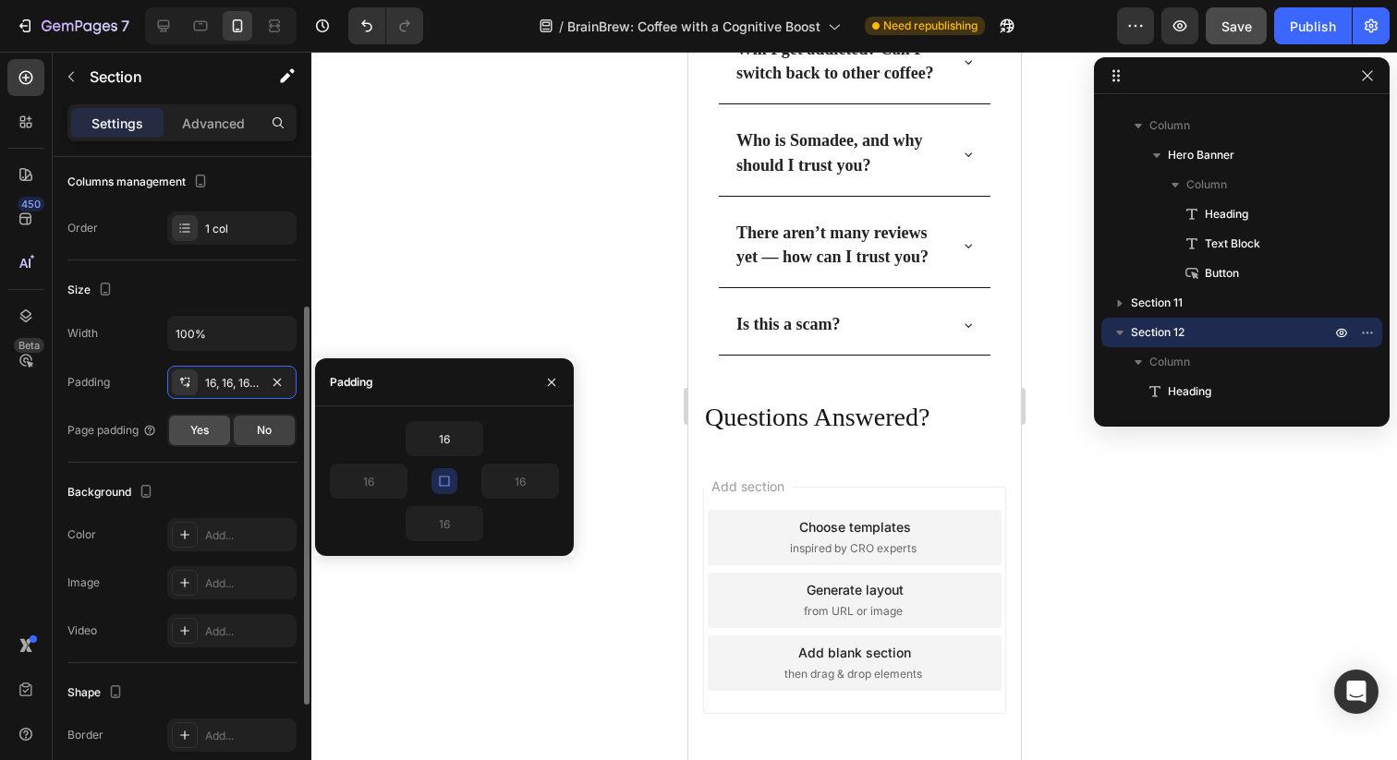
click at [198, 428] on span "Yes" at bounding box center [199, 430] width 18 height 17
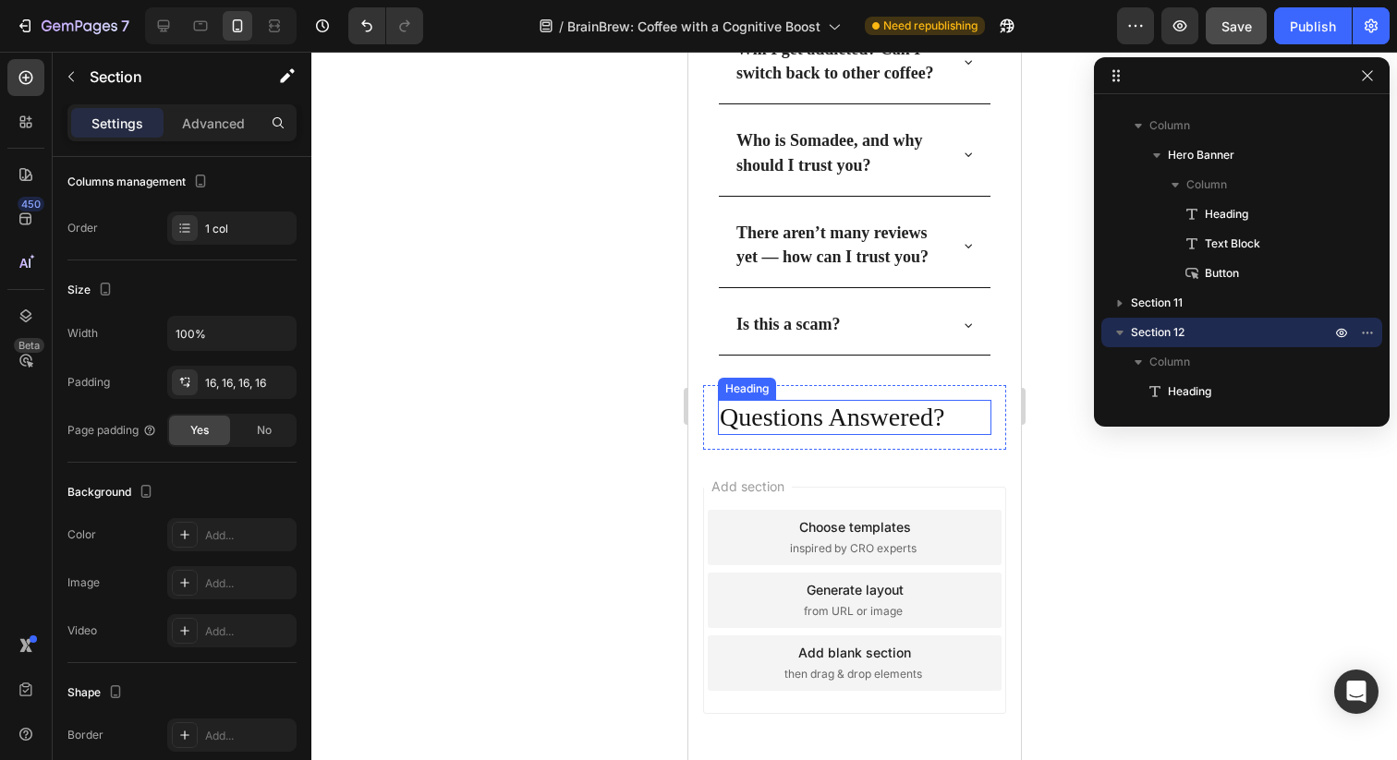
click at [724, 414] on h2 "Questions Answered?" at bounding box center [853, 417] width 273 height 35
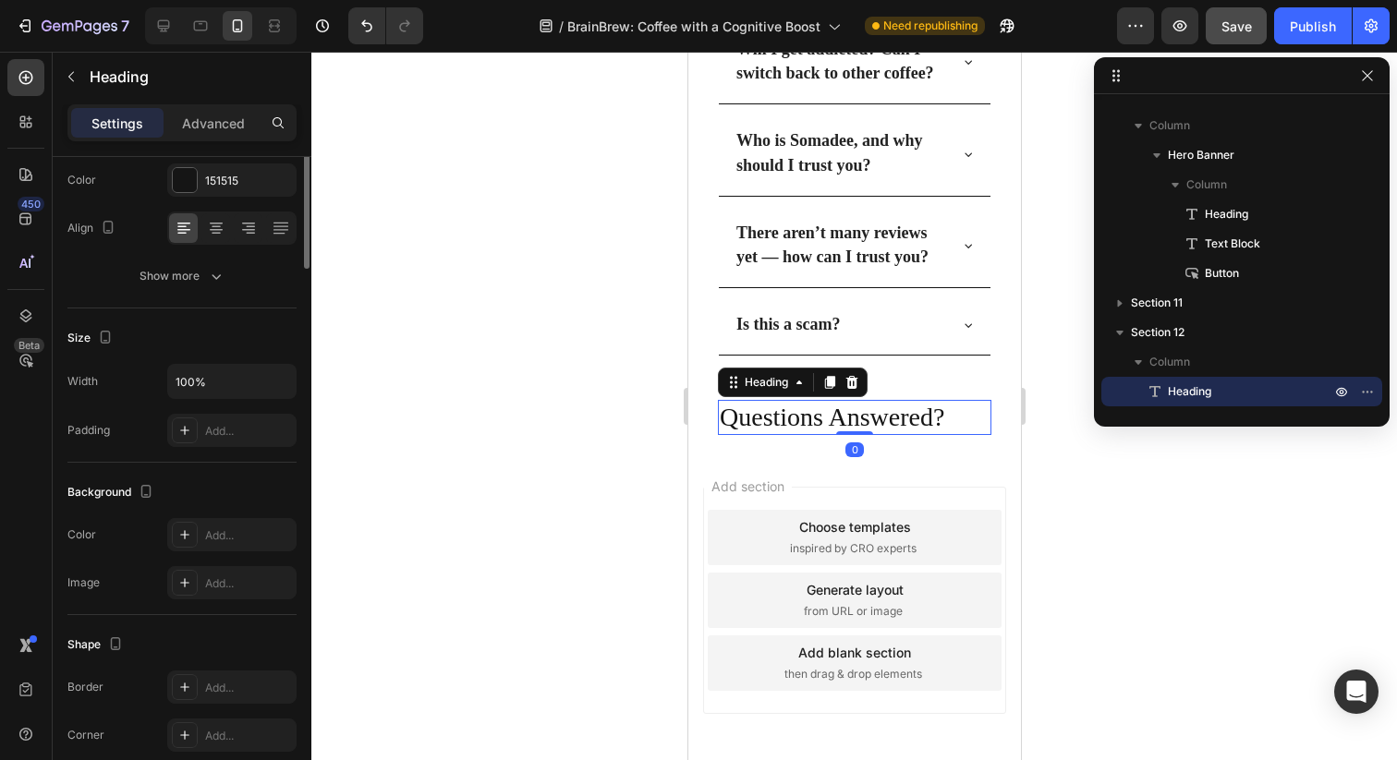
scroll to position [0, 0]
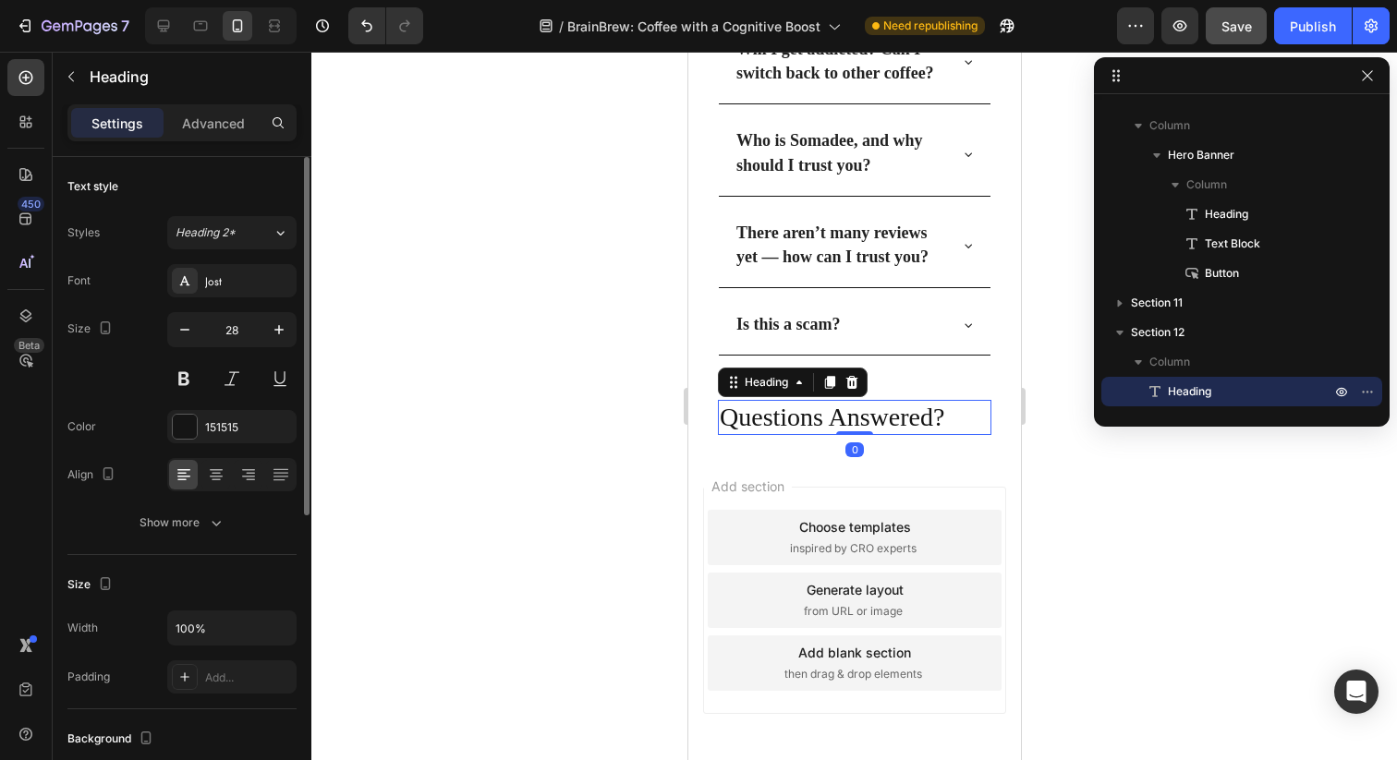
click at [699, 413] on section "Questions Answered? Heading 0 Section 12" at bounding box center [853, 417] width 333 height 65
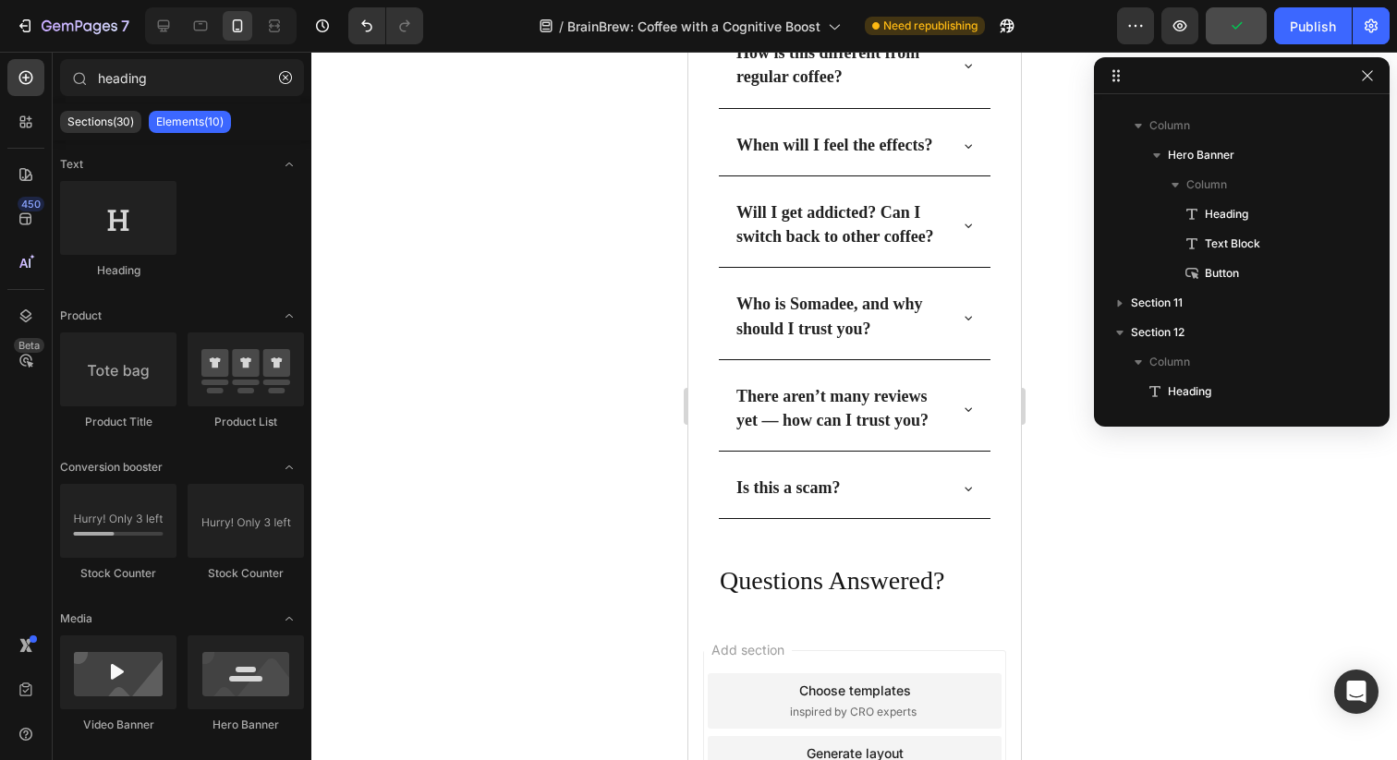
scroll to position [7637, 0]
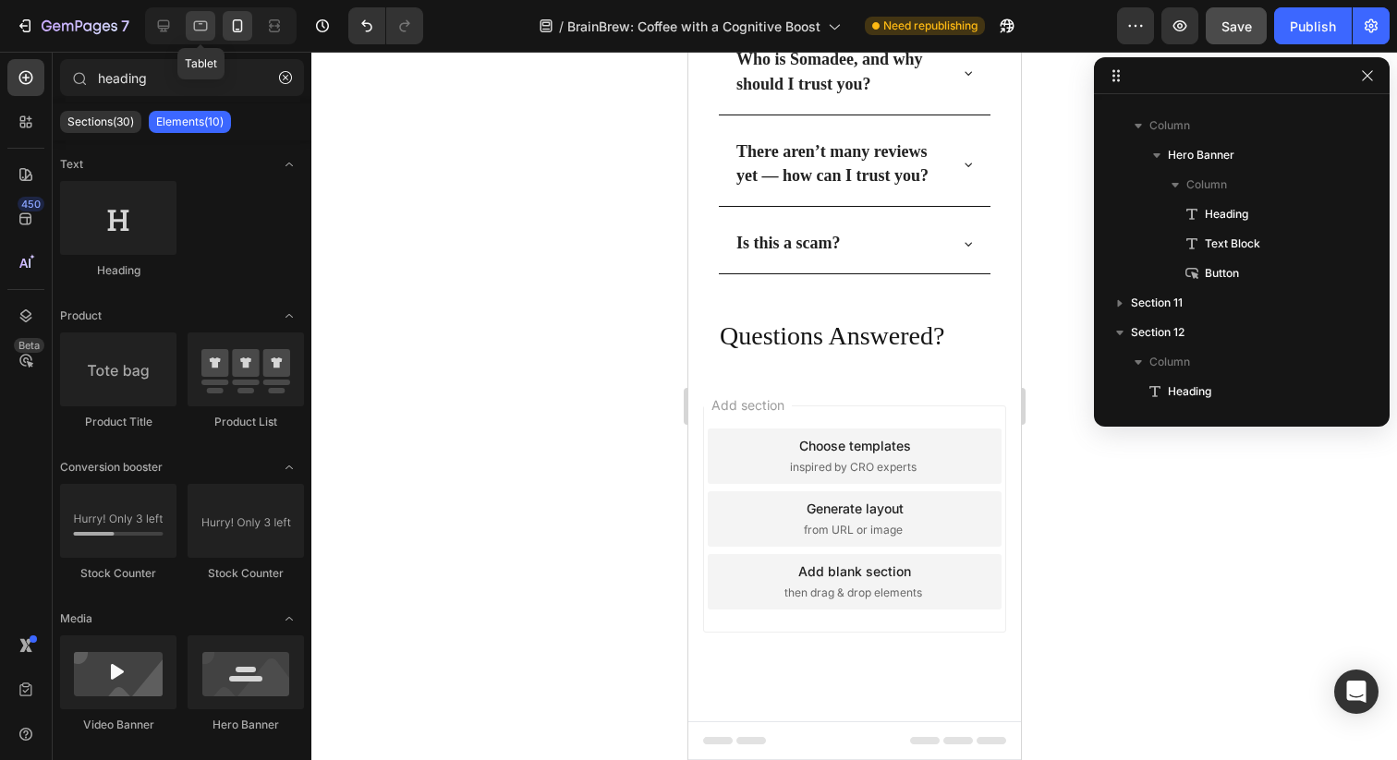
click at [200, 23] on icon at bounding box center [201, 26] width 14 height 10
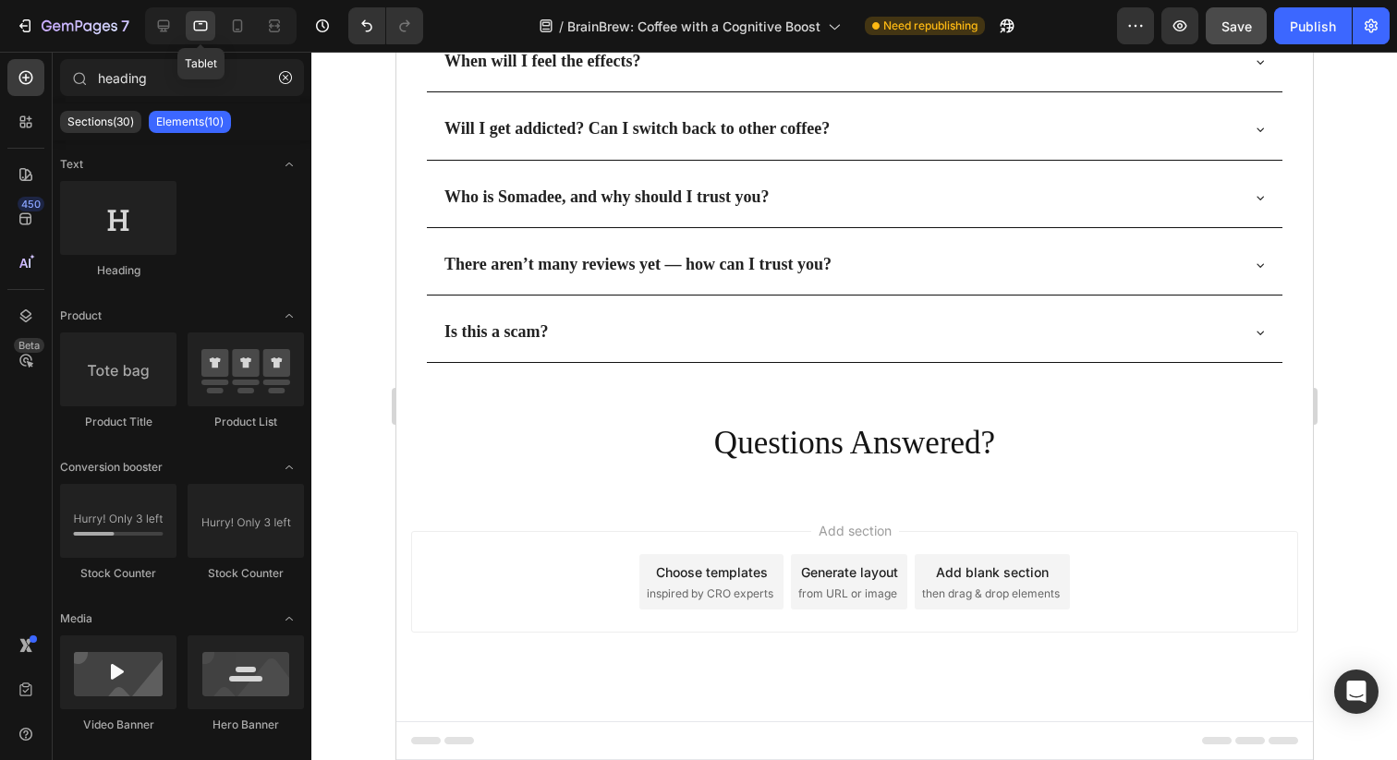
scroll to position [7628, 0]
click at [161, 26] on icon at bounding box center [164, 26] width 12 height 12
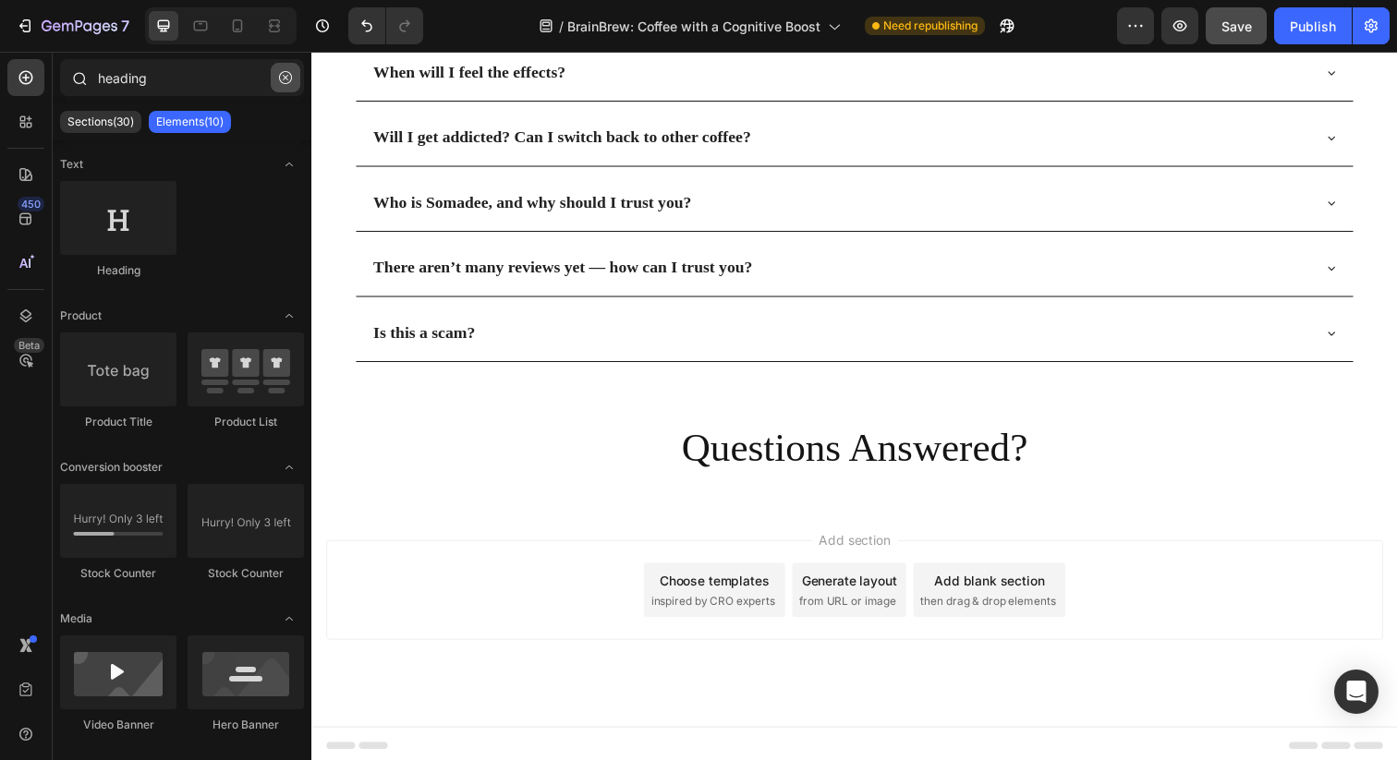
click at [297, 81] on button "button" at bounding box center [286, 78] width 30 height 30
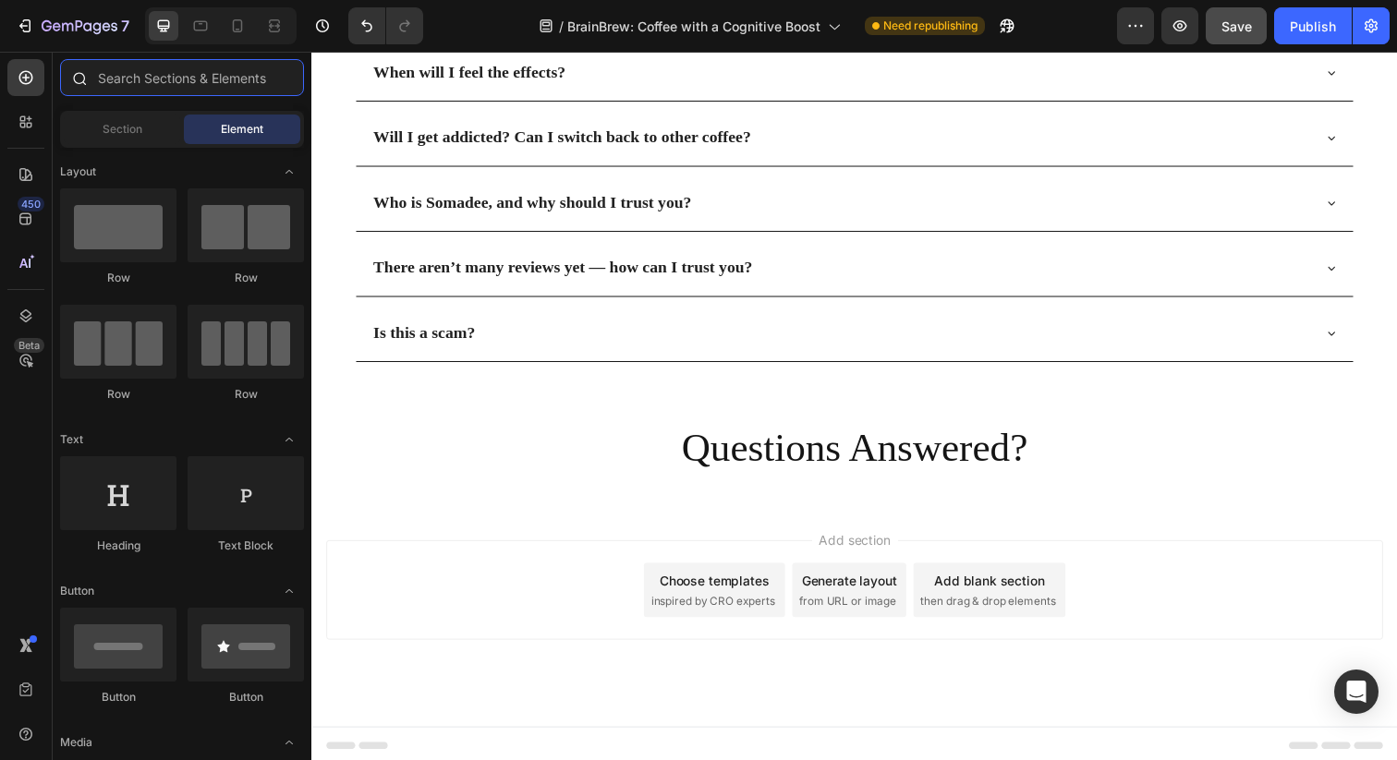
click at [217, 79] on input "text" at bounding box center [182, 77] width 244 height 37
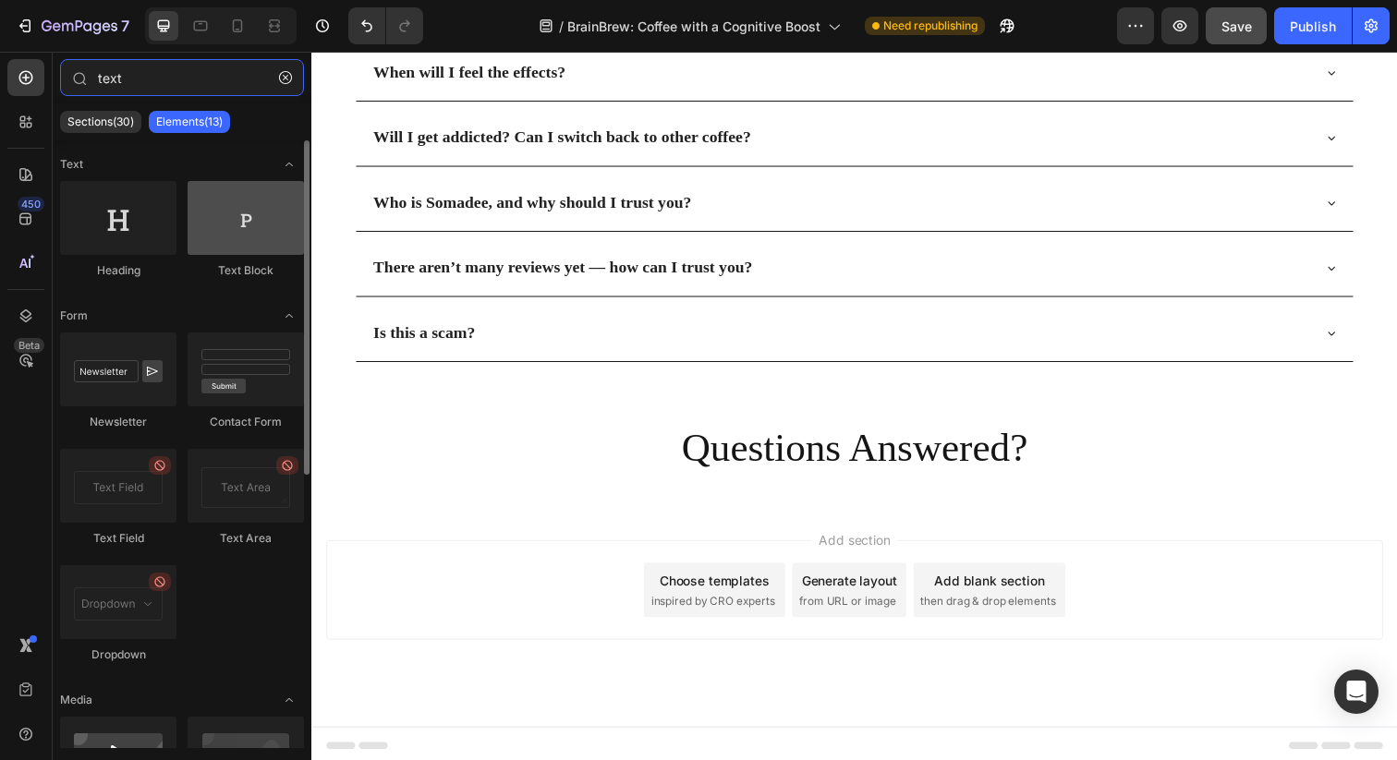
type input "text"
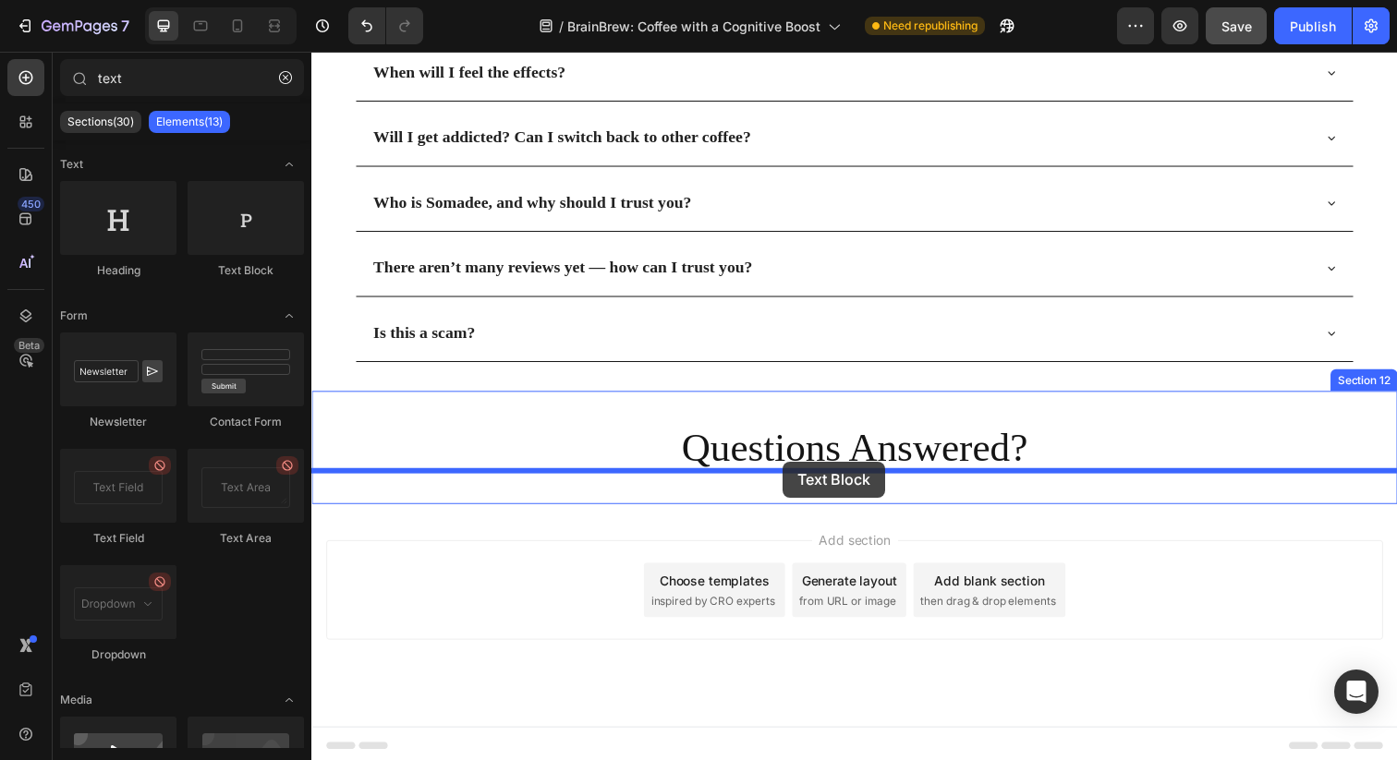
drag, startPoint x: 538, startPoint y: 273, endPoint x: 793, endPoint y: 470, distance: 322.0
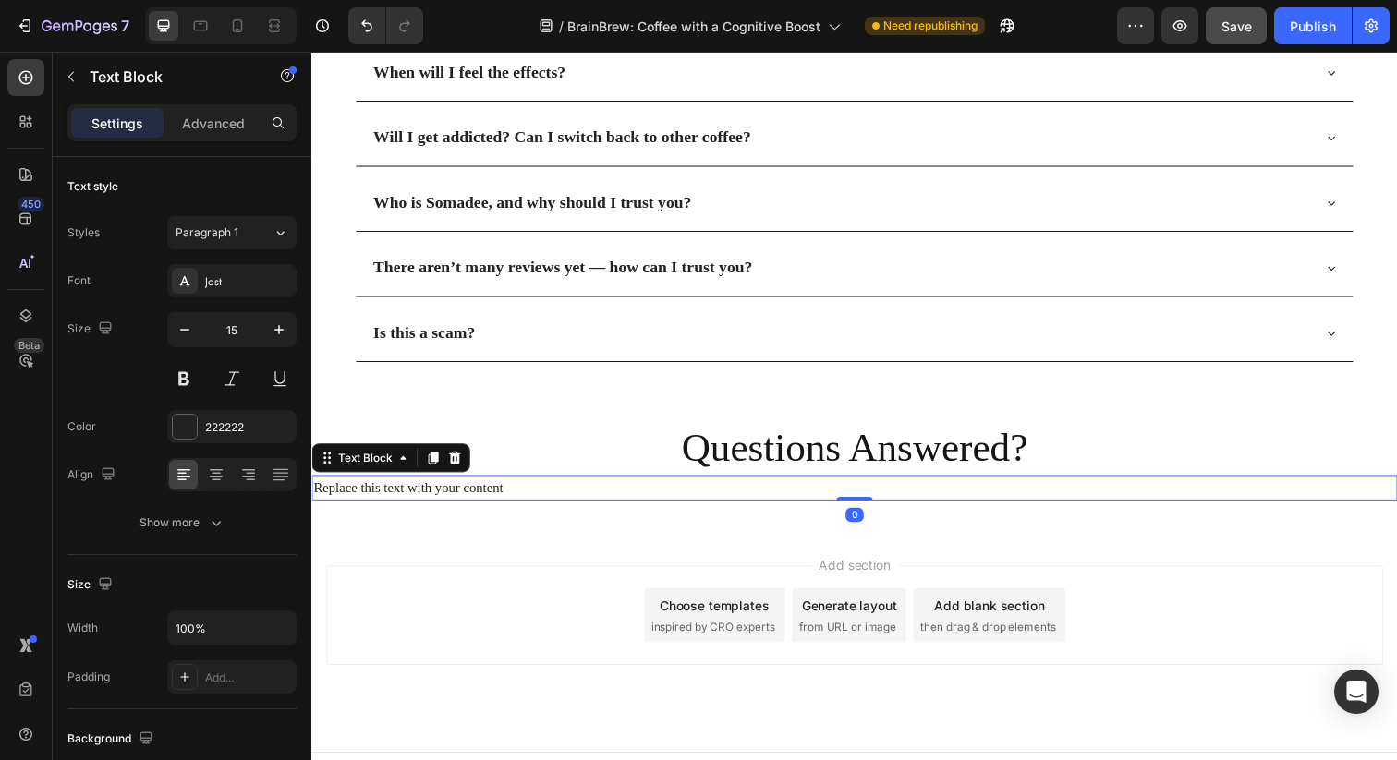
click at [563, 491] on div "Replace this text with your content" at bounding box center [865, 497] width 1108 height 26
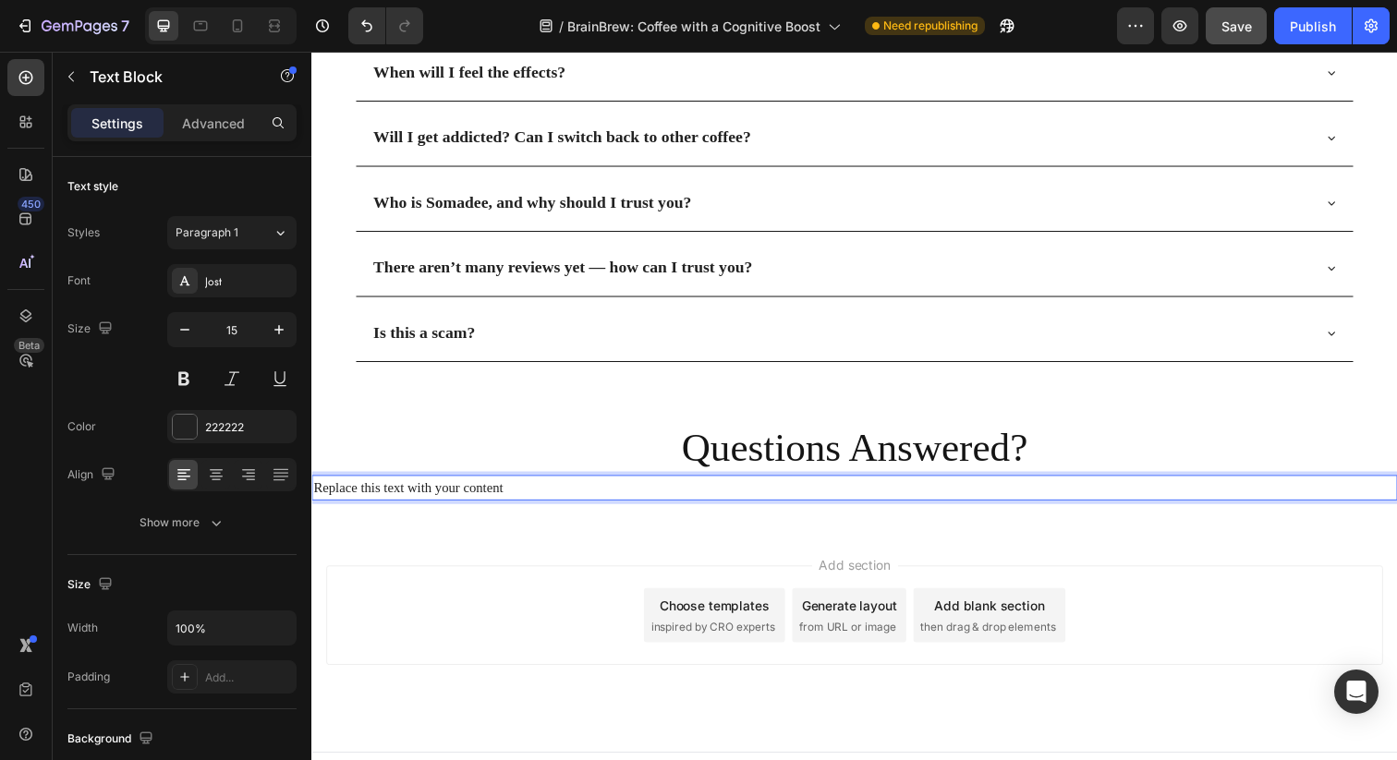
click at [548, 492] on p "Replace this text with your content" at bounding box center [865, 497] width 1105 height 22
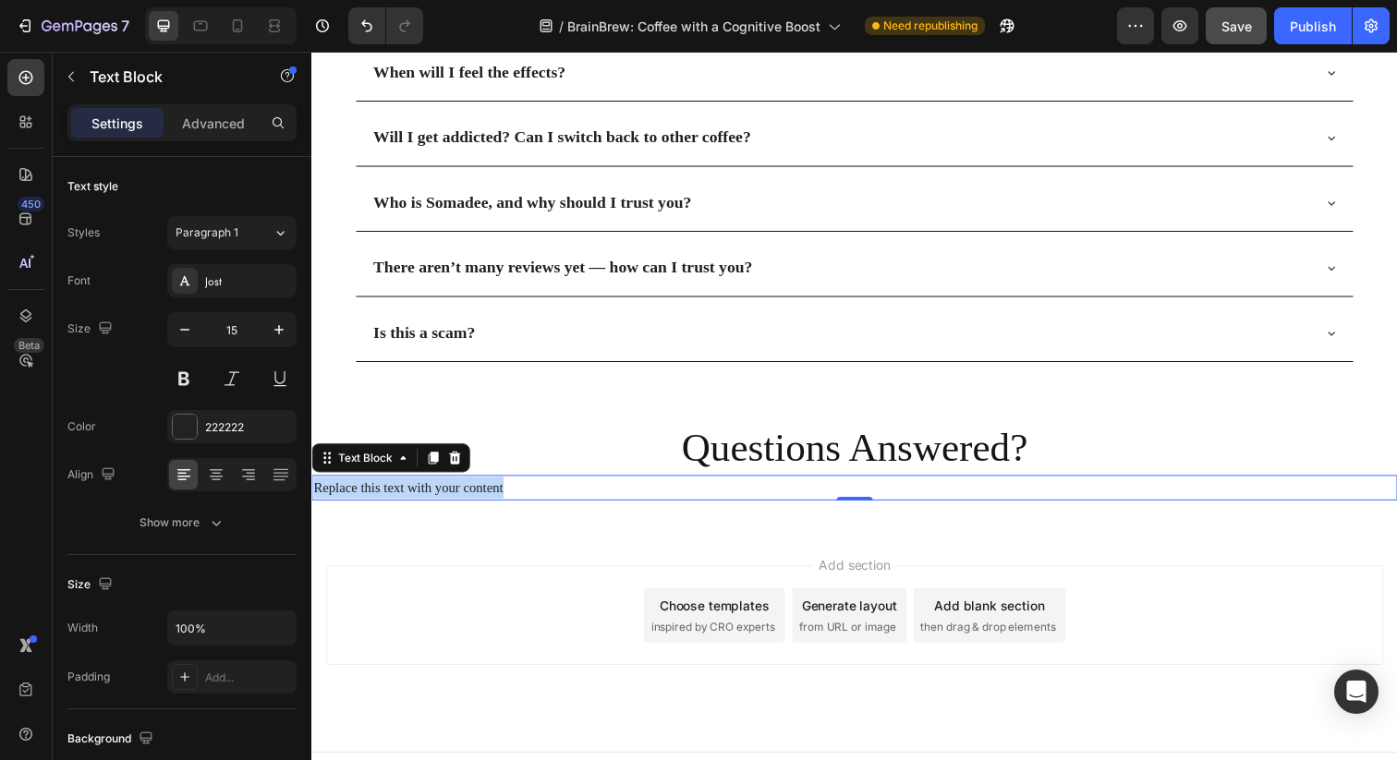
click at [490, 488] on p "Replace this text with your content" at bounding box center [865, 497] width 1105 height 22
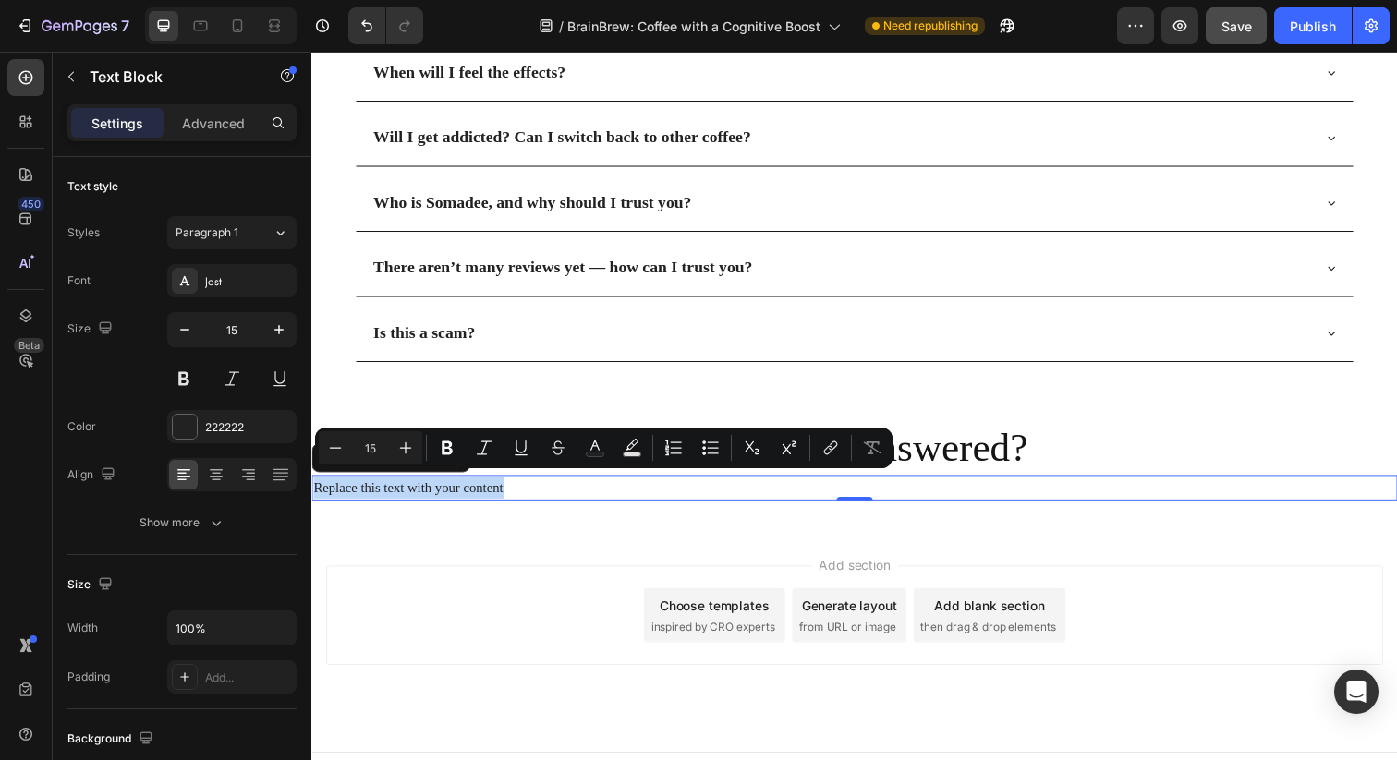
click at [490, 488] on p "Replace this text with your content" at bounding box center [865, 497] width 1105 height 22
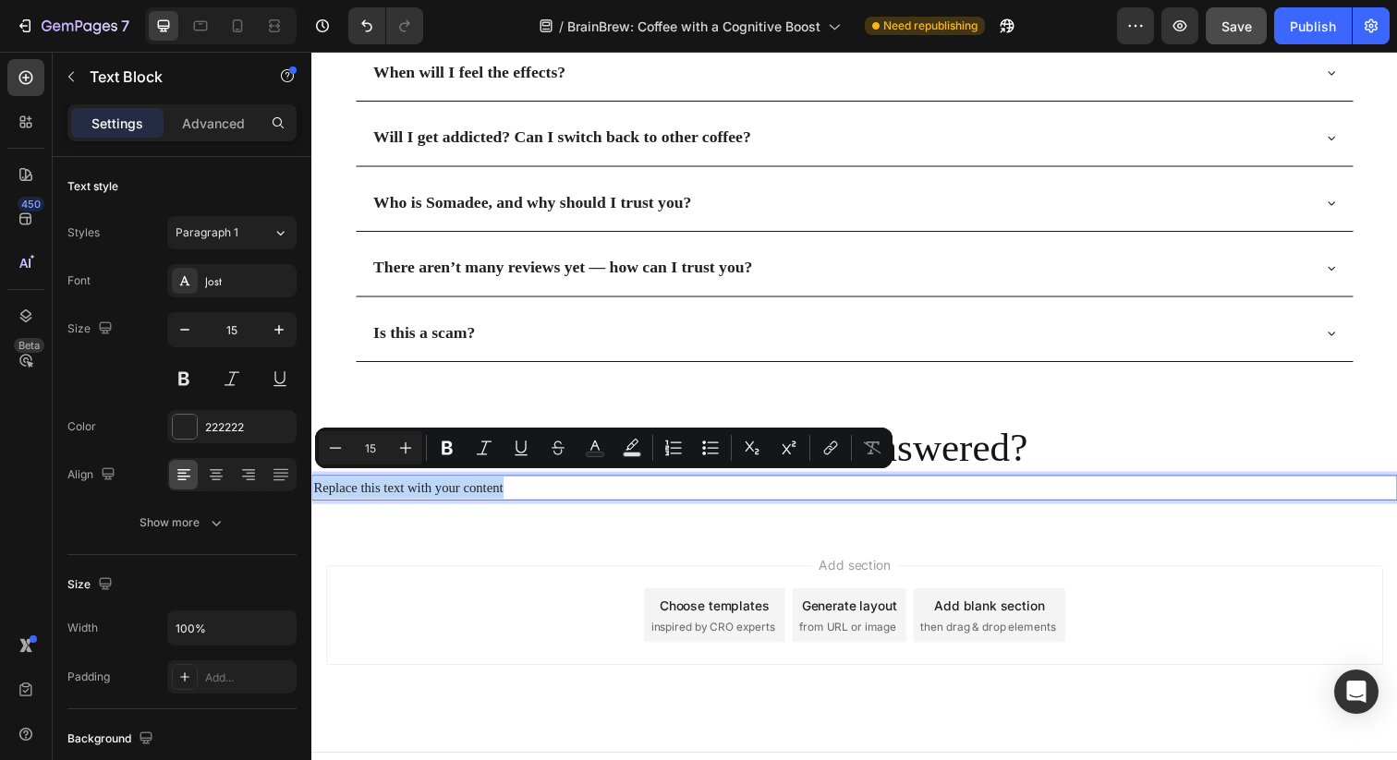
click at [490, 488] on p "Replace this text with your content" at bounding box center [865, 497] width 1105 height 22
click at [505, 495] on p "Replace this text with your content" at bounding box center [865, 497] width 1105 height 22
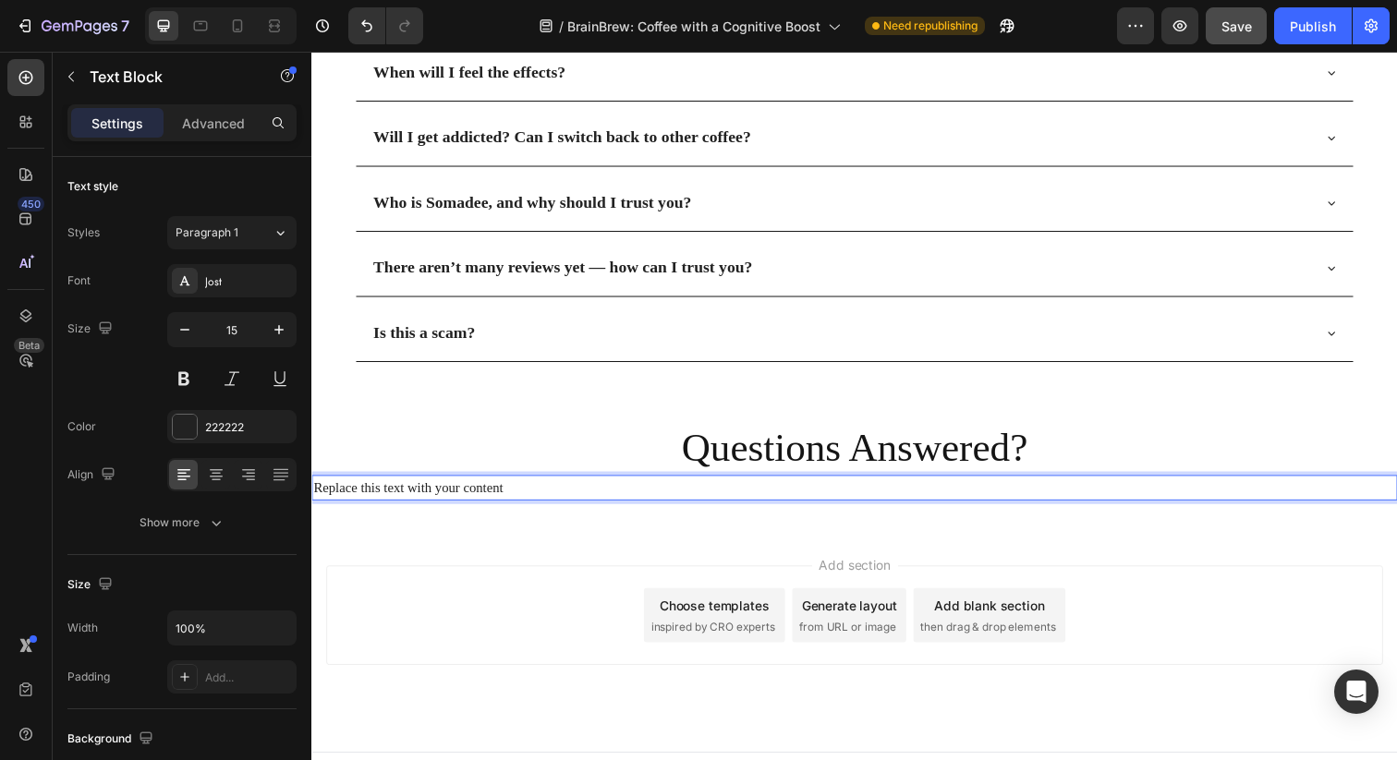
click at [505, 495] on p "Replace this text with your content" at bounding box center [865, 497] width 1105 height 22
click at [500, 527] on div "Questions Answered? Heading You’ve got the facts, now it’s time for the flavor.…" at bounding box center [865, 468] width 1108 height 141
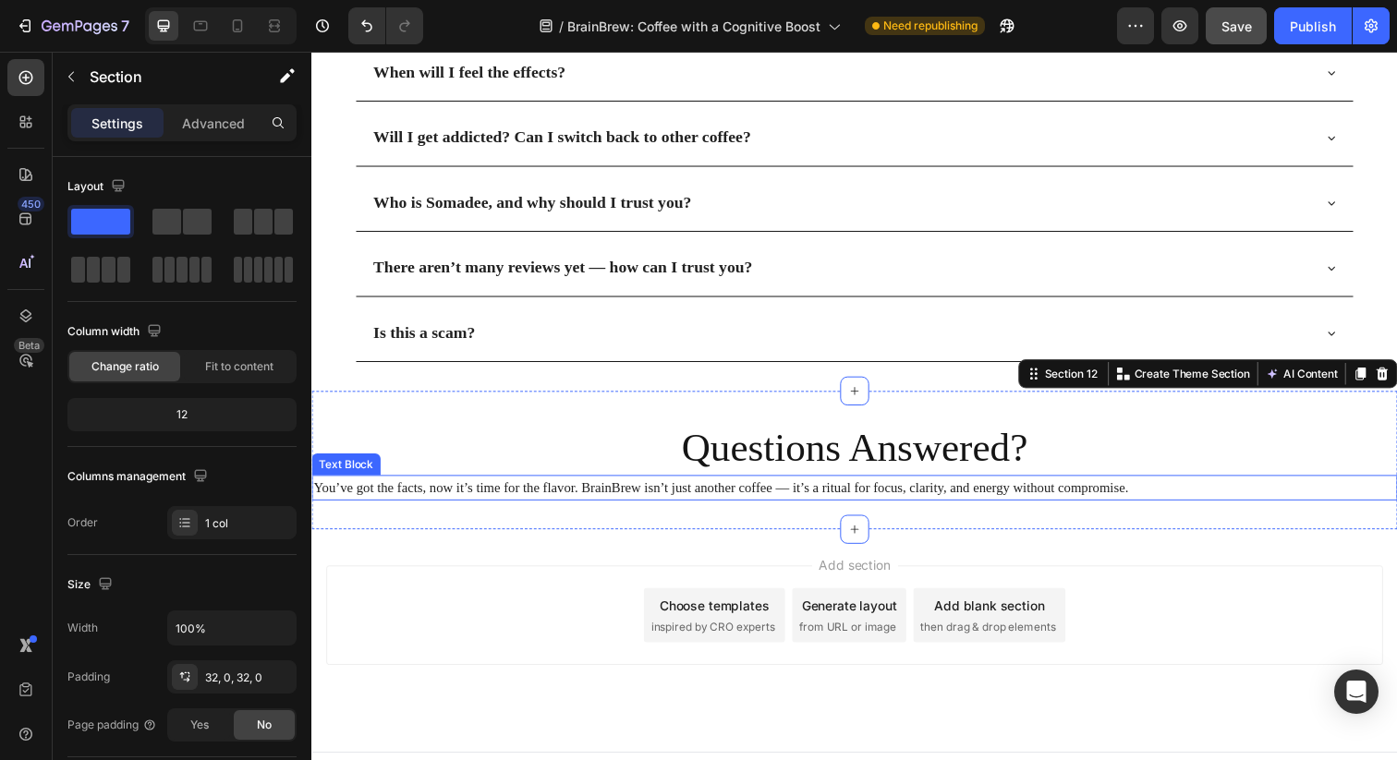
click at [518, 495] on p "You’ve got the facts, now it’s time for the flavor. BrainBrew isn’t just anothe…" at bounding box center [865, 497] width 1105 height 22
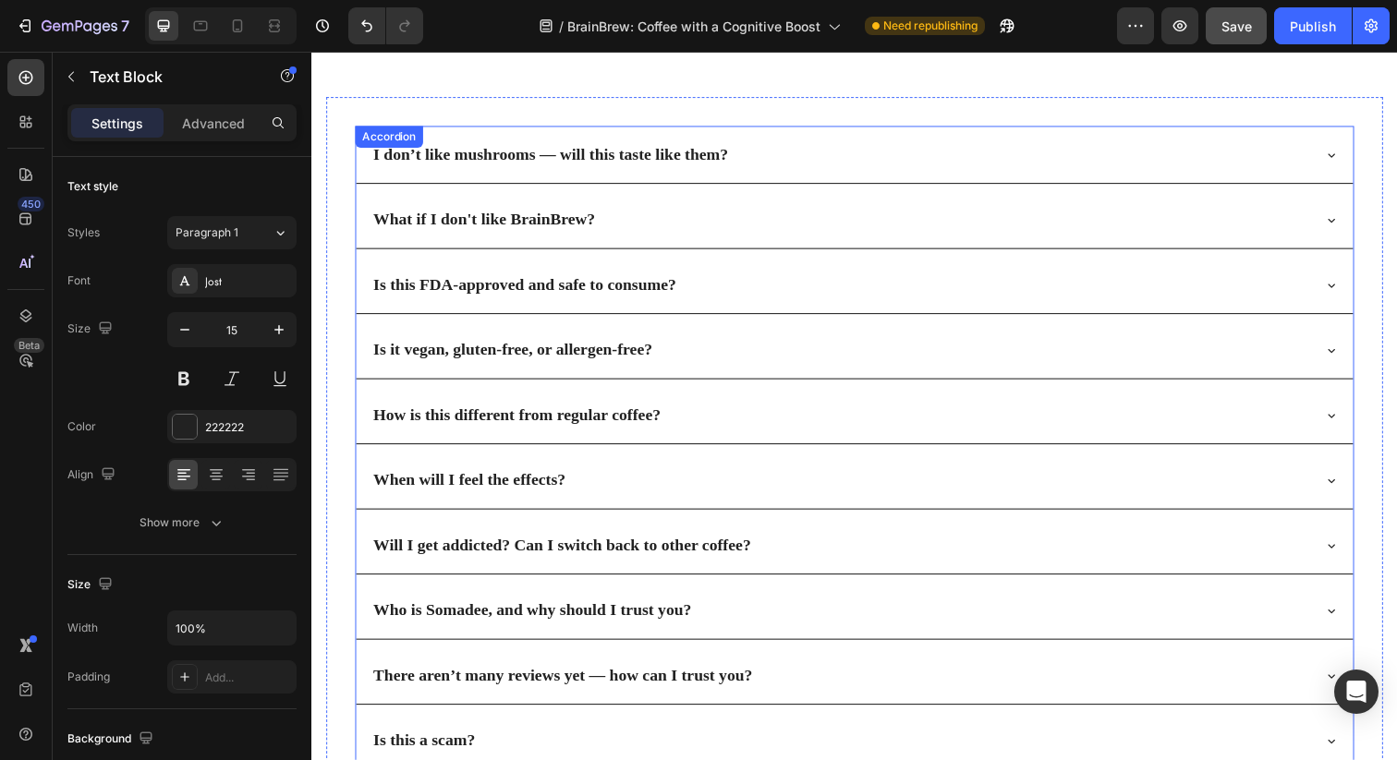
scroll to position [7268, 0]
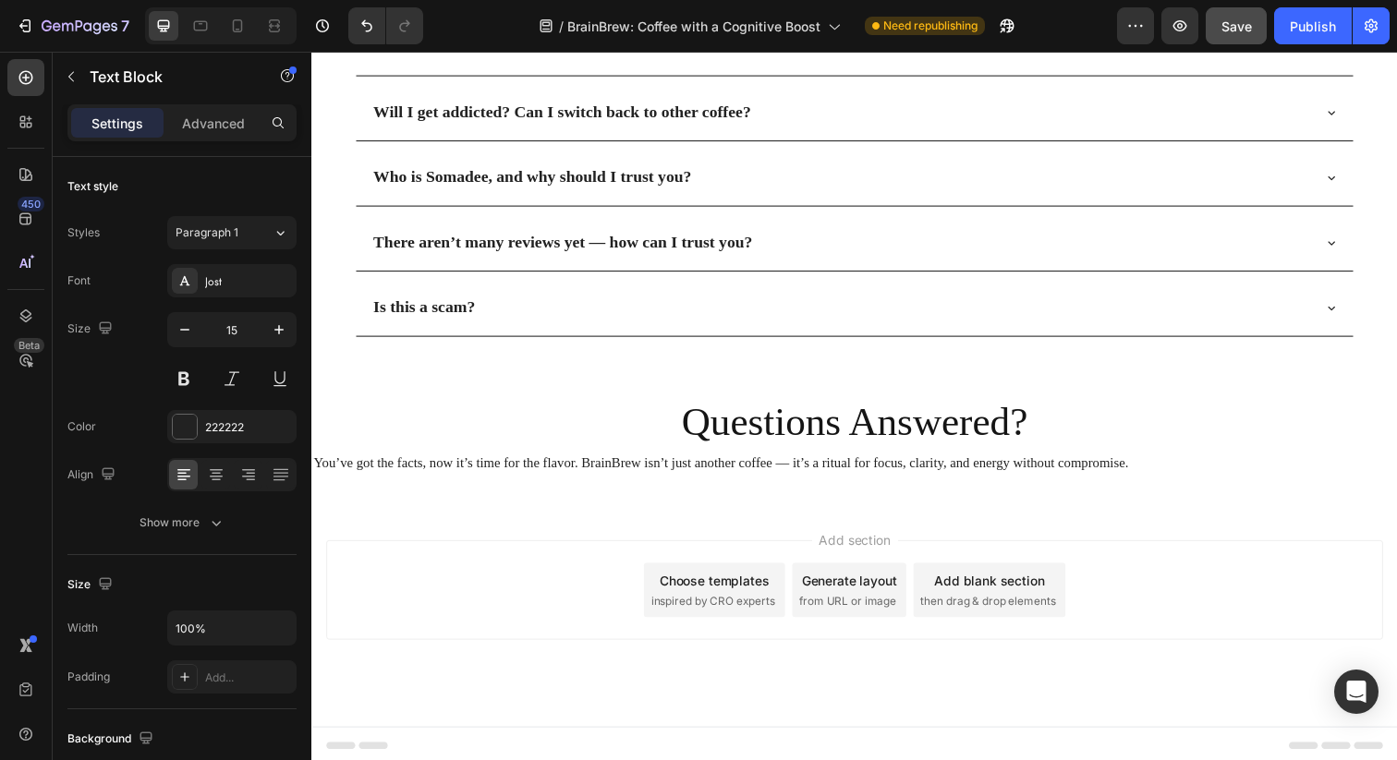
click at [593, 469] on p "You’ve got the facts, now it’s time for the flavor. BrainBrew isn’t just anothe…" at bounding box center [865, 471] width 1105 height 22
click at [623, 467] on p "You’ve got the facts, now it’s time for the flavor. BrainBrew isn’t just anothe…" at bounding box center [865, 471] width 1105 height 22
click at [609, 521] on div "Add section Choose templates inspired by CRO experts Generate layout from URL o…" at bounding box center [865, 627] width 1108 height 227
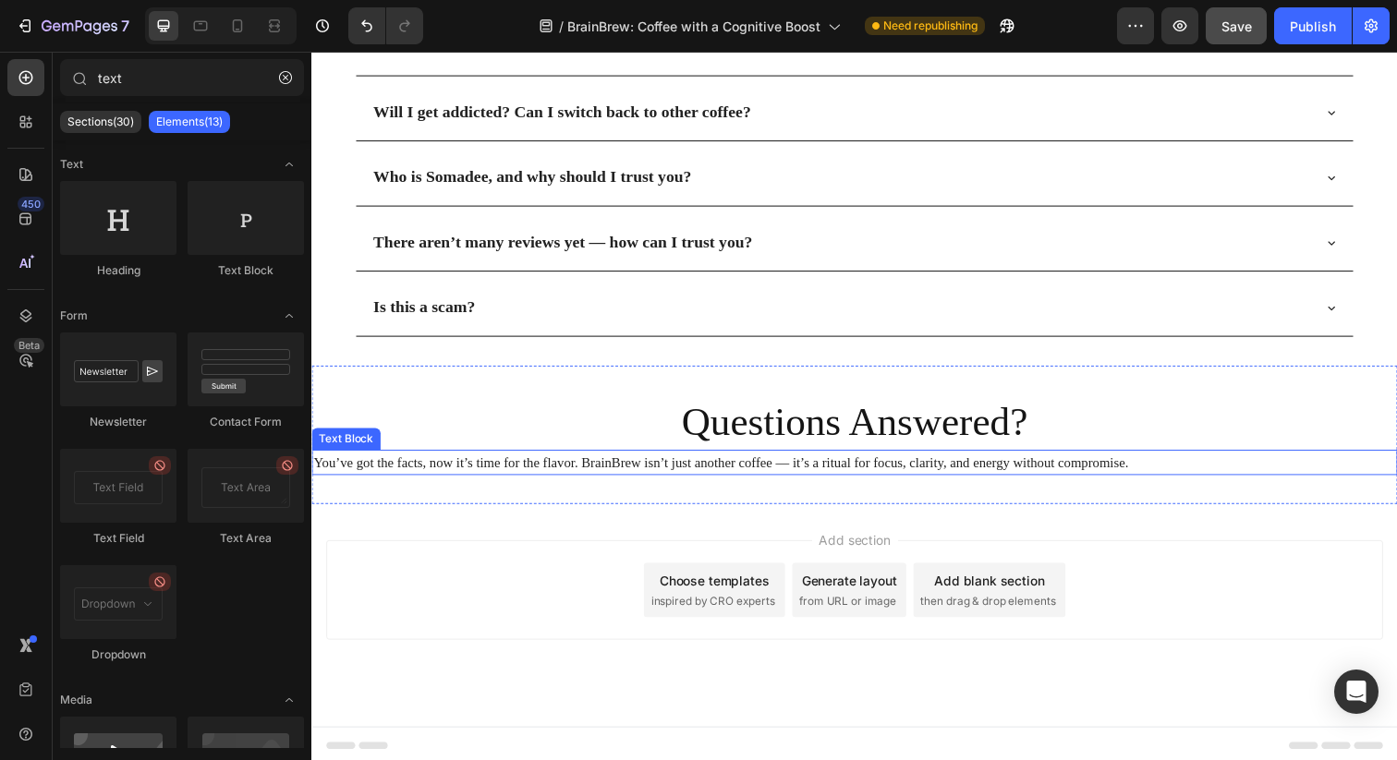
click at [636, 467] on p "You’ve got the facts, now it’s time for the flavor. BrainBrew isn’t just anothe…" at bounding box center [865, 471] width 1105 height 22
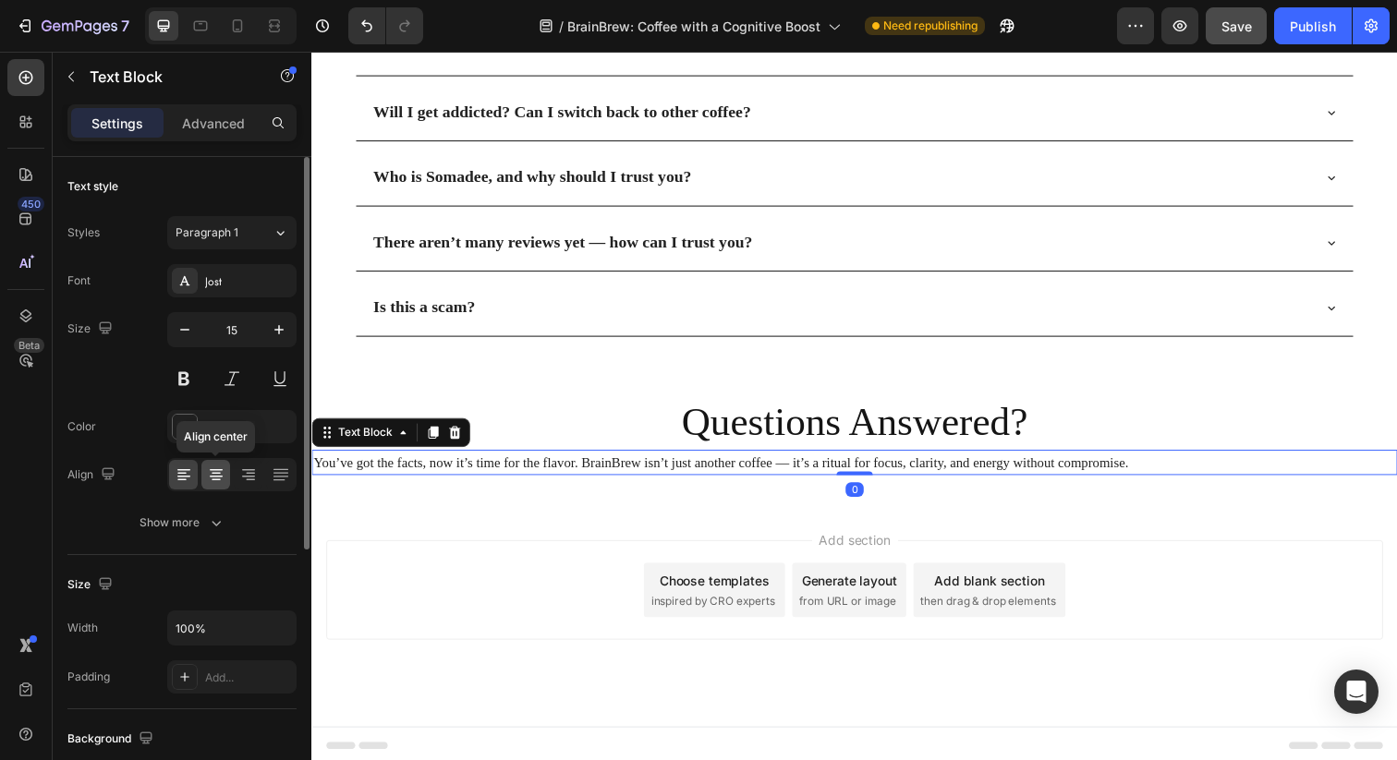
click at [217, 470] on icon at bounding box center [216, 470] width 13 height 2
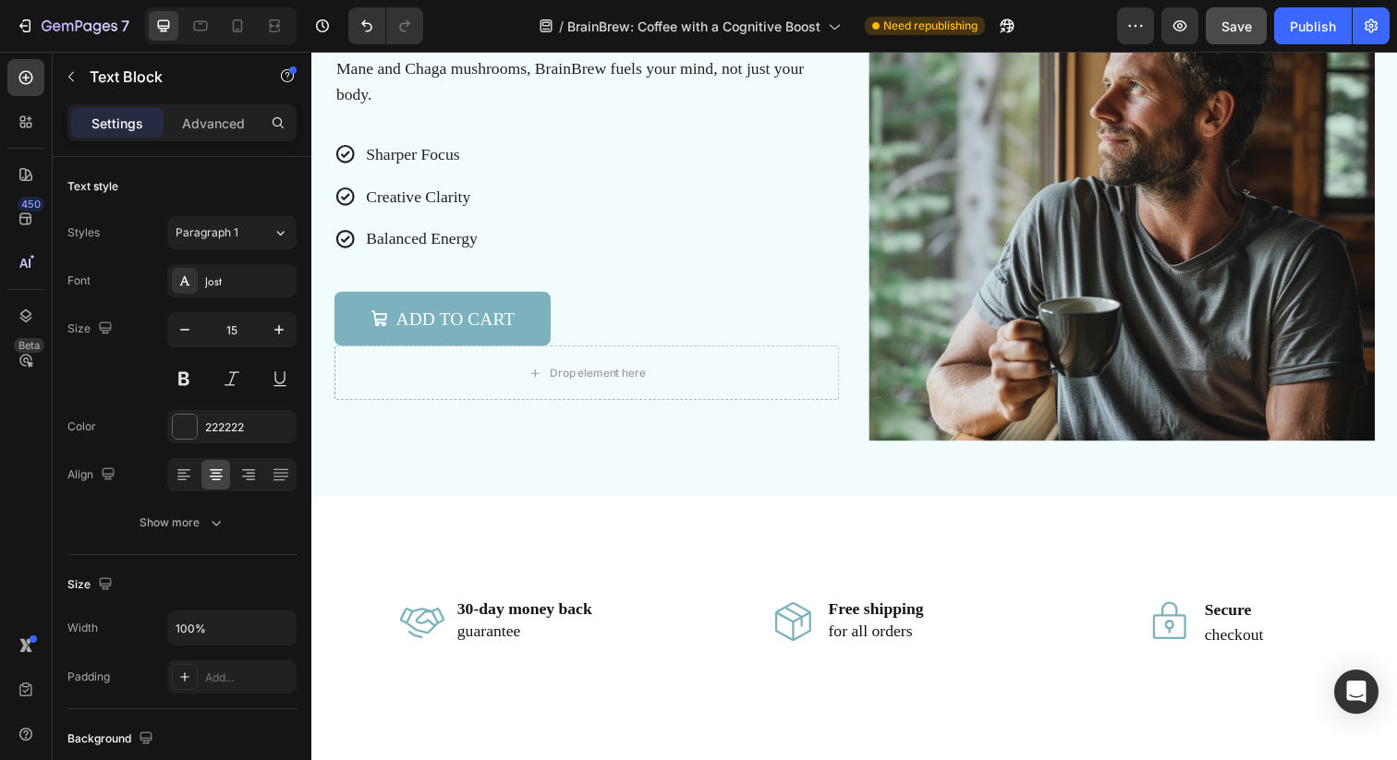
scroll to position [1345, 0]
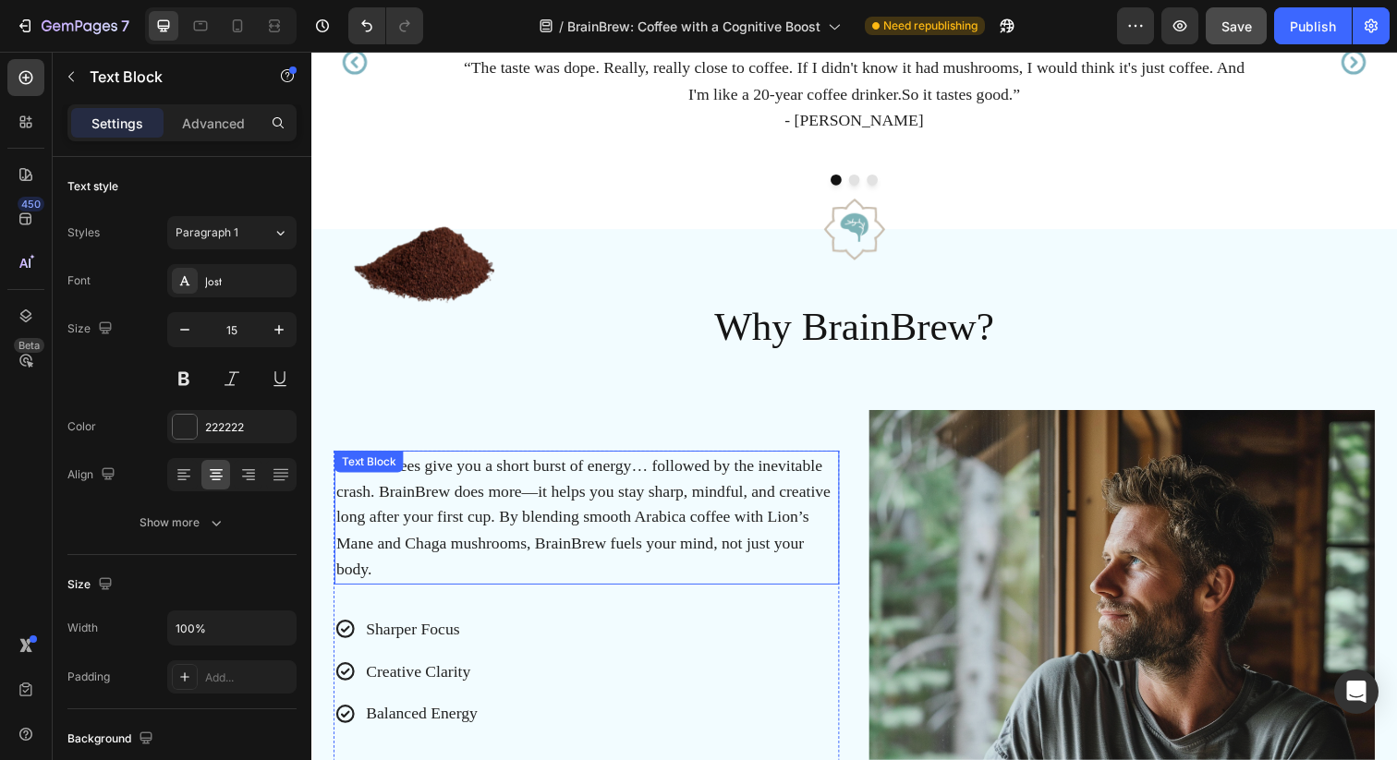
click at [567, 528] on span "Most coffees give you a short burst of energy… followed by the inevitable crash…" at bounding box center [588, 527] width 504 height 125
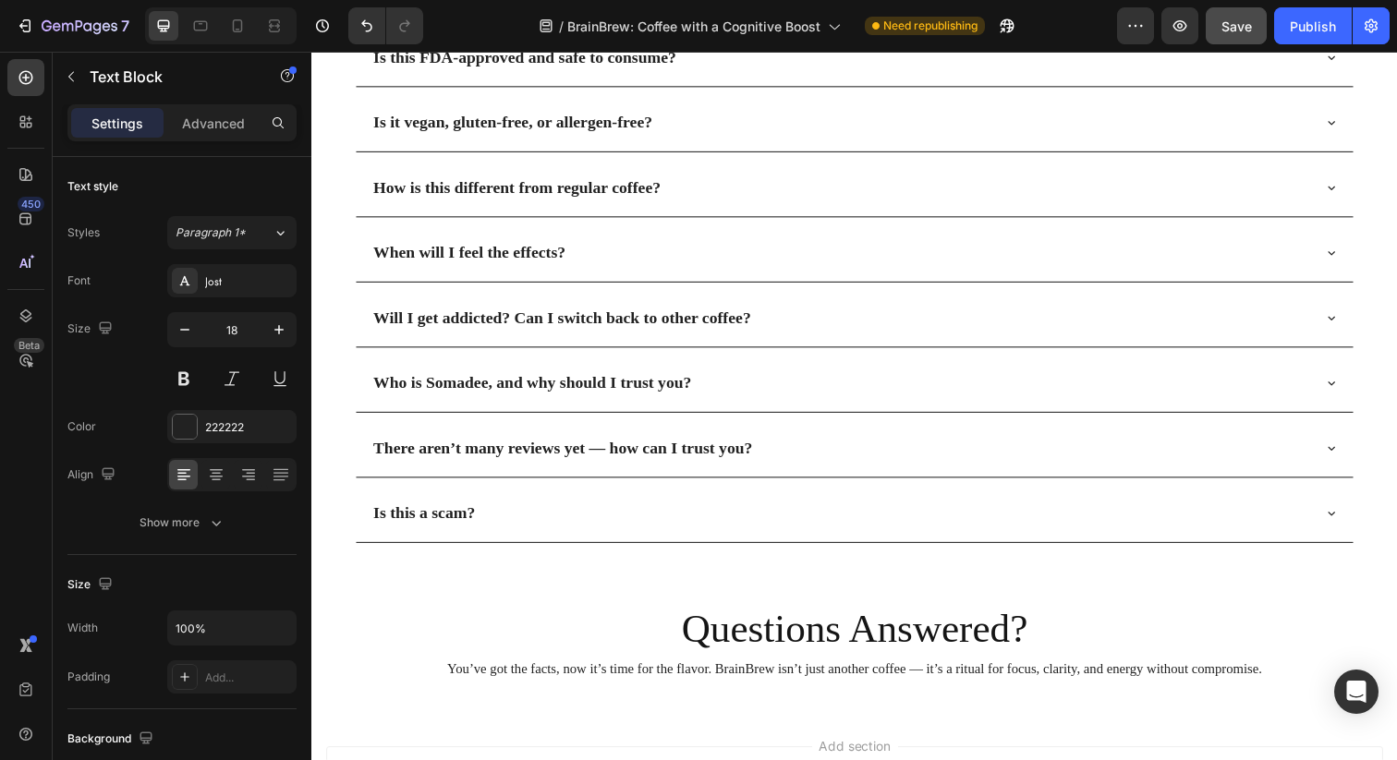
scroll to position [5768, 0]
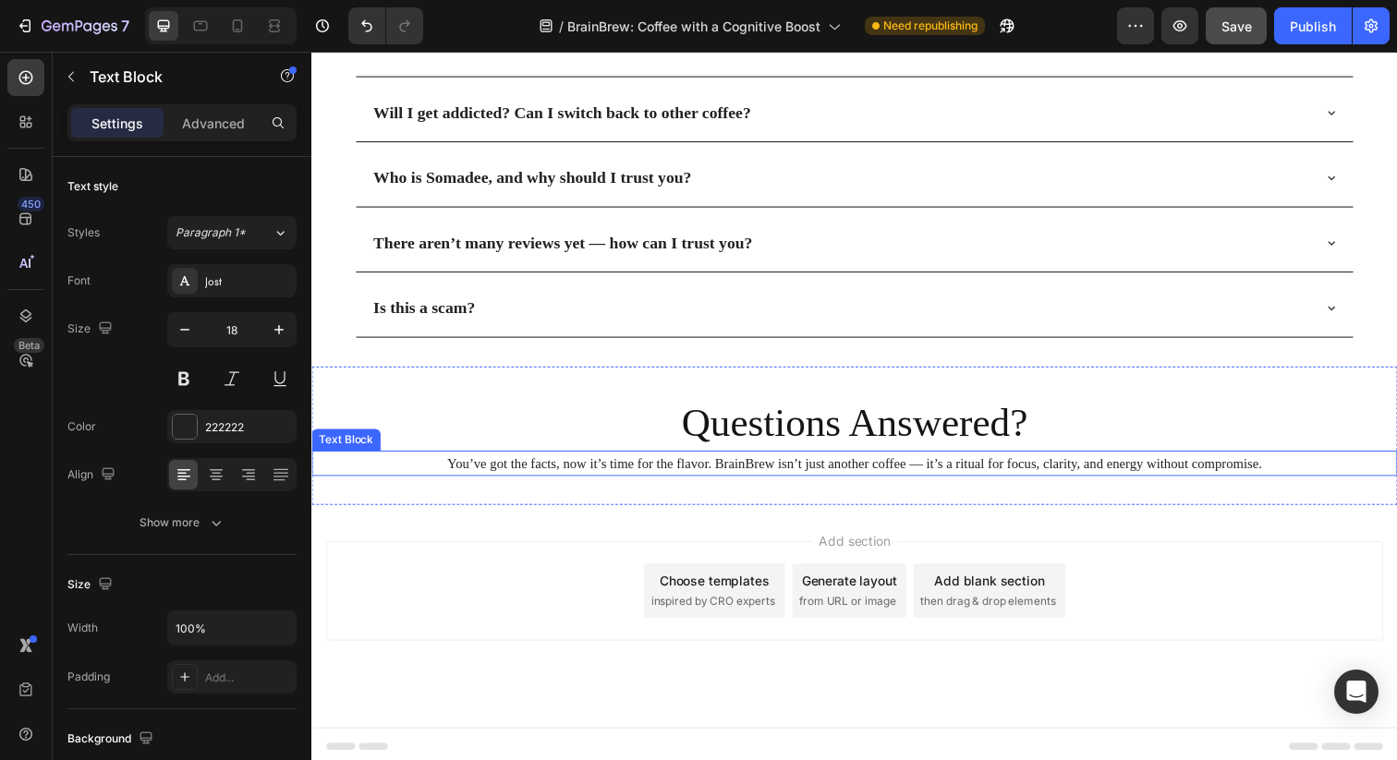
click at [710, 461] on p "You’ve got the facts, now it’s time for the flavor. BrainBrew isn’t just anothe…" at bounding box center [865, 472] width 1105 height 22
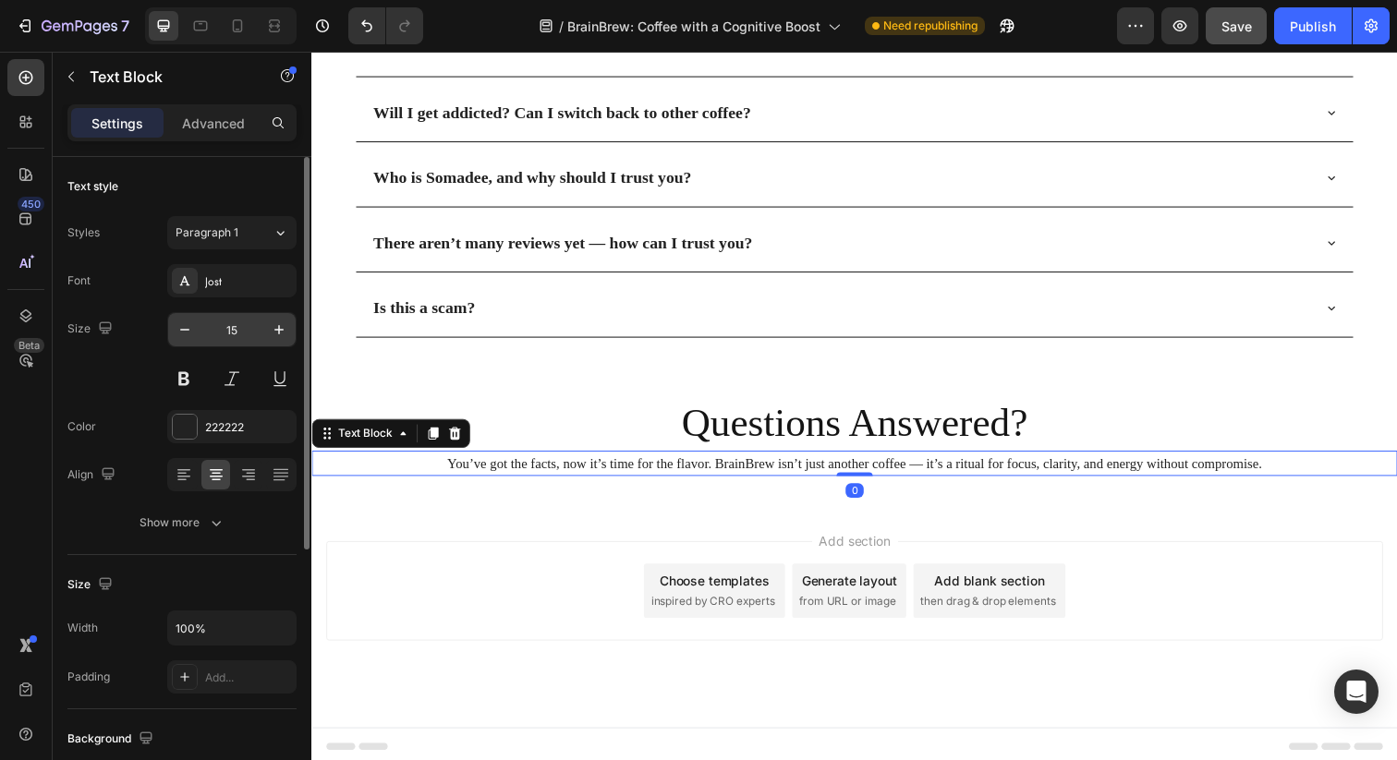
click at [231, 332] on input "15" at bounding box center [231, 329] width 61 height 33
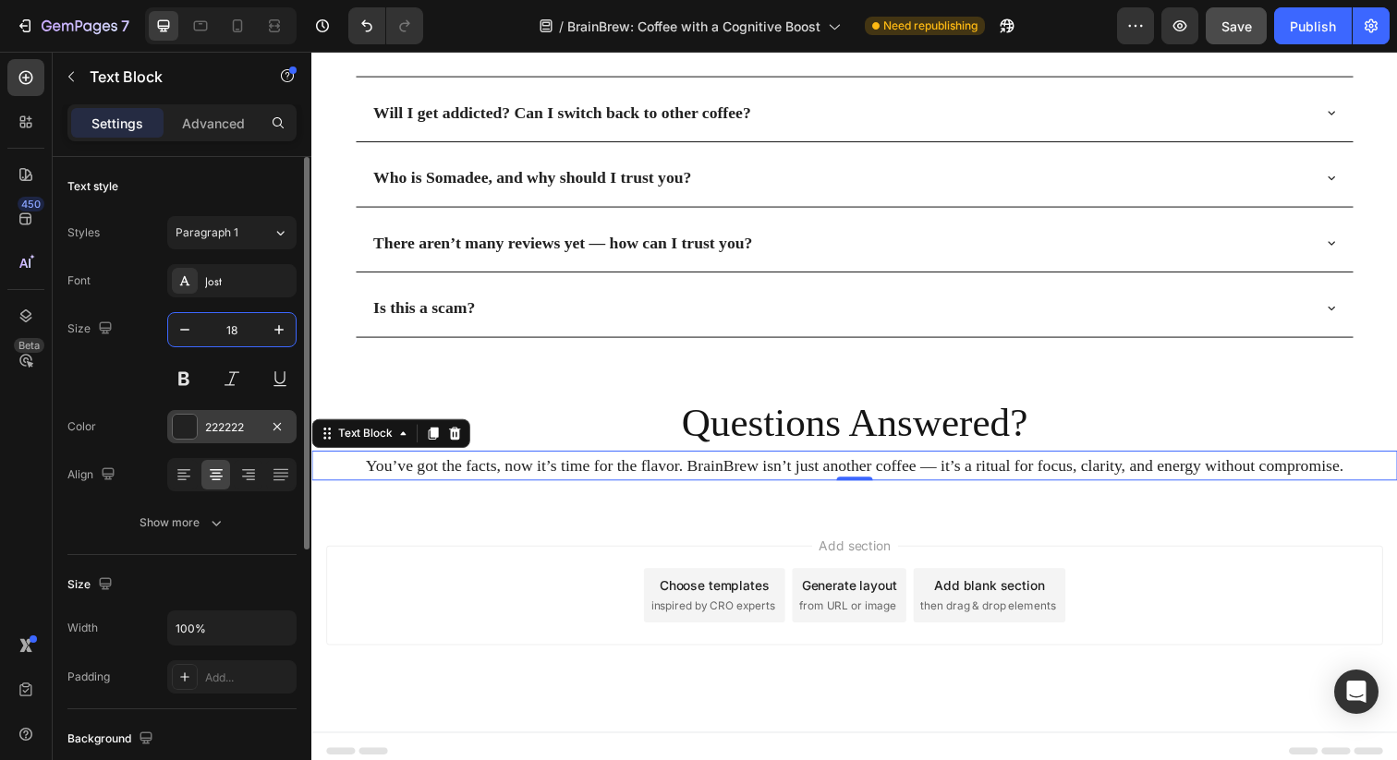
type input "18"
click at [188, 433] on div at bounding box center [185, 427] width 24 height 24
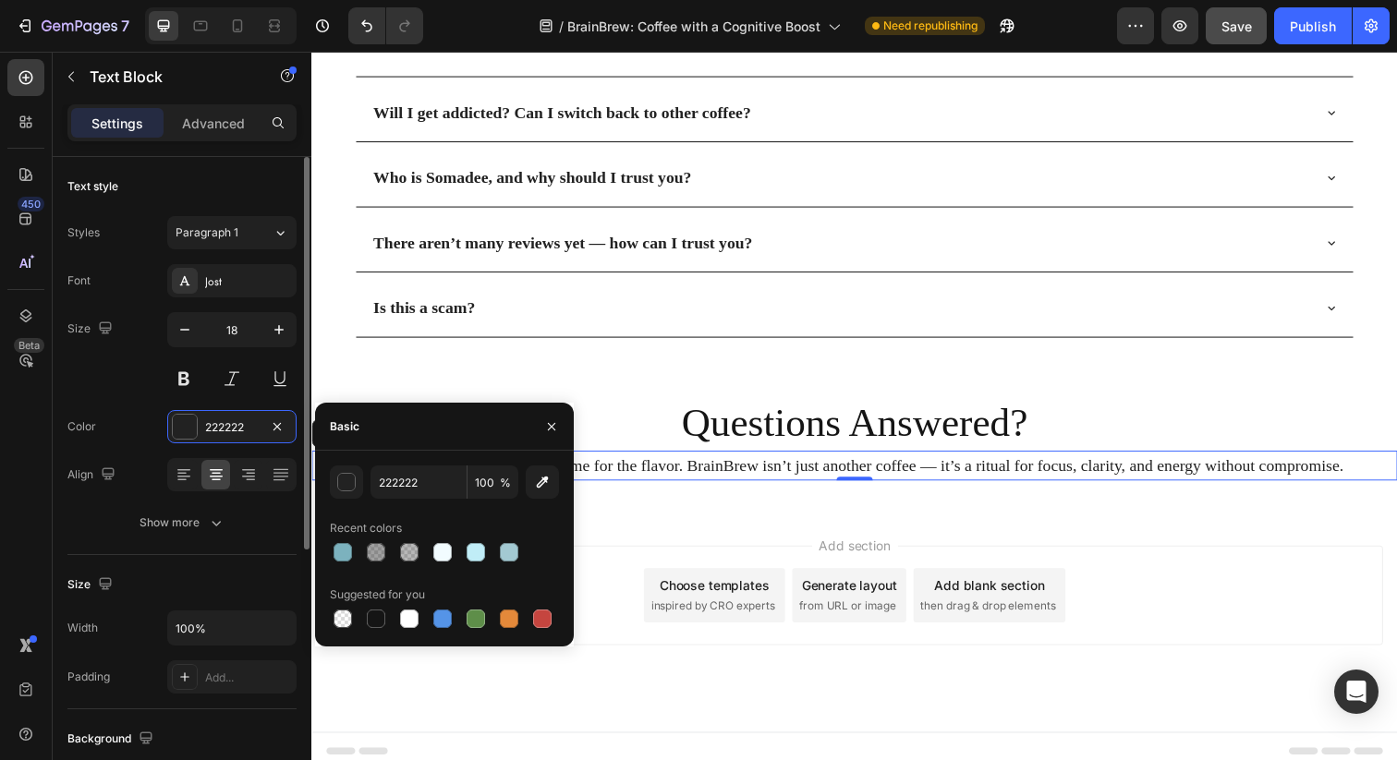
click at [101, 430] on div "Color 222222" at bounding box center [181, 426] width 229 height 33
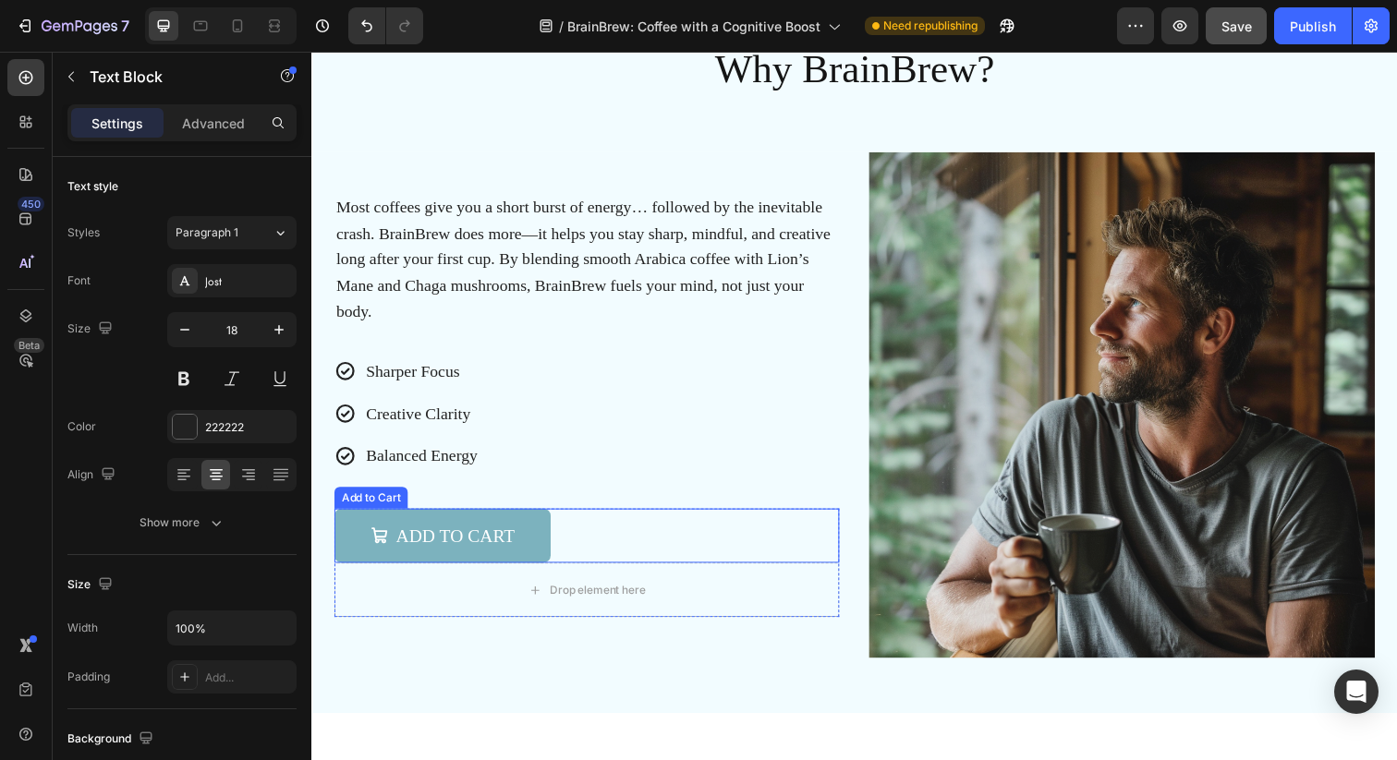
scroll to position [1593, 0]
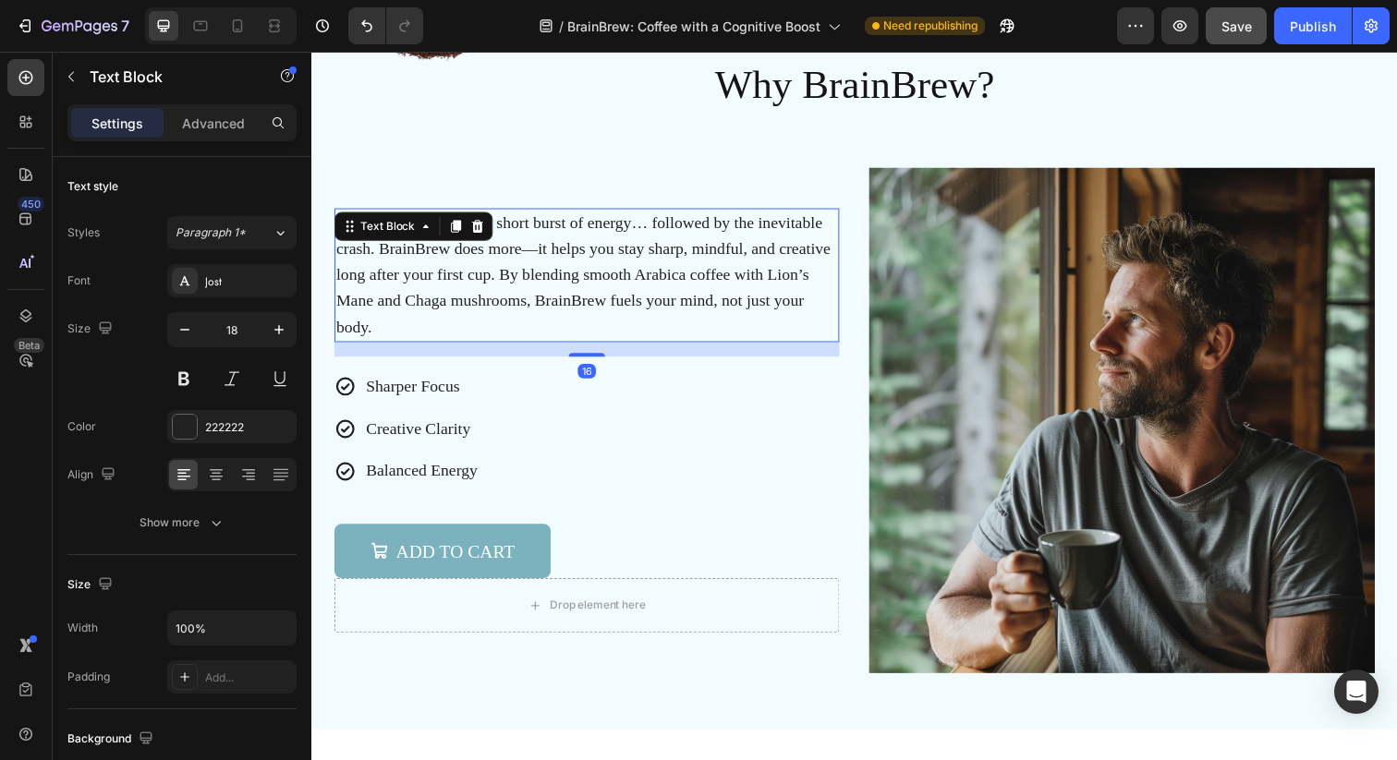
click at [619, 293] on p "Most coffees give you a short burst of energy… followed by the inevitable crash…" at bounding box center [592, 279] width 512 height 133
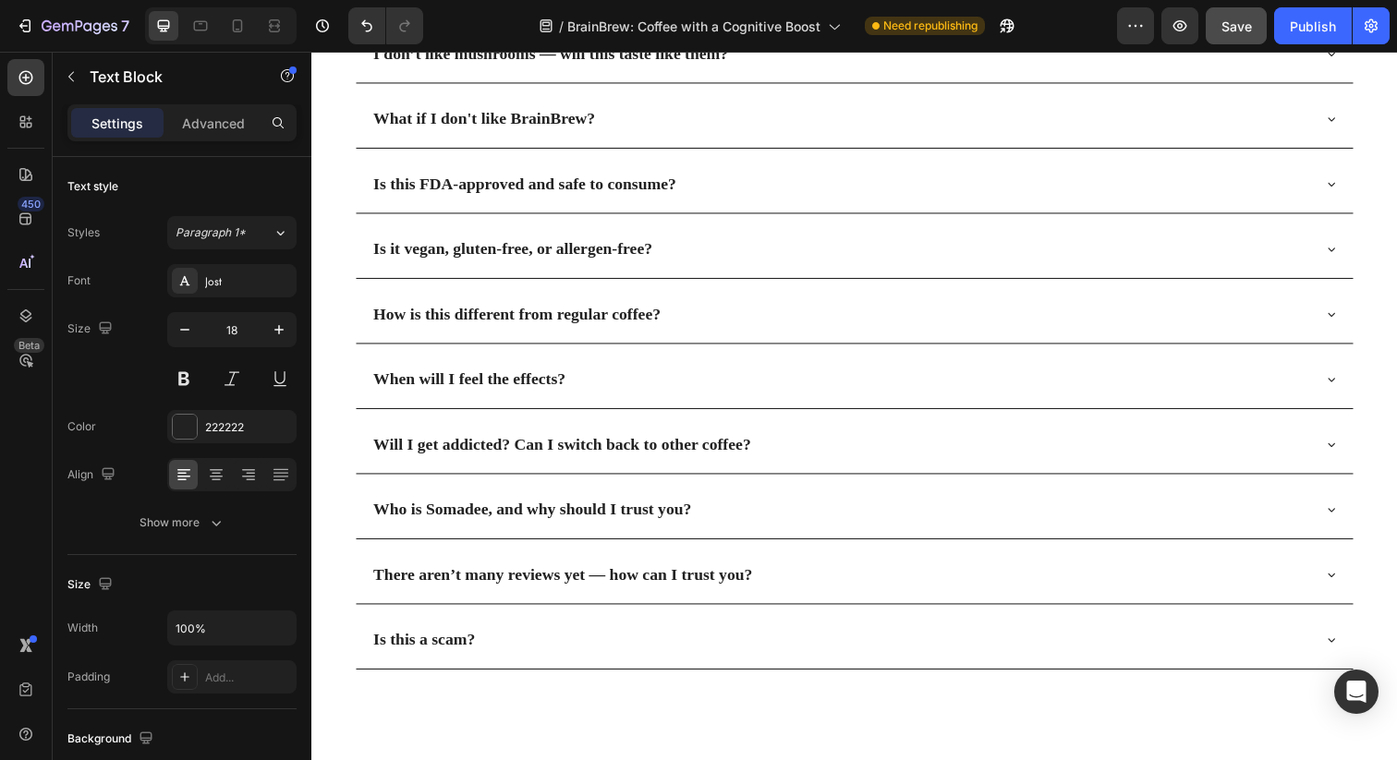
scroll to position [5772, 0]
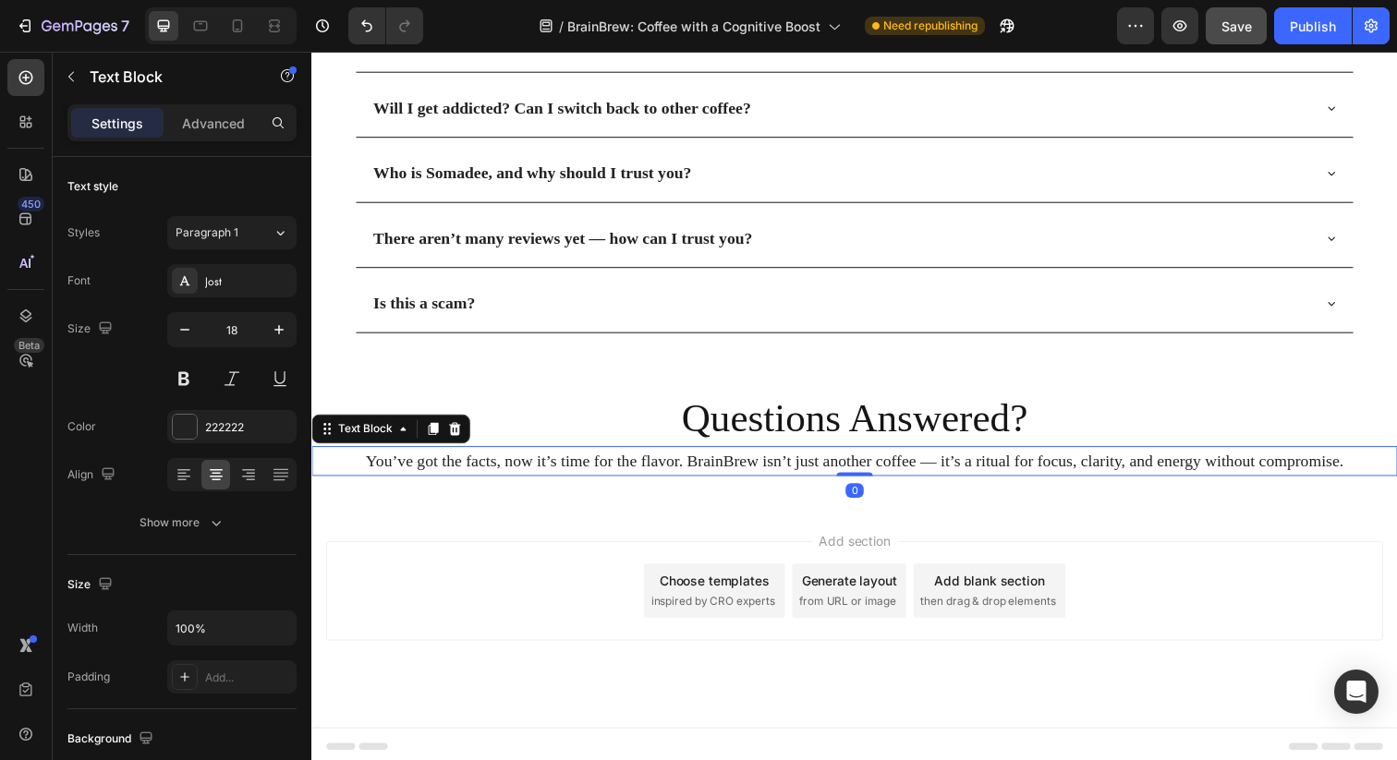
click at [656, 465] on p "You’ve got the facts, now it’s time for the flavor. BrainBrew isn’t just anothe…" at bounding box center [865, 469] width 1105 height 27
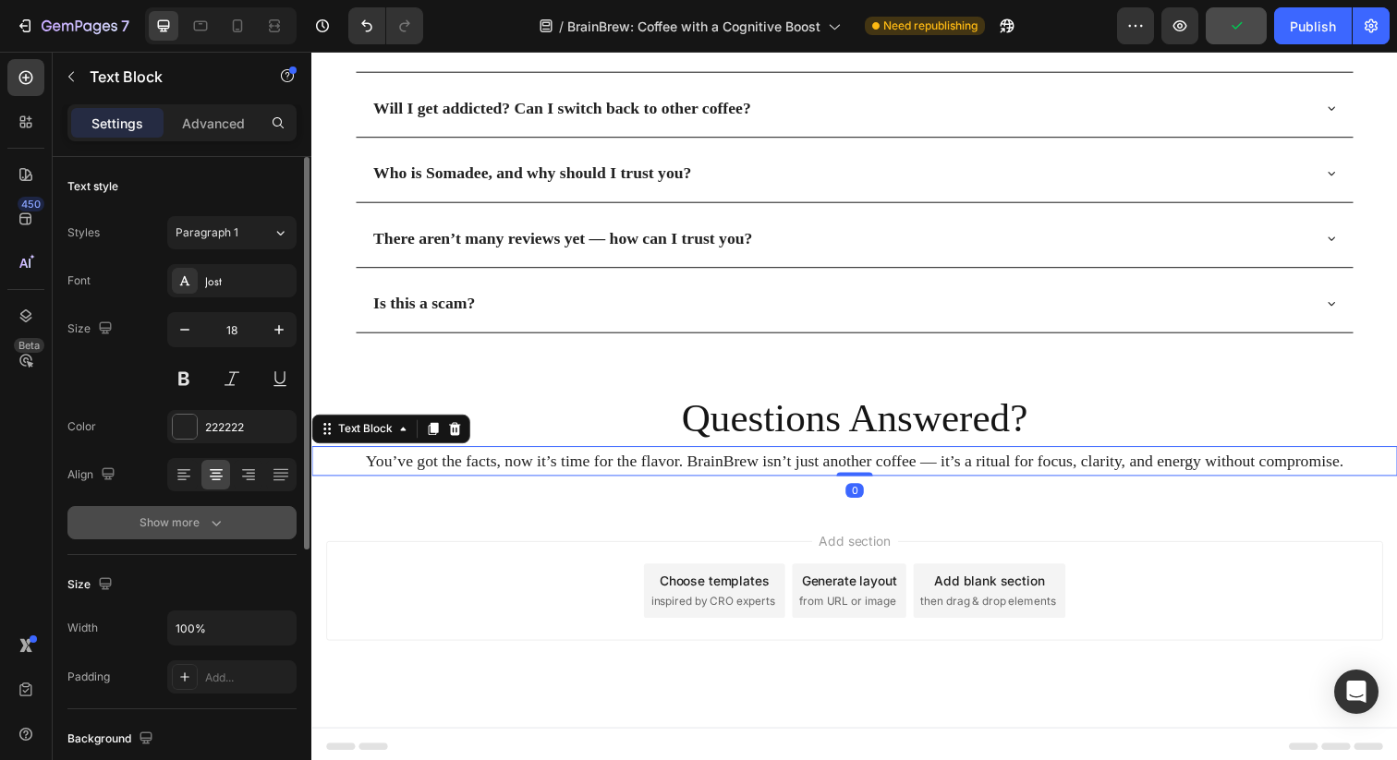
click at [224, 524] on icon "button" at bounding box center [216, 523] width 18 height 18
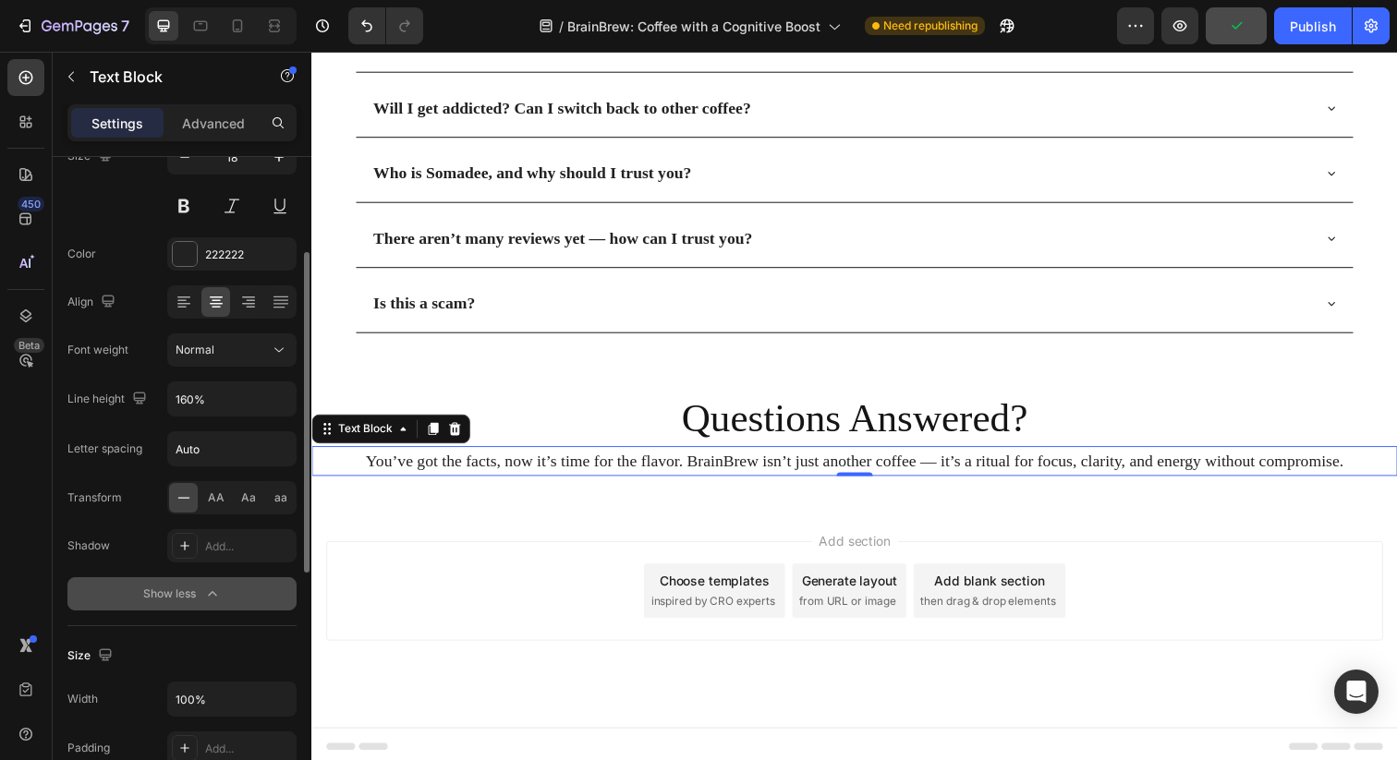
scroll to position [187, 0]
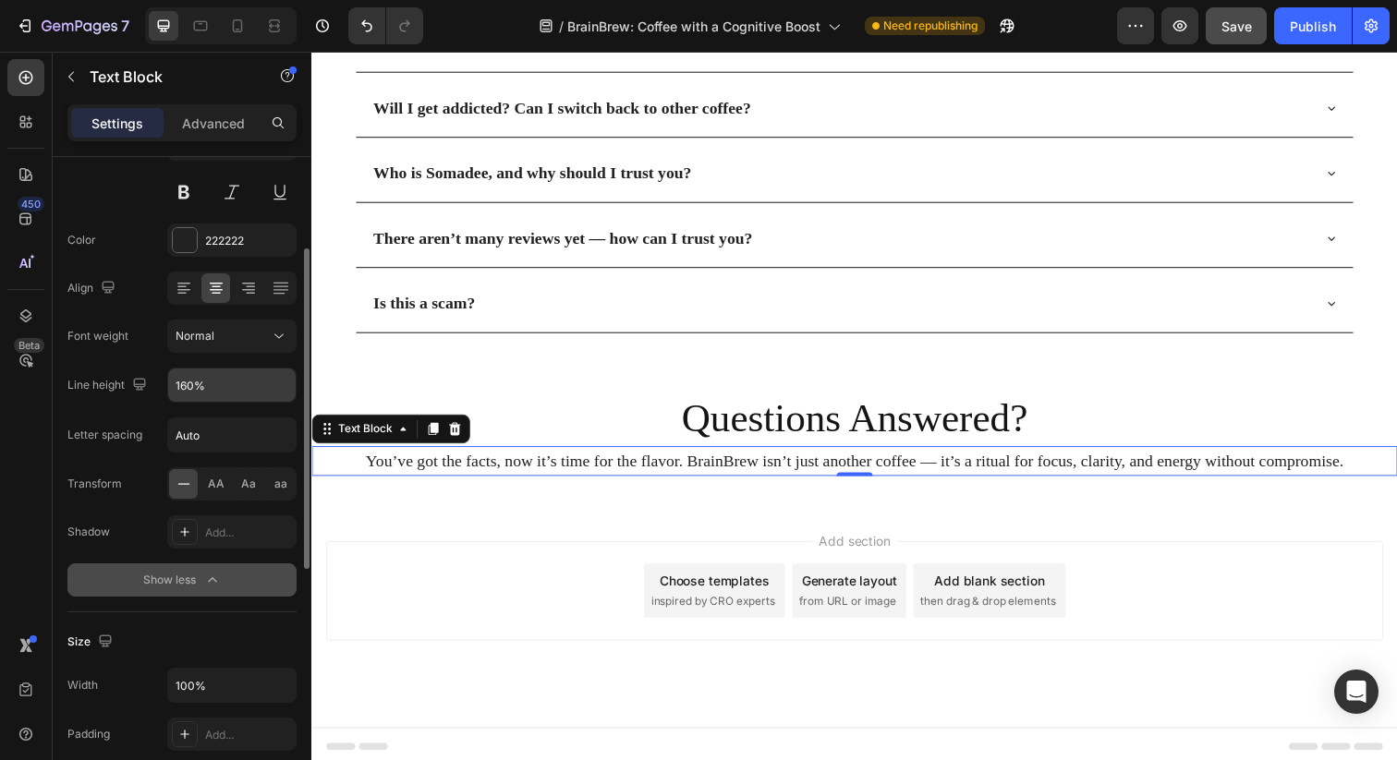
click at [228, 398] on input "160%" at bounding box center [231, 385] width 127 height 33
click at [276, 383] on icon "button" at bounding box center [278, 385] width 7 height 5
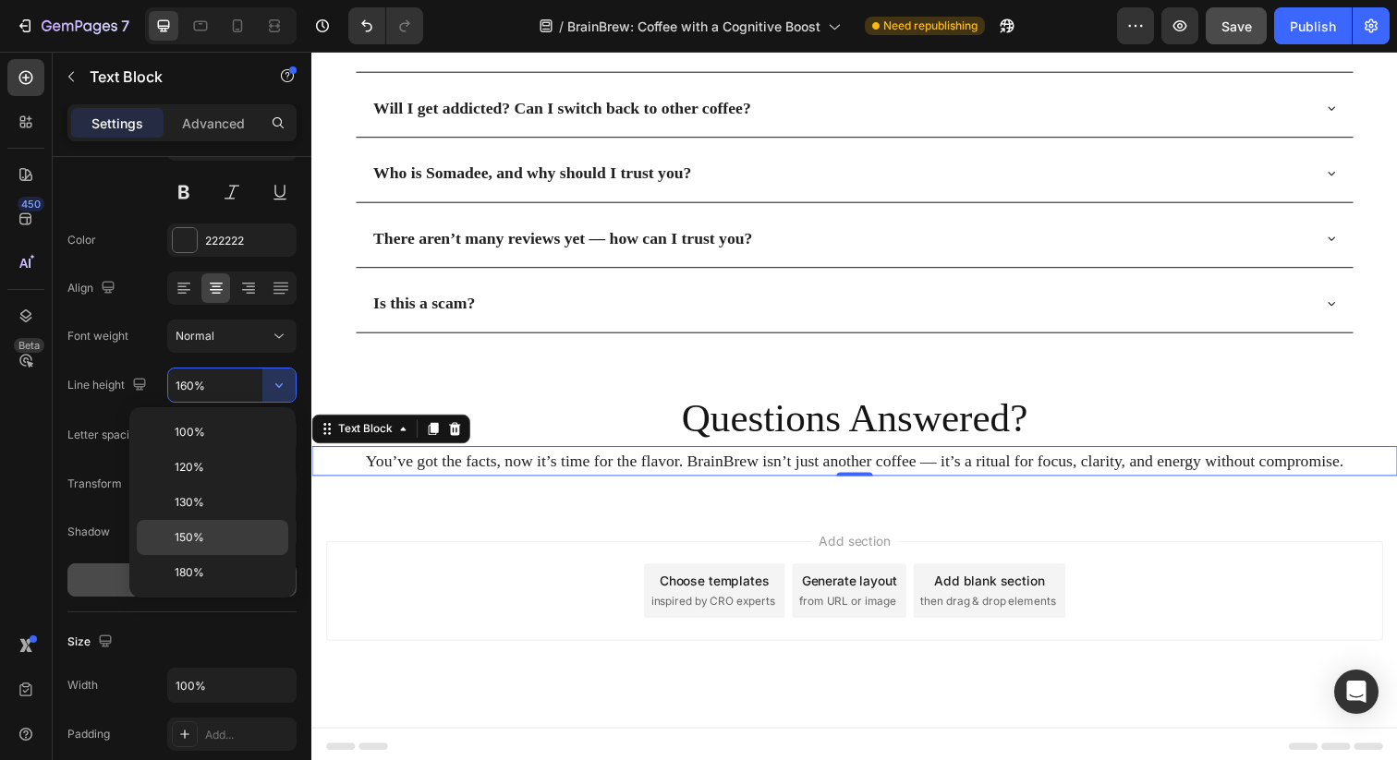
click at [216, 540] on p "150%" at bounding box center [227, 537] width 105 height 17
type input "150%"
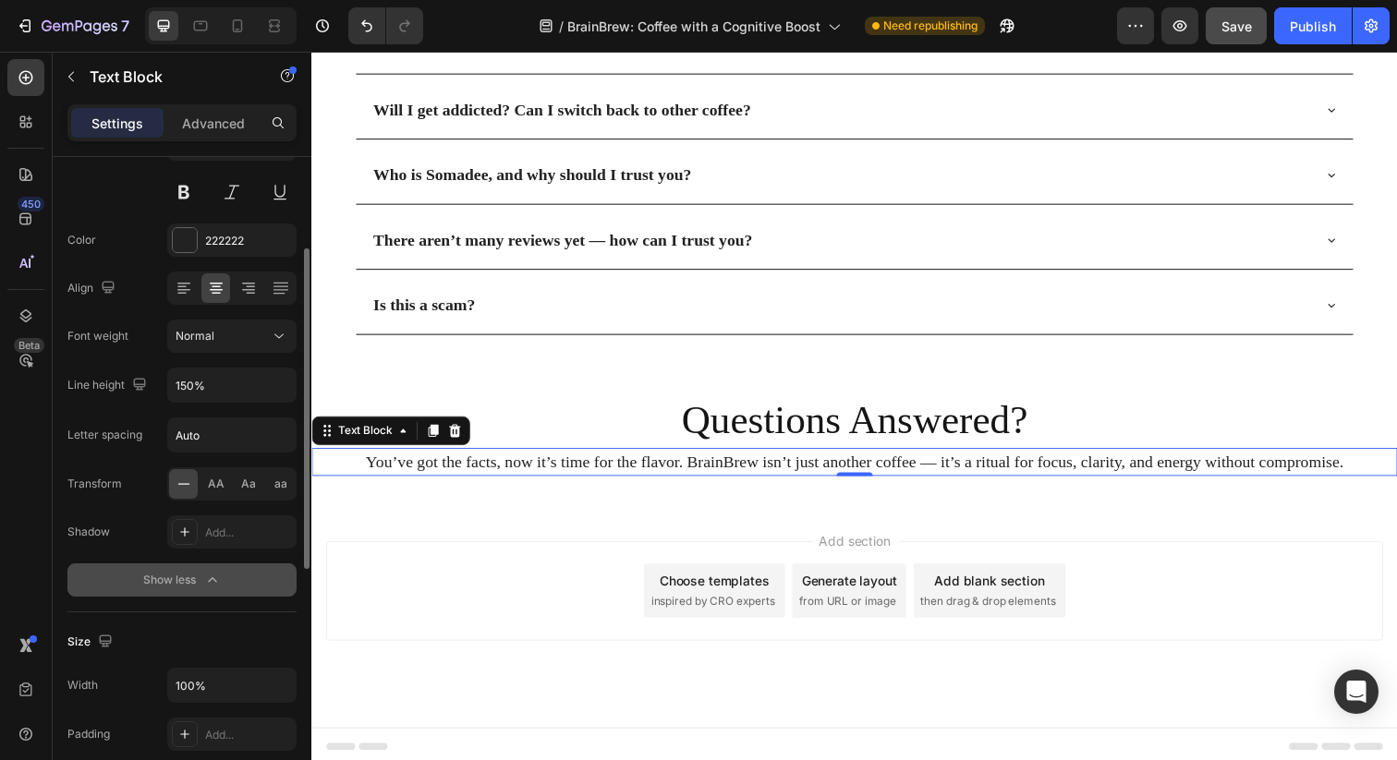
click at [130, 503] on div "Font [PERSON_NAME] Size 18 Color 222222 Align Font weight Normal Line height 15…" at bounding box center [181, 337] width 229 height 519
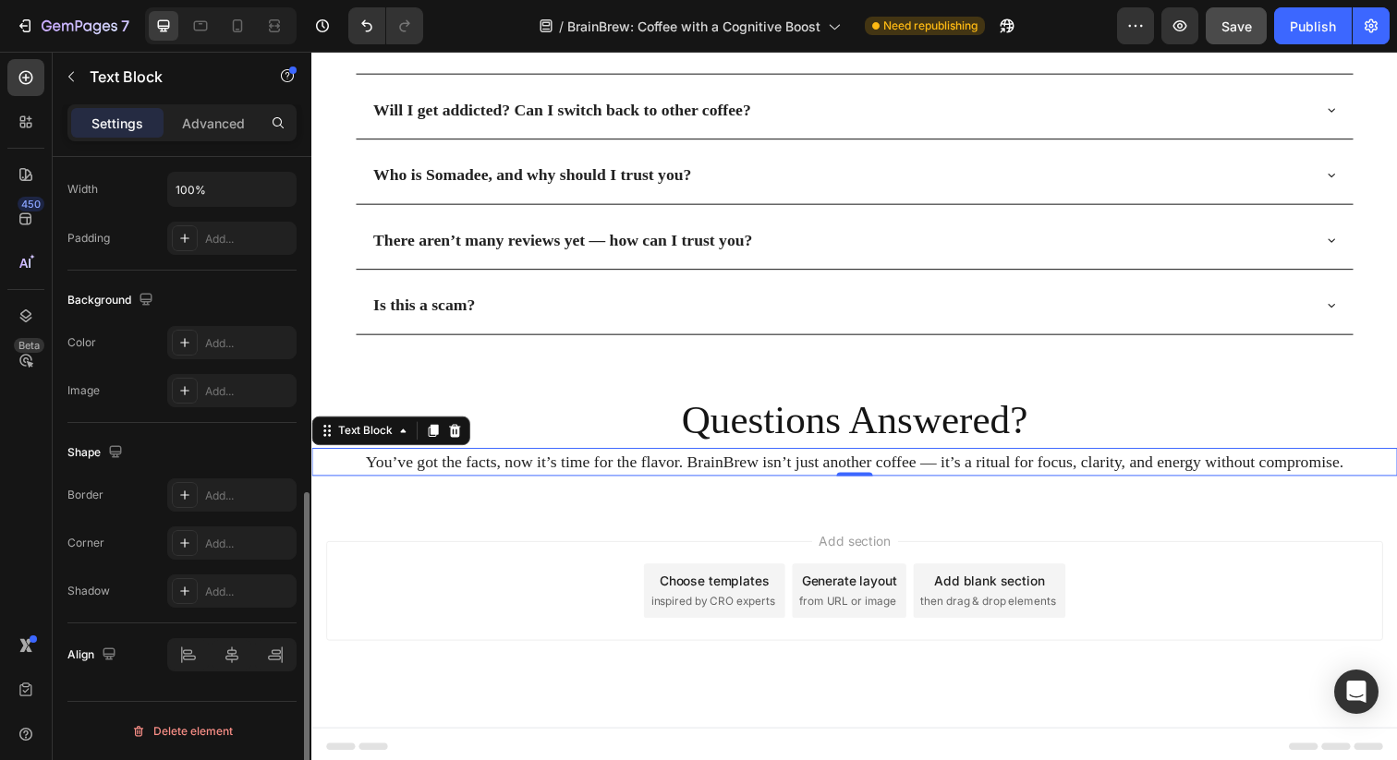
scroll to position [0, 0]
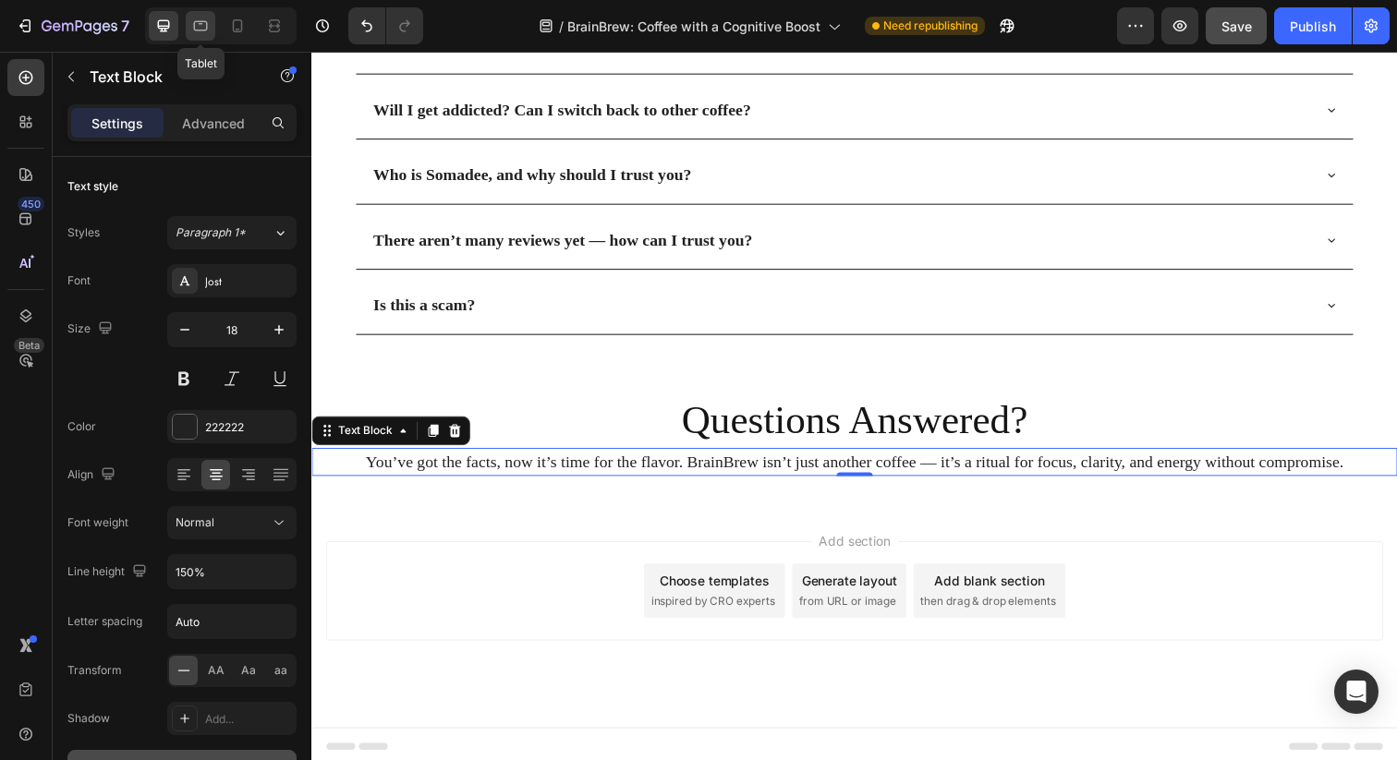
click at [206, 32] on icon at bounding box center [200, 26] width 18 height 18
type input "14"
type input "180%"
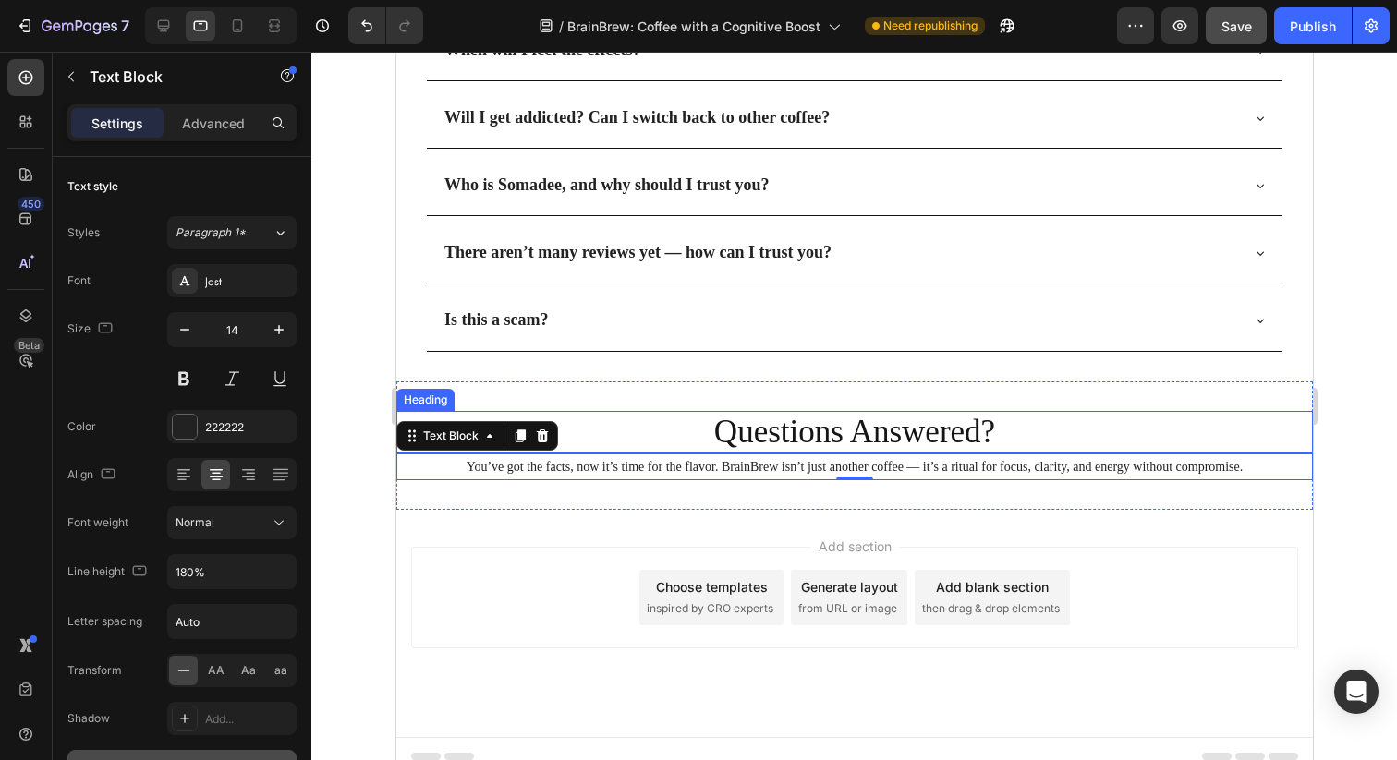
scroll to position [5786, 0]
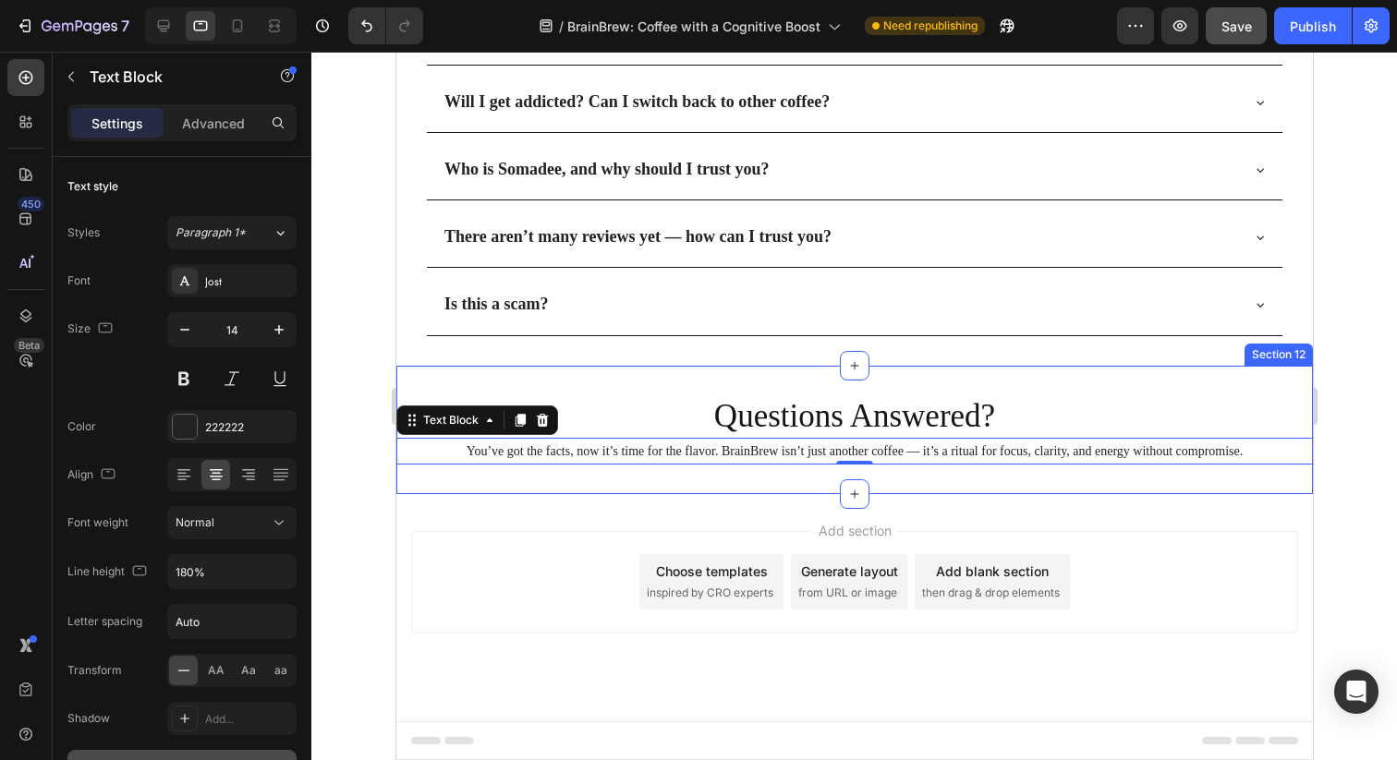
click at [690, 457] on p "You’ve got the facts, now it’s time for the flavor. BrainBrew isn’t just anothe…" at bounding box center [853, 451] width 913 height 23
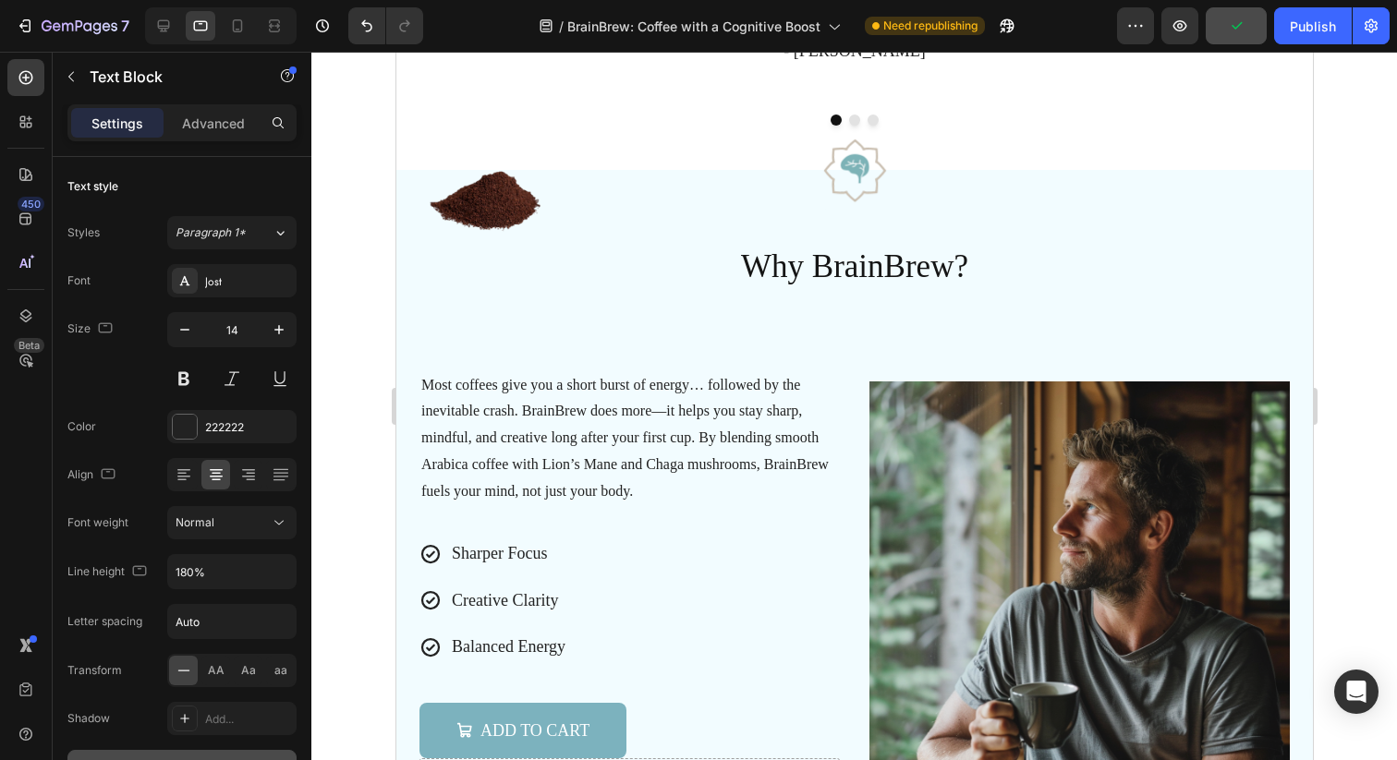
scroll to position [1413, 0]
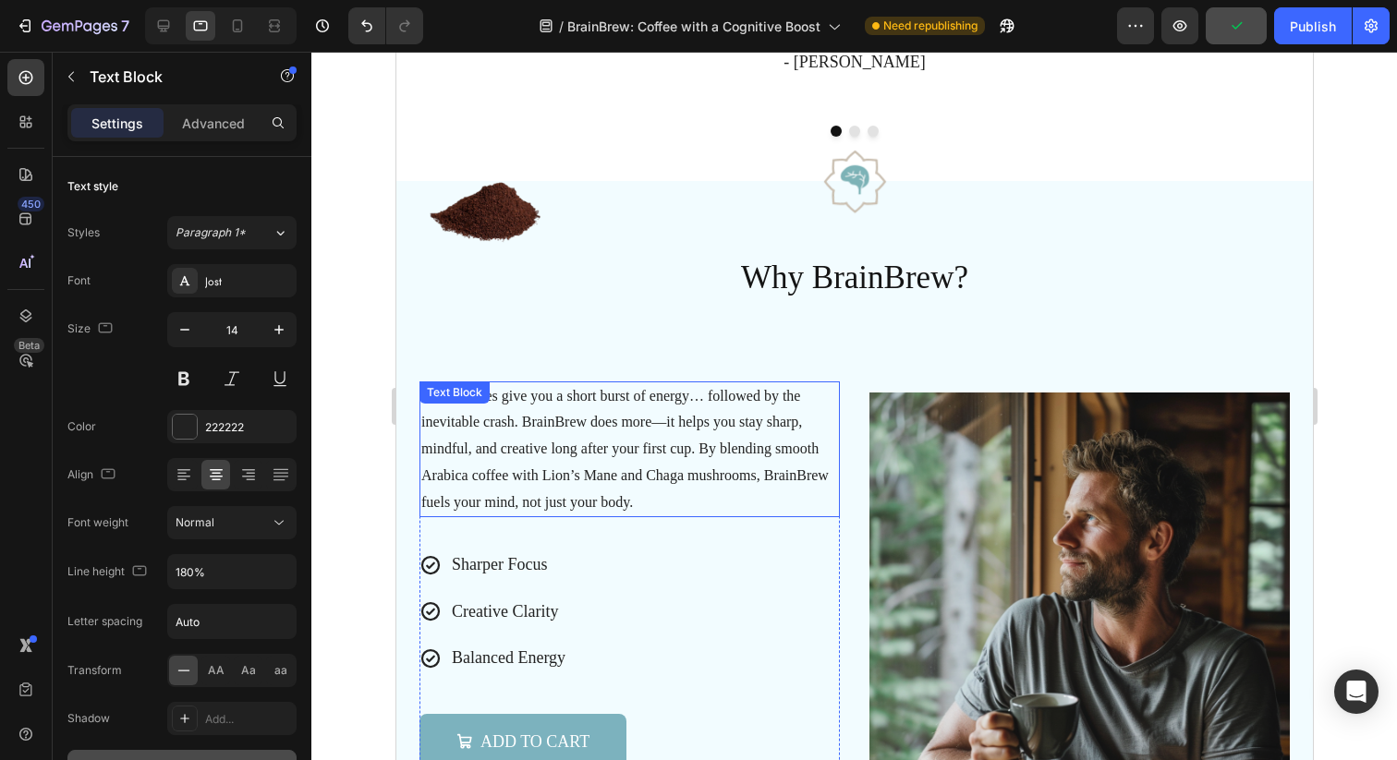
click at [643, 428] on span "Most coffees give you a short burst of energy… followed by the inevitable crash…" at bounding box center [623, 449] width 407 height 122
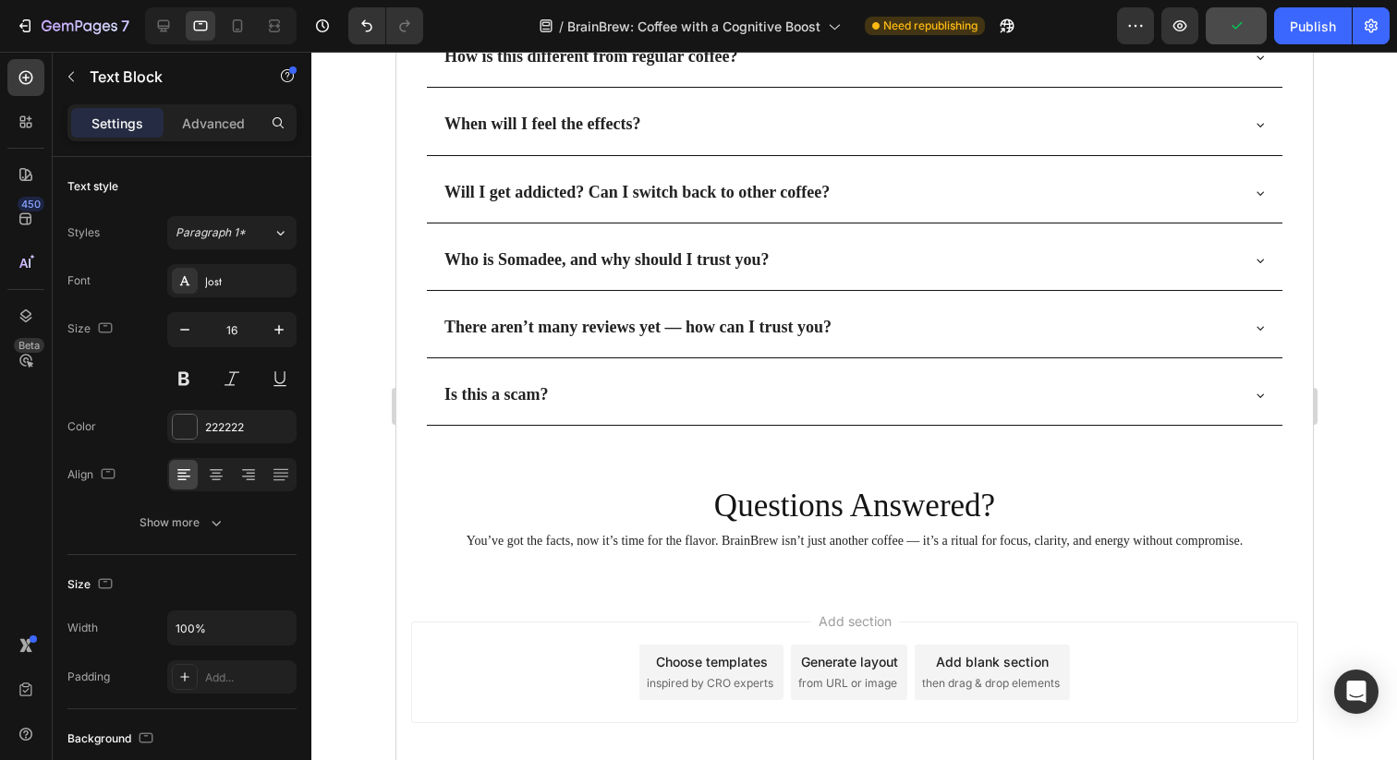
scroll to position [5597, 0]
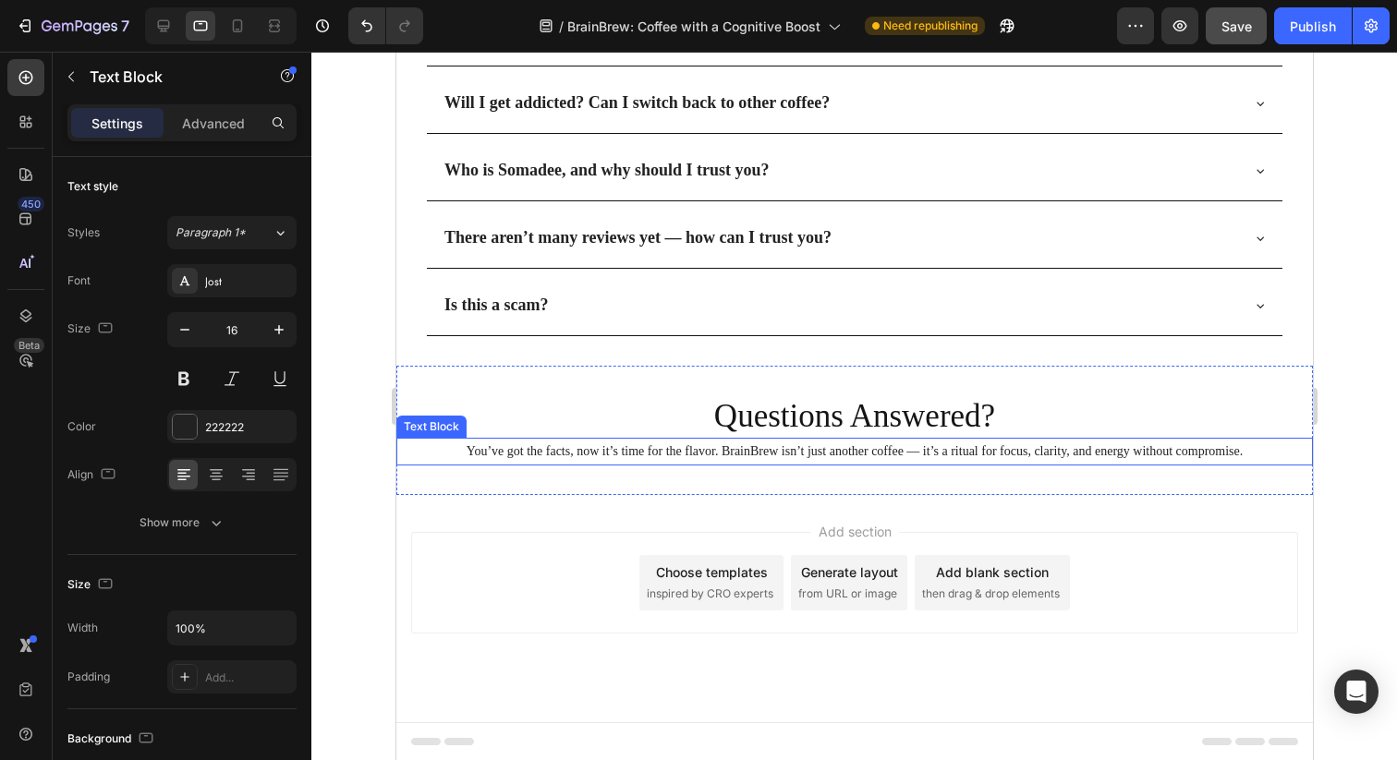
click at [672, 455] on p "You’ve got the facts, now it’s time for the flavor. BrainBrew isn’t just anothe…" at bounding box center [853, 451] width 913 height 23
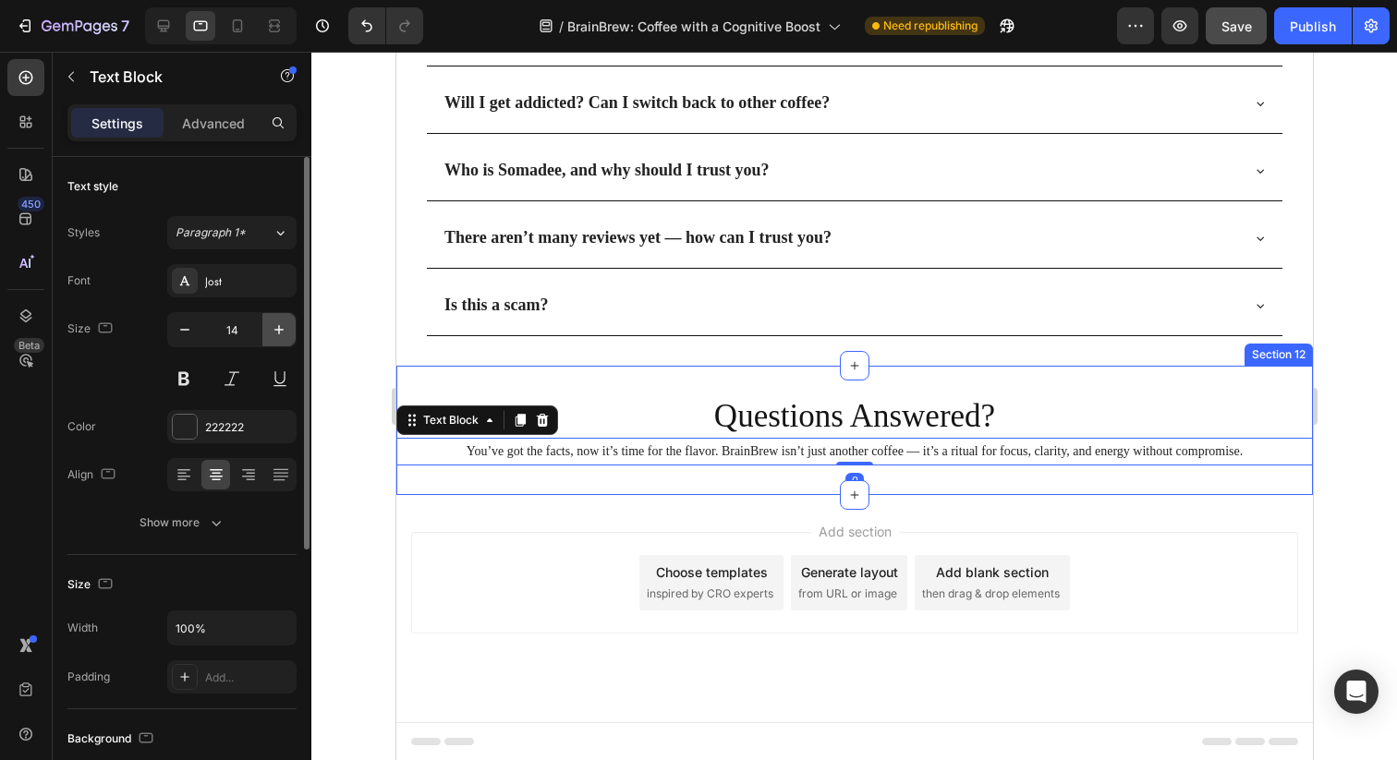
click at [271, 333] on icon "button" at bounding box center [279, 330] width 18 height 18
type input "16"
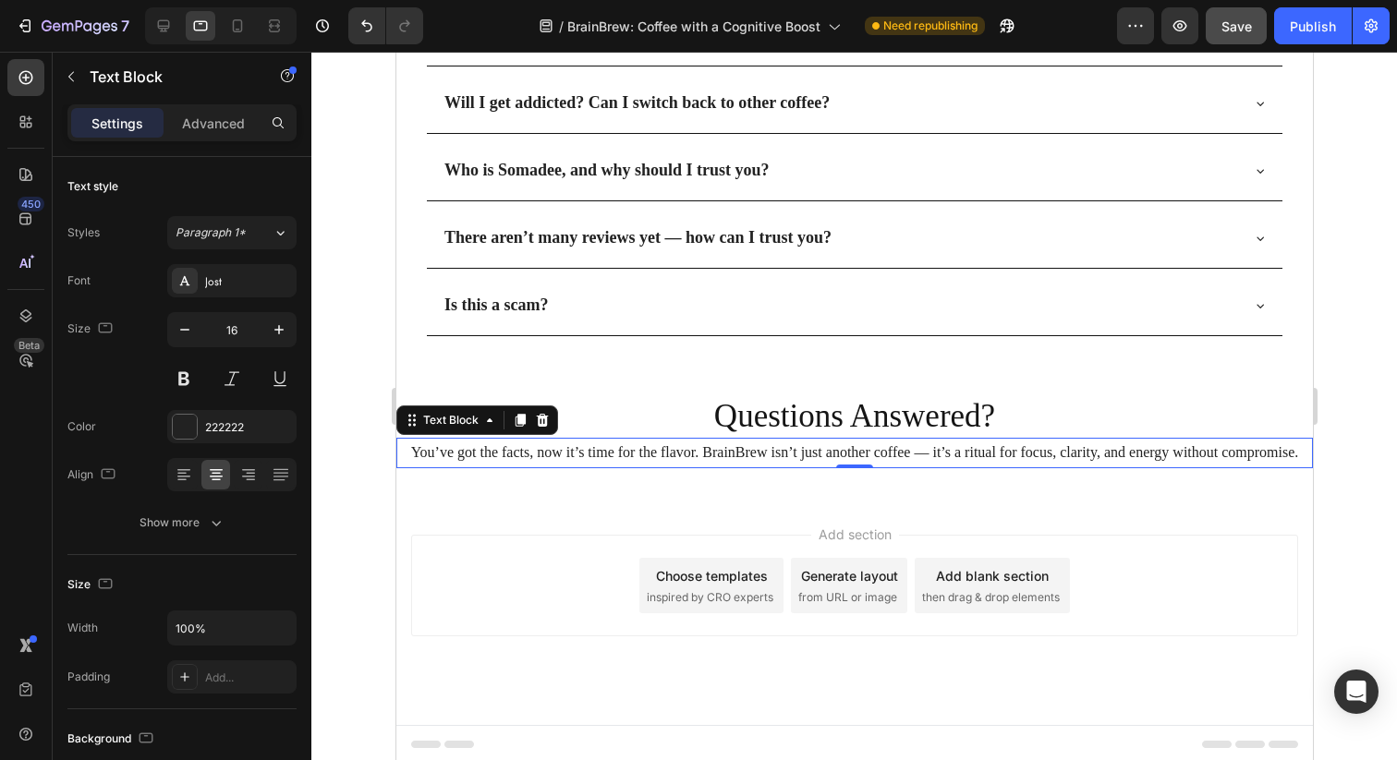
click at [639, 449] on p "You’ve got the facts, now it’s time for the flavor. BrainBrew isn’t just anothe…" at bounding box center [853, 453] width 913 height 27
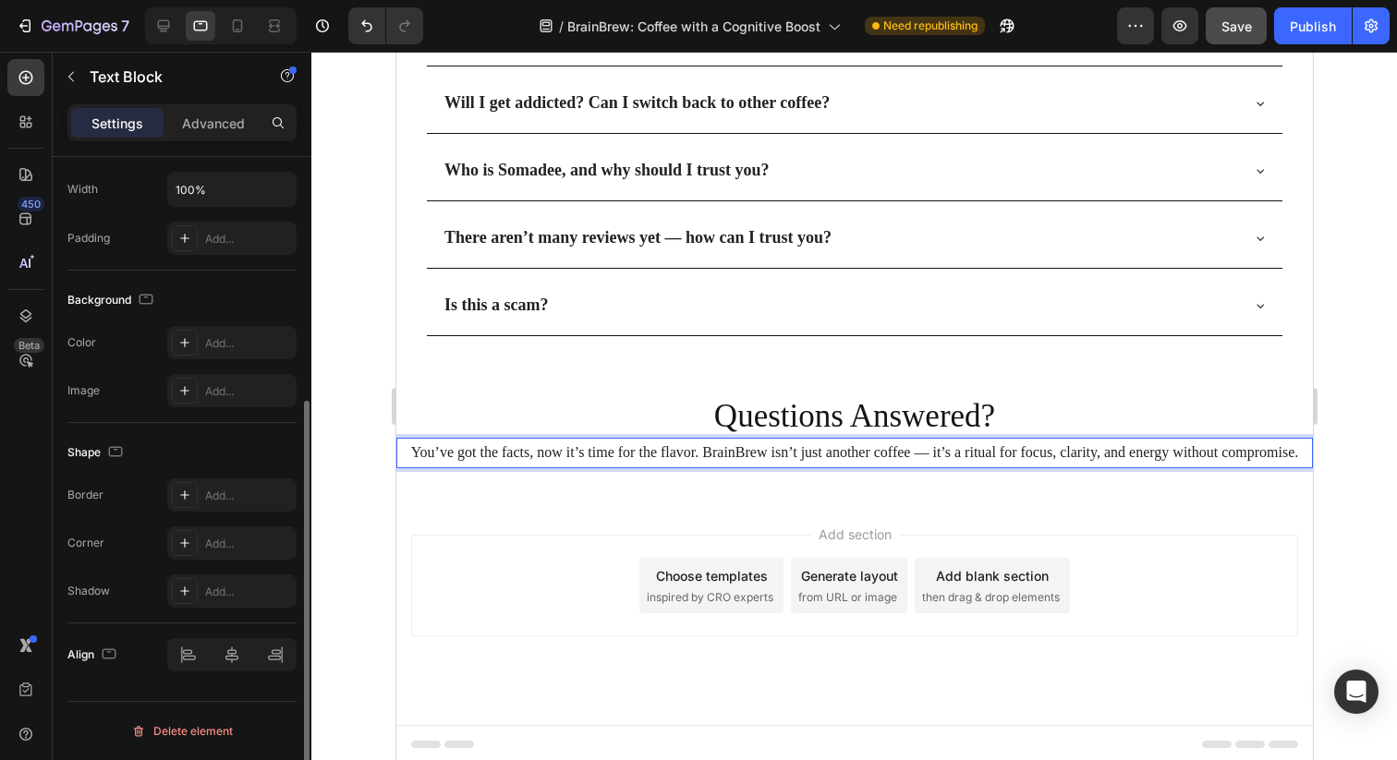
scroll to position [244, 0]
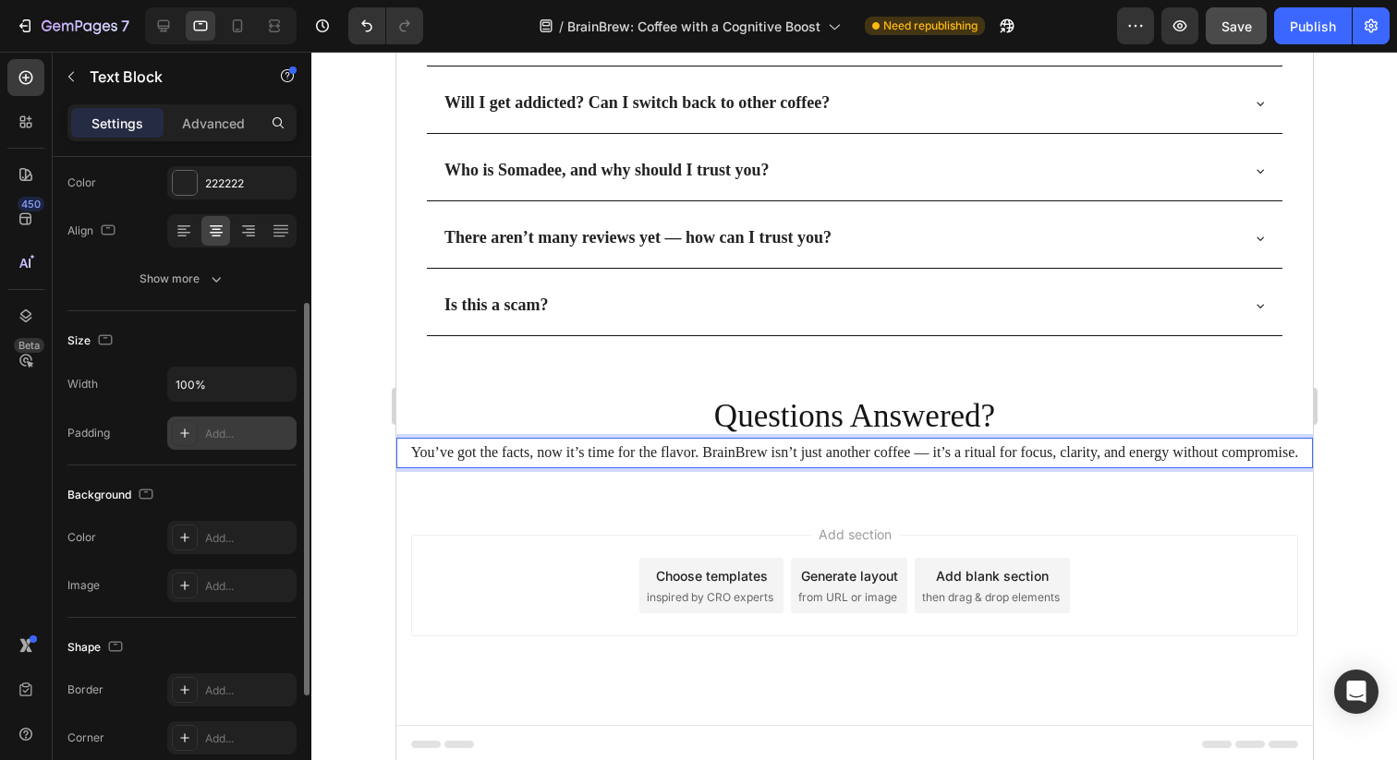
click at [177, 430] on icon at bounding box center [184, 433] width 15 height 15
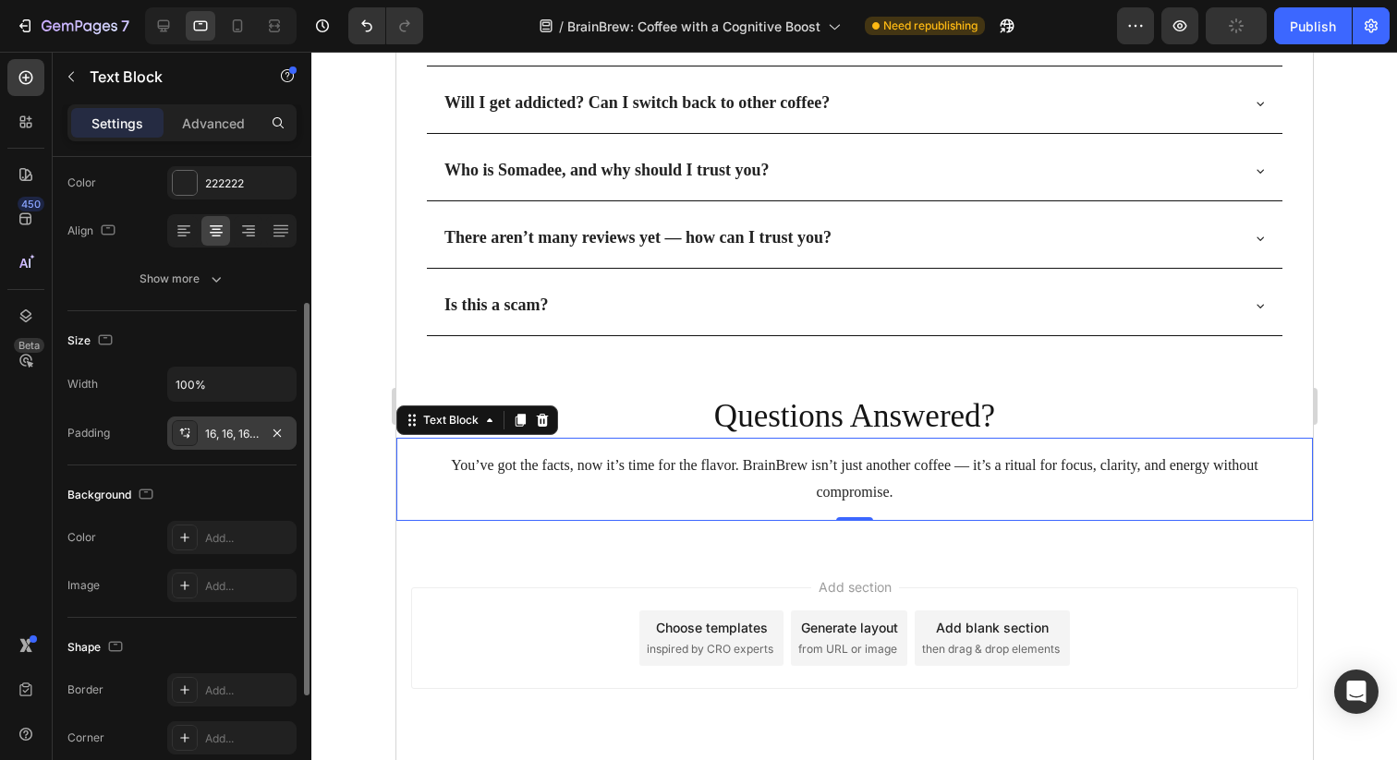
click at [142, 476] on div "Background The changes might be hidden by the video. Color Add... Image Add..." at bounding box center [181, 542] width 229 height 152
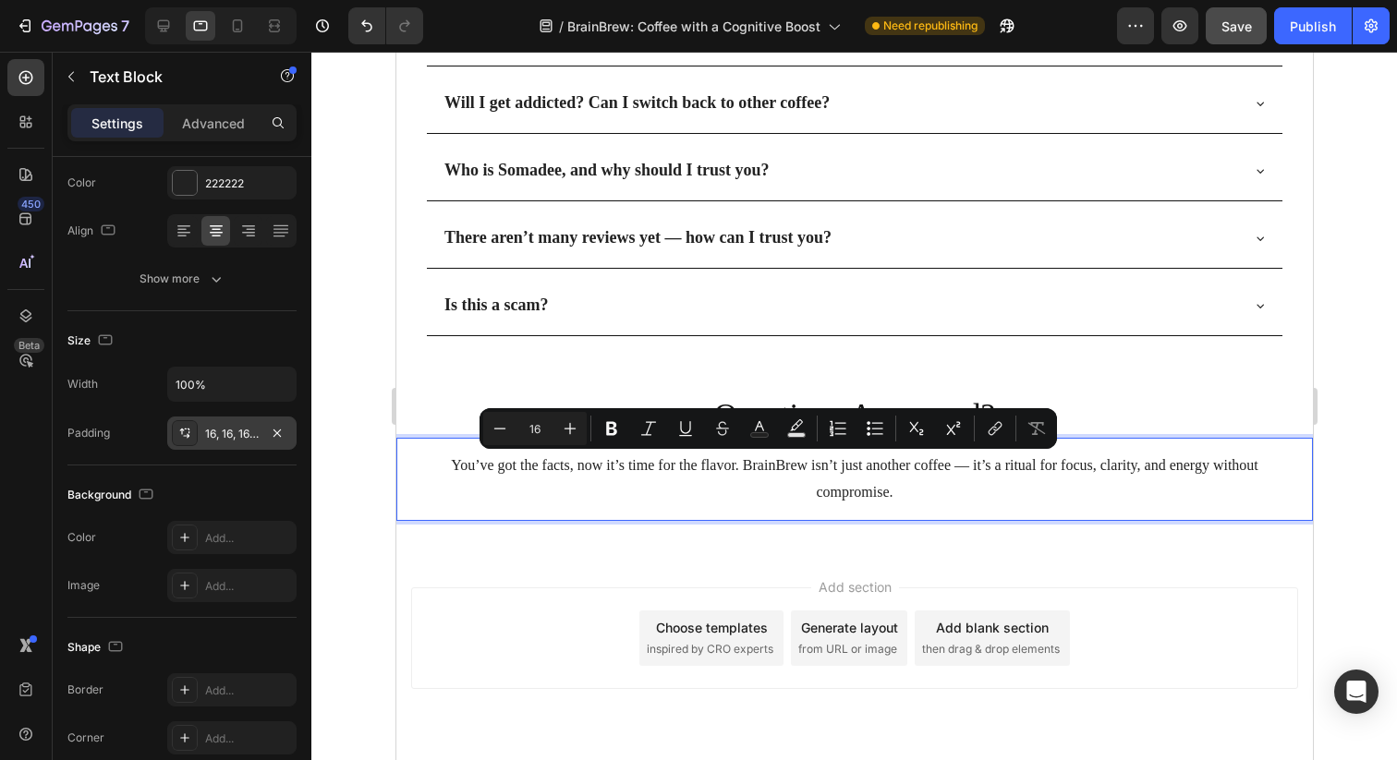
click at [701, 465] on p "You’ve got the facts, now it’s time for the flavor. BrainBrew isn’t just anothe…" at bounding box center [853, 480] width 887 height 54
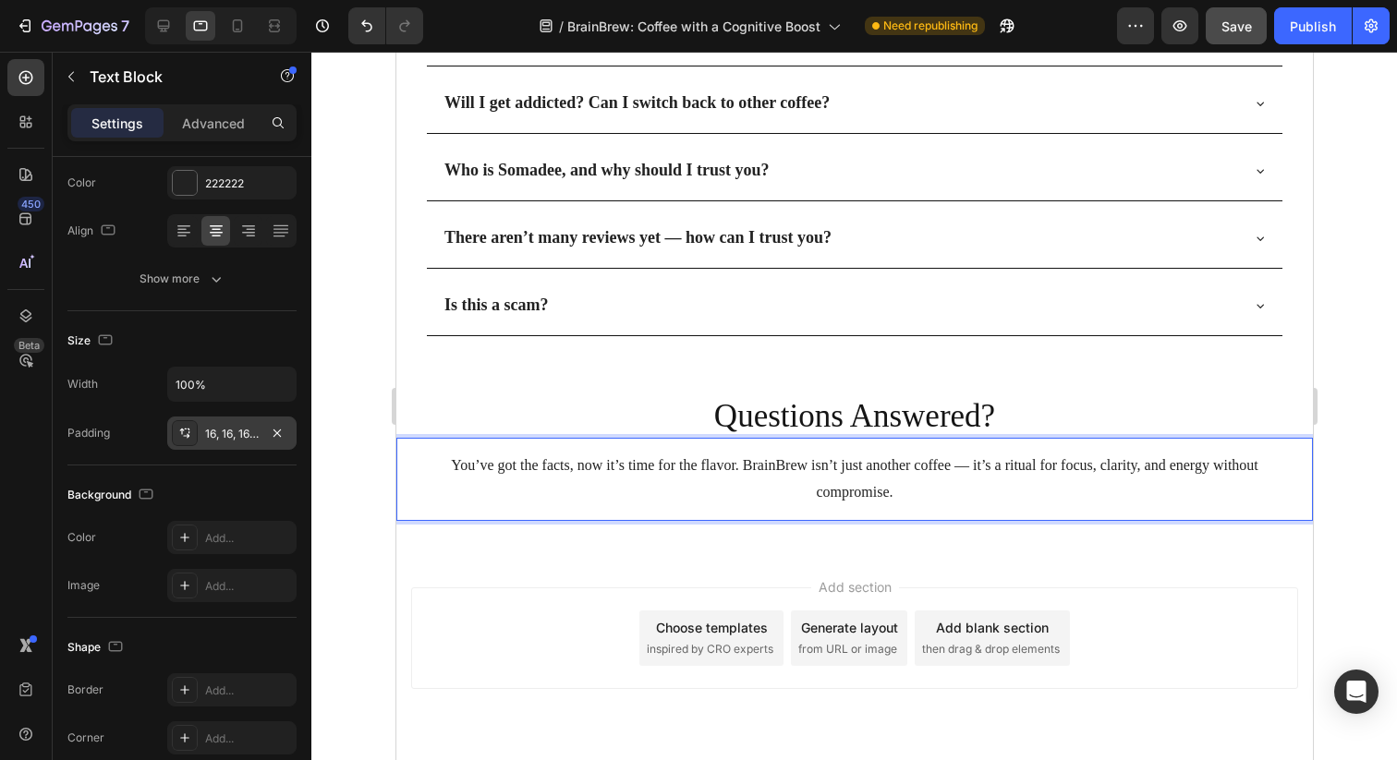
click at [929, 468] on p "You’ve got the facts, now it’s time for the flavor. BrainBrew isn’t just anothe…" at bounding box center [853, 480] width 887 height 54
click at [704, 465] on p "You’ve got the facts, now it’s time for the flavor. BrainBrew isn’t just anothe…" at bounding box center [853, 480] width 887 height 54
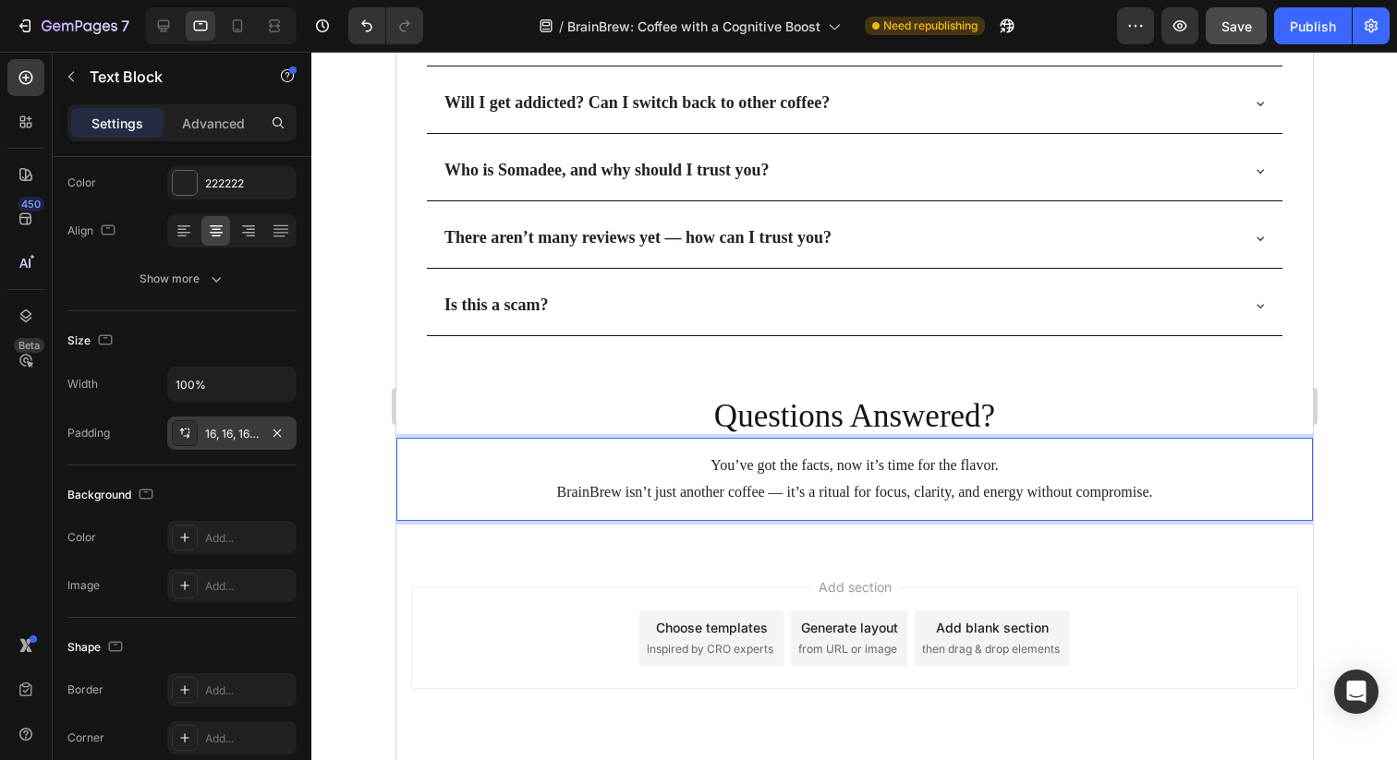
click at [790, 491] on p "BrainBrew isn’t just another coffee — it’s a ritual for focus, clarity, and ene…" at bounding box center [853, 492] width 887 height 27
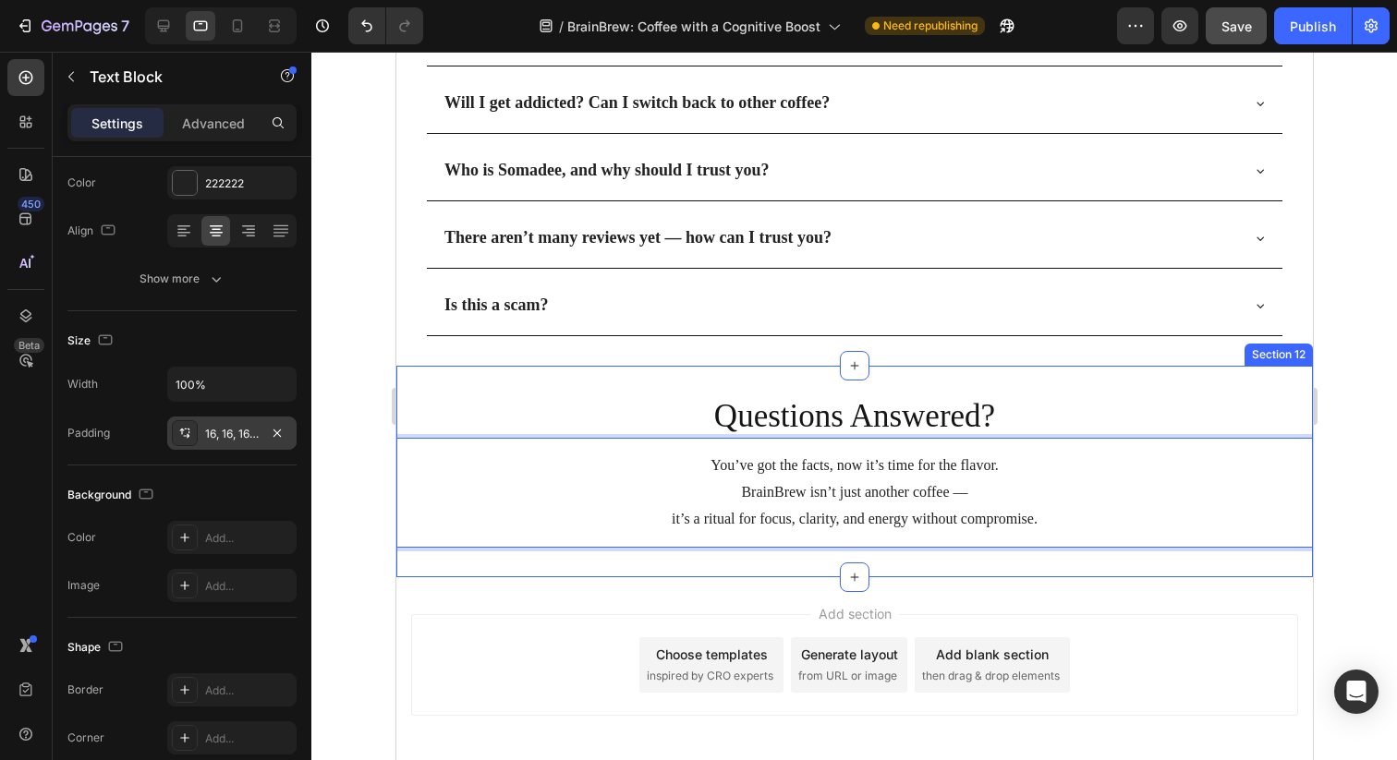
click at [972, 562] on div "Questions Answered? Heading You’ve got the facts, now it’s time for the flavor.…" at bounding box center [853, 471] width 916 height 211
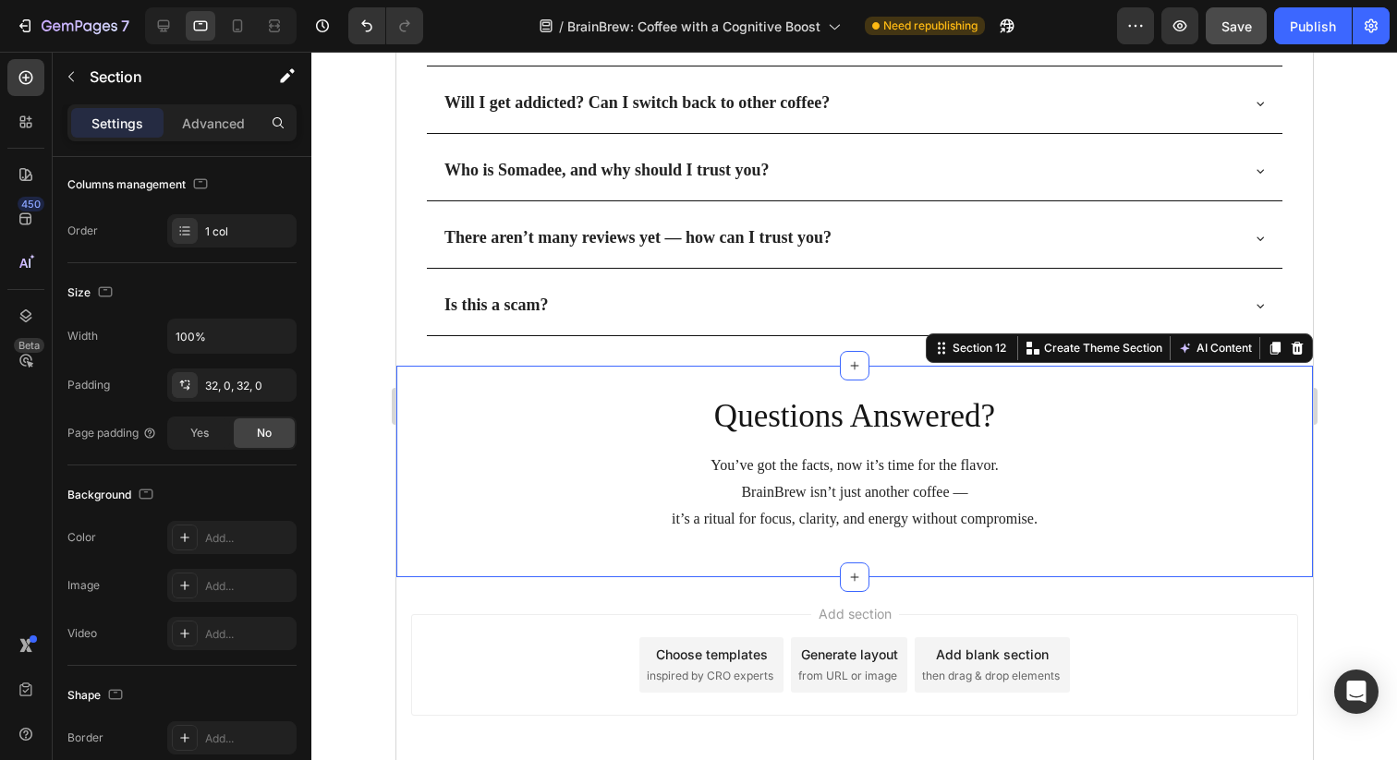
scroll to position [0, 0]
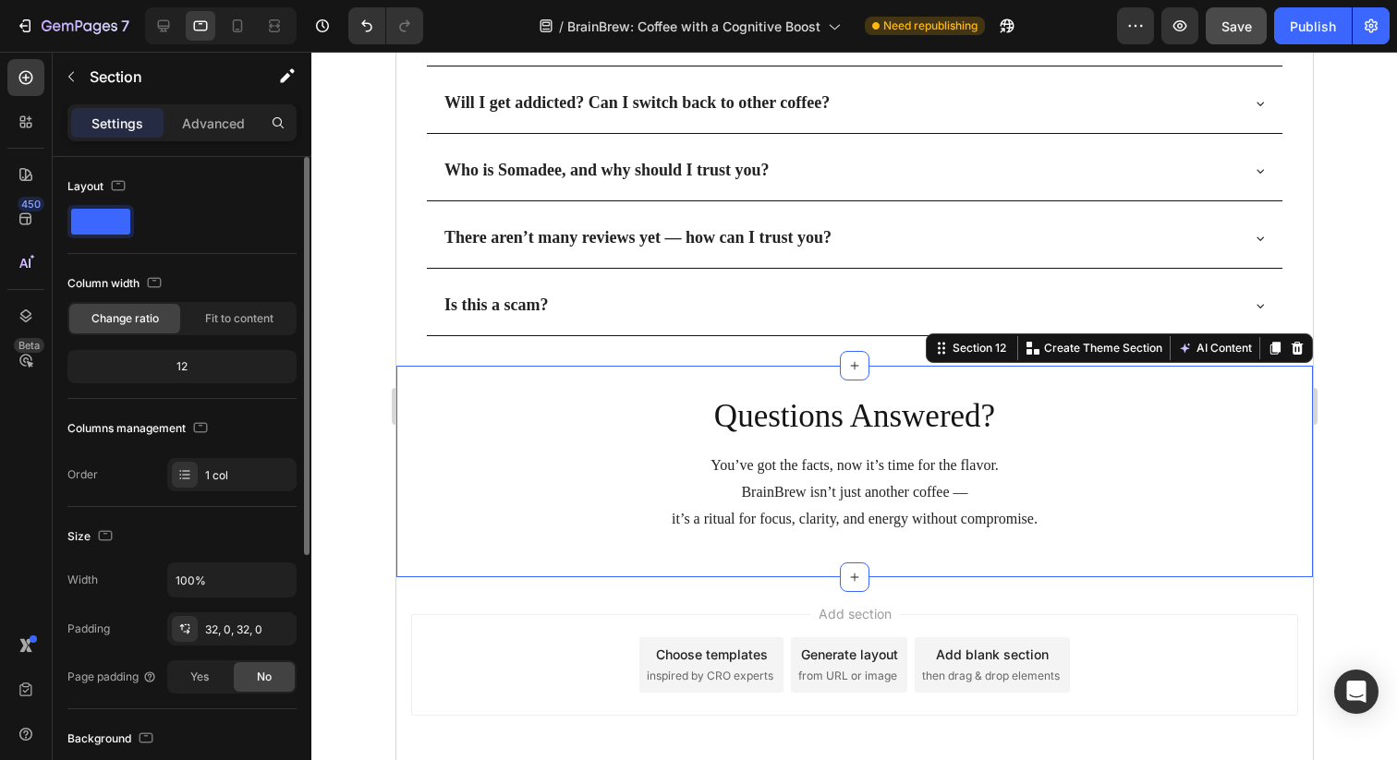
click at [963, 514] on p "it’s a ritual for focus, clarity, and energy without compromise." at bounding box center [853, 519] width 887 height 27
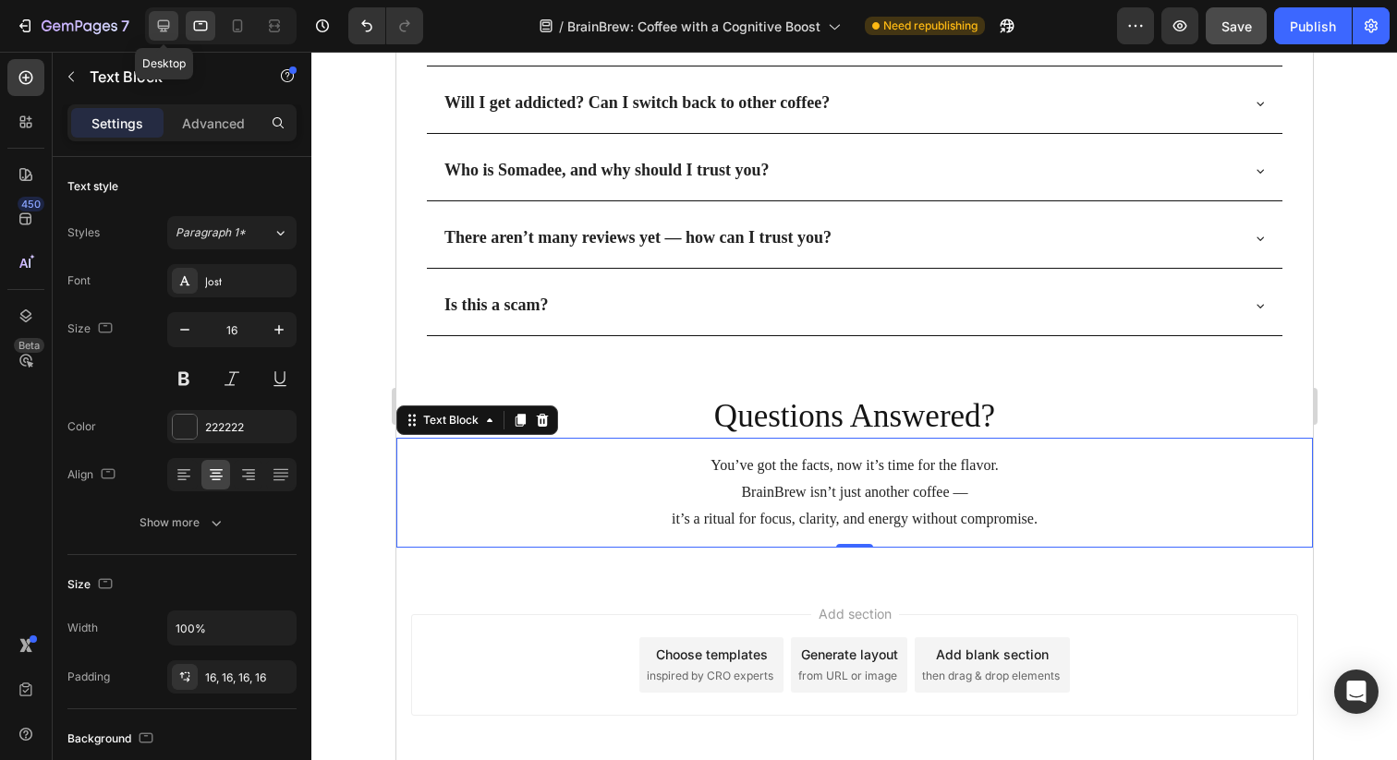
click at [160, 21] on icon at bounding box center [163, 26] width 18 height 18
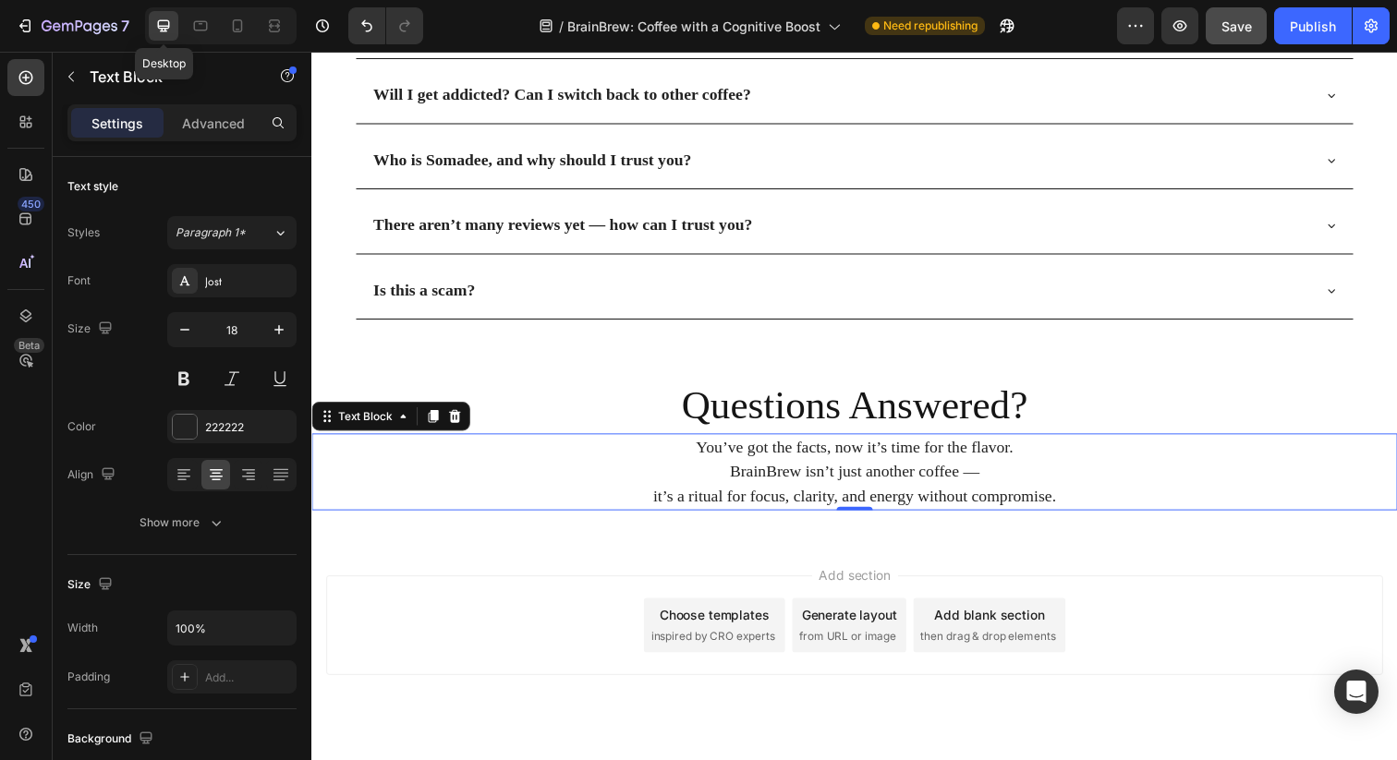
scroll to position [5632, 0]
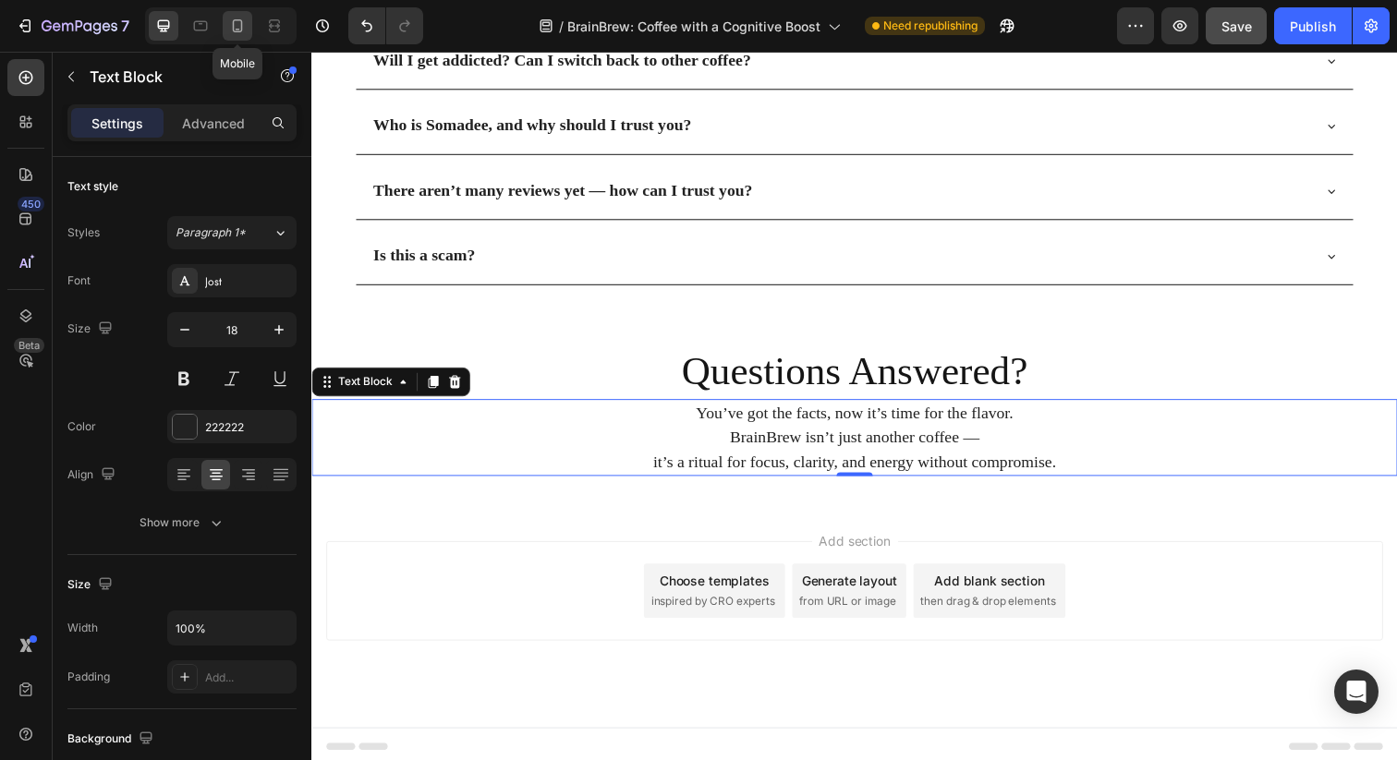
click at [245, 31] on icon at bounding box center [237, 26] width 18 height 18
type input "14"
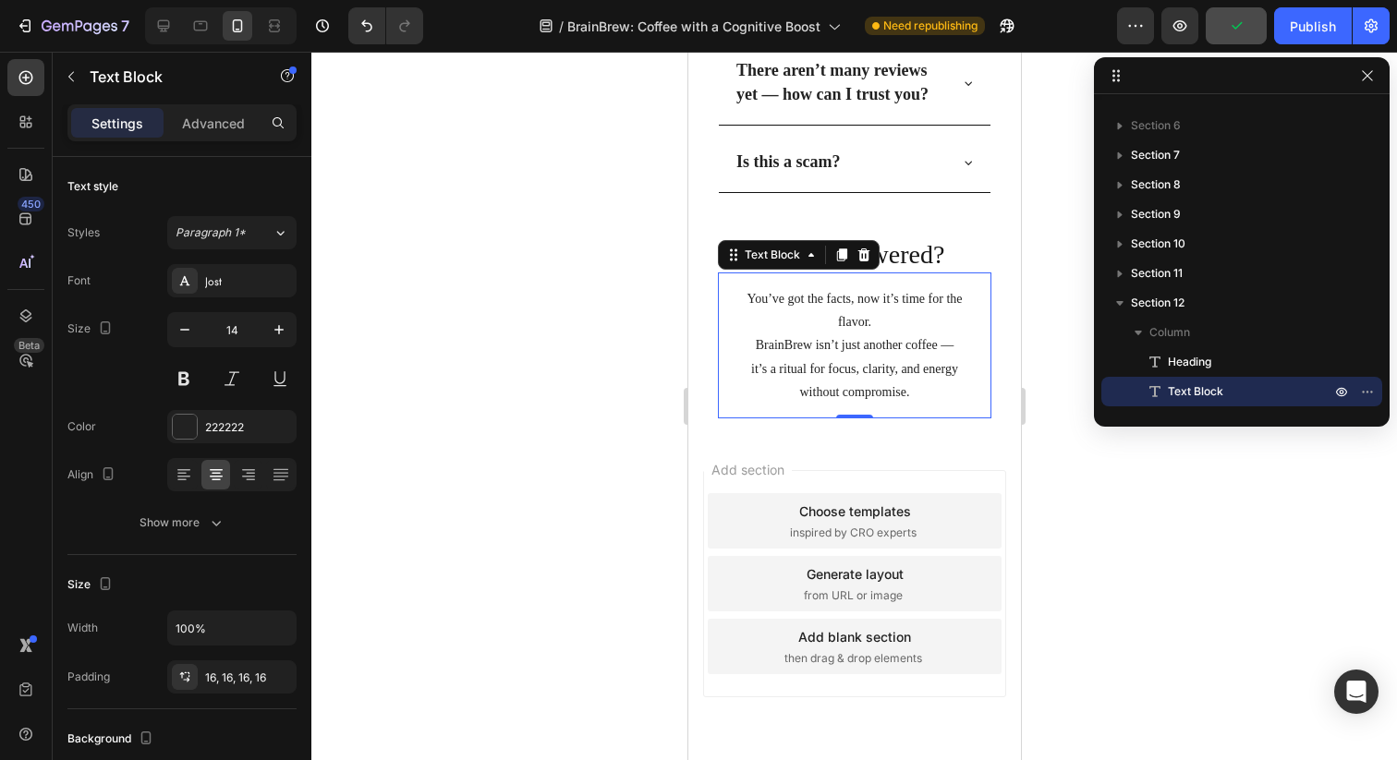
scroll to position [5643, 0]
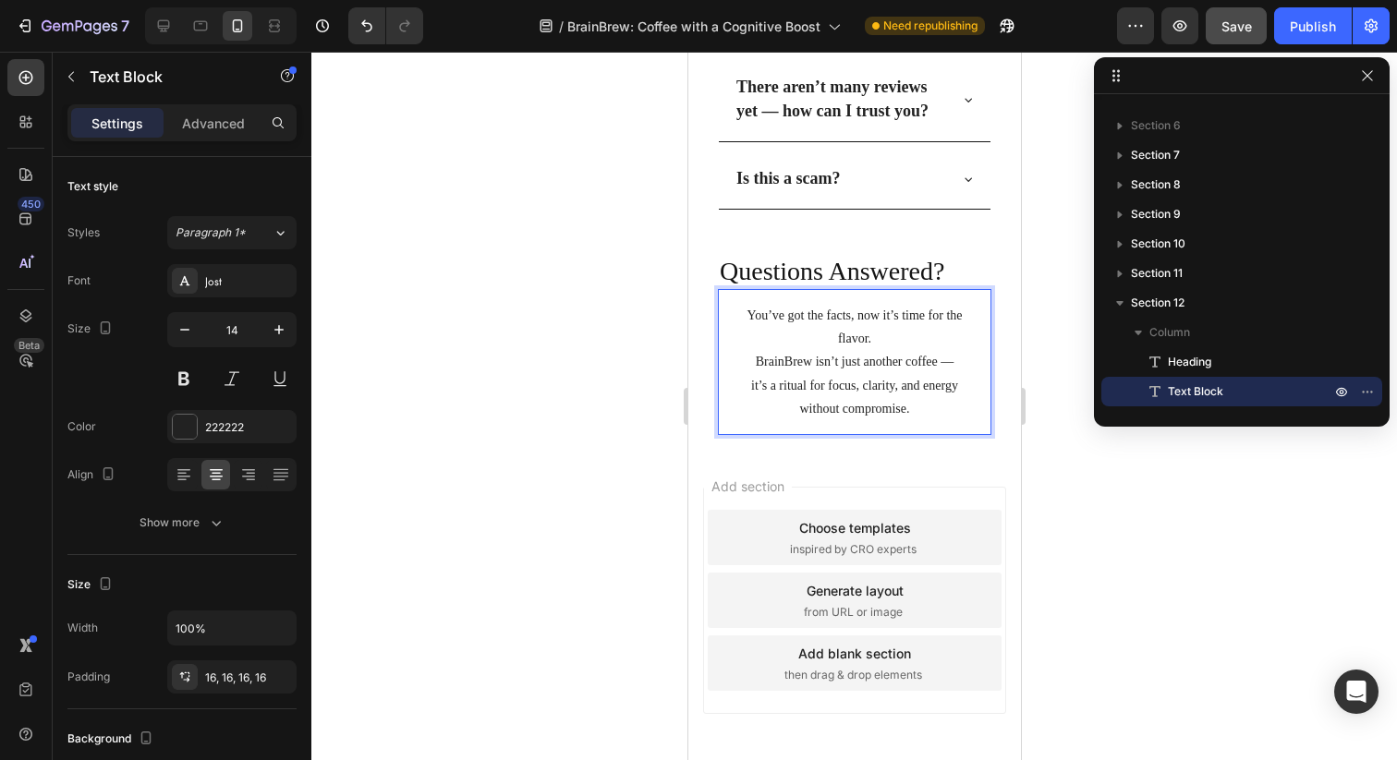
click at [937, 479] on div "Add section Choose templates inspired by CRO experts Generate layout from URL o…" at bounding box center [853, 626] width 333 height 353
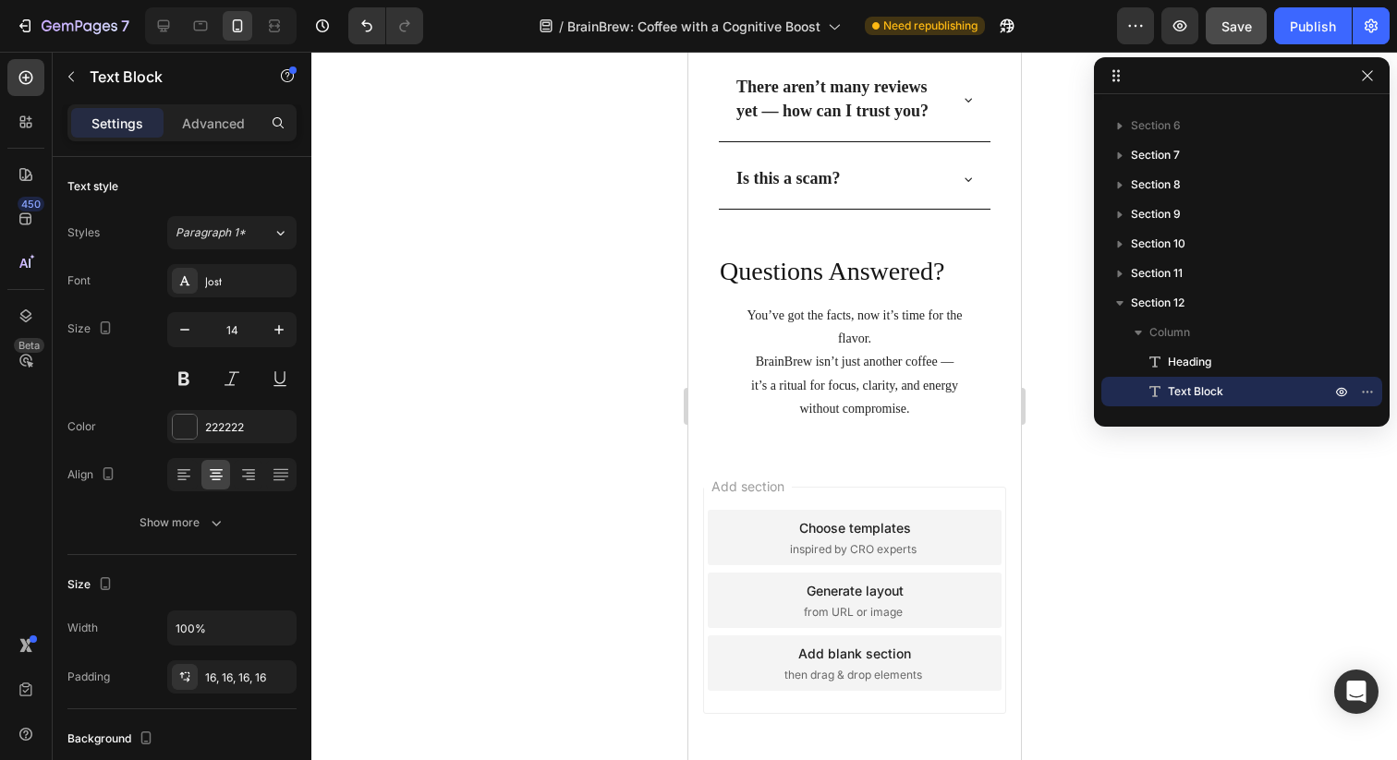
click at [951, 395] on p "it’s a ritual for focus, clarity, and energy without compromise." at bounding box center [854, 397] width 244 height 46
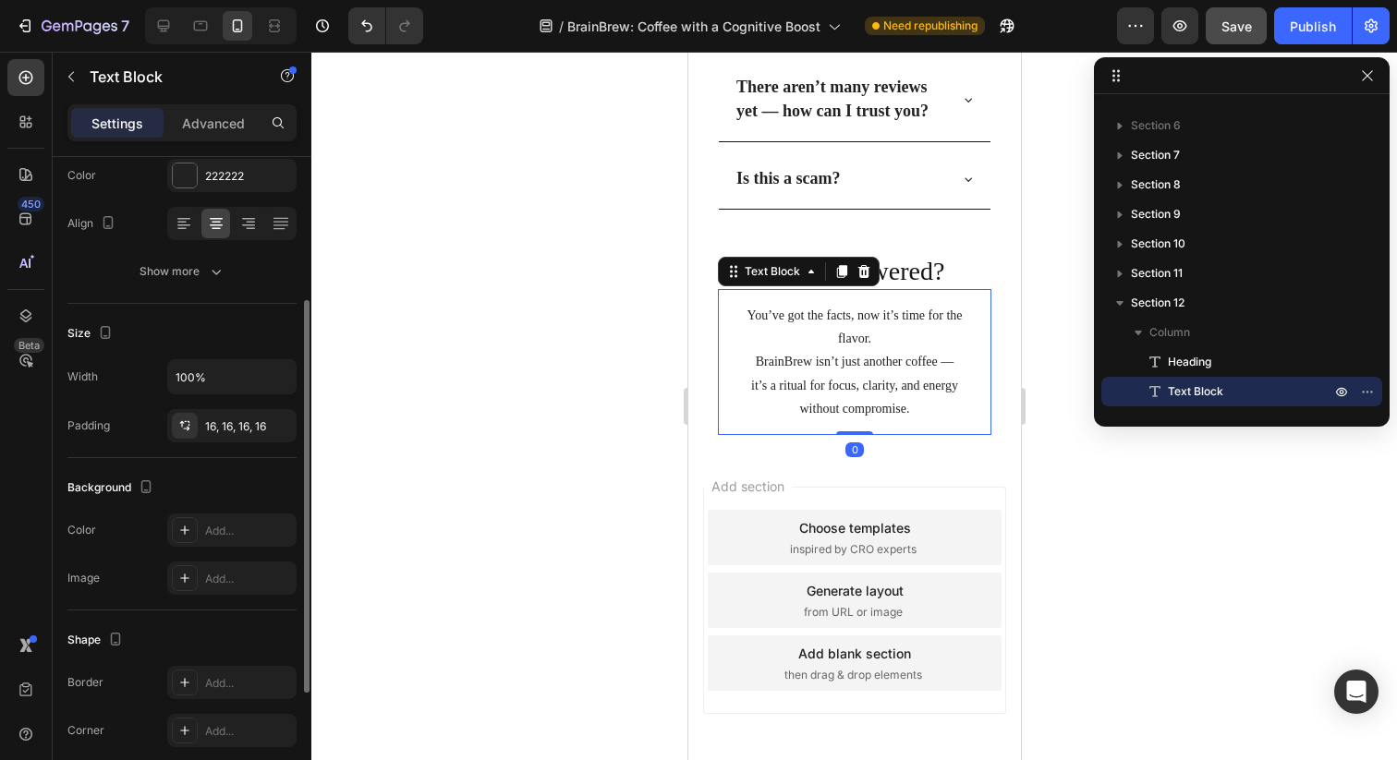
scroll to position [255, 0]
click at [188, 430] on div at bounding box center [185, 422] width 26 height 26
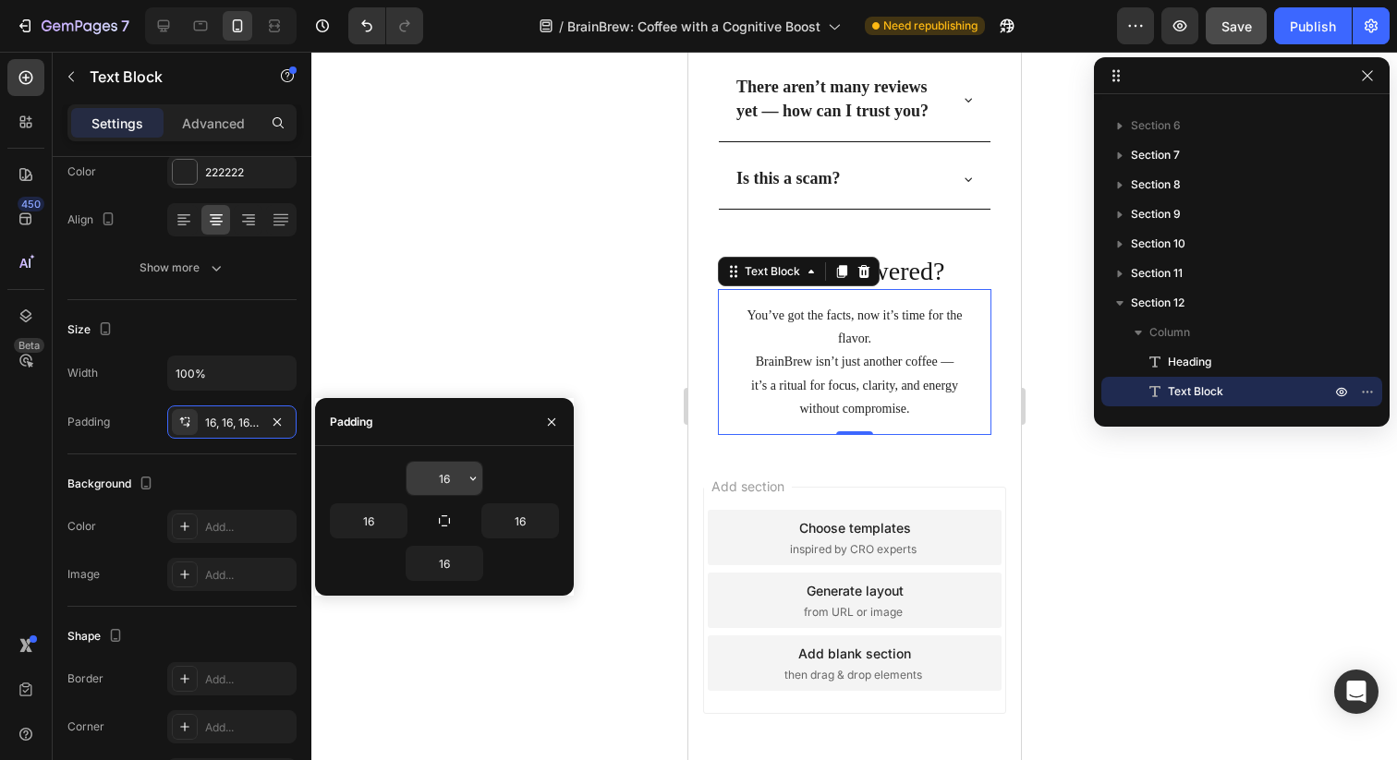
click at [442, 483] on input "16" at bounding box center [444, 478] width 76 height 33
type input "1"
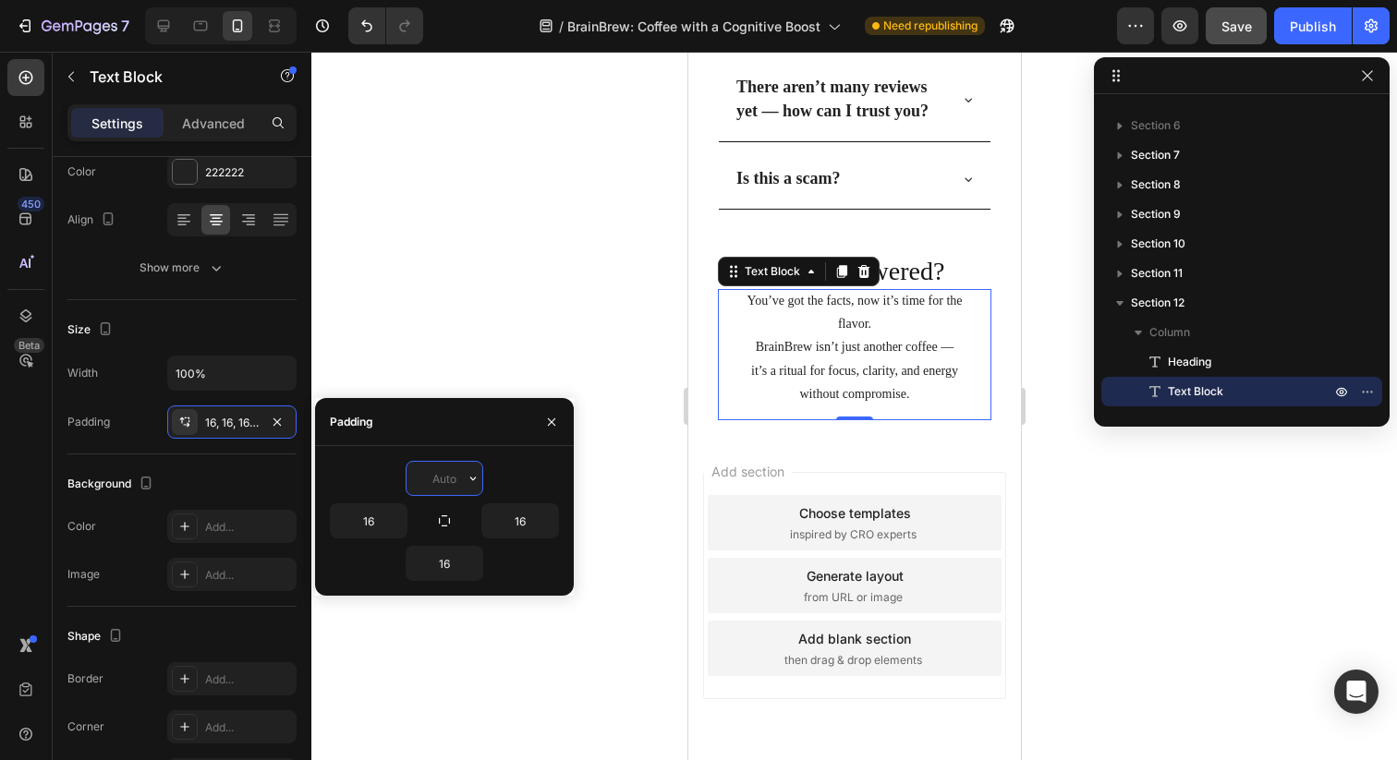
type input "0"
click at [736, 423] on div "Questions Answered? Heading You’ve got the facts, now it’s time for the flavor.…" at bounding box center [853, 337] width 303 height 196
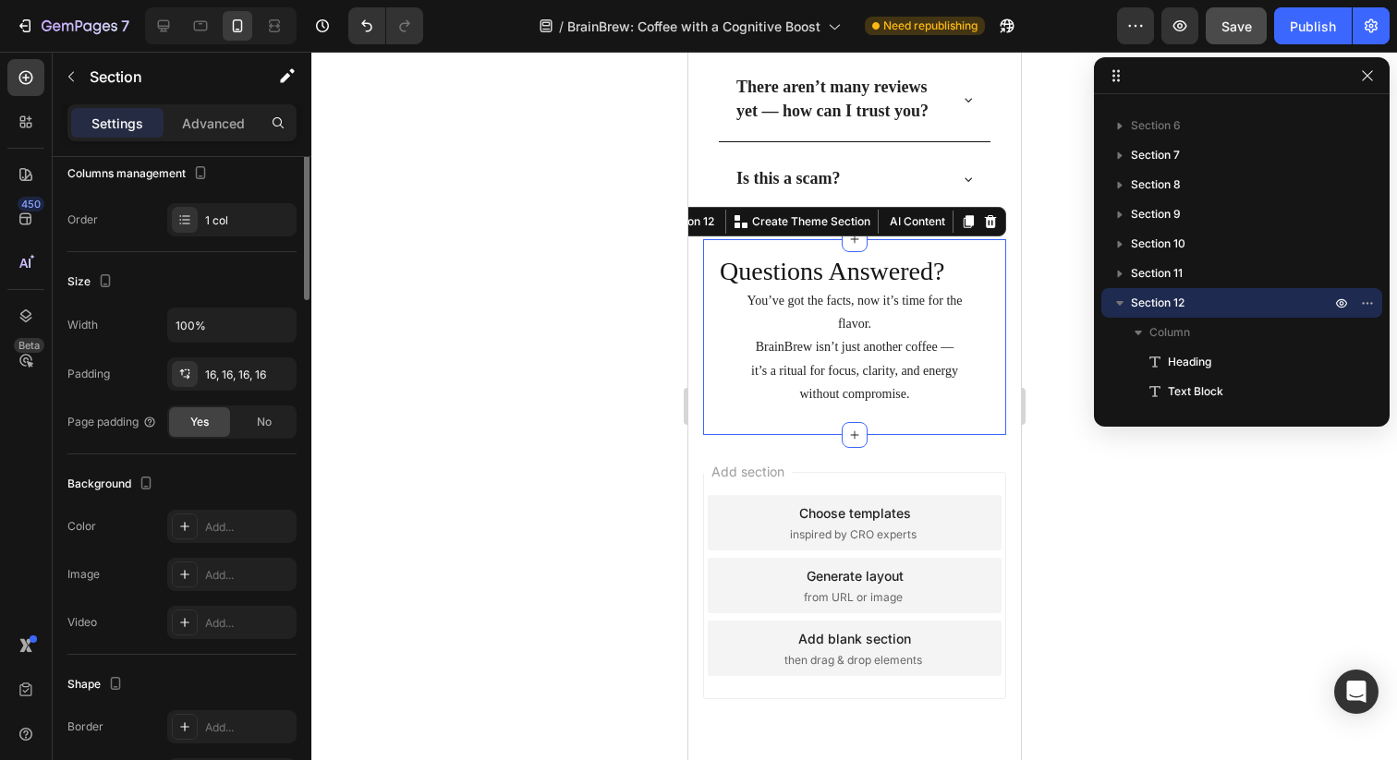
scroll to position [0, 0]
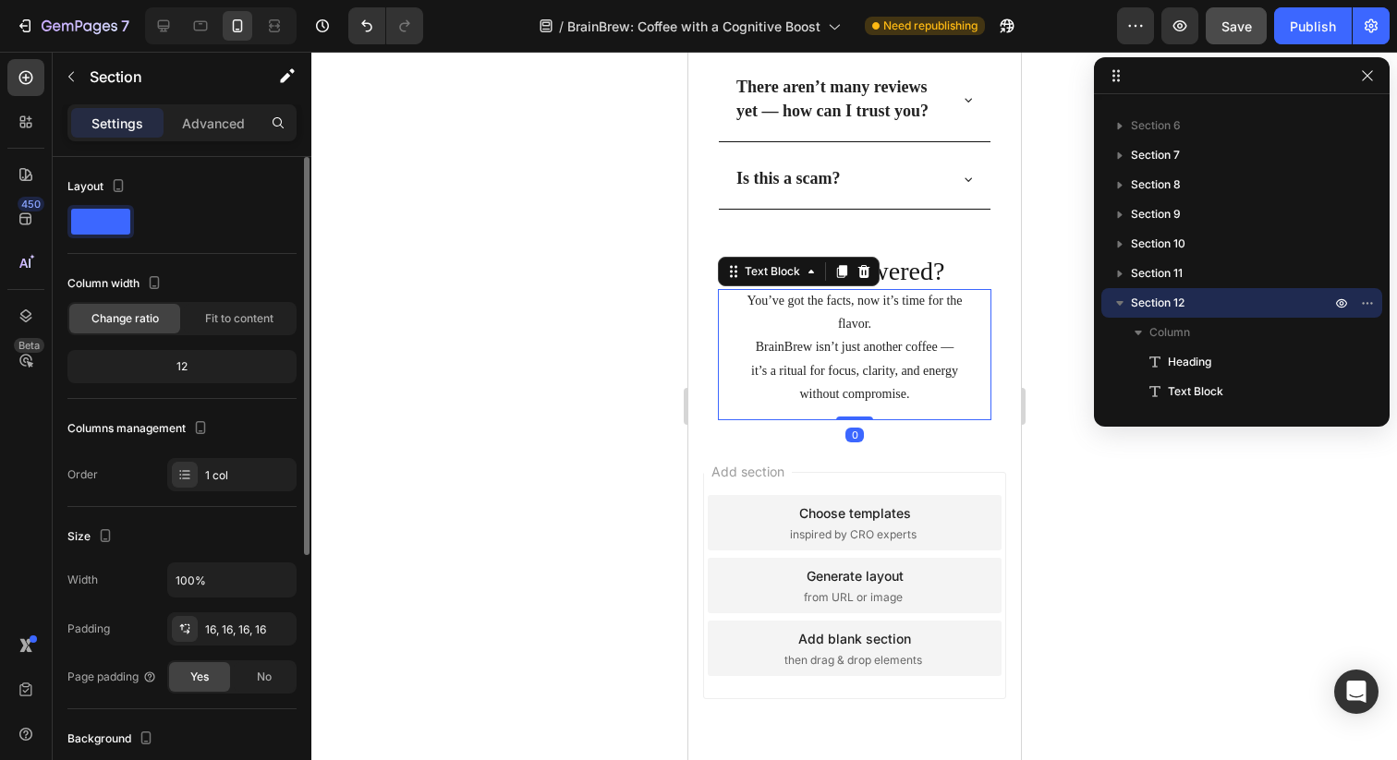
click at [759, 386] on p "it’s a ritual for focus, clarity, and energy without compromise." at bounding box center [854, 382] width 244 height 46
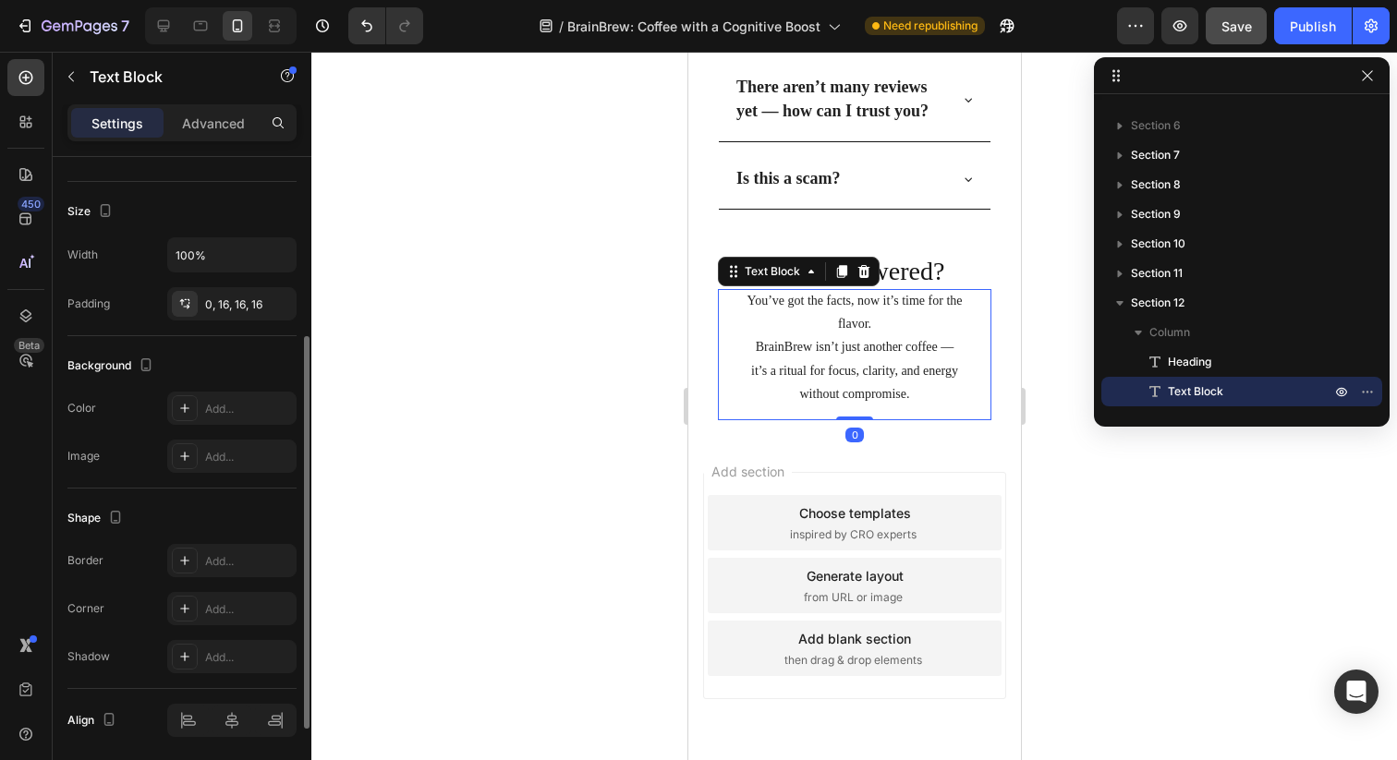
scroll to position [439, 0]
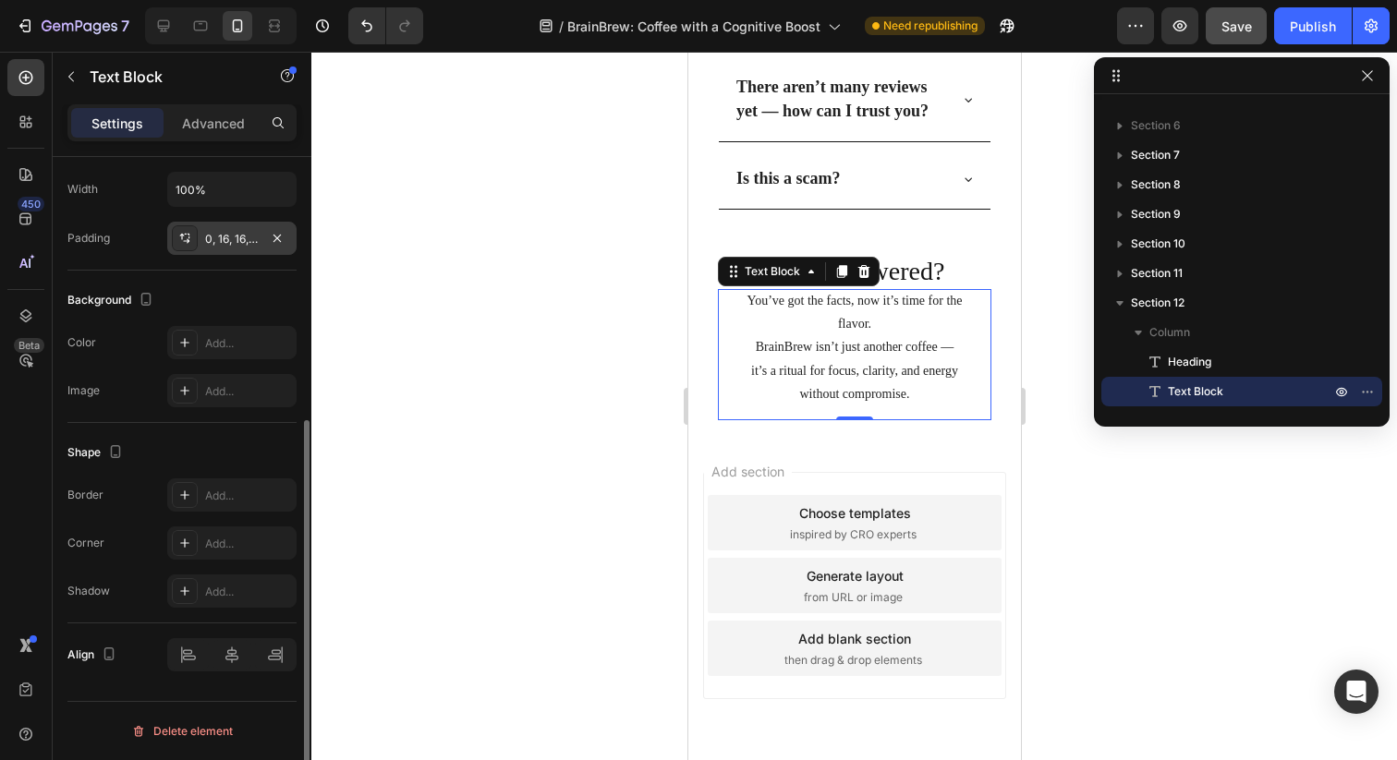
click at [216, 233] on div "0, 16, 16, 16" at bounding box center [232, 239] width 54 height 17
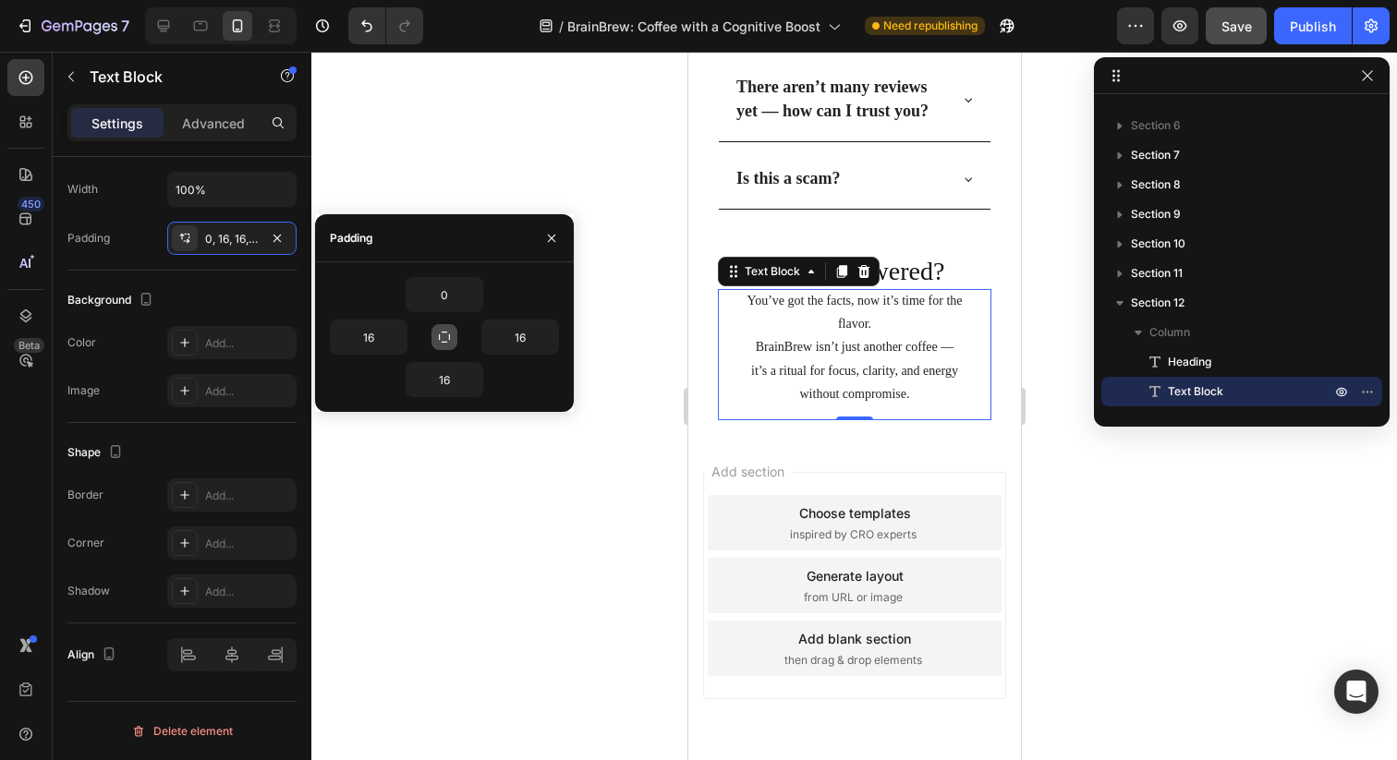
click at [455, 336] on button "button" at bounding box center [444, 337] width 26 height 26
type input "0"
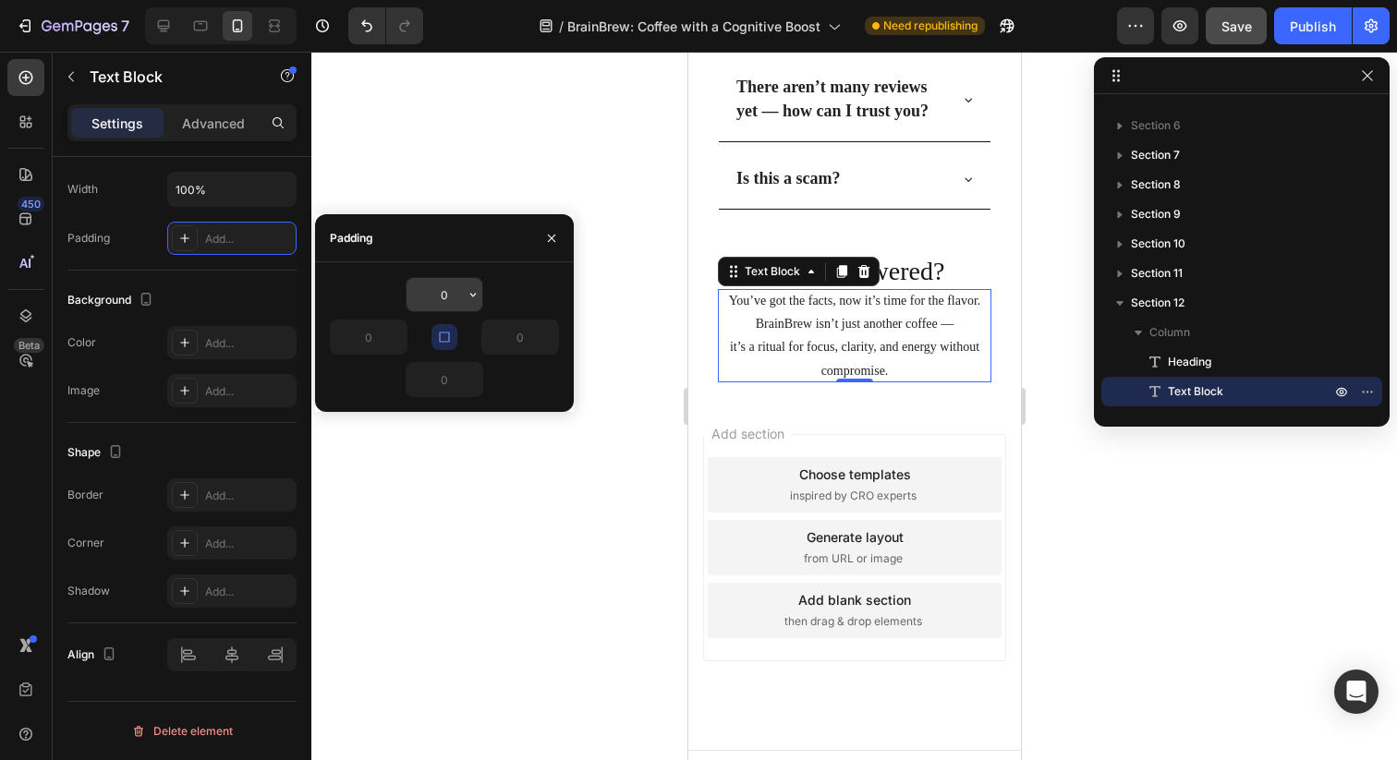
click at [434, 292] on input "0" at bounding box center [444, 294] width 76 height 33
type input "10"
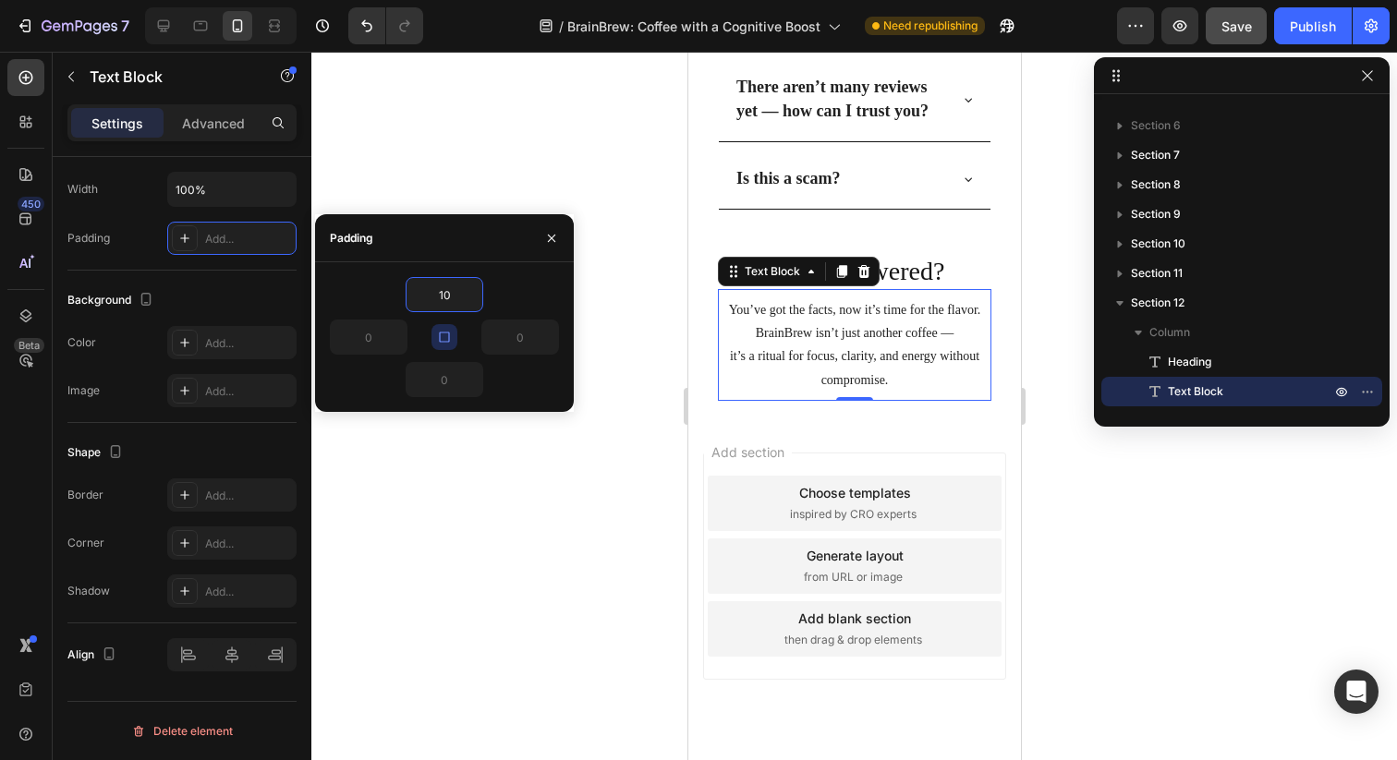
click at [941, 406] on div "Questions Answered? Heading You’ve got the facts, now it’s time for the flavor.…" at bounding box center [853, 327] width 303 height 176
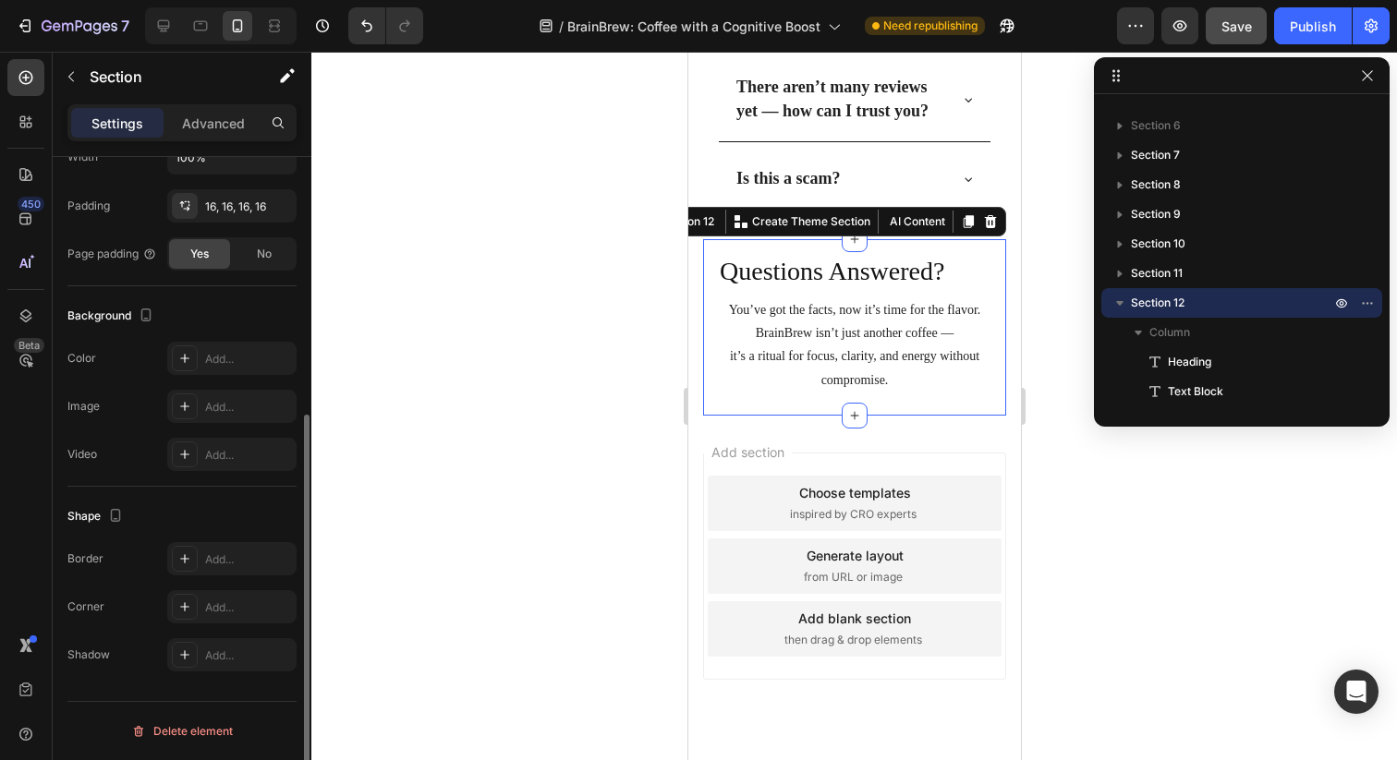
scroll to position [0, 0]
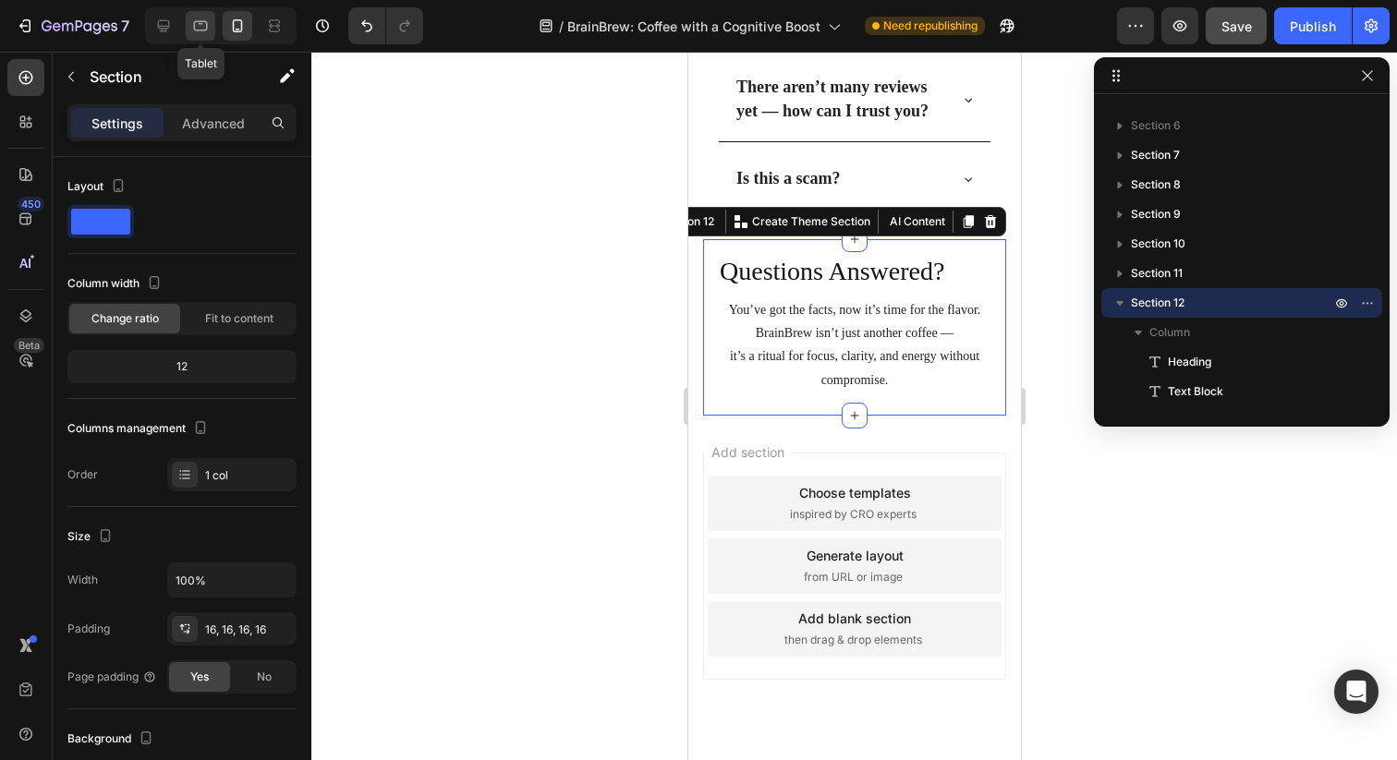
click at [207, 26] on icon at bounding box center [200, 26] width 18 height 18
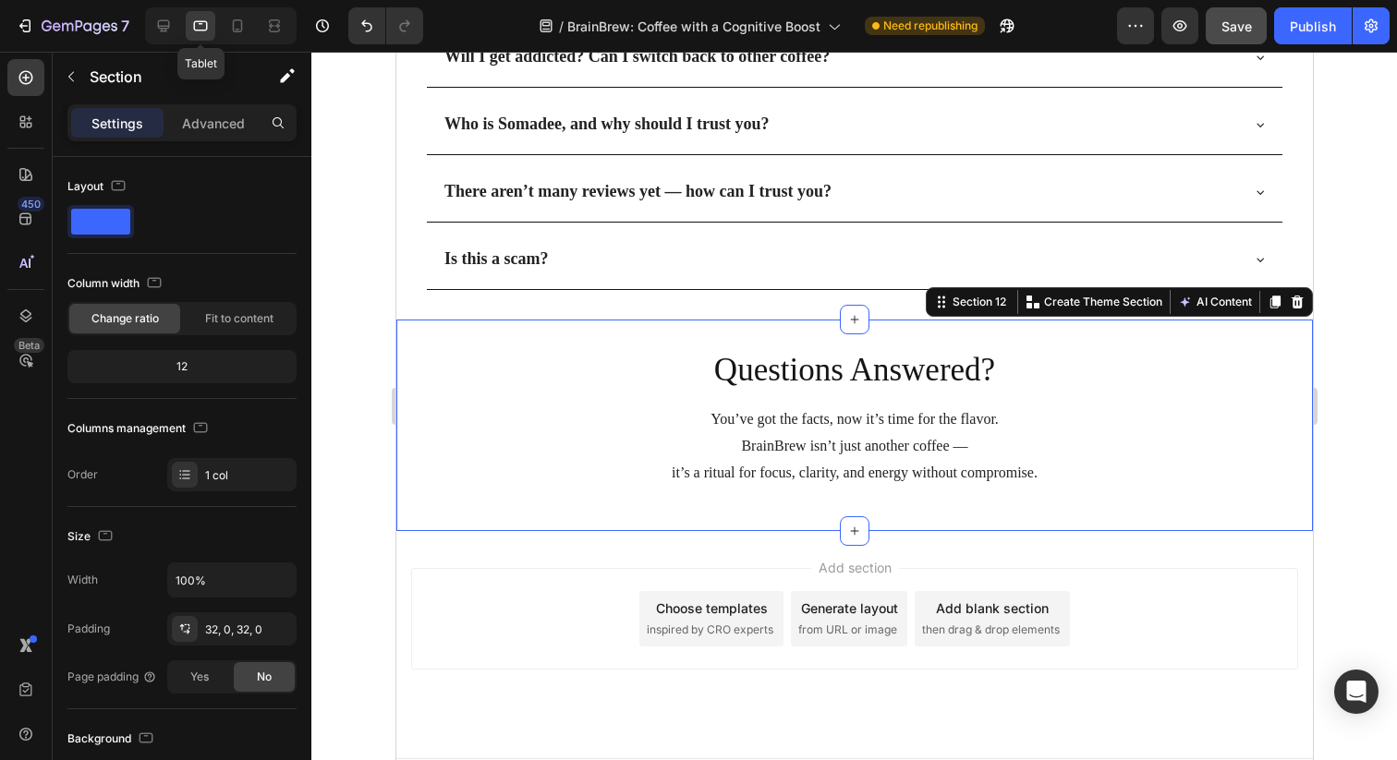
scroll to position [5680, 0]
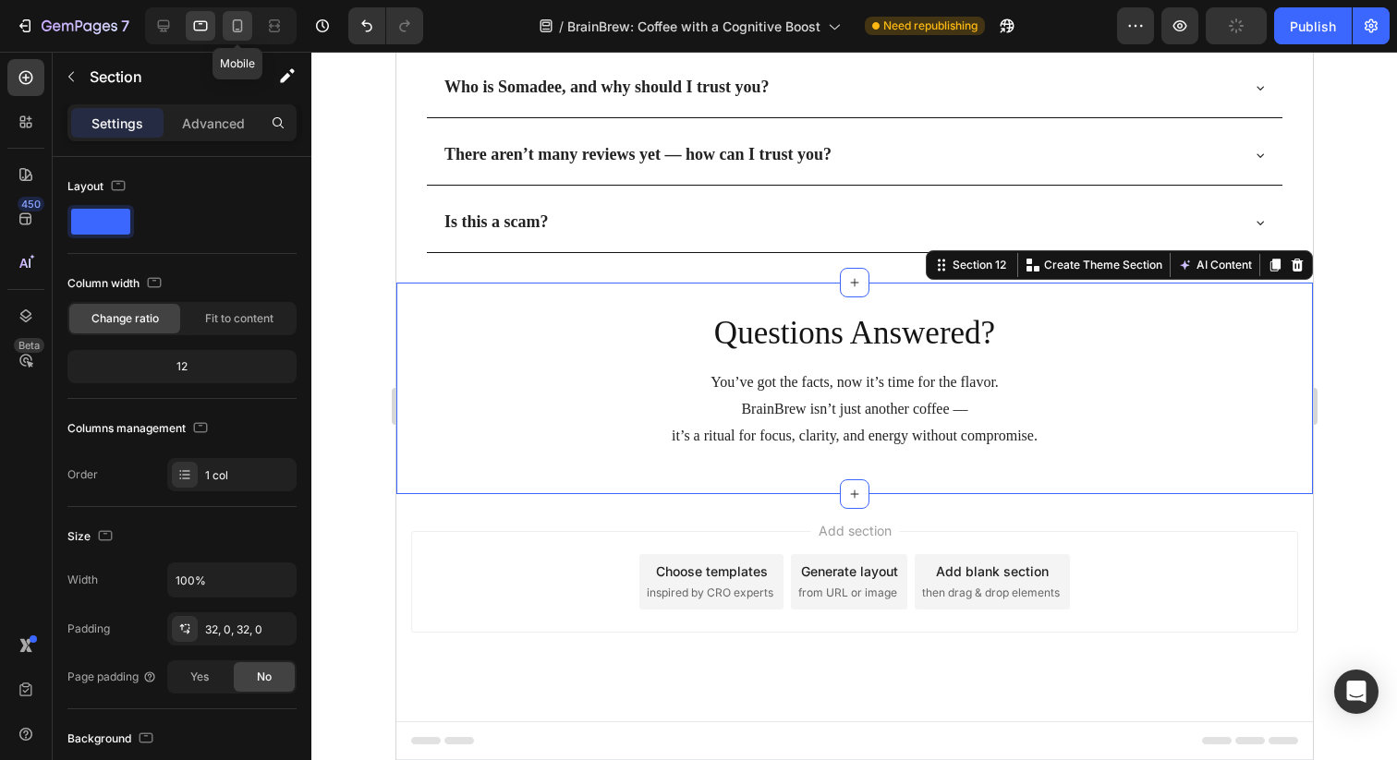
click at [240, 24] on icon at bounding box center [237, 26] width 18 height 18
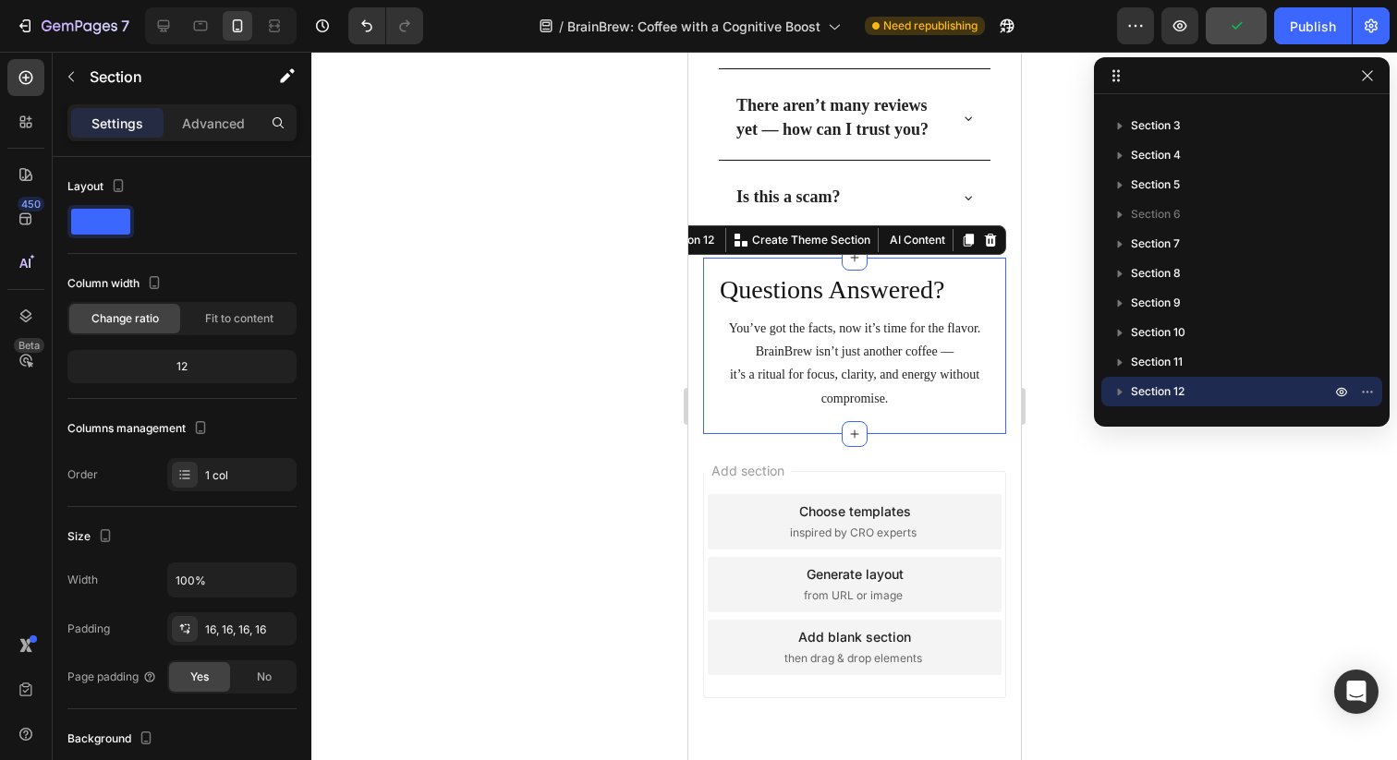
scroll to position [5588, 0]
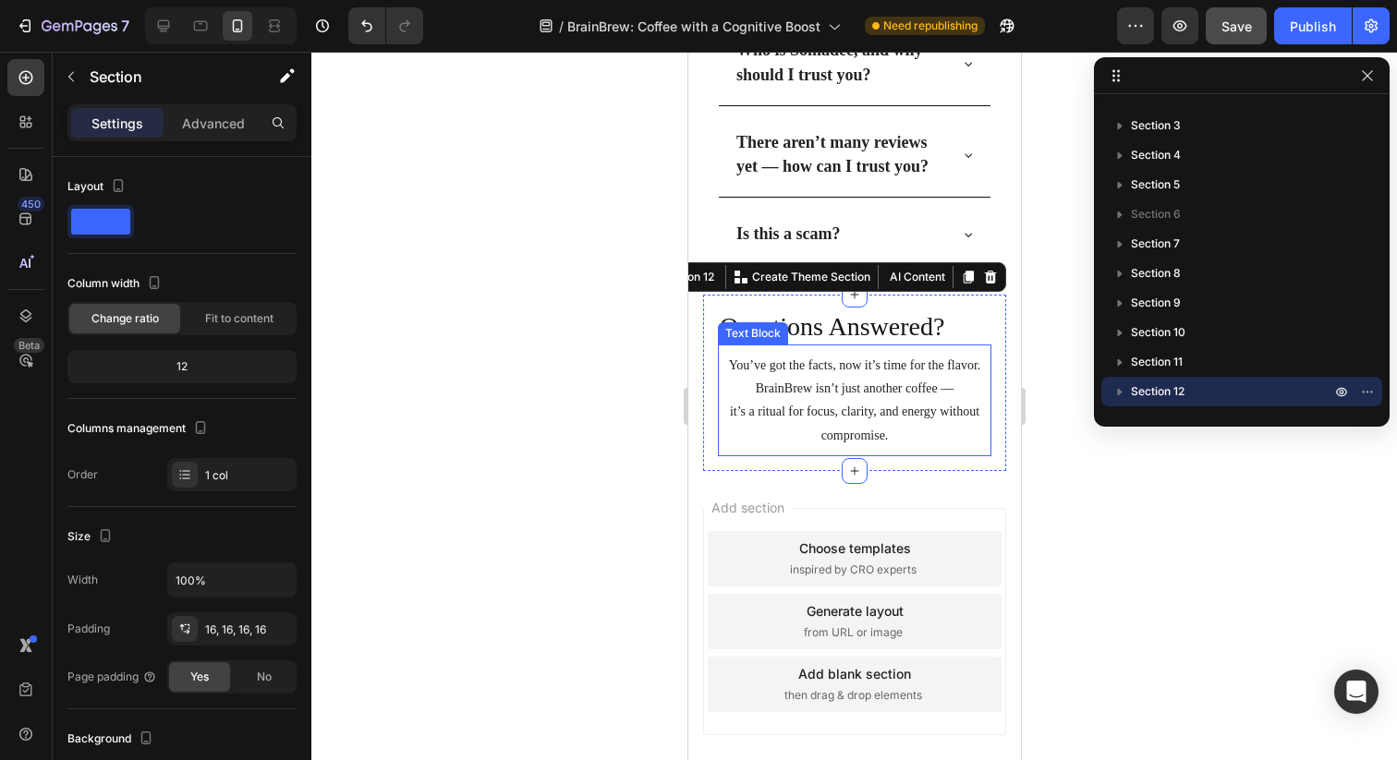
click at [806, 421] on p "it’s a ritual for focus, clarity, and energy without compromise." at bounding box center [853, 423] width 255 height 46
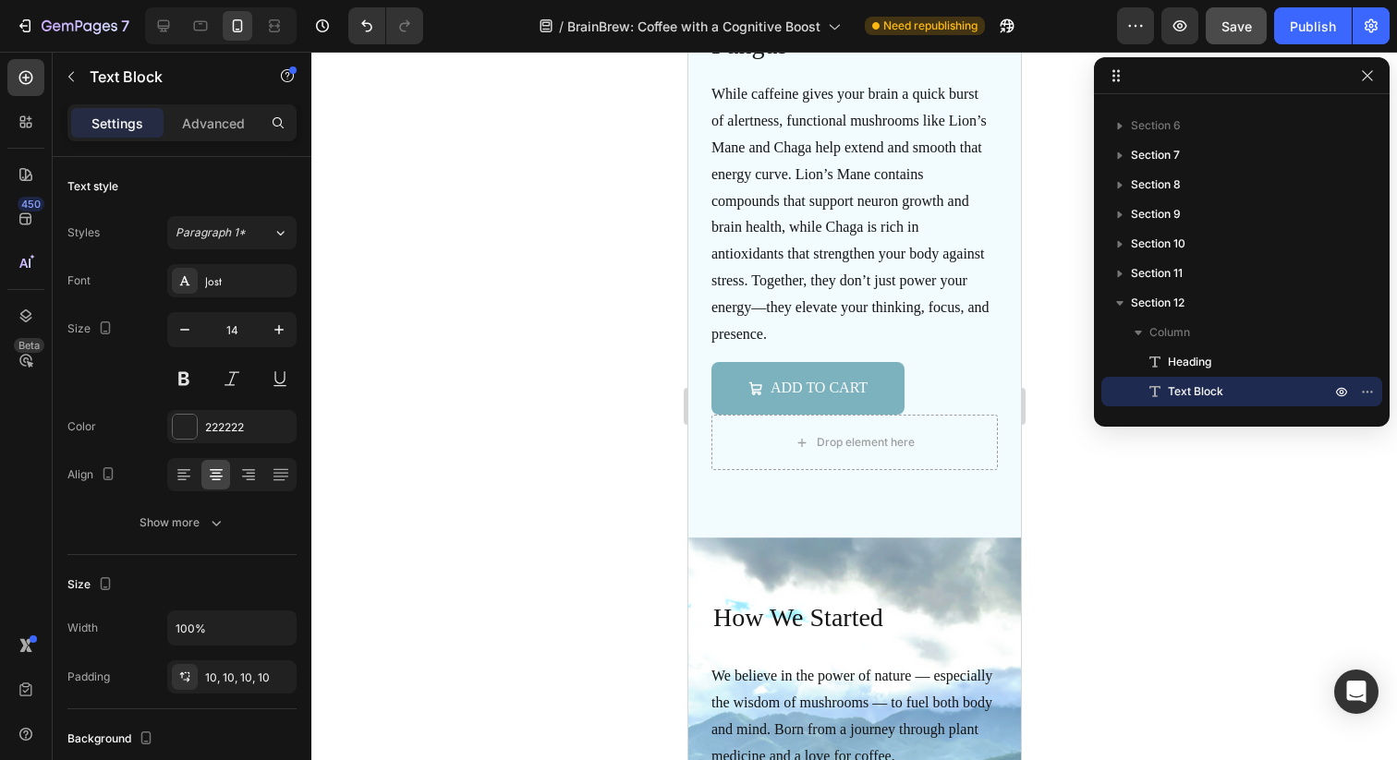
scroll to position [4313, 0]
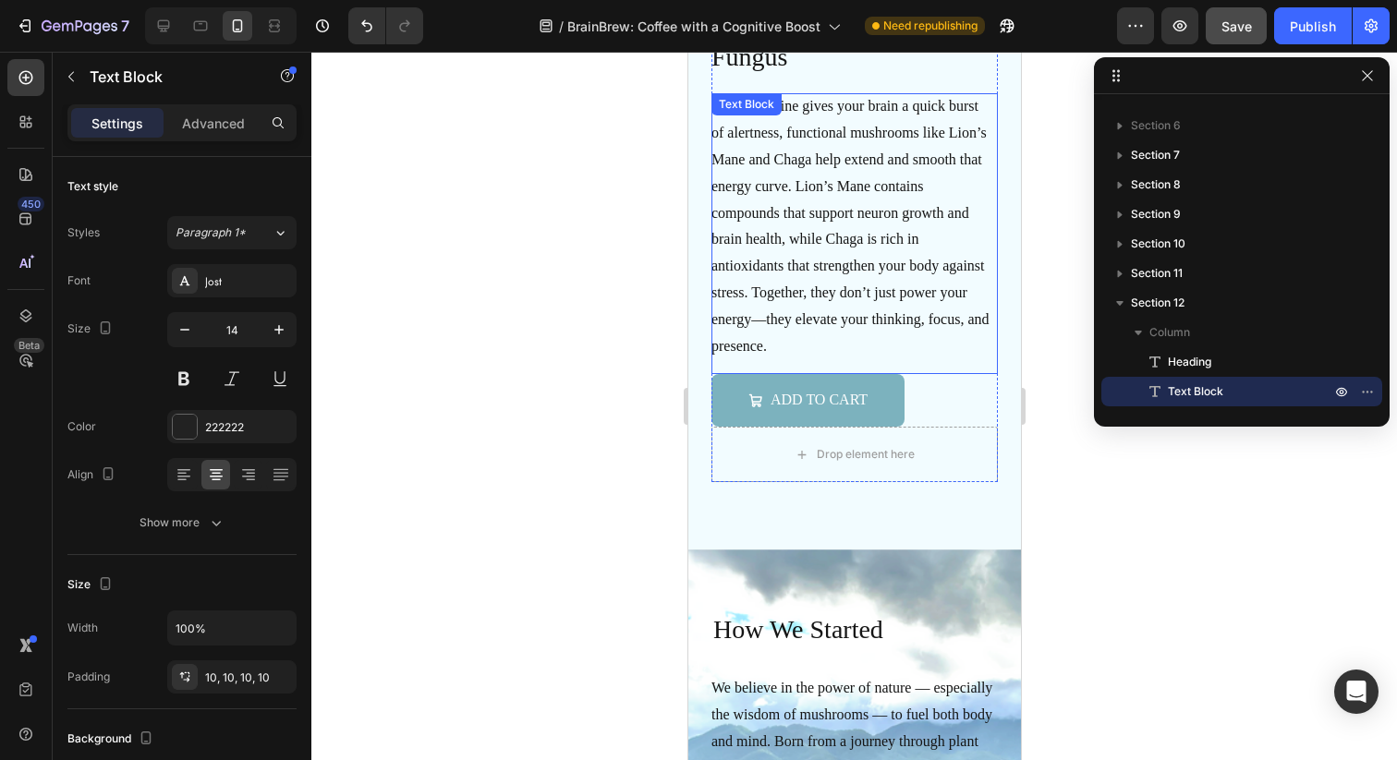
click at [842, 277] on p "While caffeine gives your brain a quick burst of alertness, functional mushroom…" at bounding box center [850, 226] width 281 height 266
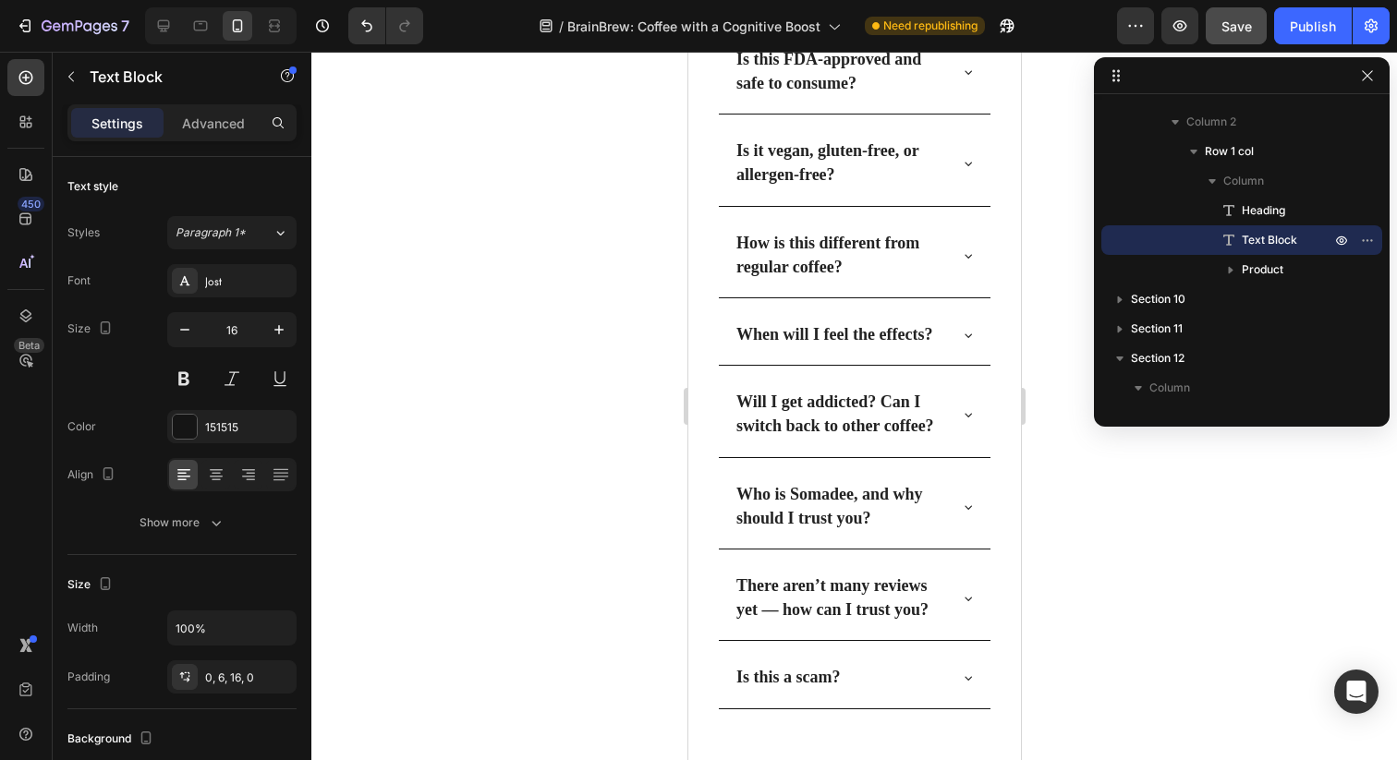
scroll to position [6072, 0]
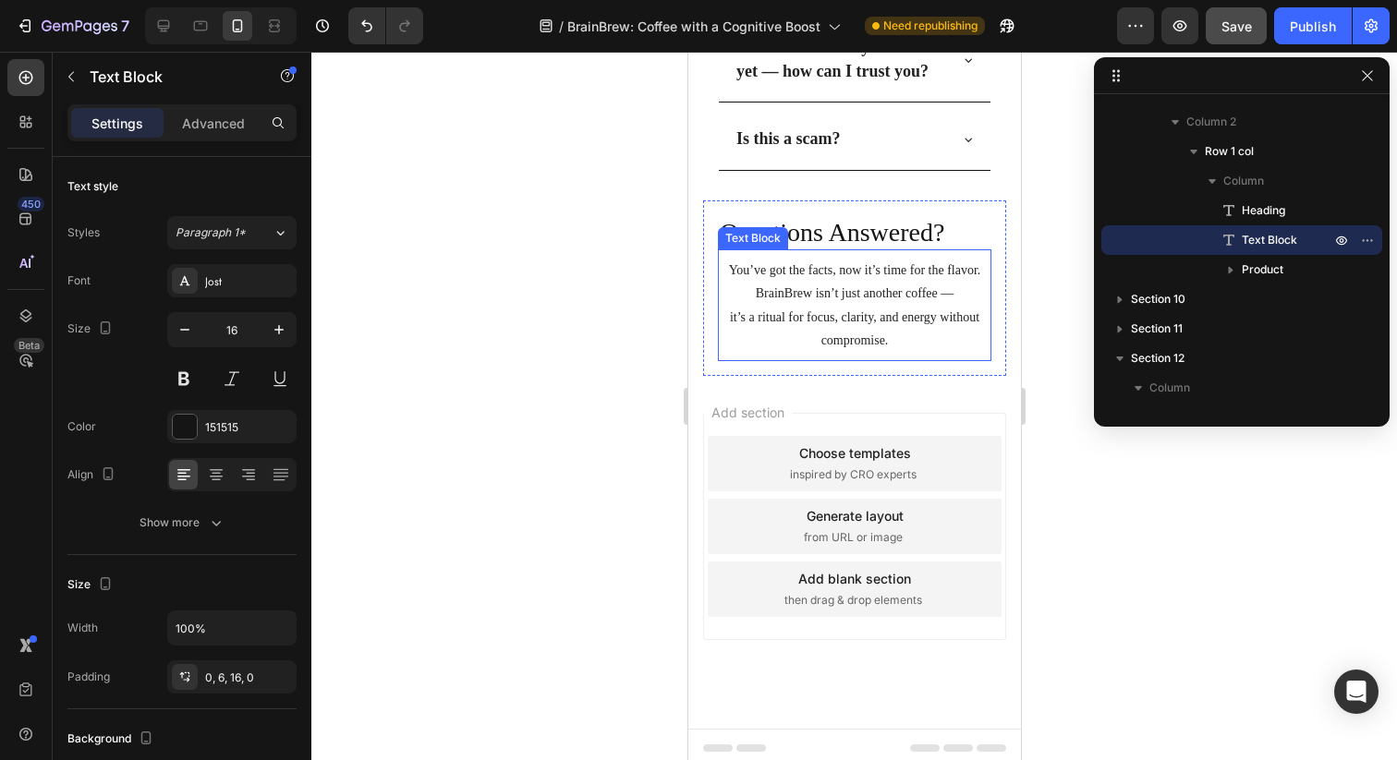
click at [844, 293] on p "BrainBrew isn’t just another coffee —" at bounding box center [853, 293] width 255 height 23
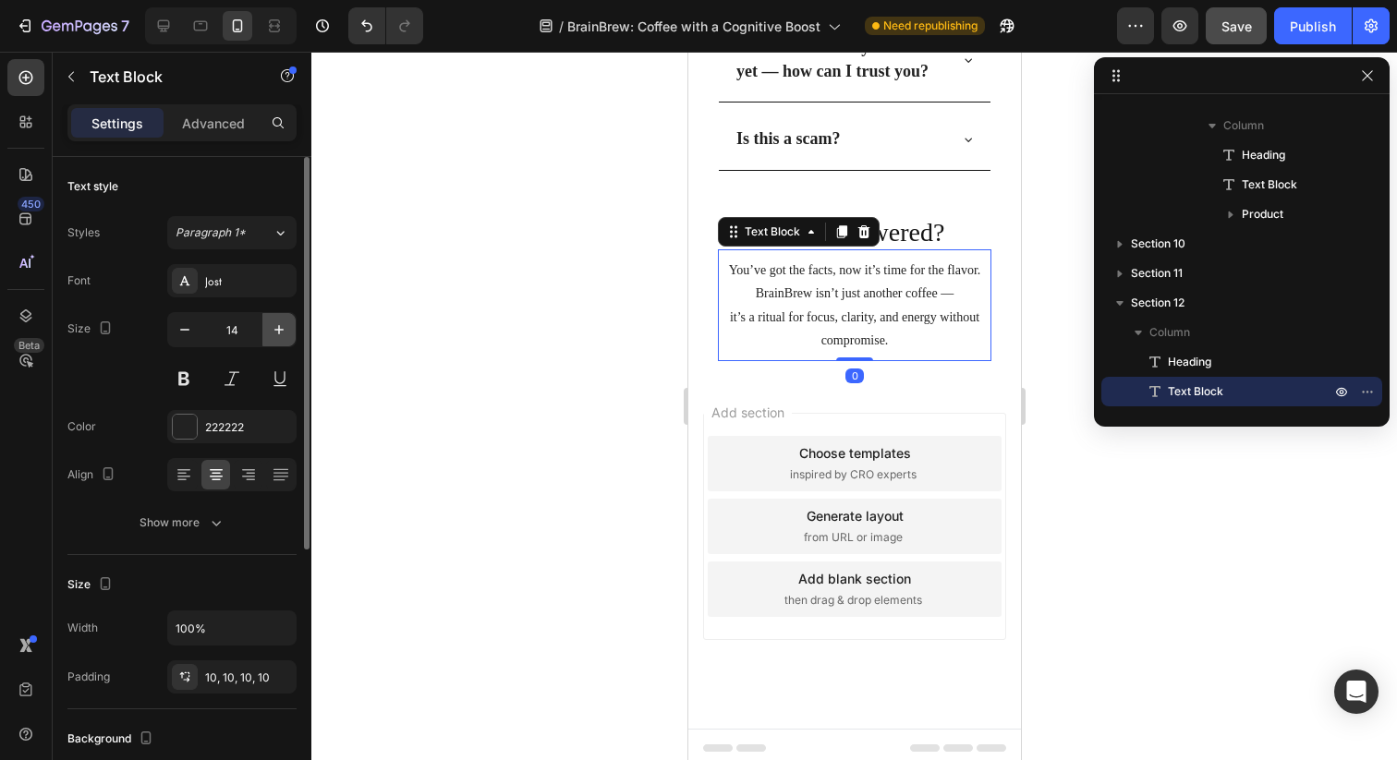
click at [280, 327] on icon "button" at bounding box center [279, 330] width 18 height 18
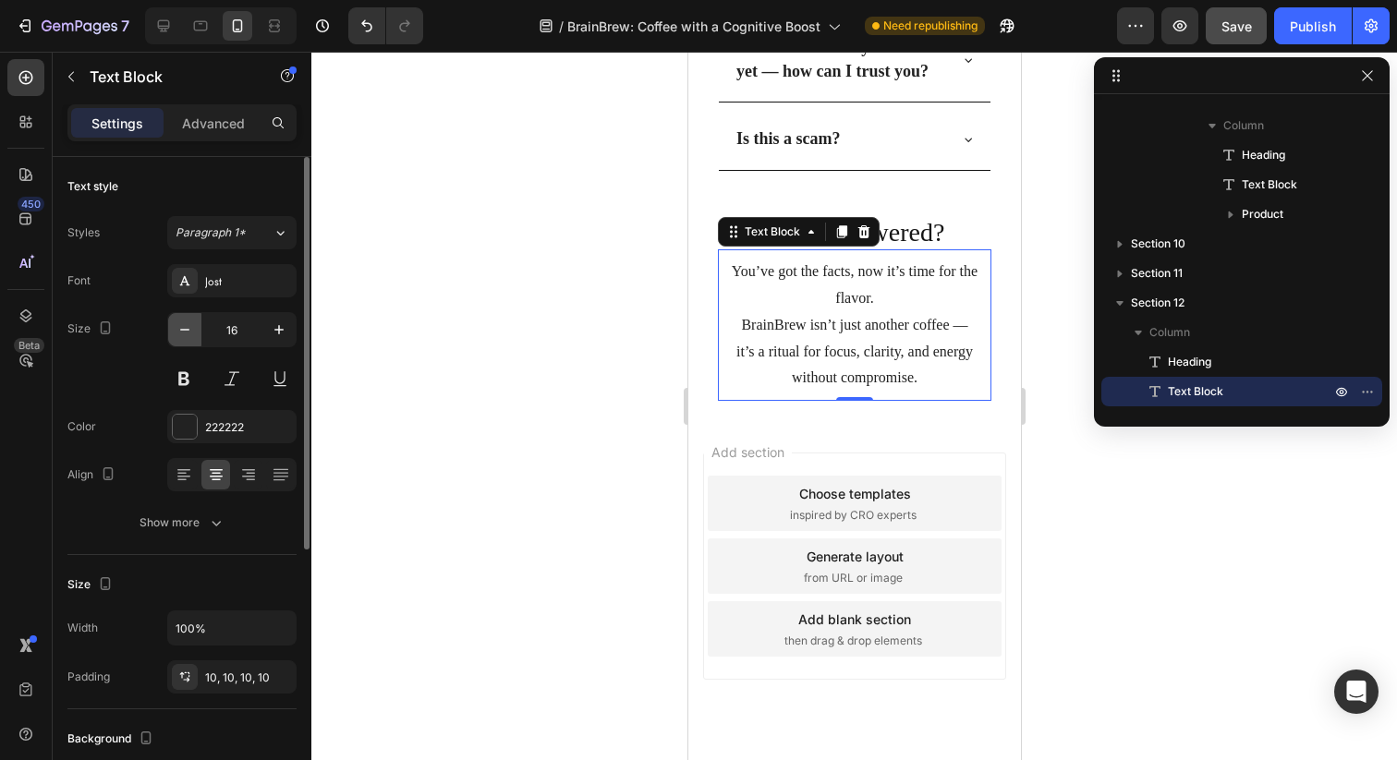
click at [186, 324] on icon "button" at bounding box center [185, 330] width 18 height 18
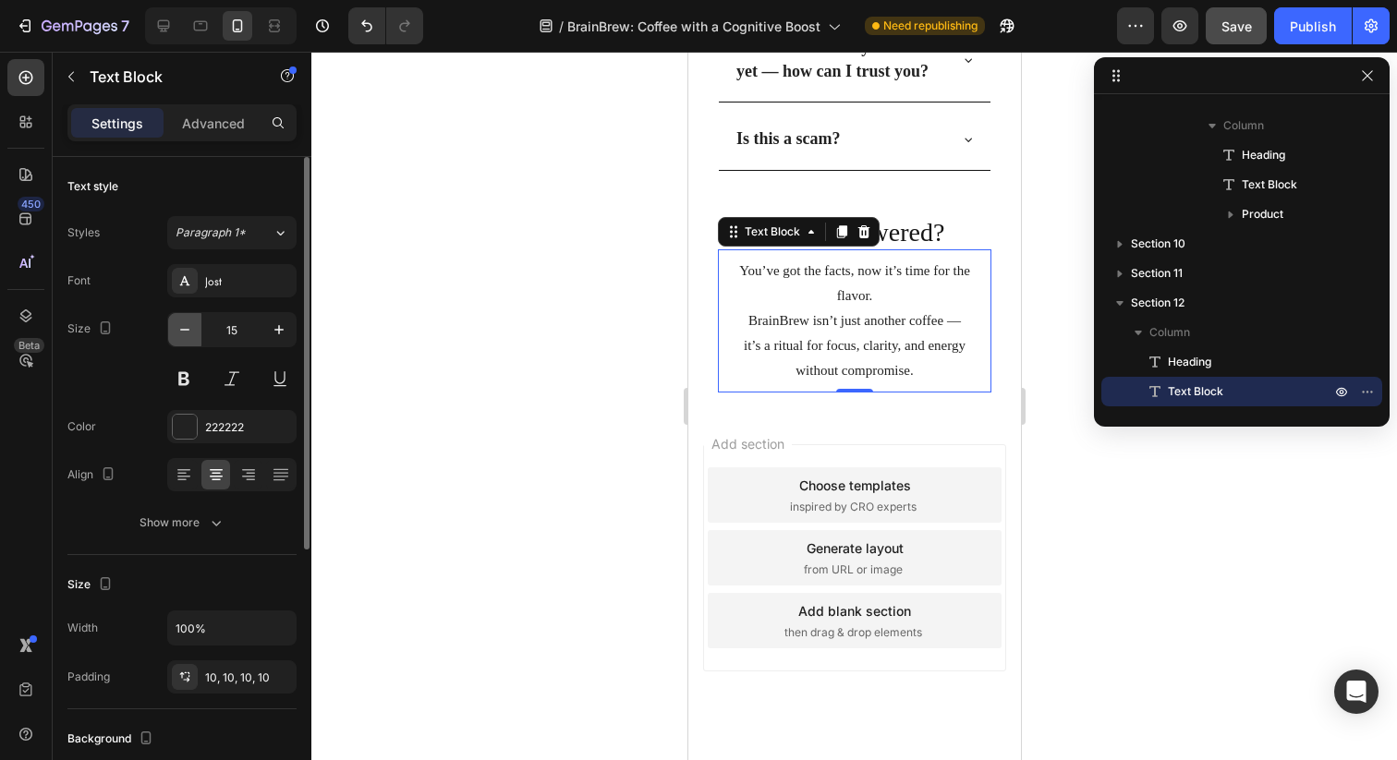
type input "14"
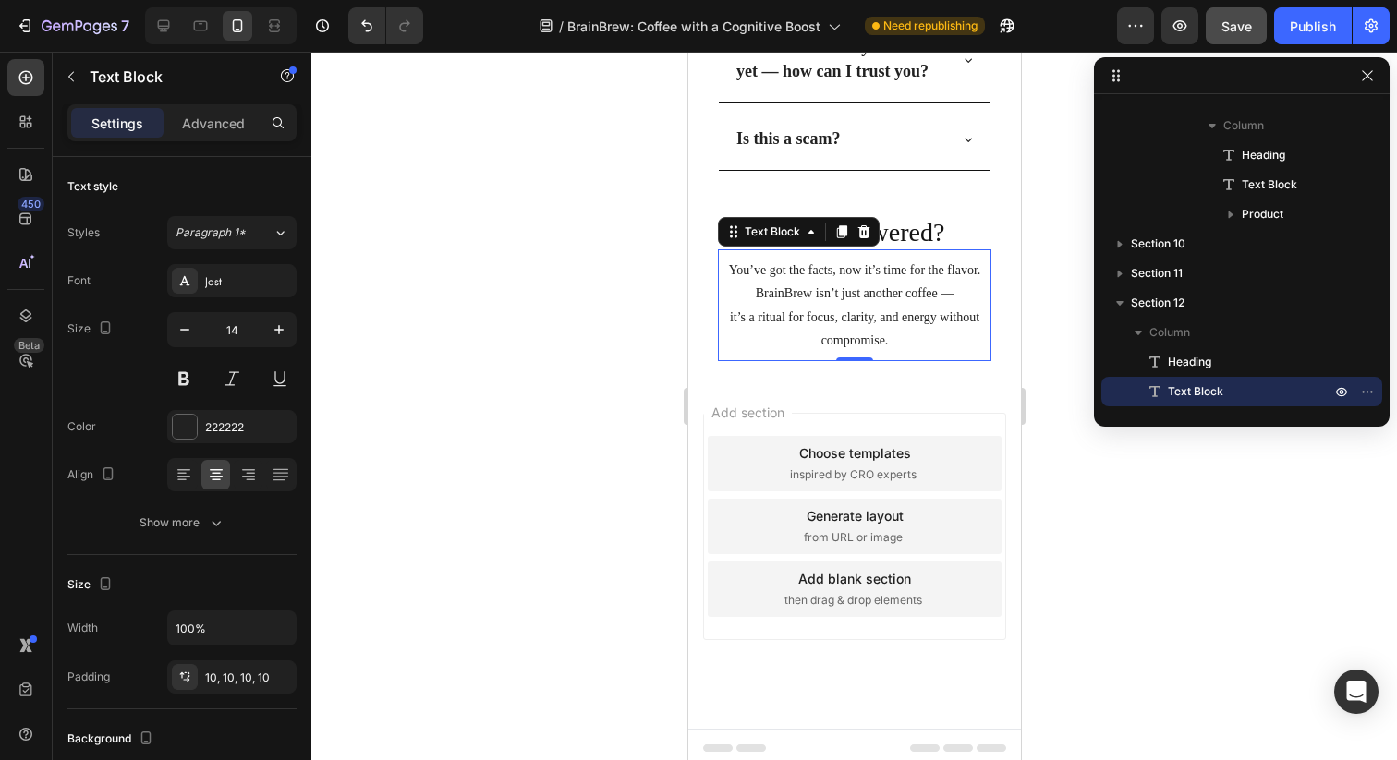
click at [845, 315] on p "it’s a ritual for focus, clarity, and energy without compromise." at bounding box center [853, 329] width 255 height 46
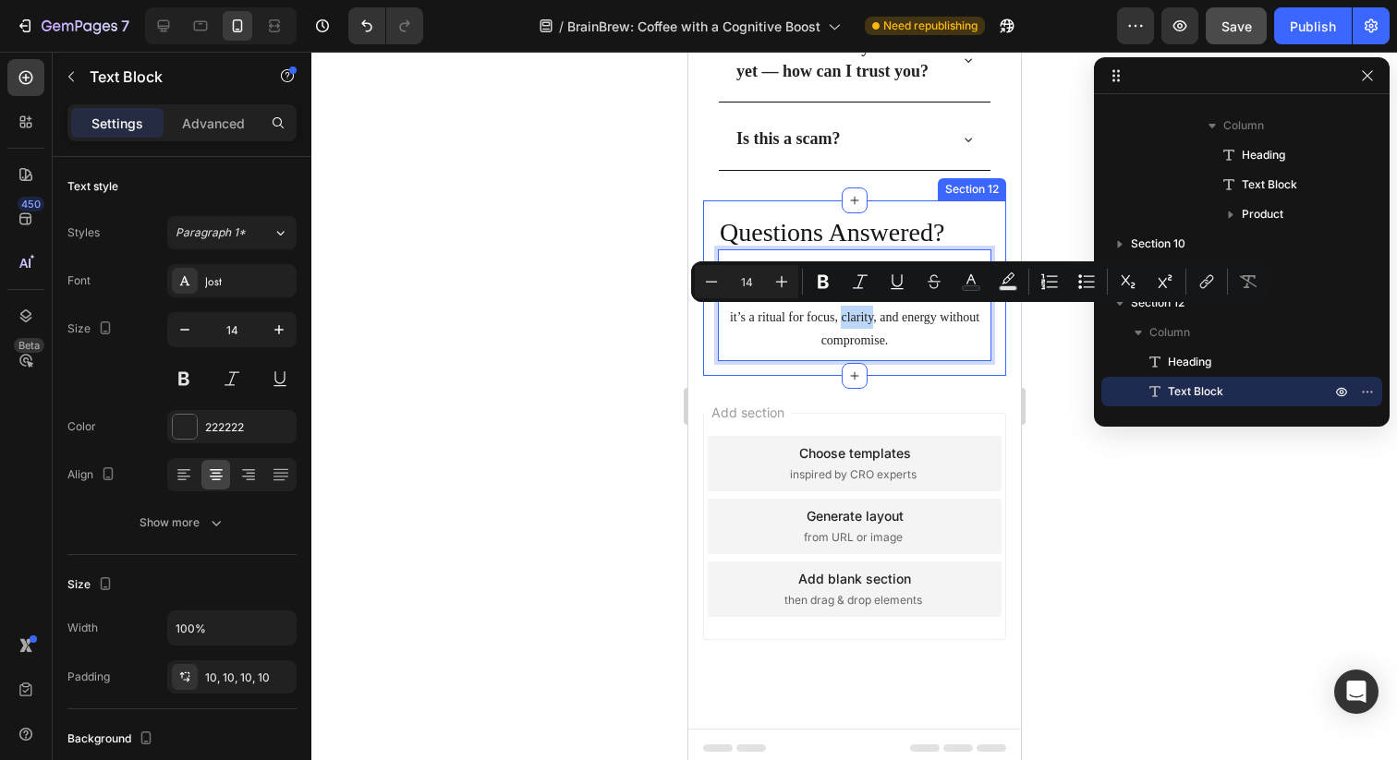
click at [762, 418] on span "Add section" at bounding box center [747, 412] width 88 height 19
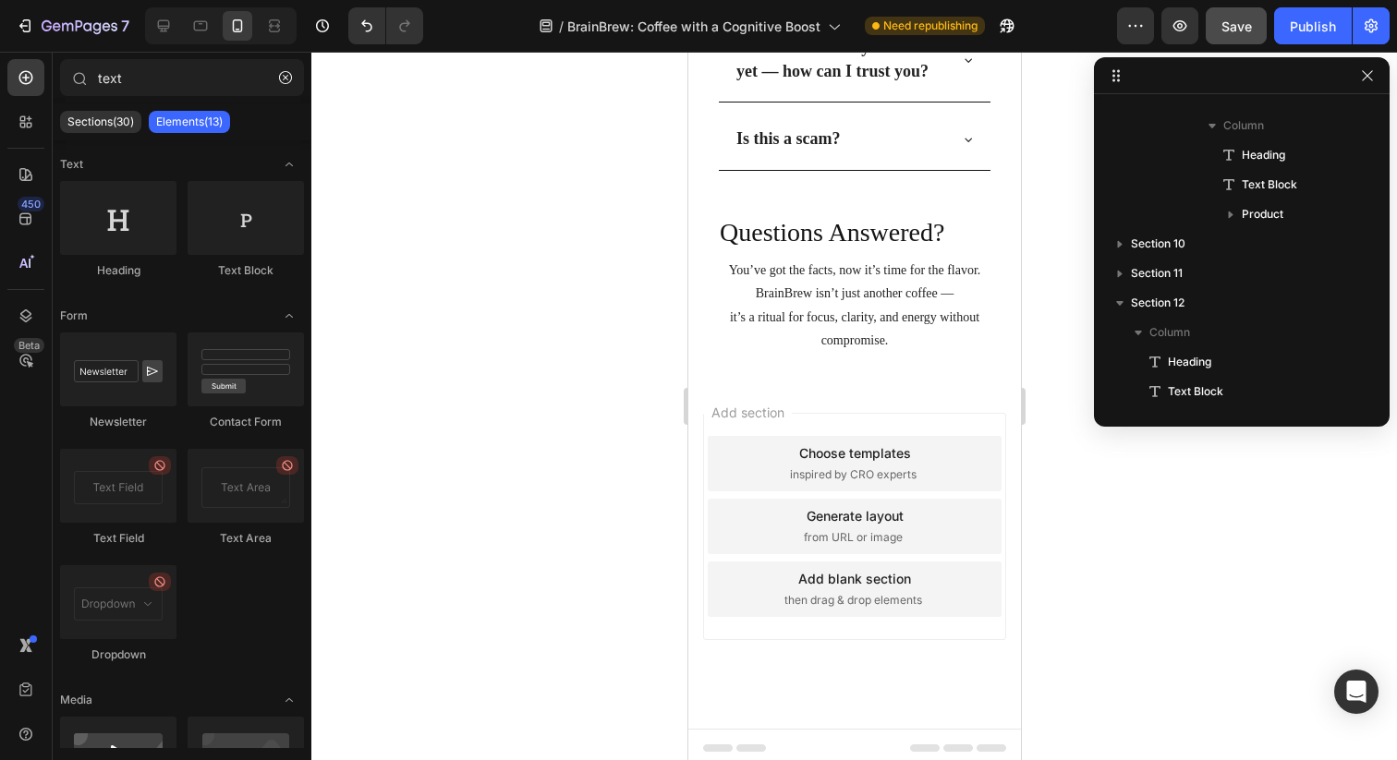
click at [818, 344] on p "it’s a ritual for focus, clarity, and energy without compromise." at bounding box center [853, 329] width 255 height 46
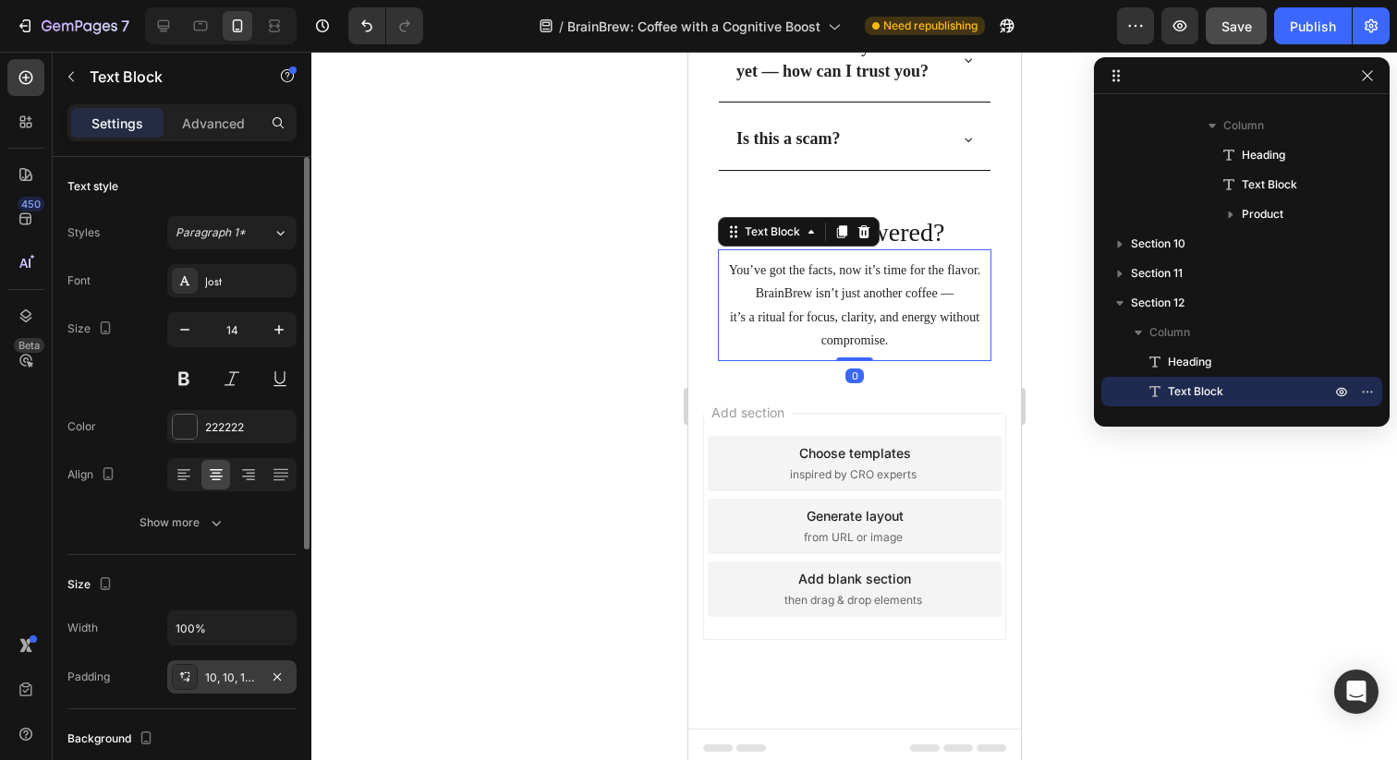
click at [204, 677] on div "10, 10, 10, 10" at bounding box center [231, 676] width 129 height 33
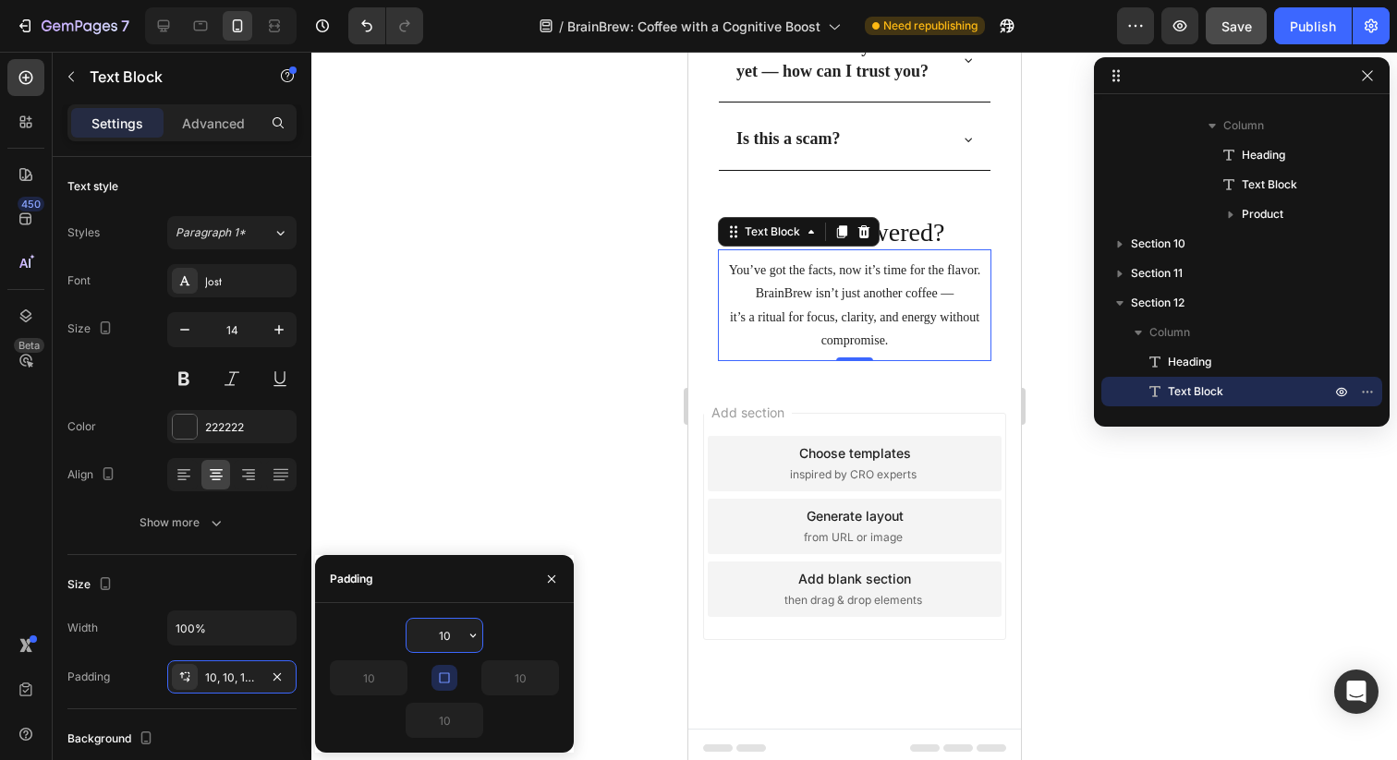
click at [442, 630] on input "10" at bounding box center [444, 635] width 76 height 33
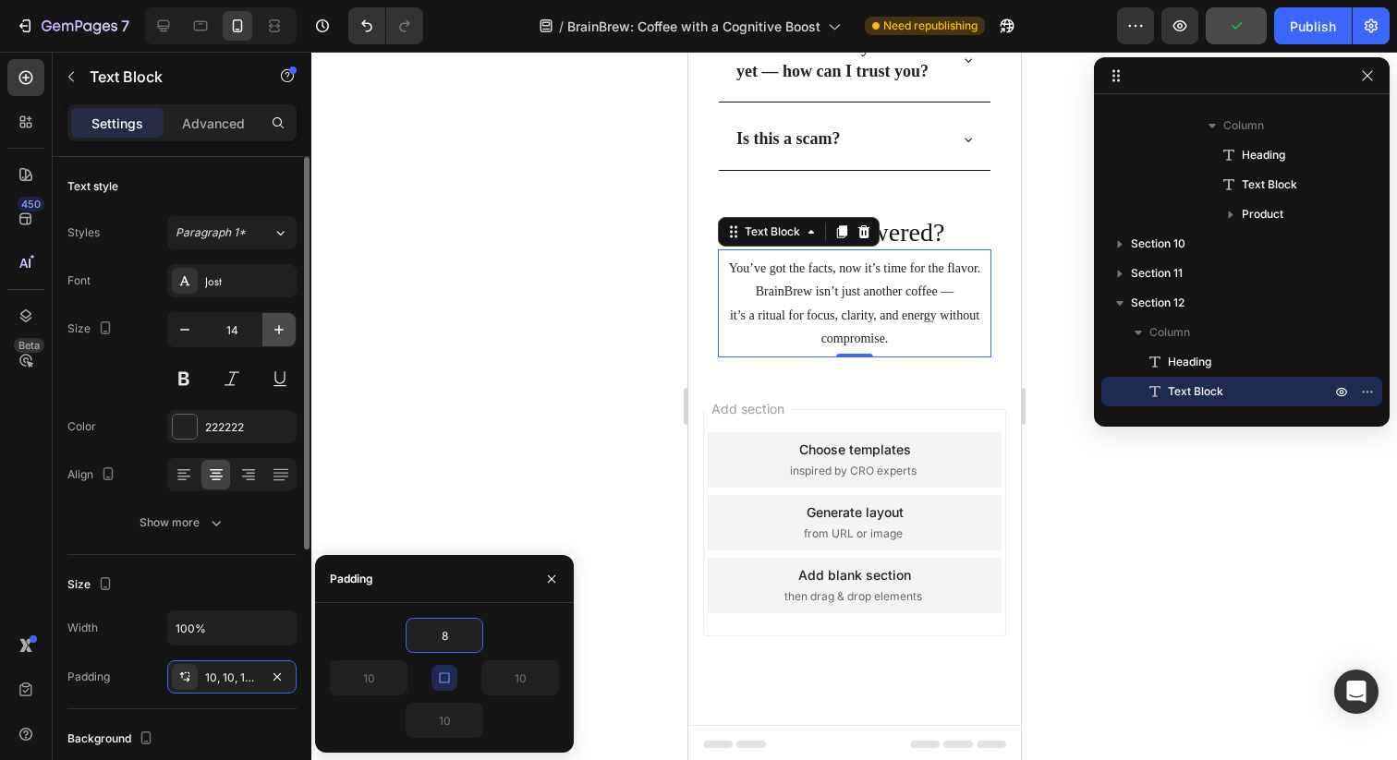
type input "8"
click at [273, 343] on button "button" at bounding box center [278, 329] width 33 height 33
type input "8"
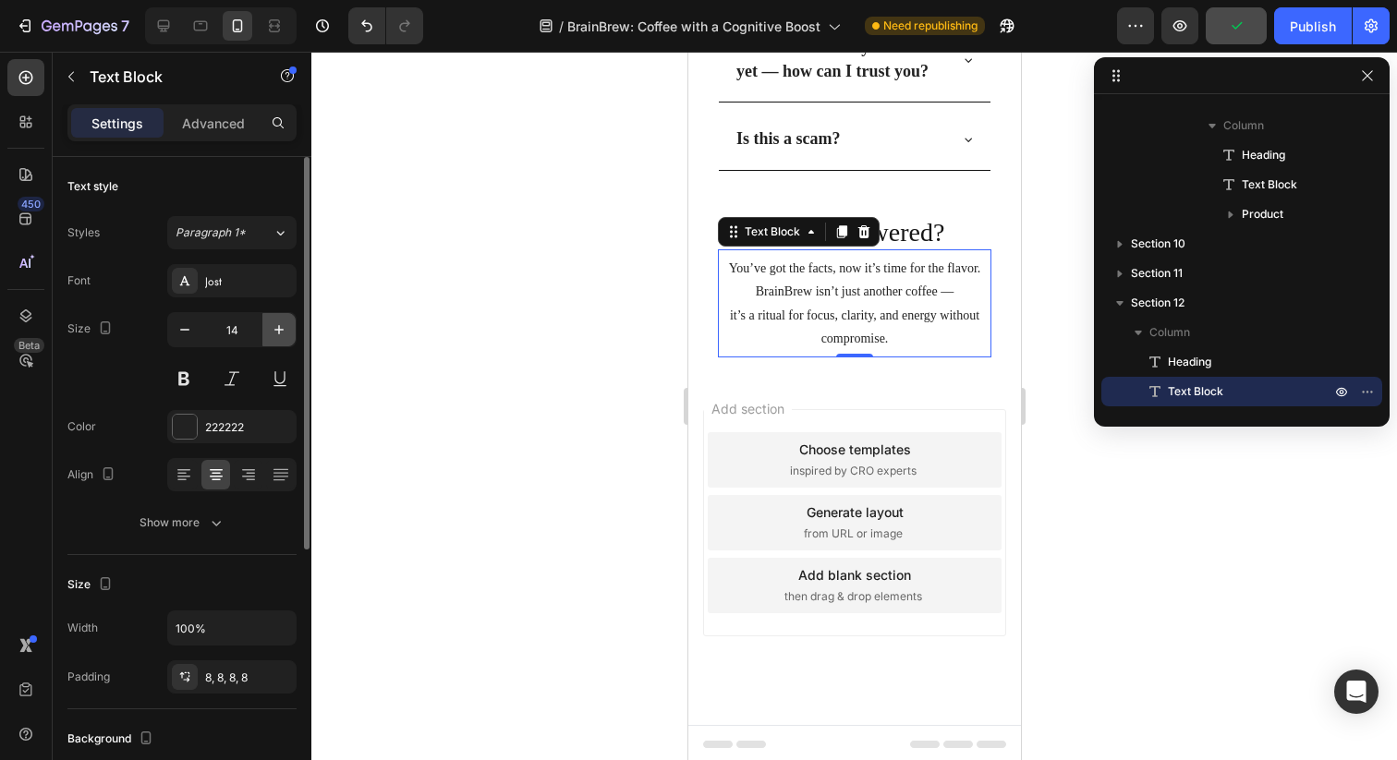
click at [273, 343] on button "button" at bounding box center [278, 329] width 33 height 33
type input "16"
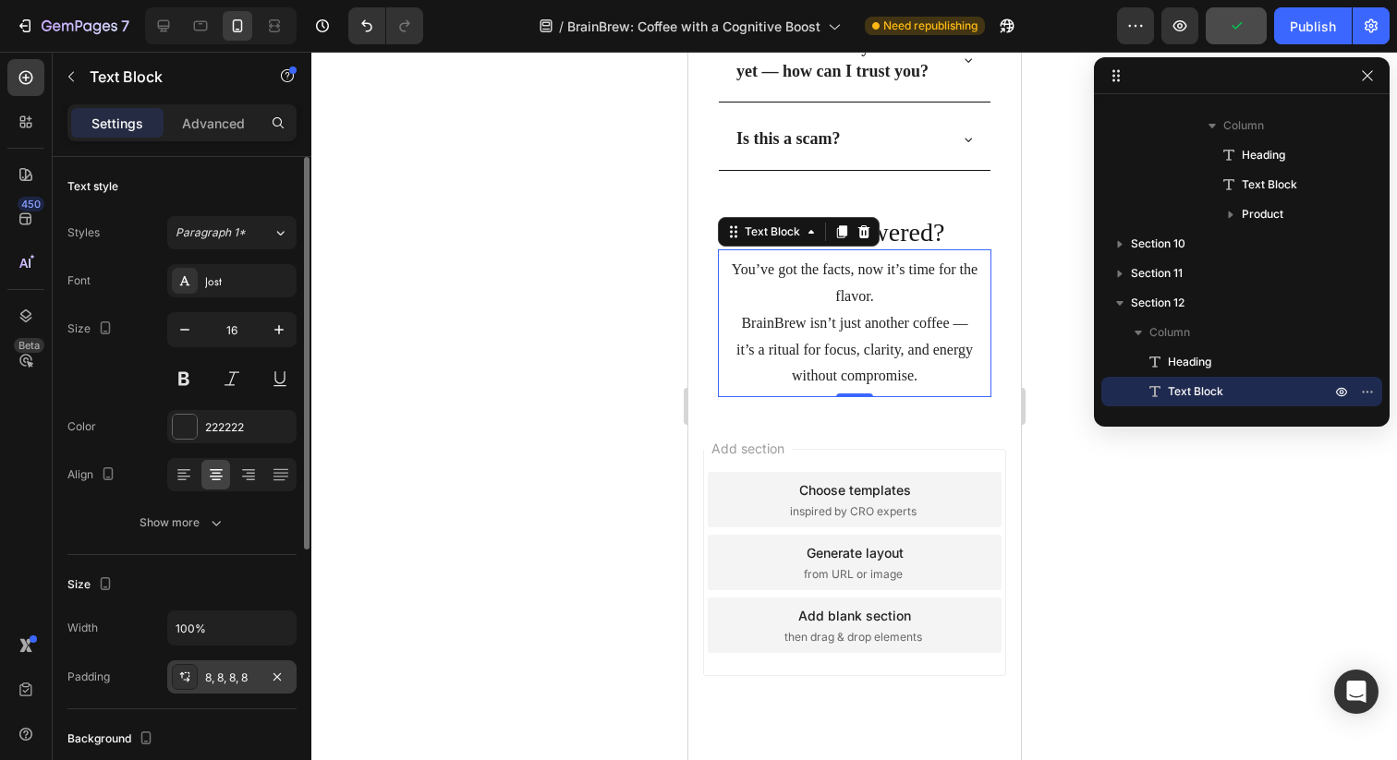
click at [221, 690] on div "8, 8, 8, 8" at bounding box center [231, 676] width 129 height 33
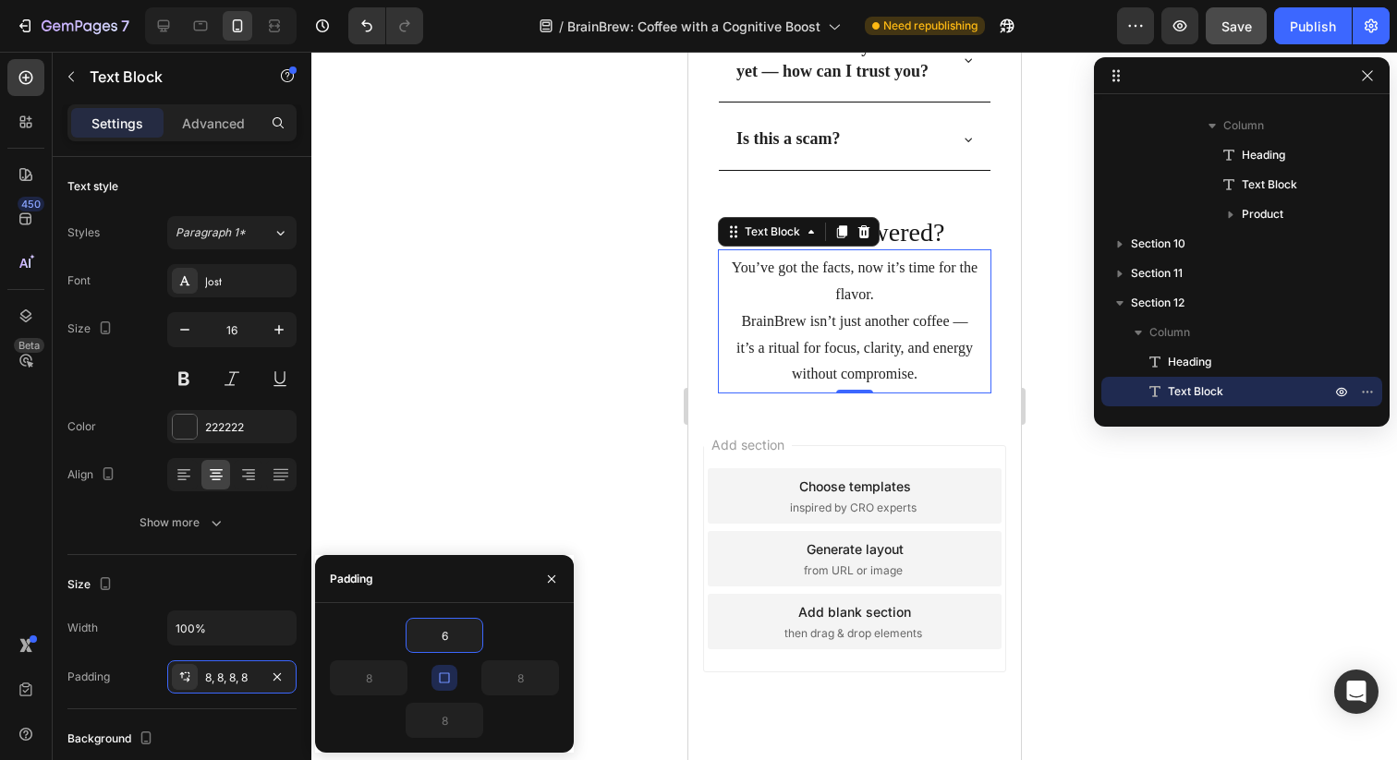
type input "6"
click at [853, 406] on div "0" at bounding box center [853, 408] width 18 height 15
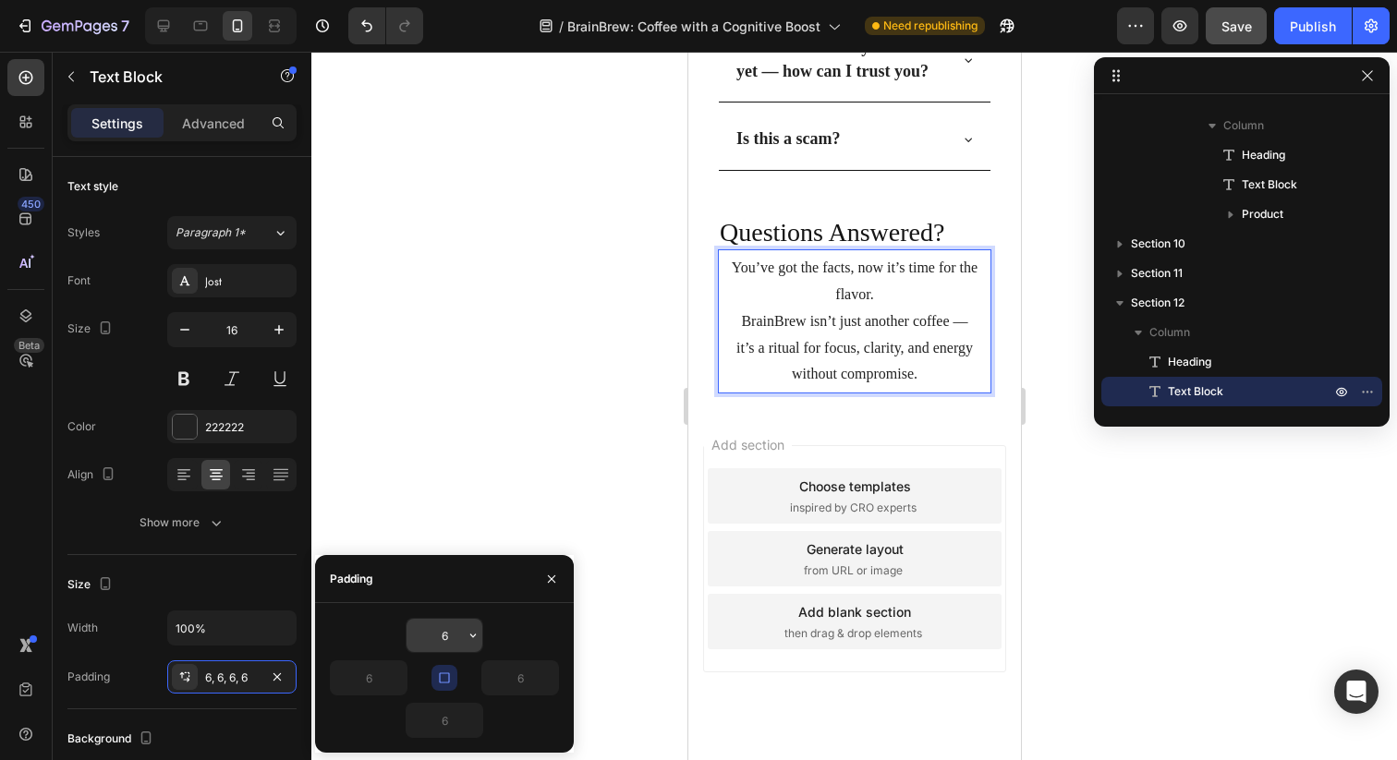
click at [446, 638] on input "6" at bounding box center [444, 635] width 76 height 33
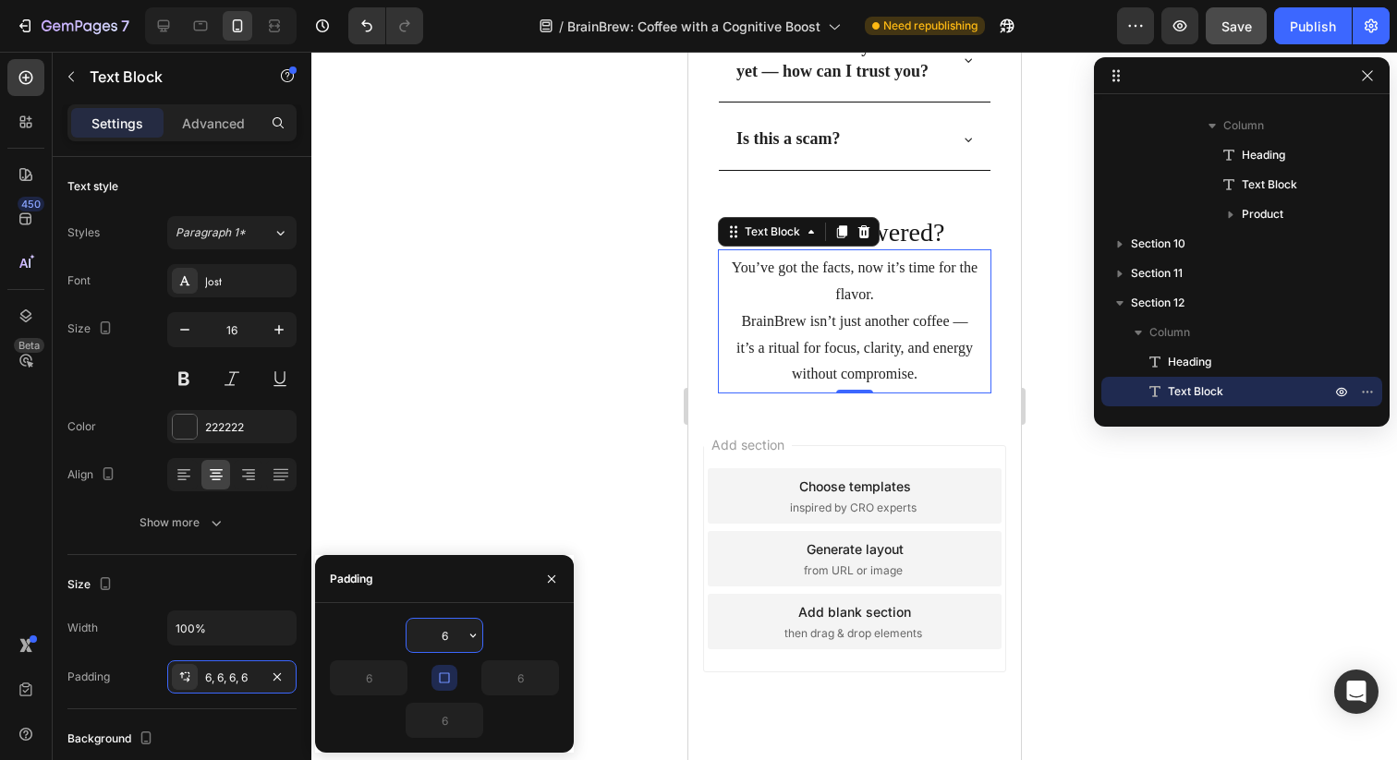
type input "0"
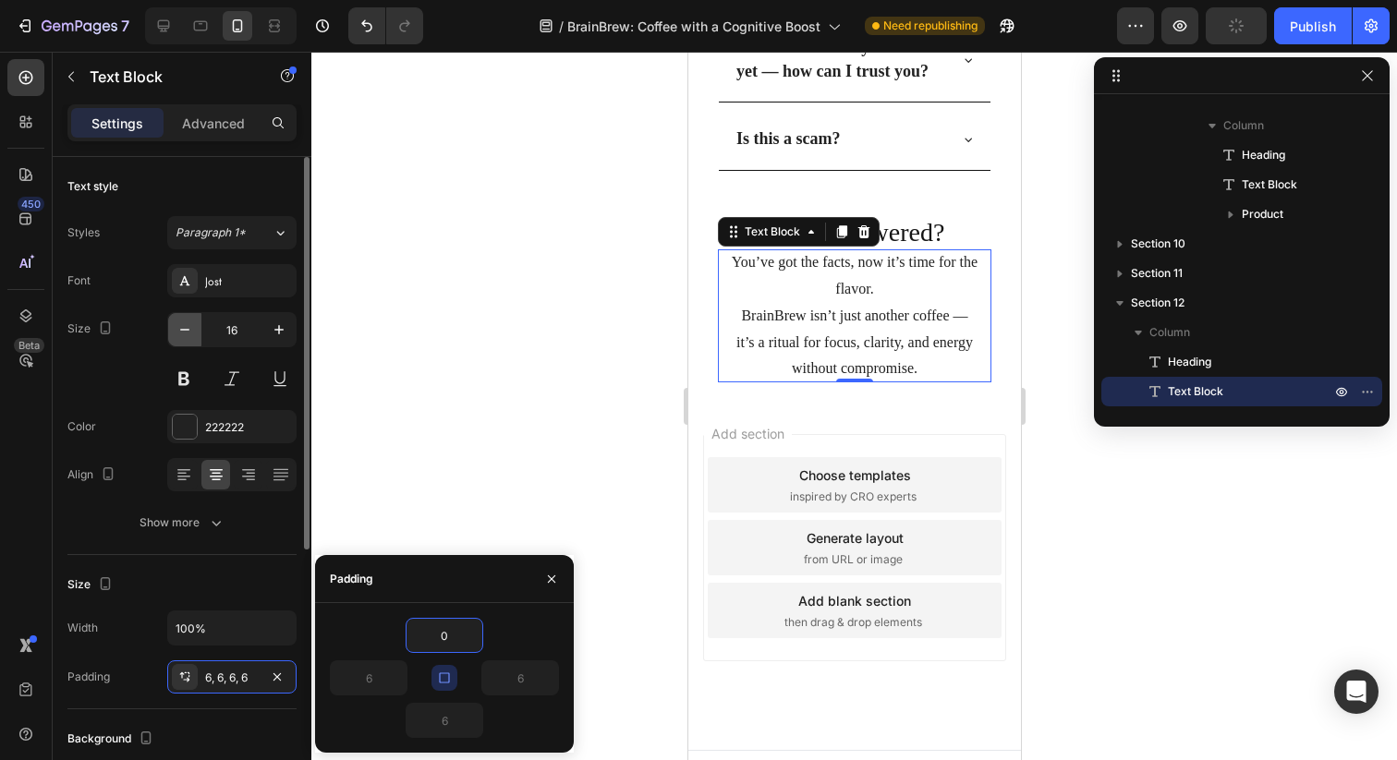
click at [183, 327] on icon "button" at bounding box center [185, 330] width 18 height 18
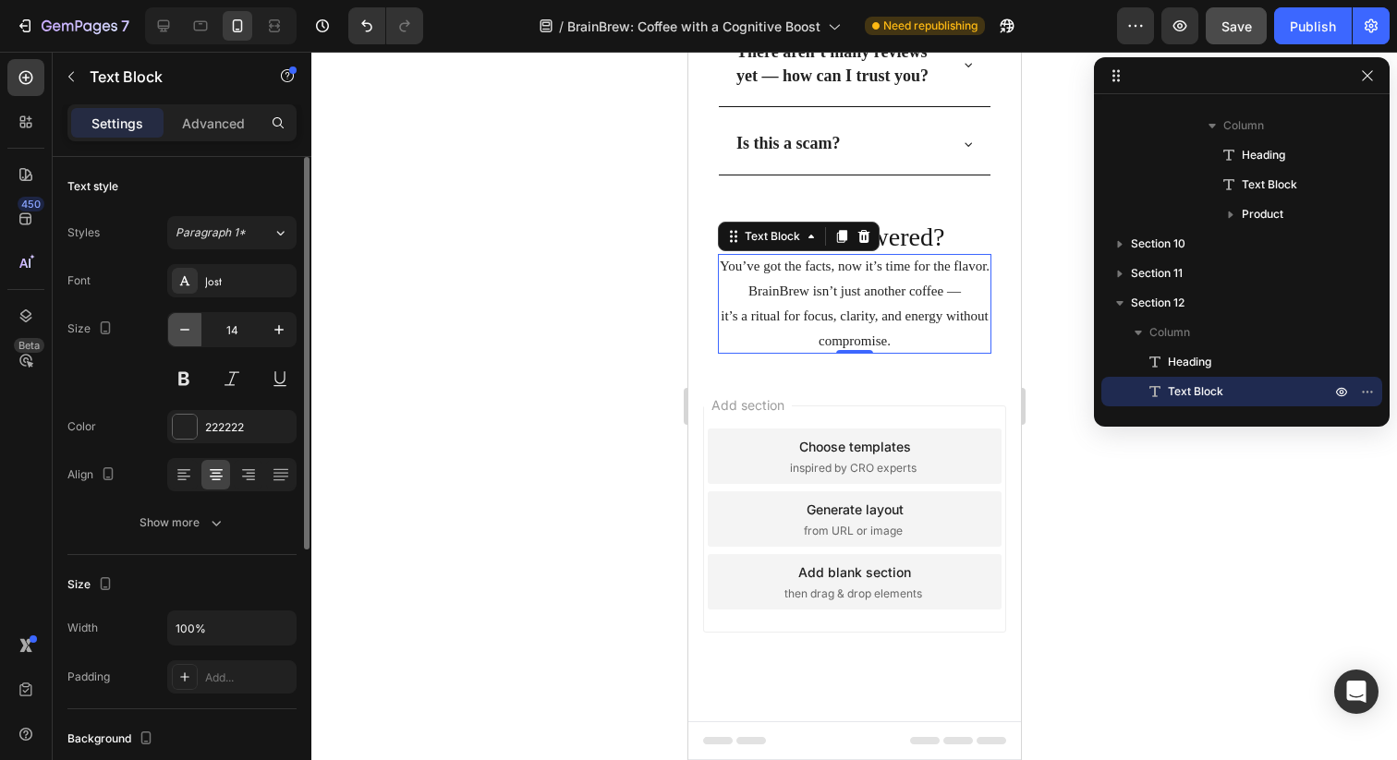
scroll to position [6061, 0]
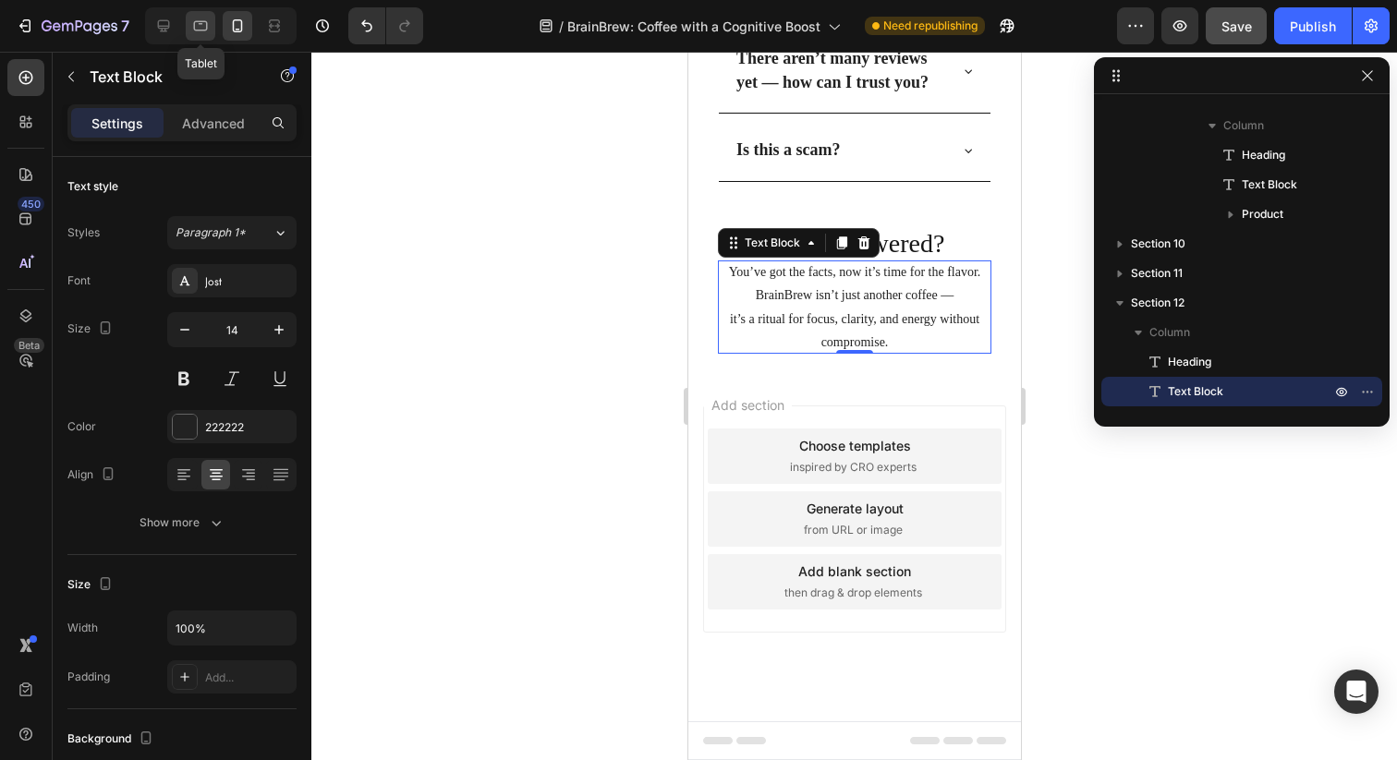
click at [209, 28] on icon at bounding box center [200, 26] width 18 height 18
type input "16"
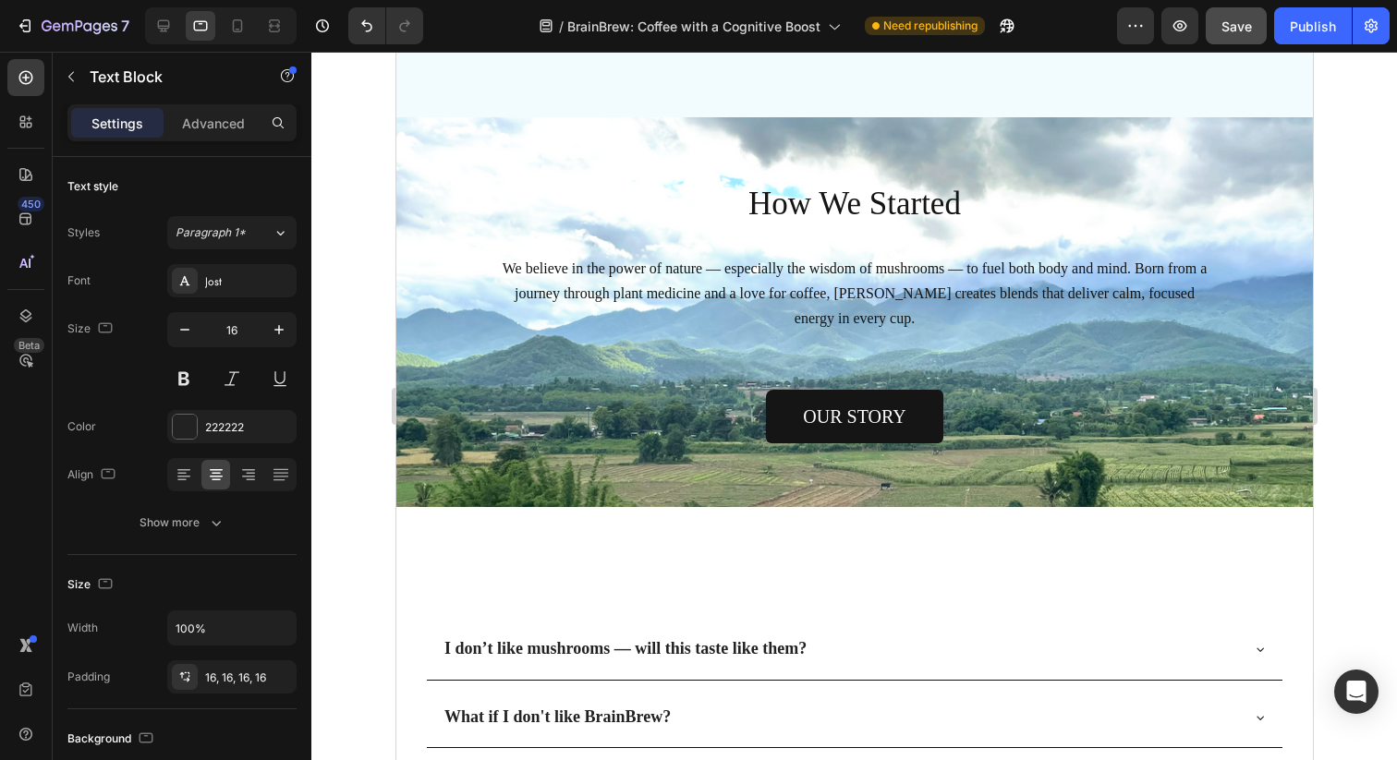
scroll to position [4388, 0]
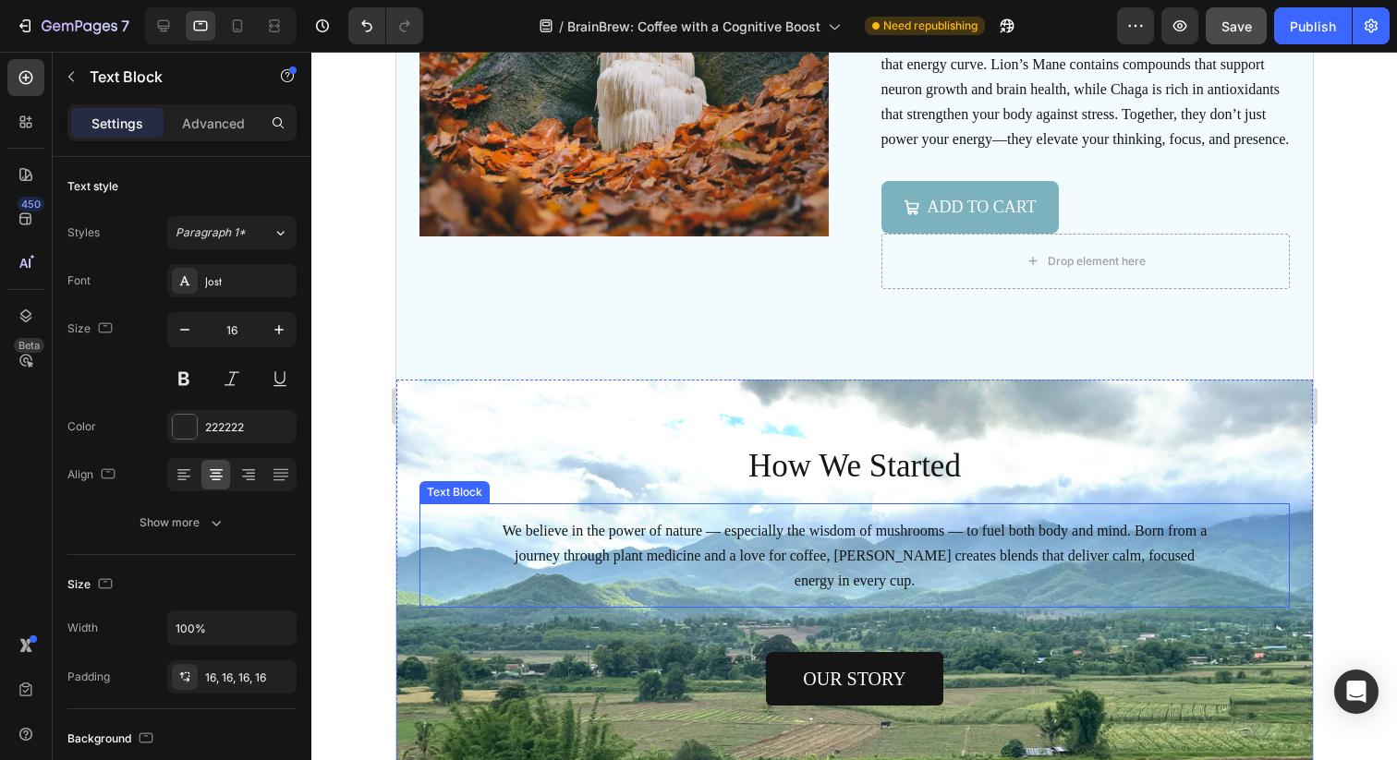
click at [709, 536] on span "We believe in the power of nature — especially the wisdom of mushrooms — to fue…" at bounding box center [854, 556] width 705 height 66
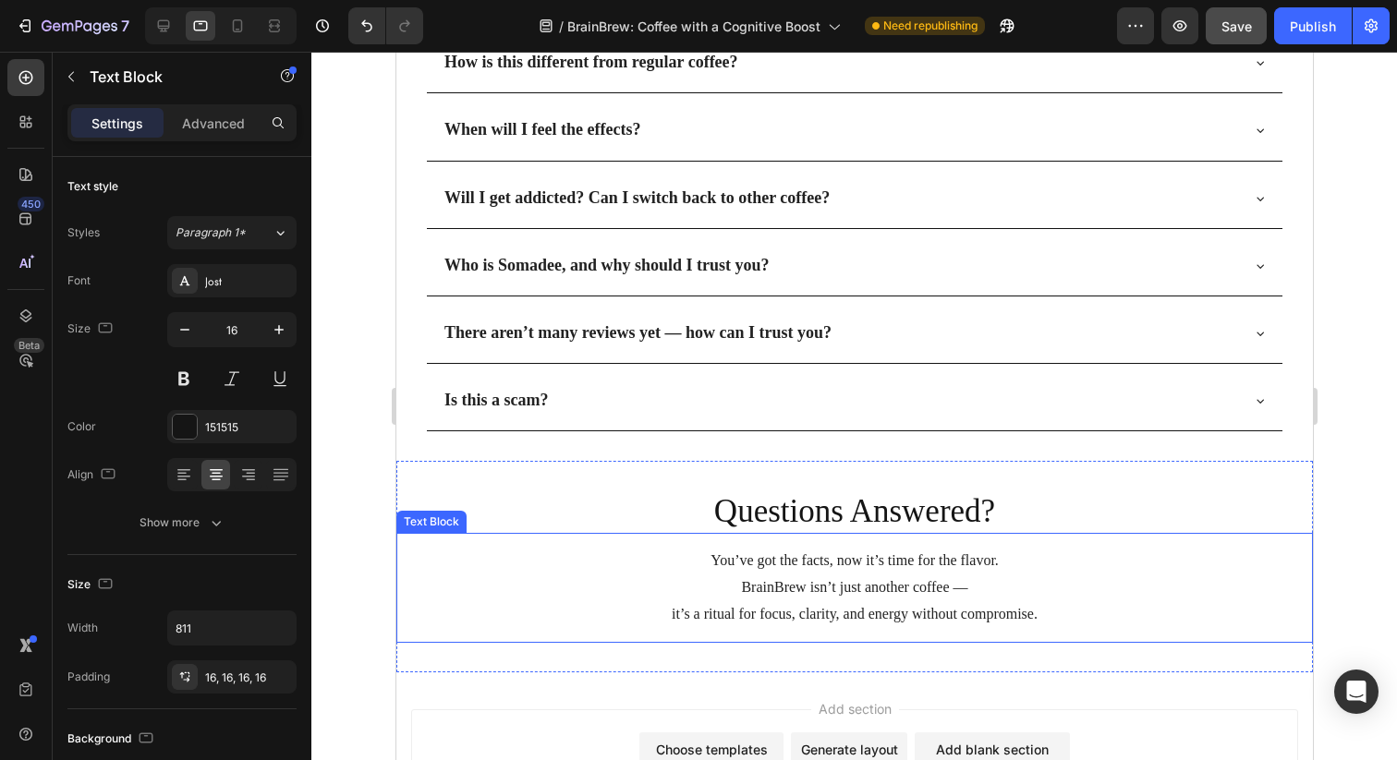
scroll to position [5539, 0]
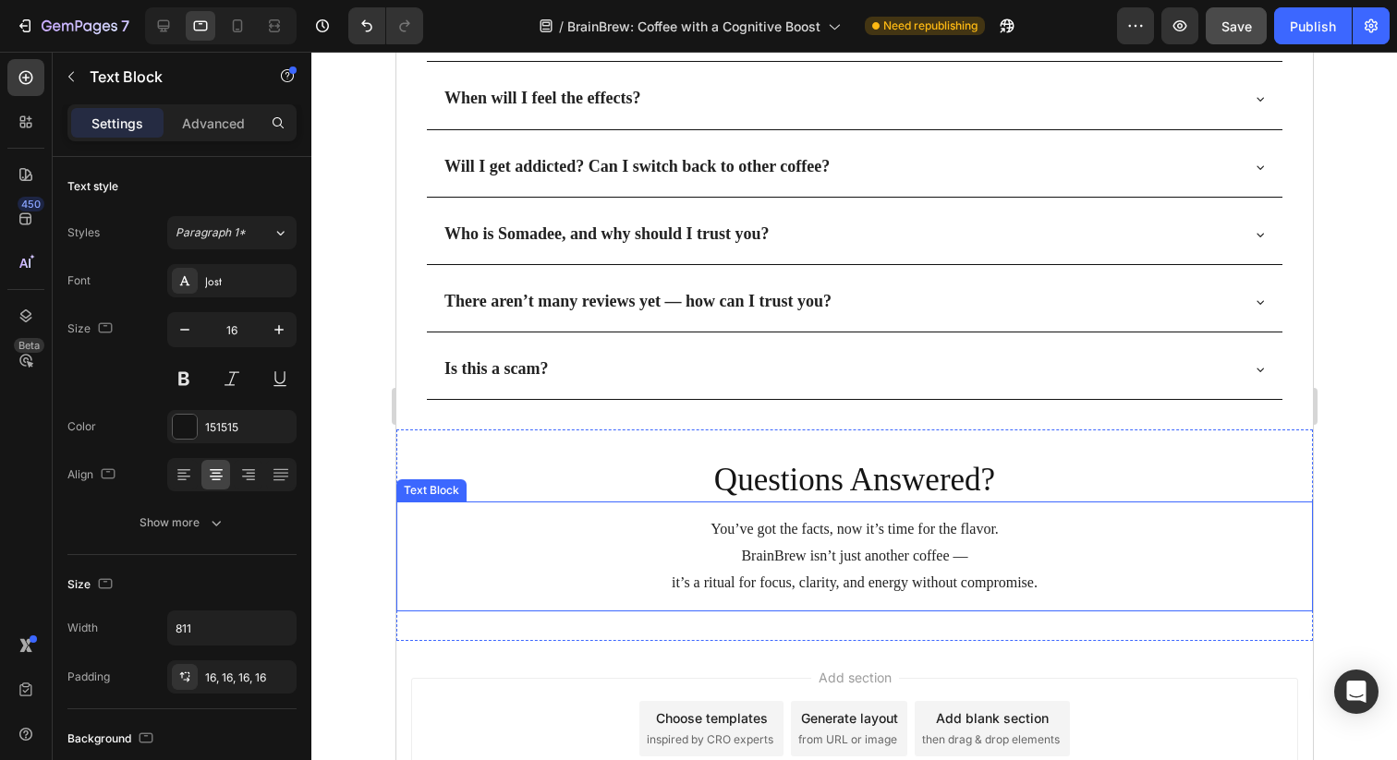
click at [813, 527] on p "You’ve got the facts, now it’s time for the flavor." at bounding box center [853, 529] width 887 height 27
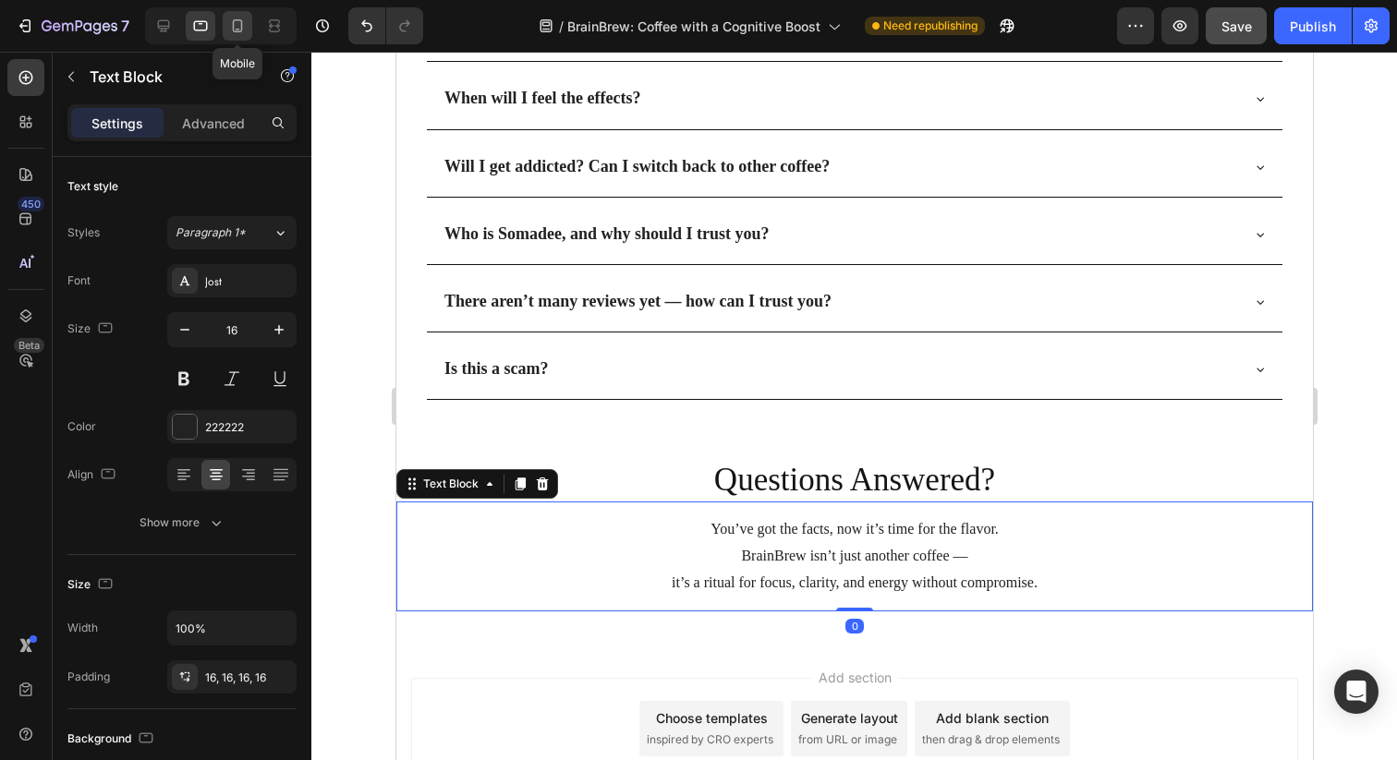
click at [243, 20] on icon at bounding box center [237, 26] width 18 height 18
type input "14"
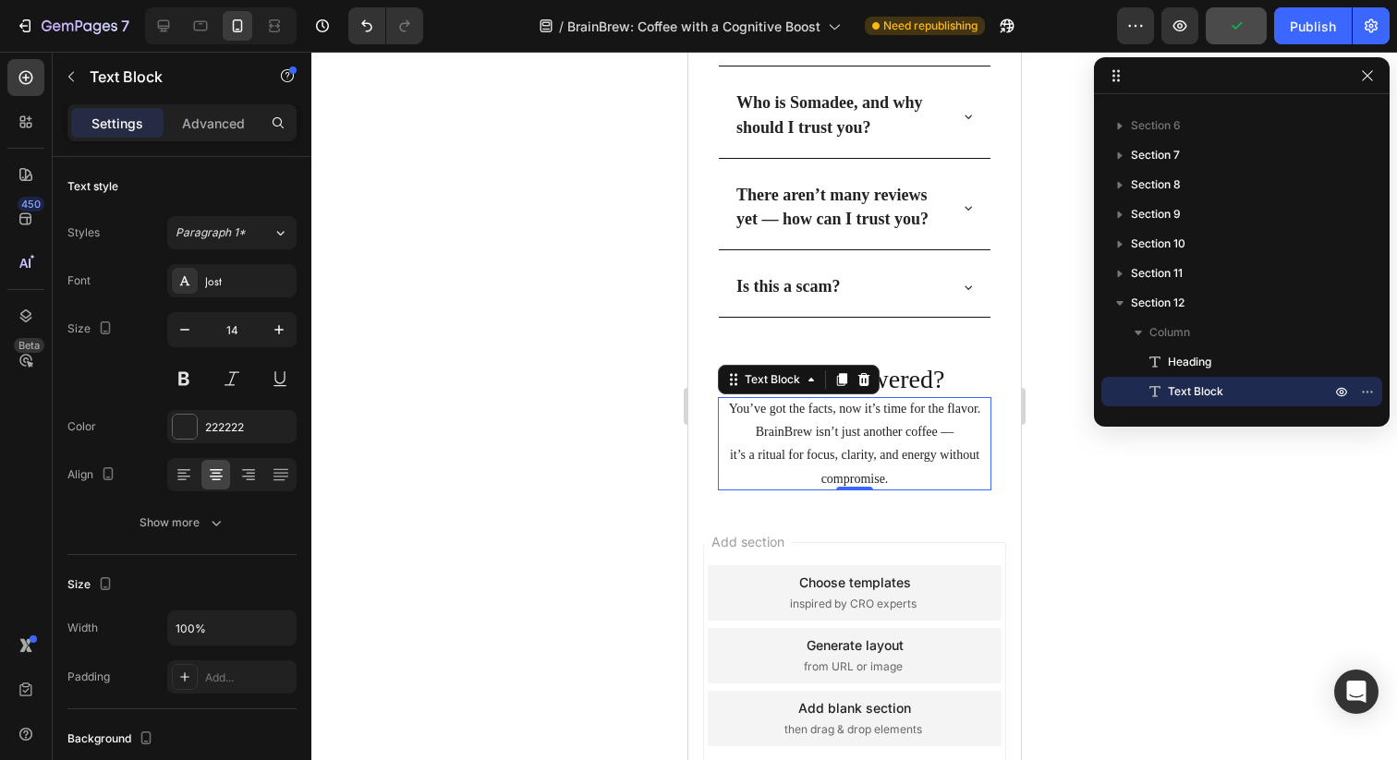
scroll to position [5531, 0]
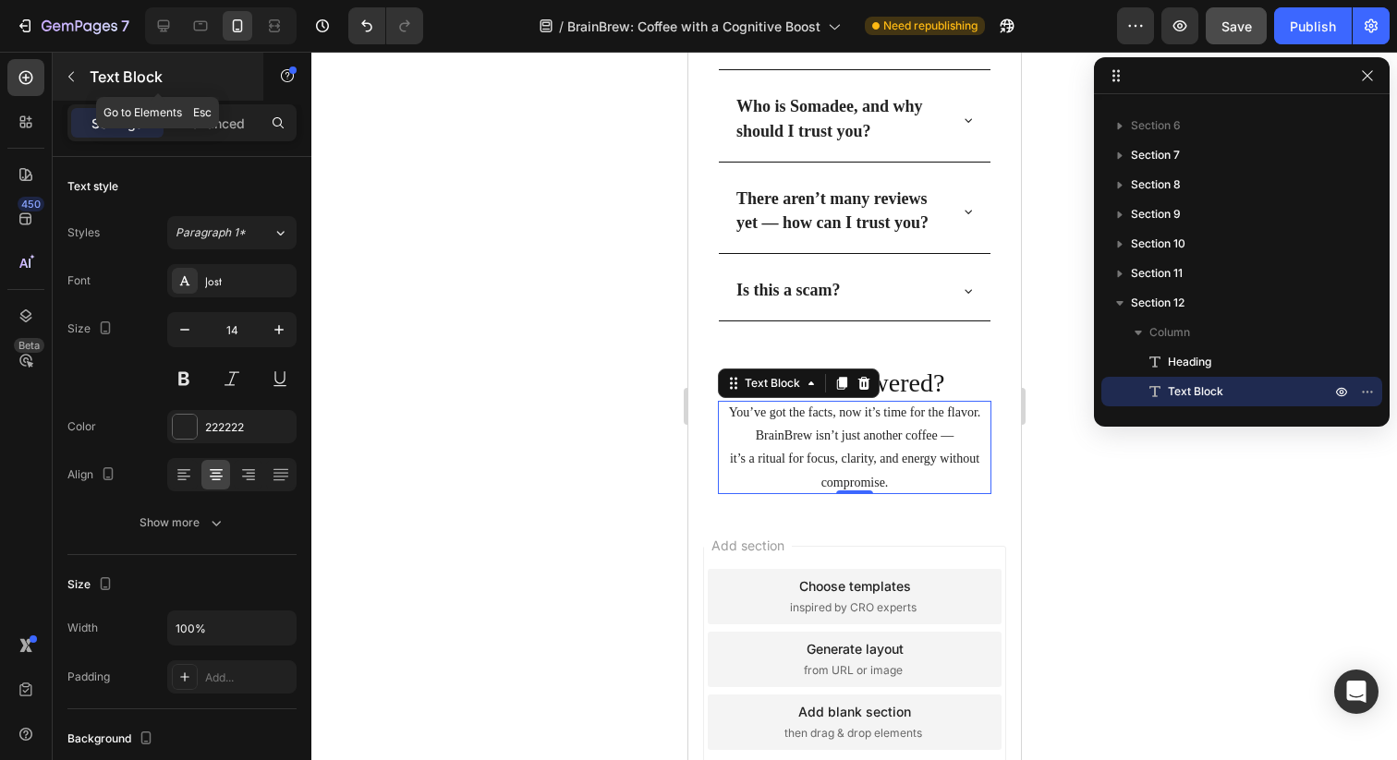
click at [75, 79] on icon "button" at bounding box center [71, 76] width 15 height 15
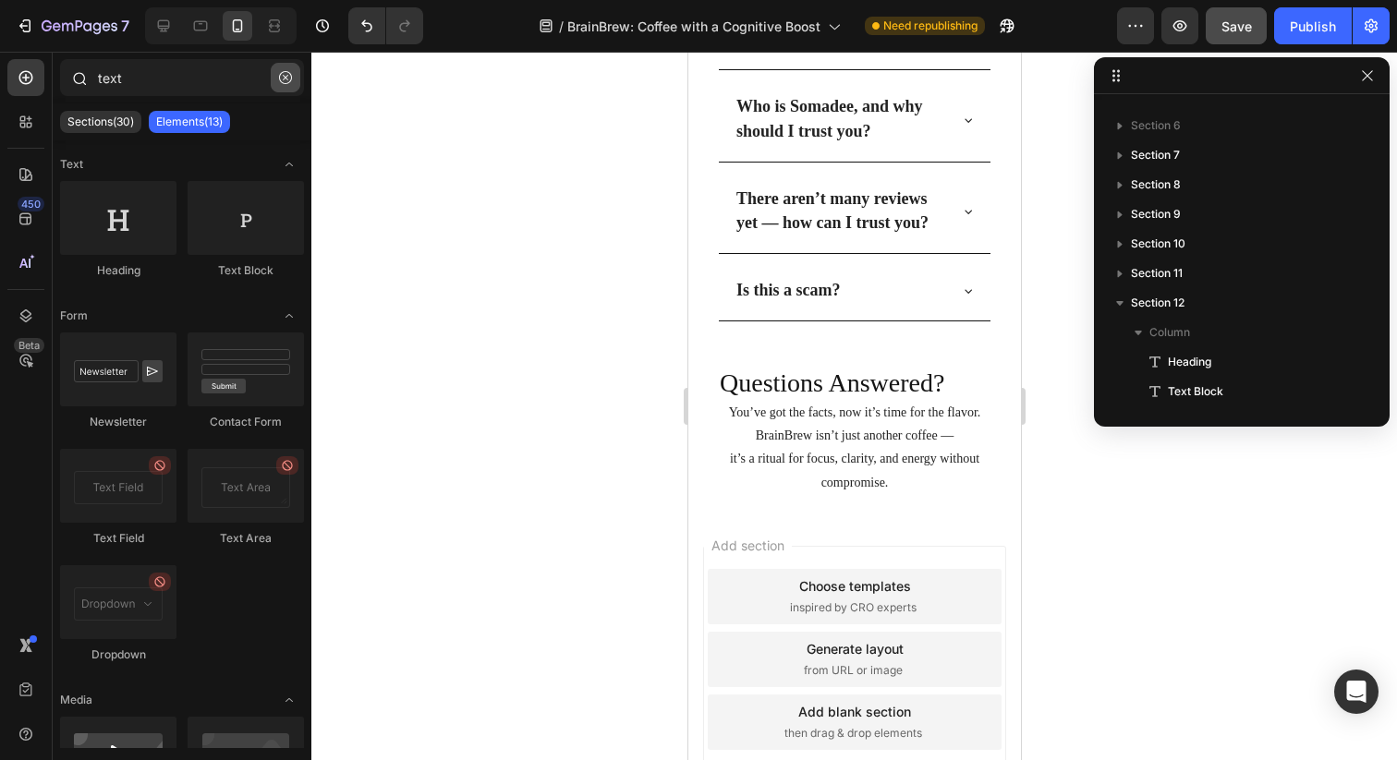
click at [291, 76] on icon "button" at bounding box center [285, 77] width 13 height 13
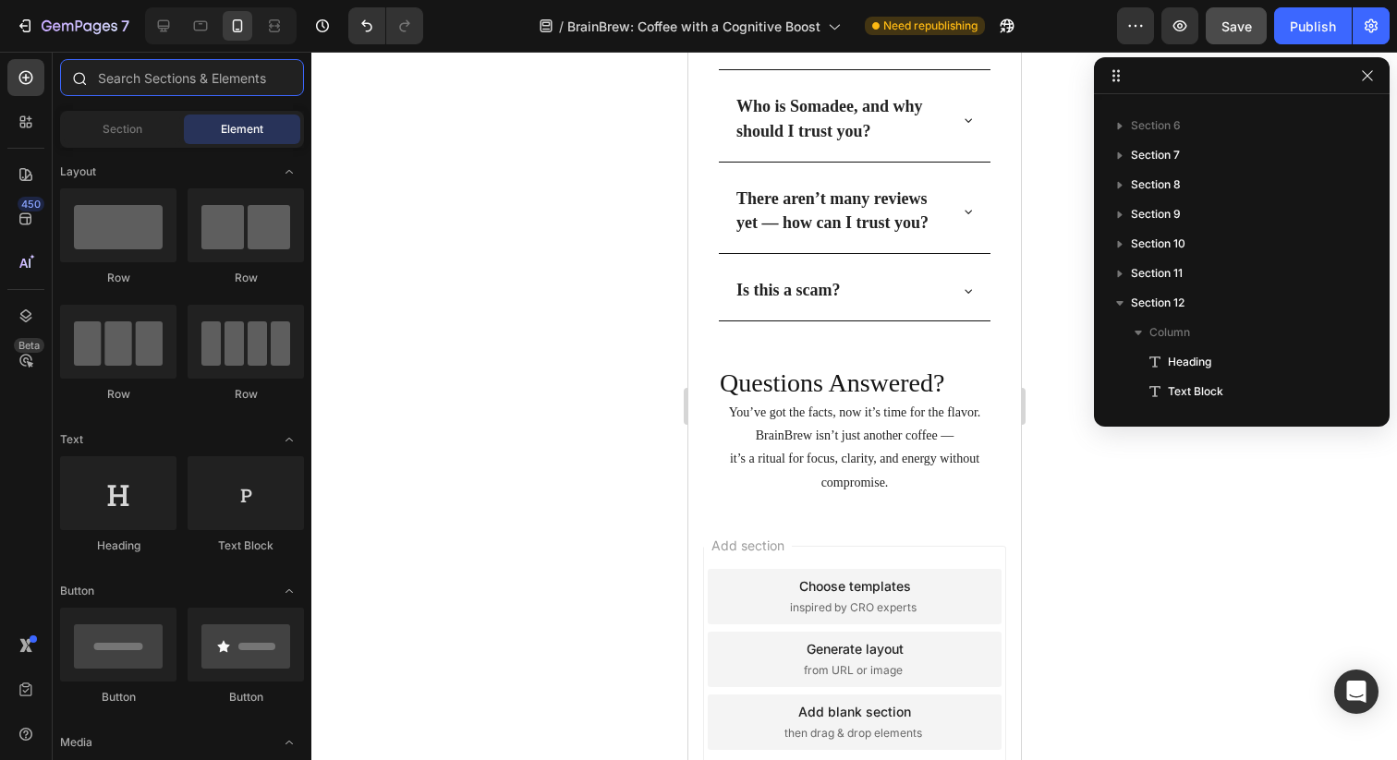
click at [138, 87] on input "text" at bounding box center [182, 77] width 244 height 37
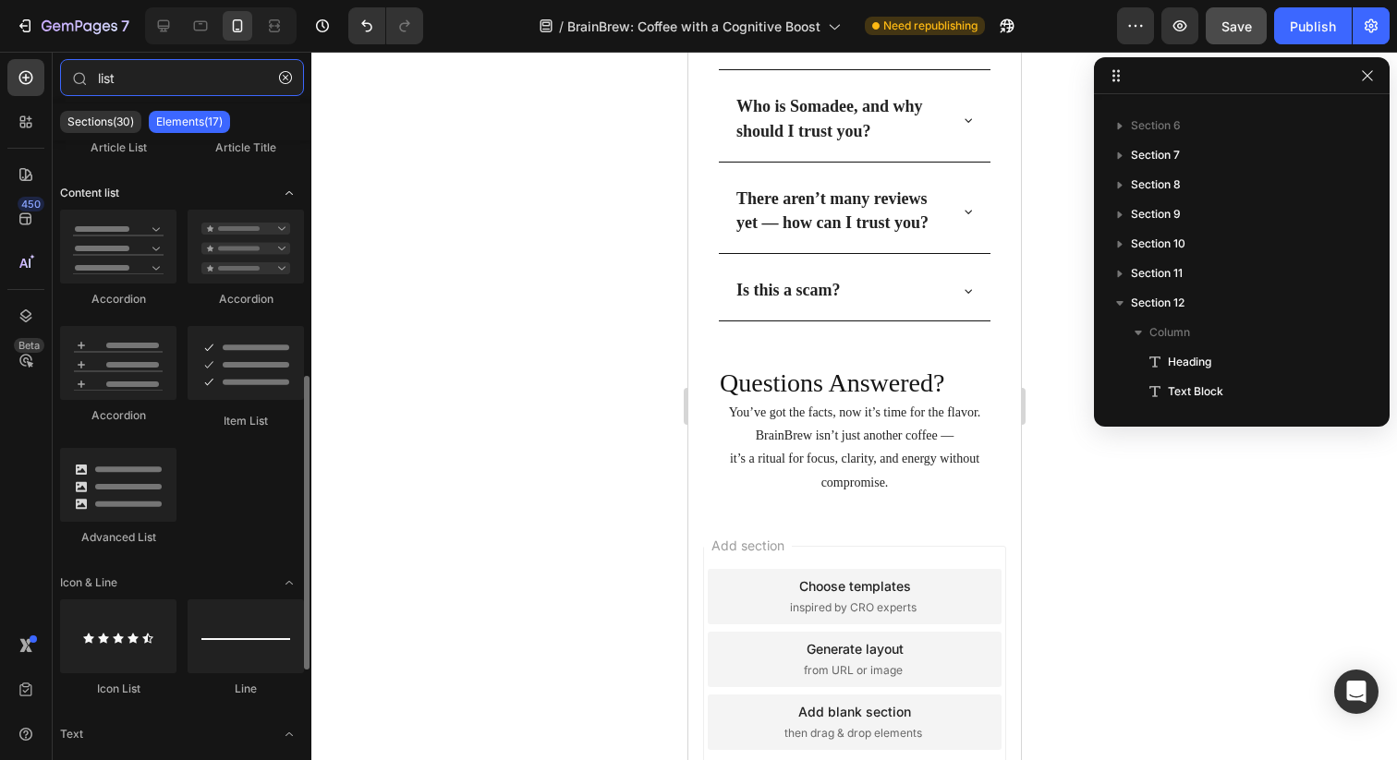
scroll to position [513, 0]
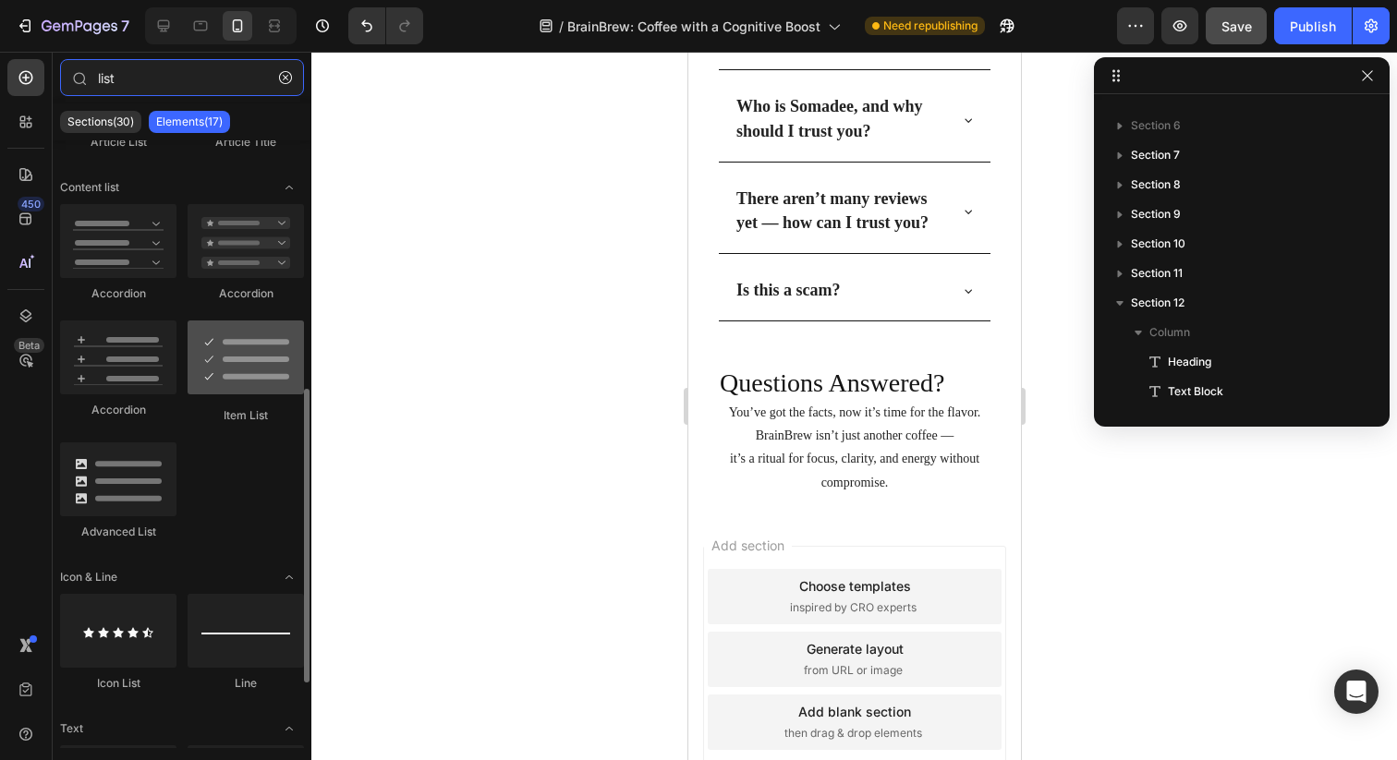
type input "list"
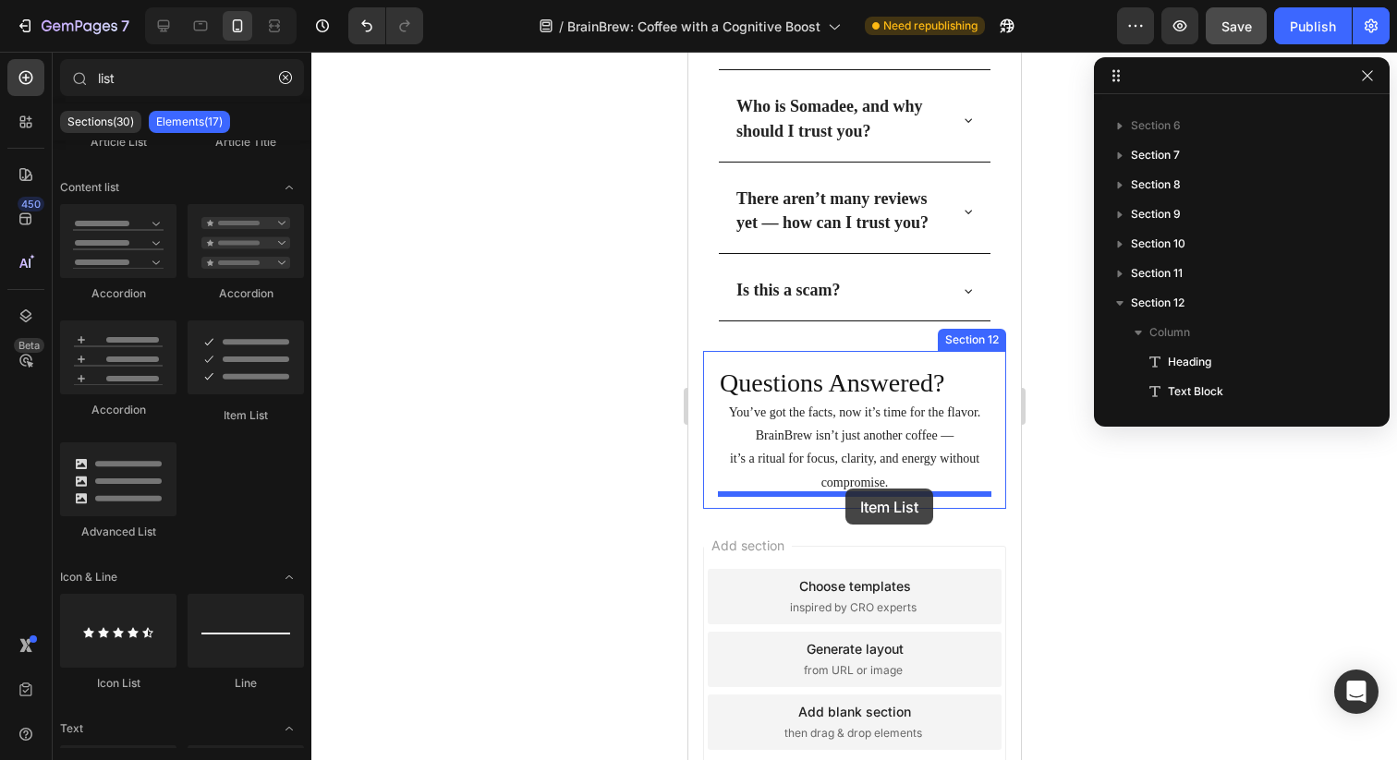
drag, startPoint x: 913, startPoint y: 410, endPoint x: 844, endPoint y: 489, distance: 104.1
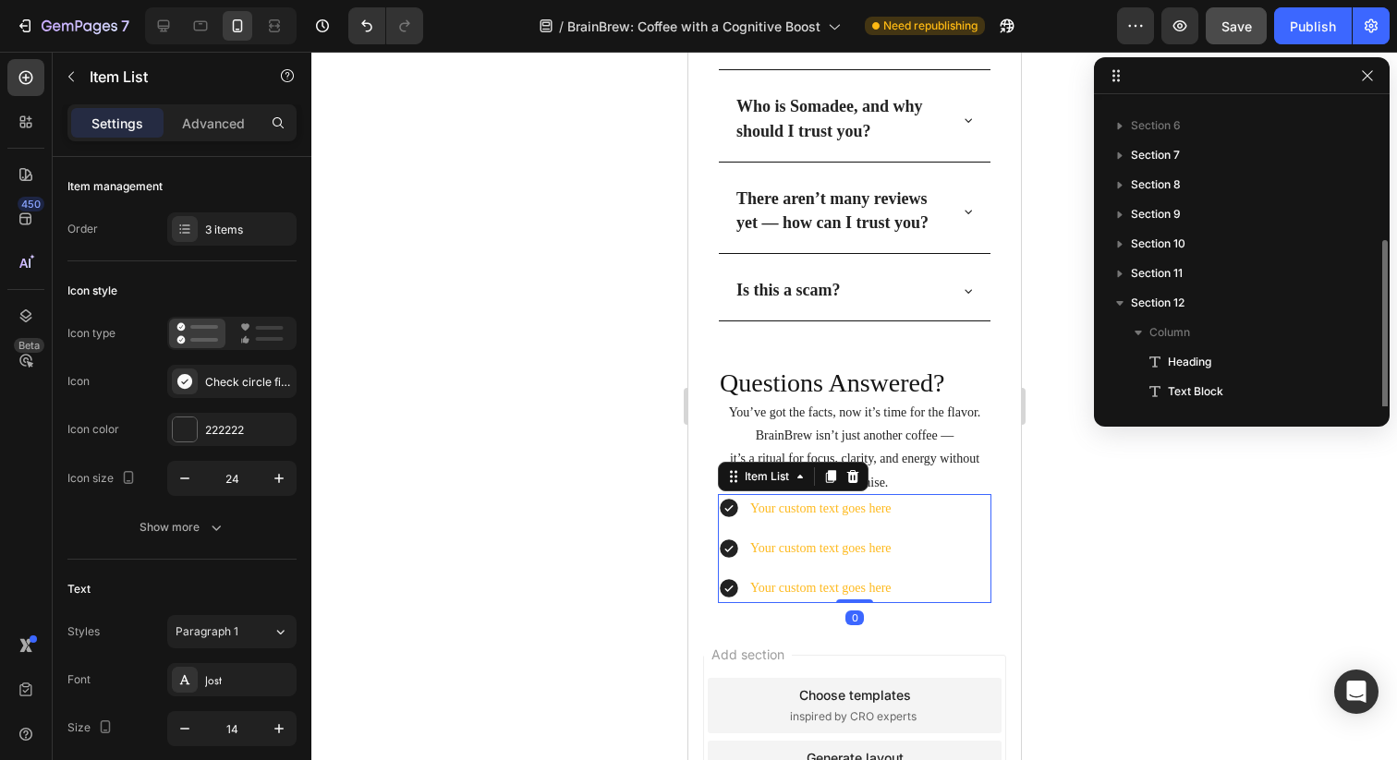
scroll to position [168, 0]
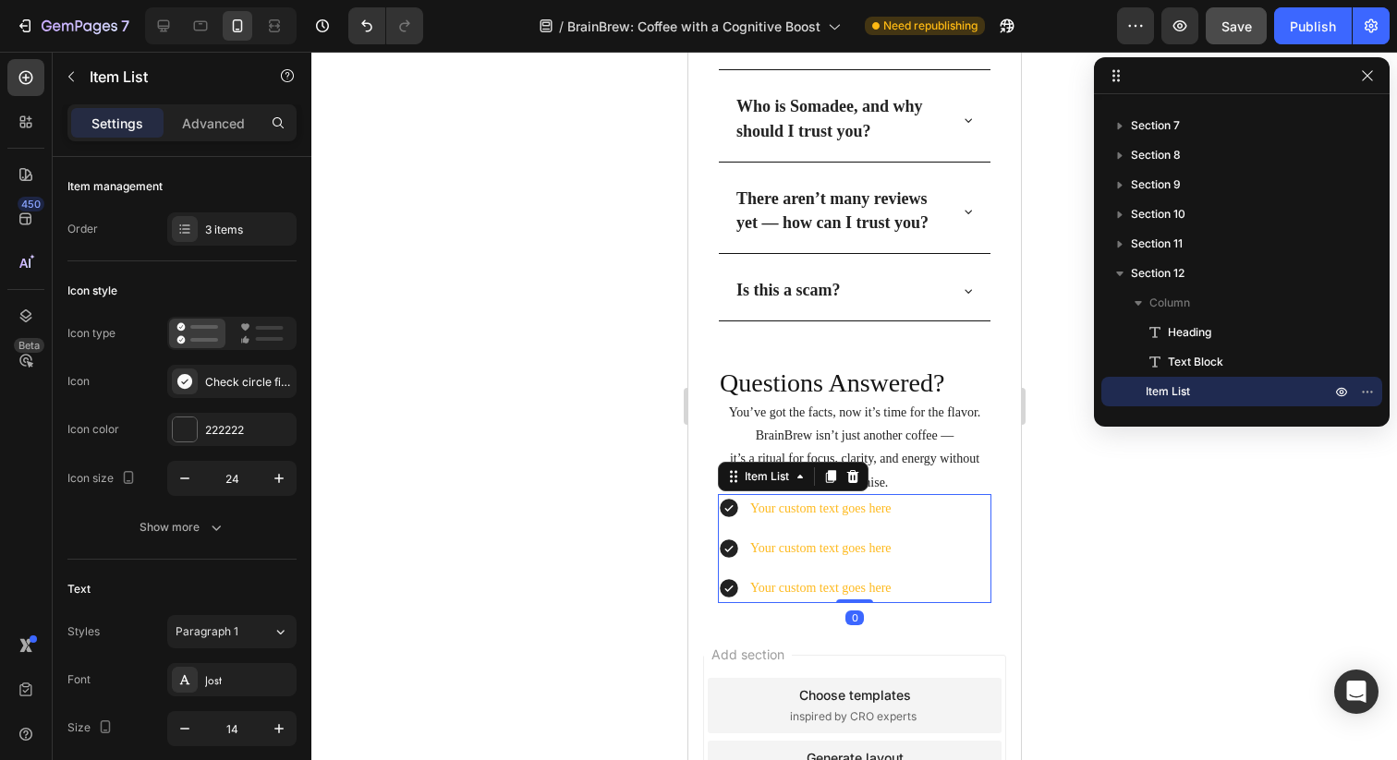
click at [939, 460] on p "it’s a ritual for focus, clarity, and energy without compromise." at bounding box center [853, 470] width 273 height 46
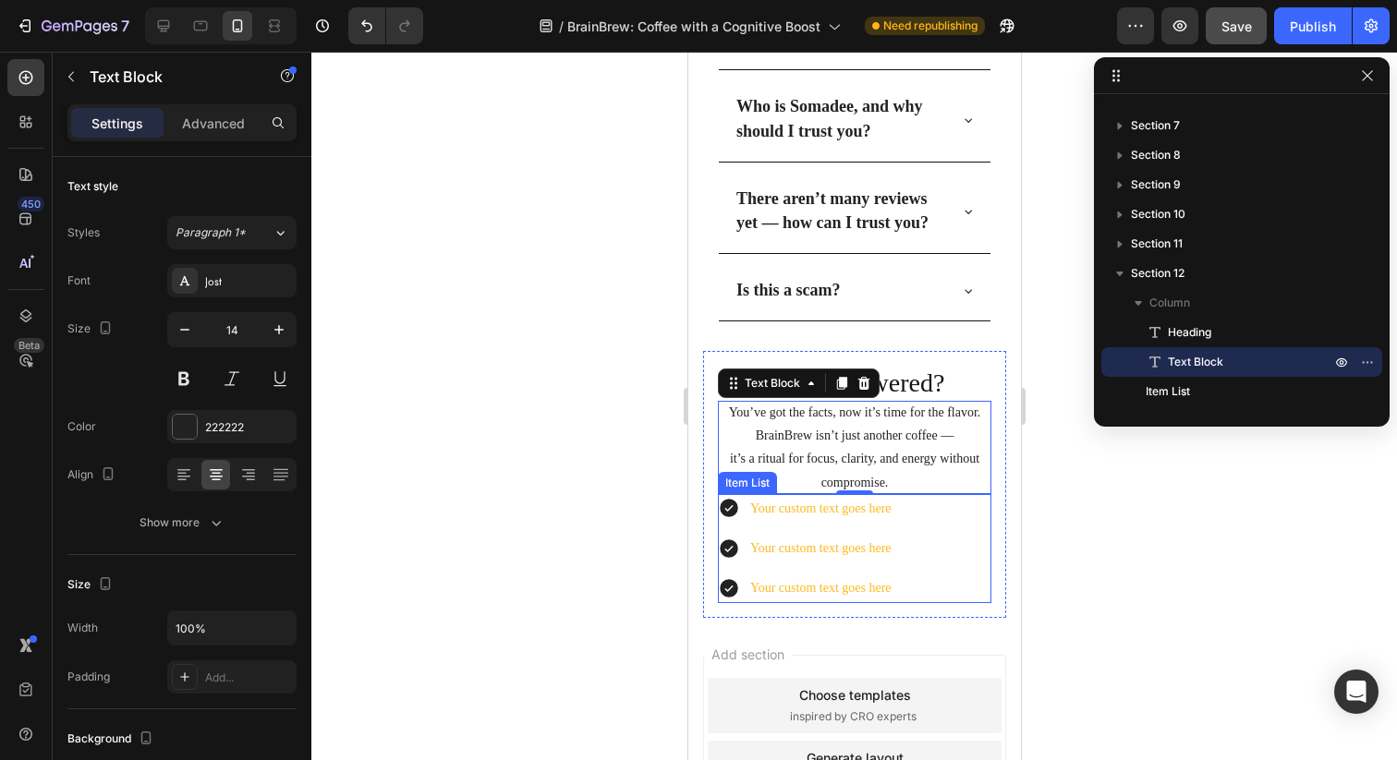
click at [879, 509] on div "Your custom text goes here" at bounding box center [819, 508] width 147 height 29
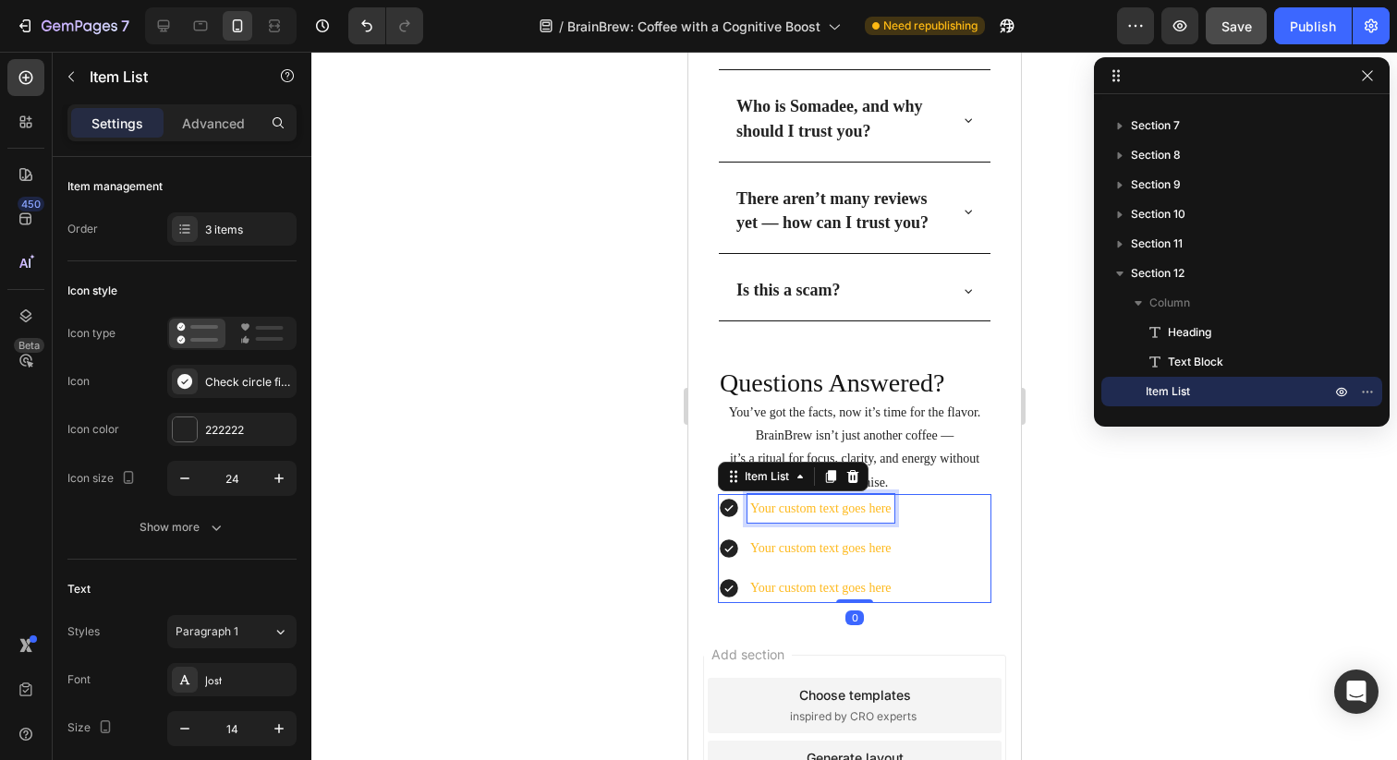
click at [871, 509] on div "Your custom text goes here" at bounding box center [819, 508] width 147 height 29
click at [871, 509] on p "Your custom text goes here" at bounding box center [819, 508] width 141 height 23
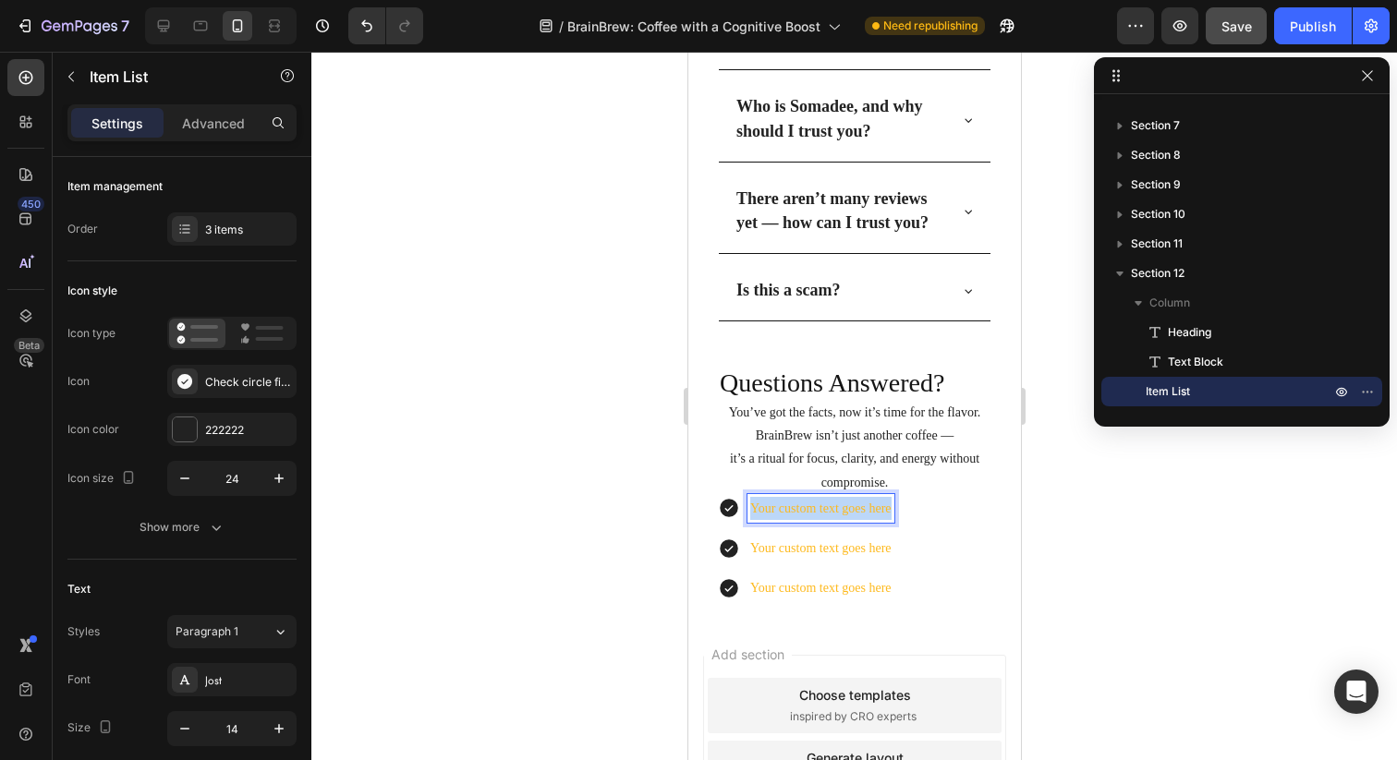
click at [871, 509] on p "Your custom text goes here" at bounding box center [819, 508] width 141 height 23
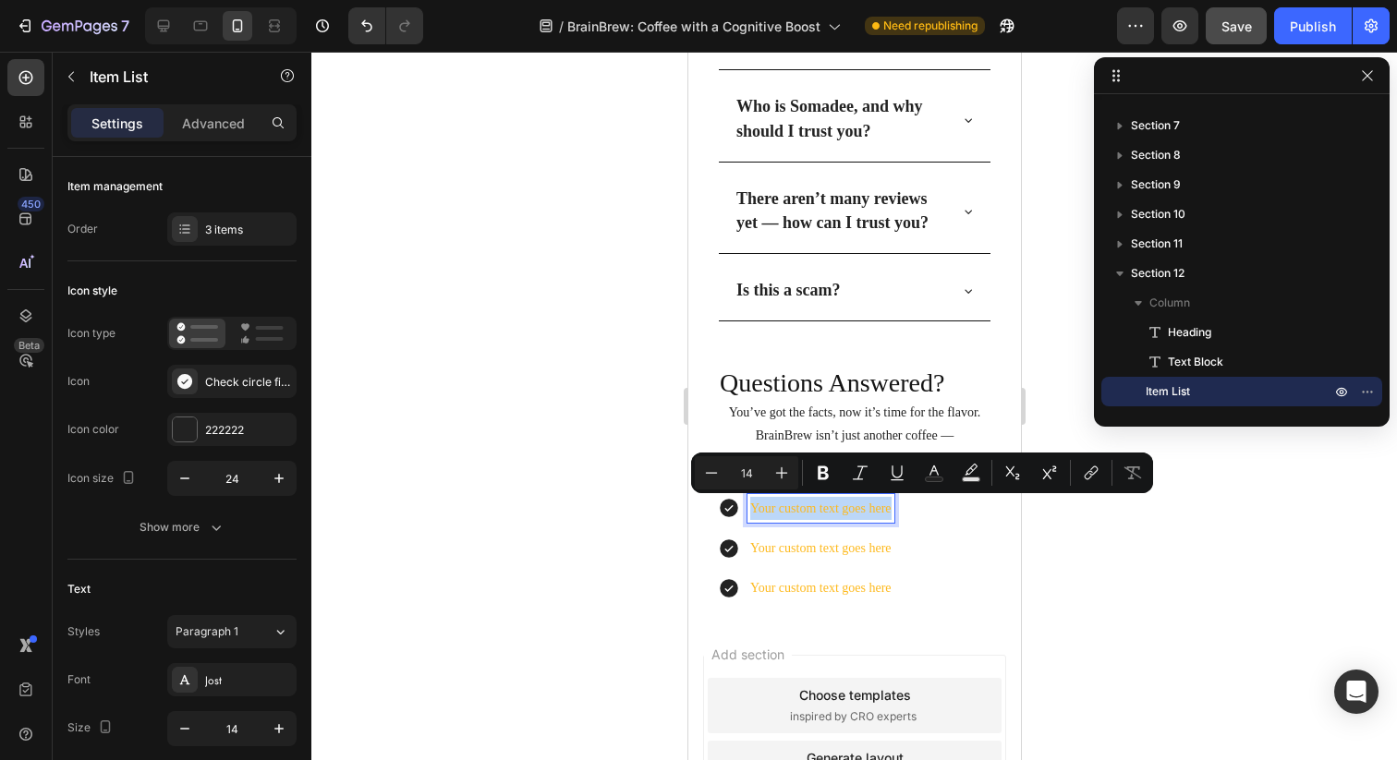
click at [757, 503] on p "Your custom text goes here" at bounding box center [819, 508] width 141 height 23
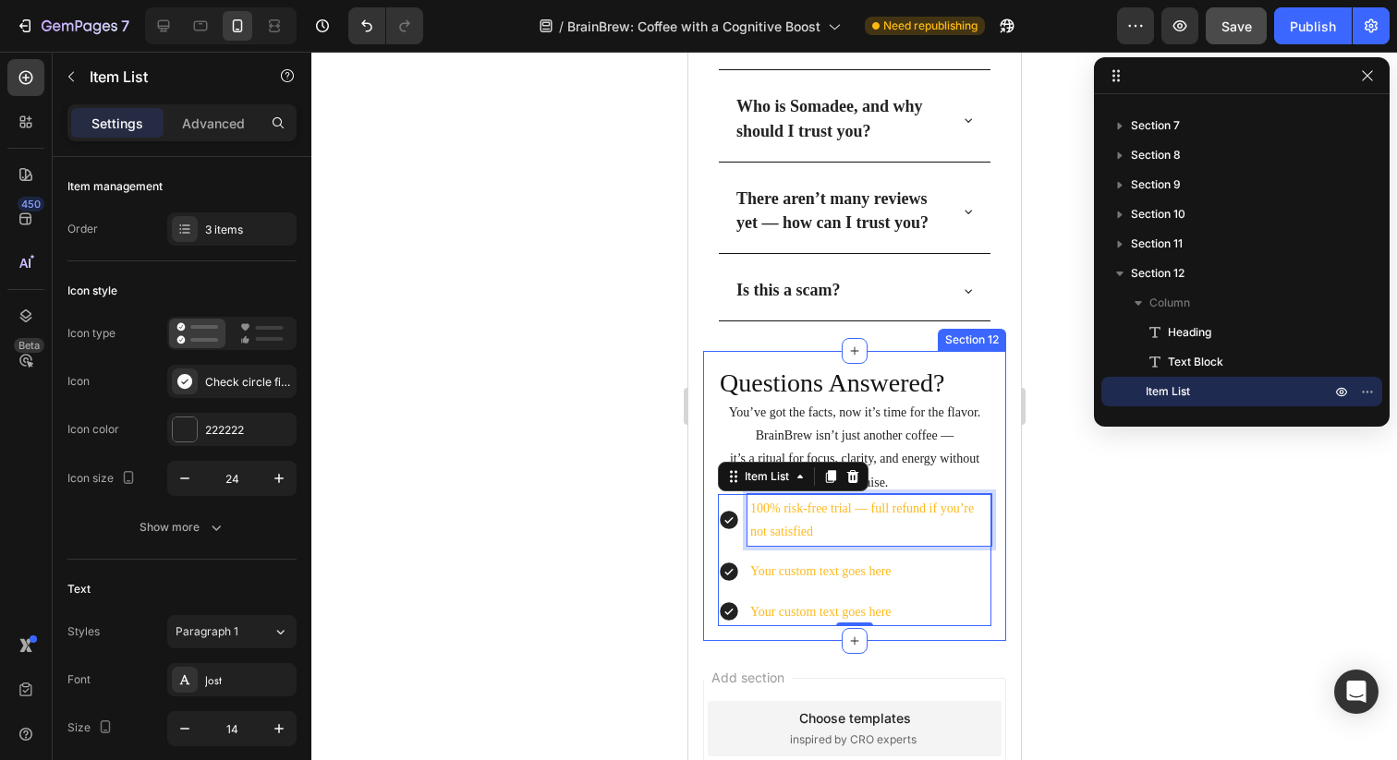
click at [757, 572] on p "Your custom text goes here" at bounding box center [868, 571] width 238 height 23
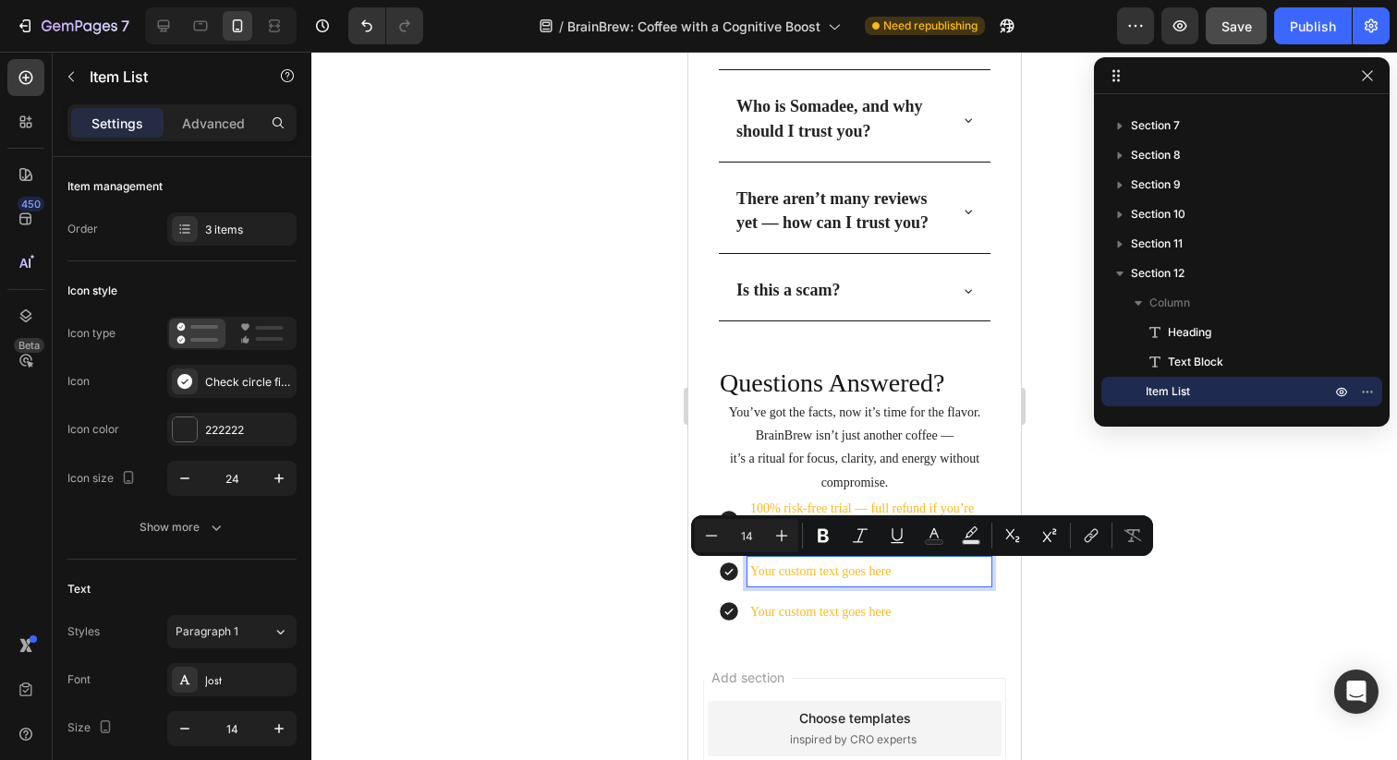
click at [784, 573] on p "Your custom text goes here" at bounding box center [868, 571] width 238 height 23
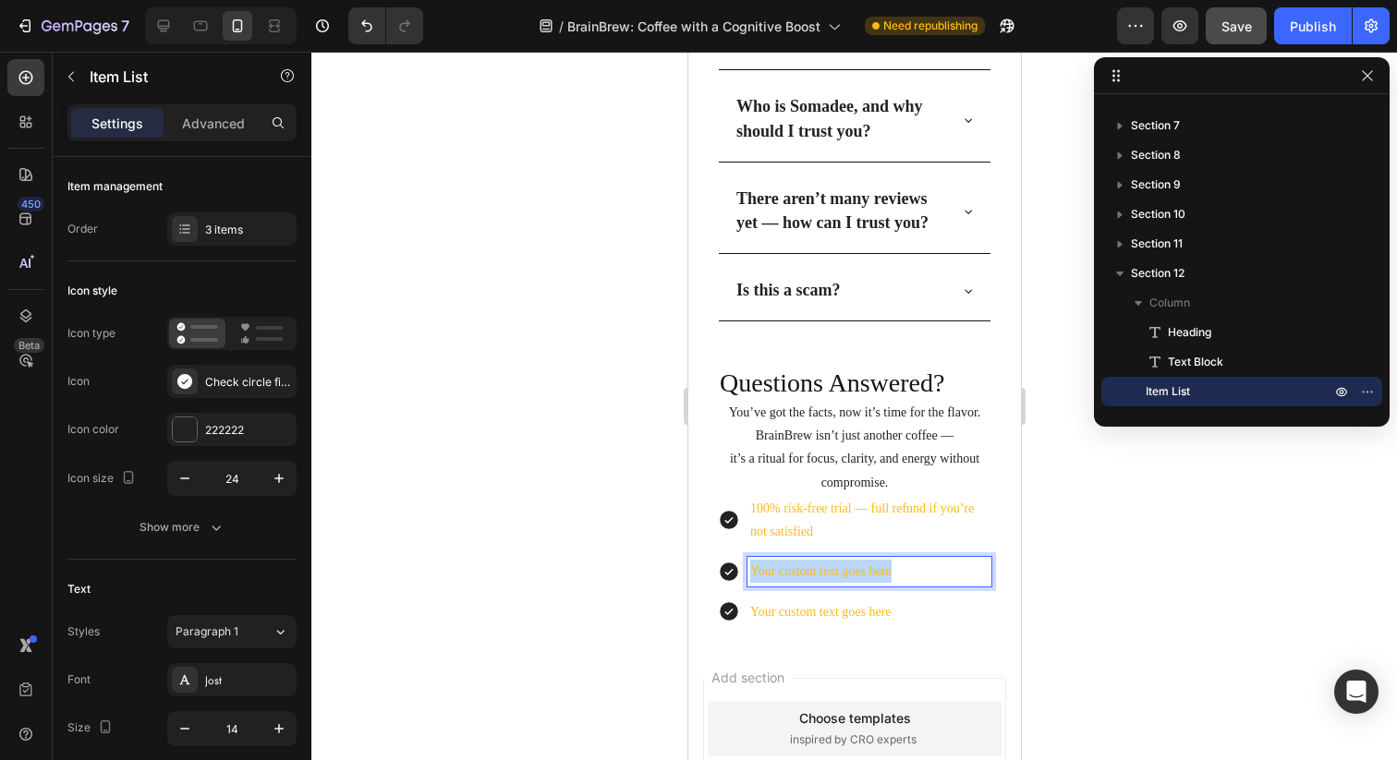
click at [784, 573] on p "Your custom text goes here" at bounding box center [868, 571] width 238 height 23
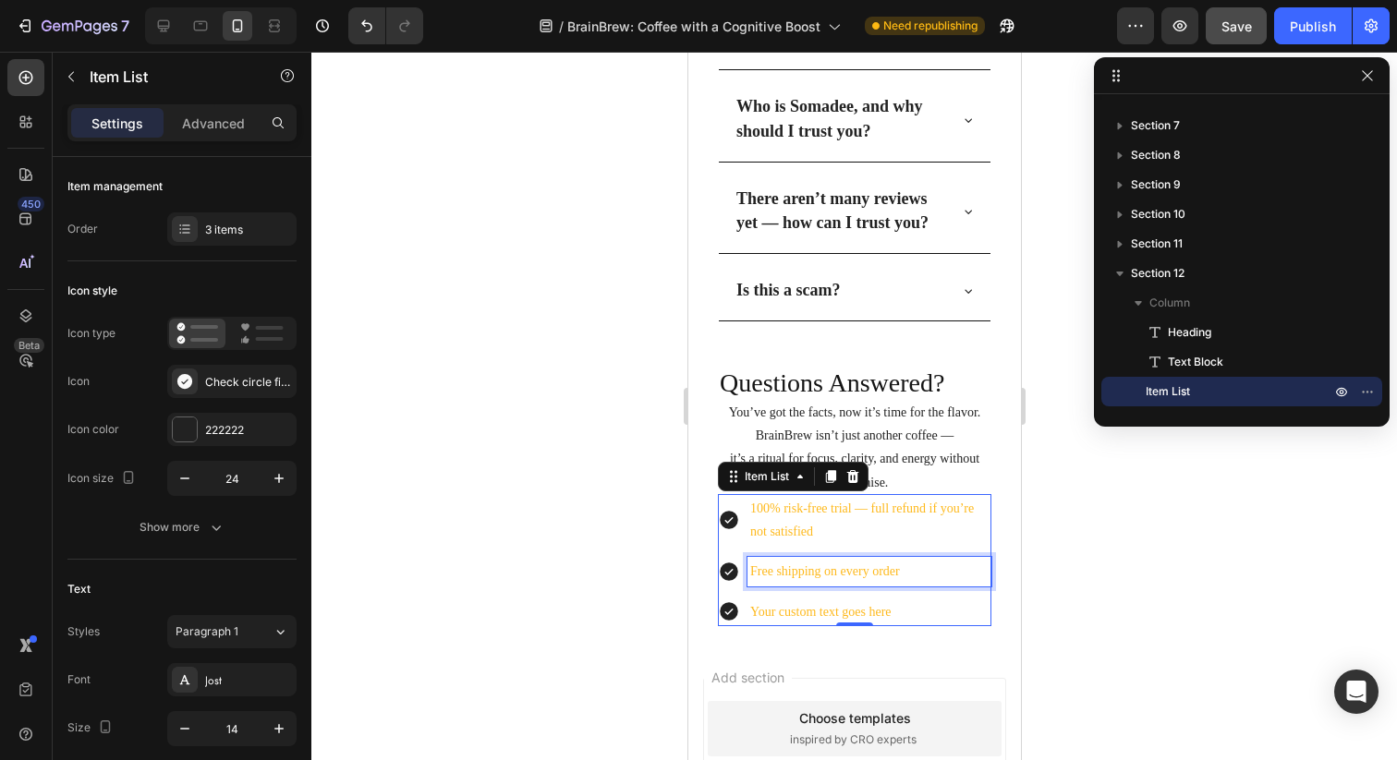
click at [780, 608] on p "Your custom text goes here" at bounding box center [868, 611] width 238 height 23
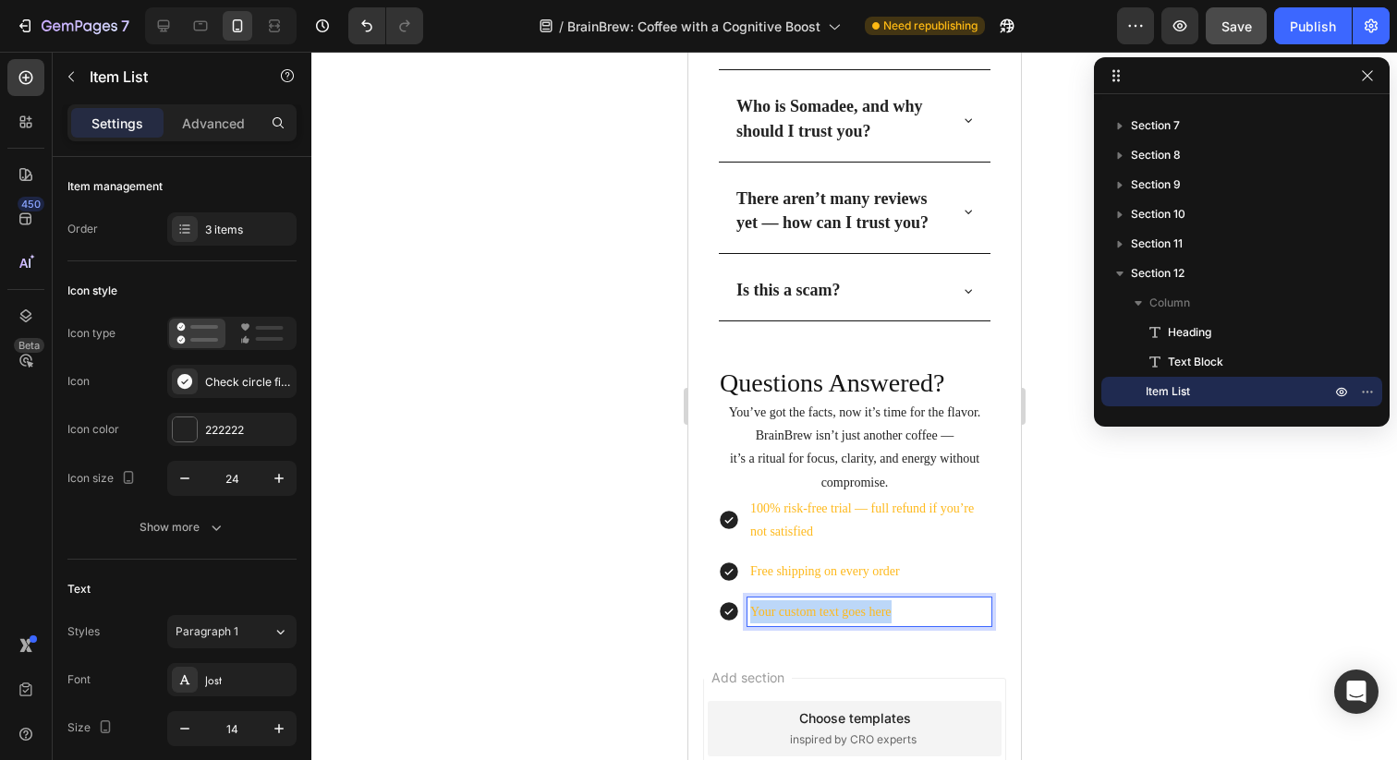
click at [780, 608] on p "Your custom text goes here" at bounding box center [868, 611] width 238 height 23
click at [840, 399] on h2 "Questions Answered?" at bounding box center [853, 383] width 273 height 35
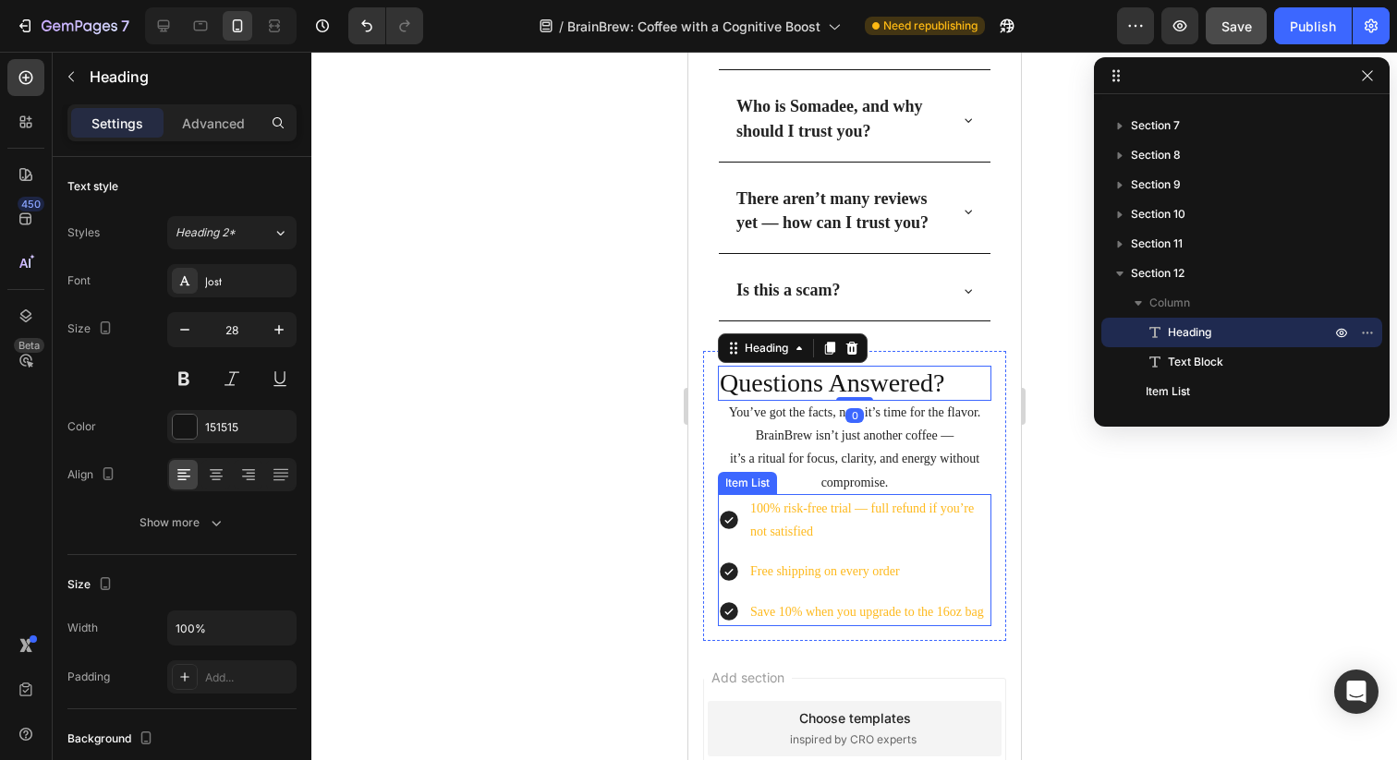
click at [729, 521] on icon at bounding box center [728, 520] width 22 height 22
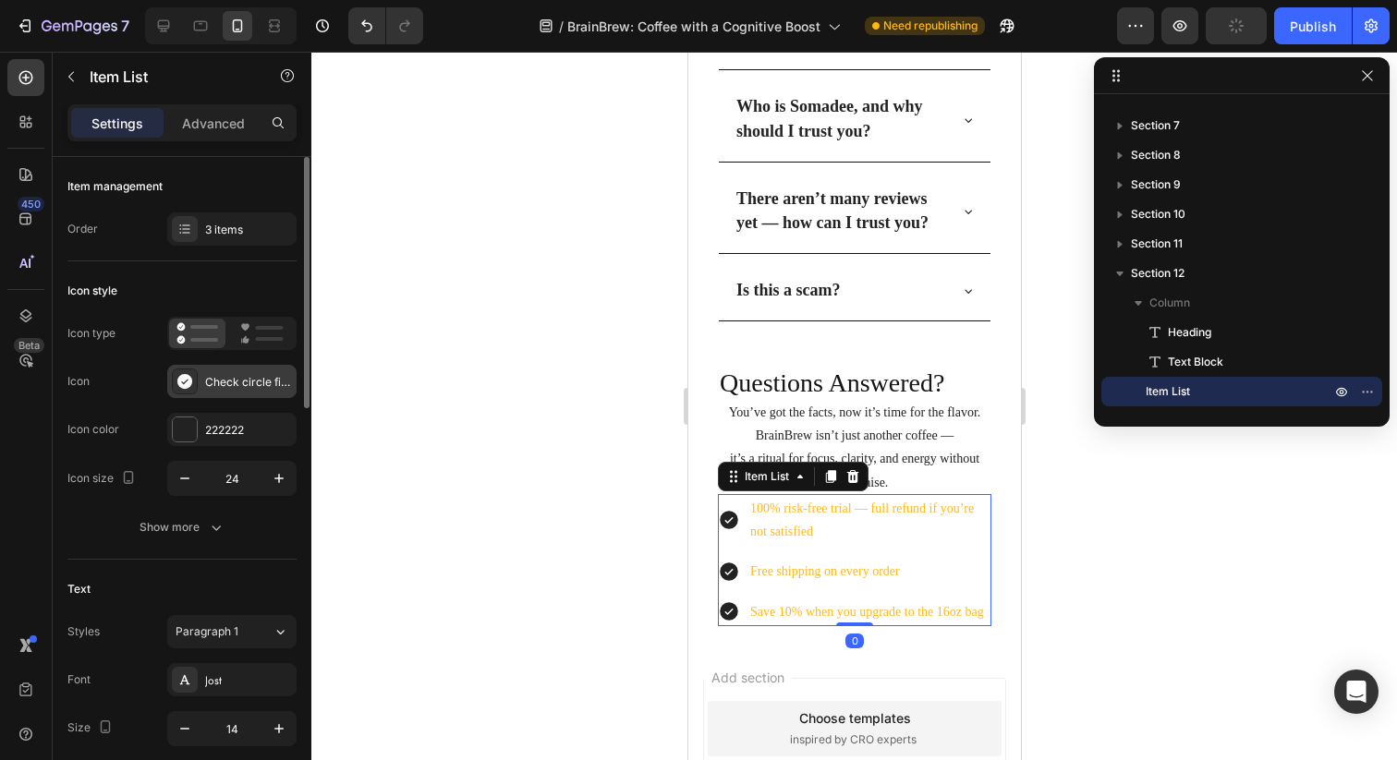
click at [196, 391] on div at bounding box center [185, 382] width 26 height 26
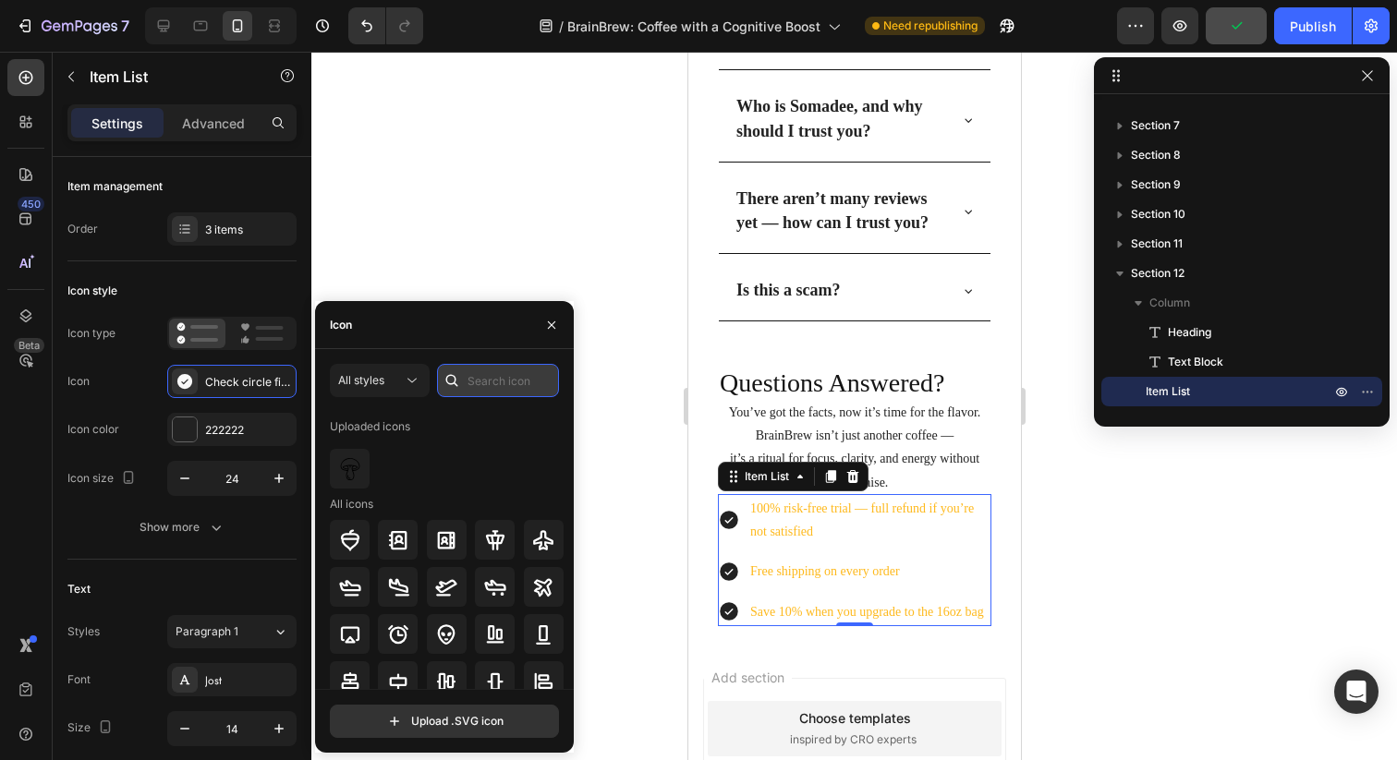
click at [495, 381] on input "text" at bounding box center [498, 380] width 122 height 33
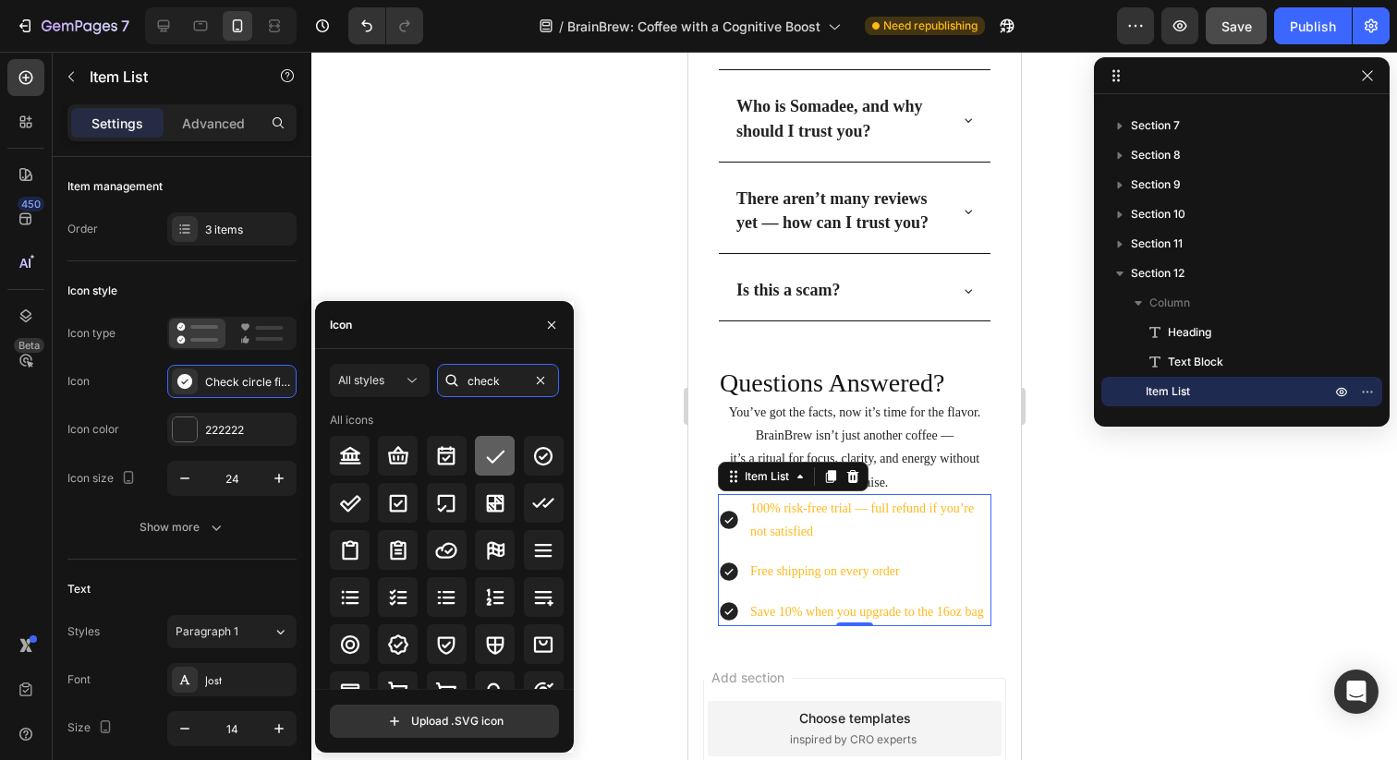
type input "check"
click at [486, 458] on icon at bounding box center [495, 456] width 18 height 13
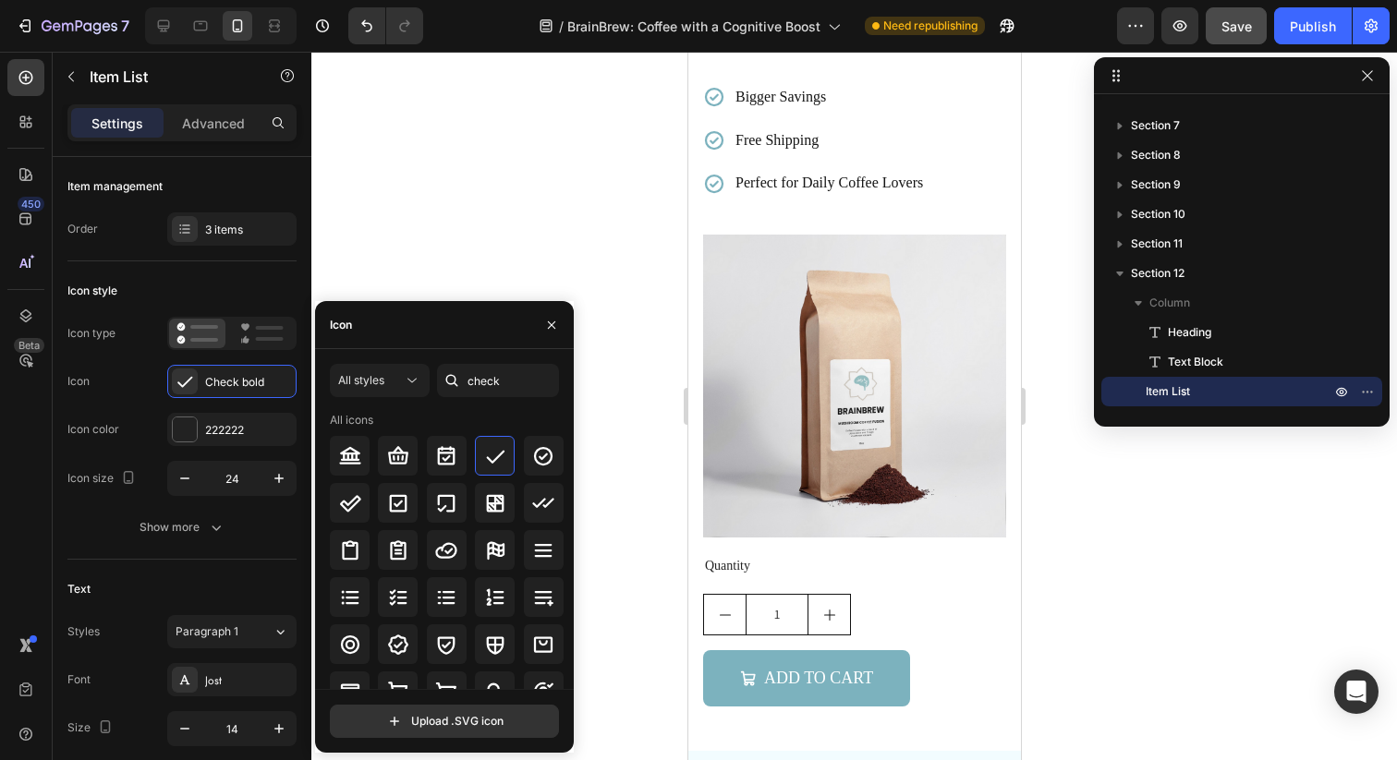
scroll to position [3713, 0]
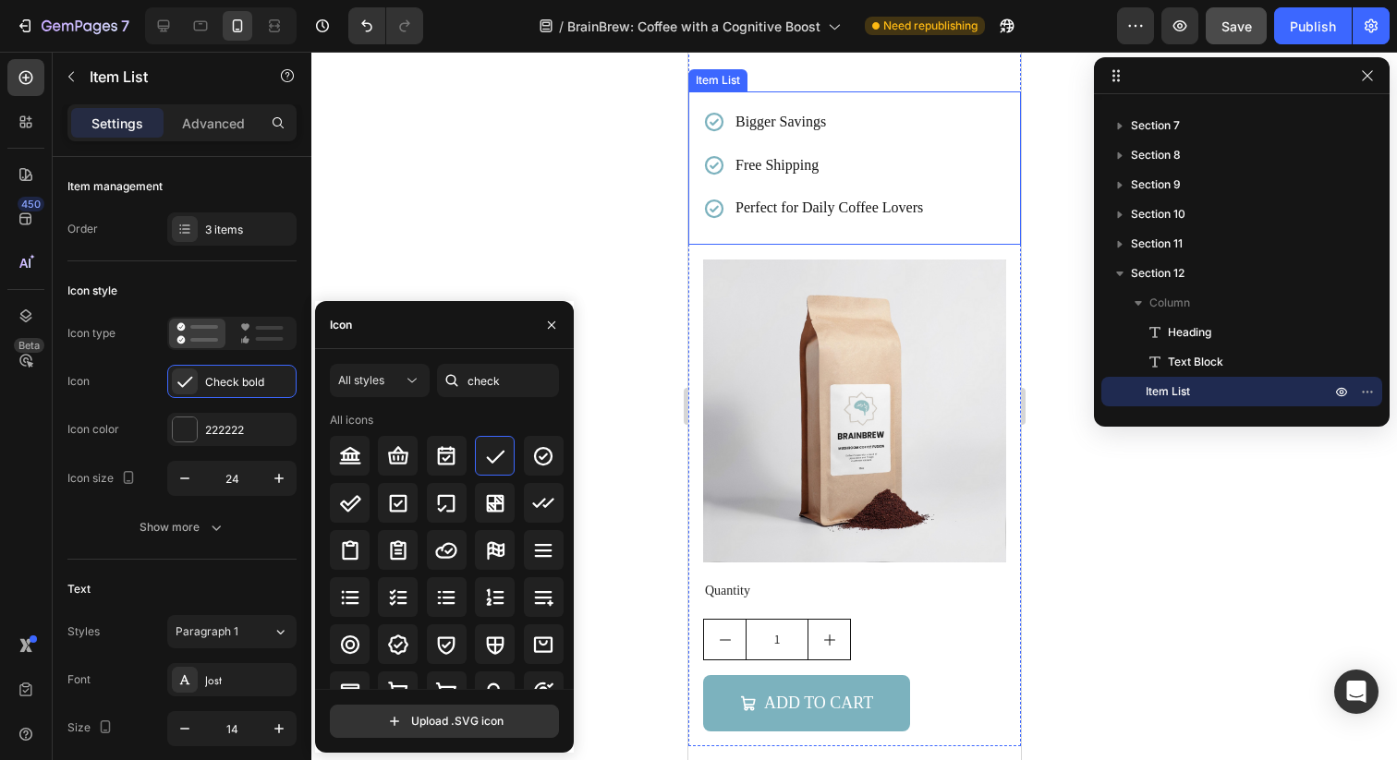
click at [712, 131] on icon at bounding box center [713, 122] width 18 height 18
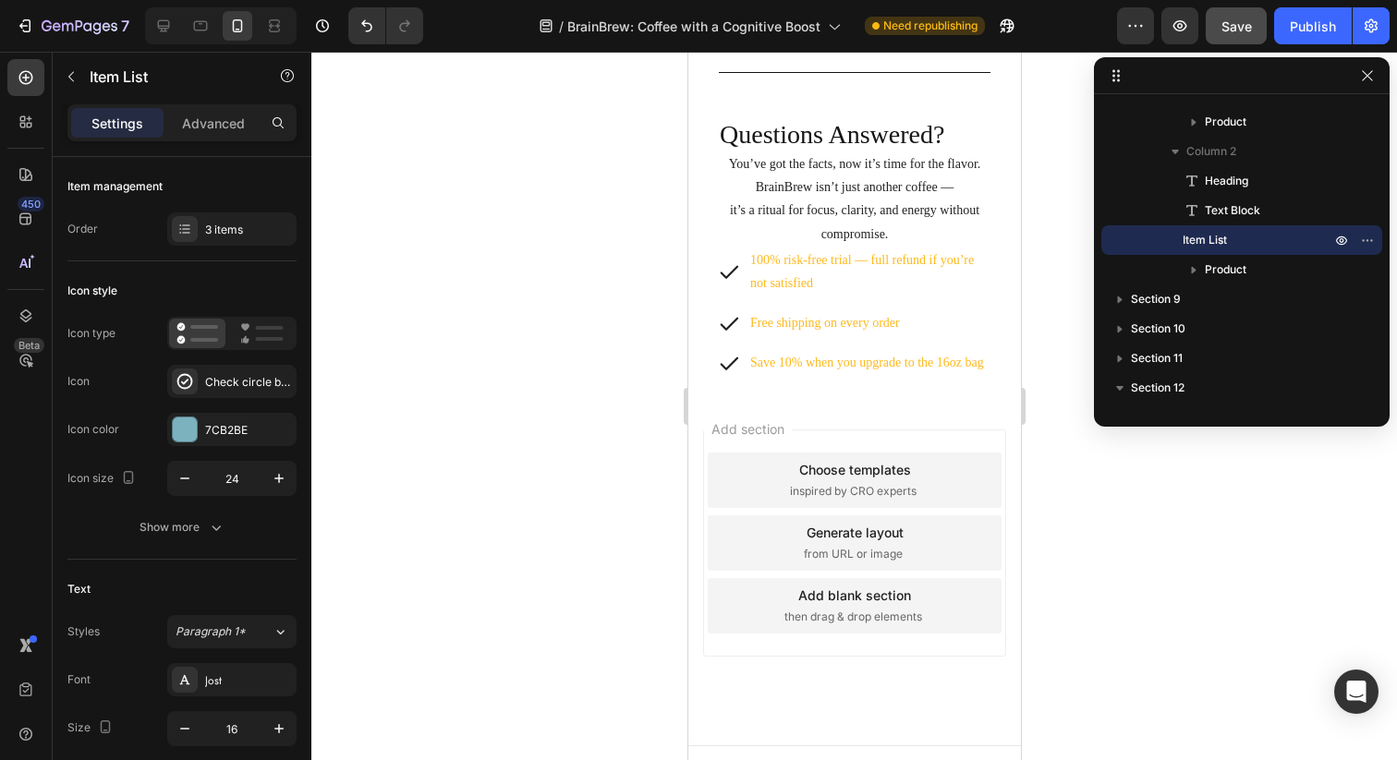
scroll to position [6960, 0]
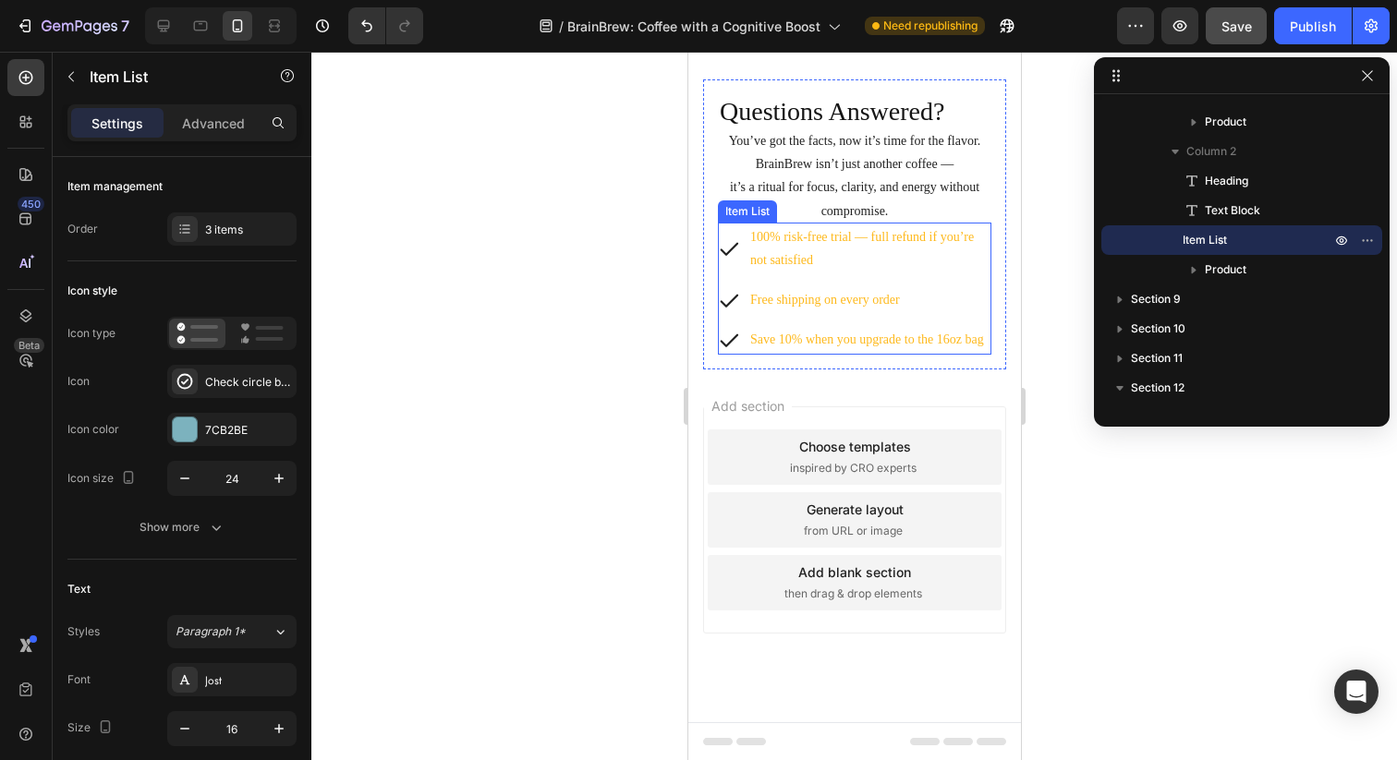
click at [733, 247] on icon at bounding box center [729, 249] width 18 height 13
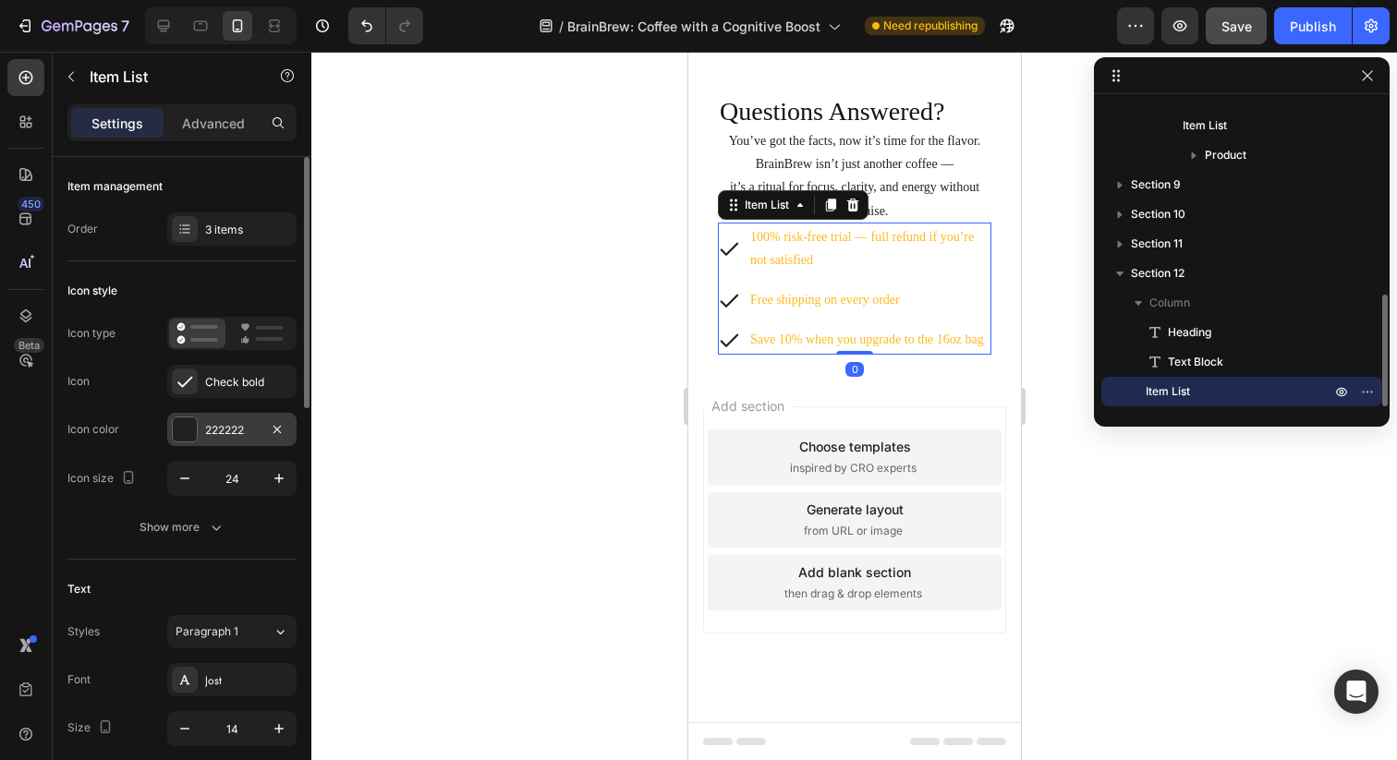
click at [229, 422] on div "222222" at bounding box center [232, 430] width 54 height 17
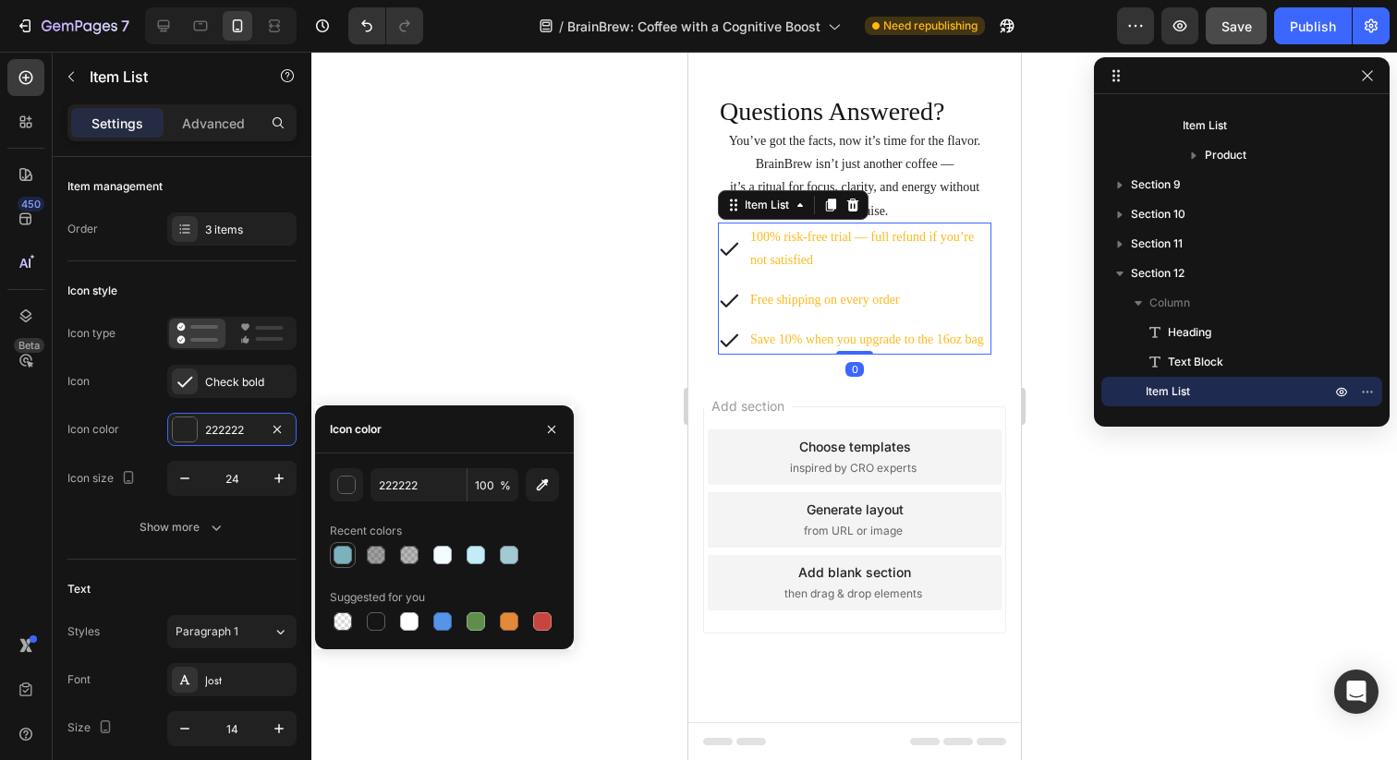
click at [345, 551] on div at bounding box center [342, 555] width 18 height 18
type input "7CB2BE"
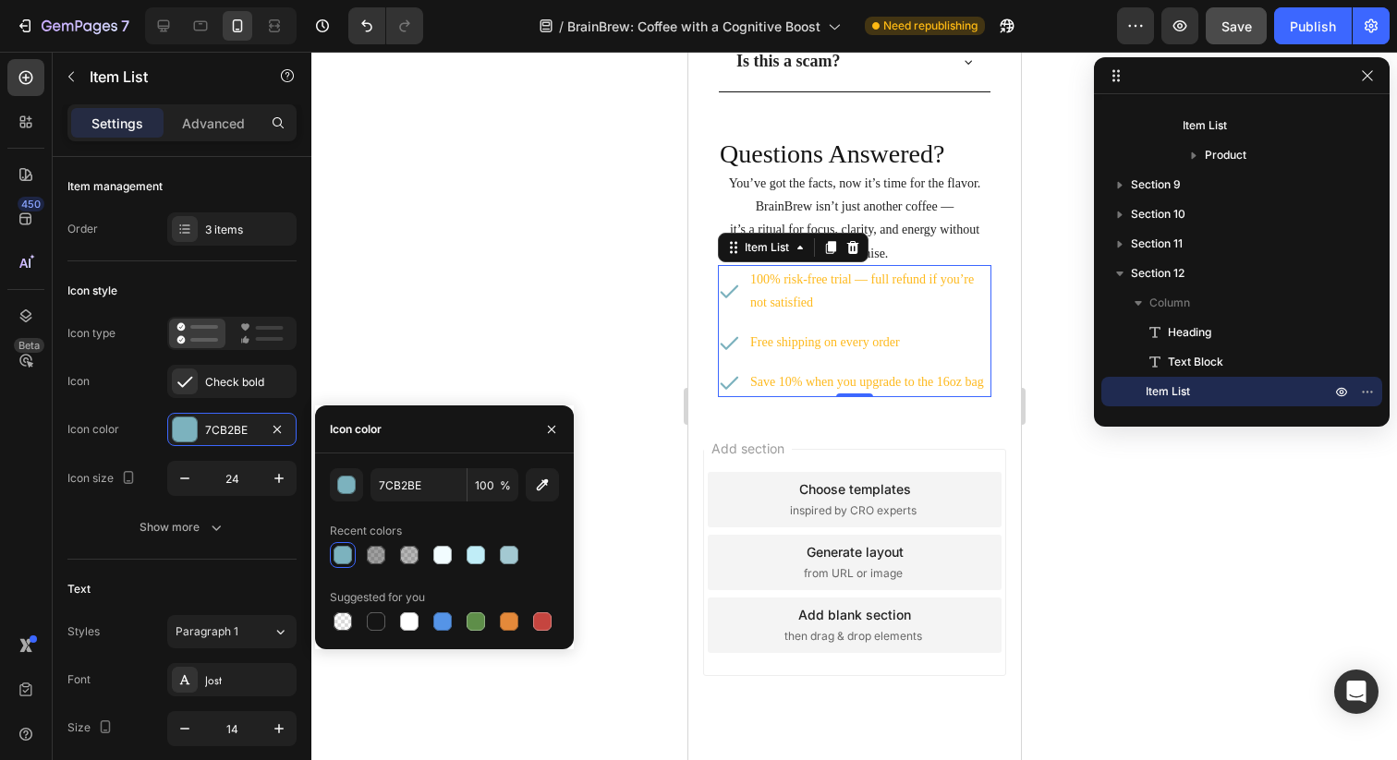
scroll to position [6914, 0]
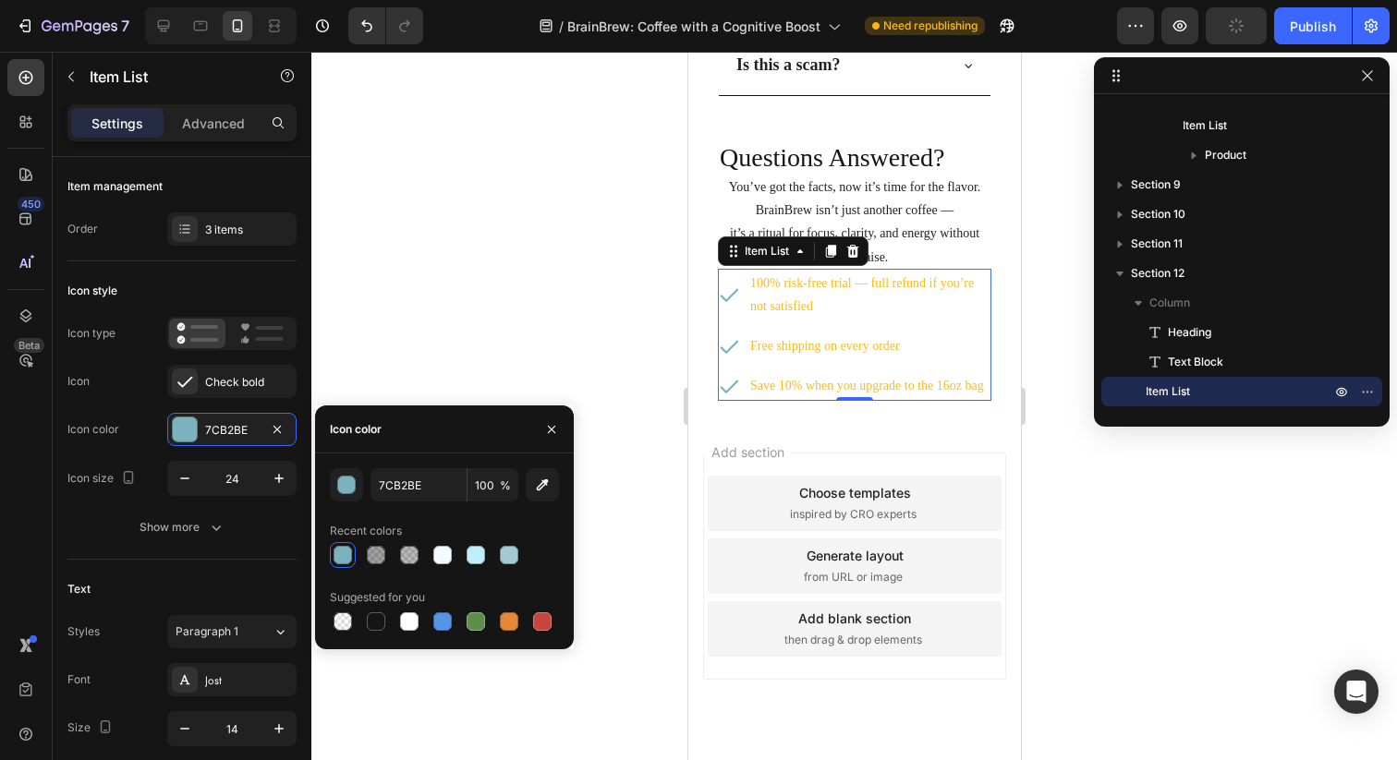
click at [827, 297] on p "100% risk-free trial — full refund if you’re not satisfied" at bounding box center [868, 295] width 238 height 46
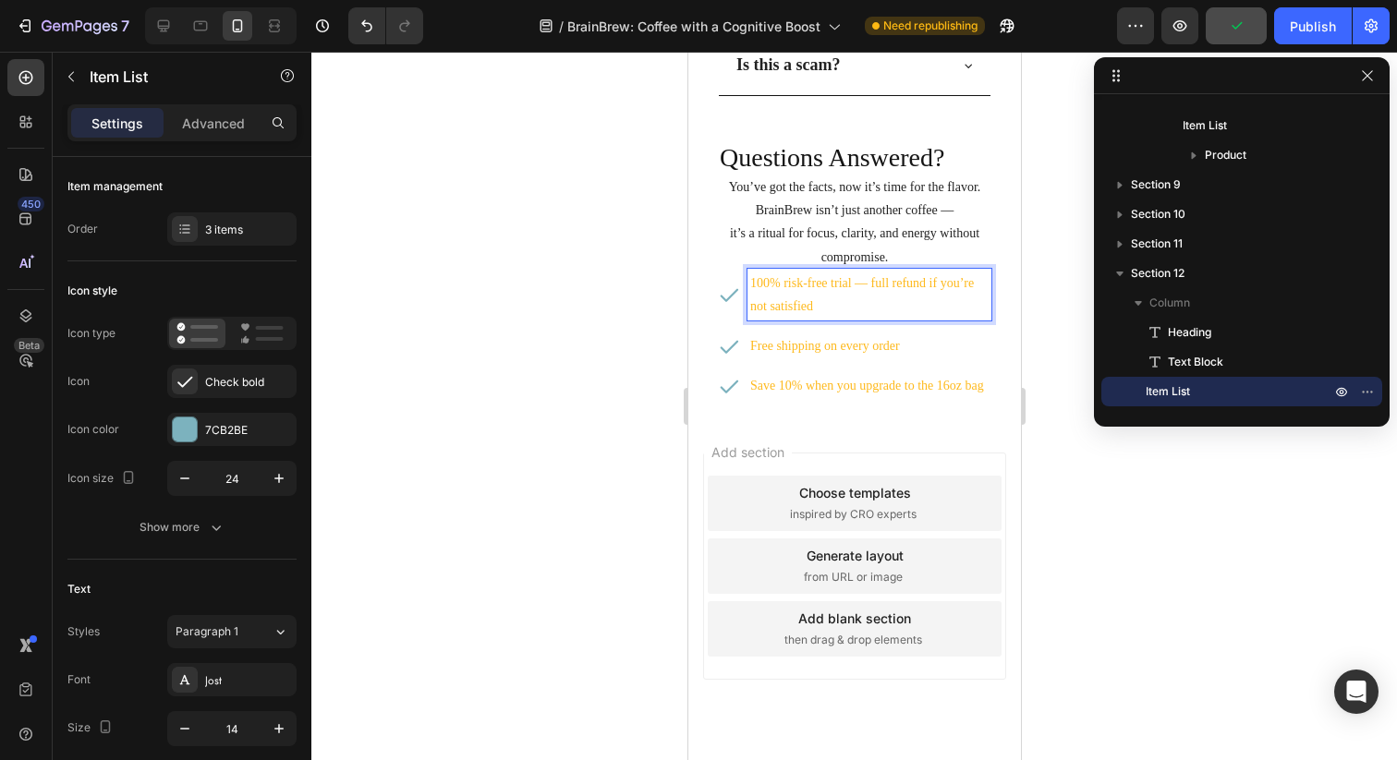
click at [821, 290] on p "100% risk-free trial — full refund if you’re not satisfied" at bounding box center [868, 295] width 238 height 46
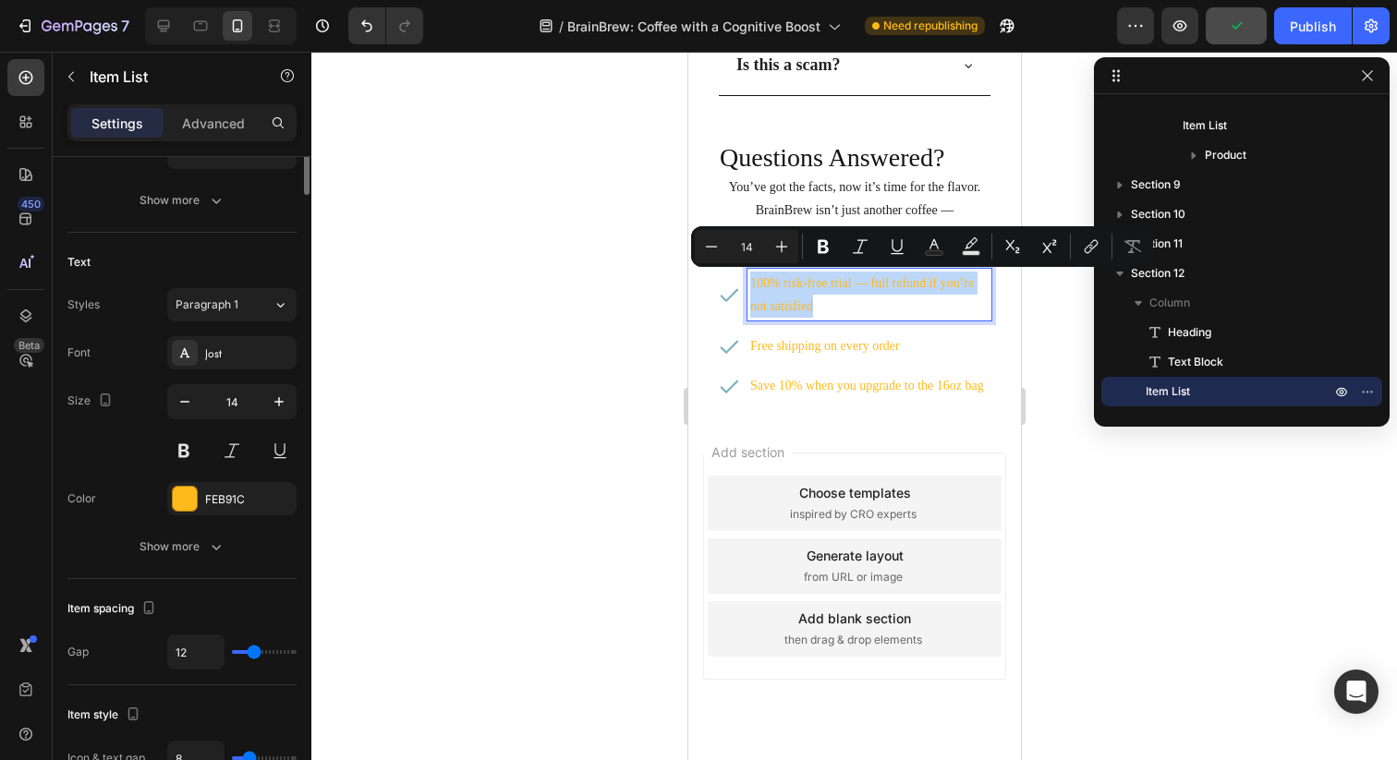
scroll to position [453, 0]
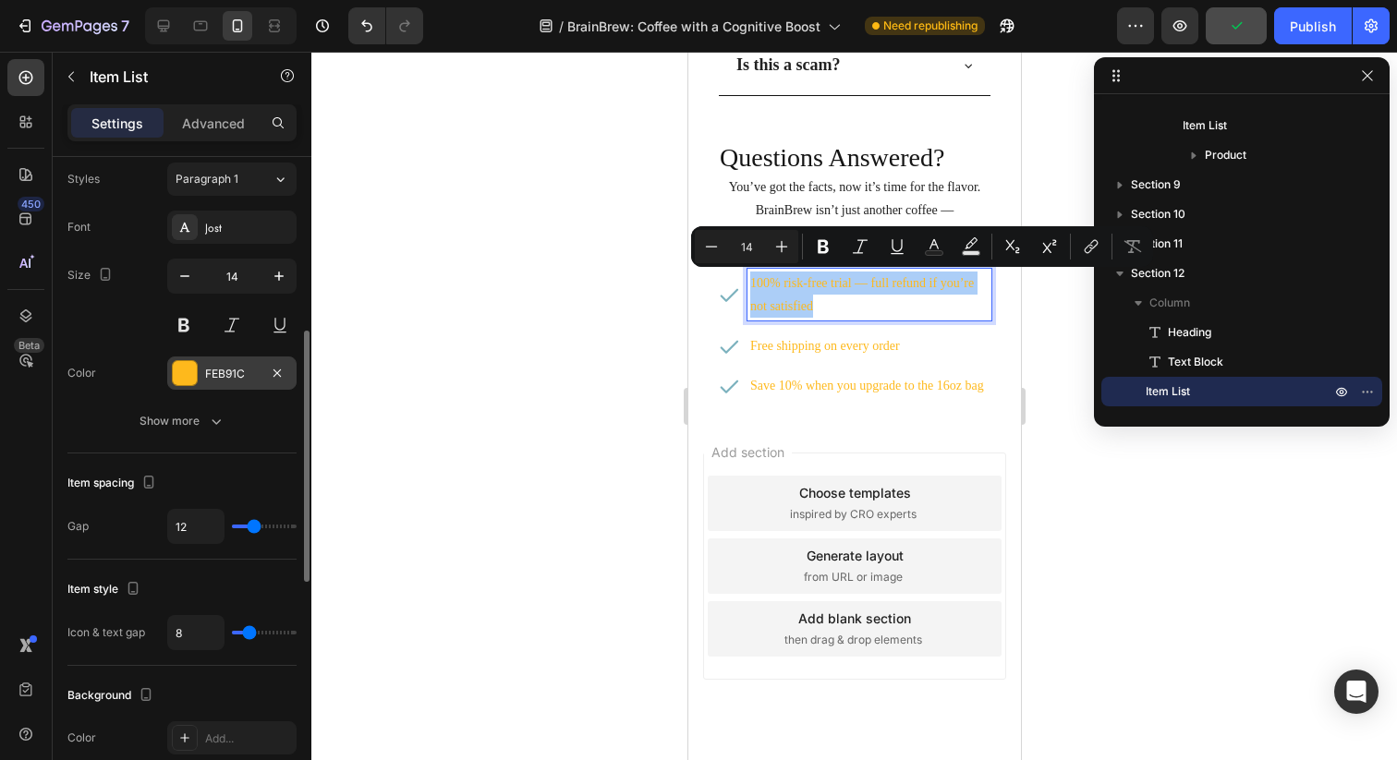
click at [178, 379] on div at bounding box center [185, 373] width 24 height 24
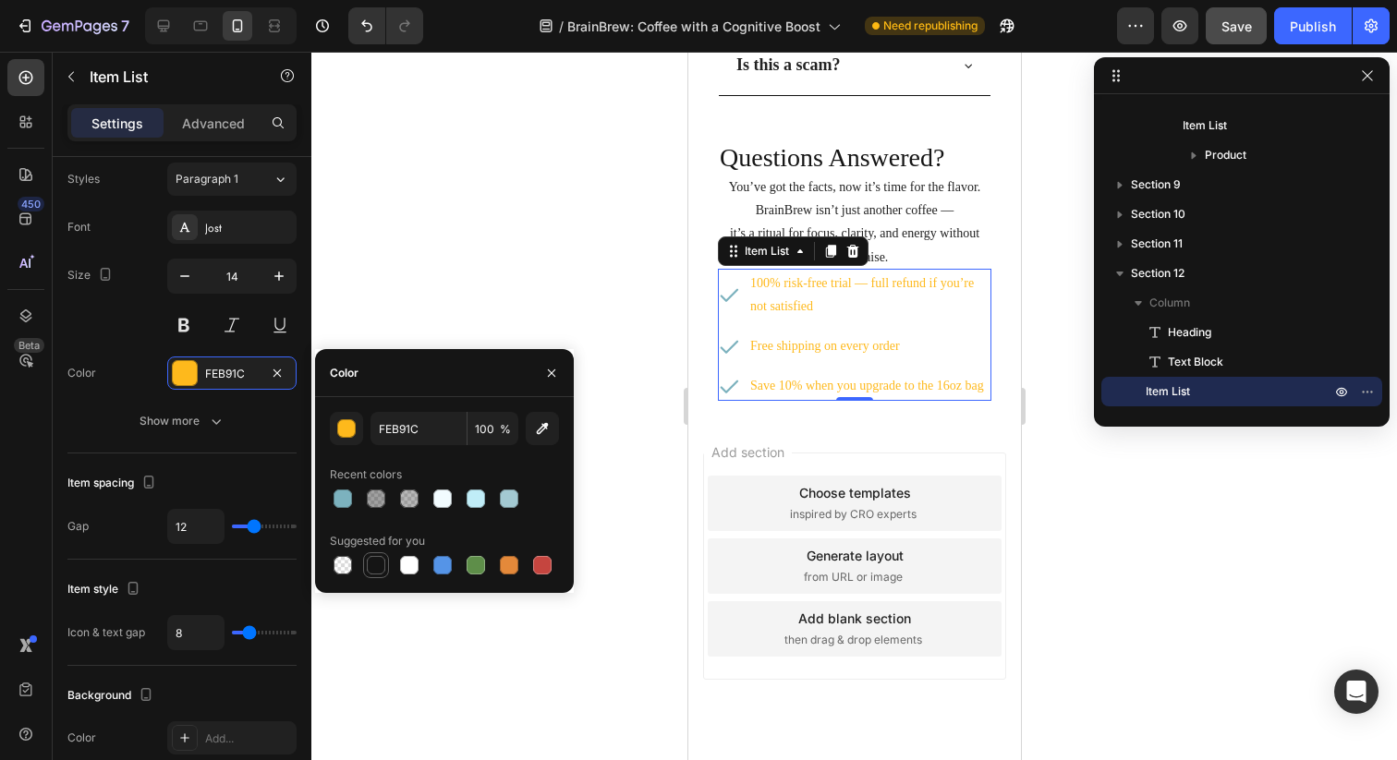
click at [374, 562] on div at bounding box center [376, 565] width 18 height 18
type input "151515"
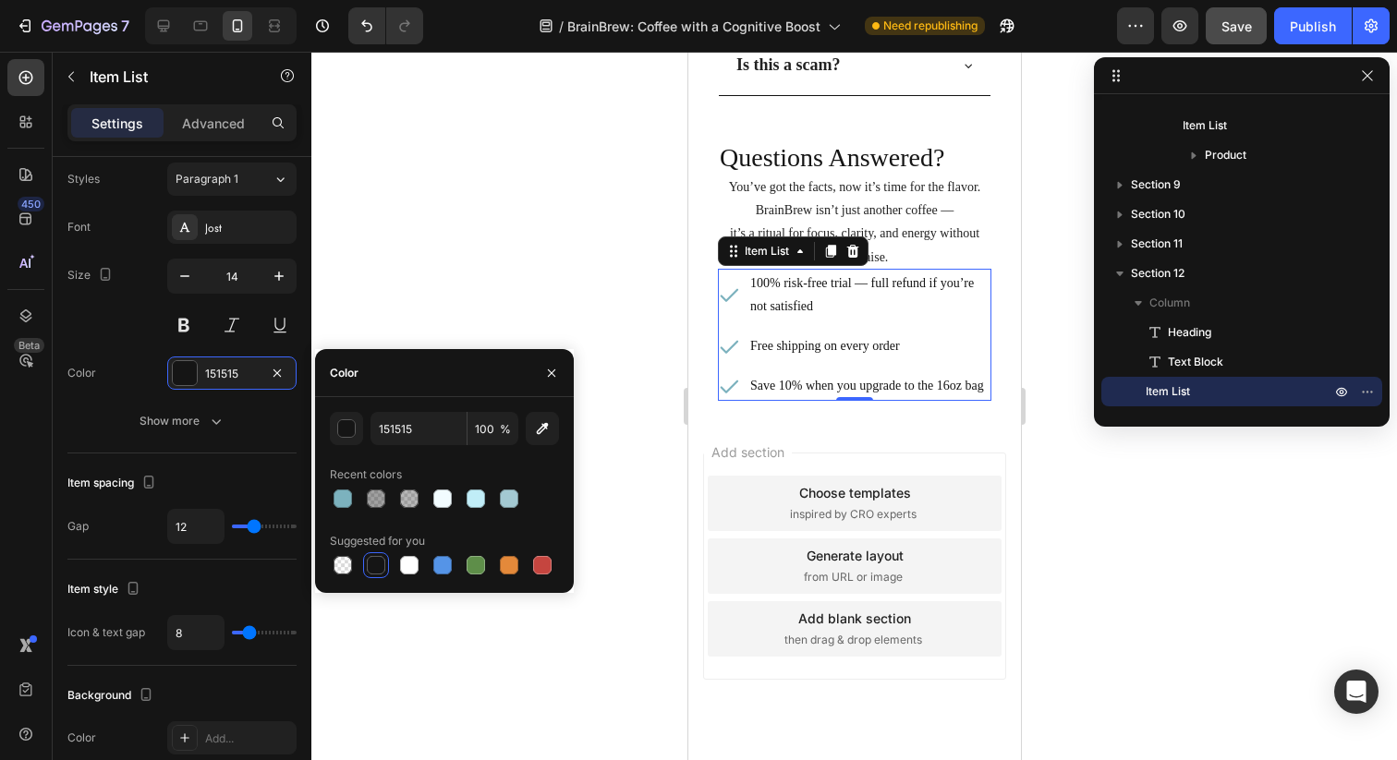
click at [785, 365] on div "100% risk-free trial — full refund if you’re not satisfied Free shipping on eve…" at bounding box center [853, 335] width 273 height 132
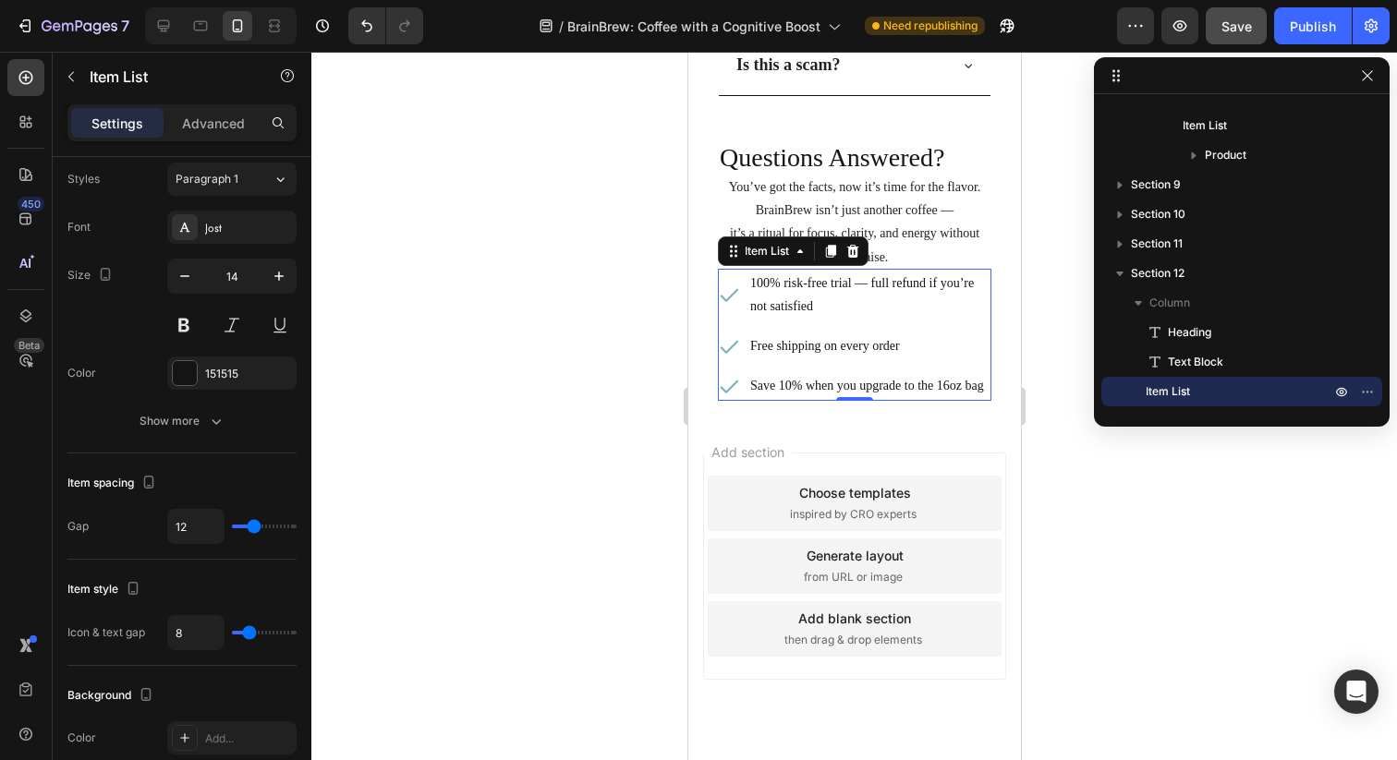
click at [798, 429] on div "Add section Choose templates inspired by CRO experts Generate layout from URL o…" at bounding box center [853, 592] width 333 height 353
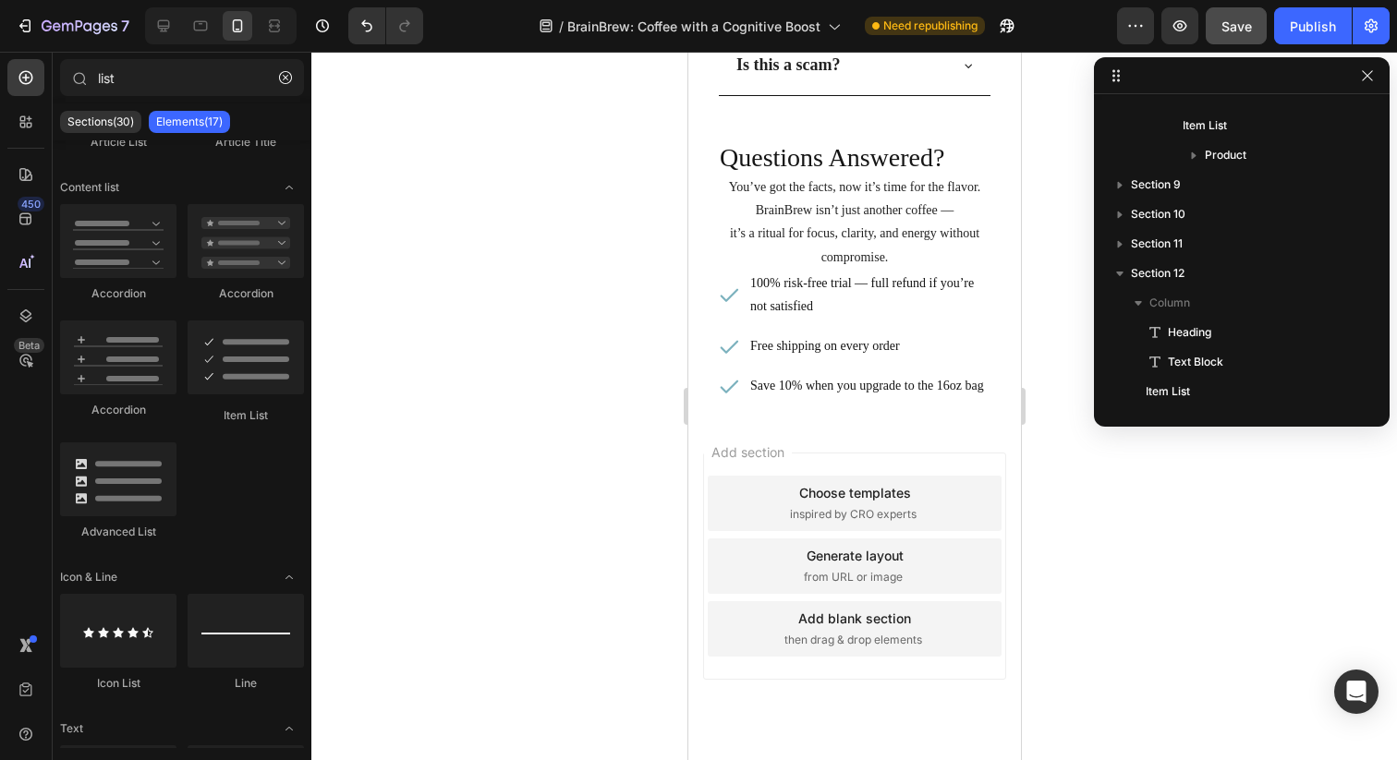
click at [798, 368] on div "100% risk-free trial — full refund if you’re not satisfied Free shipping on eve…" at bounding box center [853, 335] width 273 height 132
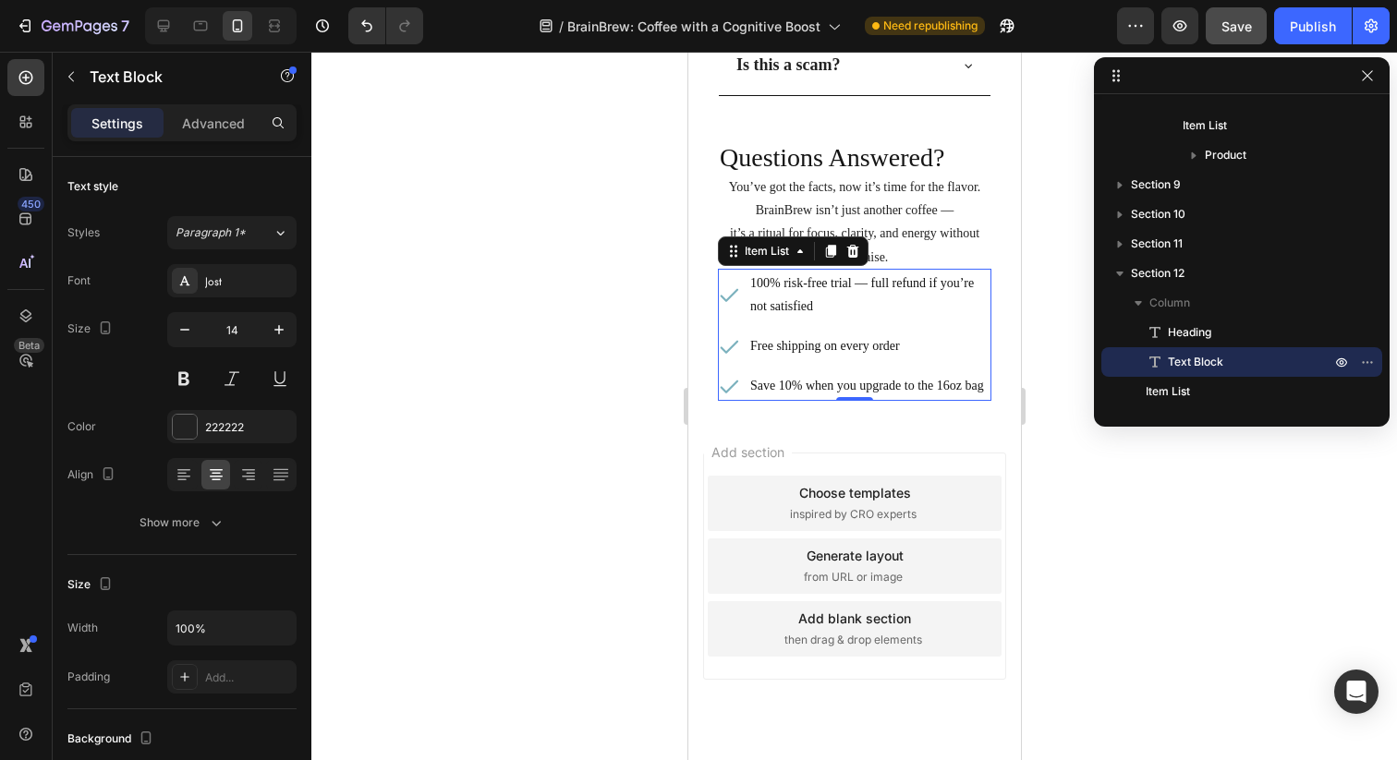
click at [916, 250] on p "it’s a ritual for focus, clarity, and energy without compromise." at bounding box center [853, 245] width 273 height 46
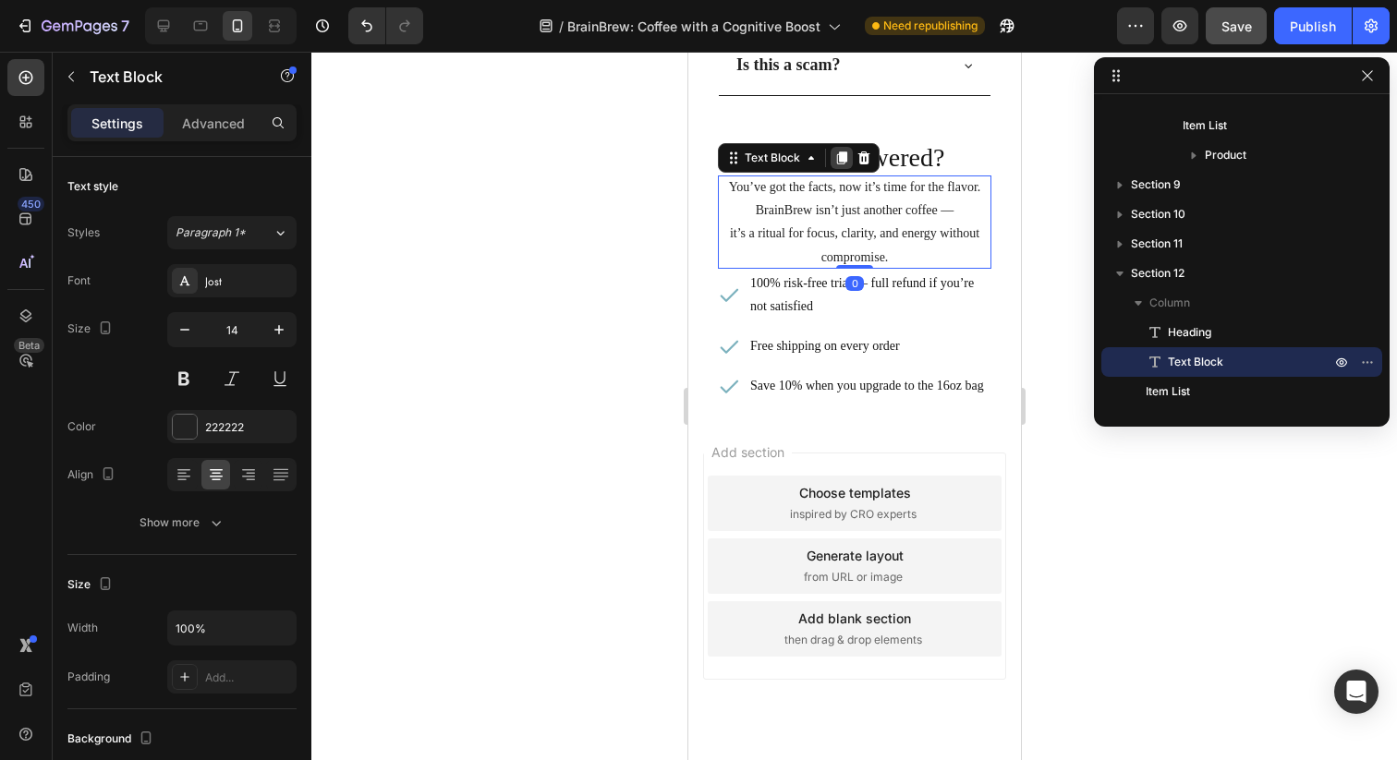
click at [843, 162] on icon at bounding box center [840, 158] width 15 height 15
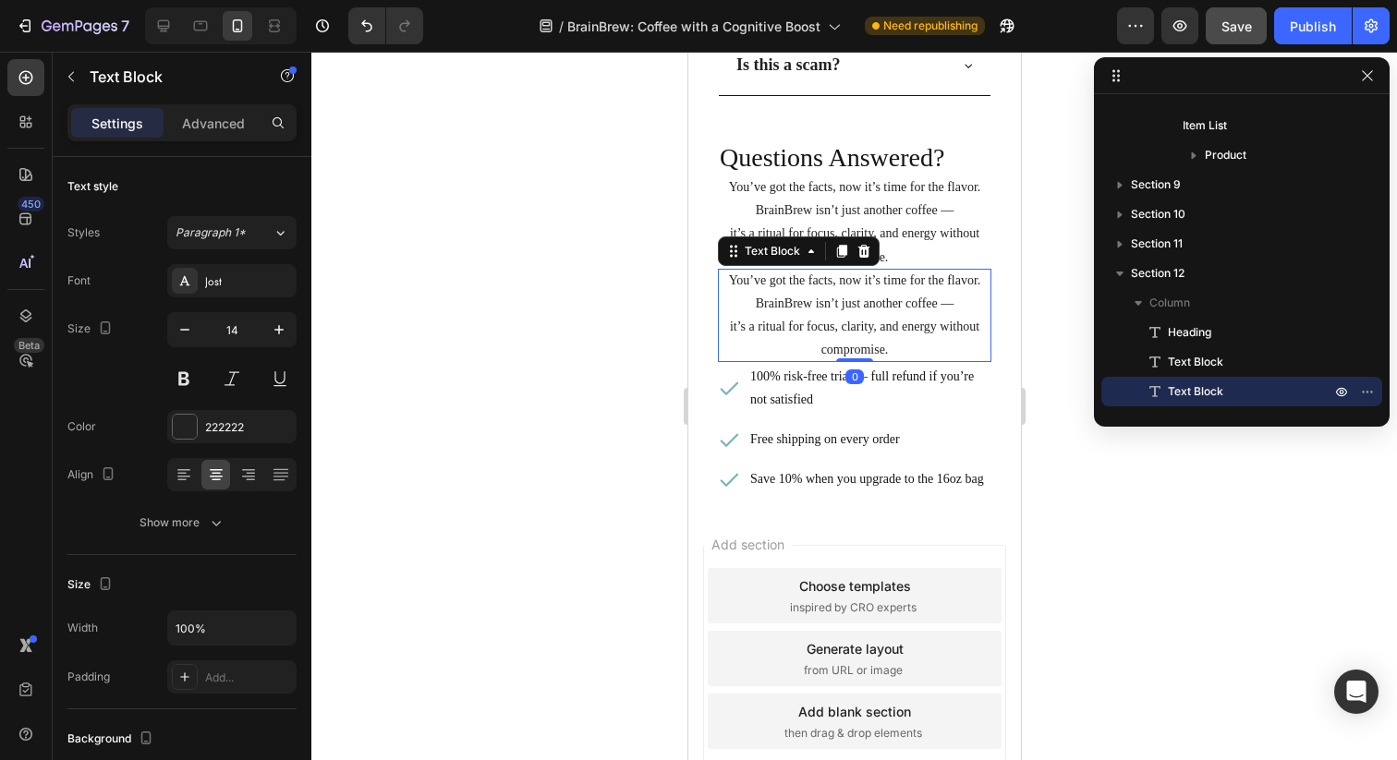
scroll to position [439, 0]
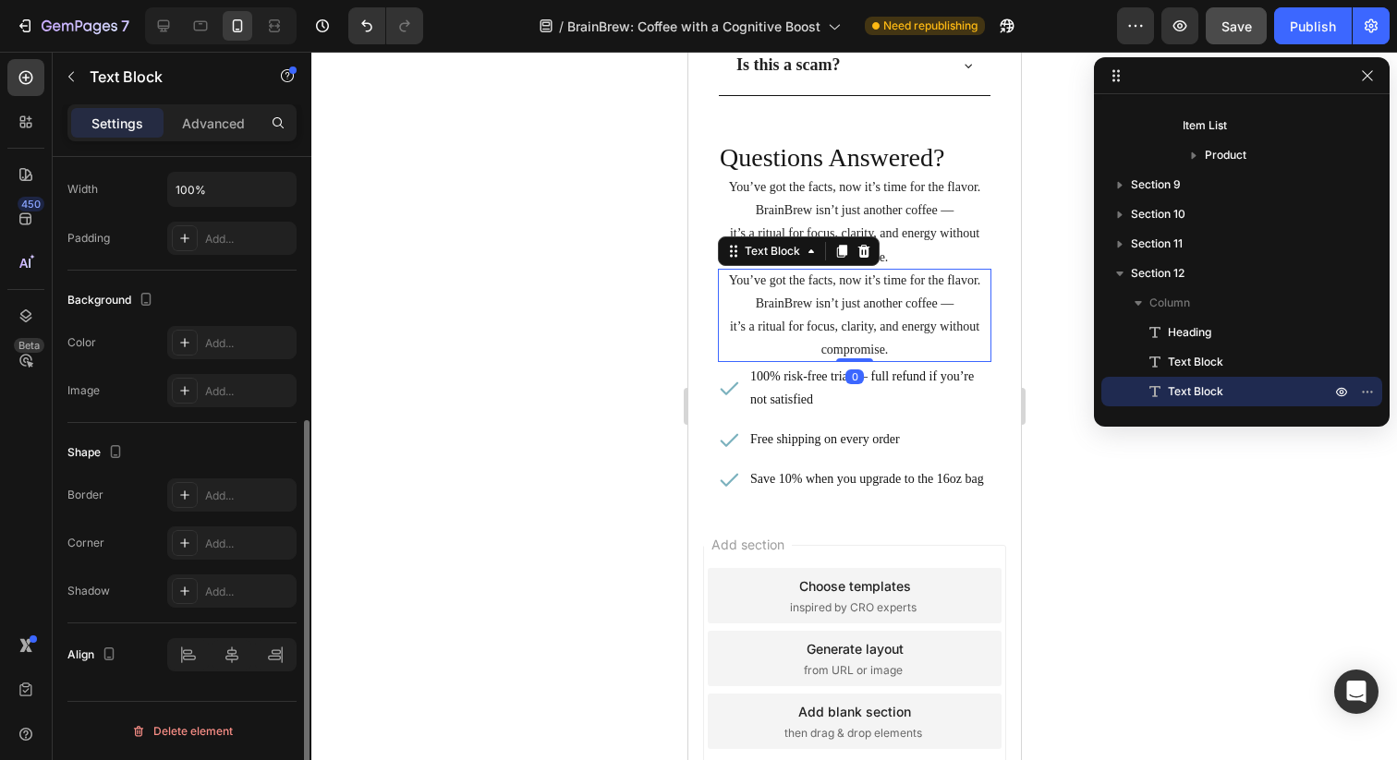
click at [857, 308] on p "BrainBrew isn’t just another coffee —" at bounding box center [853, 303] width 273 height 23
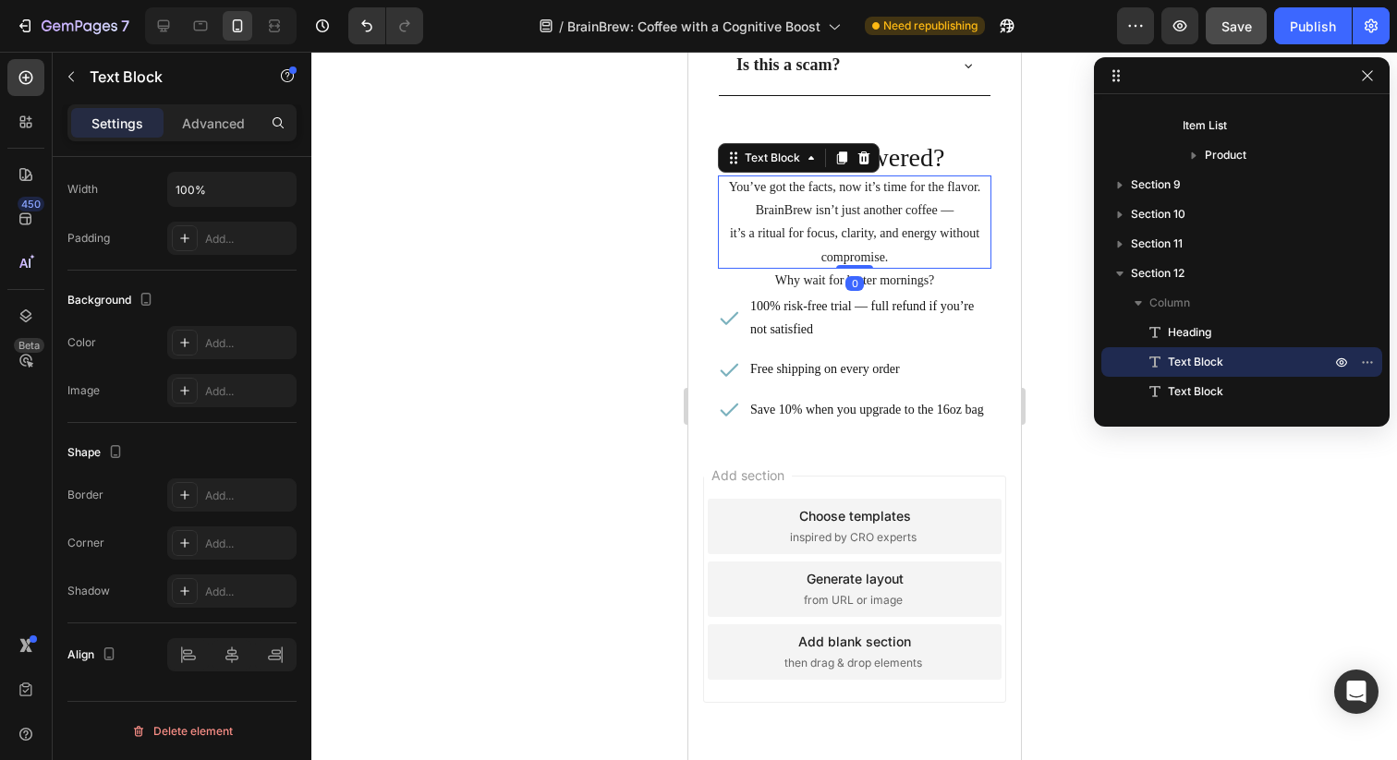
click at [919, 248] on p "it’s a ritual for focus, clarity, and energy without compromise." at bounding box center [853, 245] width 273 height 46
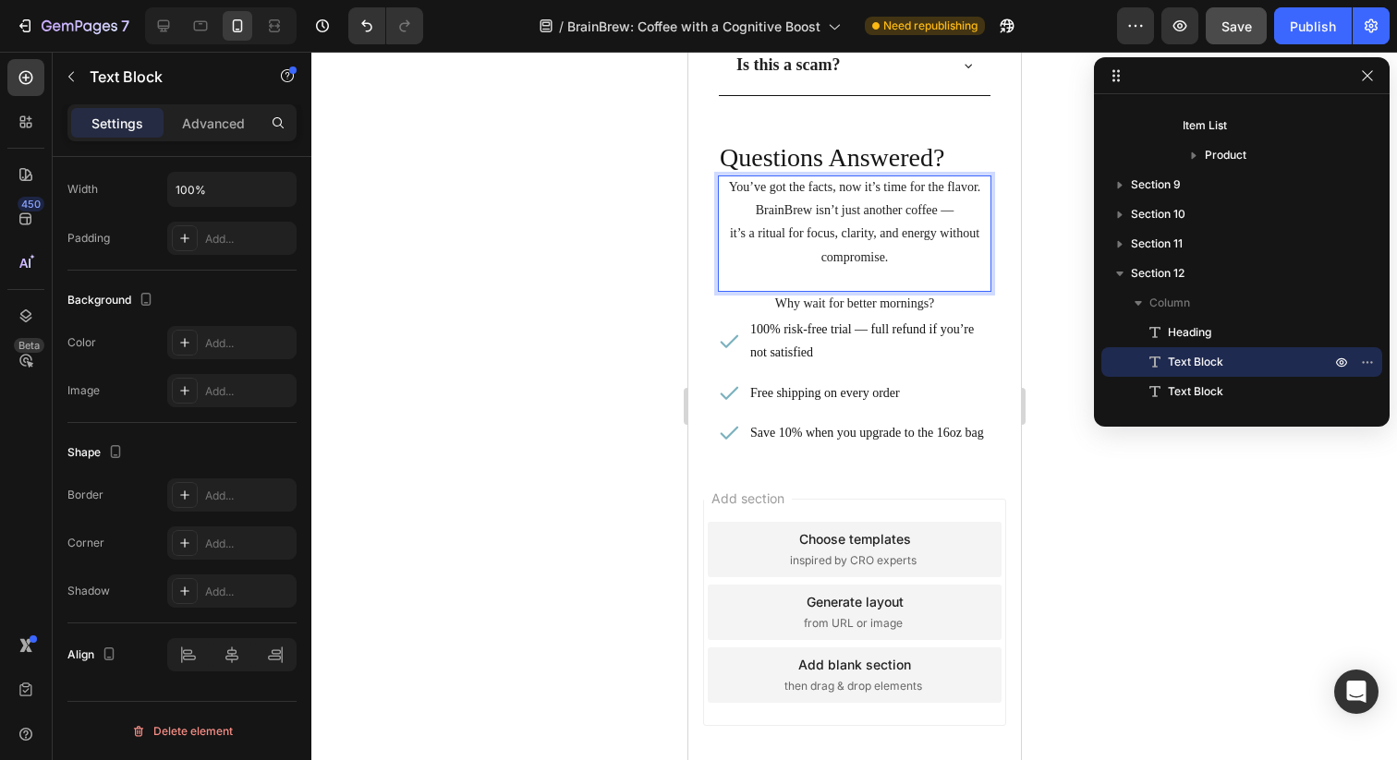
click at [877, 332] on p "100% risk-free trial — full refund if you’re not satisfied" at bounding box center [868, 341] width 238 height 46
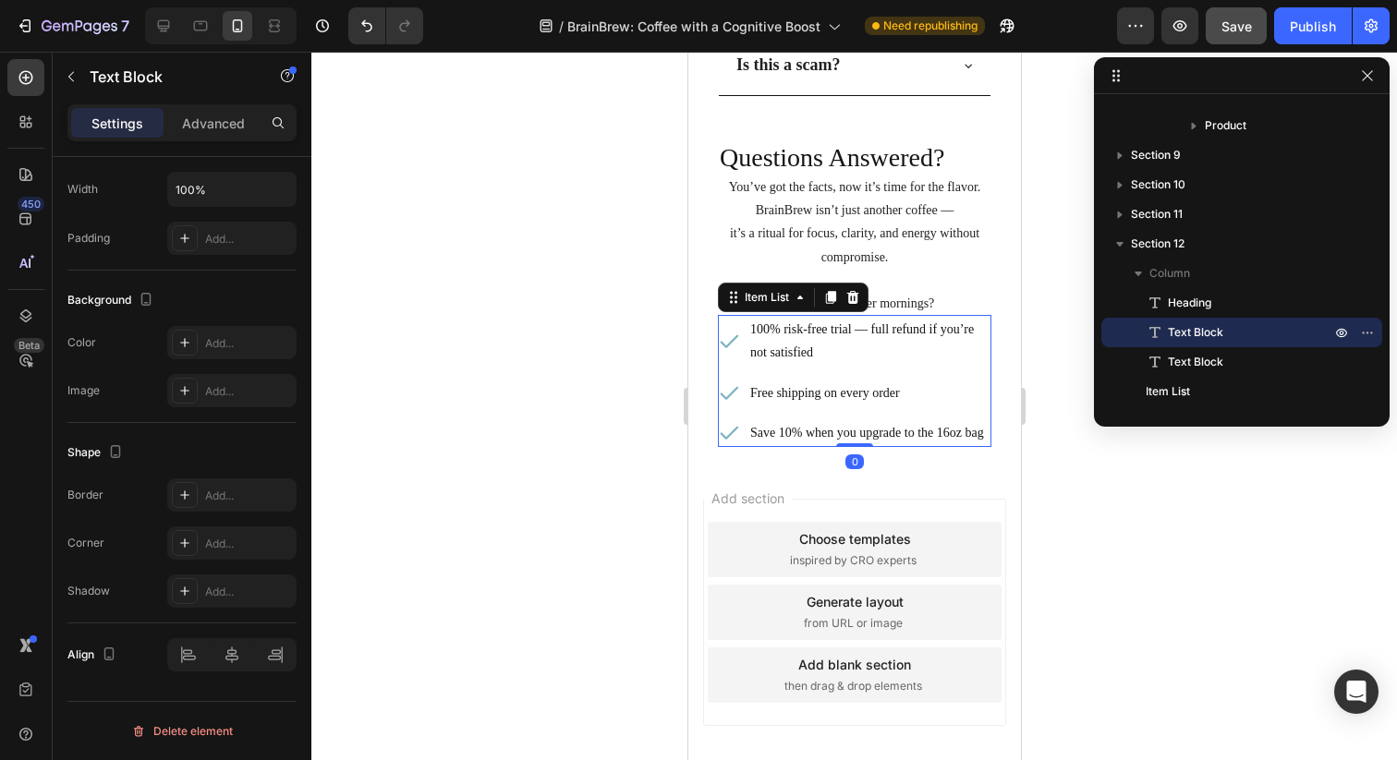
scroll to position [0, 0]
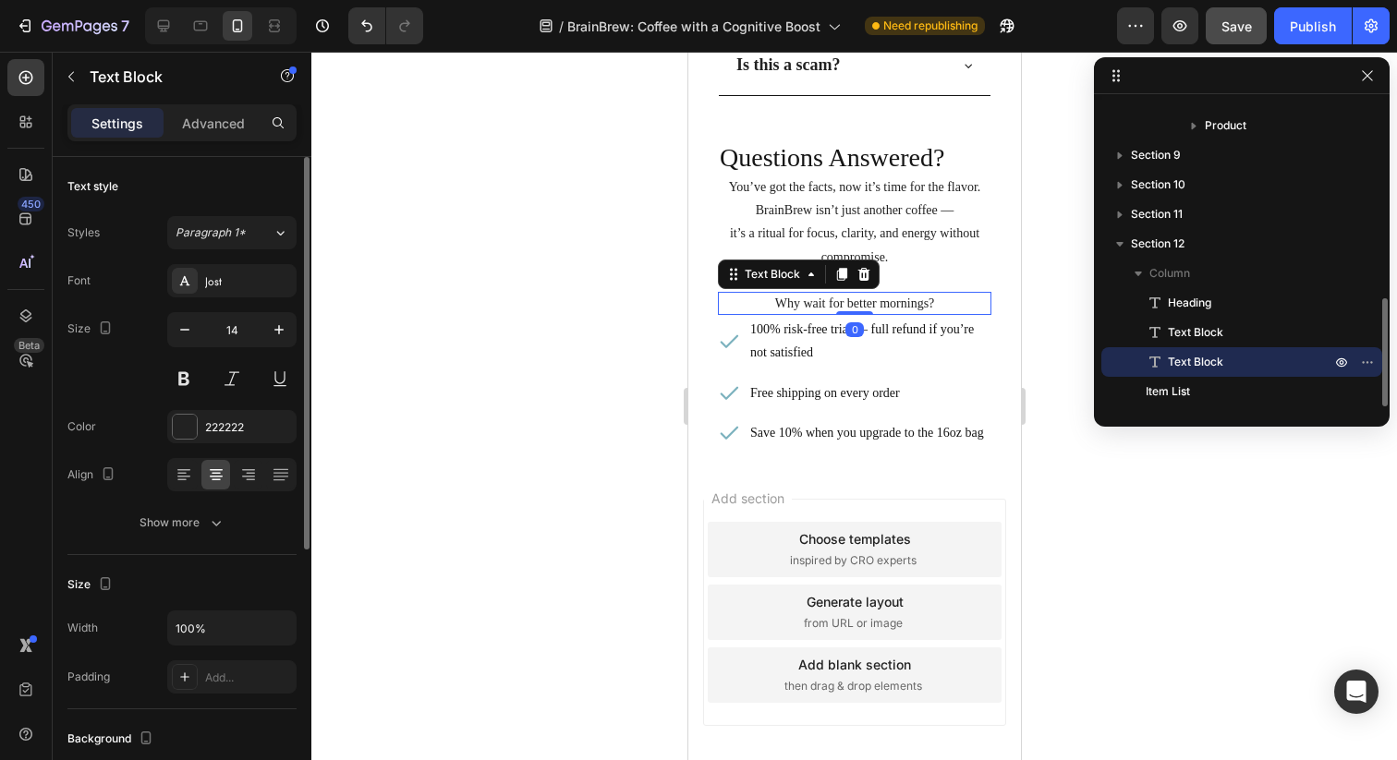
click at [894, 309] on p "Why wait for better mornings?" at bounding box center [853, 303] width 273 height 23
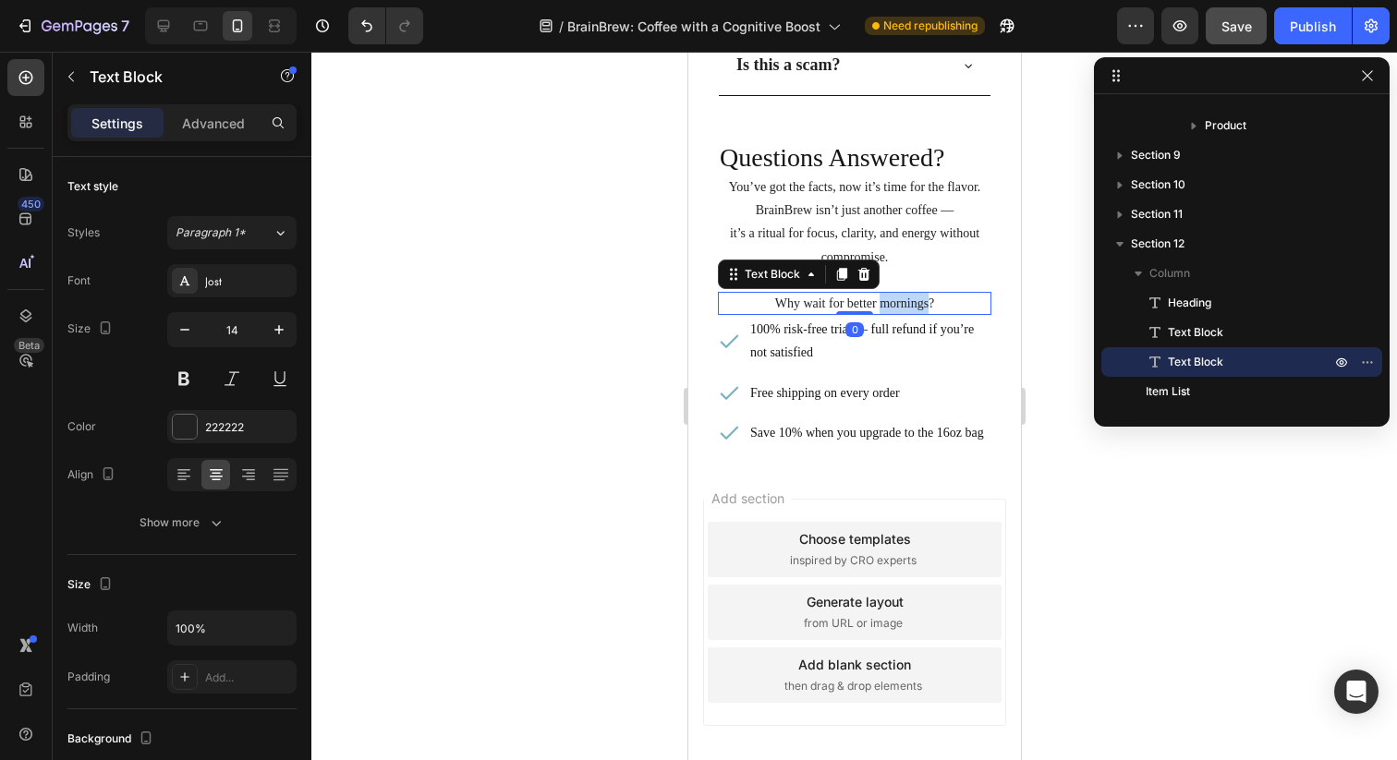
click at [890, 307] on p "Why wait for better mornings?" at bounding box center [853, 303] width 273 height 23
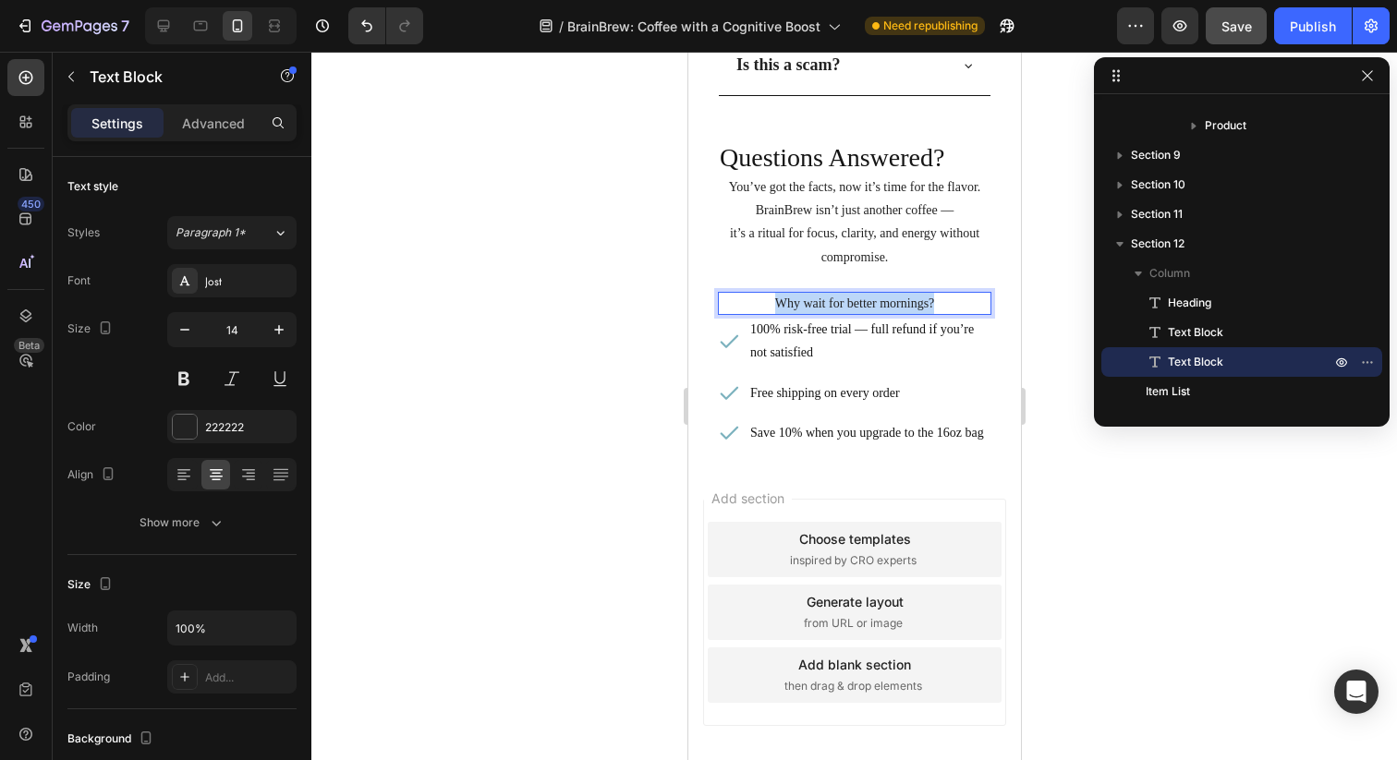
click at [890, 307] on p "Why wait for better mornings?" at bounding box center [853, 303] width 273 height 23
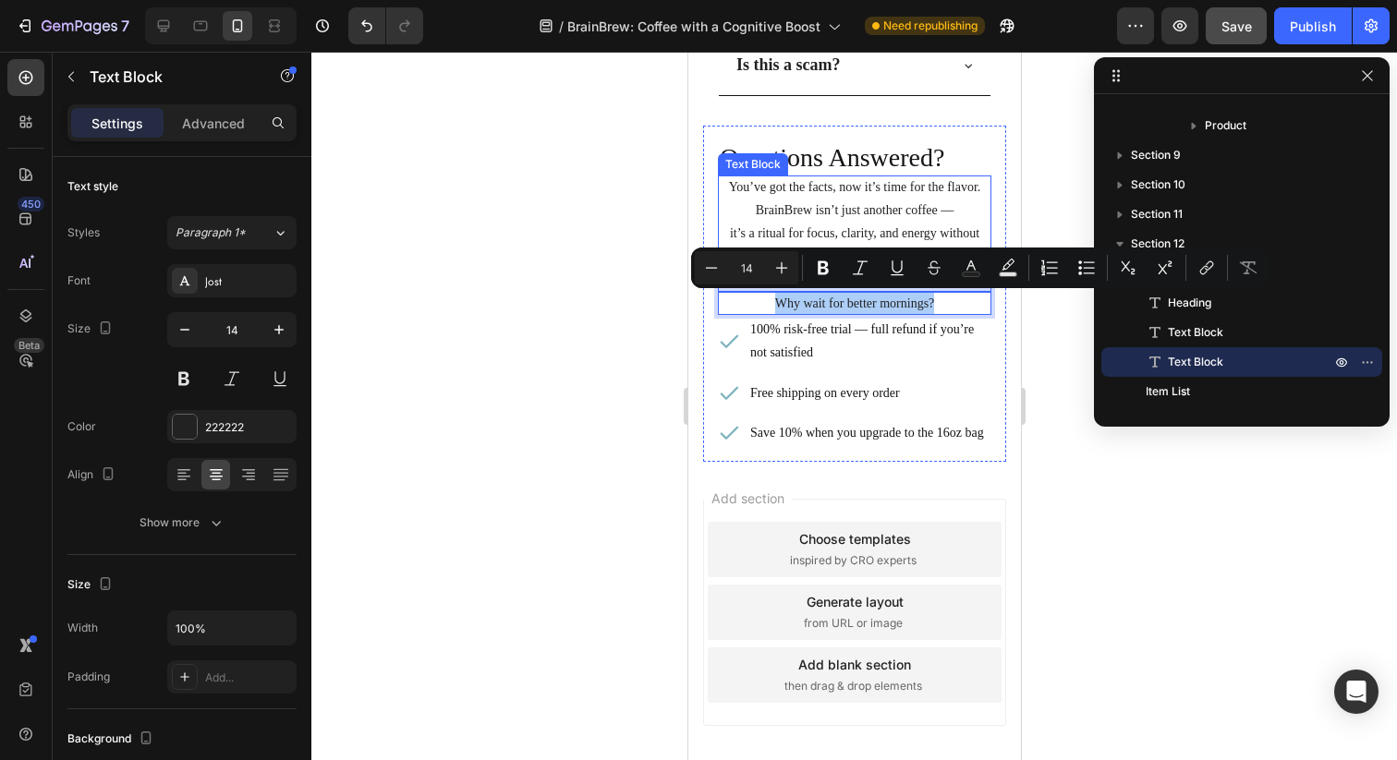
click at [817, 327] on p "100% risk-free trial — full refund if you’re not satisfied" at bounding box center [868, 341] width 238 height 46
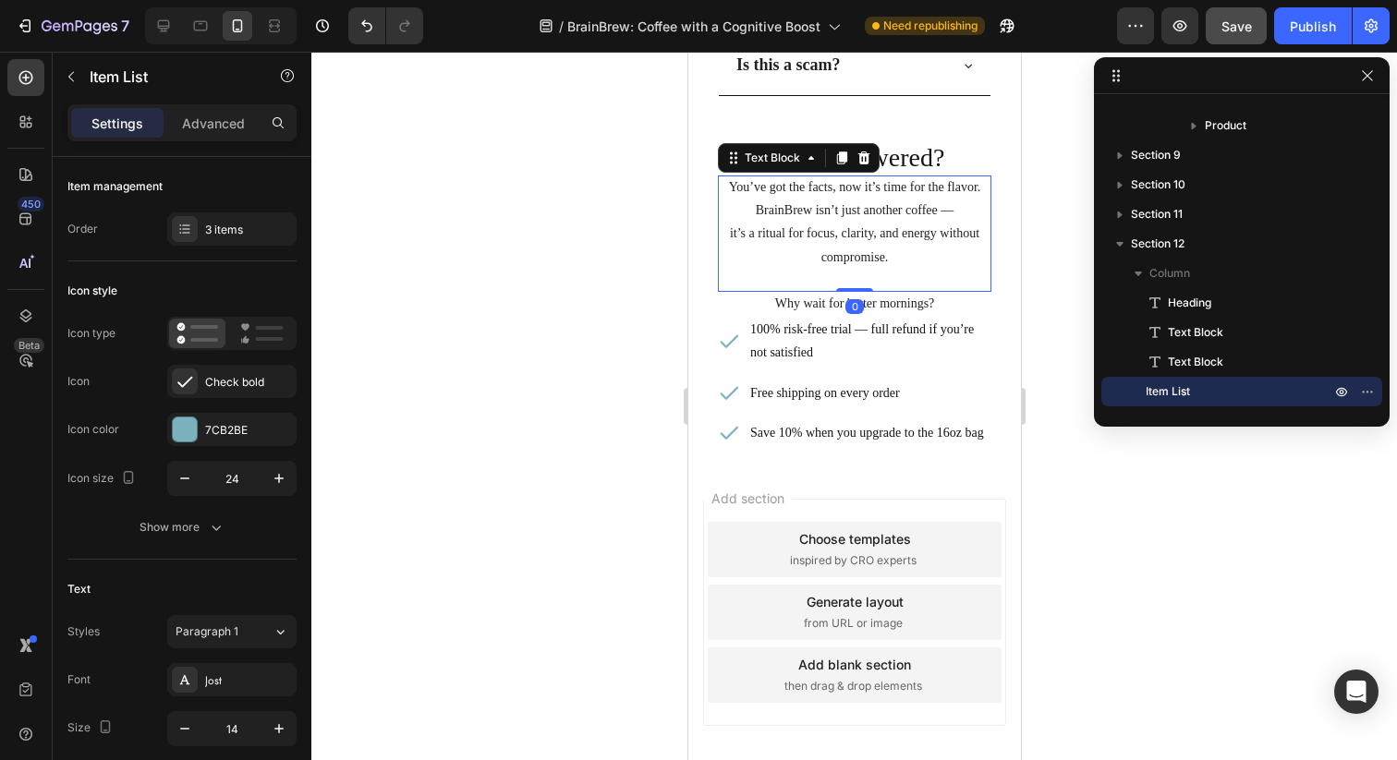
click at [985, 289] on p "Rich Text Editor. Editing area: main" at bounding box center [853, 280] width 273 height 23
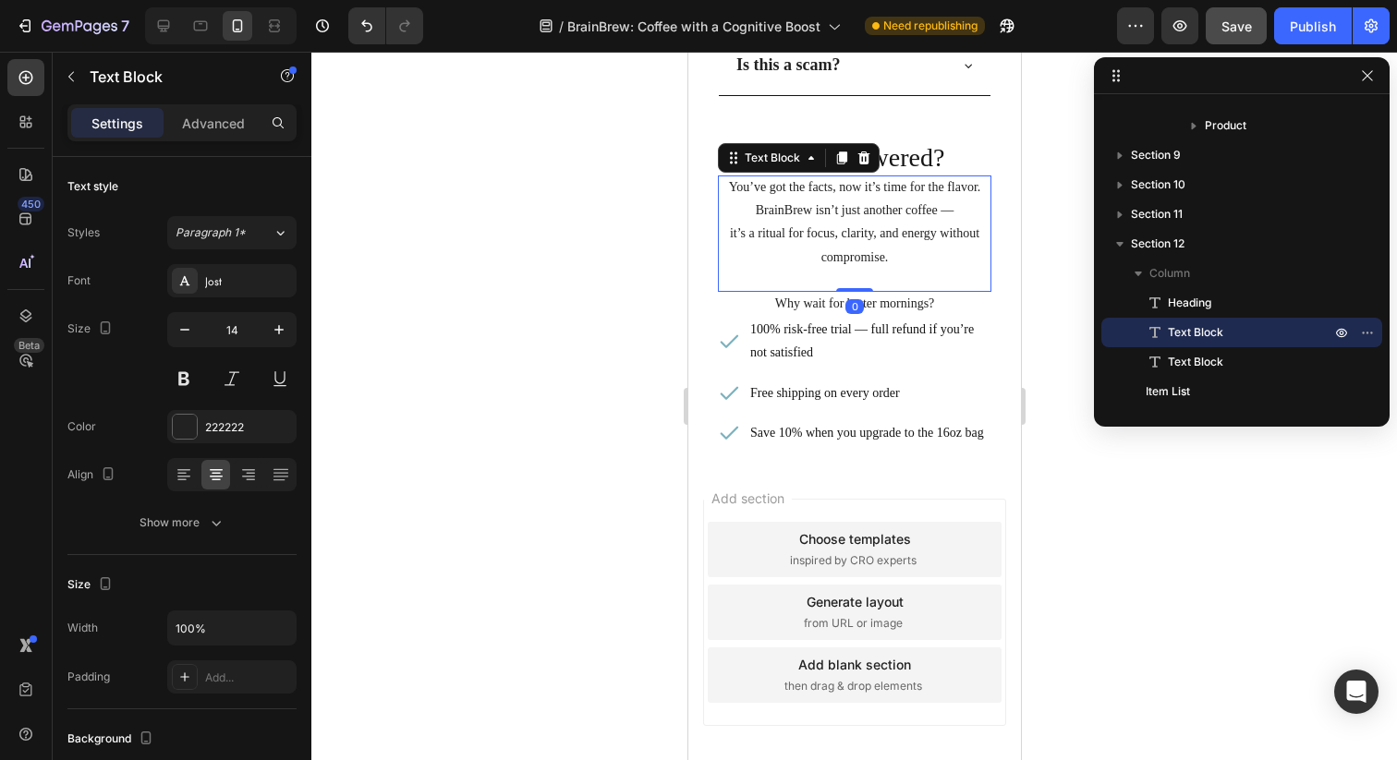
click at [962, 300] on p "Why wait for better mornings?" at bounding box center [853, 303] width 273 height 23
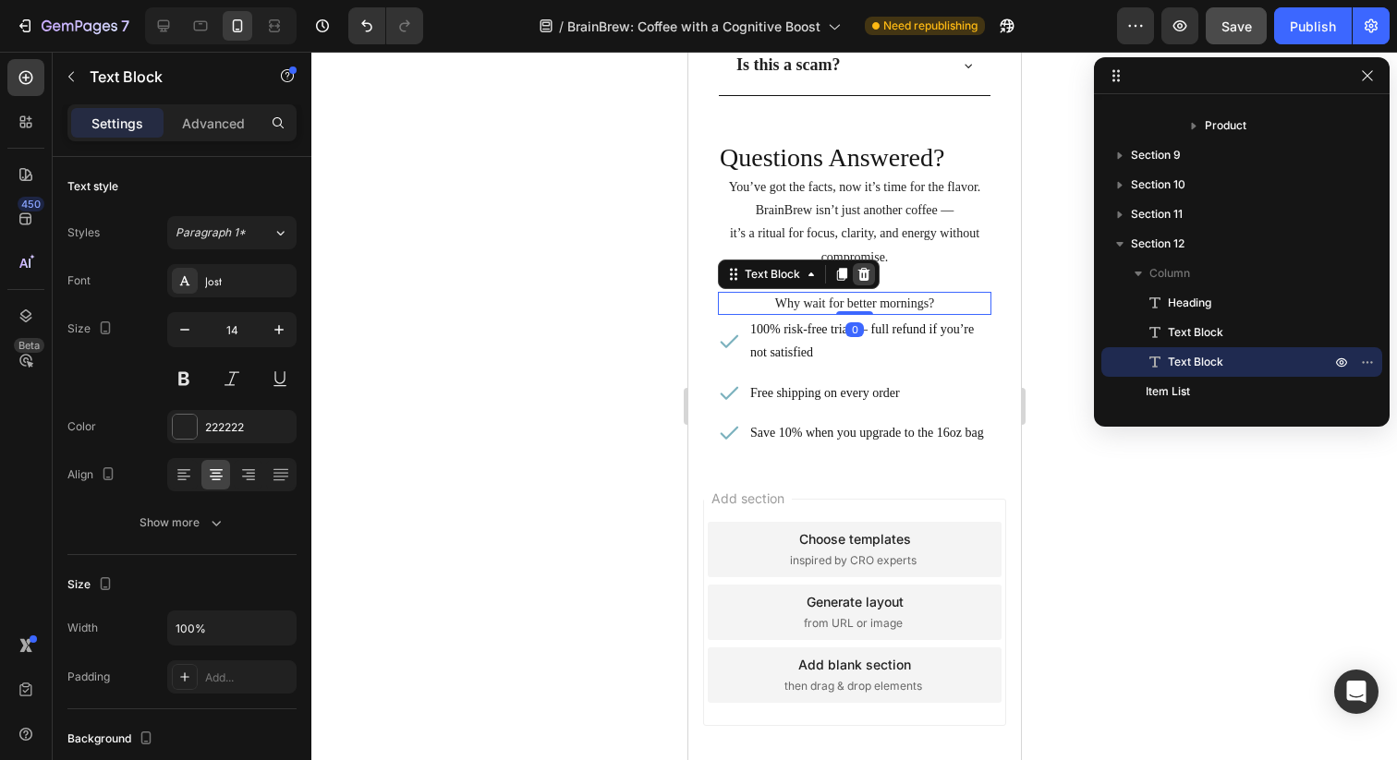
click at [868, 274] on icon at bounding box center [862, 274] width 15 height 15
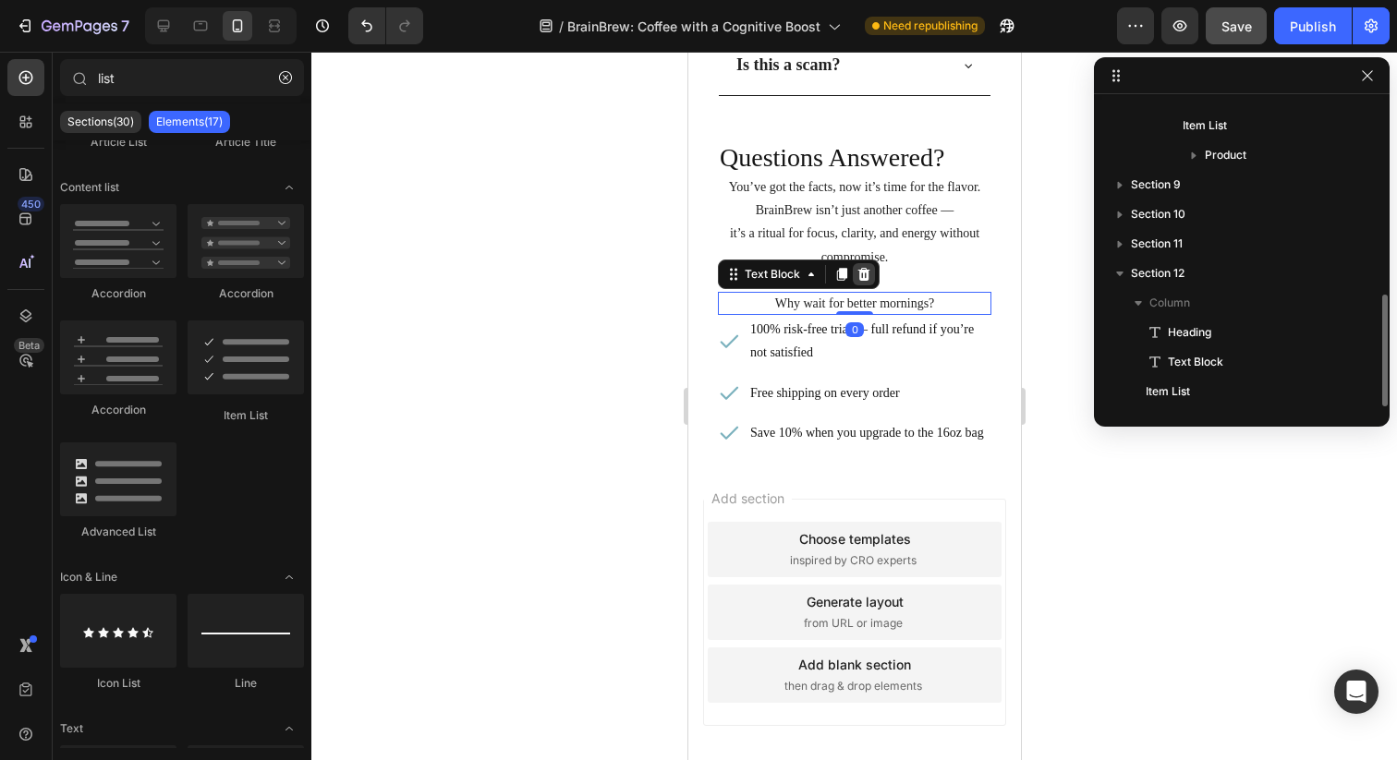
scroll to position [523, 0]
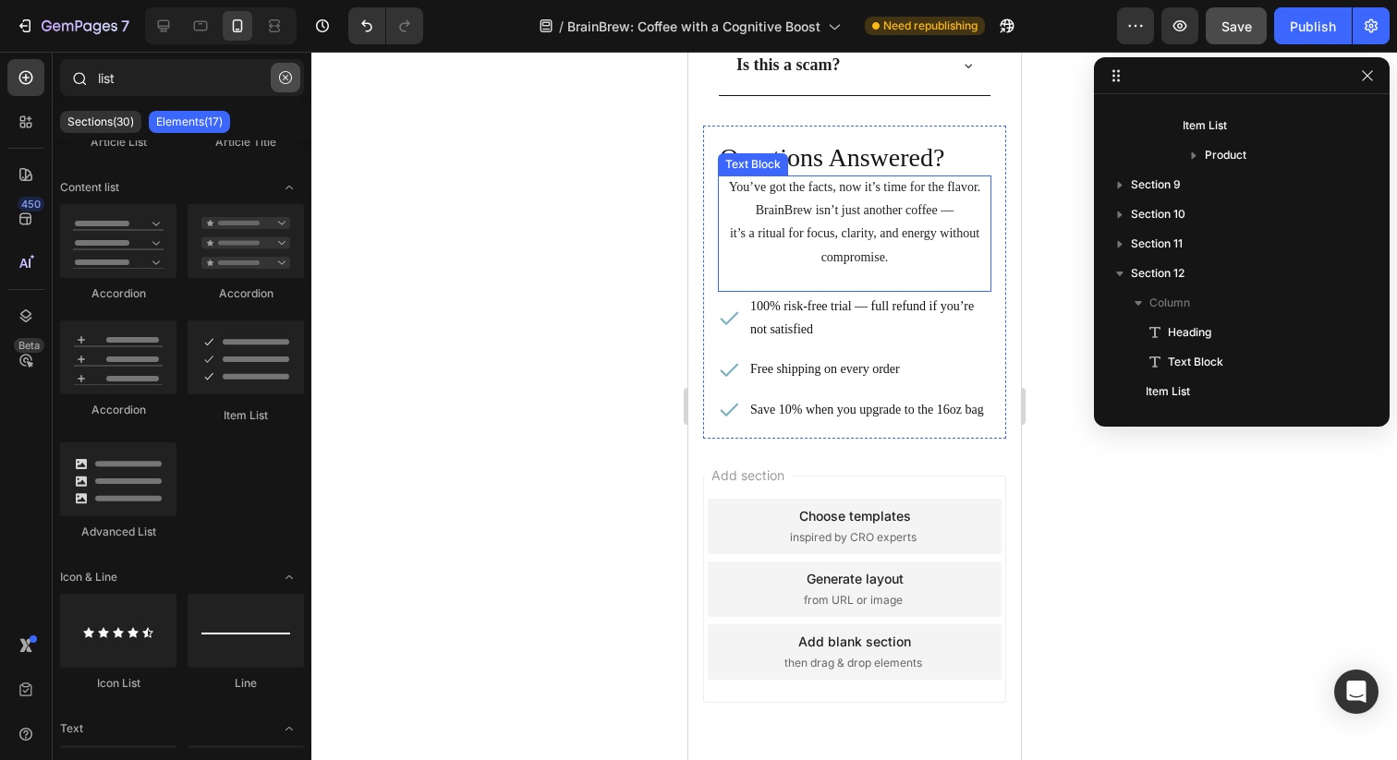
click at [287, 80] on icon "button" at bounding box center [285, 77] width 13 height 13
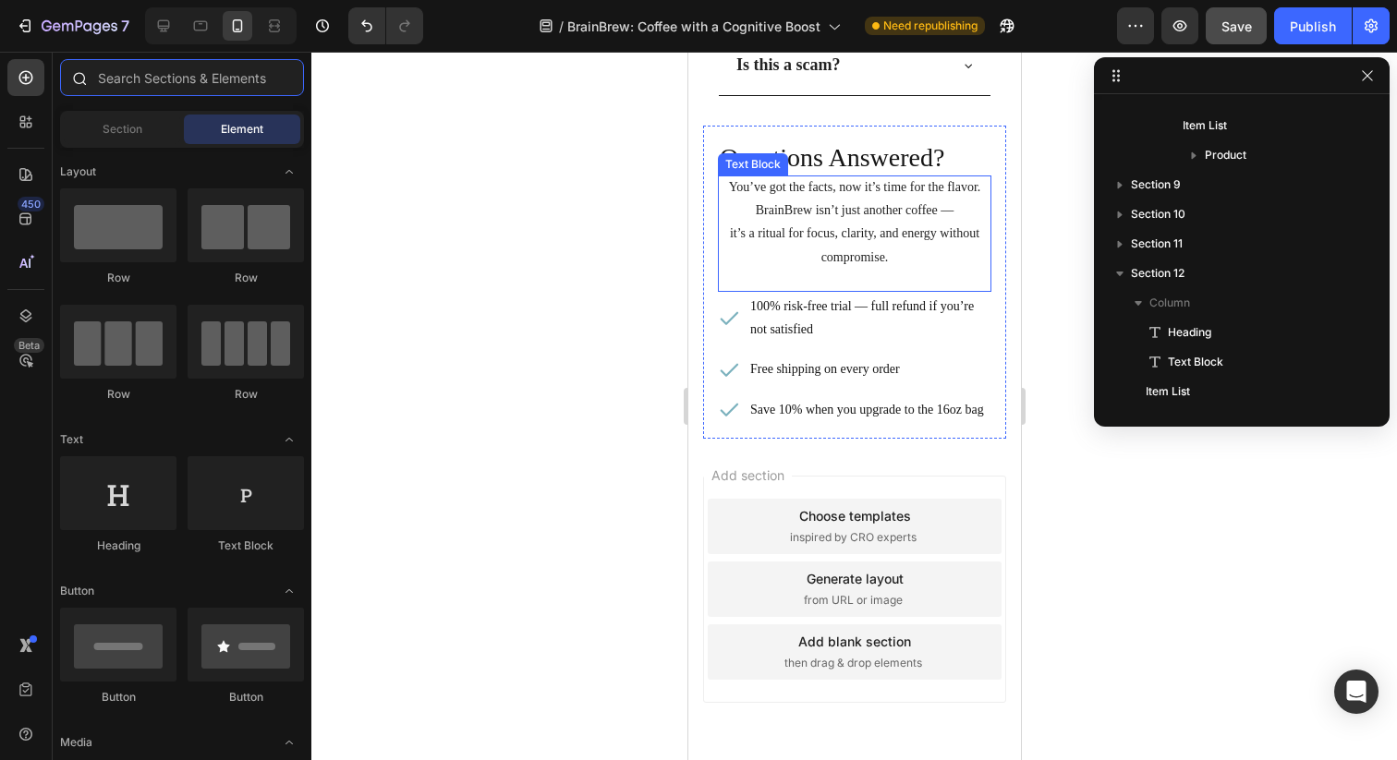
click at [172, 83] on input "text" at bounding box center [182, 77] width 244 height 37
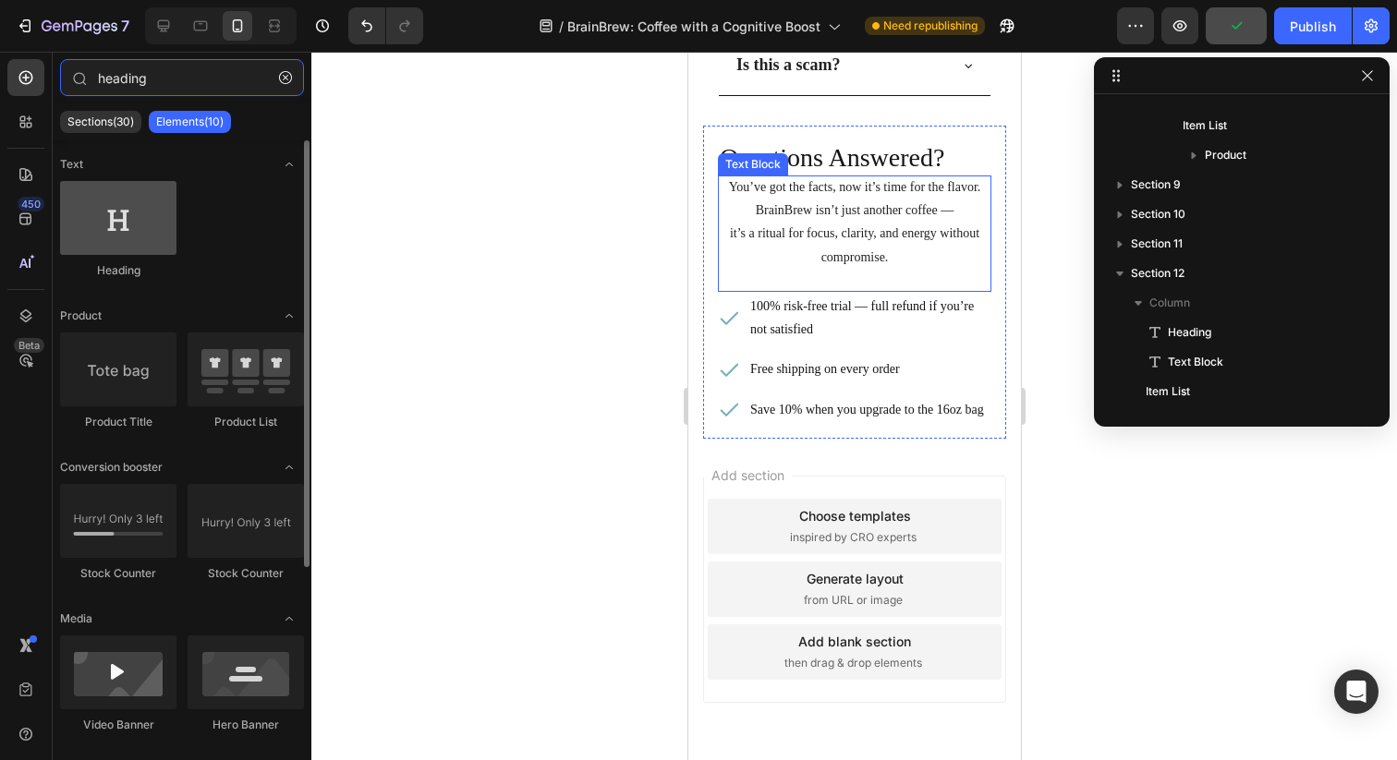
type input "heading"
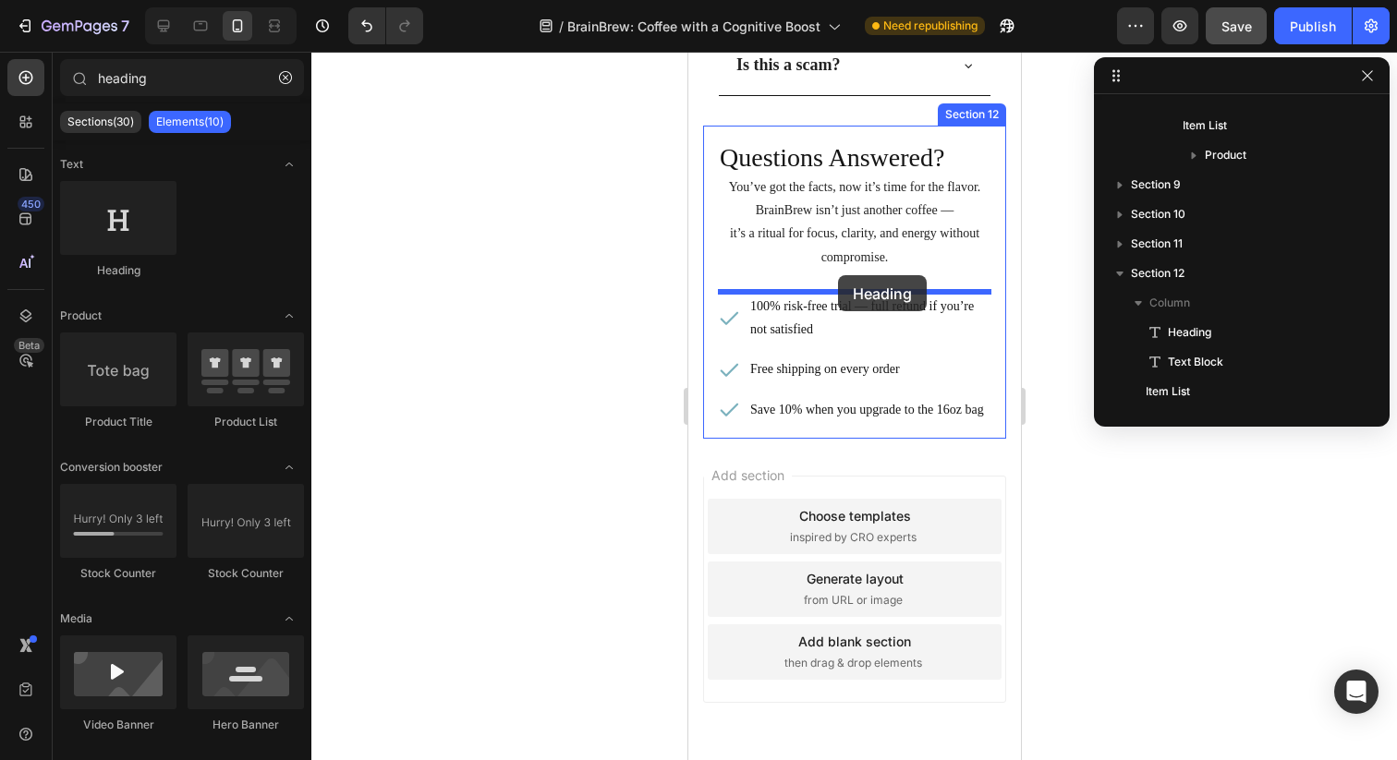
drag, startPoint x: 815, startPoint y: 268, endPoint x: 837, endPoint y: 275, distance: 23.4
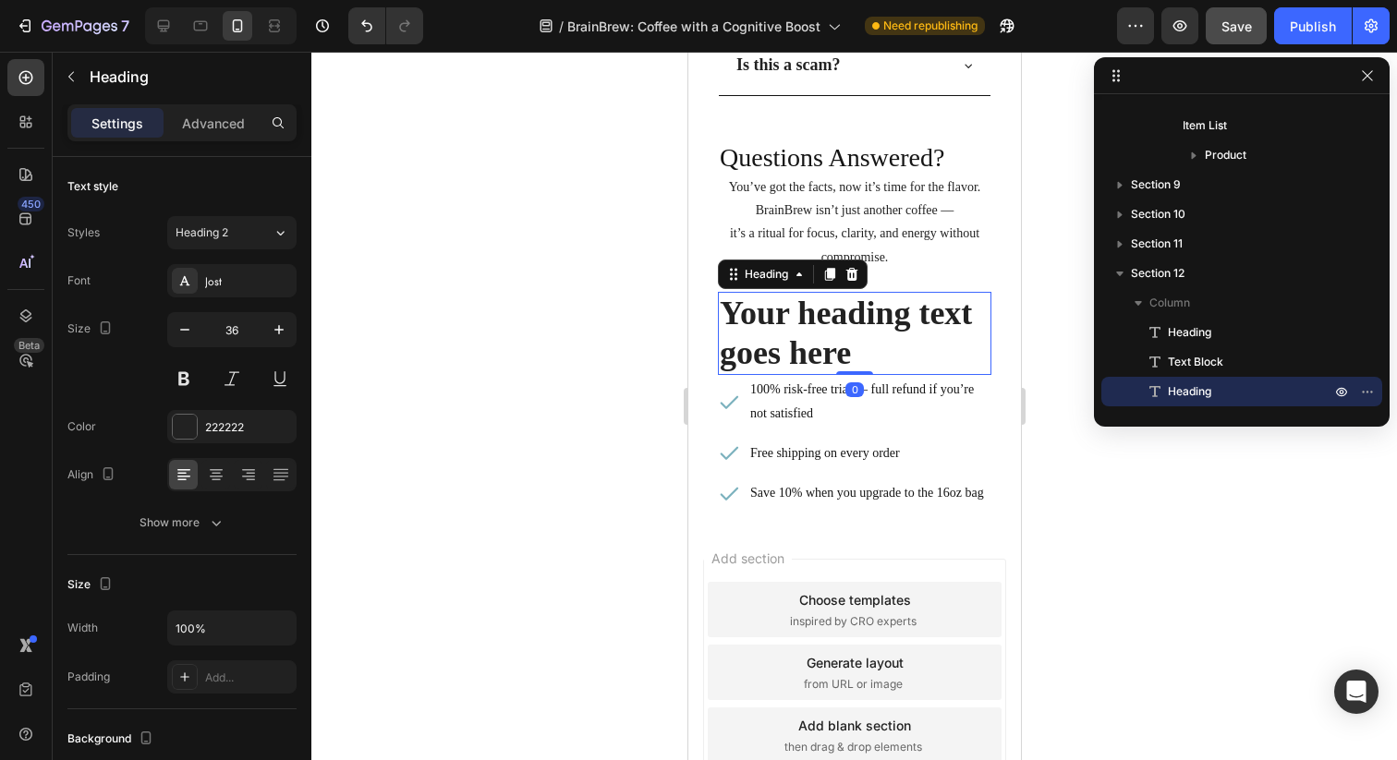
click at [824, 329] on h2 "Your heading text goes here" at bounding box center [853, 333] width 273 height 83
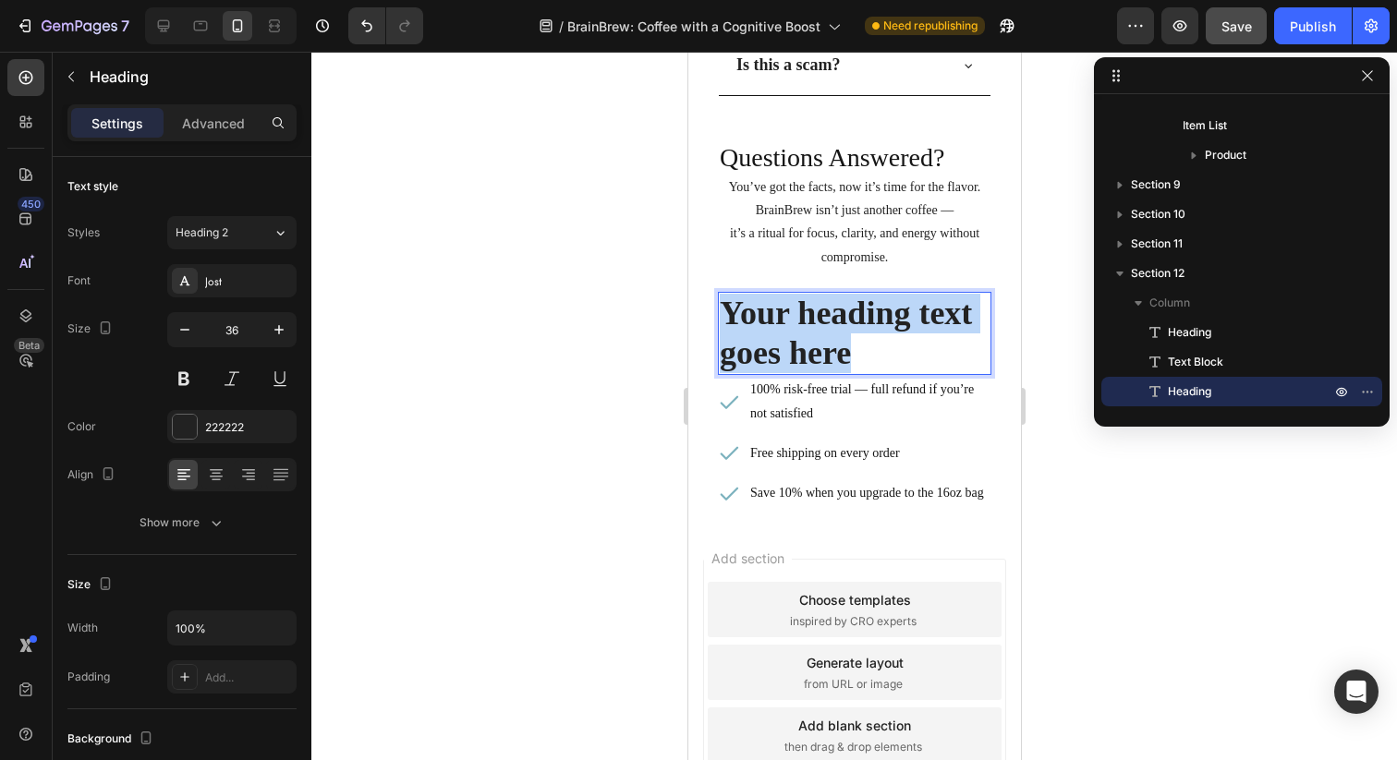
click at [824, 329] on p "Your heading text goes here" at bounding box center [854, 333] width 270 height 79
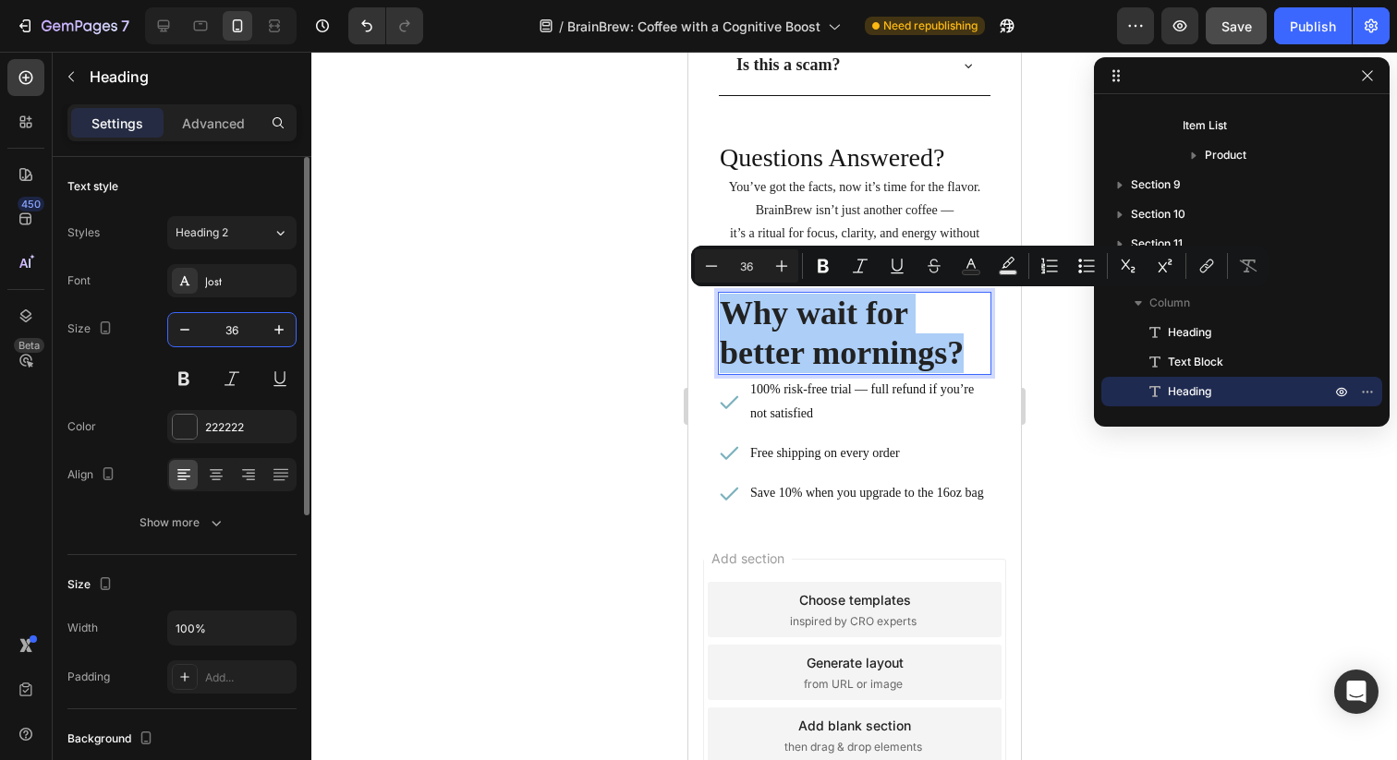
click at [229, 328] on input "36" at bounding box center [231, 329] width 61 height 33
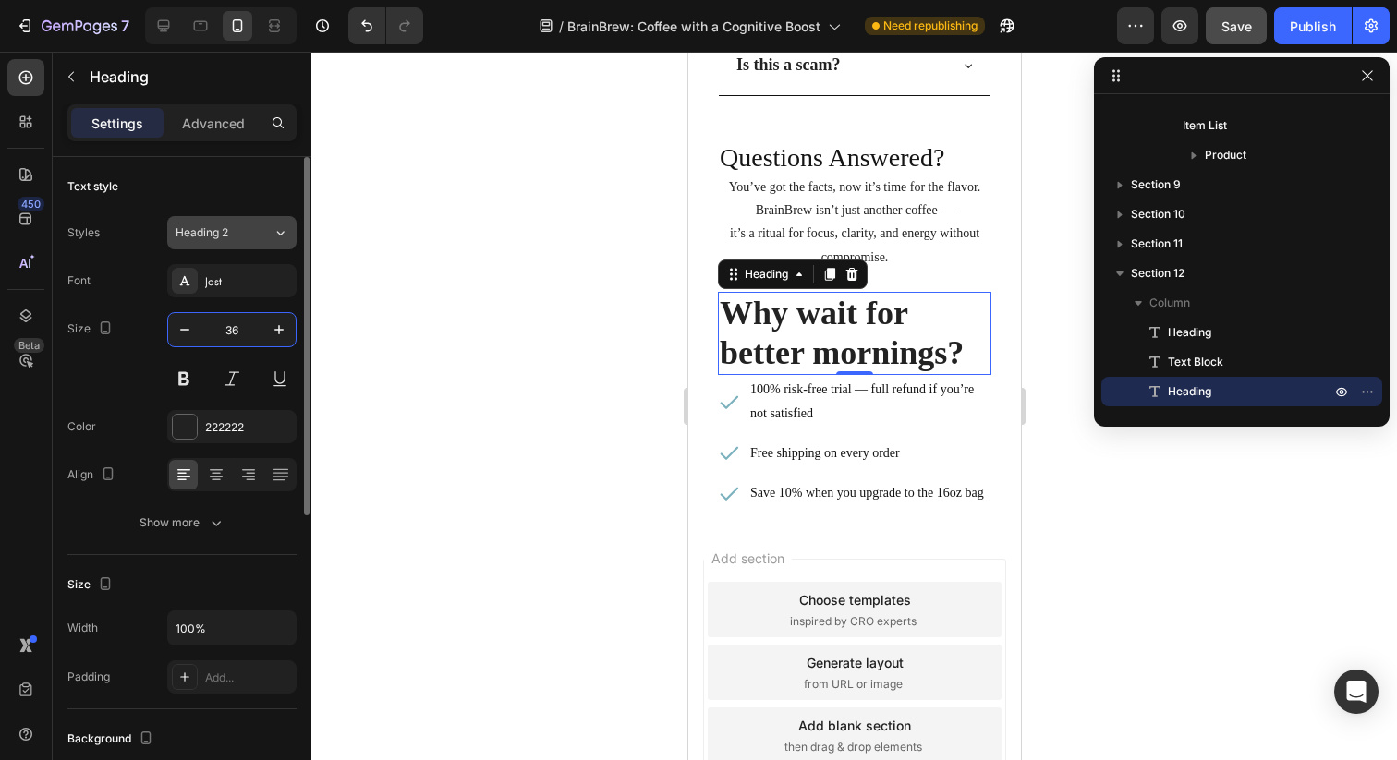
click at [275, 239] on icon at bounding box center [281, 233] width 16 height 18
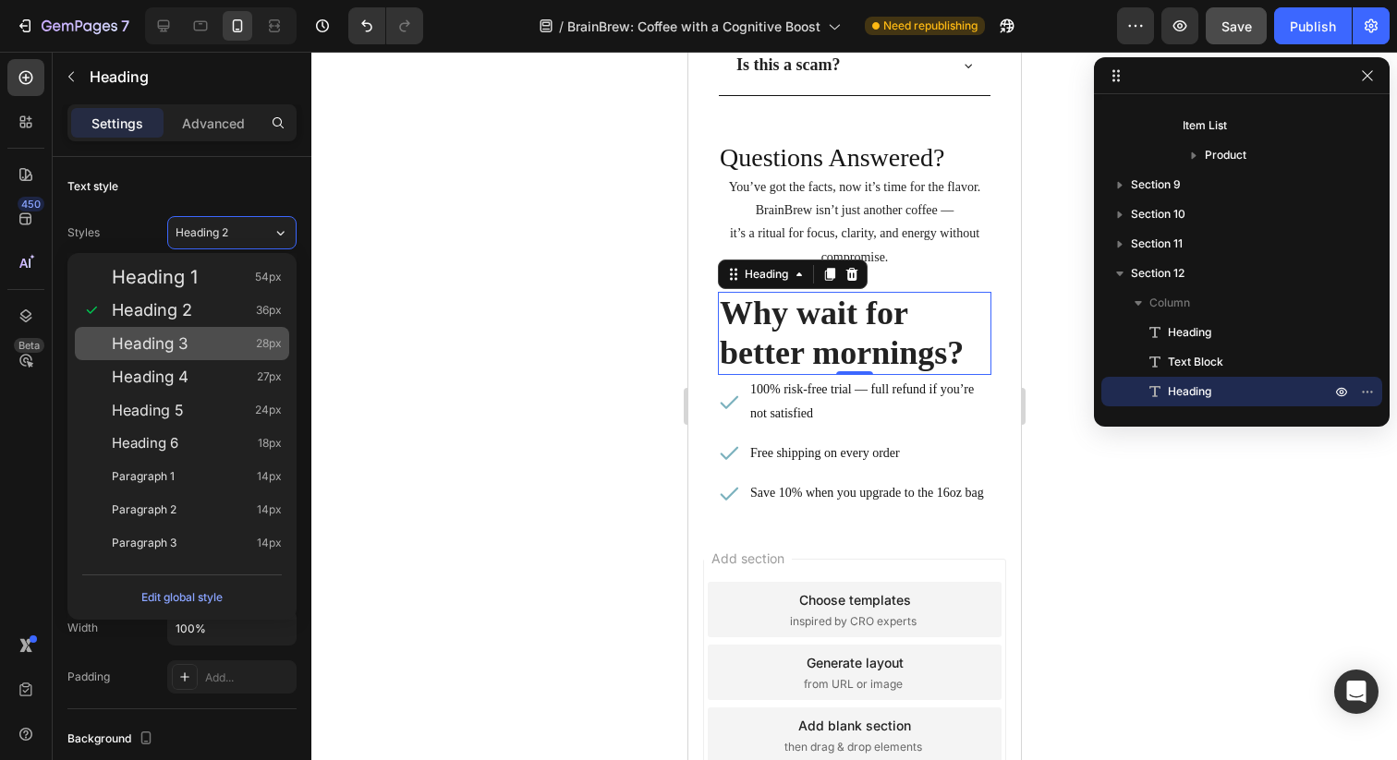
click at [189, 341] on div "Heading 3 28px" at bounding box center [197, 343] width 170 height 18
type input "28"
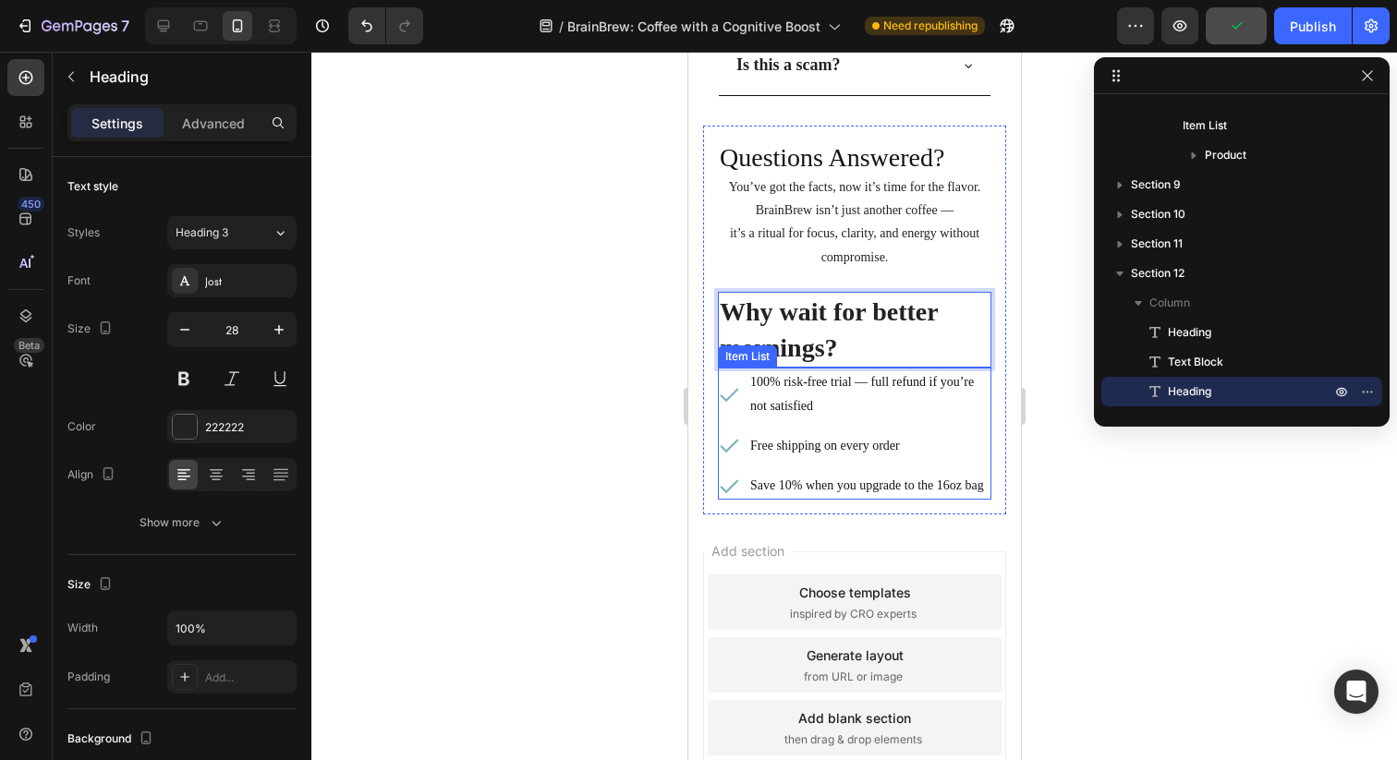
click at [869, 397] on p "100% risk-free trial — full refund if you’re not satisfied" at bounding box center [868, 393] width 238 height 46
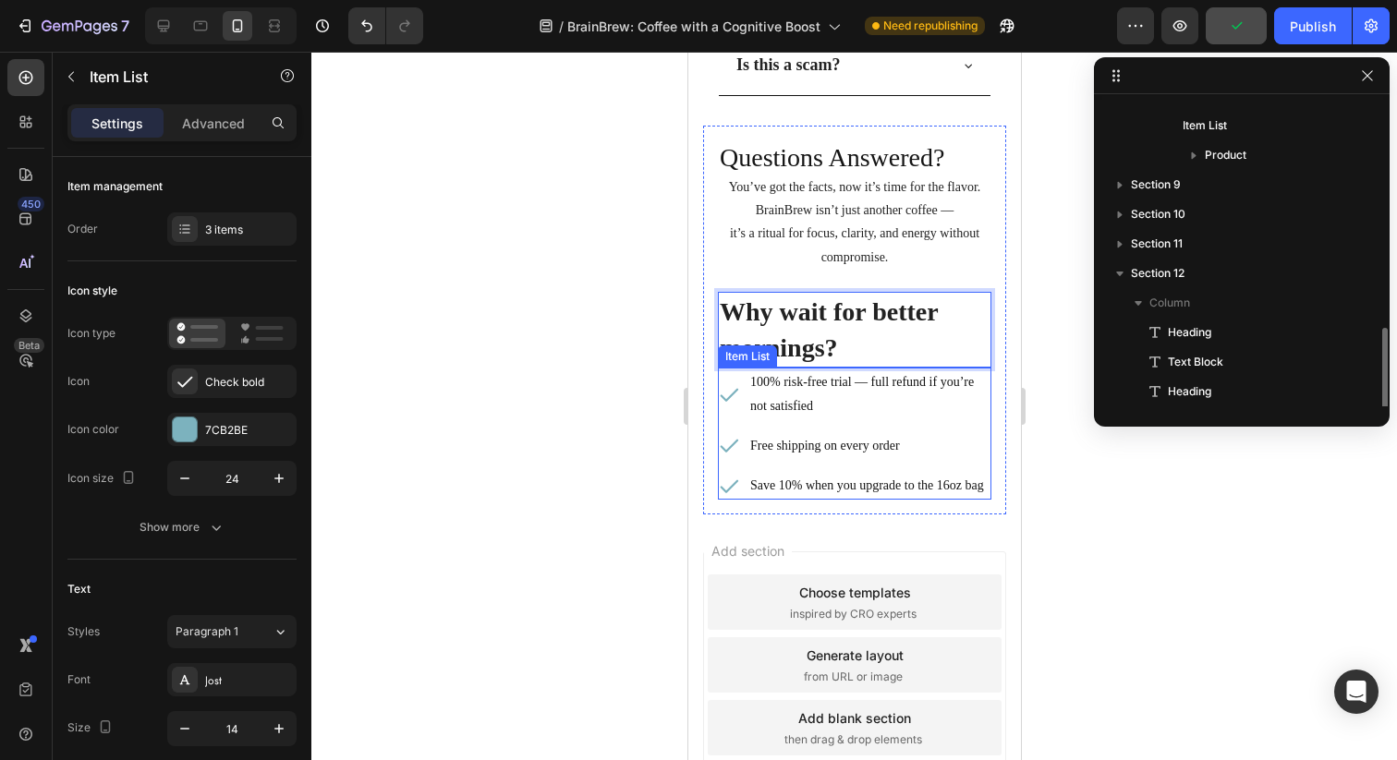
scroll to position [552, 0]
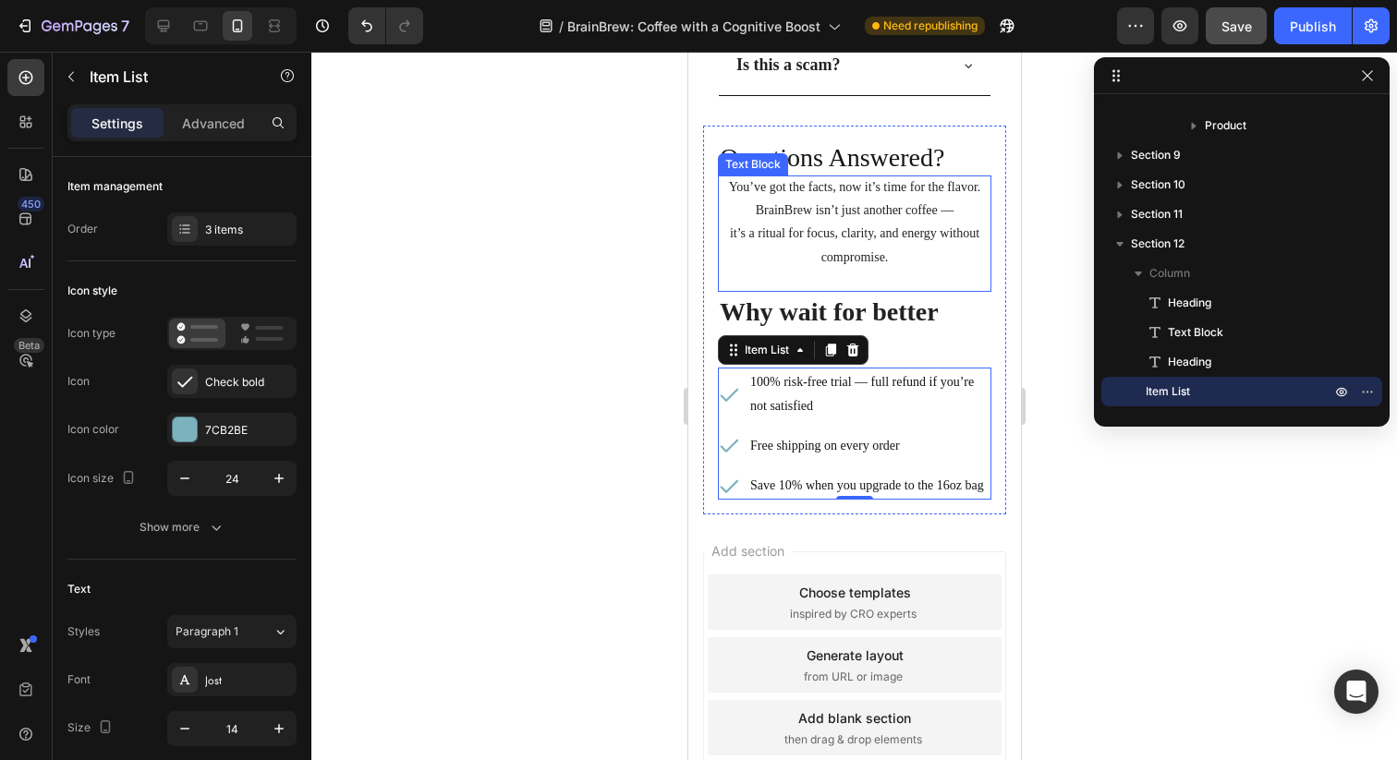
click at [882, 248] on p "it’s a ritual for focus, clarity, and energy without compromise." at bounding box center [853, 245] width 273 height 46
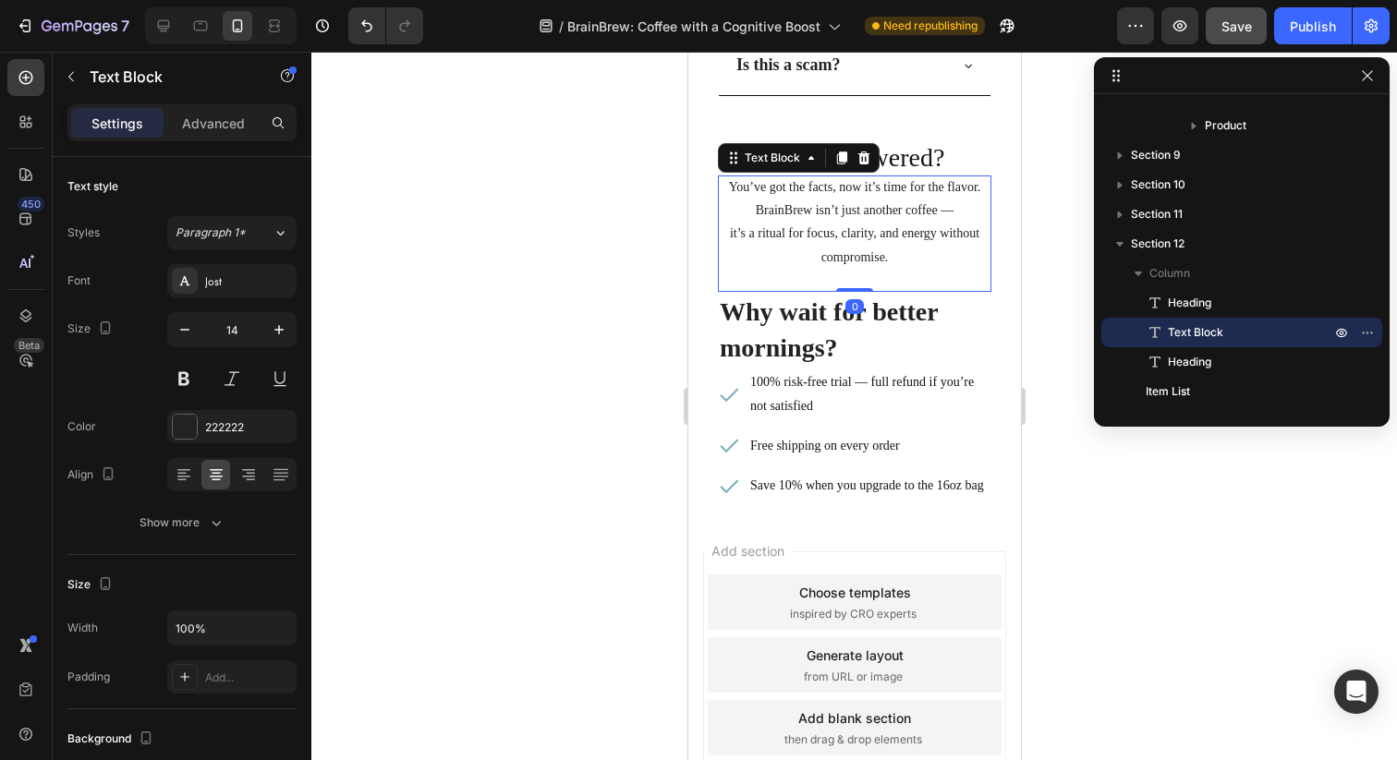
click at [838, 158] on icon at bounding box center [841, 157] width 10 height 13
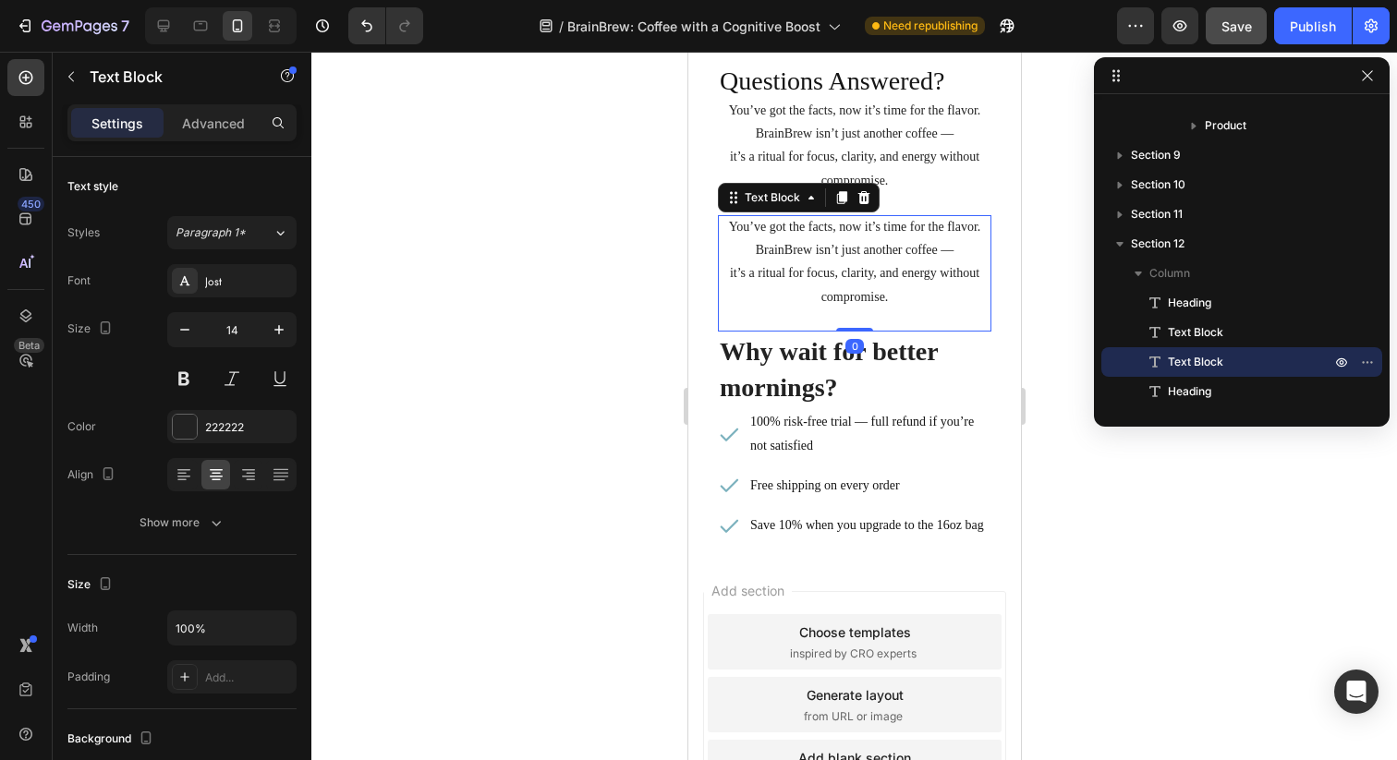
scroll to position [7004, 0]
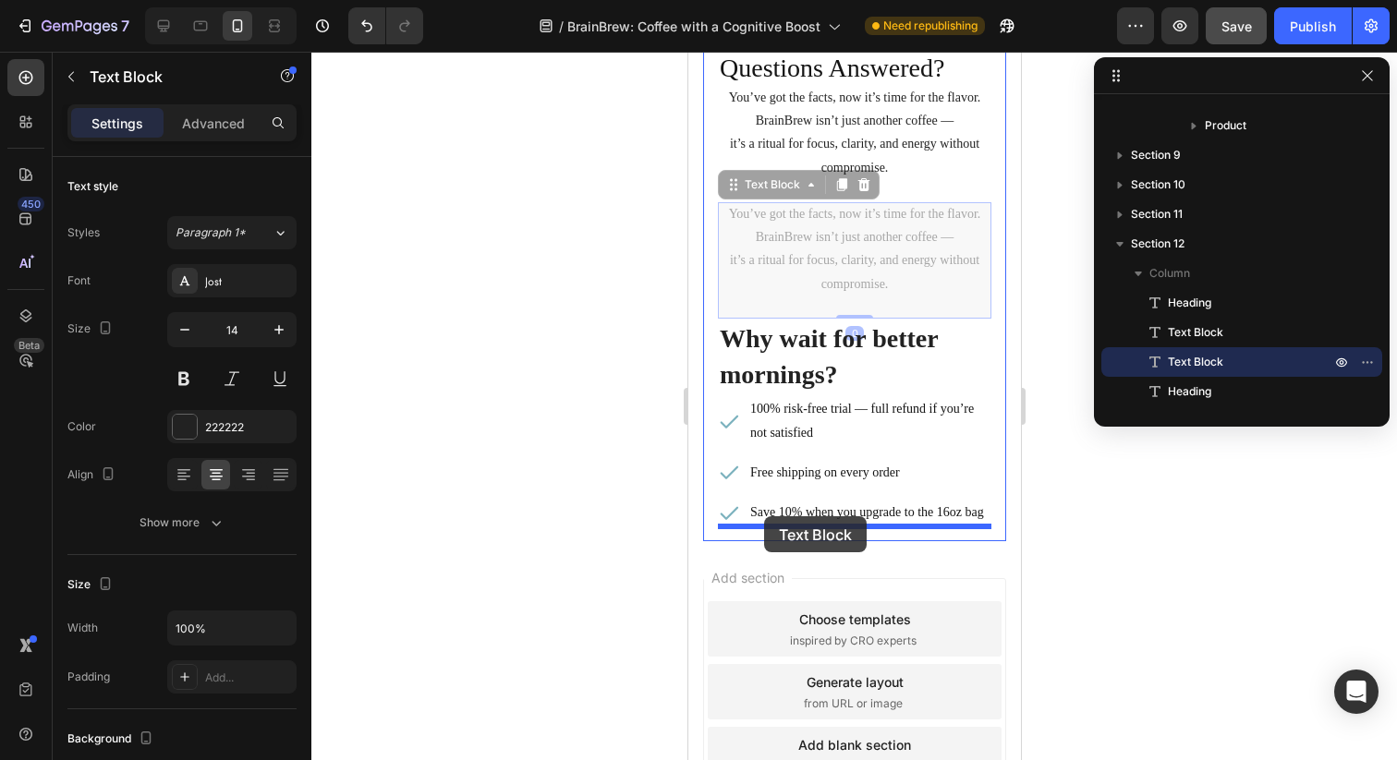
drag, startPoint x: 736, startPoint y: 178, endPoint x: 763, endPoint y: 516, distance: 339.2
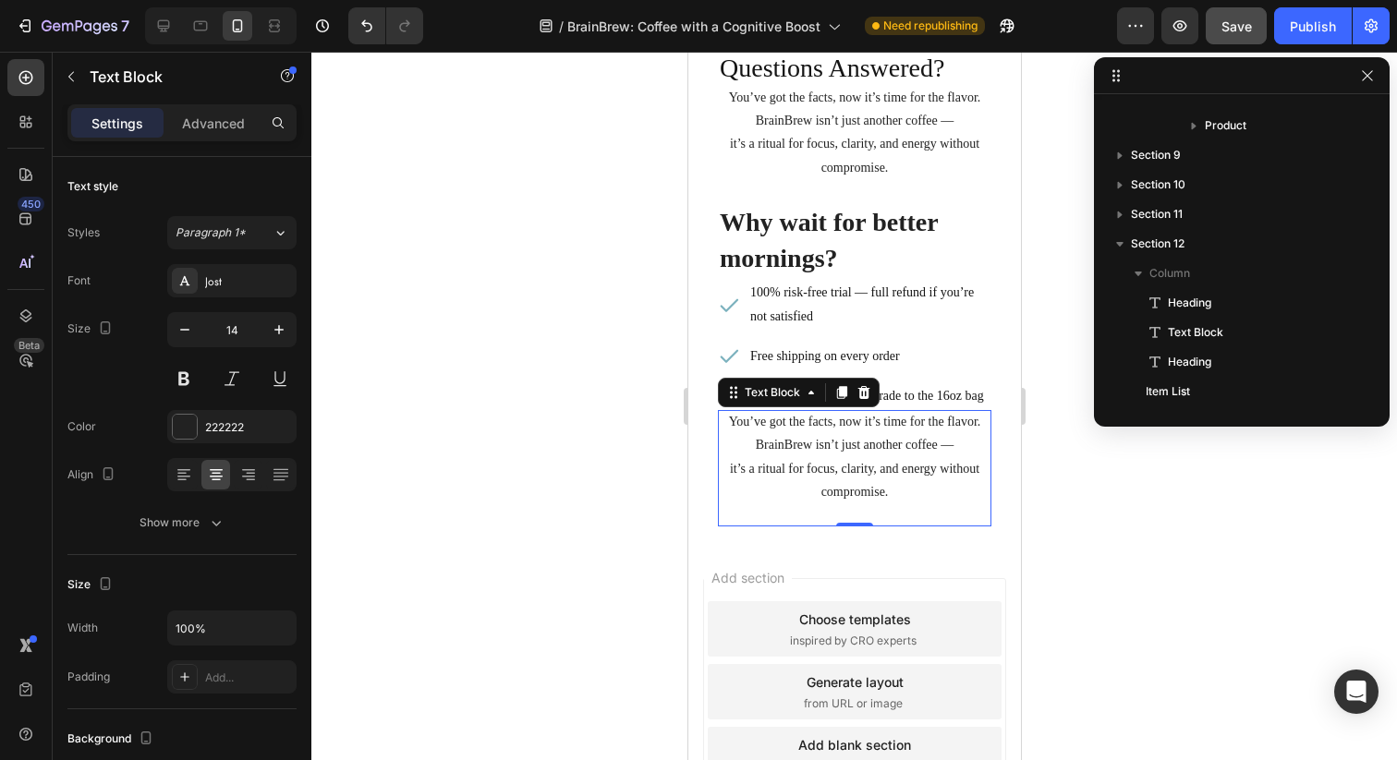
click at [843, 423] on p "You’ve got the facts, now it’s time for the flavor." at bounding box center [853, 421] width 273 height 23
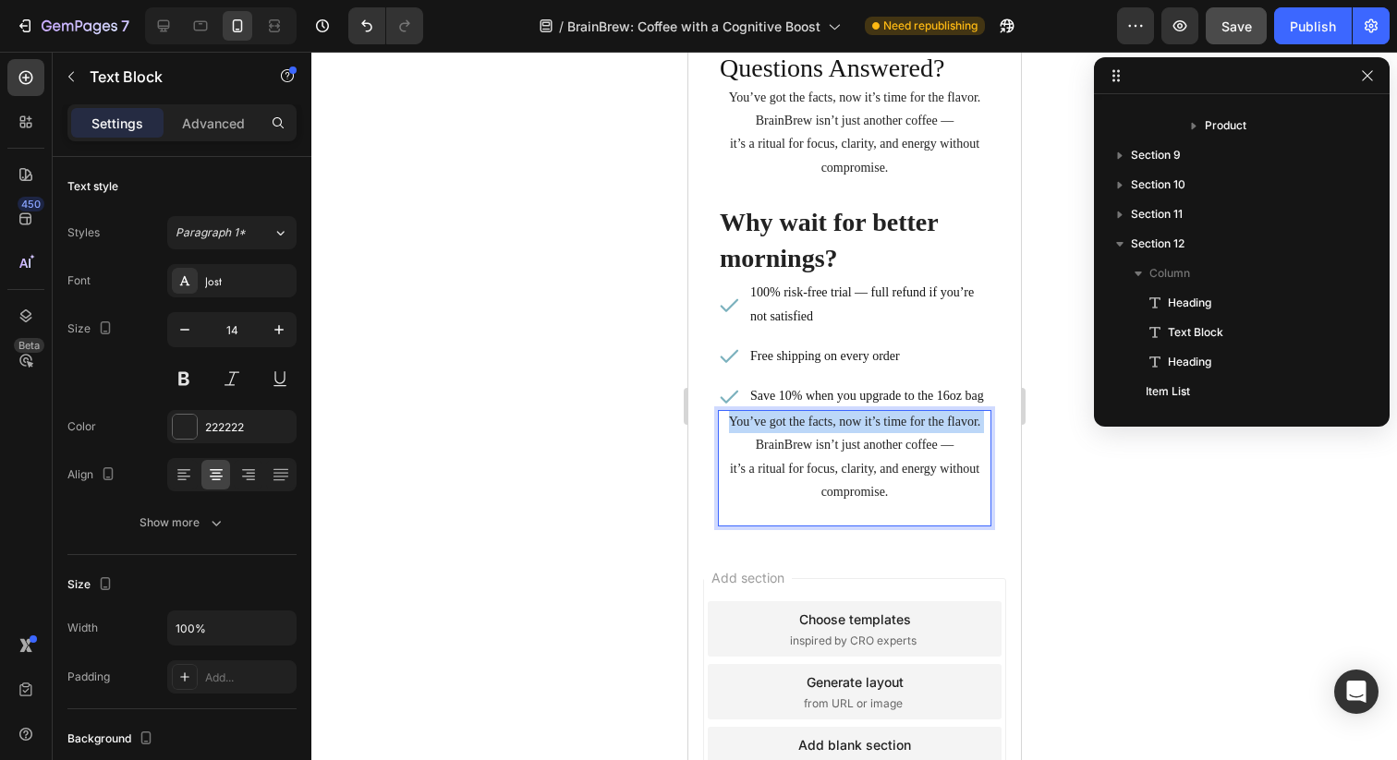
click at [843, 423] on p "You’ve got the facts, now it’s time for the flavor." at bounding box center [853, 421] width 273 height 23
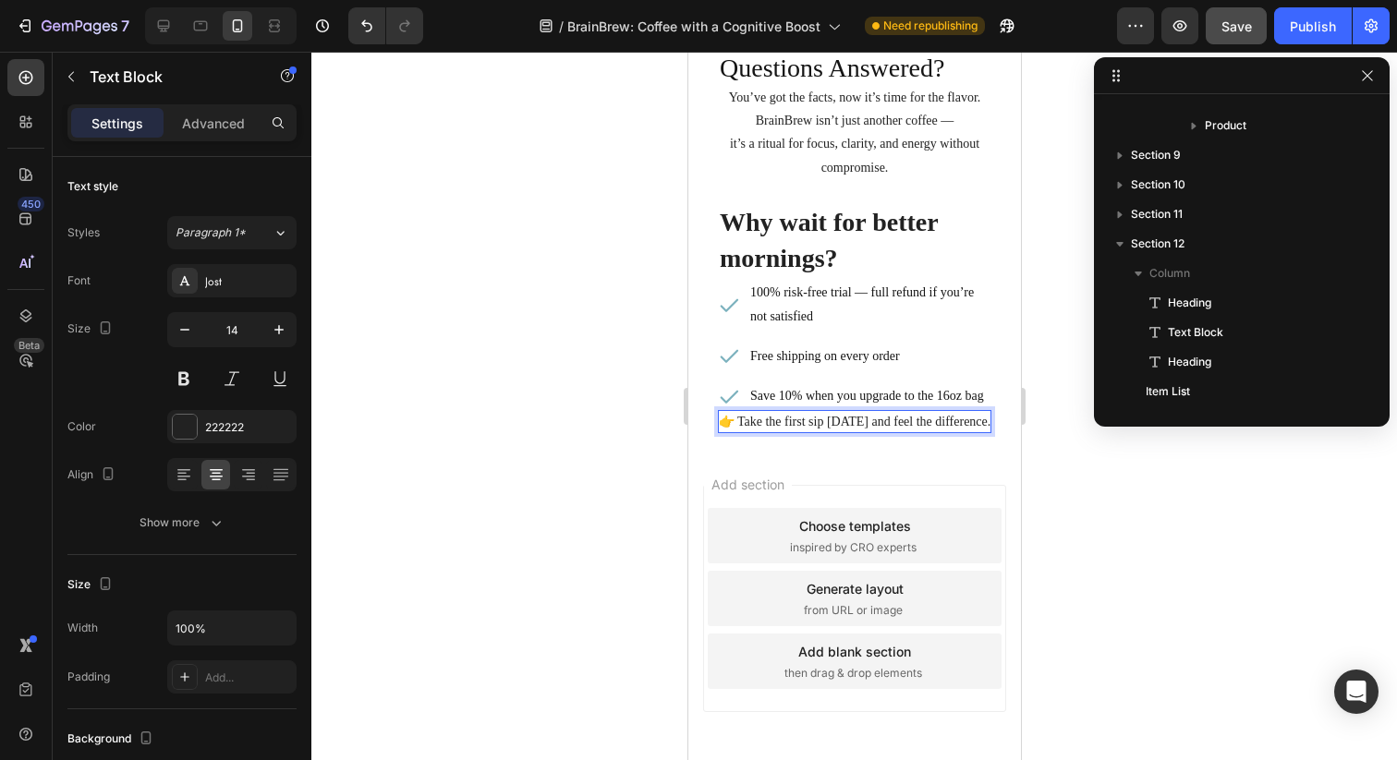
click at [816, 453] on div "Add section Choose templates inspired by CRO experts Generate layout from URL o…" at bounding box center [853, 624] width 333 height 353
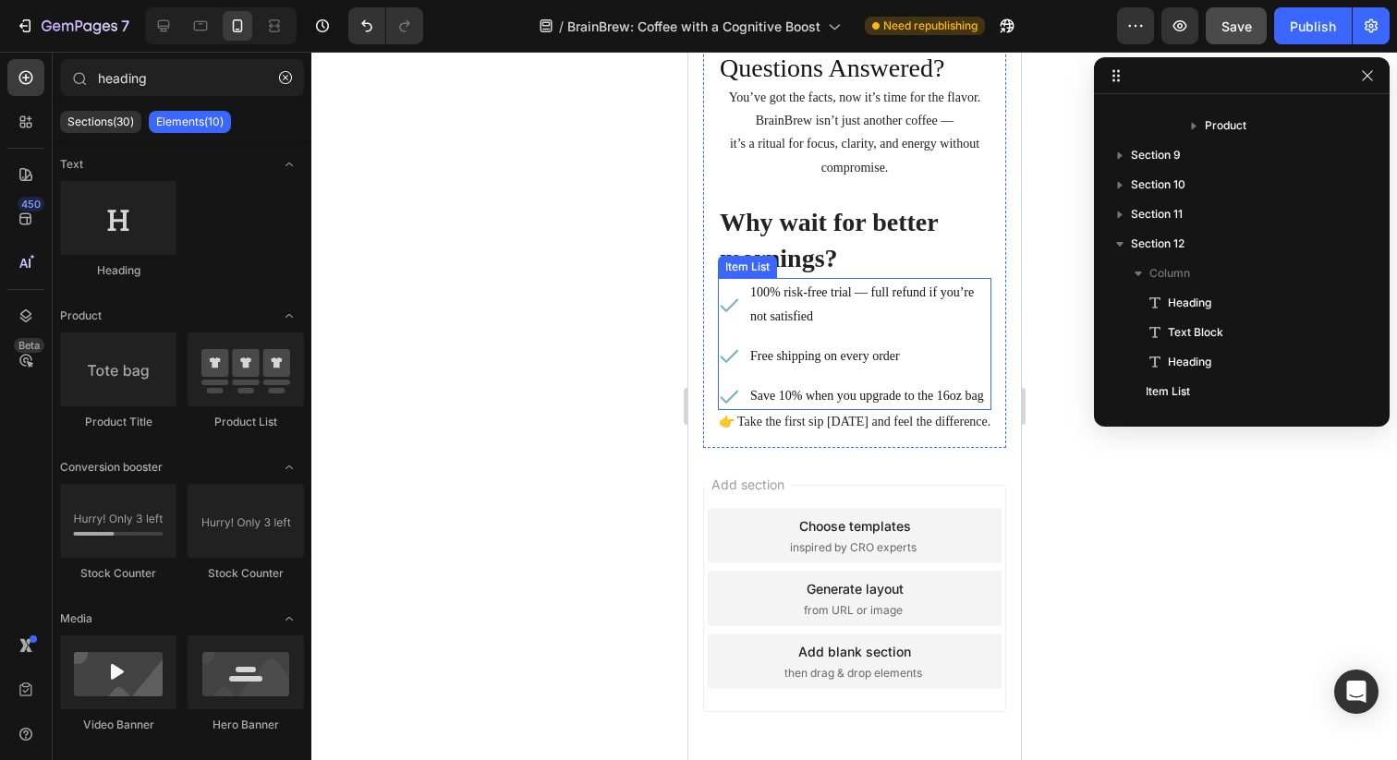
click at [864, 416] on p "👉 Take the first sip [DATE] and feel the difference." at bounding box center [853, 421] width 273 height 23
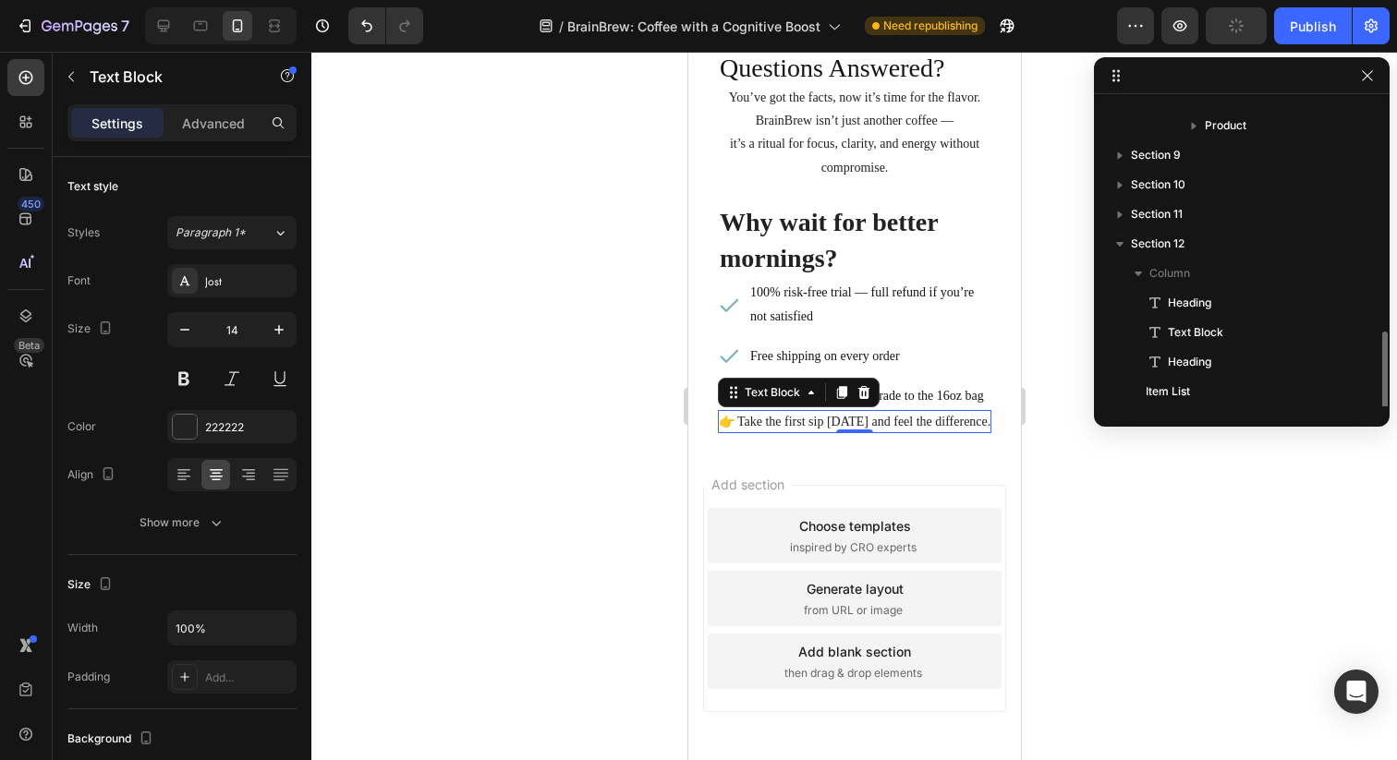
scroll to position [582, 0]
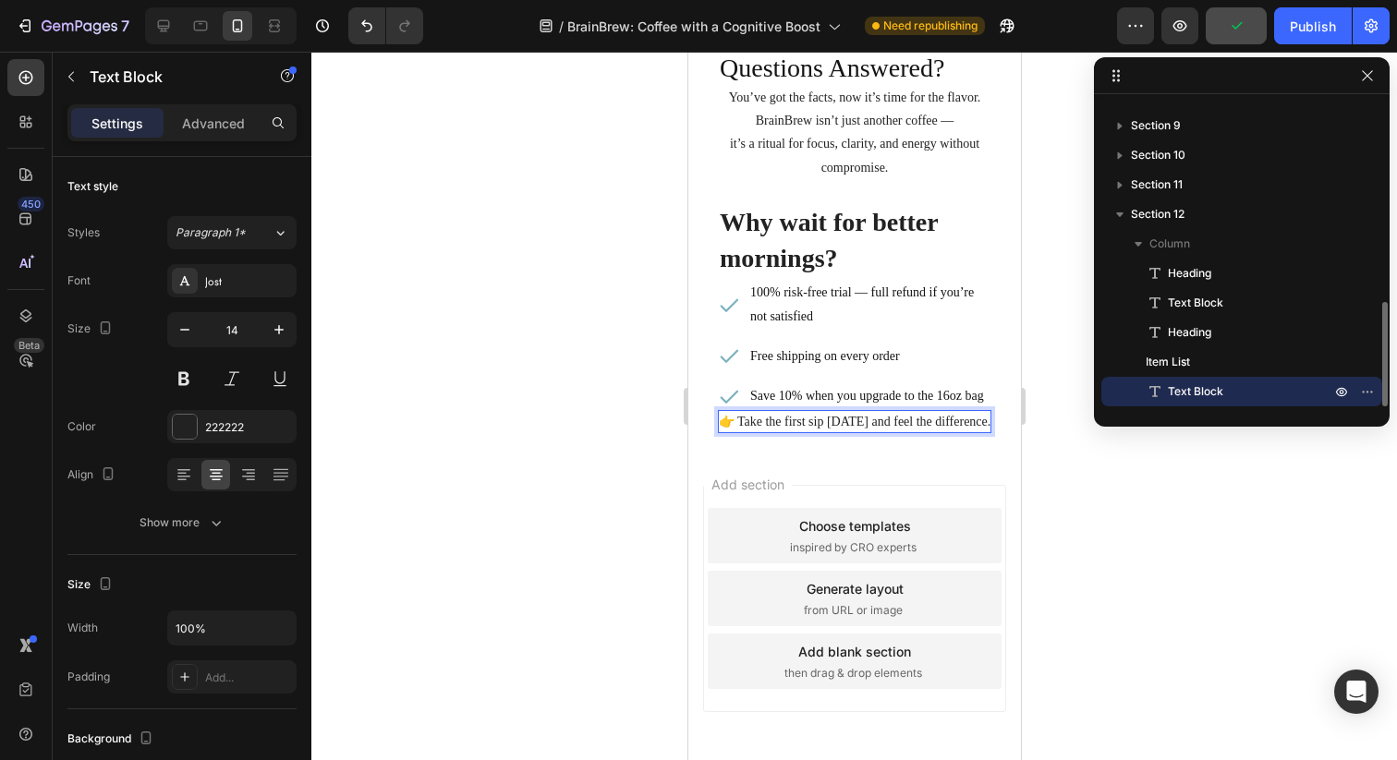
click at [764, 419] on p "👉 Take the first sip [DATE] and feel the difference." at bounding box center [853, 421] width 273 height 23
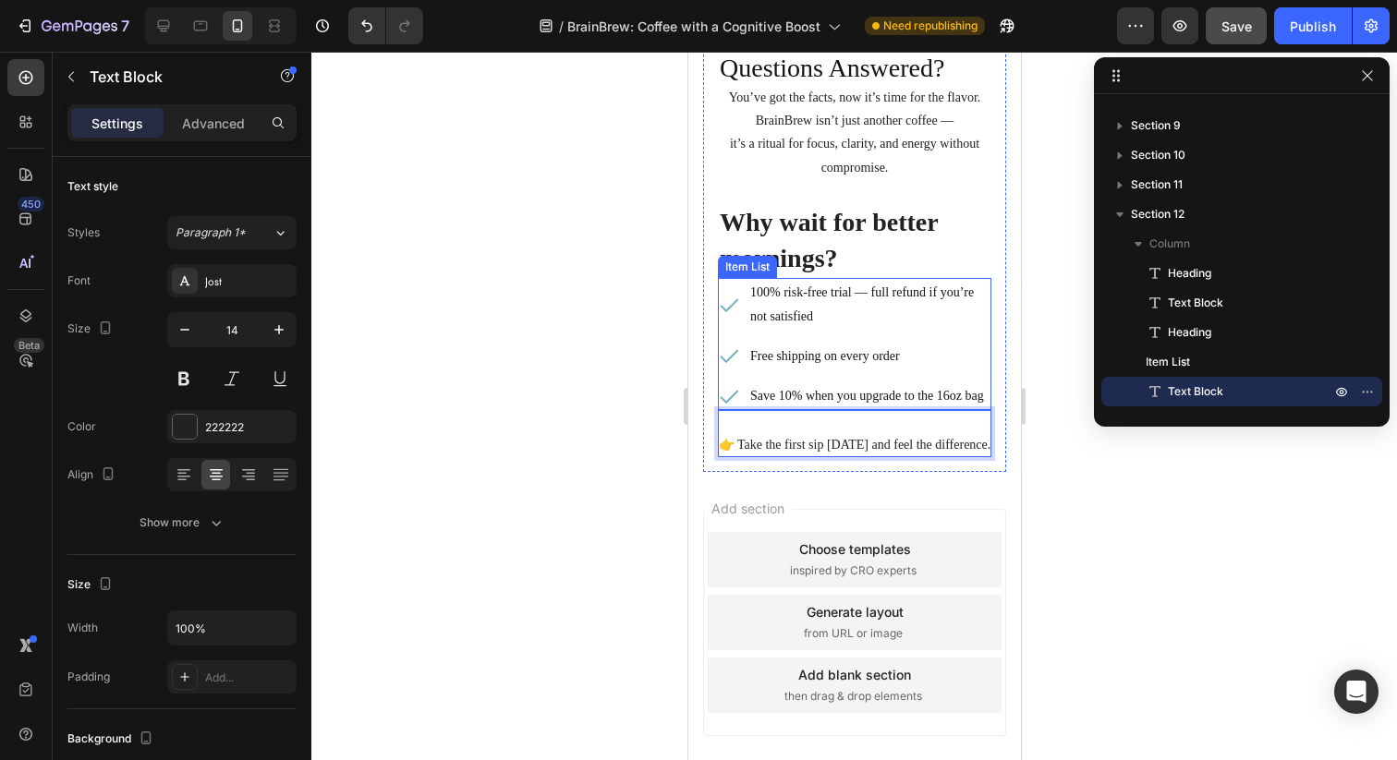
click at [807, 346] on p "Free shipping on every order" at bounding box center [868, 356] width 238 height 23
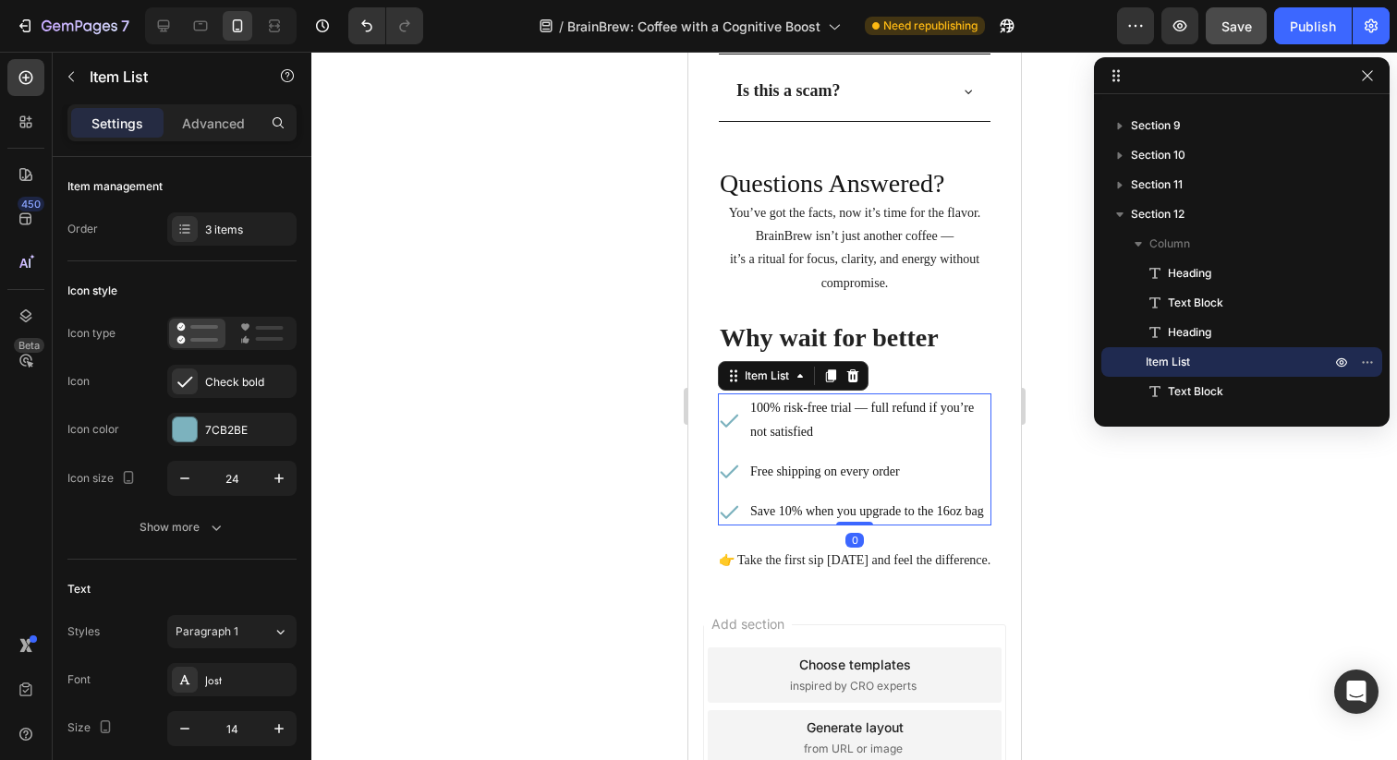
scroll to position [6887, 0]
click at [877, 459] on div "Free shipping on every order" at bounding box center [868, 472] width 244 height 29
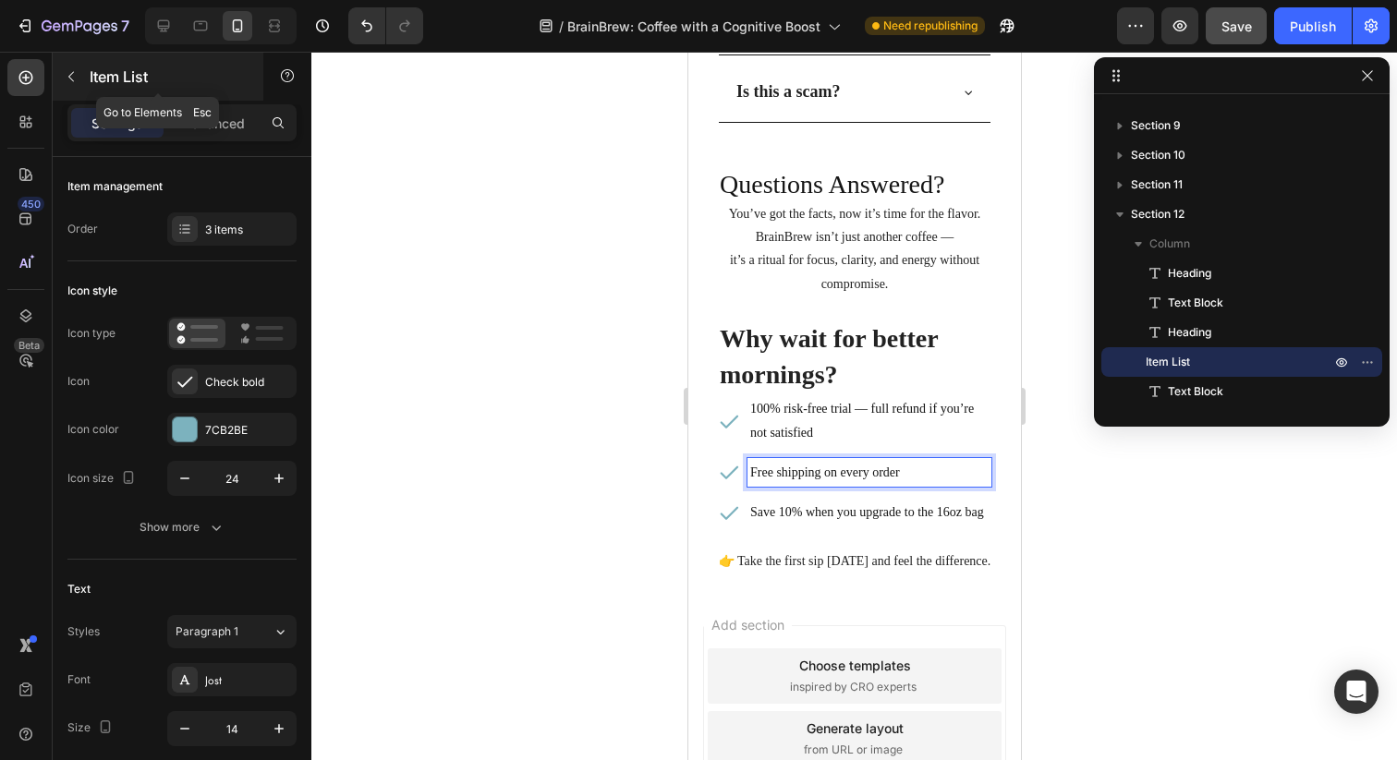
click at [75, 75] on icon "button" at bounding box center [71, 76] width 15 height 15
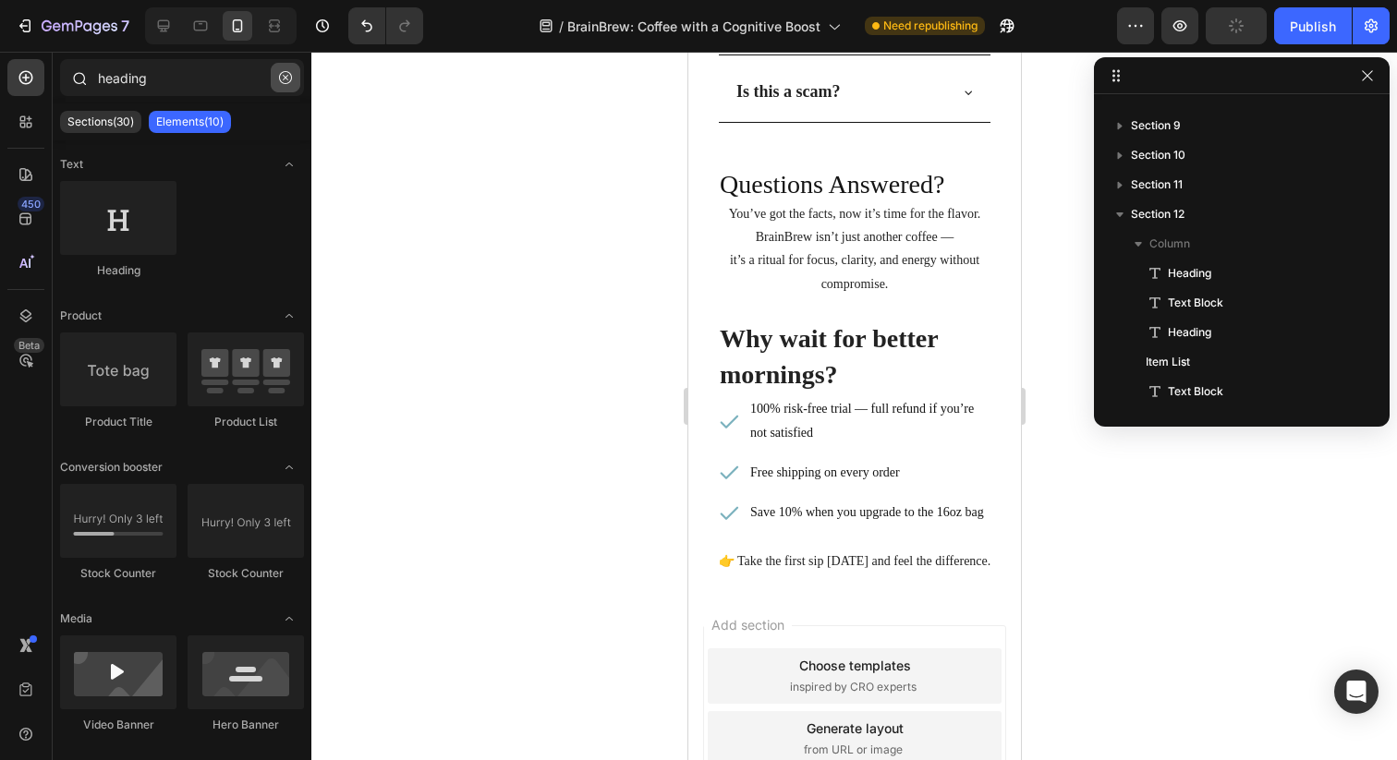
click at [281, 89] on button "button" at bounding box center [286, 78] width 30 height 30
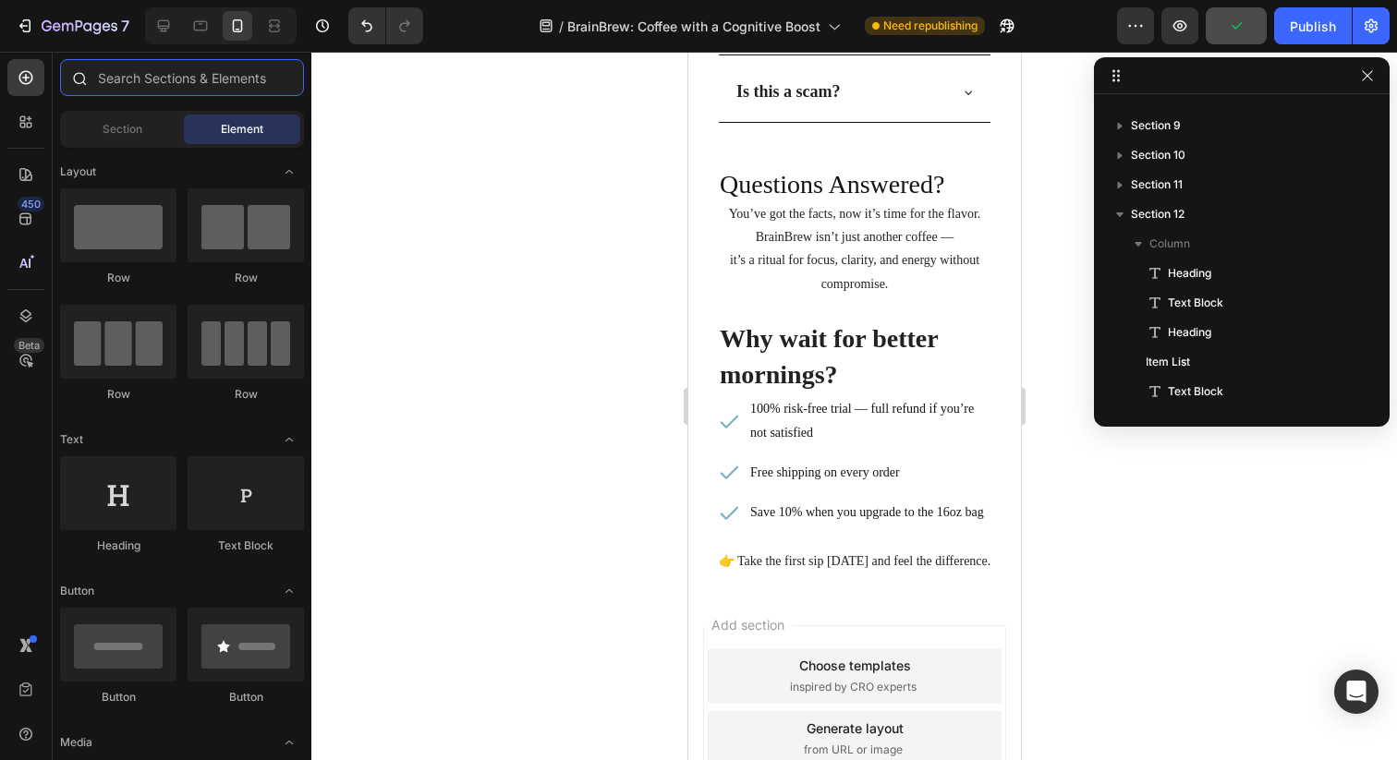
click at [186, 59] on input "text" at bounding box center [182, 77] width 244 height 37
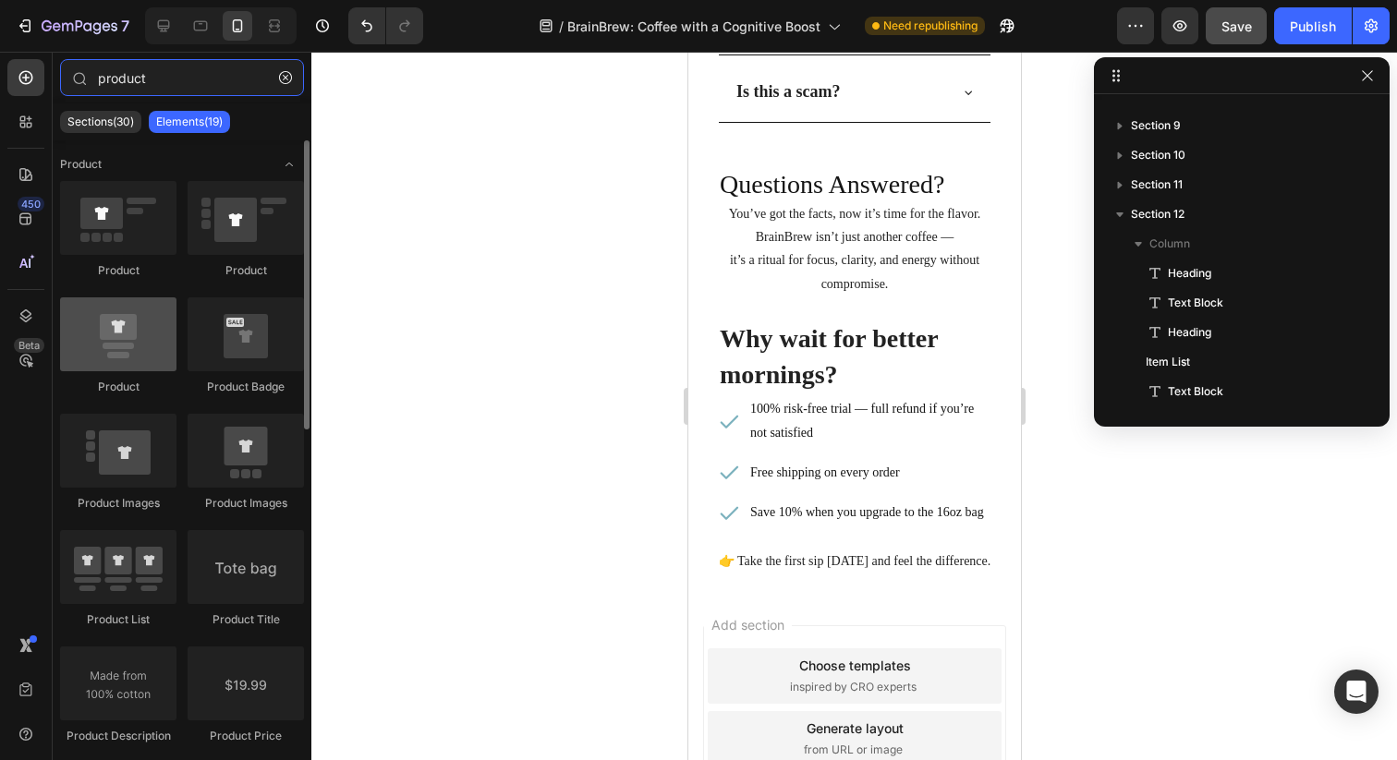
type input "product"
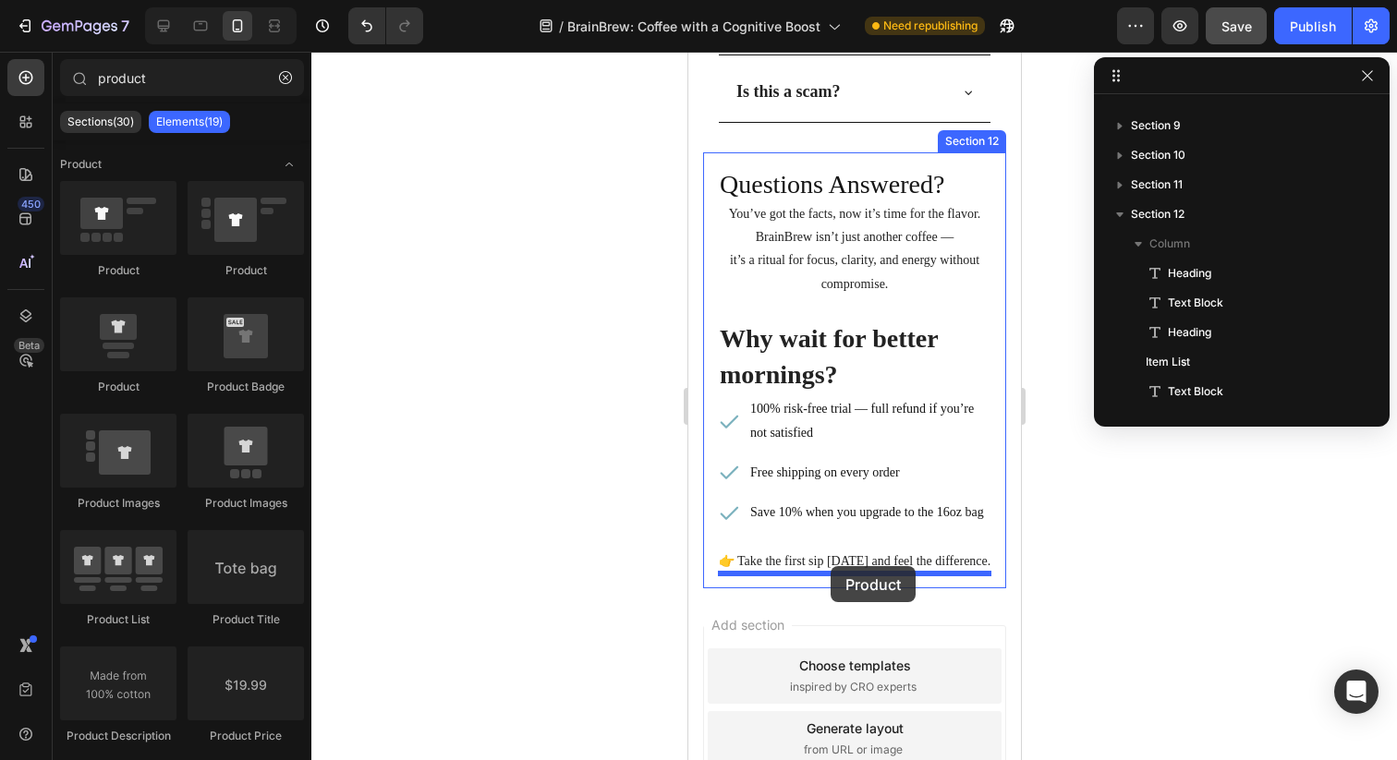
drag, startPoint x: 810, startPoint y: 394, endPoint x: 830, endPoint y: 566, distance: 173.8
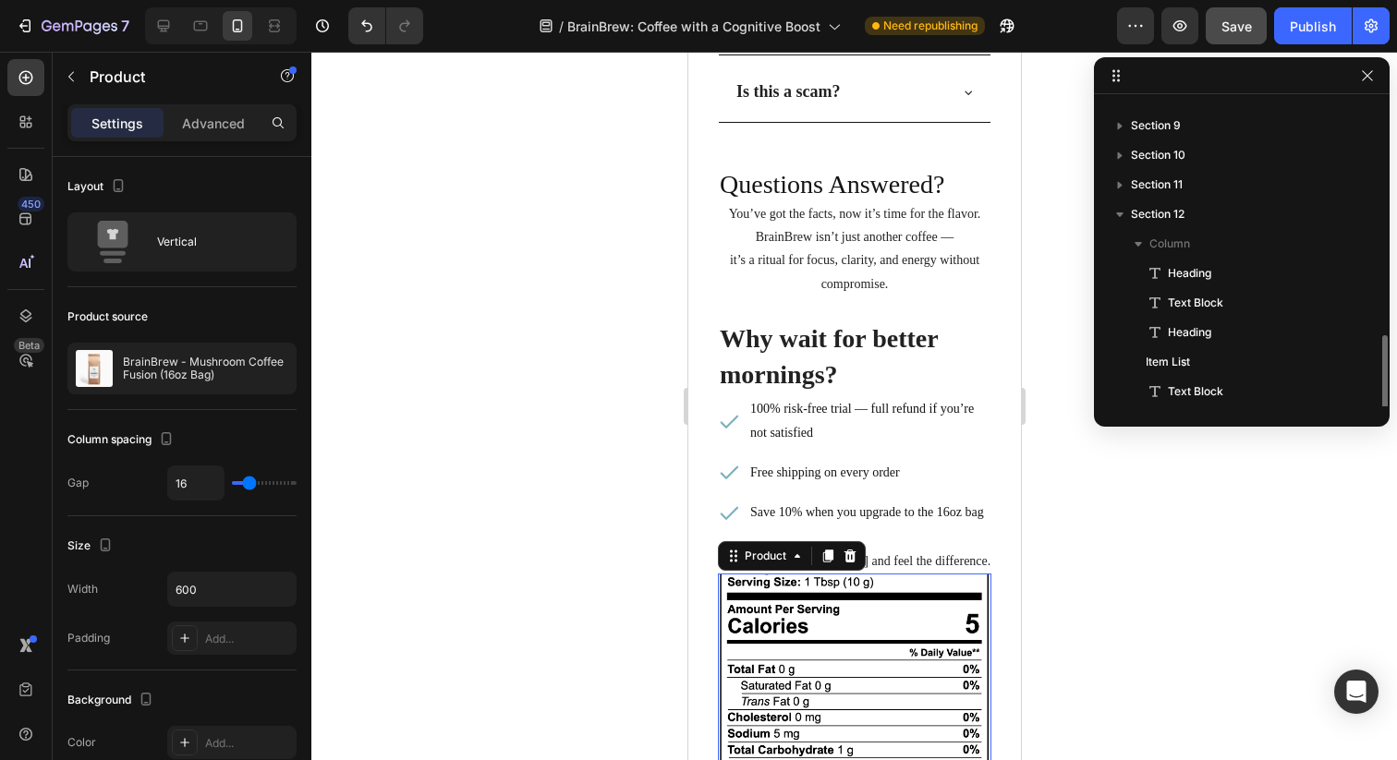
scroll to position [612, 0]
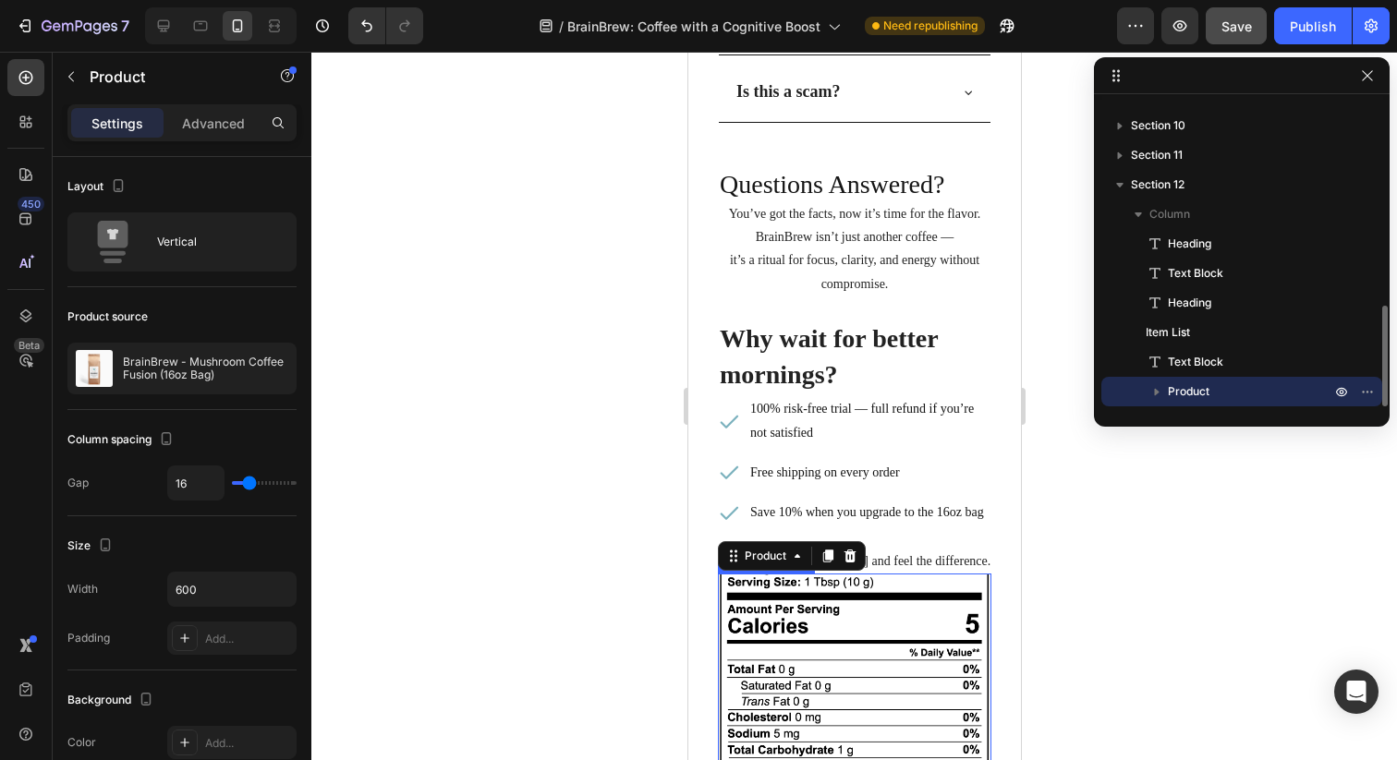
click at [843, 590] on img at bounding box center [853, 710] width 273 height 273
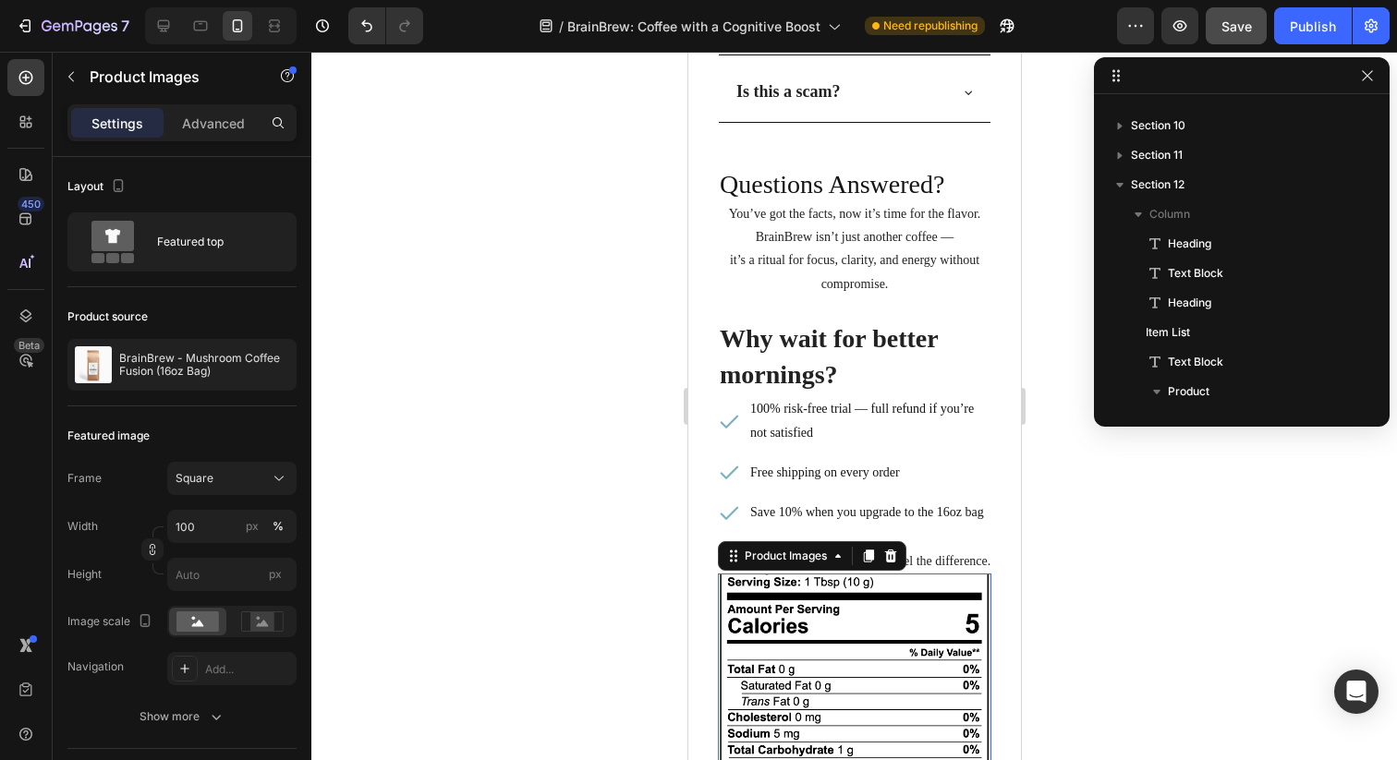
scroll to position [822, 0]
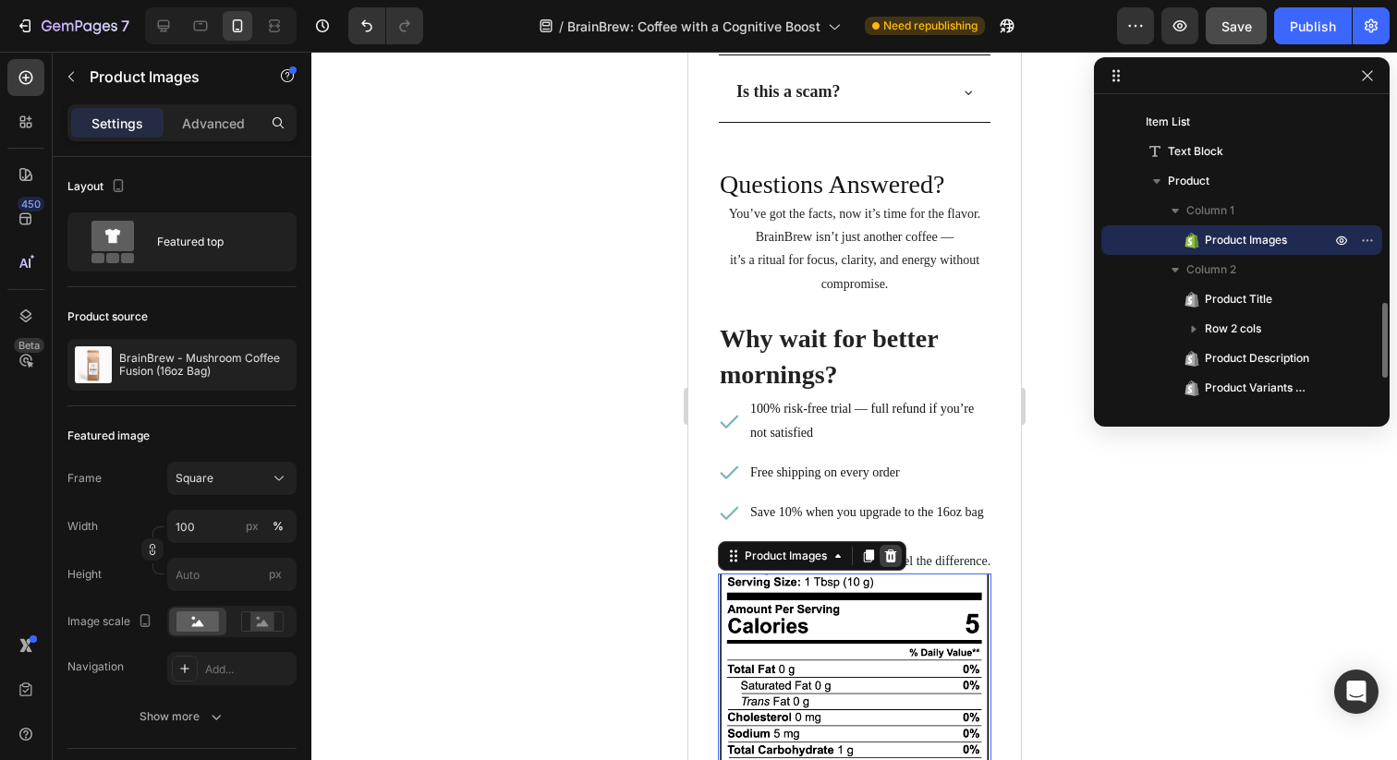
click at [886, 552] on icon at bounding box center [889, 556] width 15 height 15
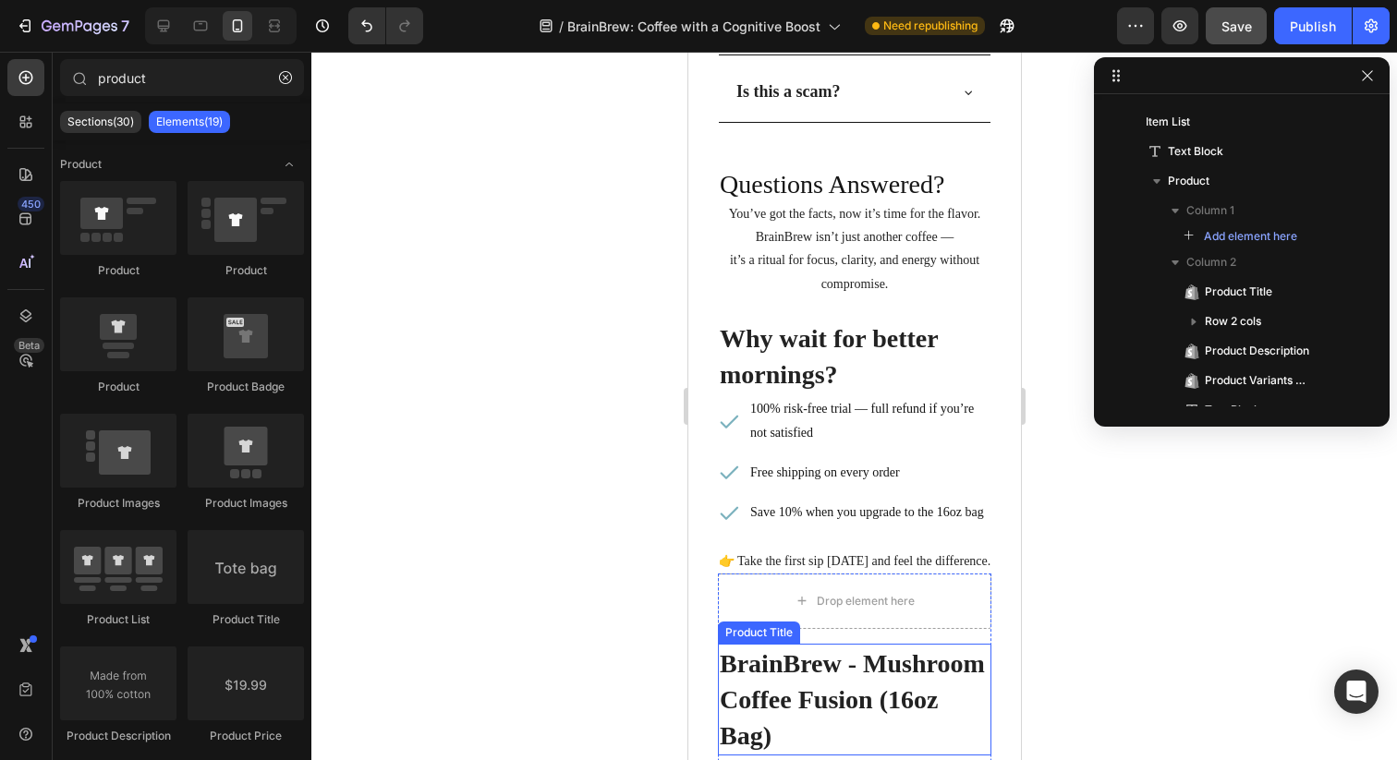
click at [871, 661] on h2 "BrainBrew - Mushroom Coffee Fusion (16oz Bag)" at bounding box center [853, 700] width 273 height 113
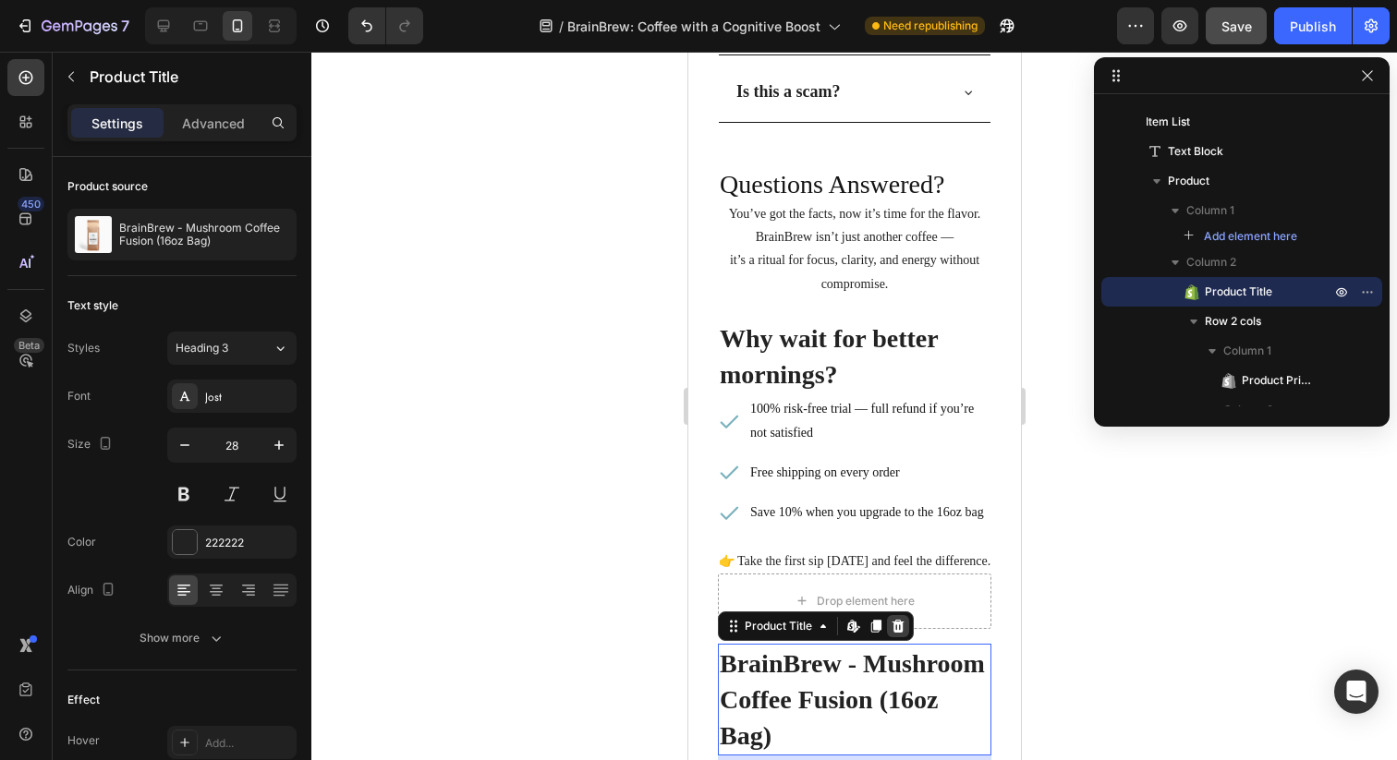
click at [894, 627] on icon at bounding box center [897, 626] width 15 height 15
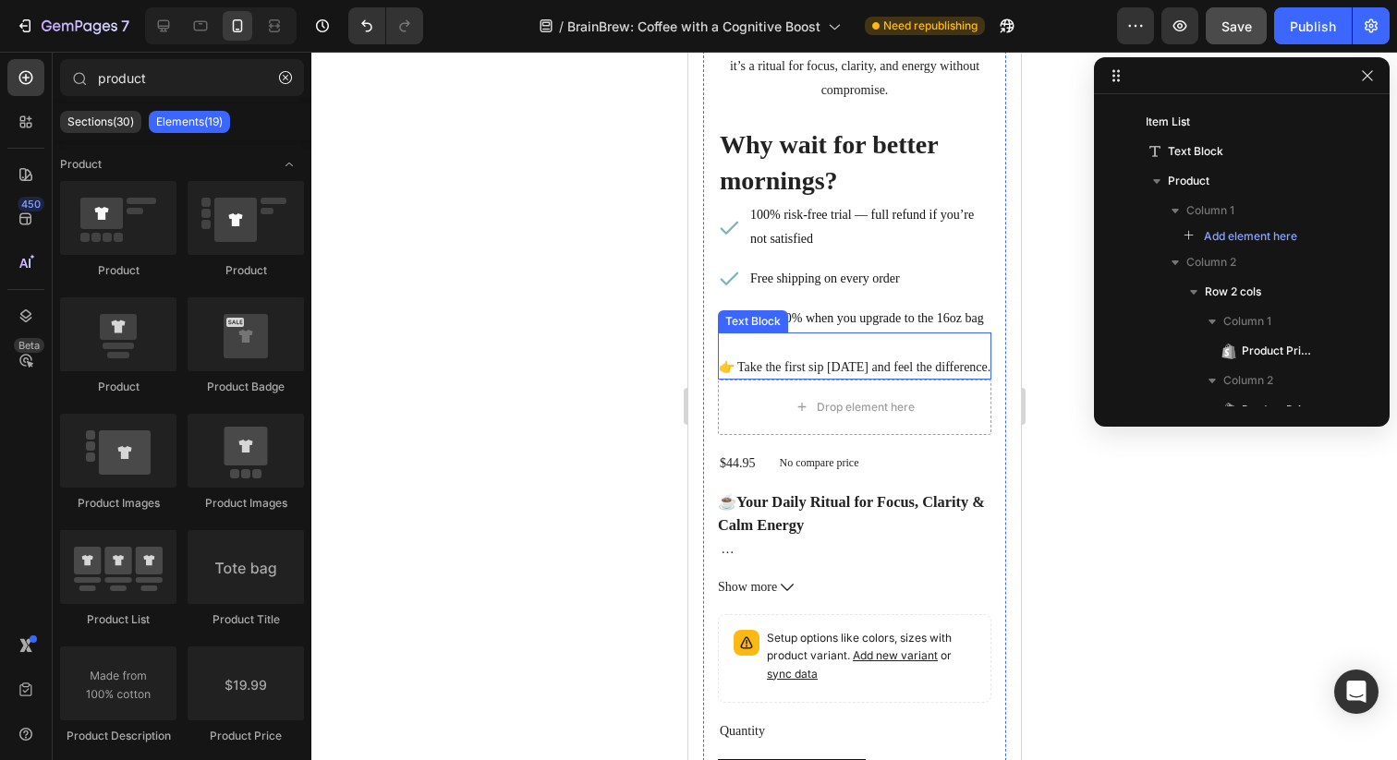
scroll to position [7120, 0]
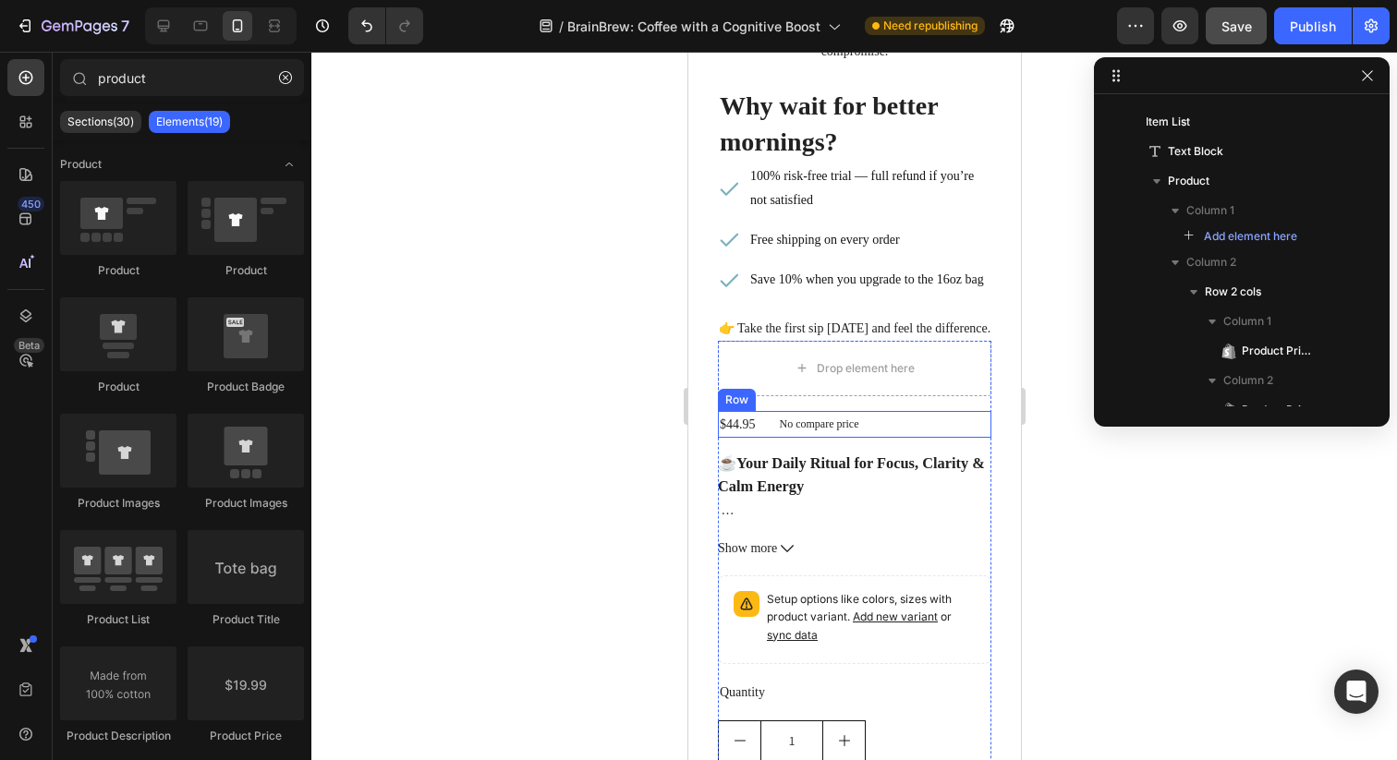
click at [901, 421] on div "$44.95 Product Price Product Price No compare price Product Price Row" at bounding box center [853, 424] width 273 height 27
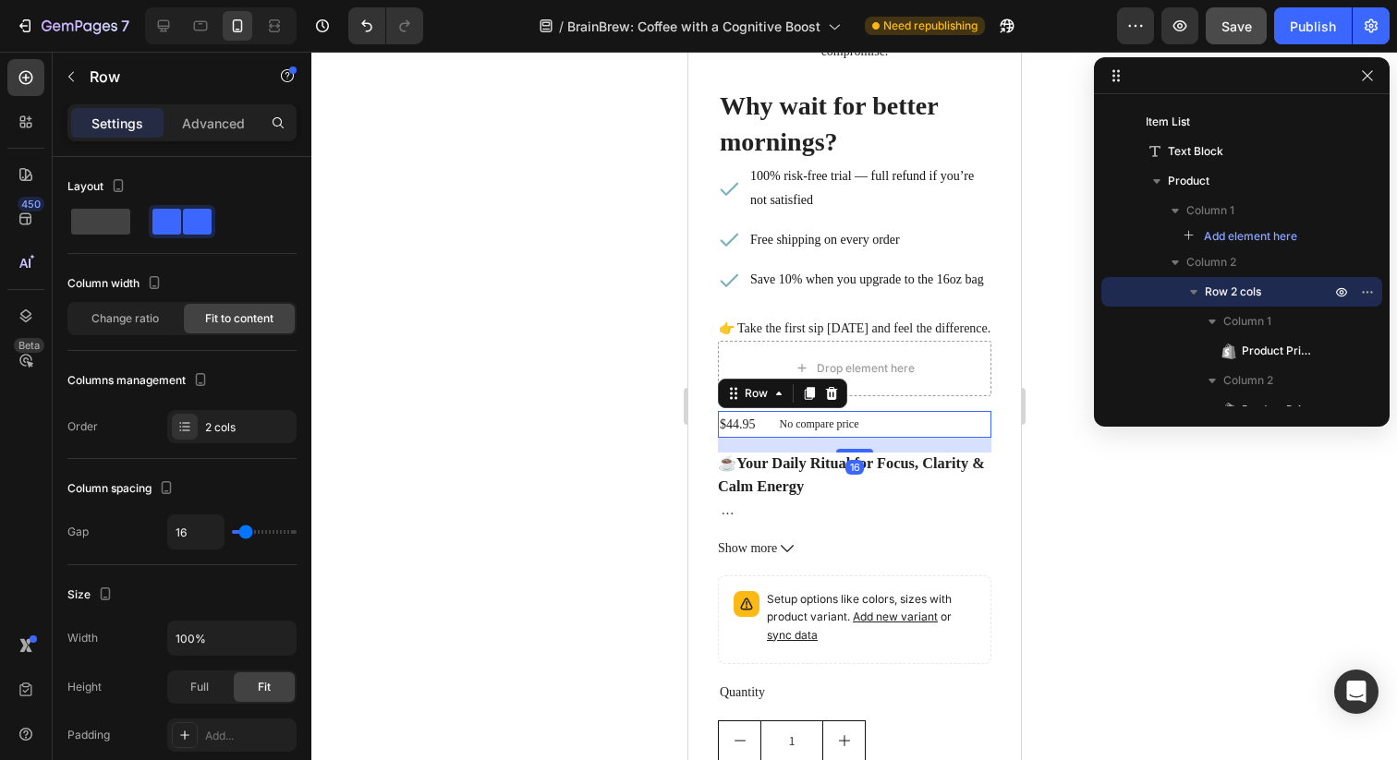
click at [821, 379] on div "Row" at bounding box center [781, 394] width 129 height 30
click at [825, 386] on icon at bounding box center [830, 393] width 15 height 15
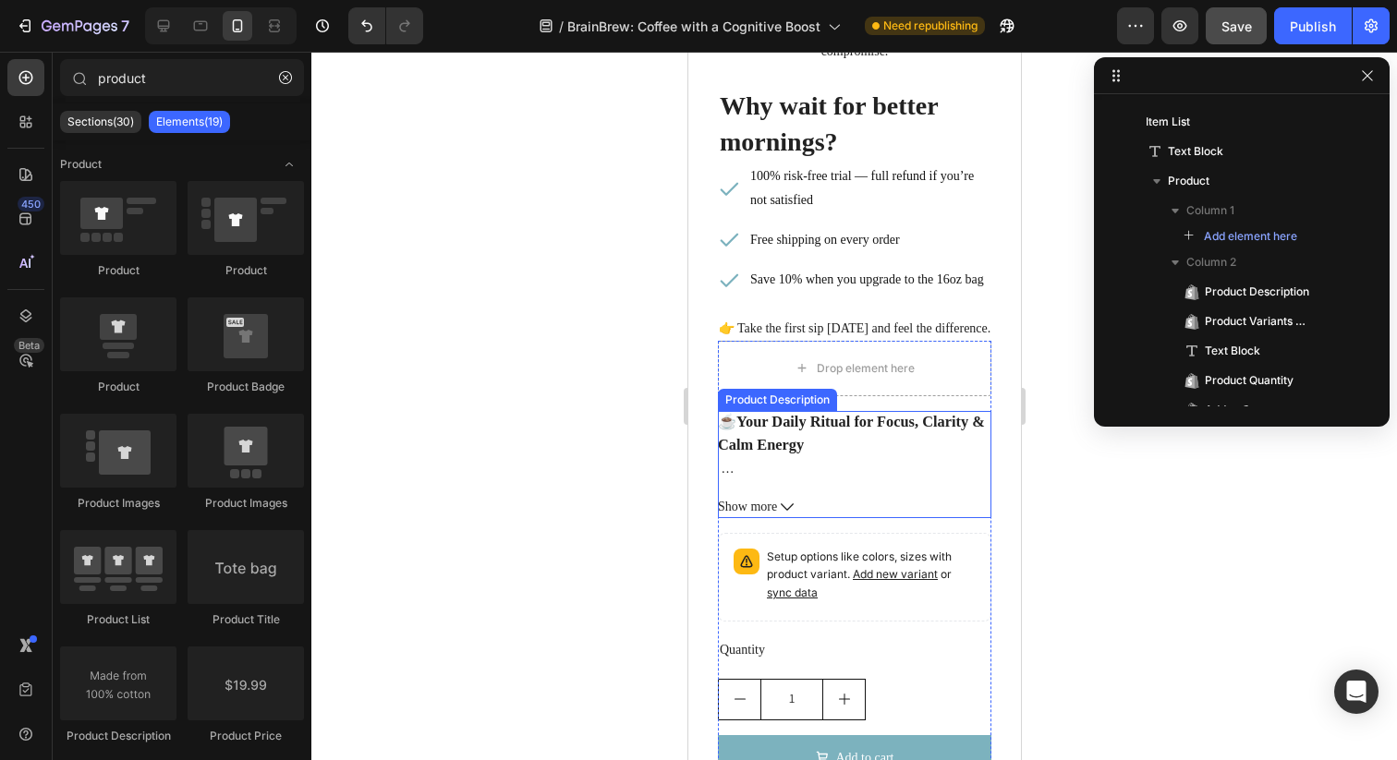
click at [902, 454] on div "☕ Your Daily Ritual for Focus, Clarity & Calm Energy Fuel your mornings with mo…" at bounding box center [853, 446] width 273 height 70
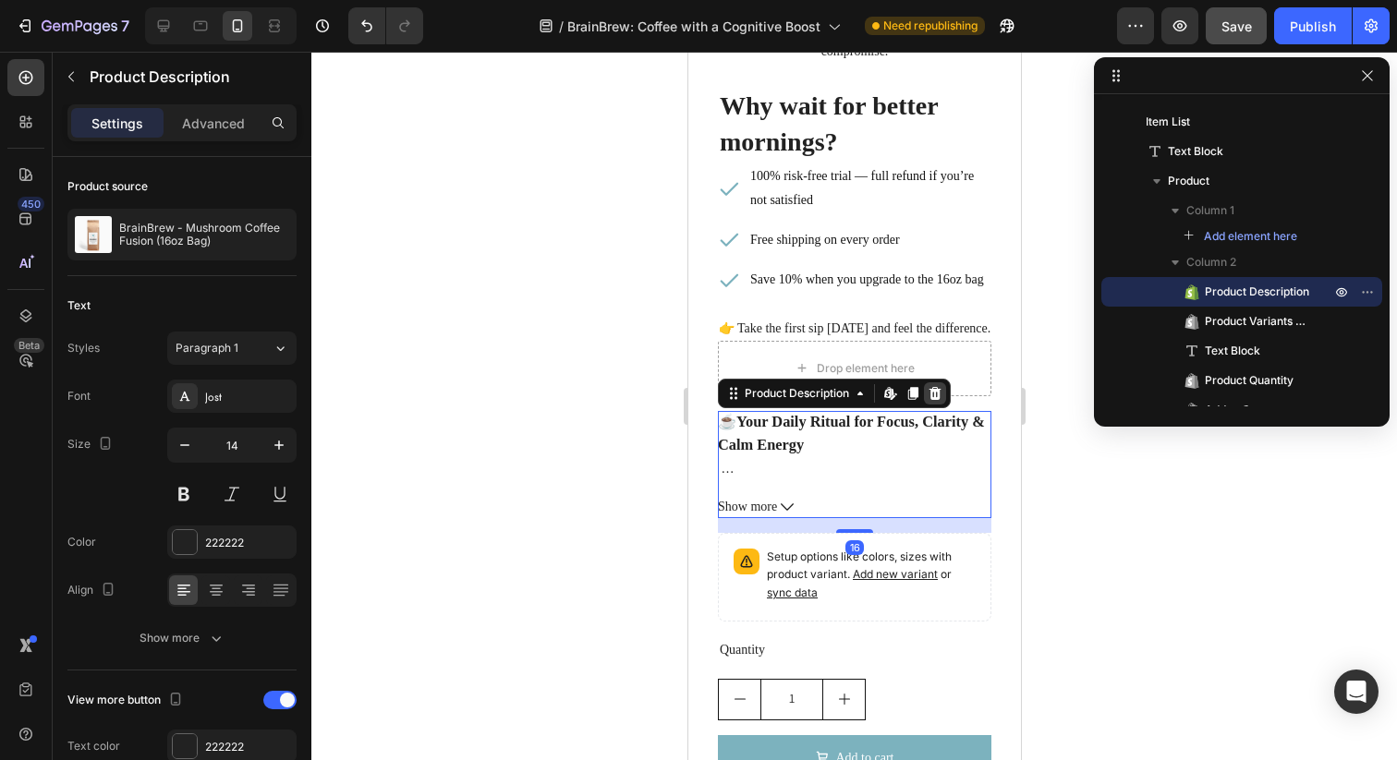
click at [932, 395] on icon at bounding box center [934, 392] width 12 height 13
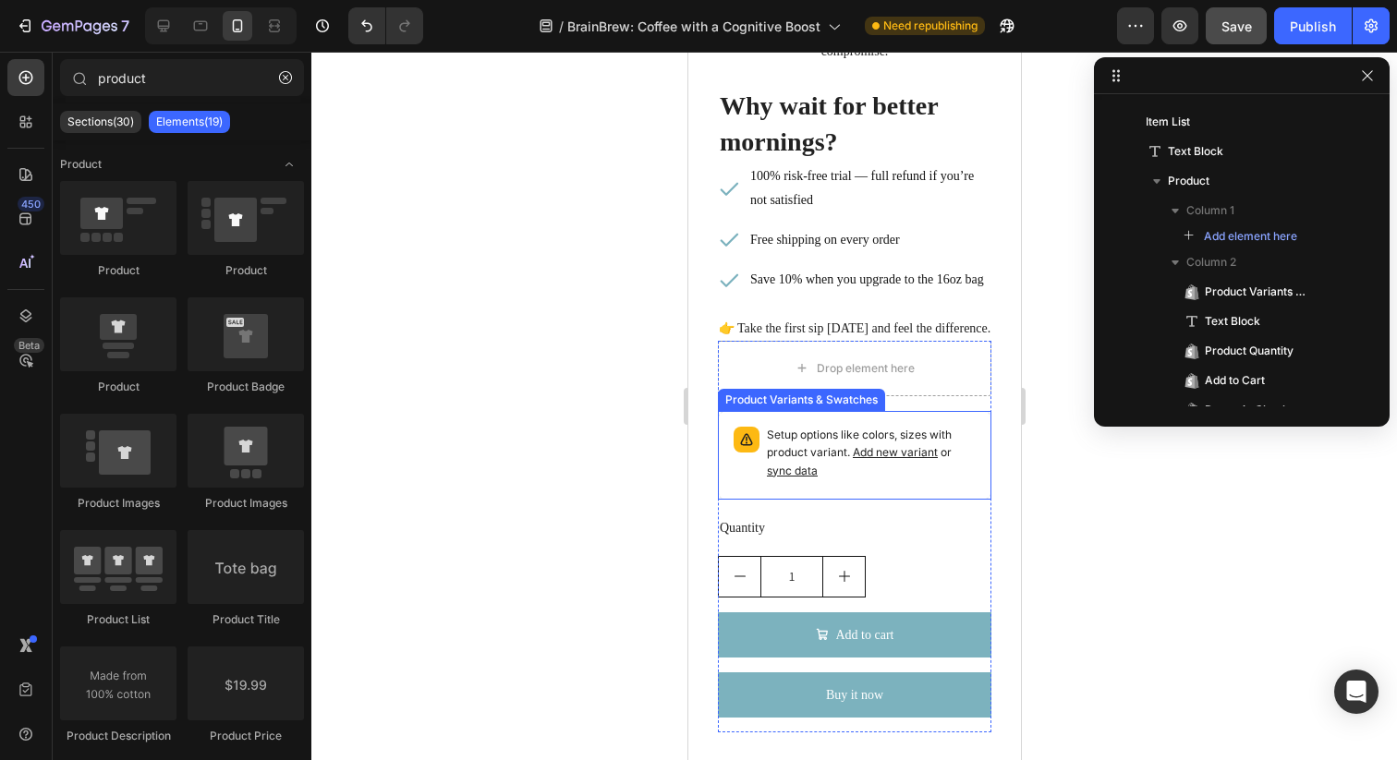
click at [968, 463] on p "Setup options like colors, sizes with product variant. Add new variant or sync …" at bounding box center [870, 454] width 209 height 54
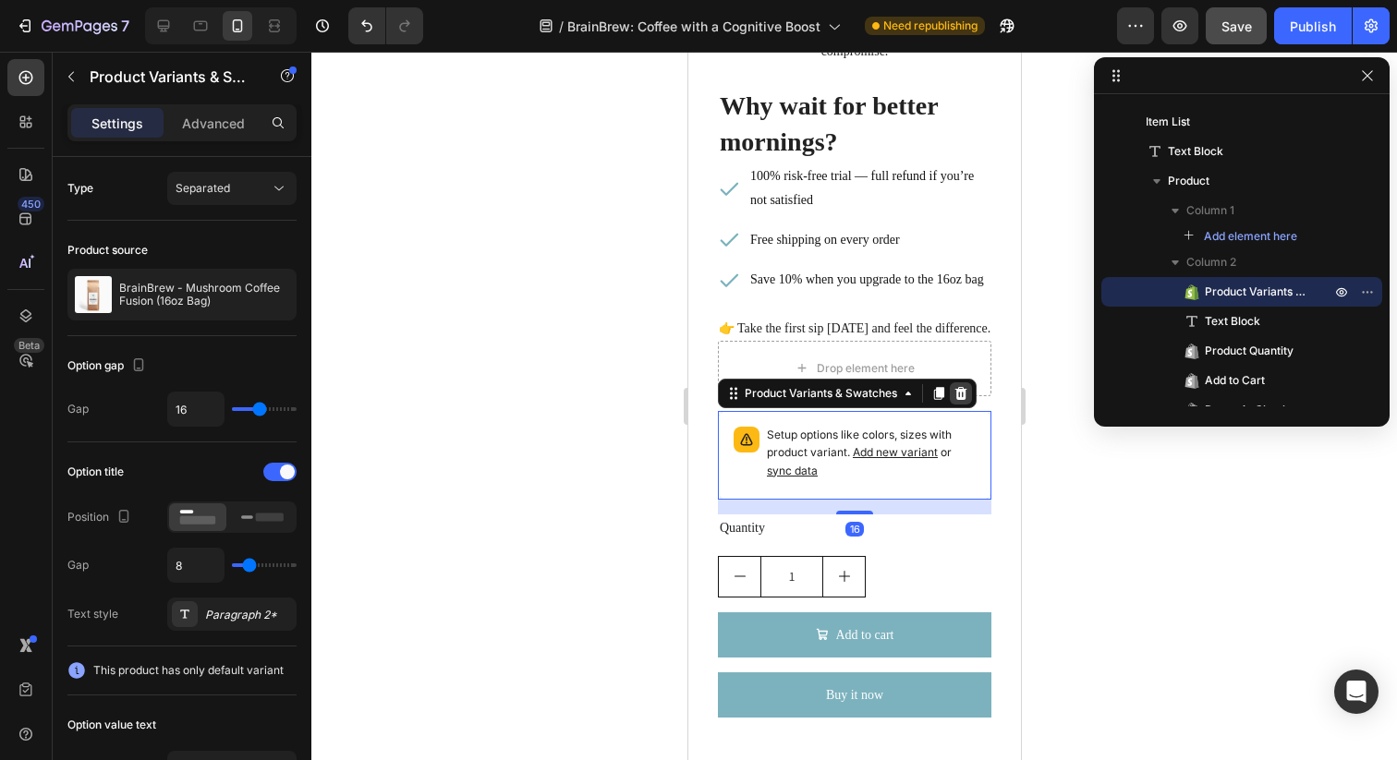
click at [959, 391] on icon at bounding box center [960, 392] width 12 height 13
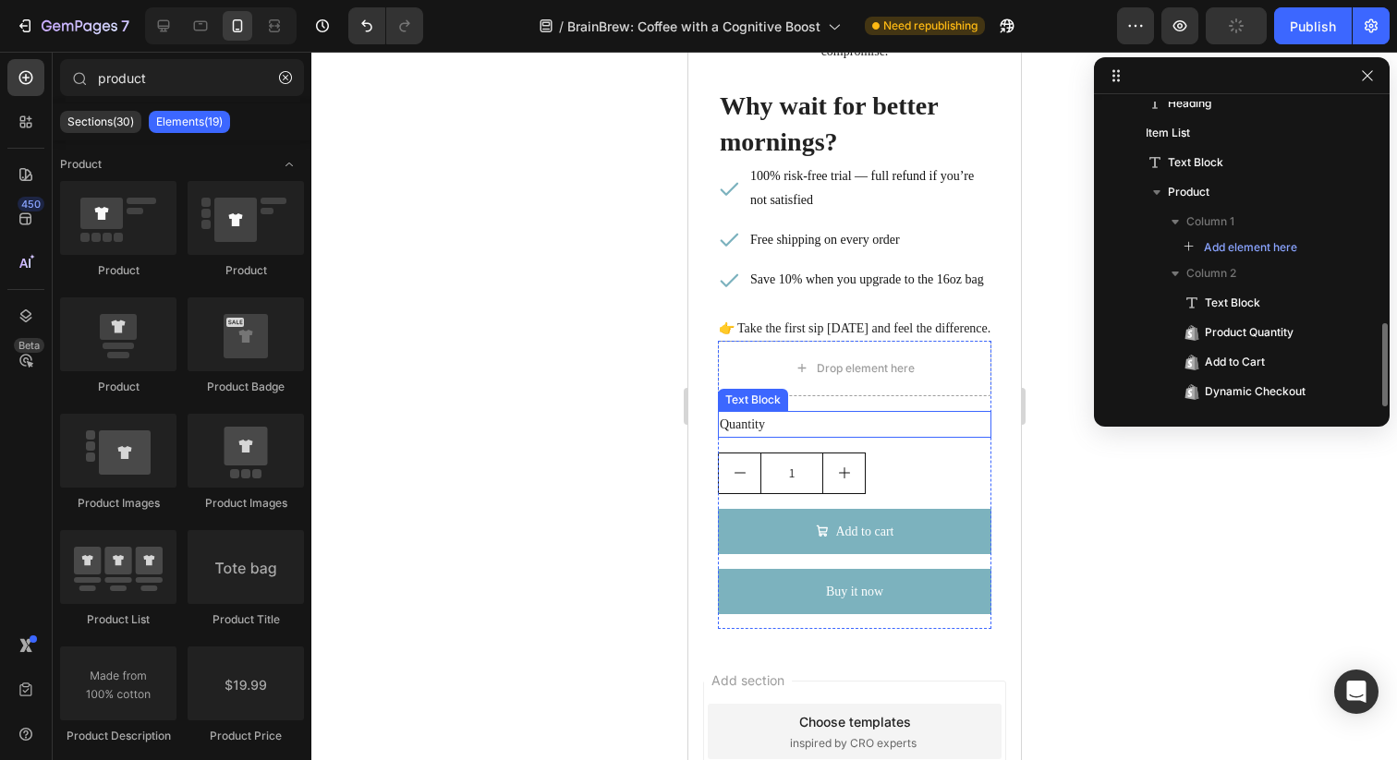
click at [926, 422] on div "Quantity" at bounding box center [853, 424] width 273 height 27
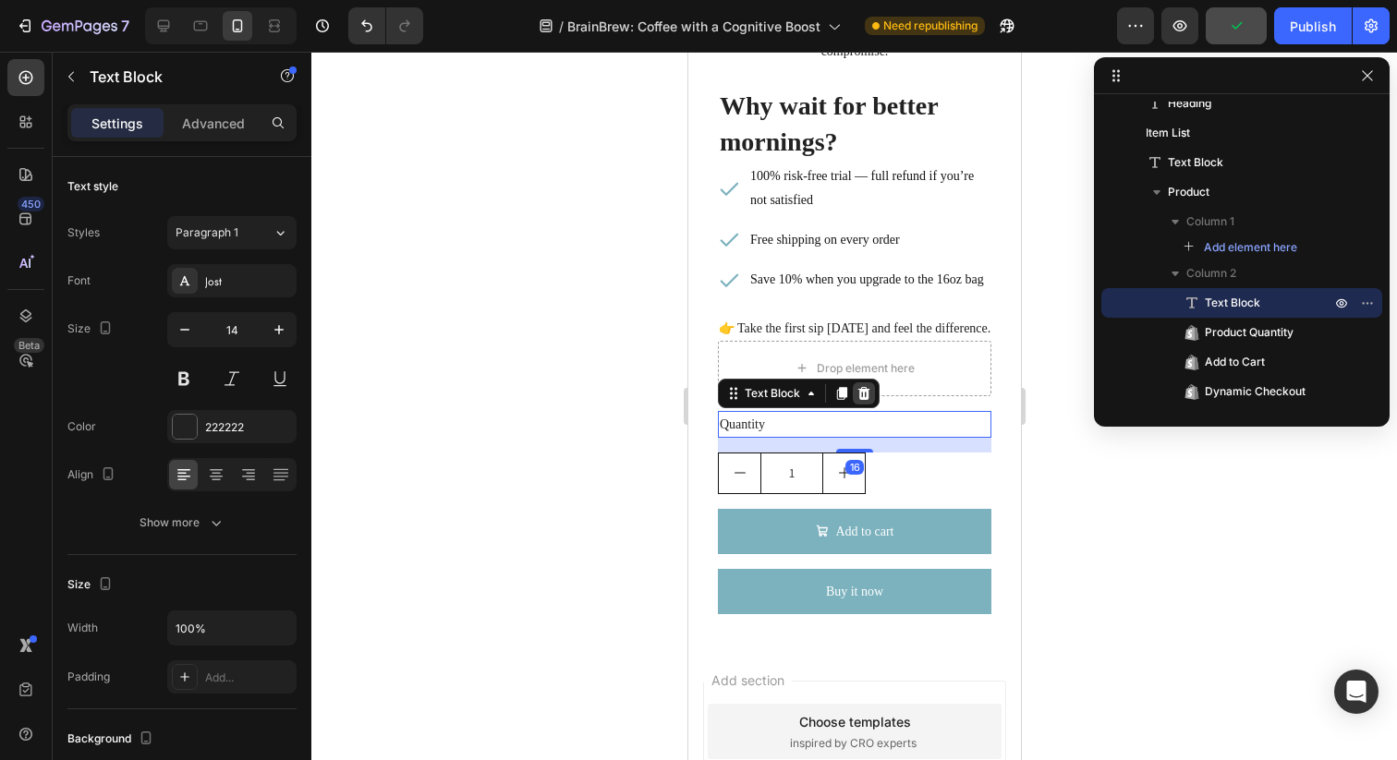
click at [868, 393] on icon at bounding box center [862, 393] width 15 height 15
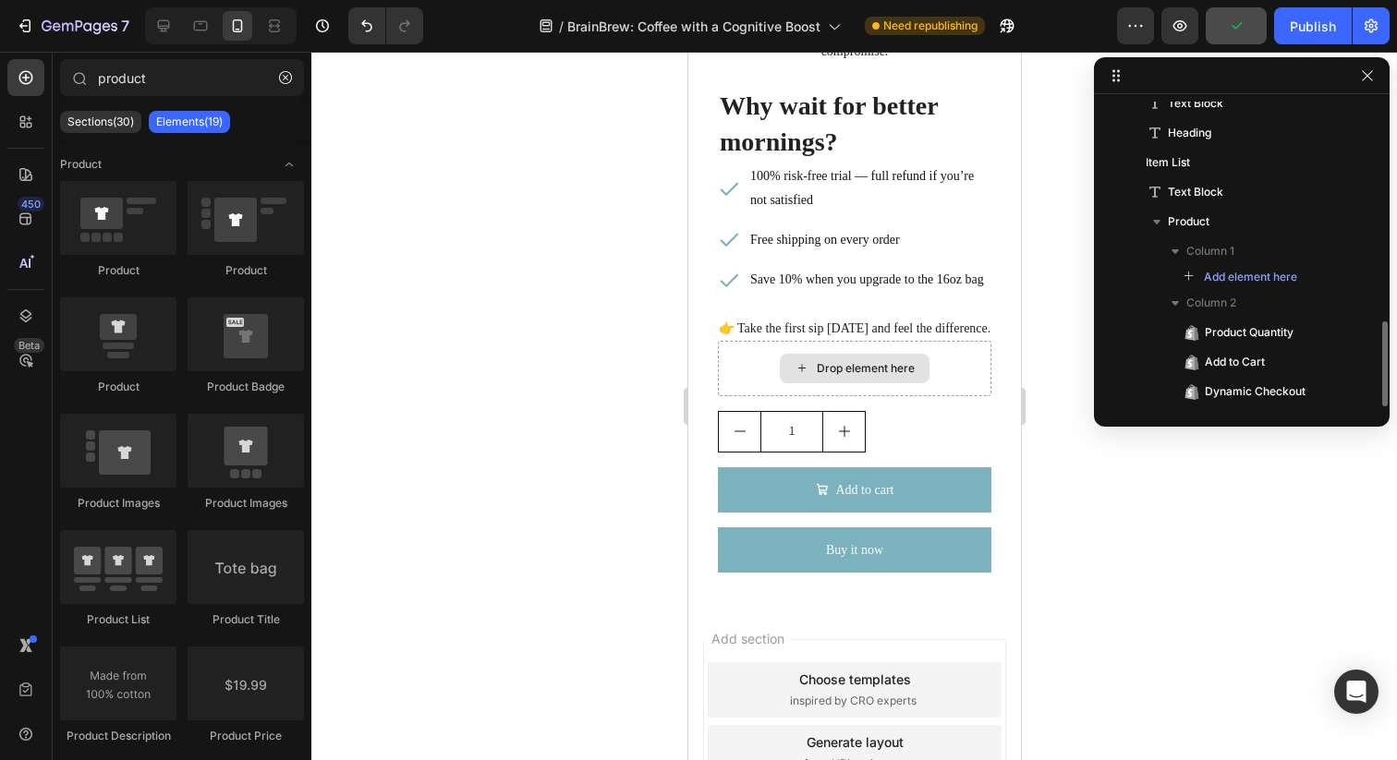
scroll to position [781, 0]
click at [914, 442] on div "1" at bounding box center [853, 432] width 273 height 42
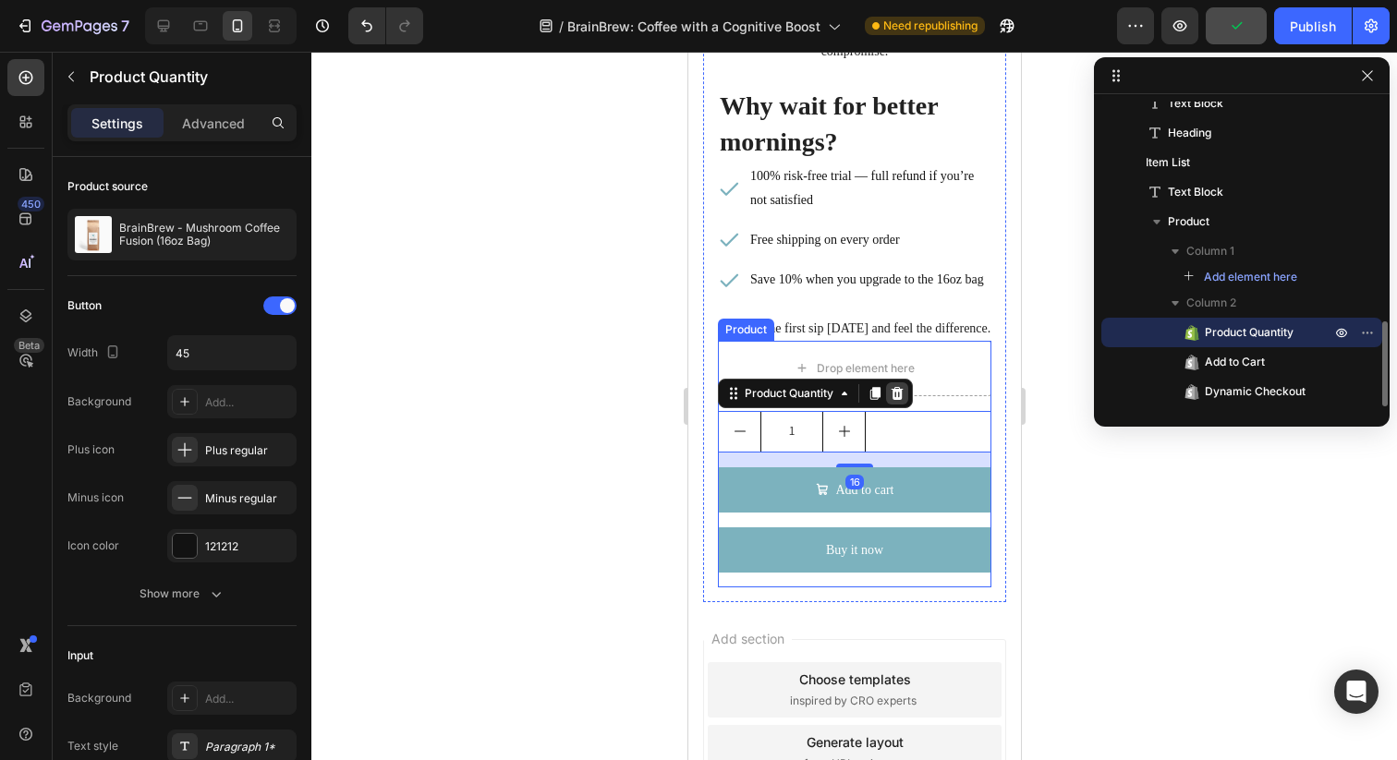
click at [901, 403] on div at bounding box center [896, 393] width 22 height 22
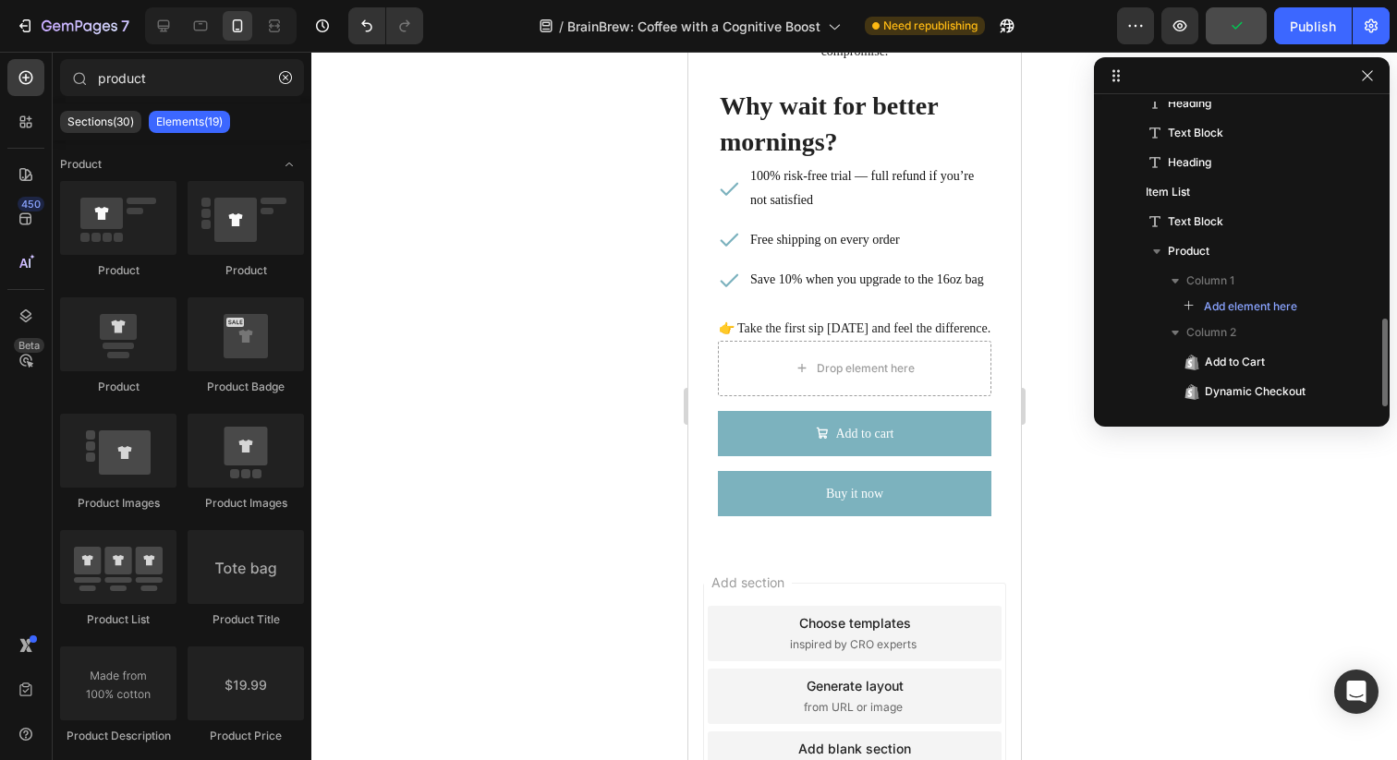
scroll to position [752, 0]
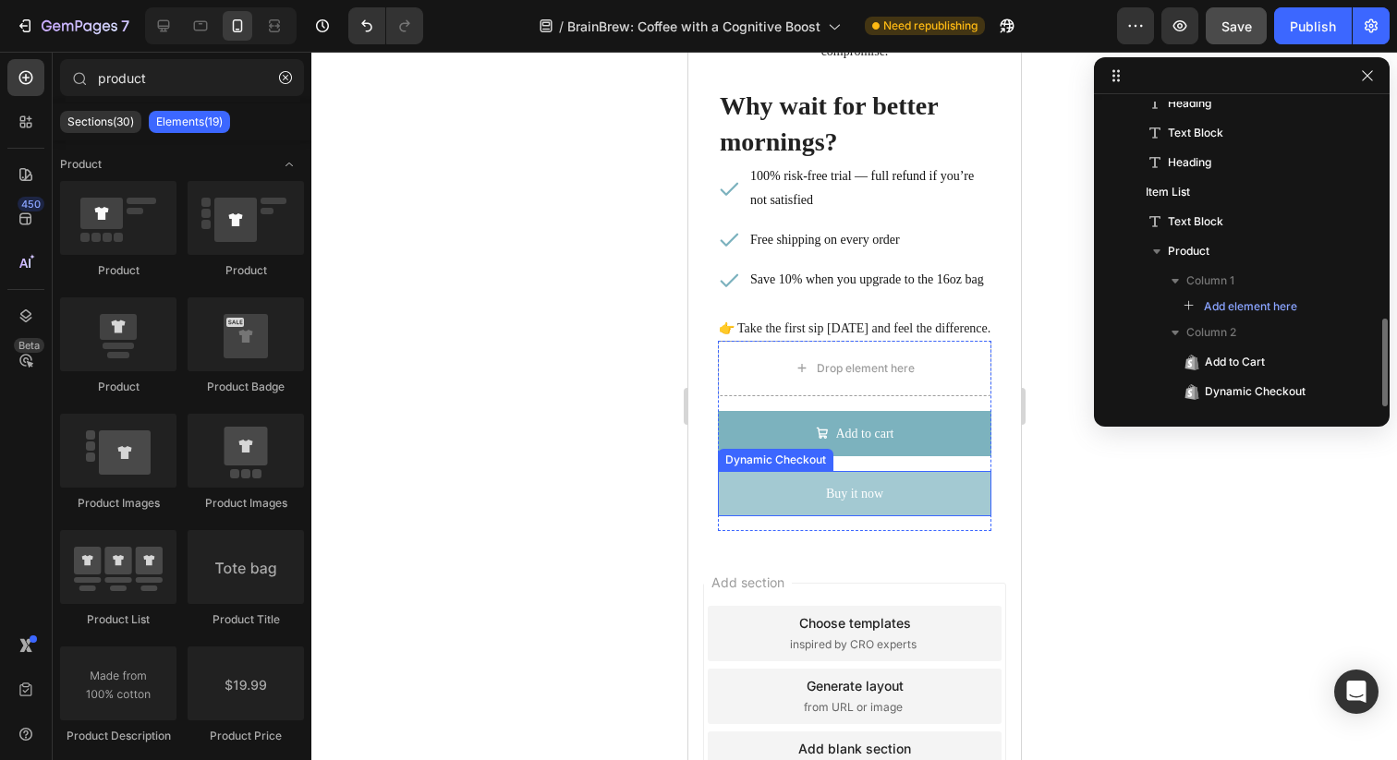
click at [915, 486] on button "Buy it now" at bounding box center [853, 493] width 273 height 45
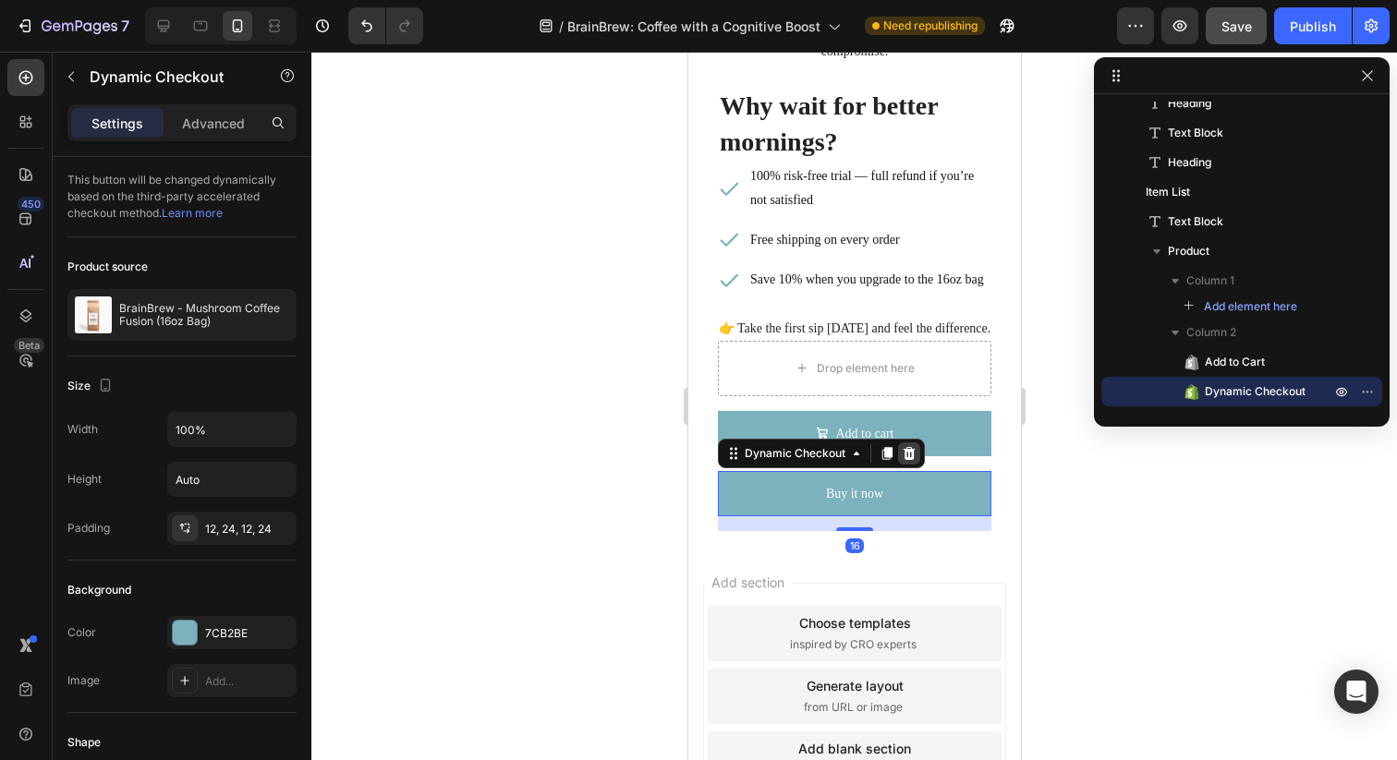
click at [908, 452] on icon at bounding box center [908, 453] width 12 height 13
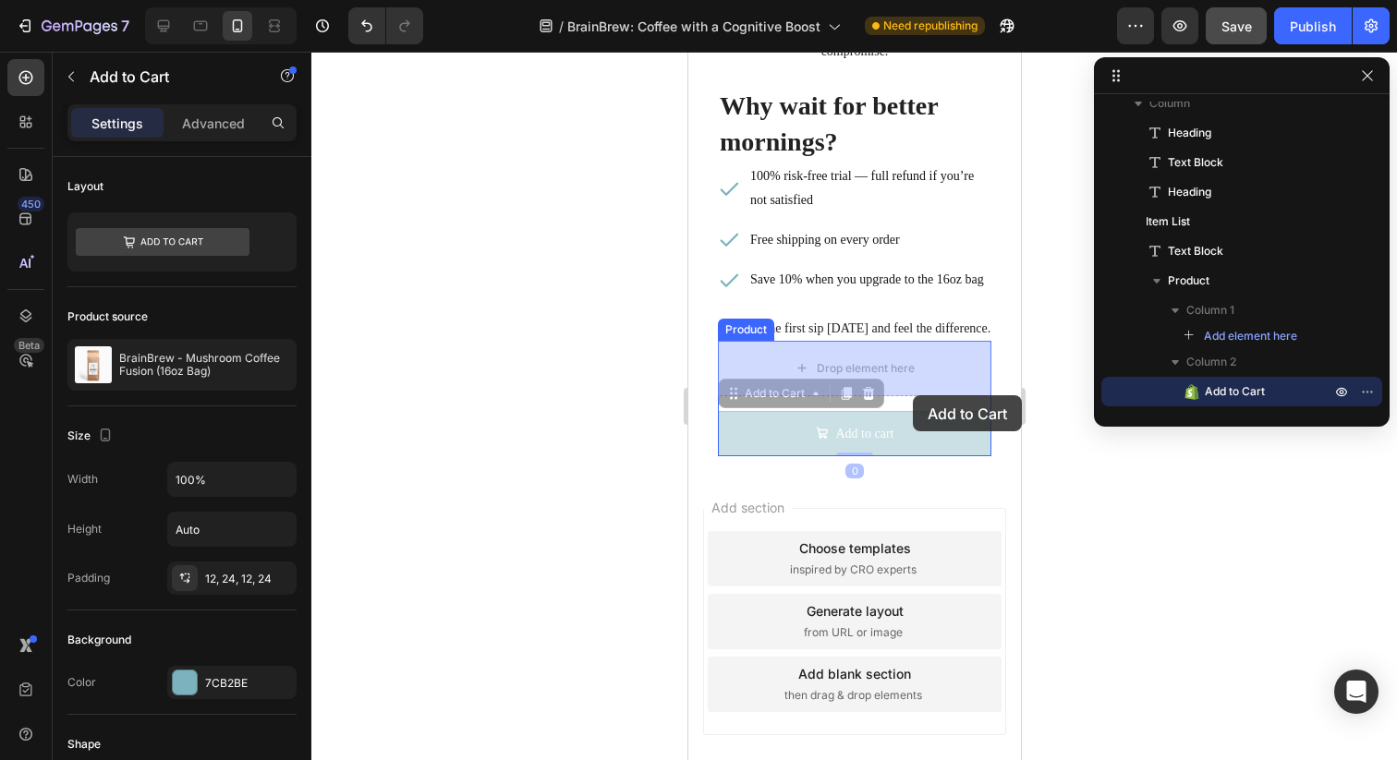
drag, startPoint x: 911, startPoint y: 443, endPoint x: 912, endPoint y: 395, distance: 48.0
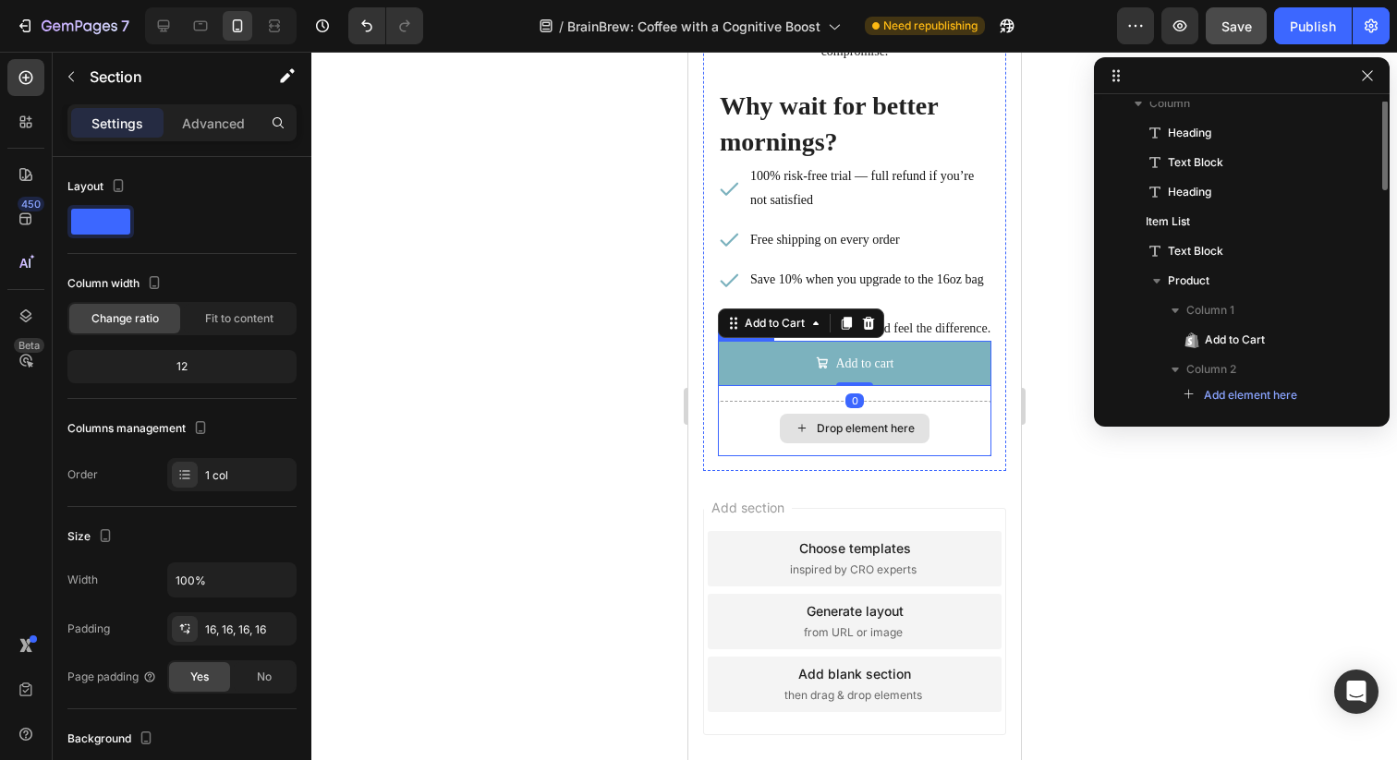
click at [947, 455] on div "Questions Answered? Heading You’ve got the facts, now it’s time for the flavor.…" at bounding box center [853, 195] width 303 height 551
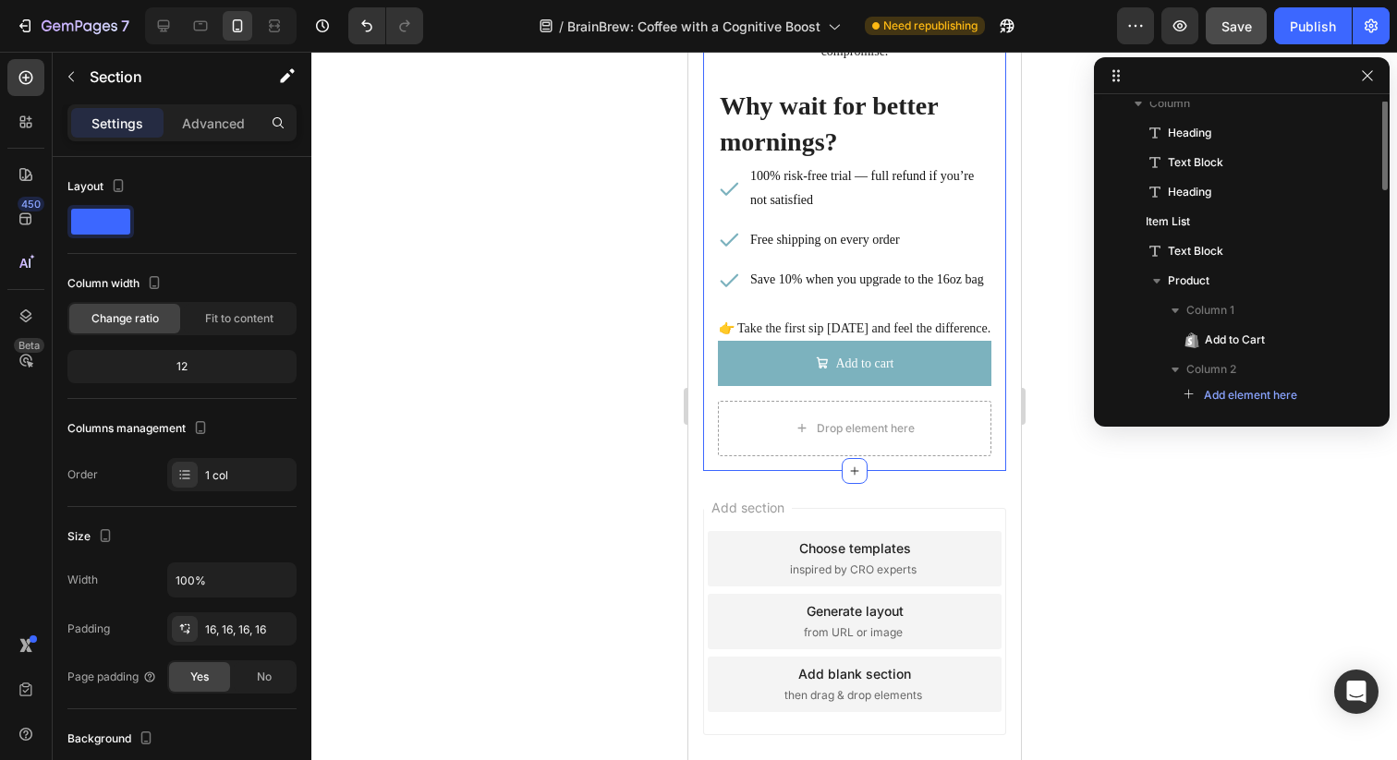
scroll to position [556, 0]
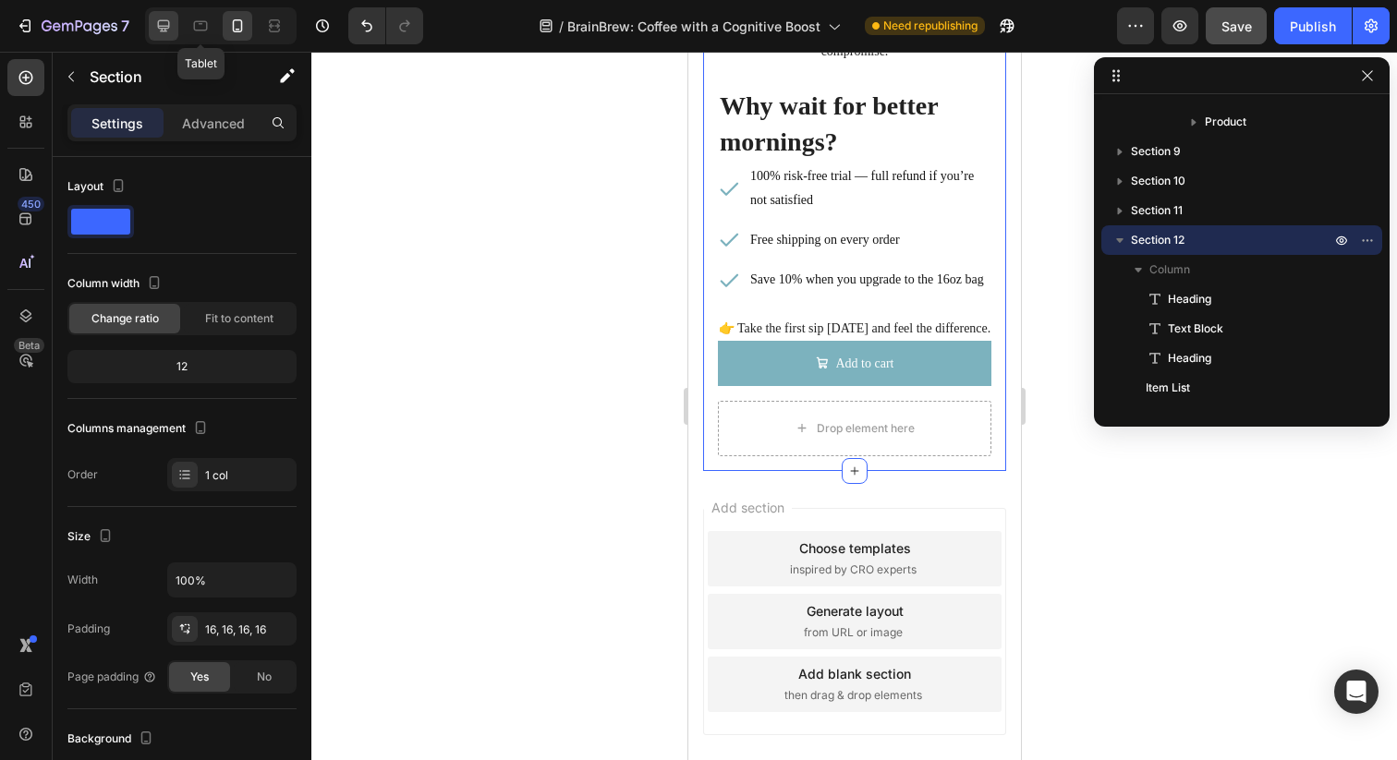
click at [164, 23] on icon at bounding box center [163, 26] width 18 height 18
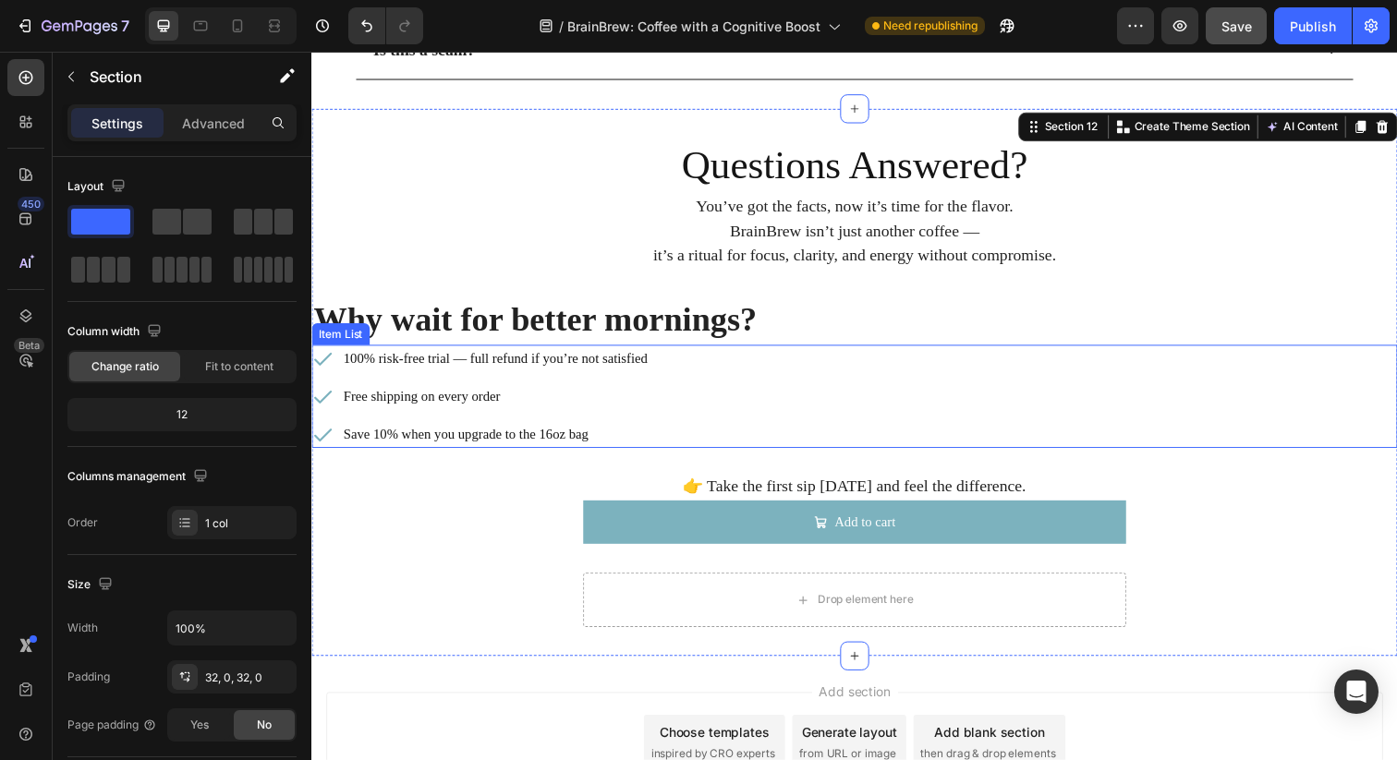
scroll to position [6988, 0]
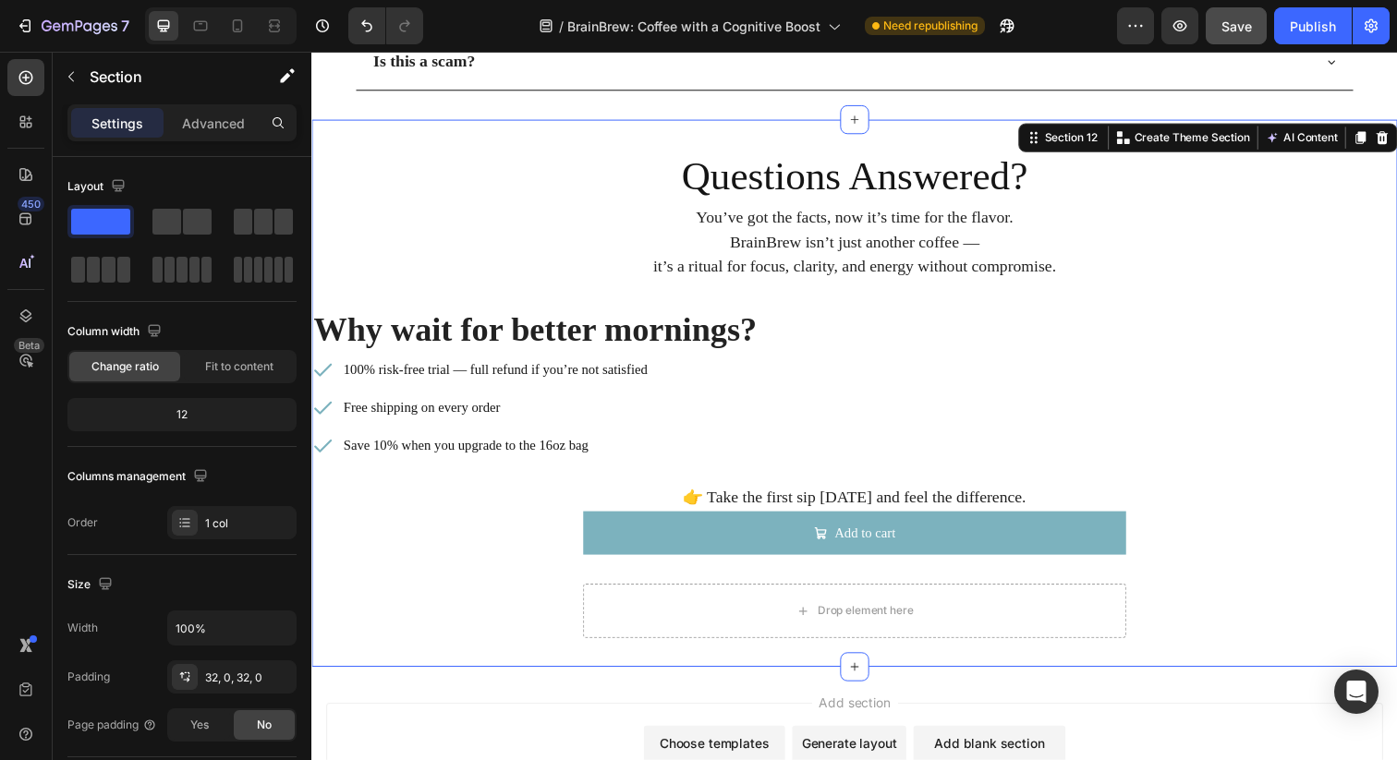
click at [1192, 583] on div "Questions Answered? Heading You’ve got the facts, now it’s time for the flavor.…" at bounding box center [865, 401] width 1108 height 500
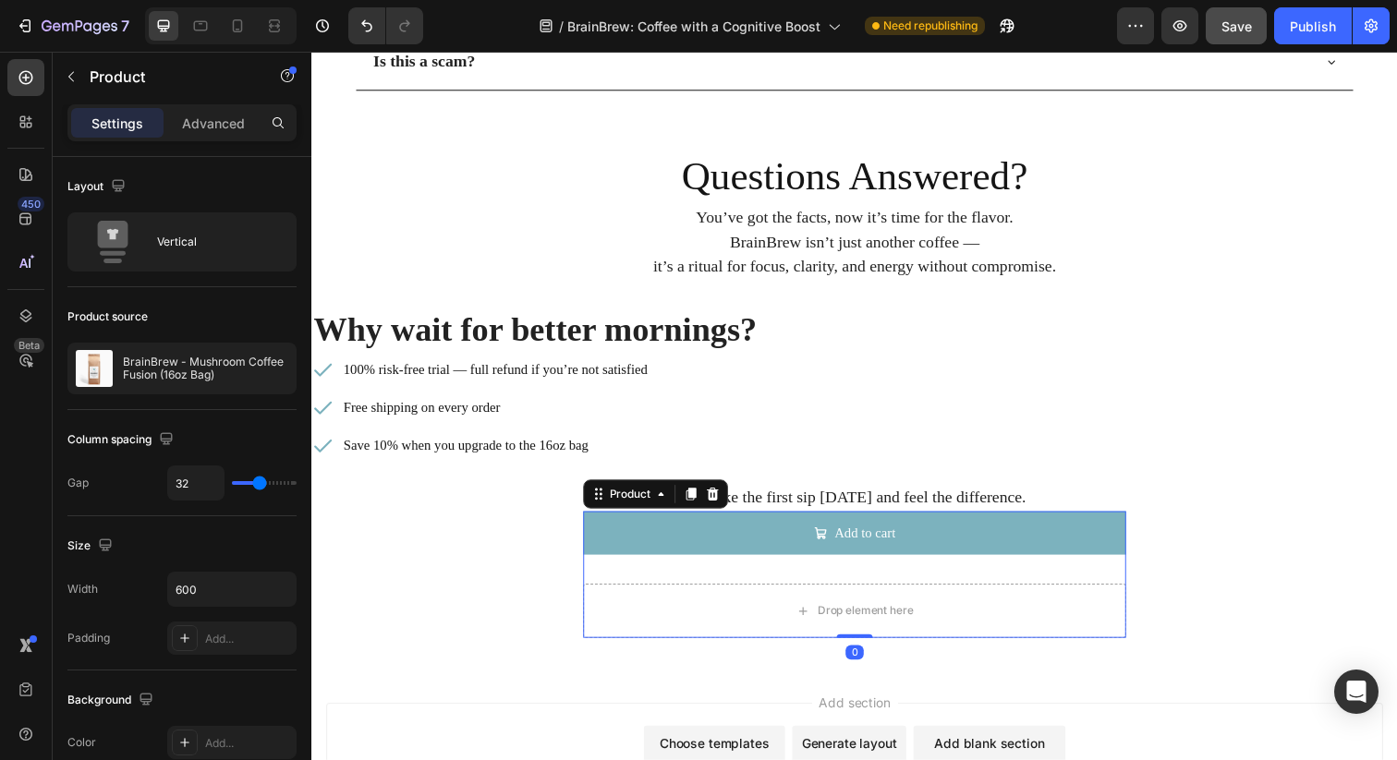
click at [1125, 568] on div "Add to cart Add to Cart Drop element here Product 0" at bounding box center [865, 585] width 554 height 129
type input "19"
type input "0"
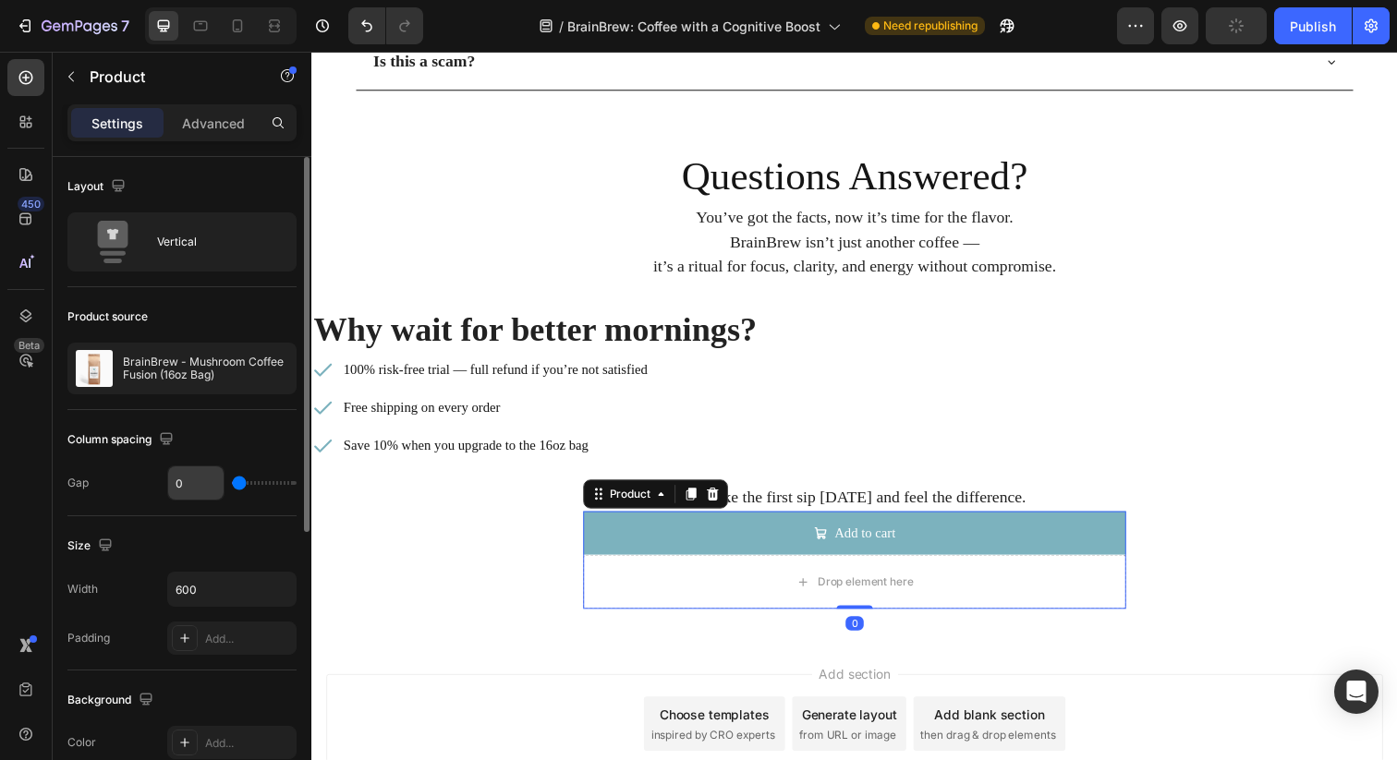
drag, startPoint x: 255, startPoint y: 480, endPoint x: 186, endPoint y: 481, distance: 69.3
type input "0"
click at [232, 481] on input "range" at bounding box center [264, 483] width 65 height 4
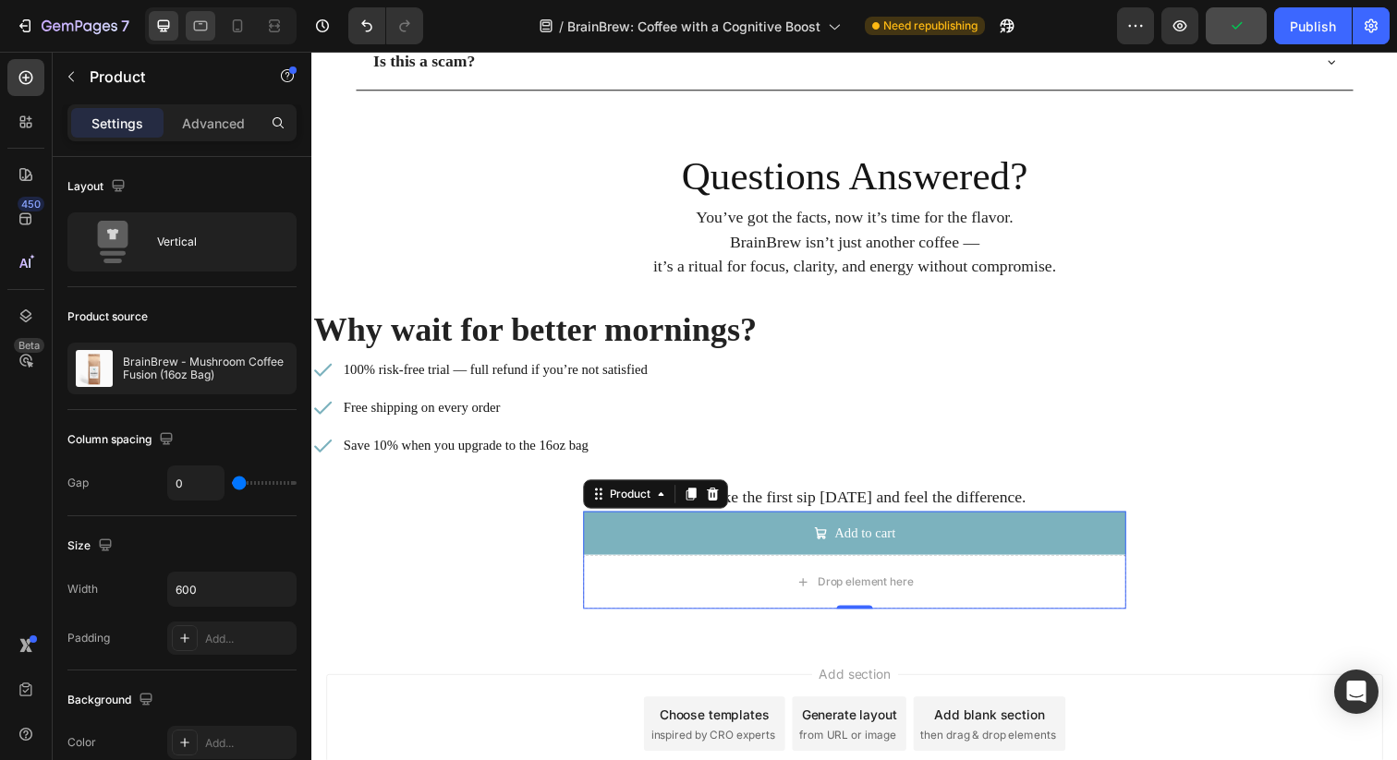
click at [197, 19] on icon at bounding box center [200, 26] width 18 height 18
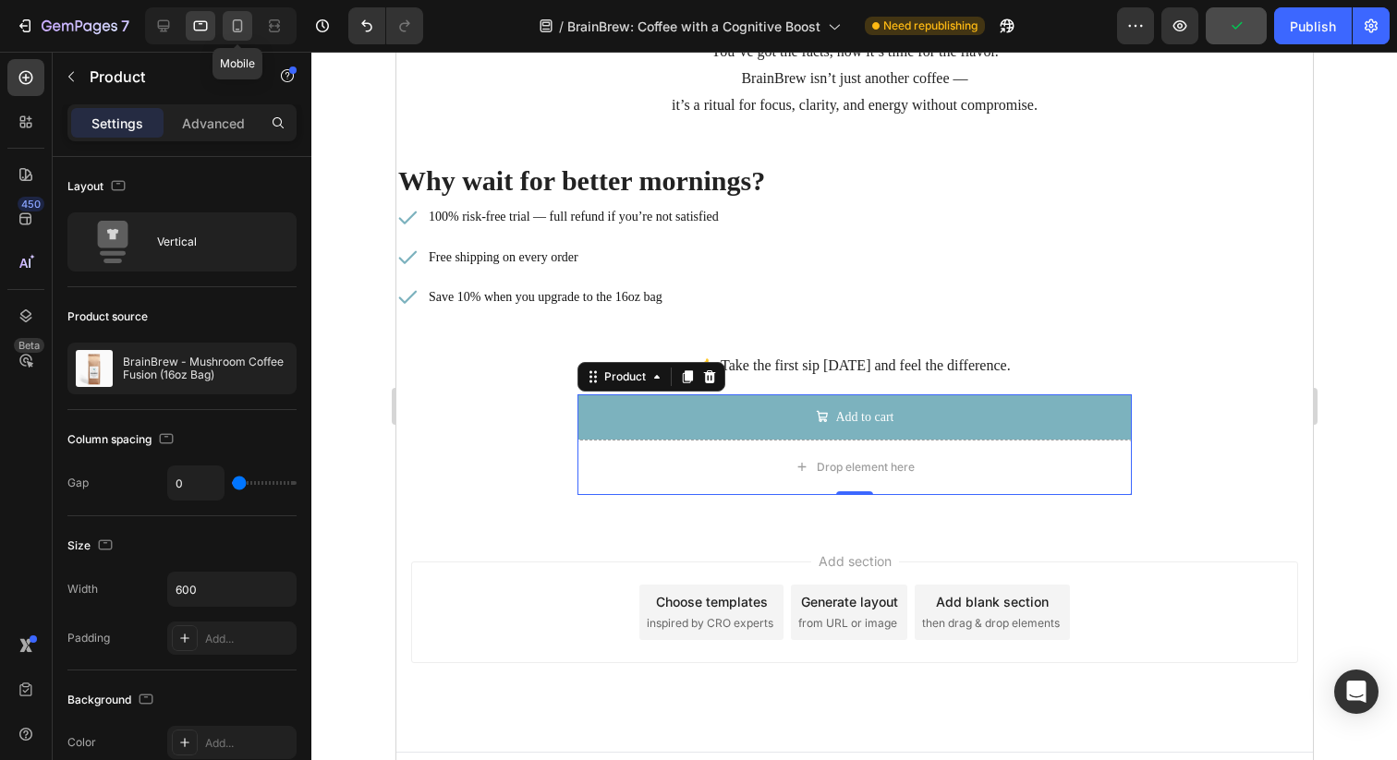
click at [231, 22] on icon at bounding box center [237, 26] width 18 height 18
type input "16"
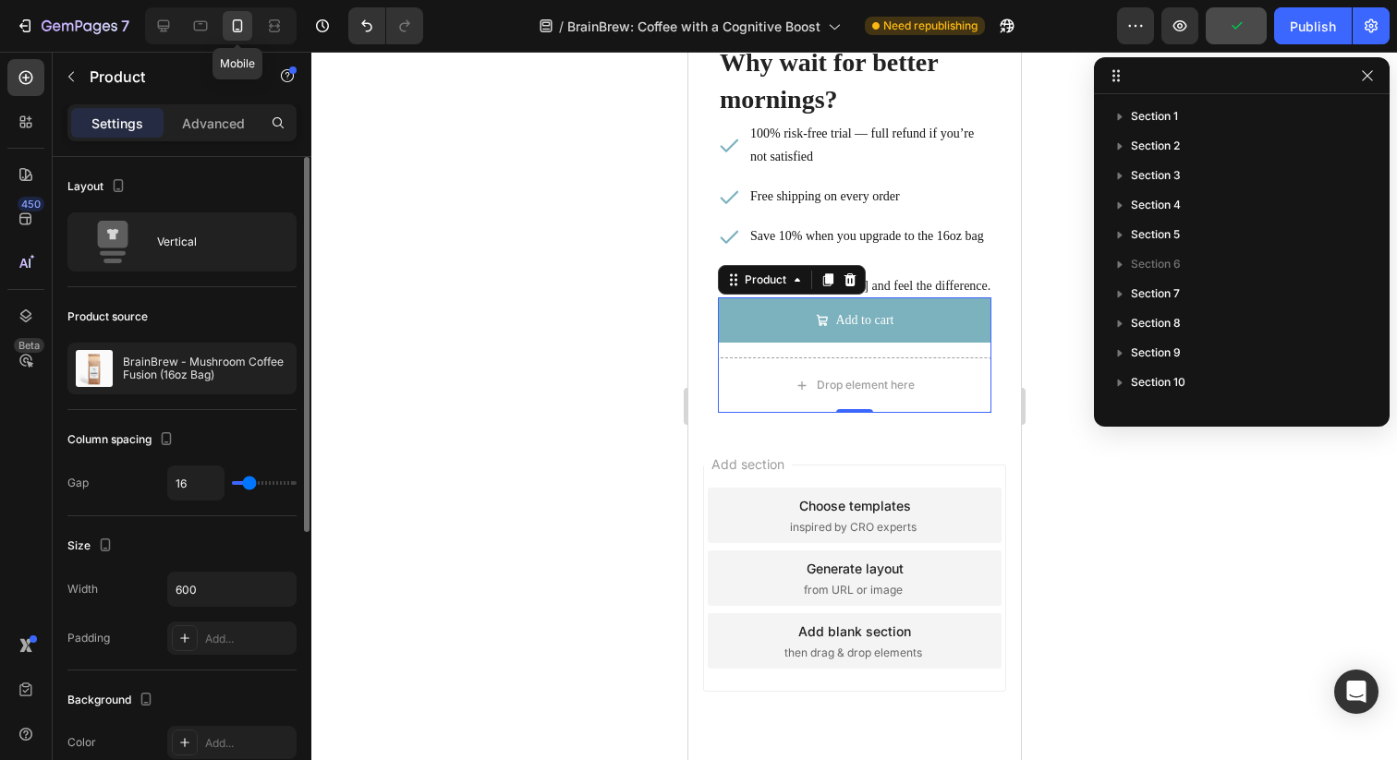
scroll to position [257, 0]
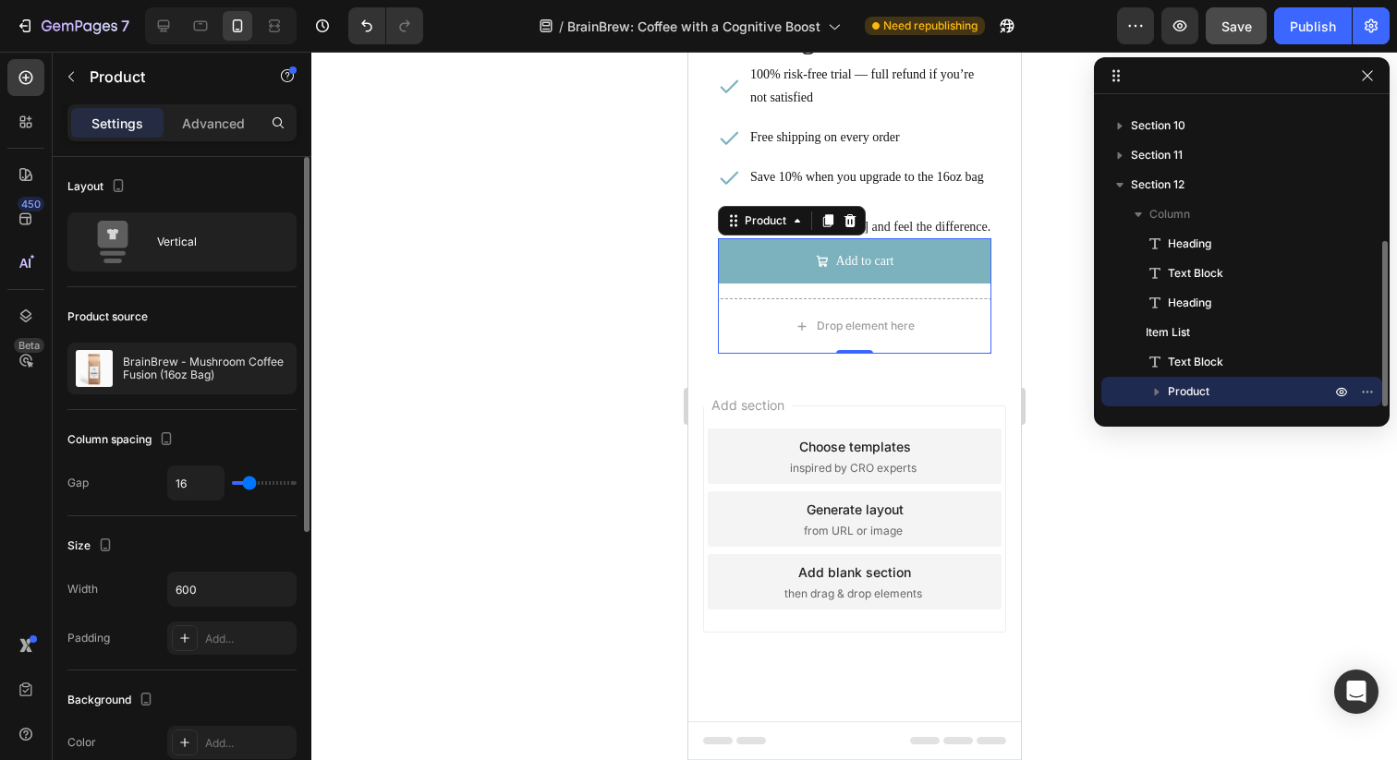
type input "19"
type input "15"
type input "0"
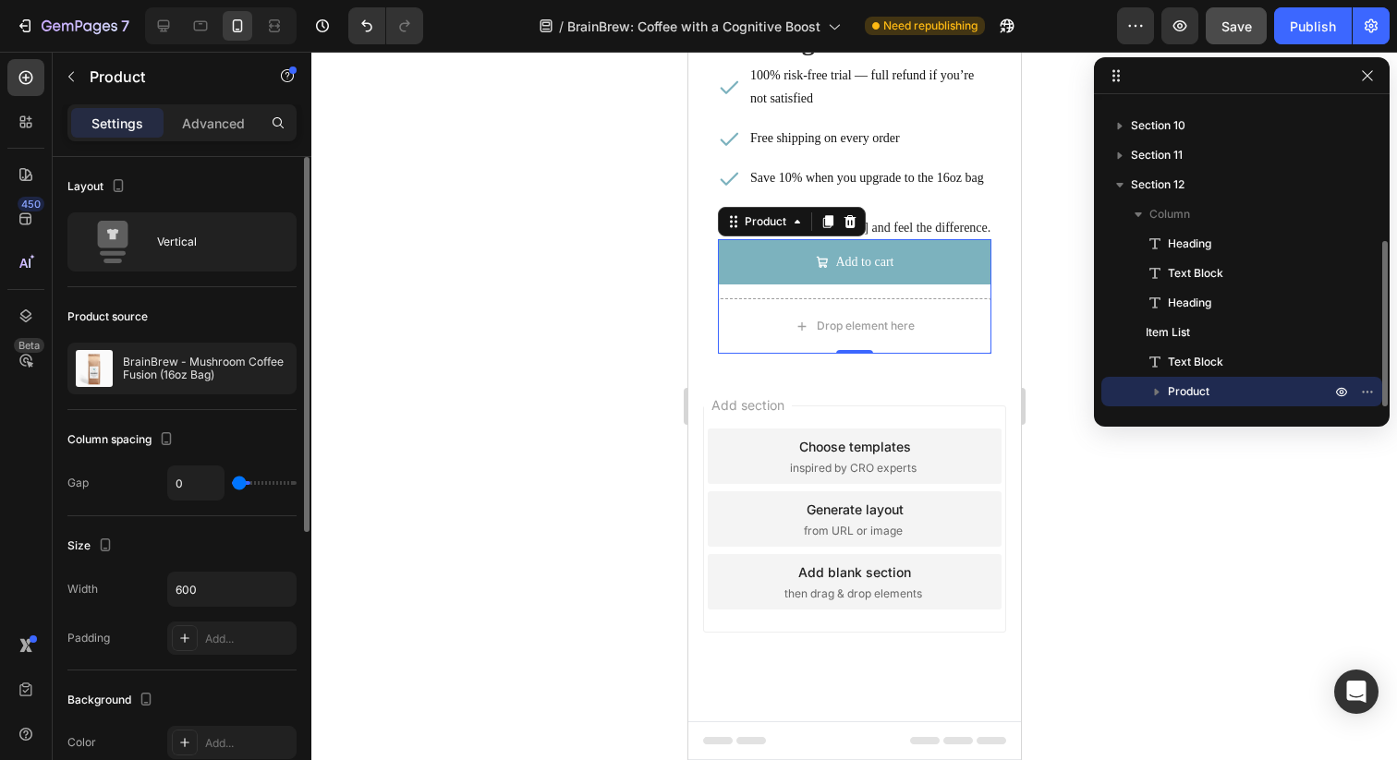
scroll to position [7014, 0]
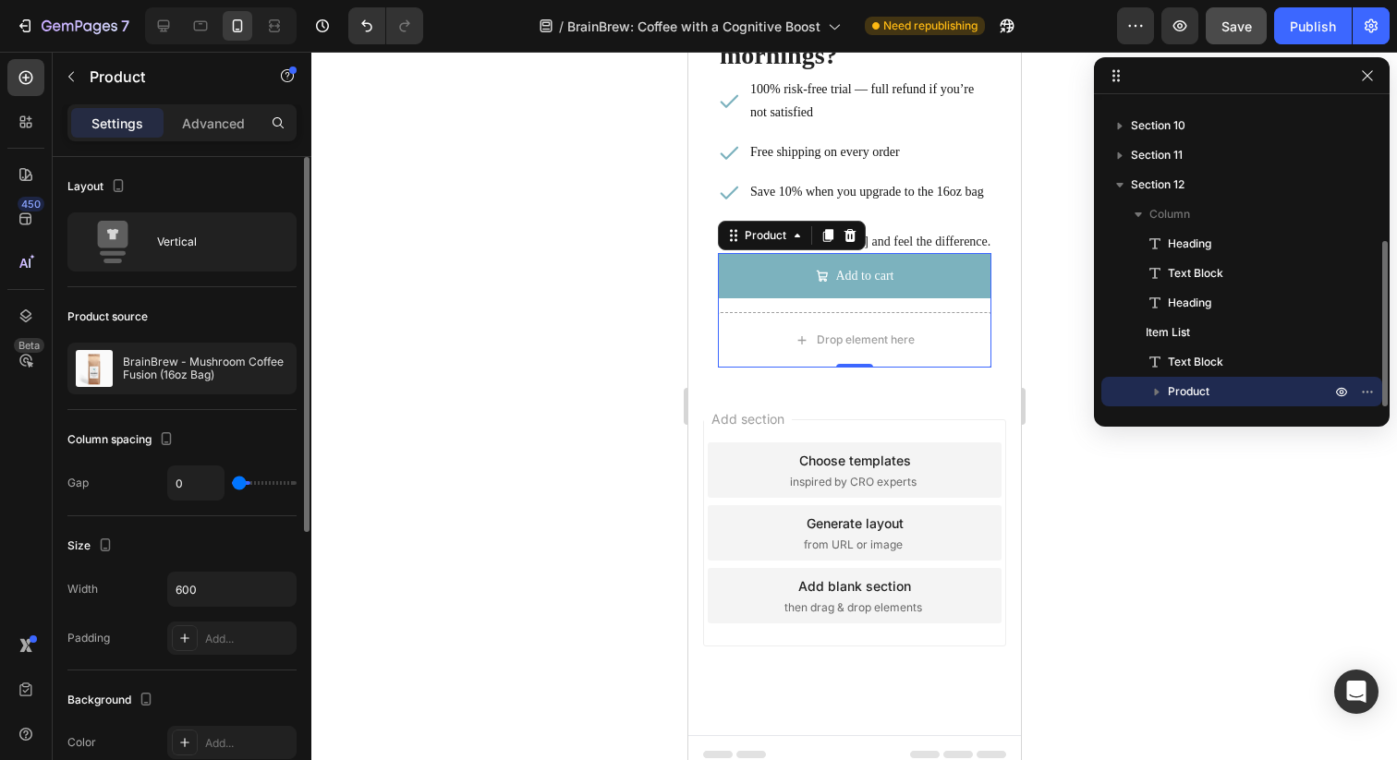
drag, startPoint x: 250, startPoint y: 482, endPoint x: 164, endPoint y: 482, distance: 86.8
type input "0"
click at [232, 482] on input "range" at bounding box center [264, 483] width 65 height 4
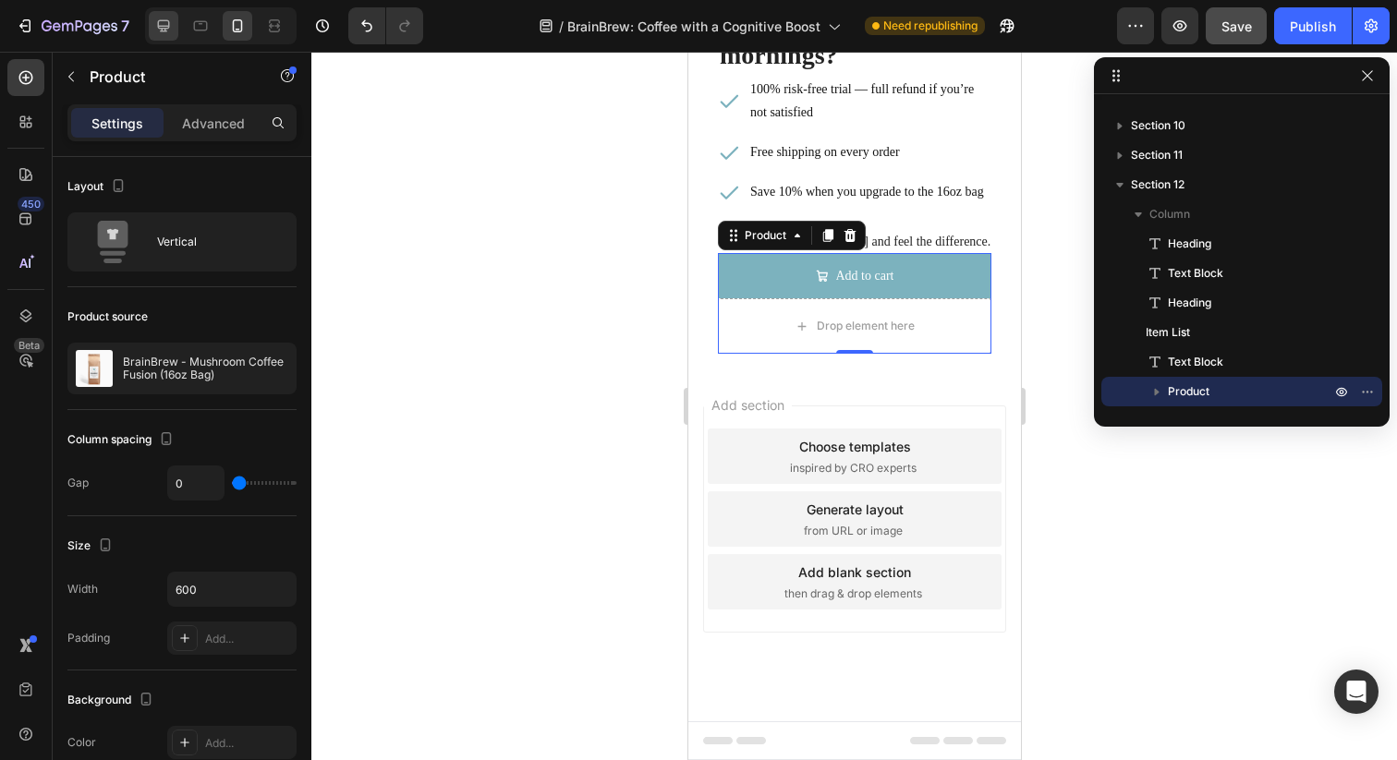
click at [157, 28] on icon at bounding box center [163, 26] width 18 height 18
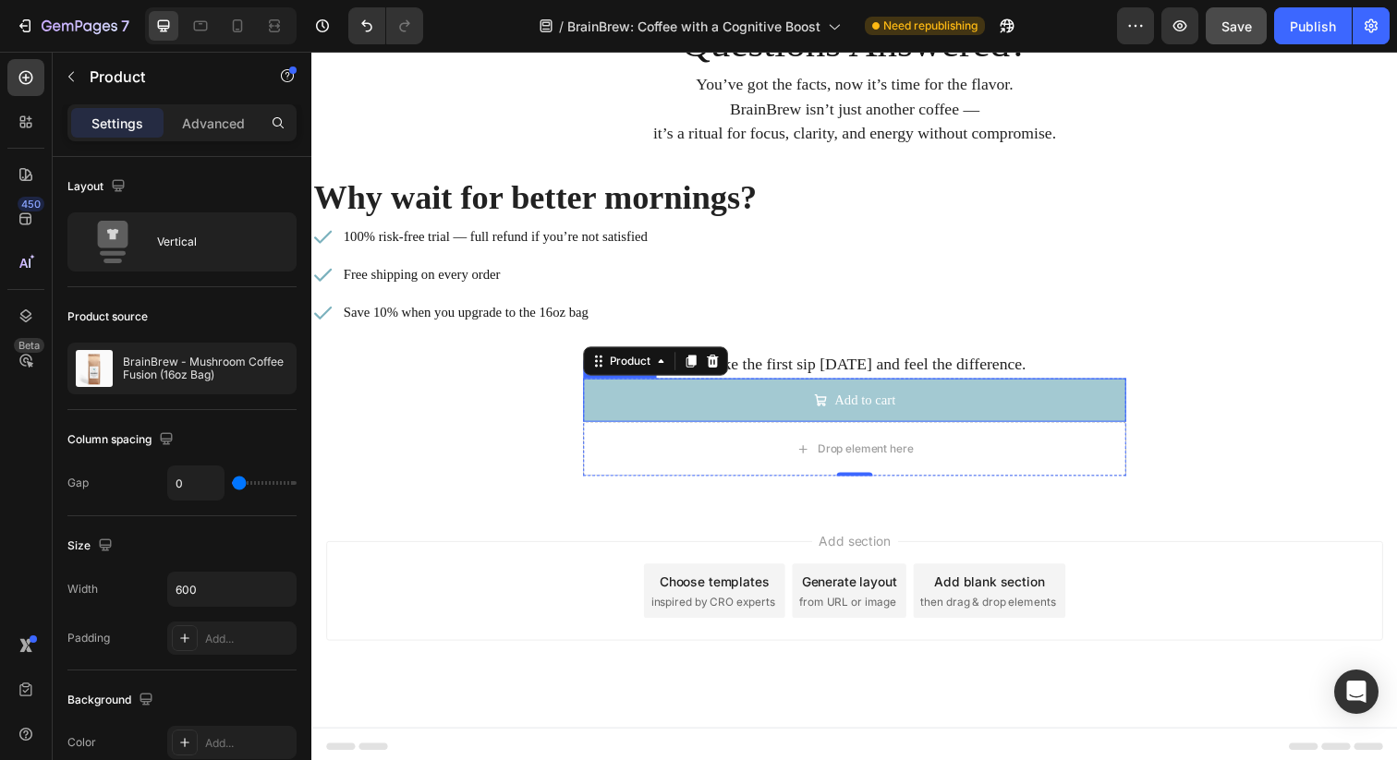
scroll to position [7125, 0]
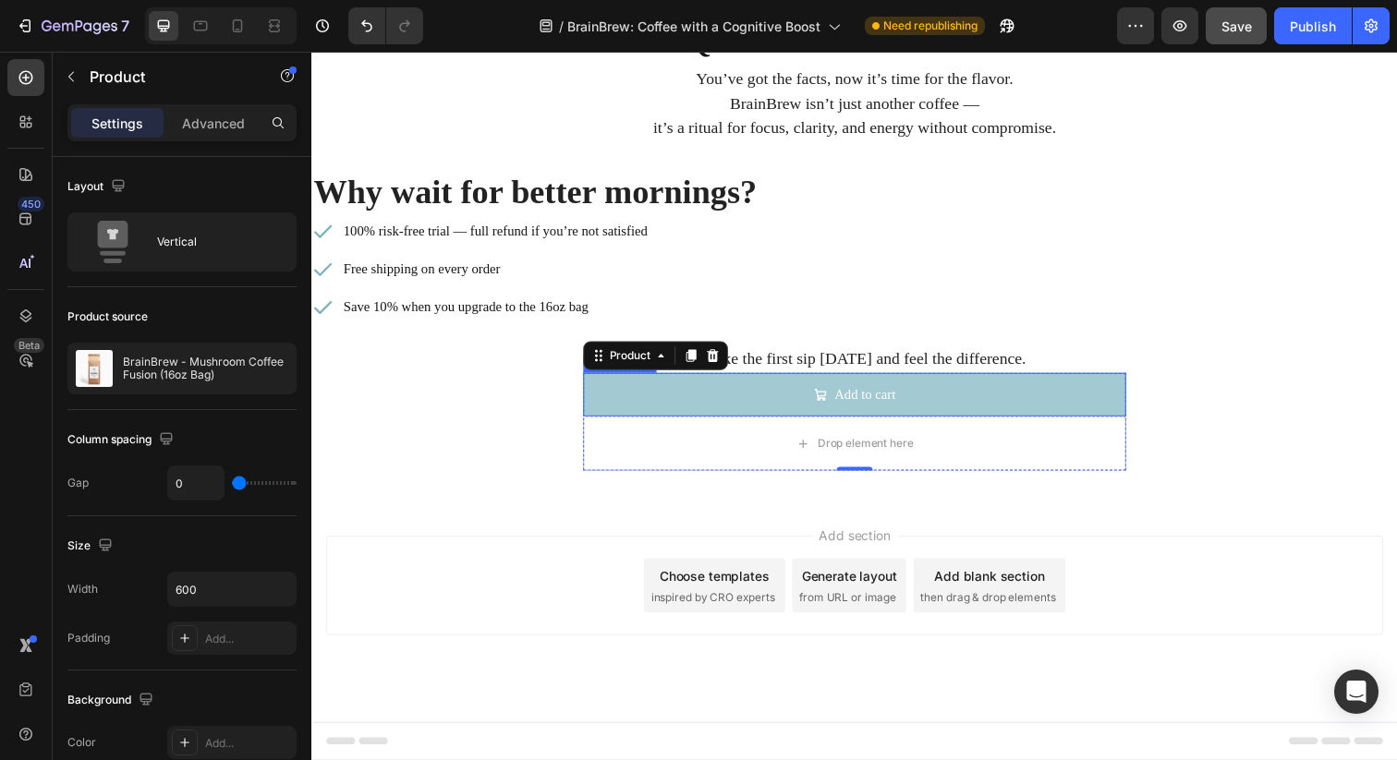
click at [841, 410] on div "Add to cart" at bounding box center [865, 402] width 83 height 22
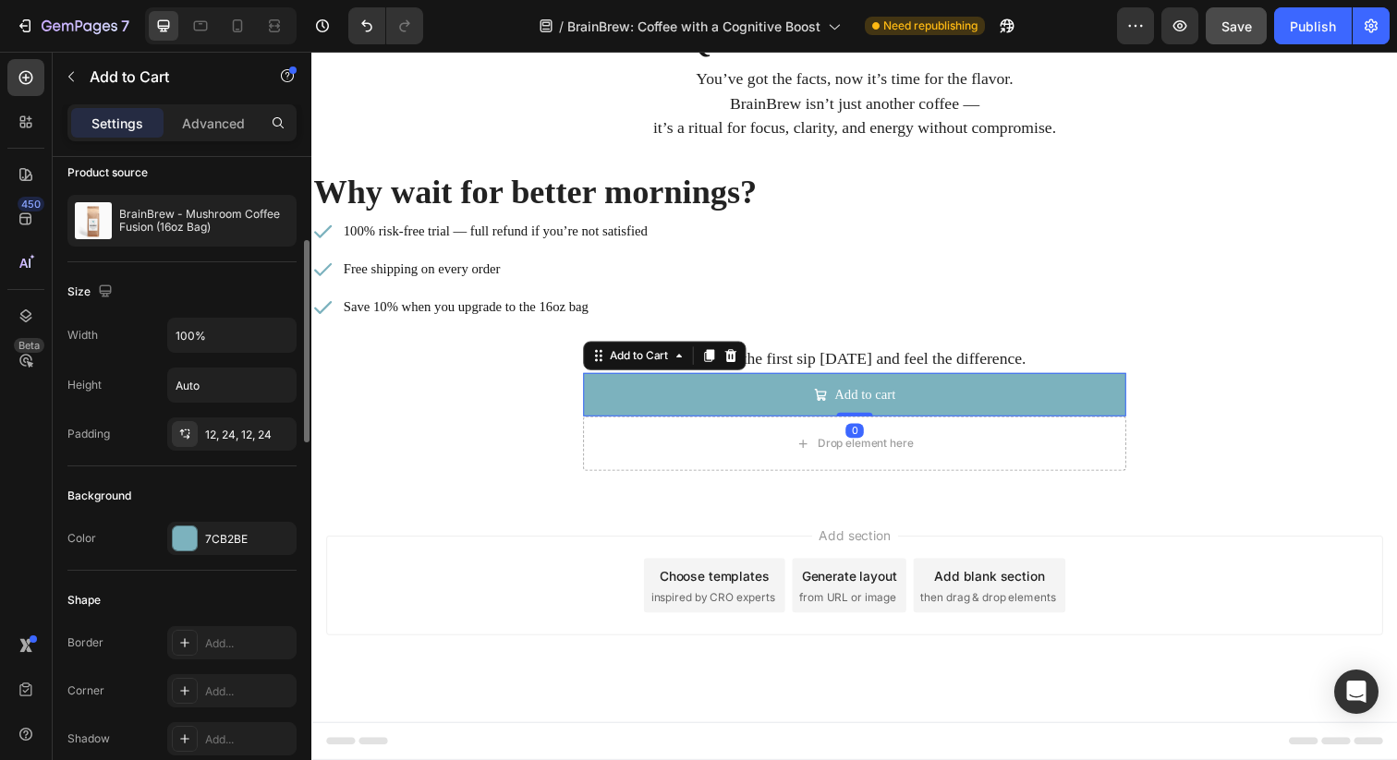
scroll to position [174, 0]
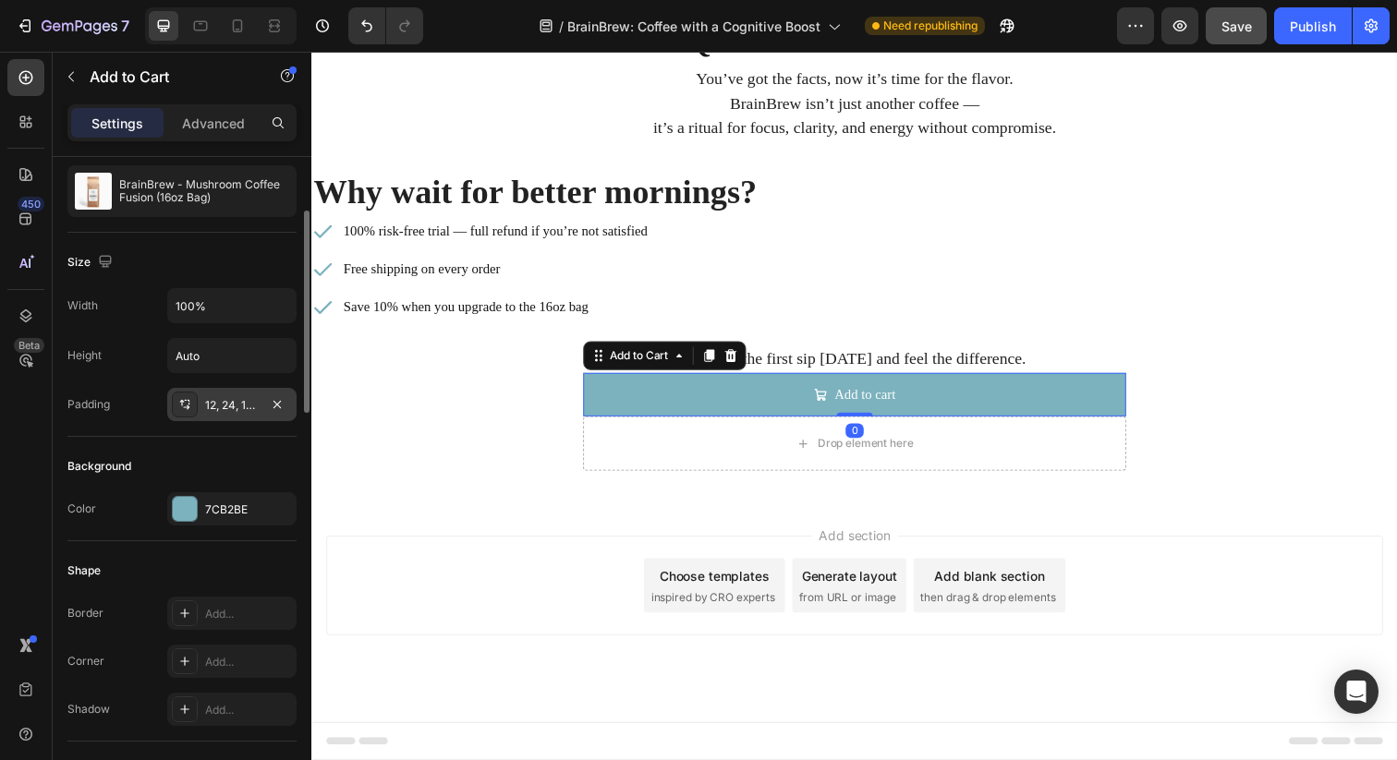
click at [189, 407] on icon at bounding box center [184, 404] width 15 height 15
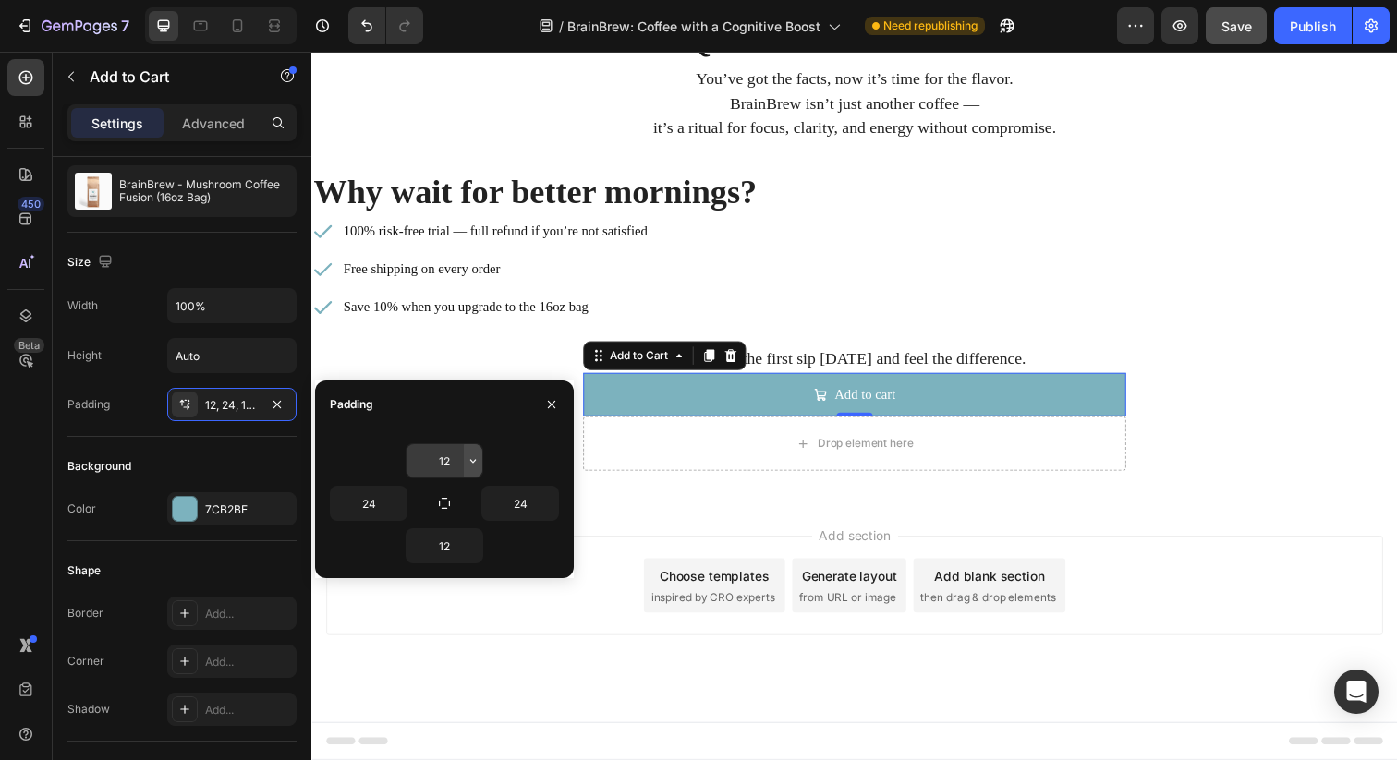
click at [475, 455] on icon "button" at bounding box center [473, 461] width 15 height 15
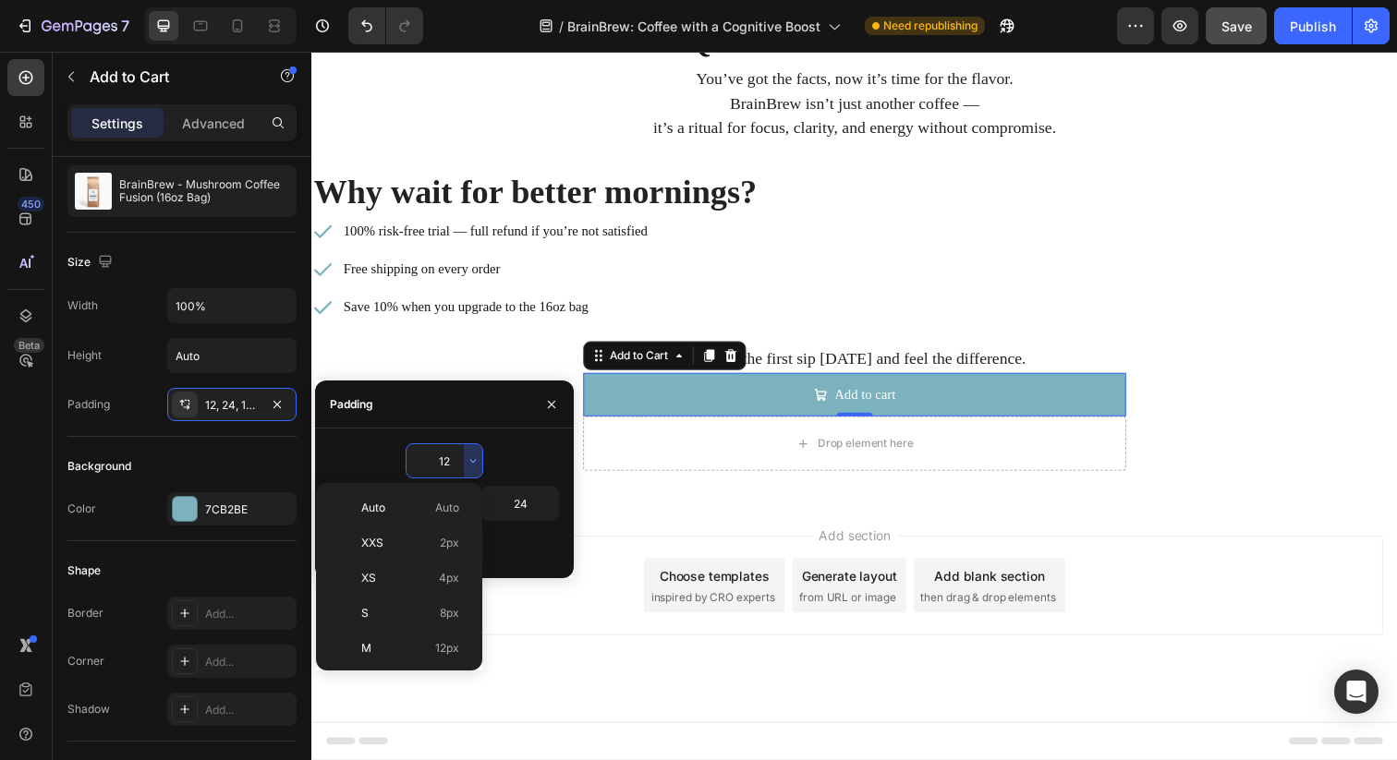
click at [437, 466] on input "12" at bounding box center [444, 460] width 76 height 33
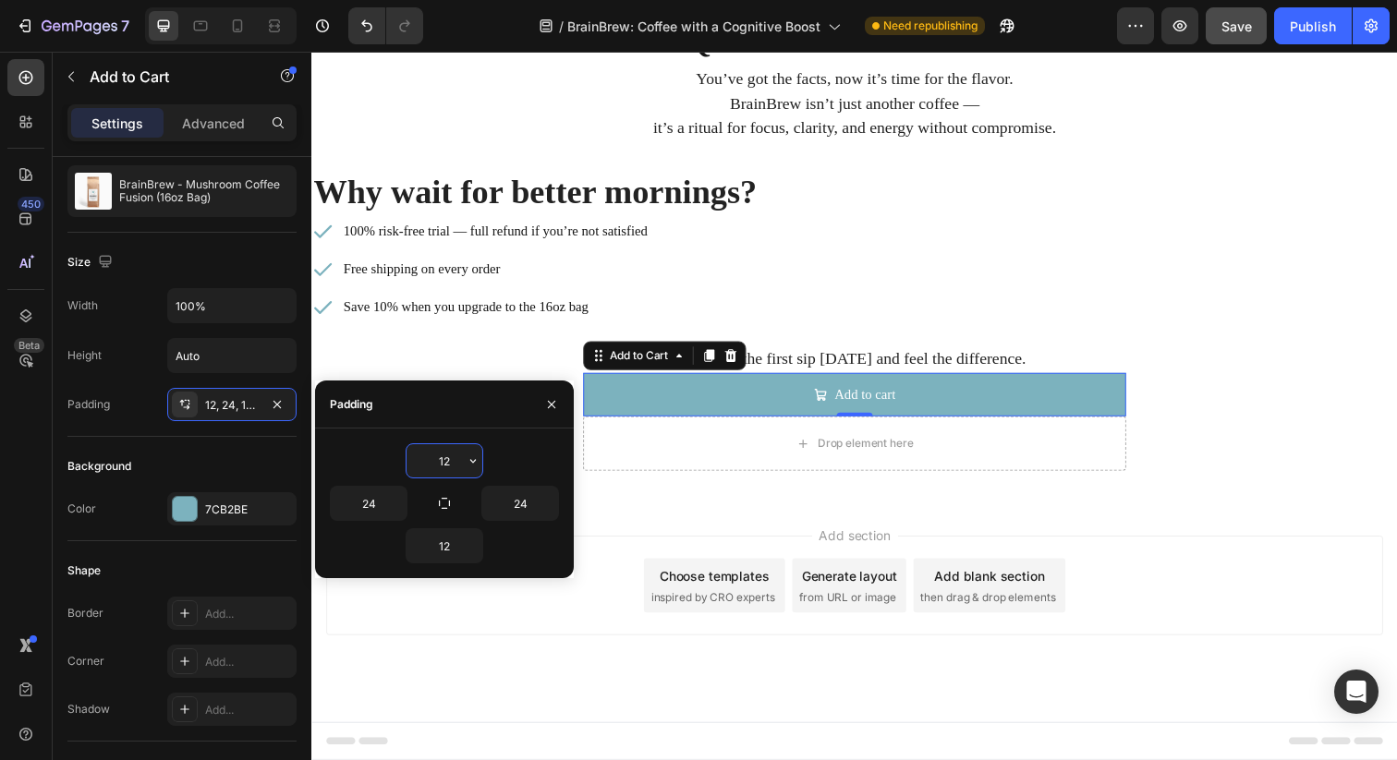
click at [437, 466] on input "12" at bounding box center [444, 460] width 76 height 33
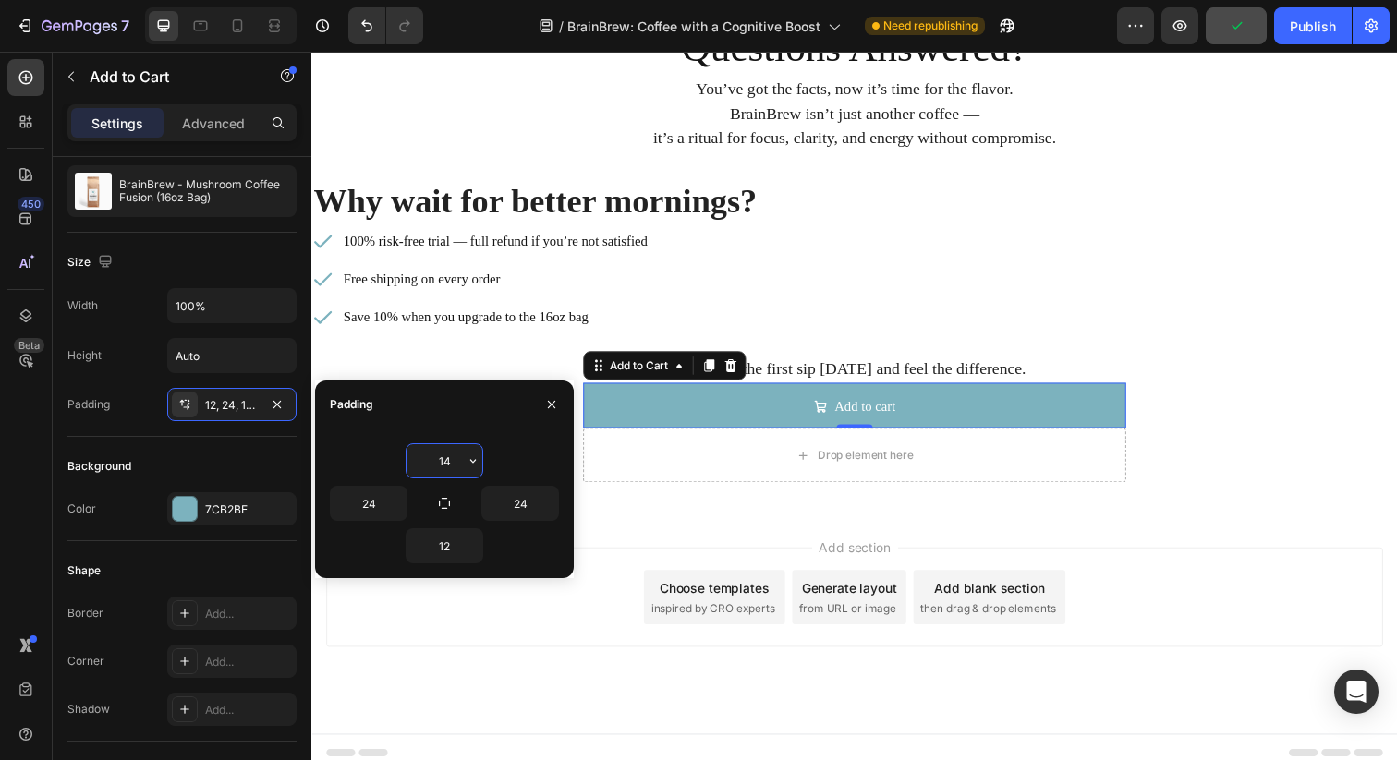
scroll to position [7125, 0]
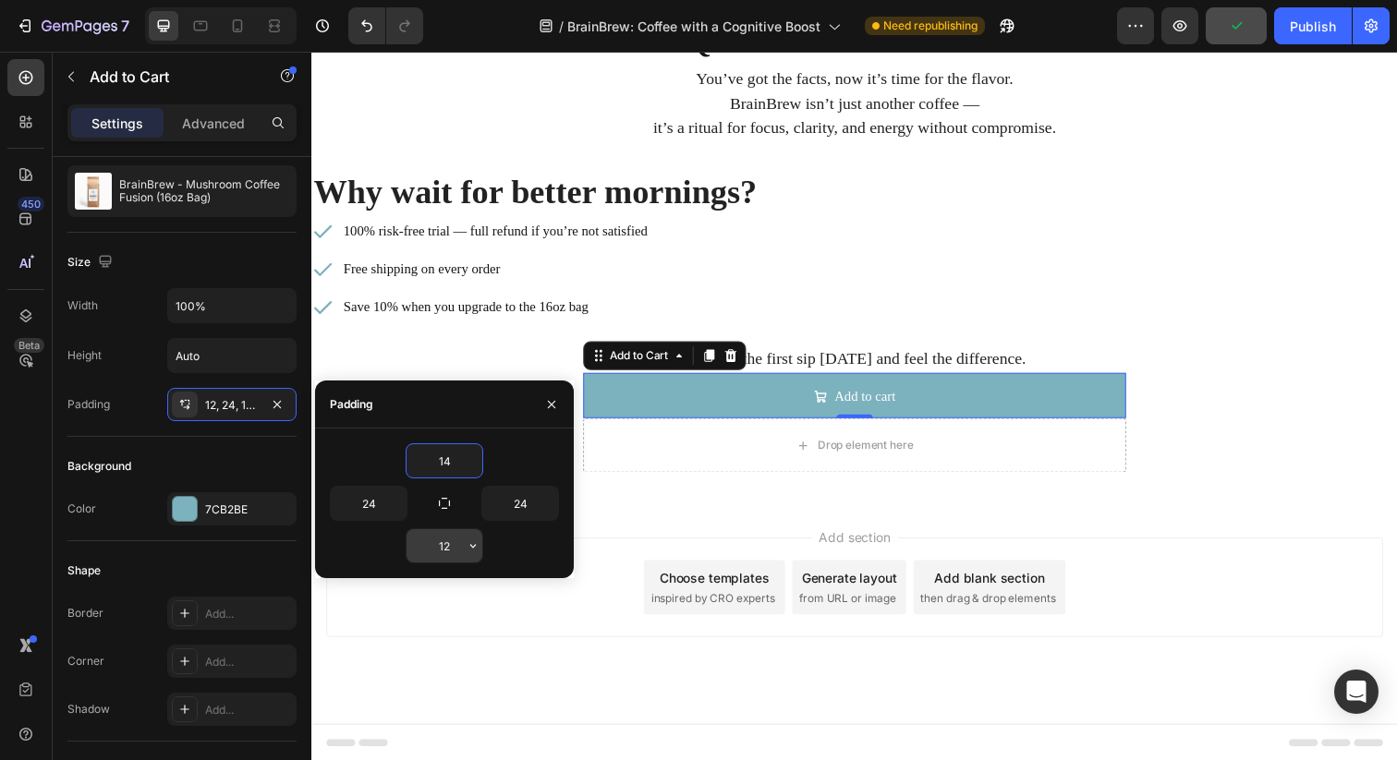
type input "14"
click at [445, 552] on input "12" at bounding box center [444, 545] width 76 height 33
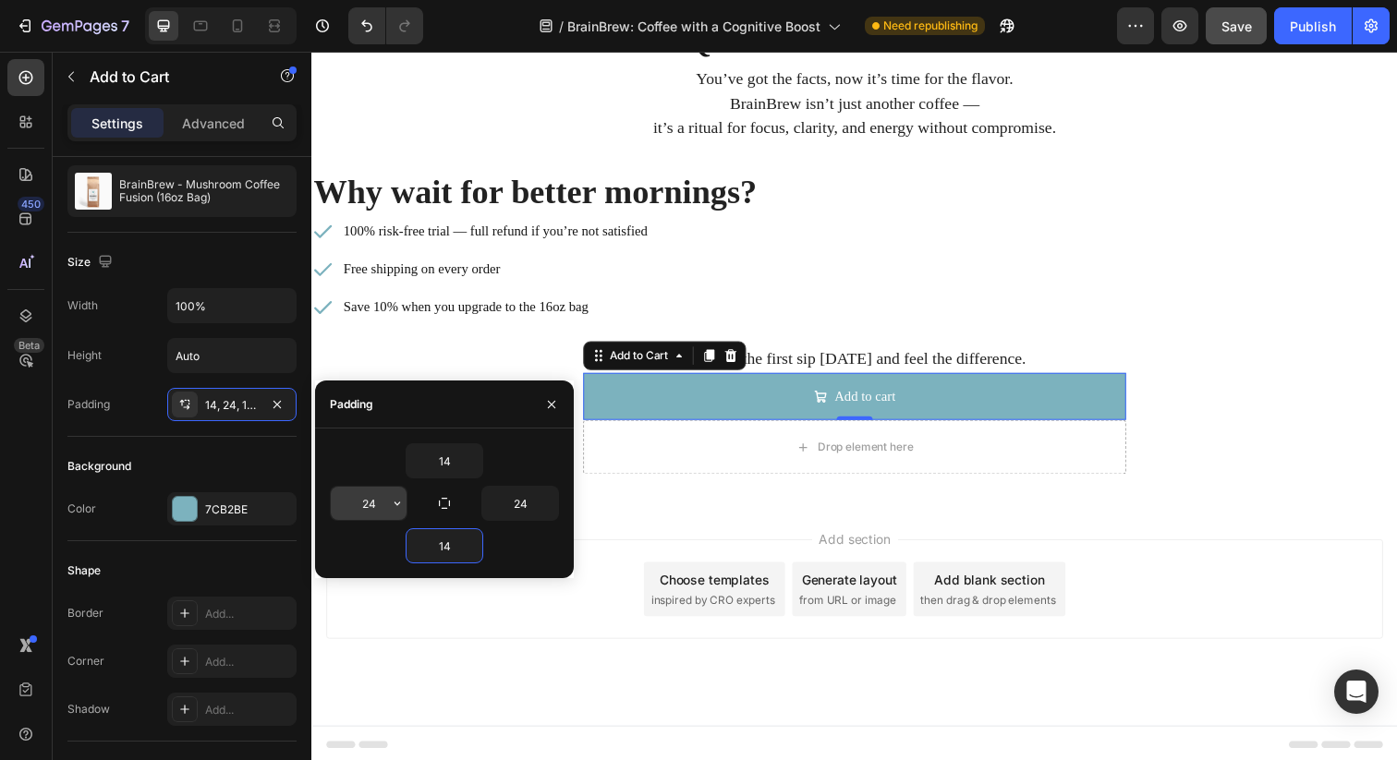
type input "14"
click at [369, 507] on input "24" at bounding box center [369, 503] width 76 height 33
type input "2"
type input "40"
click at [523, 503] on input "24" at bounding box center [520, 503] width 76 height 33
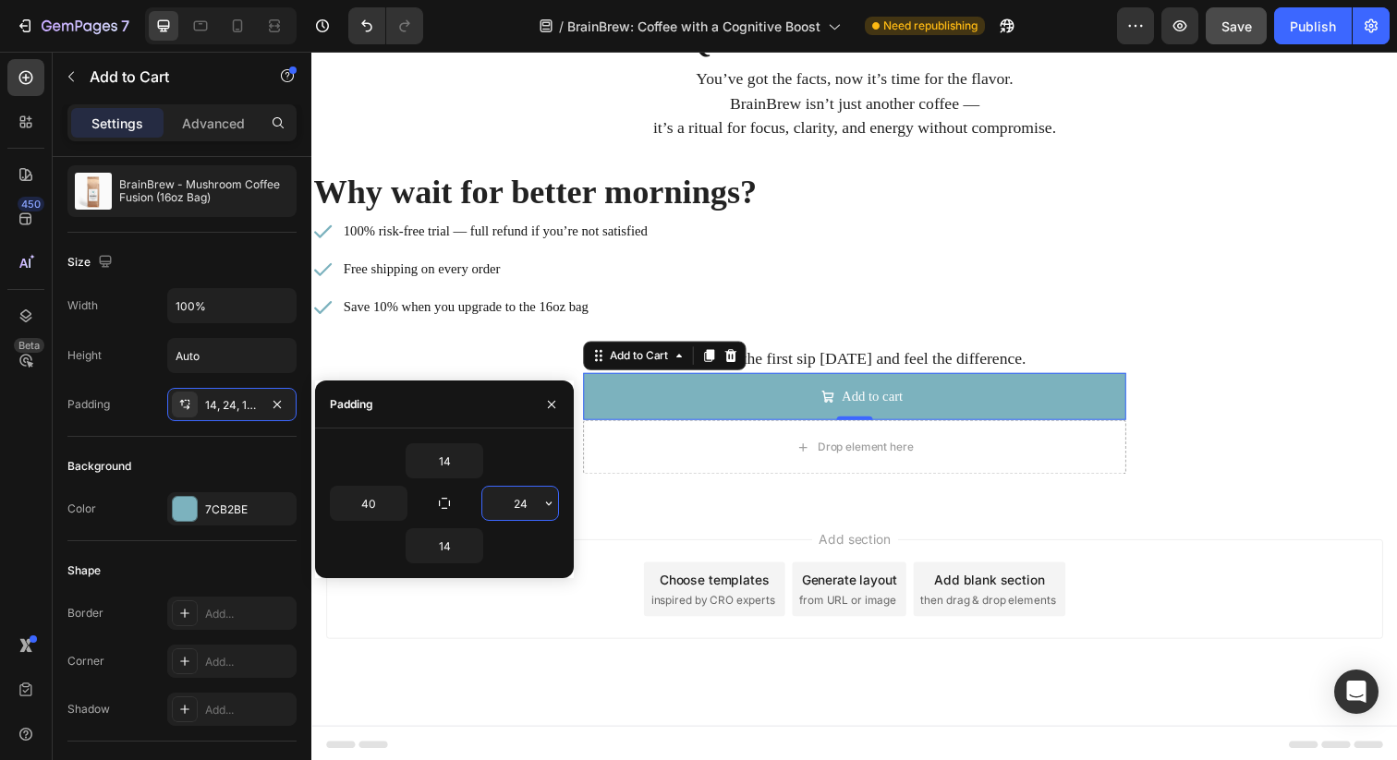
type input "2"
type input "40"
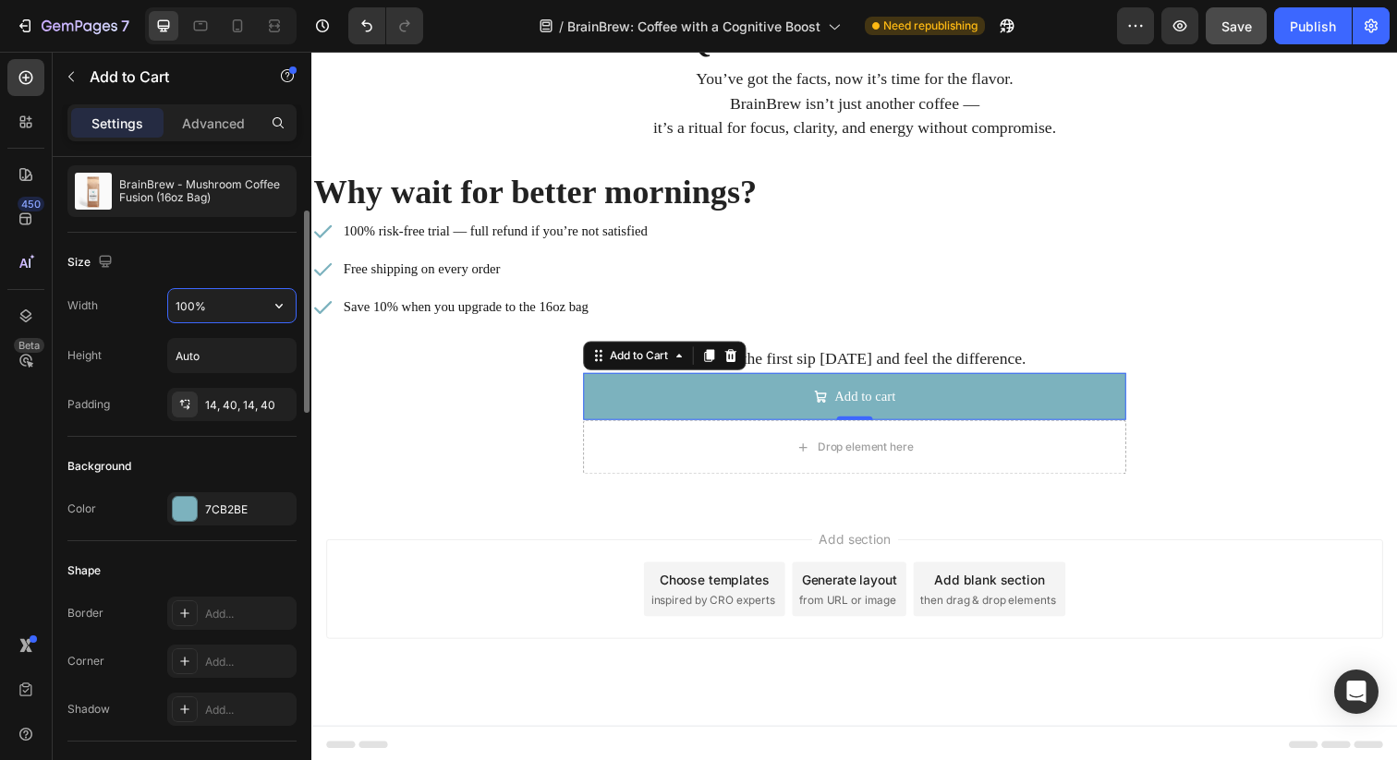
click at [260, 304] on input "100%" at bounding box center [231, 305] width 127 height 33
click at [273, 304] on icon "button" at bounding box center [279, 306] width 18 height 18
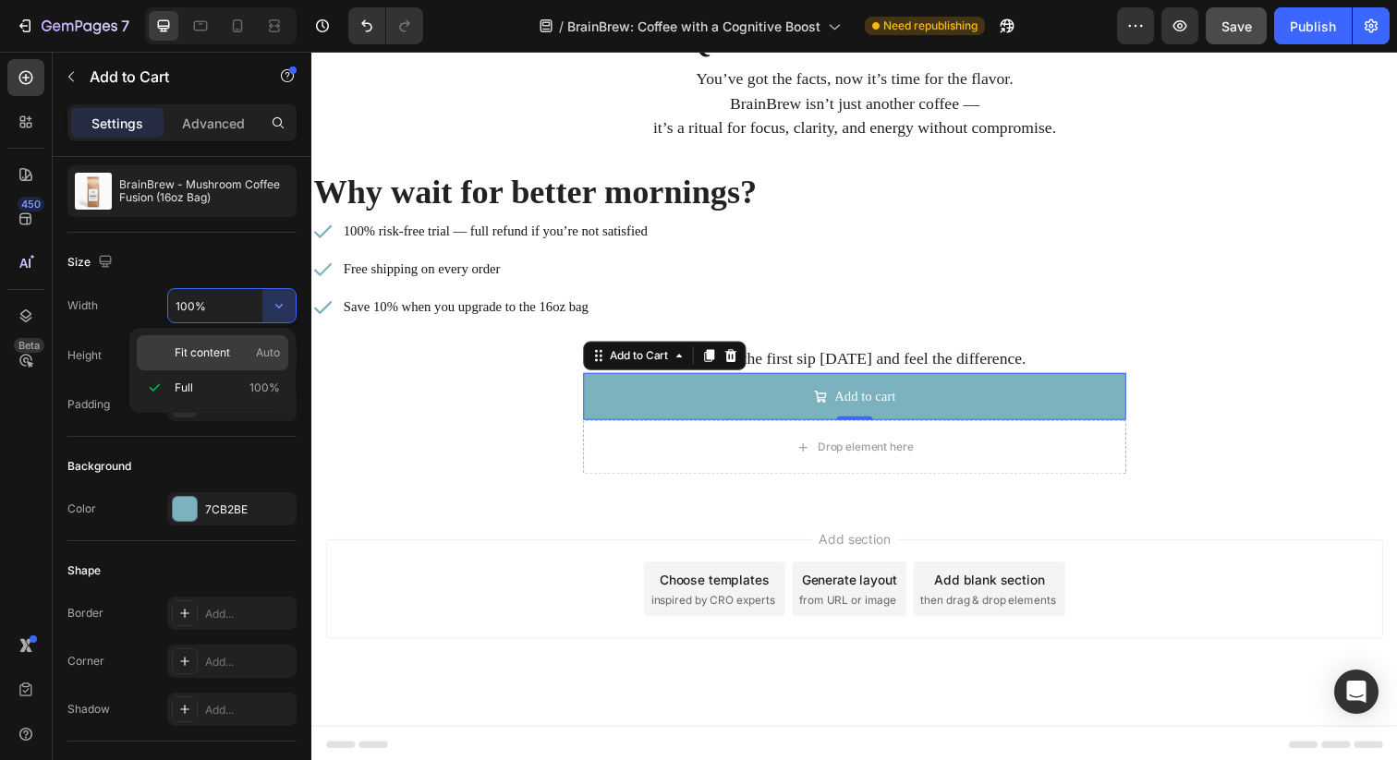
click at [236, 341] on div "Fit content Auto" at bounding box center [212, 352] width 151 height 35
type input "Auto"
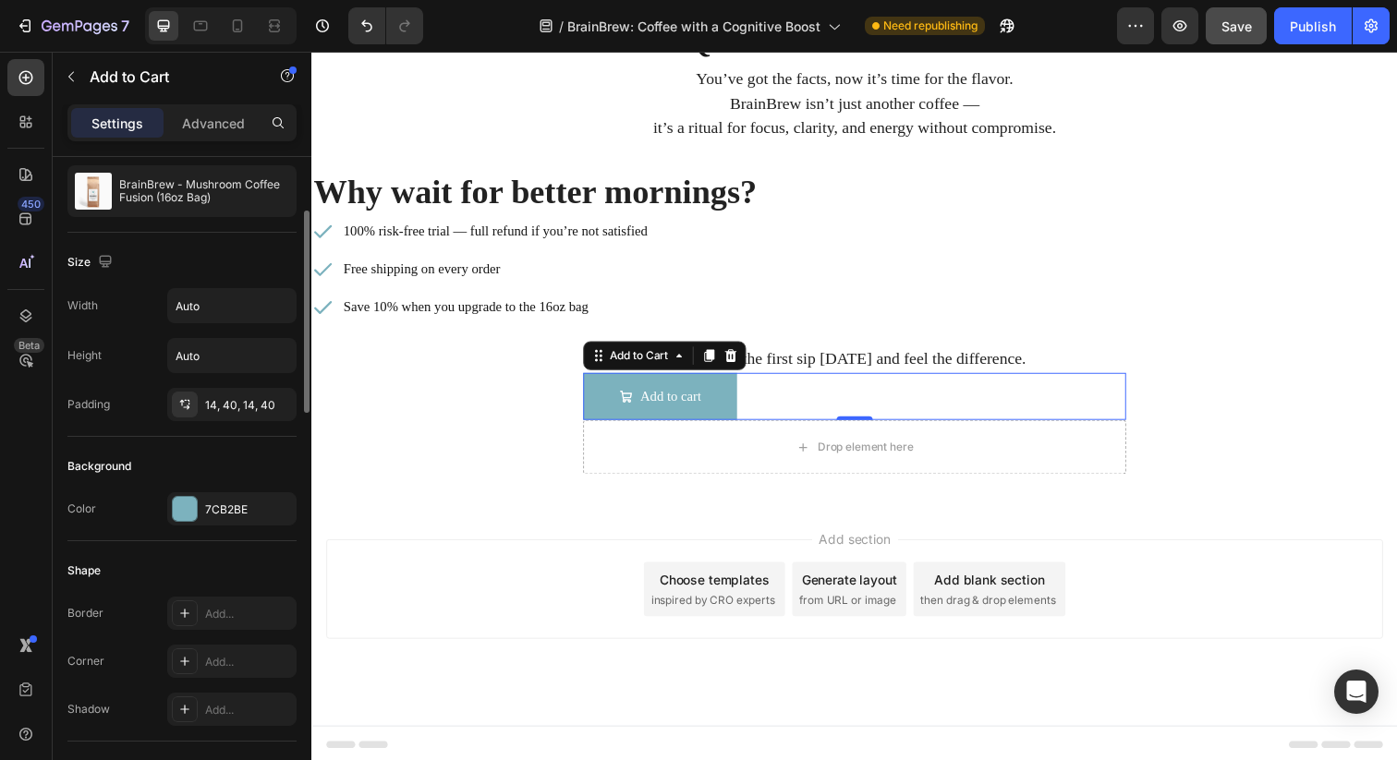
click at [130, 362] on div "Height Auto" at bounding box center [181, 355] width 229 height 35
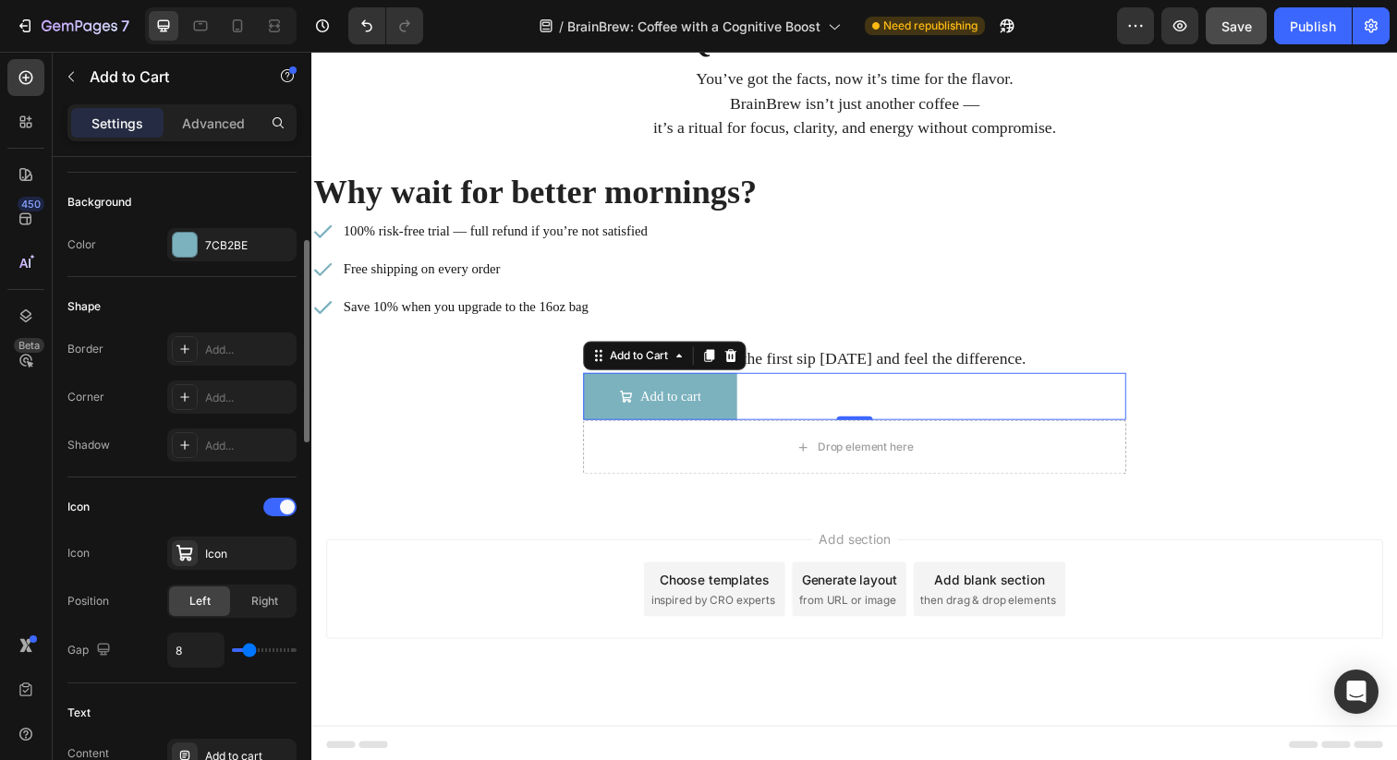
scroll to position [566, 0]
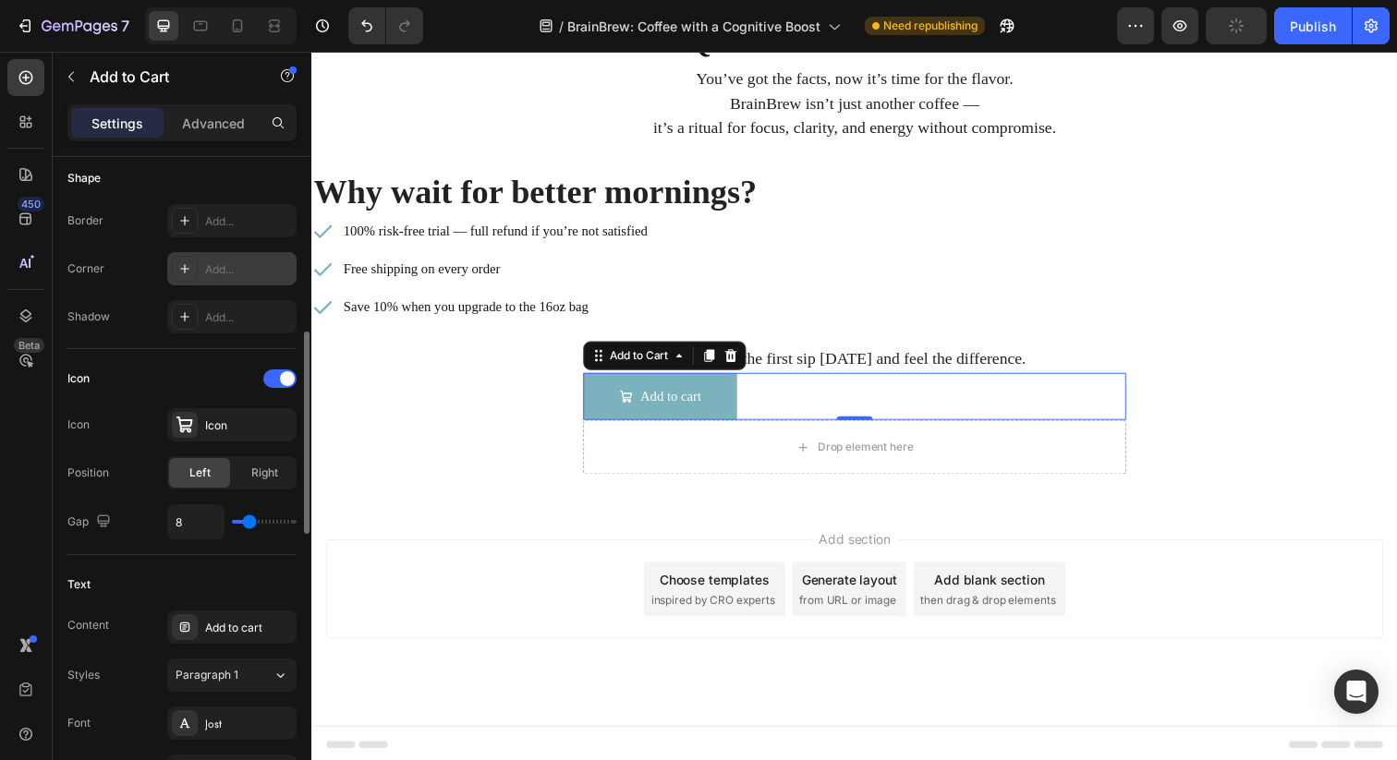
click at [194, 261] on div at bounding box center [185, 269] width 26 height 26
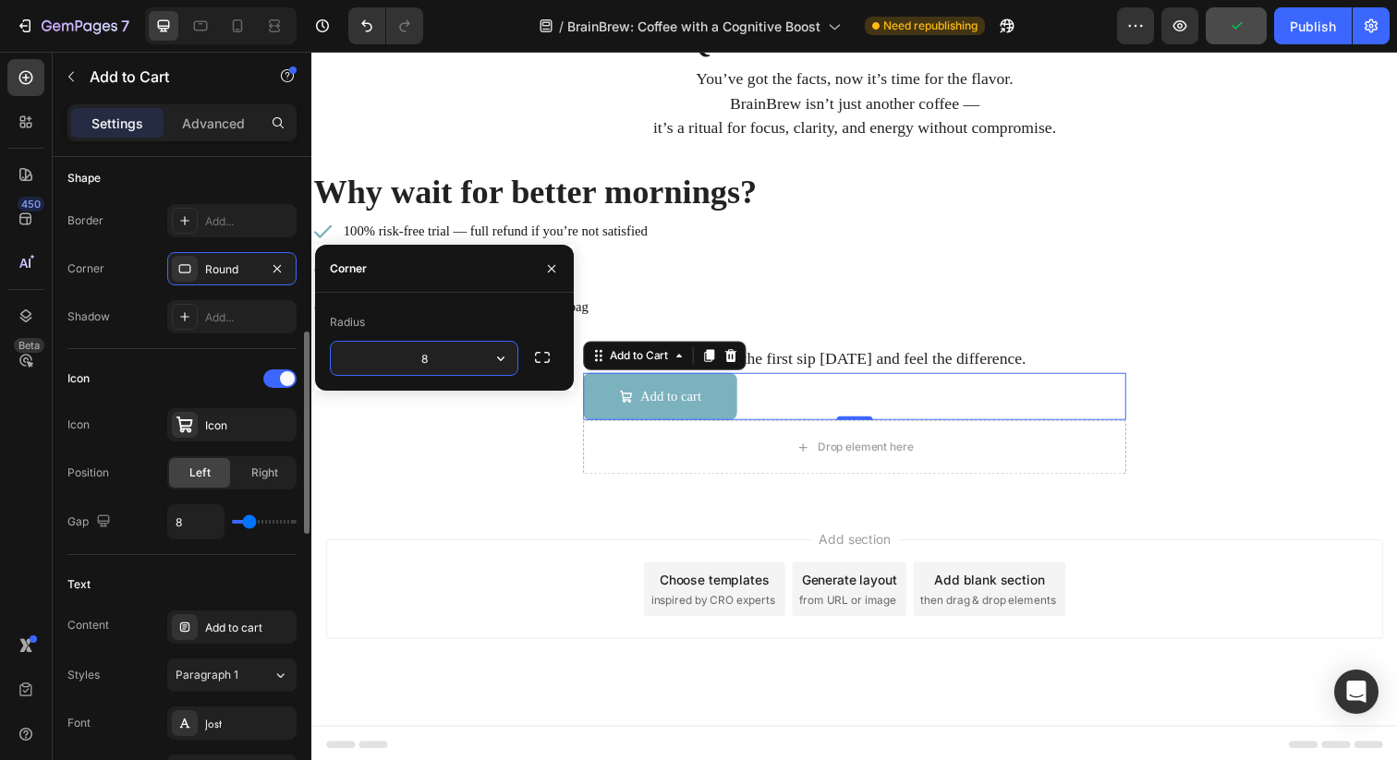
click at [143, 287] on div "Border Add... Corner Round Shadow Add..." at bounding box center [181, 268] width 229 height 129
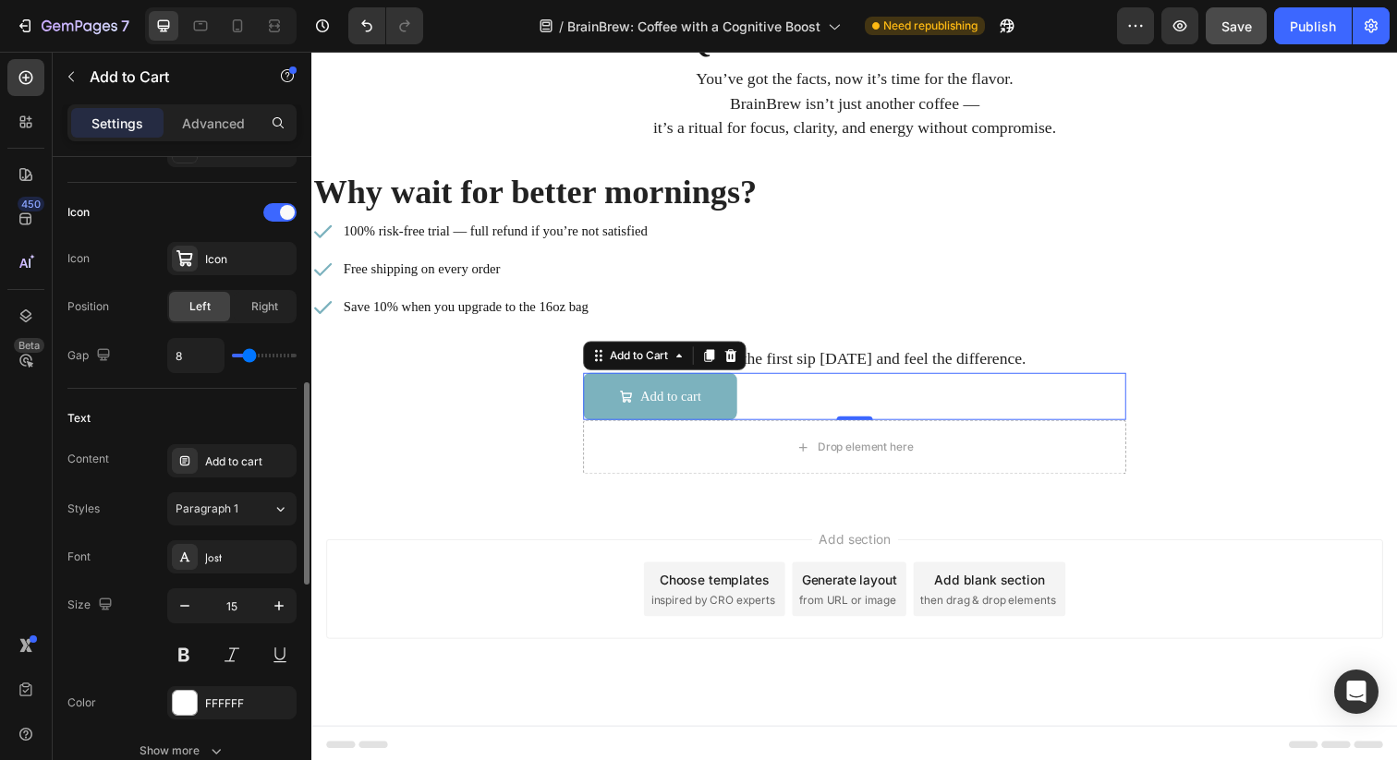
scroll to position [760, 0]
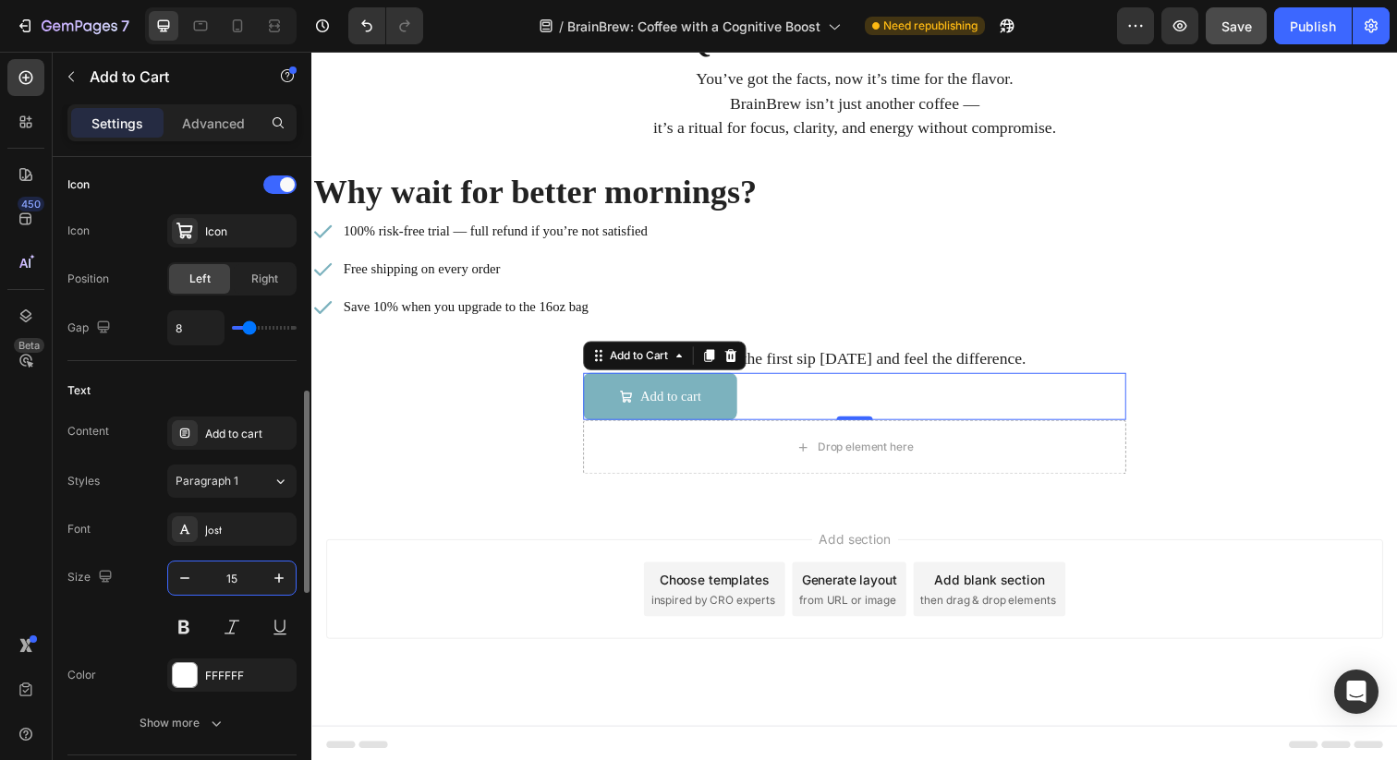
click at [228, 578] on input "15" at bounding box center [231, 578] width 61 height 33
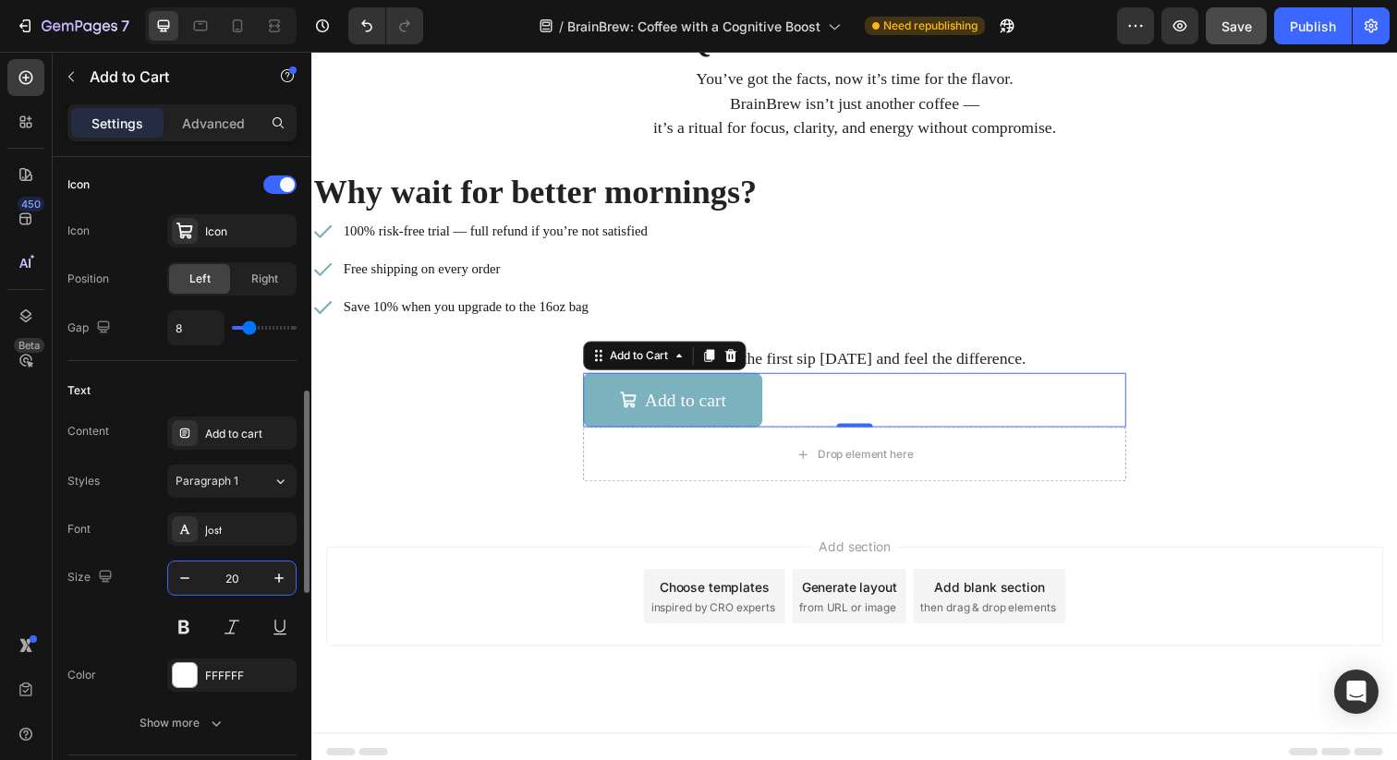
type input "20"
click at [116, 558] on div "Font [PERSON_NAME] Size 20 Color FFFFFF Show more" at bounding box center [181, 626] width 229 height 227
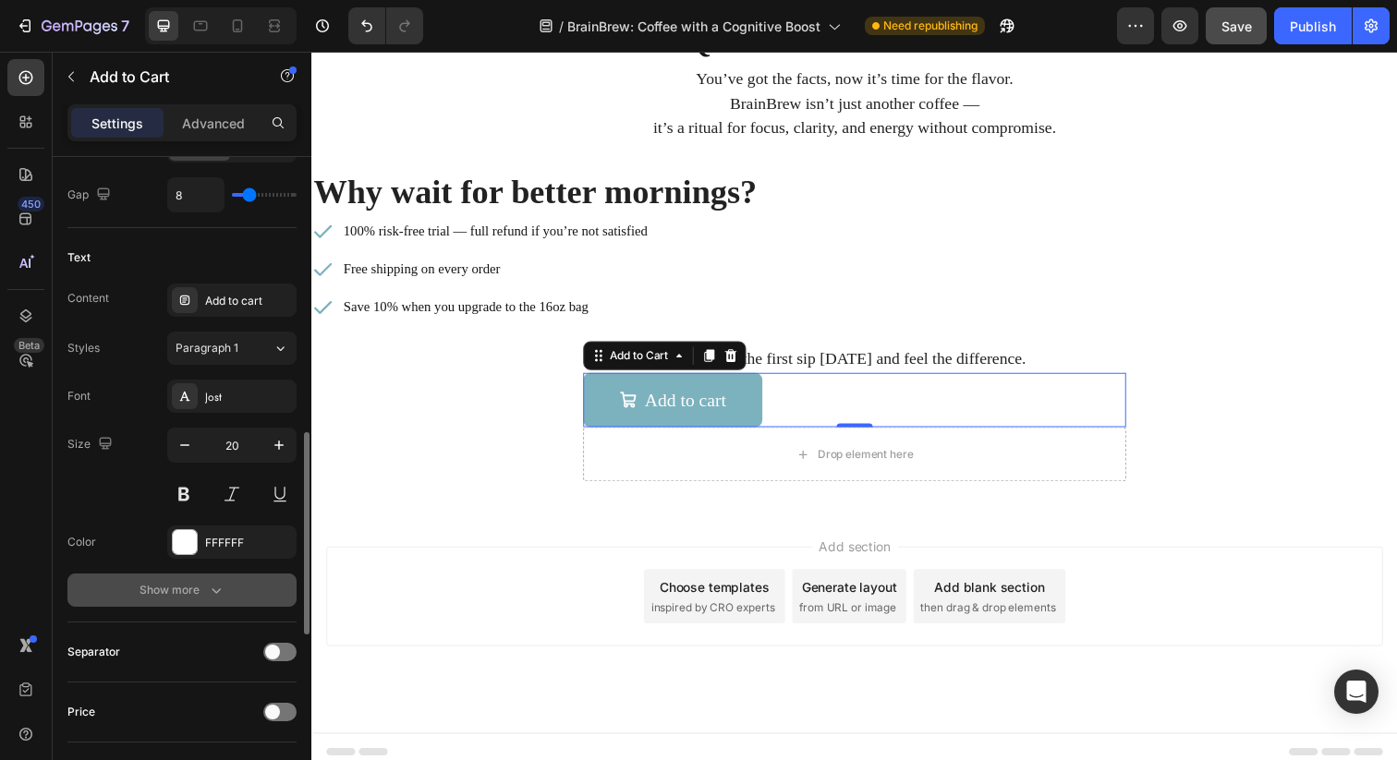
click at [204, 591] on div "Show more" at bounding box center [182, 590] width 86 height 18
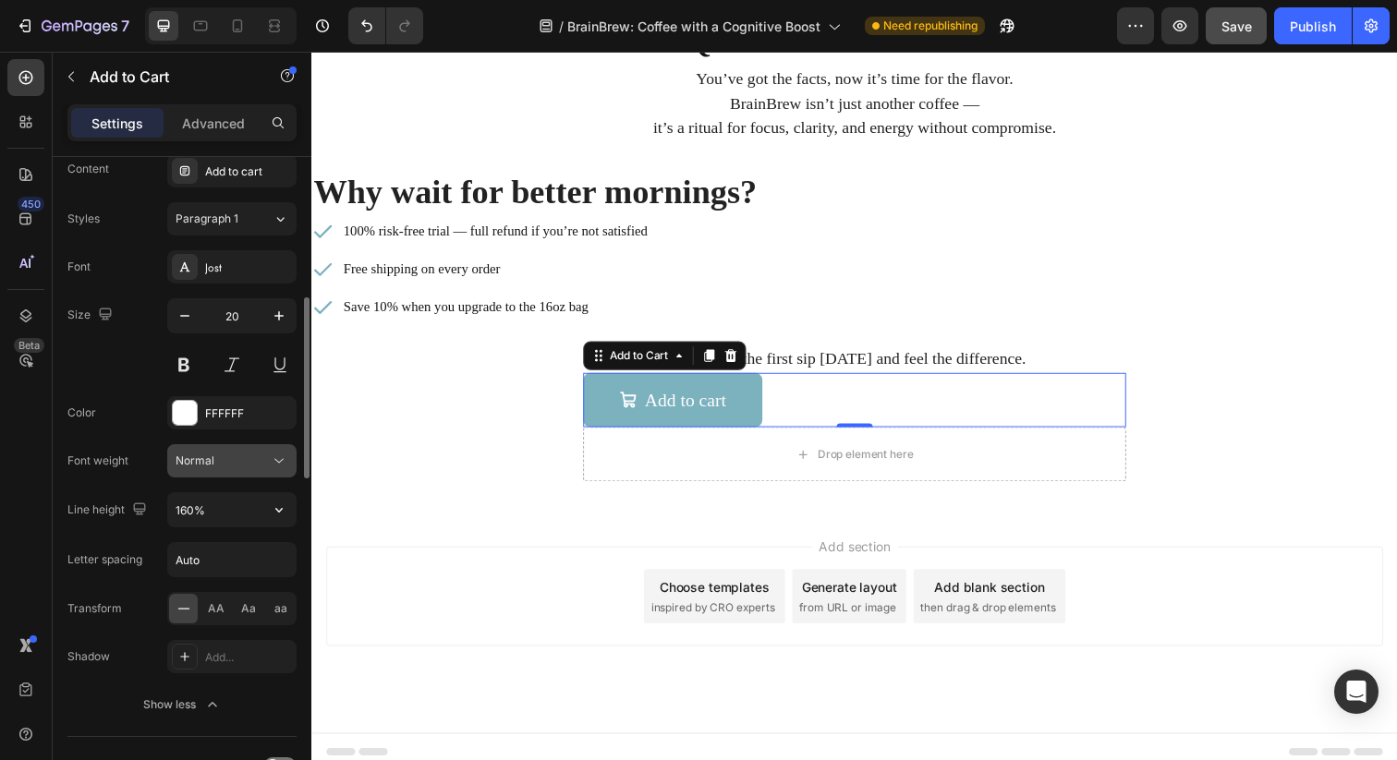
scroll to position [1099, 0]
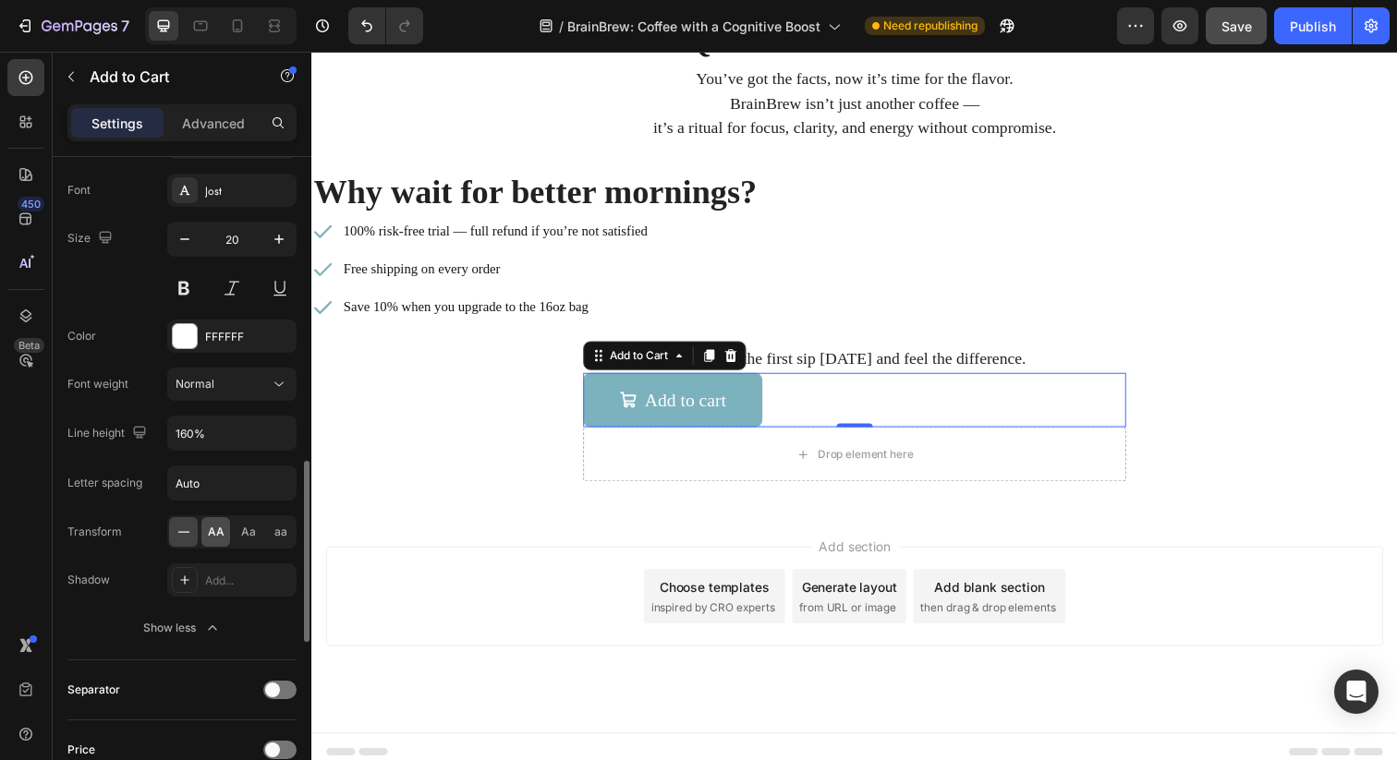
click at [224, 529] on div "AA" at bounding box center [215, 532] width 29 height 30
click at [121, 468] on div "Letter spacing" at bounding box center [104, 483] width 75 height 30
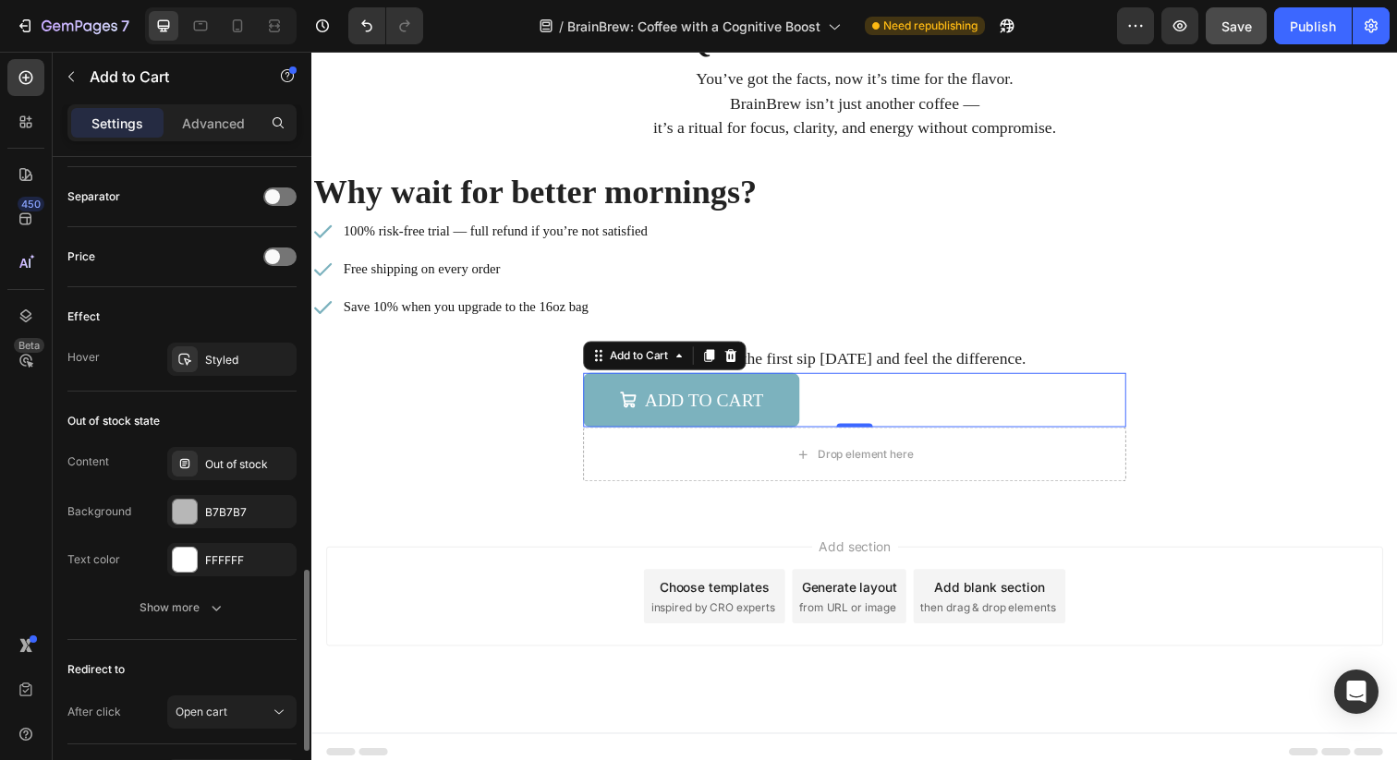
scroll to position [1624, 0]
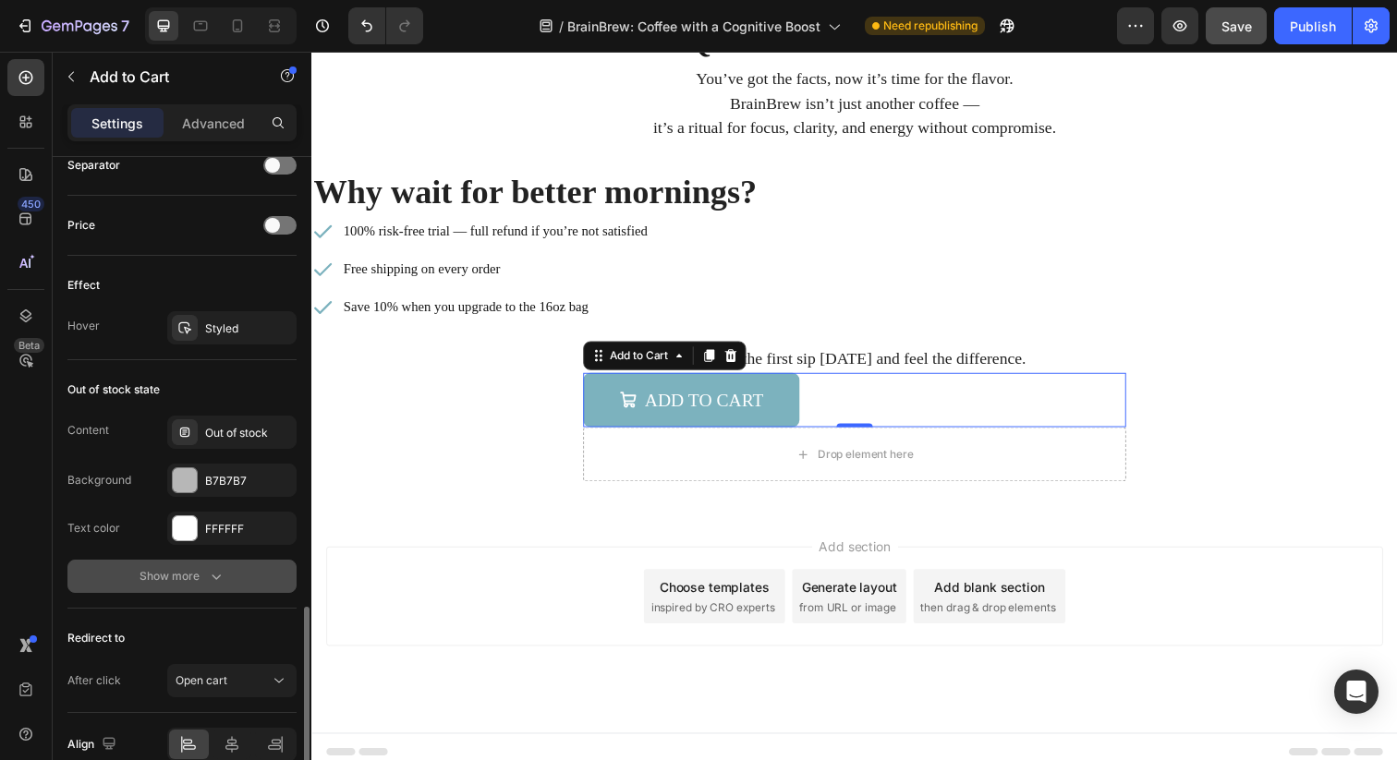
click at [218, 584] on icon "button" at bounding box center [216, 576] width 18 height 18
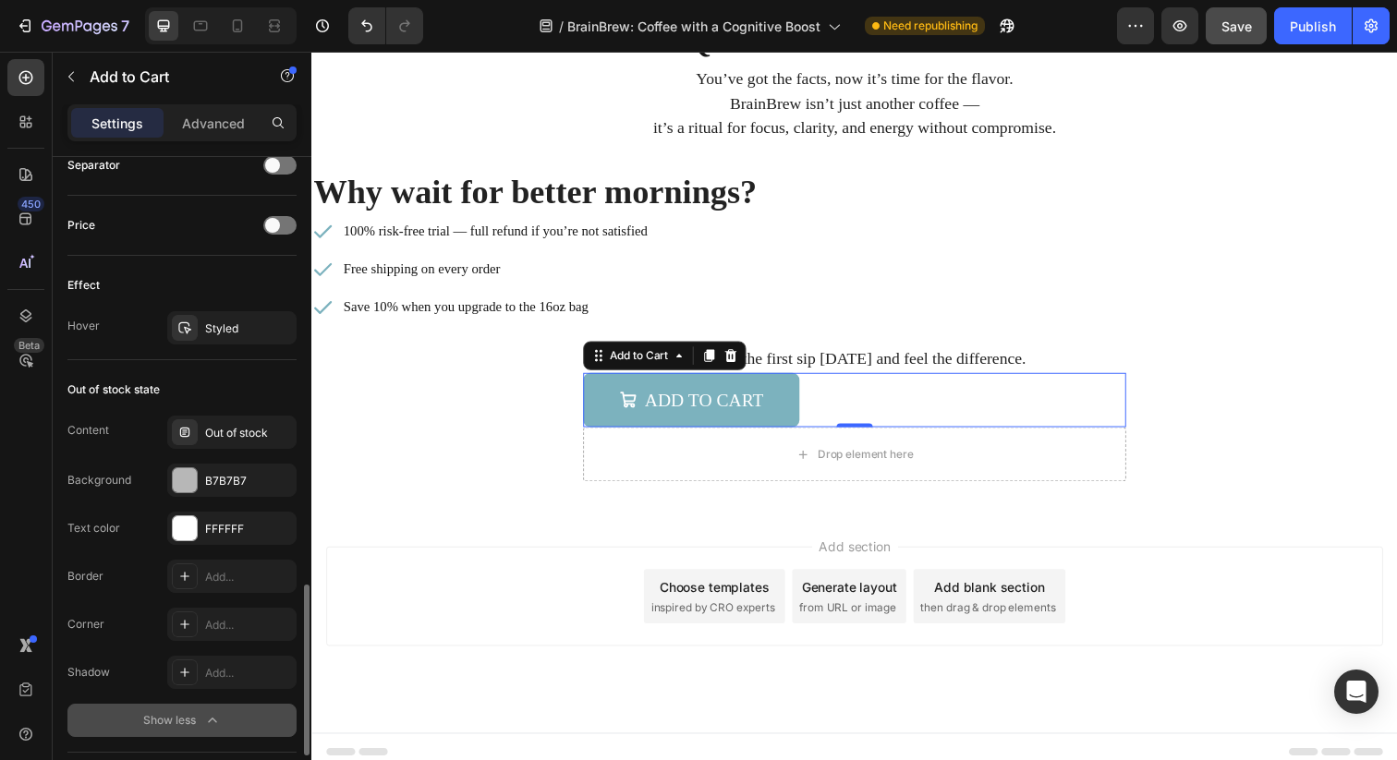
scroll to position [1689, 0]
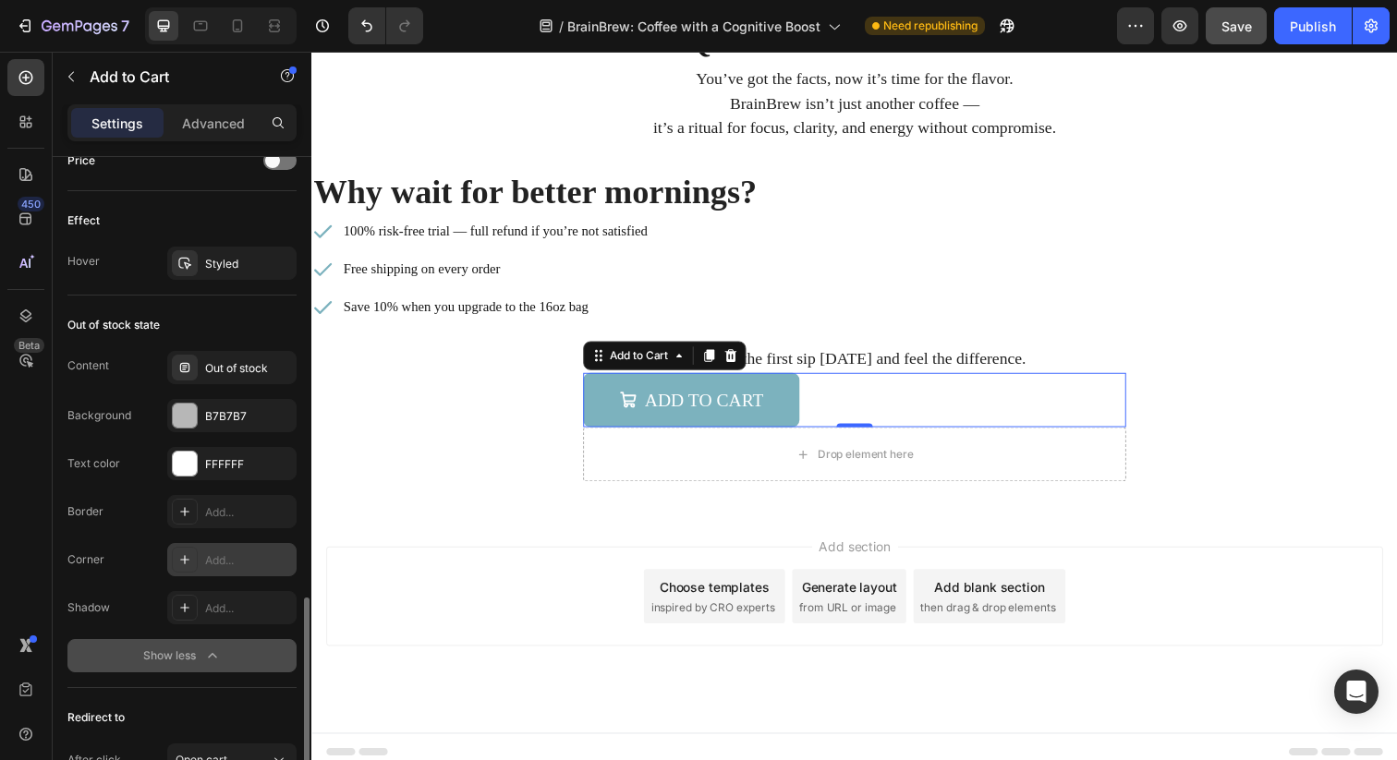
click at [190, 561] on icon at bounding box center [184, 559] width 15 height 15
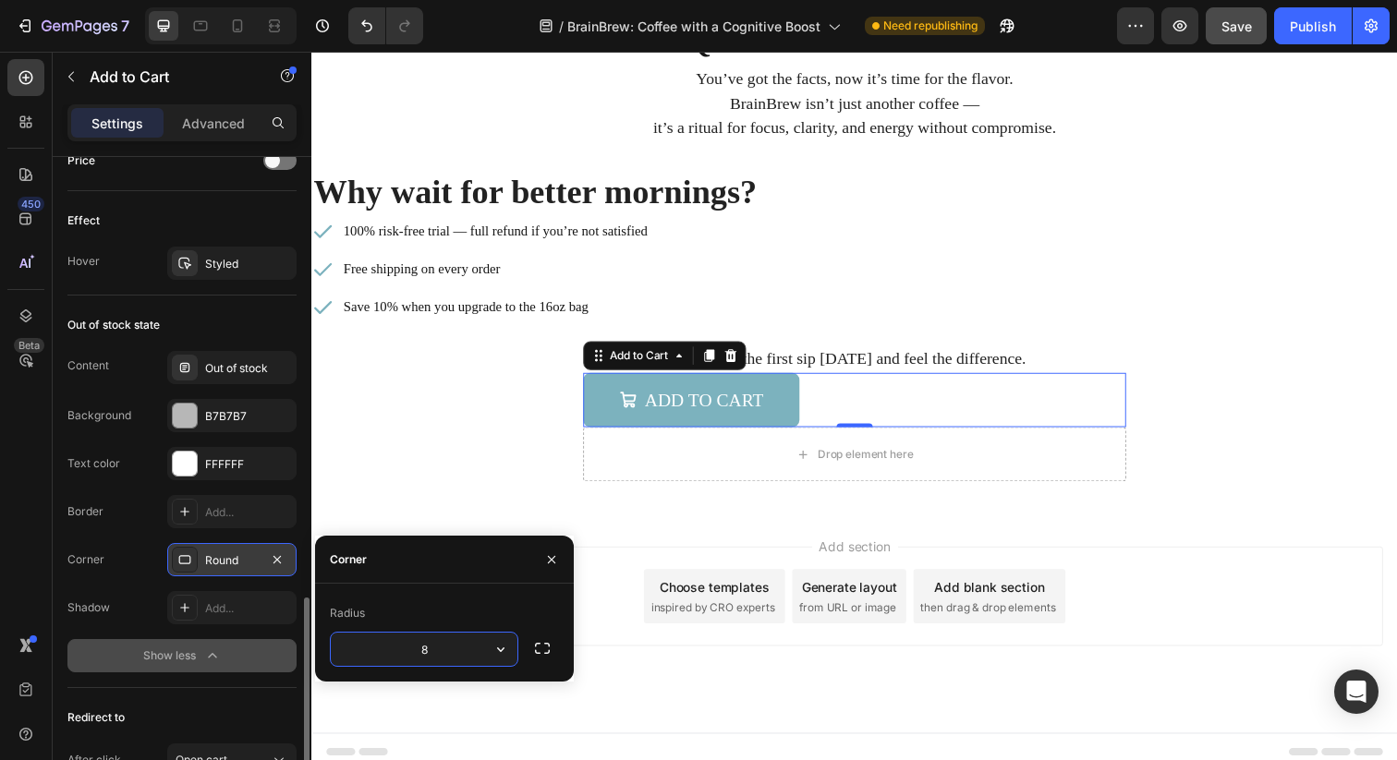
click at [126, 550] on div "Corner Round" at bounding box center [181, 559] width 229 height 33
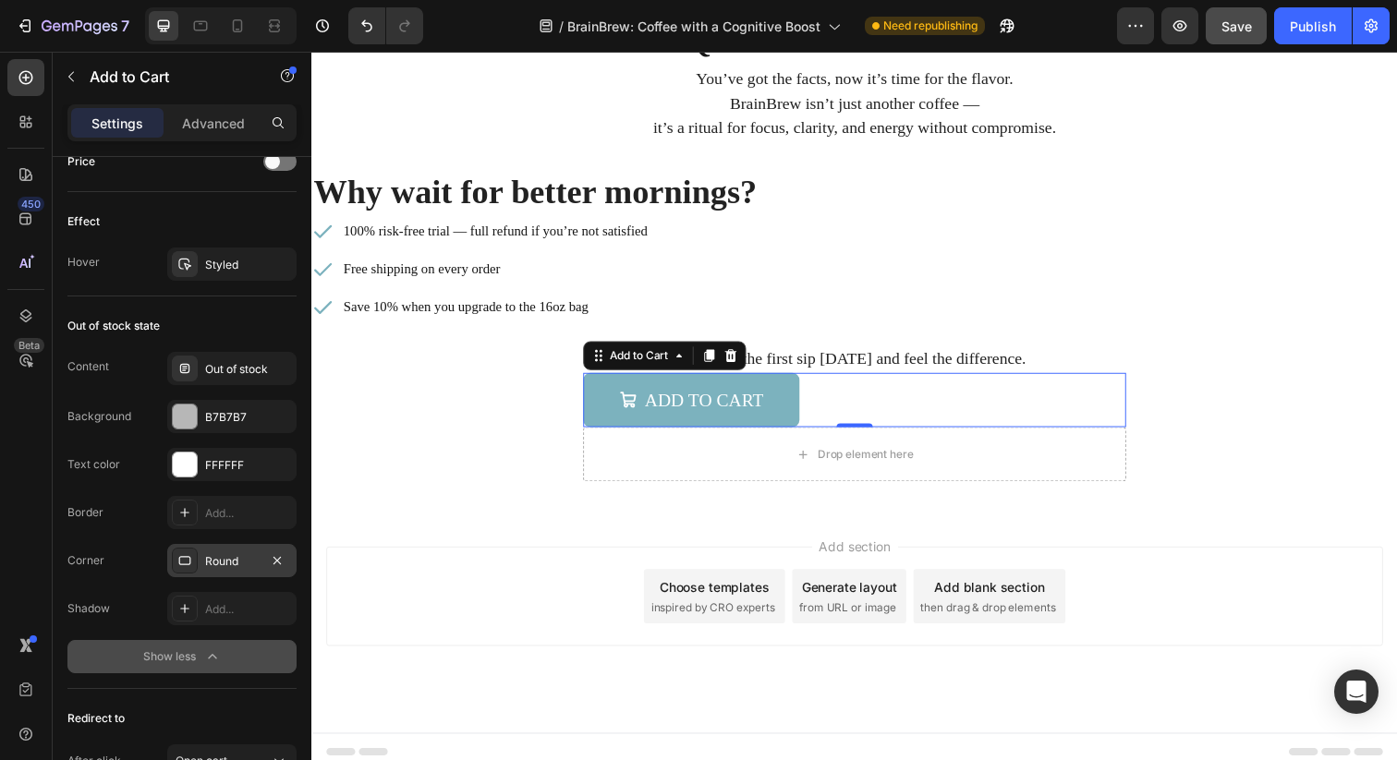
scroll to position [1858, 0]
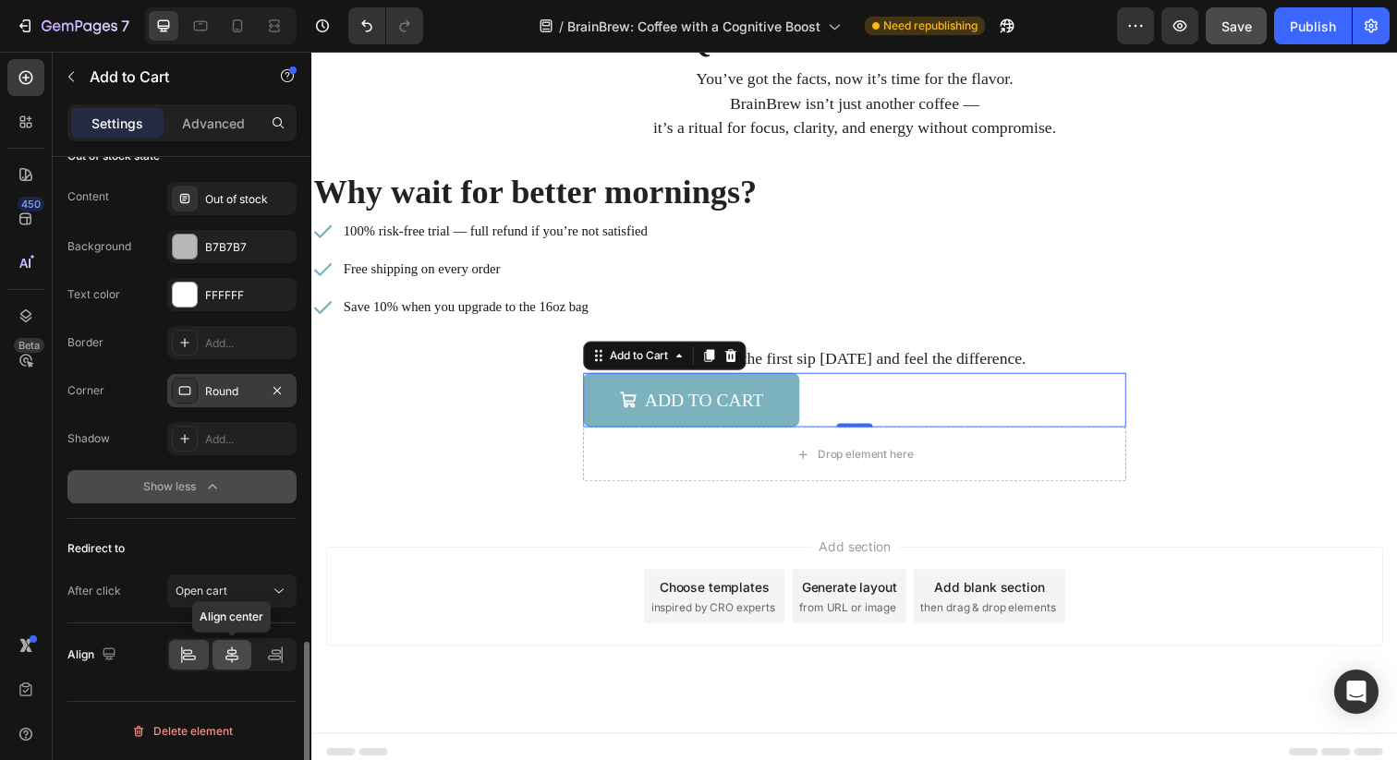
click at [232, 660] on icon at bounding box center [231, 655] width 13 height 17
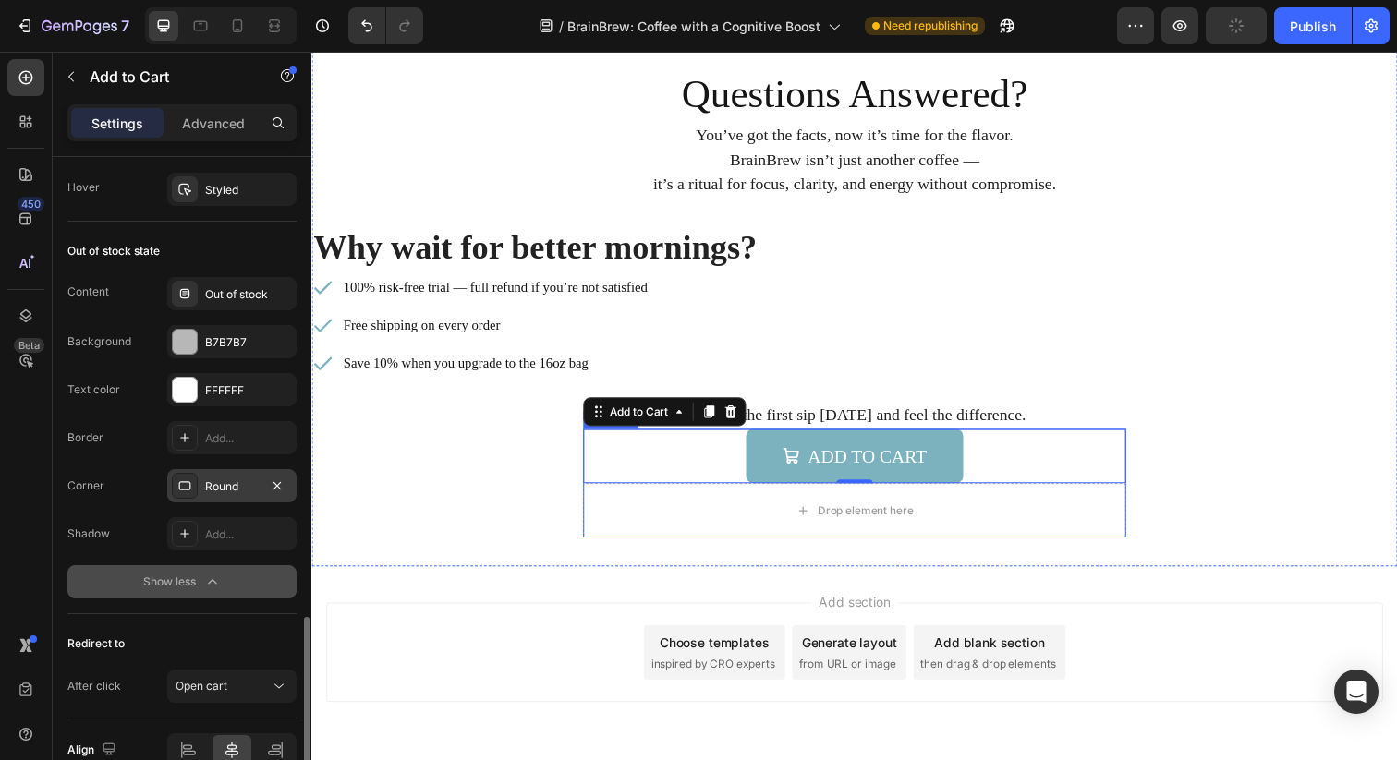
scroll to position [6987, 0]
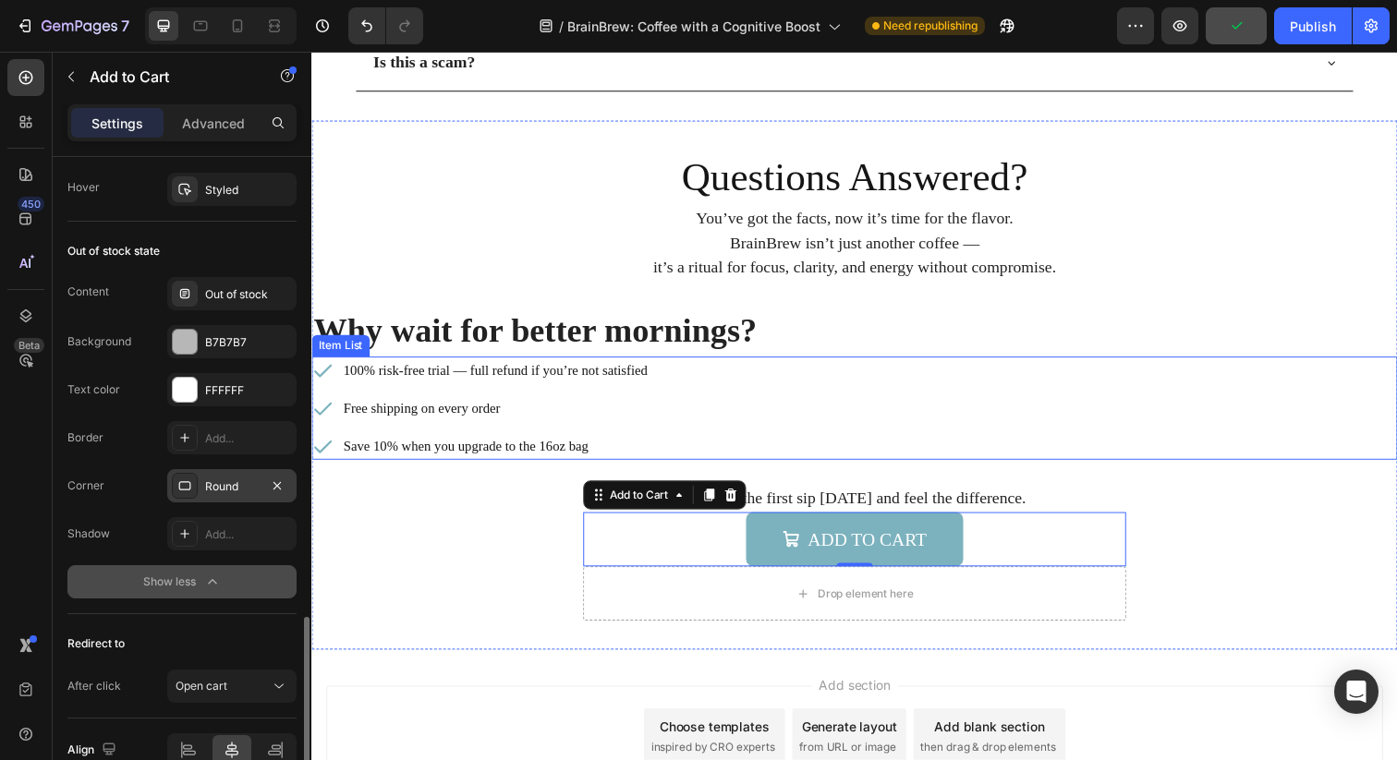
click at [754, 402] on div "100% risk-free trial — full refund if you’re not satisfied Free shipping on eve…" at bounding box center [865, 415] width 1108 height 105
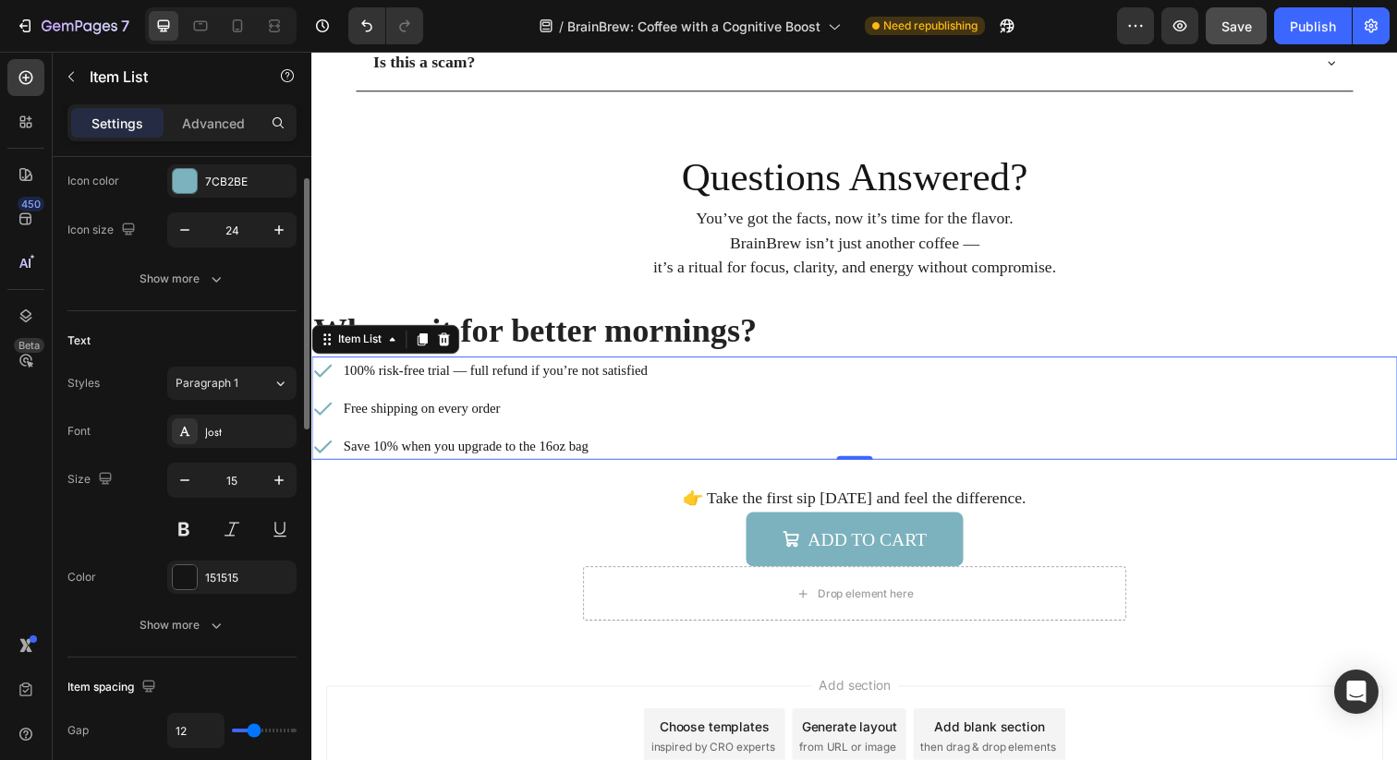
scroll to position [282, 0]
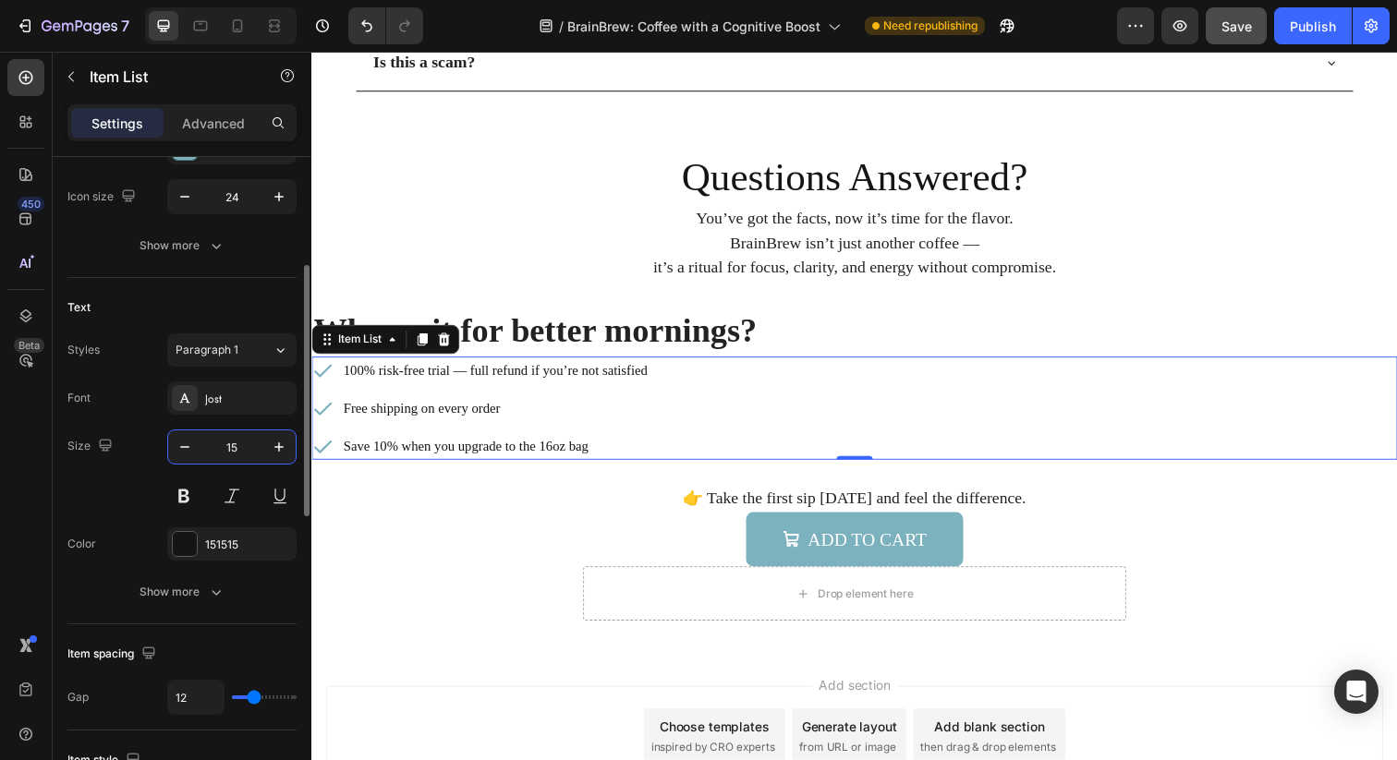
click at [232, 444] on input "15" at bounding box center [231, 446] width 61 height 33
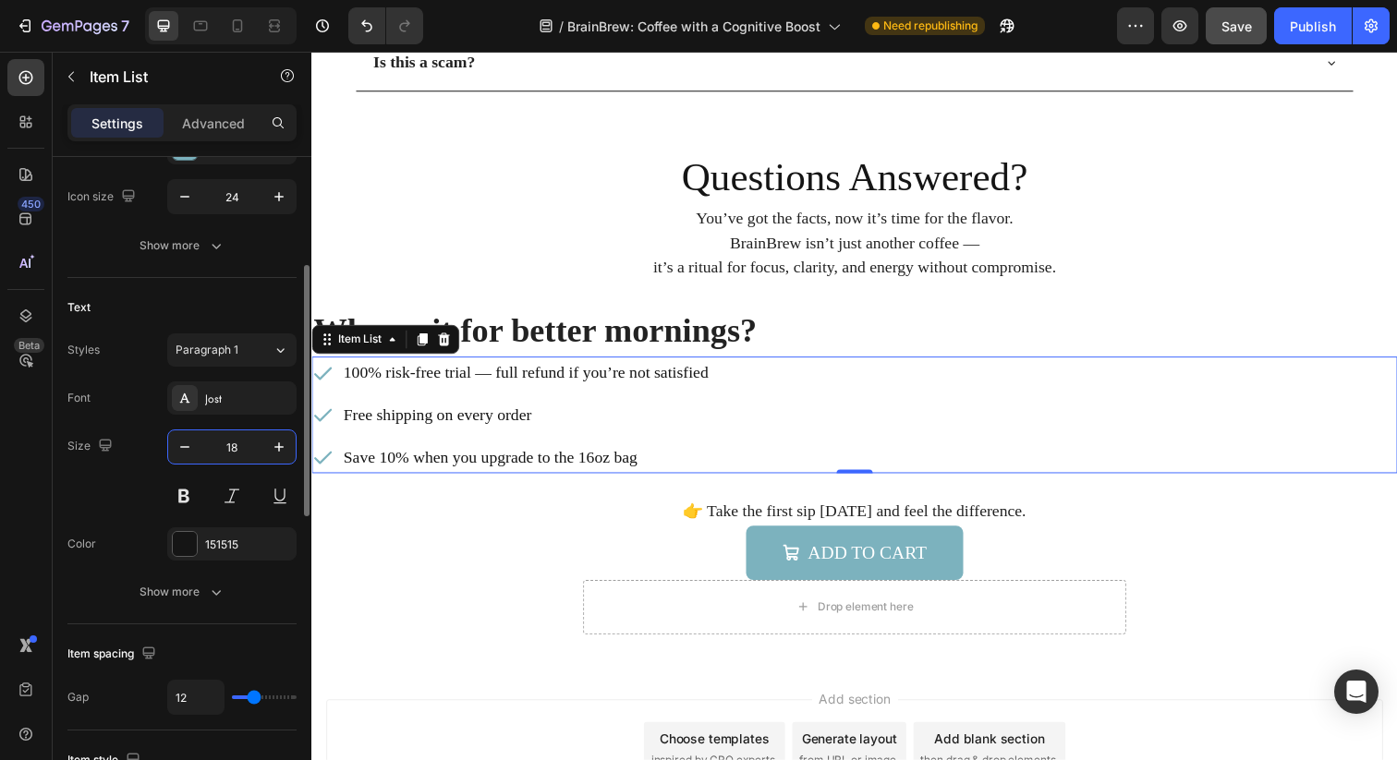
type input "18"
click at [146, 473] on div "Size 18" at bounding box center [181, 471] width 229 height 83
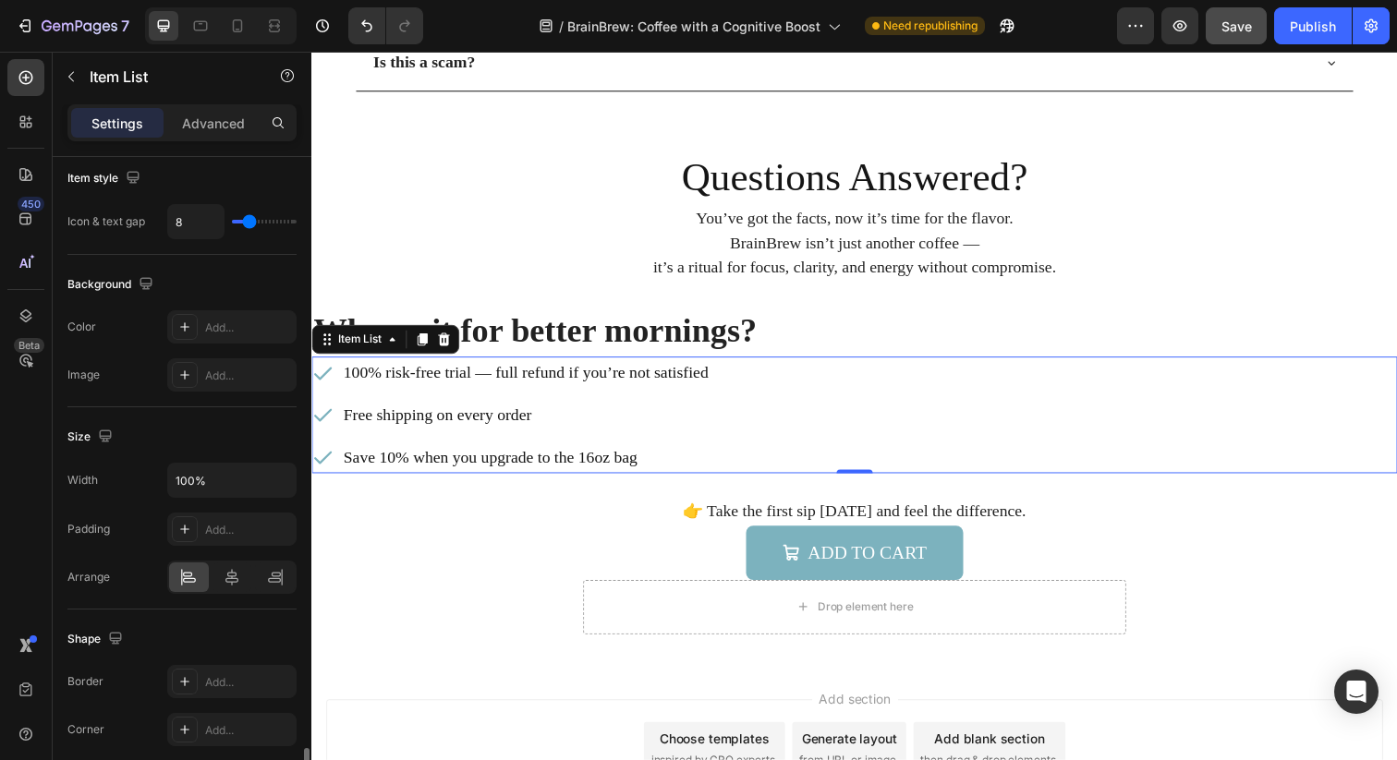
scroll to position [1050, 0]
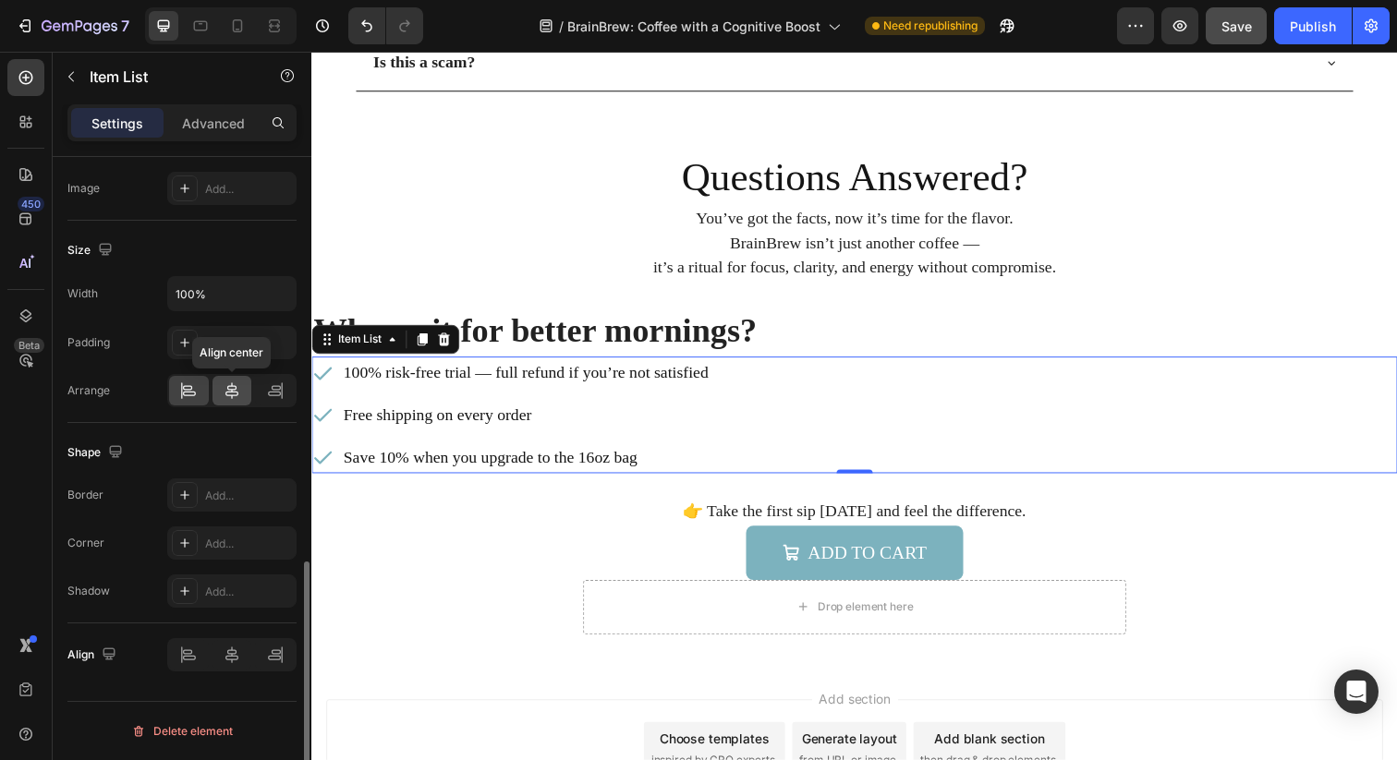
click at [239, 390] on icon at bounding box center [232, 391] width 18 height 18
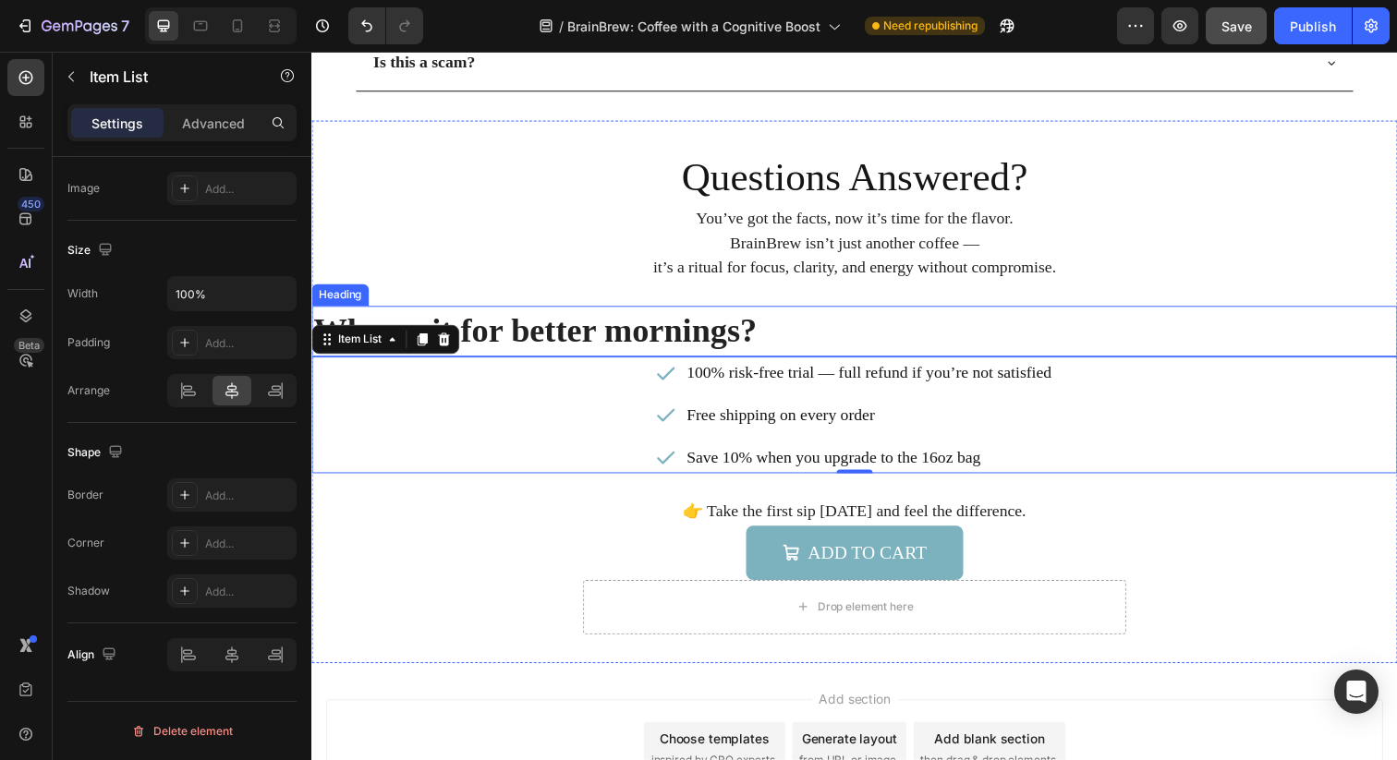
click at [766, 325] on p "Why wait for better mornings?" at bounding box center [865, 337] width 1105 height 48
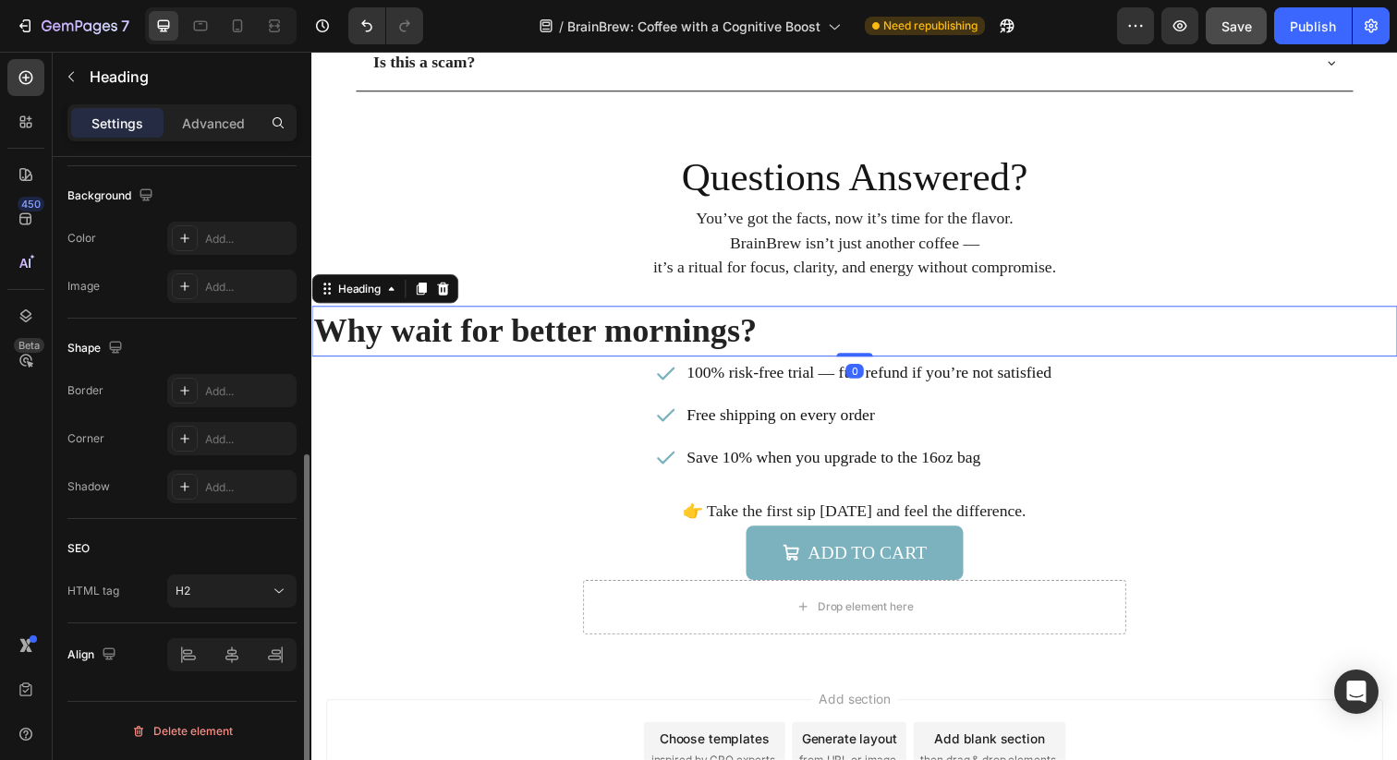
scroll to position [0, 0]
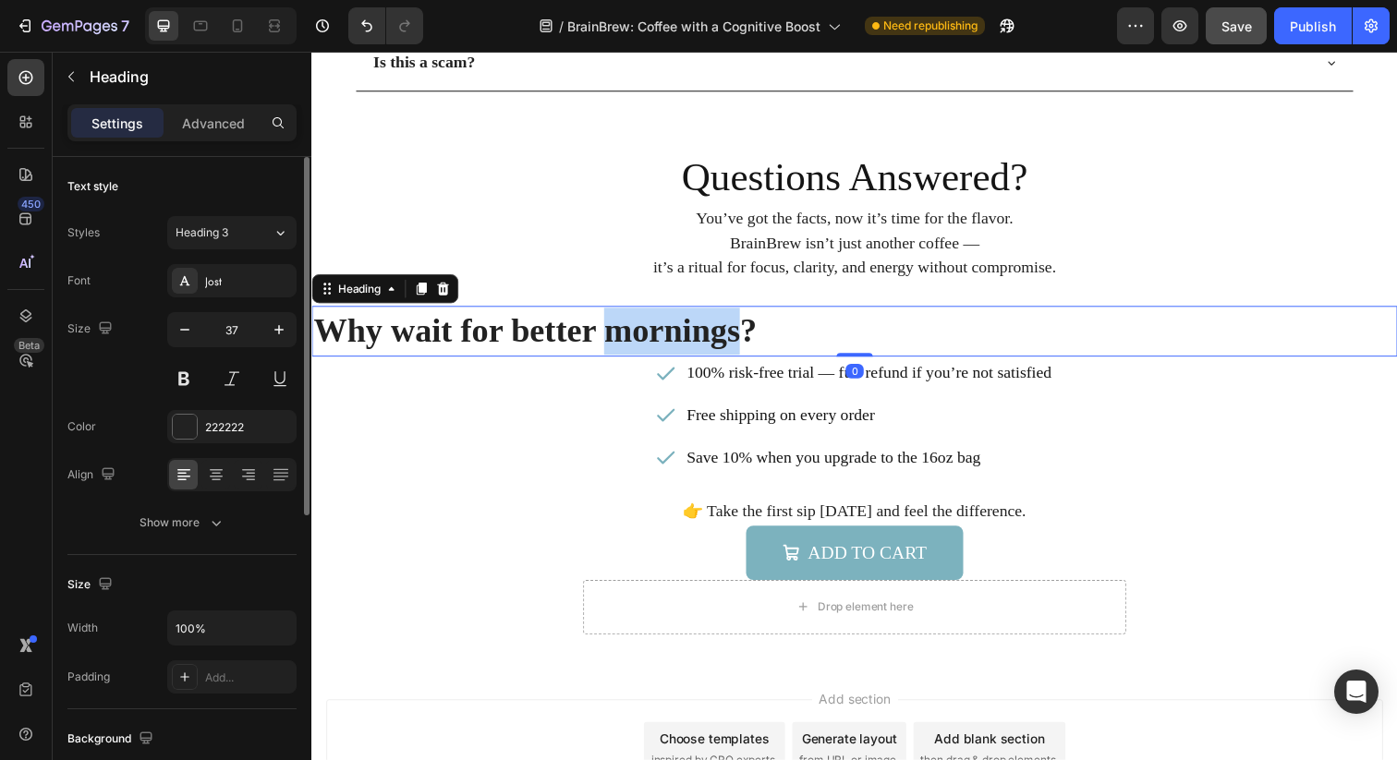
click at [707, 334] on p "Why wait for better mornings?" at bounding box center [865, 337] width 1105 height 48
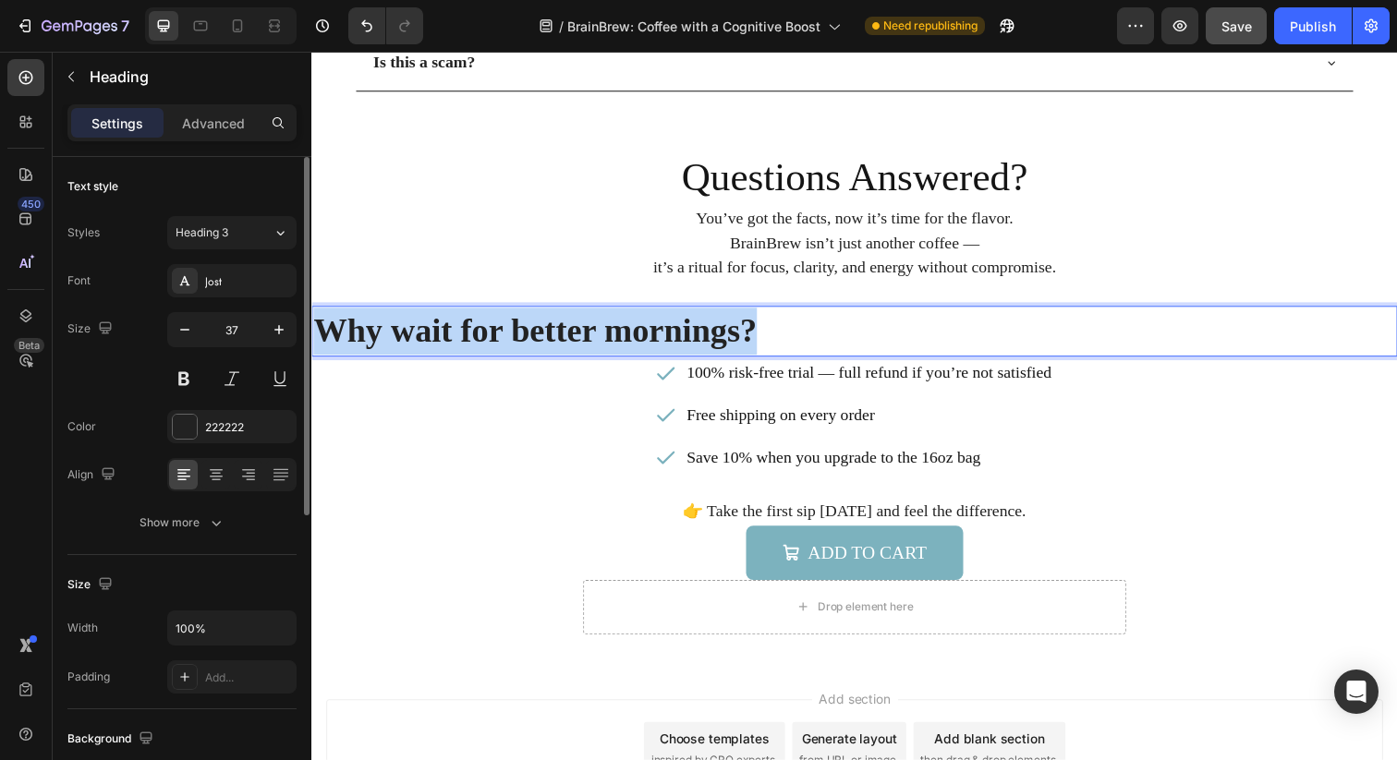
click at [707, 334] on p "Why wait for better mornings?" at bounding box center [865, 337] width 1105 height 48
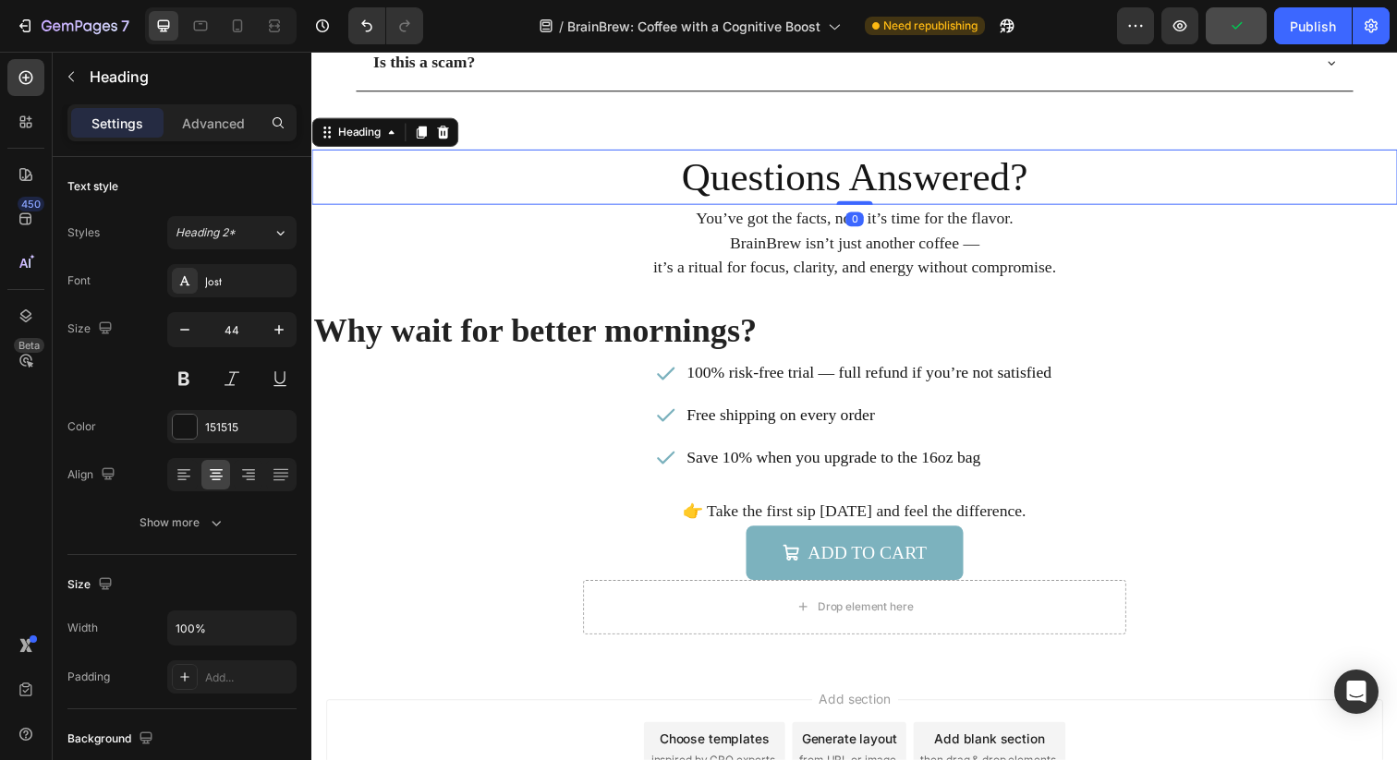
click at [654, 192] on h2 "Questions Answered?" at bounding box center [865, 179] width 1108 height 56
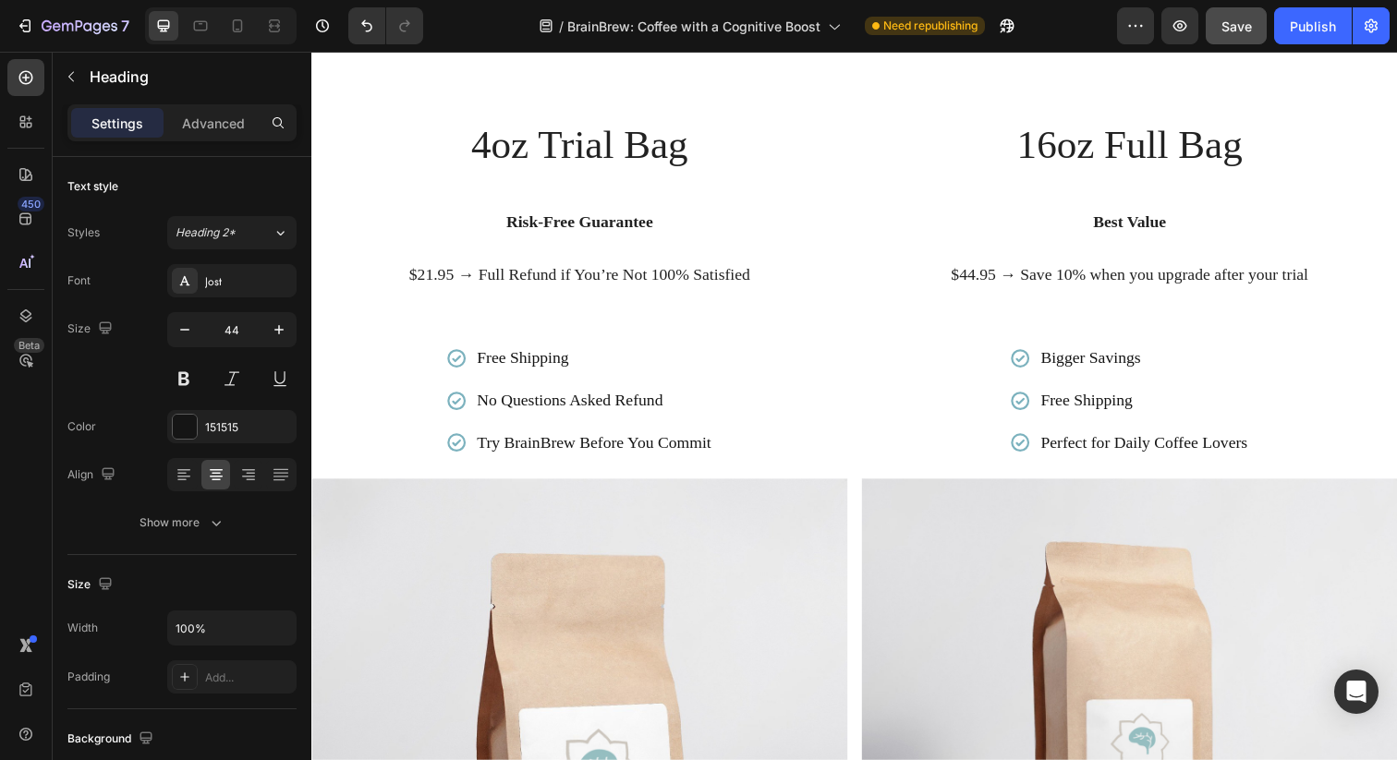
scroll to position [3068, 0]
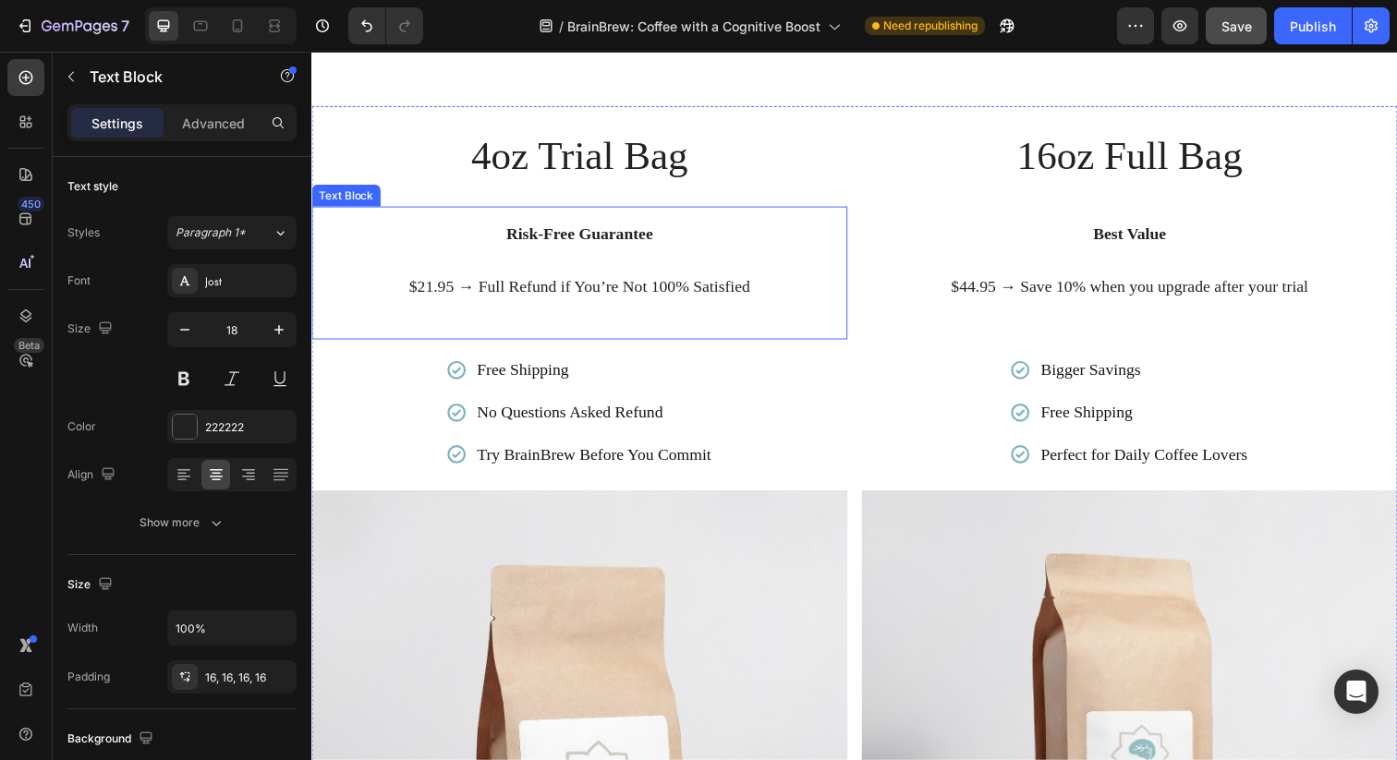
click at [641, 236] on strong "Risk-Free Guarantee" at bounding box center [585, 237] width 150 height 18
click at [664, 176] on span "4oz Trial Bag" at bounding box center [585, 158] width 222 height 45
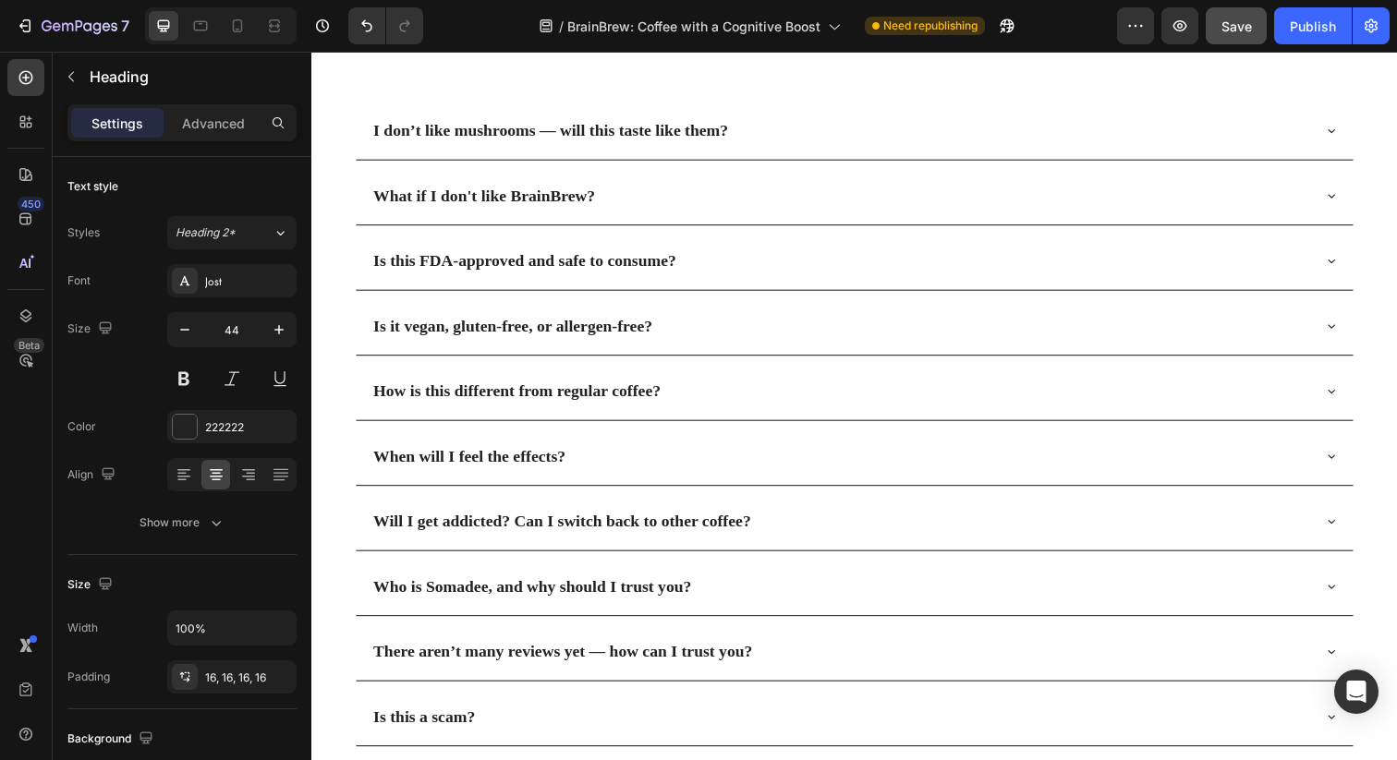
scroll to position [6137, 0]
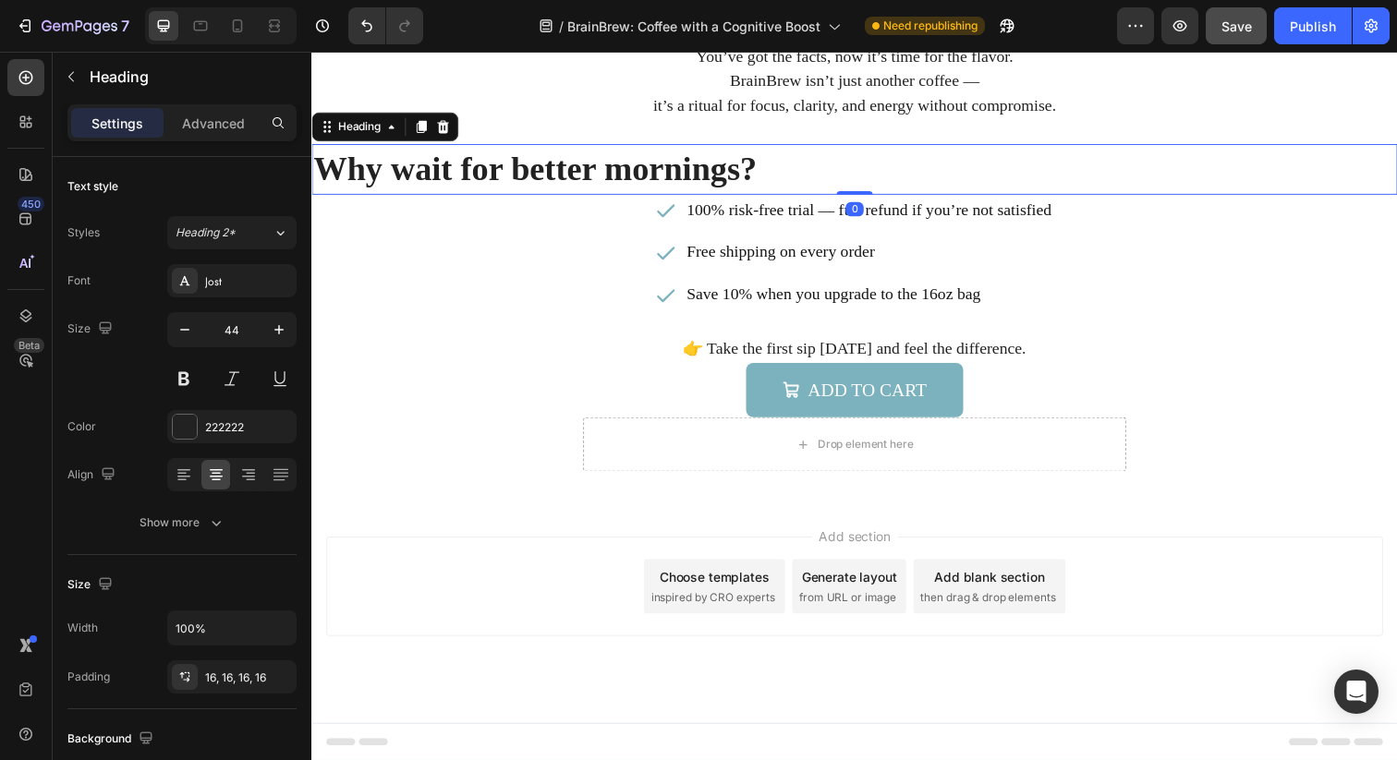
click at [760, 178] on h2 "Why wait for better mornings?" at bounding box center [865, 172] width 1108 height 52
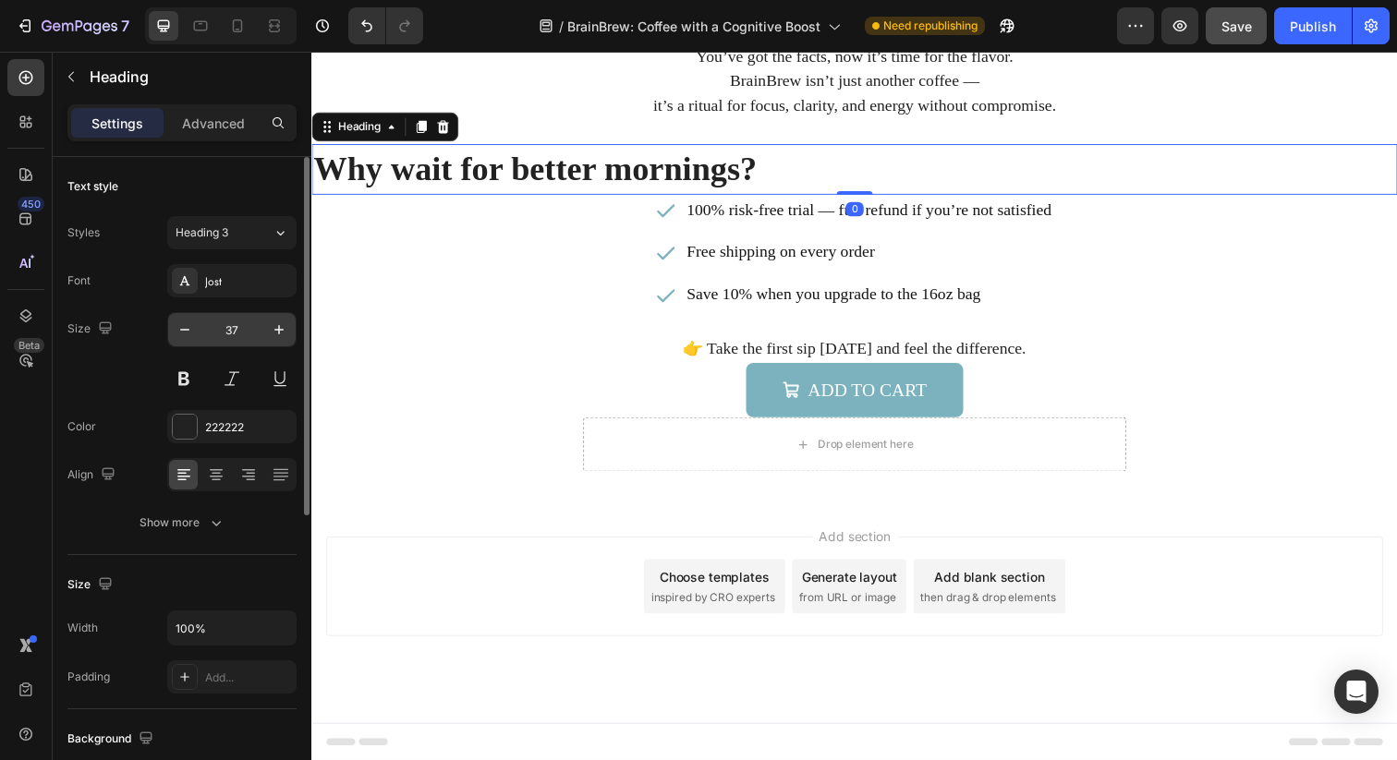
click at [233, 325] on input "37" at bounding box center [231, 329] width 61 height 33
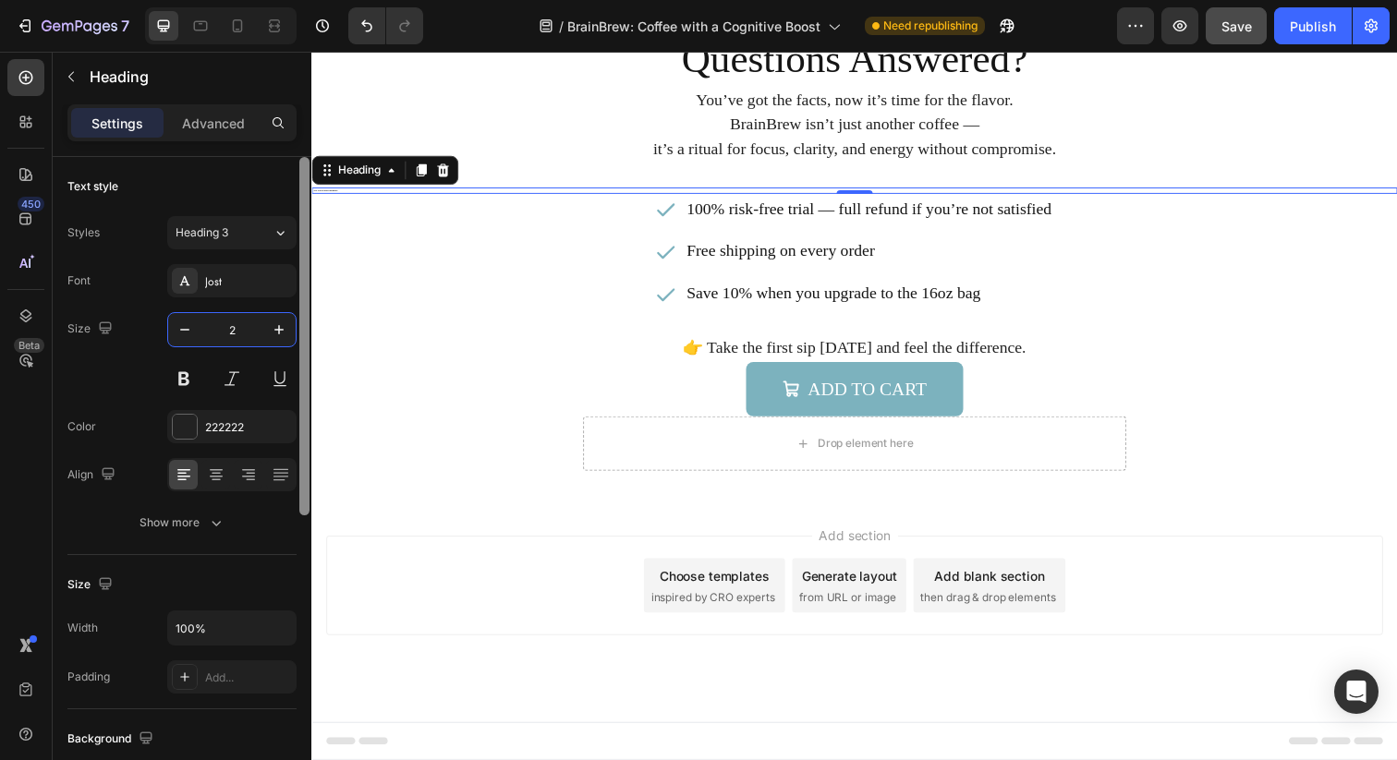
scroll to position [6126, 0]
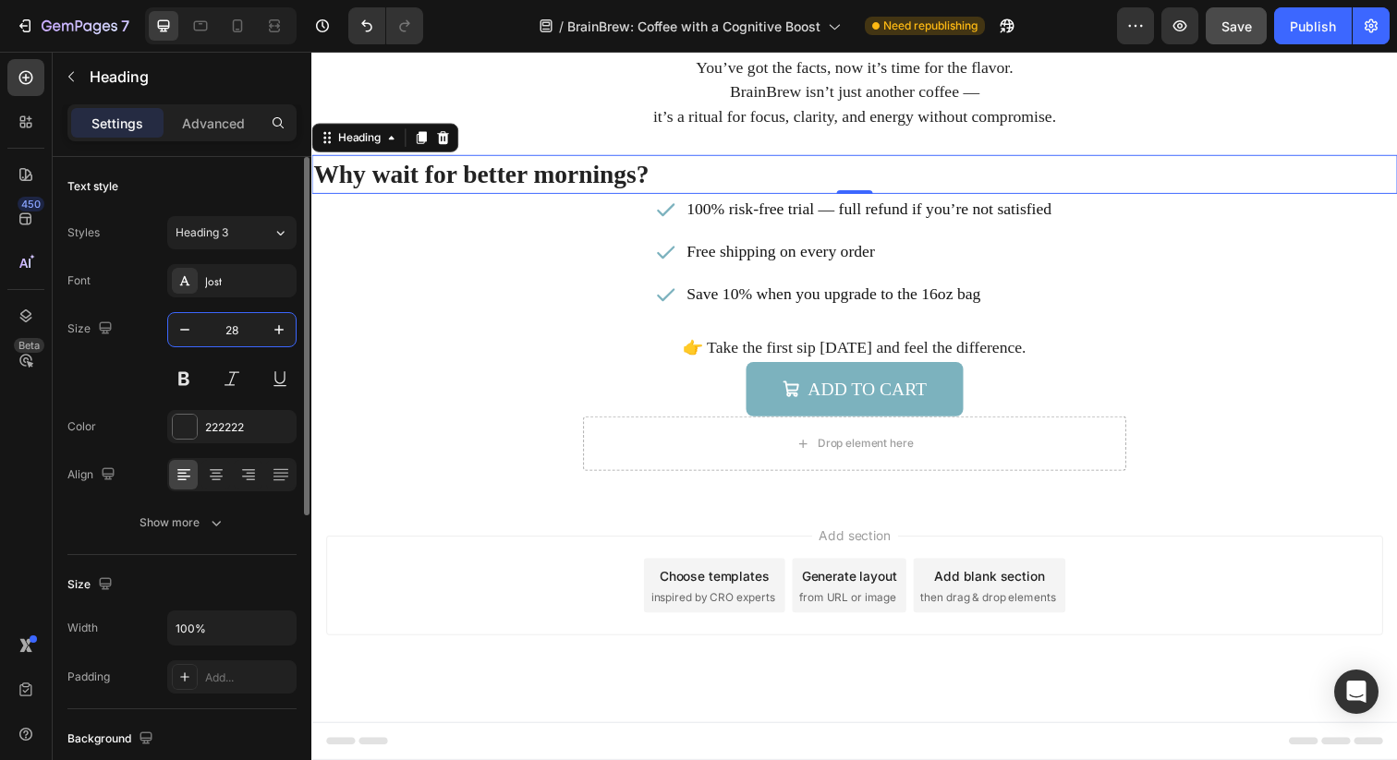
click at [236, 331] on input "28" at bounding box center [231, 329] width 61 height 33
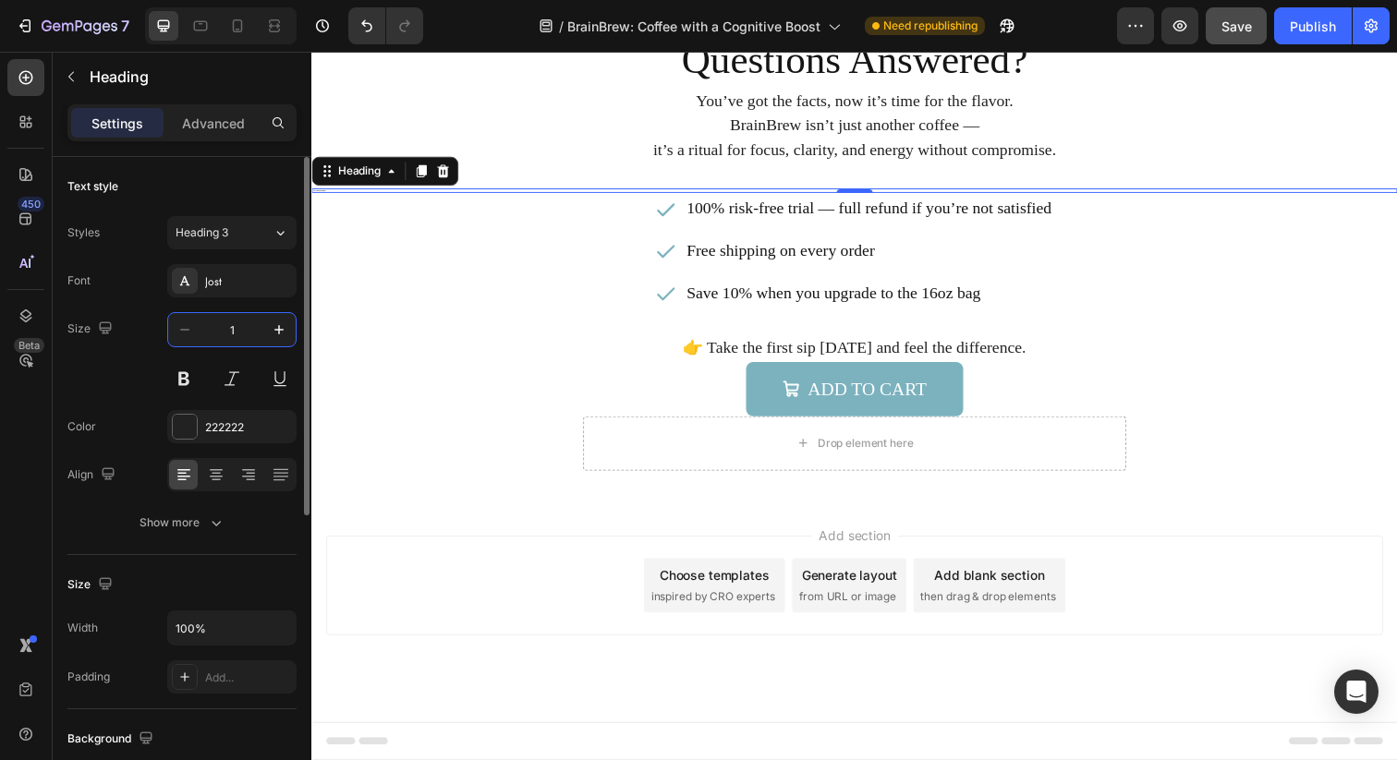
scroll to position [6113, 0]
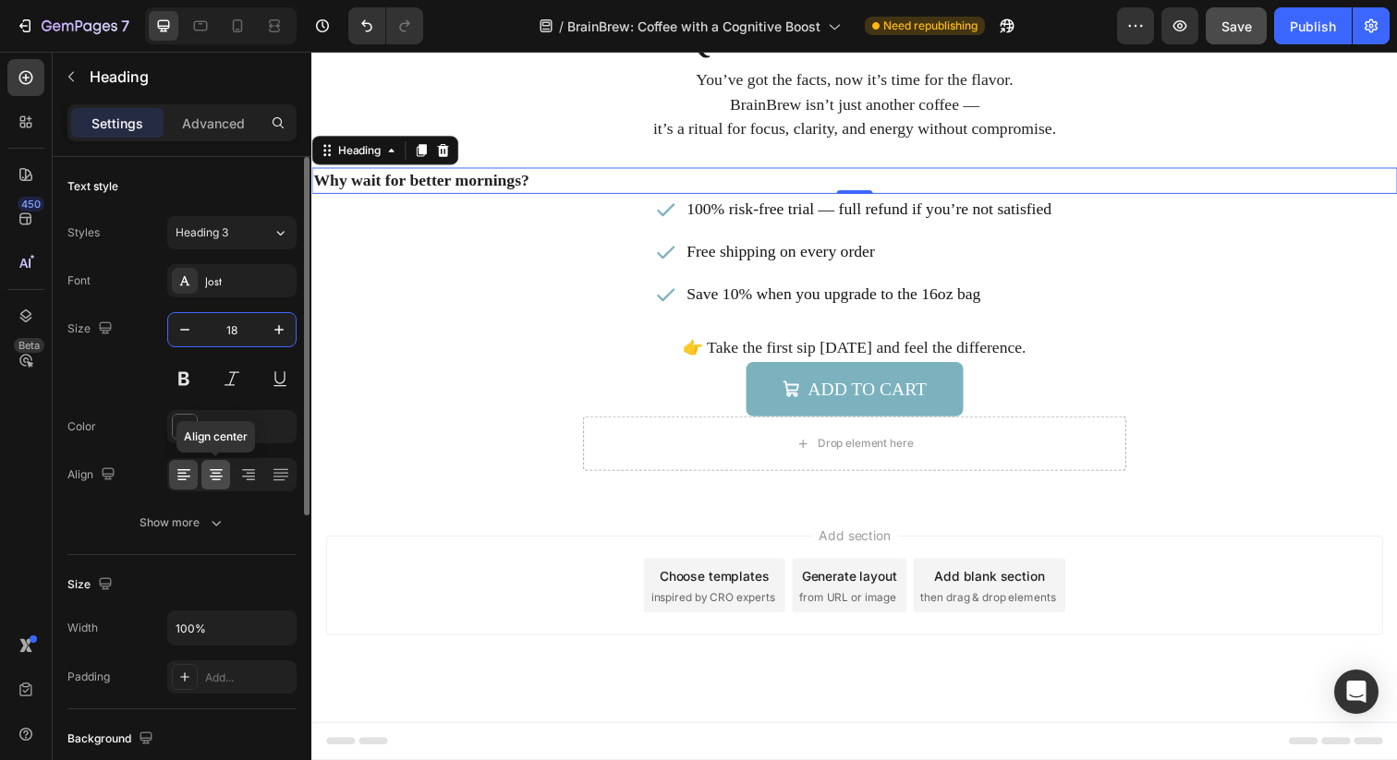
type input "18"
click at [216, 473] on icon at bounding box center [216, 474] width 9 height 2
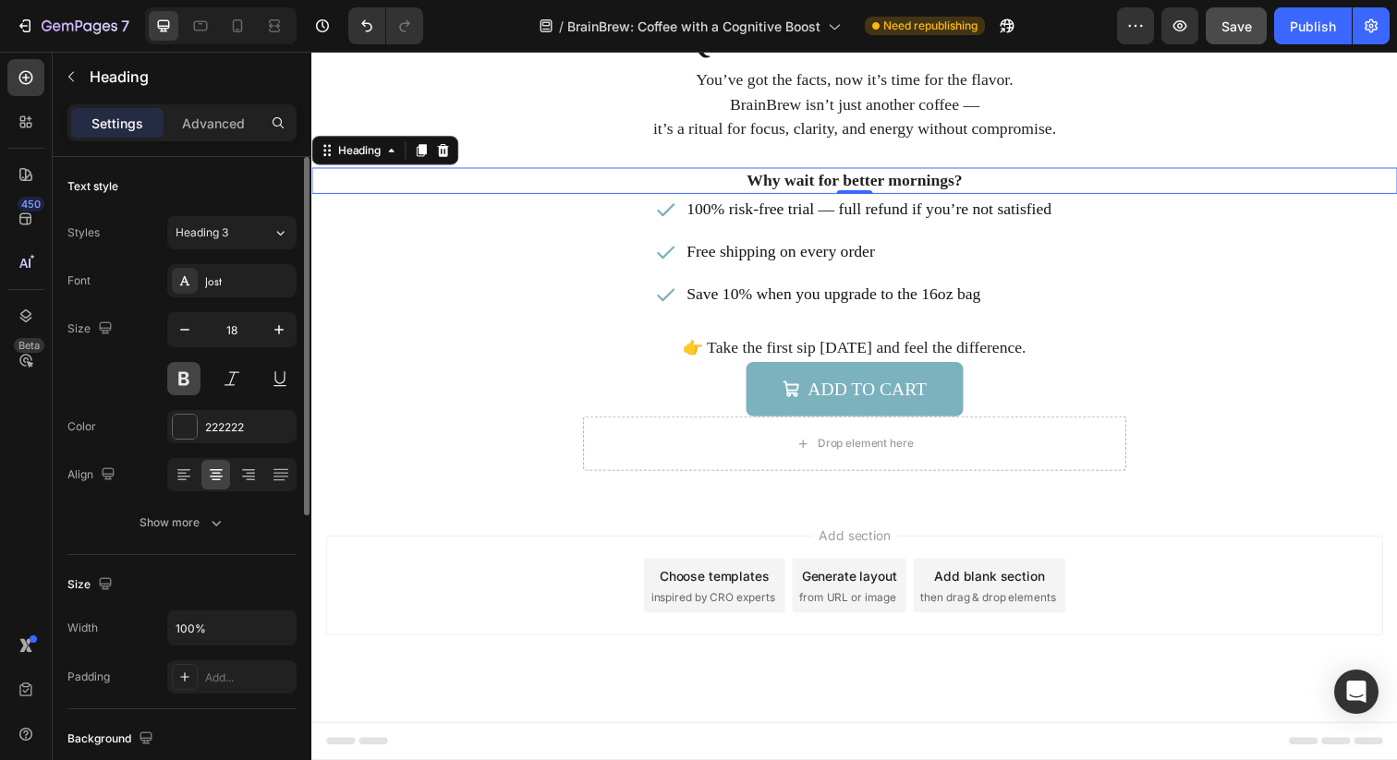
click at [187, 387] on button at bounding box center [183, 378] width 33 height 33
click at [862, 188] on h2 "Why wait for better mornings?" at bounding box center [865, 183] width 1108 height 27
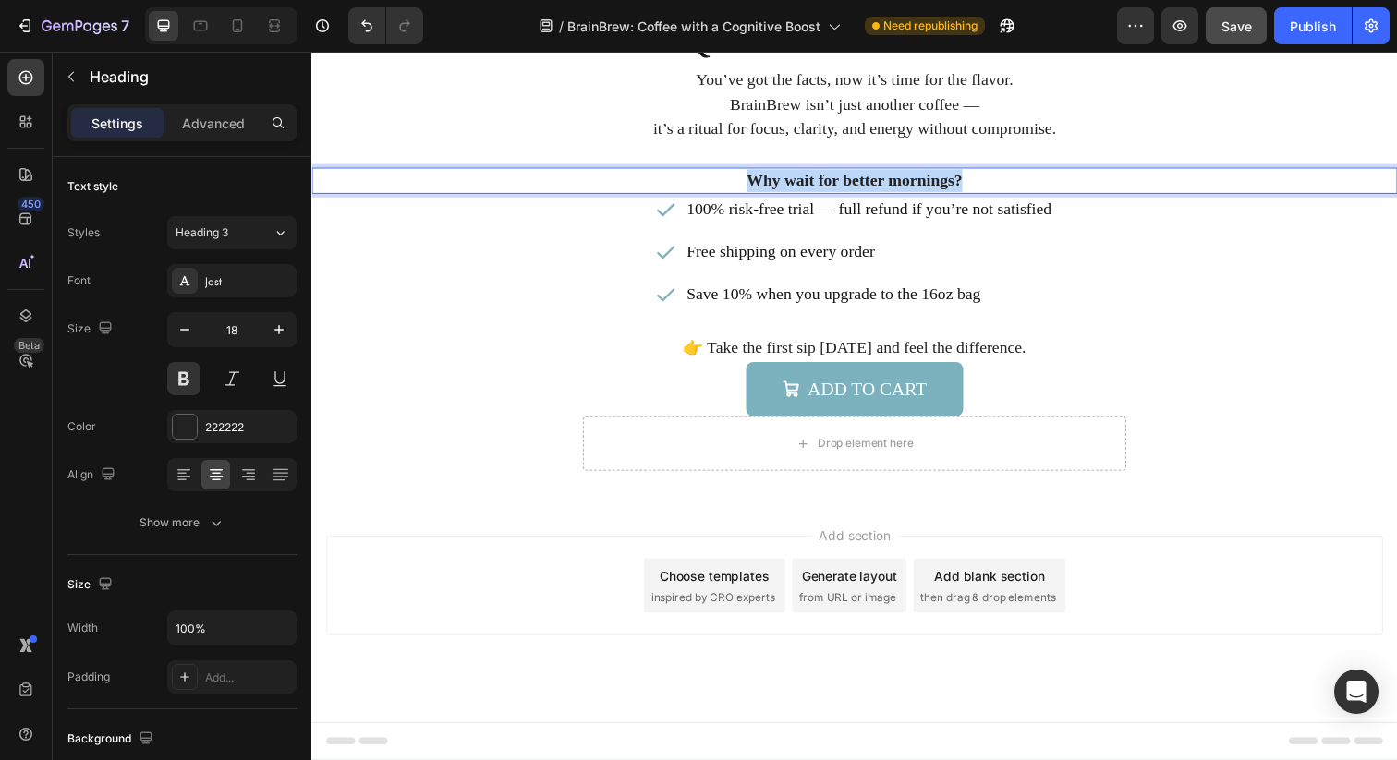
click at [862, 188] on p "Why wait for better mornings?" at bounding box center [865, 183] width 1105 height 23
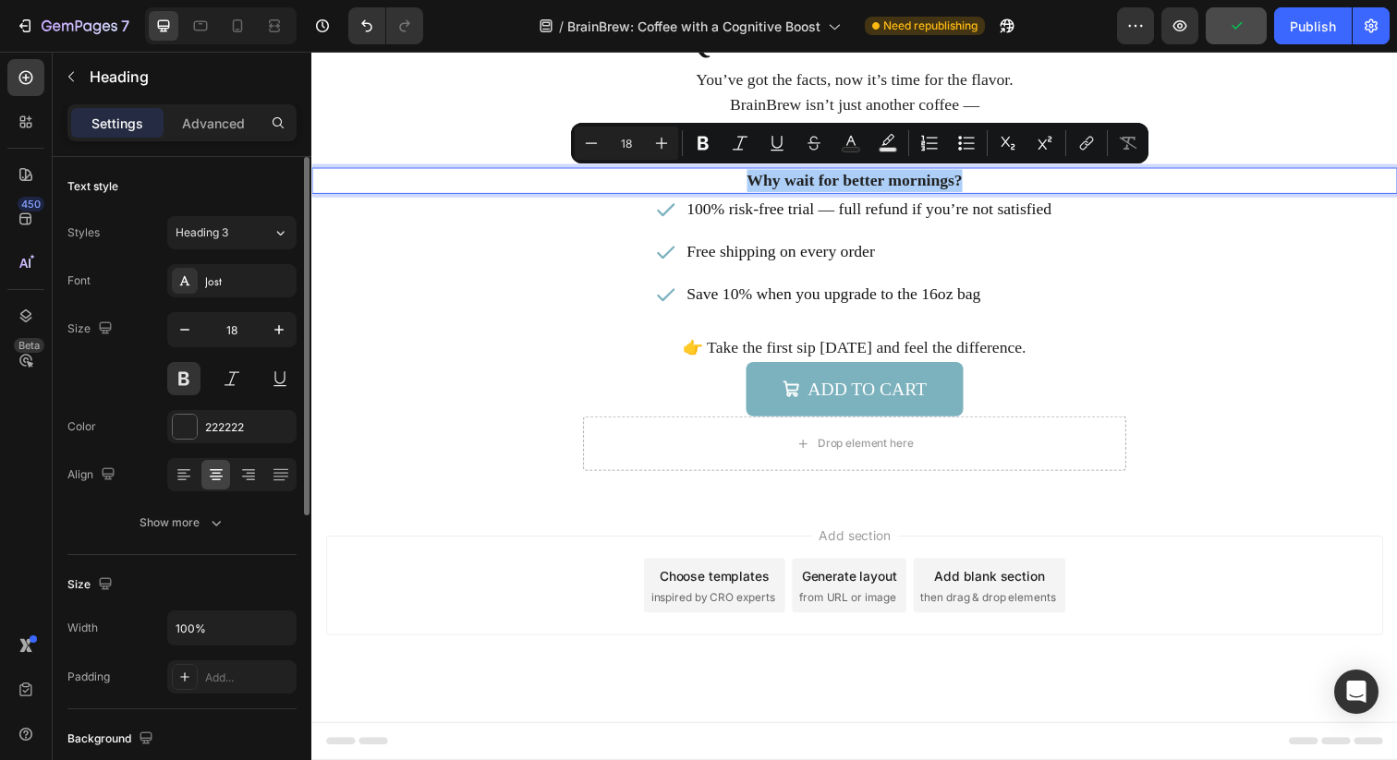
click at [154, 382] on div "Size 18" at bounding box center [181, 353] width 229 height 83
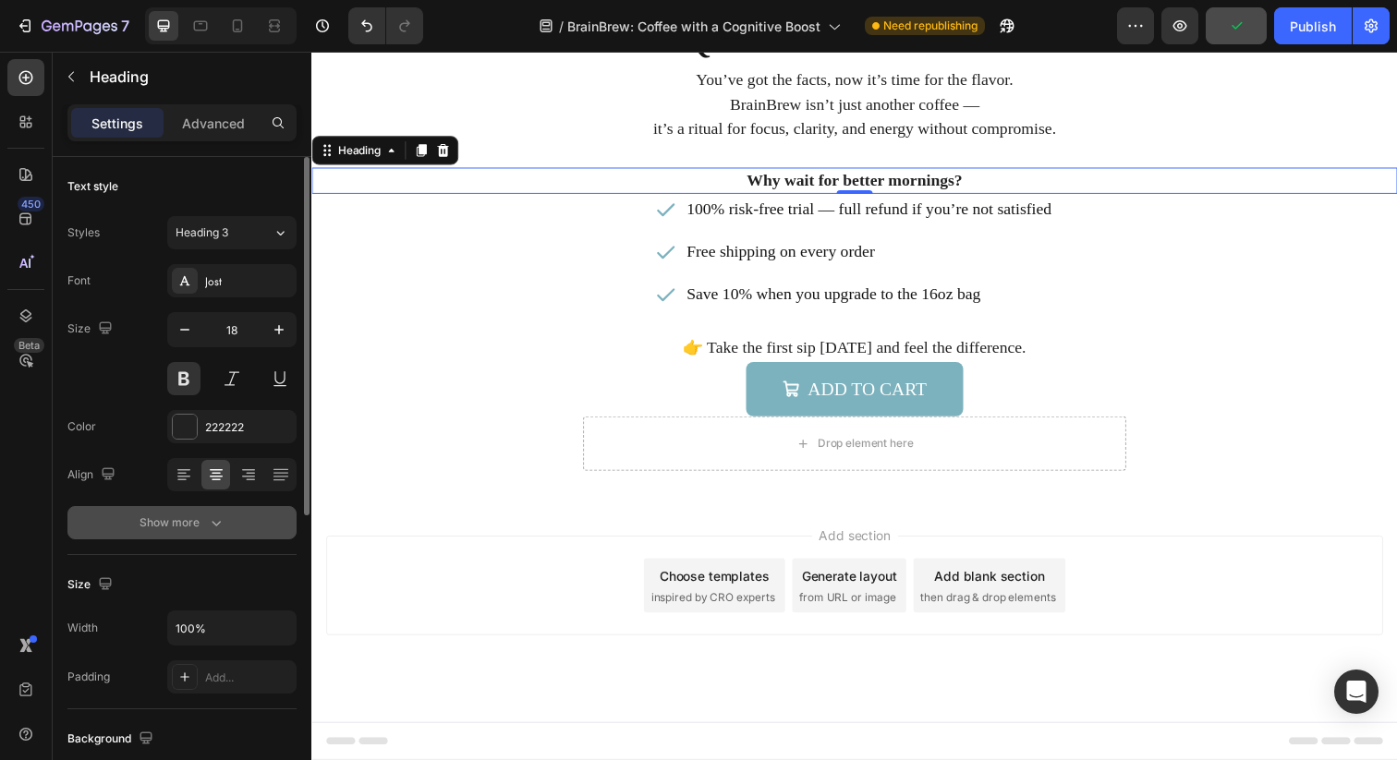
click at [217, 528] on icon "button" at bounding box center [216, 523] width 18 height 18
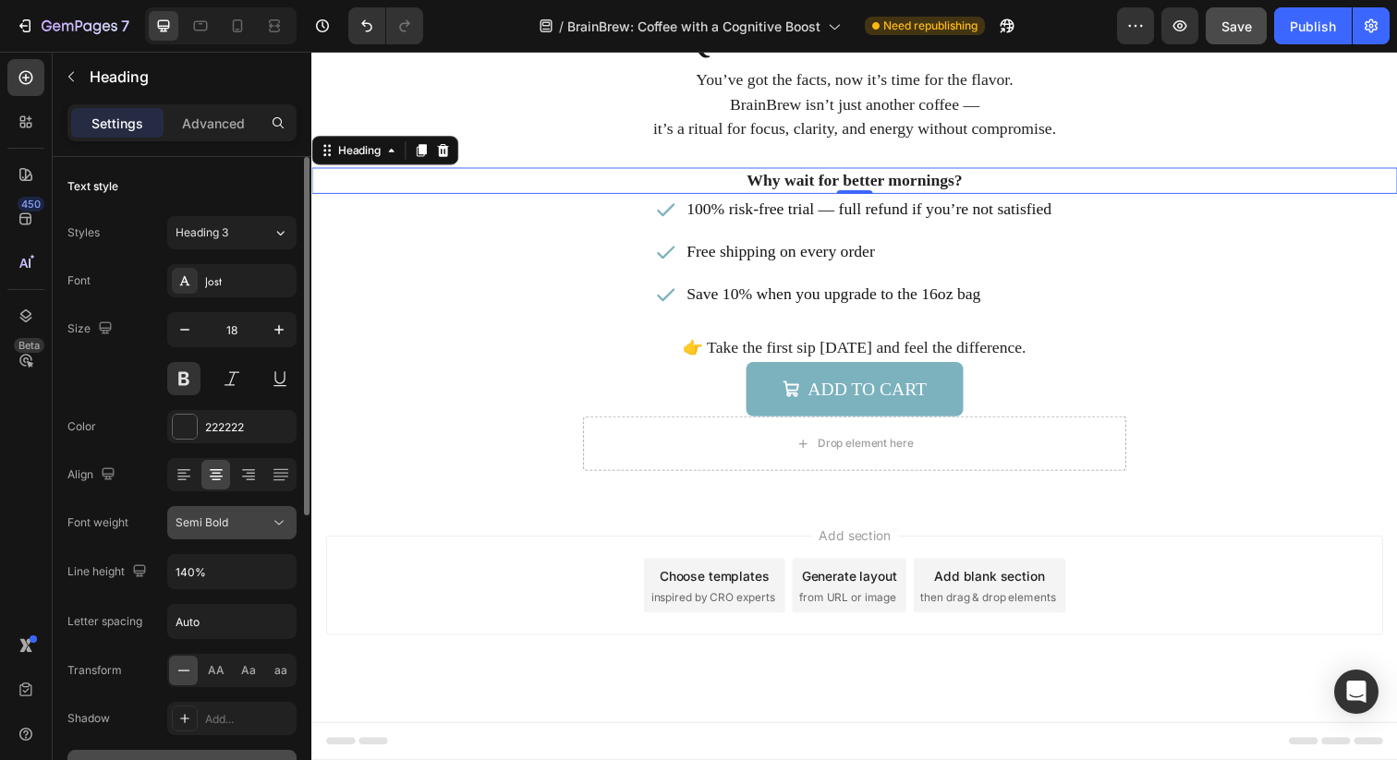
click at [254, 525] on div "Semi Bold" at bounding box center [223, 523] width 94 height 17
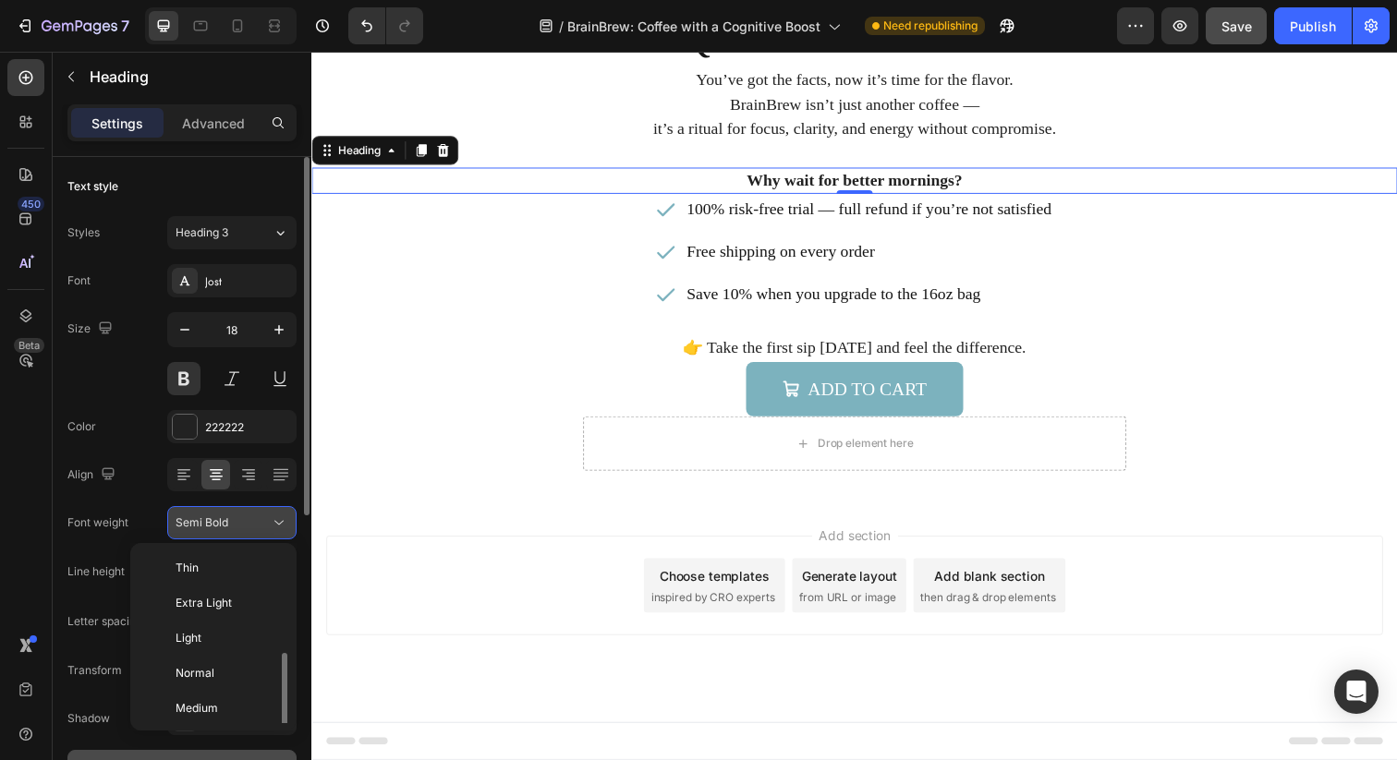
scroll to position [67, 0]
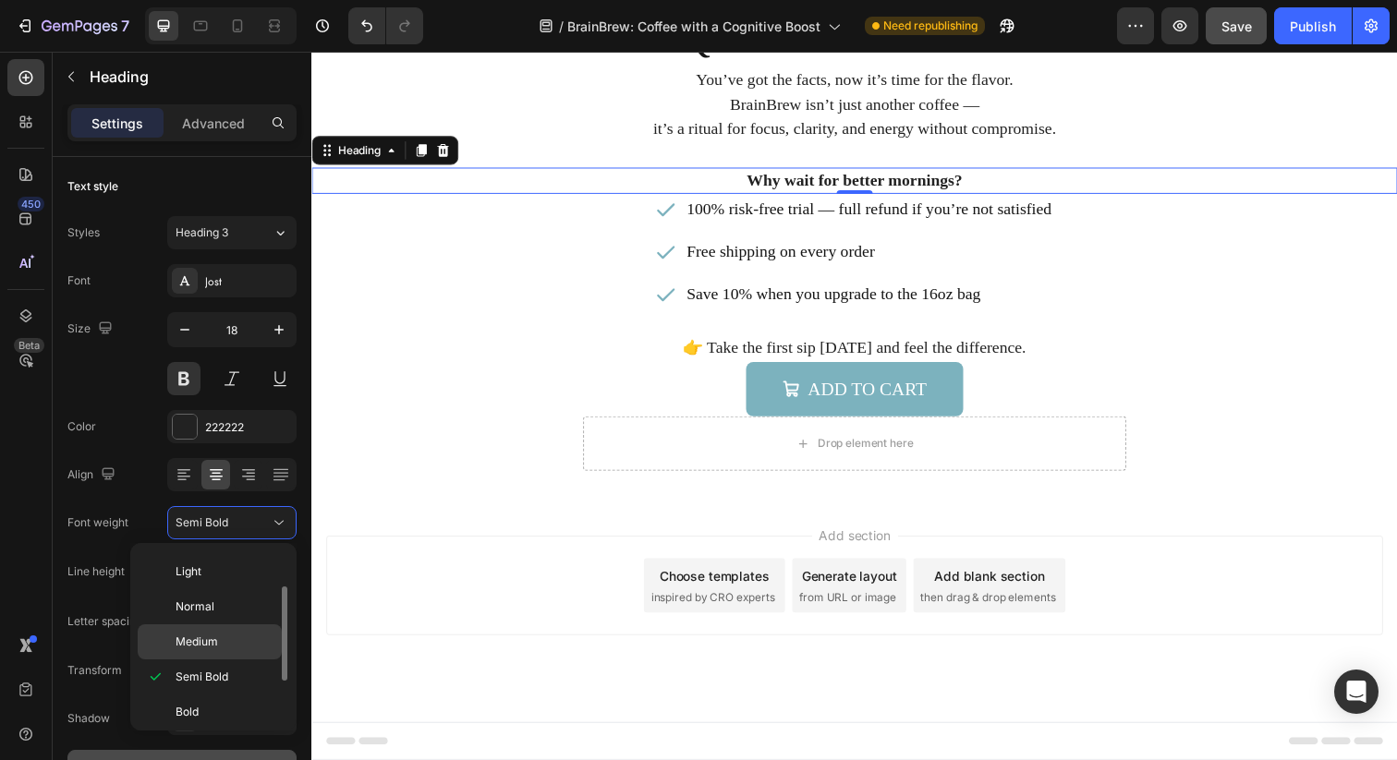
click at [222, 634] on p "Medium" at bounding box center [225, 642] width 98 height 17
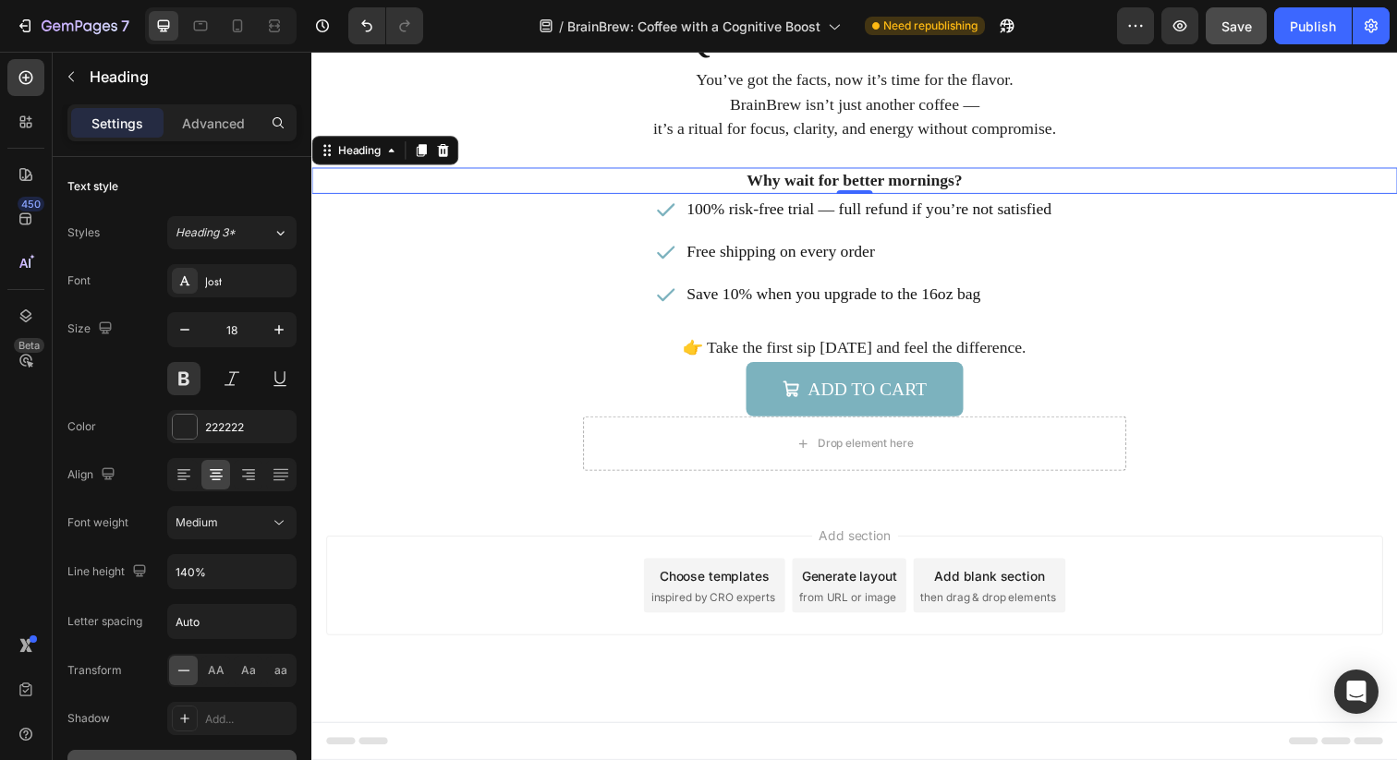
click at [992, 177] on p "Why wait for better mornings?" at bounding box center [865, 183] width 1105 height 23
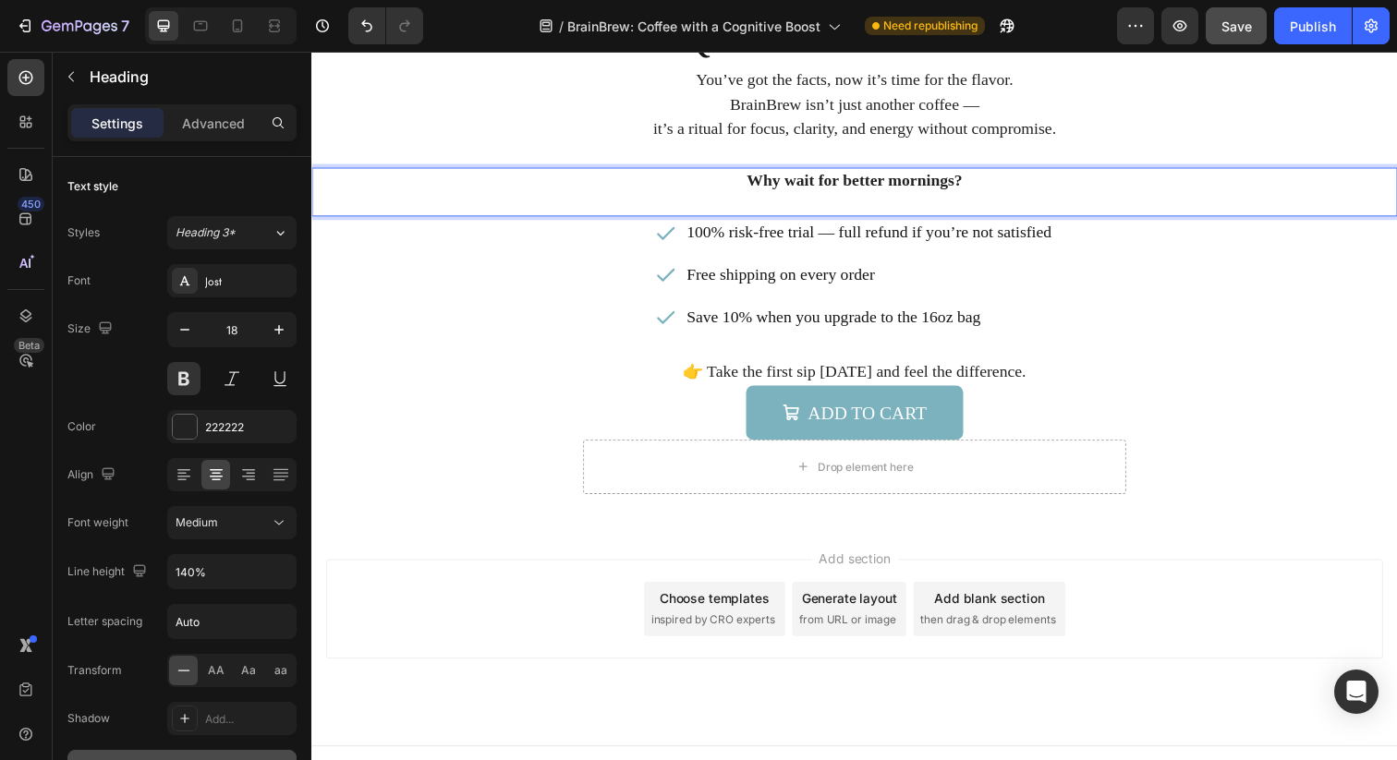
click at [1040, 295] on div "Free shipping on every order" at bounding box center [880, 279] width 378 height 32
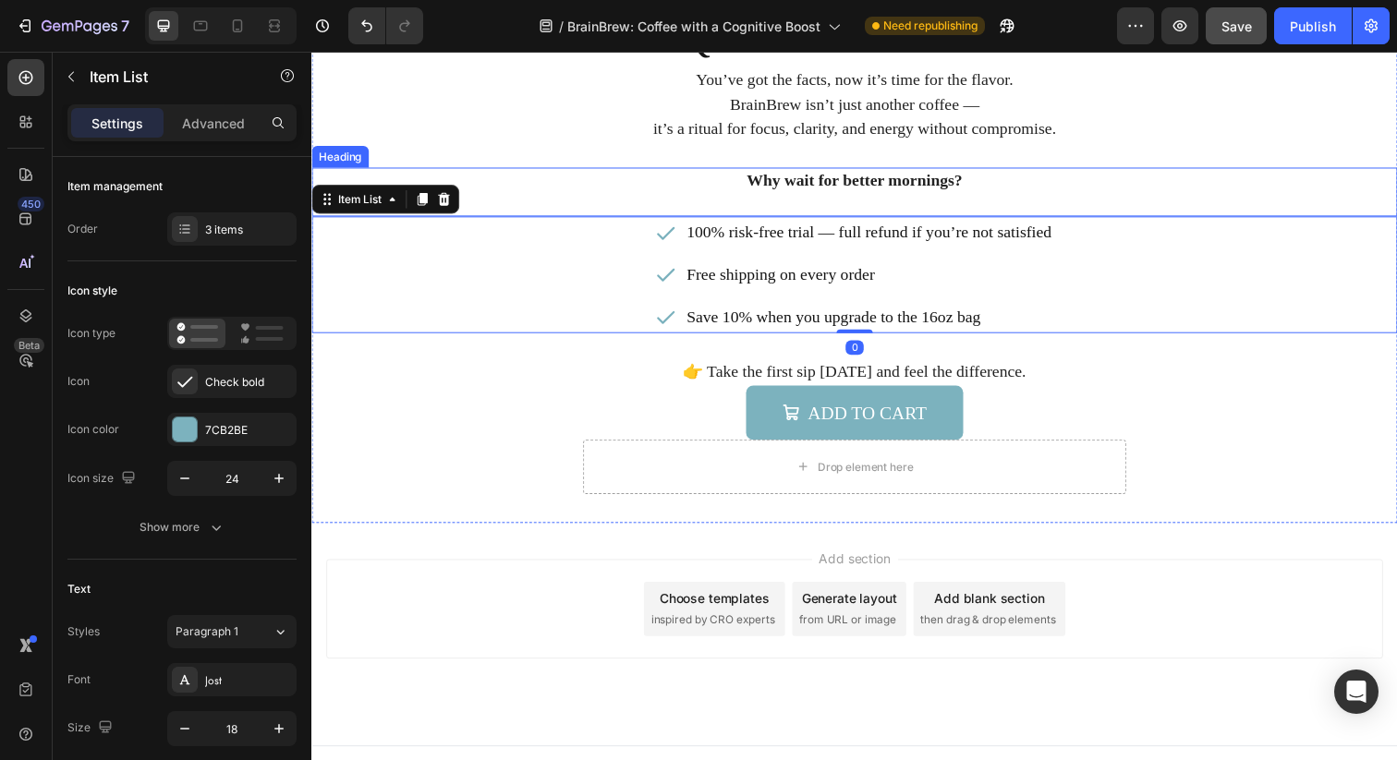
click at [1048, 191] on p "Why wait for better mornings?" at bounding box center [865, 195] width 1105 height 46
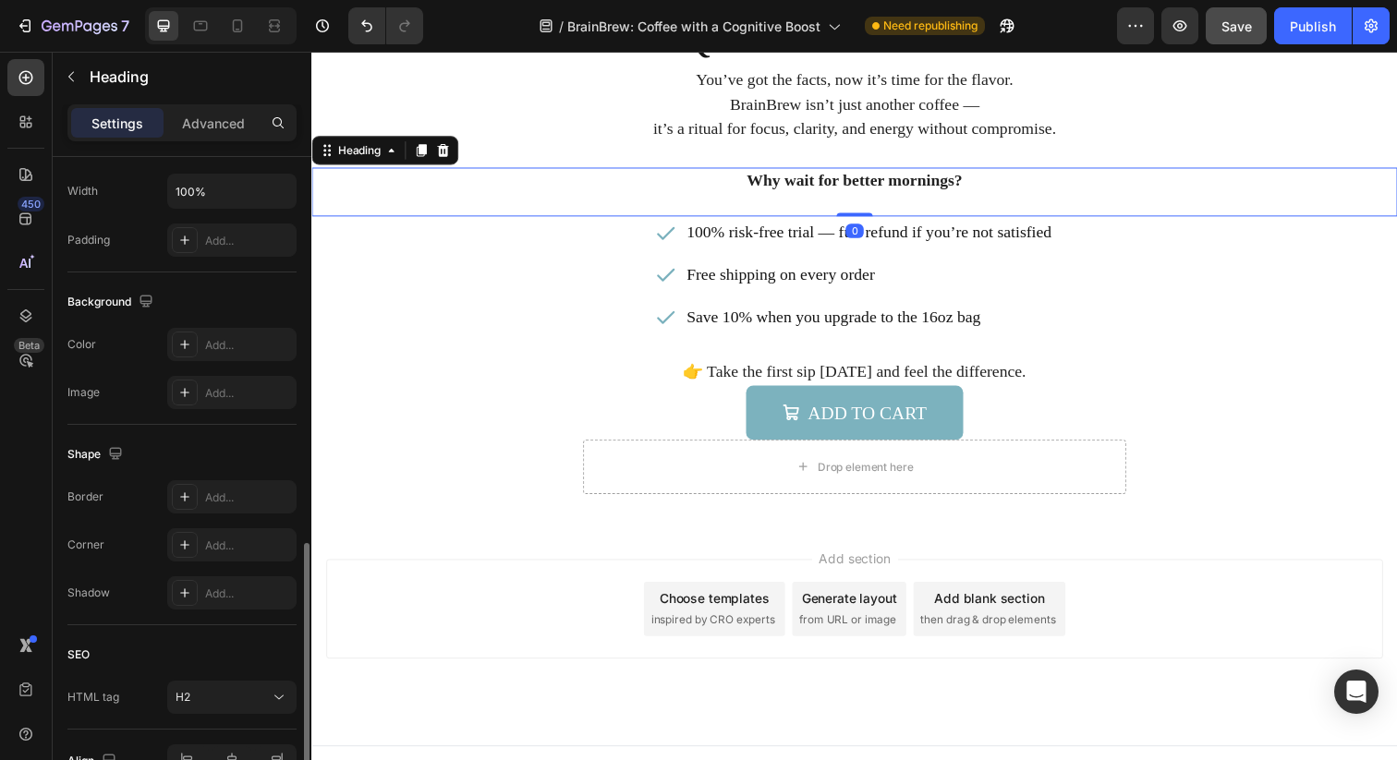
scroll to position [543, 0]
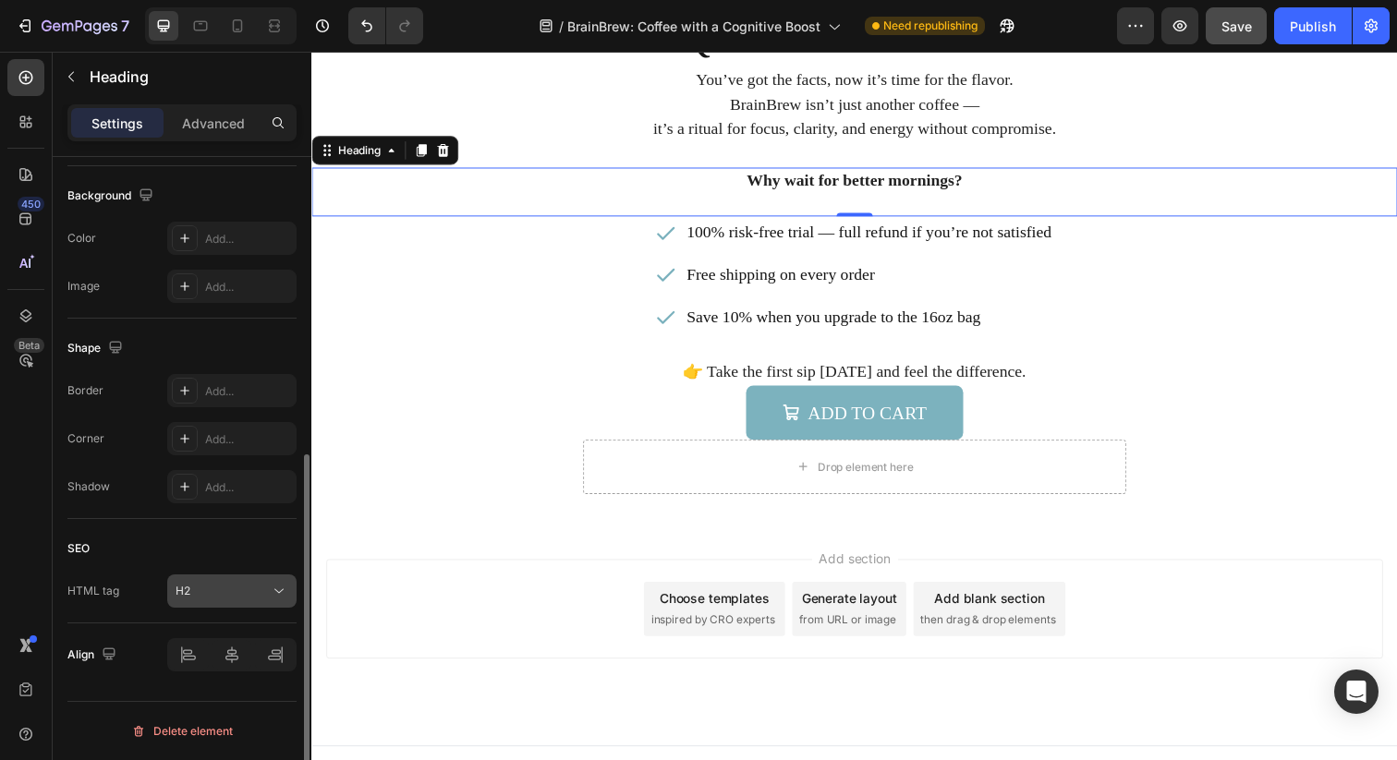
click at [252, 583] on div "H2" at bounding box center [223, 591] width 94 height 17
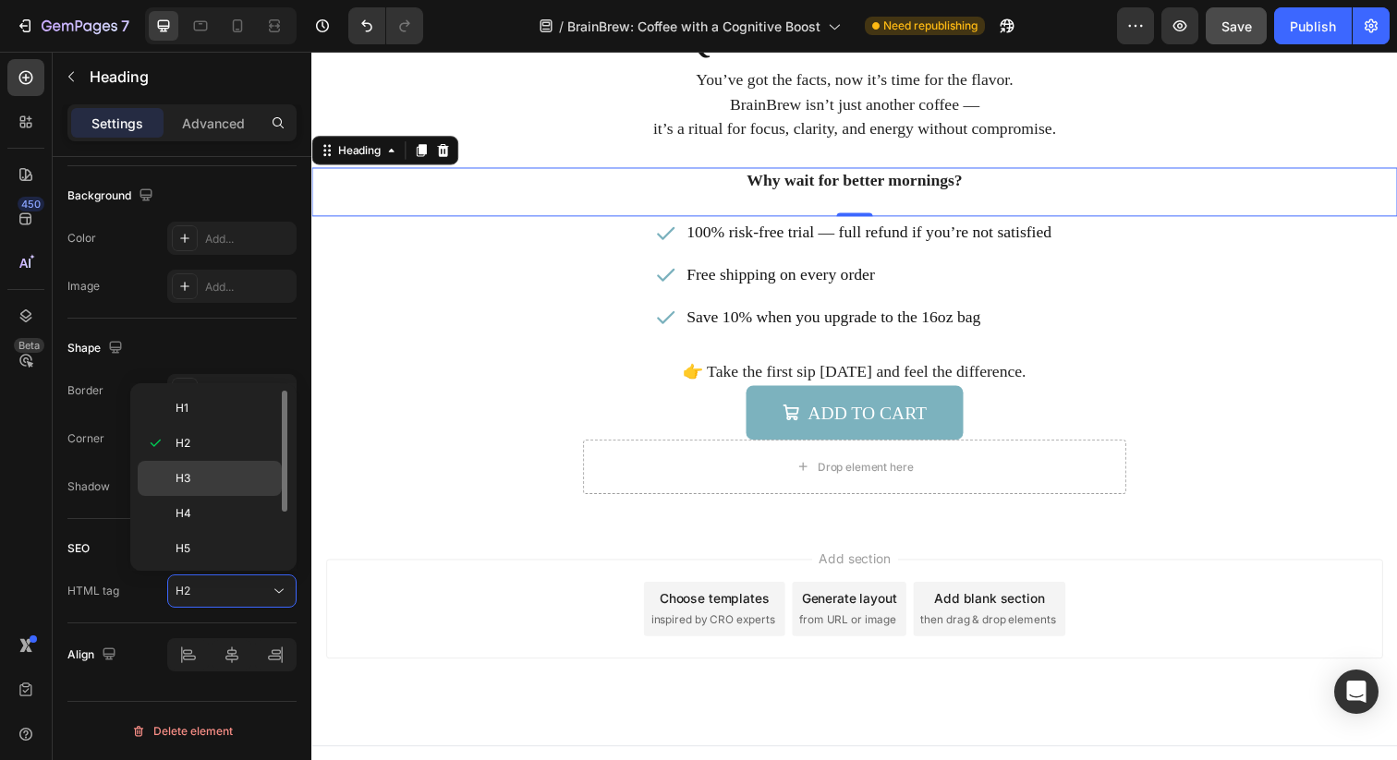
click at [211, 481] on p "H3" at bounding box center [225, 478] width 98 height 17
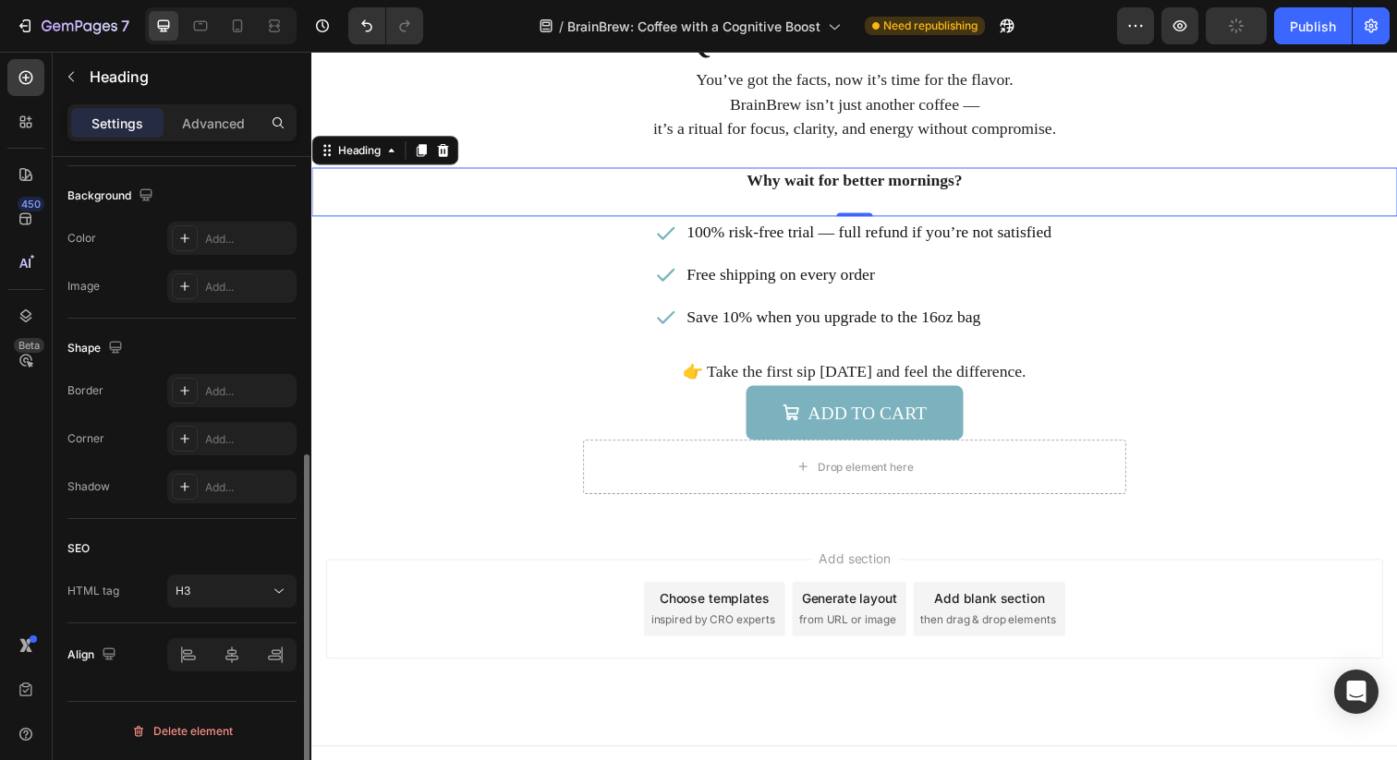
click at [112, 531] on div "SEO HTML tag H3" at bounding box center [181, 571] width 229 height 104
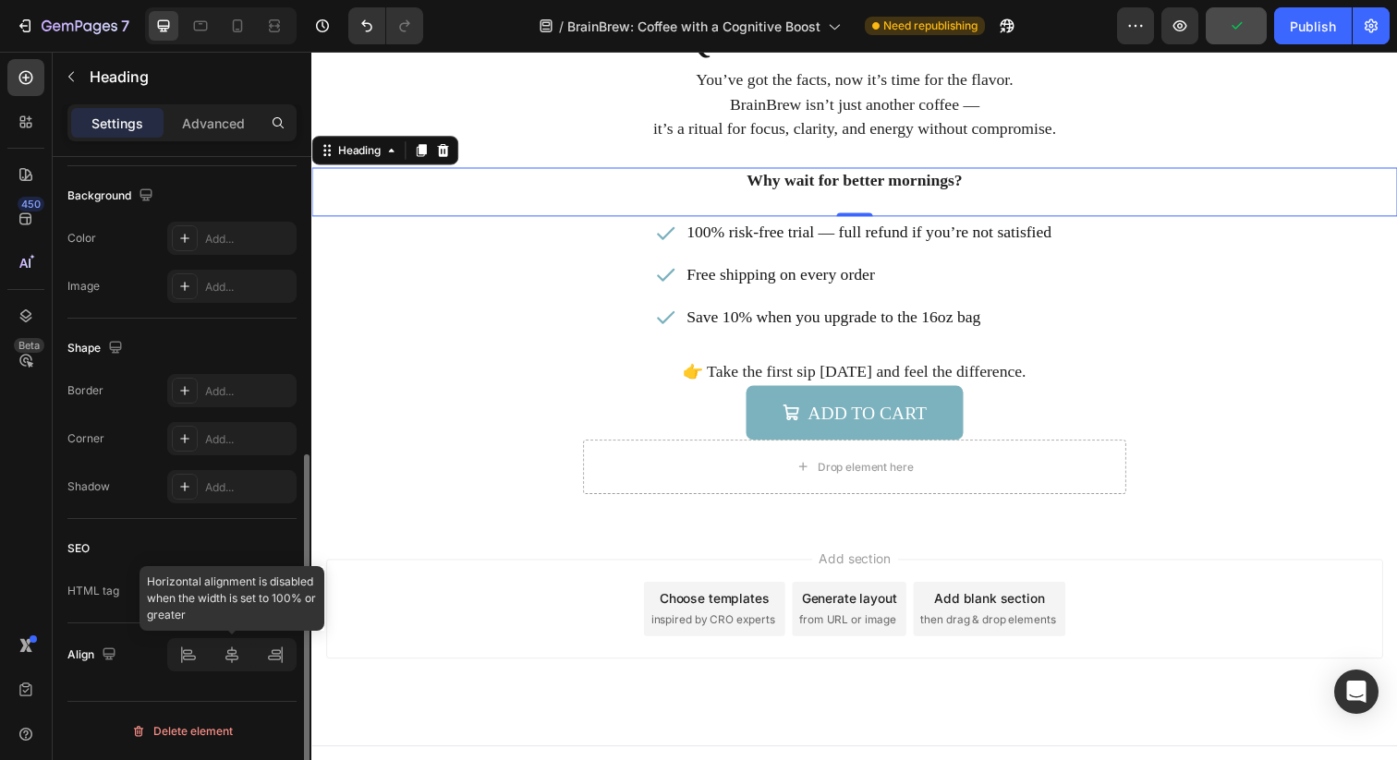
click at [227, 654] on div at bounding box center [231, 654] width 129 height 33
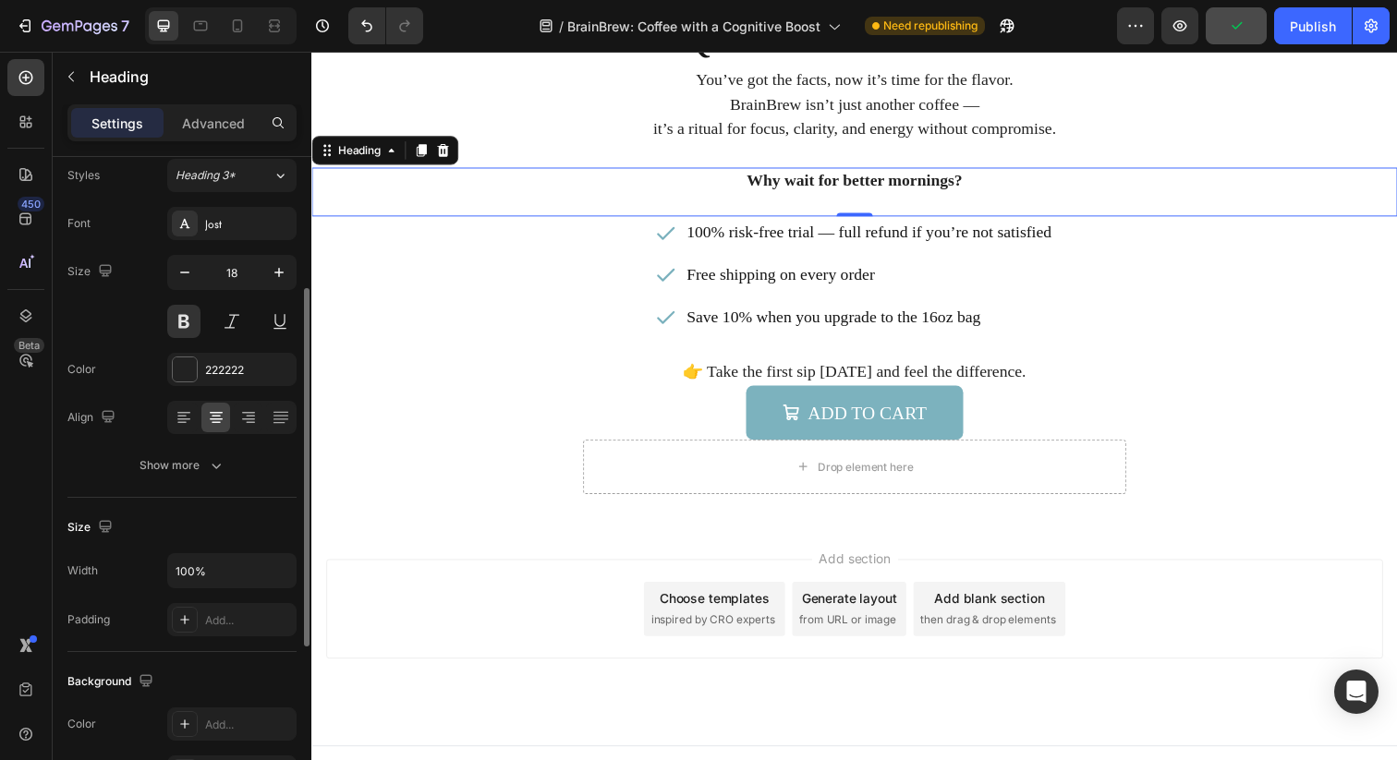
scroll to position [0, 0]
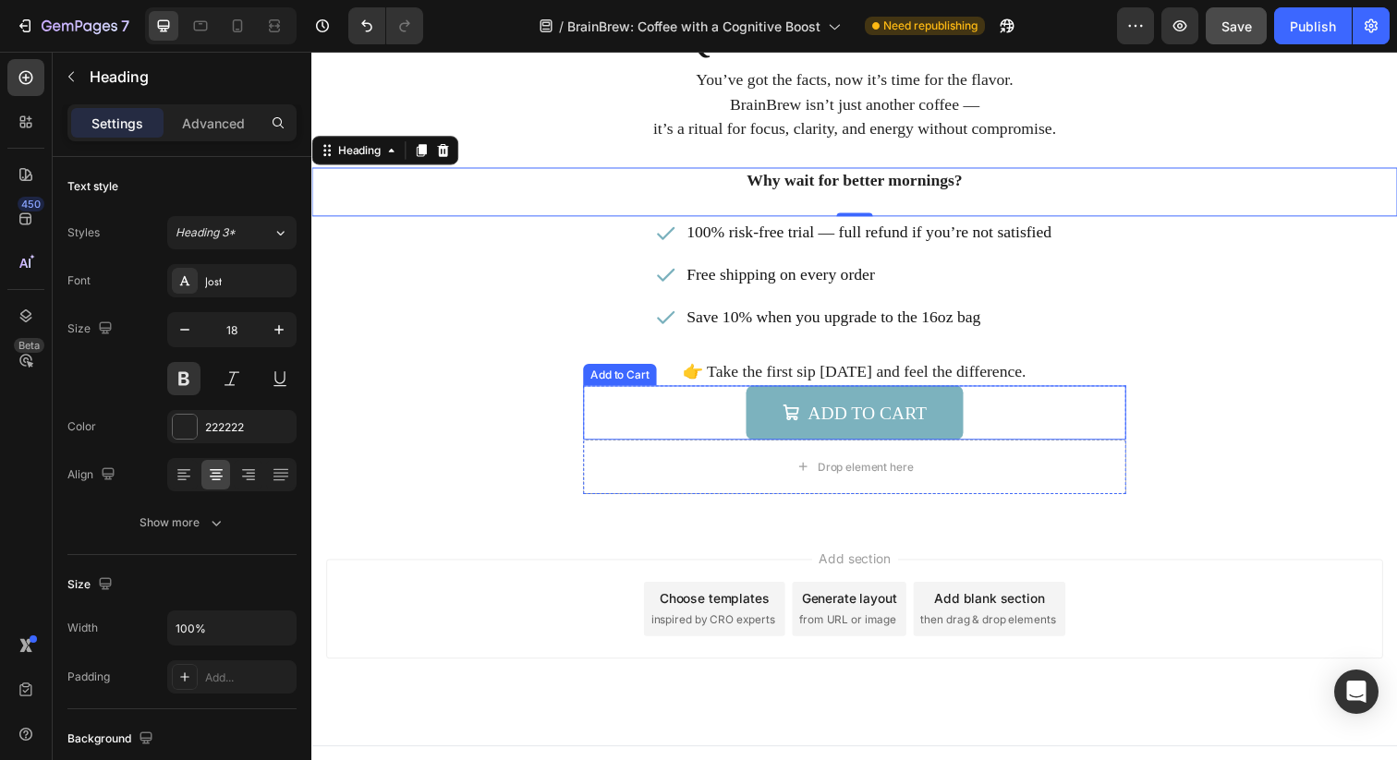
click at [1016, 412] on div "Add to cart Add to Cart" at bounding box center [865, 420] width 554 height 55
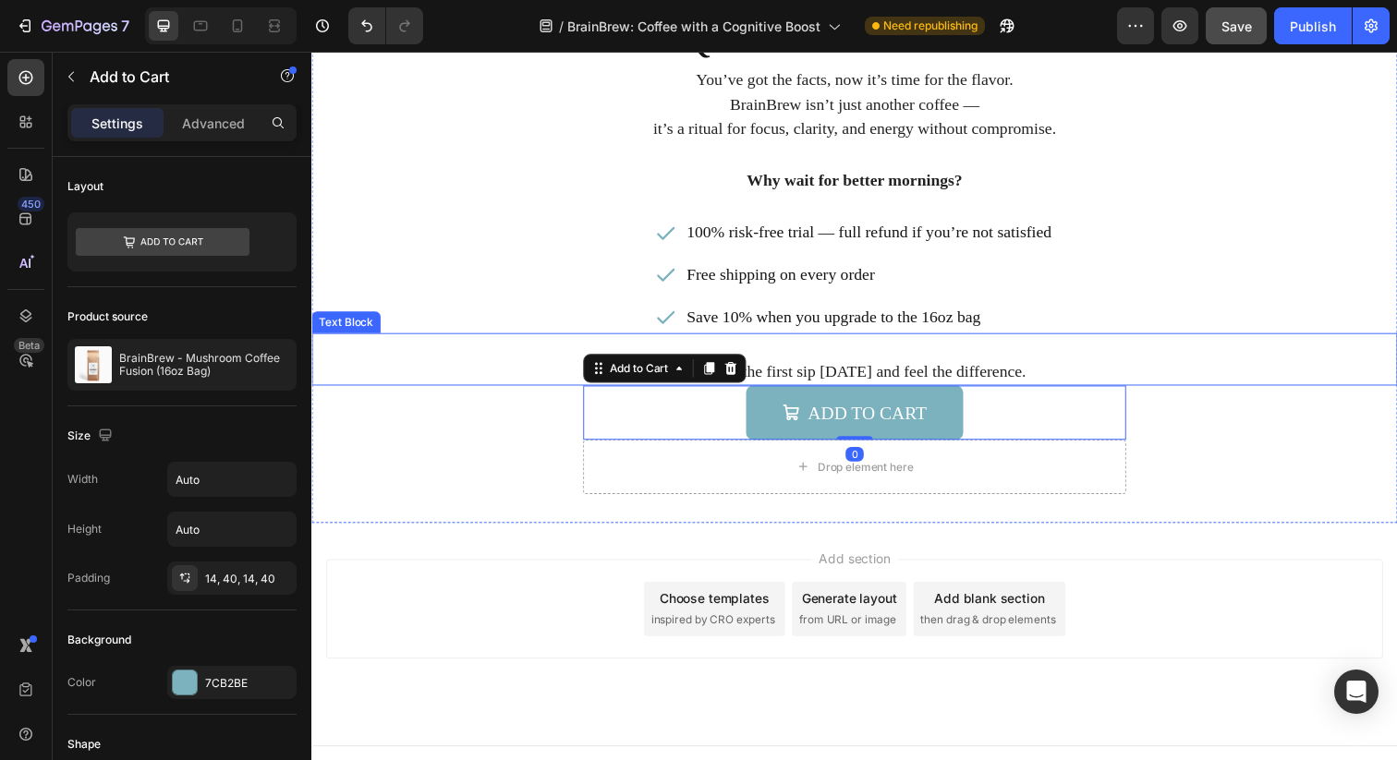
click at [987, 371] on p "👉 Take the first sip [DATE] and feel the difference." at bounding box center [865, 378] width 1105 height 25
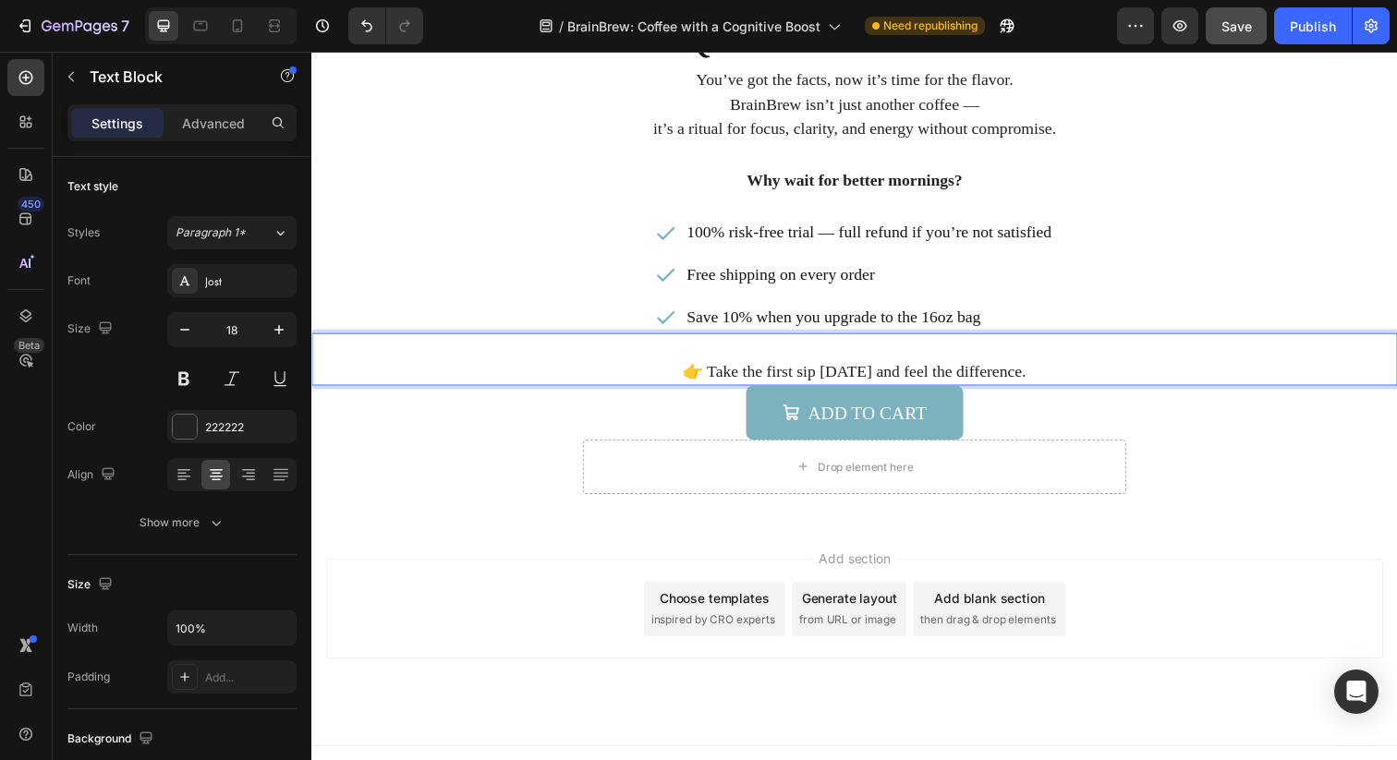
click at [1040, 384] on p "👉 Take the first sip [DATE] and feel the difference." at bounding box center [865, 378] width 1105 height 25
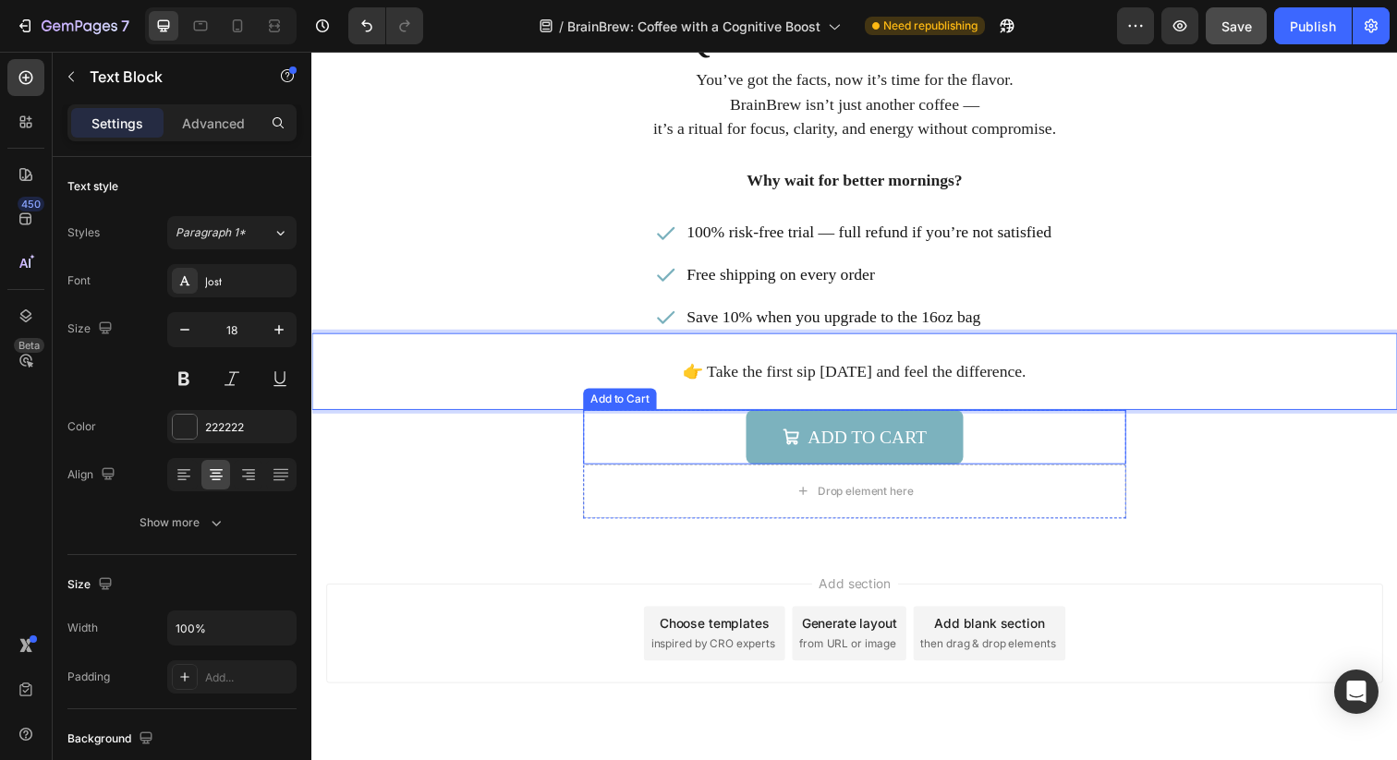
click at [1113, 428] on div "Add to cart Add to Cart" at bounding box center [865, 445] width 554 height 55
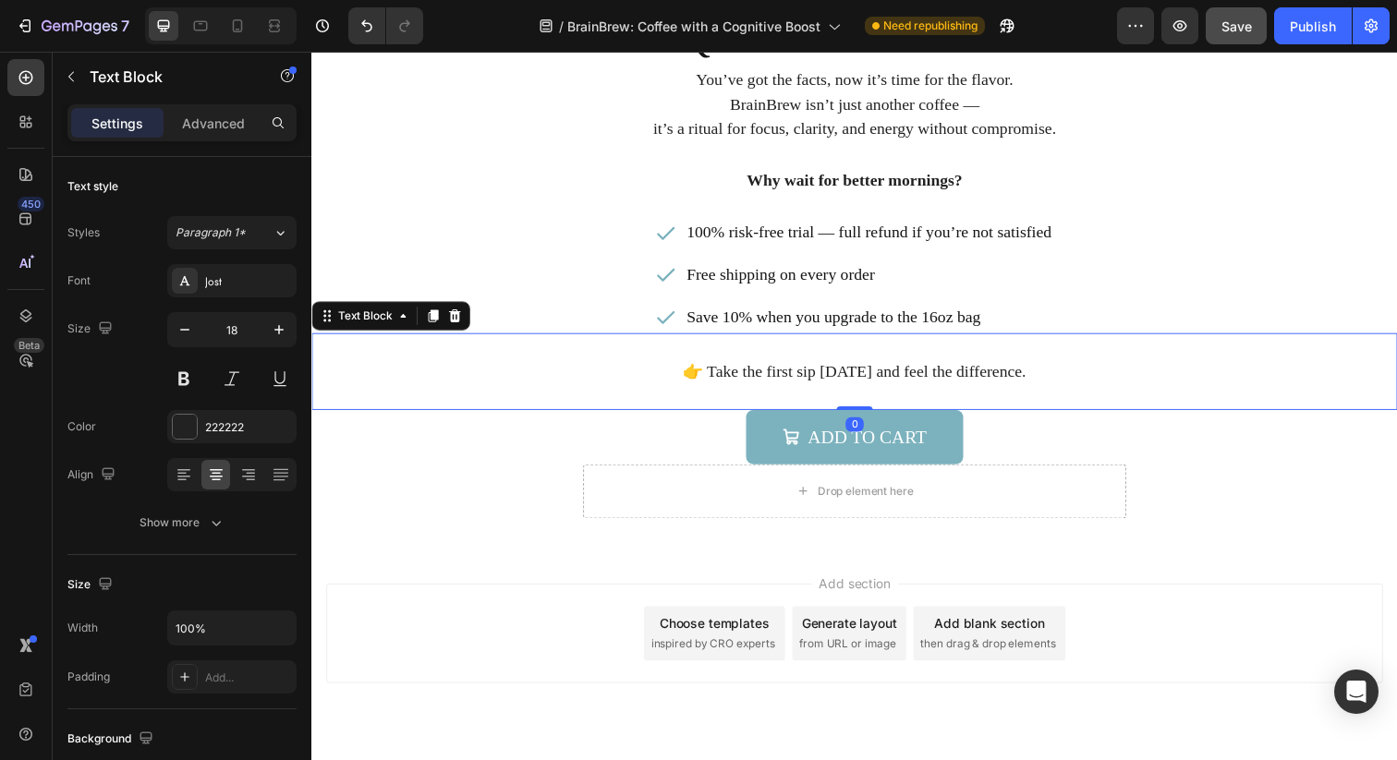
click at [1098, 378] on p "👉 Take the first sip [DATE] and feel the difference." at bounding box center [865, 378] width 1105 height 25
click at [430, 317] on icon at bounding box center [435, 321] width 10 height 13
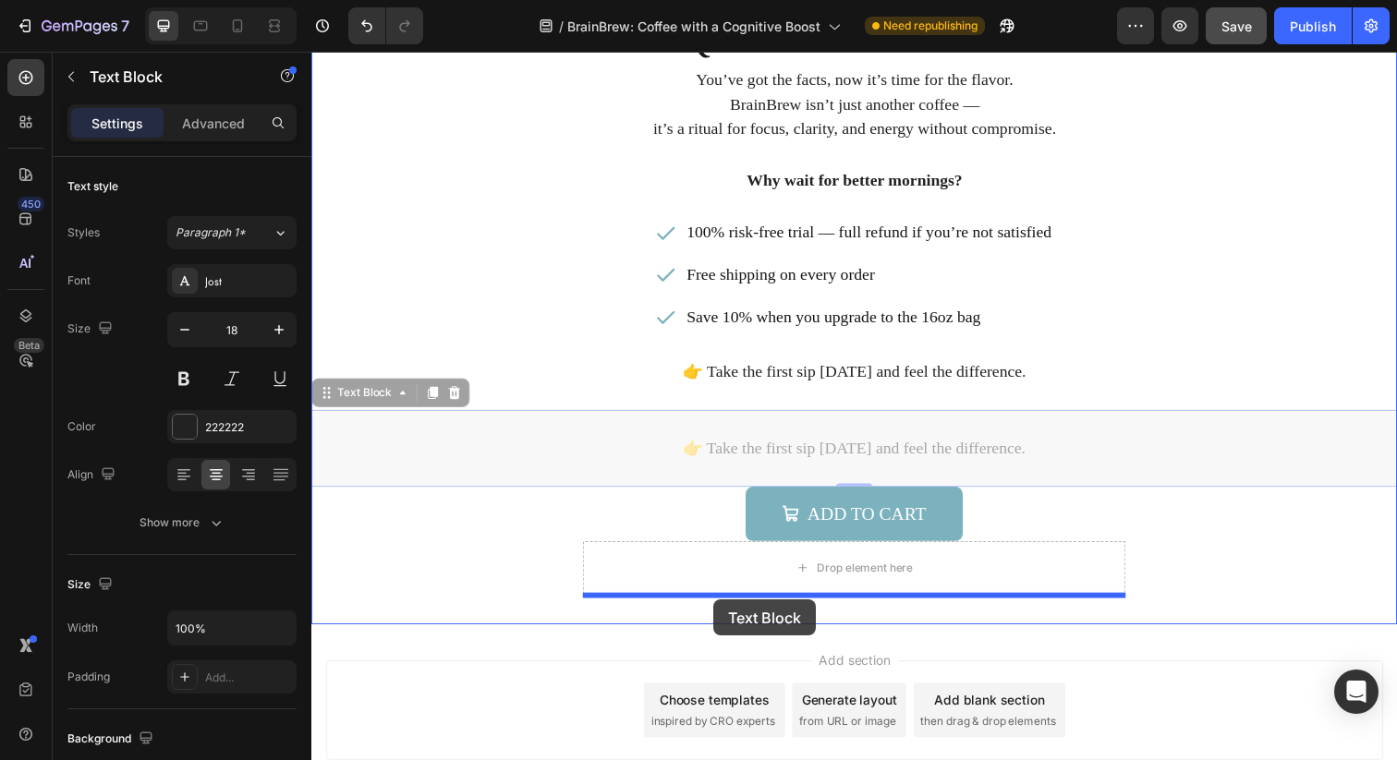
drag, startPoint x: 332, startPoint y: 405, endPoint x: 721, endPoint y: 612, distance: 441.3
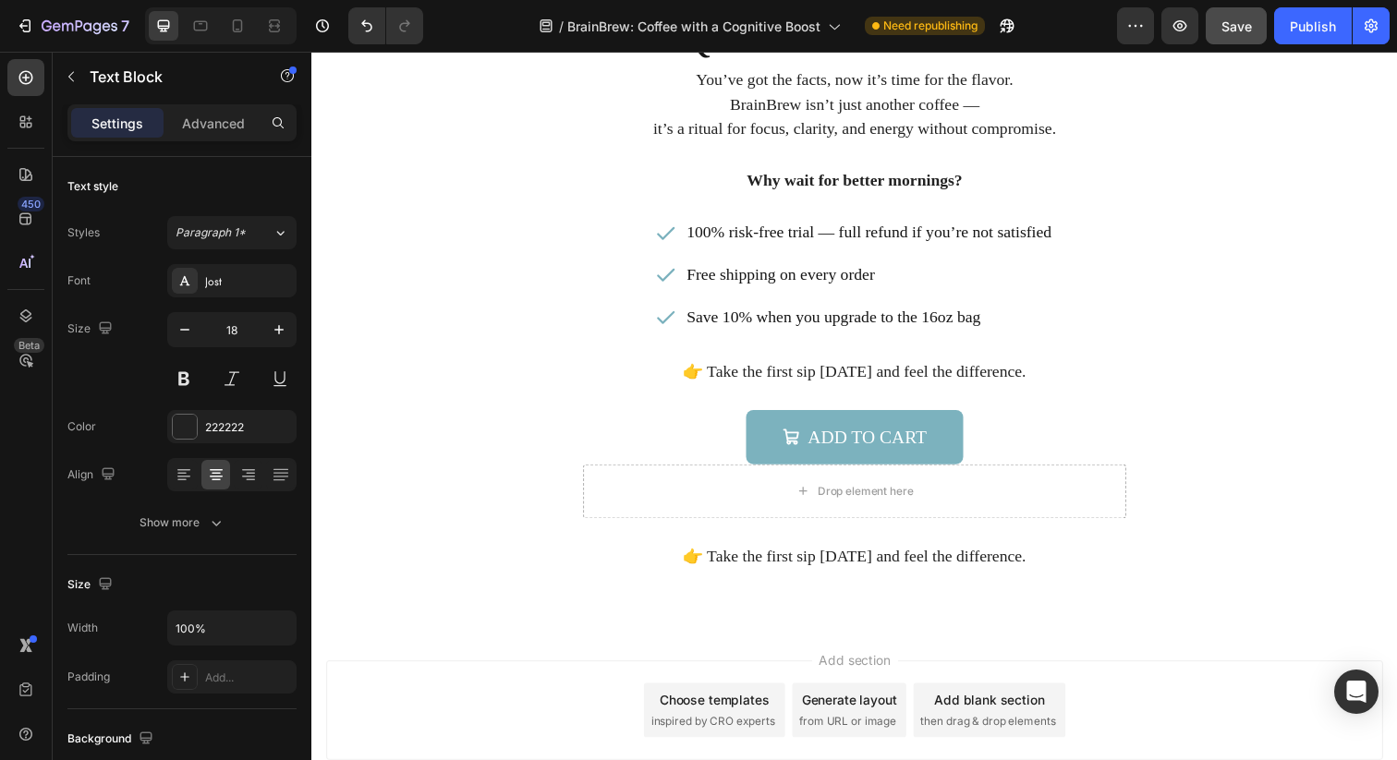
click at [798, 563] on p "👉 Take the first sip [DATE] and feel the difference." at bounding box center [865, 567] width 1105 height 25
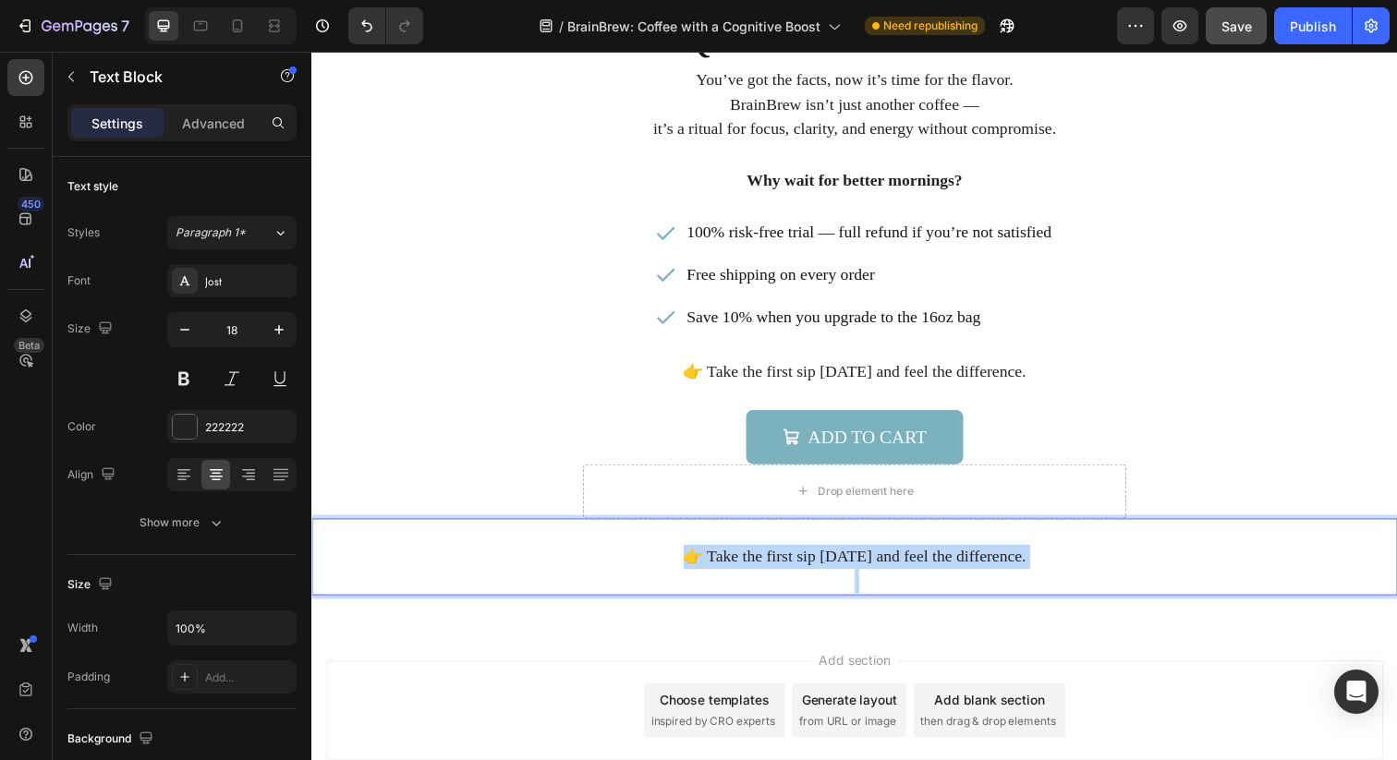
click at [798, 563] on p "👉 Take the first sip [DATE] and feel the difference." at bounding box center [865, 567] width 1105 height 25
click at [826, 545] on p "Rich Text Editor. Editing area: main" at bounding box center [865, 542] width 1105 height 25
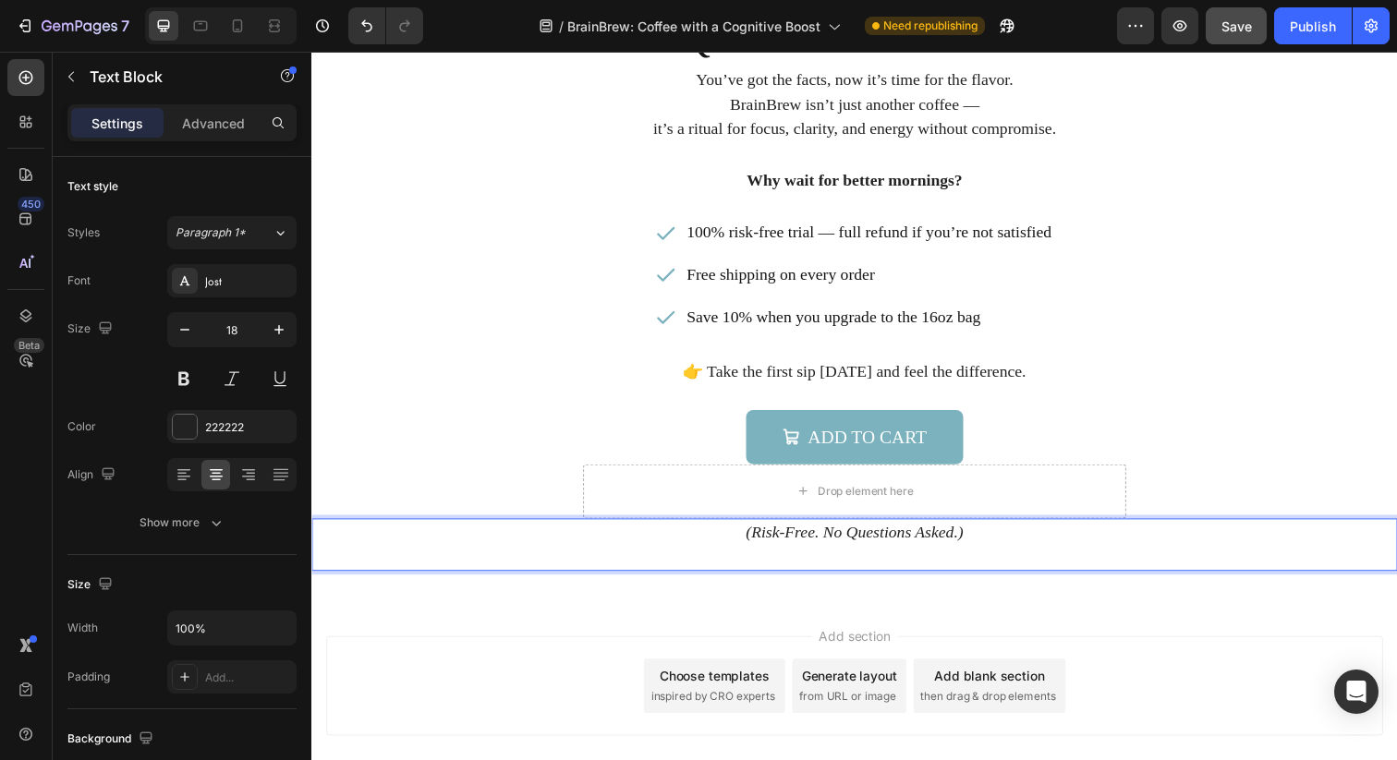
click at [912, 600] on div "Questions Answered? Heading You’ve got the facts, now it’s time for the flavor.…" at bounding box center [865, 296] width 1108 height 631
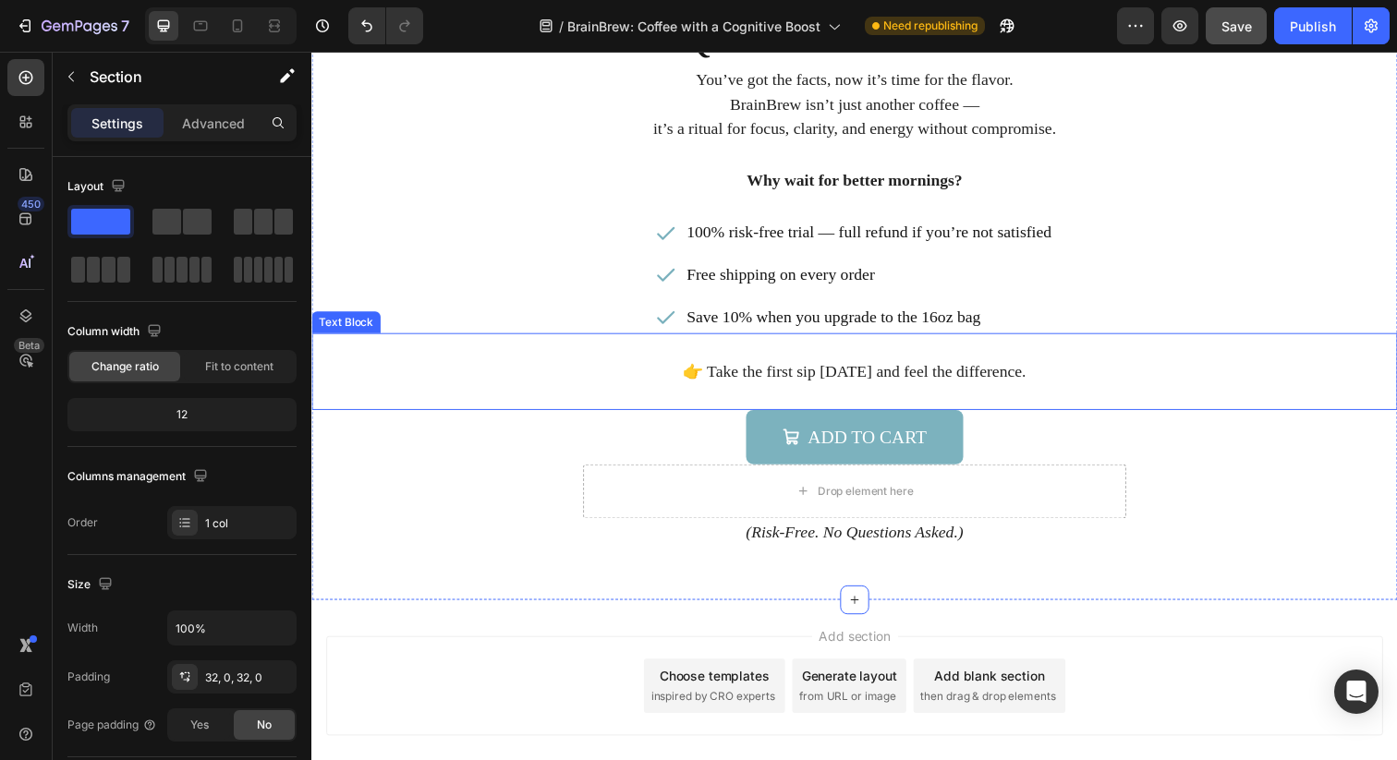
click at [997, 369] on p "👉 Take the first sip [DATE] and feel the difference." at bounding box center [865, 378] width 1105 height 25
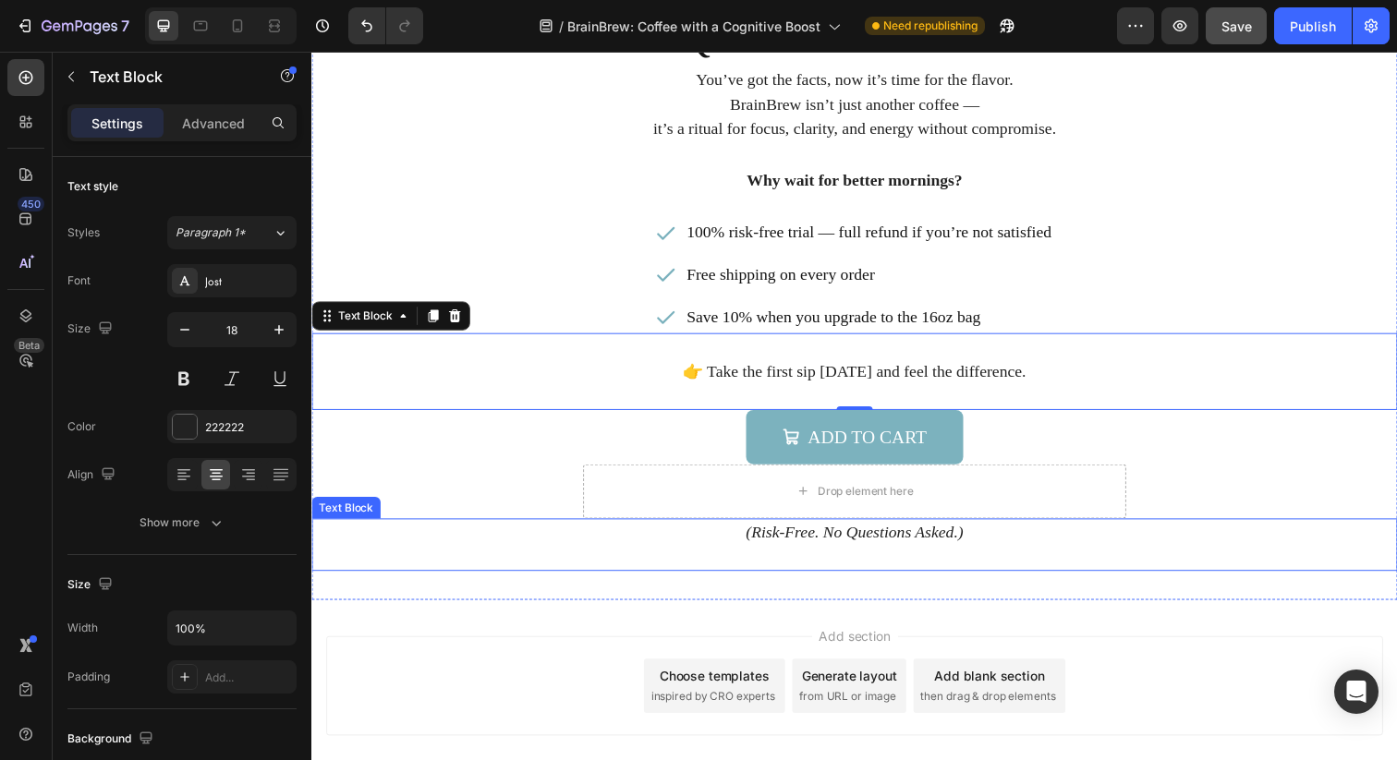
click at [972, 542] on icon "(Risk-Free. No Questions Asked.)" at bounding box center [866, 542] width 222 height 18
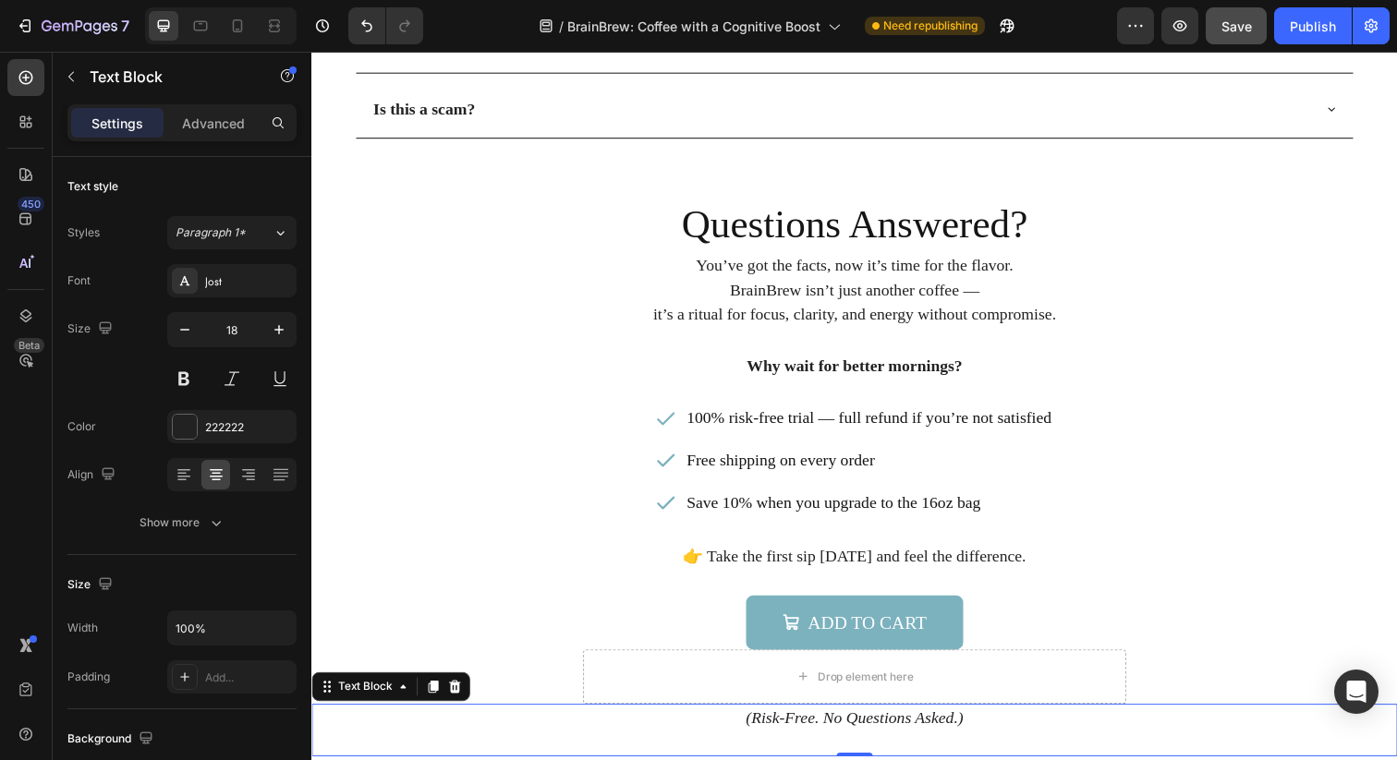
scroll to position [5882, 0]
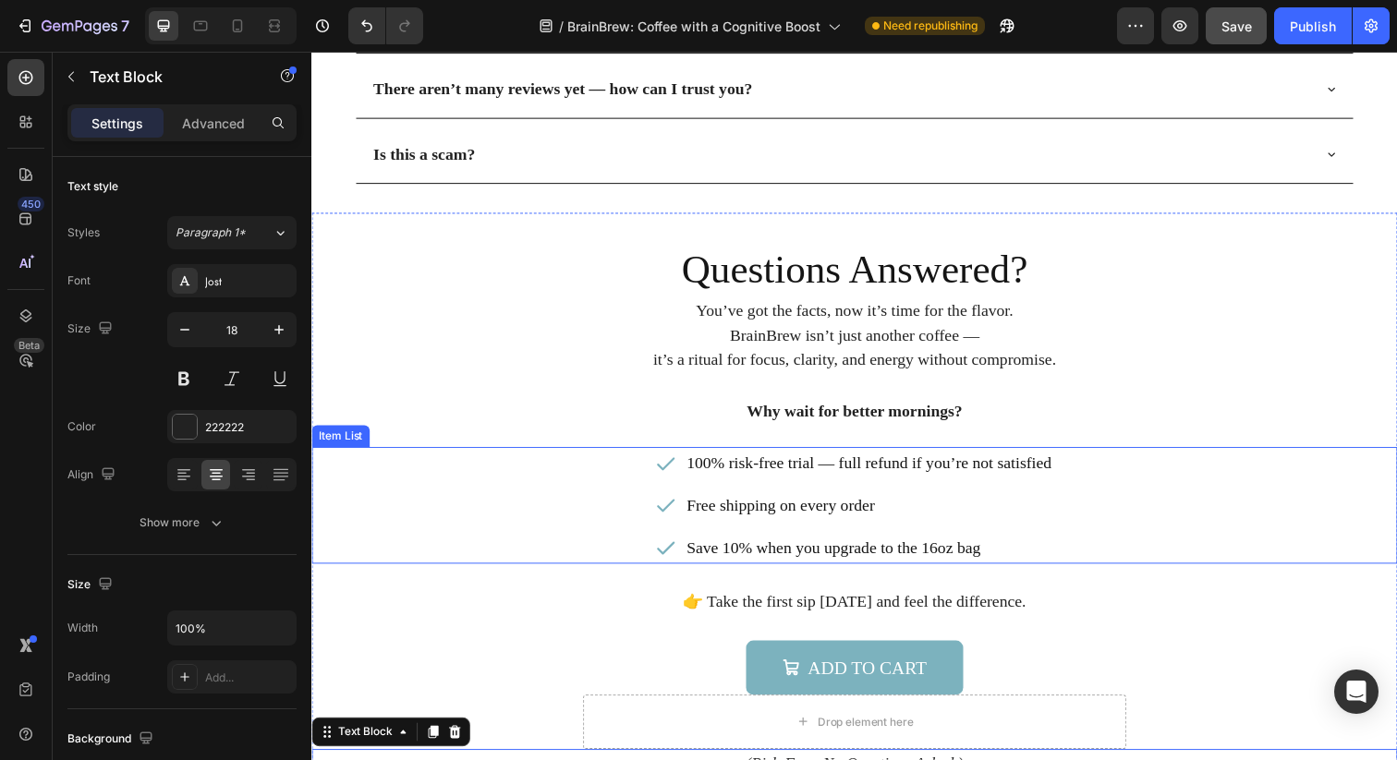
click at [937, 502] on p "Free shipping on every order" at bounding box center [880, 515] width 372 height 27
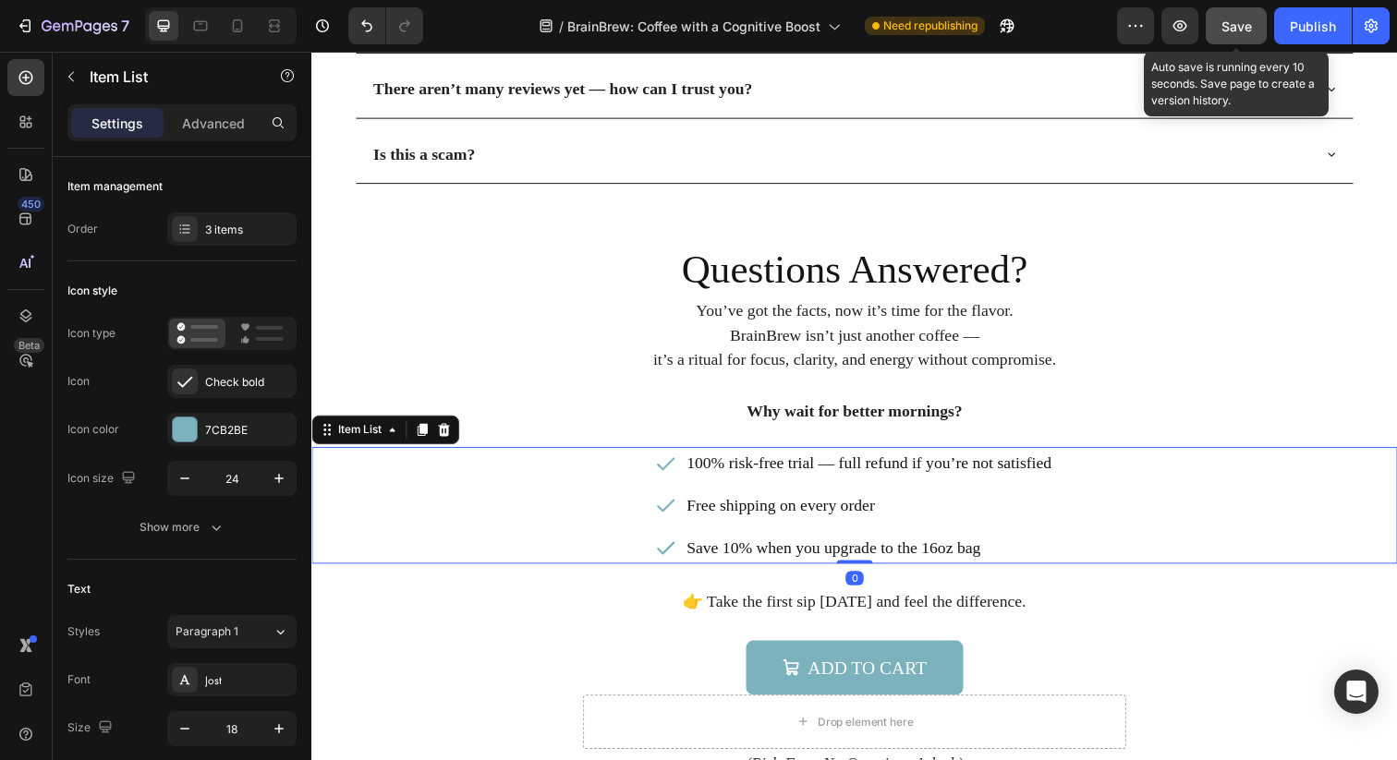
click at [1238, 31] on span "Save" at bounding box center [1236, 26] width 30 height 16
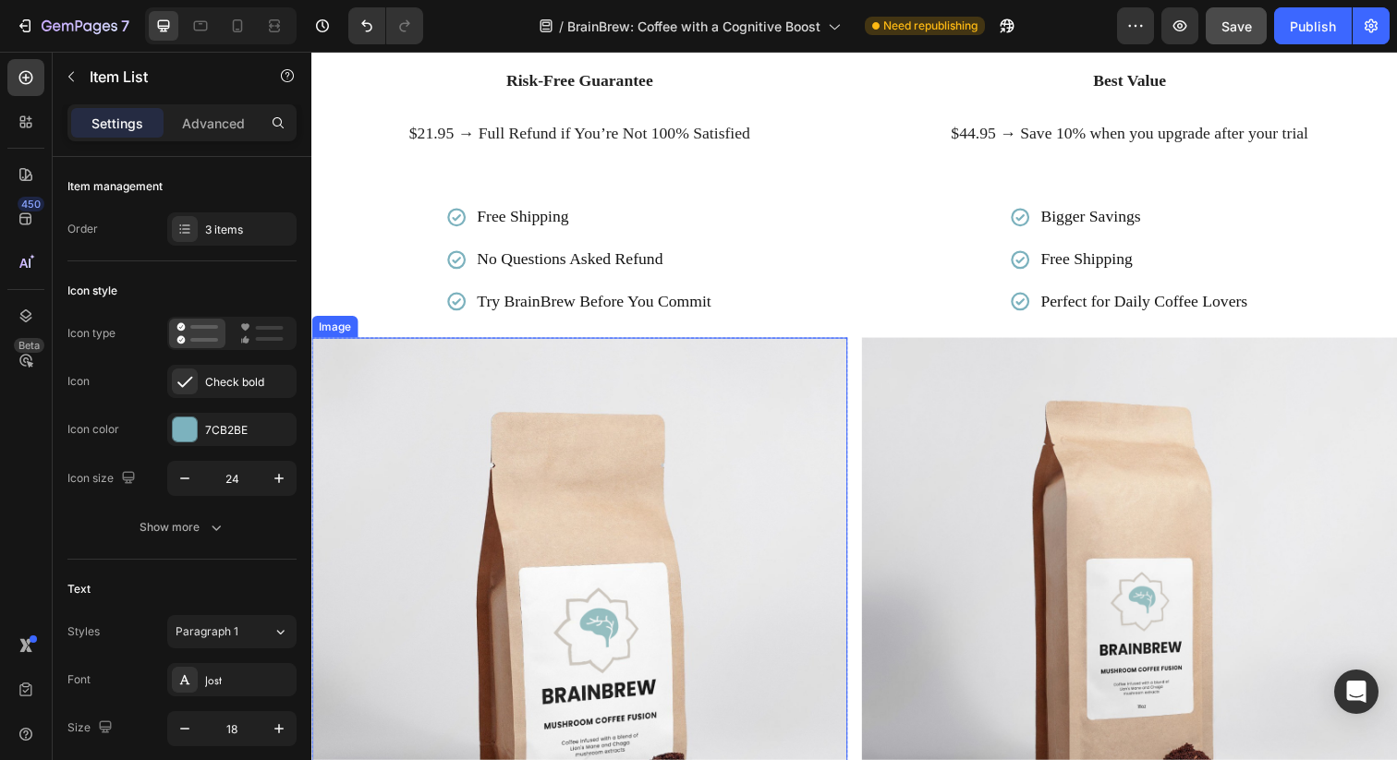
scroll to position [3200, 0]
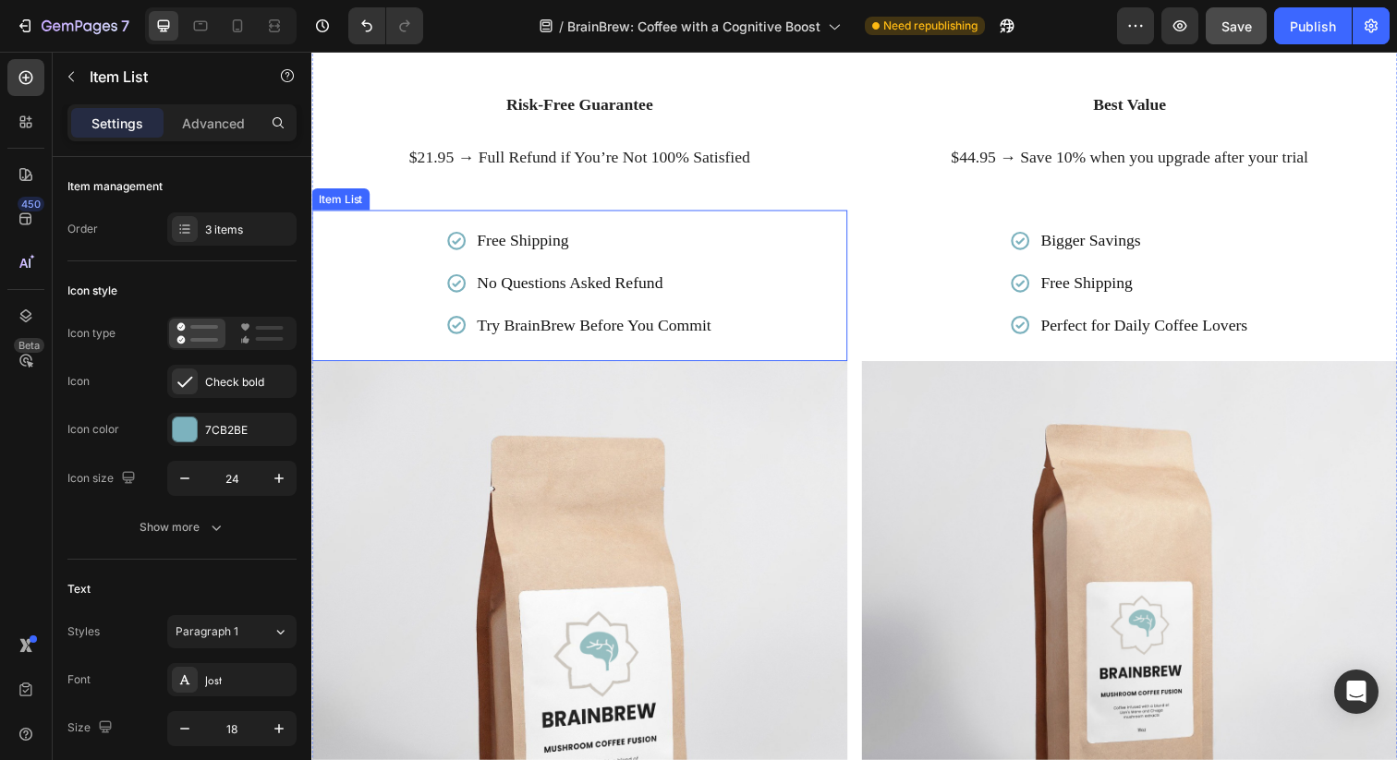
click at [699, 300] on p "No Questions Asked Refund" at bounding box center [599, 287] width 239 height 27
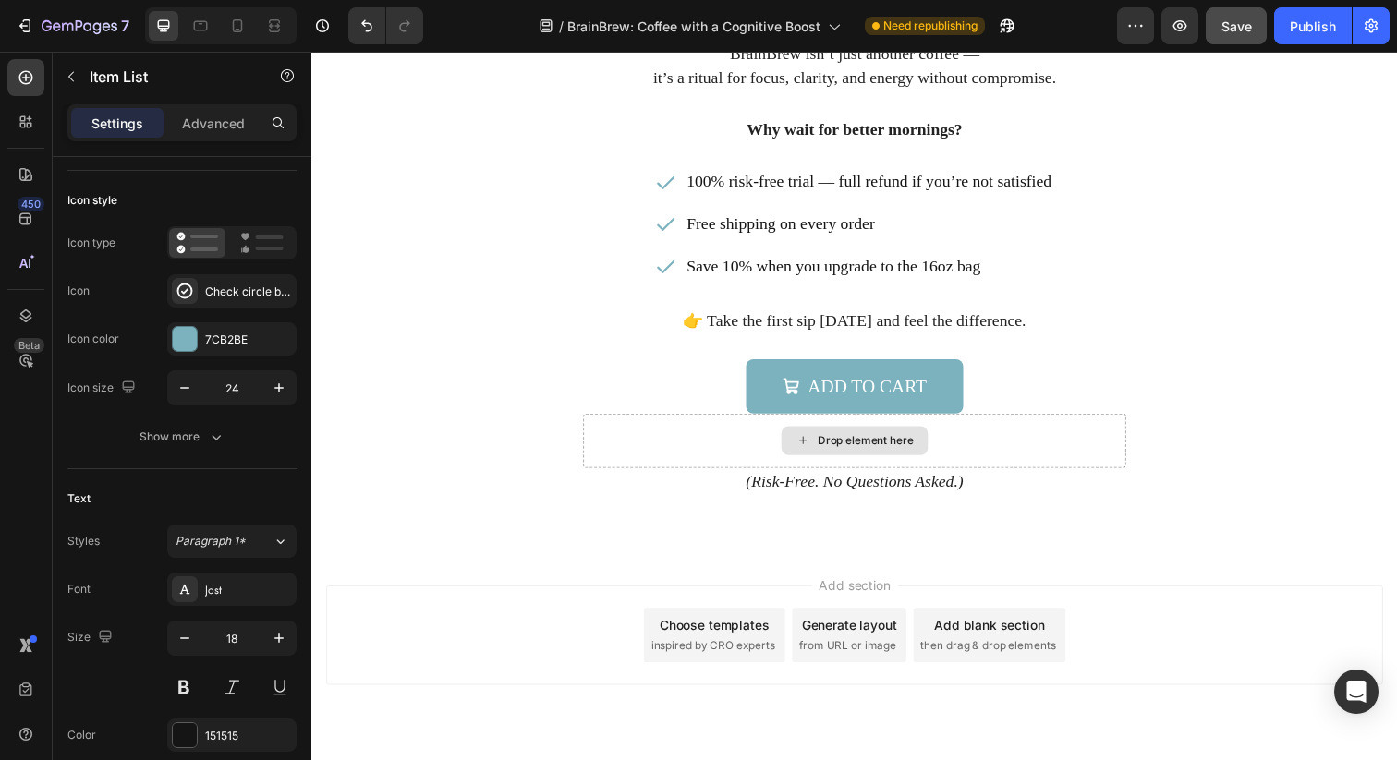
scroll to position [6167, 0]
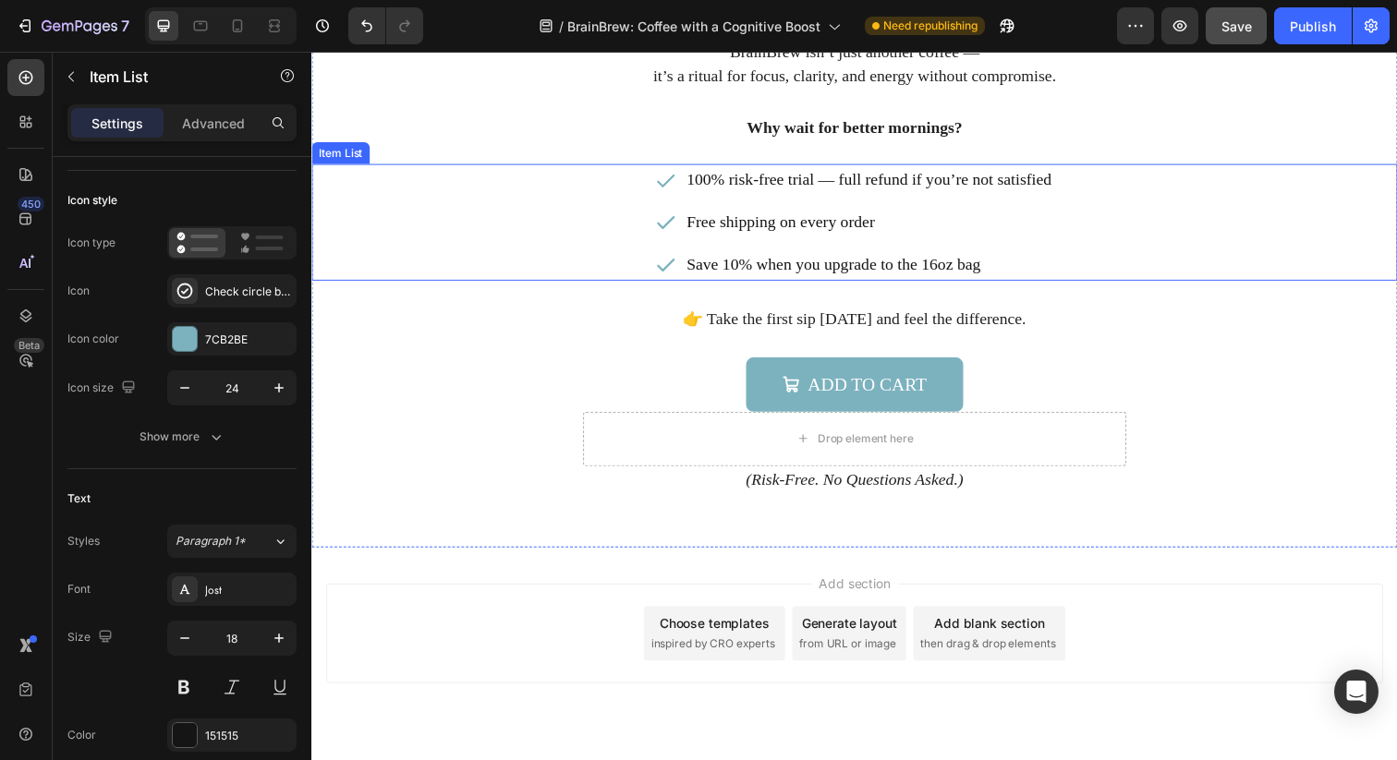
click at [818, 225] on p "Free shipping on every order" at bounding box center [880, 225] width 372 height 27
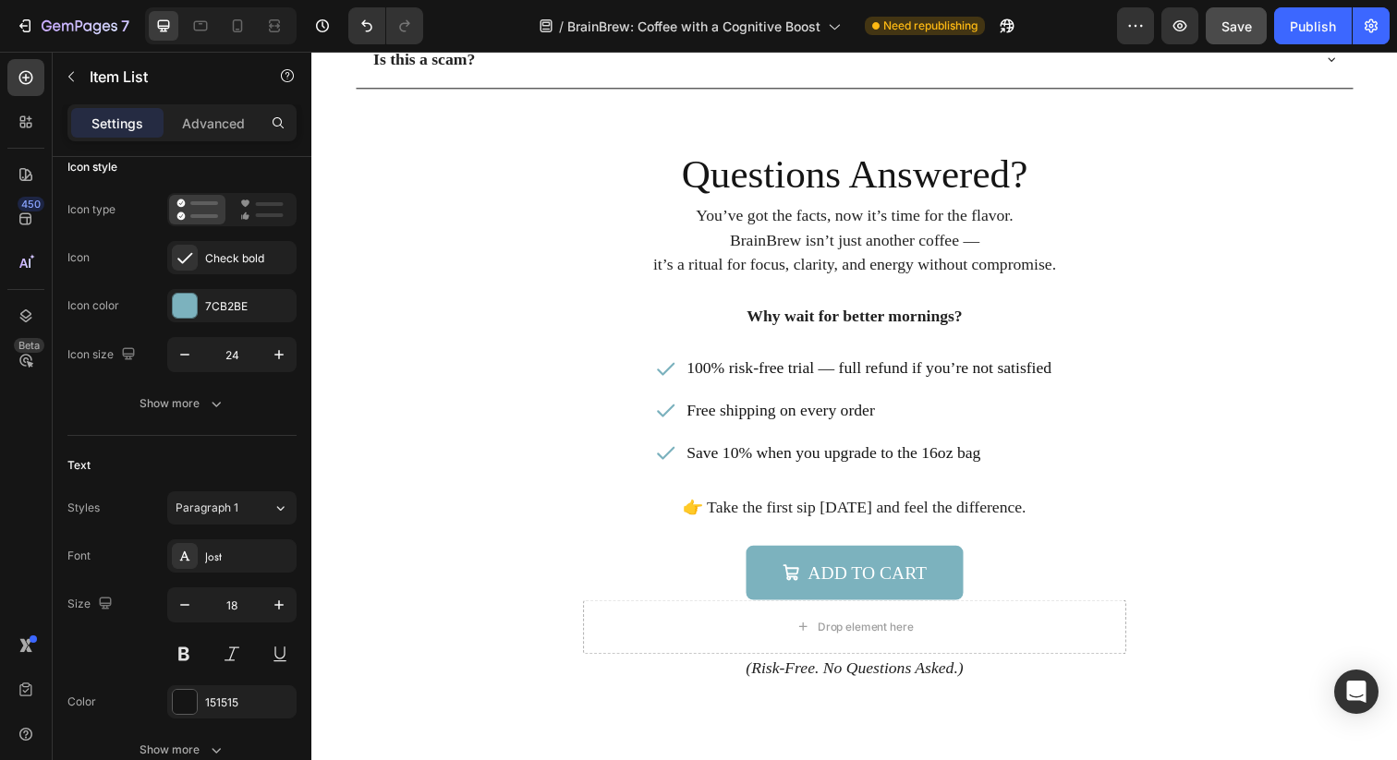
scroll to position [6031, 0]
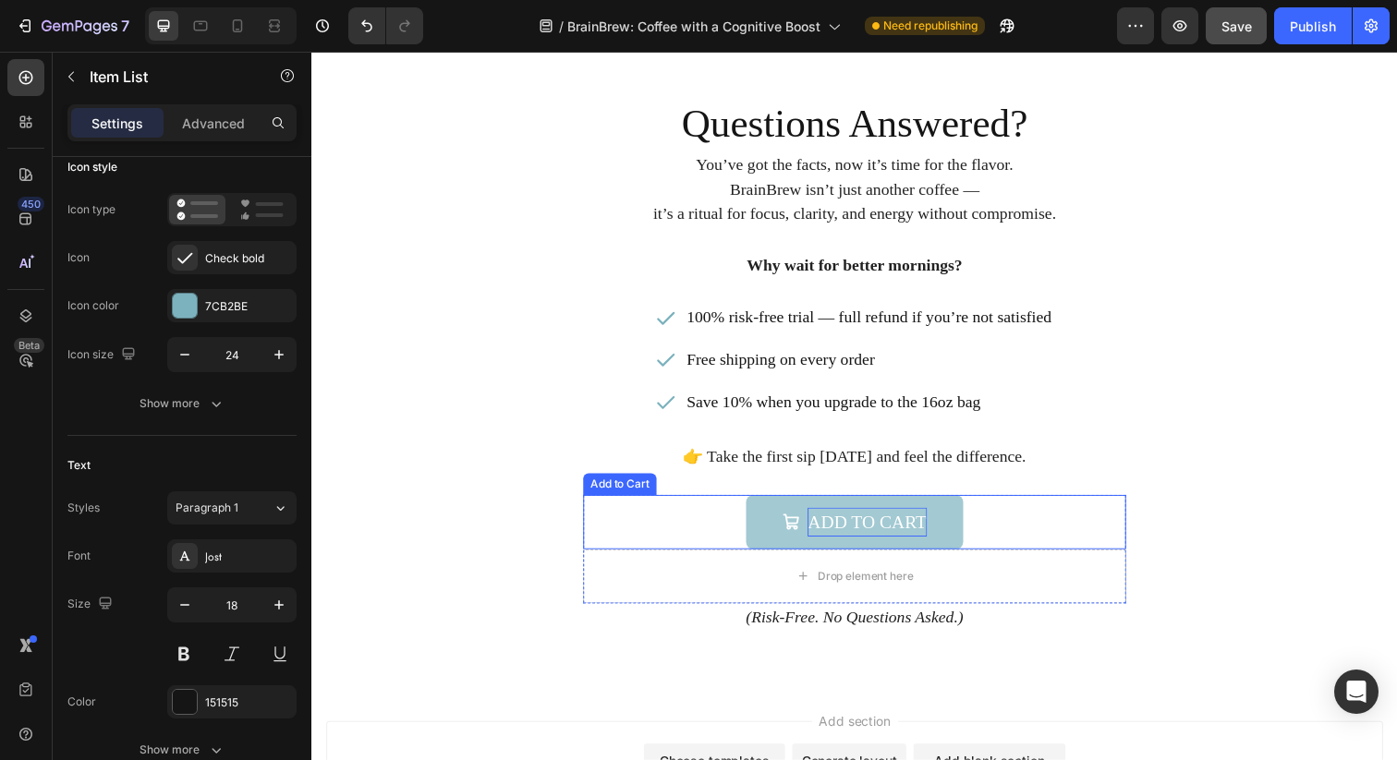
click at [823, 526] on div "Add to cart" at bounding box center [878, 532] width 121 height 30
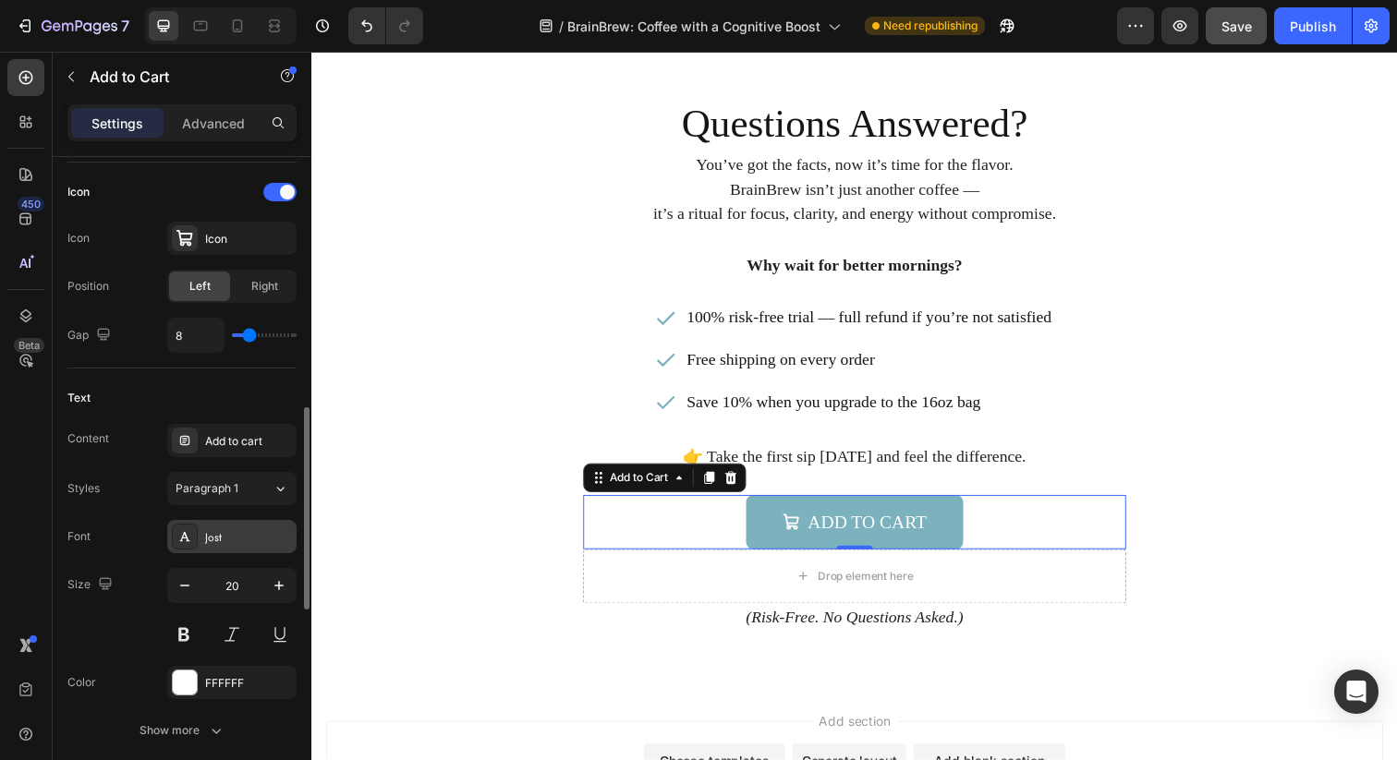
scroll to position [767, 0]
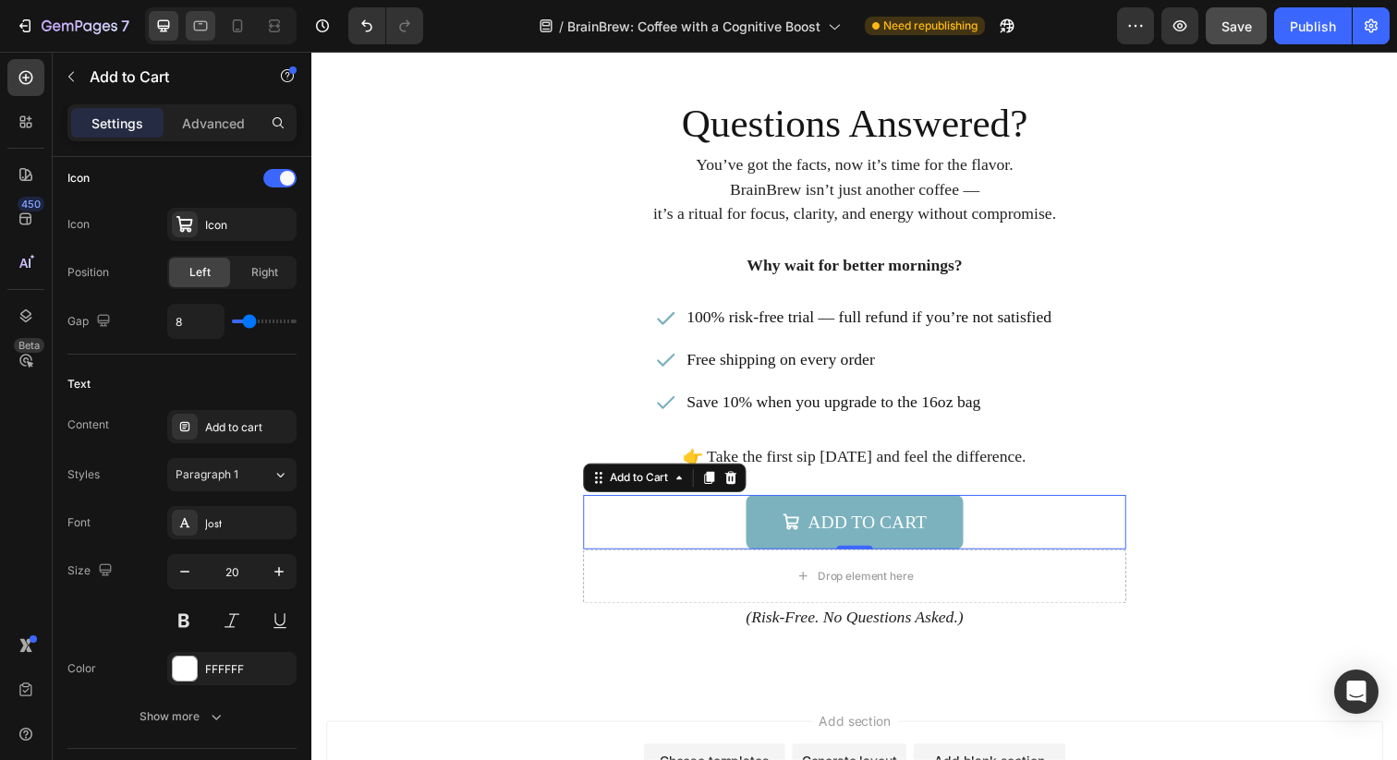
click at [204, 26] on icon at bounding box center [200, 26] width 18 height 18
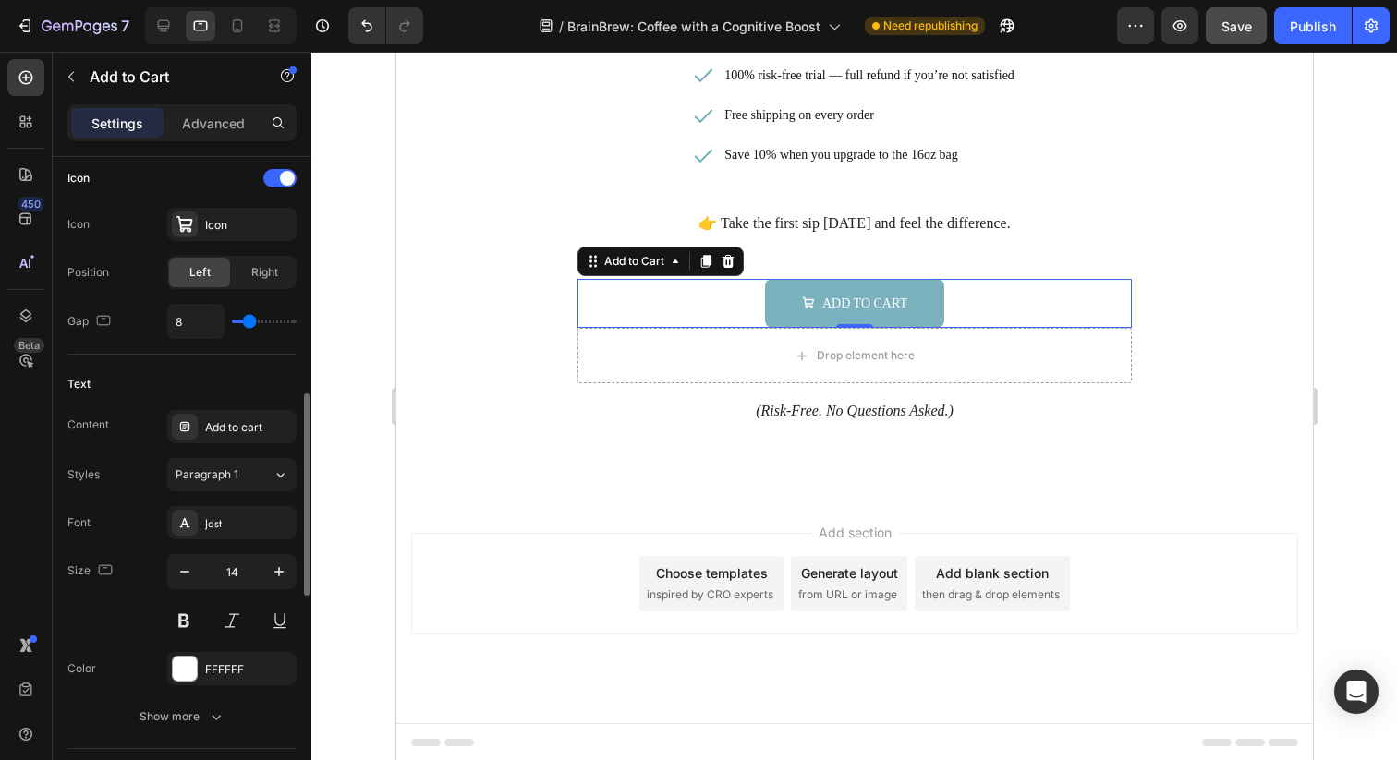
scroll to position [6339, 0]
click at [273, 575] on icon "button" at bounding box center [279, 572] width 18 height 18
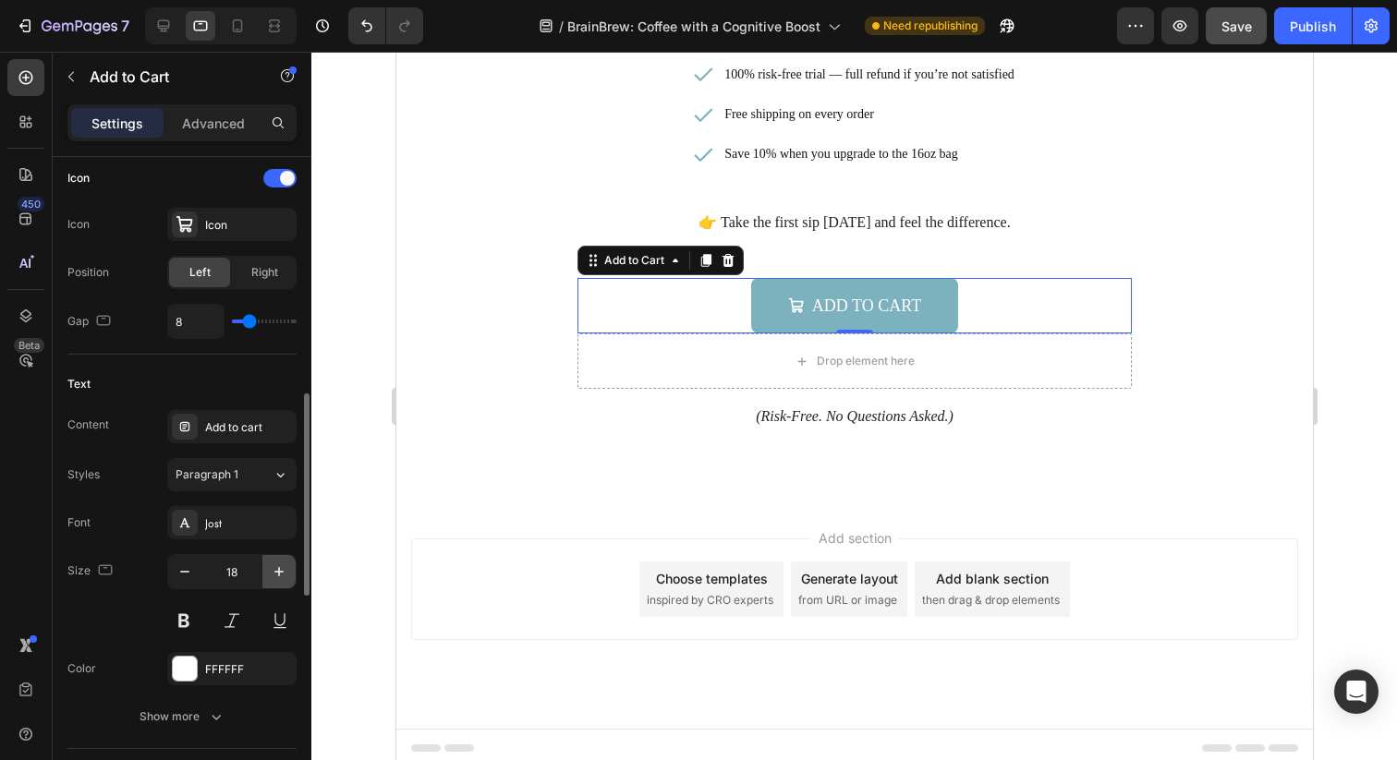
click at [273, 575] on icon "button" at bounding box center [279, 572] width 18 height 18
click at [185, 576] on icon "button" at bounding box center [185, 572] width 18 height 18
click at [235, 18] on icon at bounding box center [237, 26] width 18 height 18
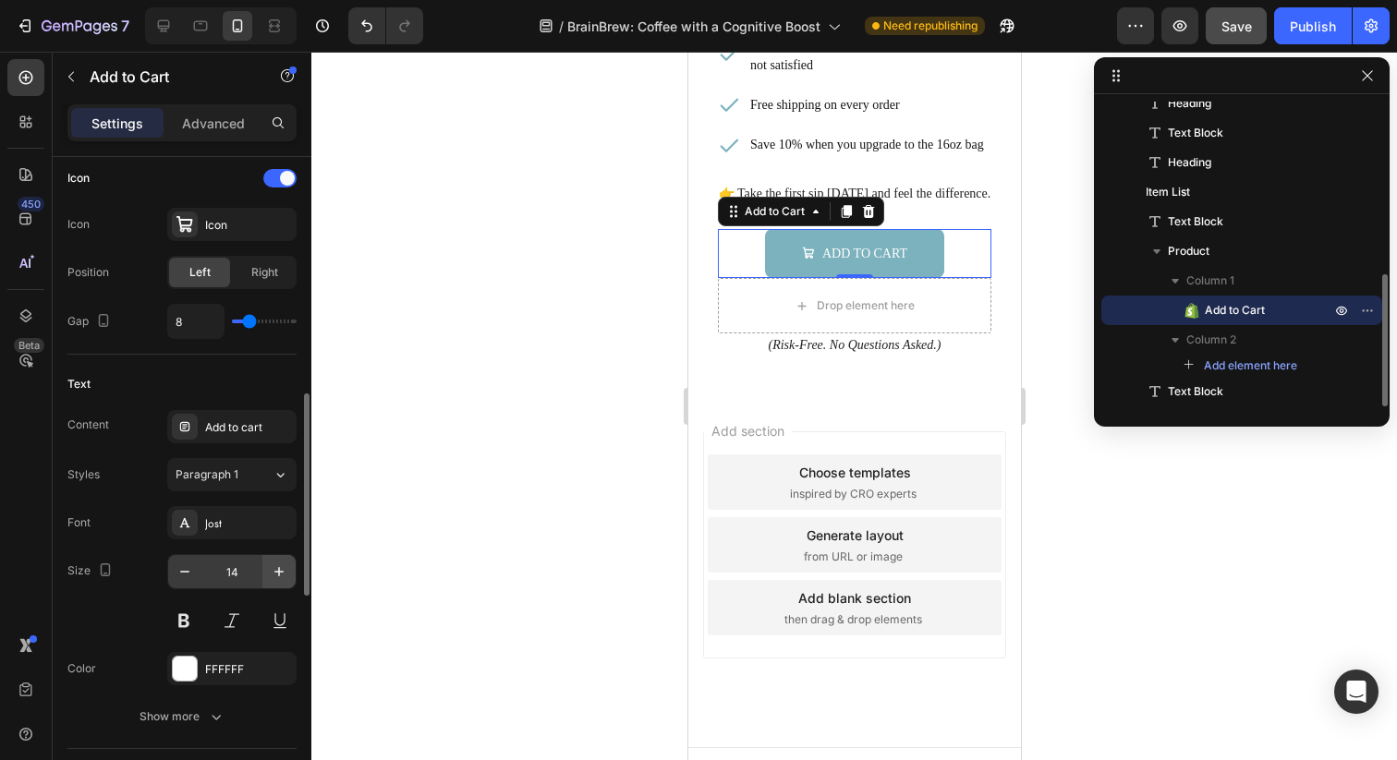
scroll to position [6112, 0]
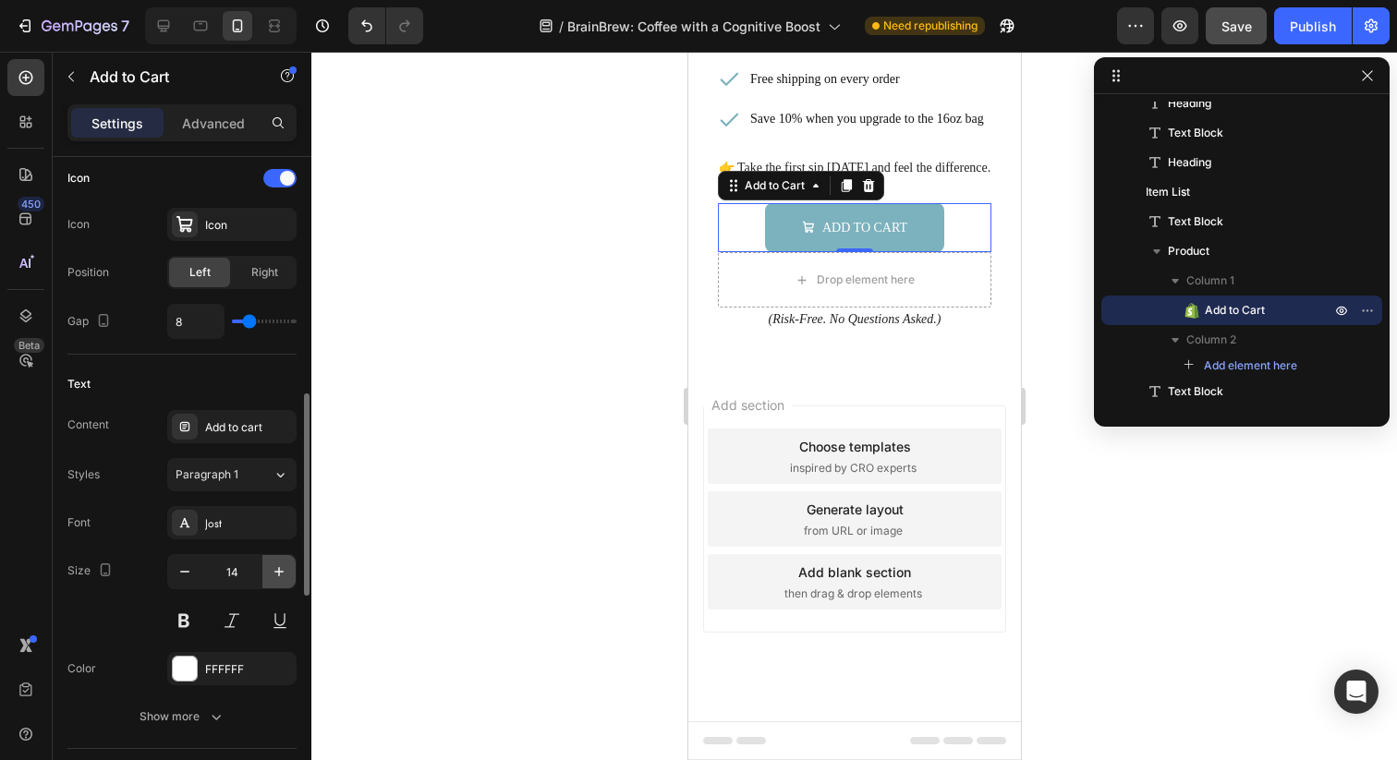
click at [276, 575] on icon "button" at bounding box center [279, 572] width 18 height 18
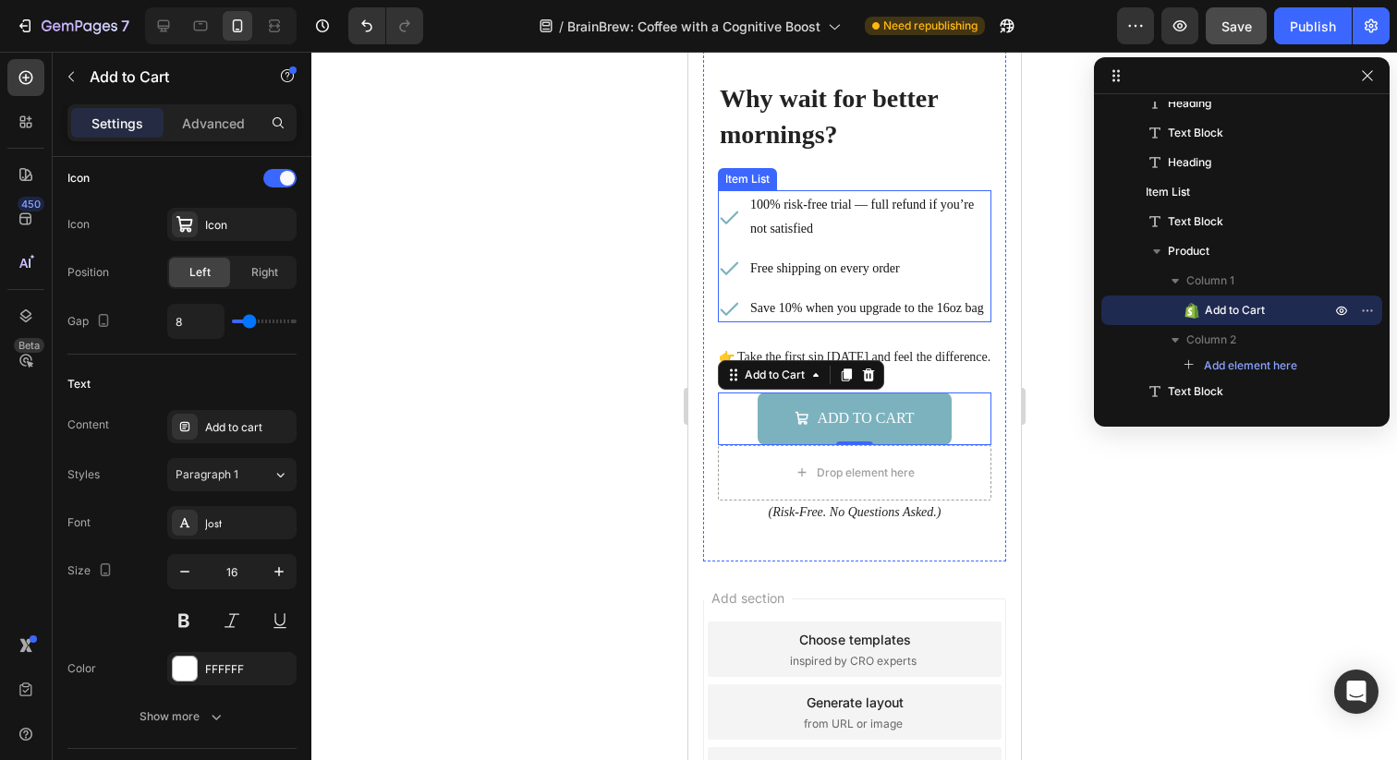
scroll to position [5898, 0]
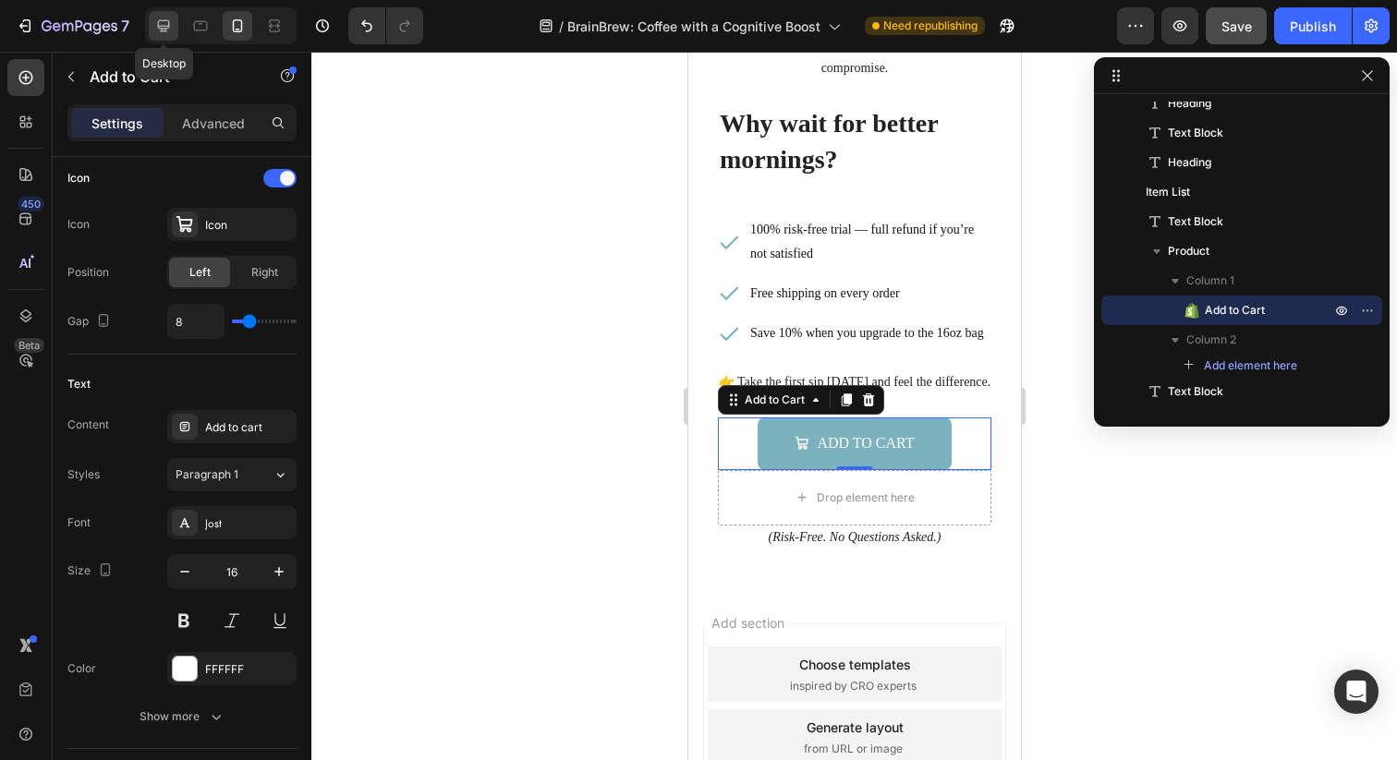
click at [153, 28] on div at bounding box center [164, 26] width 30 height 30
type input "20"
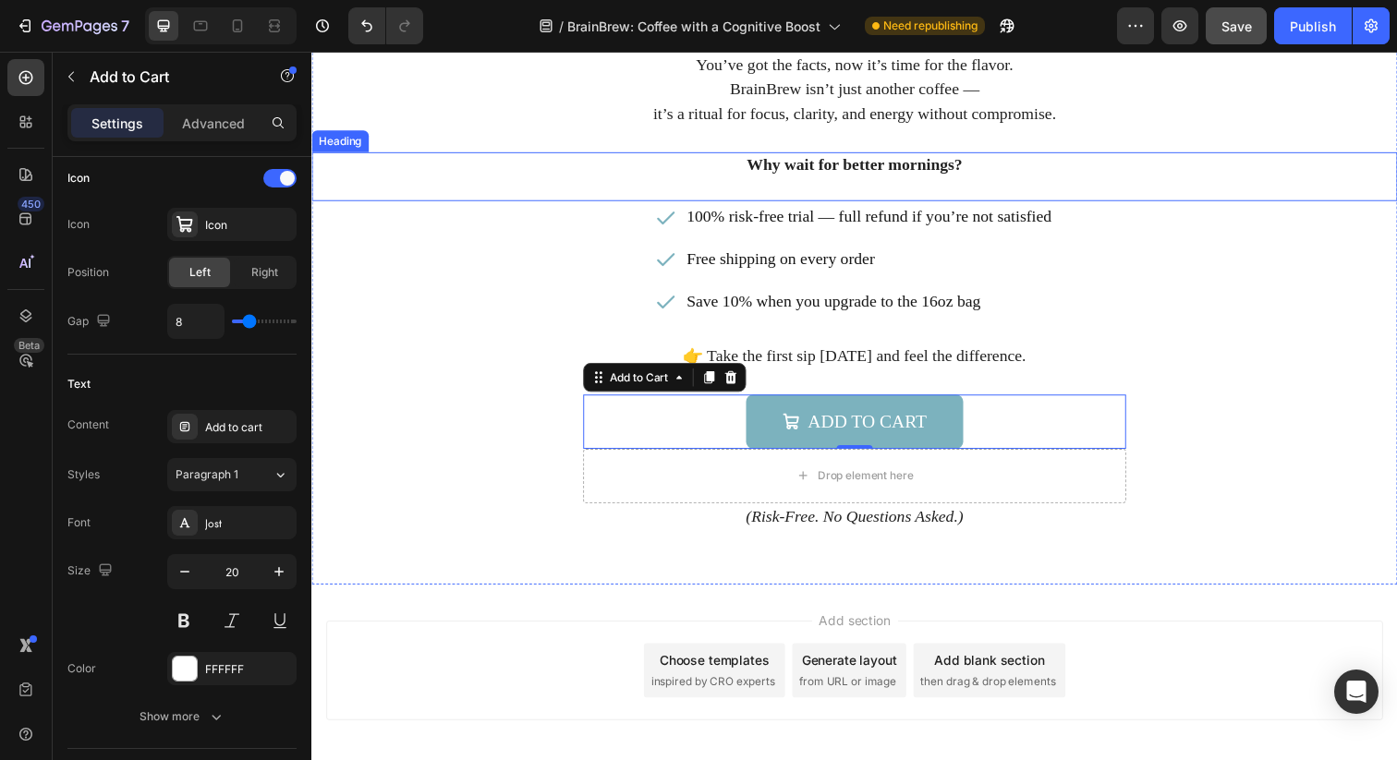
scroll to position [6081, 0]
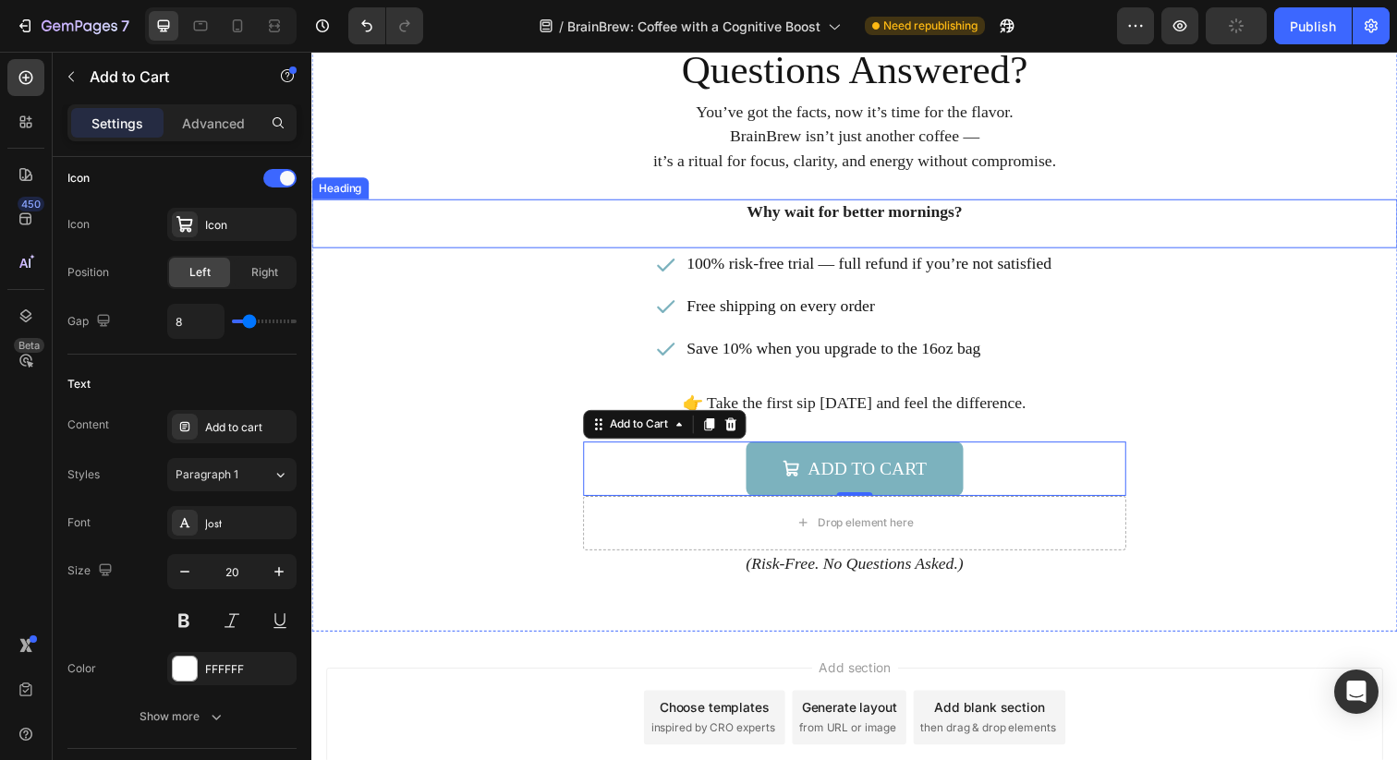
click at [934, 225] on h3 "Why wait for better mornings?" at bounding box center [865, 227] width 1108 height 50
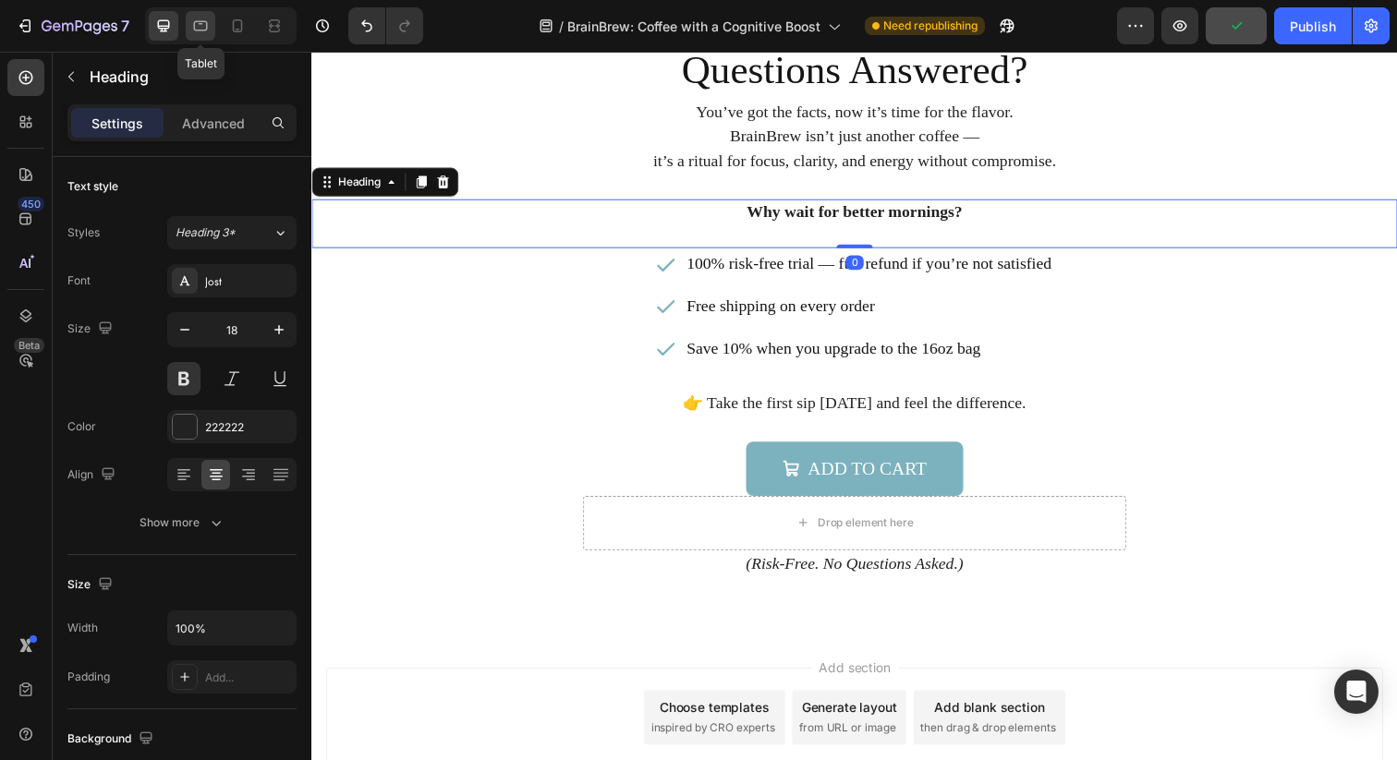
click at [200, 30] on icon at bounding box center [200, 26] width 18 height 18
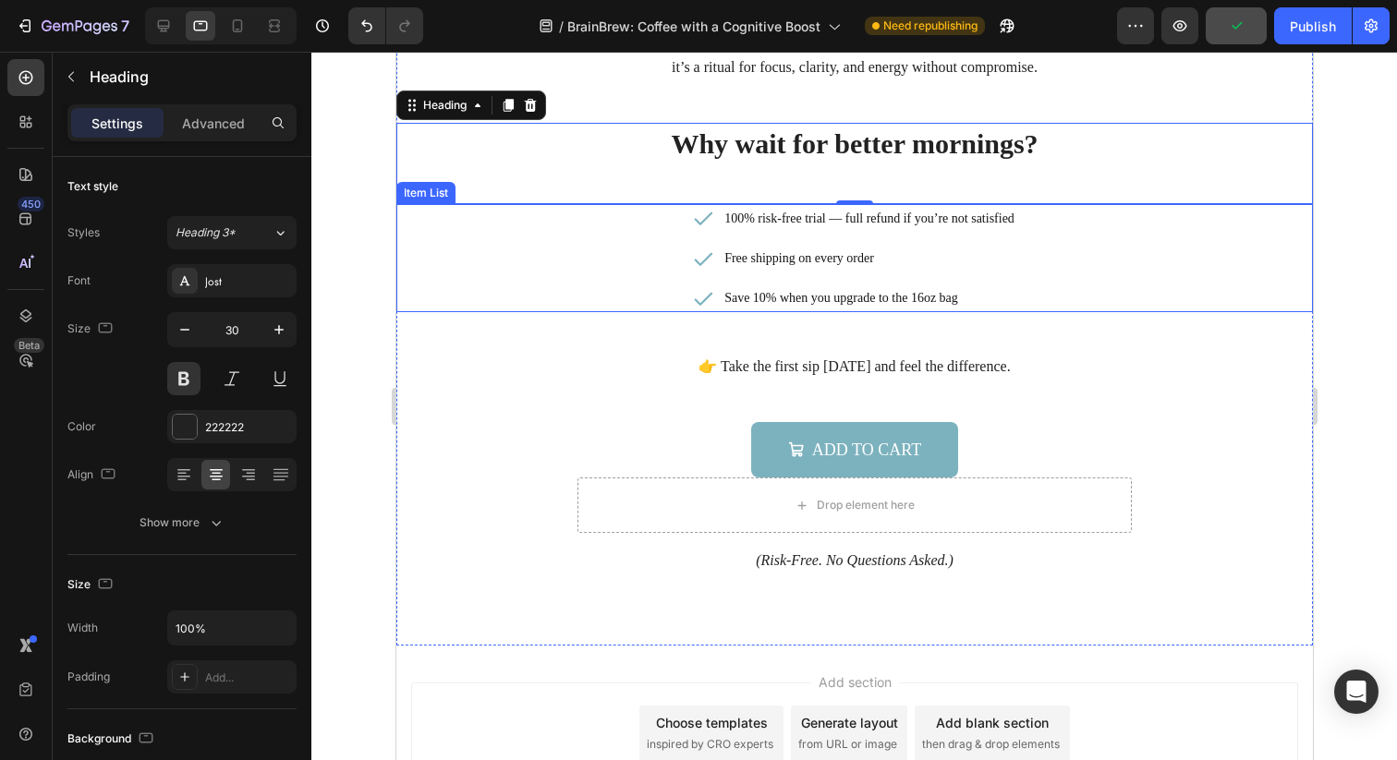
scroll to position [6185, 0]
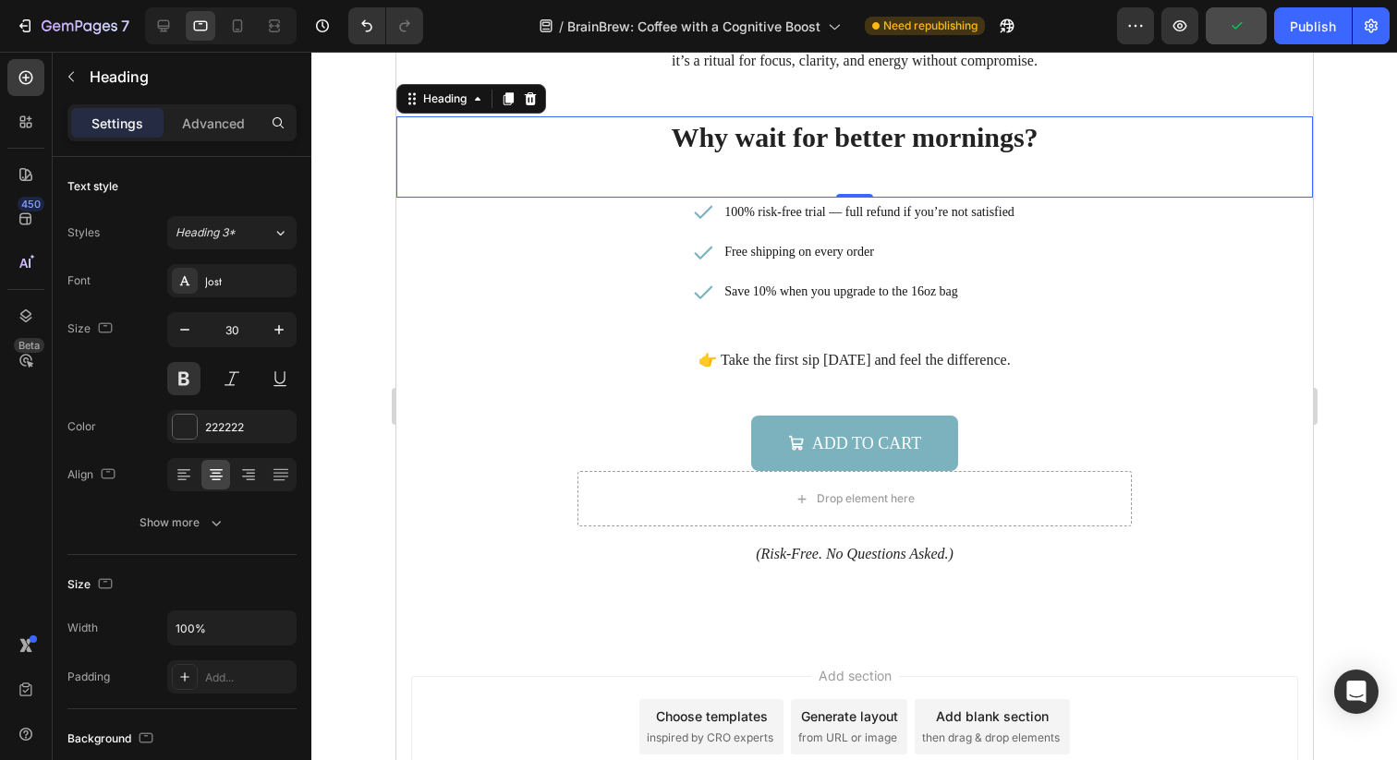
click at [846, 155] on h3 "Why wait for better mornings?" at bounding box center [853, 156] width 916 height 81
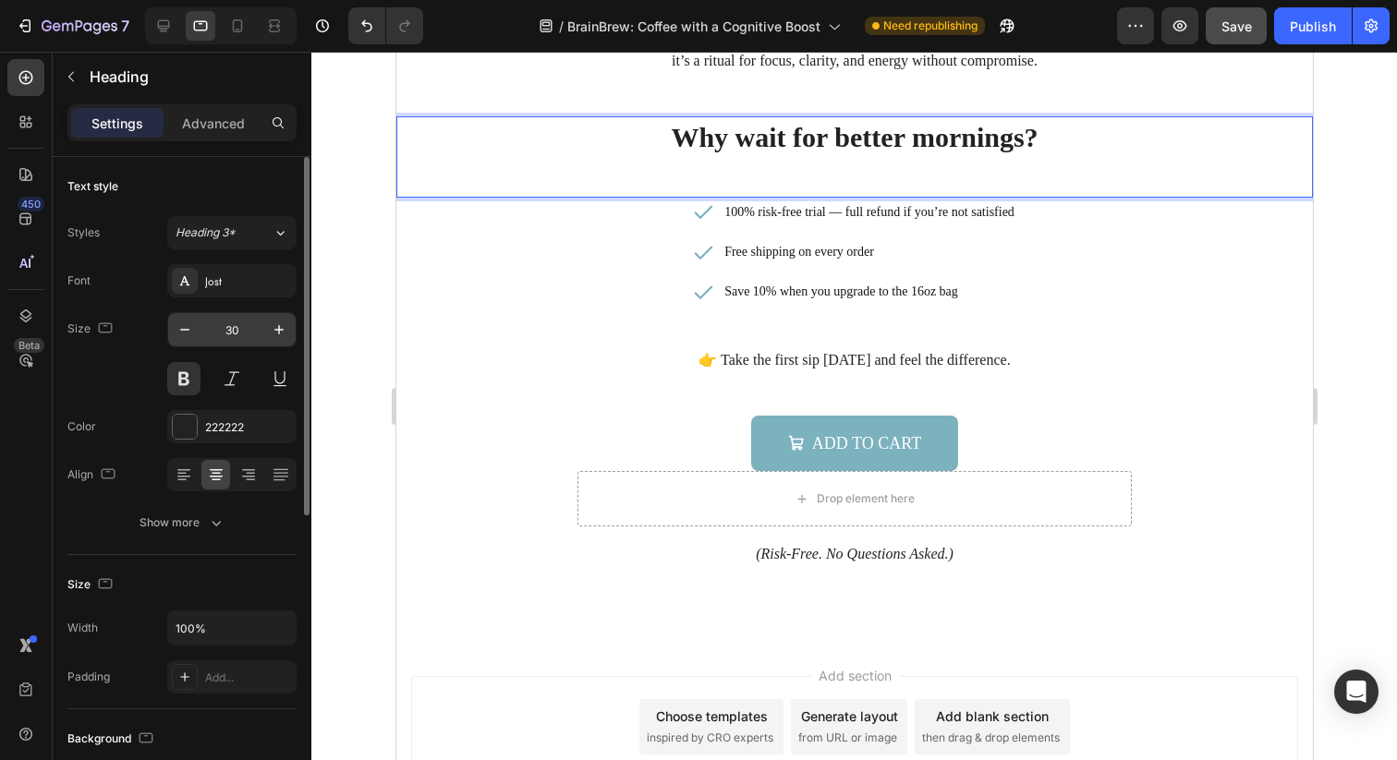
click at [224, 329] on input "30" at bounding box center [231, 329] width 61 height 33
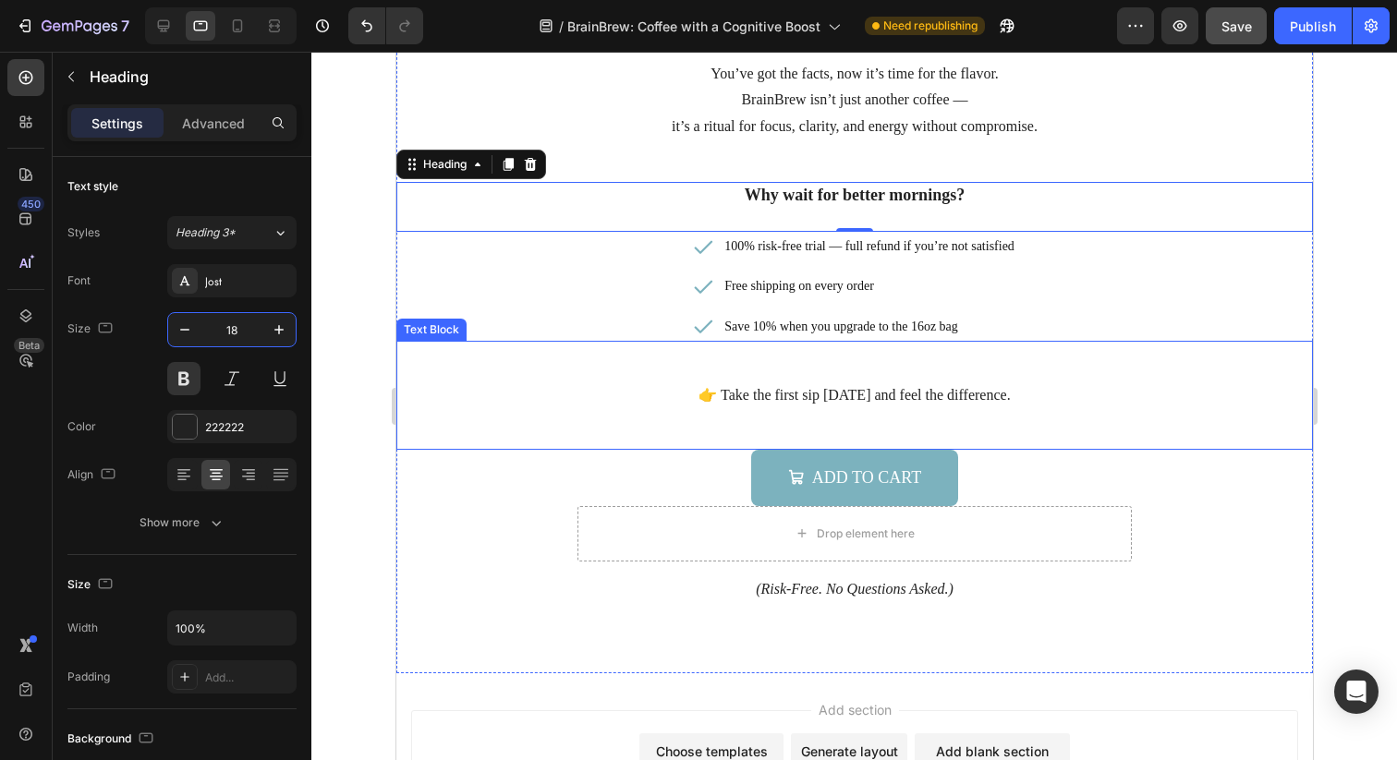
scroll to position [6106, 0]
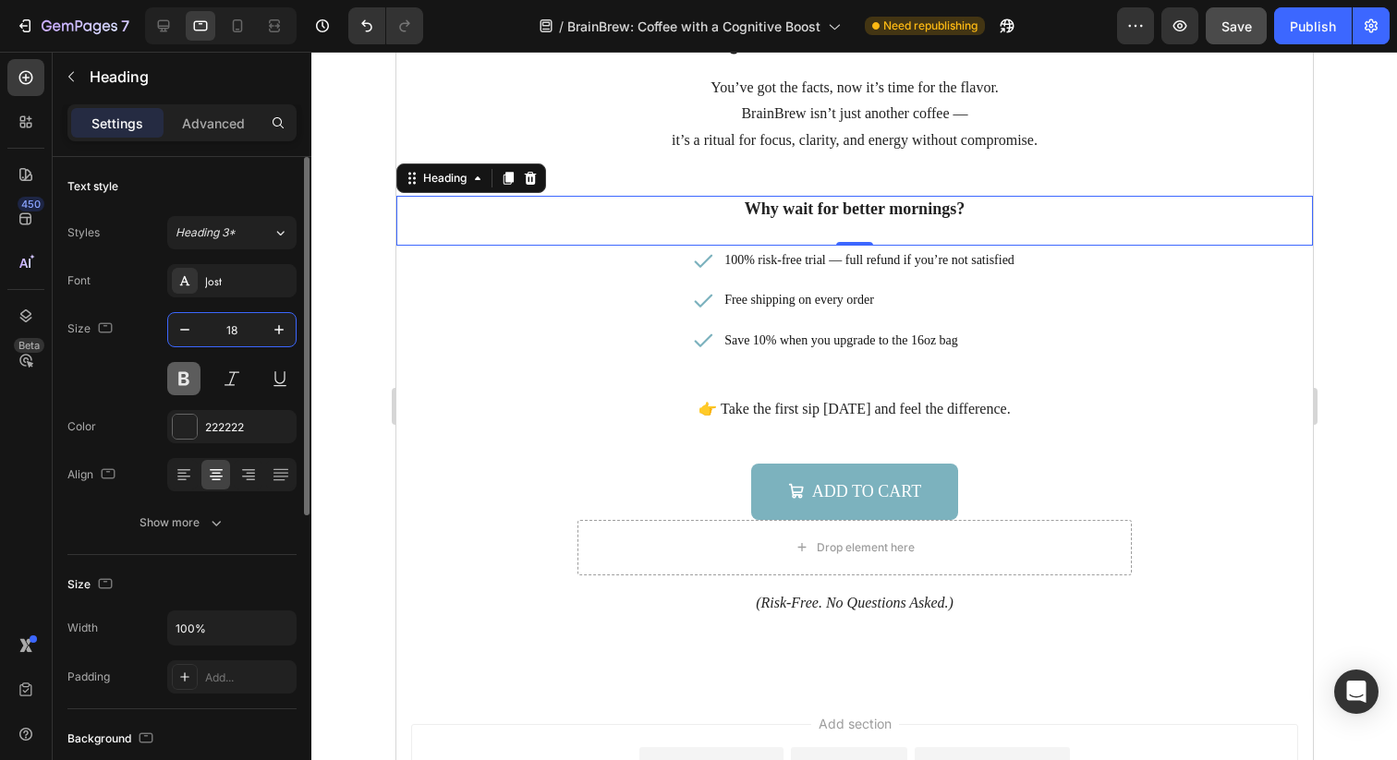
click at [182, 384] on button at bounding box center [183, 378] width 33 height 33
click at [173, 383] on button at bounding box center [183, 378] width 33 height 33
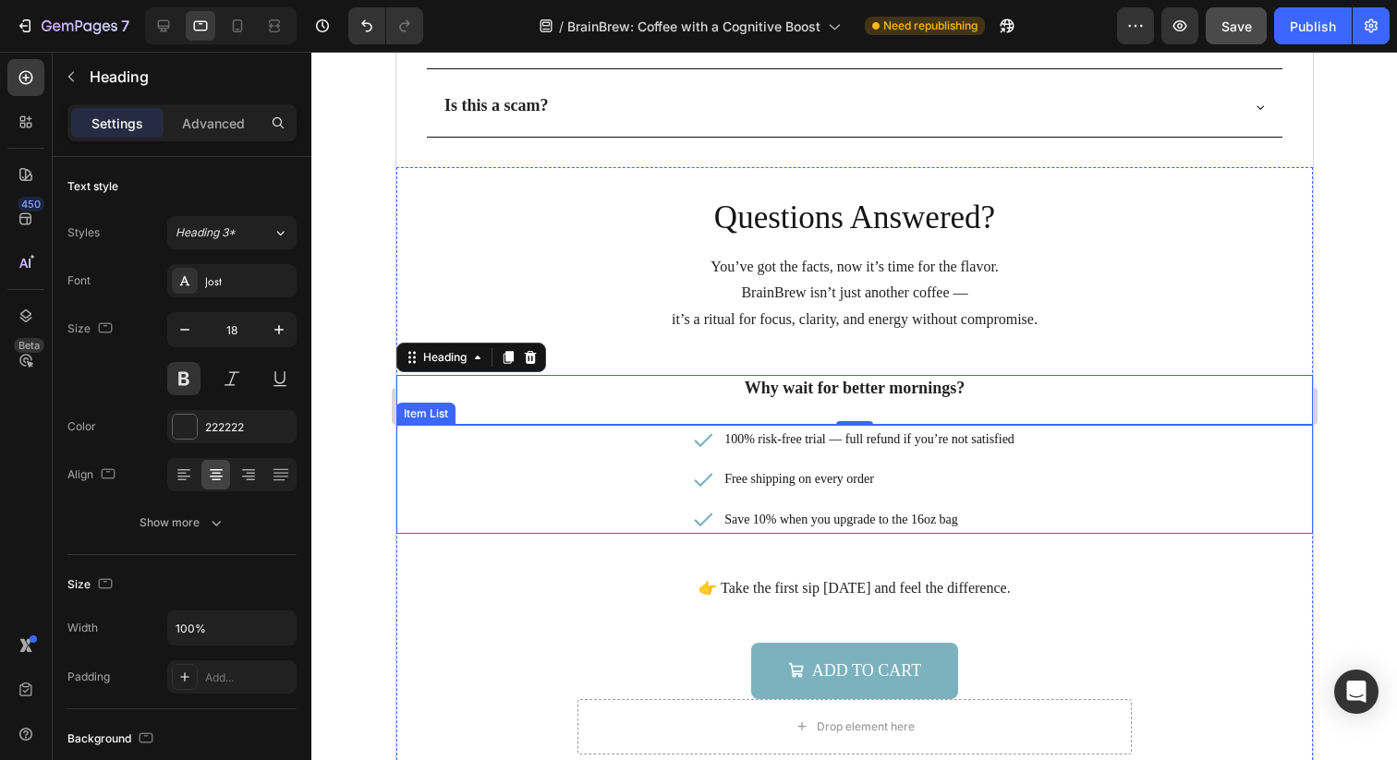
scroll to position [5927, 0]
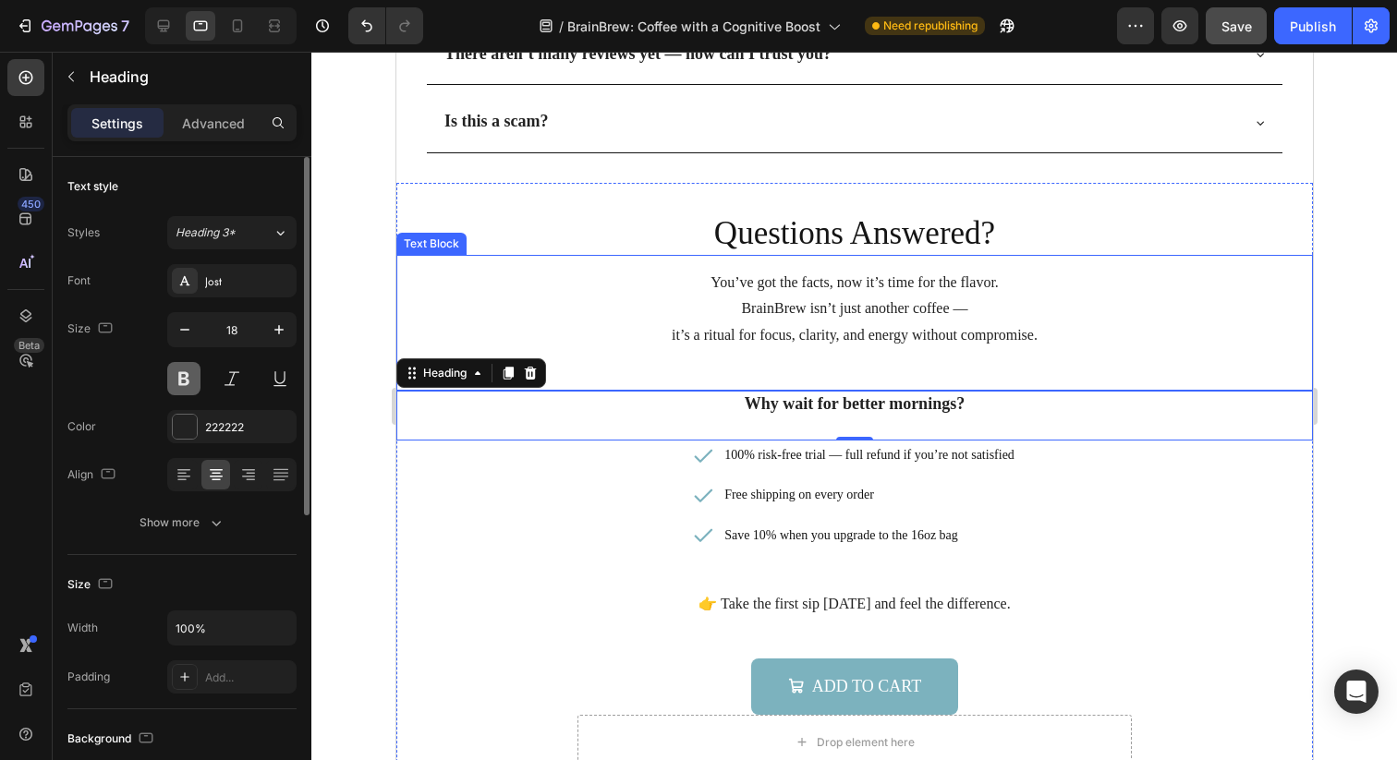
click at [186, 382] on button at bounding box center [183, 378] width 33 height 33
click at [224, 379] on button at bounding box center [231, 378] width 33 height 33
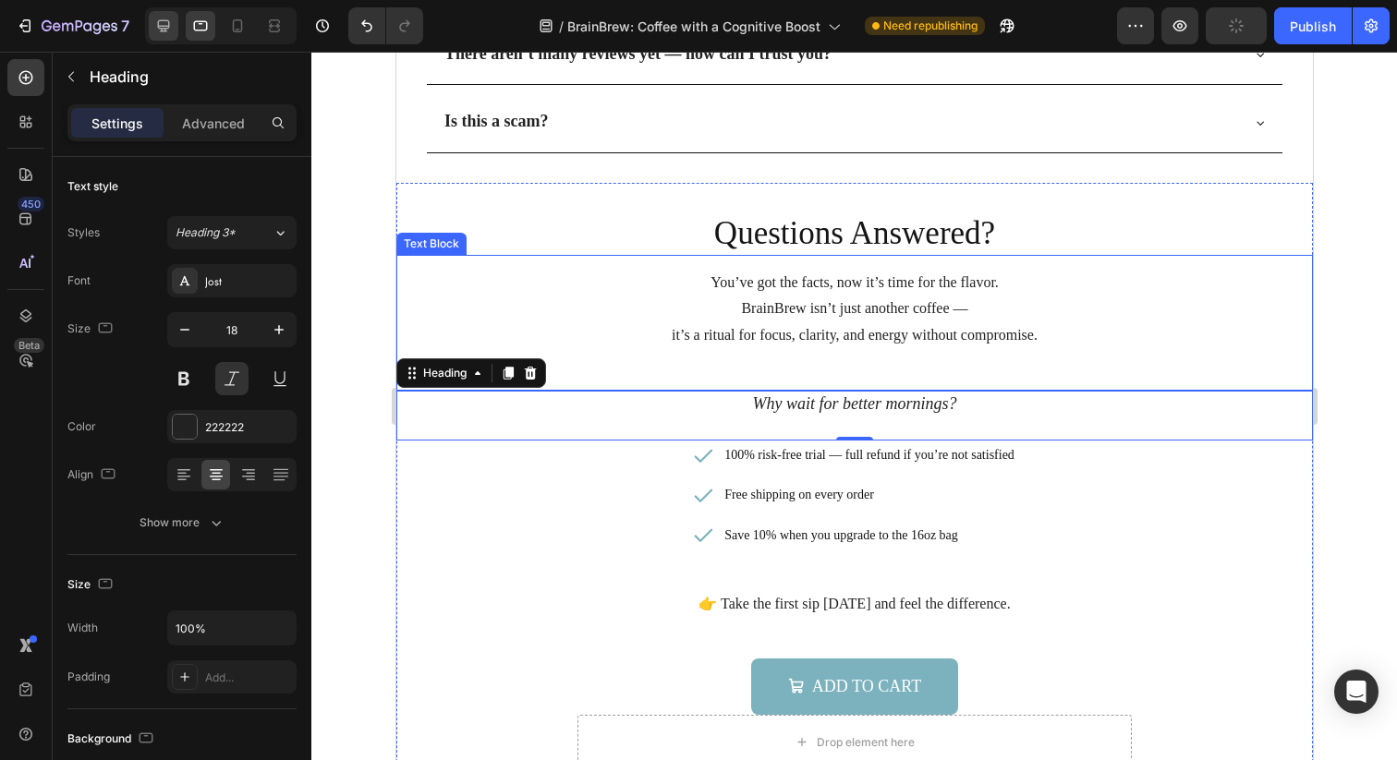
click at [171, 24] on icon at bounding box center [163, 26] width 18 height 18
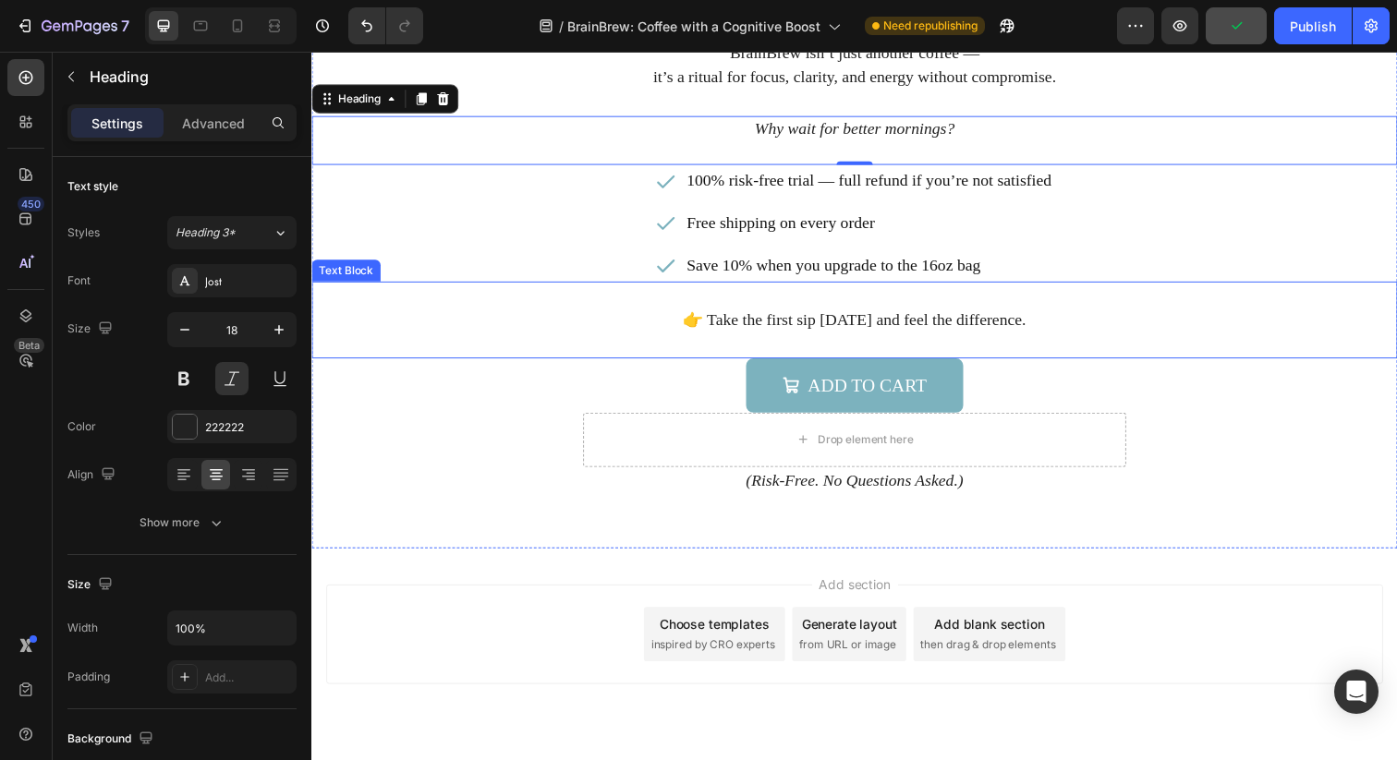
scroll to position [6167, 0]
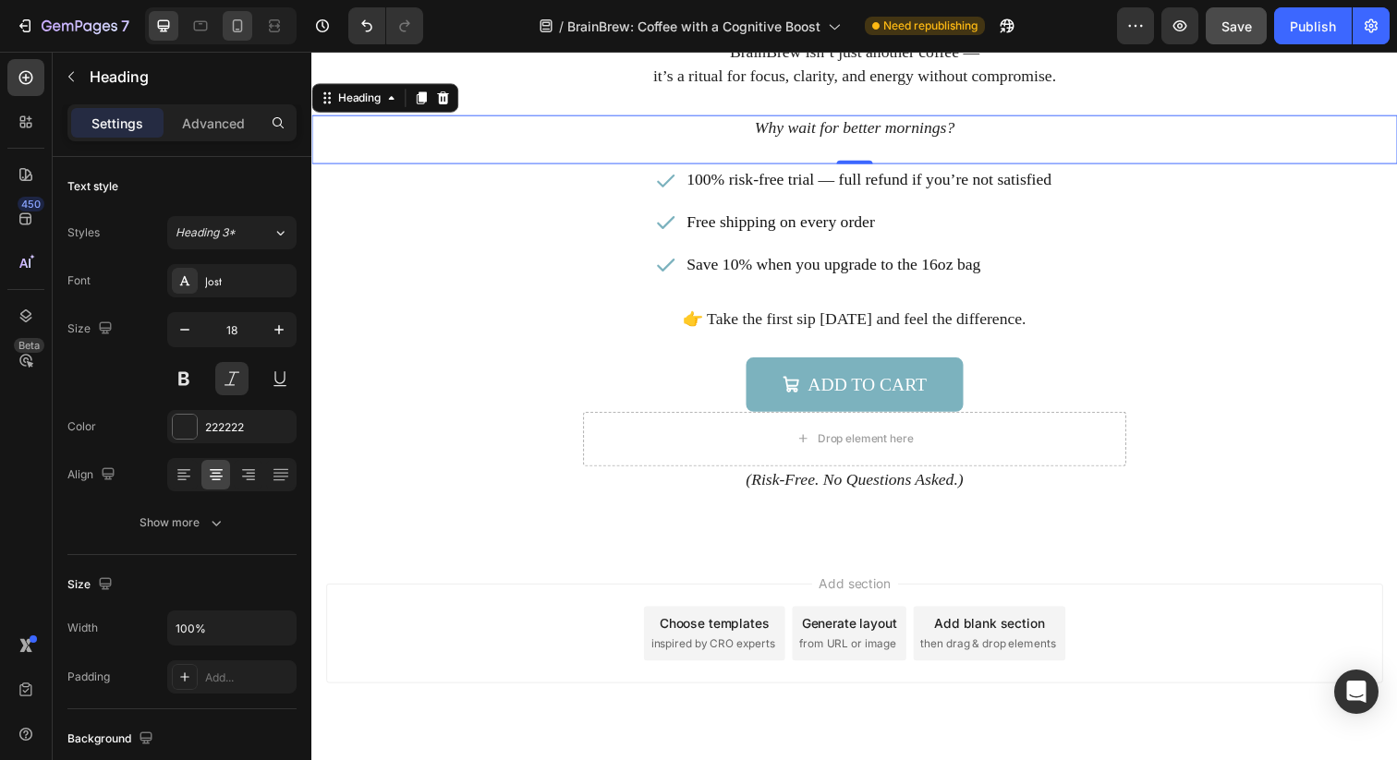
click at [238, 27] on icon at bounding box center [237, 26] width 18 height 18
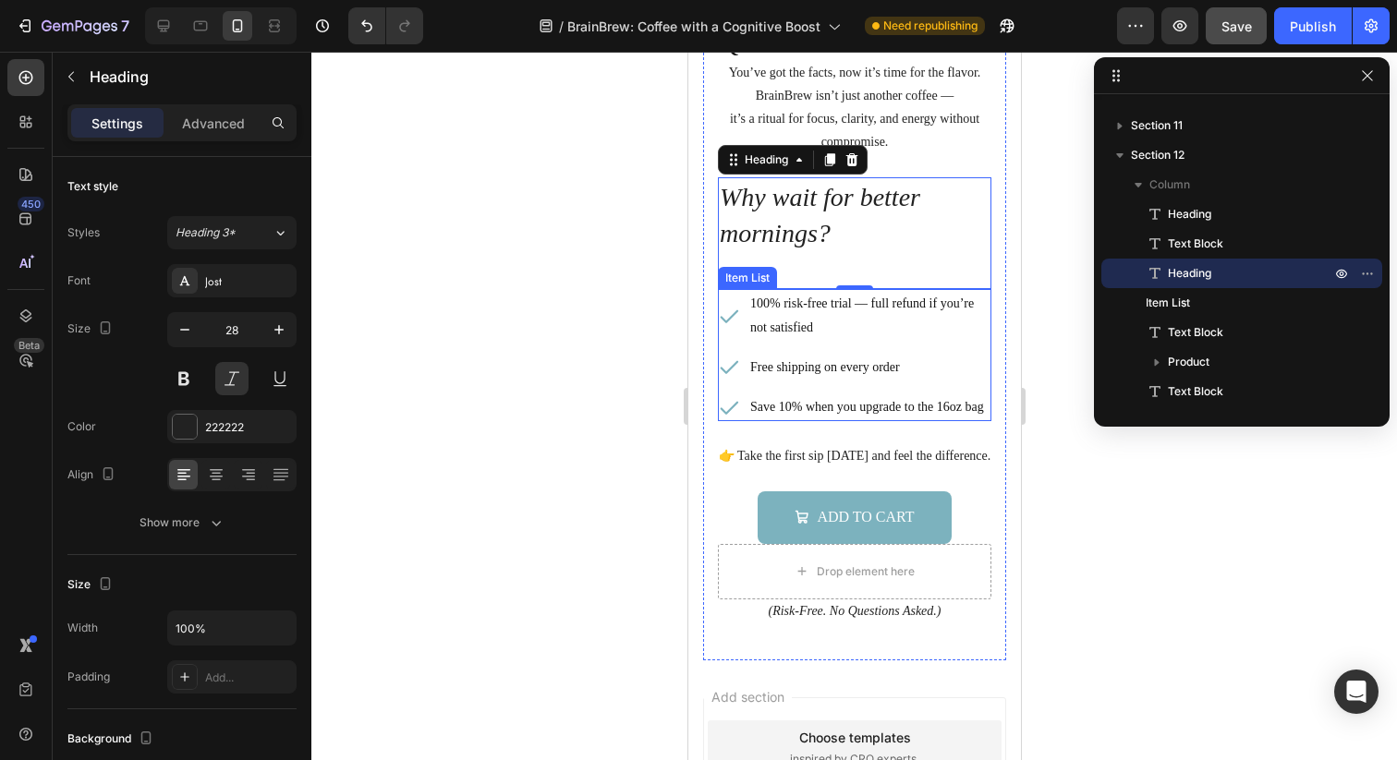
scroll to position [5800, 0]
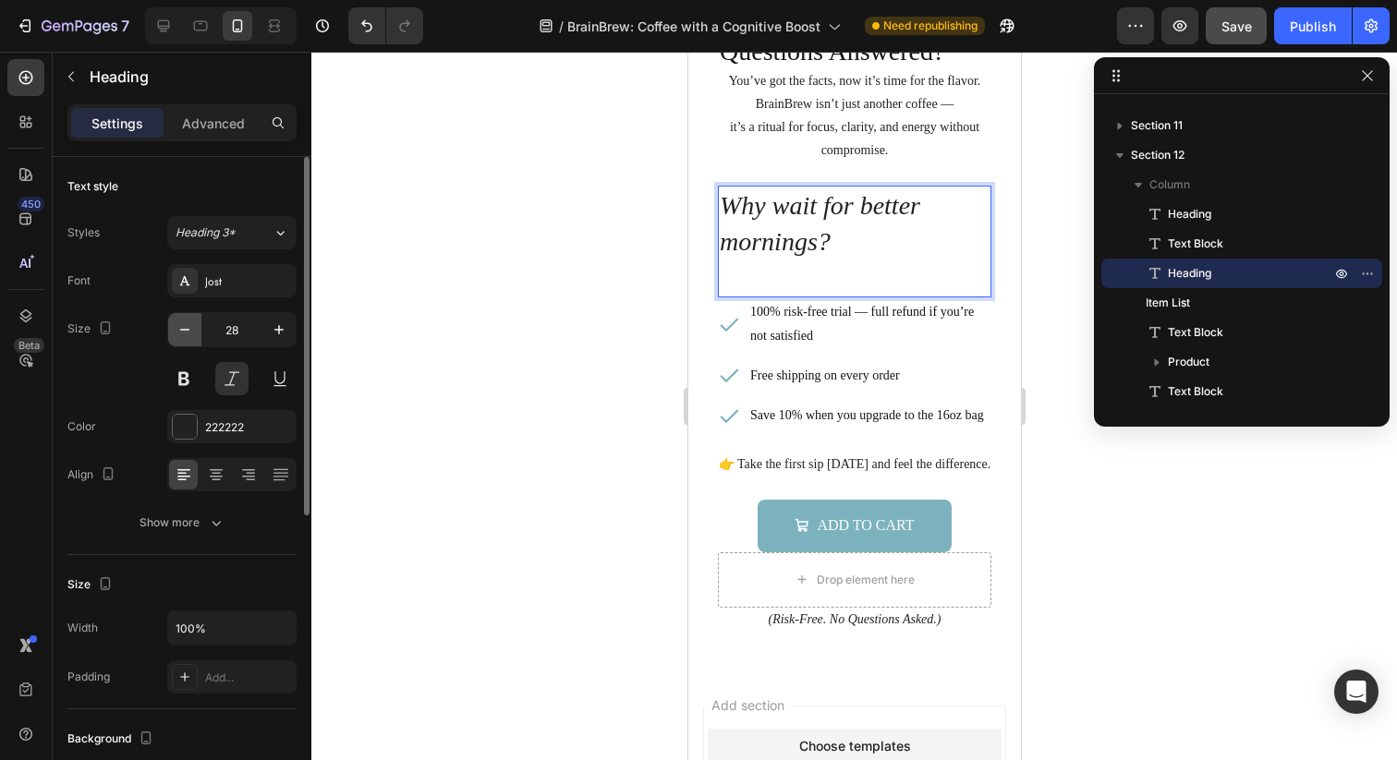
click at [192, 328] on icon "button" at bounding box center [185, 330] width 18 height 18
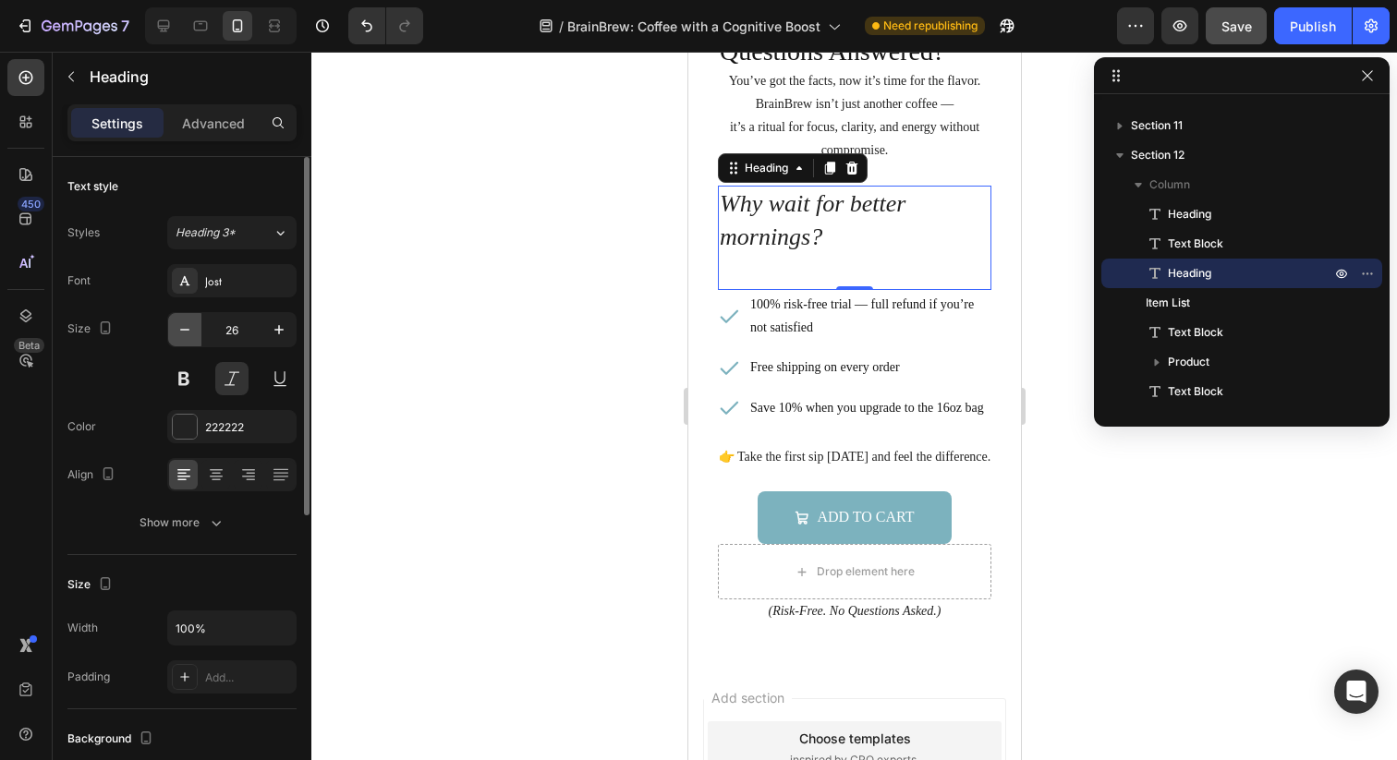
click at [192, 328] on icon "button" at bounding box center [185, 330] width 18 height 18
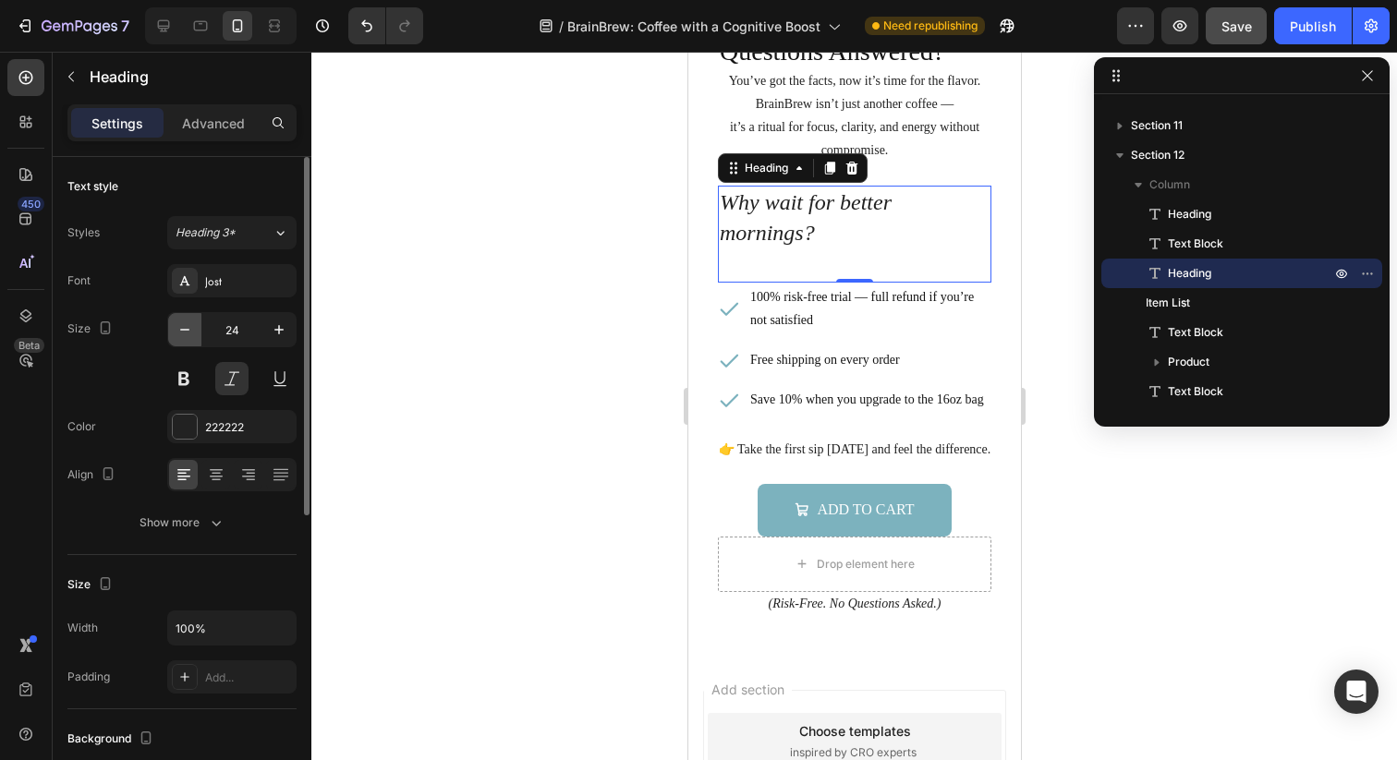
click at [192, 328] on icon "button" at bounding box center [185, 330] width 18 height 18
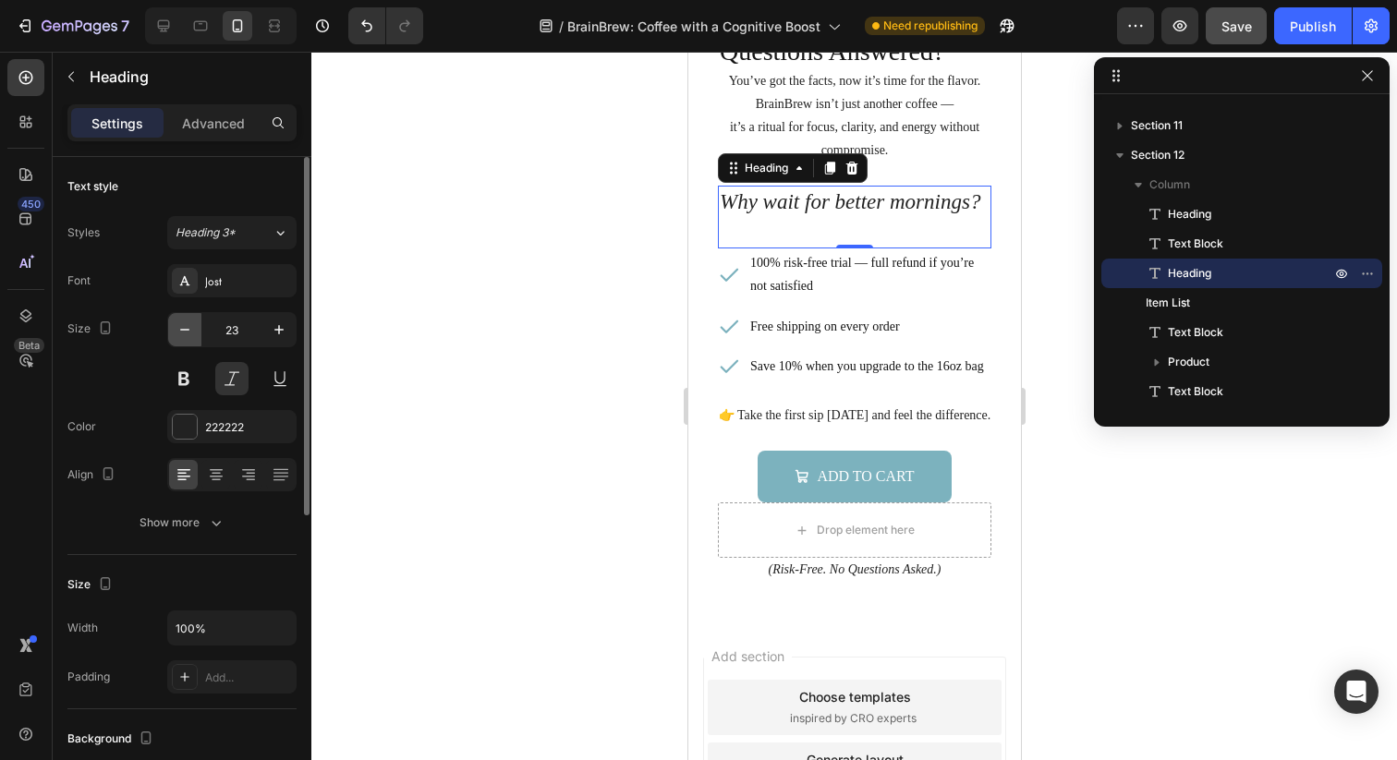
click at [192, 328] on icon "button" at bounding box center [185, 330] width 18 height 18
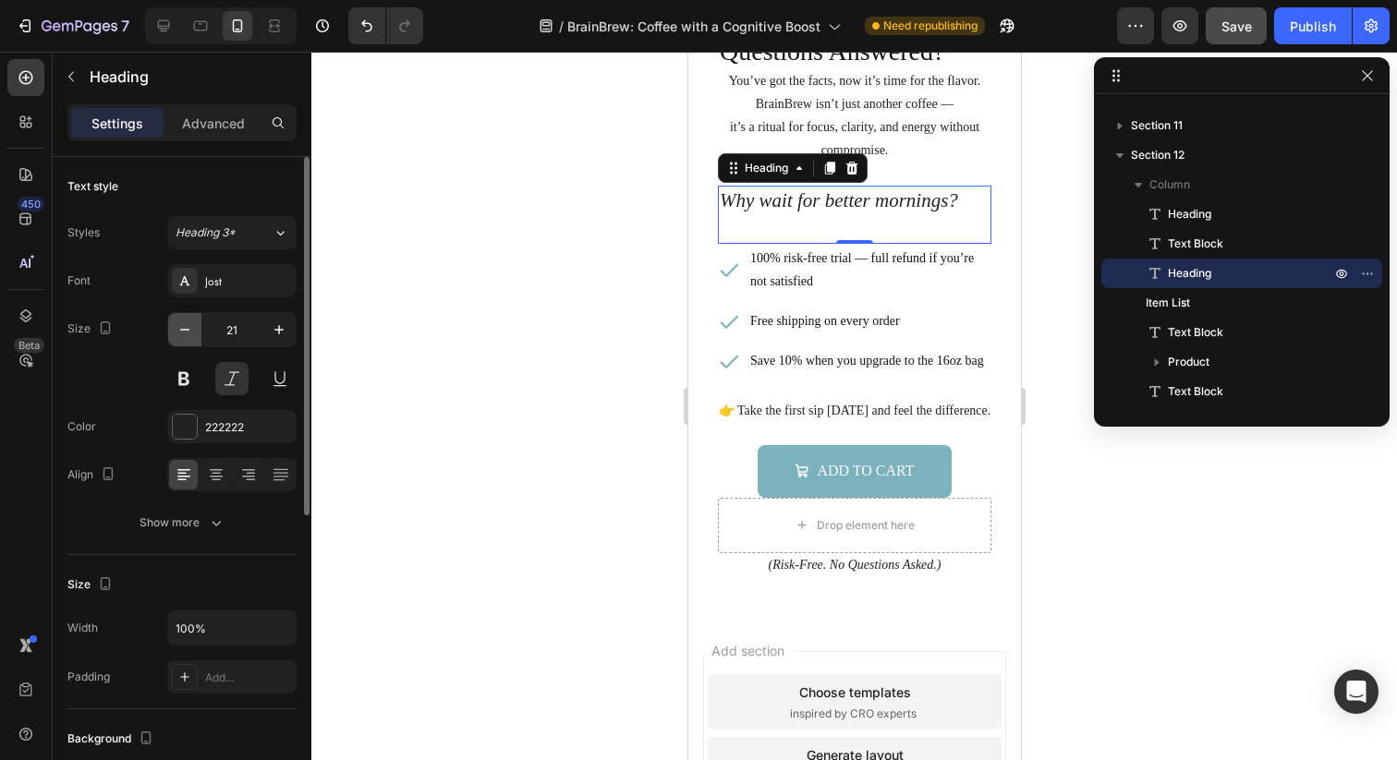
click at [192, 328] on icon "button" at bounding box center [185, 330] width 18 height 18
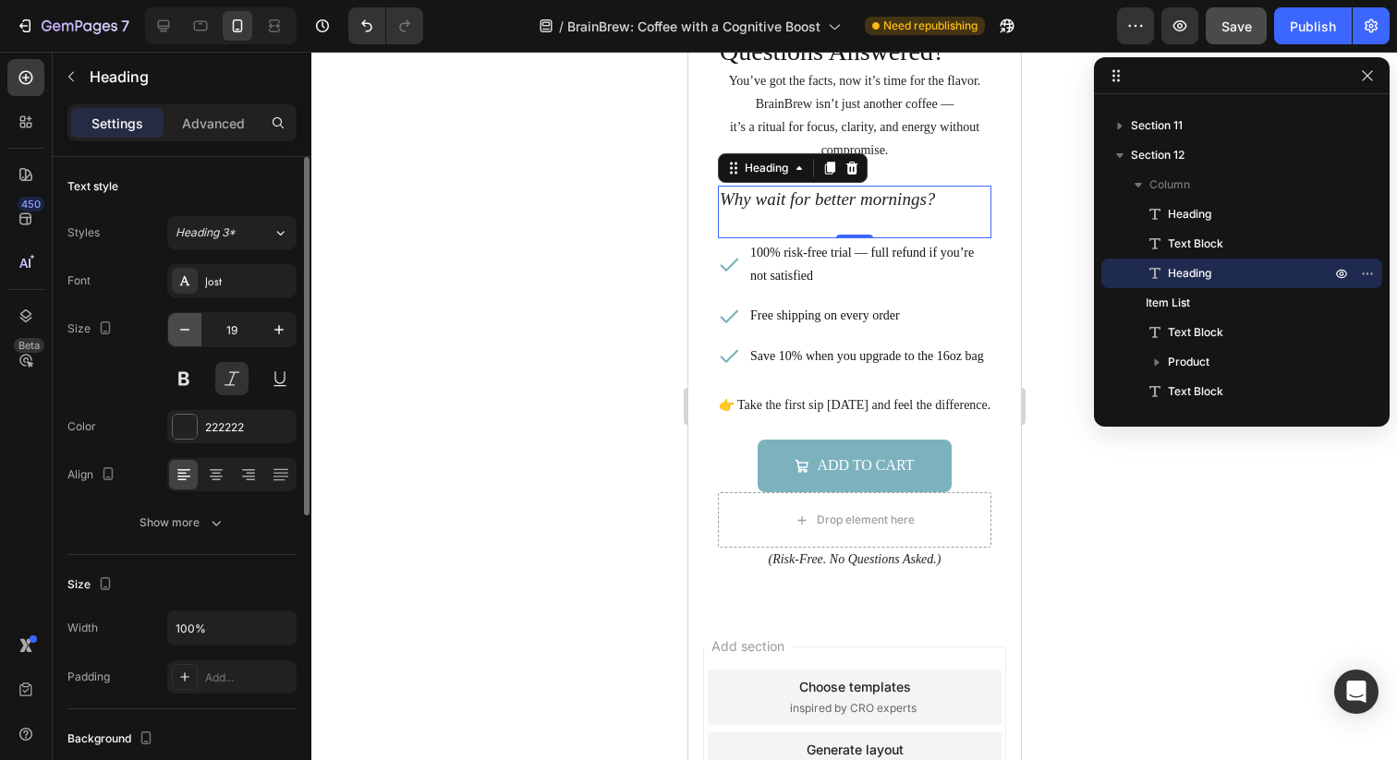
click at [192, 328] on icon "button" at bounding box center [185, 330] width 18 height 18
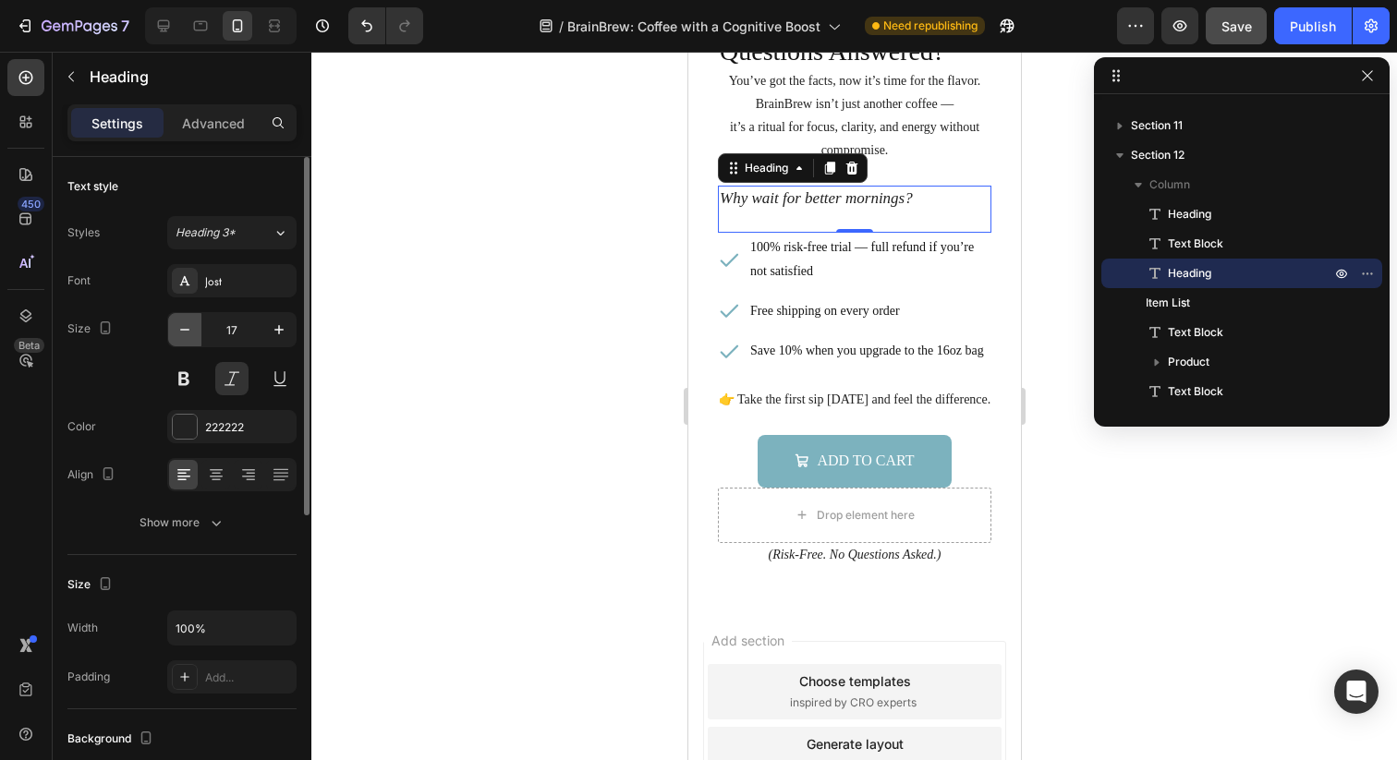
click at [192, 328] on icon "button" at bounding box center [185, 330] width 18 height 18
type input "16"
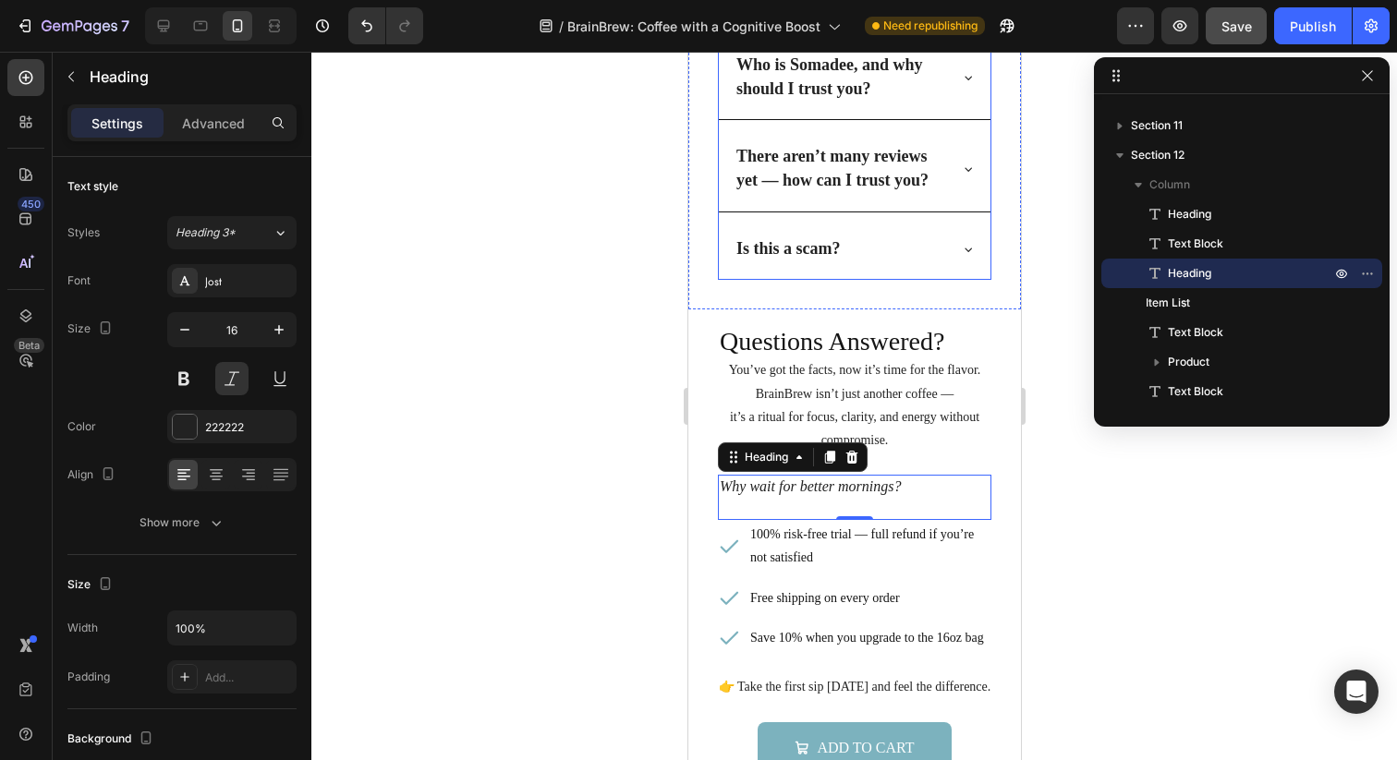
scroll to position [5770, 0]
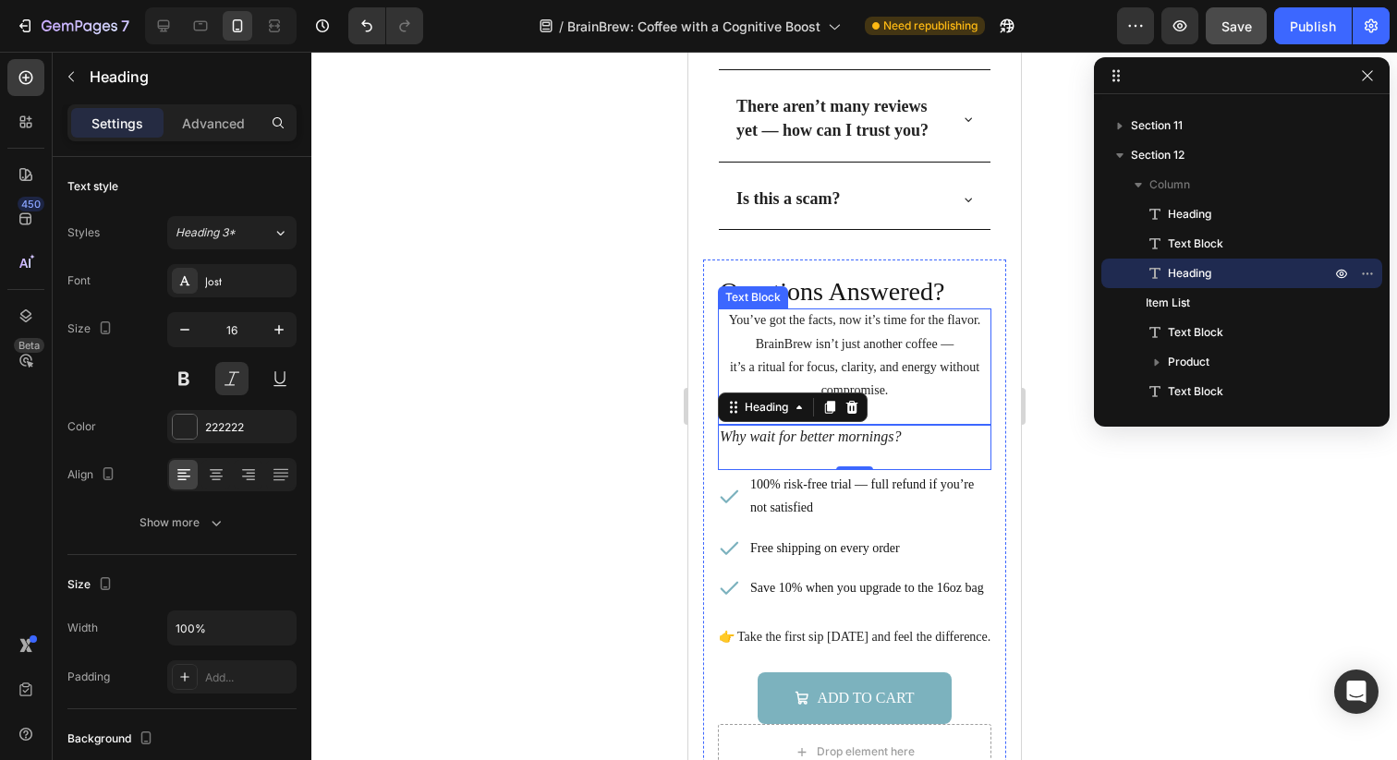
click at [888, 357] on p "it’s a ritual for focus, clarity, and energy without compromise." at bounding box center [853, 379] width 273 height 46
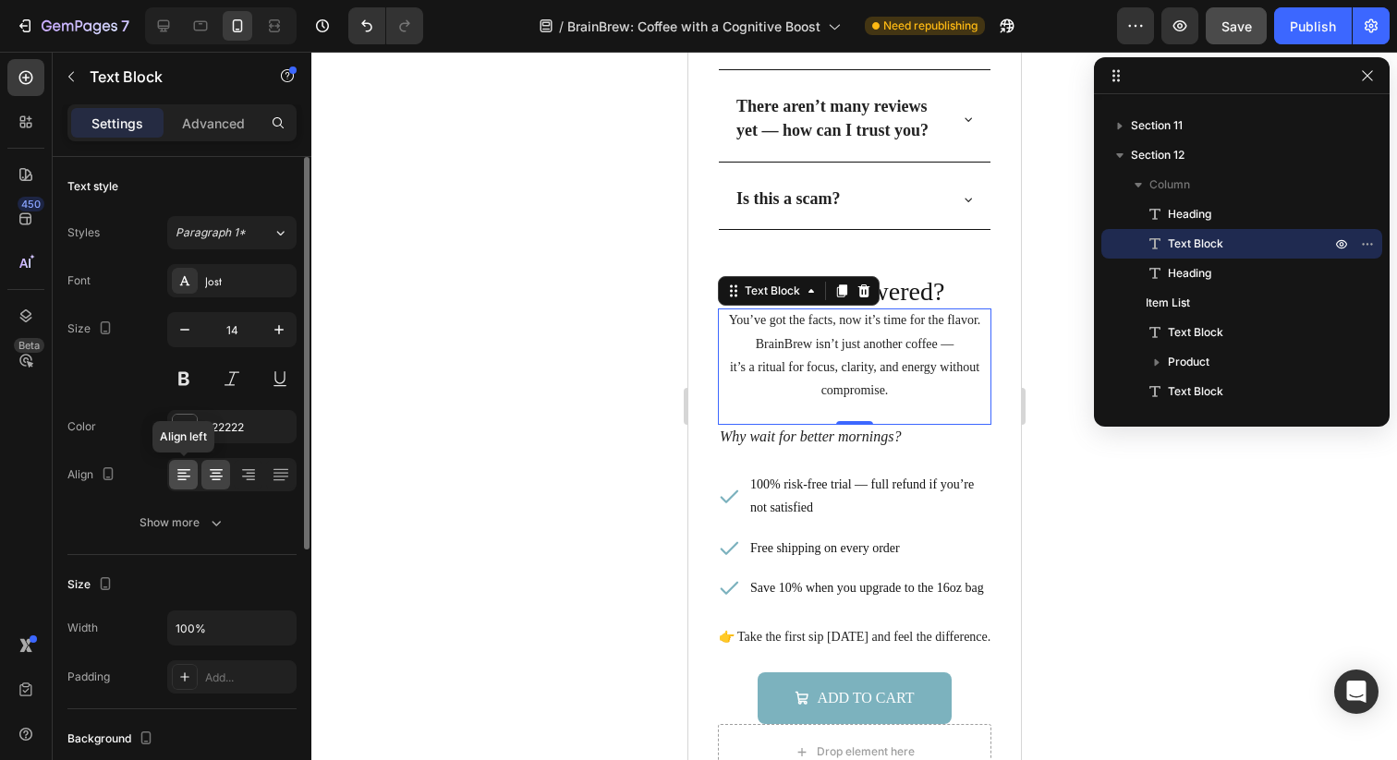
click at [184, 473] on icon at bounding box center [181, 474] width 9 height 2
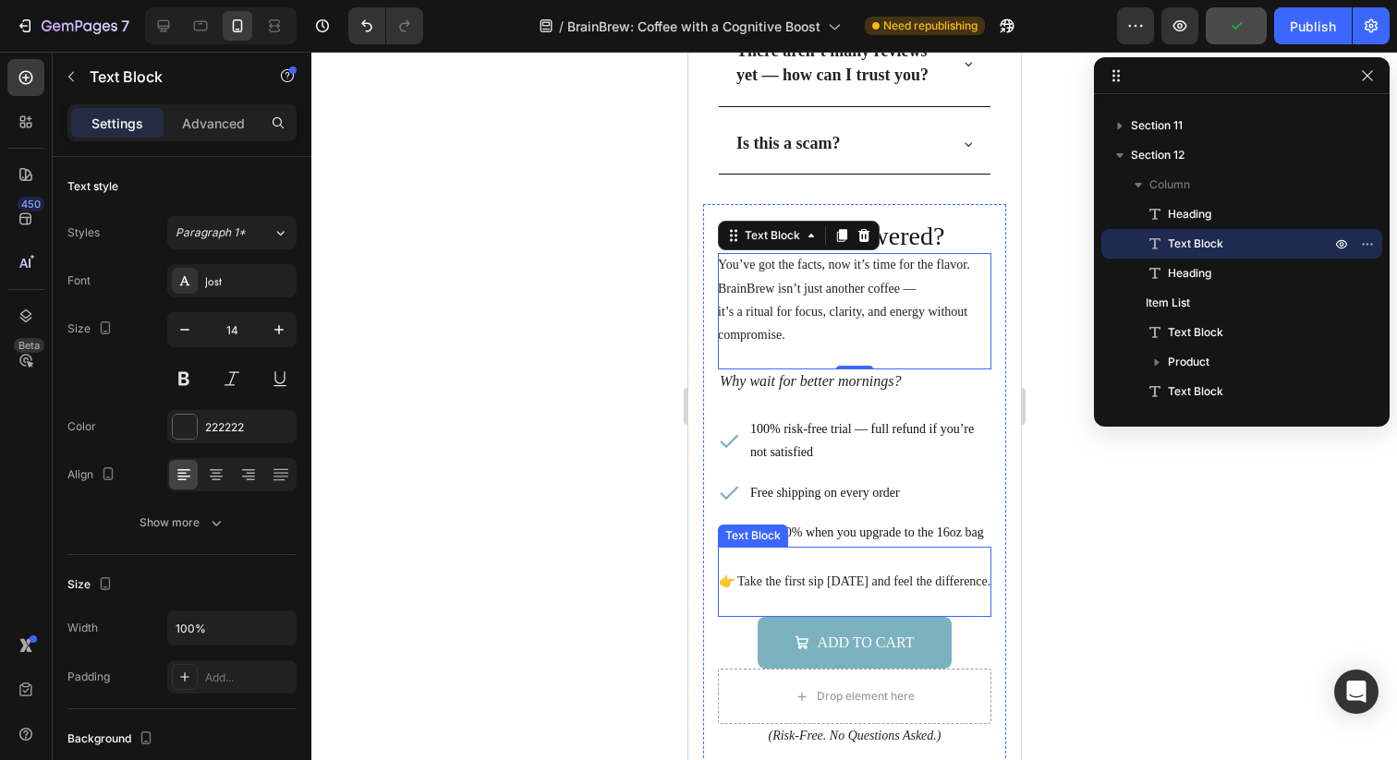
scroll to position [5856, 0]
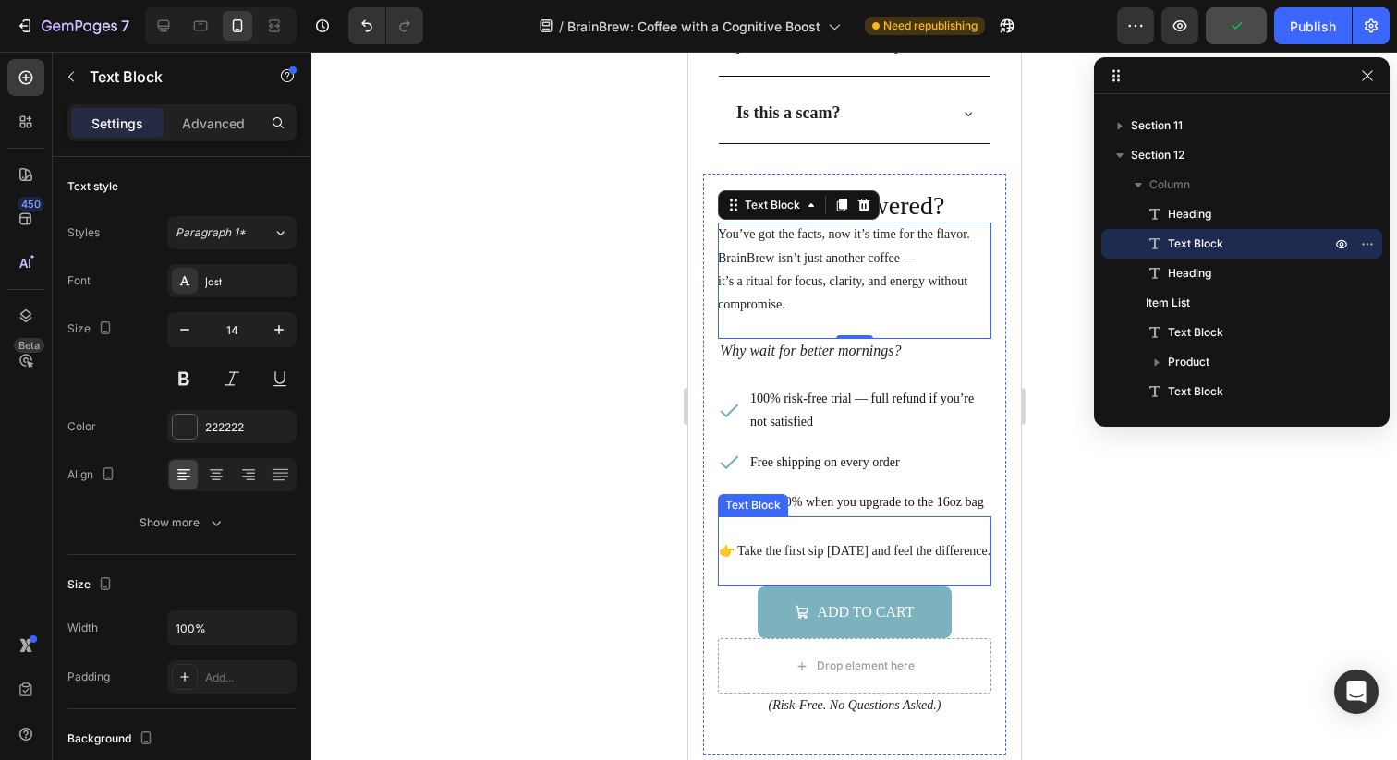
click at [858, 542] on p "👉 Take the first sip [DATE] and feel the difference." at bounding box center [853, 550] width 273 height 23
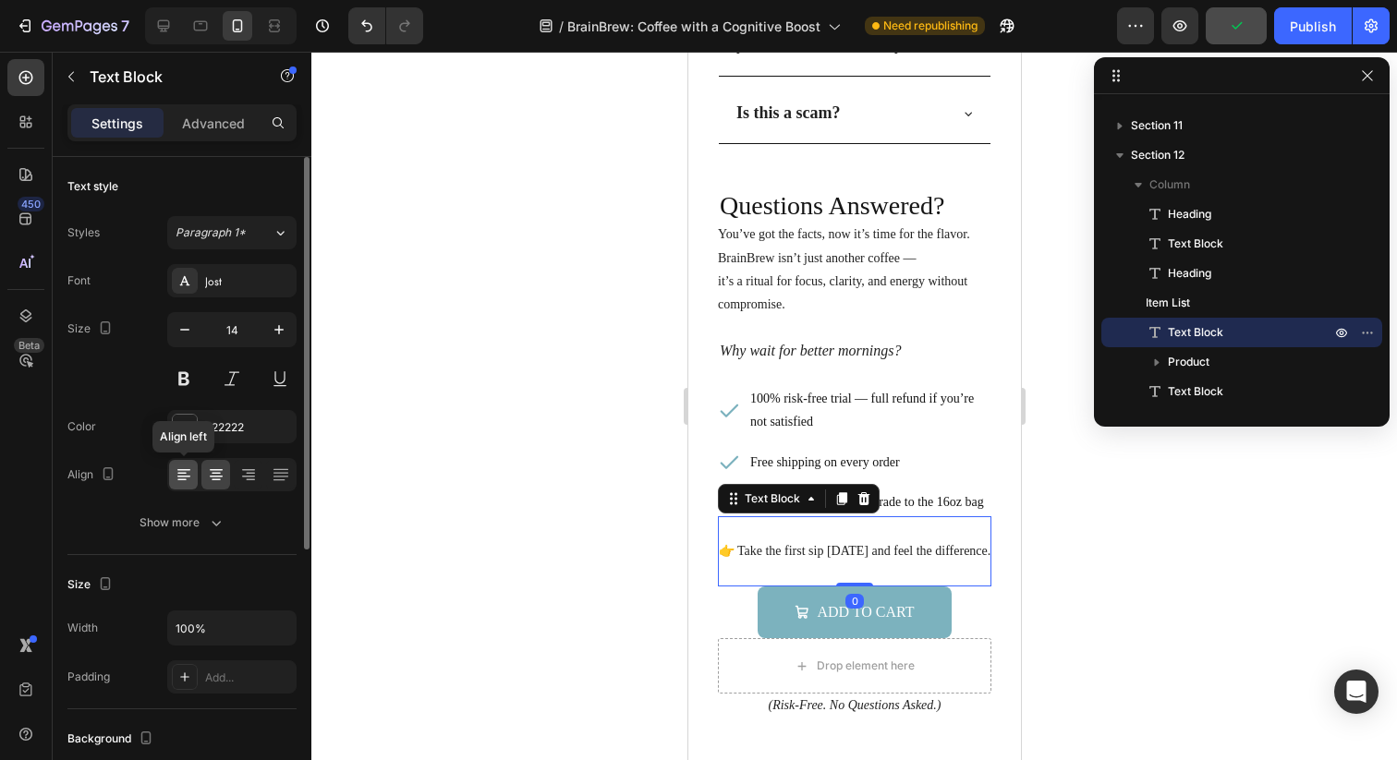
click at [180, 471] on icon at bounding box center [184, 475] width 18 height 18
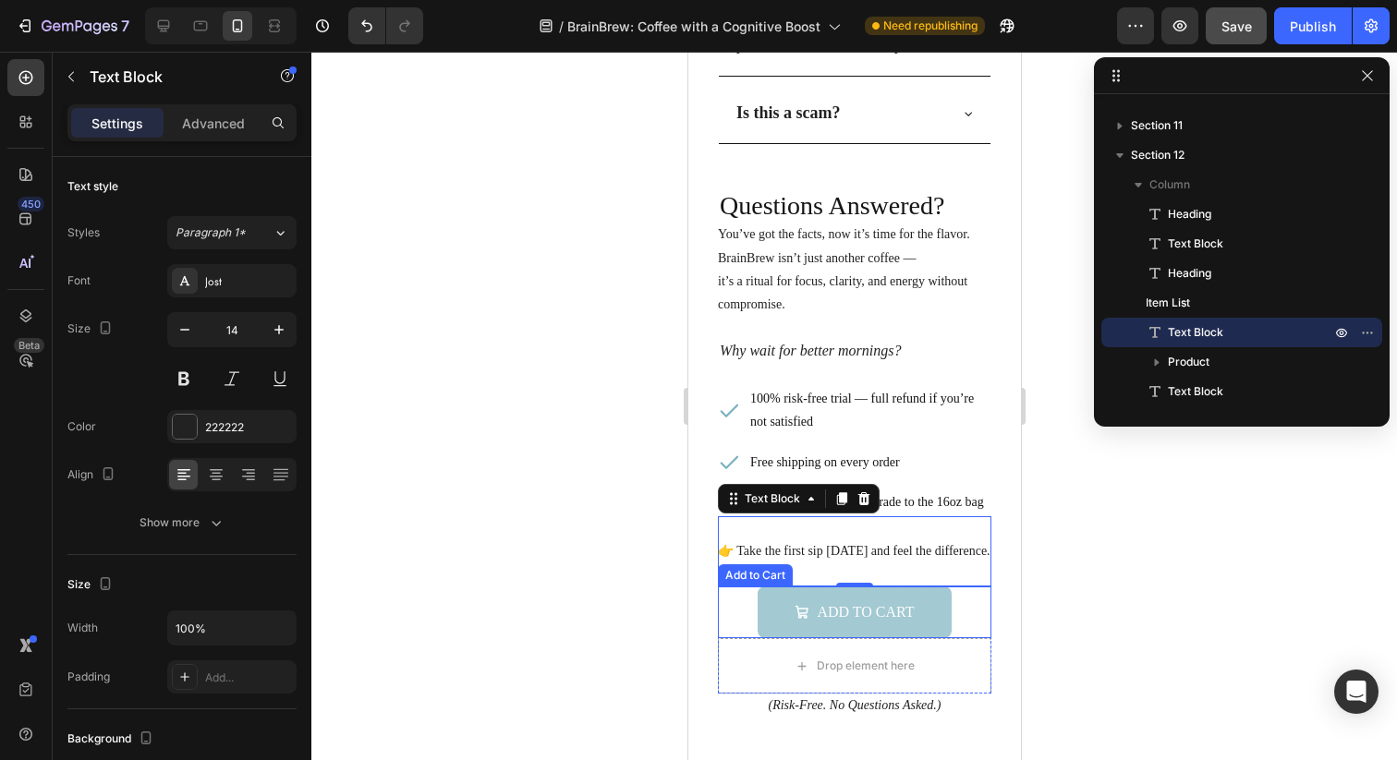
click at [775, 606] on button "Add to cart" at bounding box center [853, 613] width 193 height 53
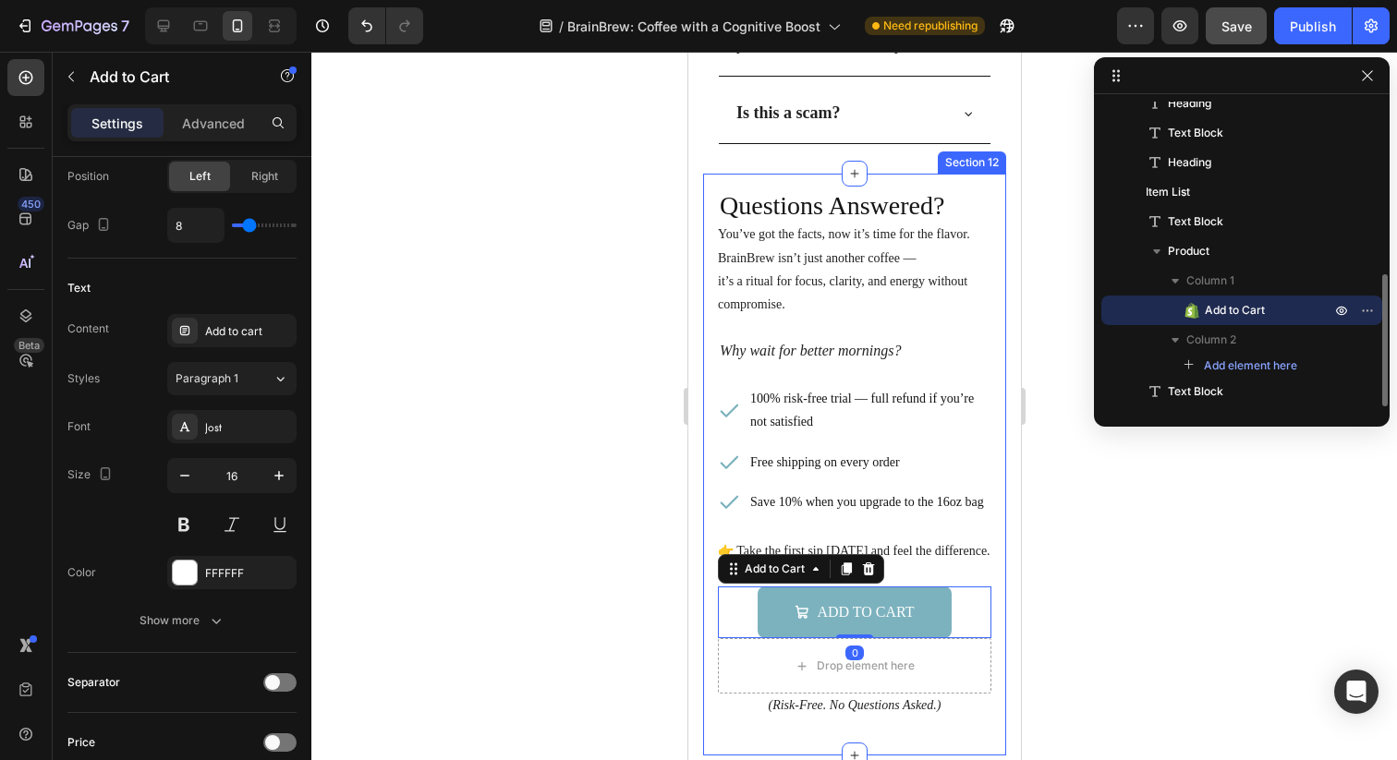
scroll to position [1470, 0]
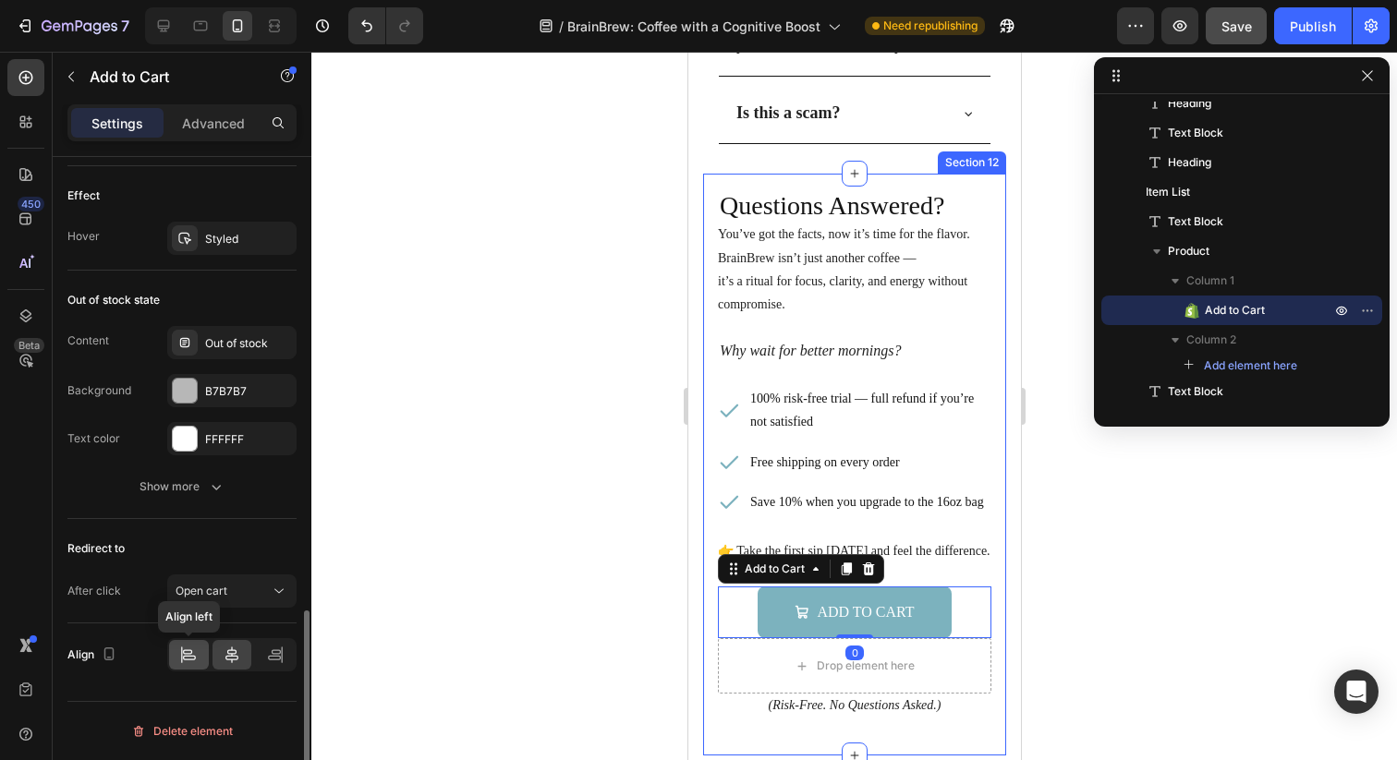
click at [188, 660] on icon at bounding box center [189, 658] width 13 height 5
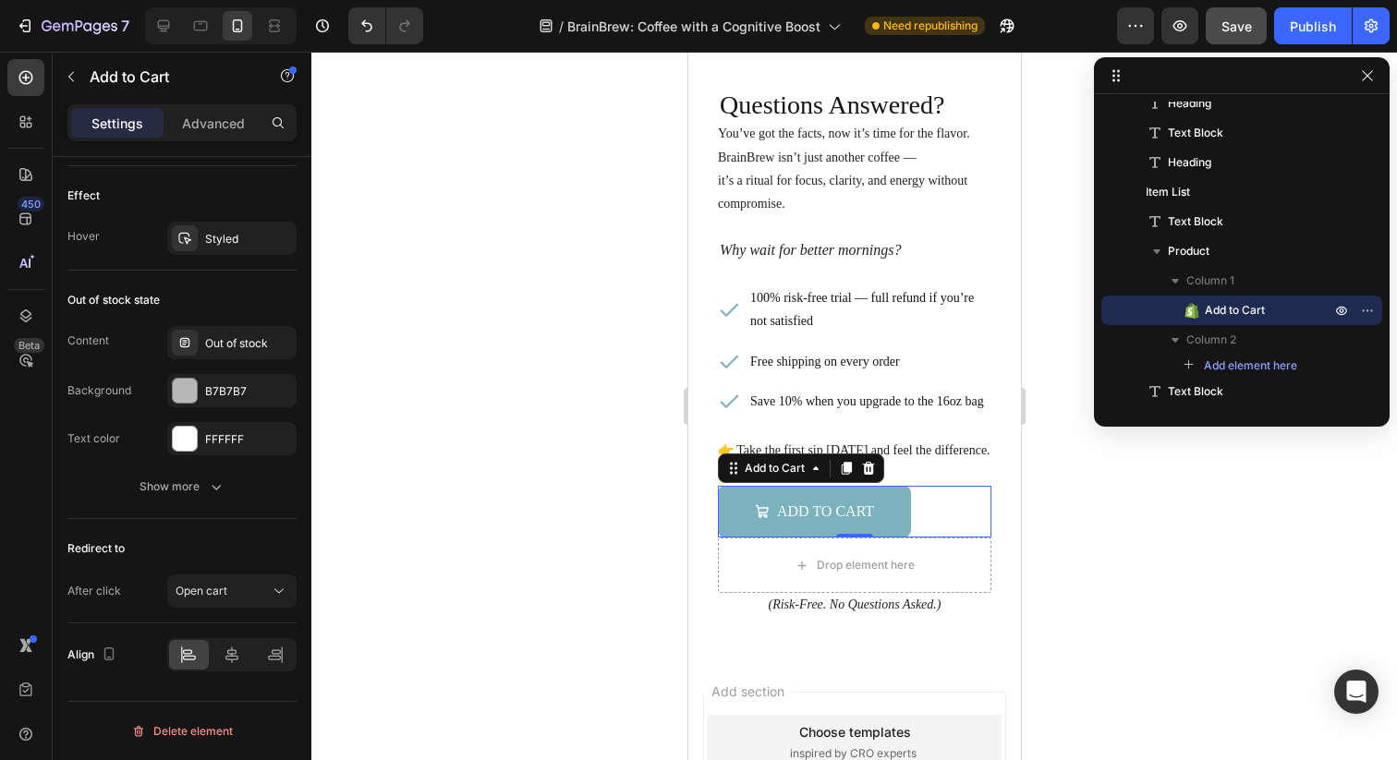
scroll to position [5966, 0]
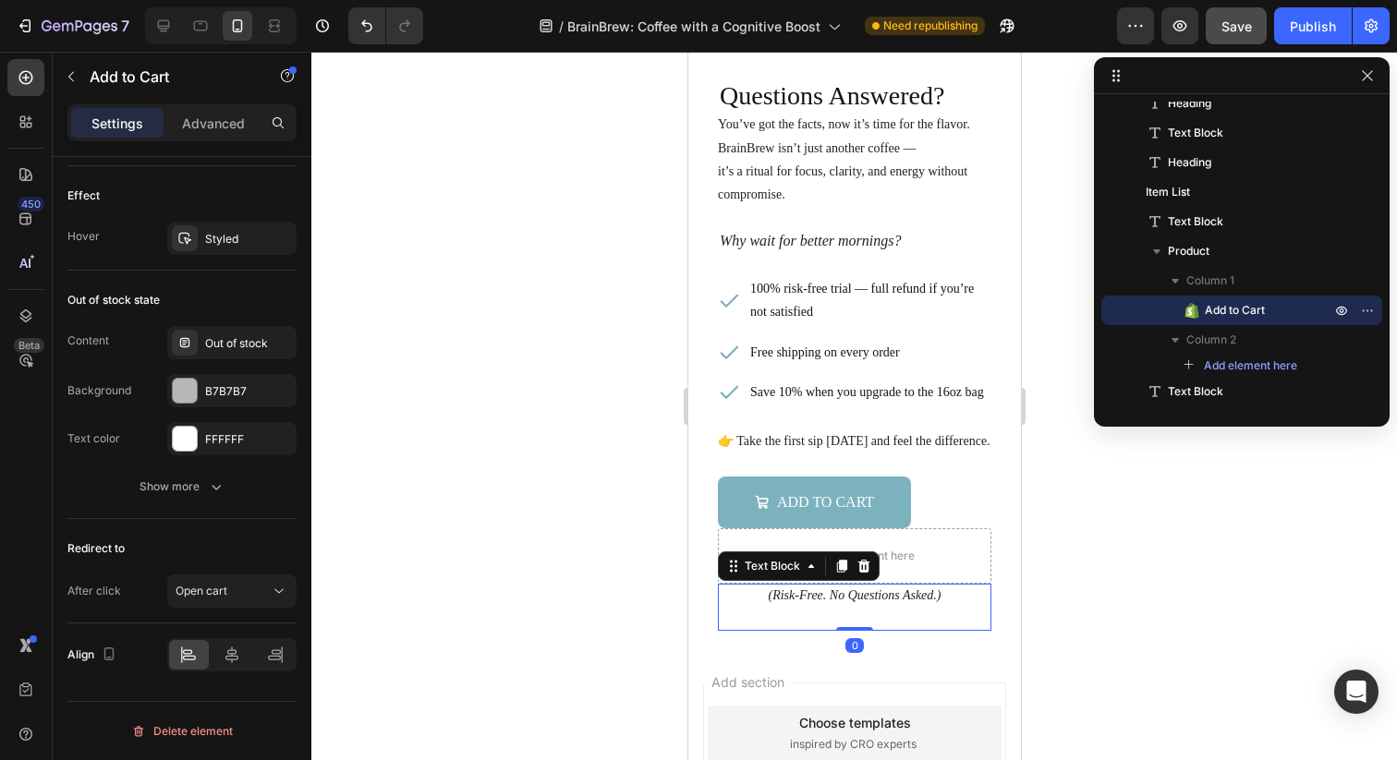
click at [819, 590] on icon "(Risk-Free. No Questions Asked.)" at bounding box center [853, 595] width 173 height 14
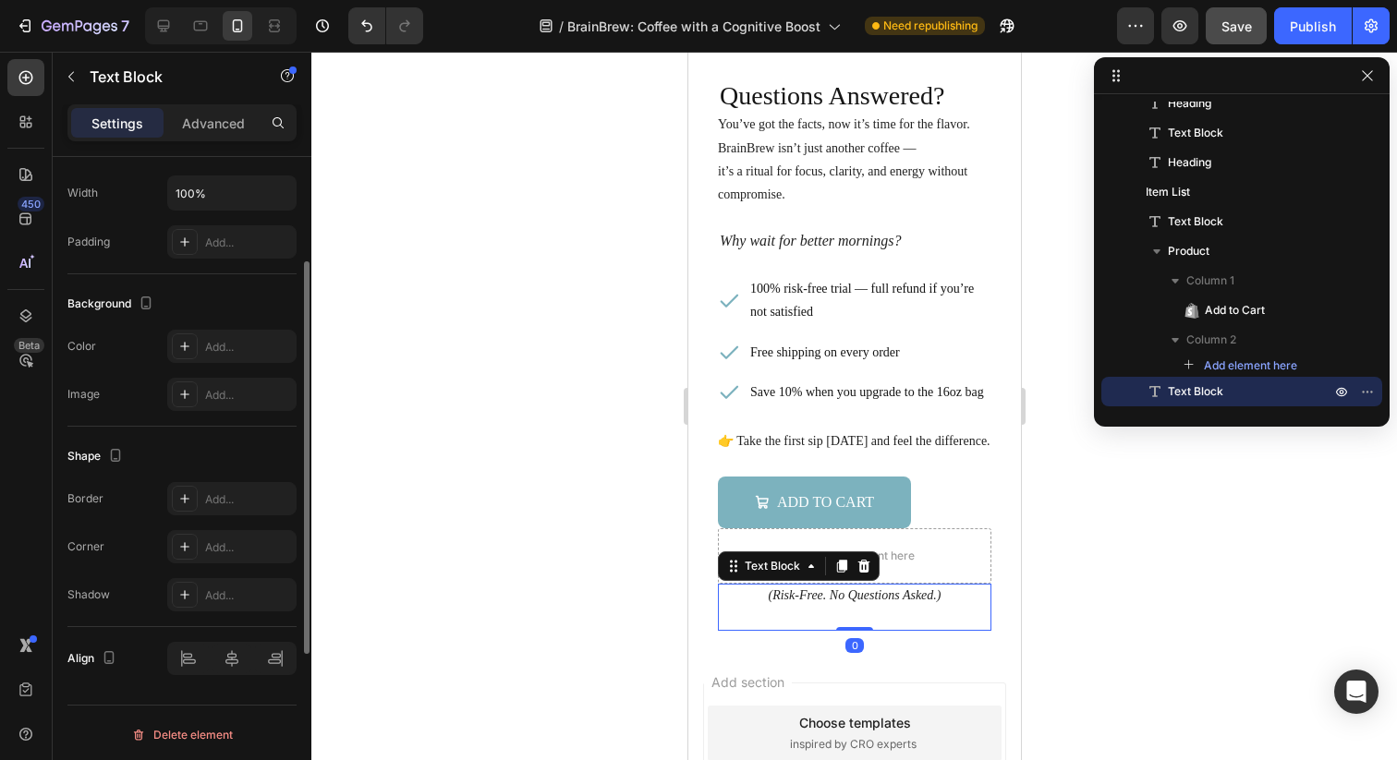
scroll to position [439, 0]
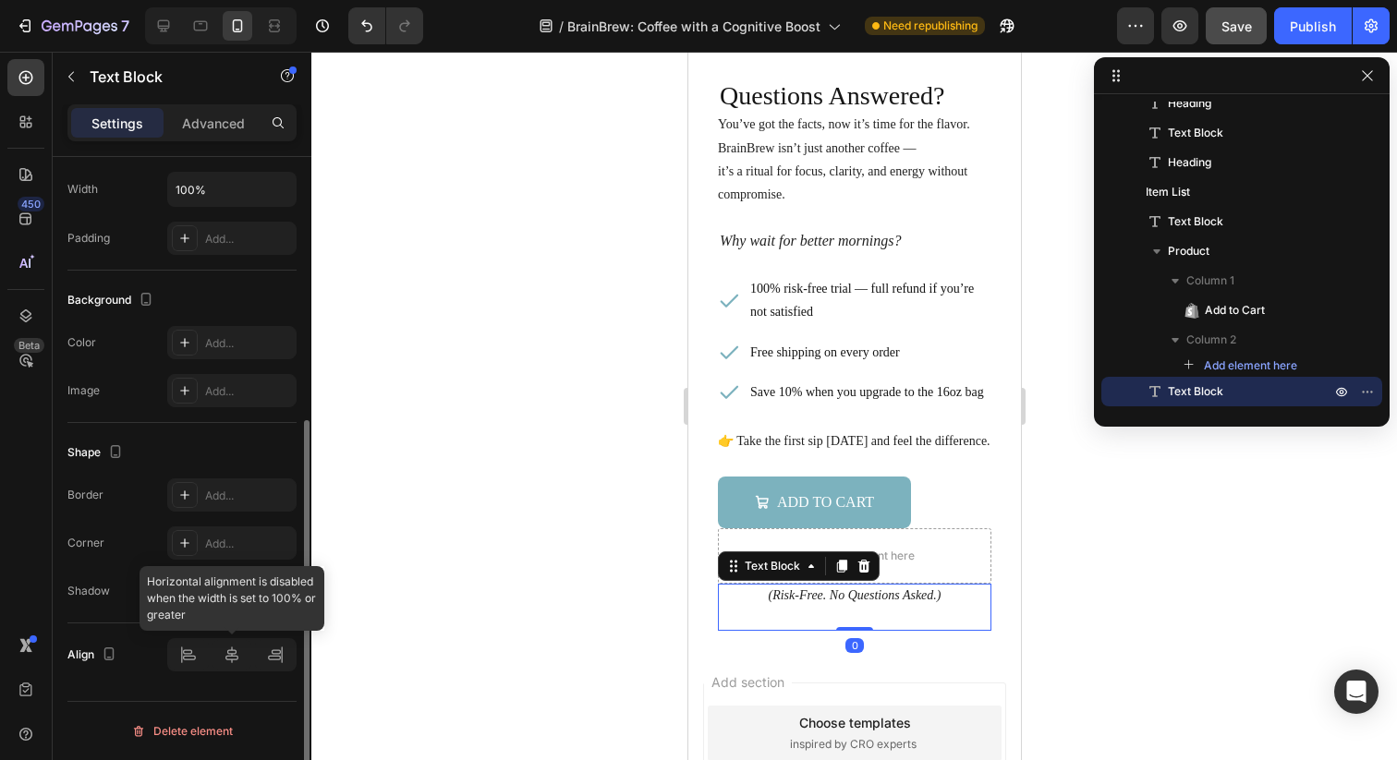
click at [191, 652] on div at bounding box center [231, 654] width 129 height 33
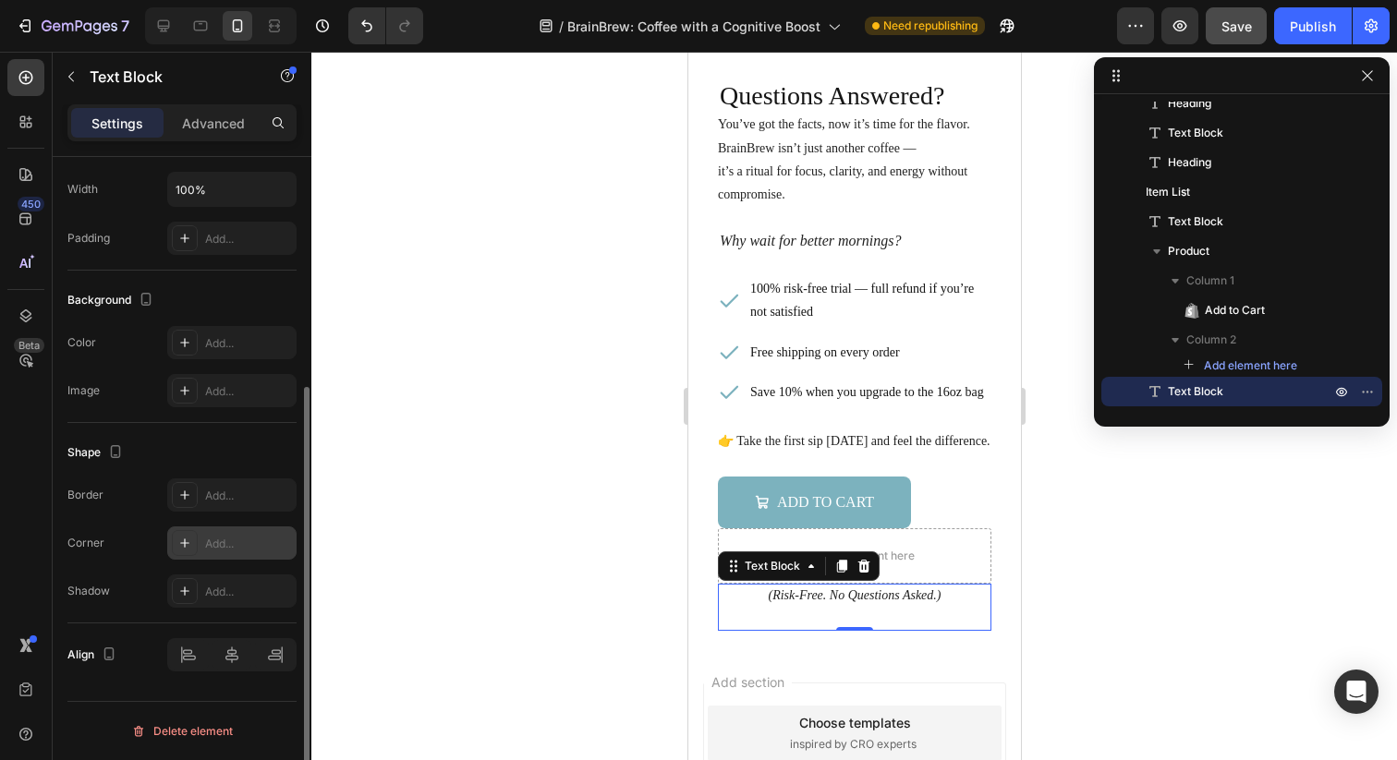
scroll to position [0, 0]
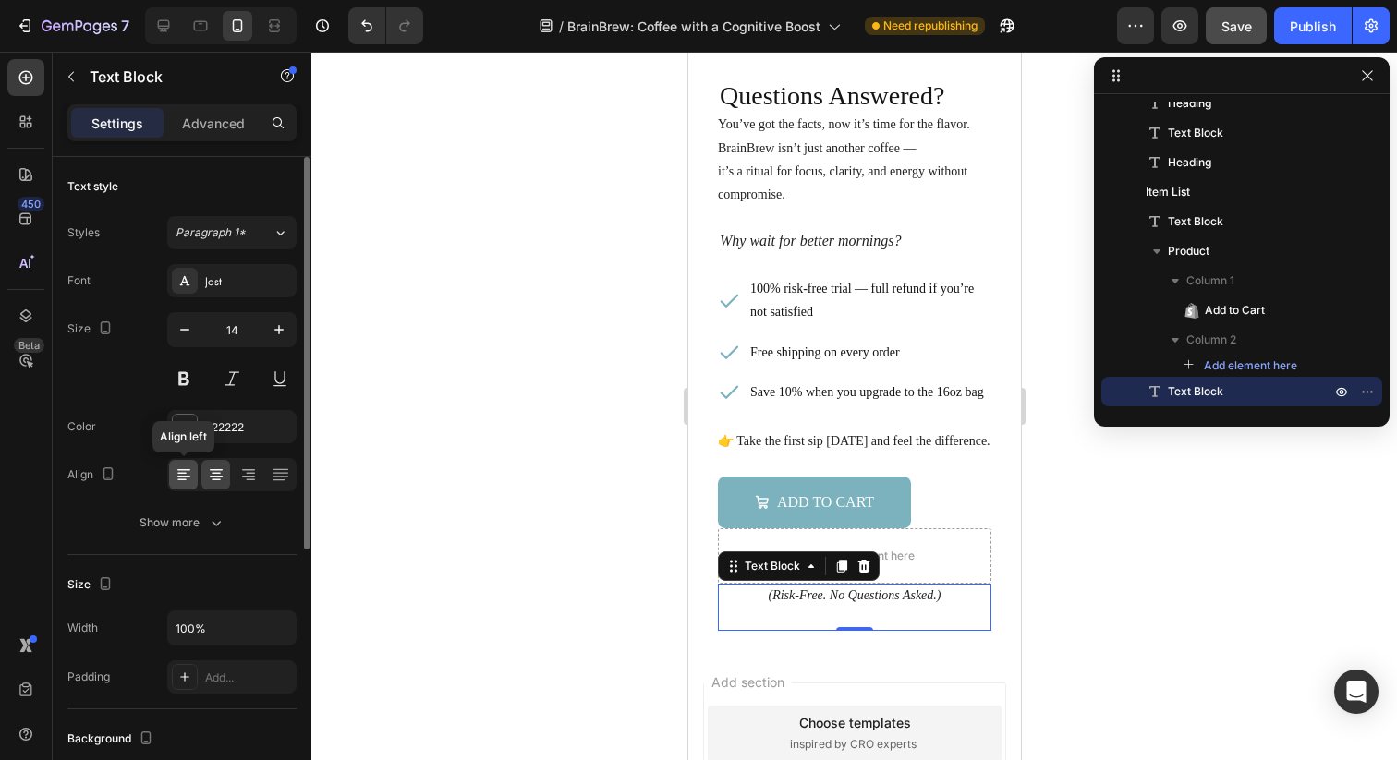
click at [182, 471] on icon at bounding box center [184, 475] width 18 height 18
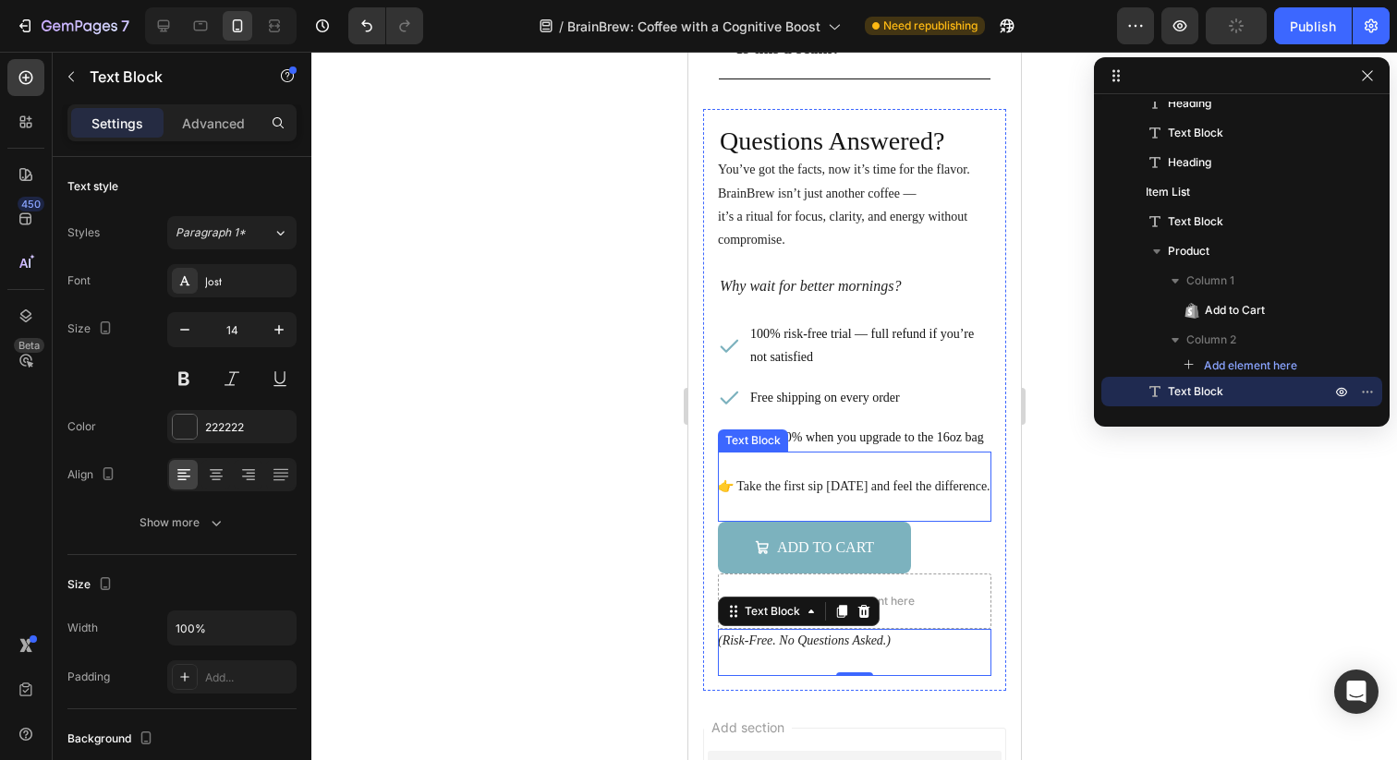
scroll to position [5919, 0]
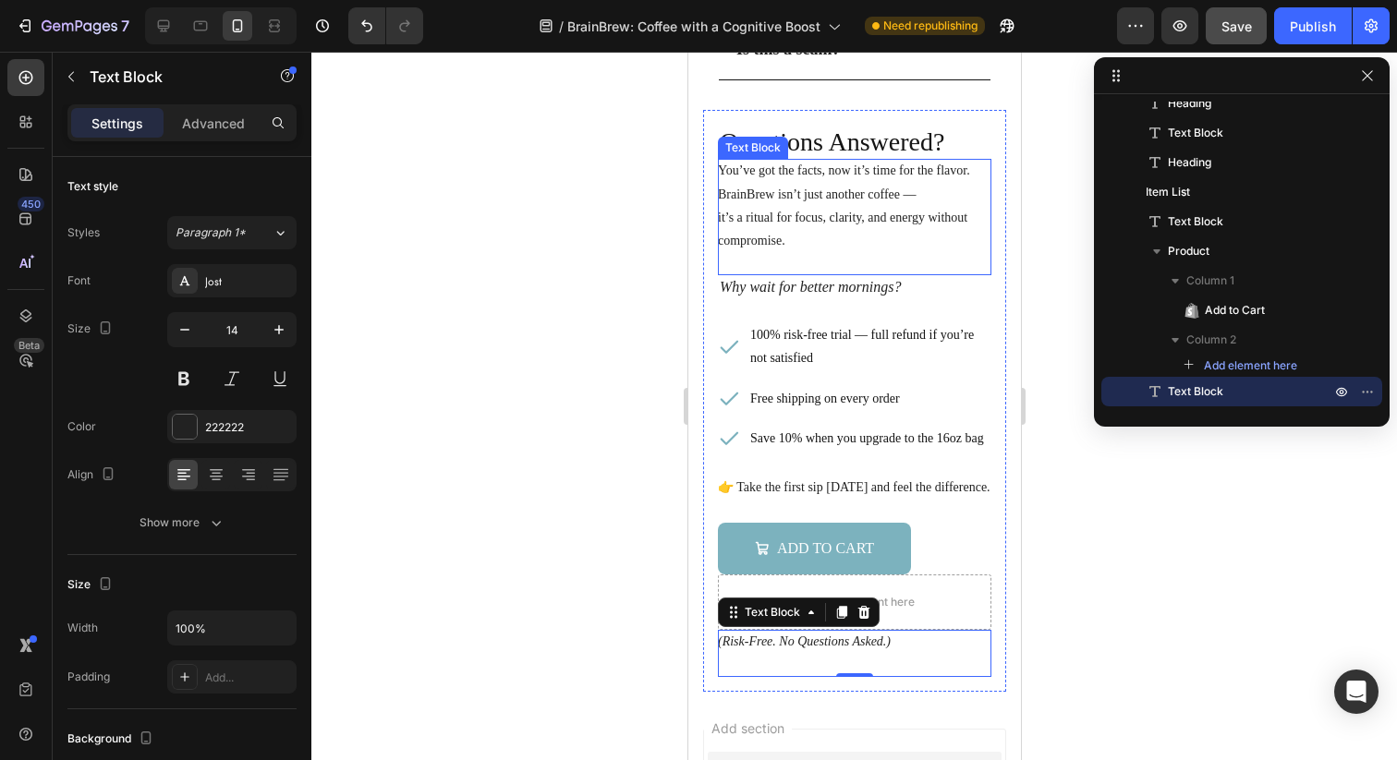
click at [793, 203] on p "BrainBrew isn’t just another coffee —" at bounding box center [853, 194] width 273 height 23
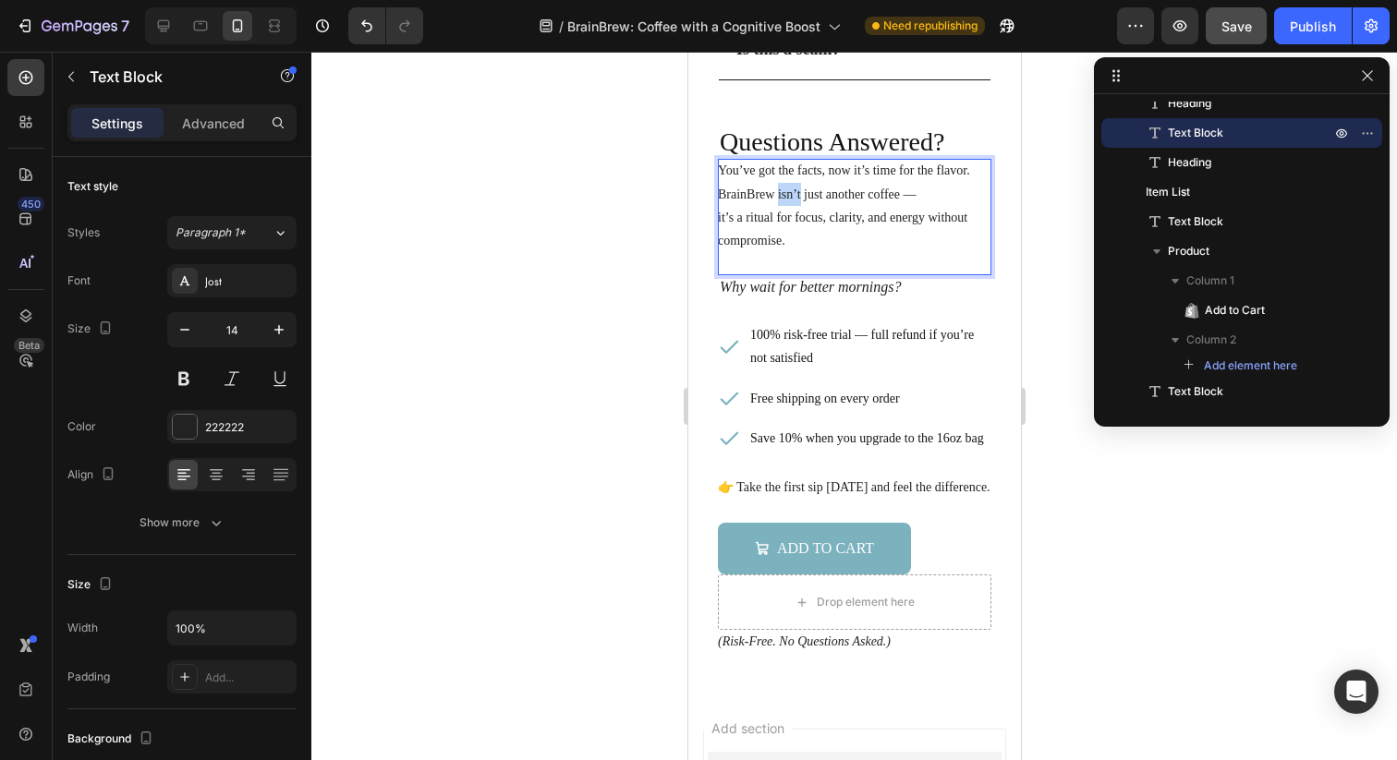
click at [793, 203] on p "BrainBrew isn’t just another coffee —" at bounding box center [853, 194] width 273 height 23
click at [736, 205] on p "BrainBrew isn’t just another coffee —" at bounding box center [853, 194] width 273 height 23
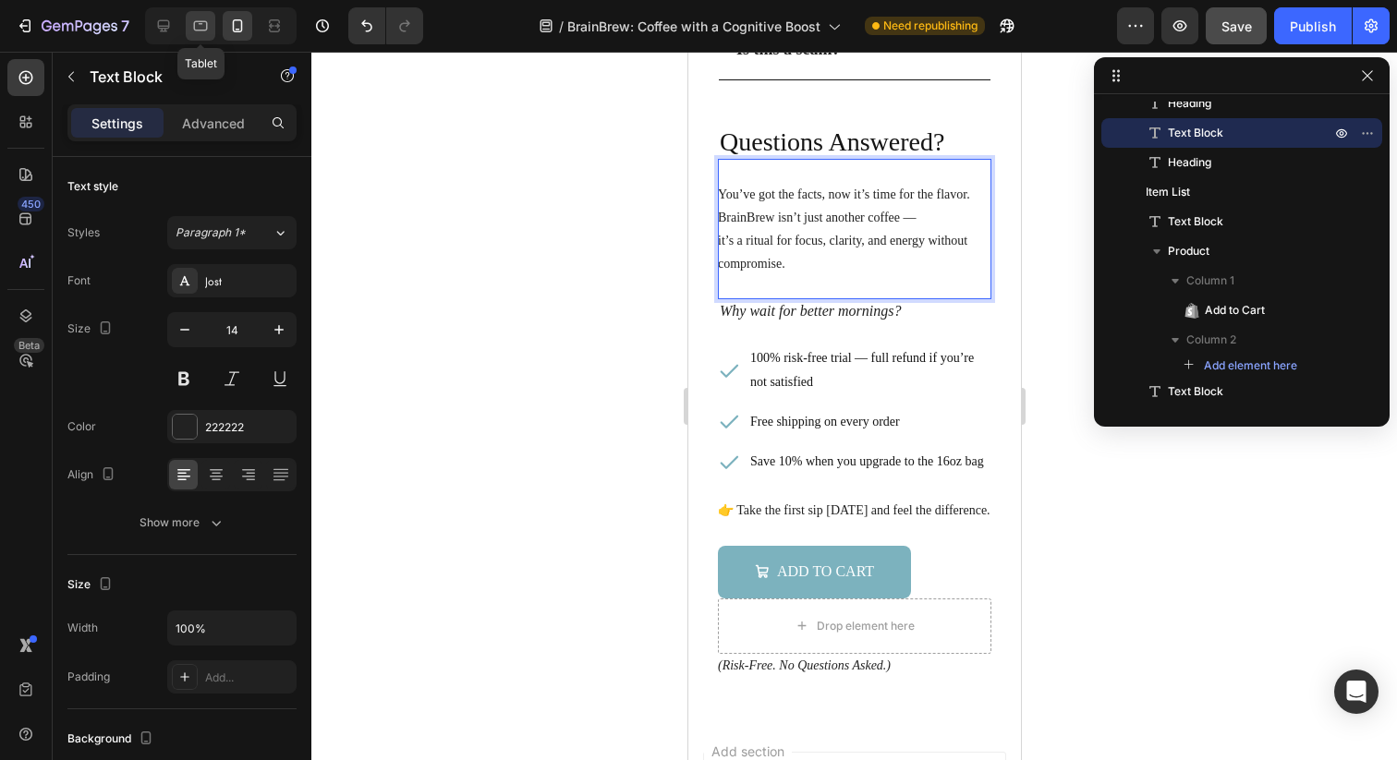
click at [188, 22] on div at bounding box center [201, 26] width 30 height 30
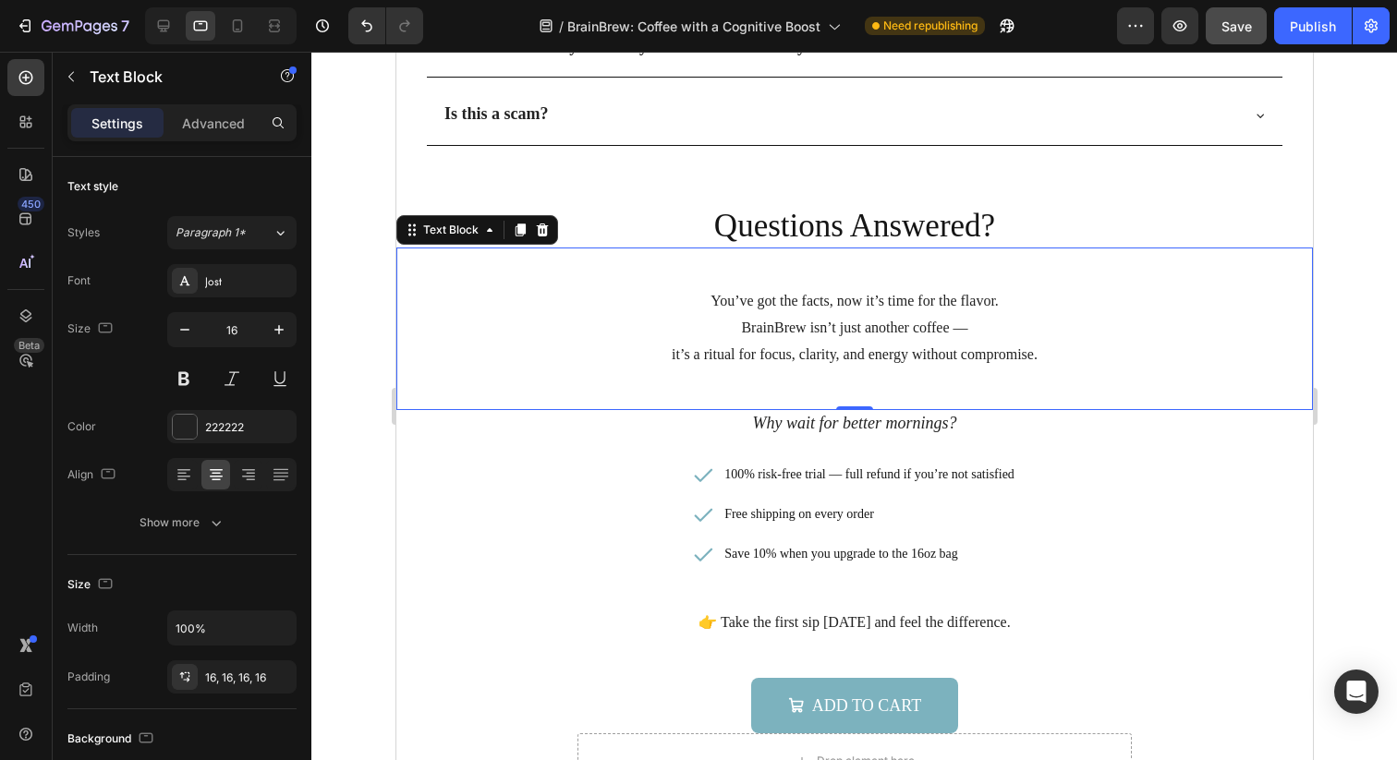
scroll to position [5927, 0]
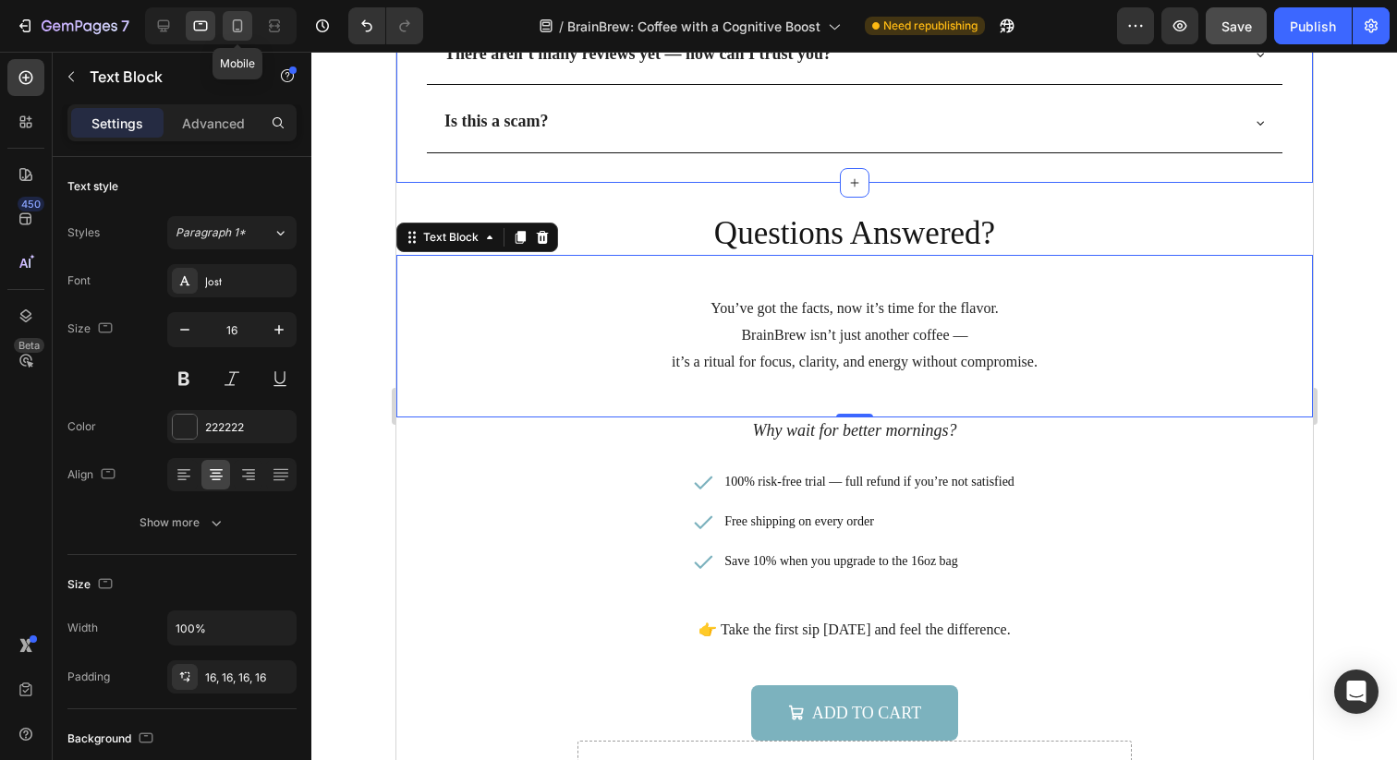
click at [247, 29] on div at bounding box center [238, 26] width 30 height 30
type input "14"
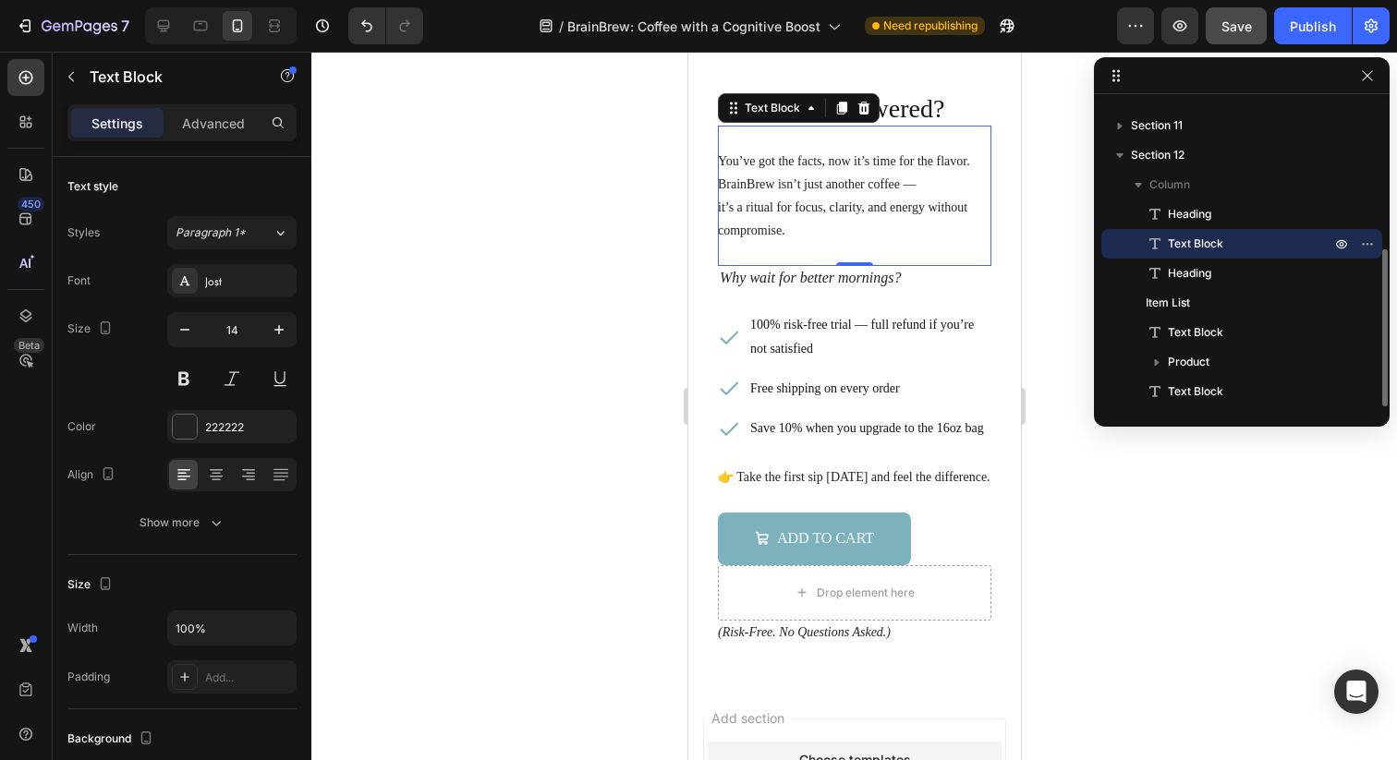
scroll to position [5962, 0]
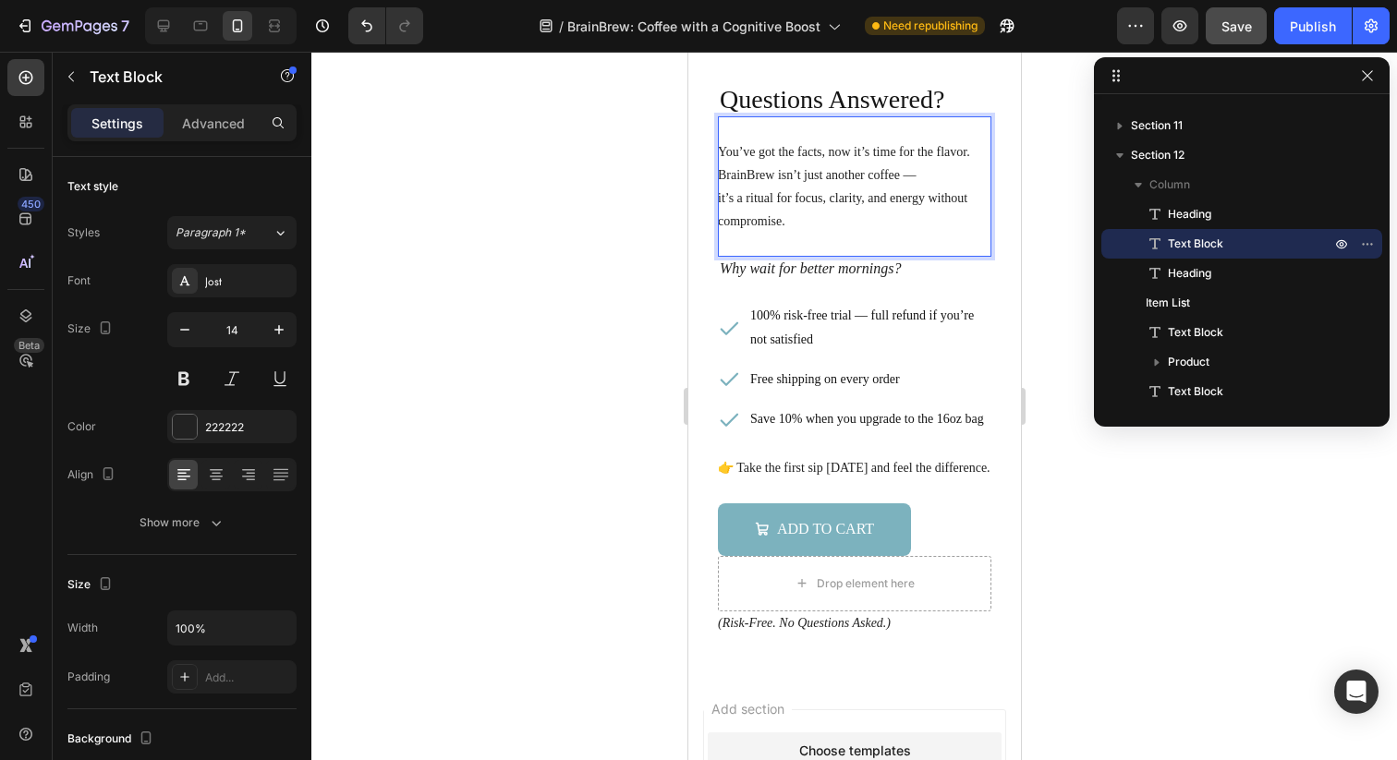
click at [757, 200] on p "it’s a ritual for focus, clarity, and energy without compromise." at bounding box center [853, 210] width 273 height 46
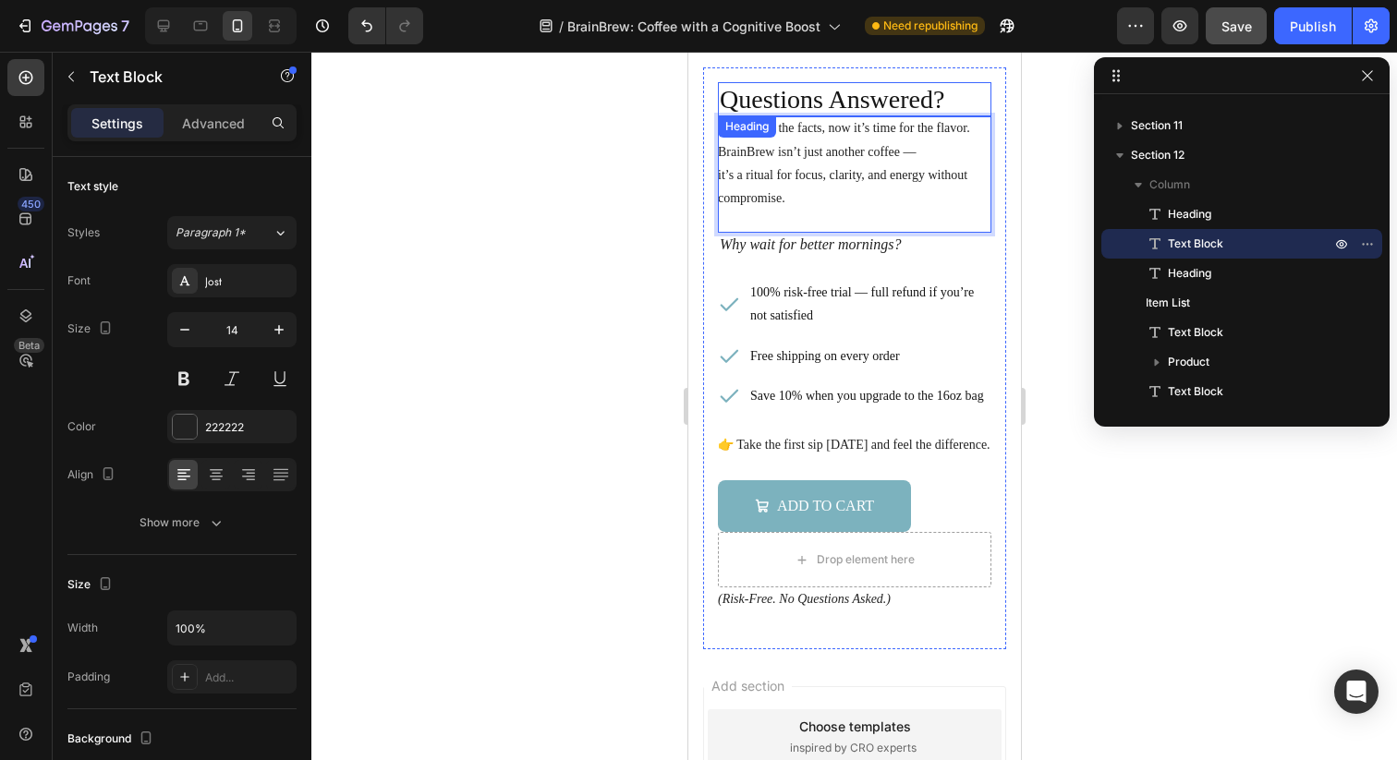
click at [902, 101] on h2 "Questions Answered?" at bounding box center [853, 99] width 273 height 35
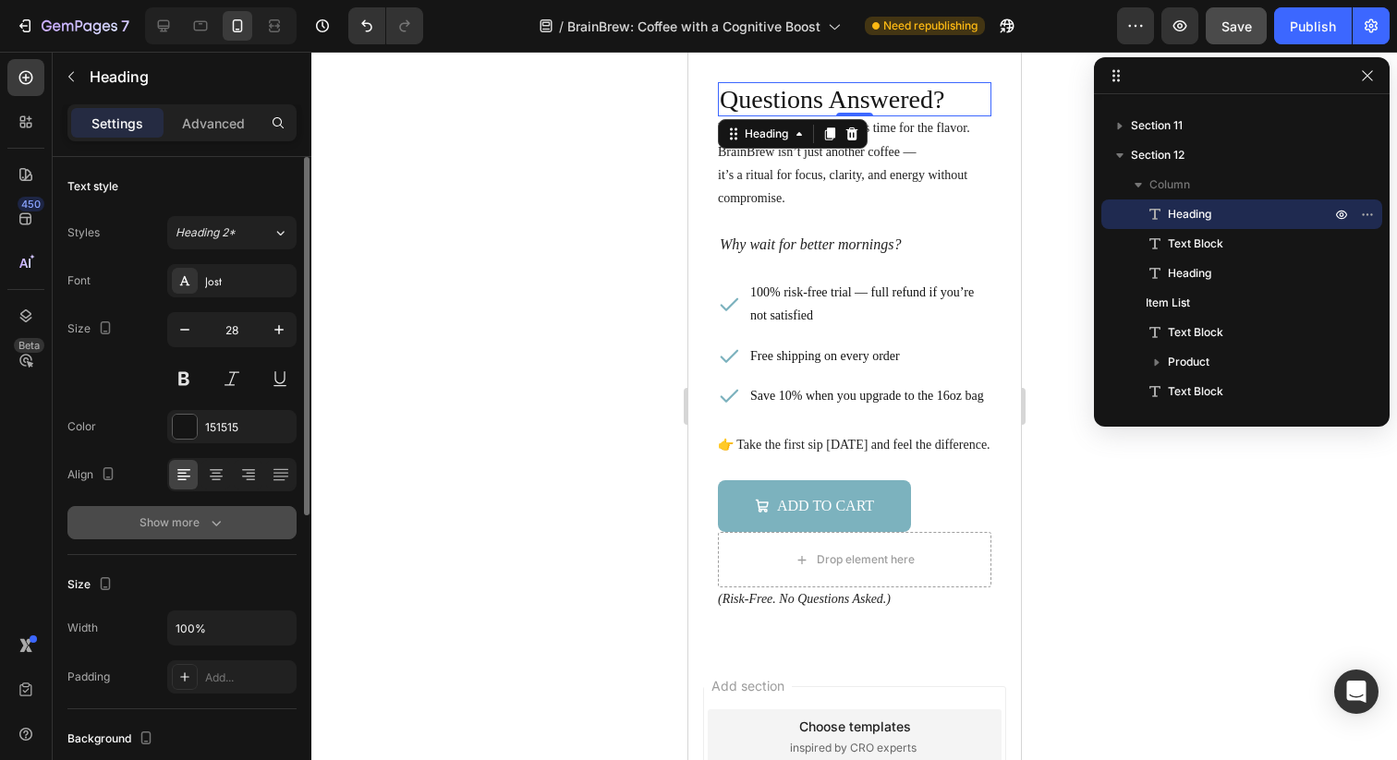
click at [213, 531] on icon "button" at bounding box center [216, 523] width 18 height 18
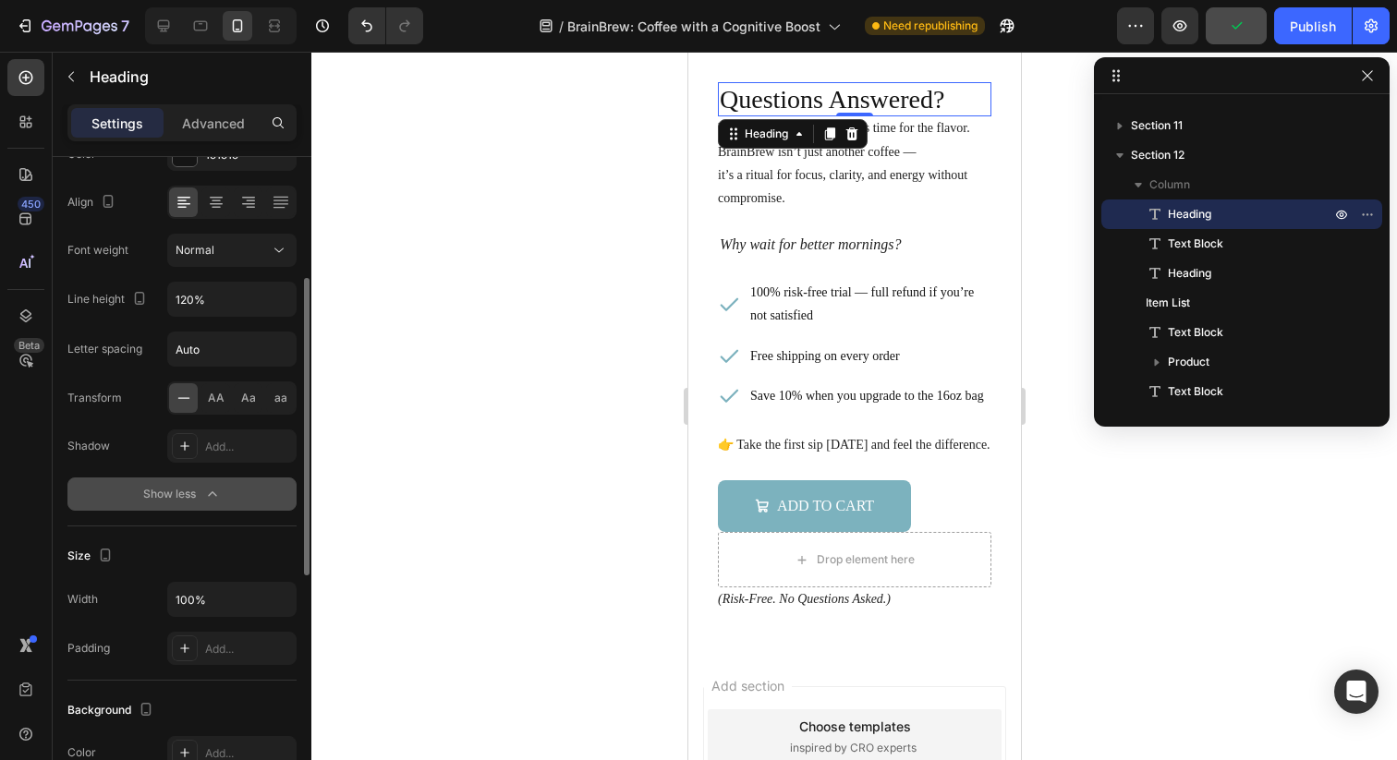
scroll to position [283, 0]
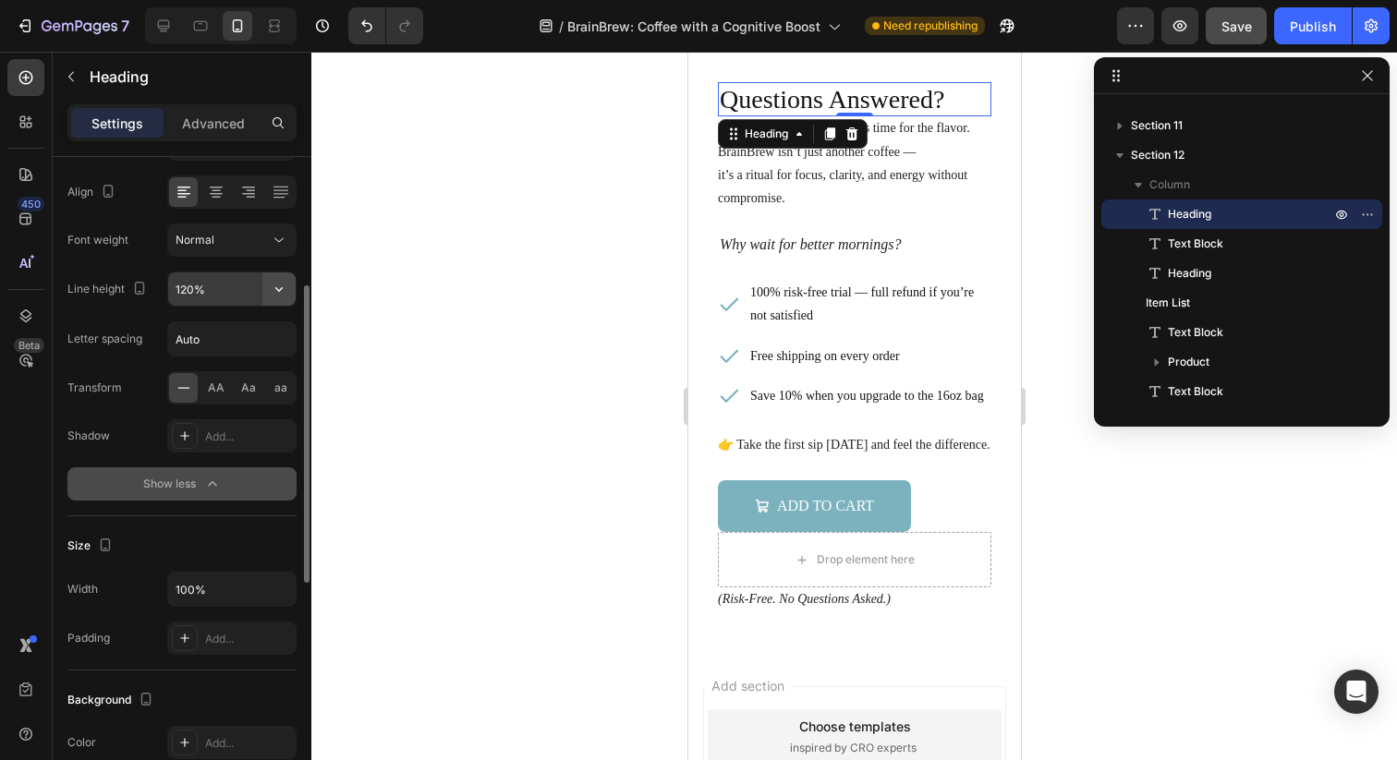
click at [285, 292] on icon "button" at bounding box center [279, 289] width 18 height 18
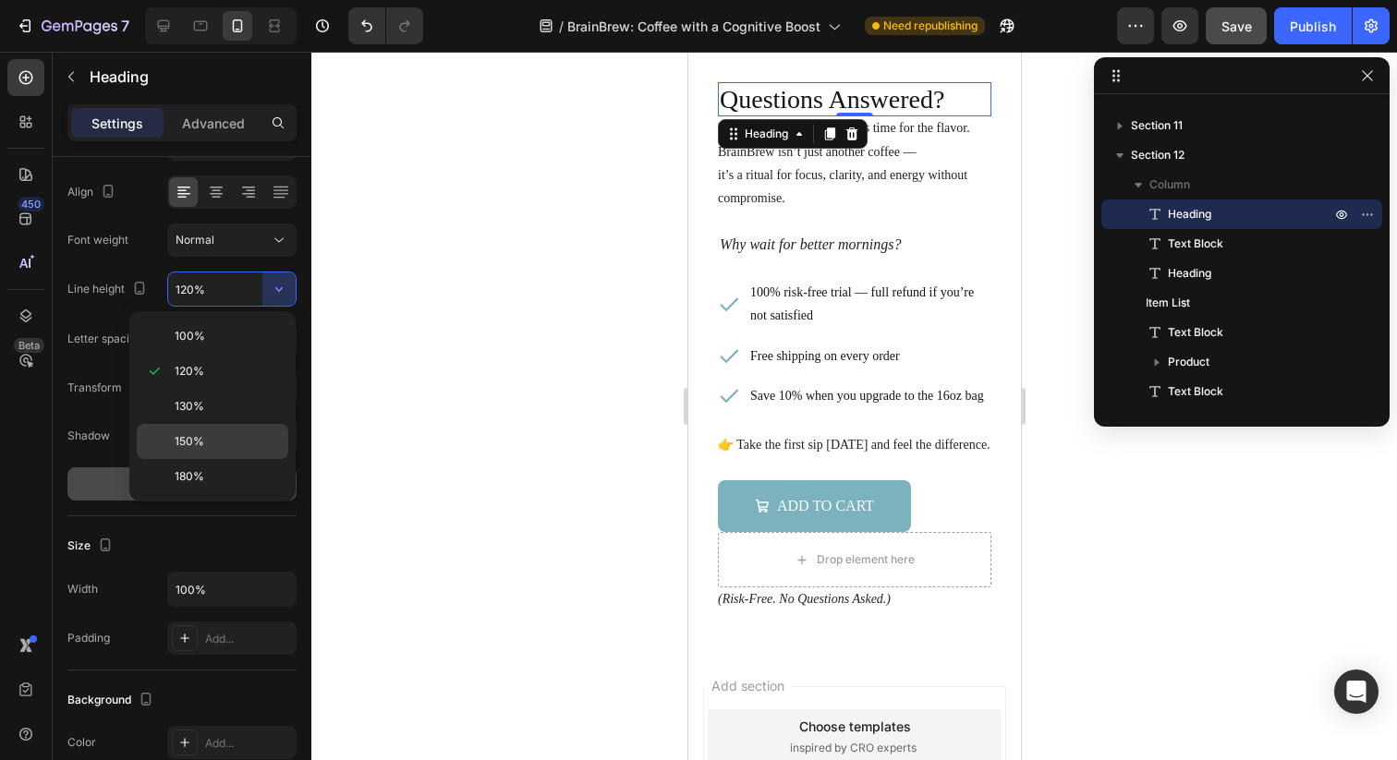
click at [211, 436] on p "150%" at bounding box center [227, 441] width 105 height 17
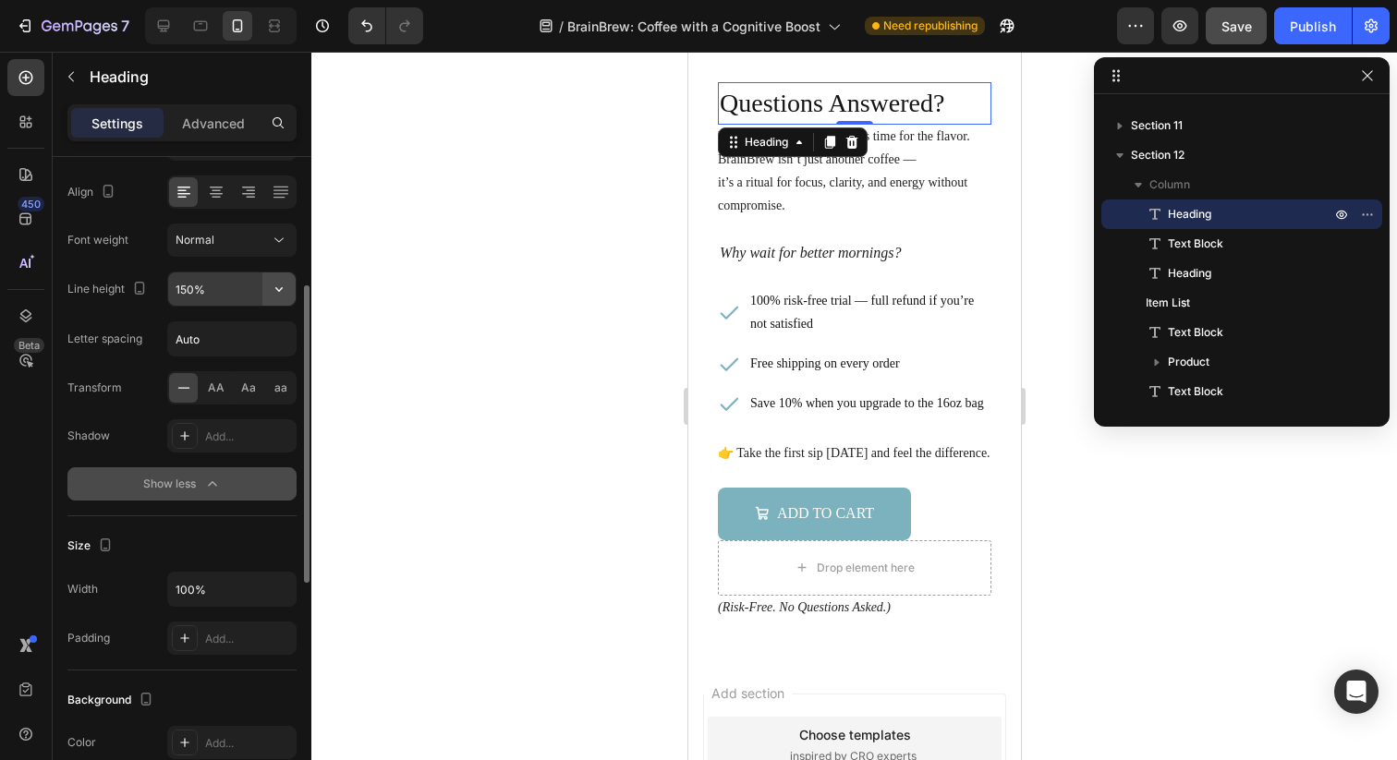
click at [287, 304] on button "button" at bounding box center [278, 289] width 33 height 33
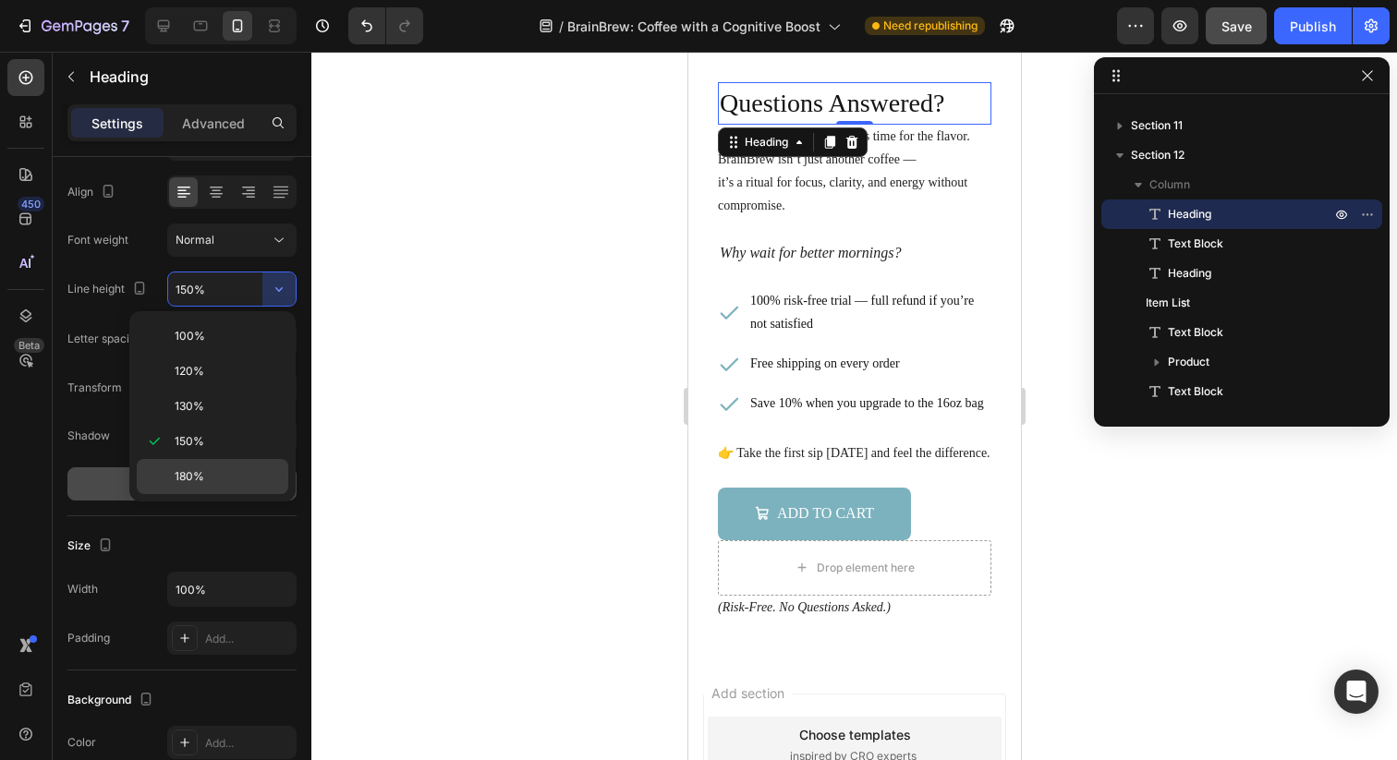
click at [224, 462] on div "180%" at bounding box center [212, 476] width 151 height 35
type input "180%"
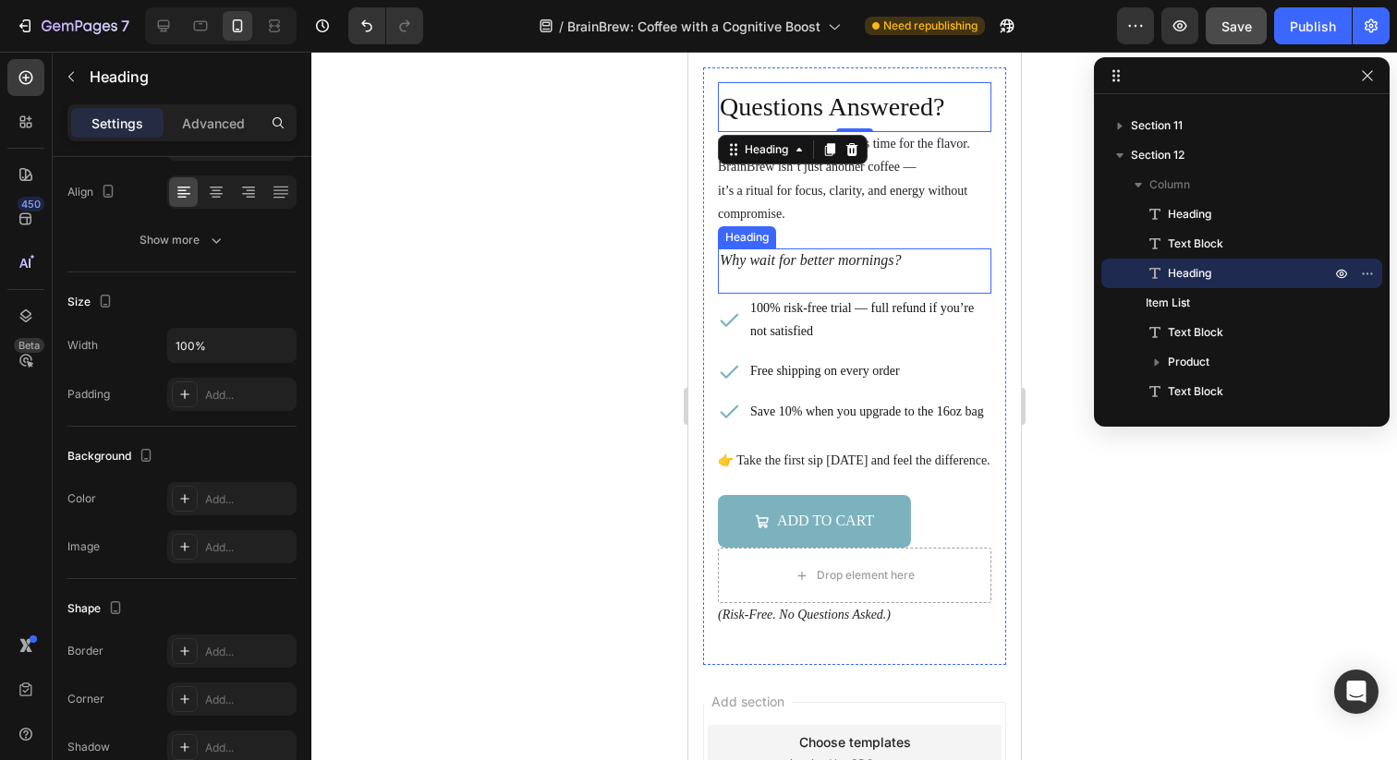
click at [821, 258] on p "Why wait for better mornings?" at bounding box center [854, 271] width 270 height 42
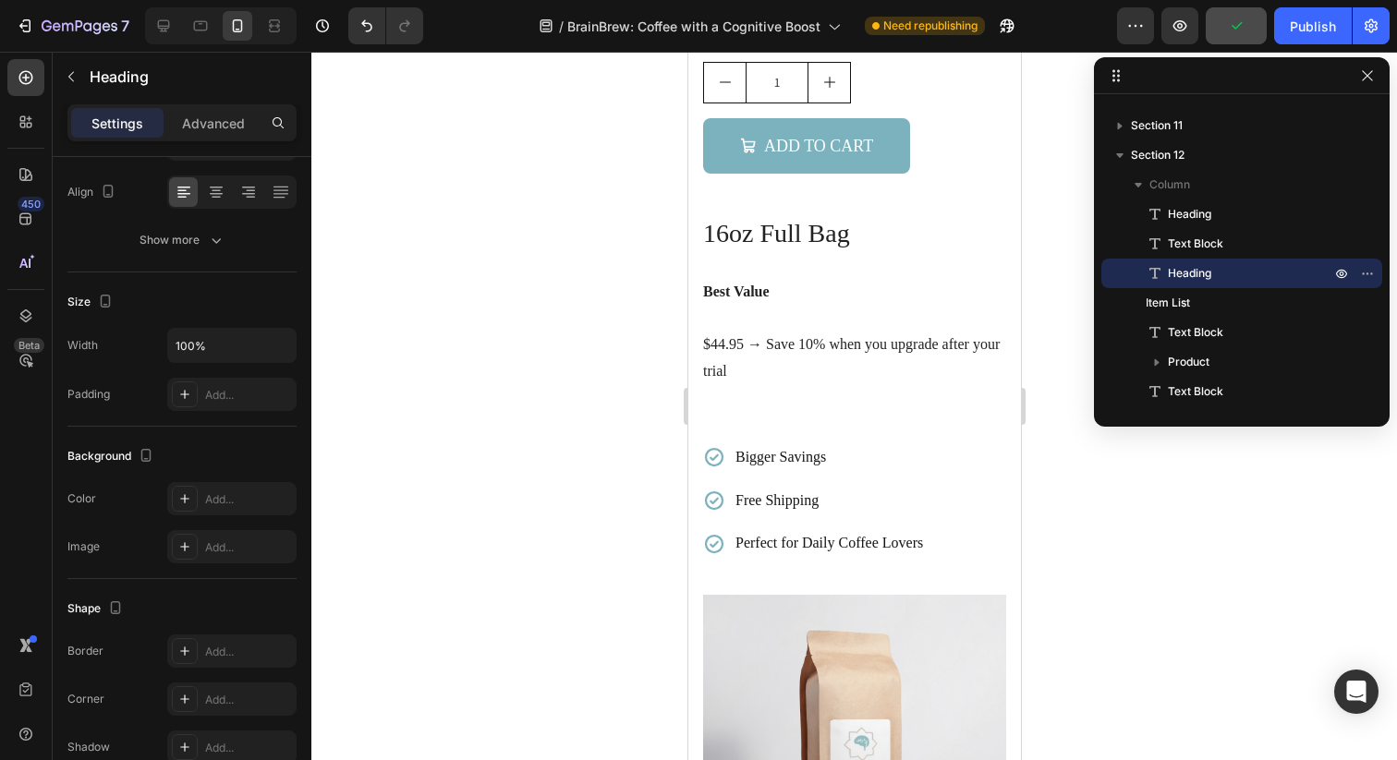
scroll to position [3714, 0]
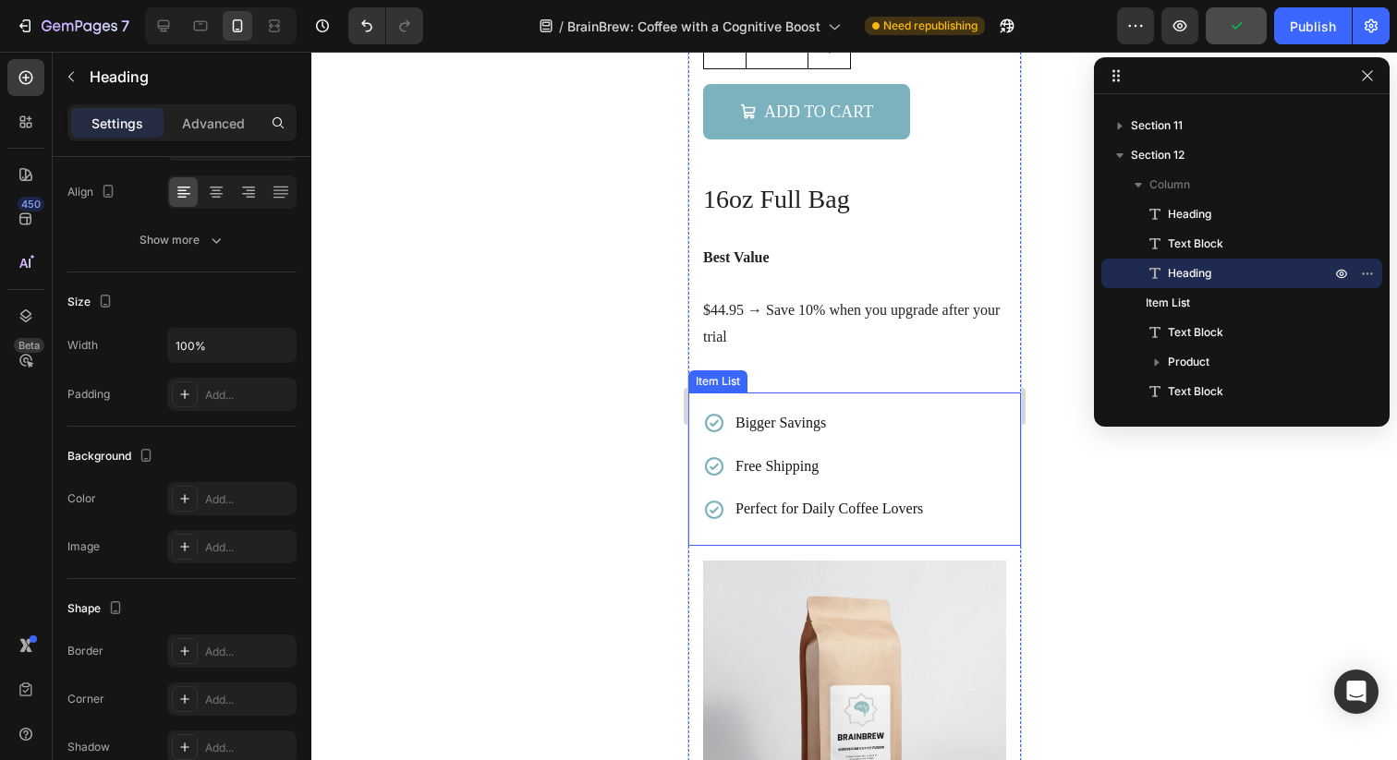
click at [801, 411] on p "Bigger Savings" at bounding box center [828, 423] width 188 height 27
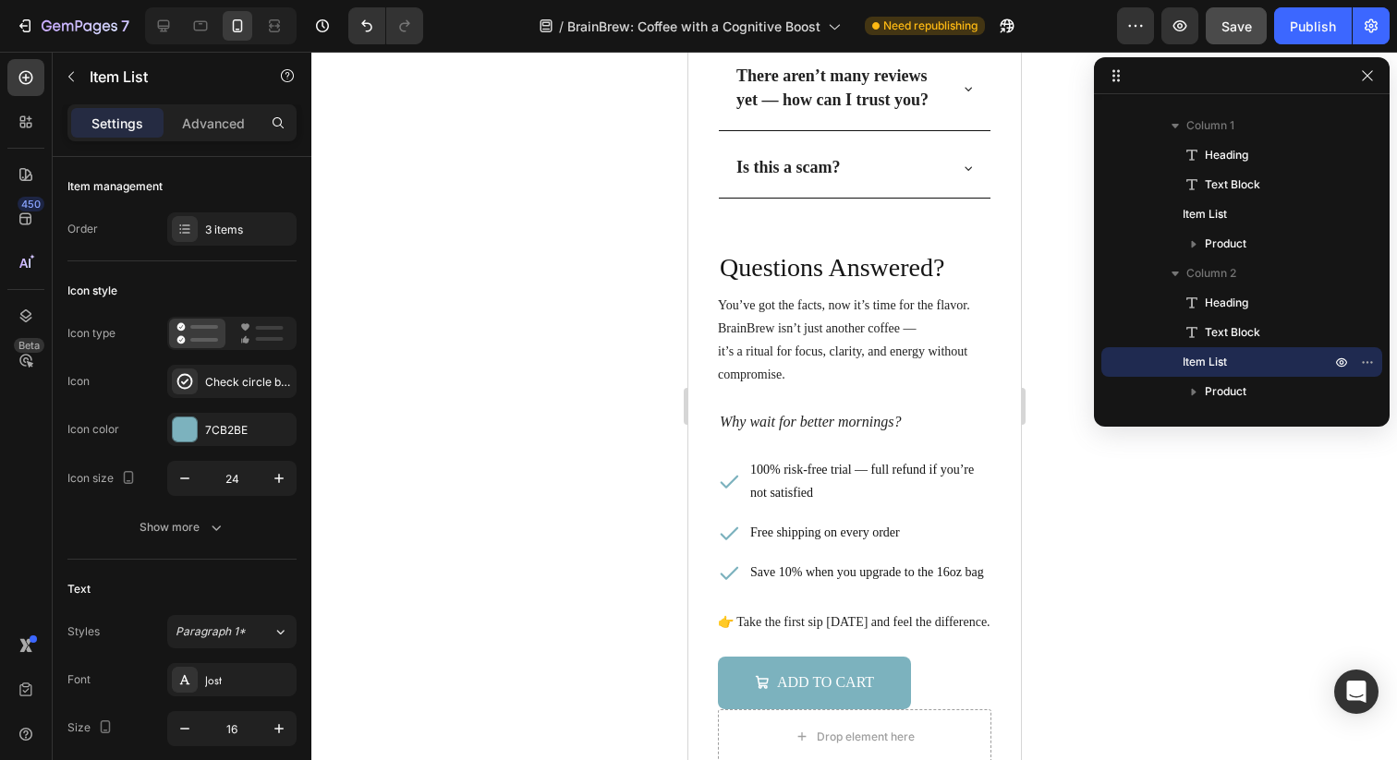
scroll to position [6837, 0]
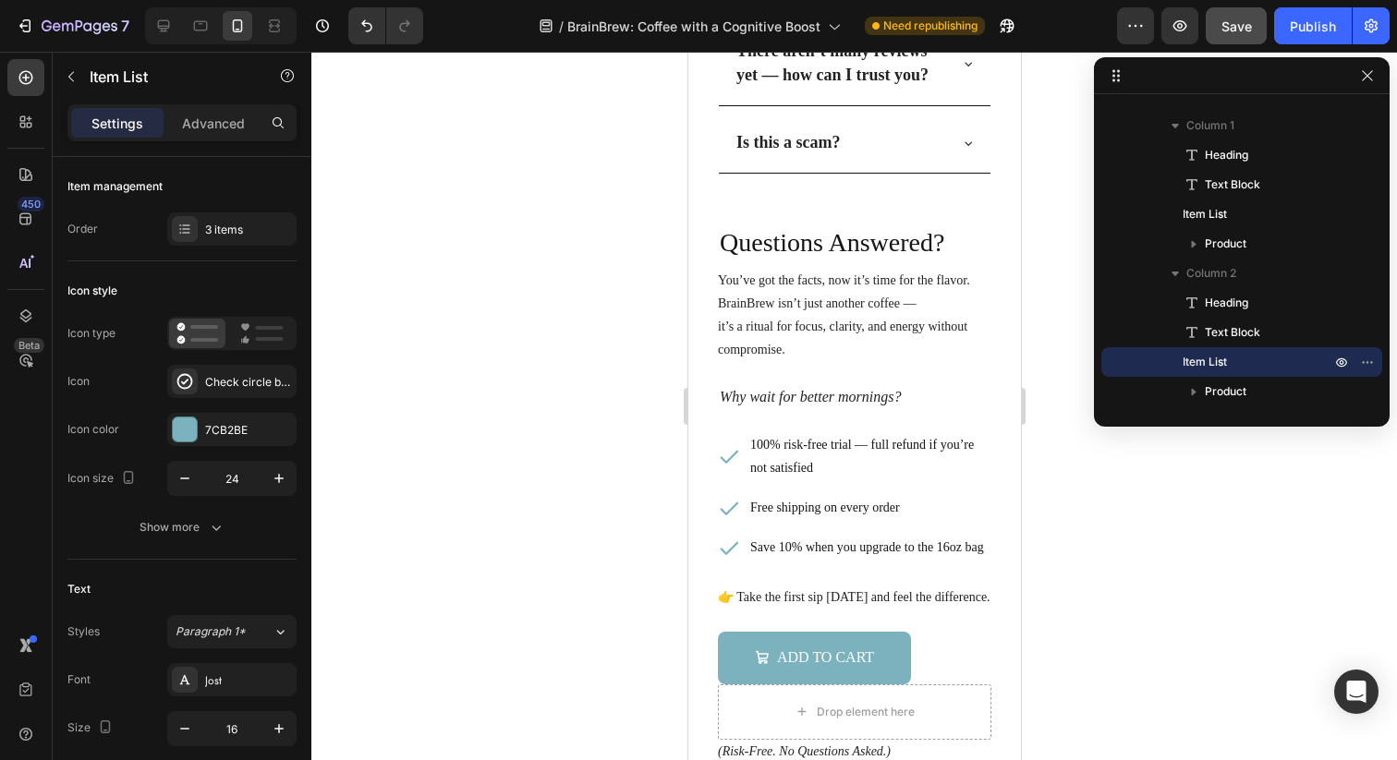
click at [801, 452] on p "100% risk-free trial — full refund if you’re not satisfied" at bounding box center [868, 456] width 238 height 46
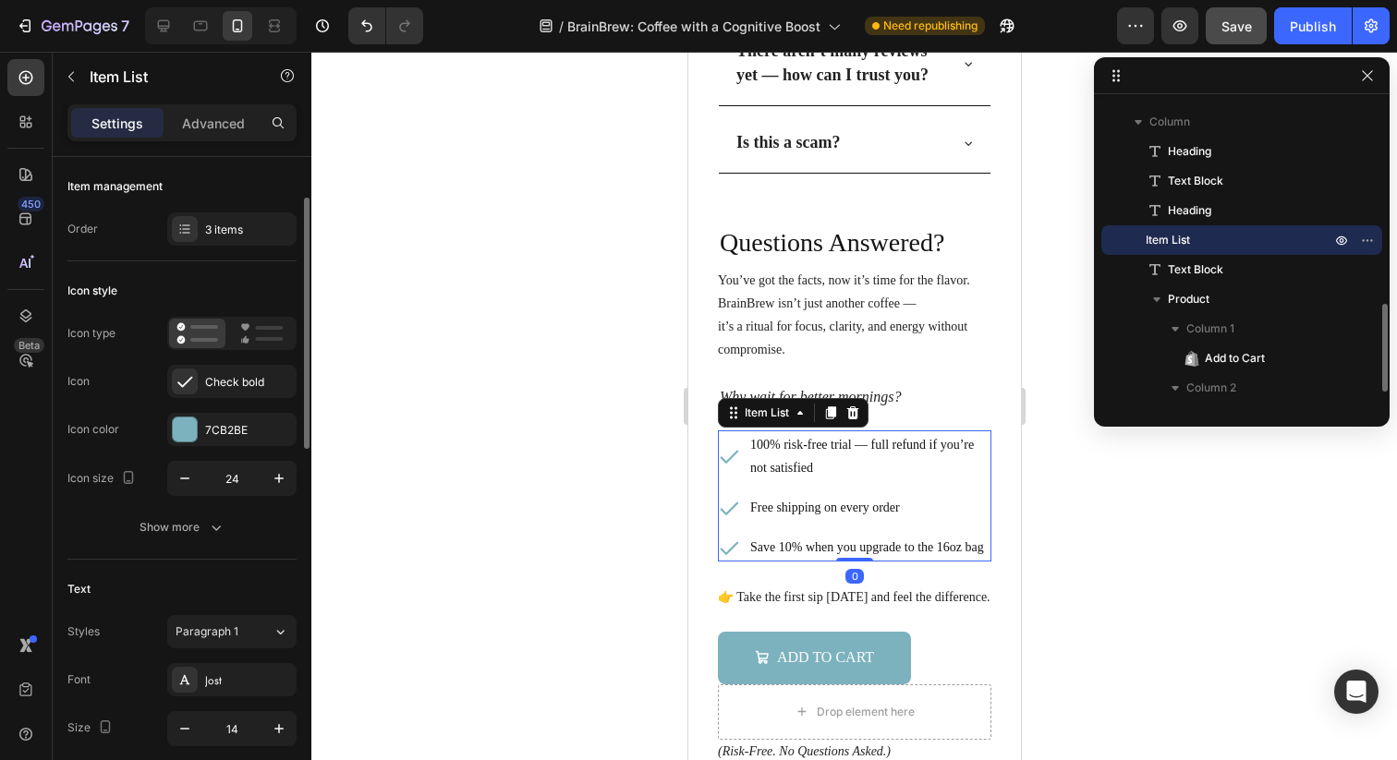
scroll to position [90, 0]
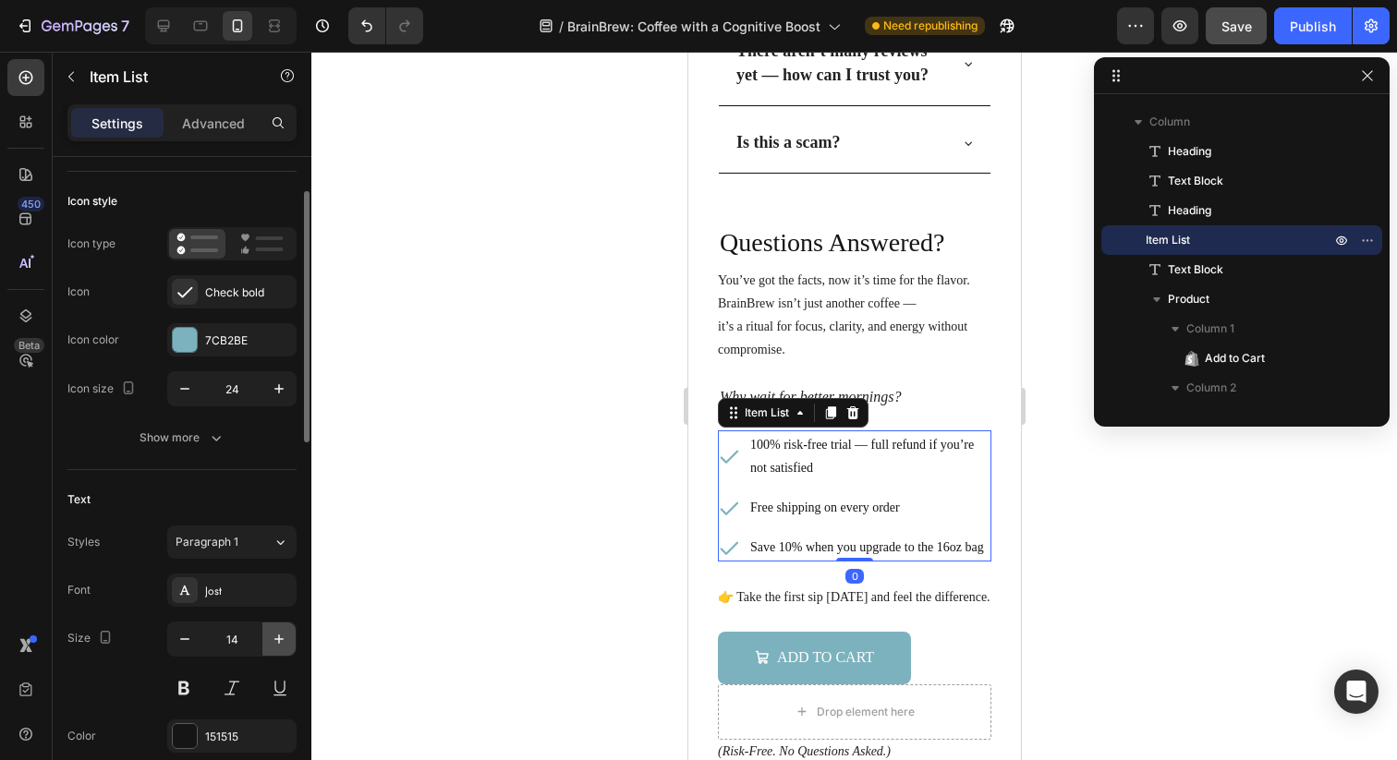
click at [276, 640] on icon "button" at bounding box center [279, 639] width 18 height 18
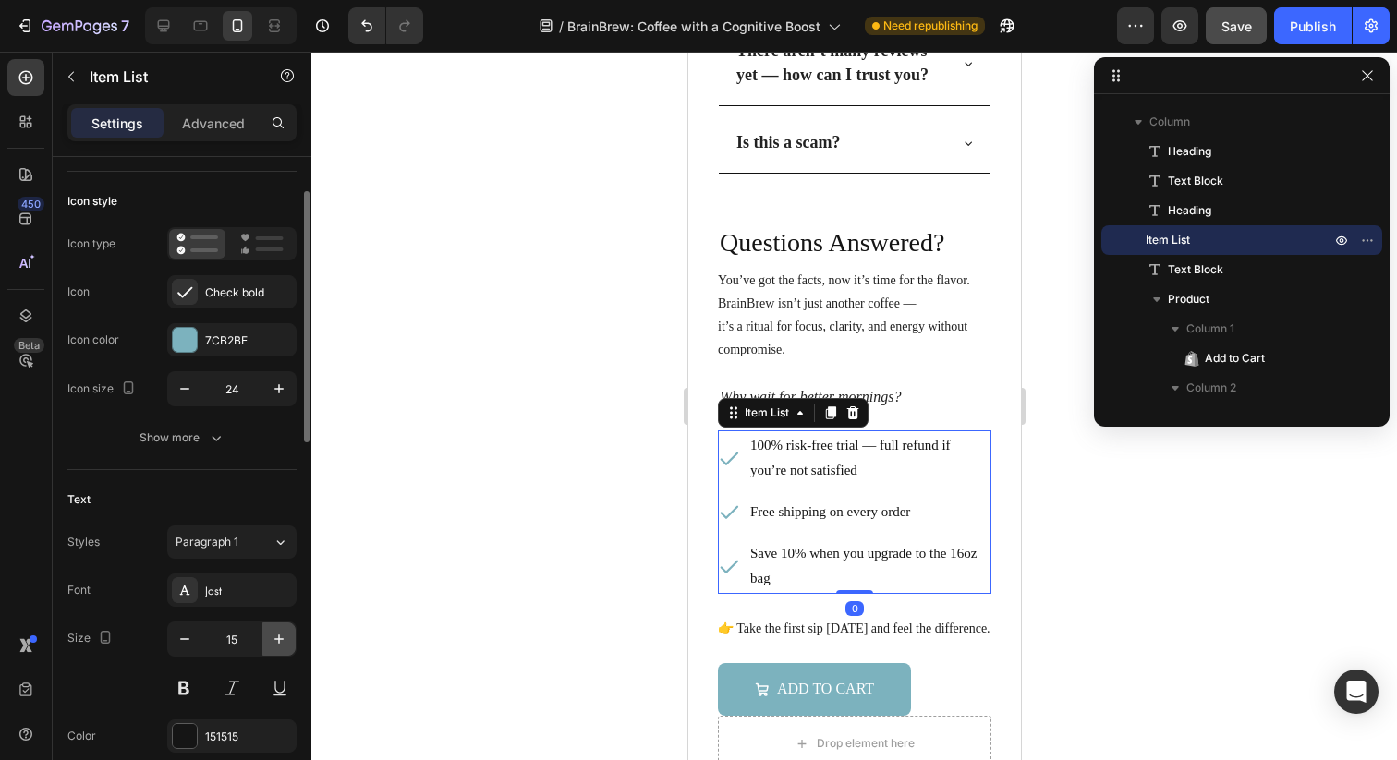
type input "16"
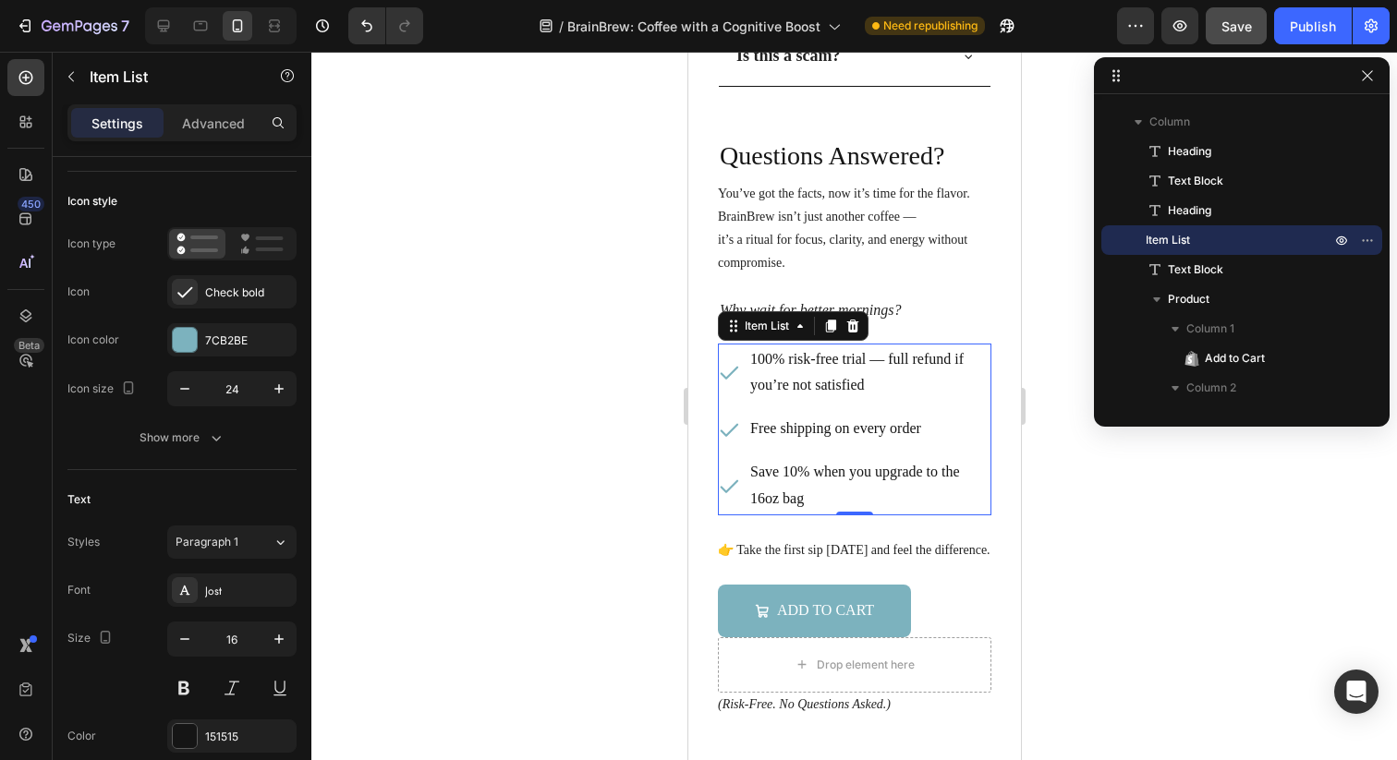
scroll to position [6943, 0]
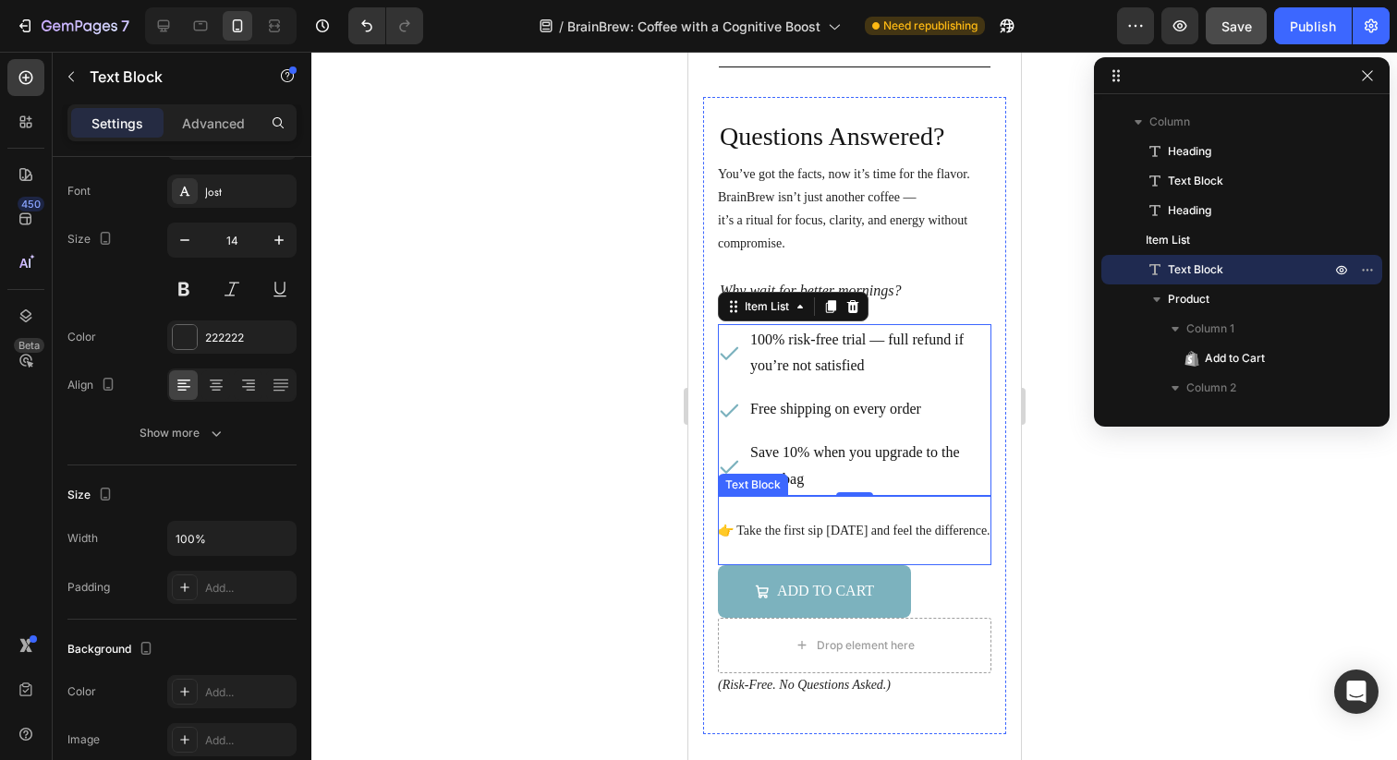
click at [799, 526] on p "👉 Take the first sip [DATE] and feel the difference." at bounding box center [853, 530] width 273 height 23
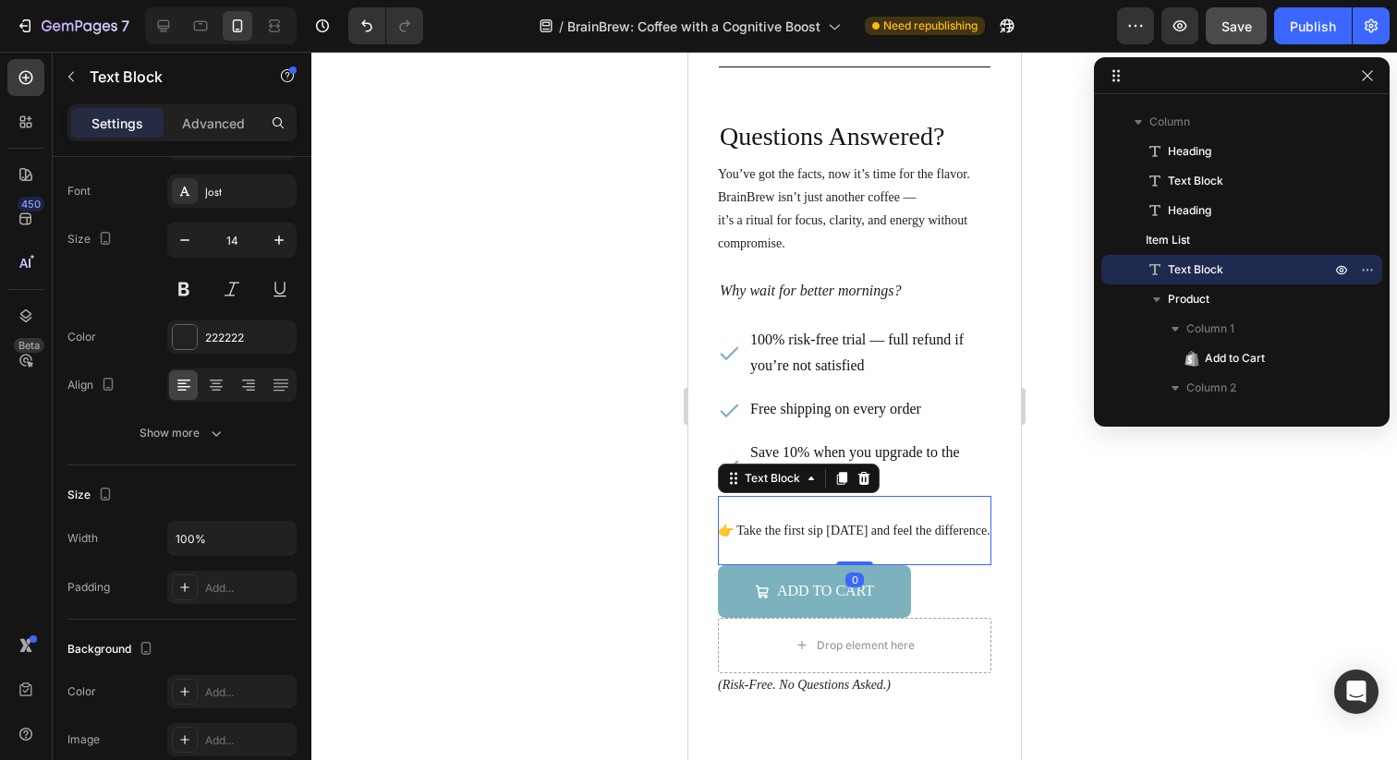
scroll to position [0, 0]
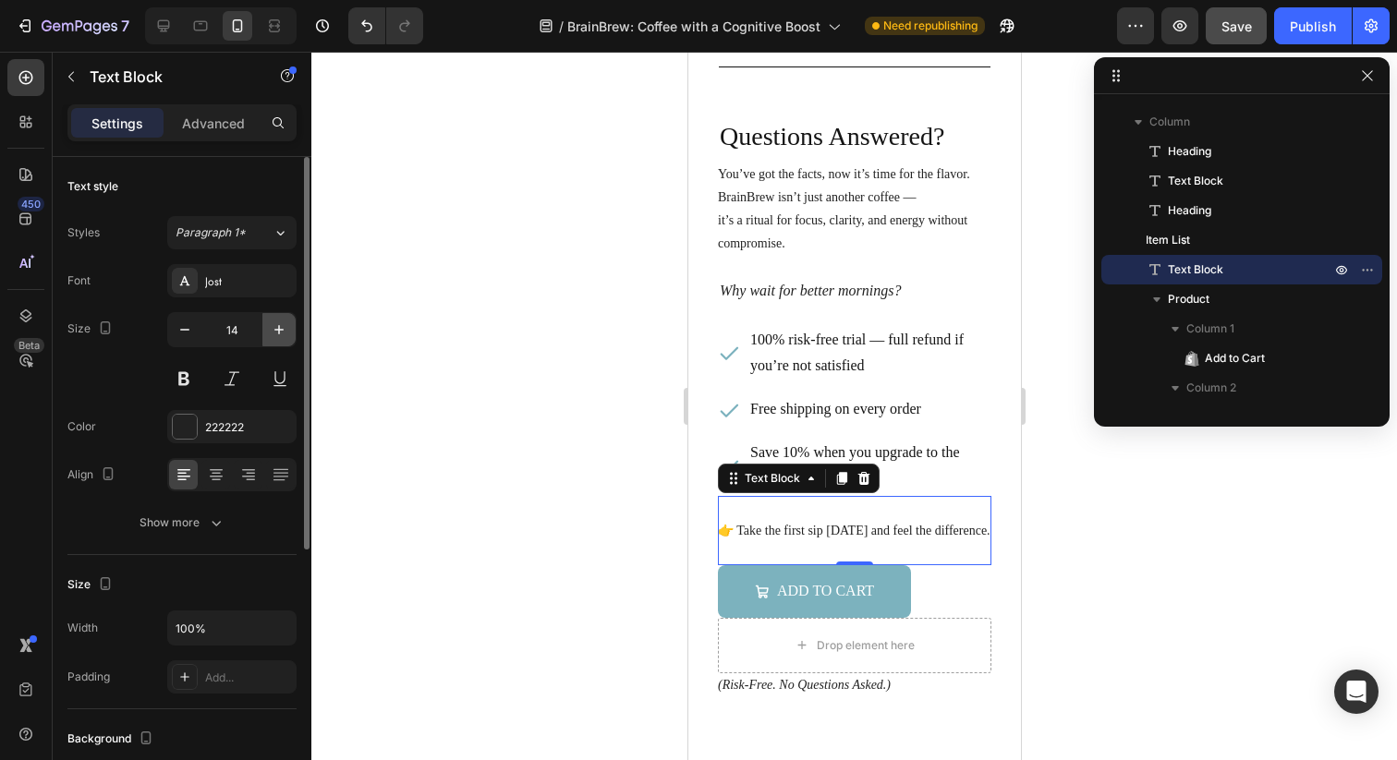
click at [283, 333] on icon "button" at bounding box center [279, 330] width 18 height 18
type input "16"
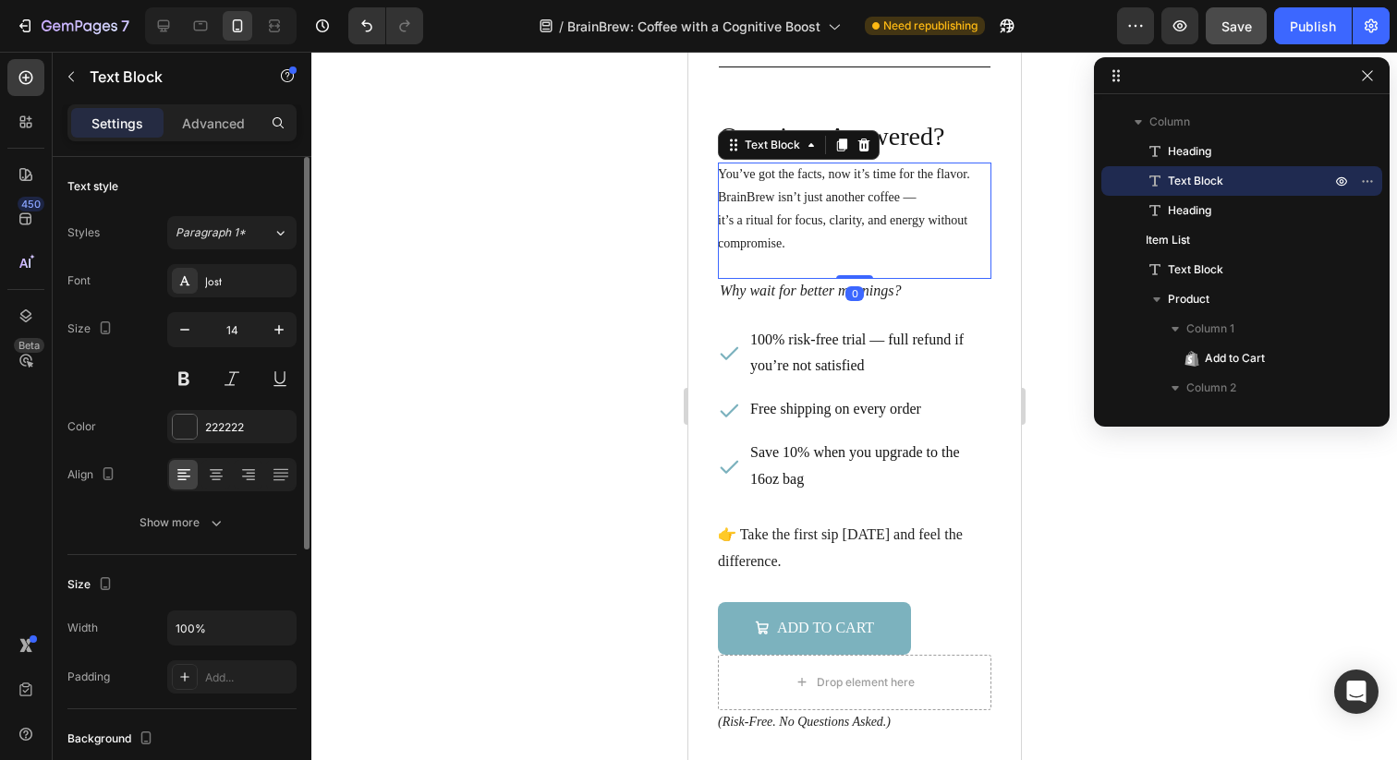
click at [844, 227] on p "it’s a ritual for focus, clarity, and energy without compromise." at bounding box center [853, 232] width 273 height 46
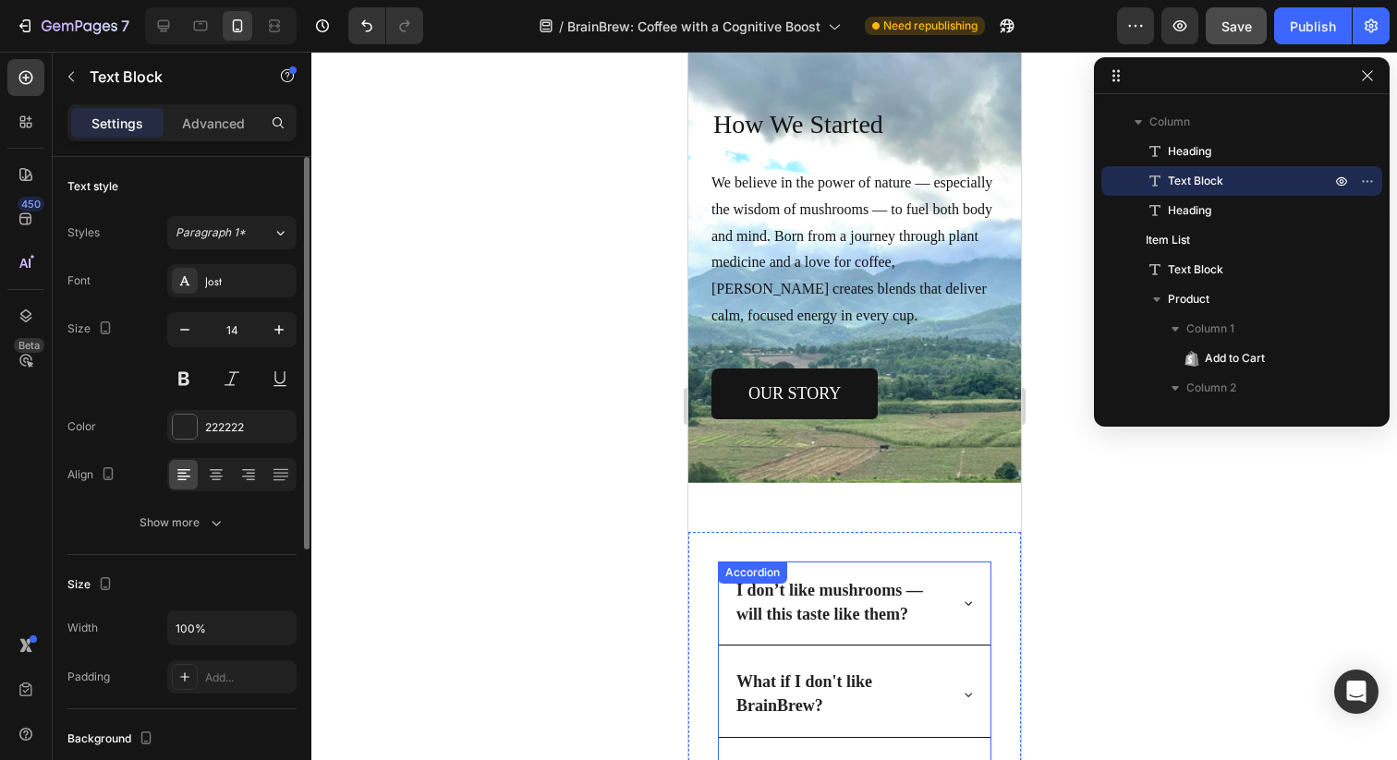
scroll to position [5579, 0]
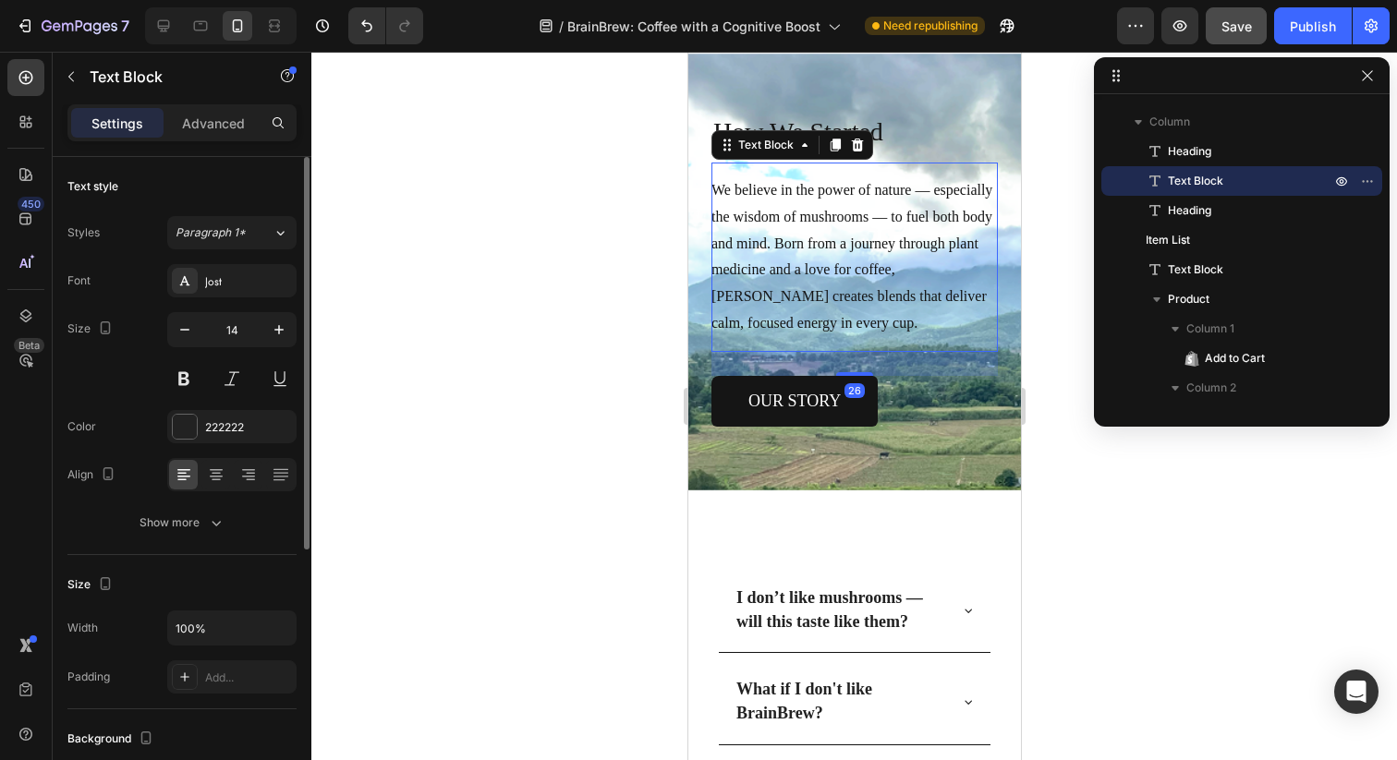
click at [872, 264] on span "We believe in the power of nature — especially the wisdom of mushrooms — to fue…" at bounding box center [850, 256] width 281 height 149
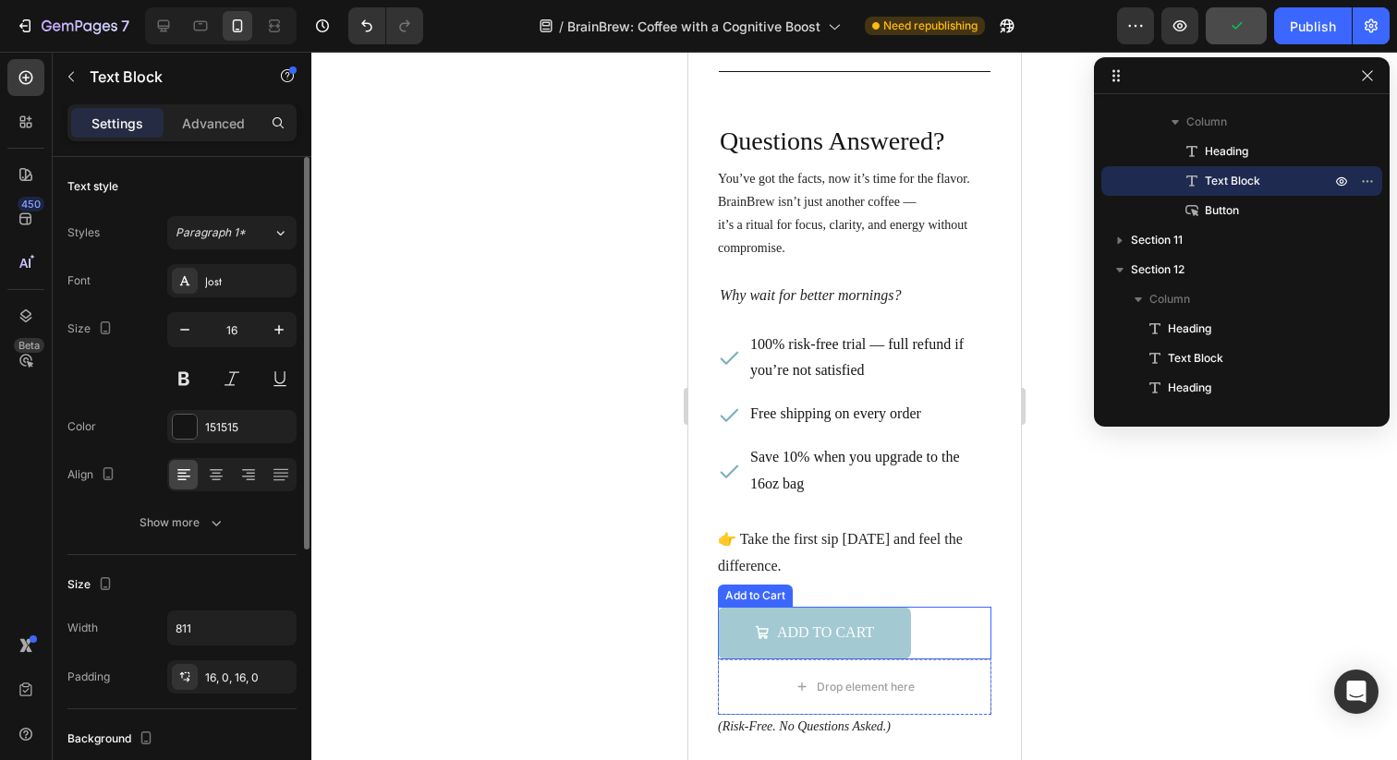
scroll to position [6922, 0]
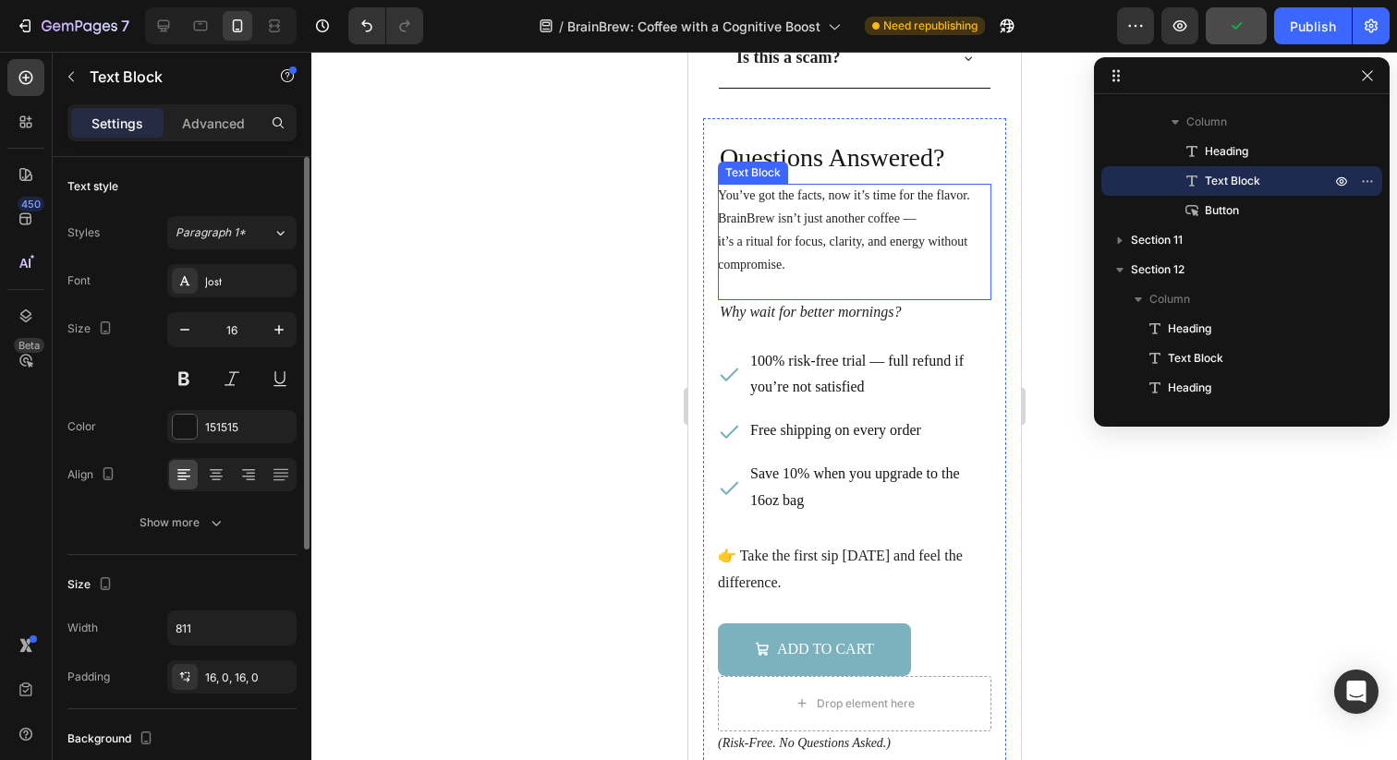
click at [865, 245] on p "it’s a ritual for focus, clarity, and energy without compromise." at bounding box center [853, 253] width 273 height 46
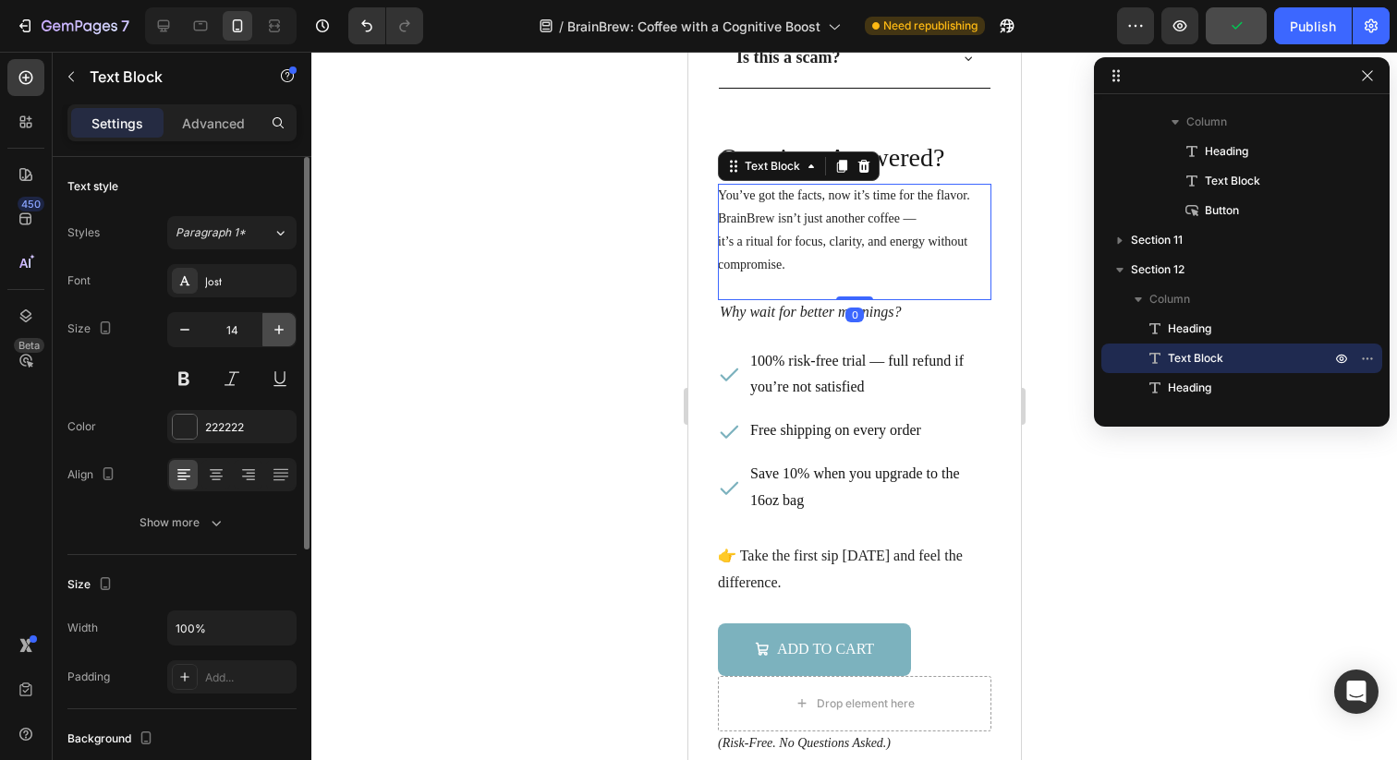
click at [268, 333] on button "button" at bounding box center [278, 329] width 33 height 33
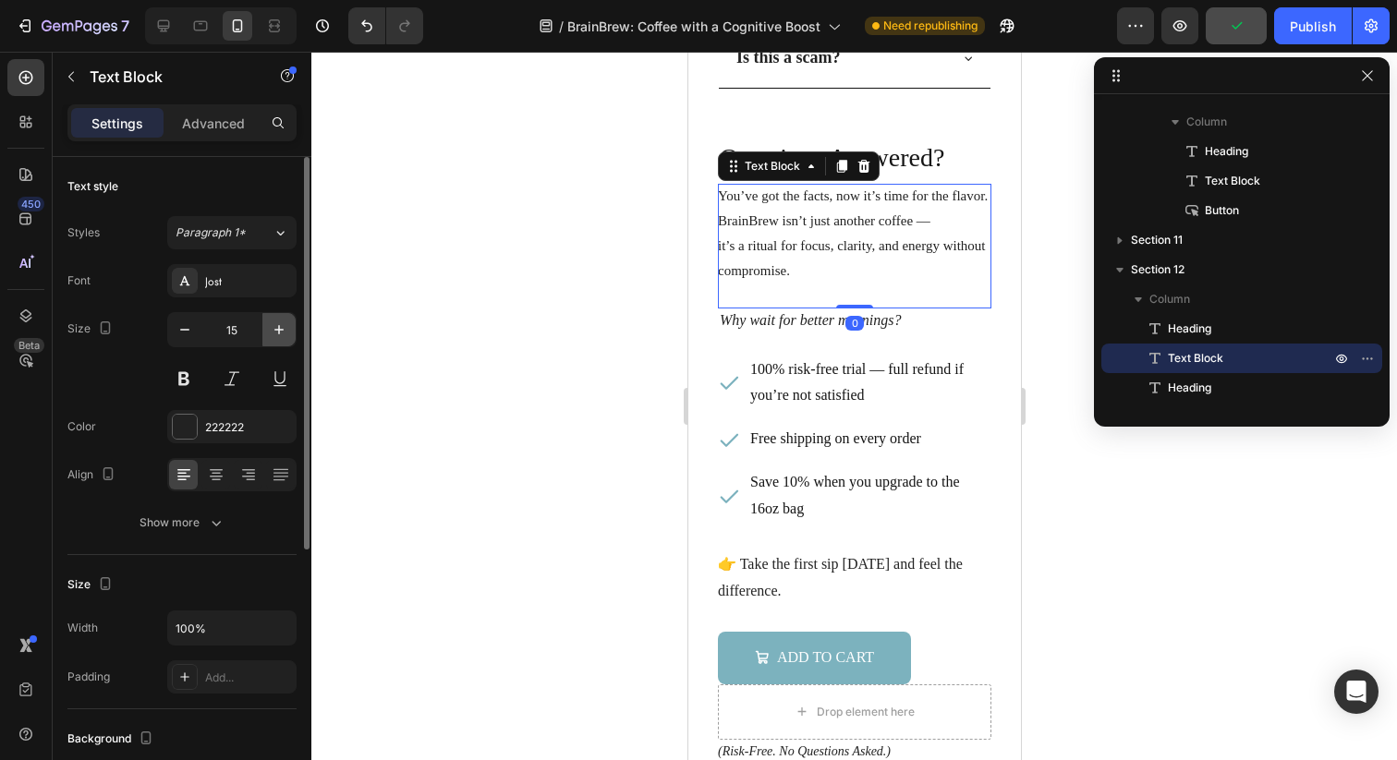
type input "16"
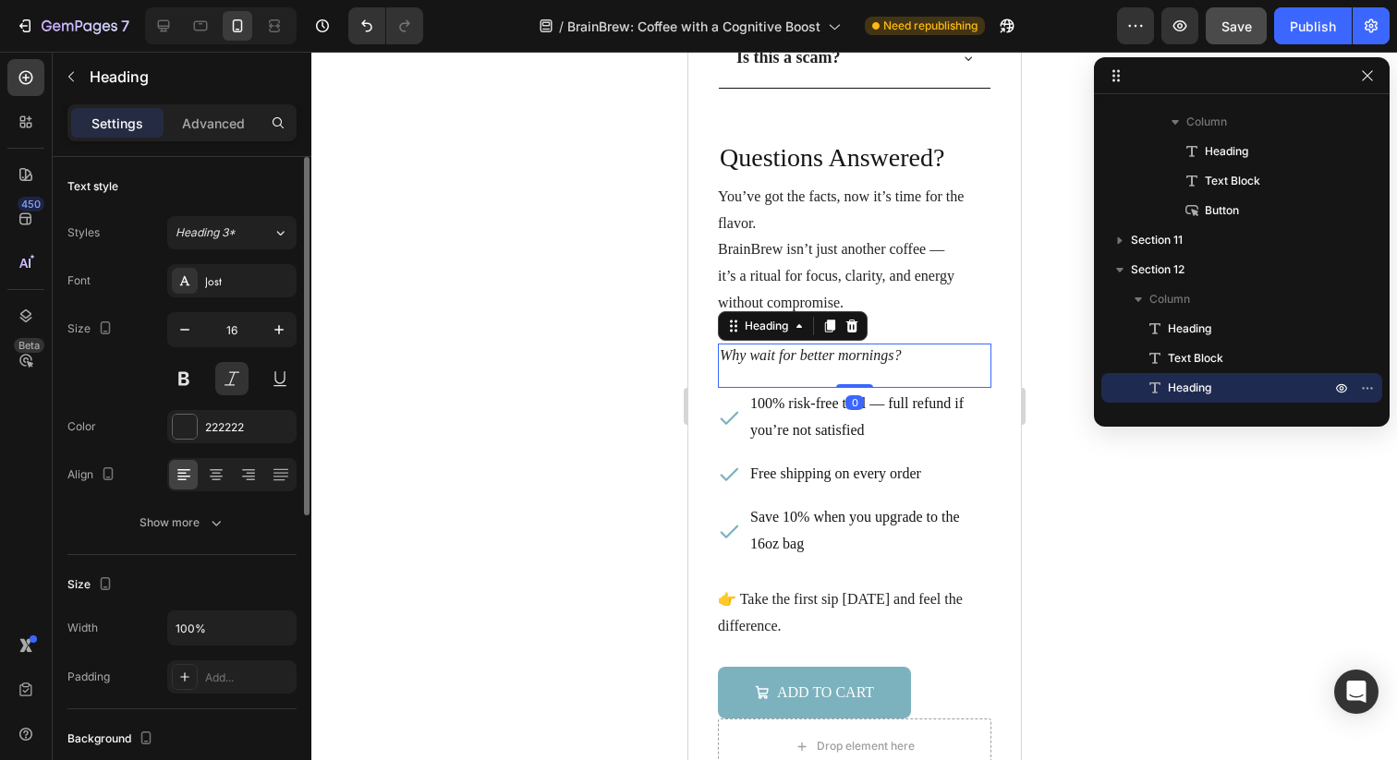
click at [769, 364] on h3 "Why wait for better mornings?" at bounding box center [853, 366] width 273 height 45
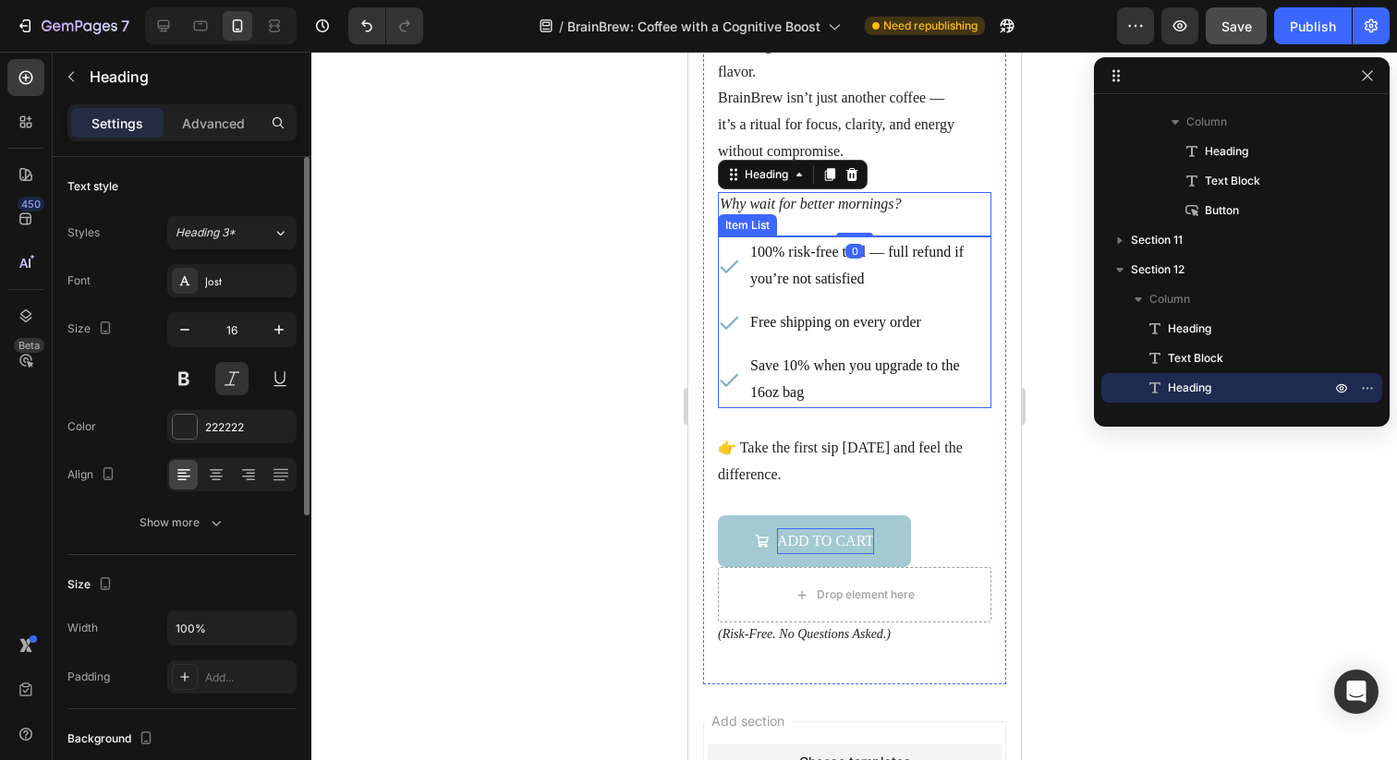
scroll to position [7095, 0]
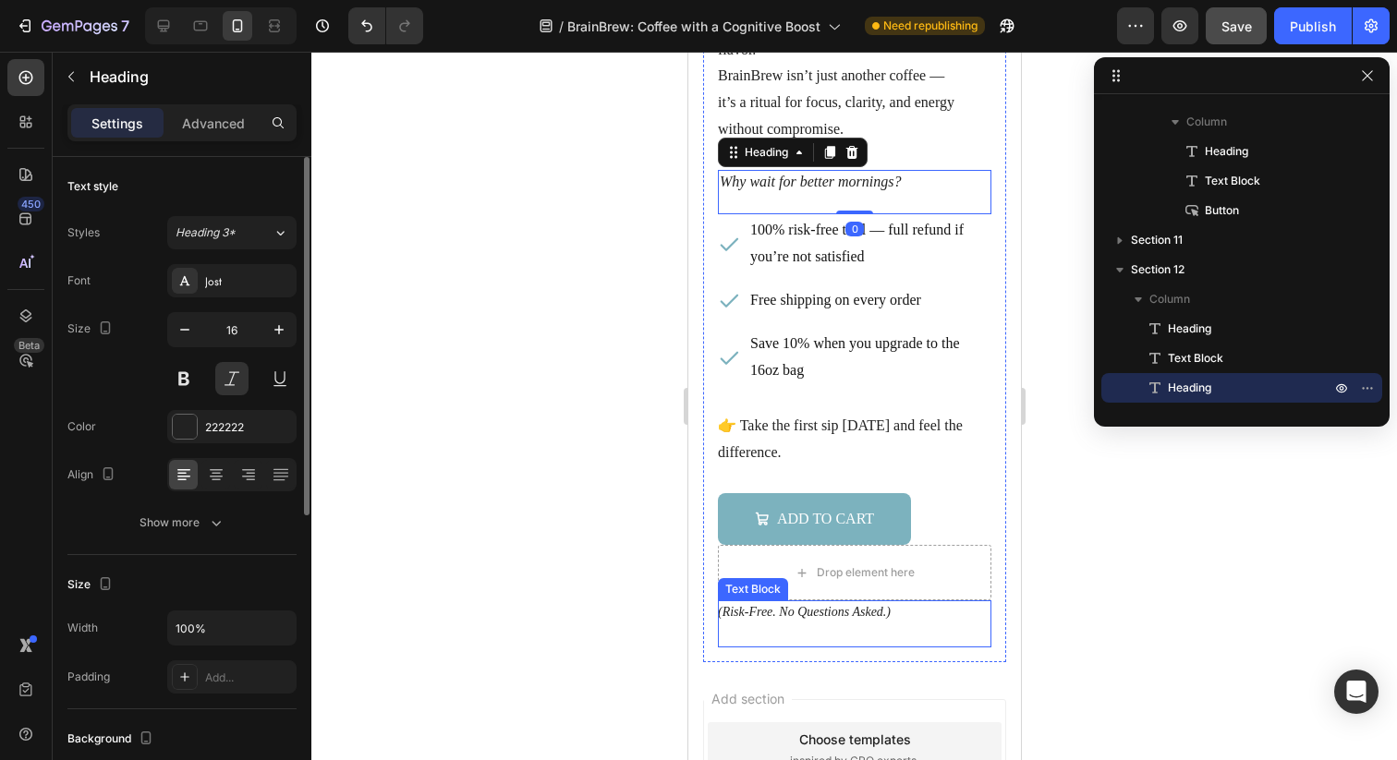
click at [790, 605] on icon "(Risk-Free. No Questions Asked.)" at bounding box center [803, 612] width 173 height 14
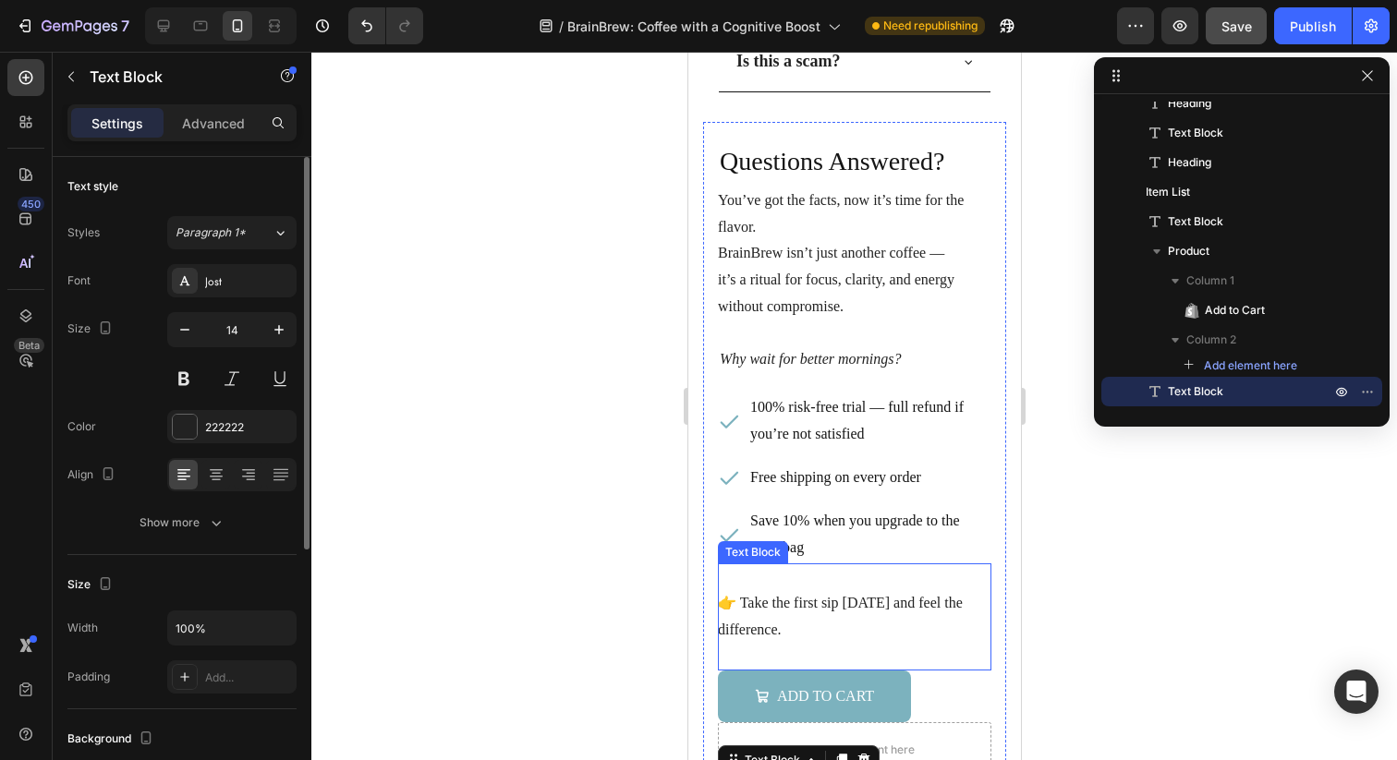
scroll to position [6885, 0]
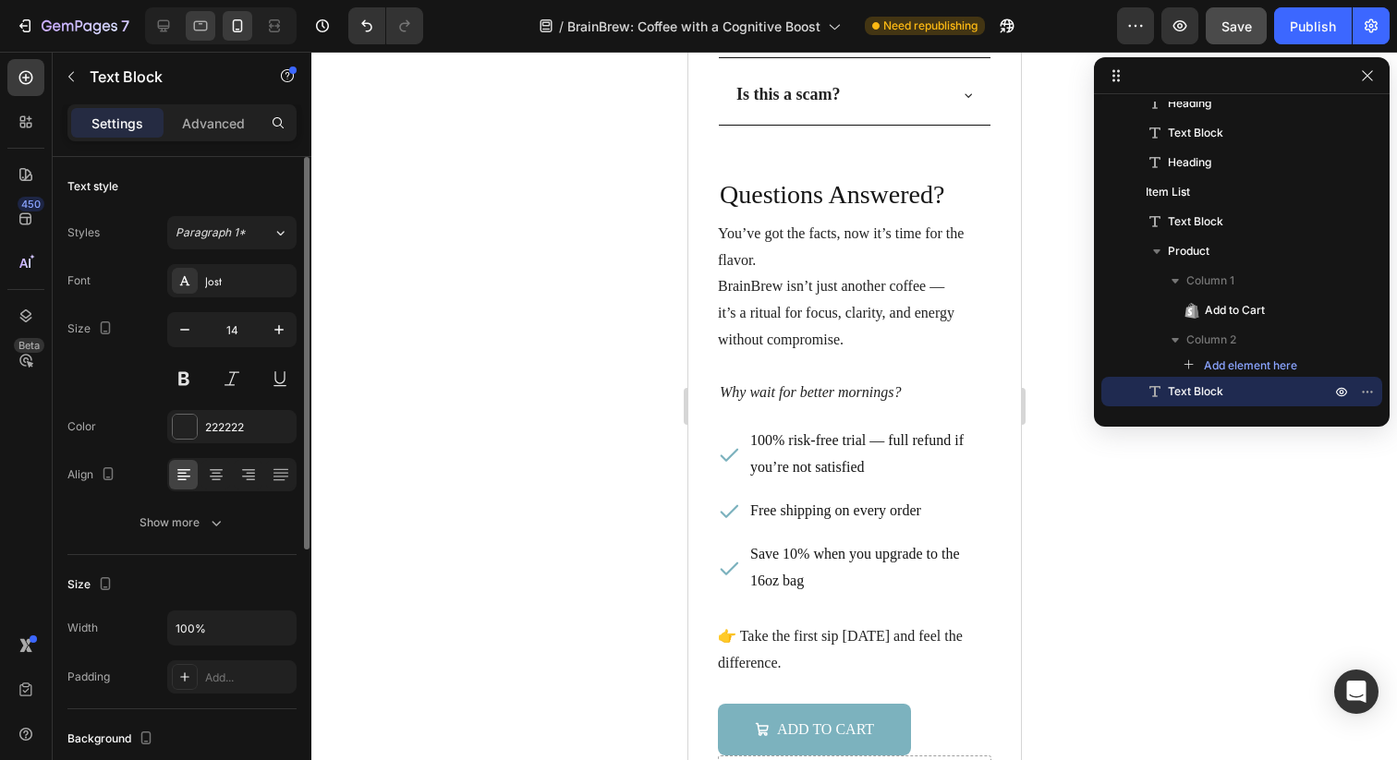
click at [202, 19] on icon at bounding box center [200, 26] width 18 height 18
type input "16"
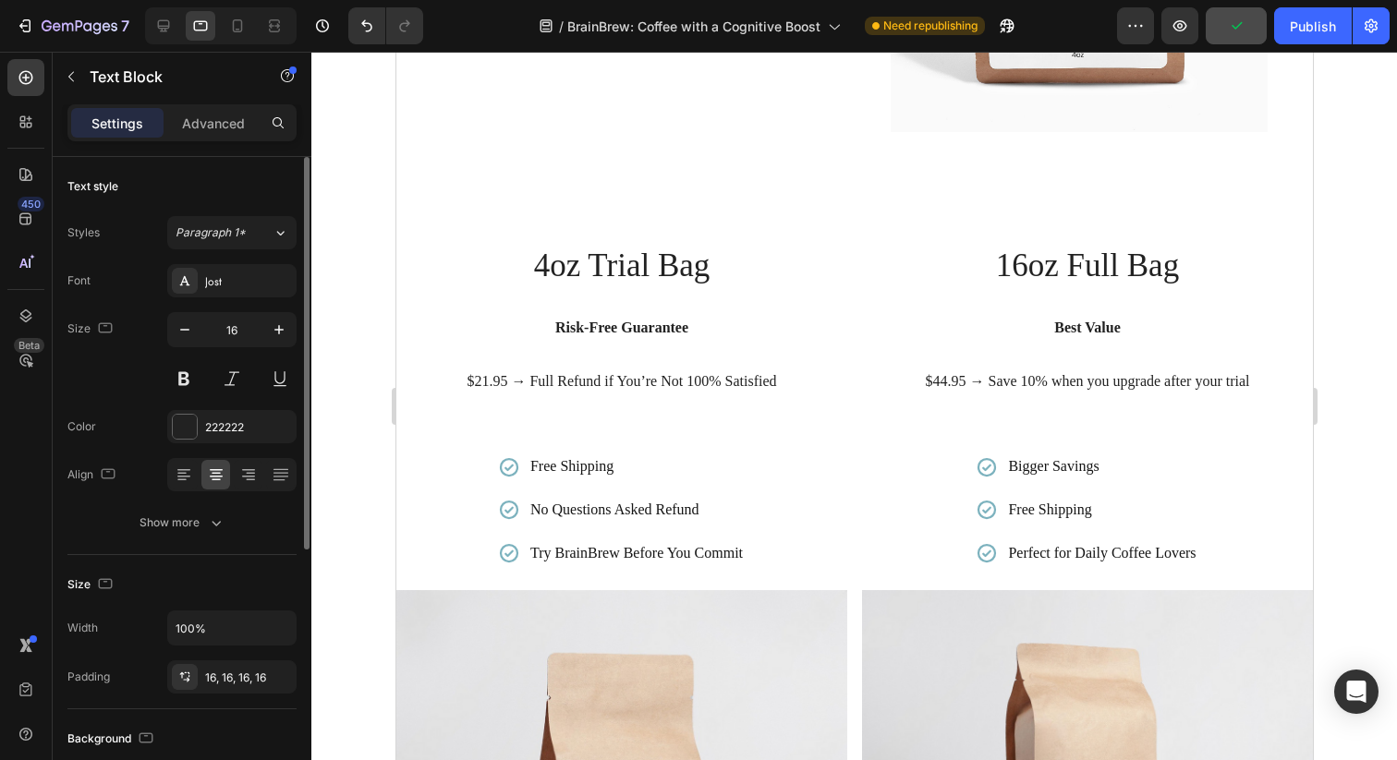
scroll to position [2879, 0]
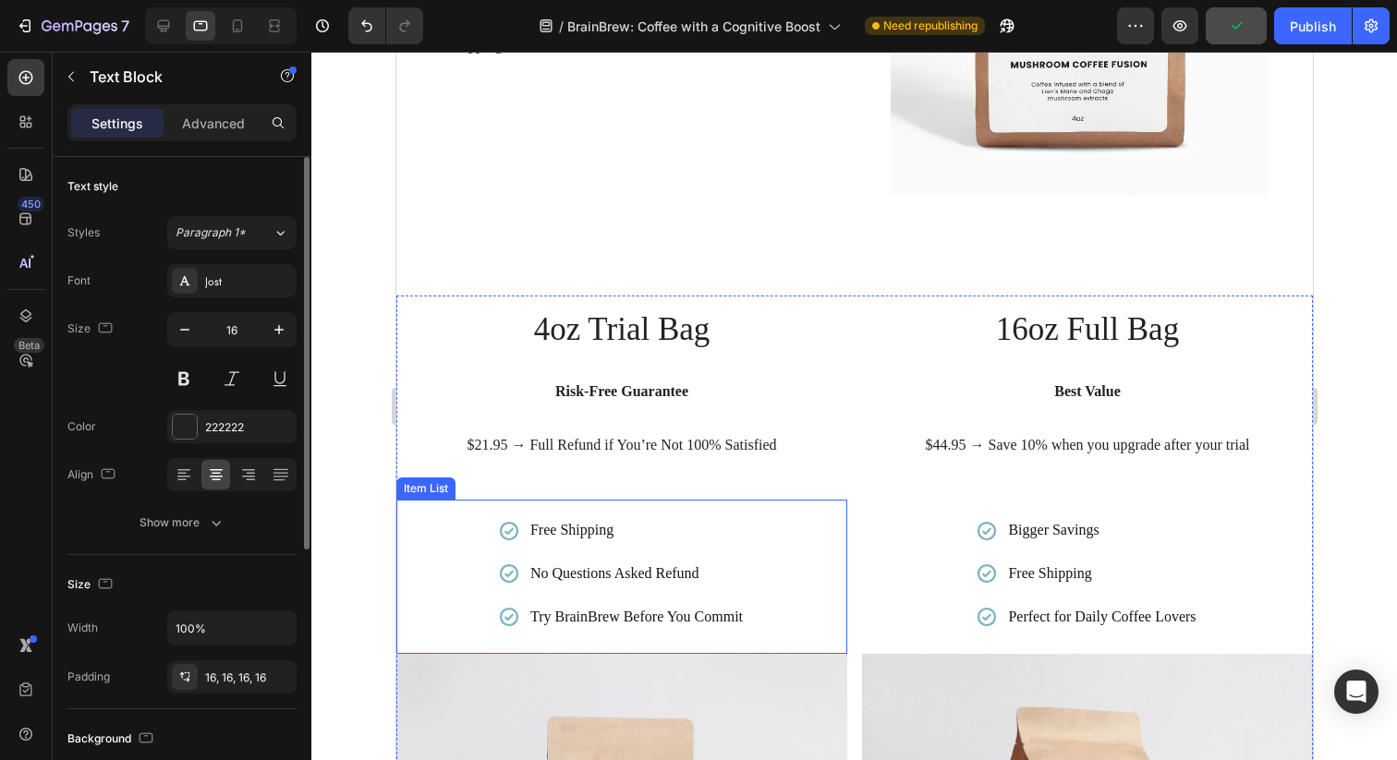
click at [583, 521] on p "Free Shipping" at bounding box center [635, 530] width 212 height 27
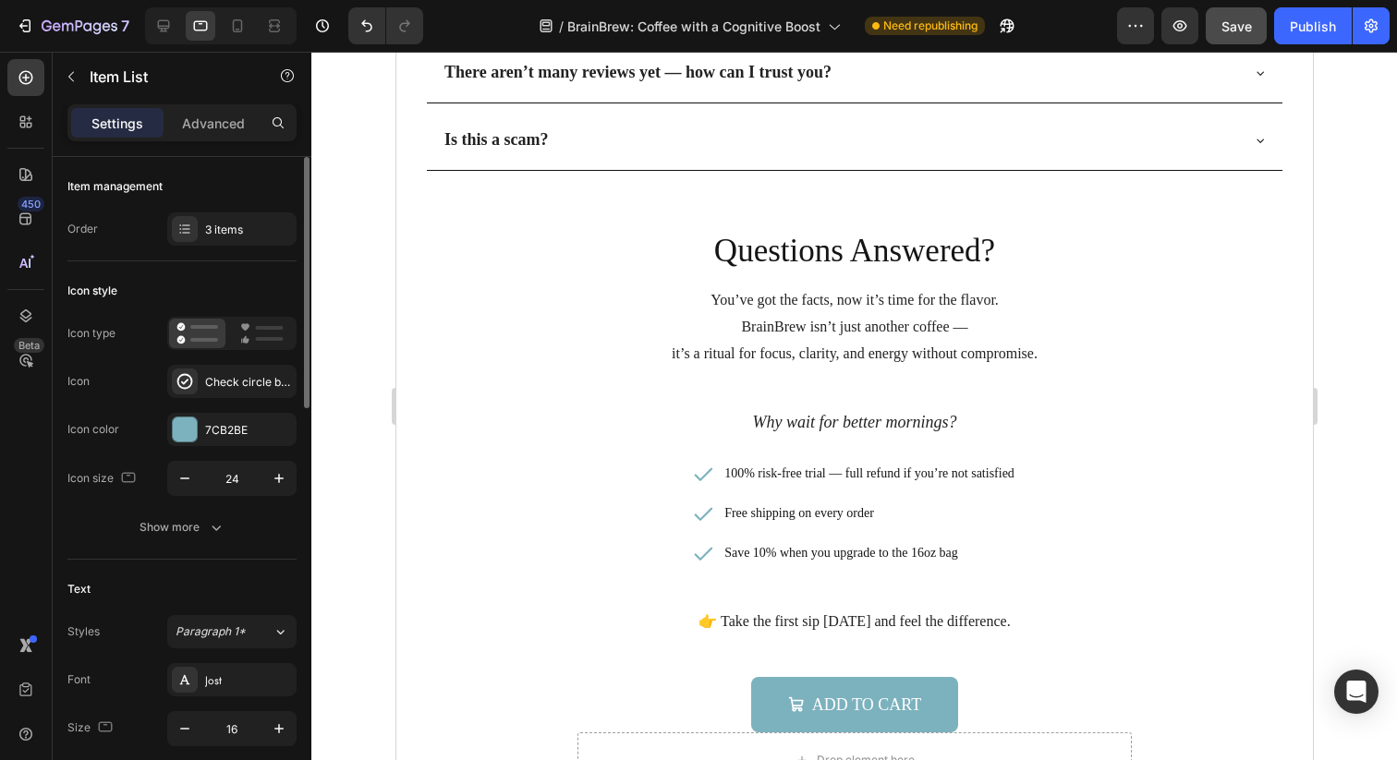
scroll to position [5768, 0]
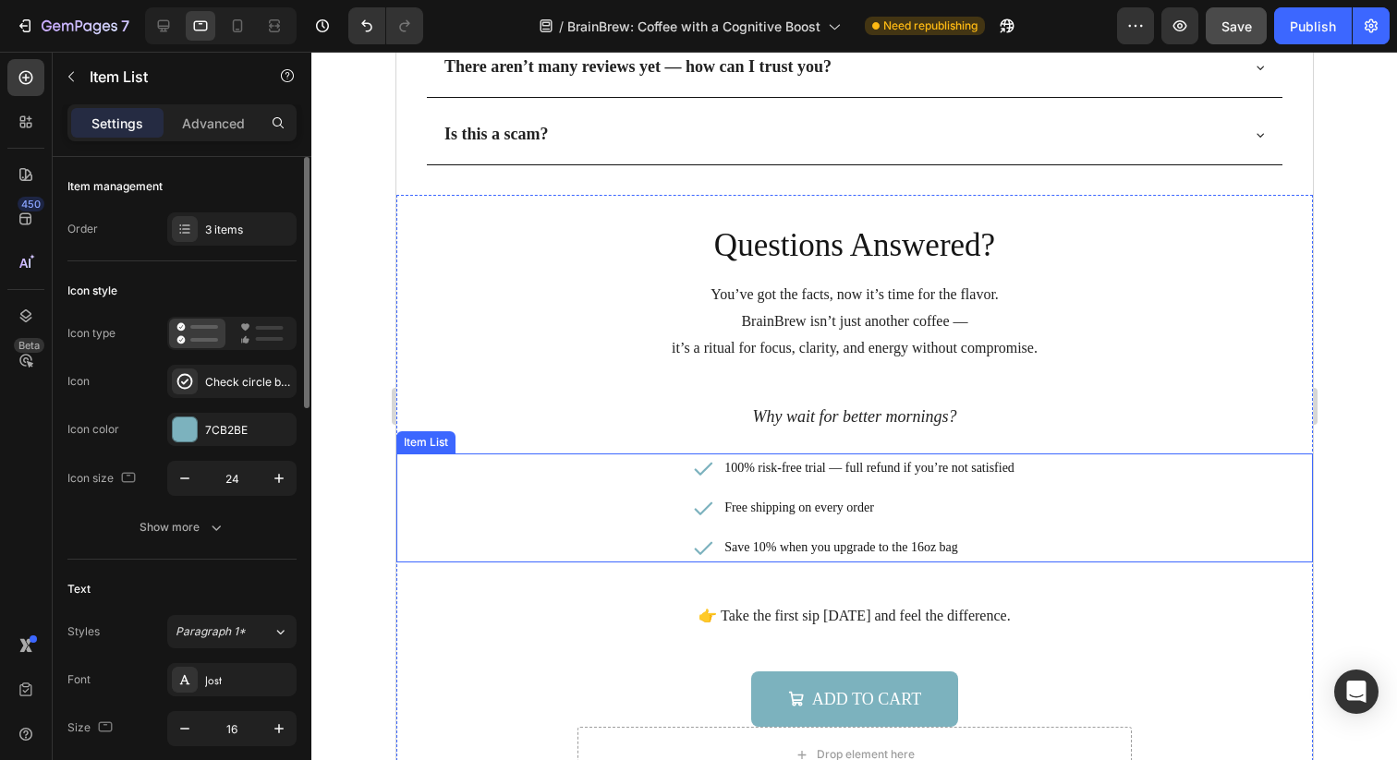
click at [821, 471] on p "100% risk-free trial — full refund if you’re not satisfied" at bounding box center [868, 467] width 290 height 23
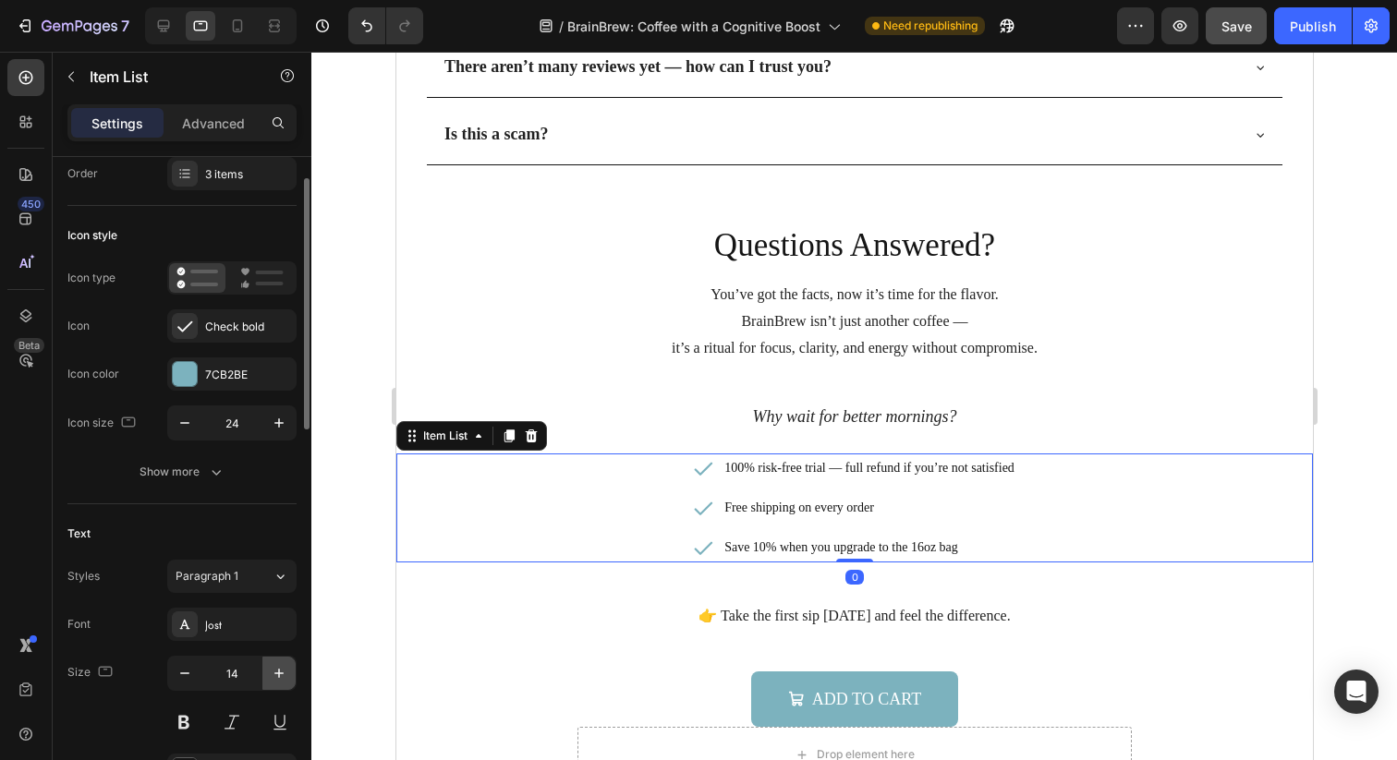
click at [276, 667] on icon "button" at bounding box center [279, 673] width 18 height 18
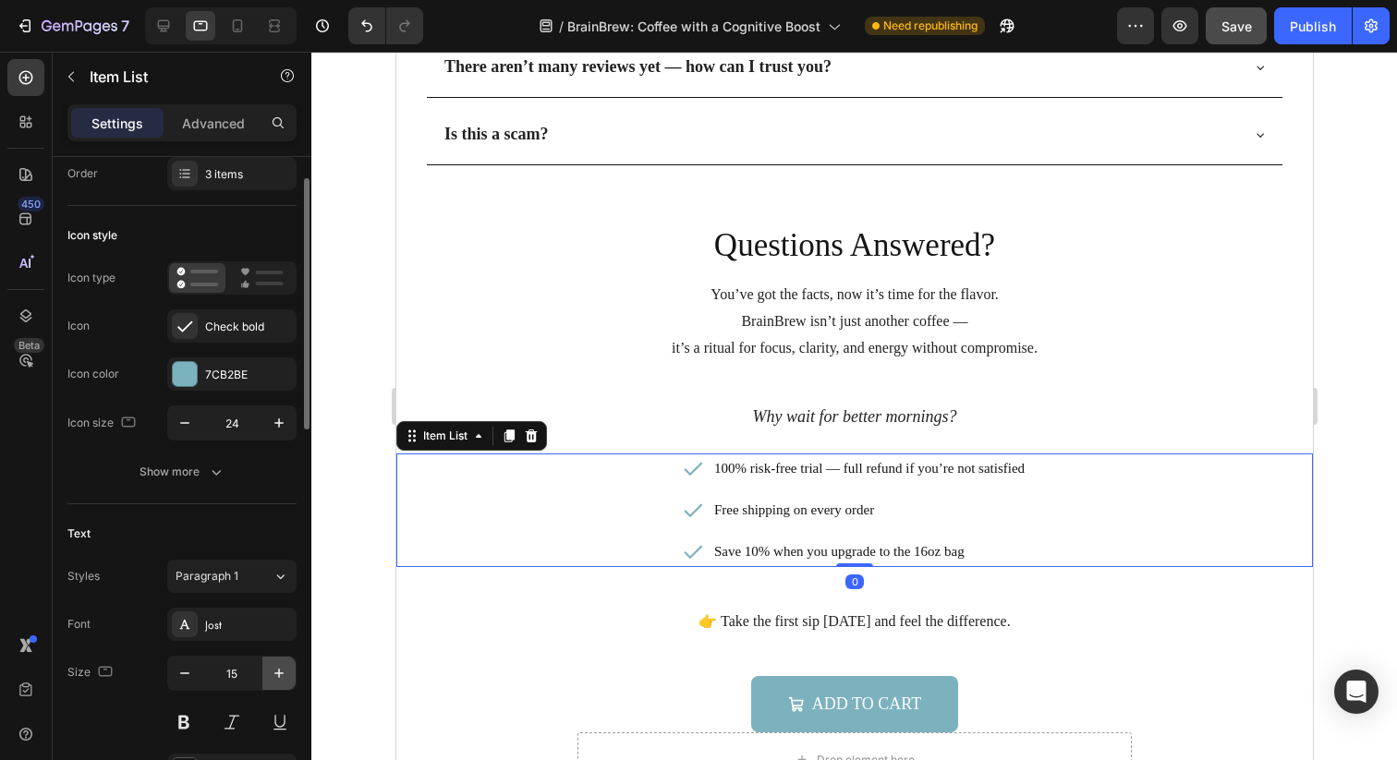
type input "16"
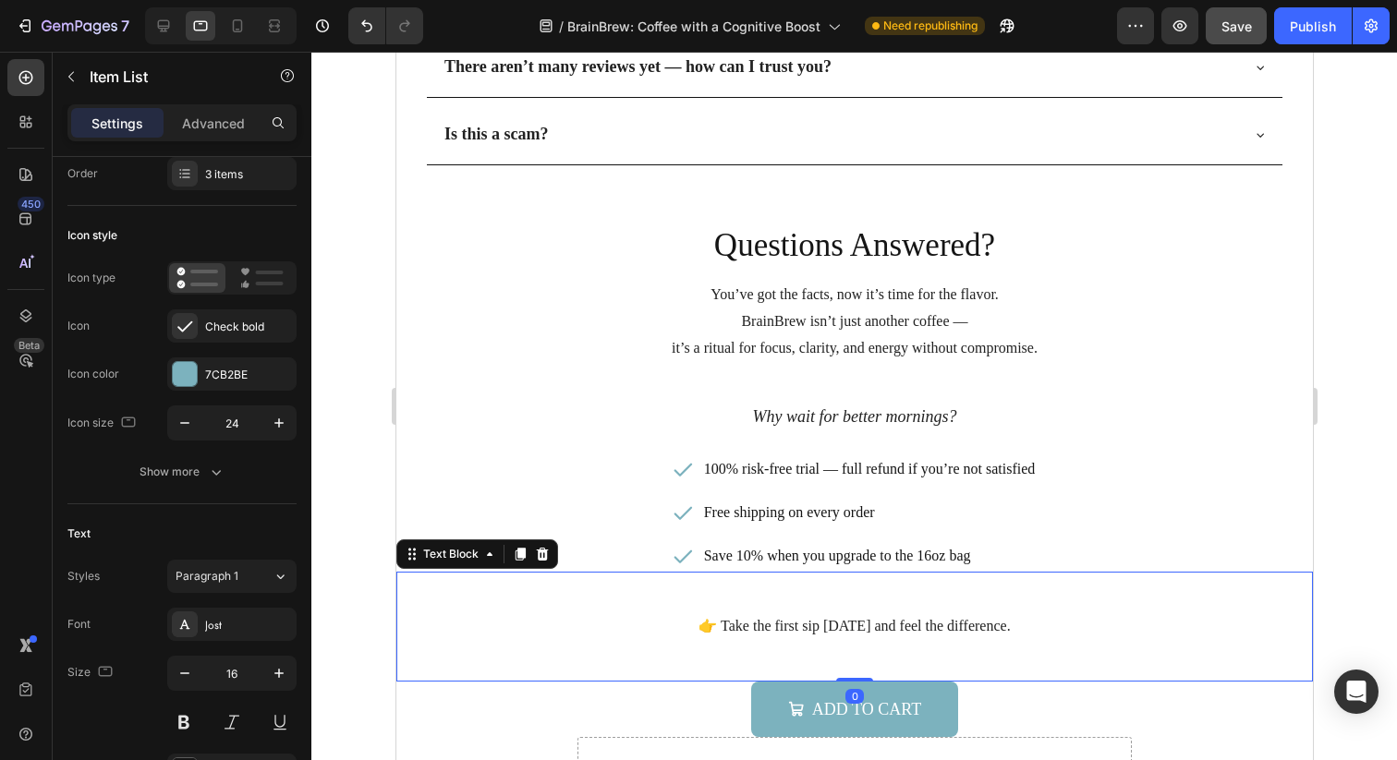
click at [711, 617] on p "👉 Take the first sip [DATE] and feel the difference." at bounding box center [853, 626] width 887 height 27
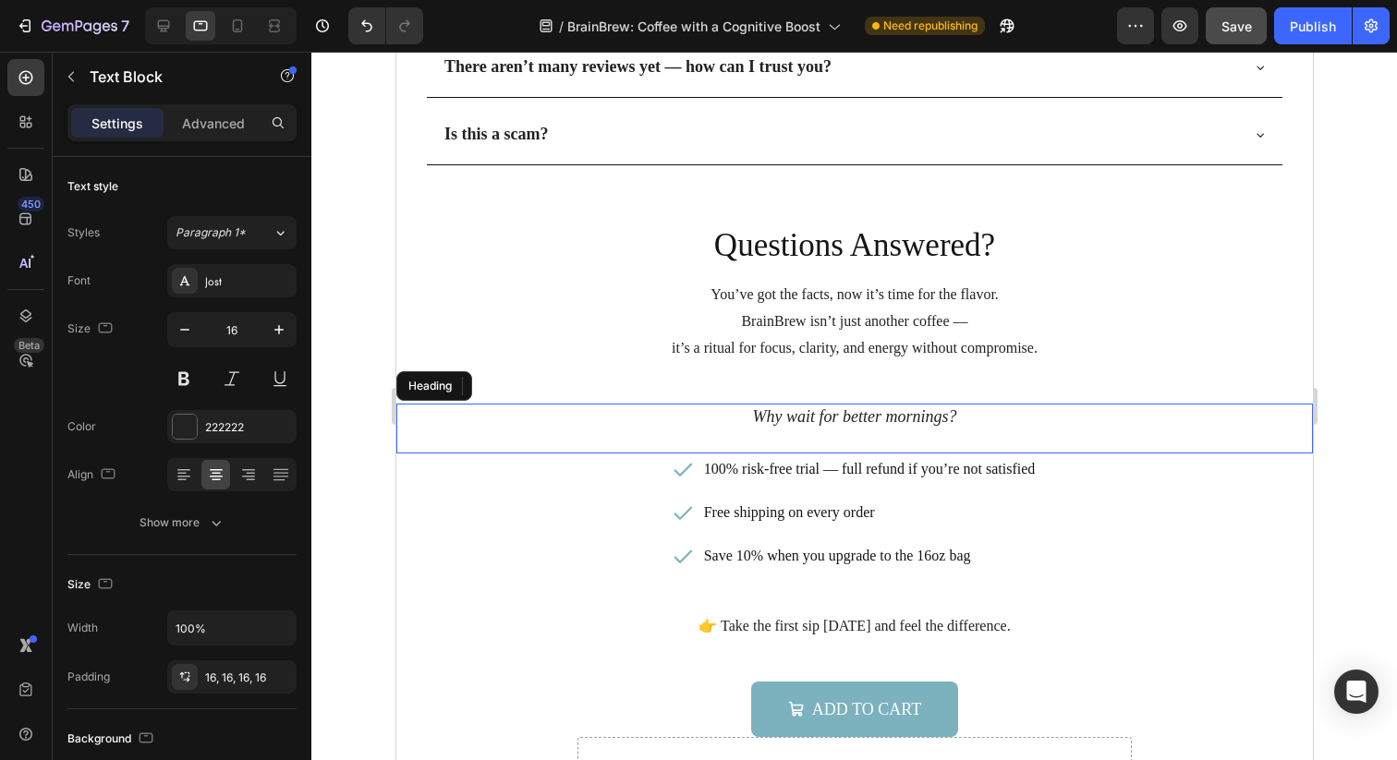
click at [683, 410] on h3 "Why wait for better mornings?" at bounding box center [853, 429] width 916 height 50
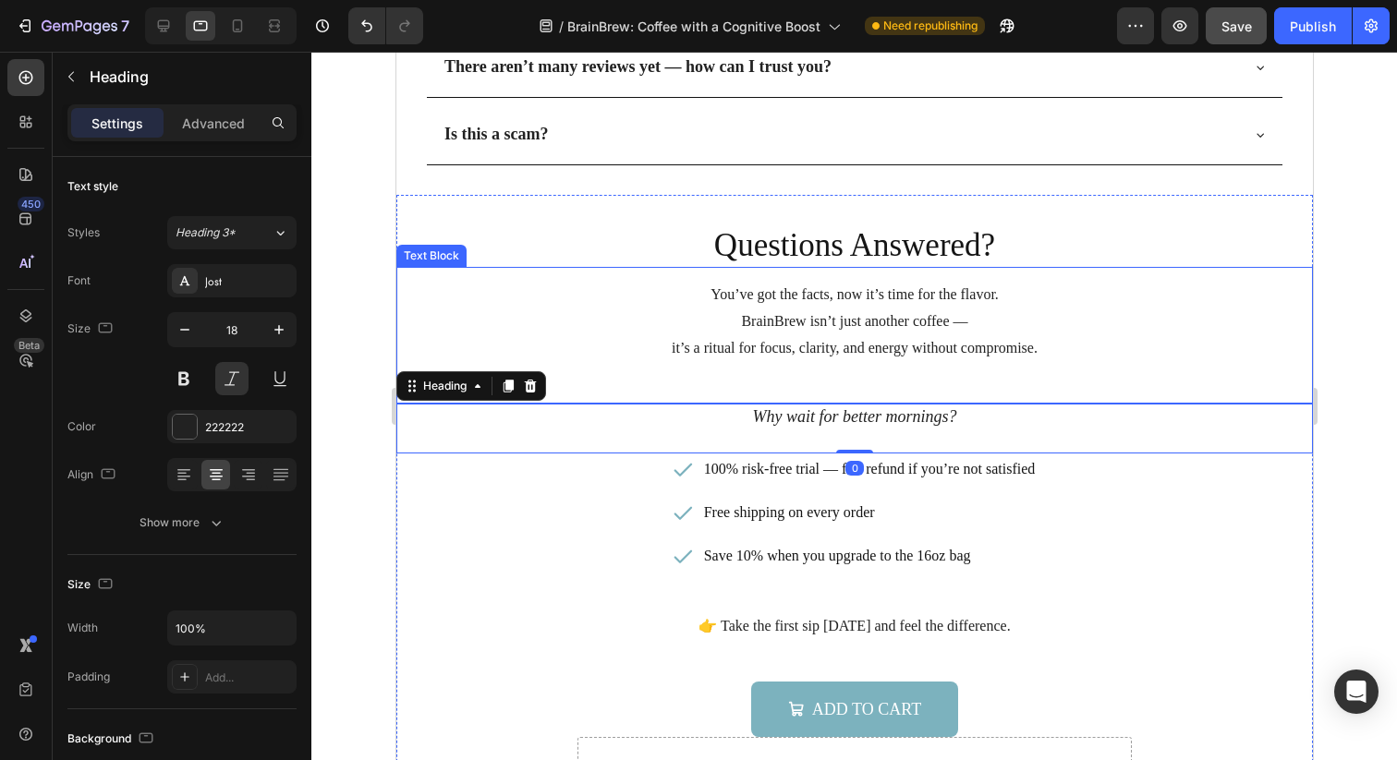
click at [744, 324] on p "BrainBrew isn’t just another coffee —" at bounding box center [853, 322] width 887 height 27
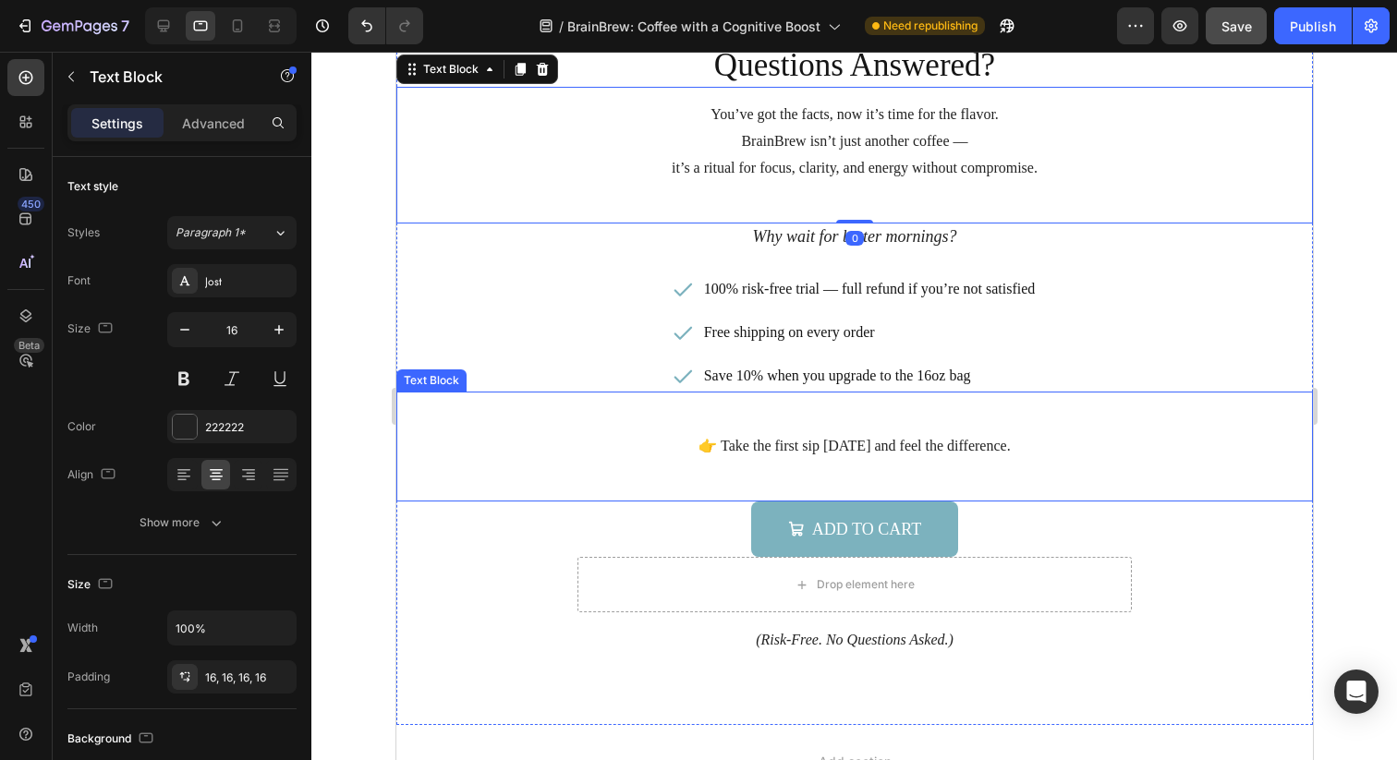
scroll to position [5987, 0]
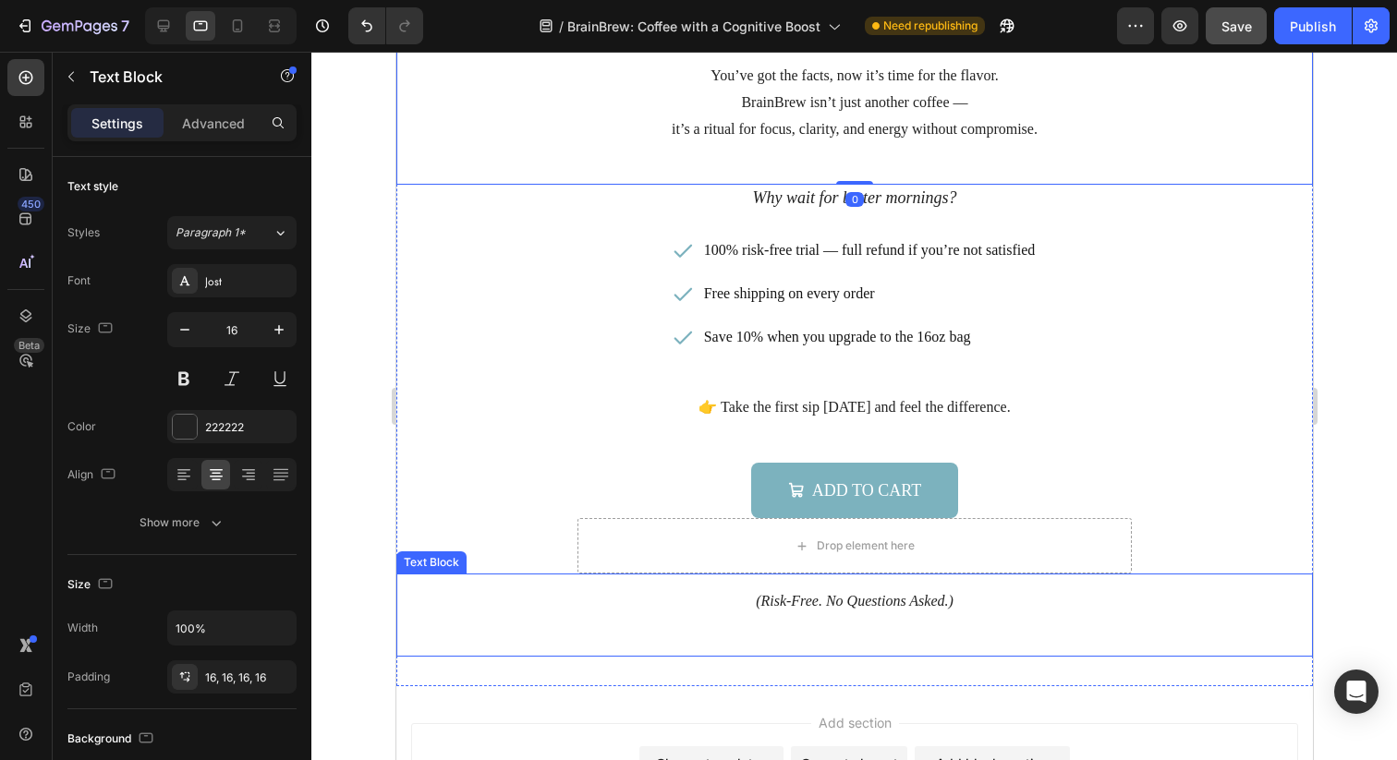
click at [788, 610] on p "(Risk-Free. No Questions Asked.)" at bounding box center [853, 601] width 887 height 27
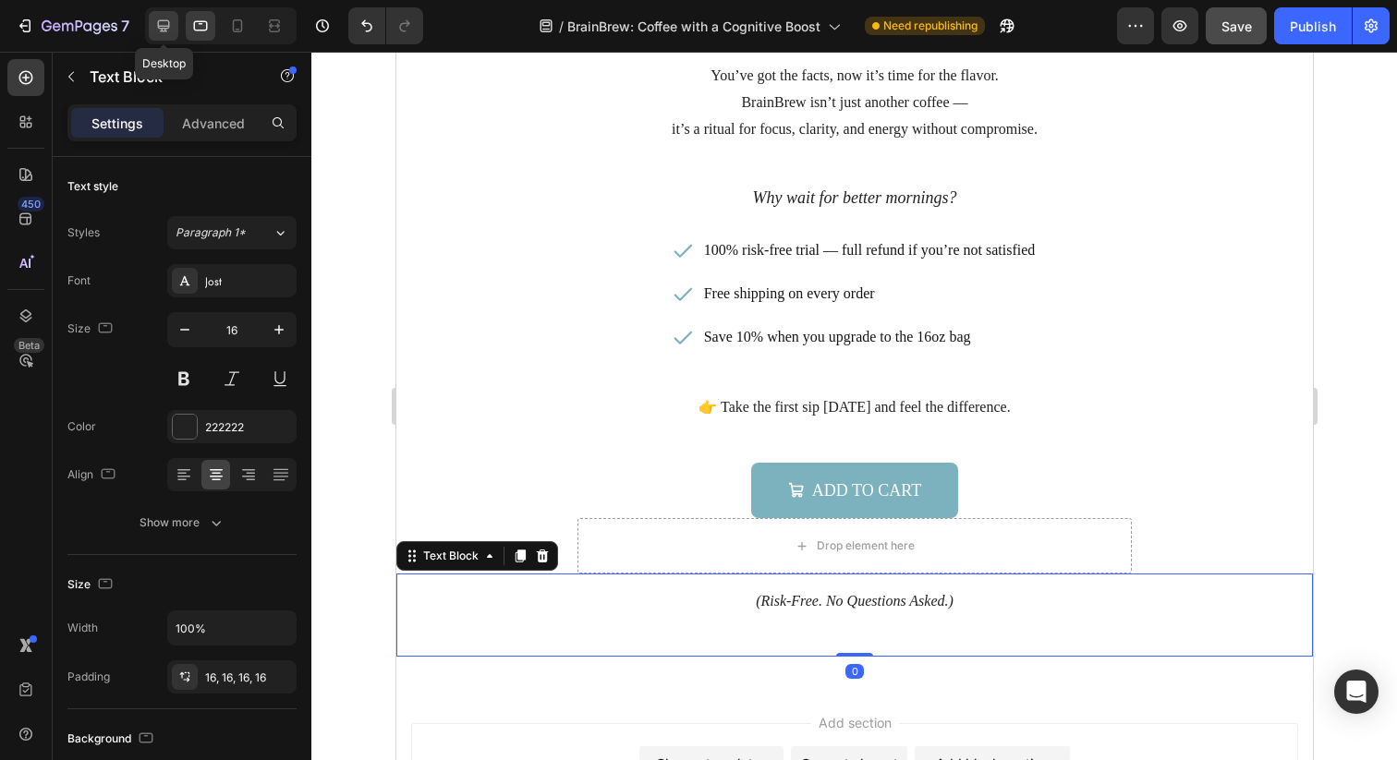
click at [164, 23] on icon at bounding box center [163, 26] width 18 height 18
type input "18"
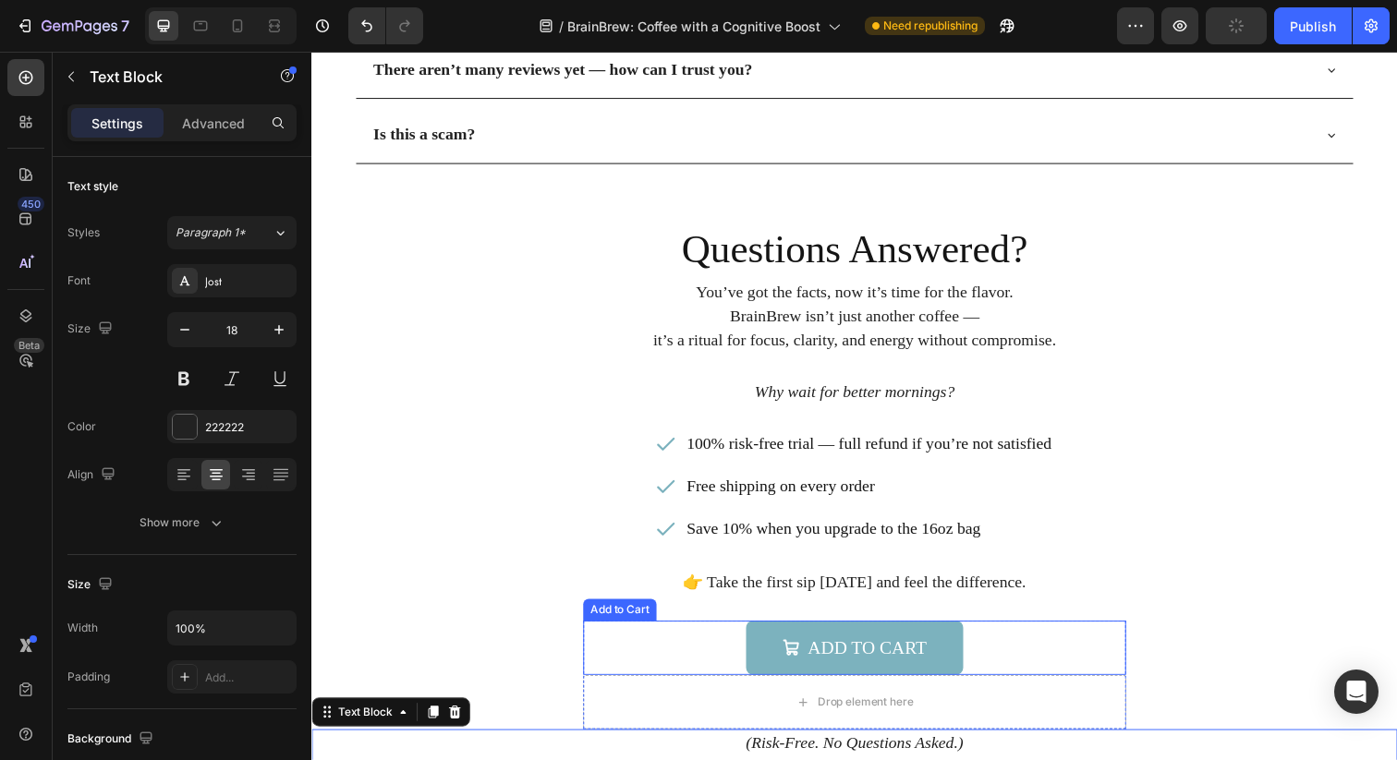
scroll to position [5745, 0]
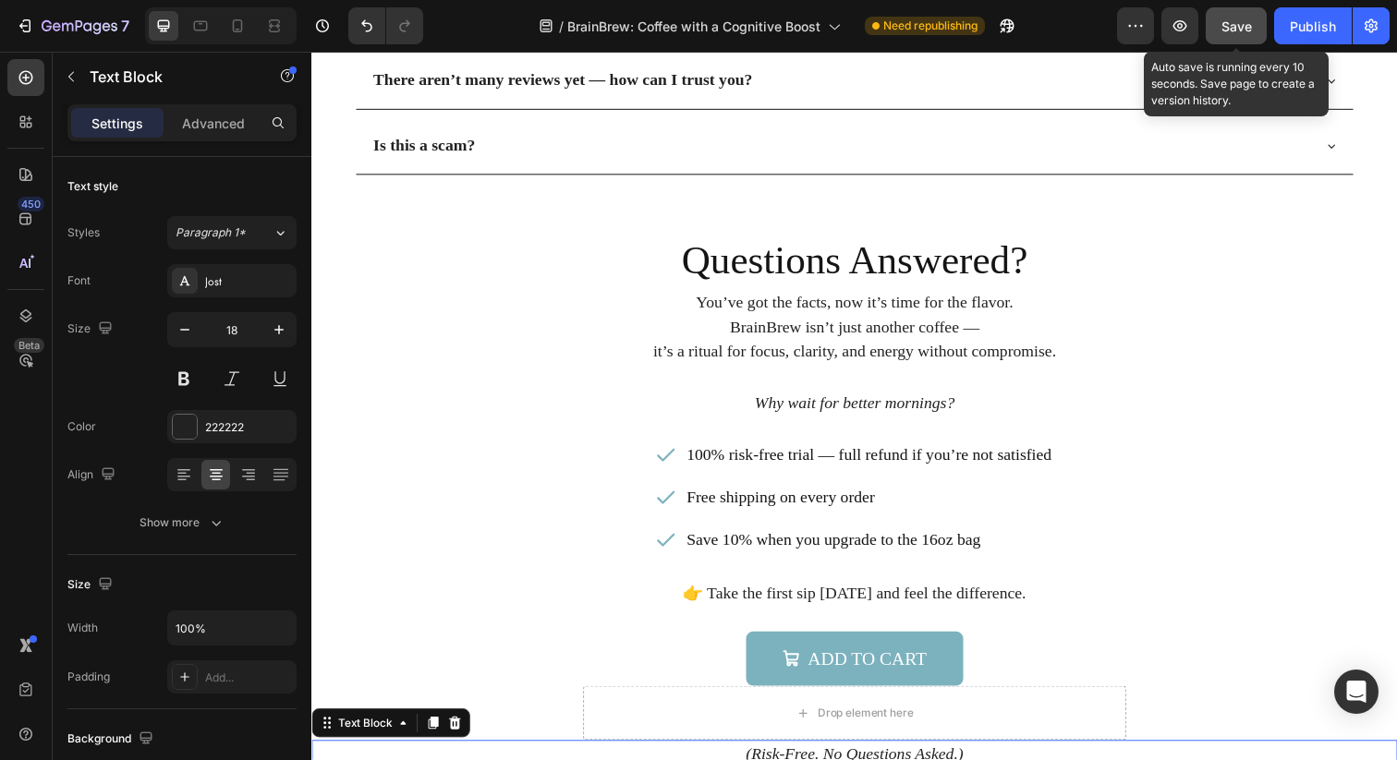
click at [1231, 30] on span "Save" at bounding box center [1236, 26] width 30 height 16
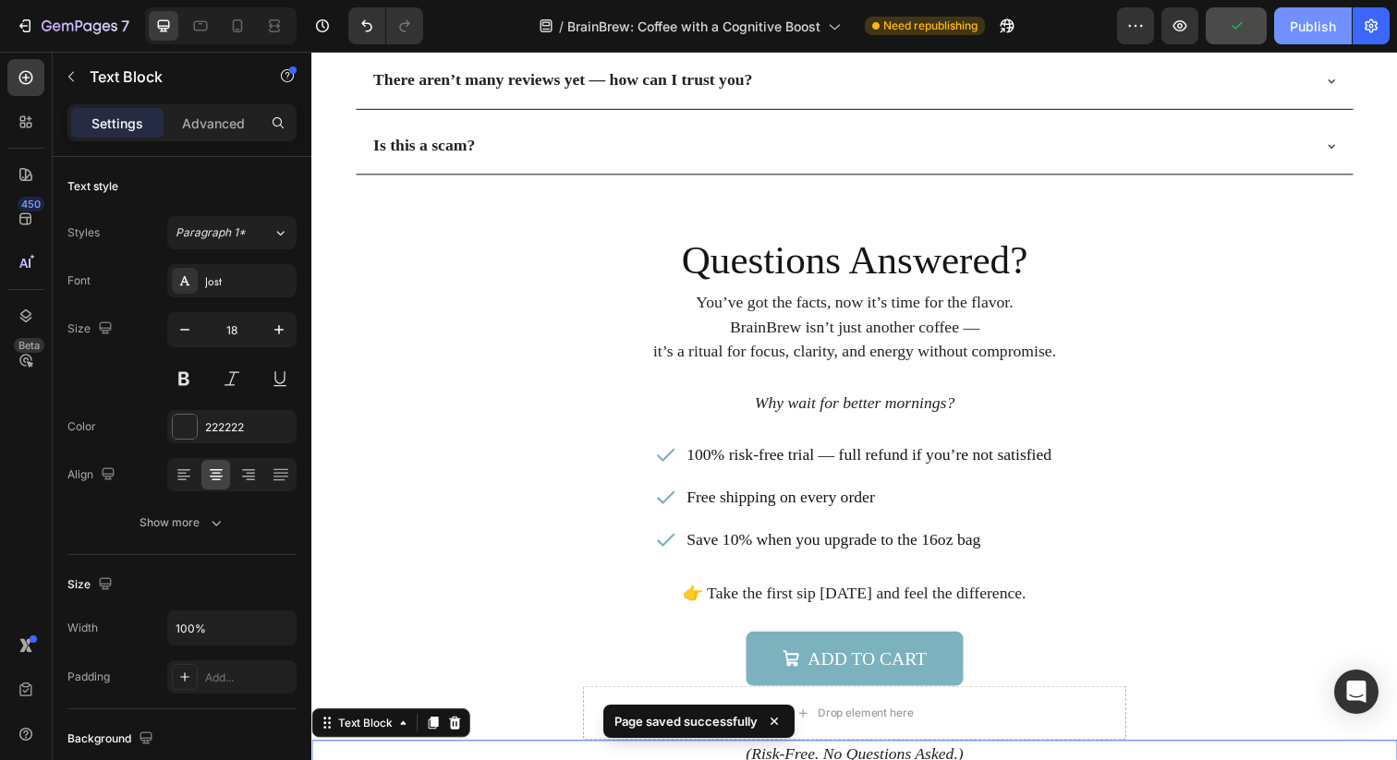
click at [1325, 28] on div "Publish" at bounding box center [1313, 26] width 46 height 19
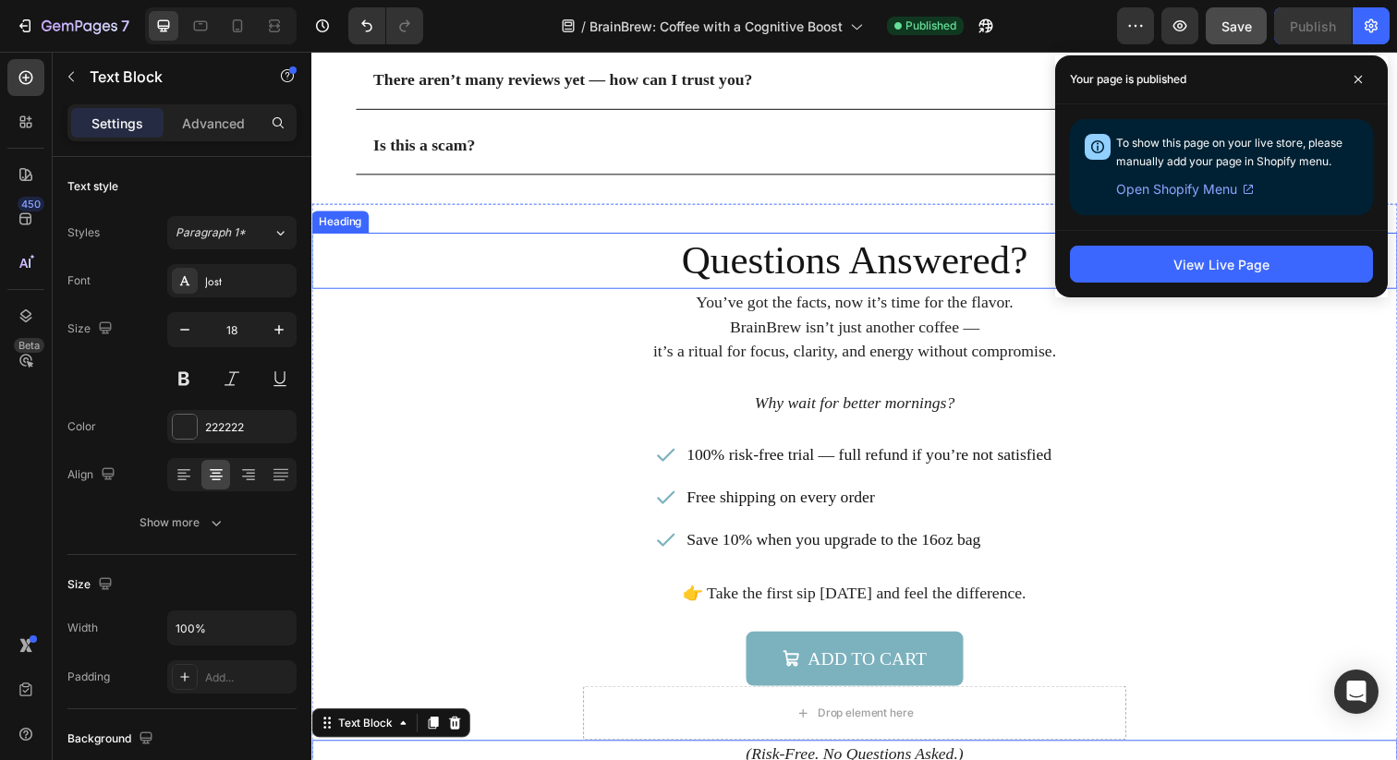
click at [900, 266] on h2 "Questions Answered?" at bounding box center [865, 264] width 1108 height 56
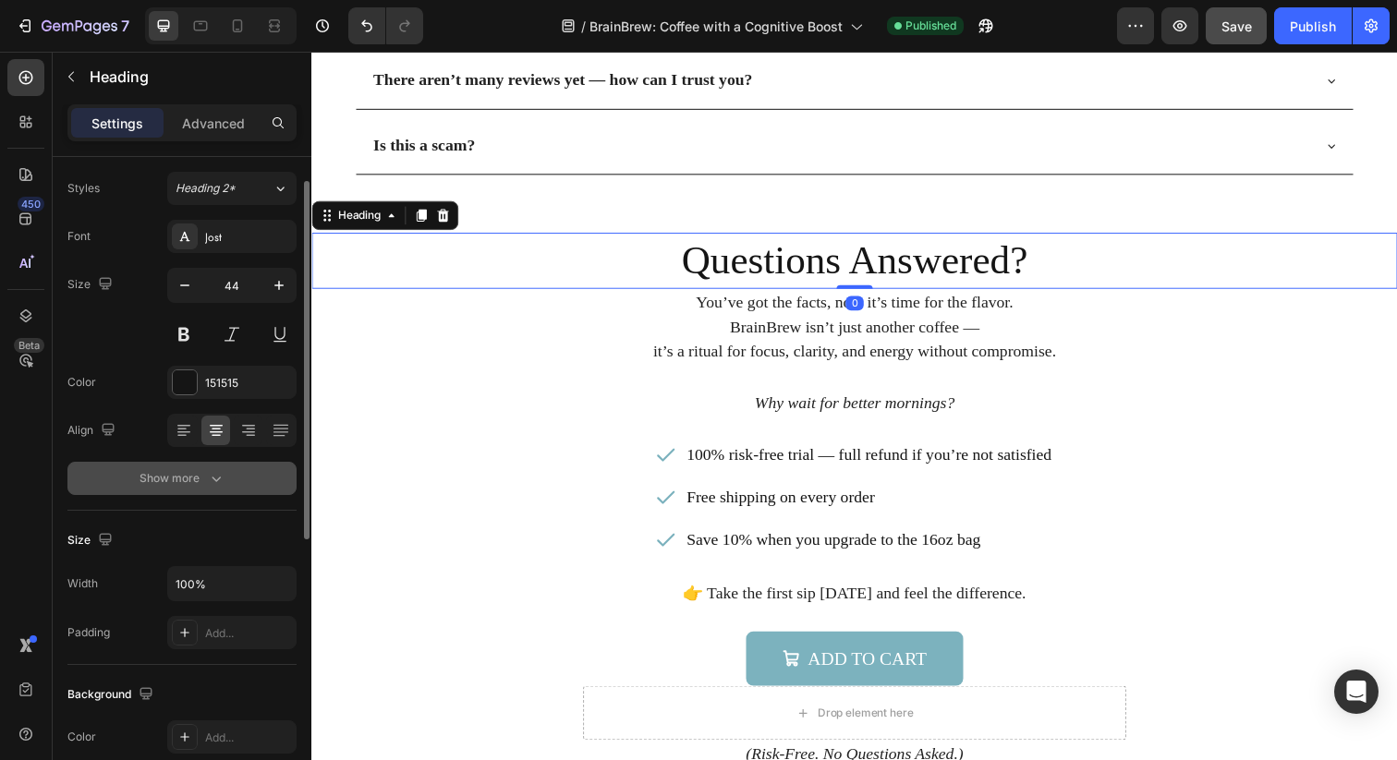
click at [218, 466] on button "Show more" at bounding box center [181, 478] width 229 height 33
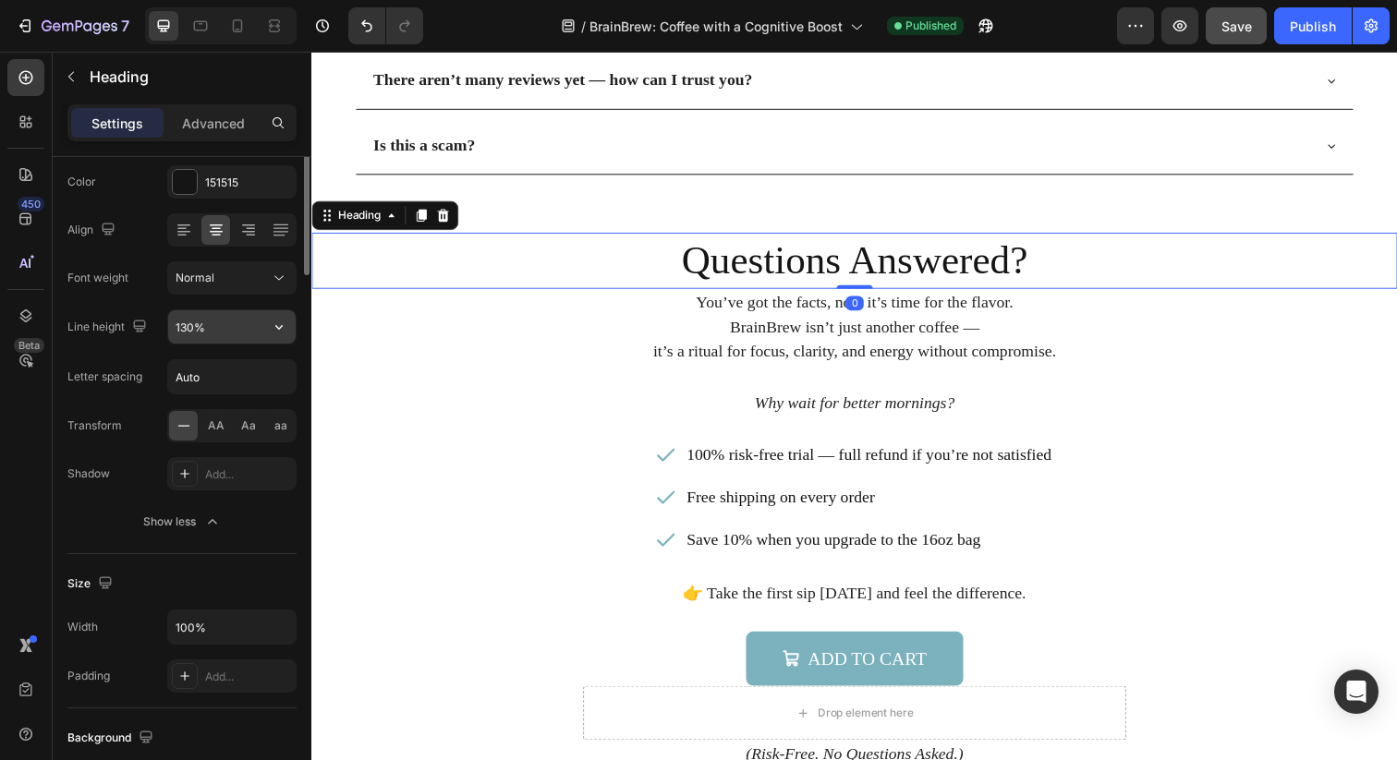
scroll to position [310, 0]
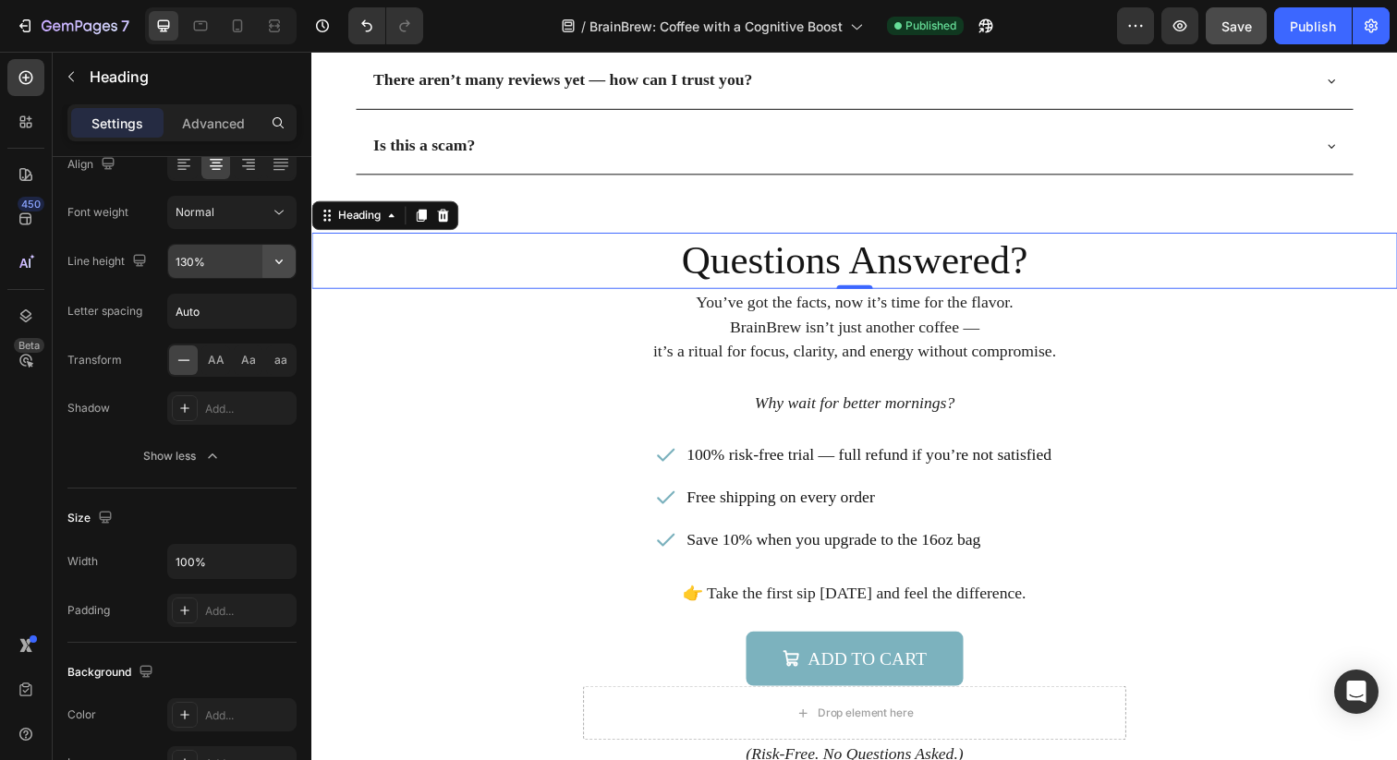
click at [281, 265] on icon "button" at bounding box center [279, 261] width 18 height 18
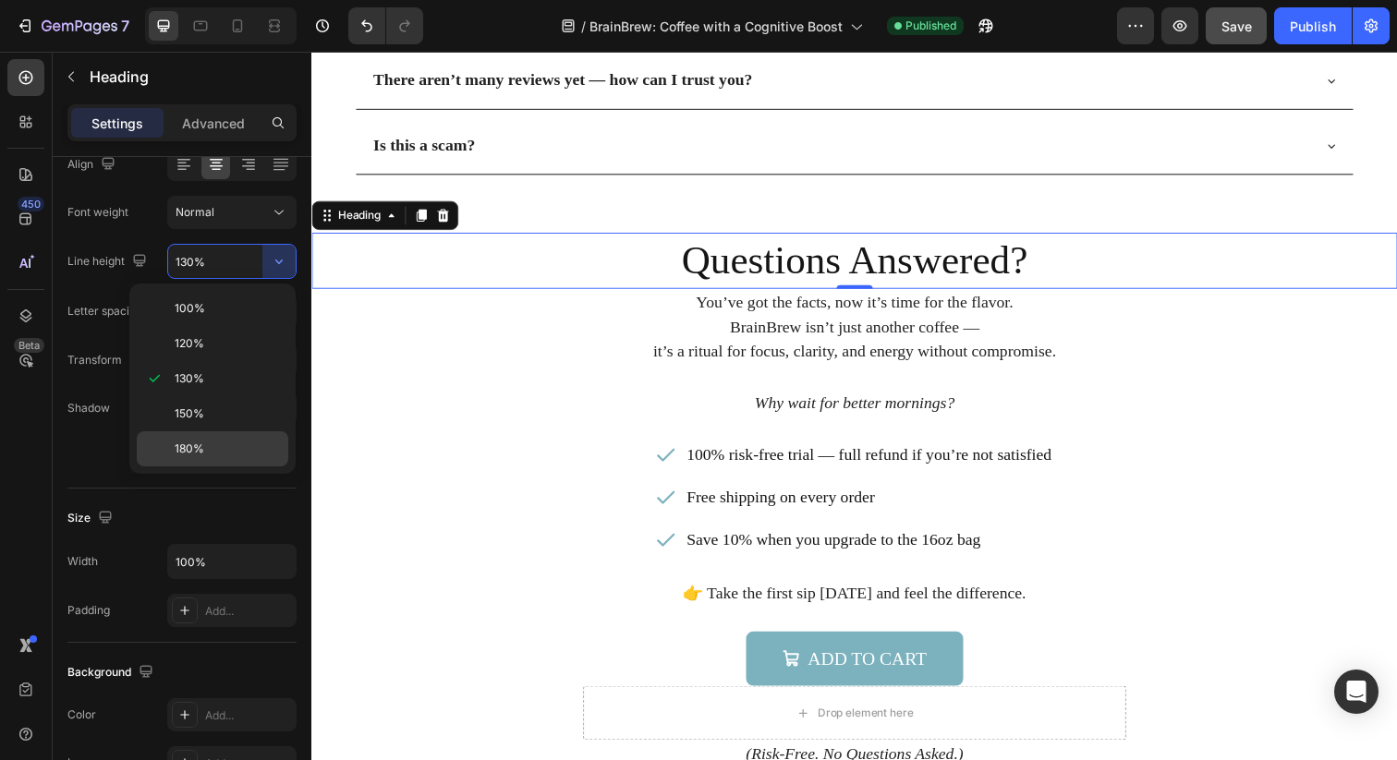
click at [215, 458] on div "180%" at bounding box center [212, 448] width 151 height 35
type input "180%"
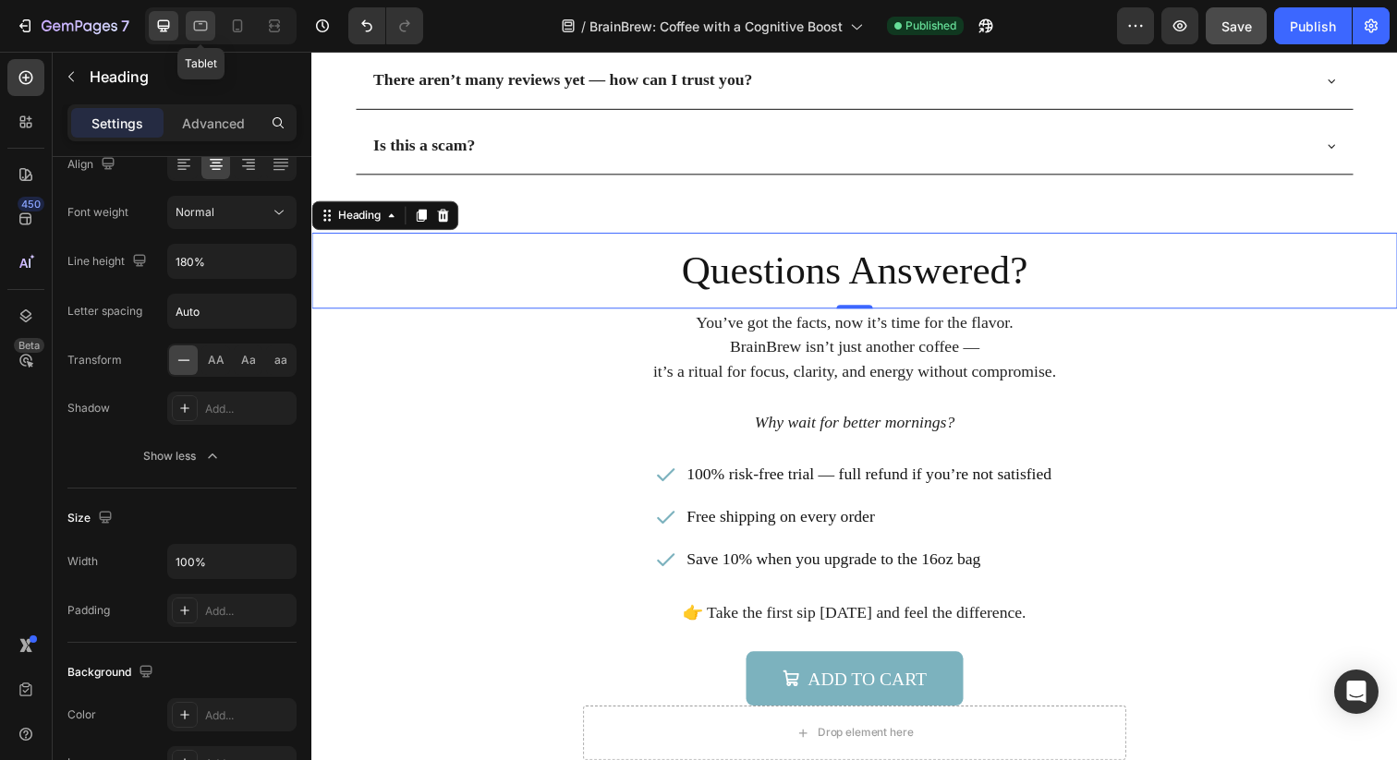
click at [204, 15] on div at bounding box center [201, 26] width 30 height 30
type input "35"
type input "120%"
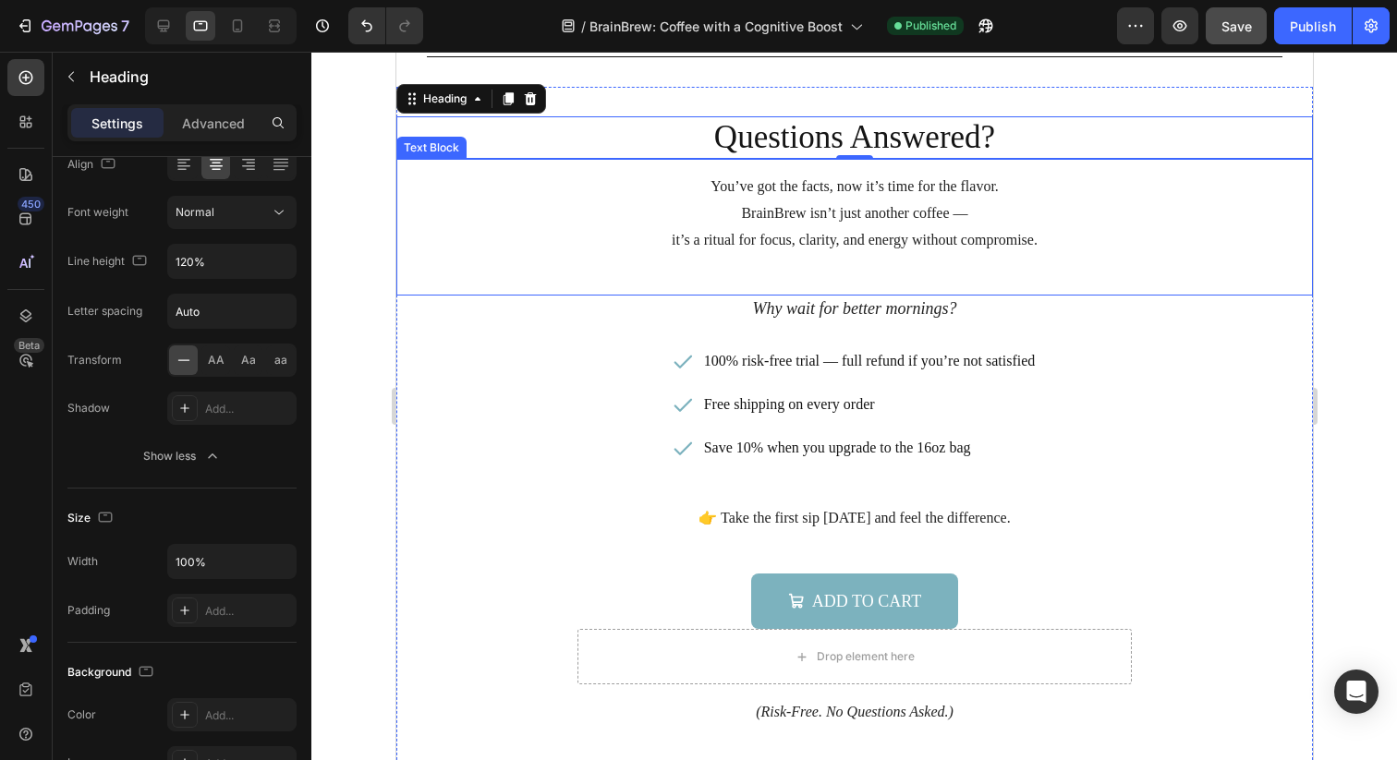
scroll to position [5876, 0]
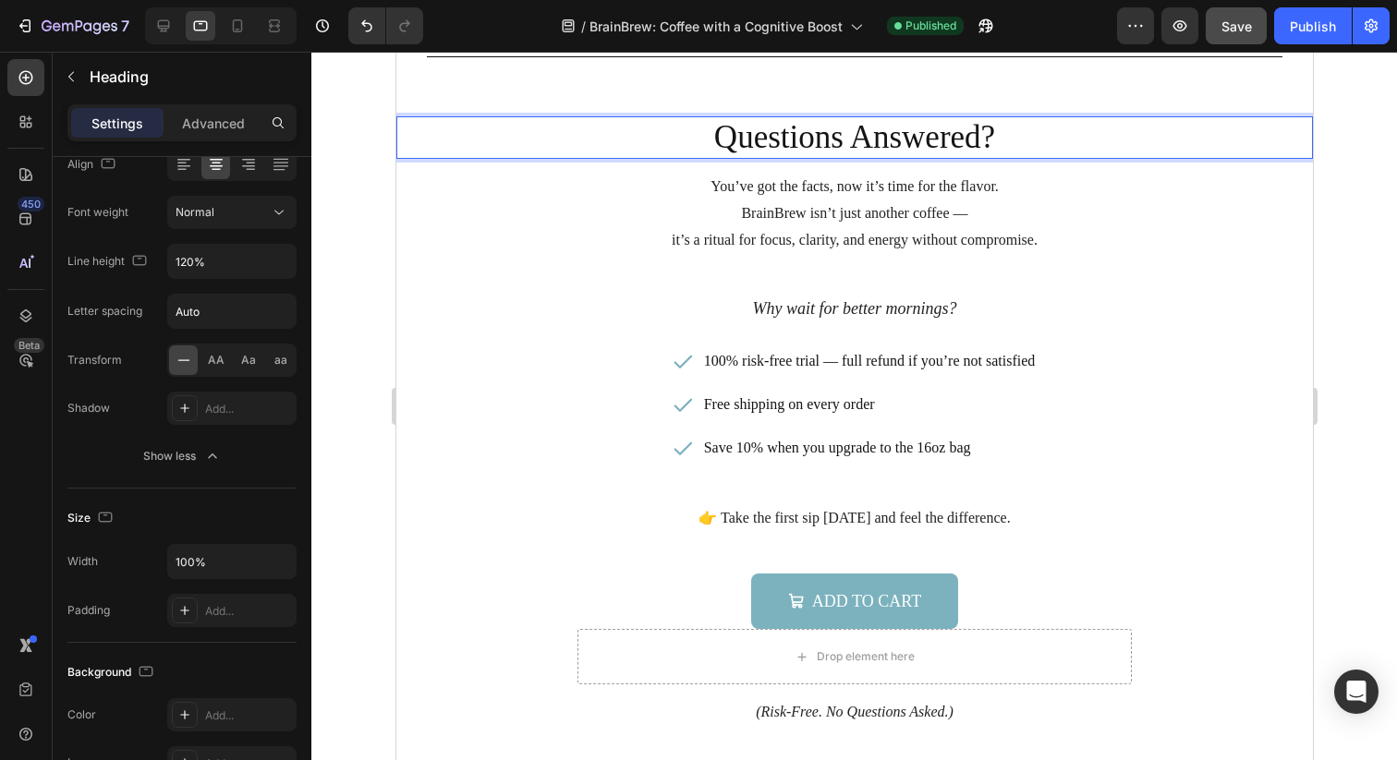
click at [740, 139] on h2 "Questions Answered?" at bounding box center [853, 137] width 916 height 42
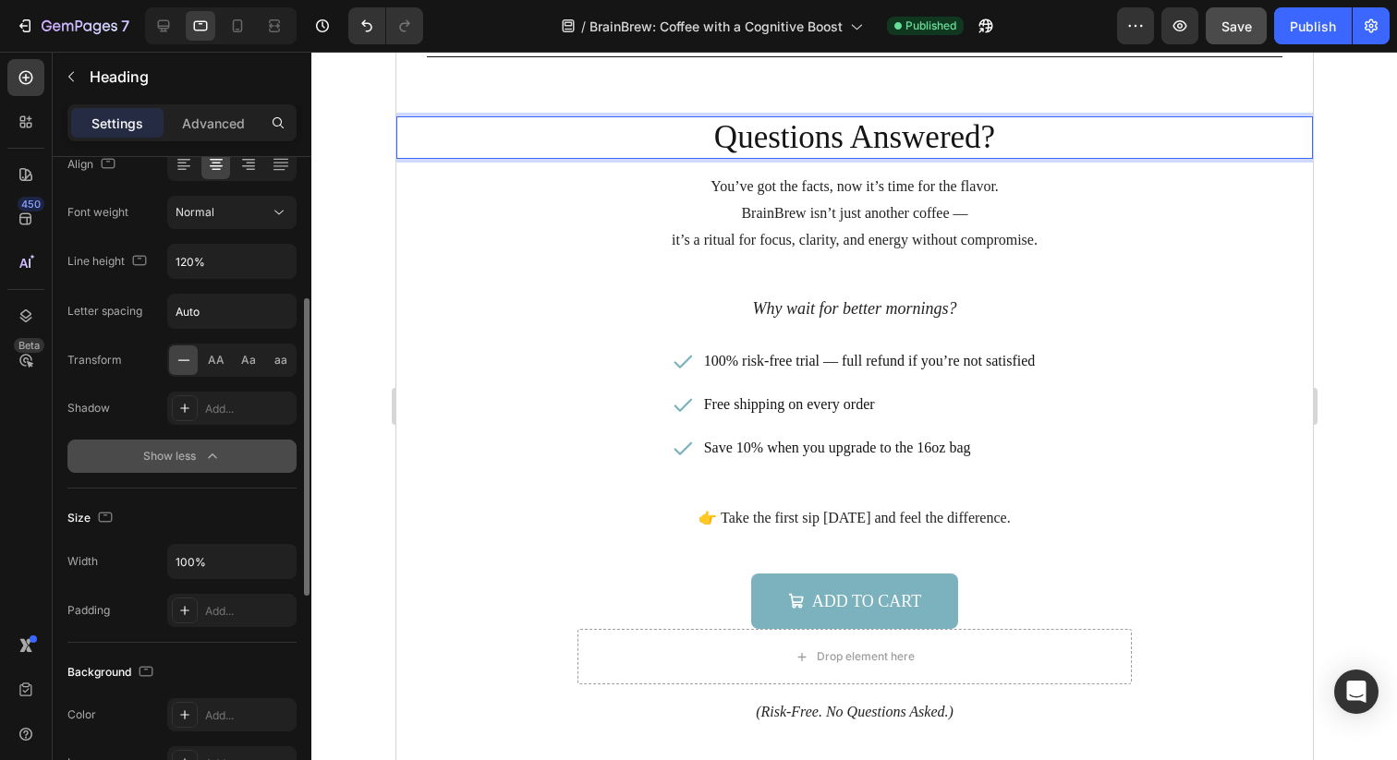
click at [223, 455] on button "Show less" at bounding box center [181, 456] width 229 height 33
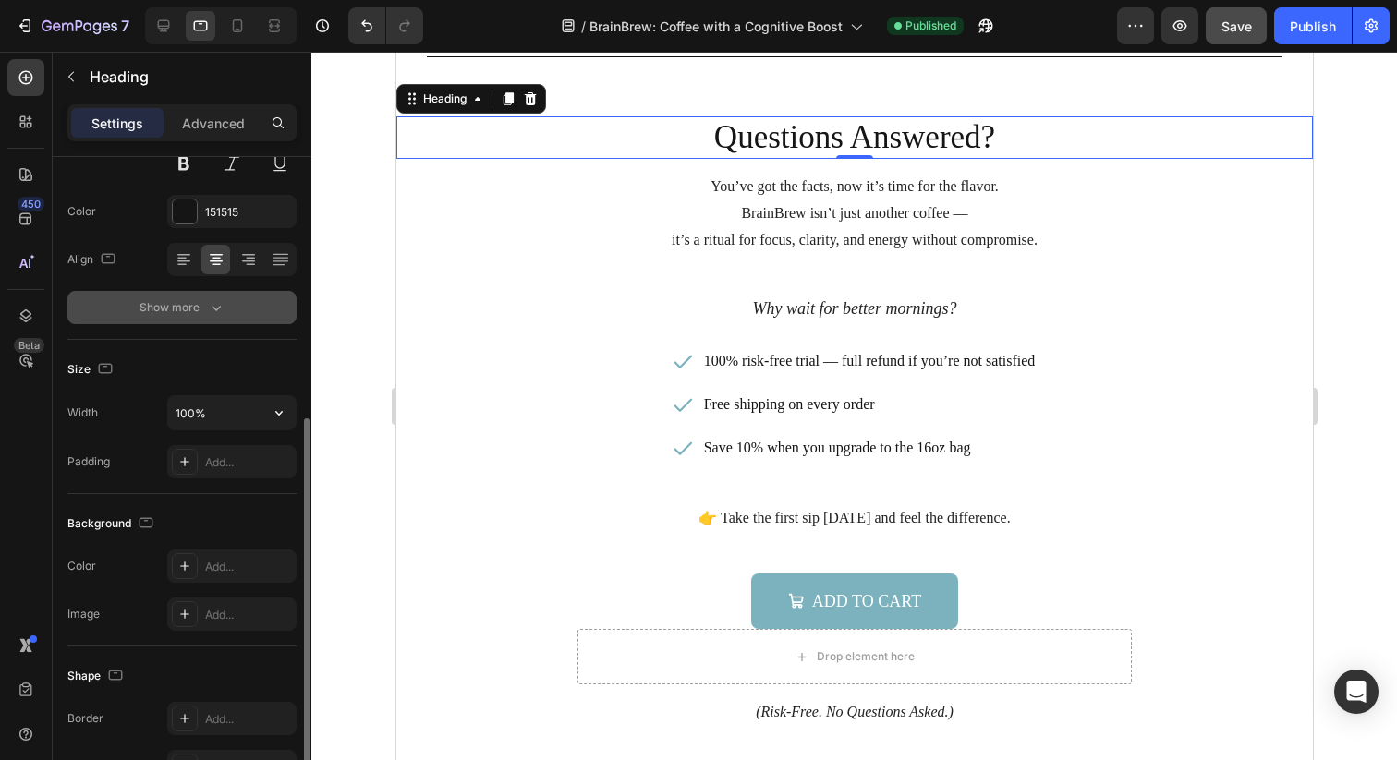
scroll to position [206, 0]
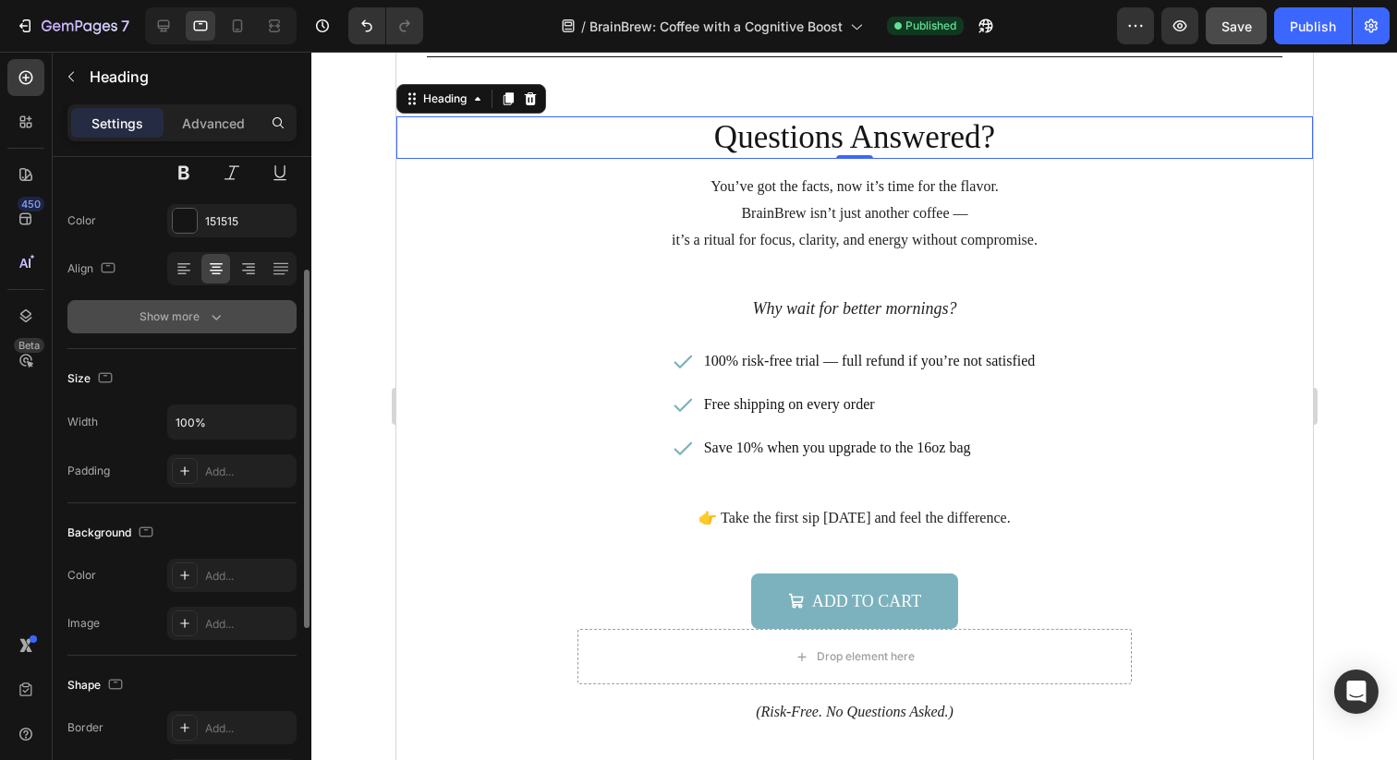
click at [229, 327] on button "Show more" at bounding box center [181, 316] width 229 height 33
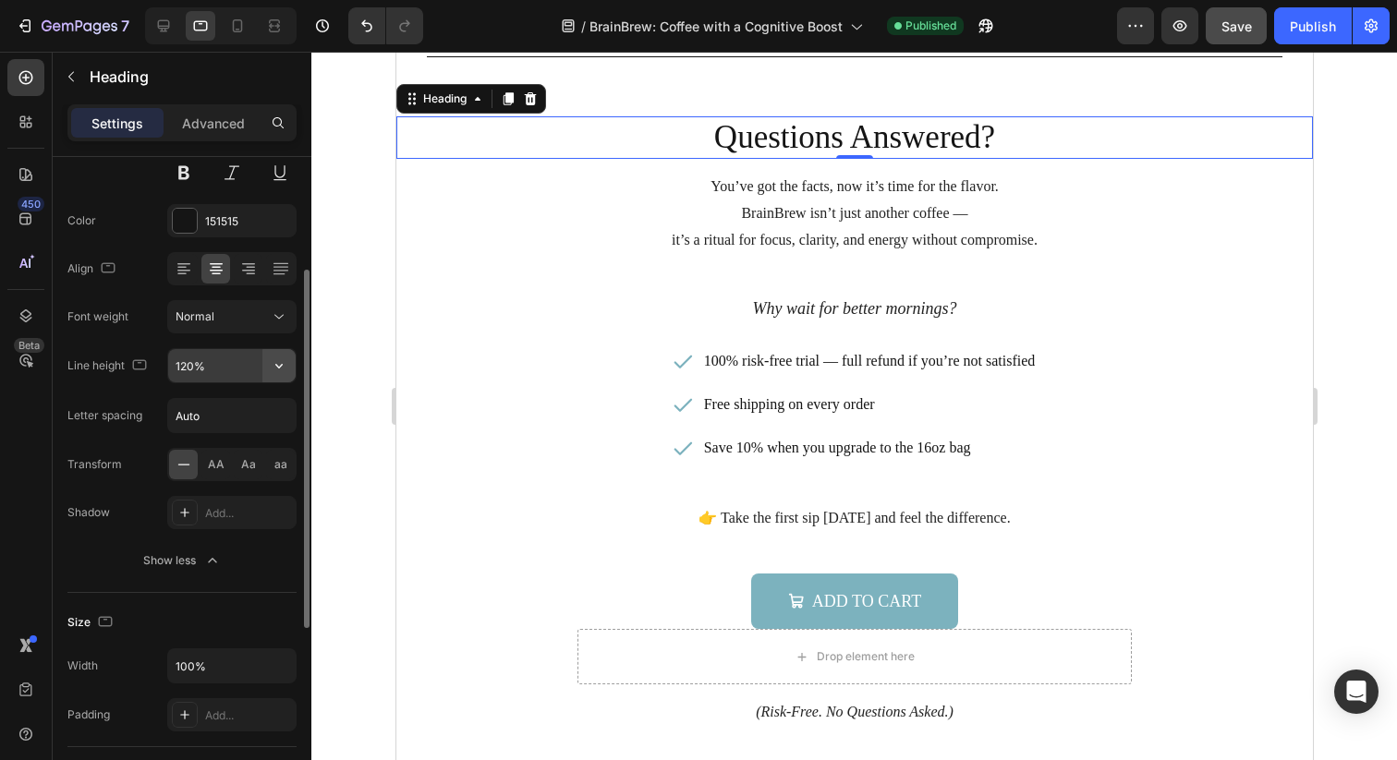
click at [285, 369] on icon "button" at bounding box center [279, 366] width 18 height 18
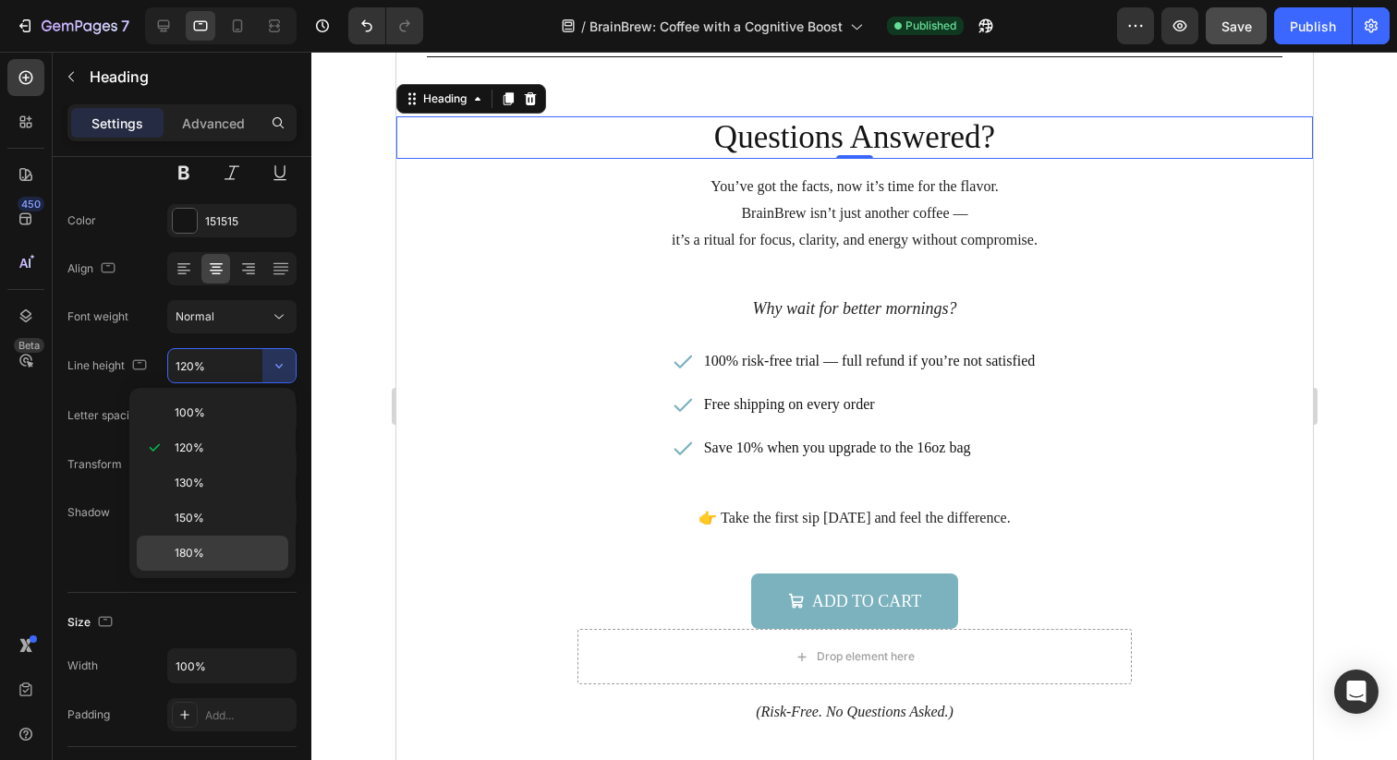
click at [207, 541] on div "180%" at bounding box center [212, 553] width 151 height 35
type input "180%"
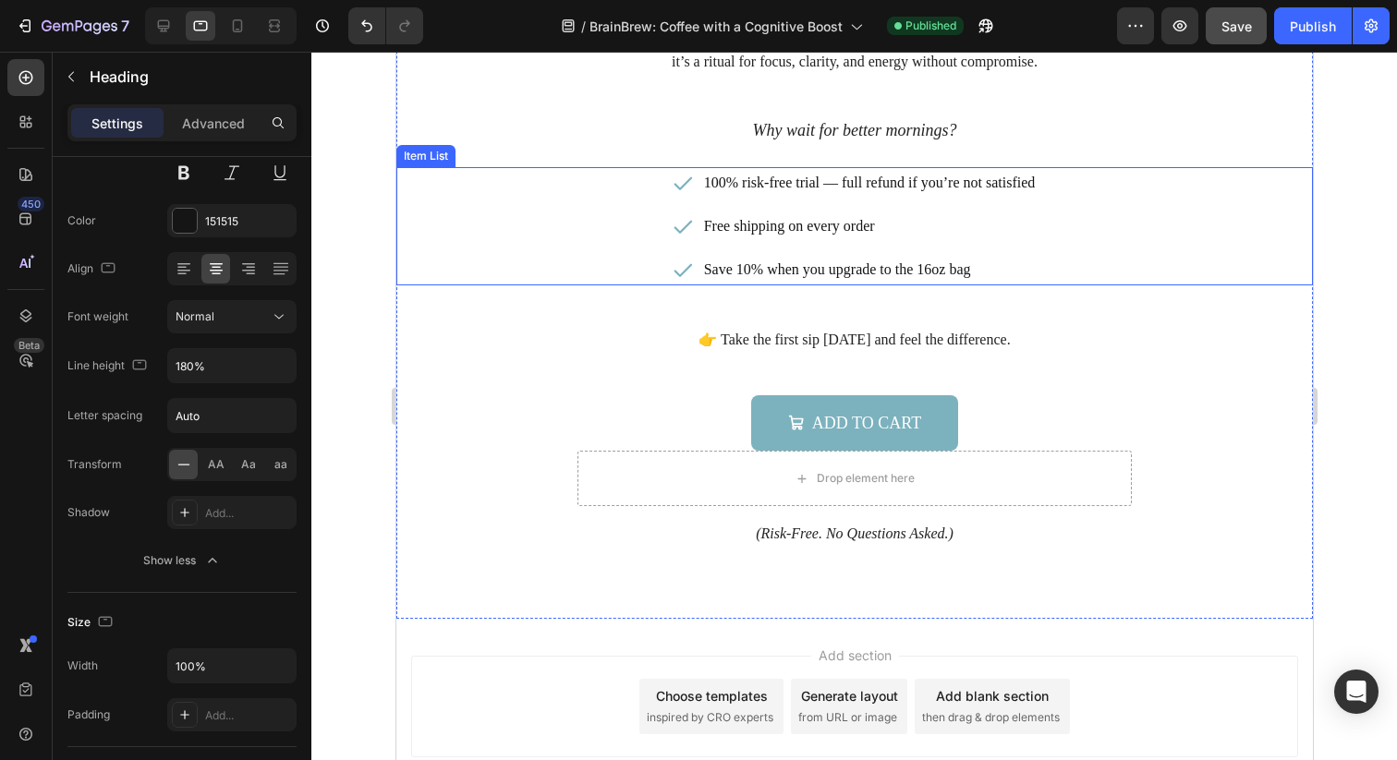
scroll to position [6092, 0]
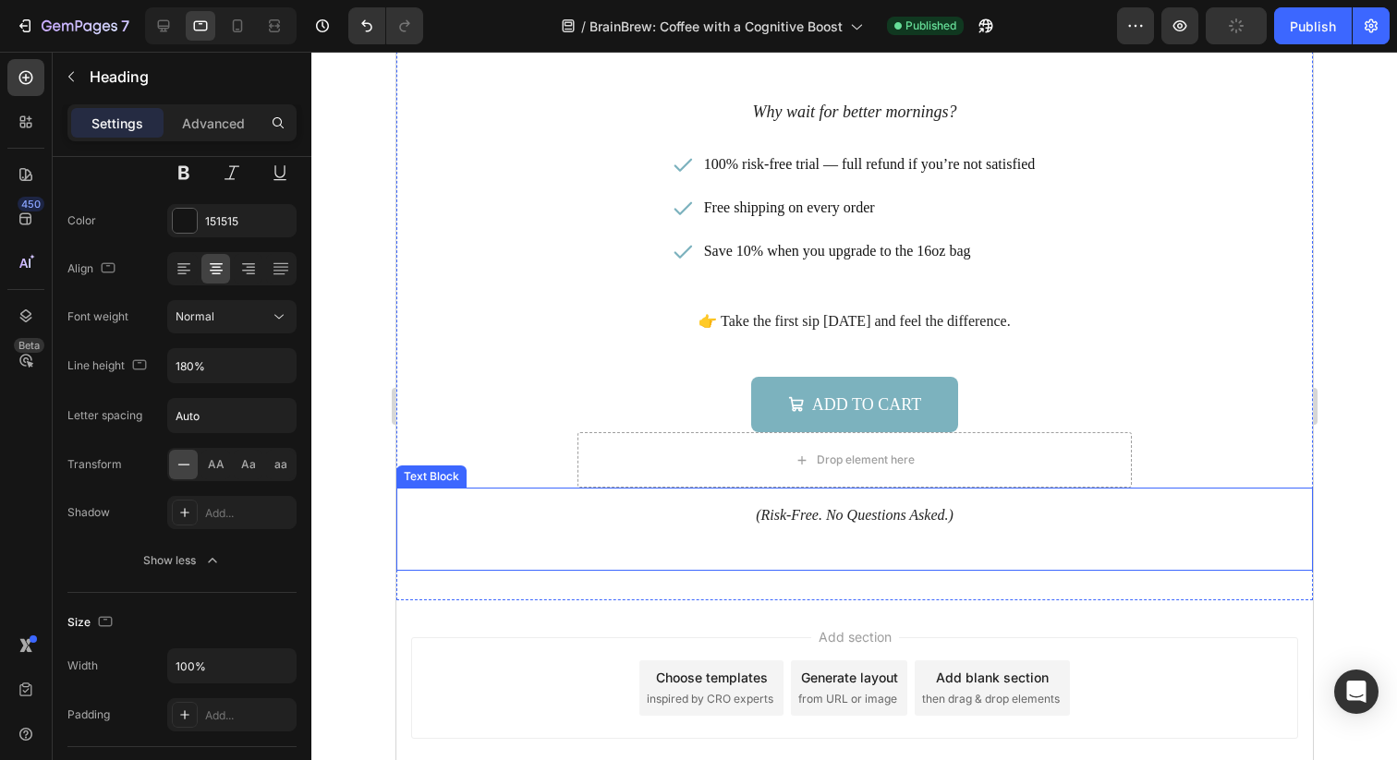
click at [803, 512] on icon "(Risk-Free. No Questions Asked.)" at bounding box center [854, 515] width 198 height 16
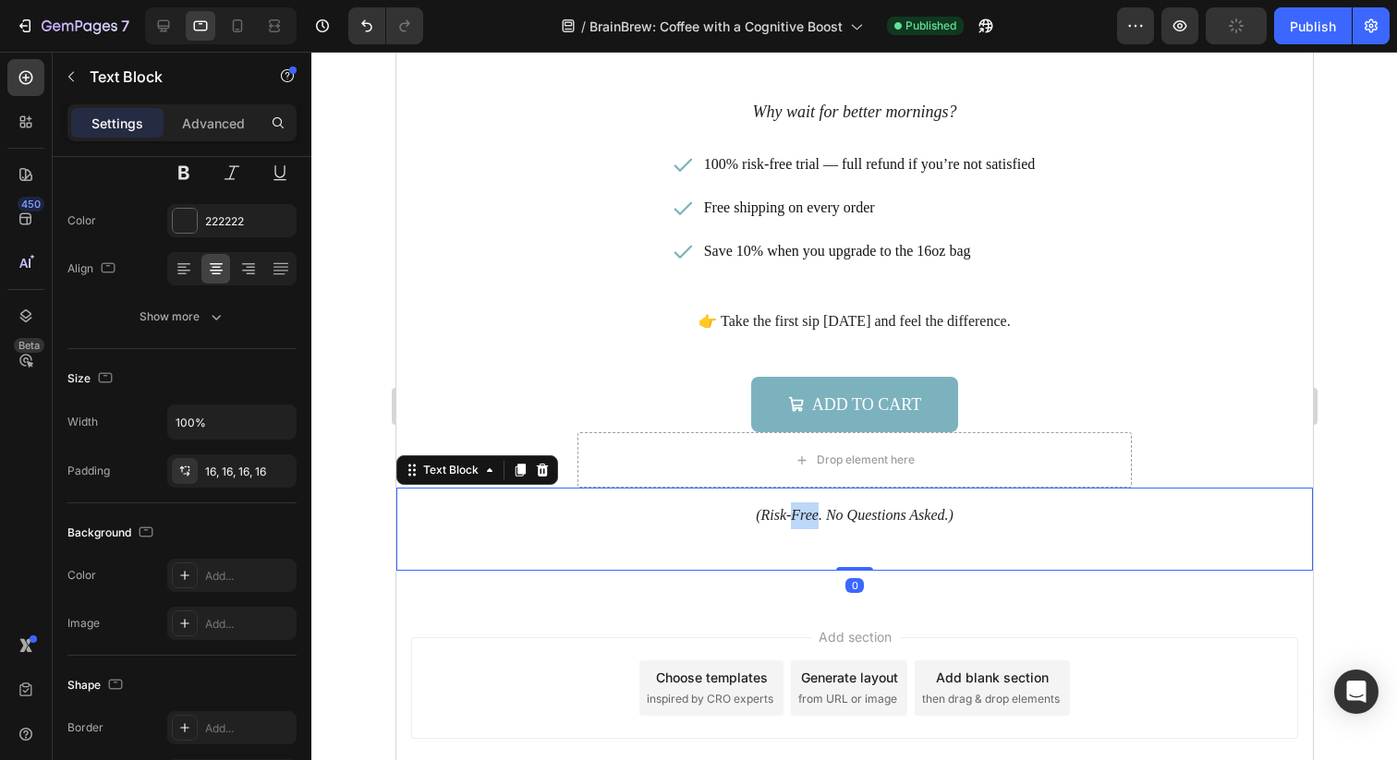
click at [803, 512] on icon "(Risk-Free. No Questions Asked.)" at bounding box center [854, 515] width 198 height 16
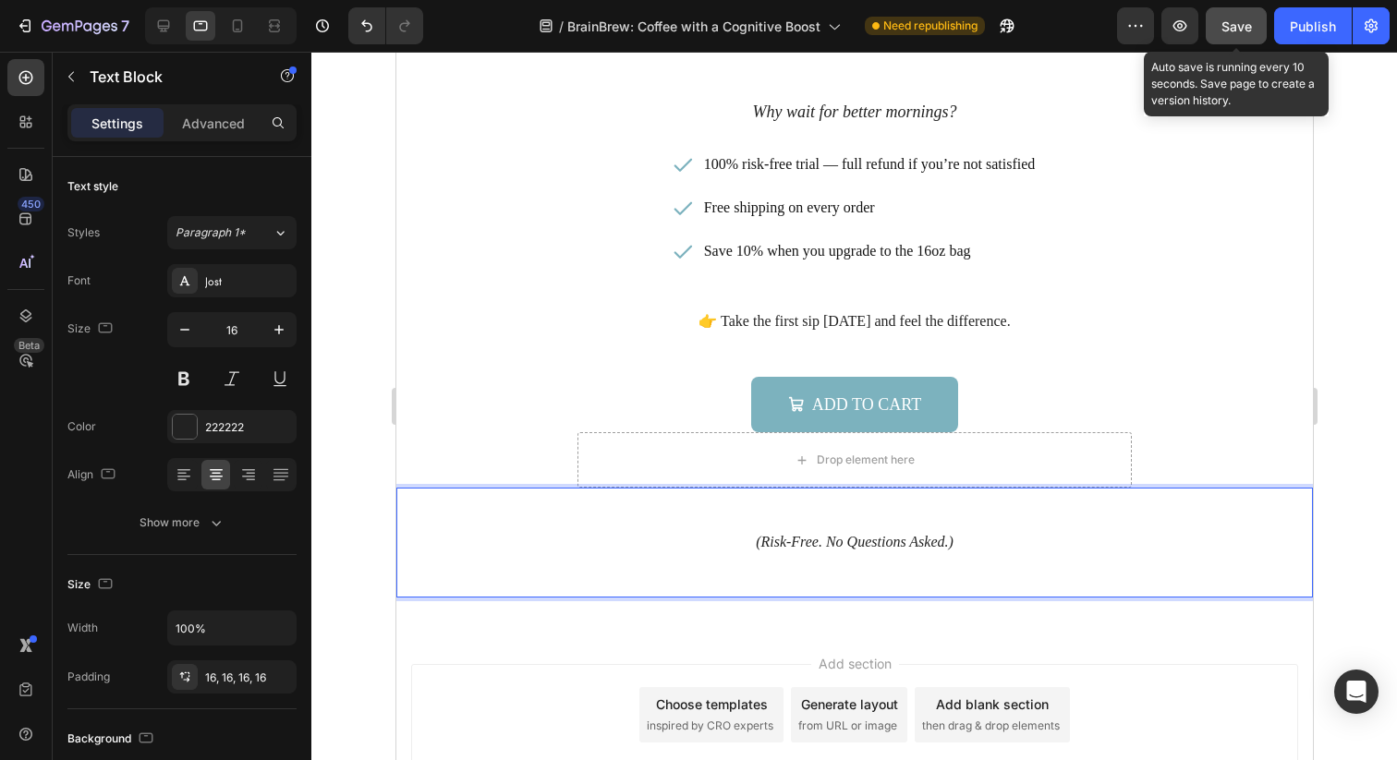
click at [1242, 37] on button "Save" at bounding box center [1235, 25] width 61 height 37
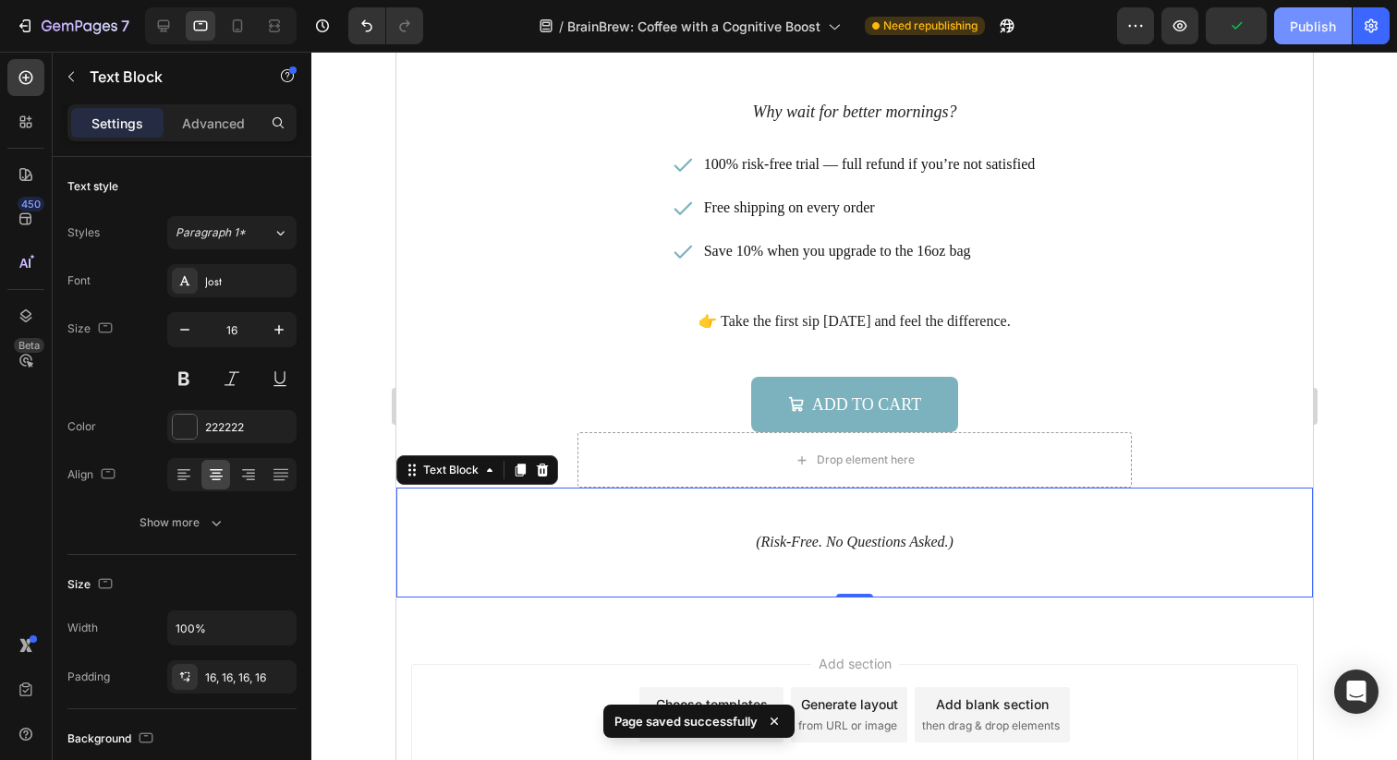
click at [1310, 29] on div "Publish" at bounding box center [1313, 26] width 46 height 19
click at [1254, 28] on button "Save" at bounding box center [1235, 25] width 61 height 37
click at [1312, 26] on icon "button" at bounding box center [1312, 26] width 17 height 17
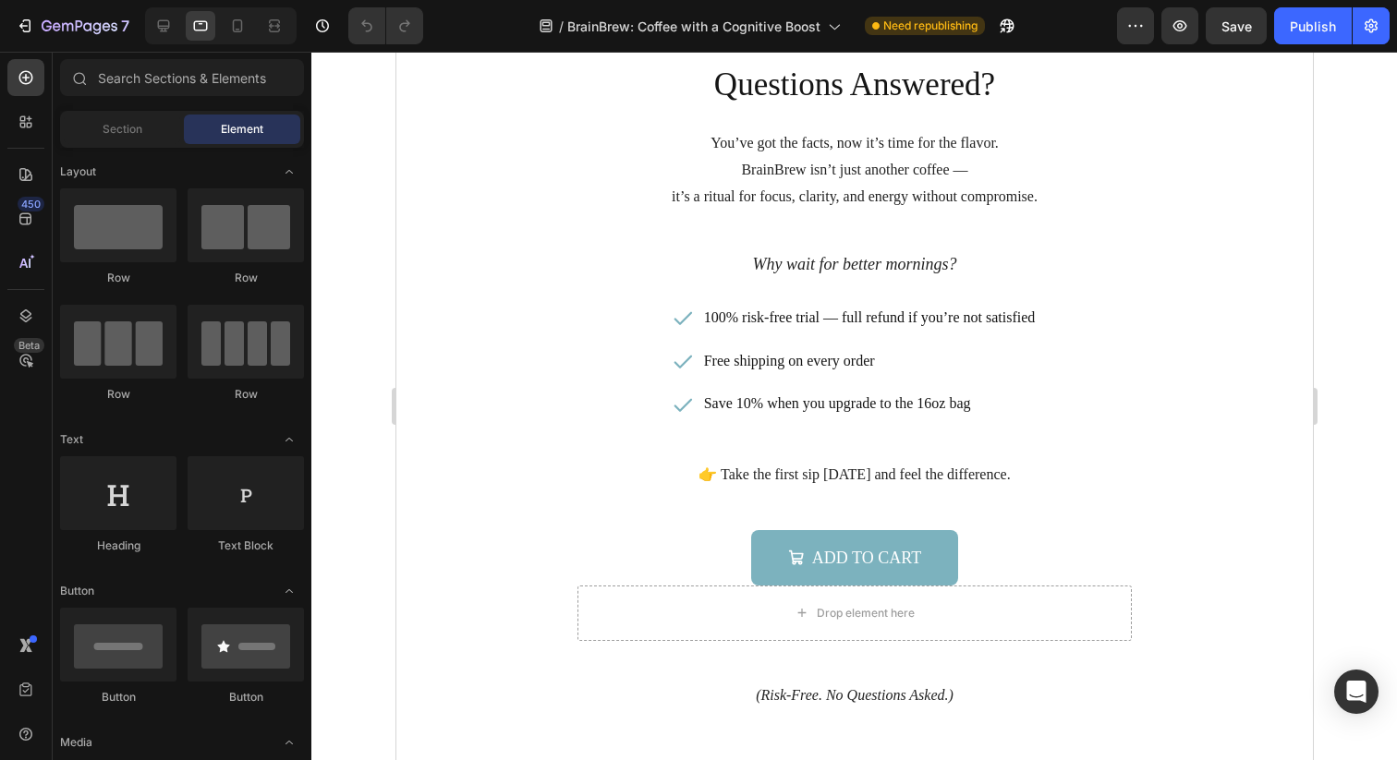
scroll to position [5902, 0]
click at [1305, 35] on button "Publish" at bounding box center [1313, 25] width 78 height 37
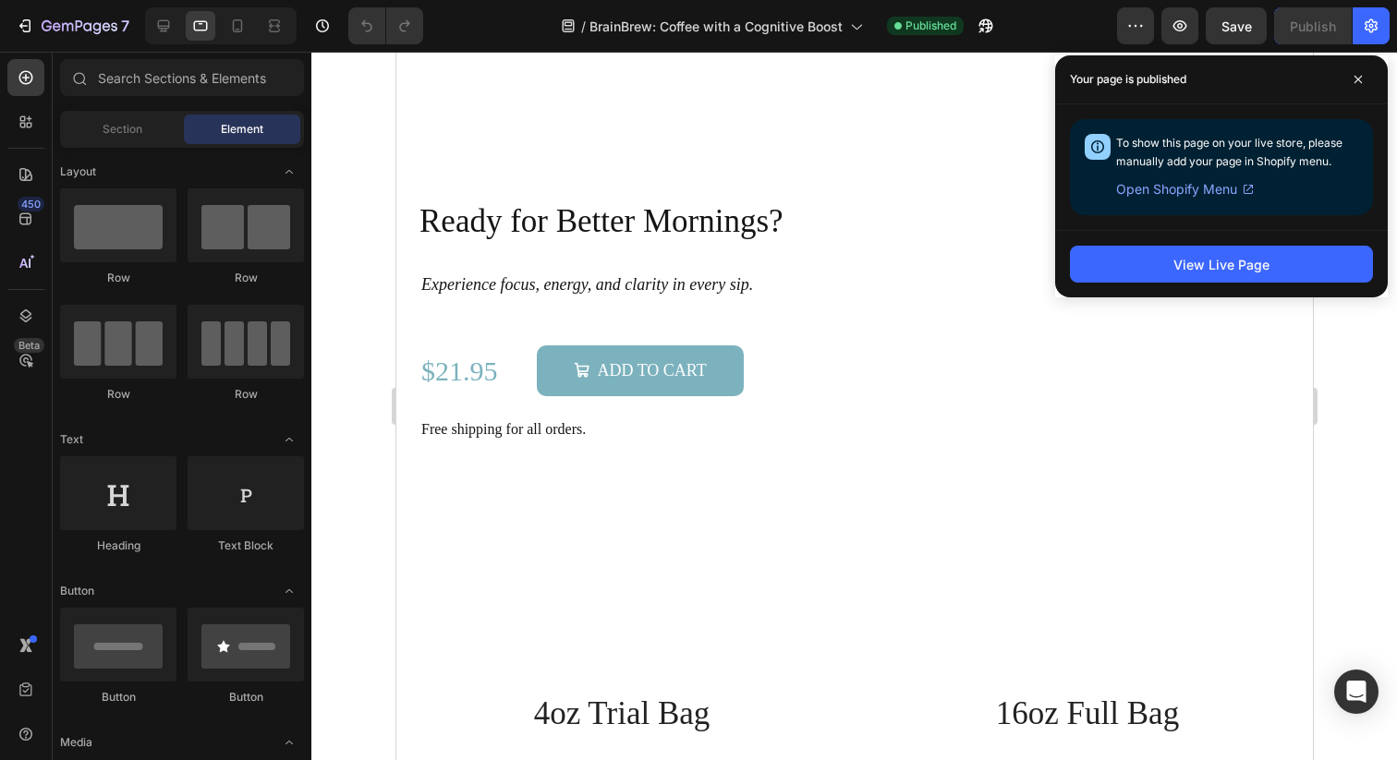
scroll to position [2419, 0]
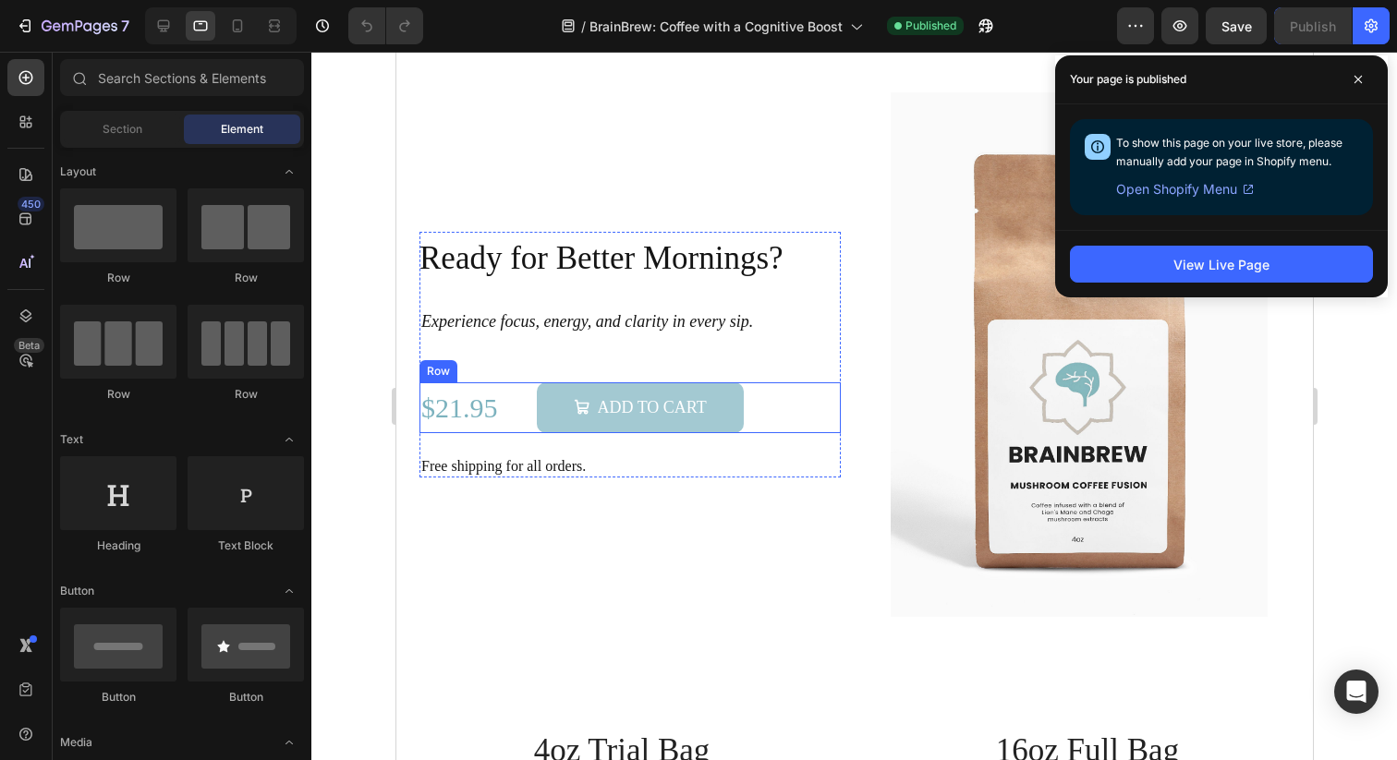
click at [724, 398] on button "Add to Cart" at bounding box center [639, 407] width 207 height 51
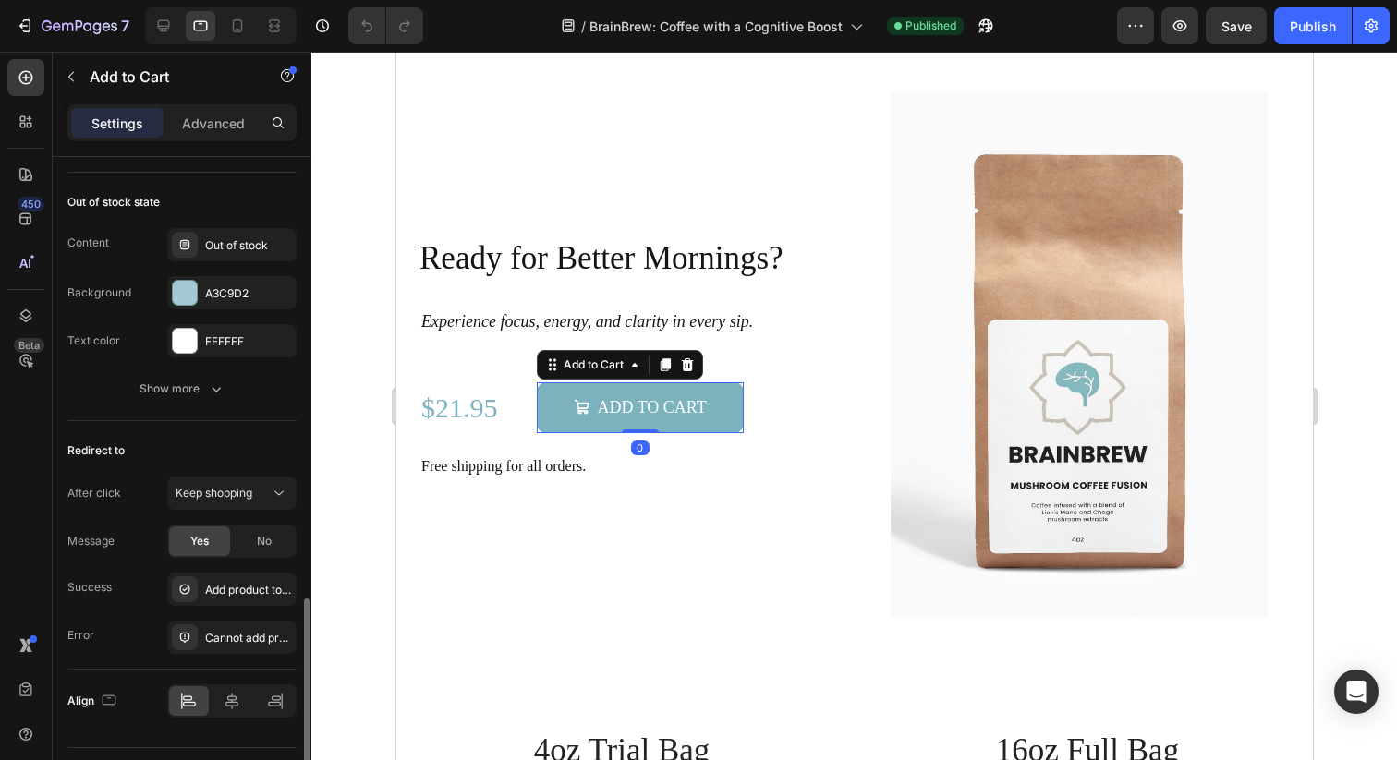
scroll to position [1614, 0]
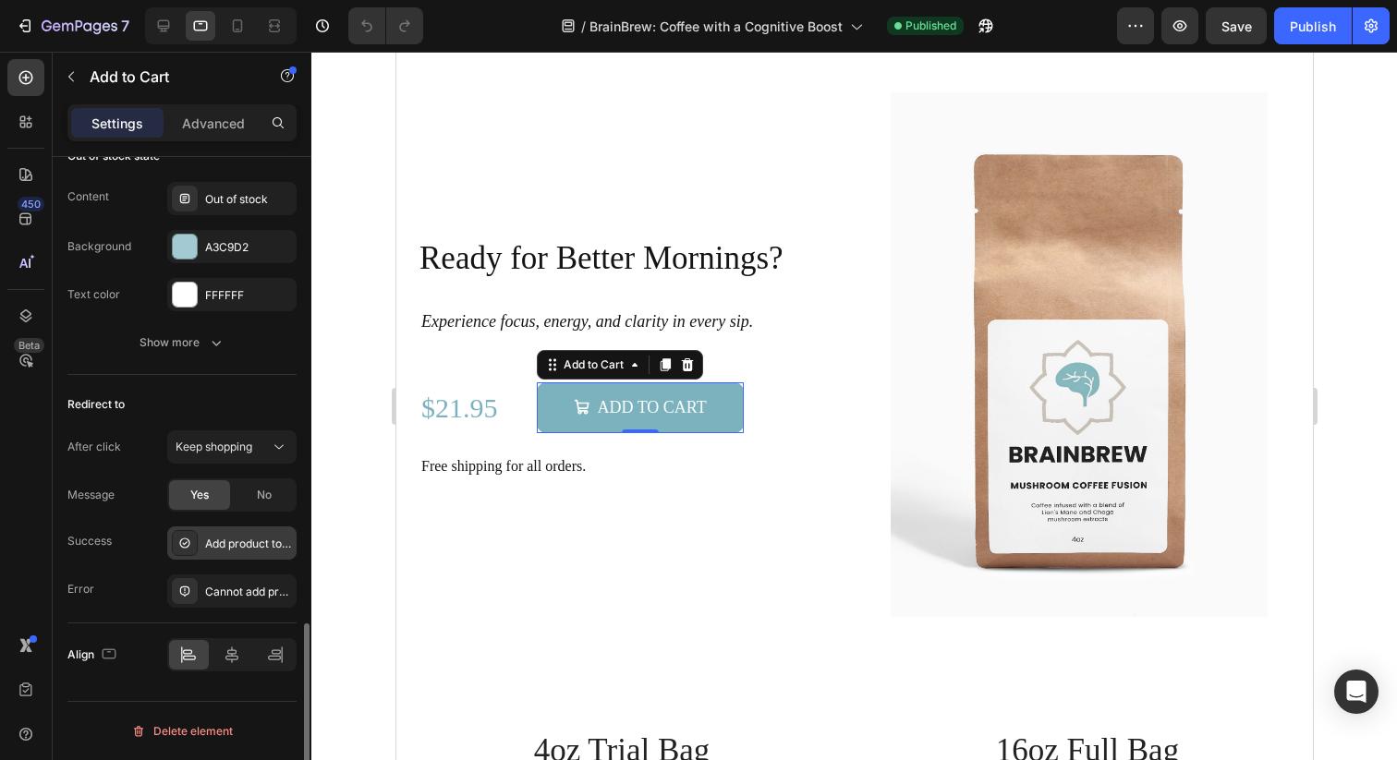
click at [262, 548] on div "Add product to cart successfully" at bounding box center [248, 544] width 87 height 17
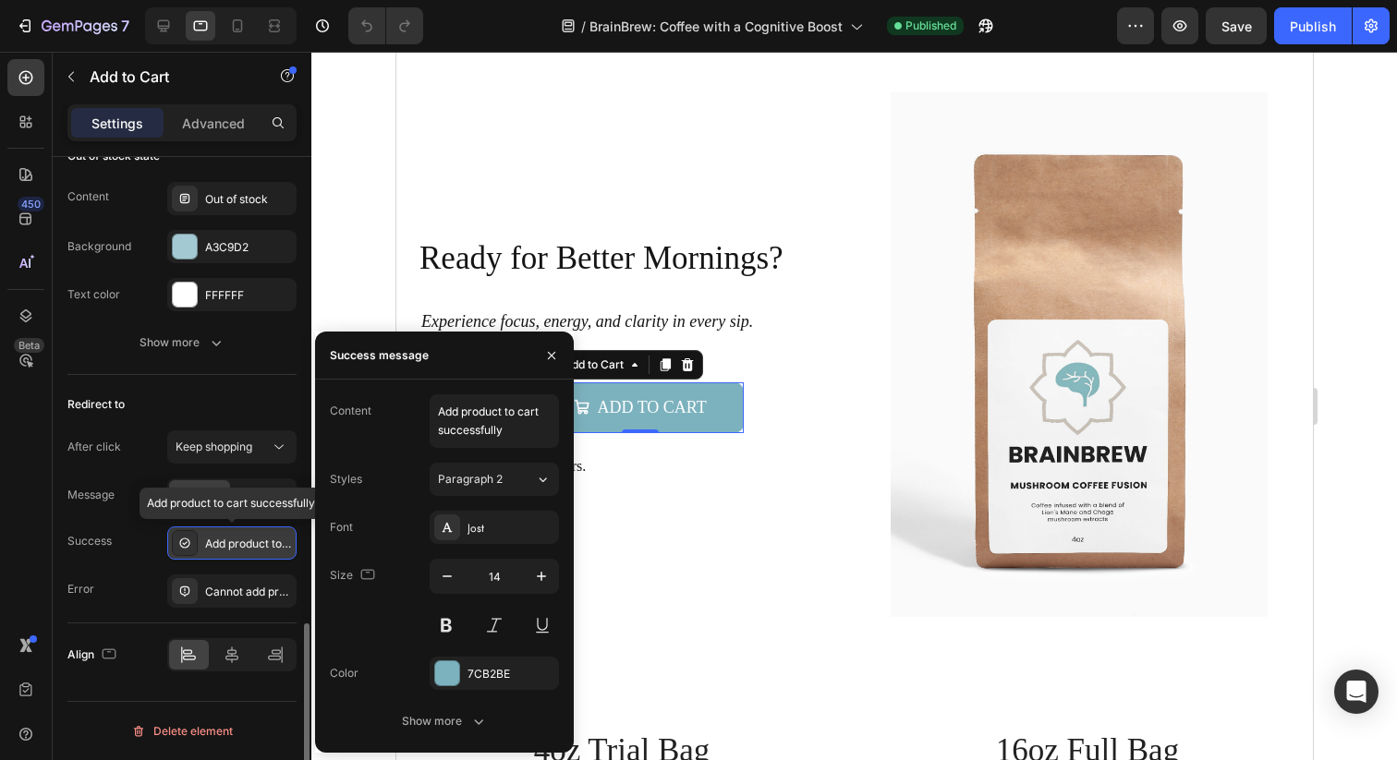
click at [260, 547] on div "Add product to cart successfully" at bounding box center [248, 544] width 87 height 17
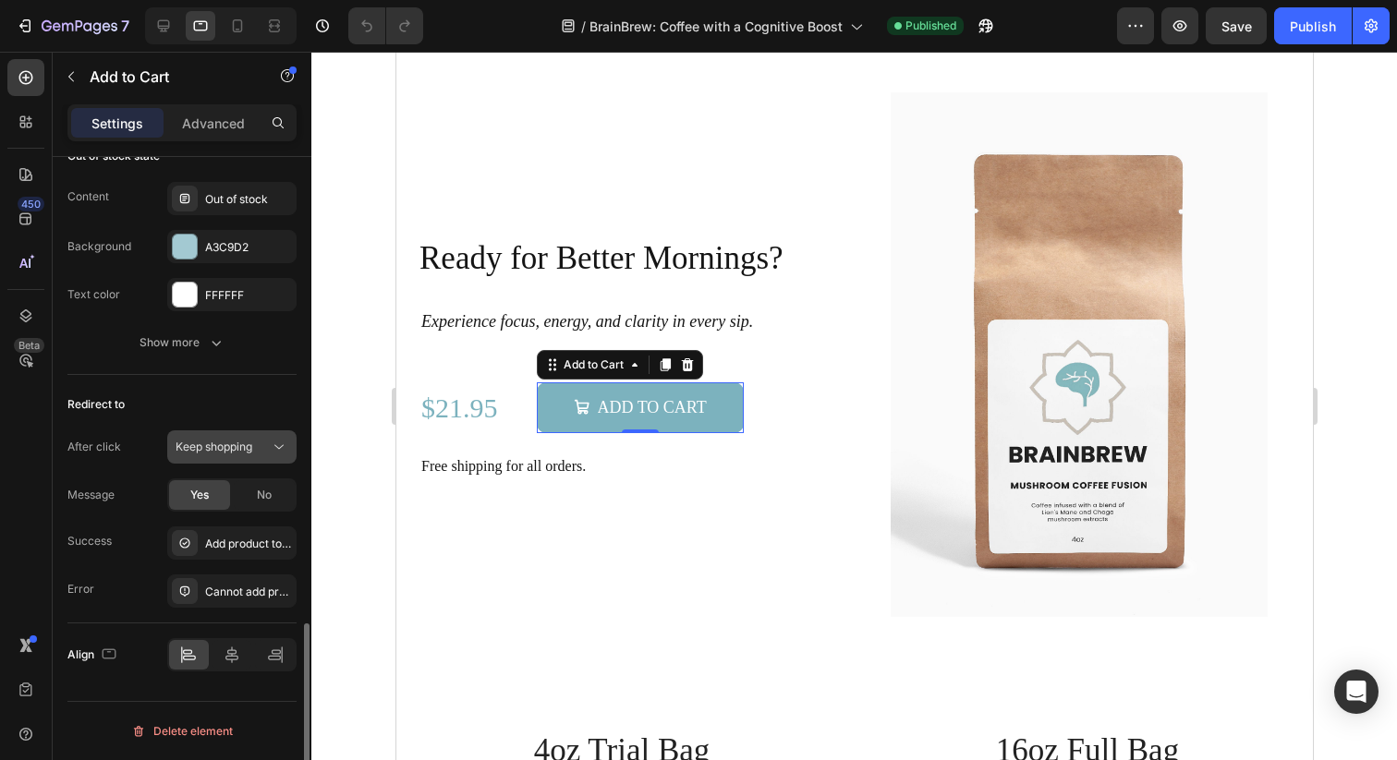
click at [273, 453] on icon at bounding box center [279, 447] width 18 height 18
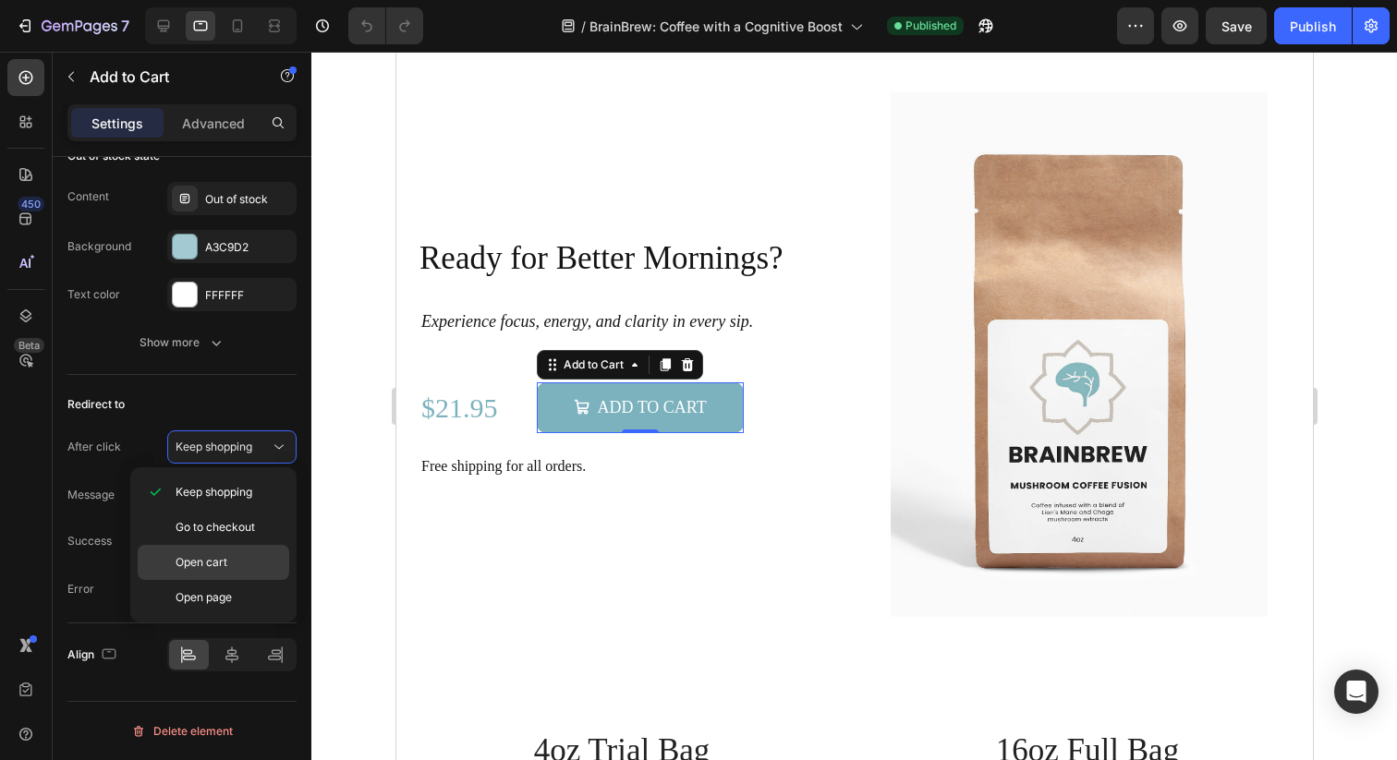
click at [236, 580] on div "Open cart" at bounding box center [213, 597] width 151 height 35
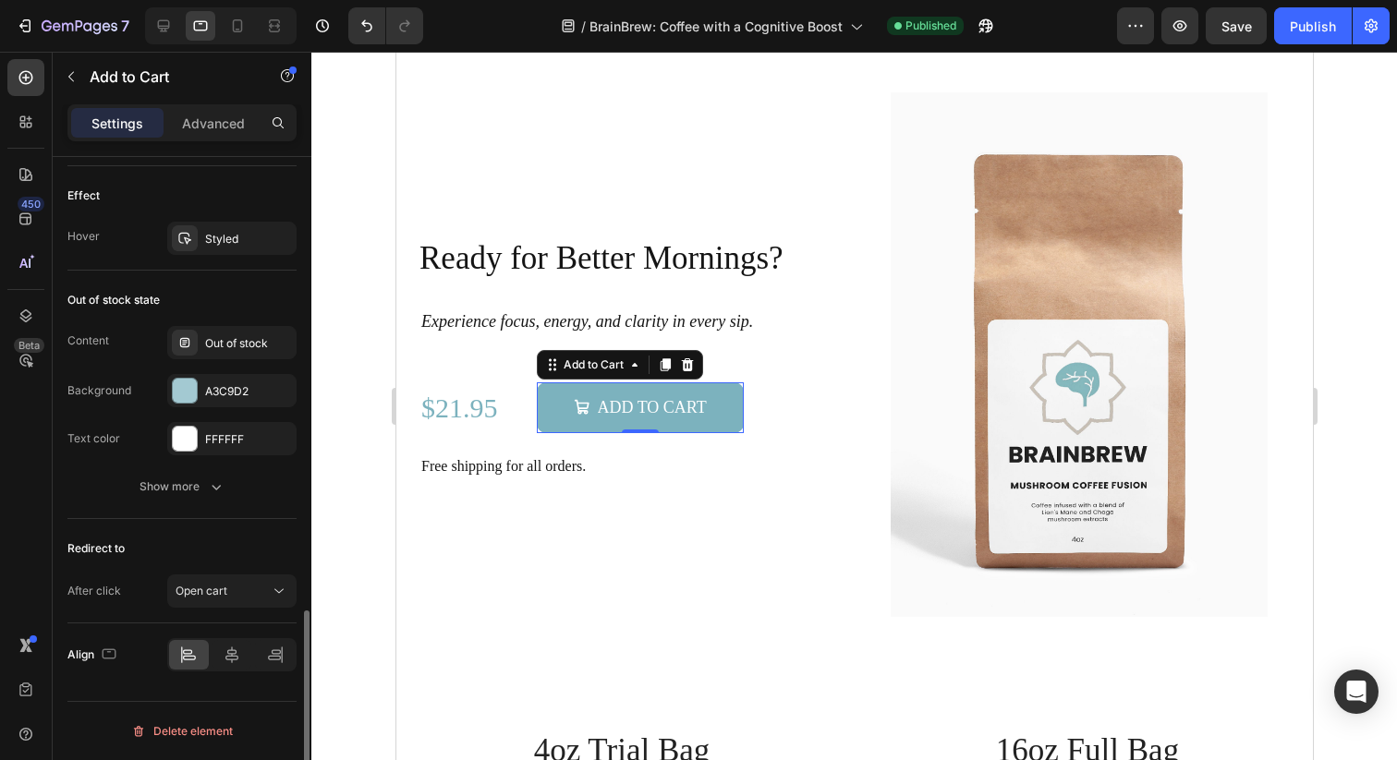
scroll to position [1470, 0]
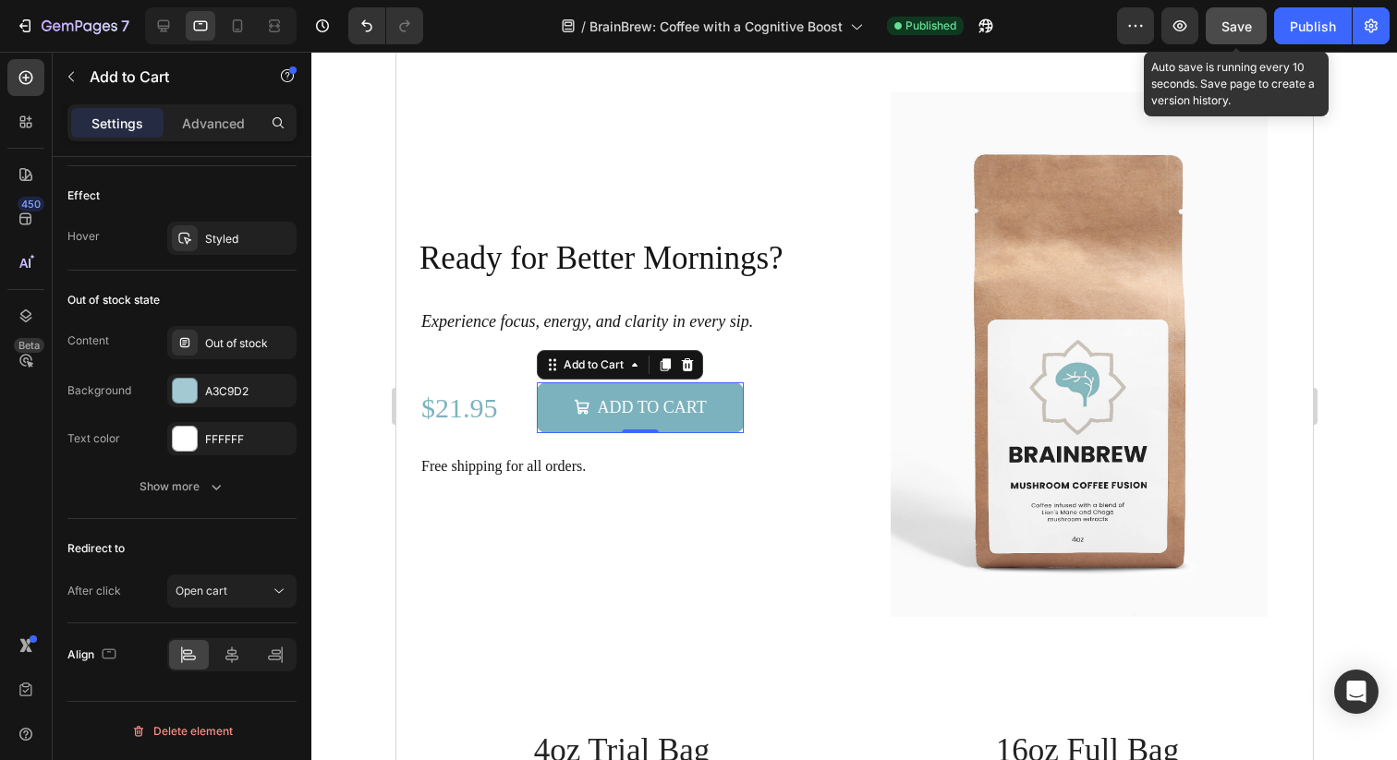
click at [1248, 31] on span "Save" at bounding box center [1236, 26] width 30 height 16
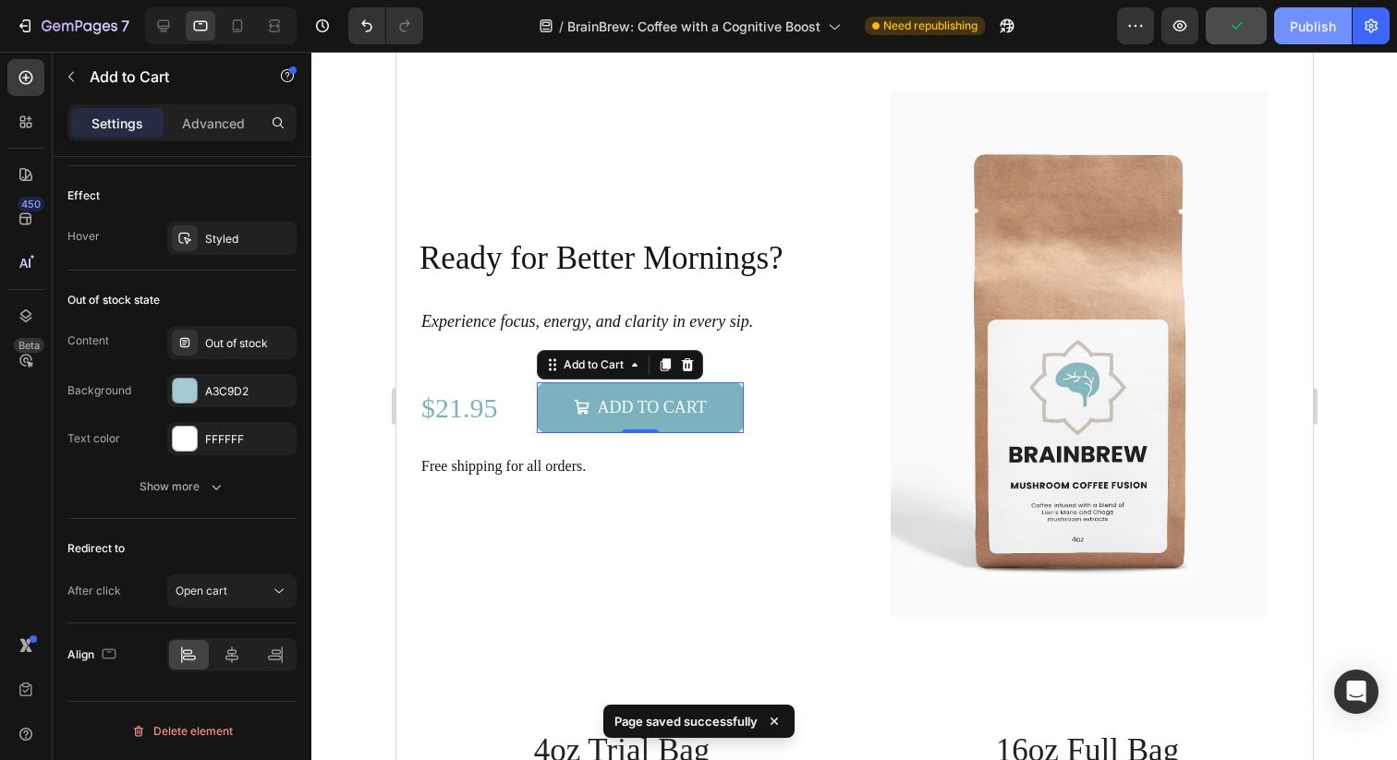
click at [1297, 18] on div "Publish" at bounding box center [1313, 26] width 46 height 19
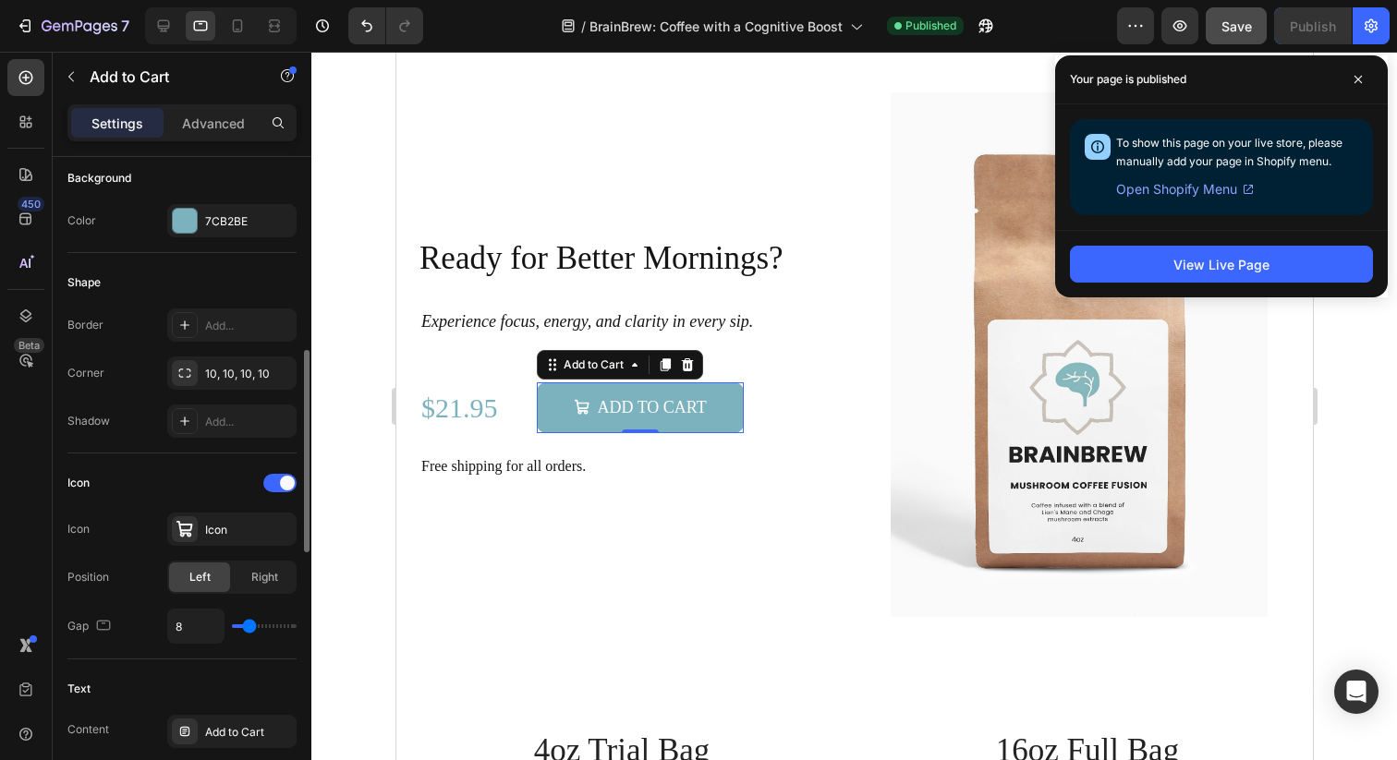
scroll to position [454, 0]
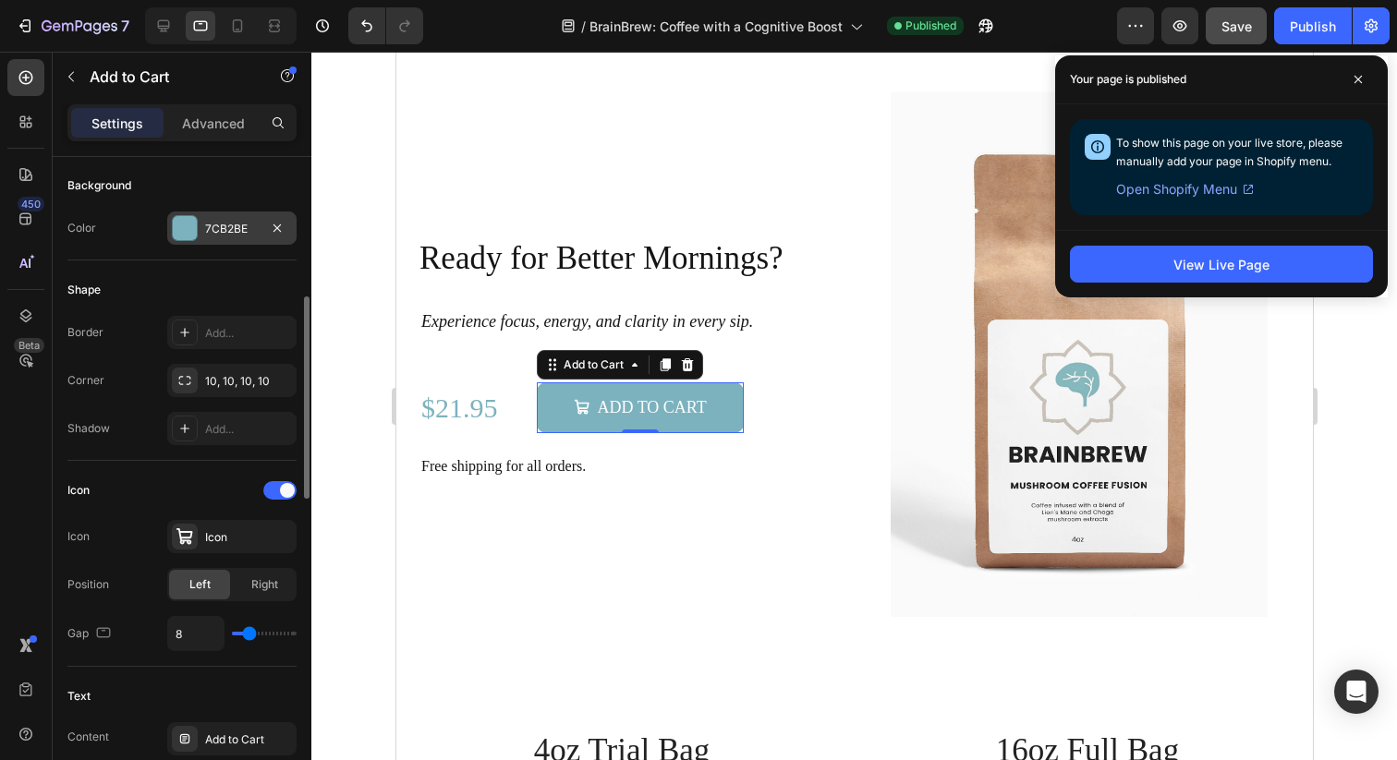
click at [231, 241] on div "7CB2BE" at bounding box center [231, 228] width 129 height 33
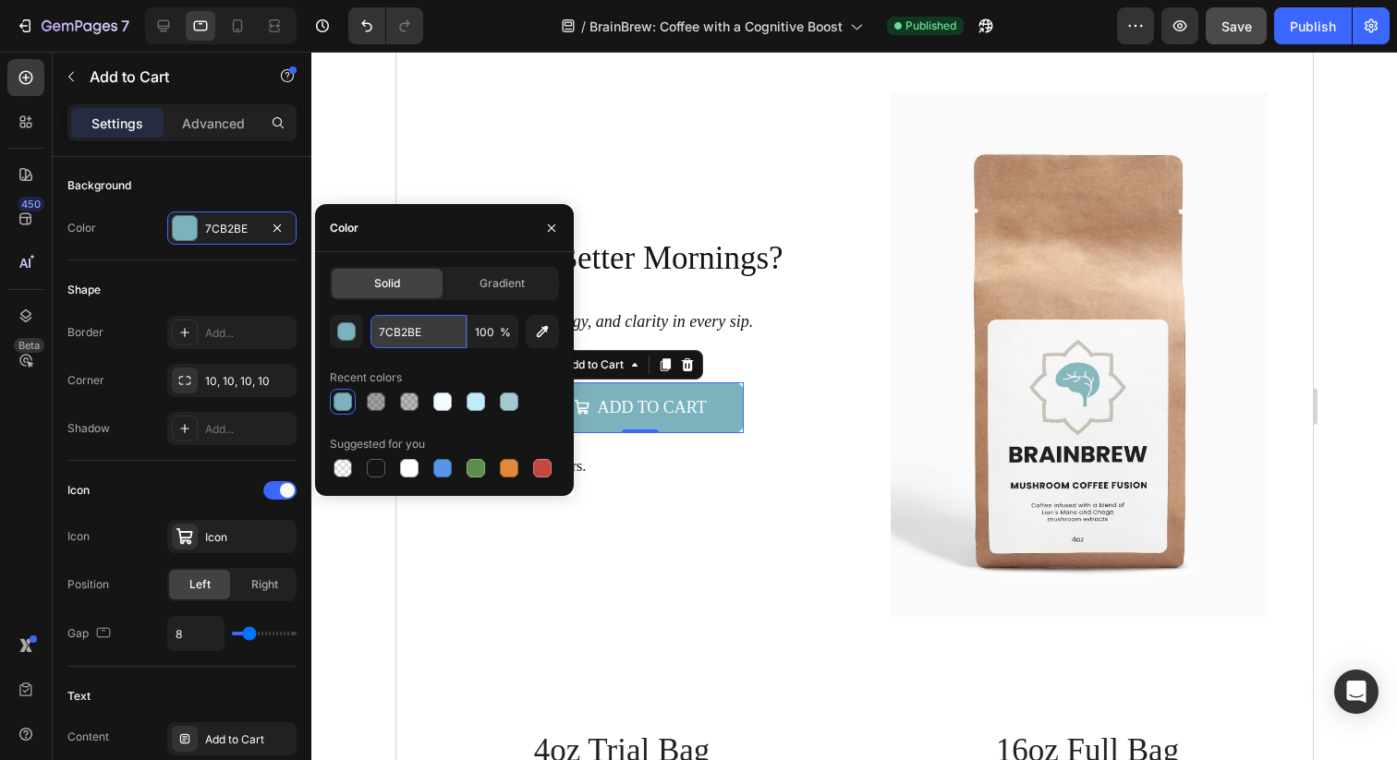
click at [397, 321] on input "7CB2BE" at bounding box center [418, 331] width 96 height 33
